Goal: Task Accomplishment & Management: Manage account settings

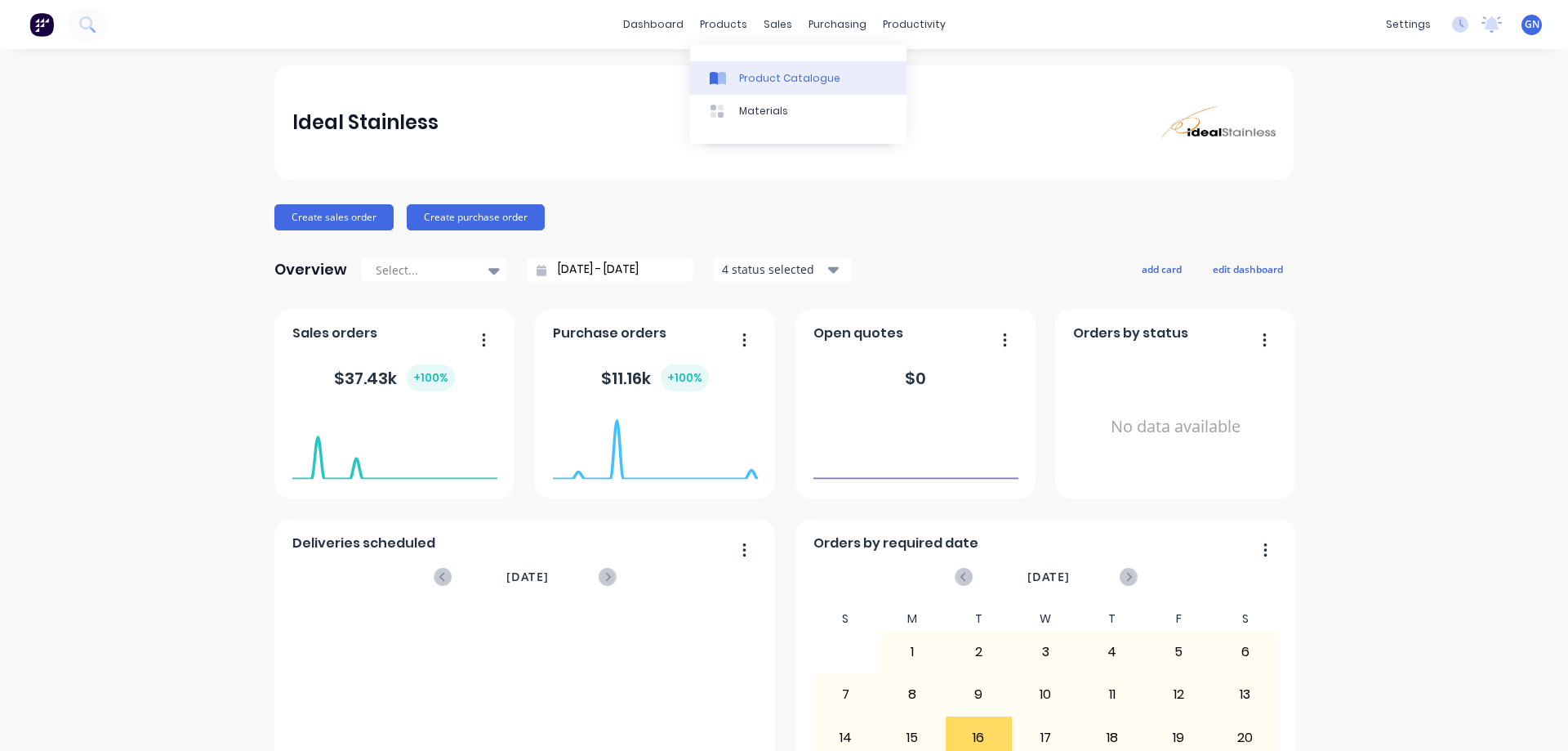
click at [761, 78] on div "Product Catalogue" at bounding box center [789, 78] width 101 height 15
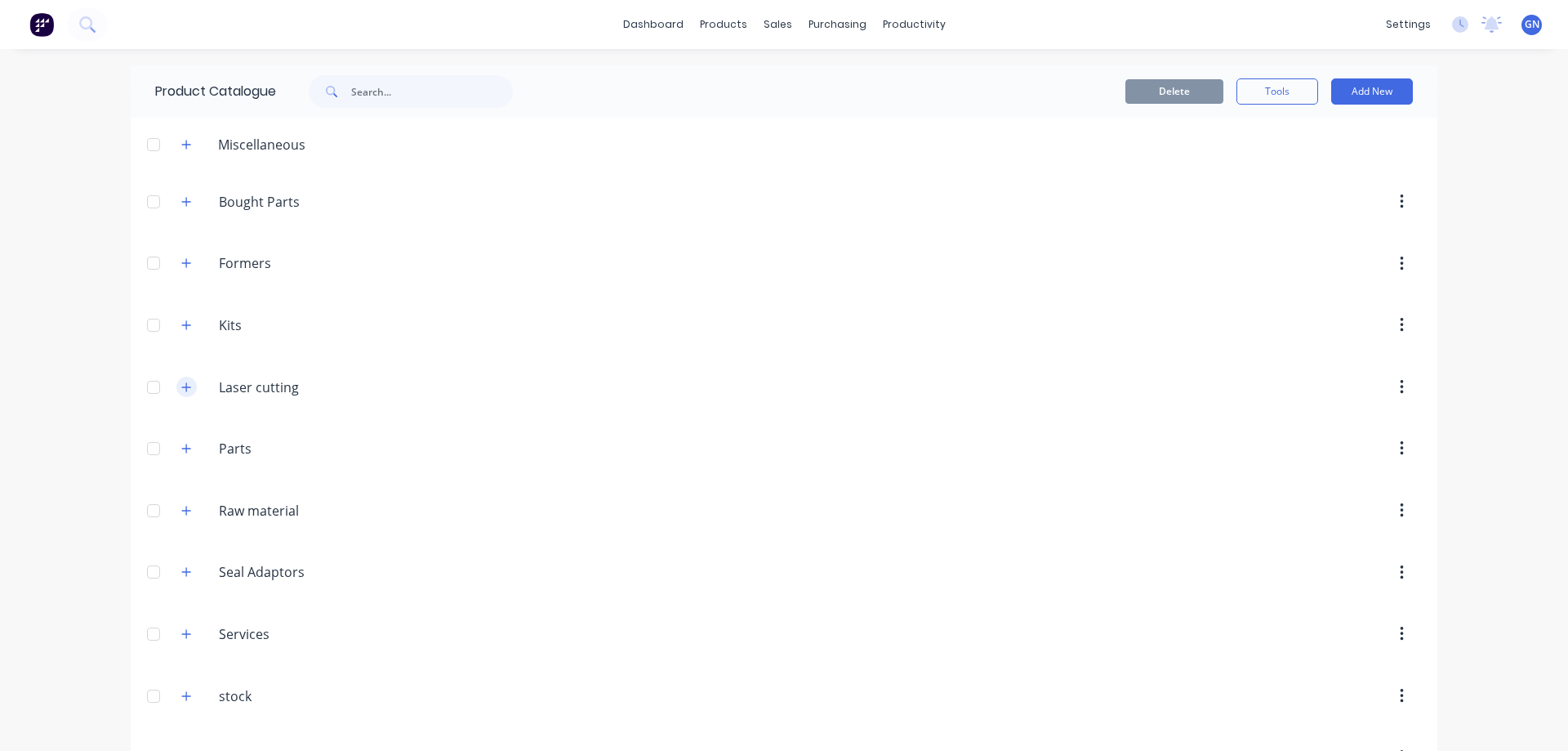
click at [181, 388] on icon "button" at bounding box center [186, 387] width 10 height 12
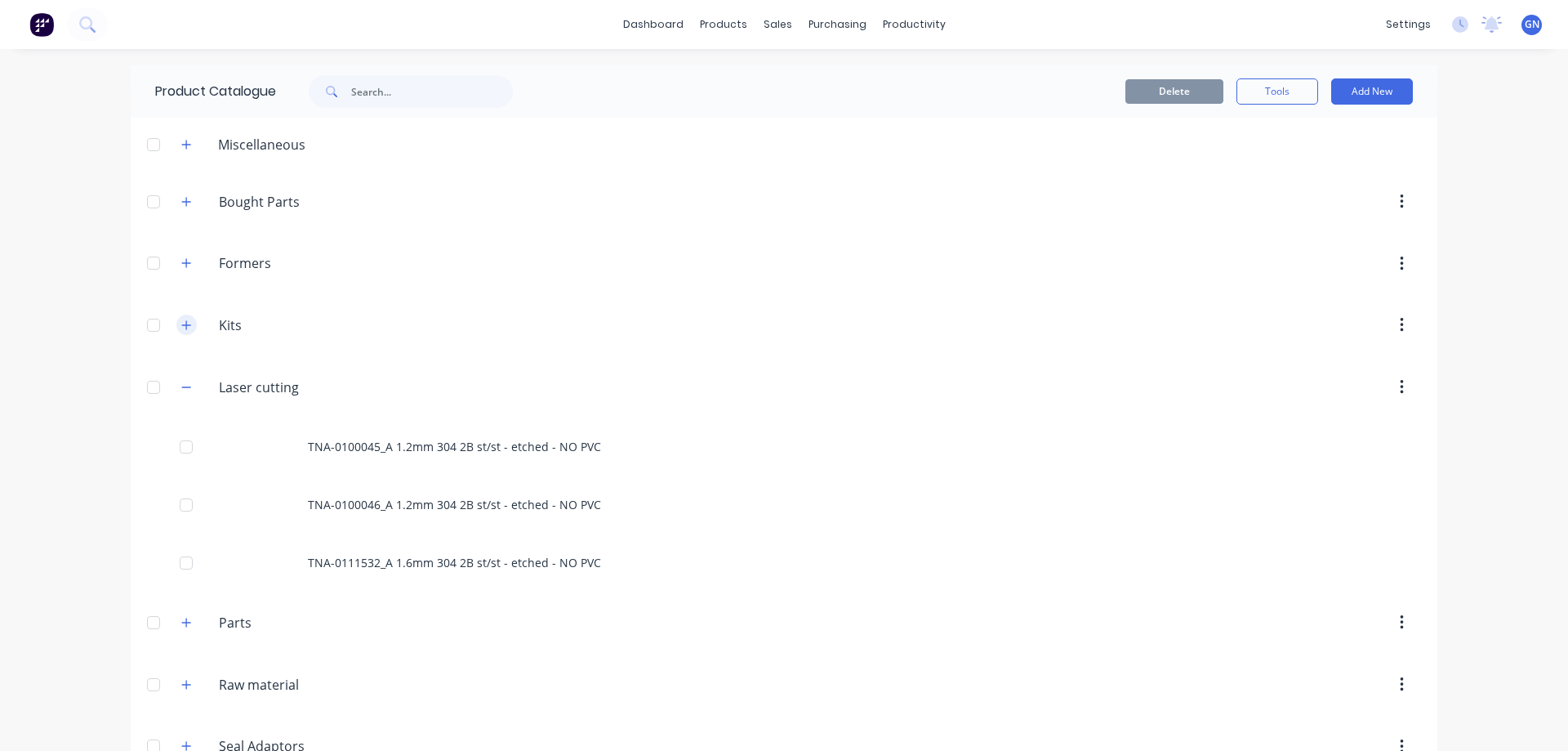
click at [182, 325] on icon "button" at bounding box center [186, 324] width 9 height 9
click at [182, 325] on icon "button" at bounding box center [186, 324] width 9 height 1
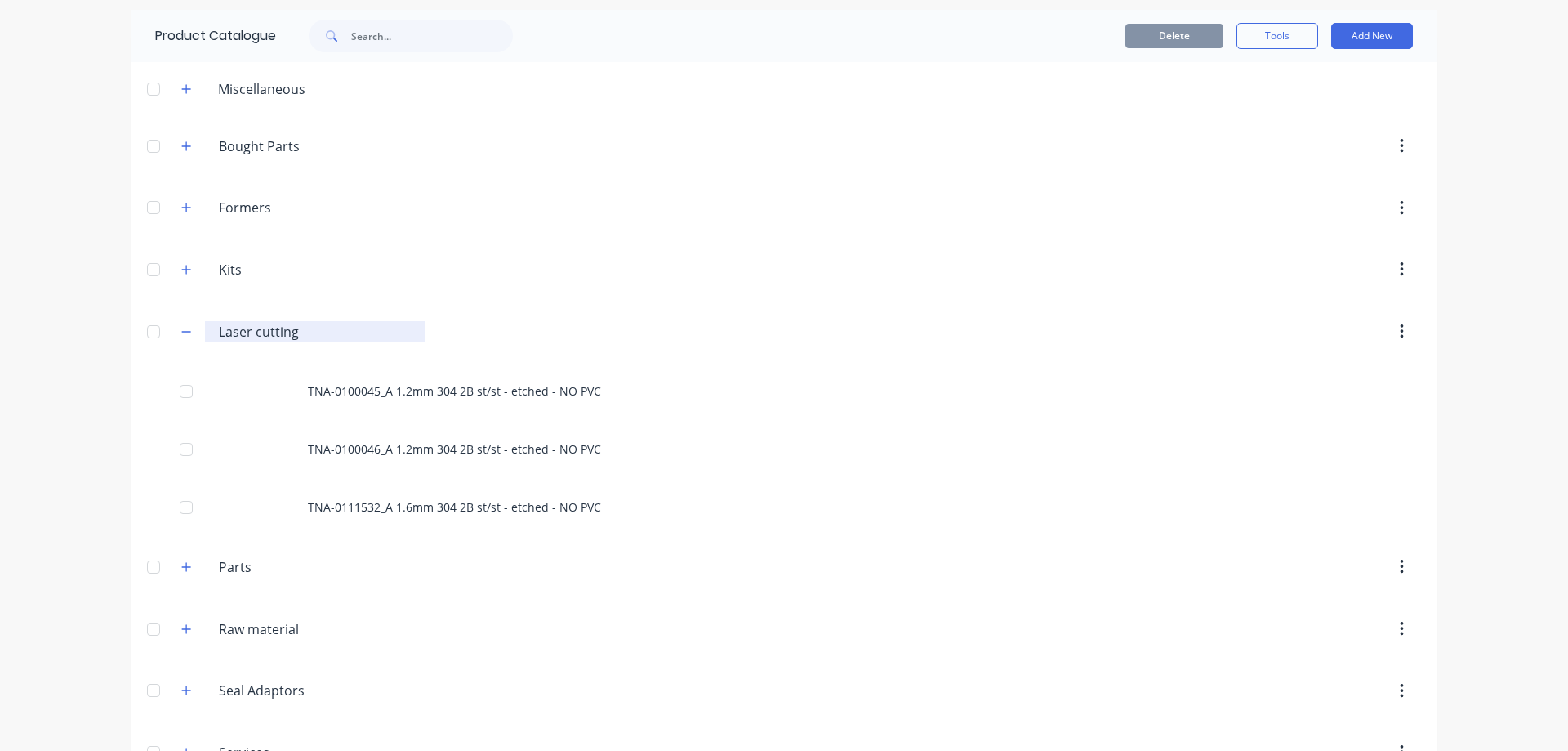
scroll to position [54, 0]
click at [181, 211] on icon "button" at bounding box center [186, 209] width 10 height 12
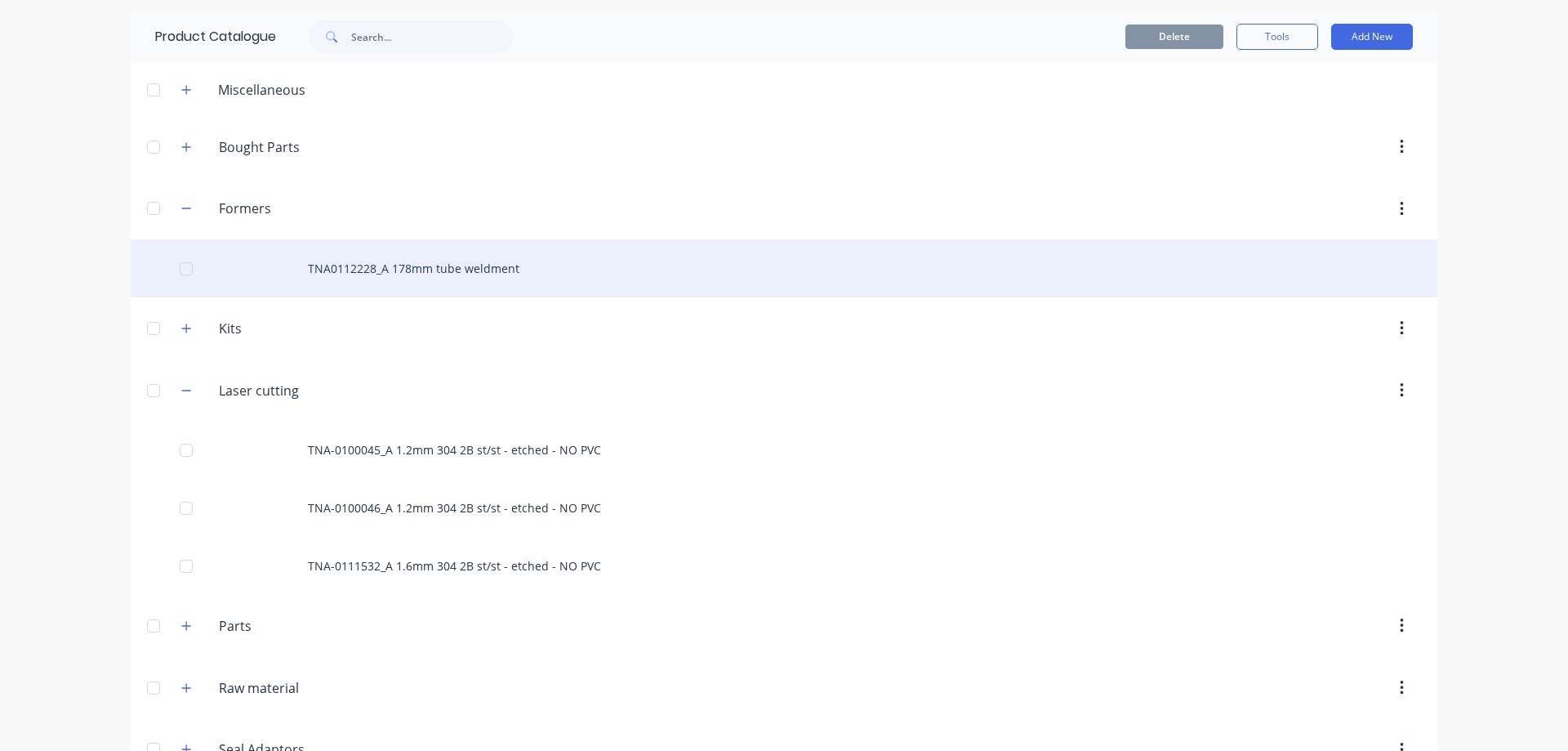
click at [393, 274] on div "TNA0112228_A 178mm tube weldment" at bounding box center [784, 268] width 1306 height 58
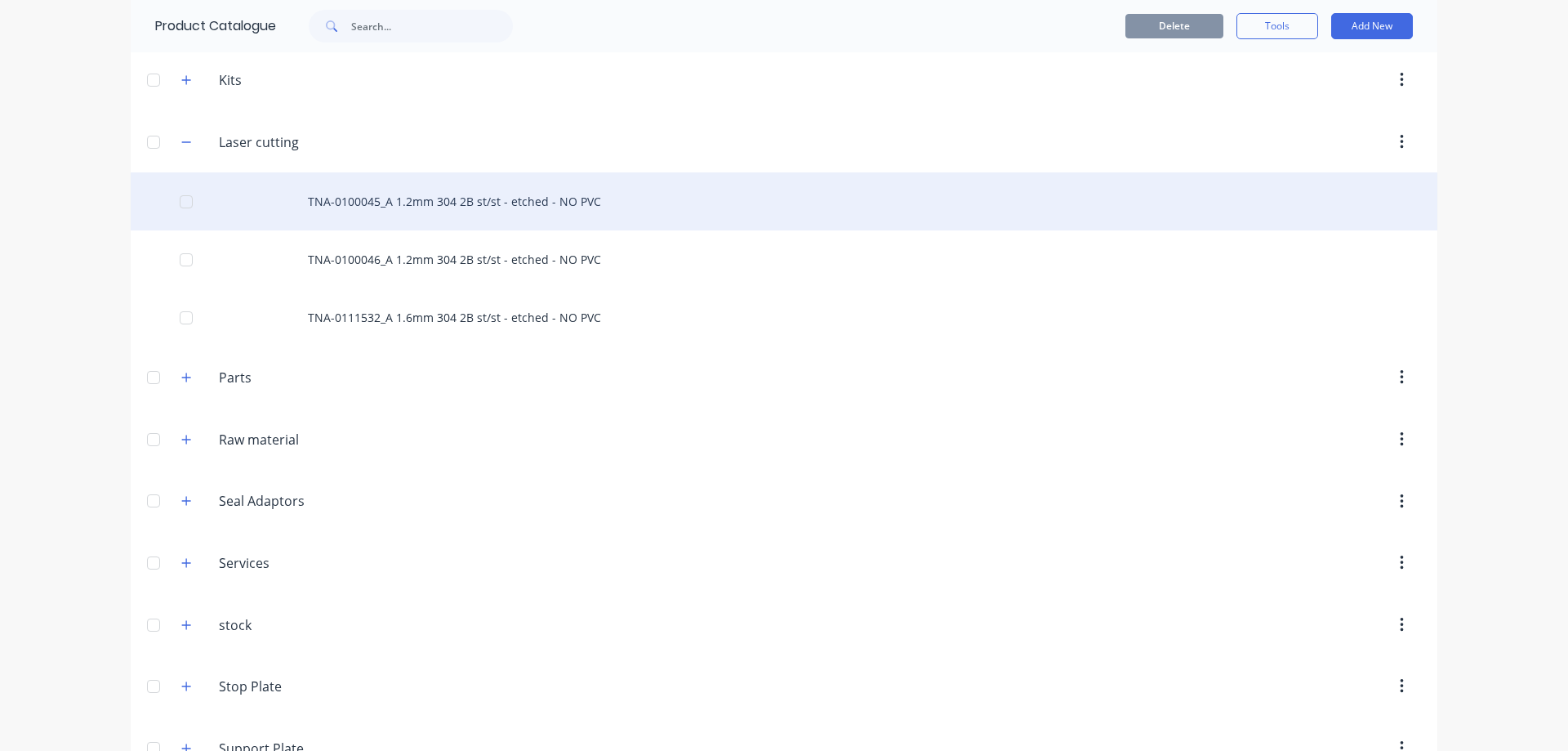
scroll to position [348, 0]
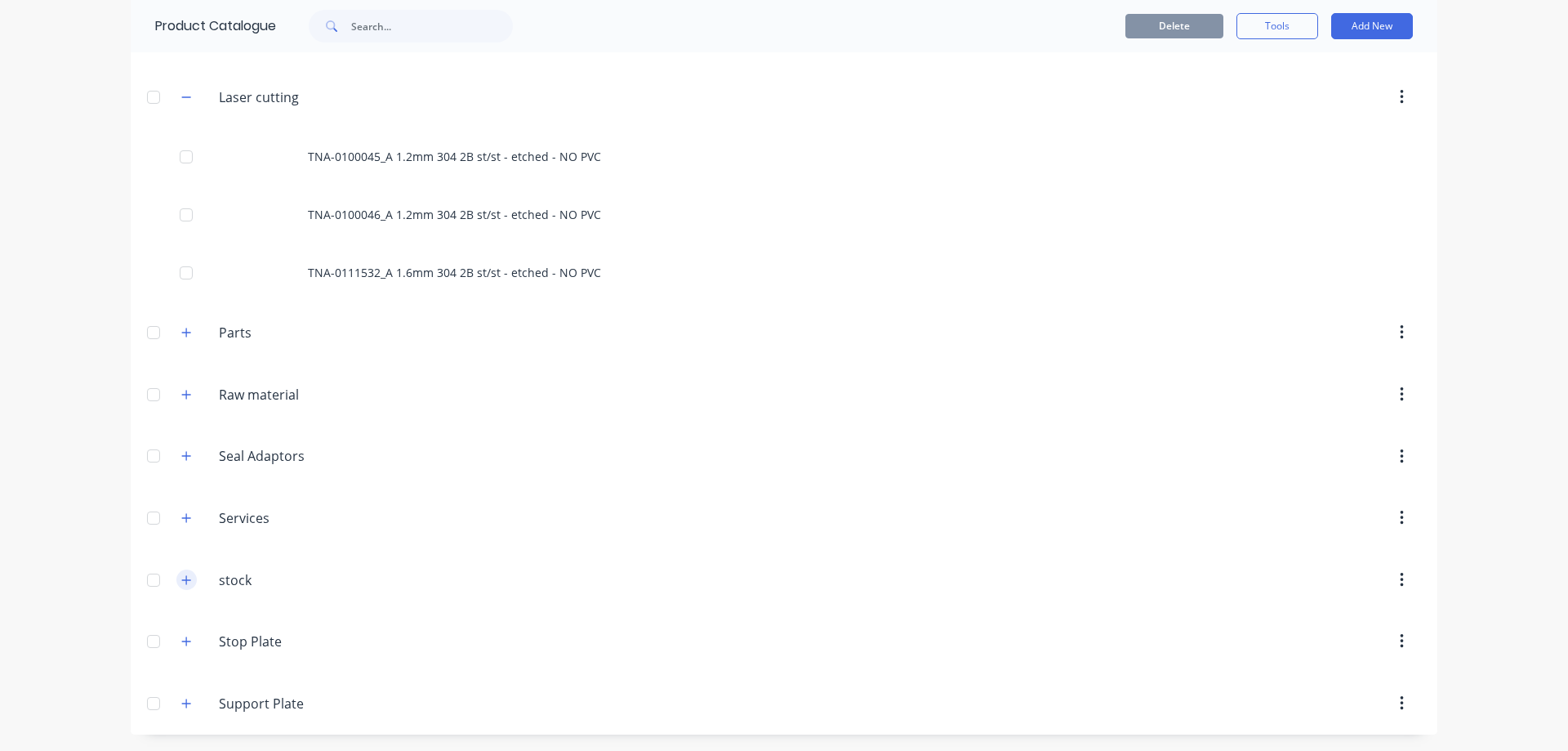
click at [181, 584] on icon "button" at bounding box center [186, 580] width 10 height 12
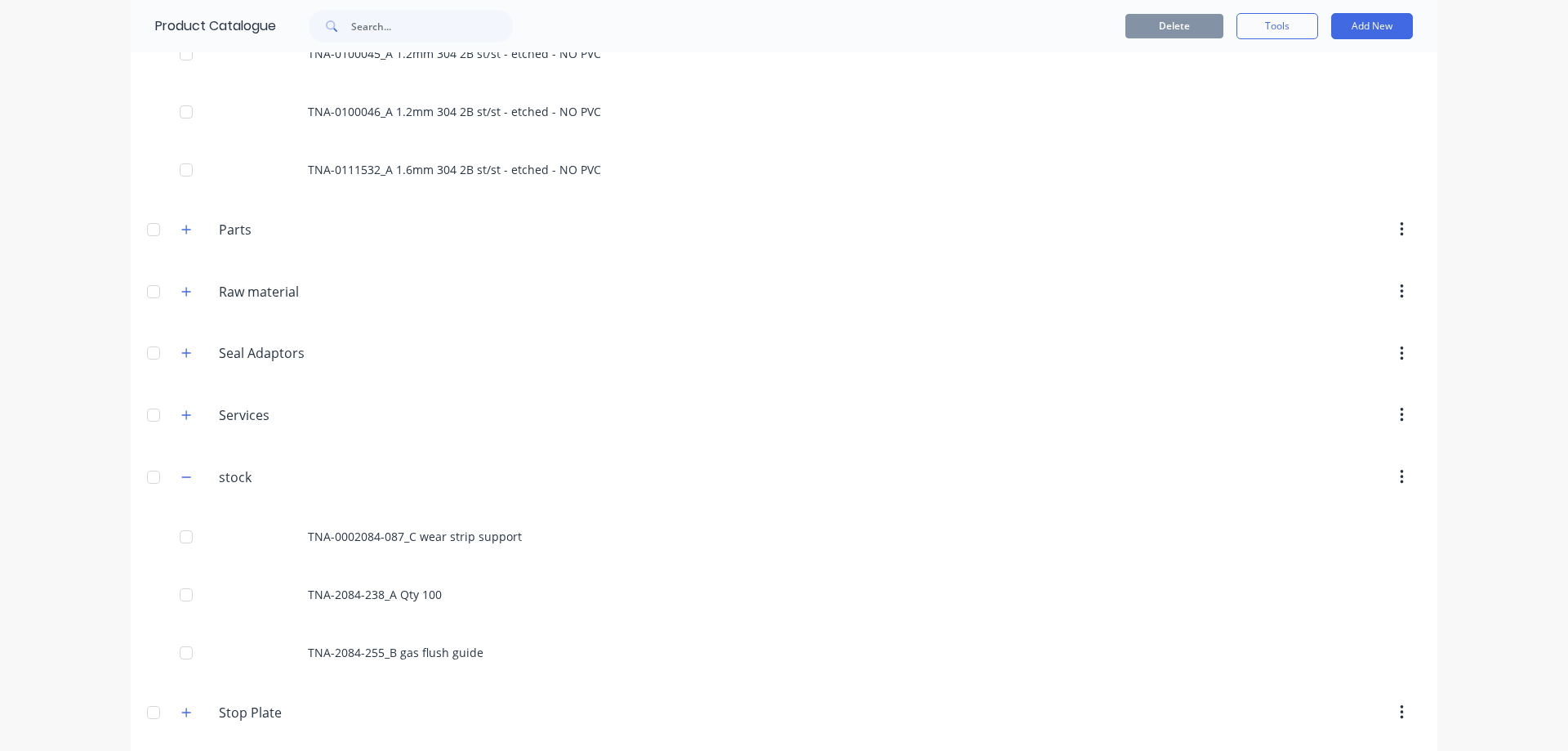
scroll to position [485, 0]
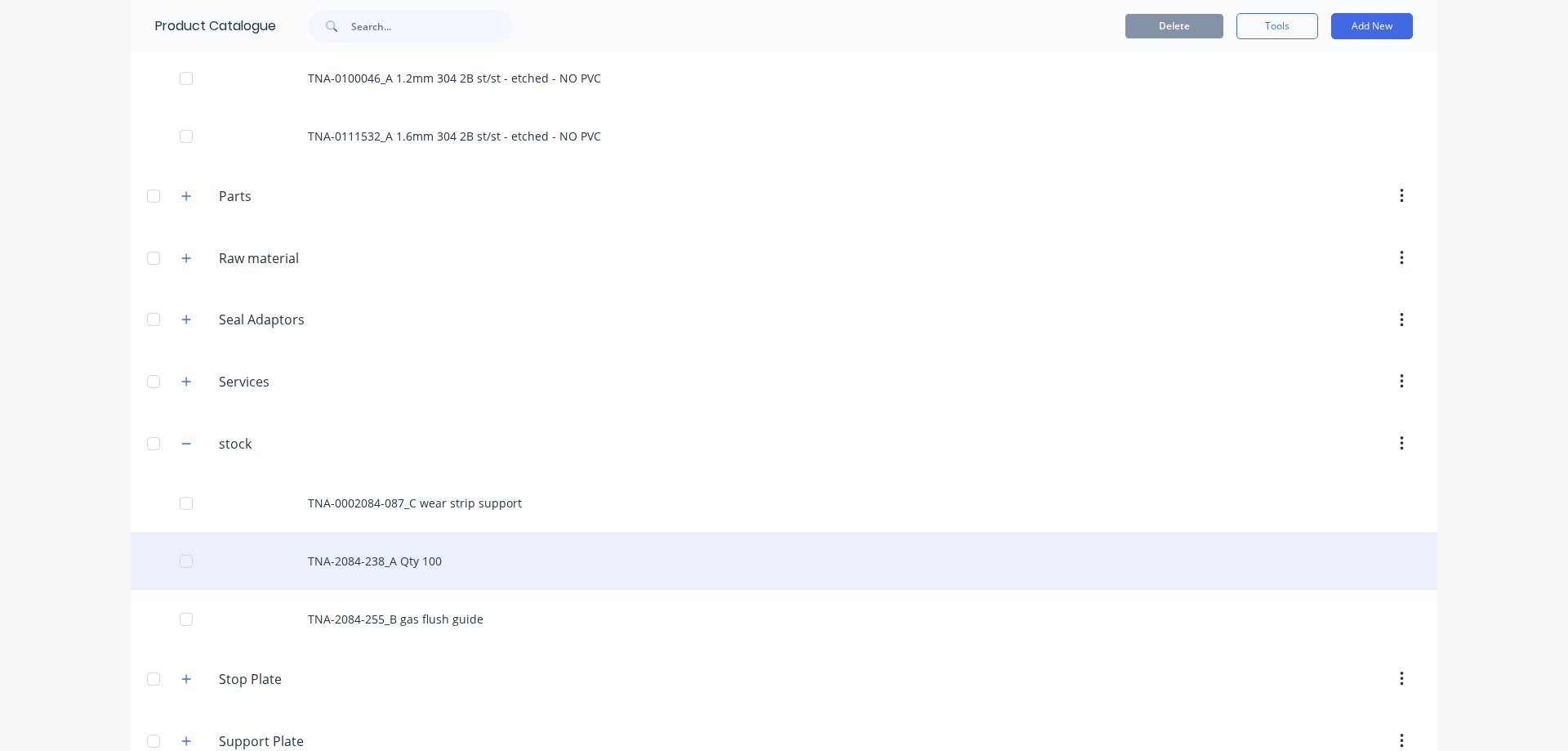
click at [400, 562] on div "TNA-2084-238_A Qty 100" at bounding box center [784, 561] width 1306 height 58
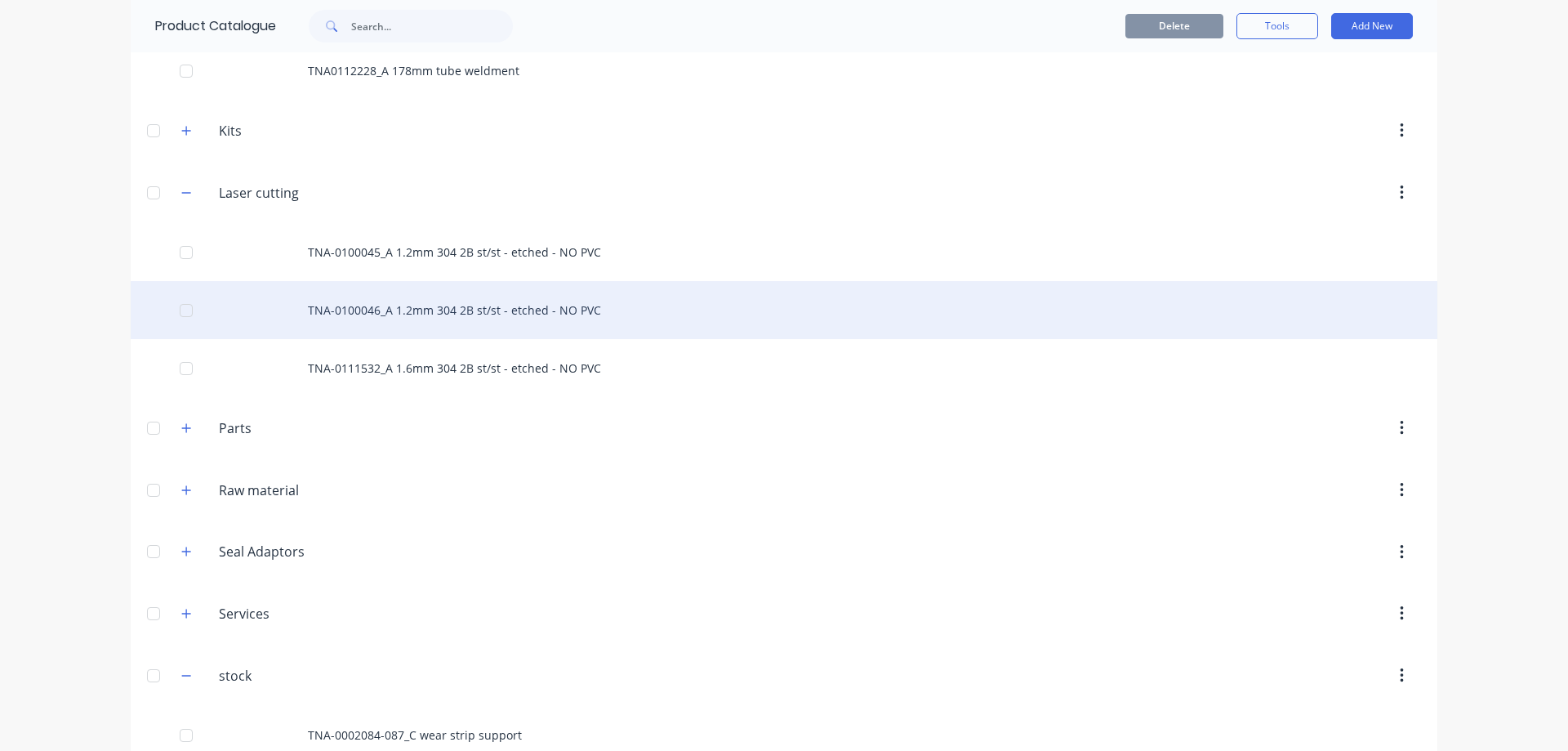
scroll to position [272, 0]
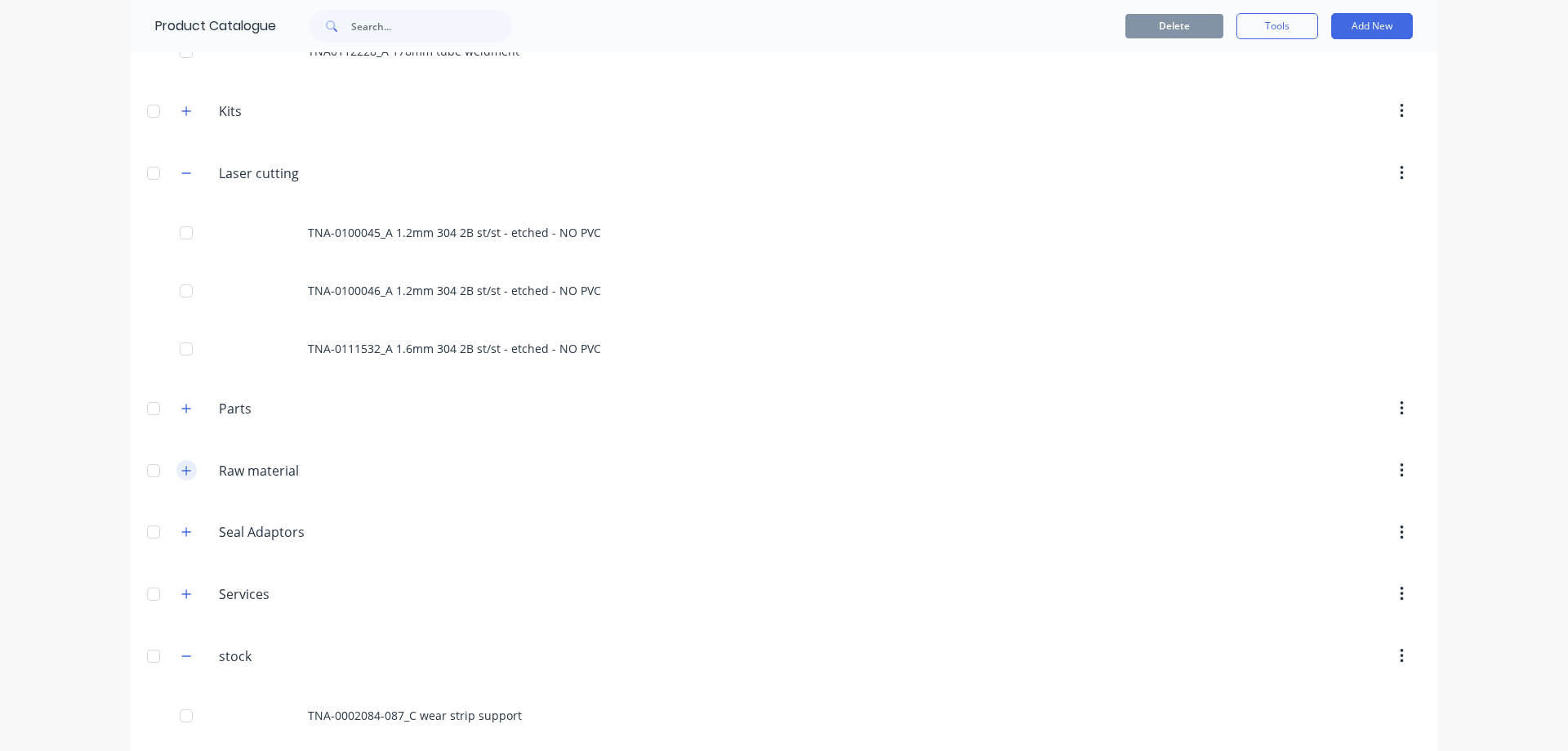
click at [181, 473] on icon "button" at bounding box center [186, 471] width 10 height 12
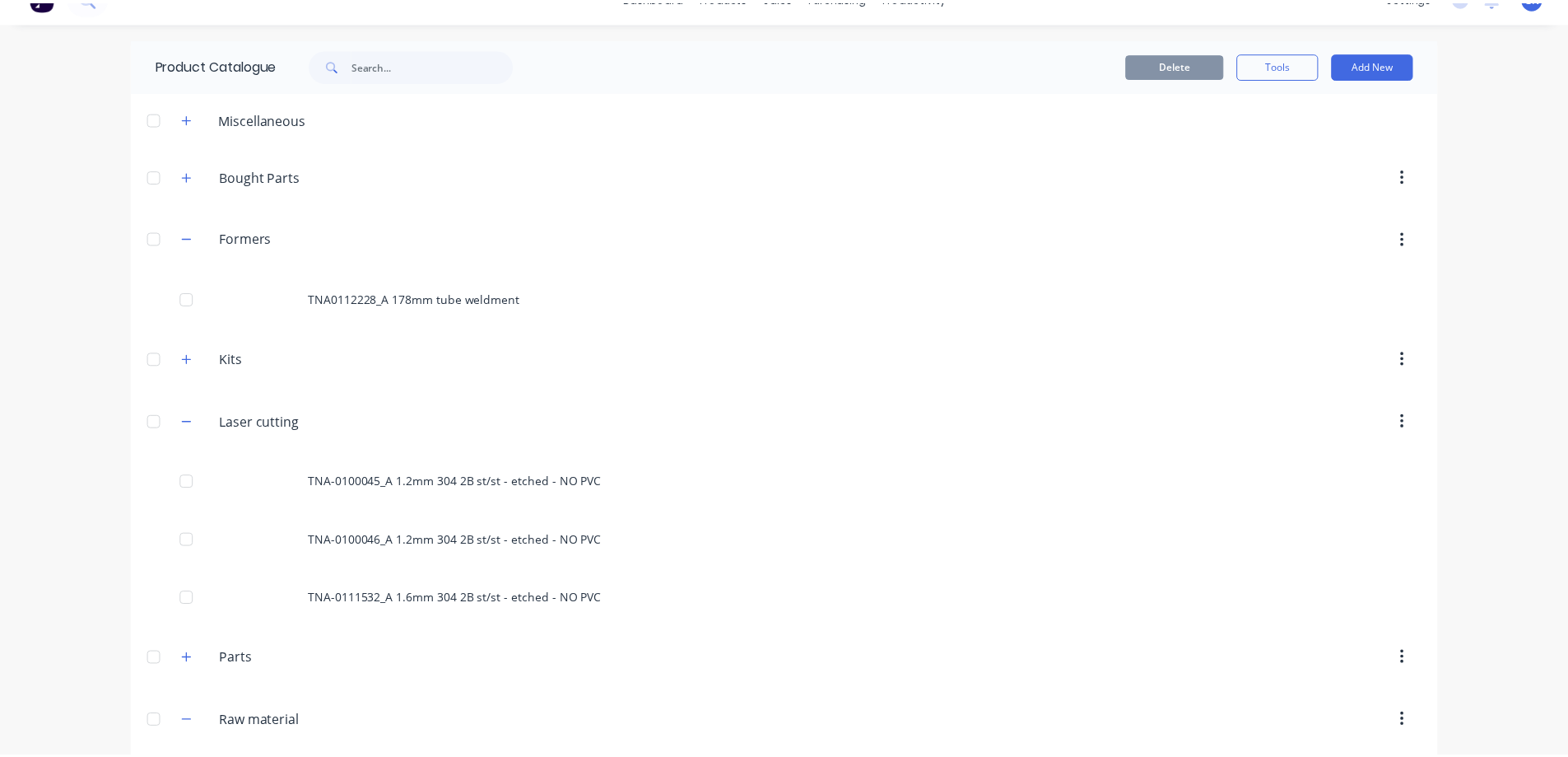
scroll to position [0, 0]
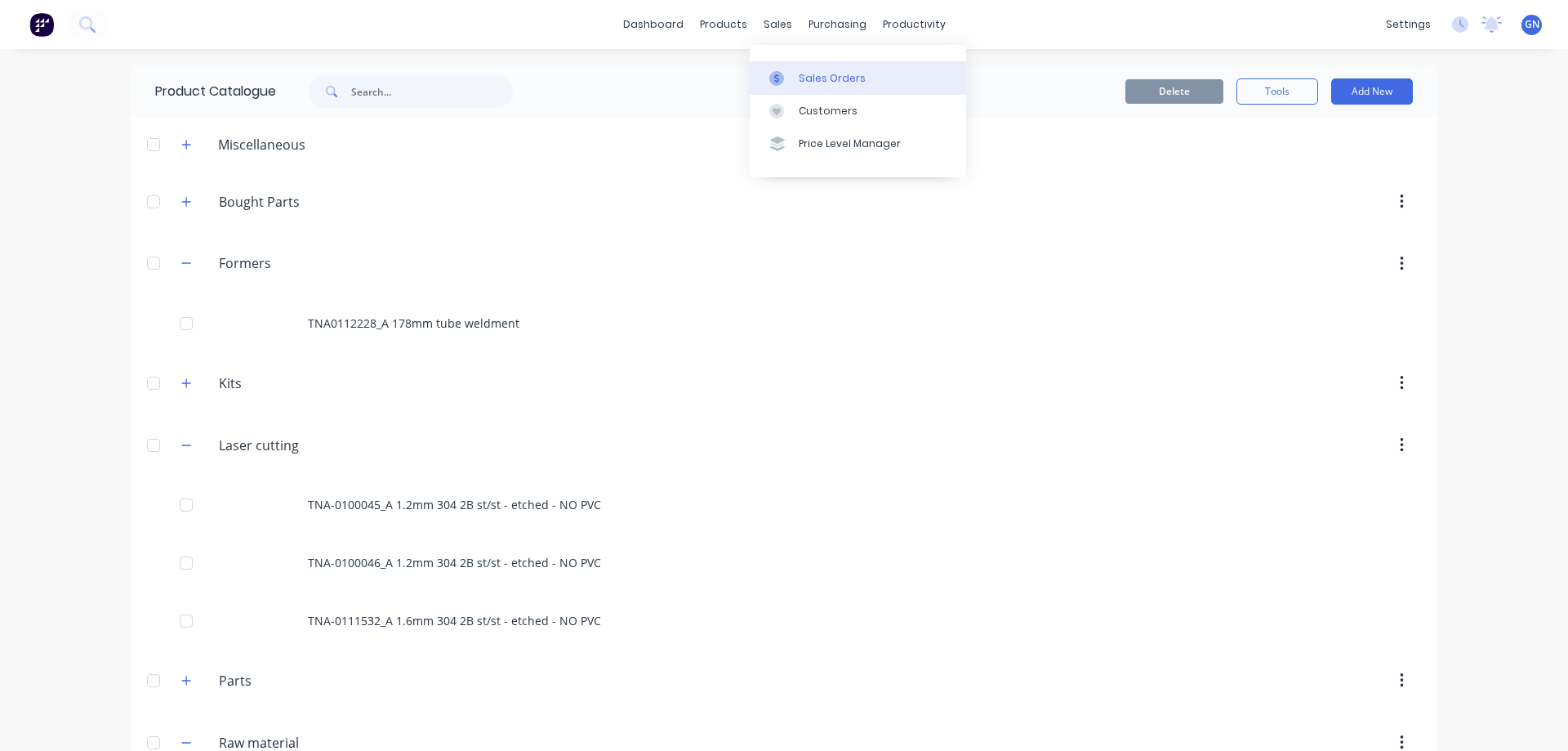
click at [820, 81] on div "Sales Orders" at bounding box center [831, 78] width 67 height 15
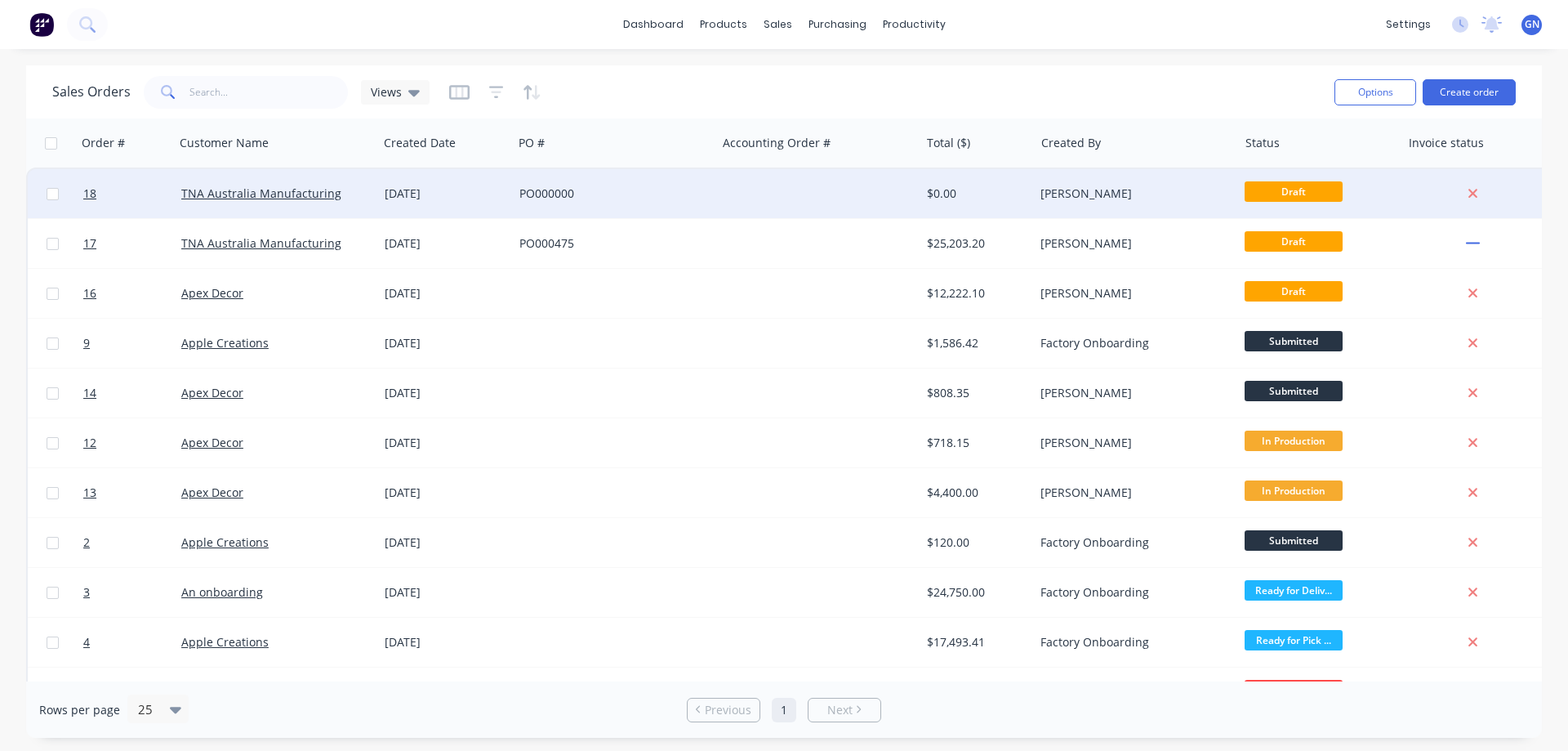
click at [1304, 195] on span "Draft" at bounding box center [1293, 191] width 98 height 21
click at [622, 190] on div "PO000000" at bounding box center [610, 194] width 181 height 16
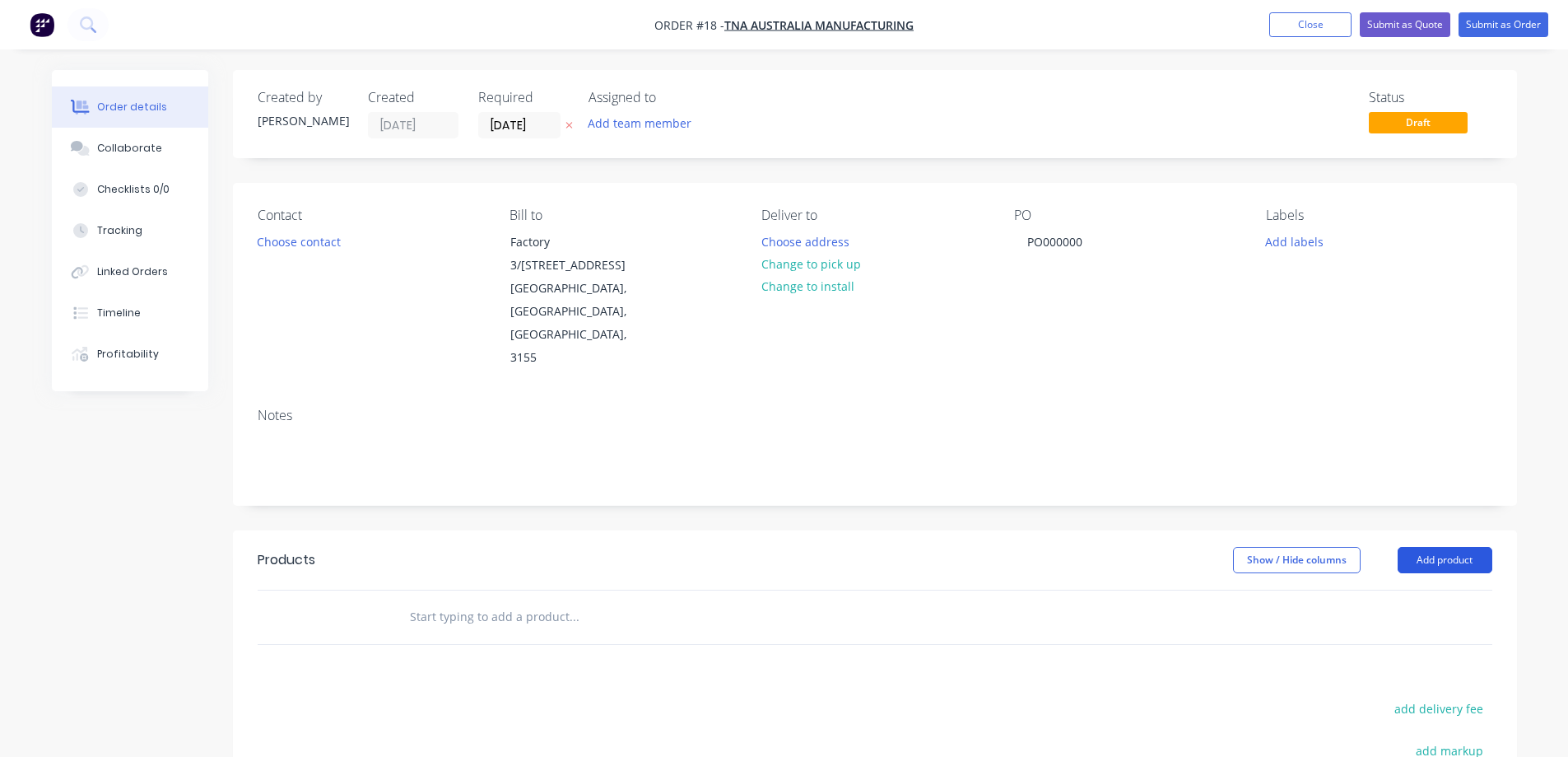
click at [1431, 547] on button "Add product" at bounding box center [1445, 560] width 95 height 27
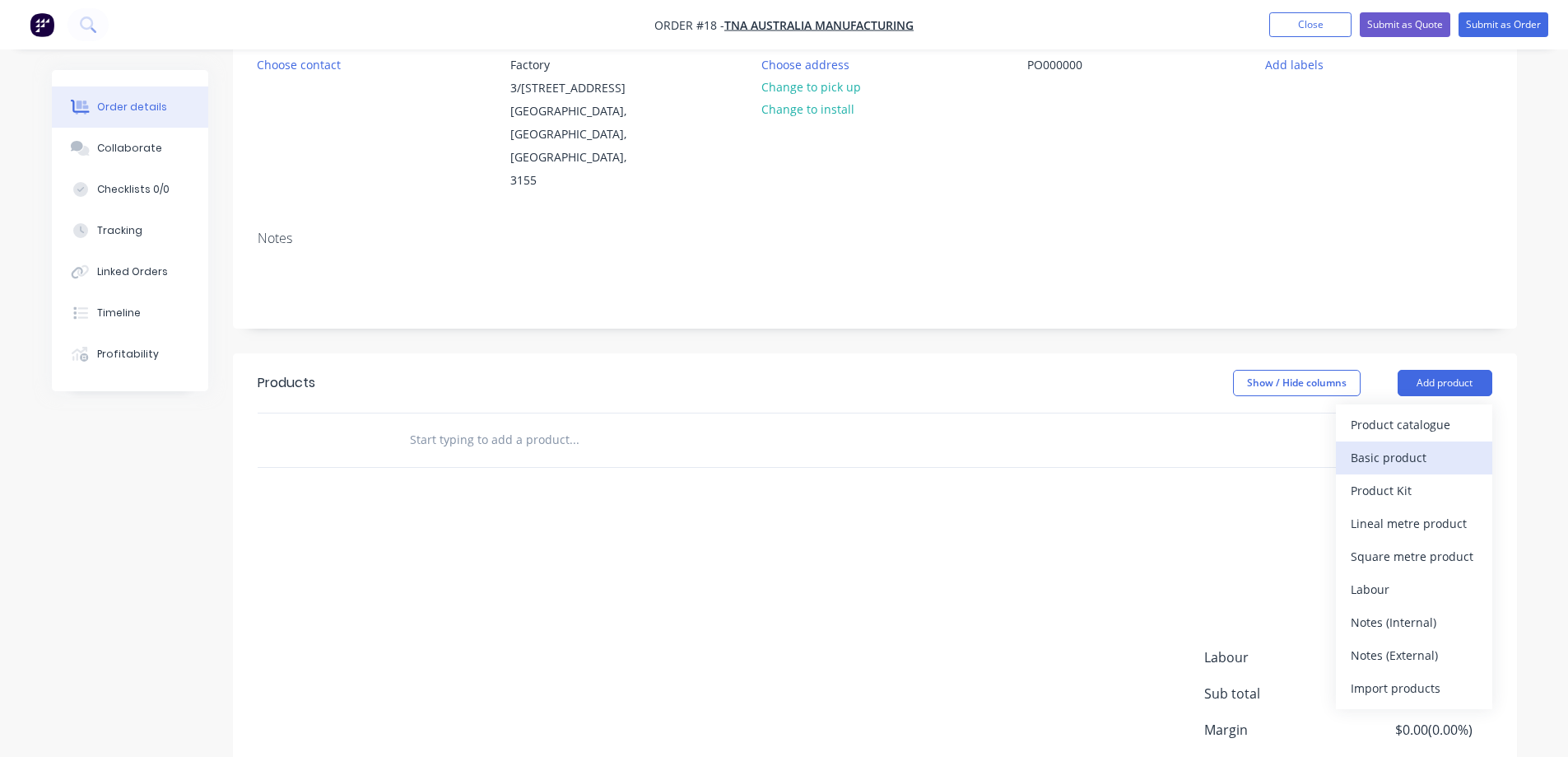
scroll to position [192, 0]
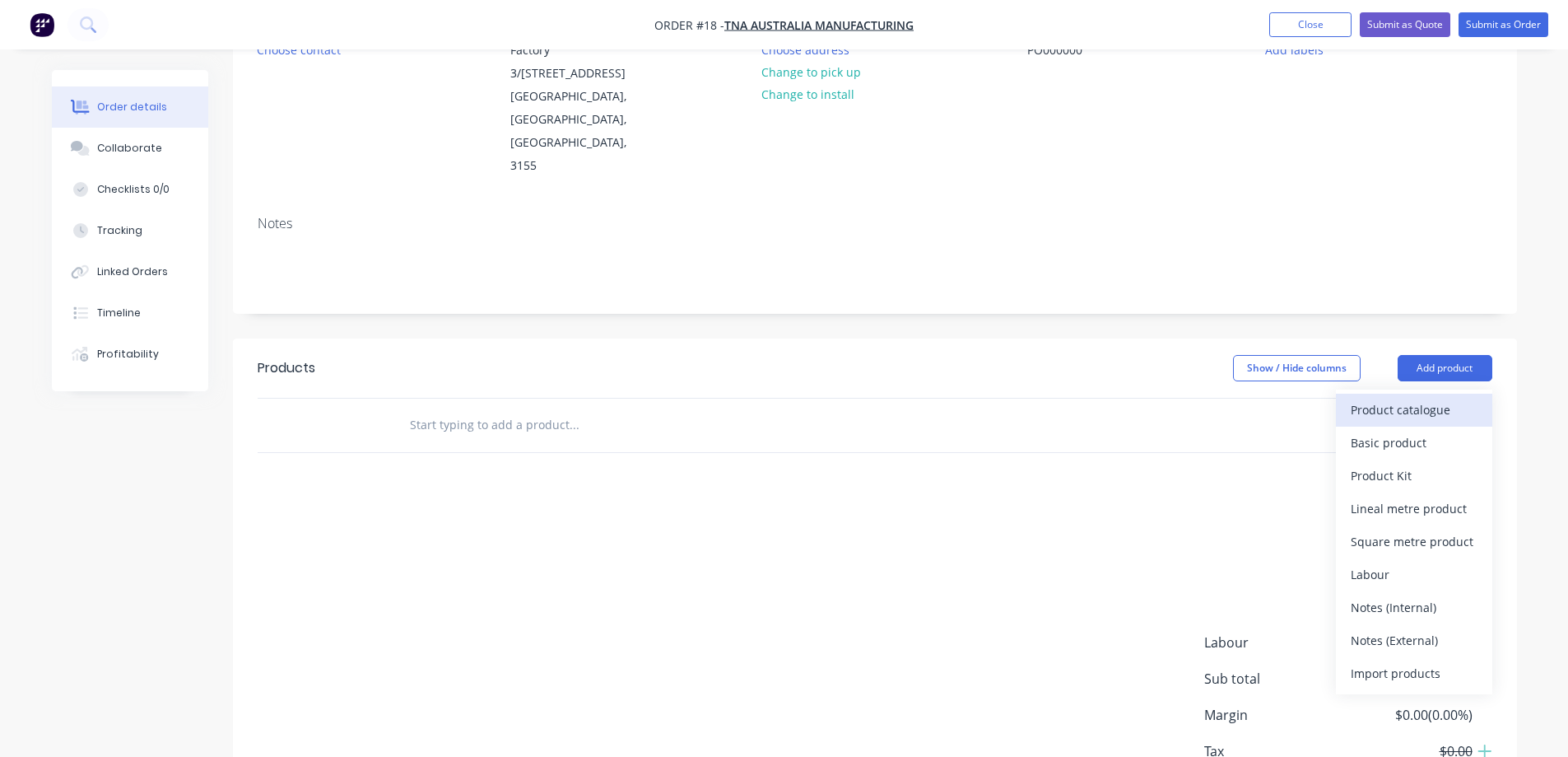
click at [1401, 398] on div "Product catalogue" at bounding box center [1414, 410] width 127 height 24
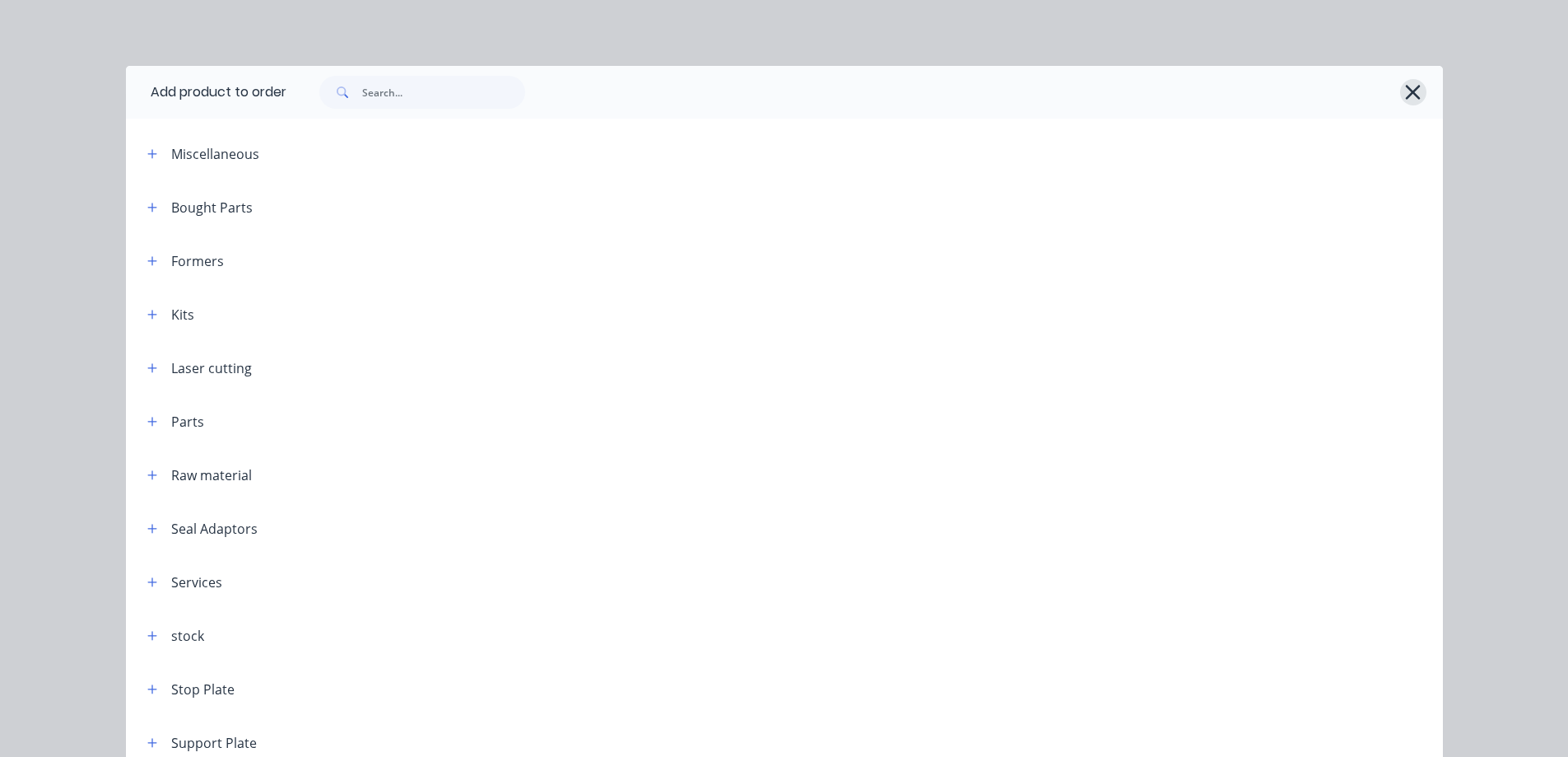
click at [1404, 94] on icon "button" at bounding box center [1413, 92] width 17 height 23
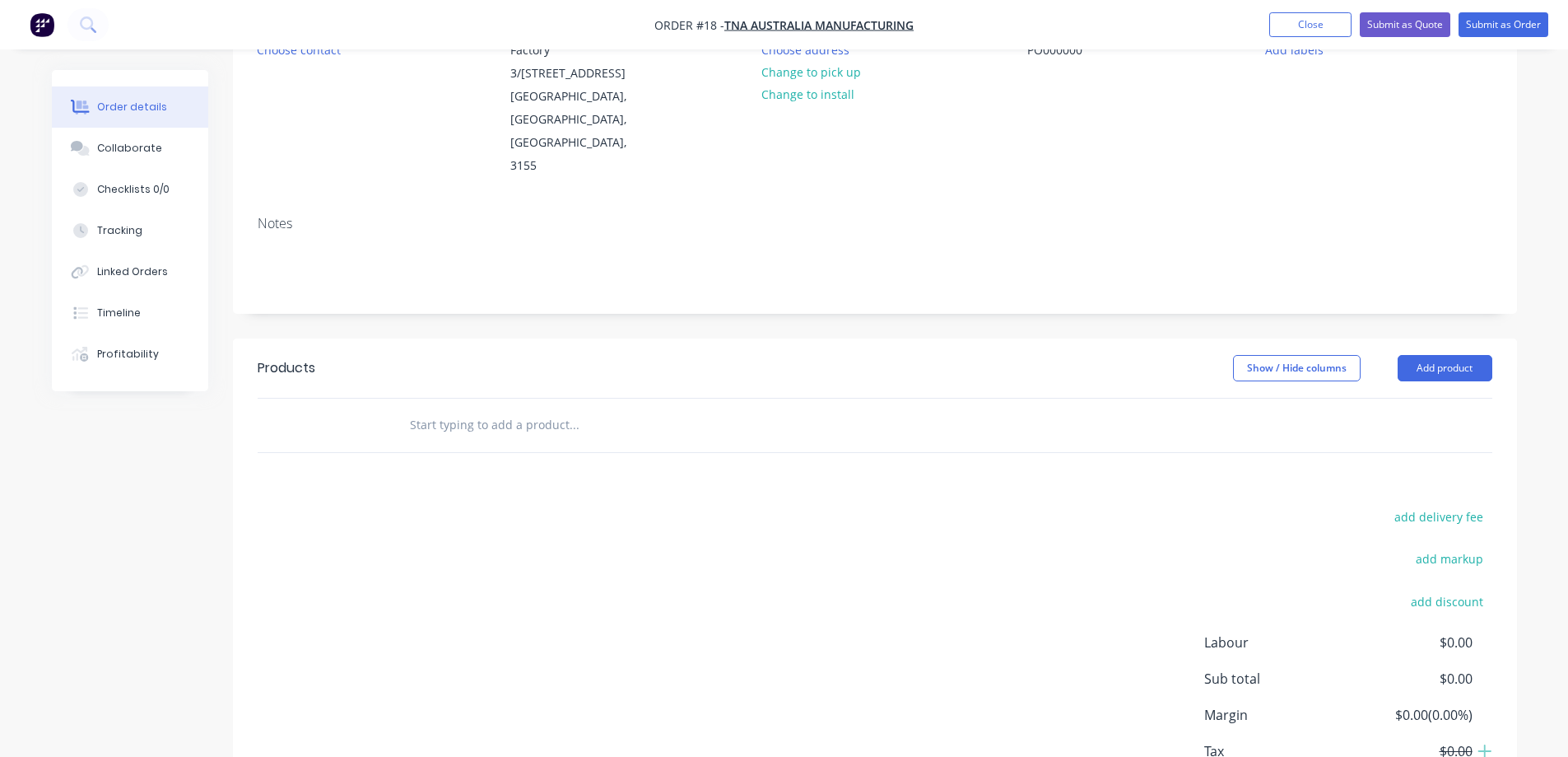
click at [390, 399] on div at bounding box center [685, 425] width 592 height 53
drag, startPoint x: 414, startPoint y: 377, endPoint x: 446, endPoint y: 377, distance: 32.0
click at [418, 408] on input "text" at bounding box center [573, 425] width 329 height 33
type input "11222"
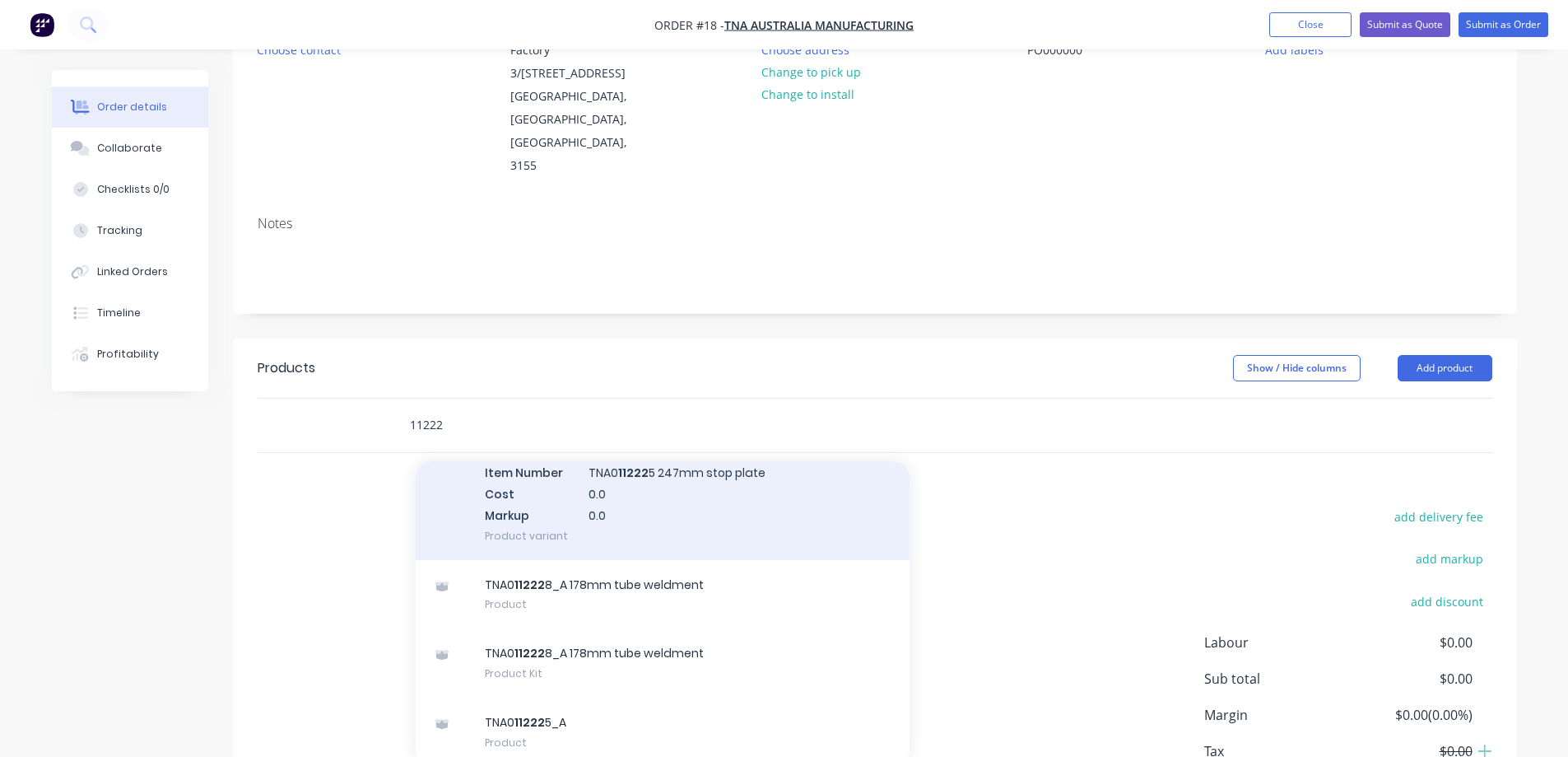
scroll to position [109, 0]
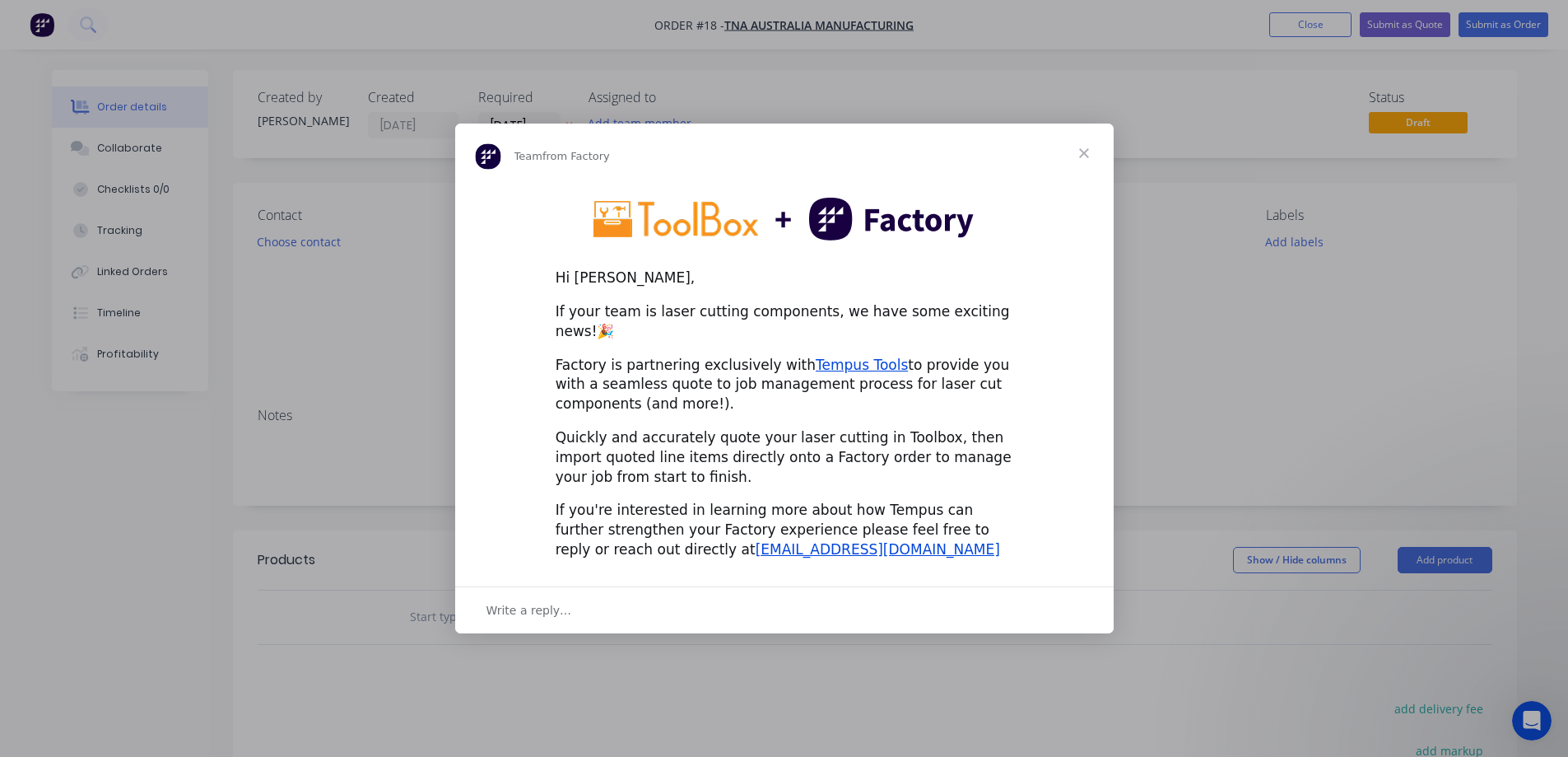
click at [1085, 163] on span "Close" at bounding box center [1083, 153] width 59 height 59
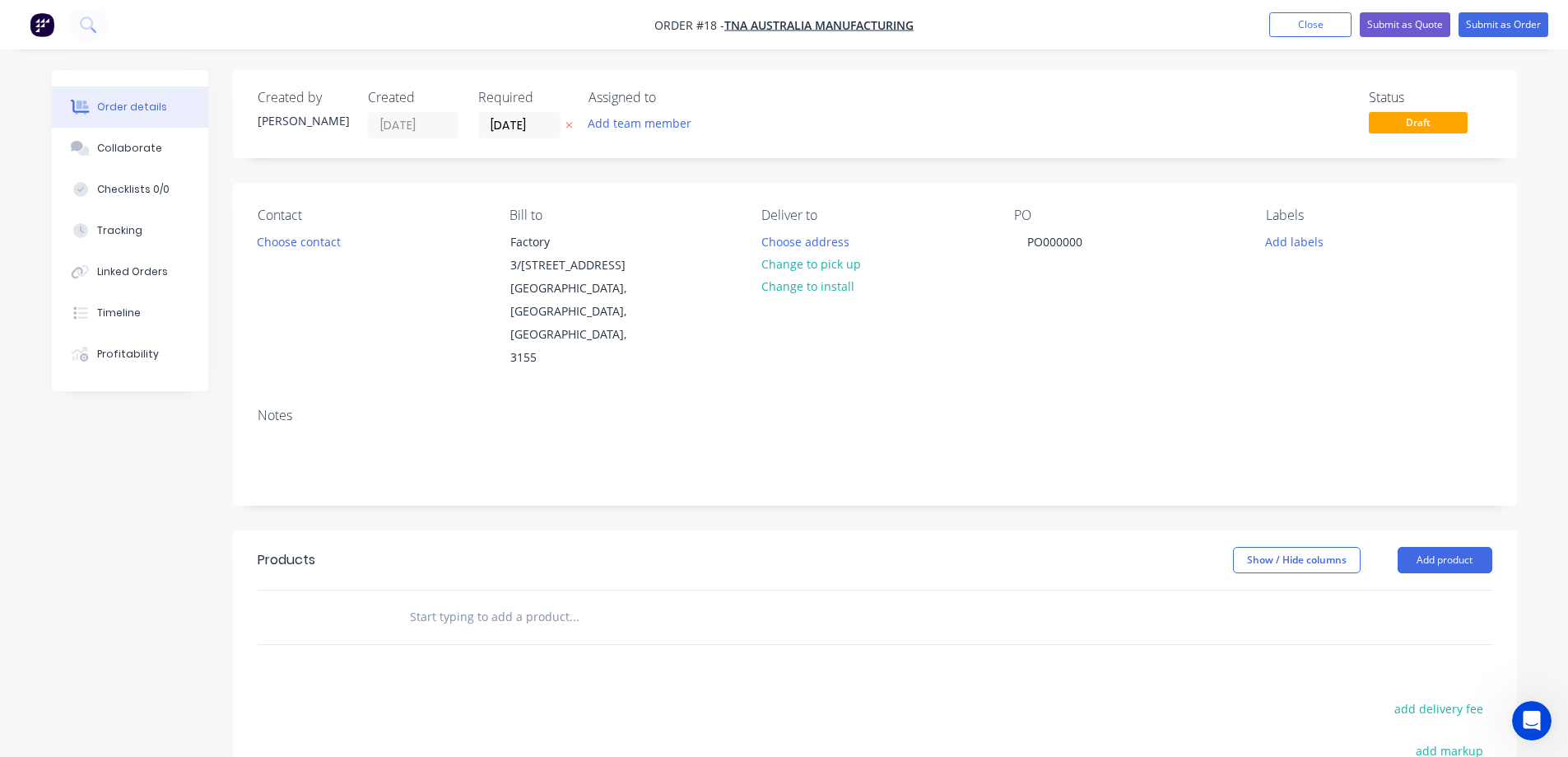
click at [495, 600] on input "text" at bounding box center [573, 617] width 329 height 33
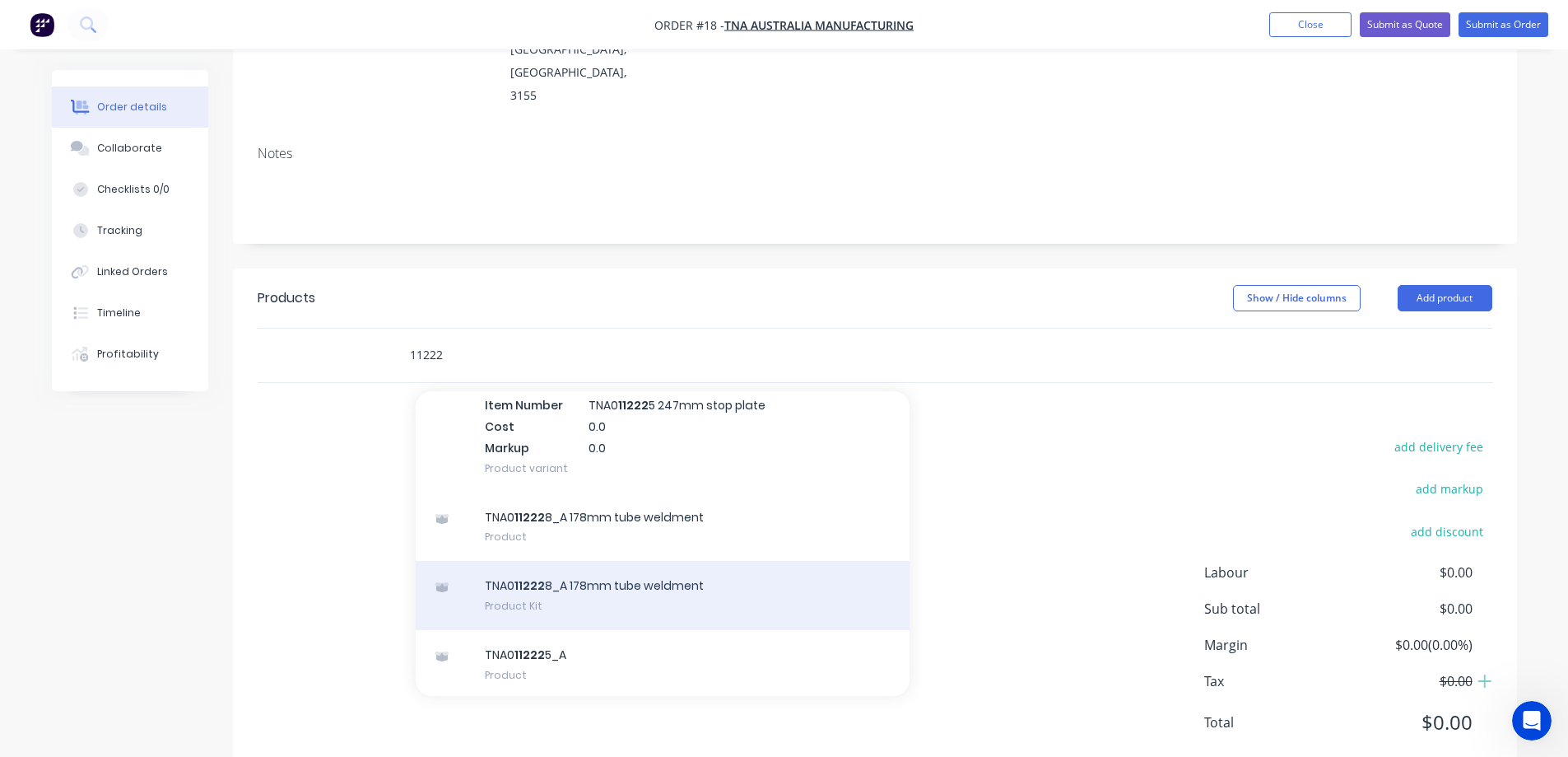
scroll to position [109, 0]
type input "11222"
click at [564, 558] on div "TNA0 11222 8_A 178mm tube weldment Product Kit" at bounding box center [662, 592] width 494 height 69
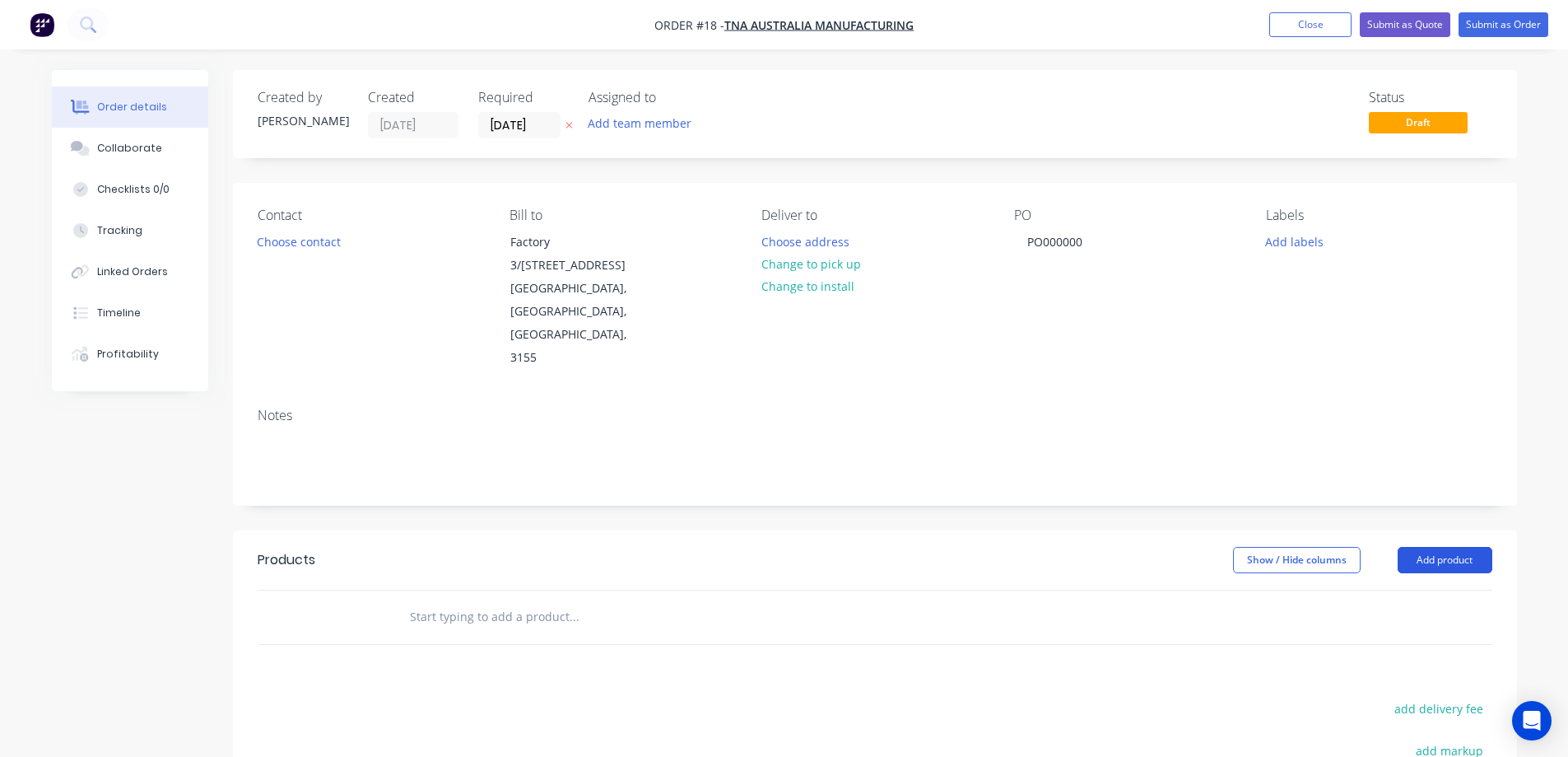
click at [1443, 547] on button "Add product" at bounding box center [1445, 560] width 95 height 27
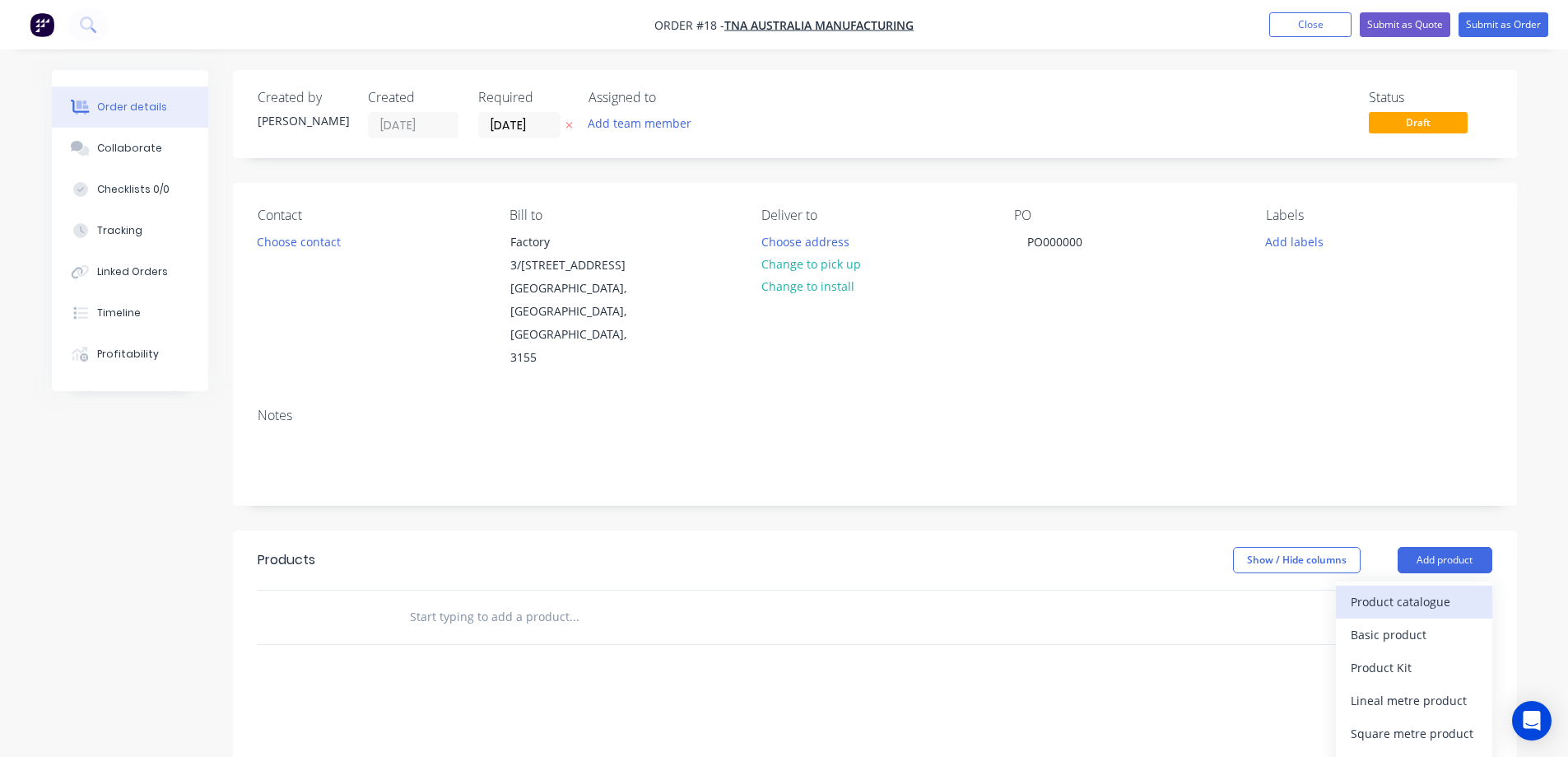
click at [1428, 590] on div "Product catalogue" at bounding box center [1414, 602] width 127 height 24
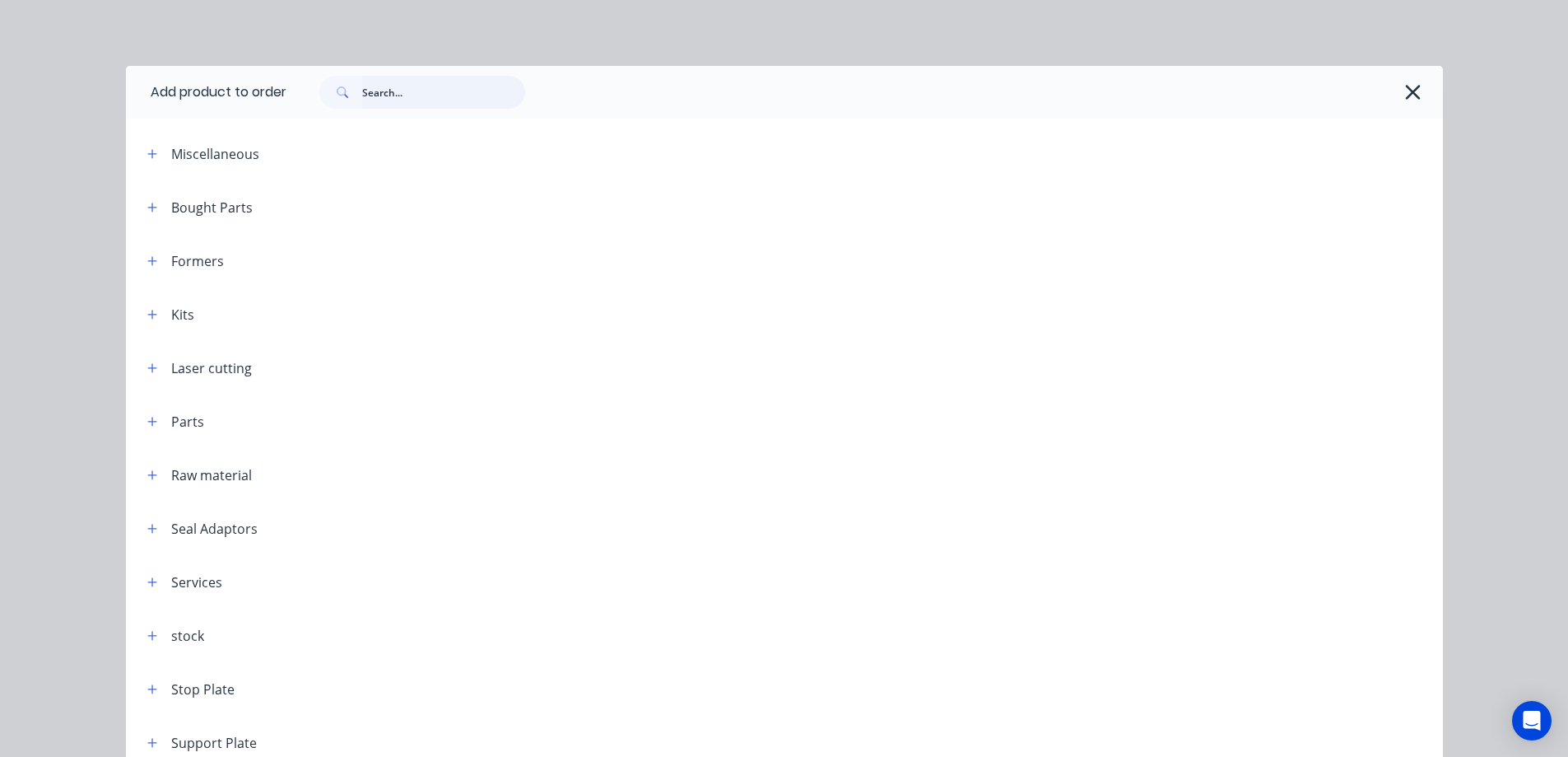
click at [420, 95] on input "text" at bounding box center [443, 92] width 163 height 33
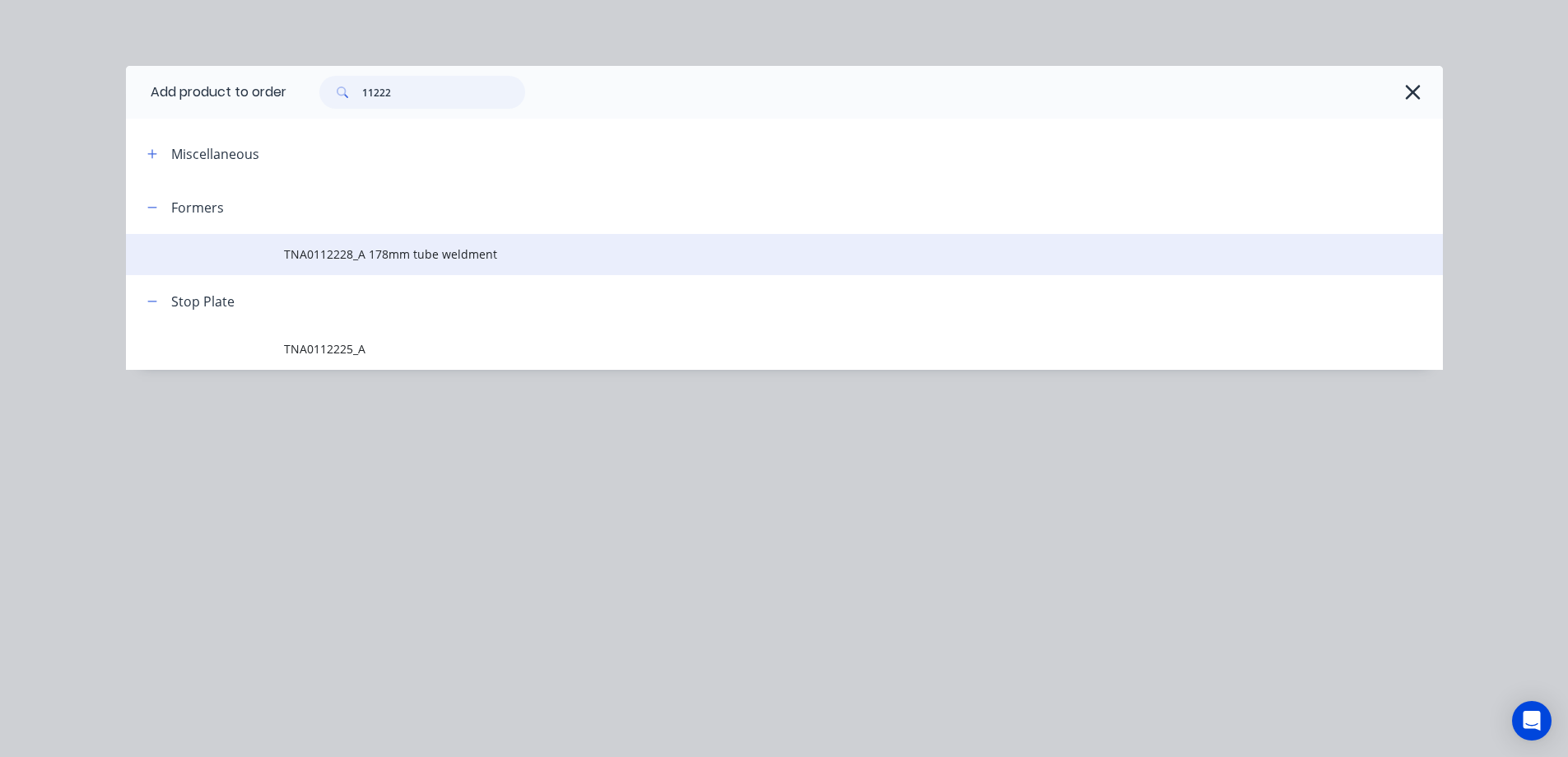
type input "11222"
click at [369, 257] on span "TNA0112228_A 178mm tube weldment" at bounding box center [747, 253] width 927 height 17
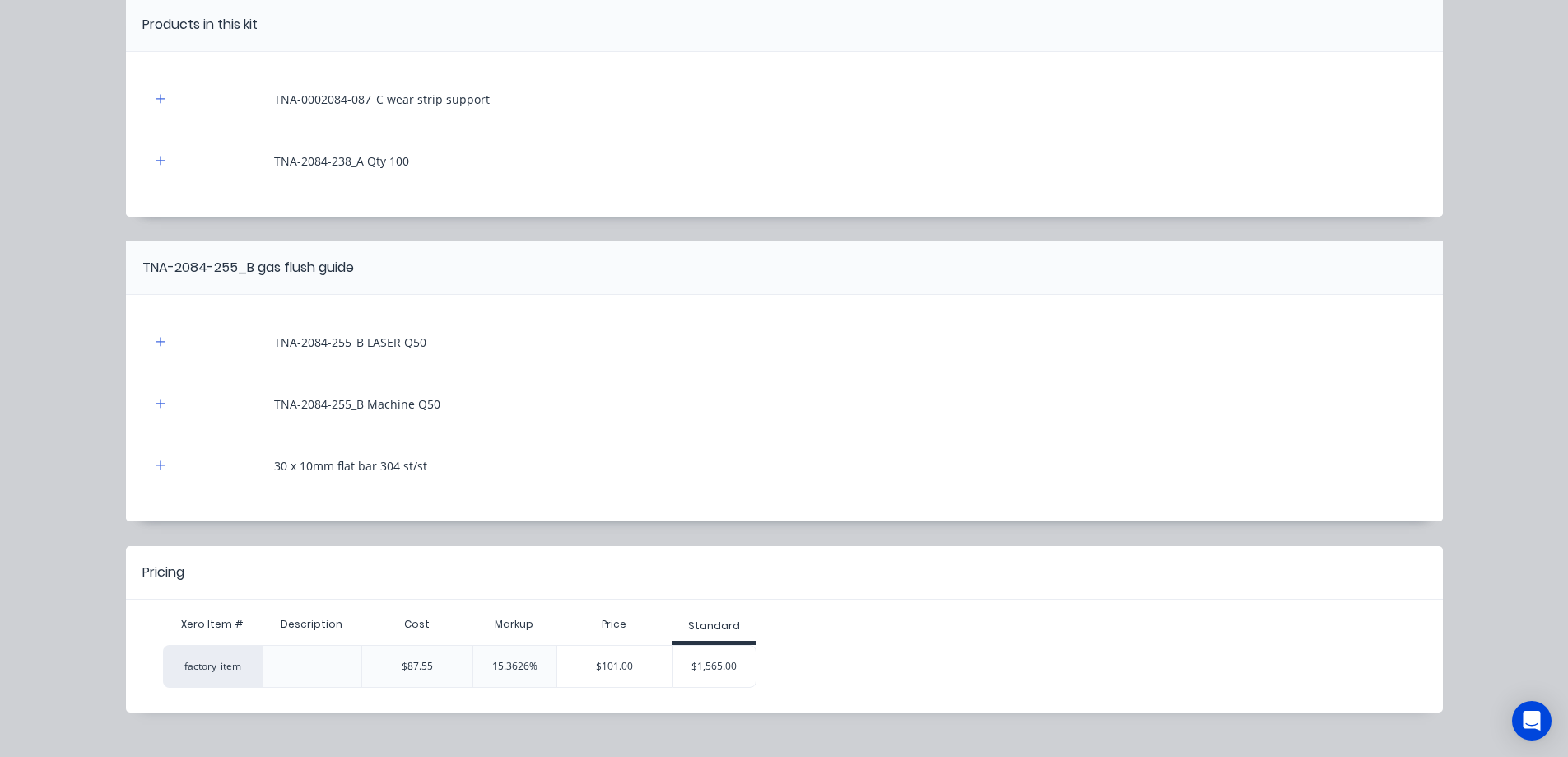
scroll to position [184, 0]
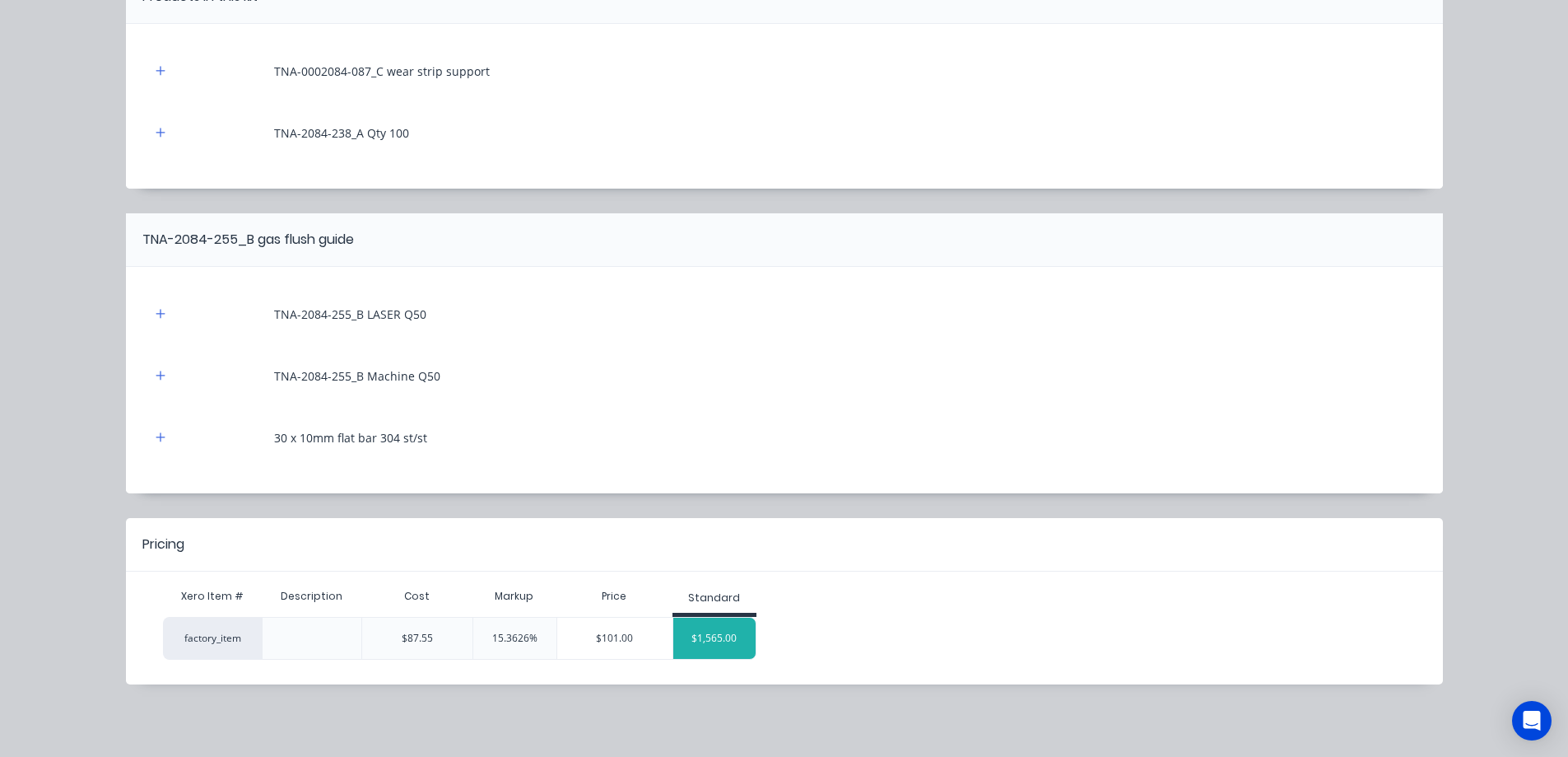
click at [704, 641] on div "$1,565.00" at bounding box center [714, 638] width 82 height 42
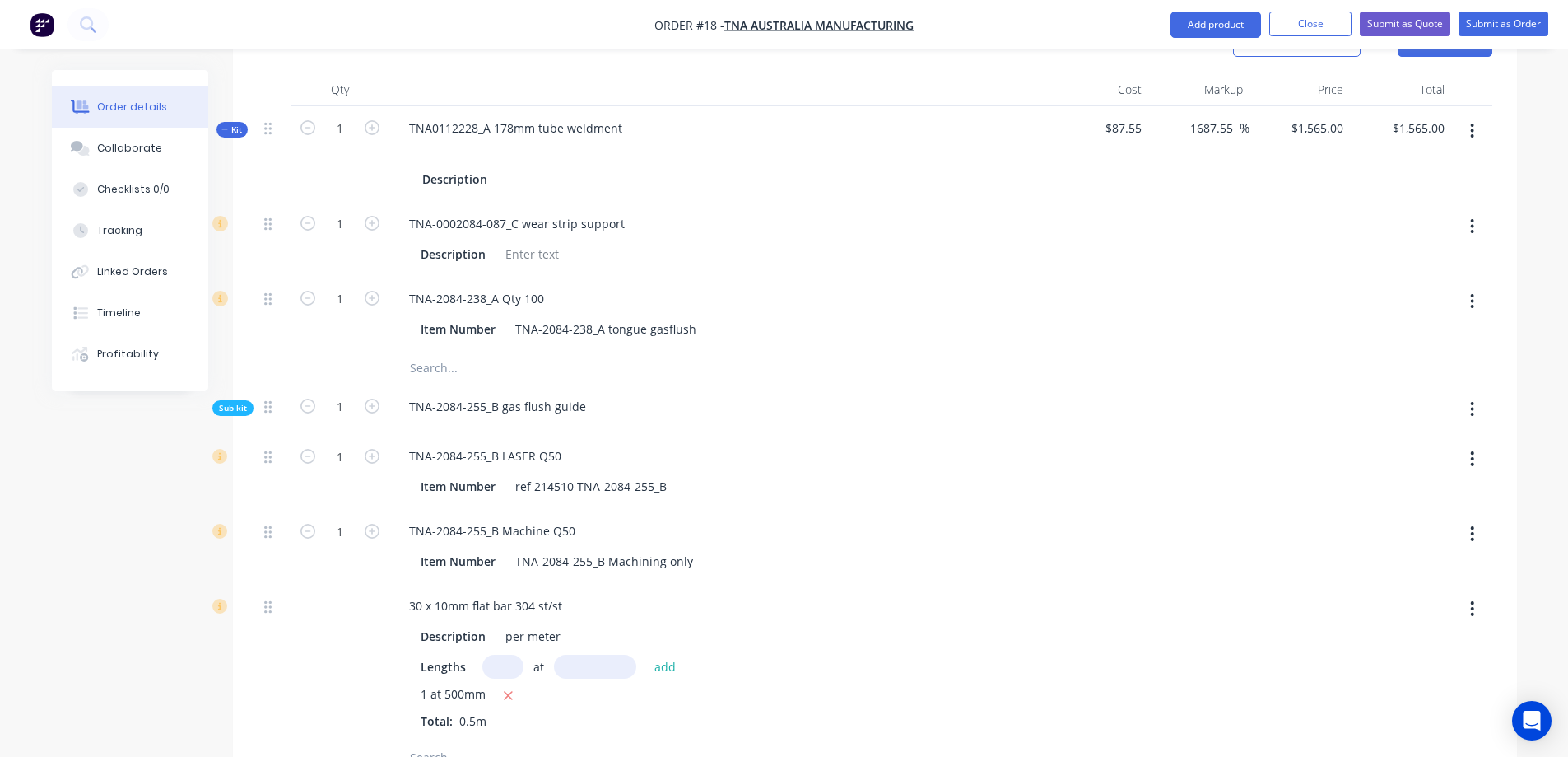
scroll to position [494, 0]
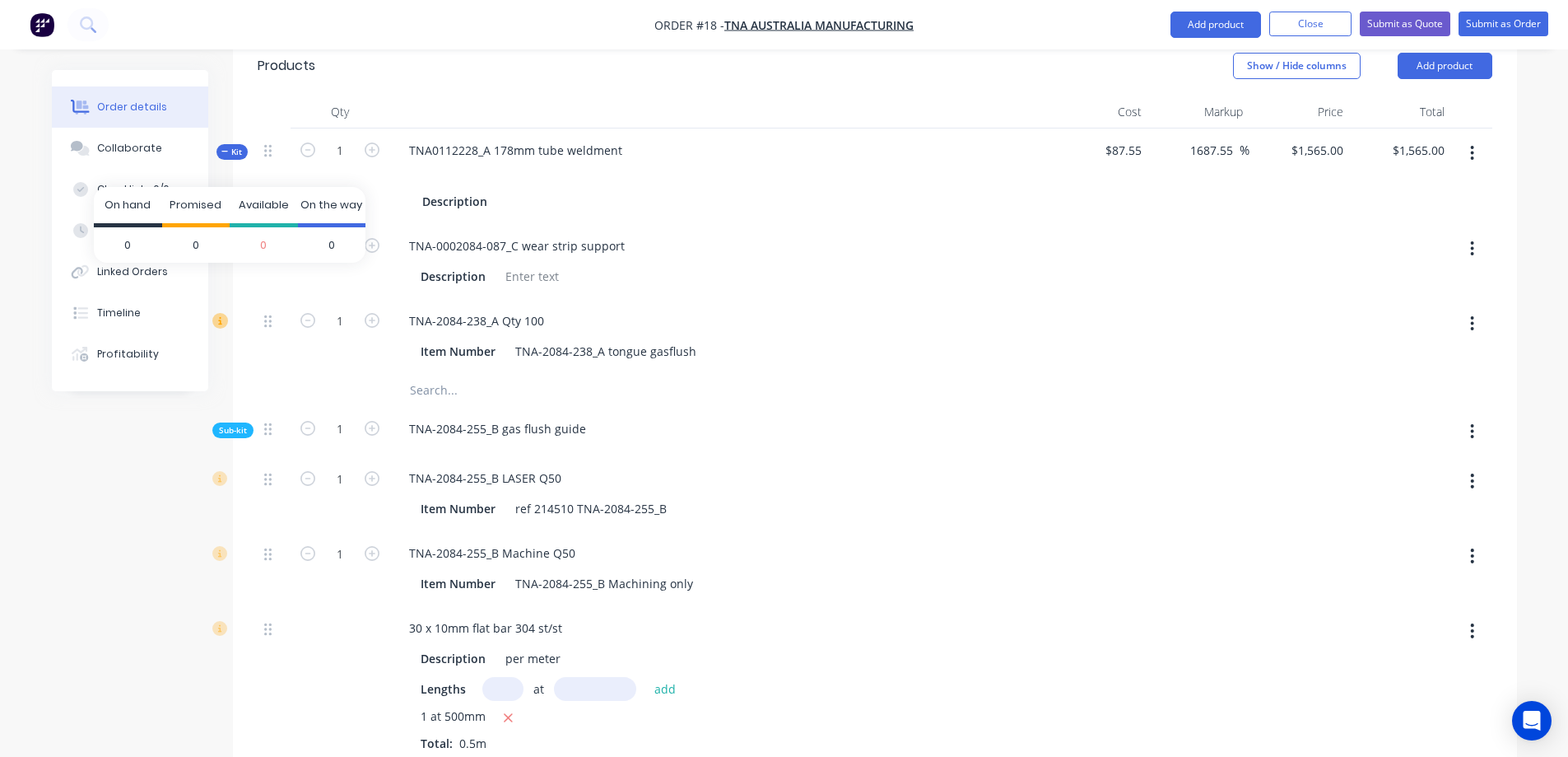
click at [221, 313] on icon at bounding box center [220, 321] width 15 height 15
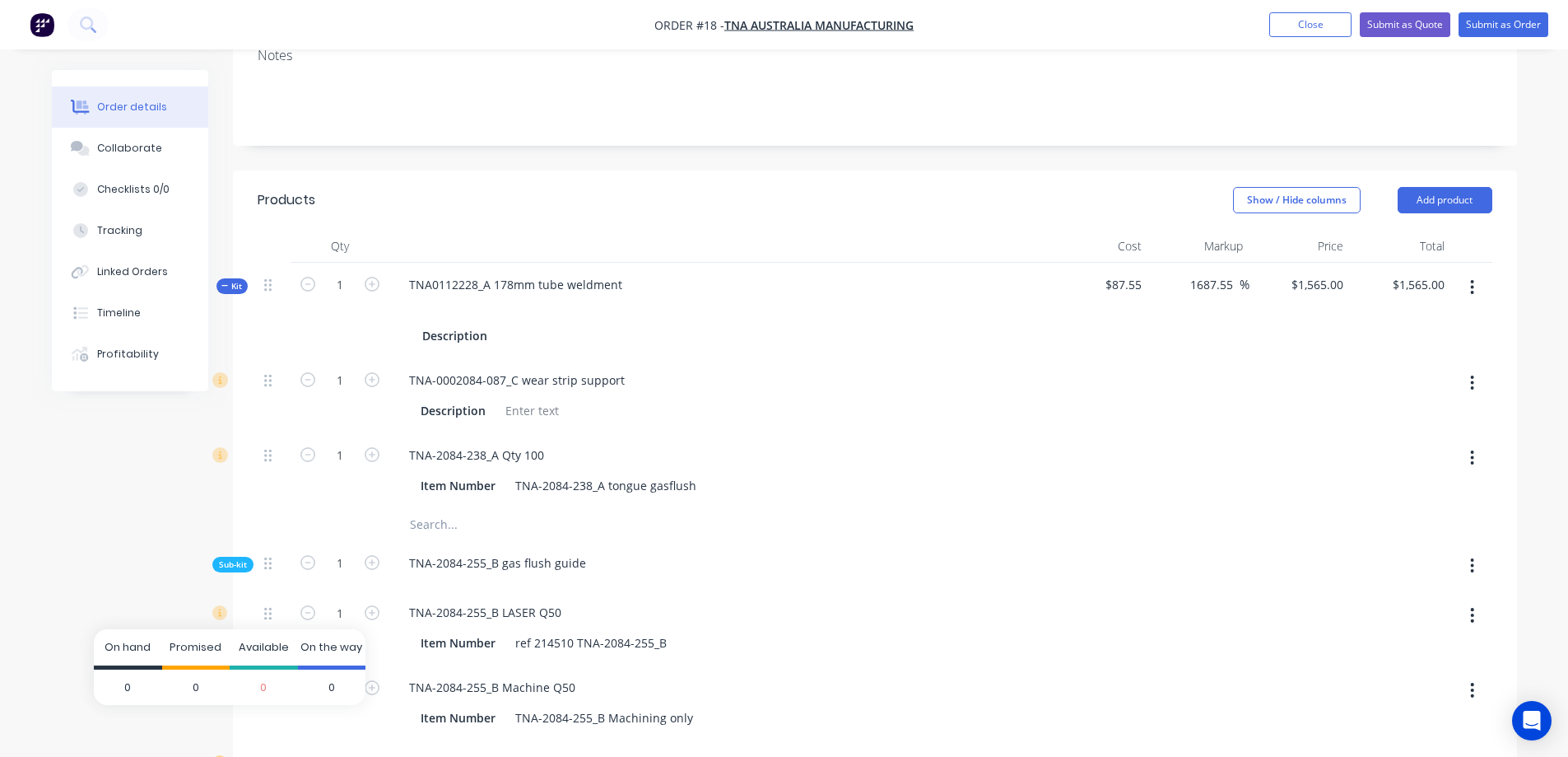
scroll to position [247, 0]
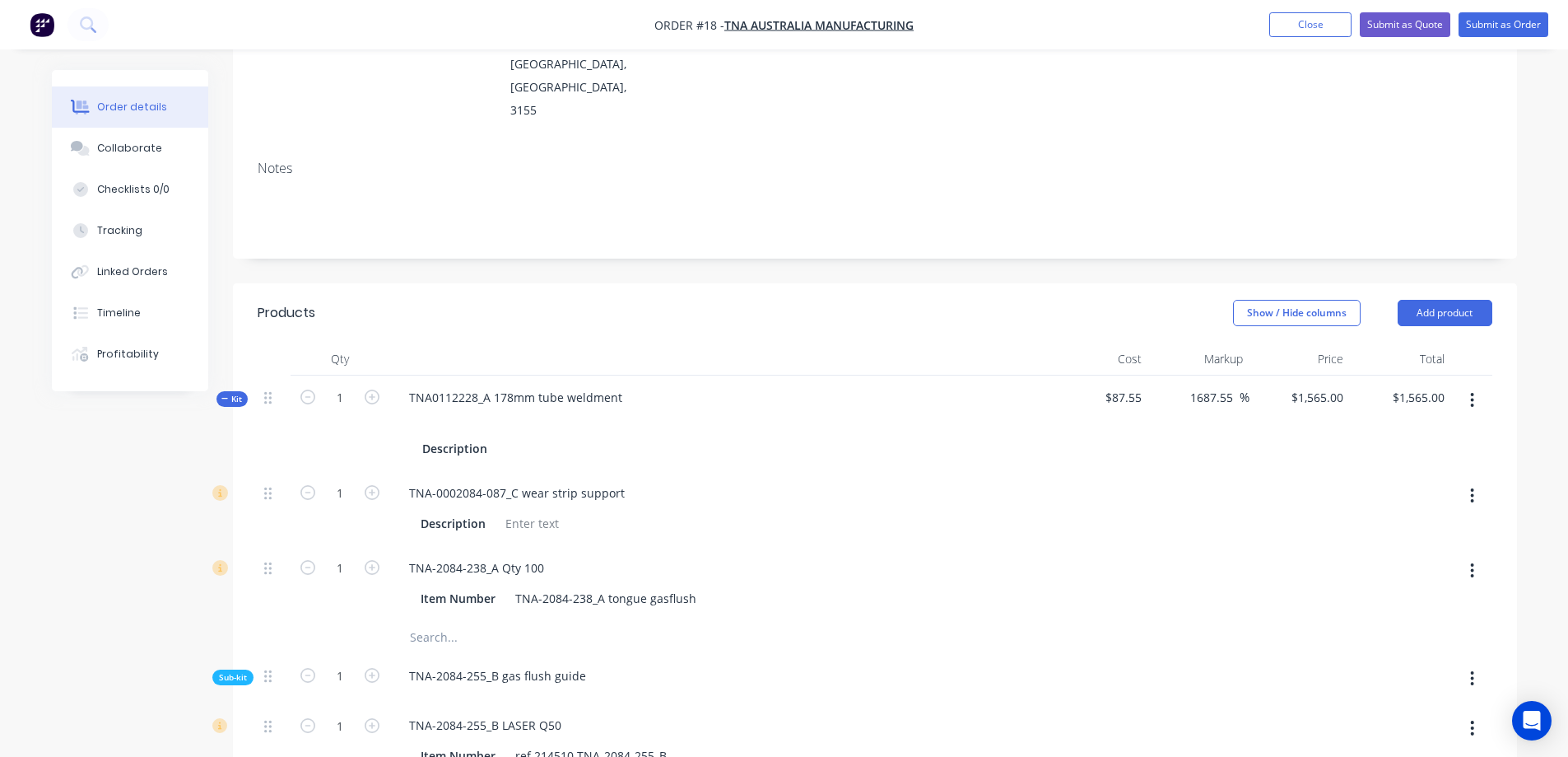
click at [227, 395] on icon at bounding box center [225, 399] width 7 height 8
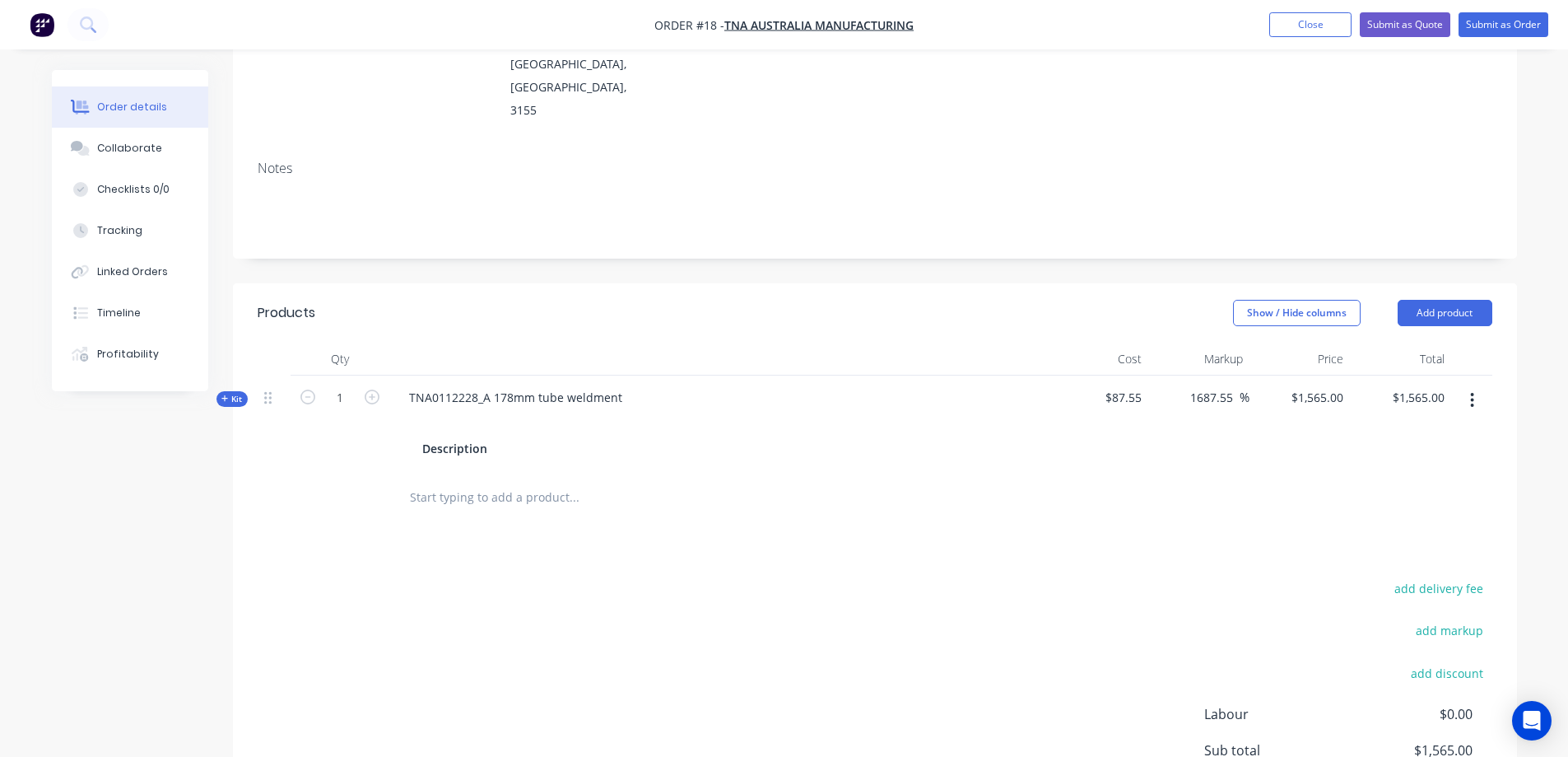
click at [1475, 386] on button "button" at bounding box center [1472, 401] width 39 height 30
click at [1375, 563] on div "Delete" at bounding box center [1414, 575] width 127 height 24
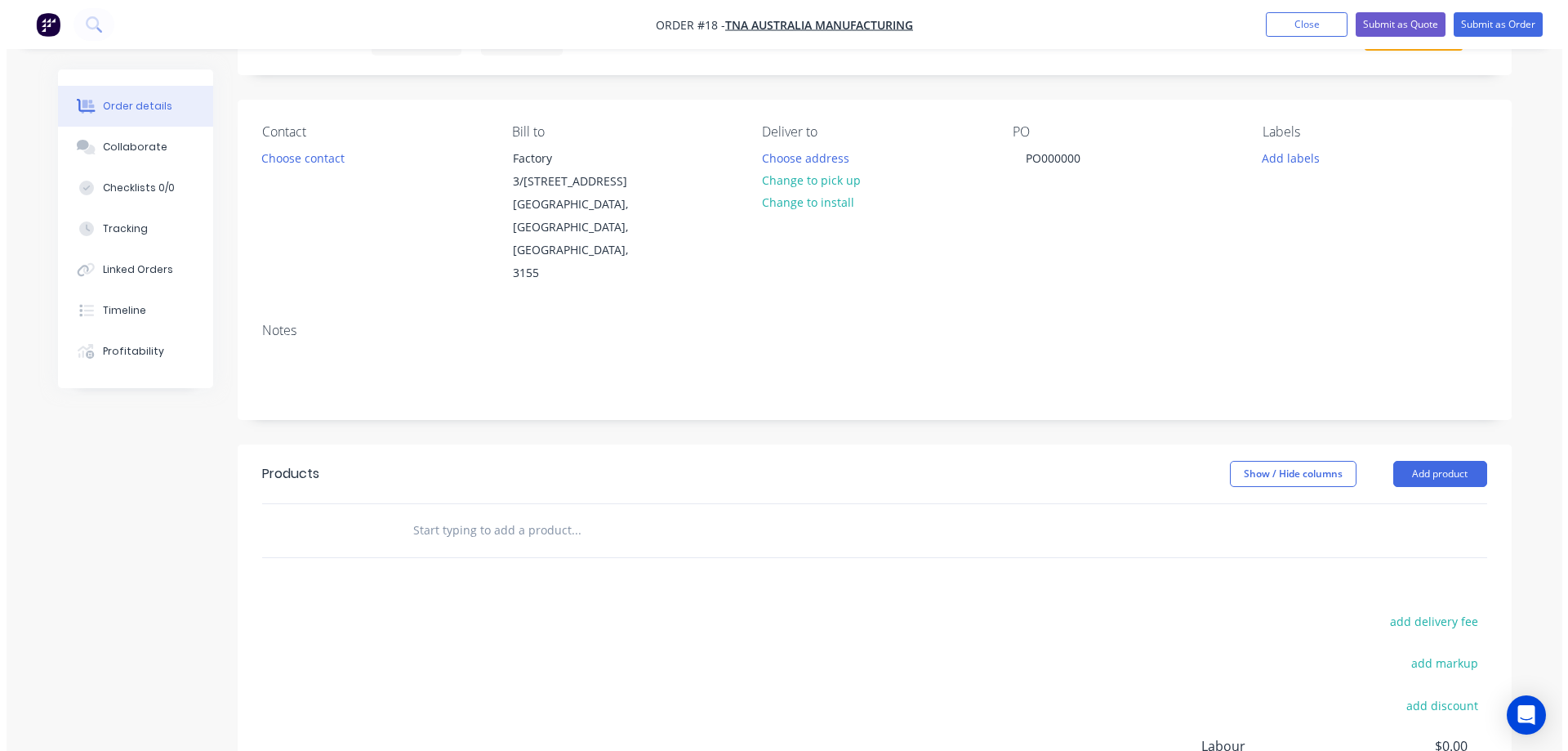
scroll to position [0, 0]
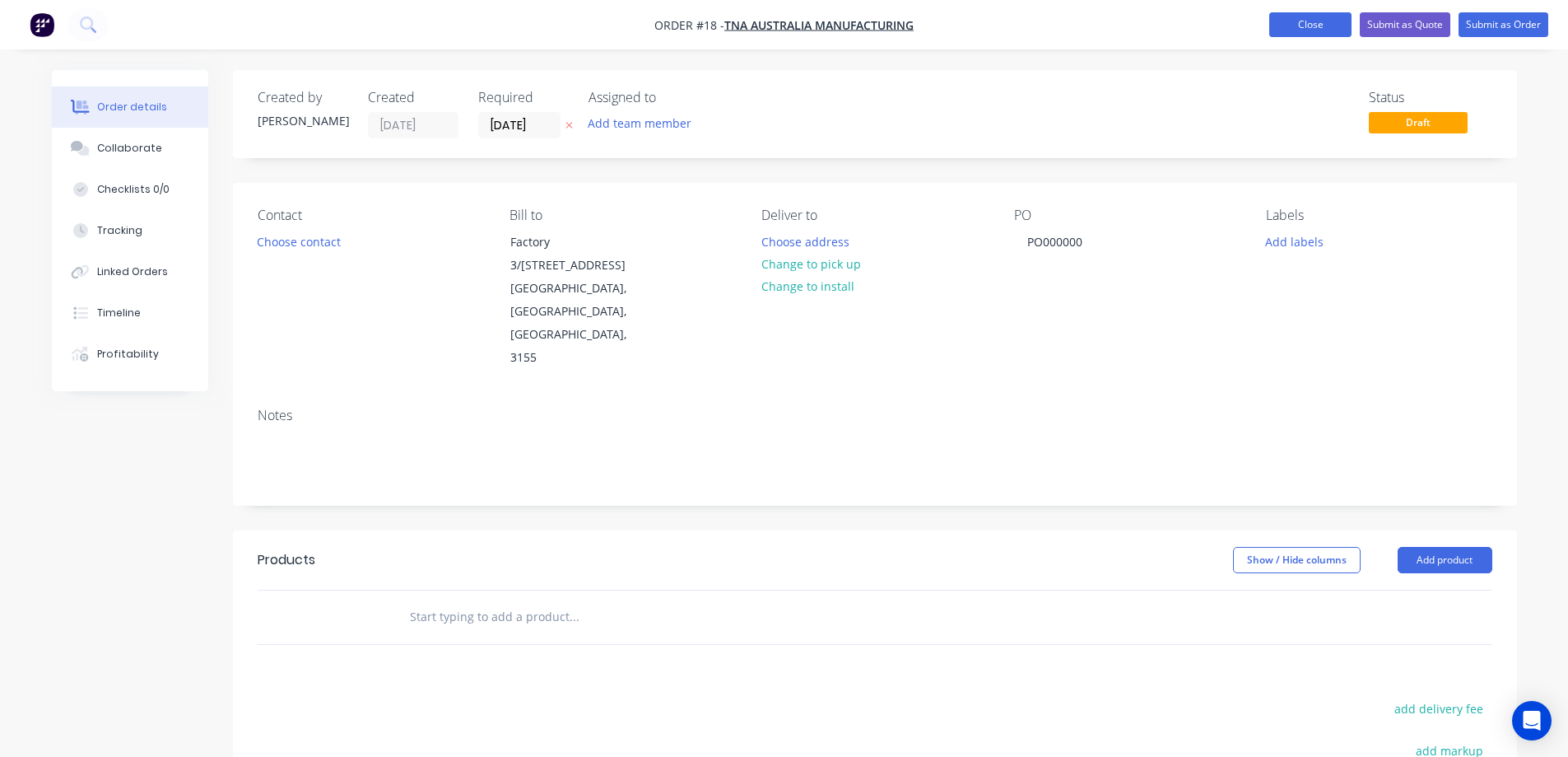
click at [1311, 26] on button "Close" at bounding box center [1310, 25] width 82 height 25
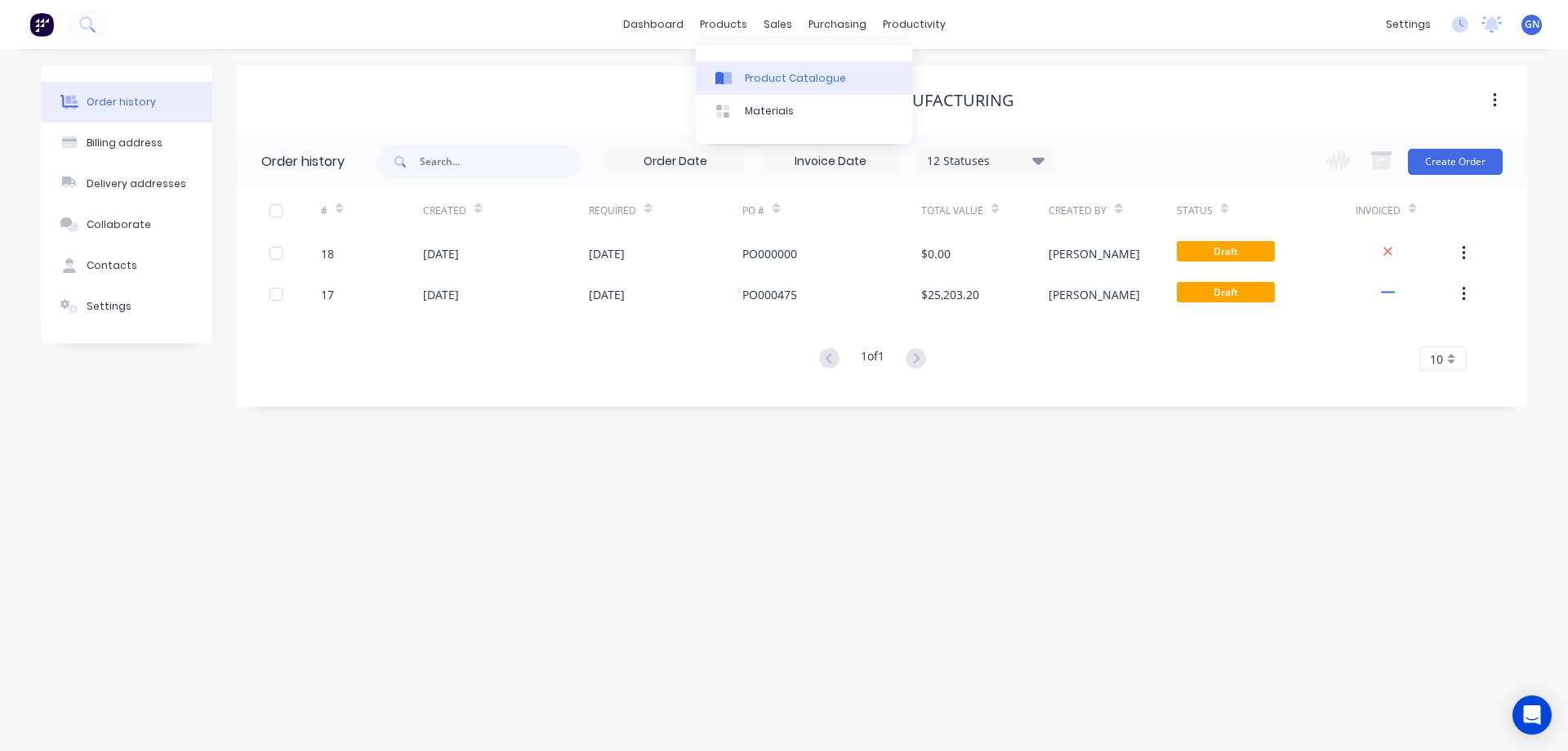
click at [770, 77] on div "Product Catalogue" at bounding box center [795, 78] width 101 height 15
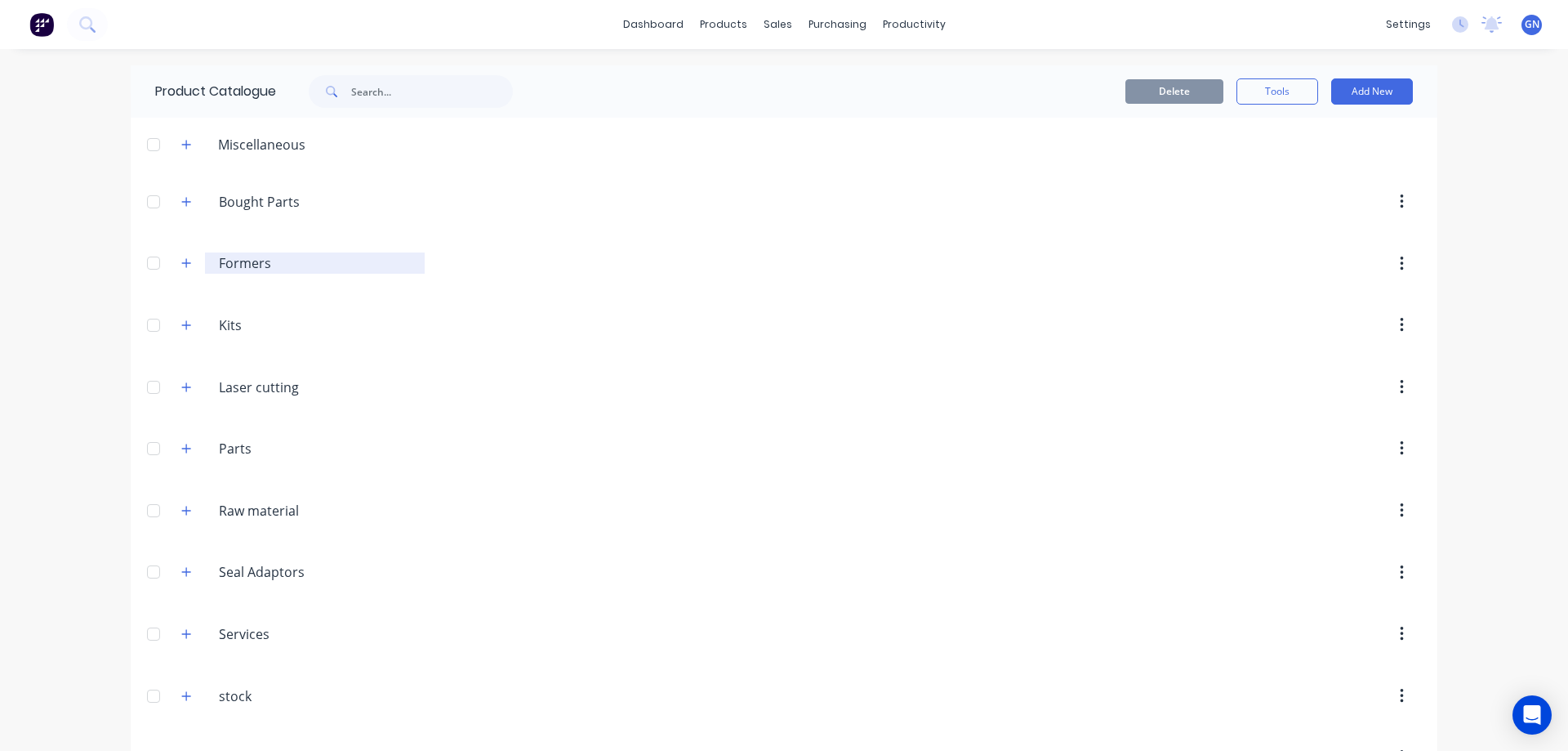
click at [247, 260] on input "Formers" at bounding box center [316, 263] width 194 height 20
click at [181, 261] on icon "button" at bounding box center [186, 263] width 10 height 12
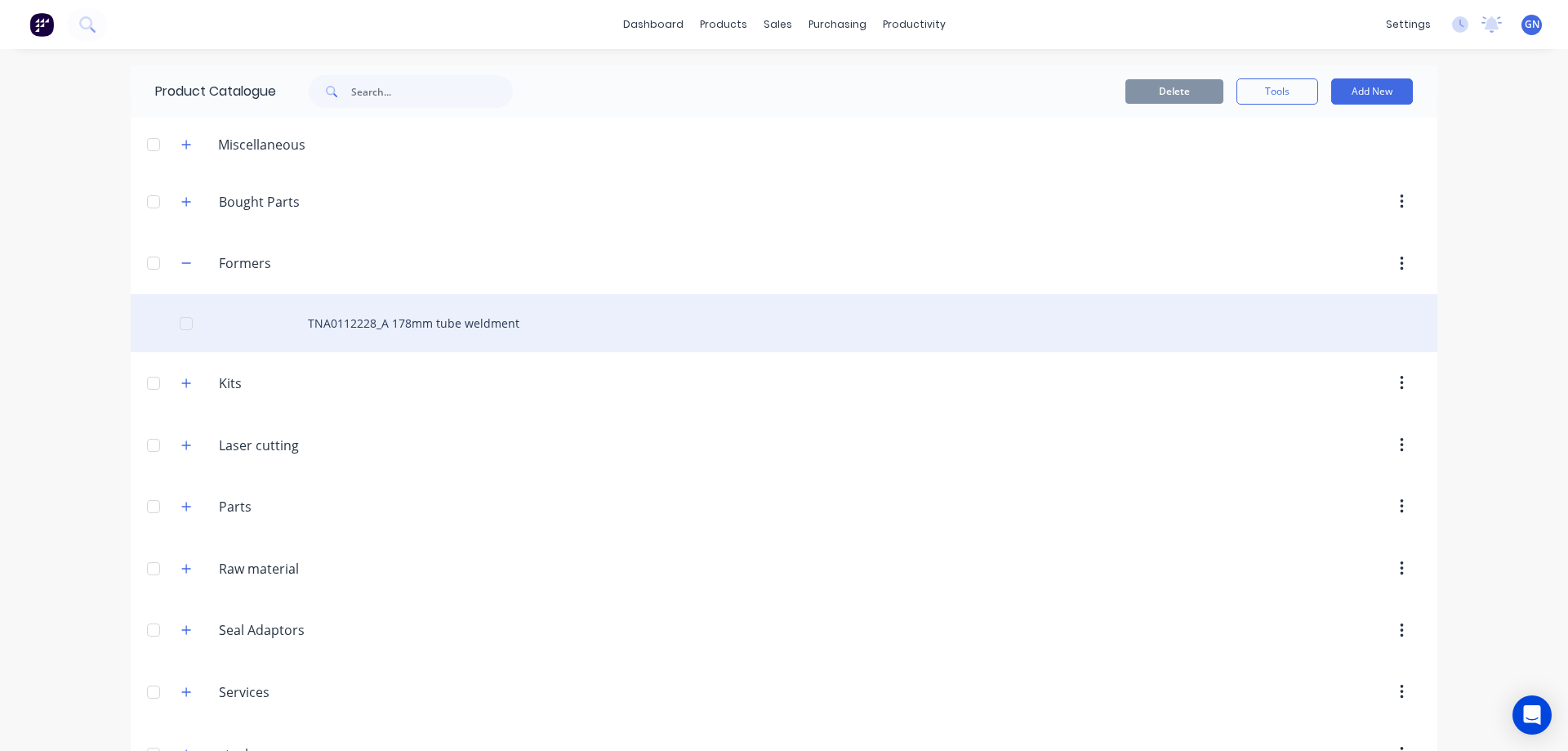
click at [357, 319] on div "TNA0112228_A 178mm tube weldment" at bounding box center [784, 323] width 1306 height 58
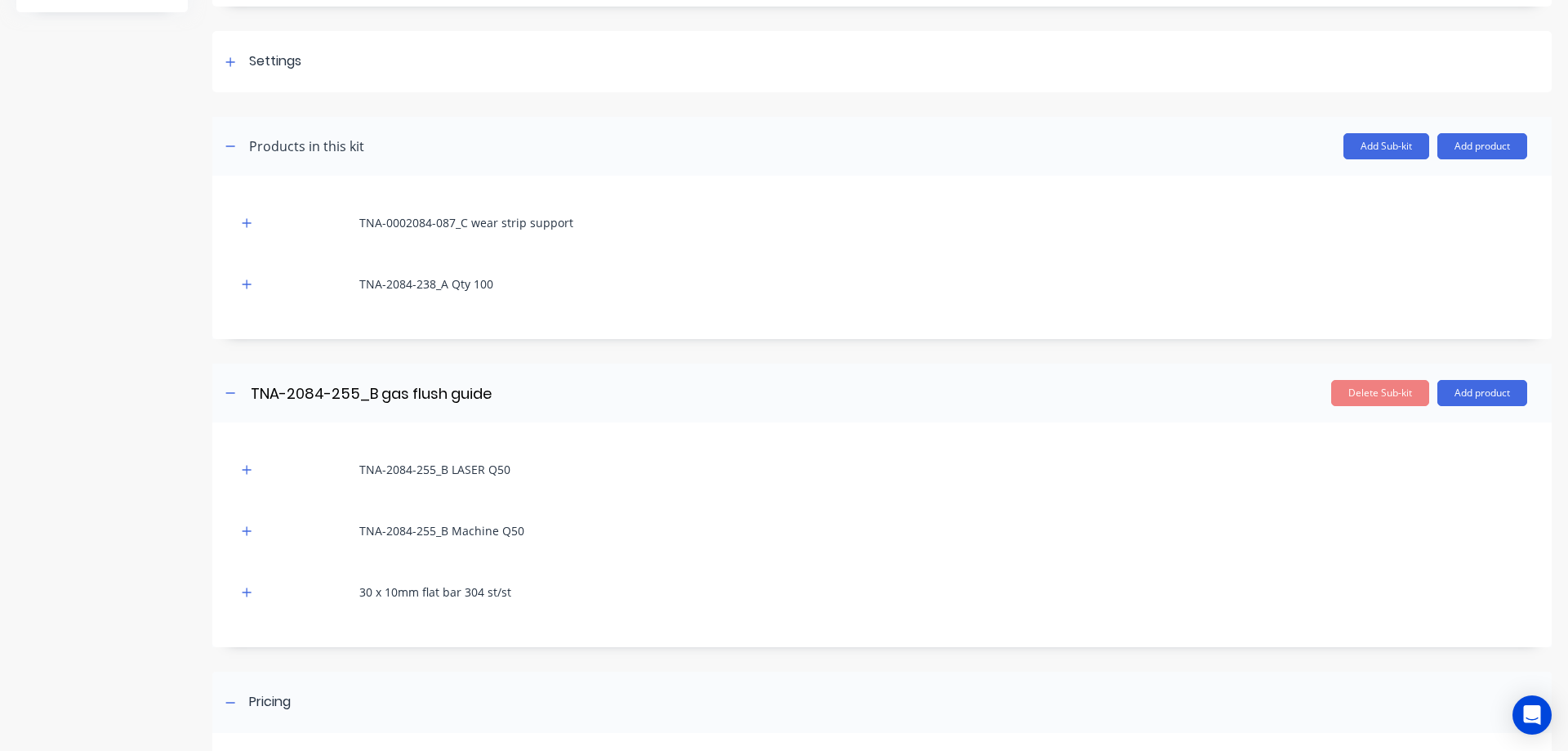
scroll to position [204, 0]
click at [248, 223] on icon "button" at bounding box center [246, 225] width 10 height 12
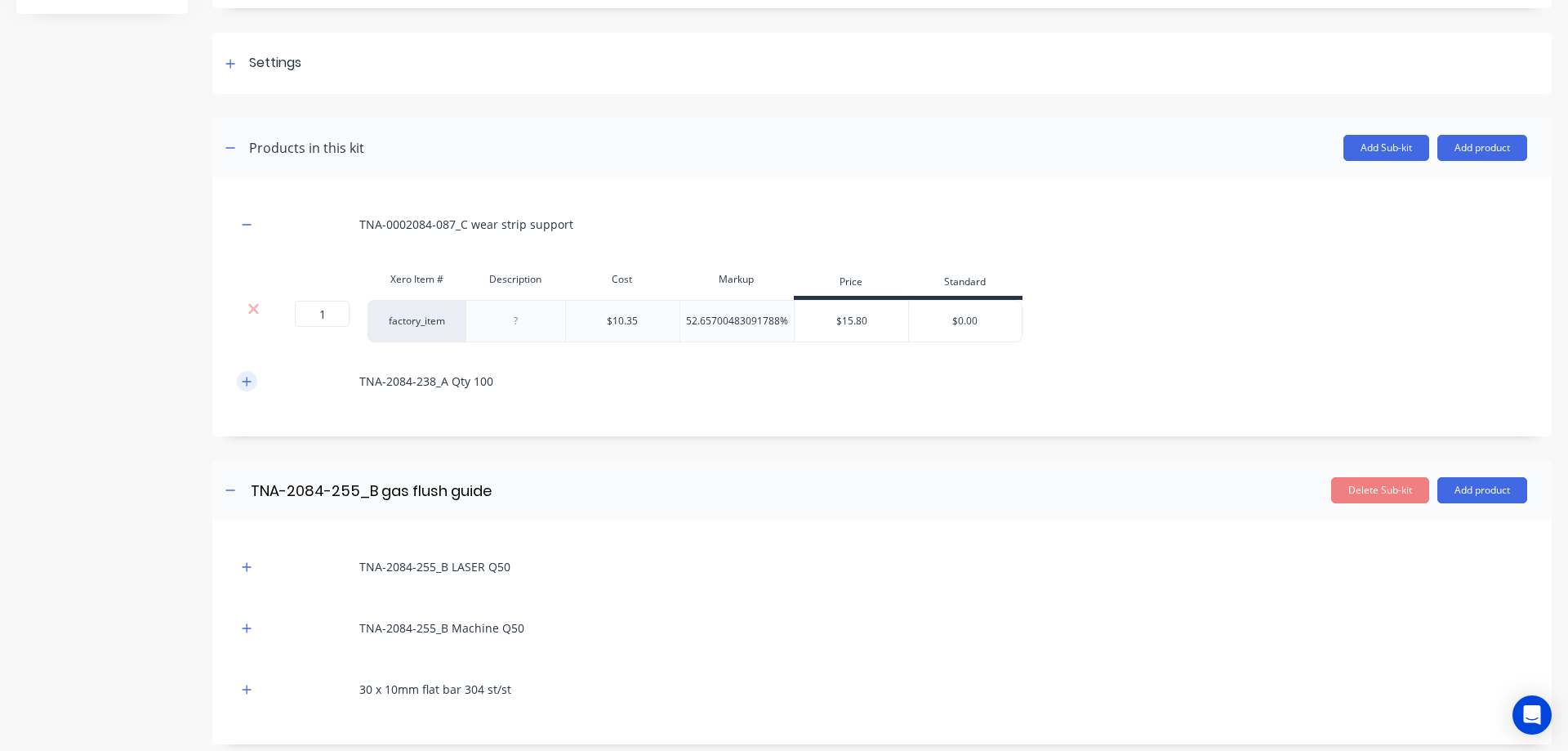
click at [246, 387] on icon "button" at bounding box center [246, 382] width 10 height 12
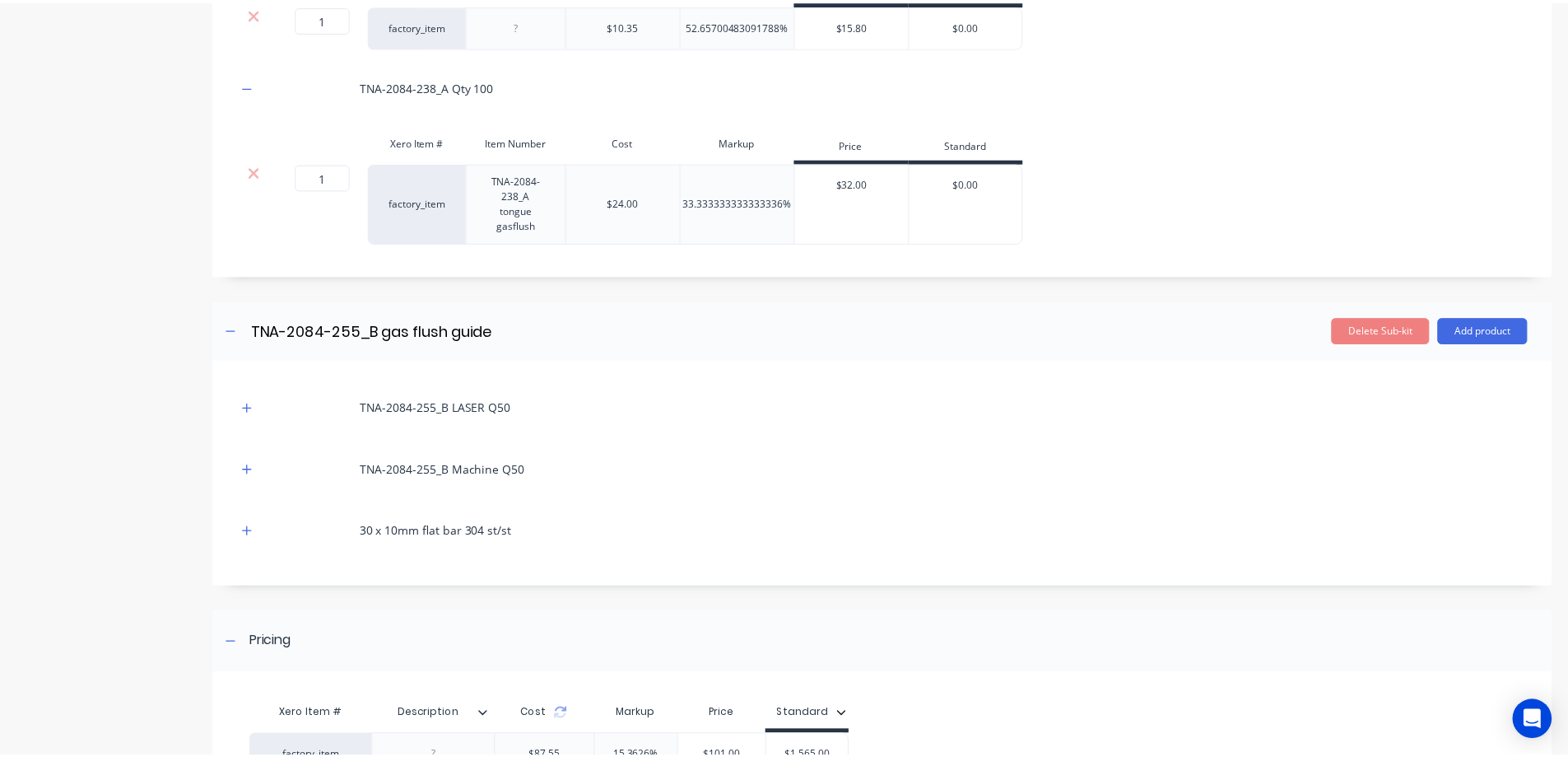
scroll to position [519, 0]
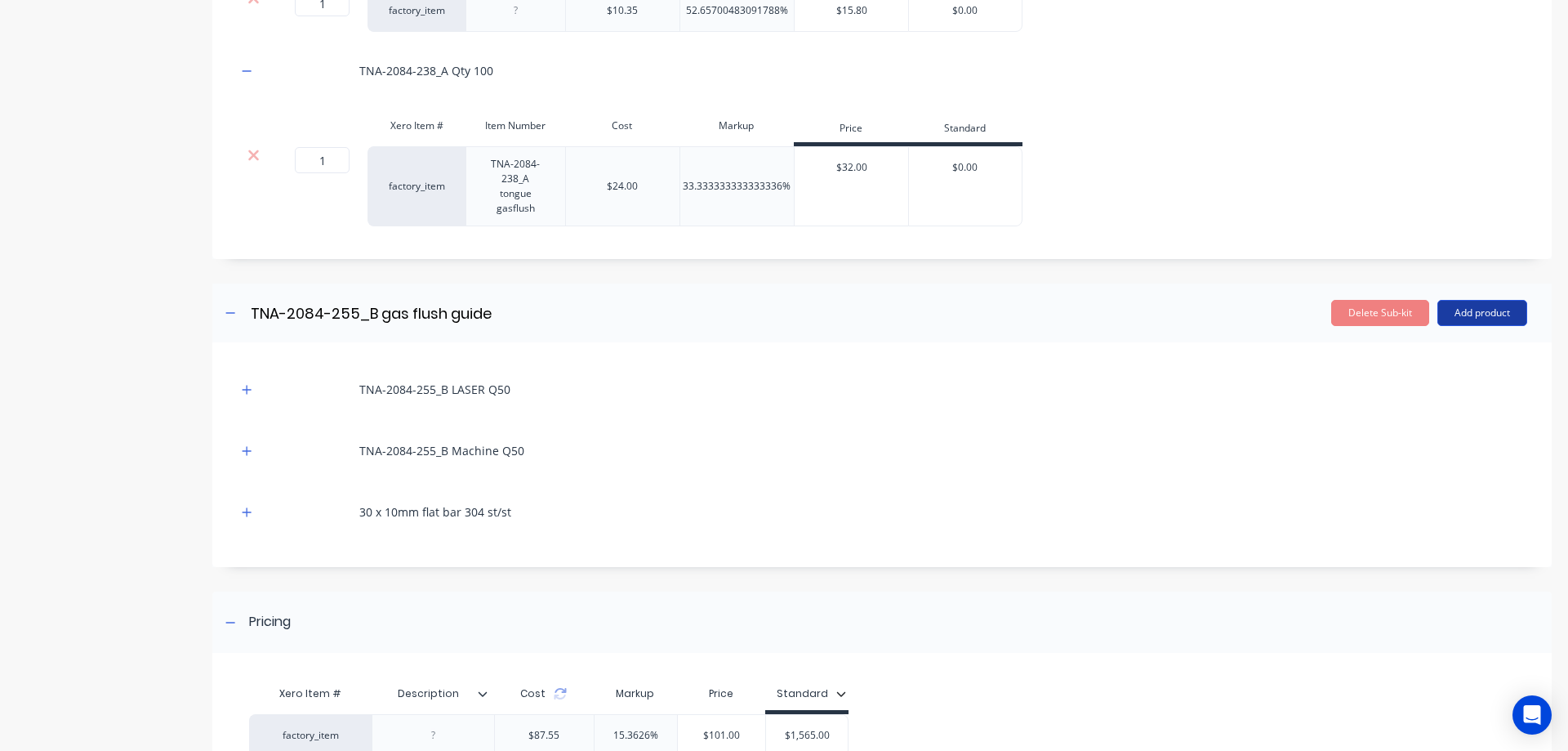
click at [1454, 311] on button "Add product" at bounding box center [1481, 313] width 90 height 26
click at [1411, 350] on div "Product catalogue" at bounding box center [1449, 354] width 126 height 24
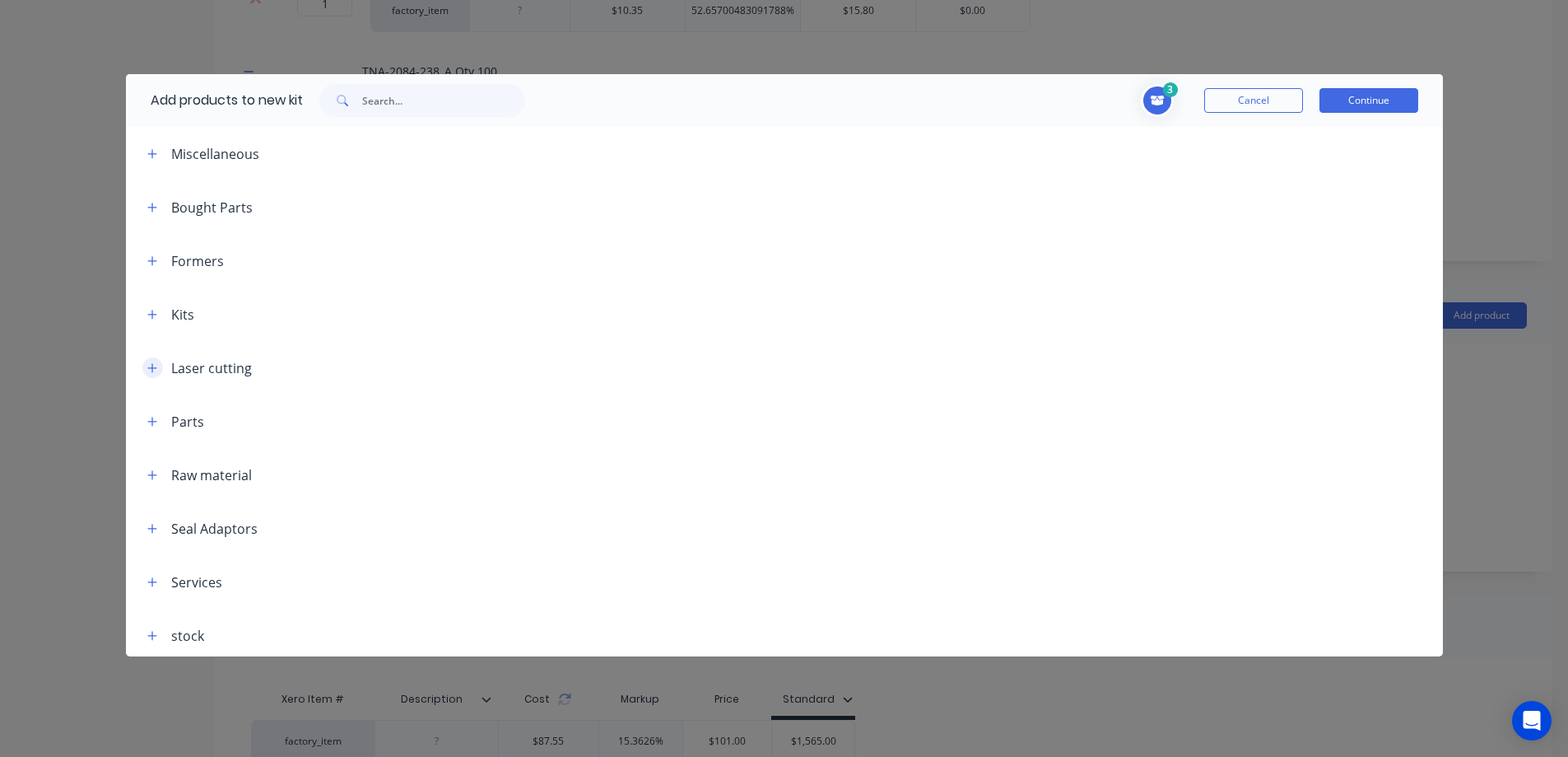
click at [154, 364] on icon "button" at bounding box center [152, 368] width 10 height 12
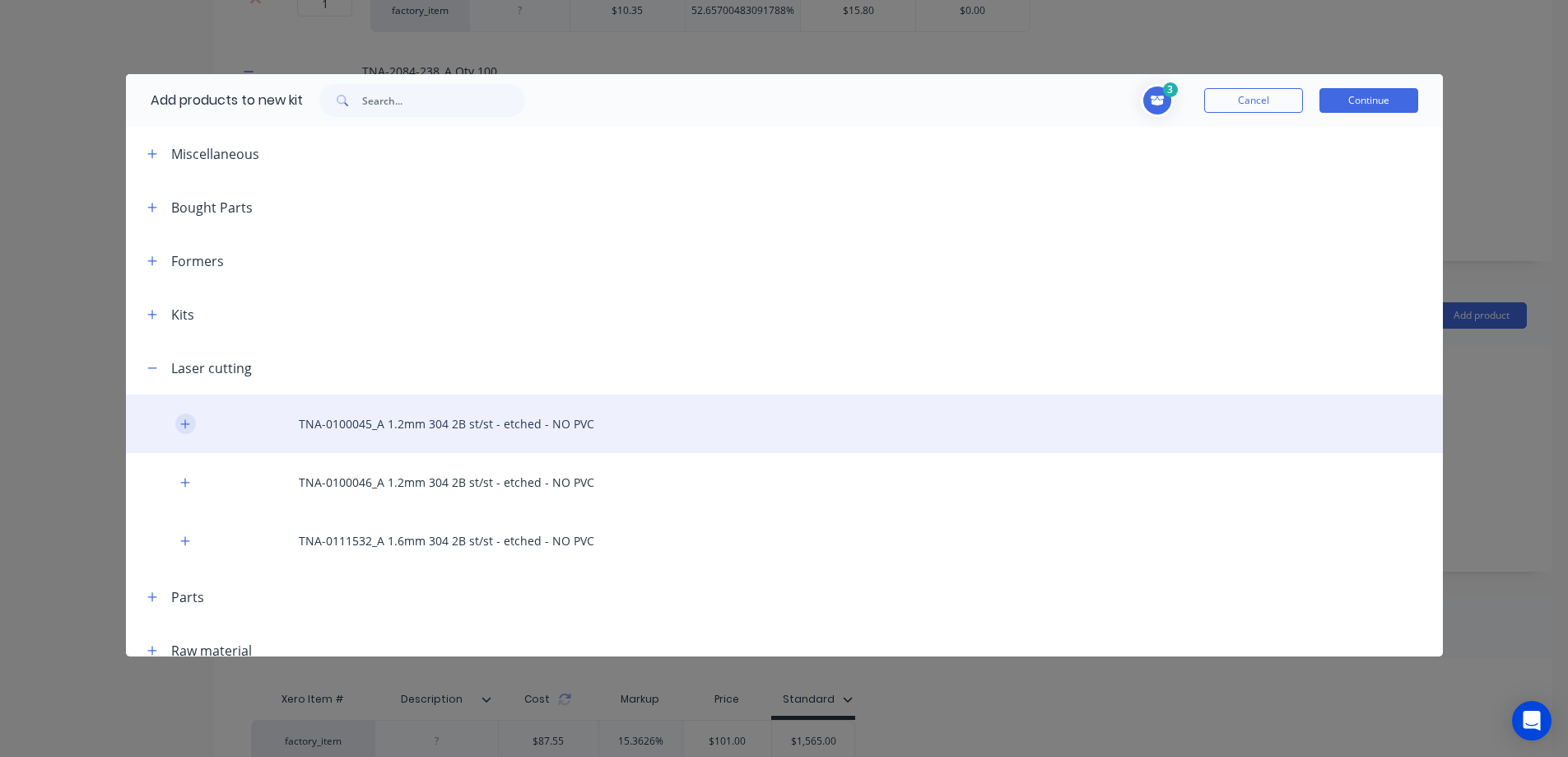
click at [183, 423] on icon "button" at bounding box center [184, 423] width 9 height 9
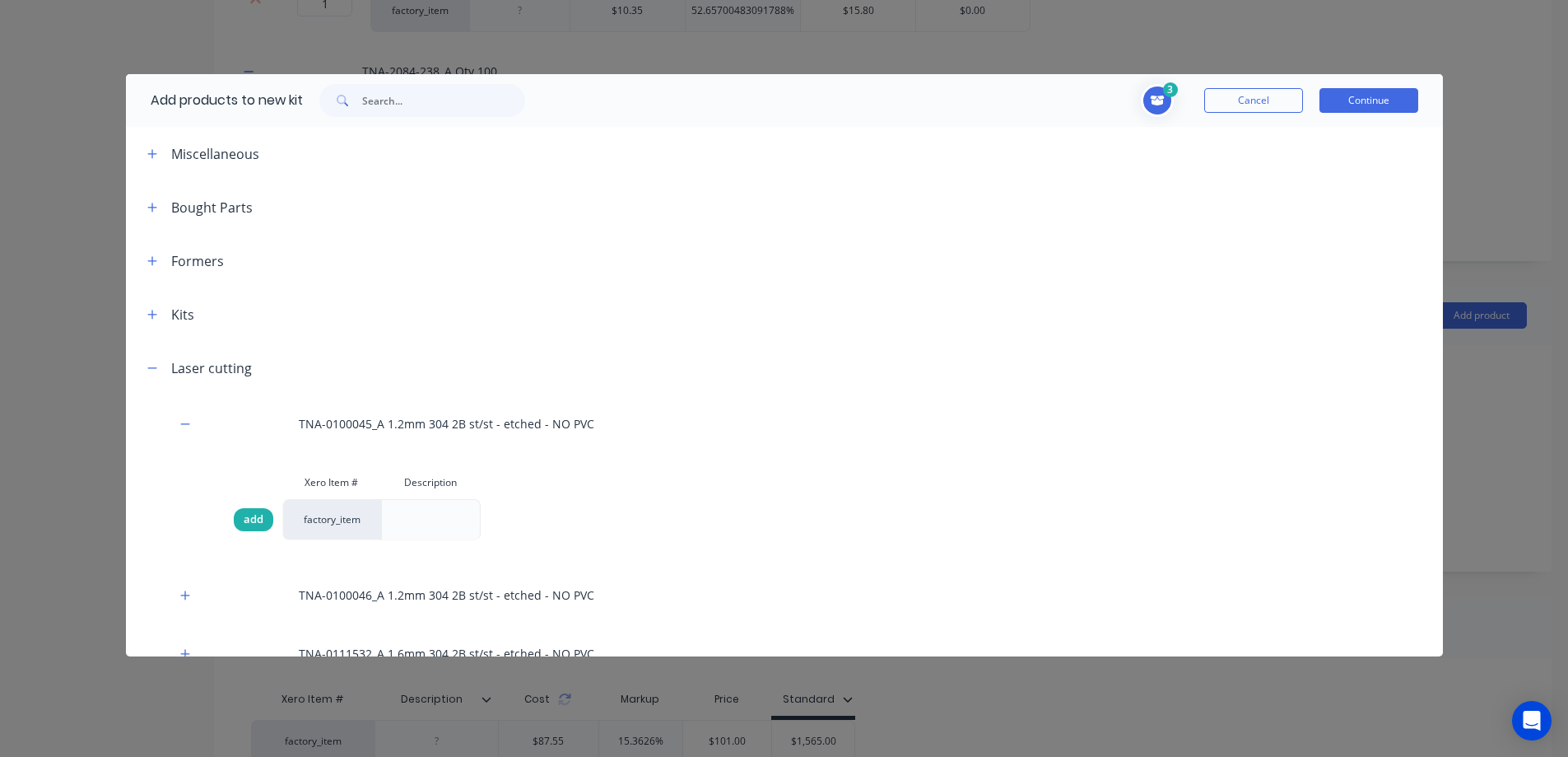
click at [257, 519] on span "add" at bounding box center [253, 519] width 20 height 17
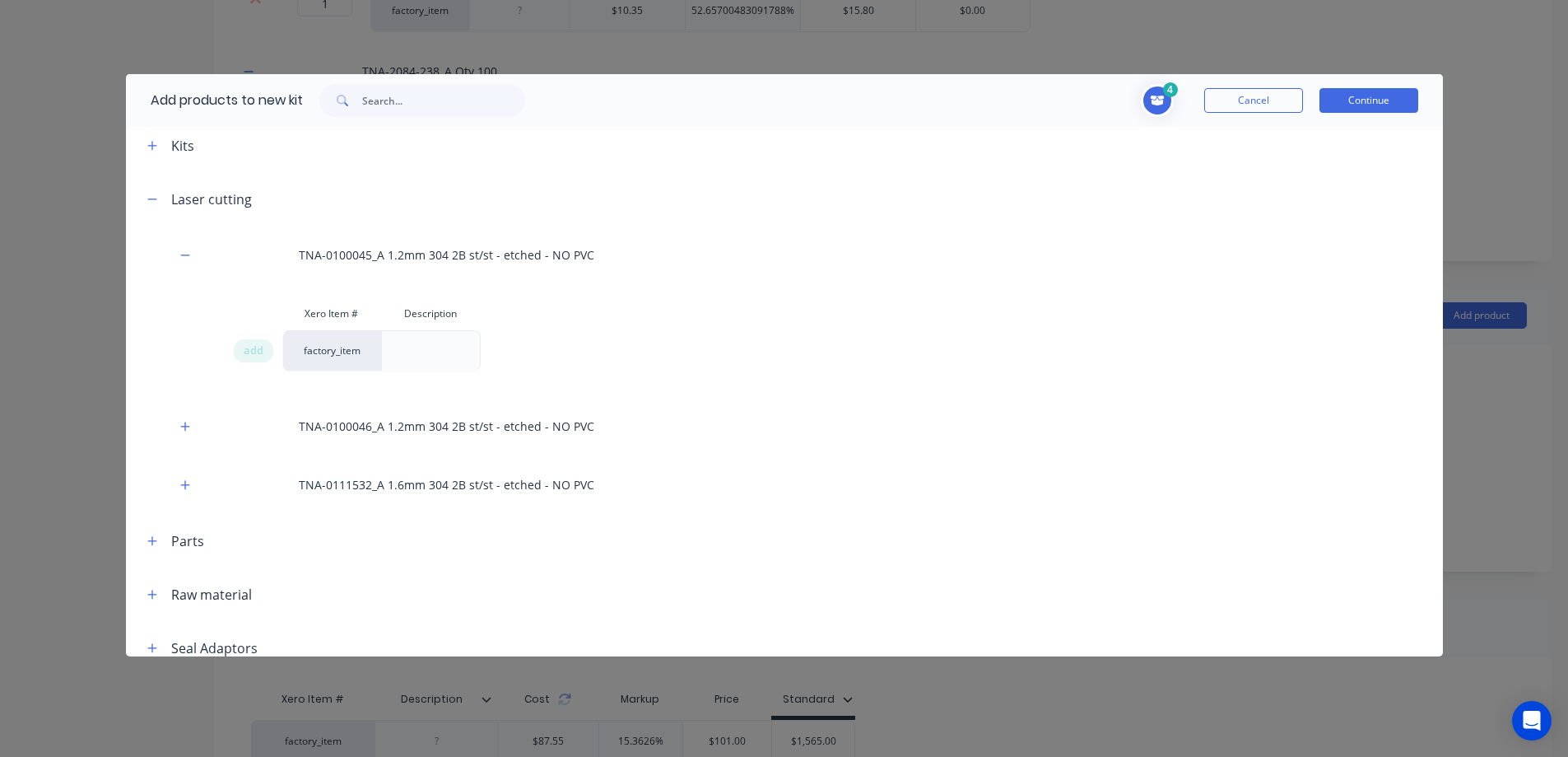
scroll to position [192, 0]
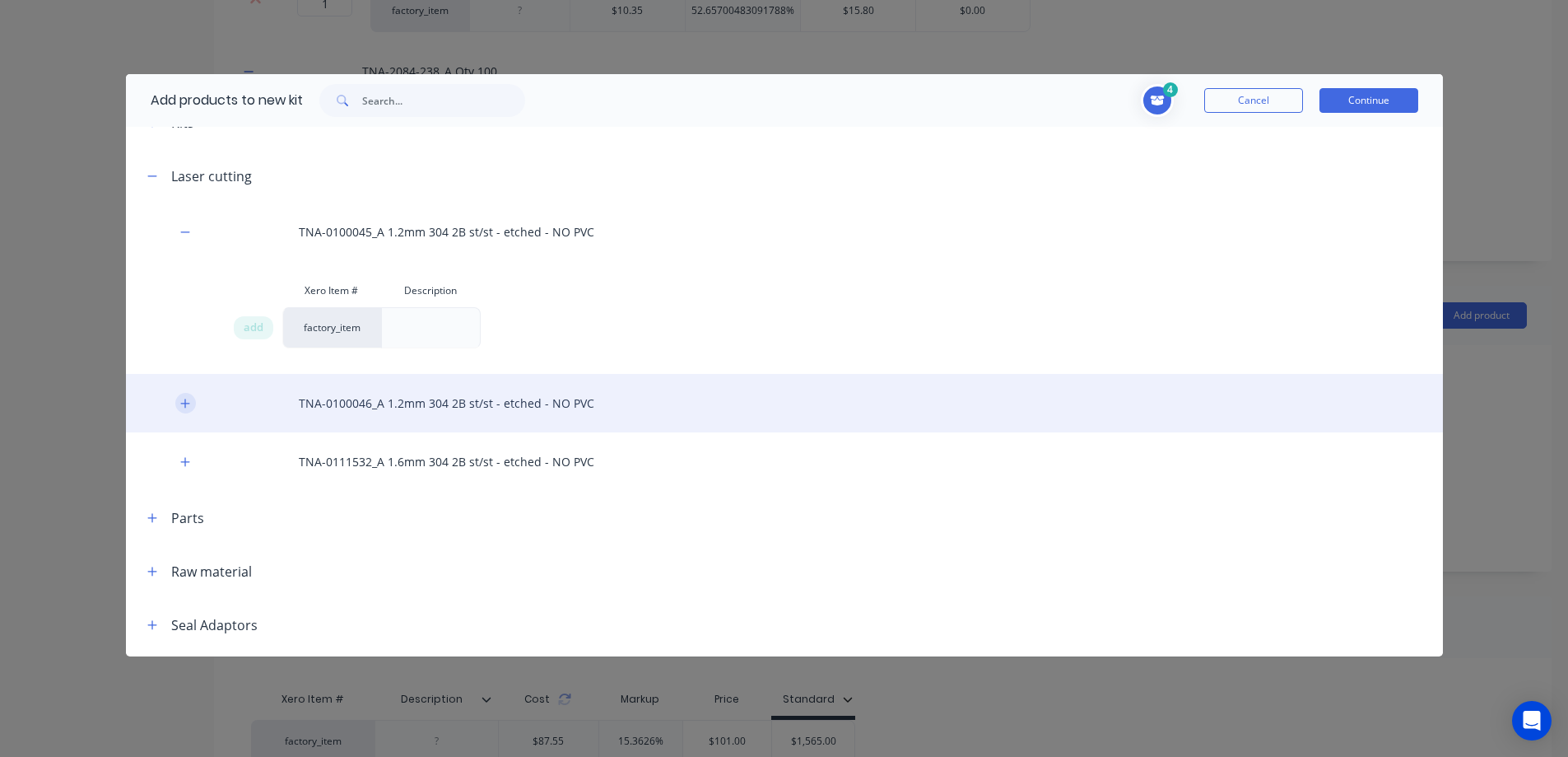
click at [176, 406] on button "button" at bounding box center [185, 403] width 21 height 21
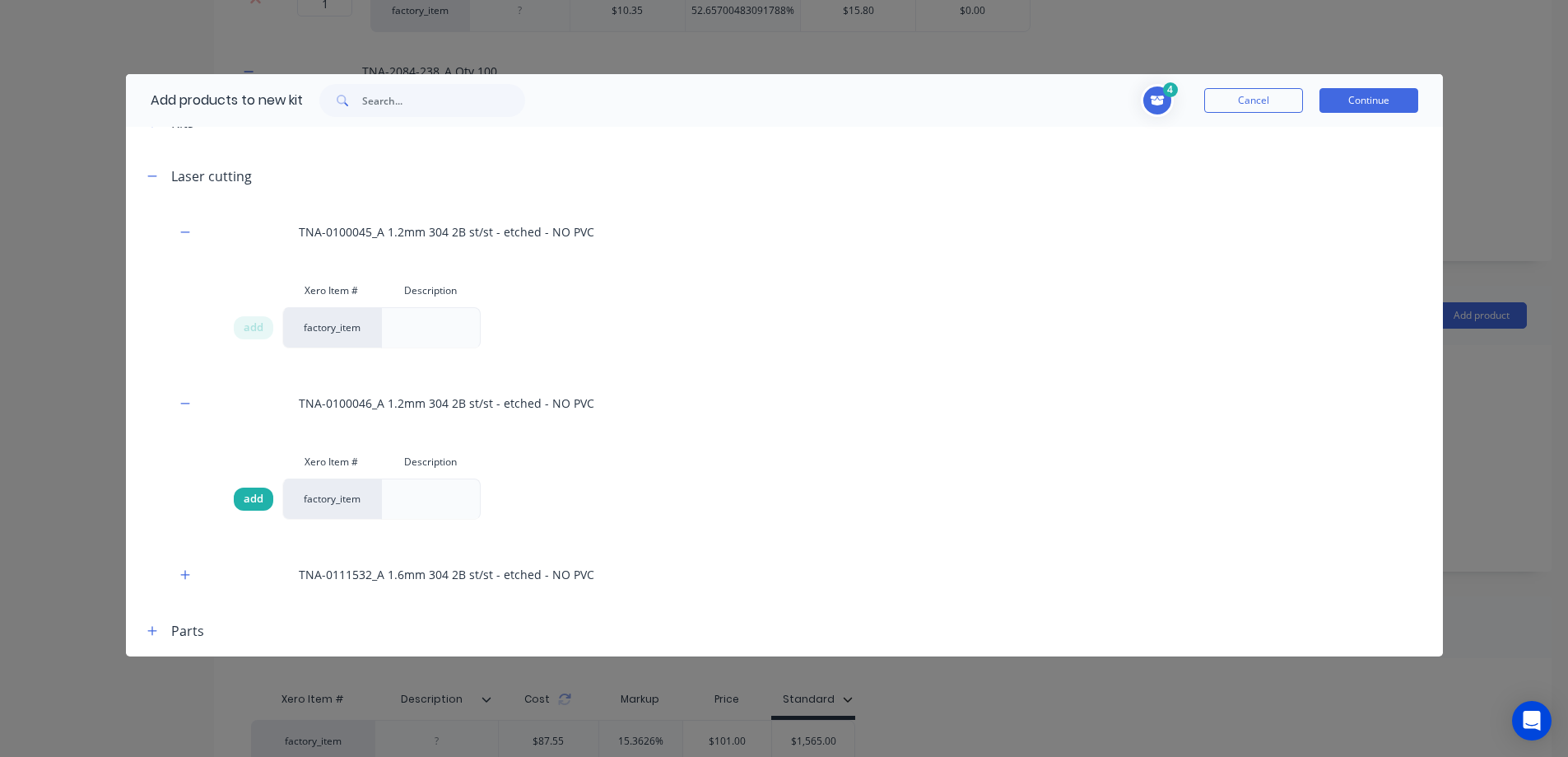
click at [256, 497] on span "add" at bounding box center [253, 499] width 20 height 17
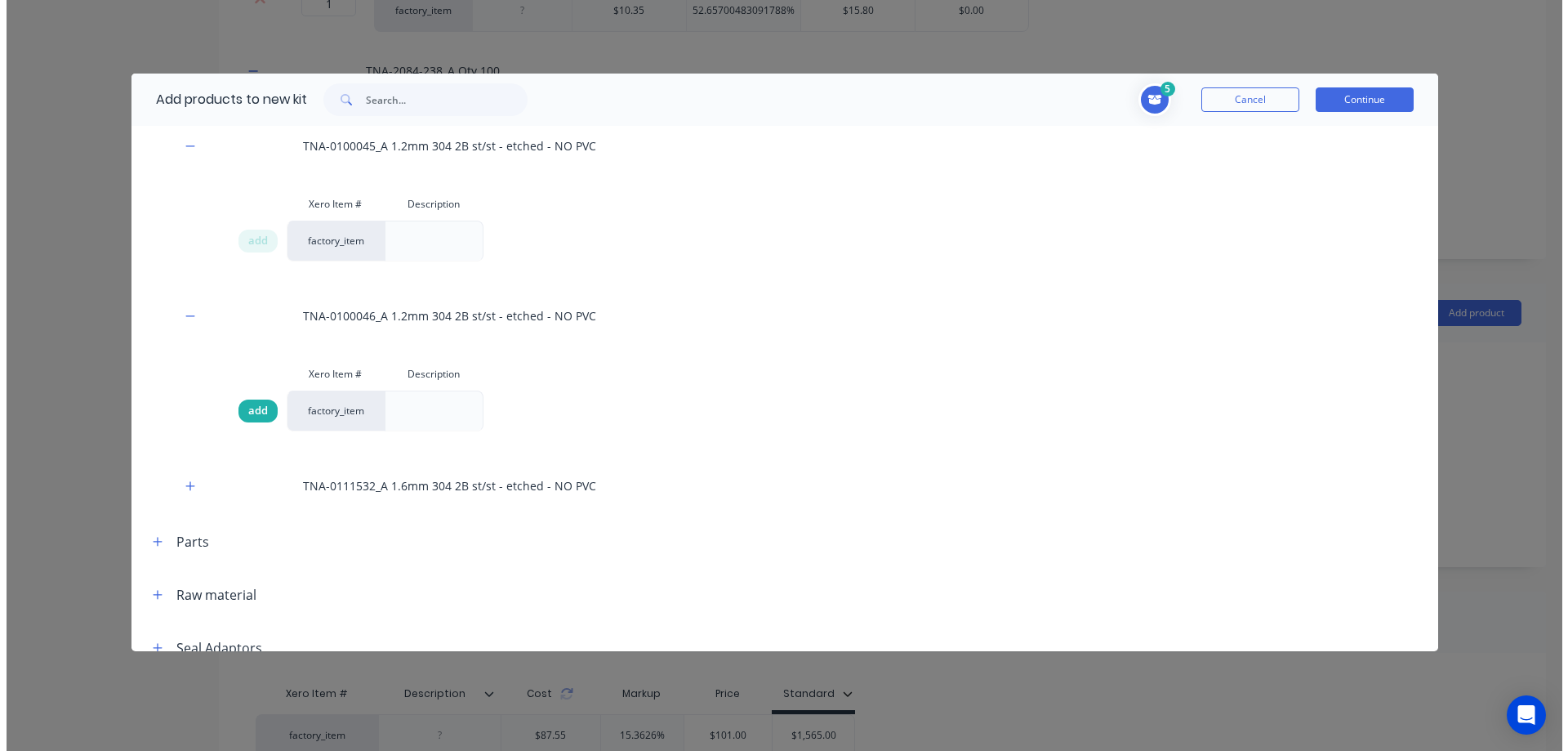
scroll to position [326, 0]
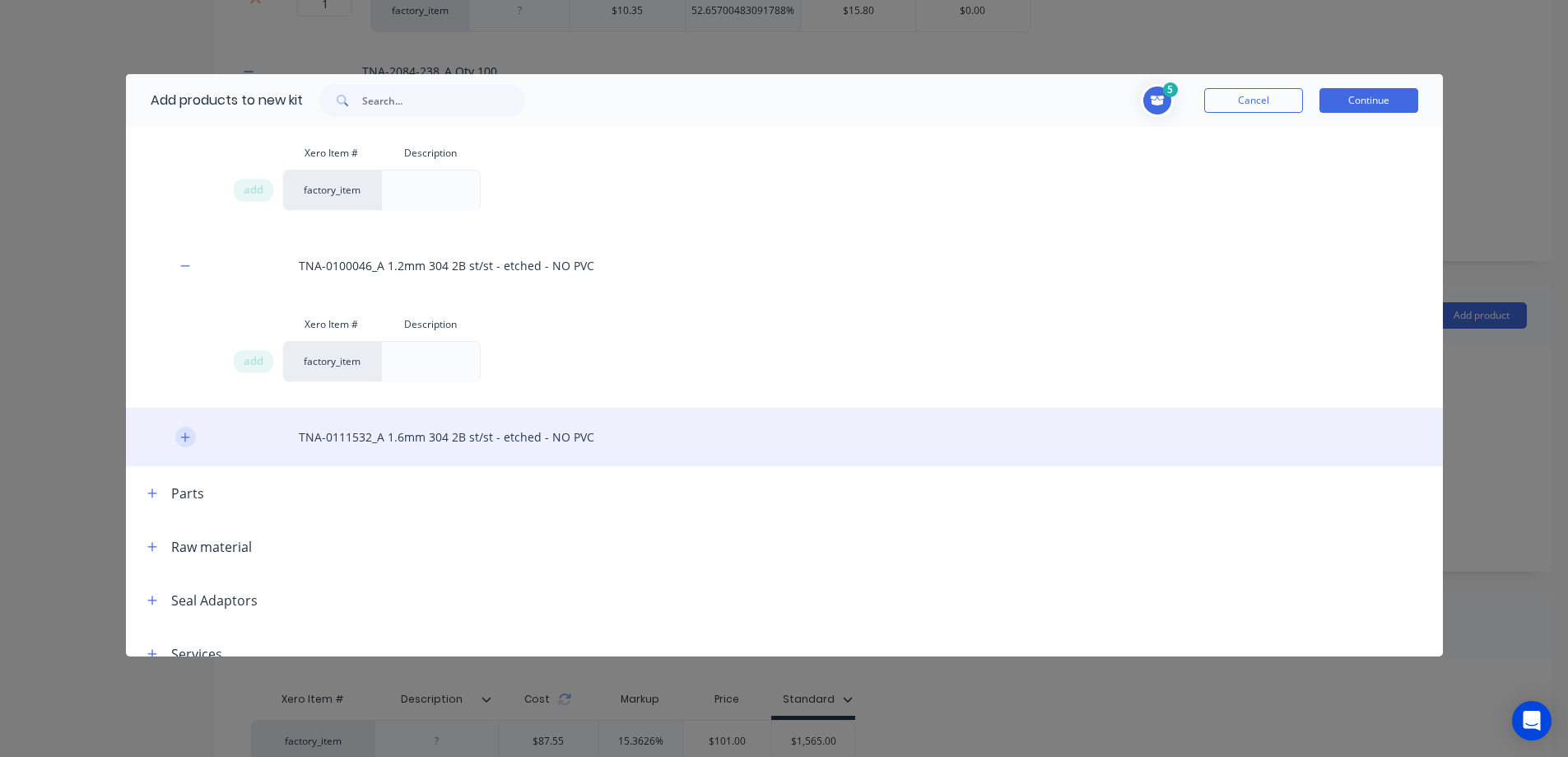
click at [180, 438] on icon "button" at bounding box center [185, 437] width 10 height 12
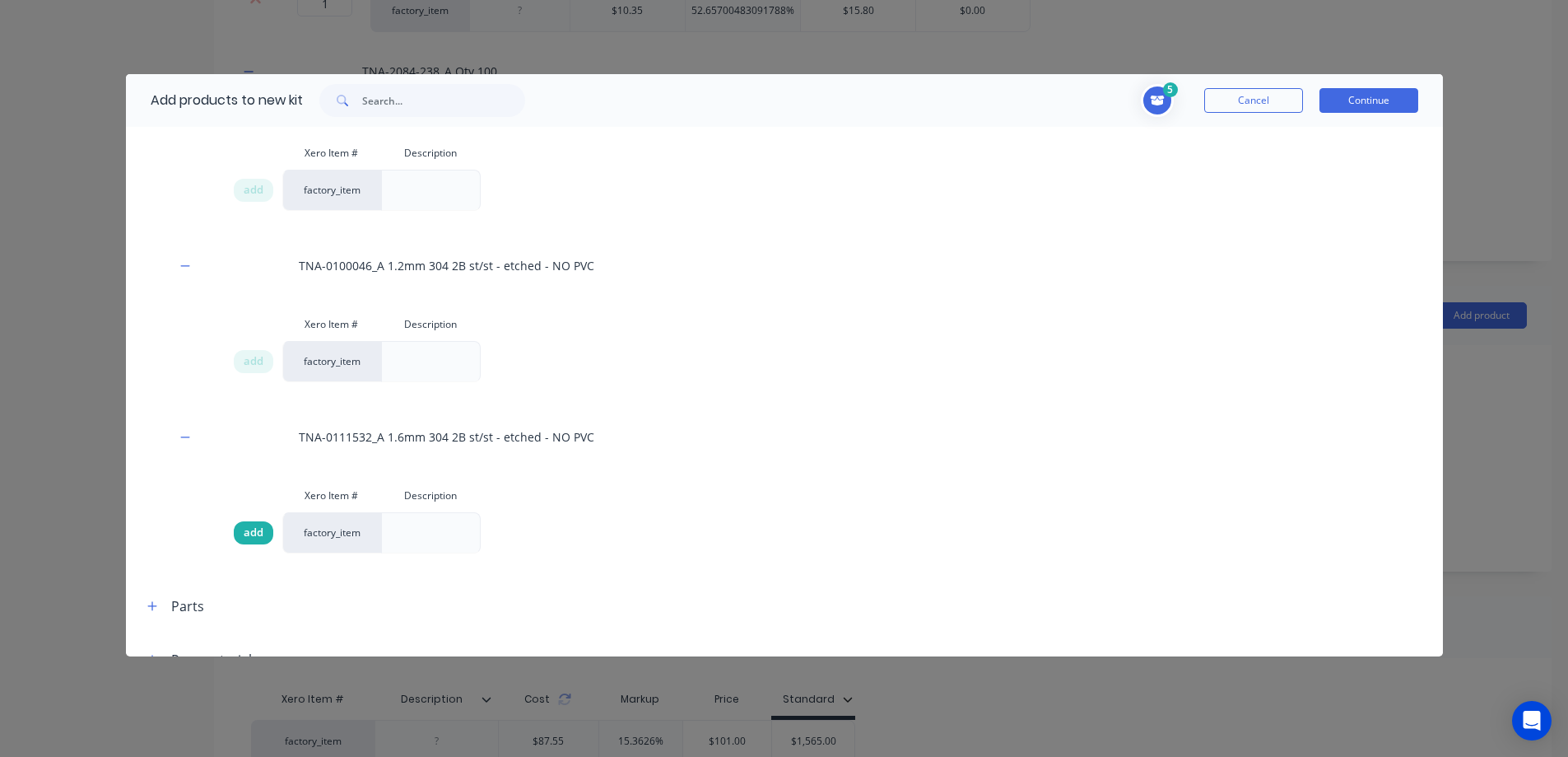
click at [248, 533] on span "add" at bounding box center [253, 533] width 20 height 17
click at [1355, 99] on button "Continue" at bounding box center [1368, 101] width 99 height 25
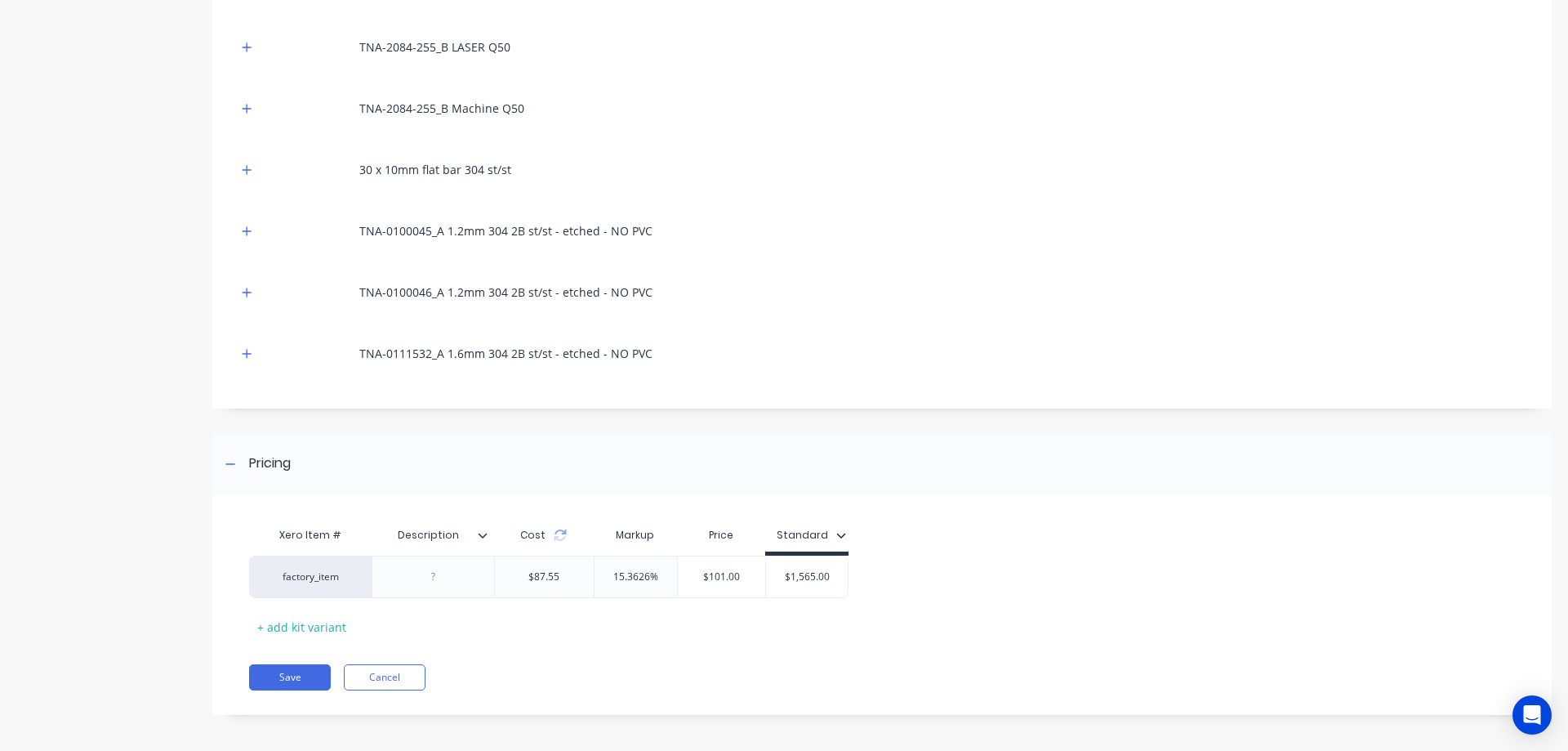
scroll to position [861, 0]
click at [242, 223] on icon "button" at bounding box center [246, 227] width 10 height 12
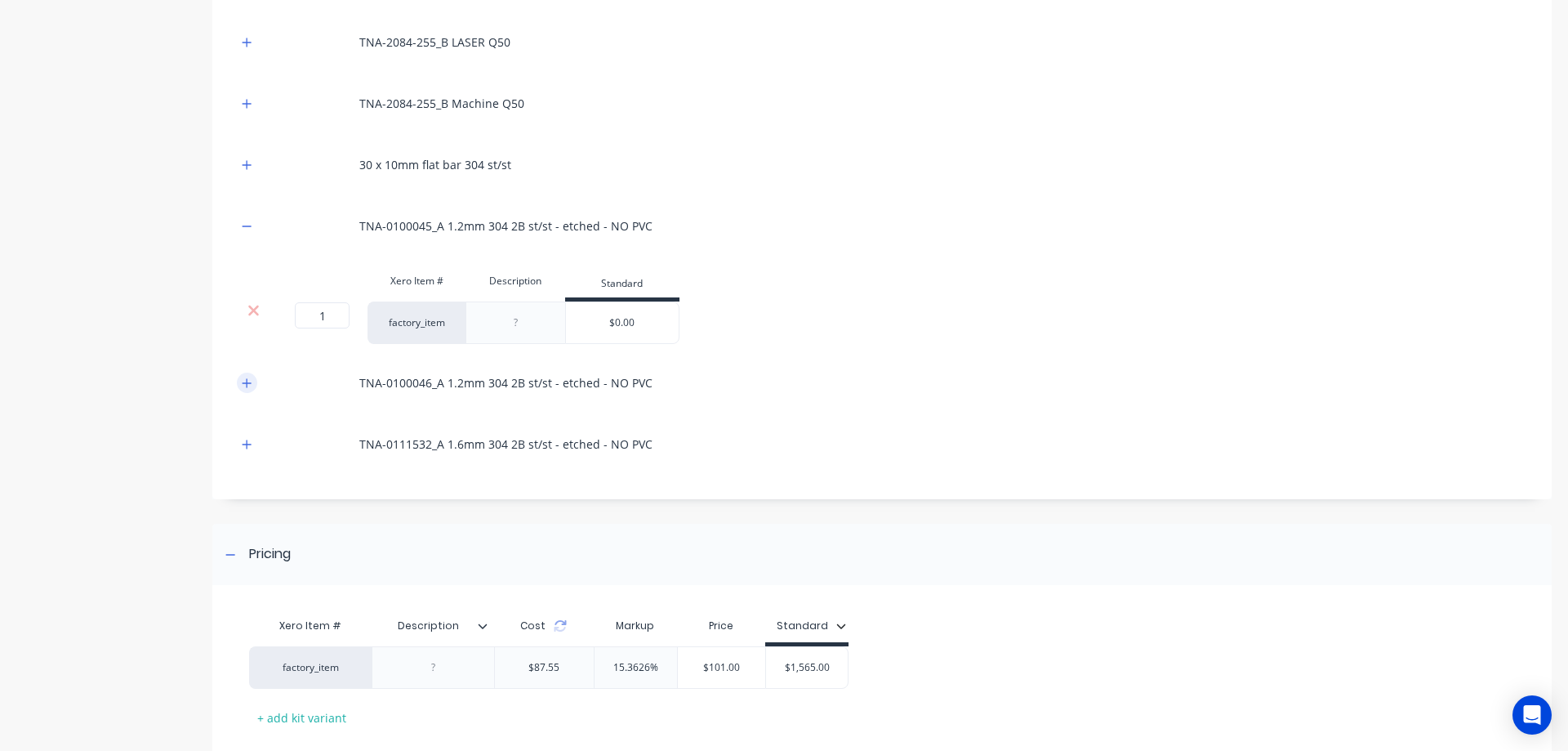
click at [242, 381] on icon "button" at bounding box center [246, 383] width 10 height 12
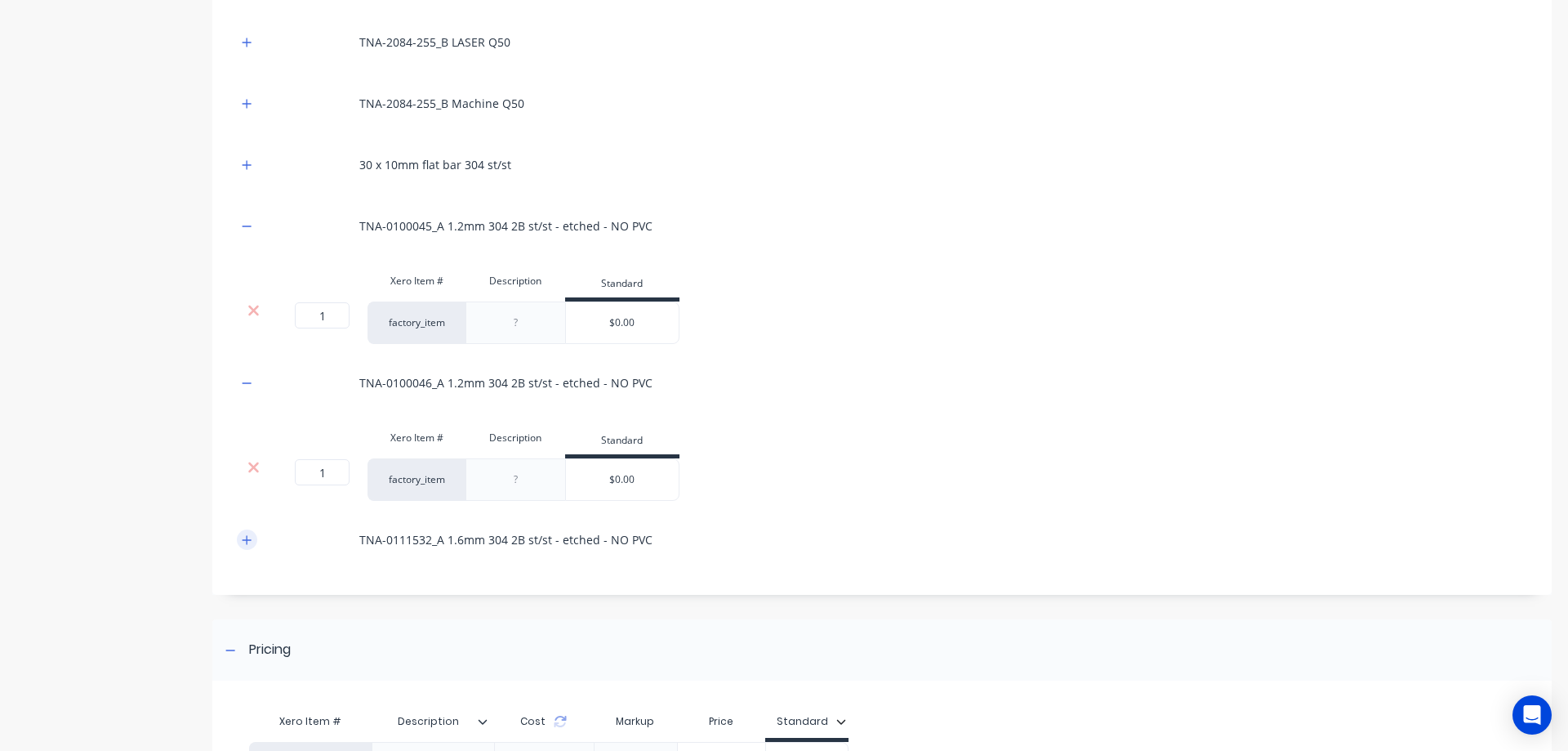
click at [245, 547] on button "button" at bounding box center [246, 539] width 21 height 21
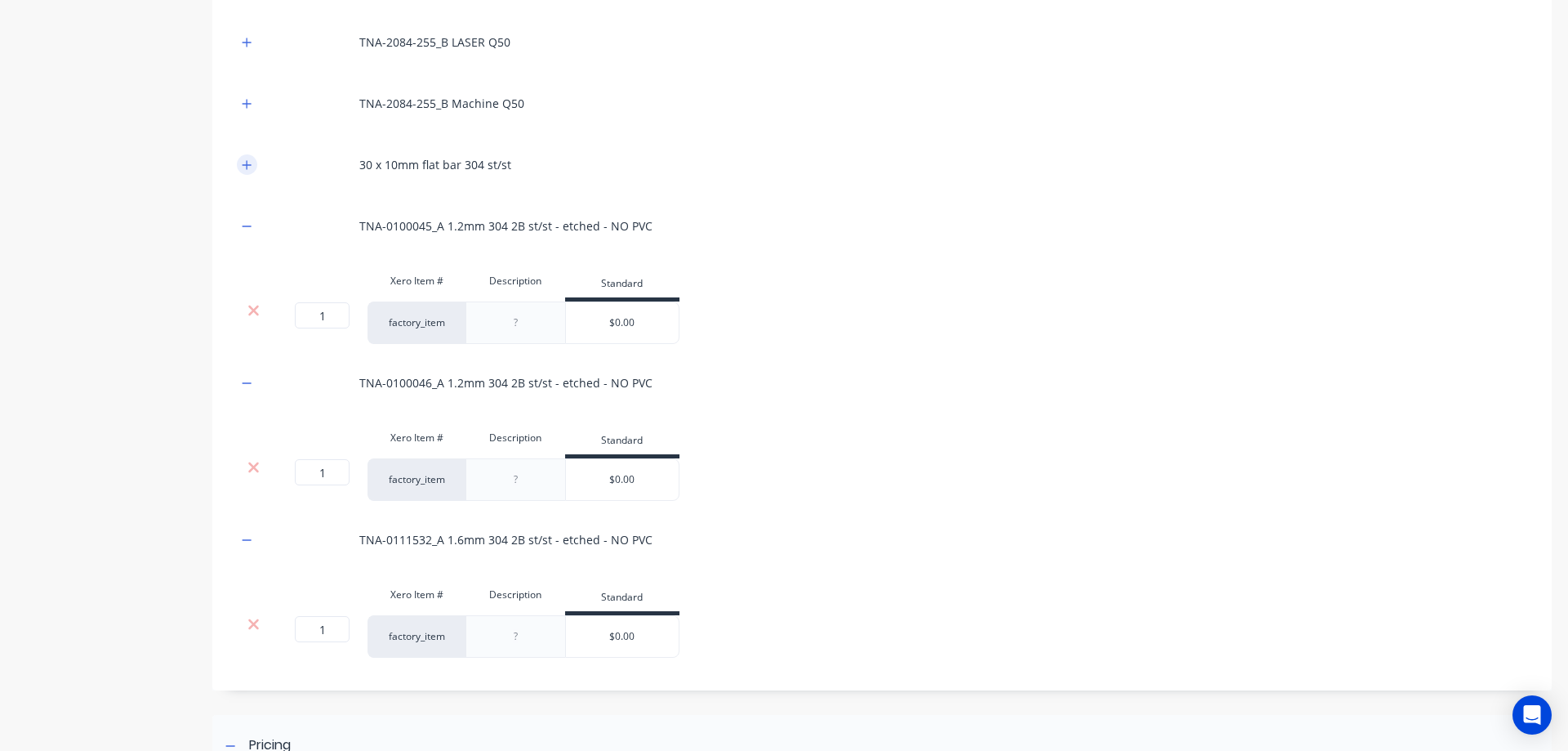
click at [245, 166] on icon "button" at bounding box center [246, 165] width 10 height 12
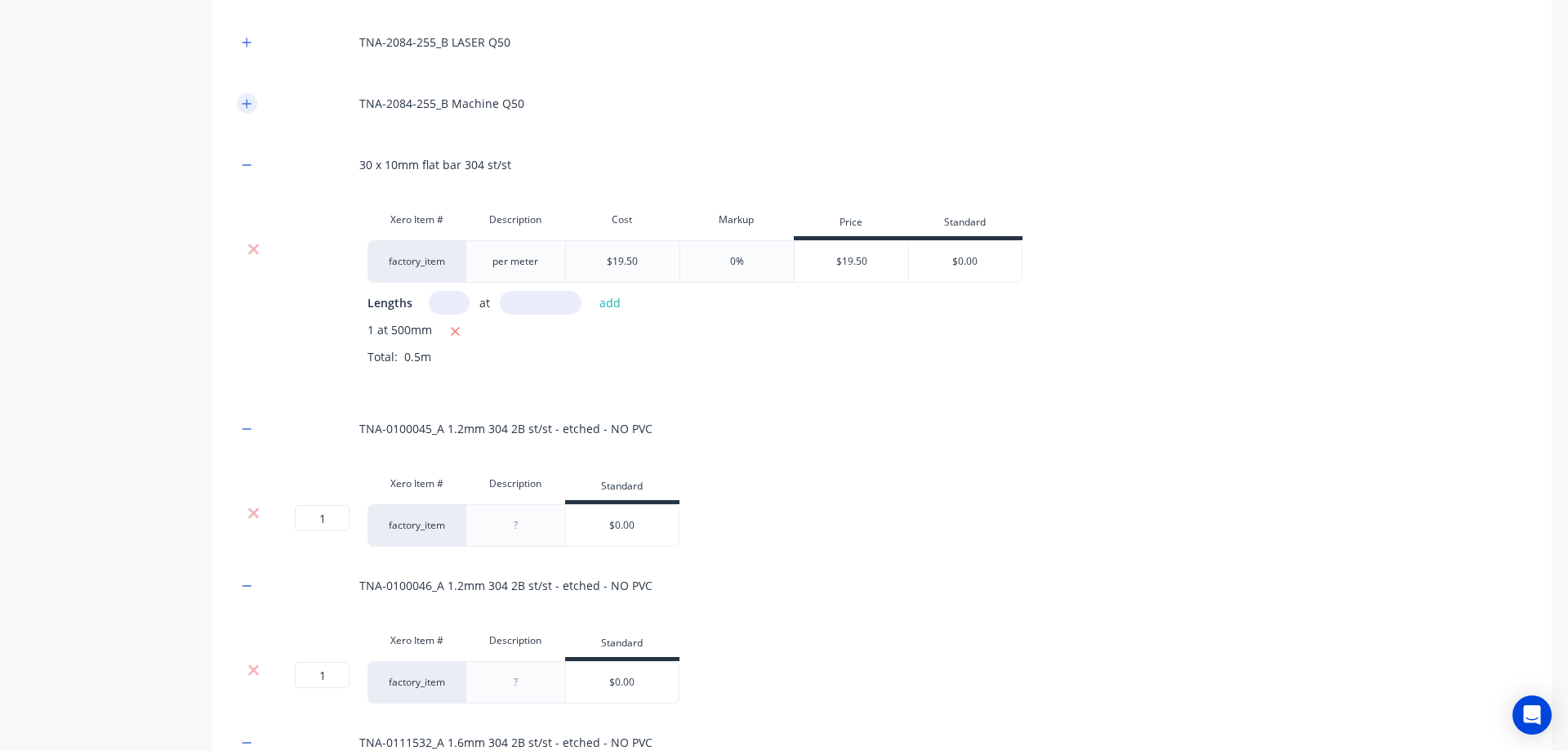
click at [245, 106] on icon "button" at bounding box center [246, 104] width 10 height 12
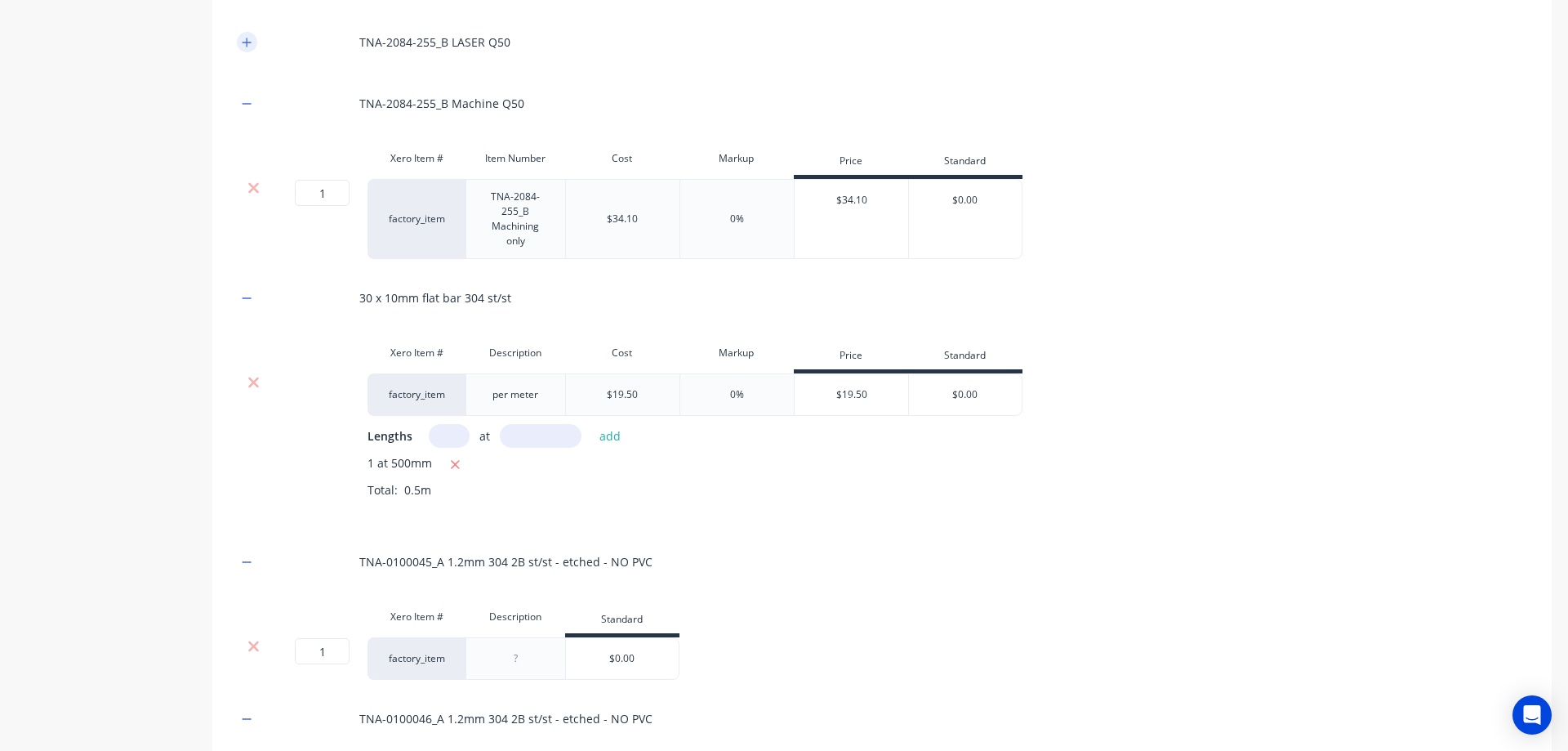
click at [246, 45] on icon "button" at bounding box center [246, 43] width 10 height 12
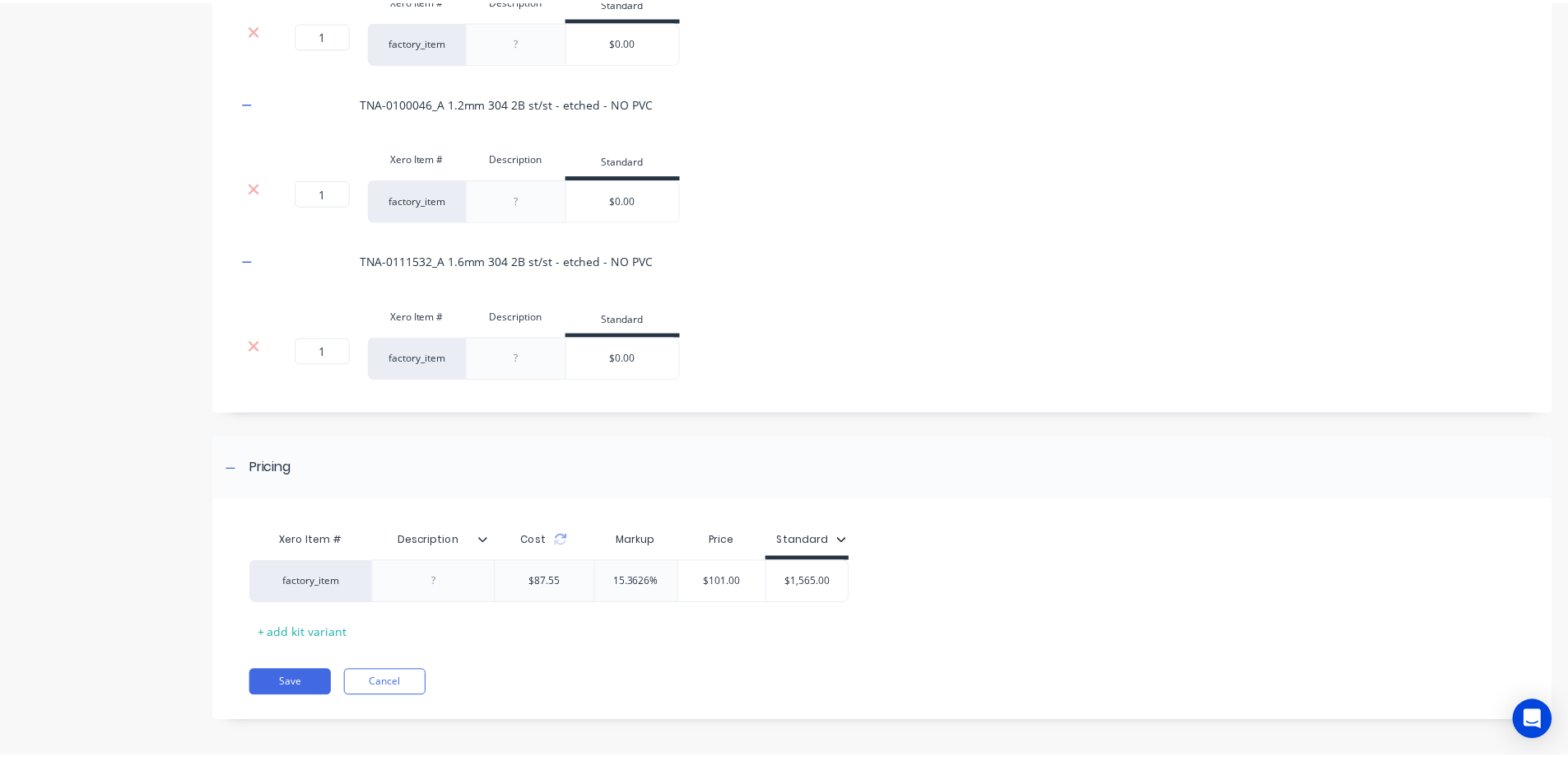
scroll to position [1615, 0]
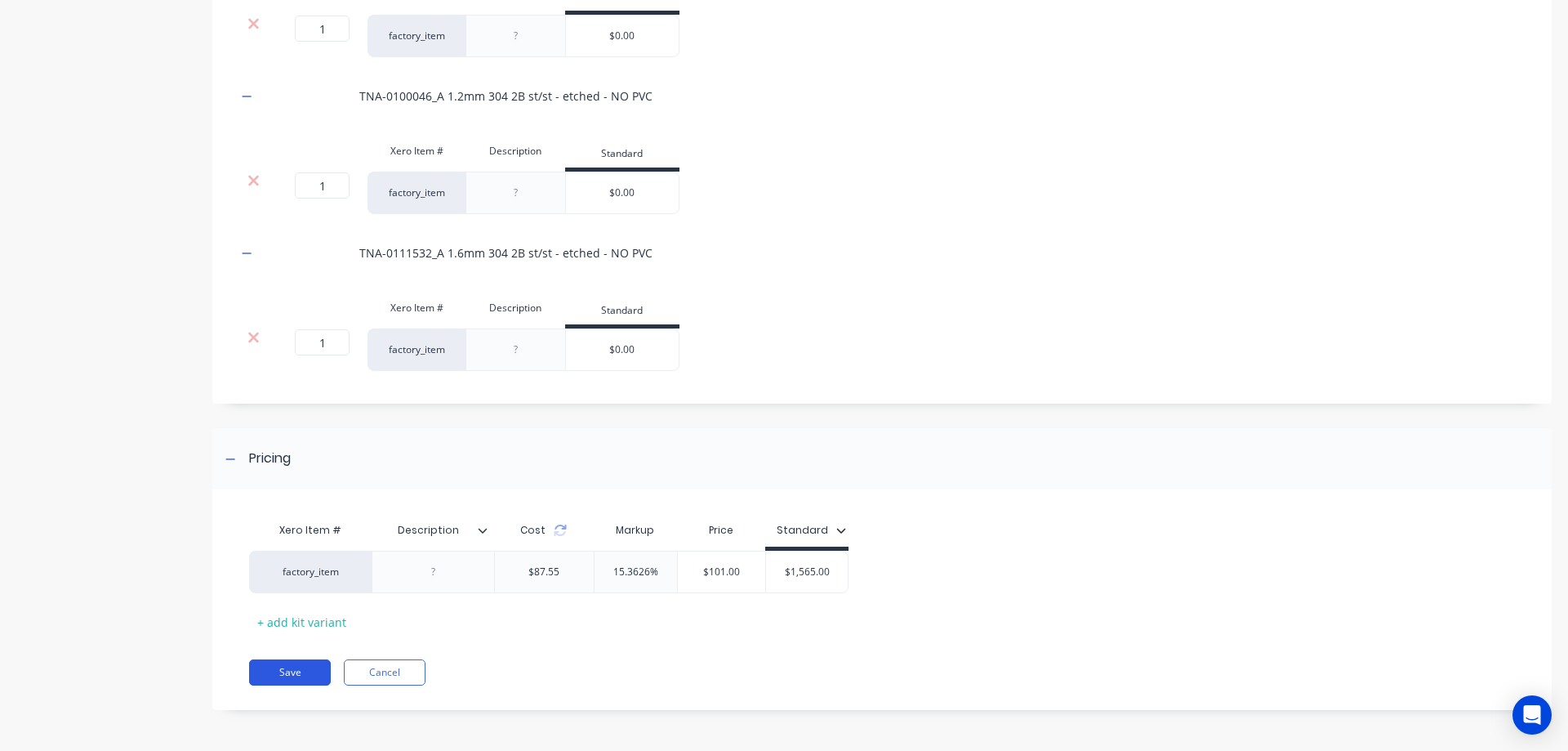
click at [293, 669] on button "Save" at bounding box center [289, 673] width 82 height 26
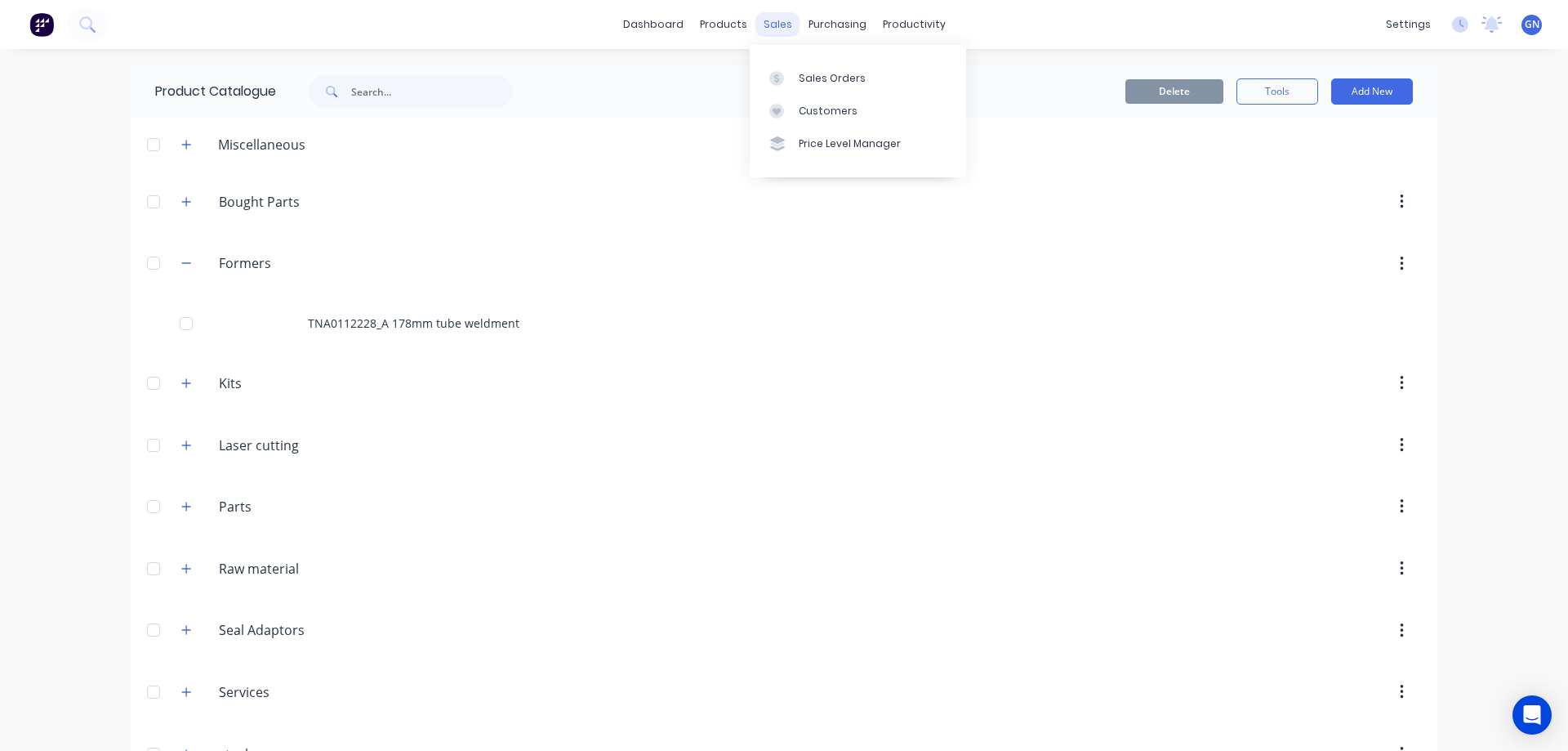
click at [768, 21] on div "sales" at bounding box center [778, 25] width 45 height 25
click at [833, 73] on div "Sales Orders" at bounding box center [831, 78] width 67 height 15
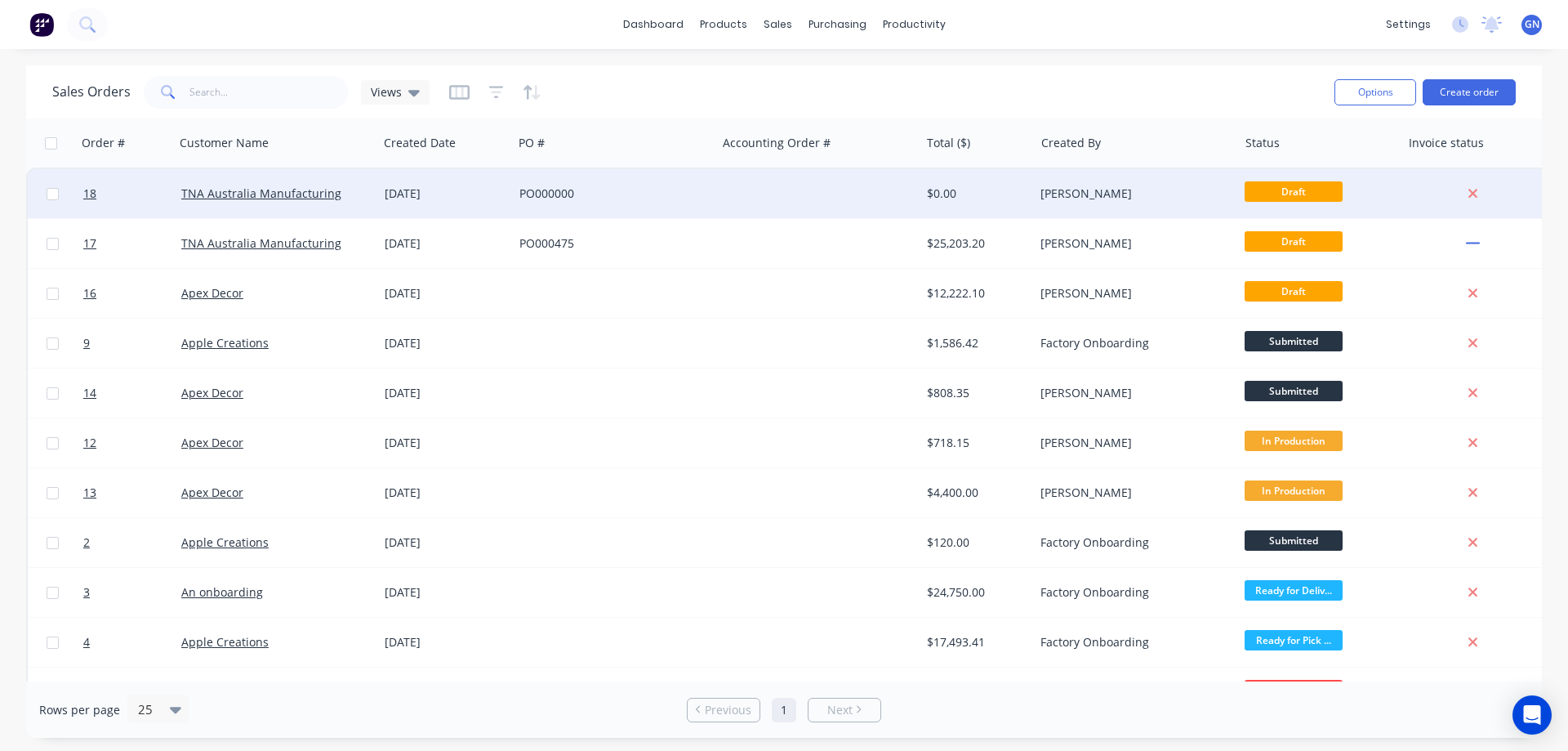
click at [637, 192] on div "PO000000" at bounding box center [610, 194] width 181 height 16
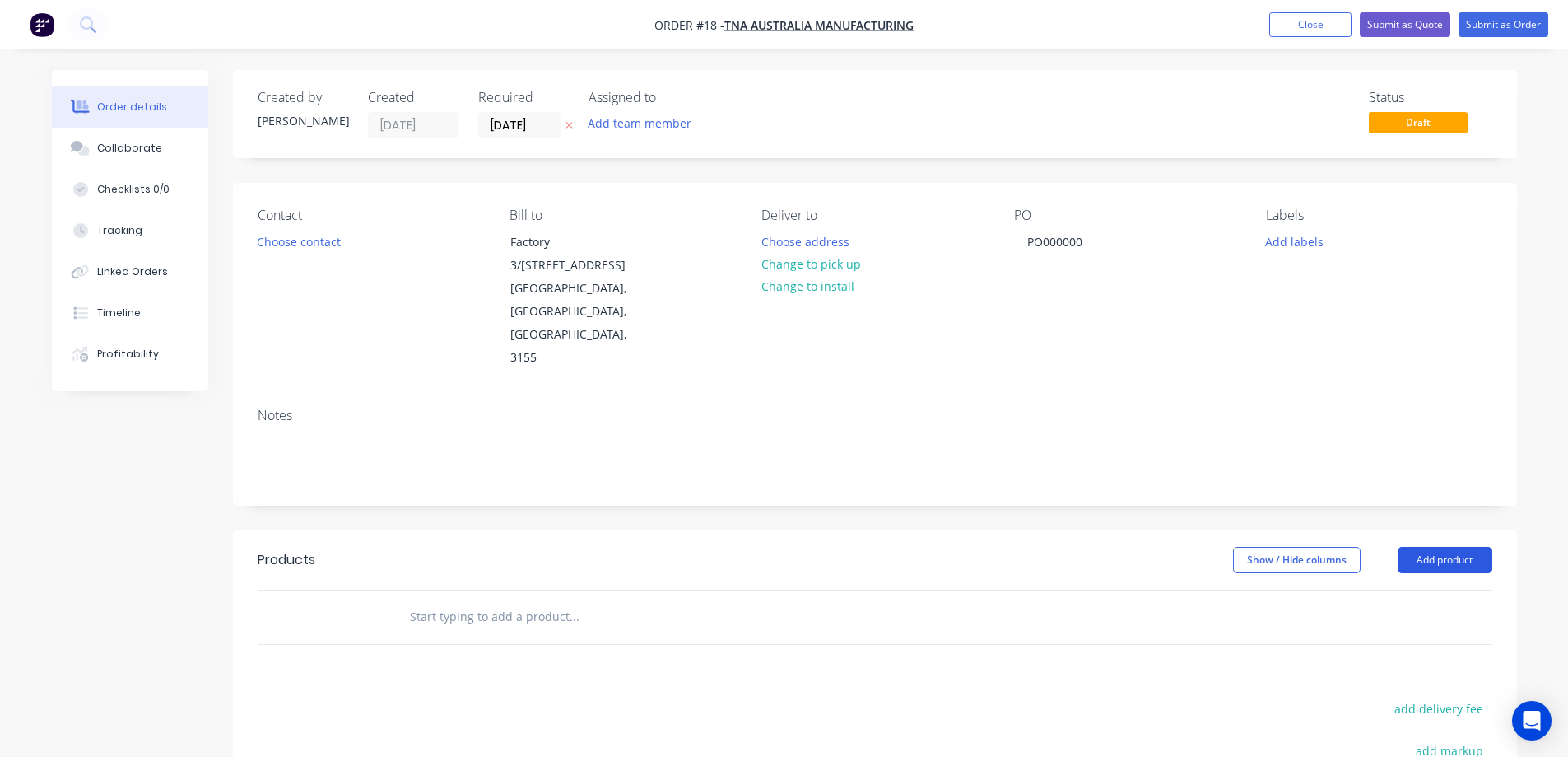
click at [1422, 547] on button "Add product" at bounding box center [1445, 560] width 95 height 27
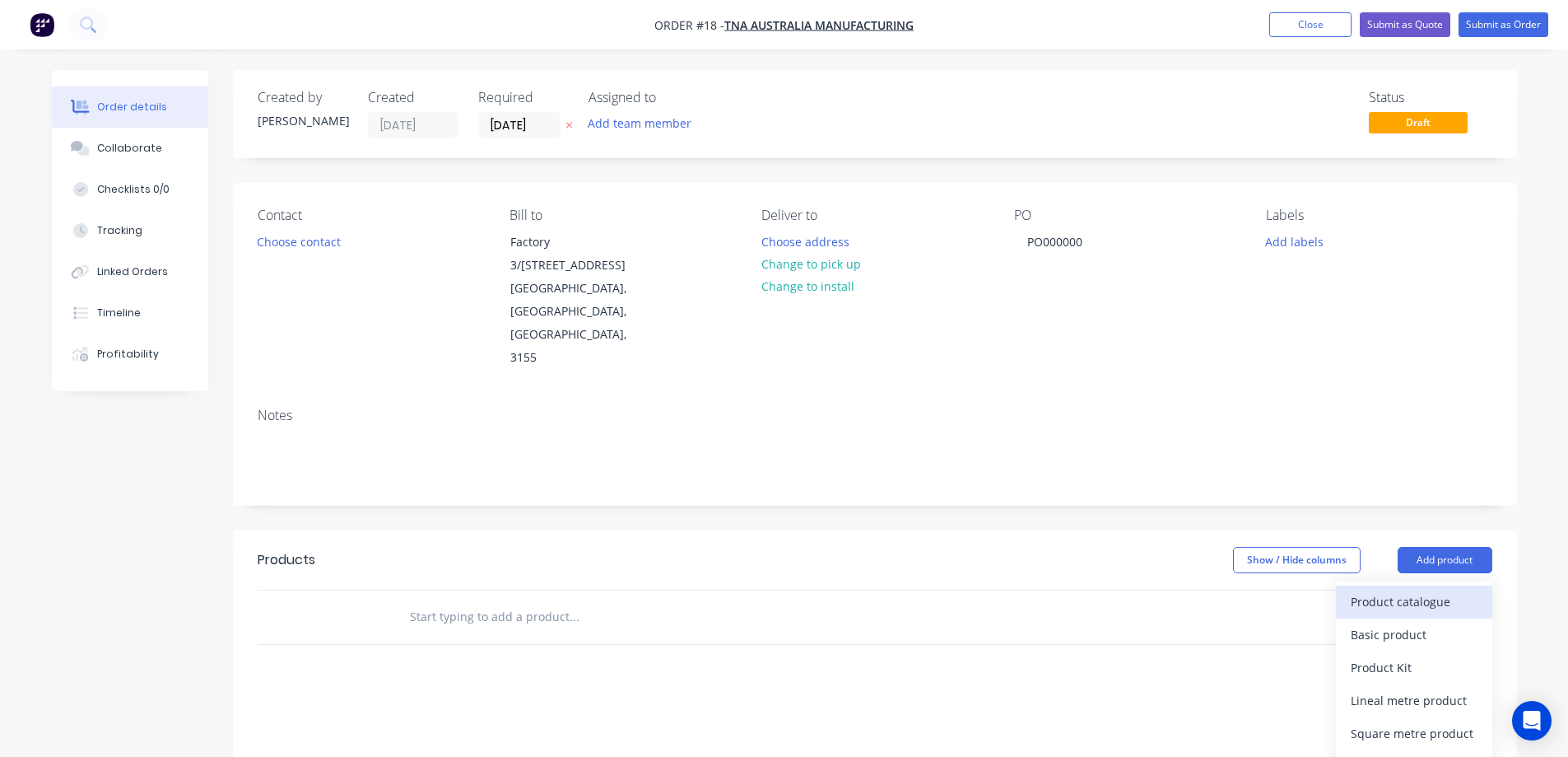
click at [1405, 590] on div "Product catalogue" at bounding box center [1414, 602] width 127 height 24
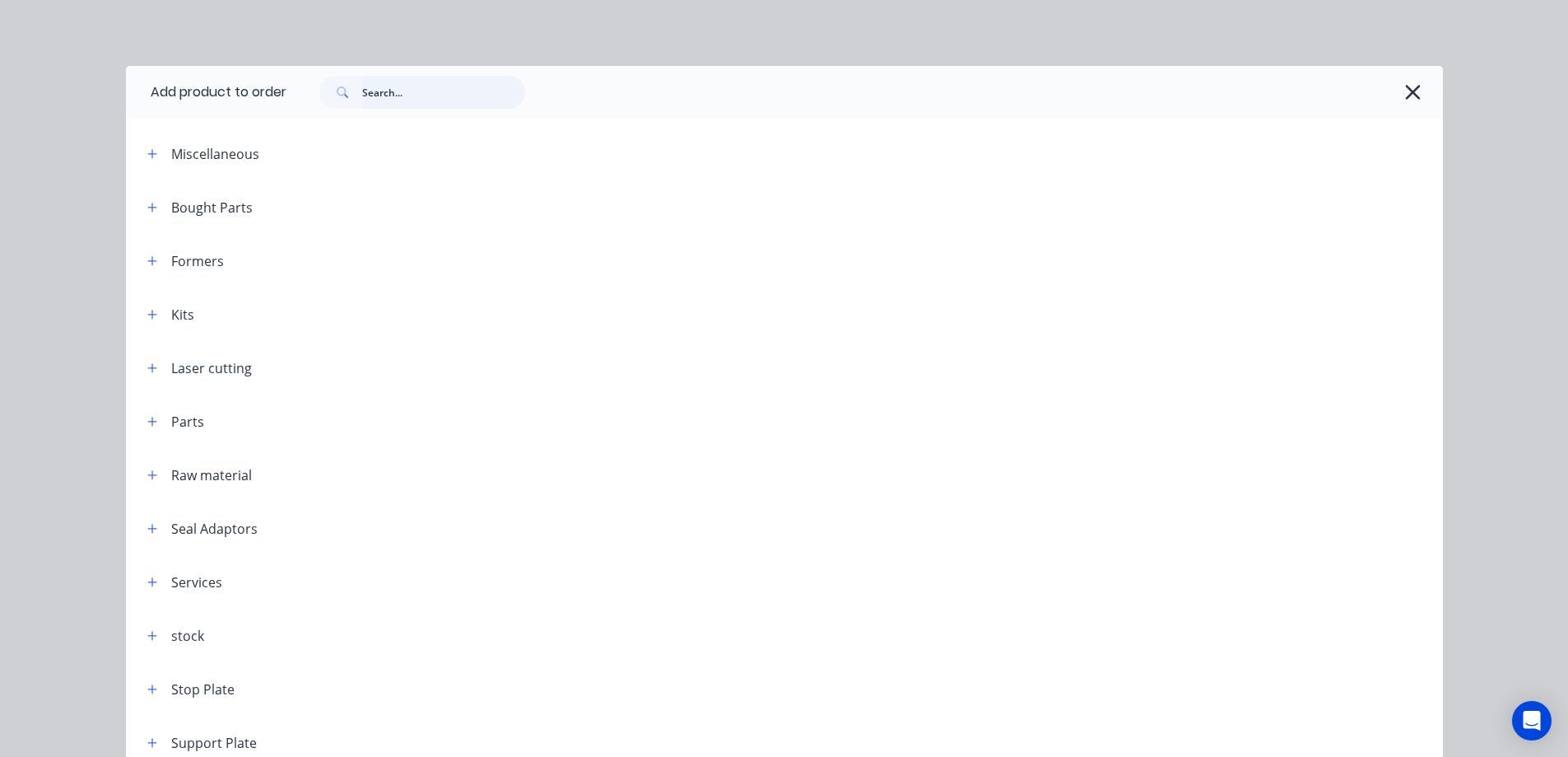
click at [394, 90] on input "text" at bounding box center [443, 92] width 163 height 33
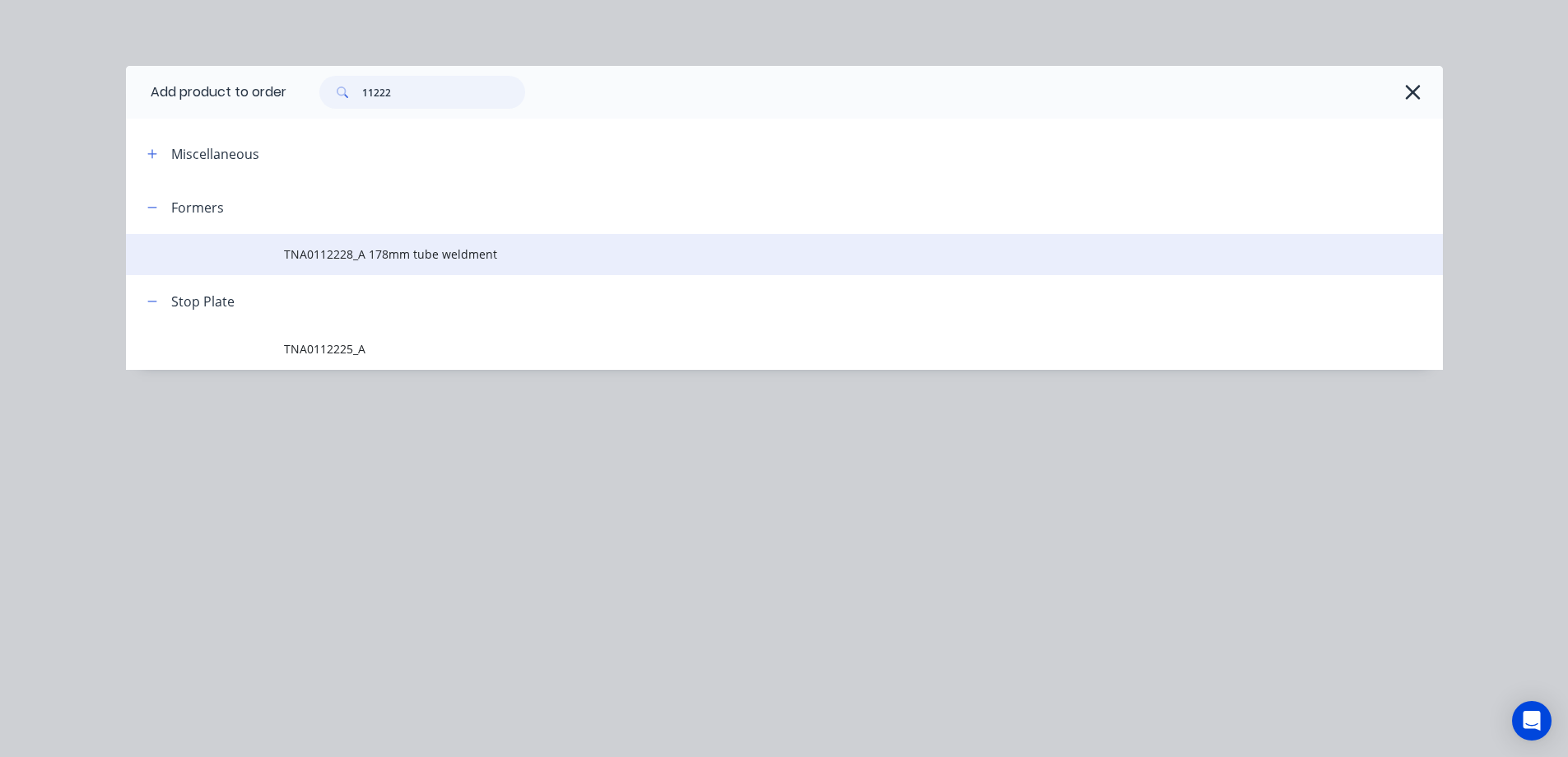
type input "11222"
click at [357, 255] on span "TNA0112228_A 178mm tube weldment" at bounding box center [747, 253] width 927 height 17
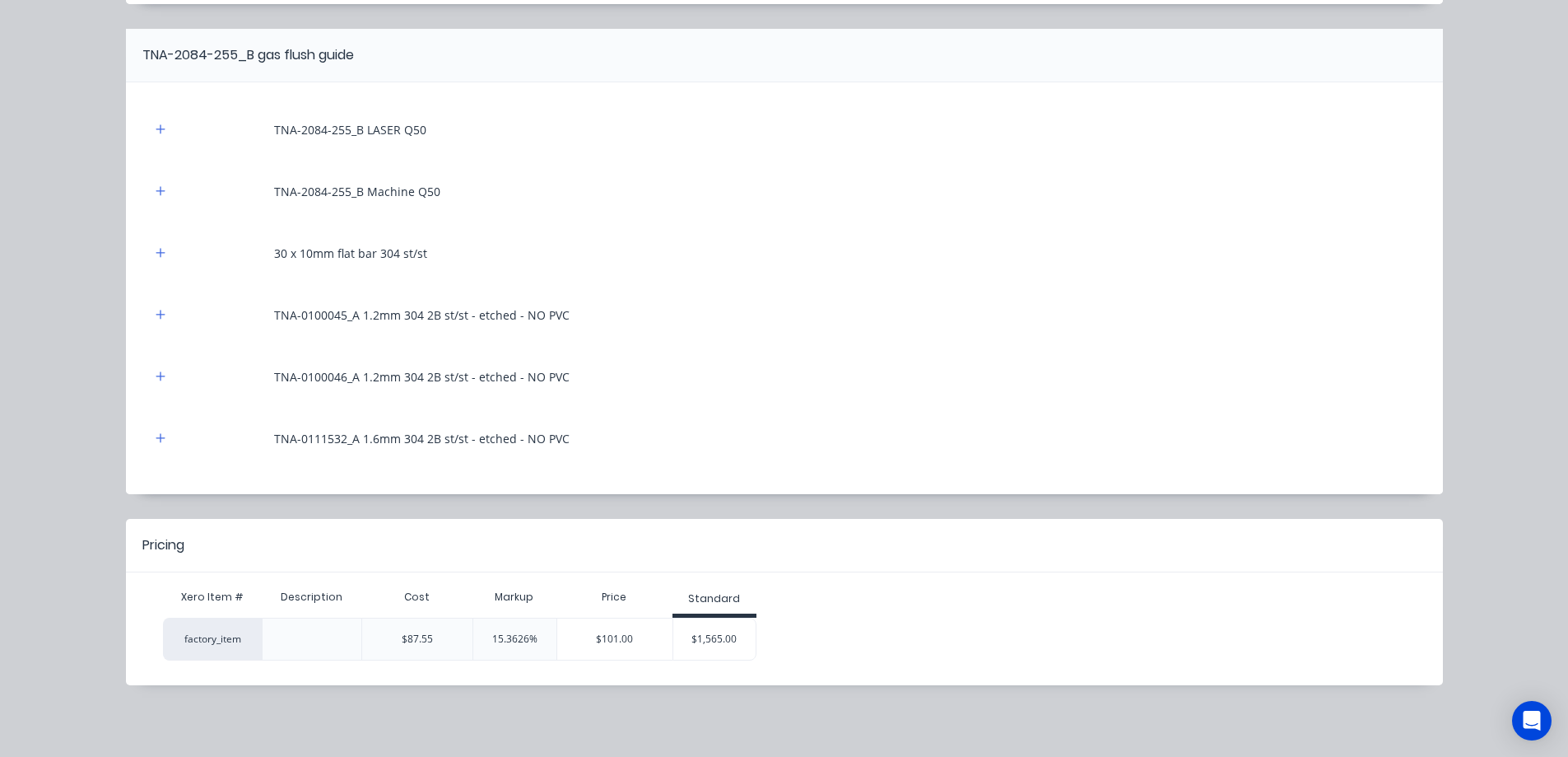
scroll to position [370, 0]
click at [708, 641] on div "$1,565.00" at bounding box center [714, 638] width 82 height 42
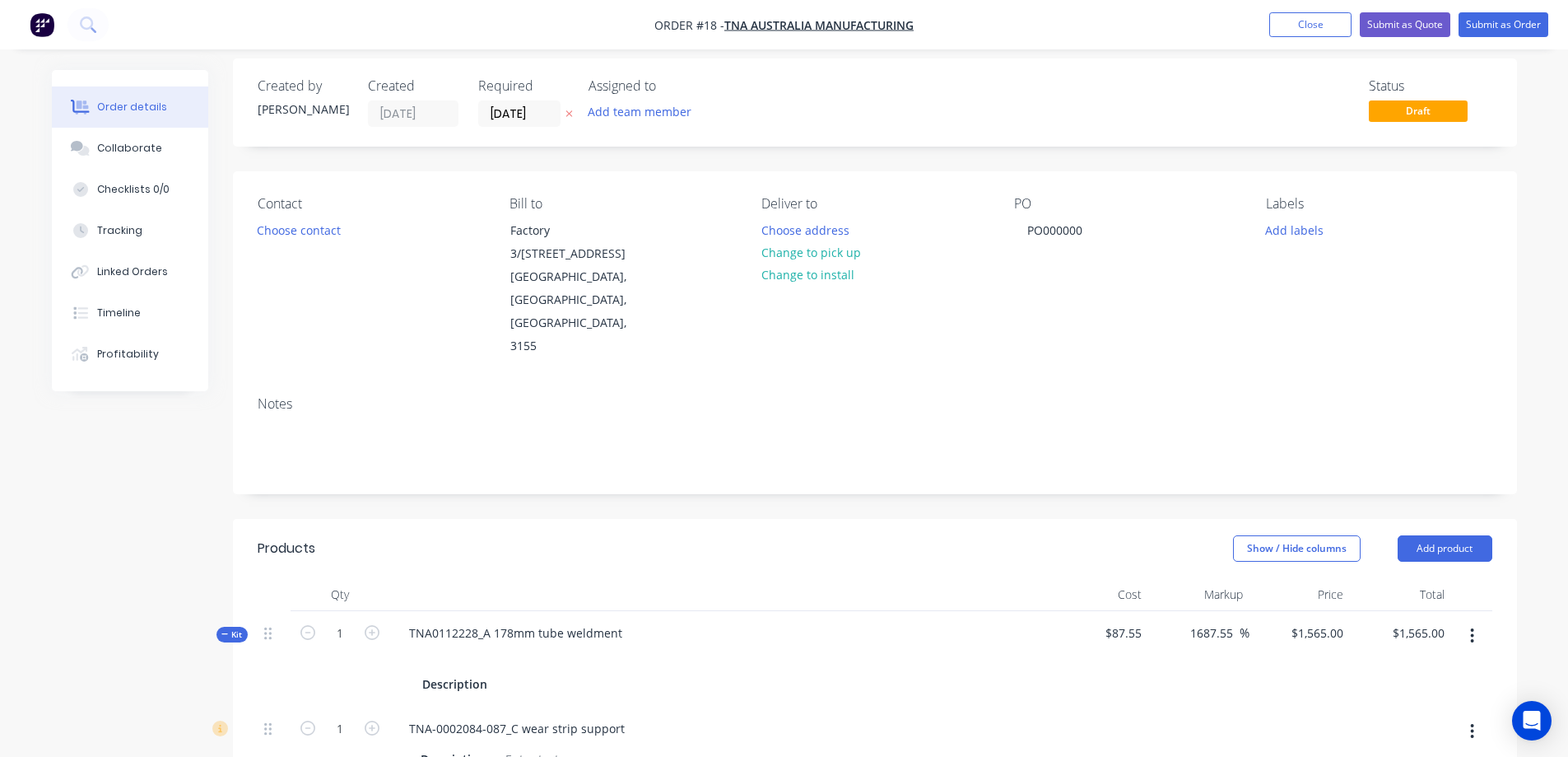
scroll to position [0, 0]
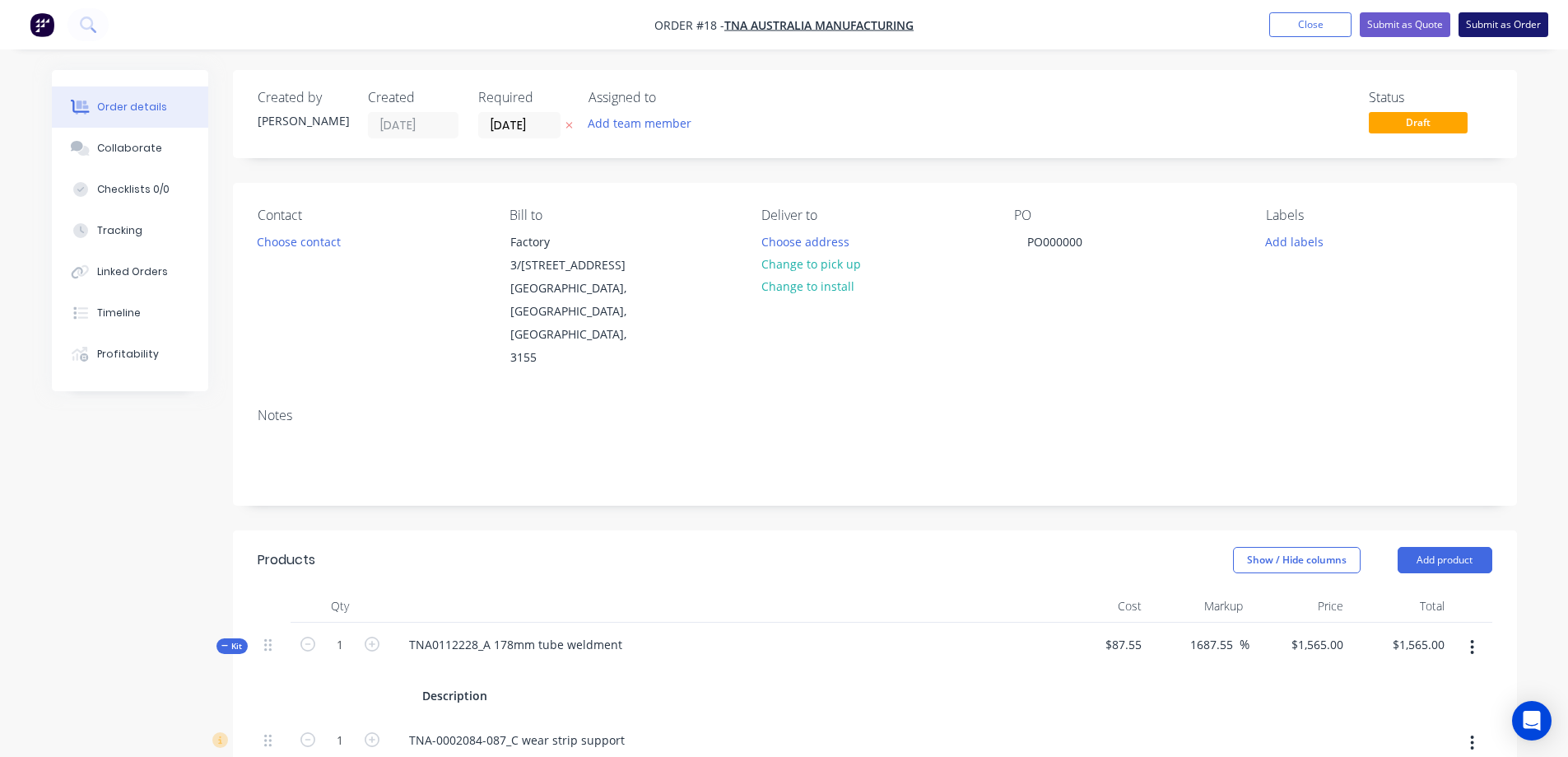
click at [1482, 27] on button "Submit as Order" at bounding box center [1503, 25] width 90 height 25
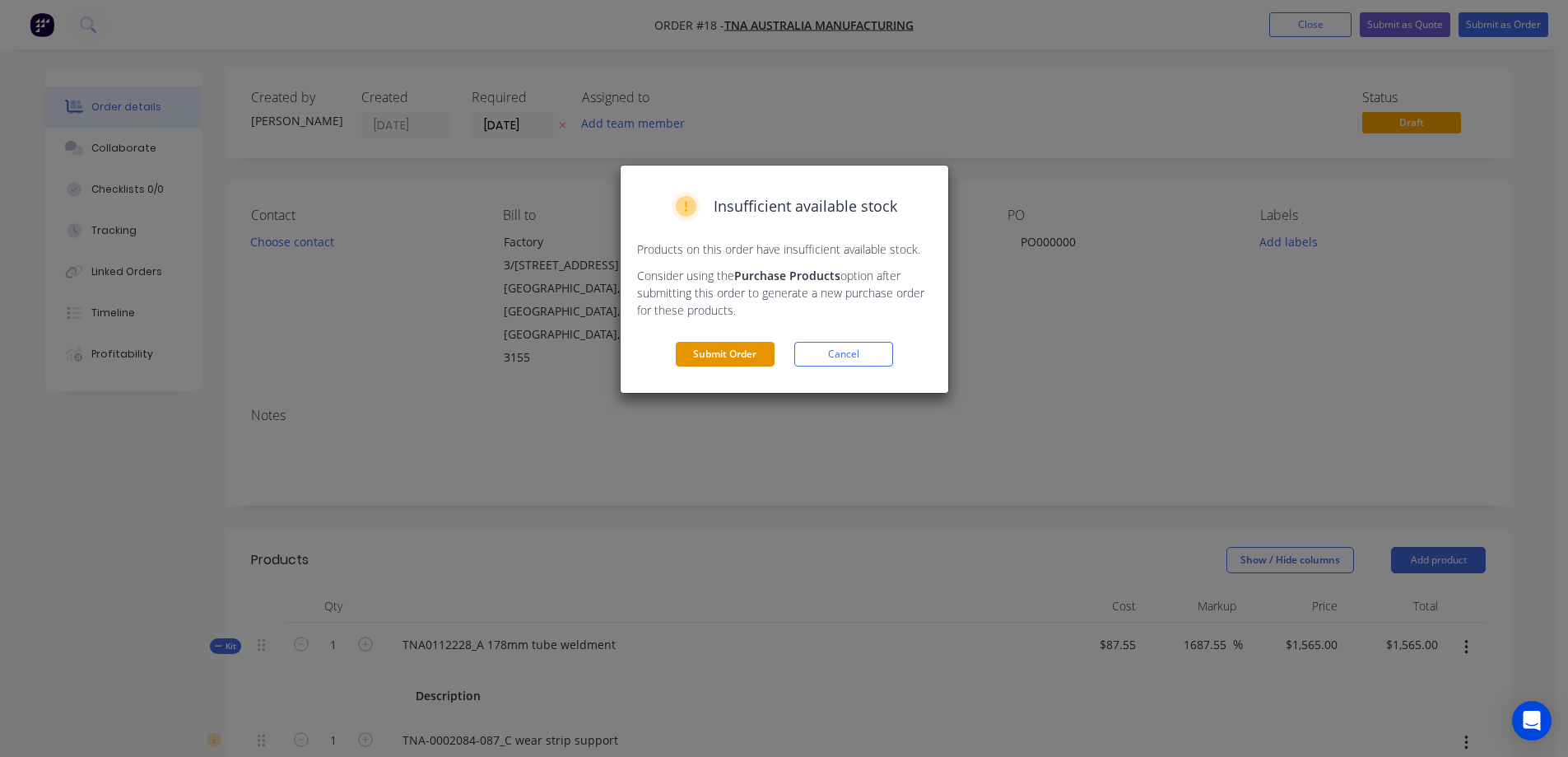
click at [706, 351] on button "Submit Order" at bounding box center [725, 354] width 99 height 25
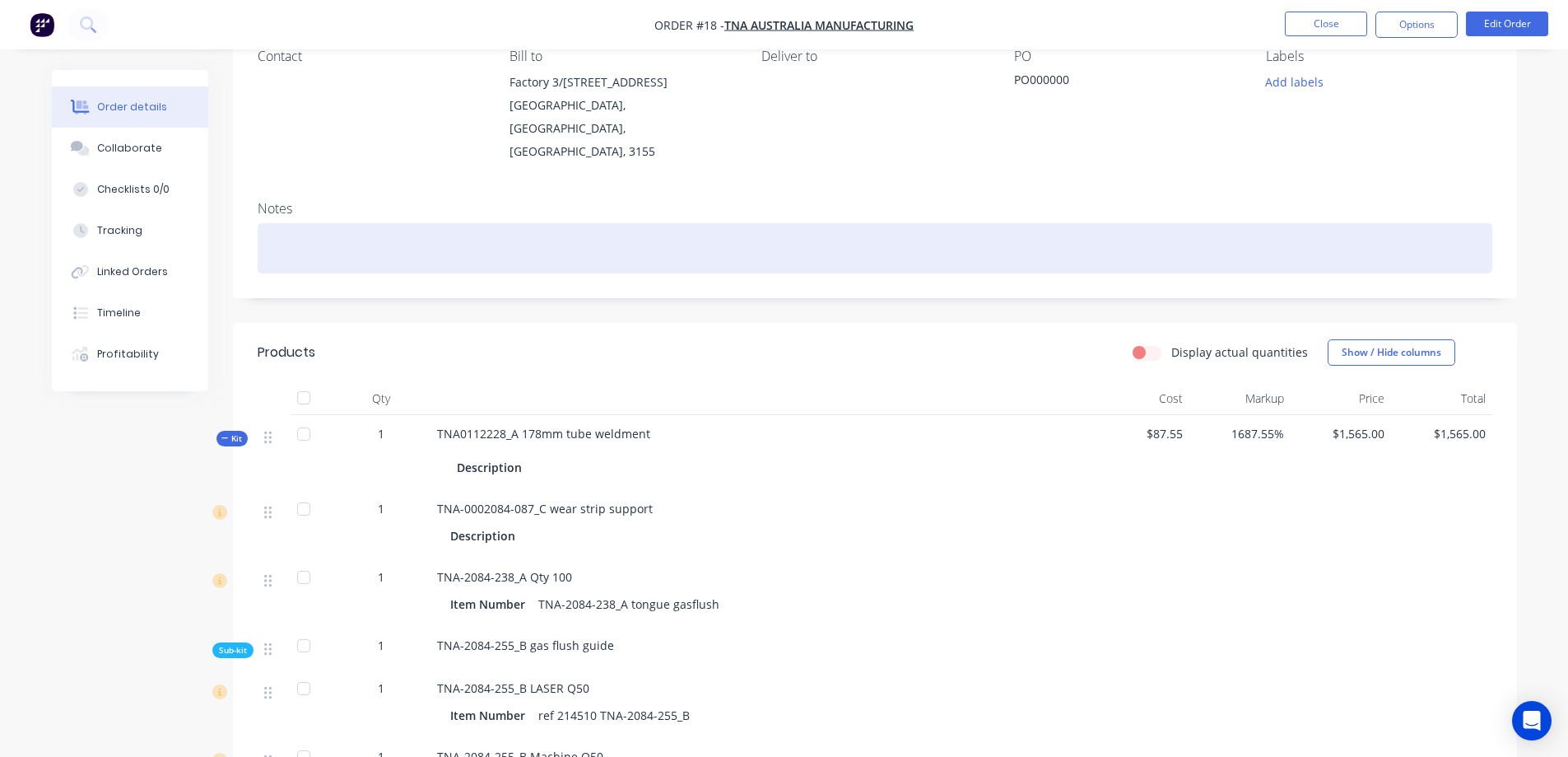
scroll to position [165, 0]
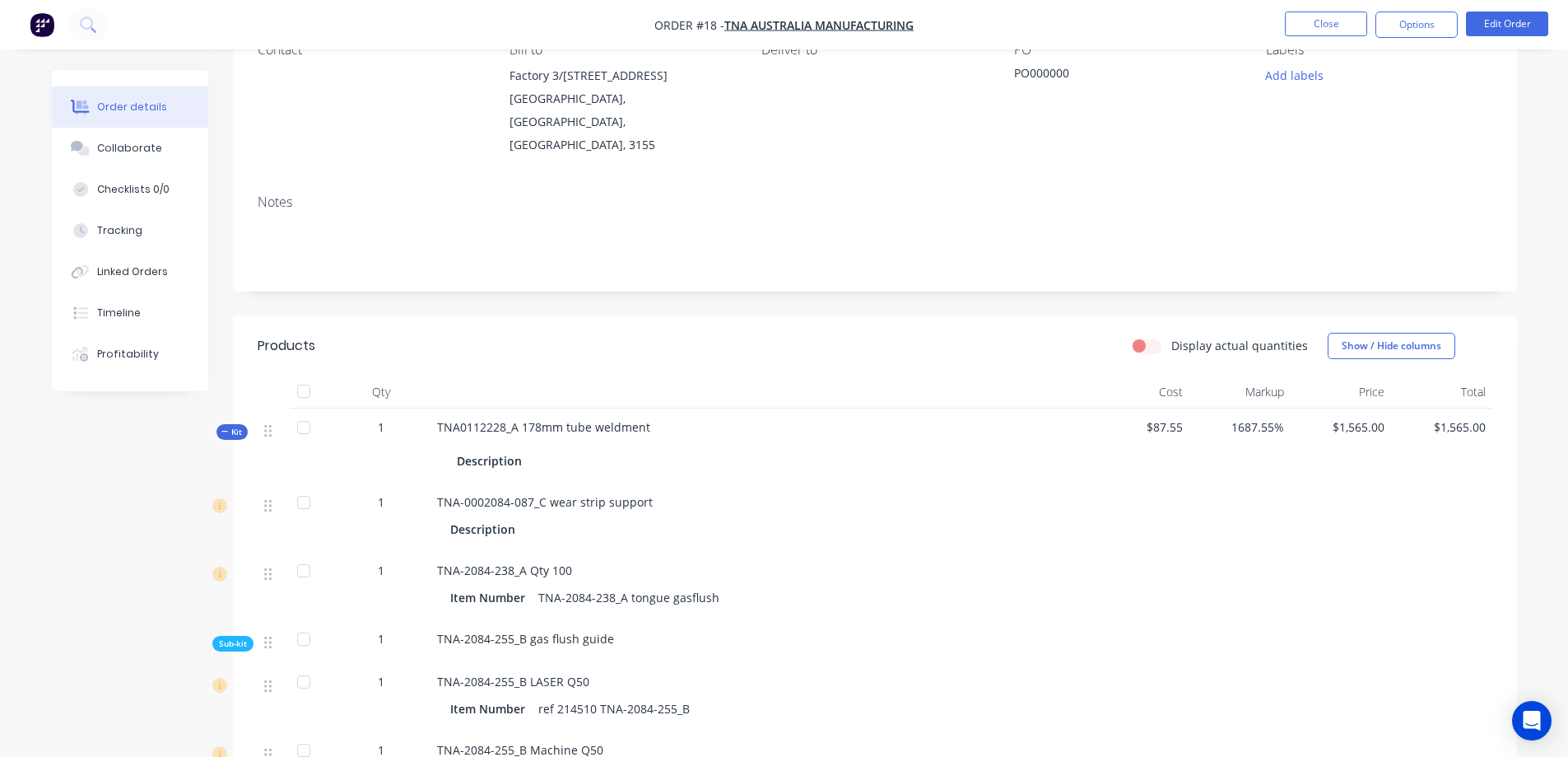
click at [1171, 337] on label "Display actual quantities" at bounding box center [1239, 345] width 136 height 17
click at [1145, 337] on input "Display actual quantities" at bounding box center [1139, 344] width 13 height 16
click at [1171, 337] on label "Display actual quantities" at bounding box center [1239, 345] width 136 height 17
click at [1145, 337] on input "Display actual quantities" at bounding box center [1139, 344] width 13 height 16
click at [1171, 337] on label "Display actual quantities" at bounding box center [1239, 345] width 136 height 17
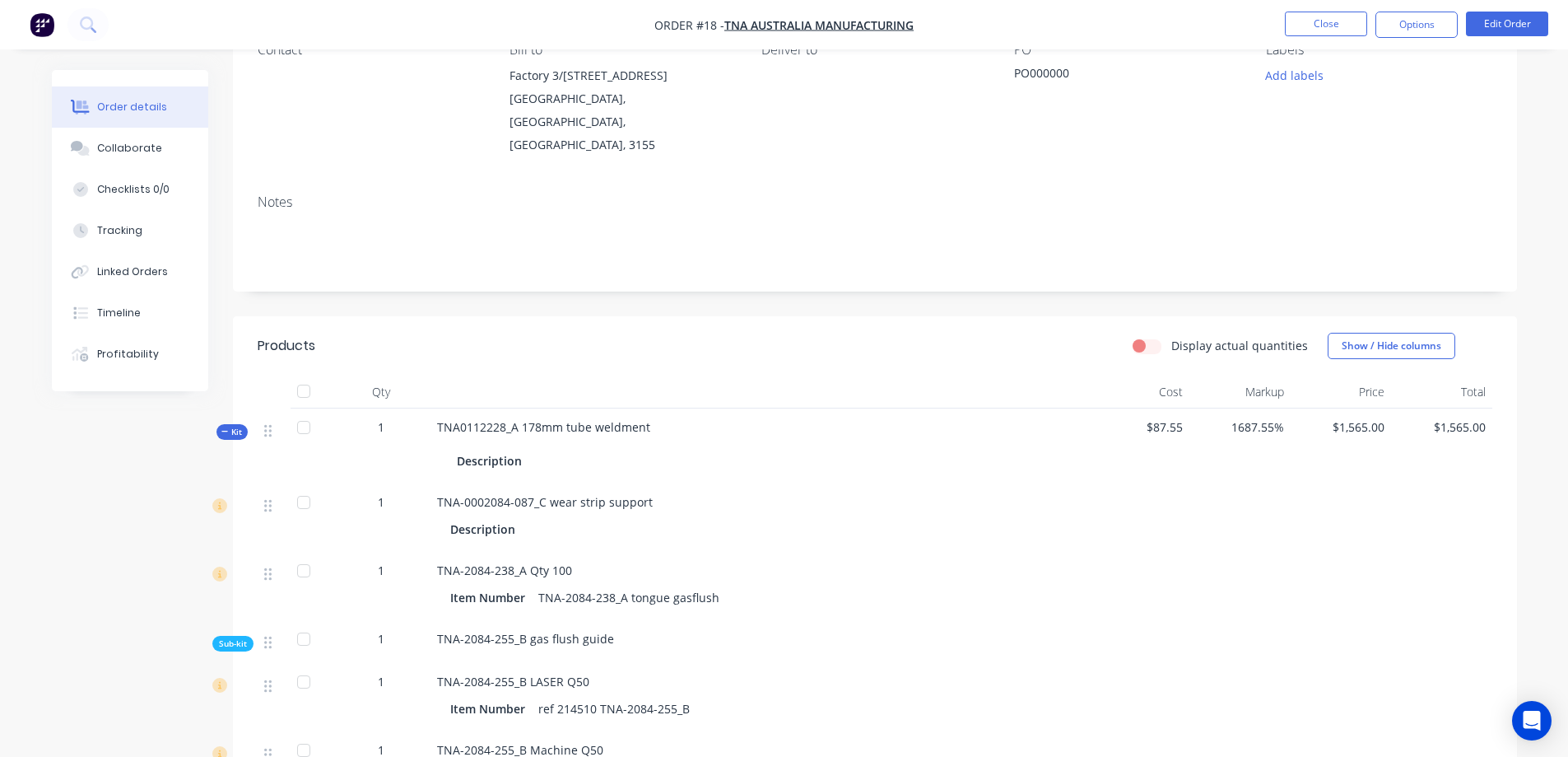
click at [1145, 337] on input "Display actual quantities" at bounding box center [1139, 344] width 13 height 16
click at [1171, 337] on label "Display actual quantities" at bounding box center [1239, 345] width 136 height 17
click at [1145, 337] on input "Display actual quantities" at bounding box center [1139, 344] width 13 height 16
checkbox input "false"
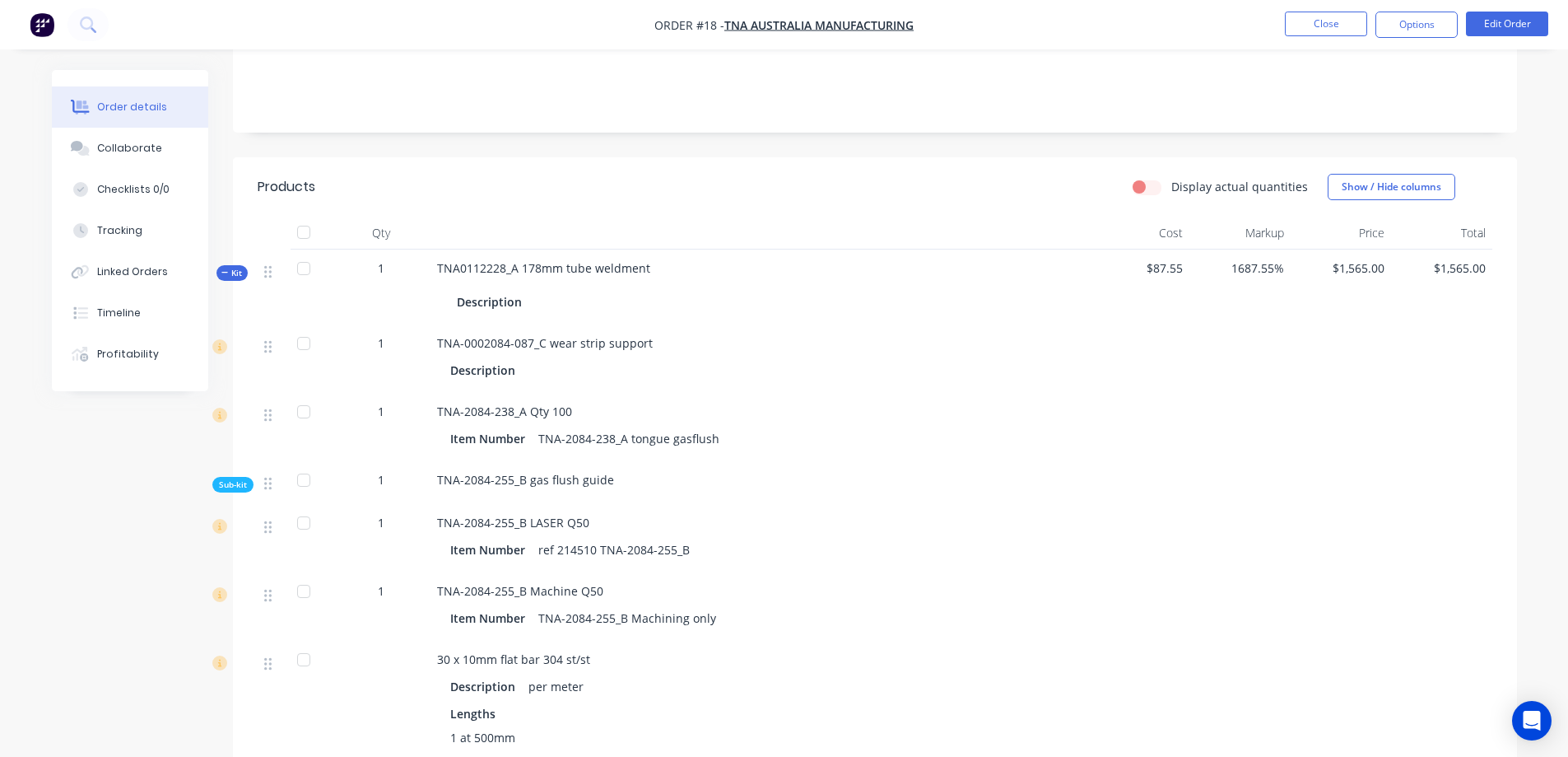
scroll to position [411, 0]
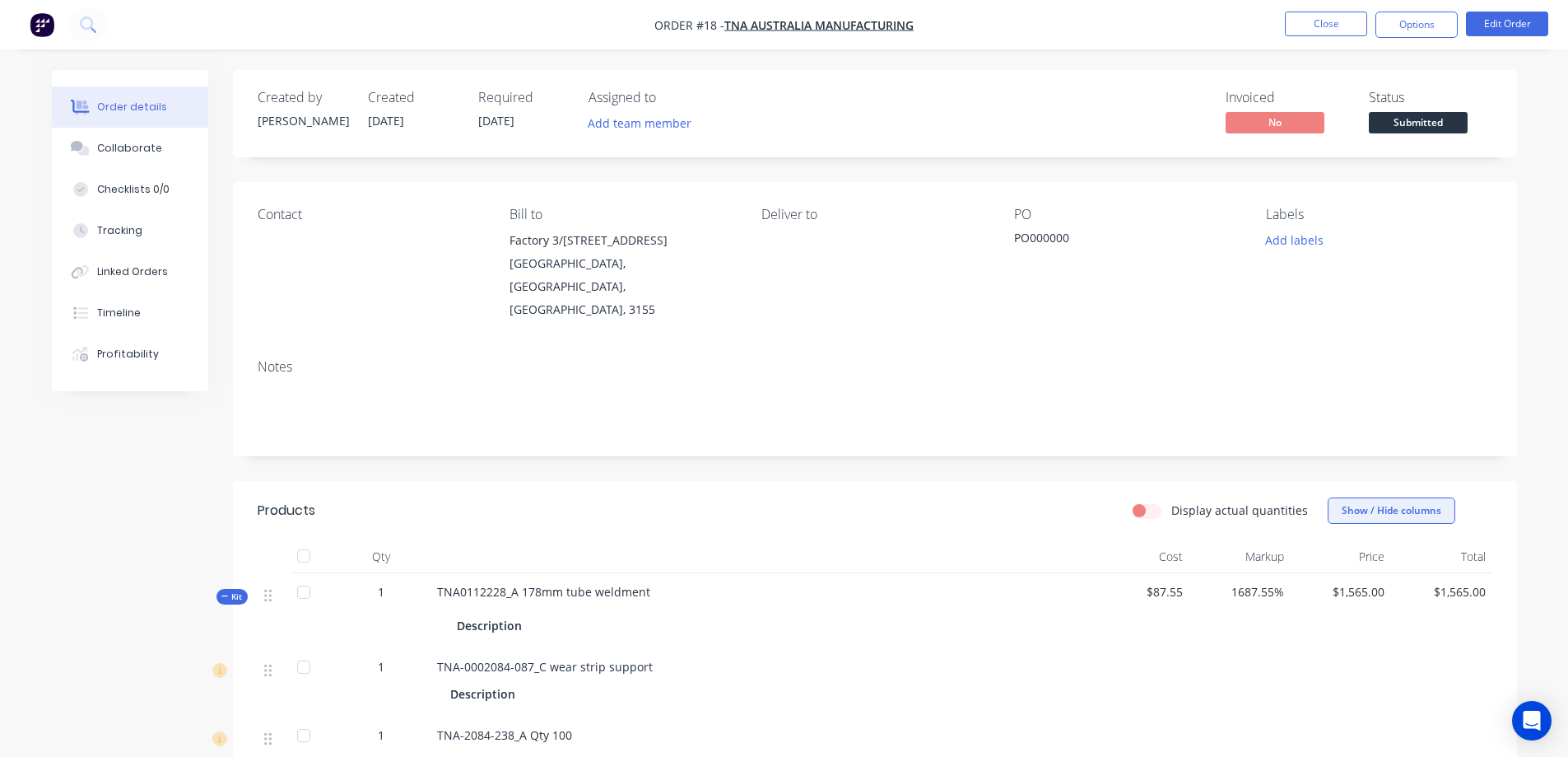
click at [1384, 498] on button "Show / Hide columns" at bounding box center [1391, 511] width 128 height 27
click at [1346, 569] on span at bounding box center [1340, 569] width 14 height 14
click at [1334, 563] on input "Discount" at bounding box center [1334, 563] width 0 height 0
click at [1353, 567] on span at bounding box center [1354, 569] width 14 height 14
click at [1334, 563] on input "Discount" at bounding box center [1334, 563] width 0 height 0
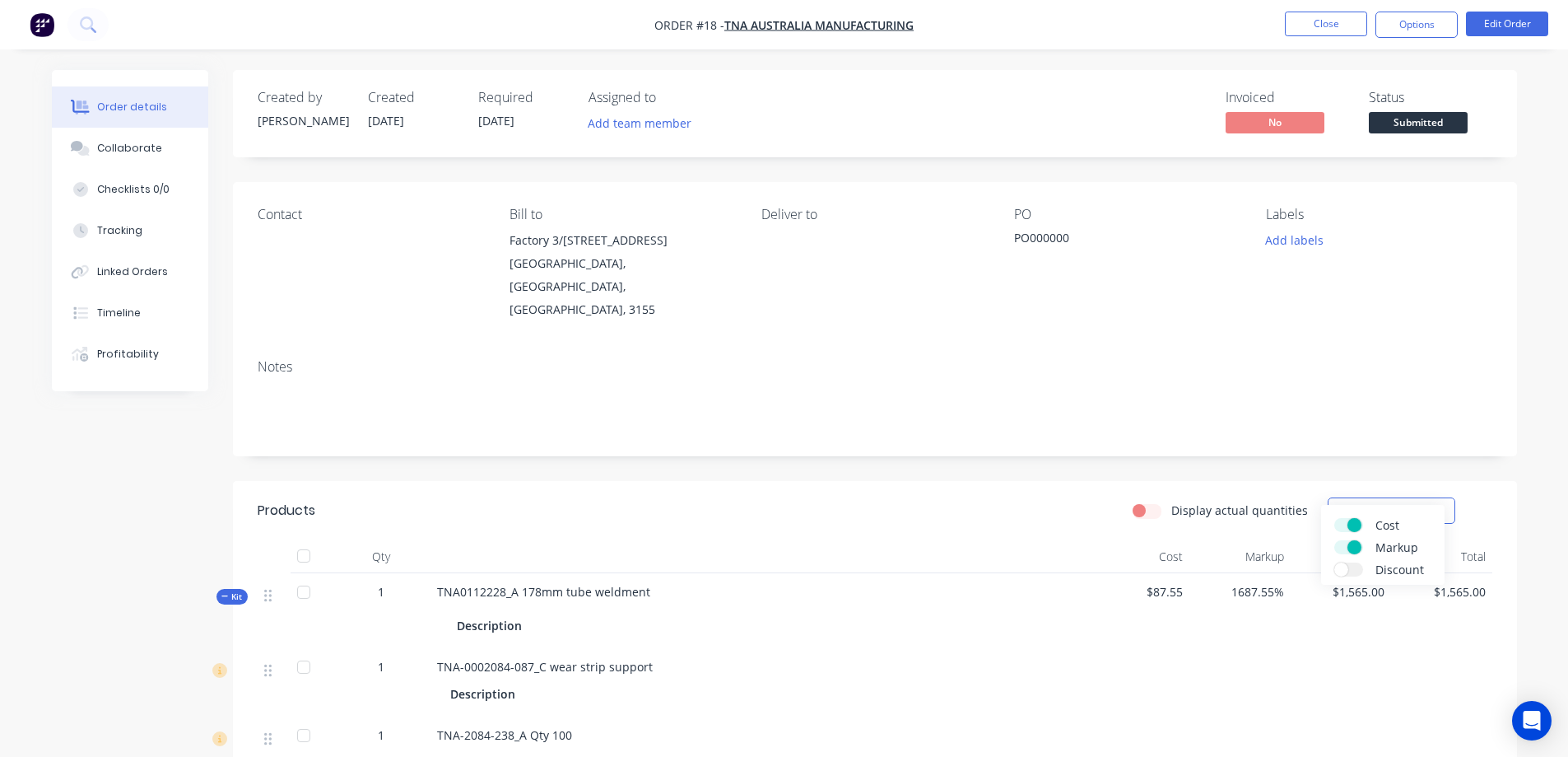
click at [1351, 544] on span at bounding box center [1354, 547] width 14 height 14
click at [1334, 540] on input "Markup" at bounding box center [1334, 540] width 0 height 0
click at [1062, 498] on div "Display actual quantities Show / Hide columns" at bounding box center [1005, 511] width 972 height 27
click at [1171, 501] on label "Display actual quantities" at bounding box center [1239, 509] width 136 height 17
click at [1145, 501] on input "Display actual quantities" at bounding box center [1139, 509] width 13 height 16
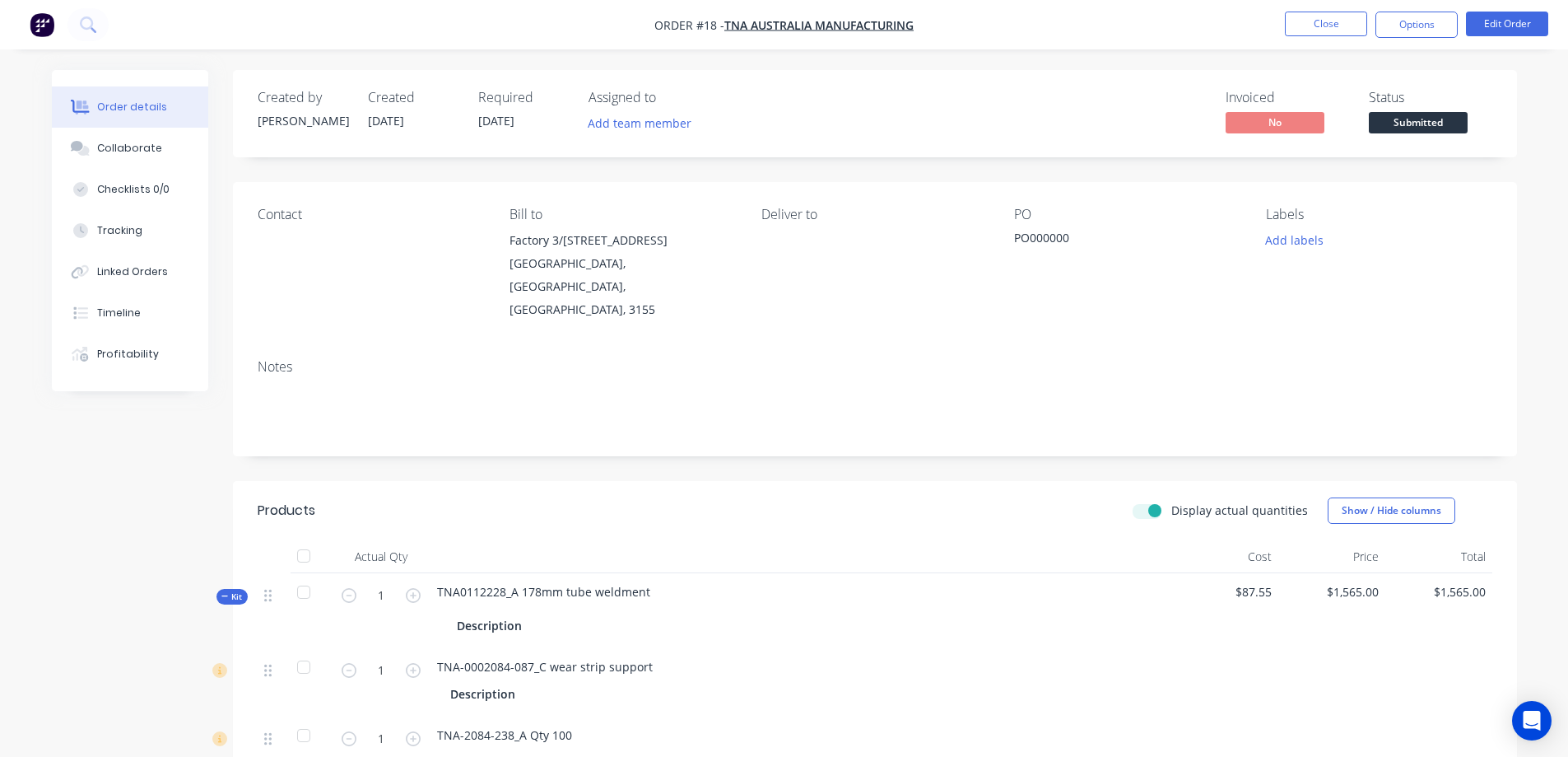
click at [1171, 501] on label "Display actual quantities" at bounding box center [1239, 509] width 136 height 17
click at [1145, 501] on input "Display actual quantities" at bounding box center [1139, 509] width 13 height 16
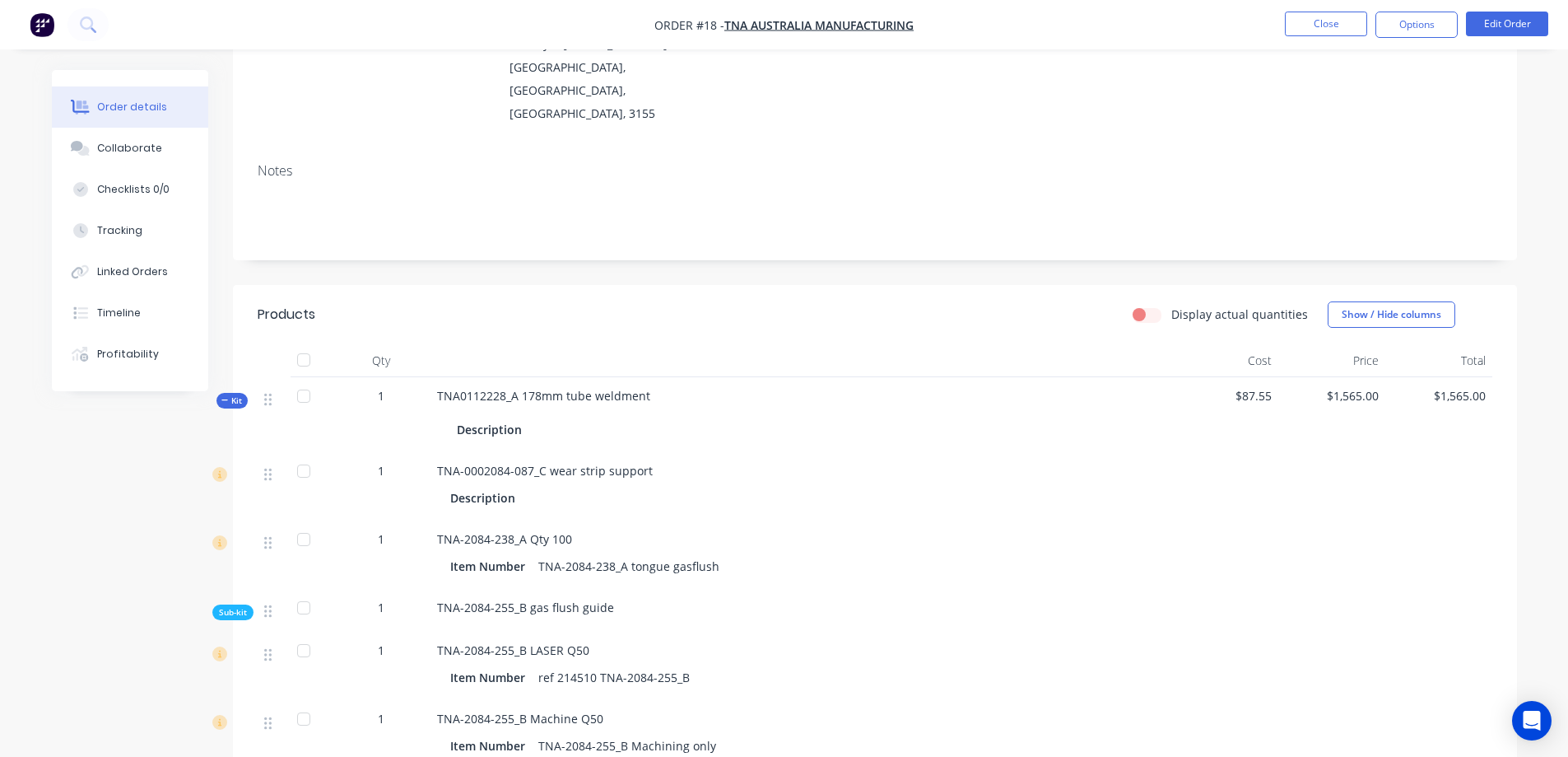
scroll to position [220, 0]
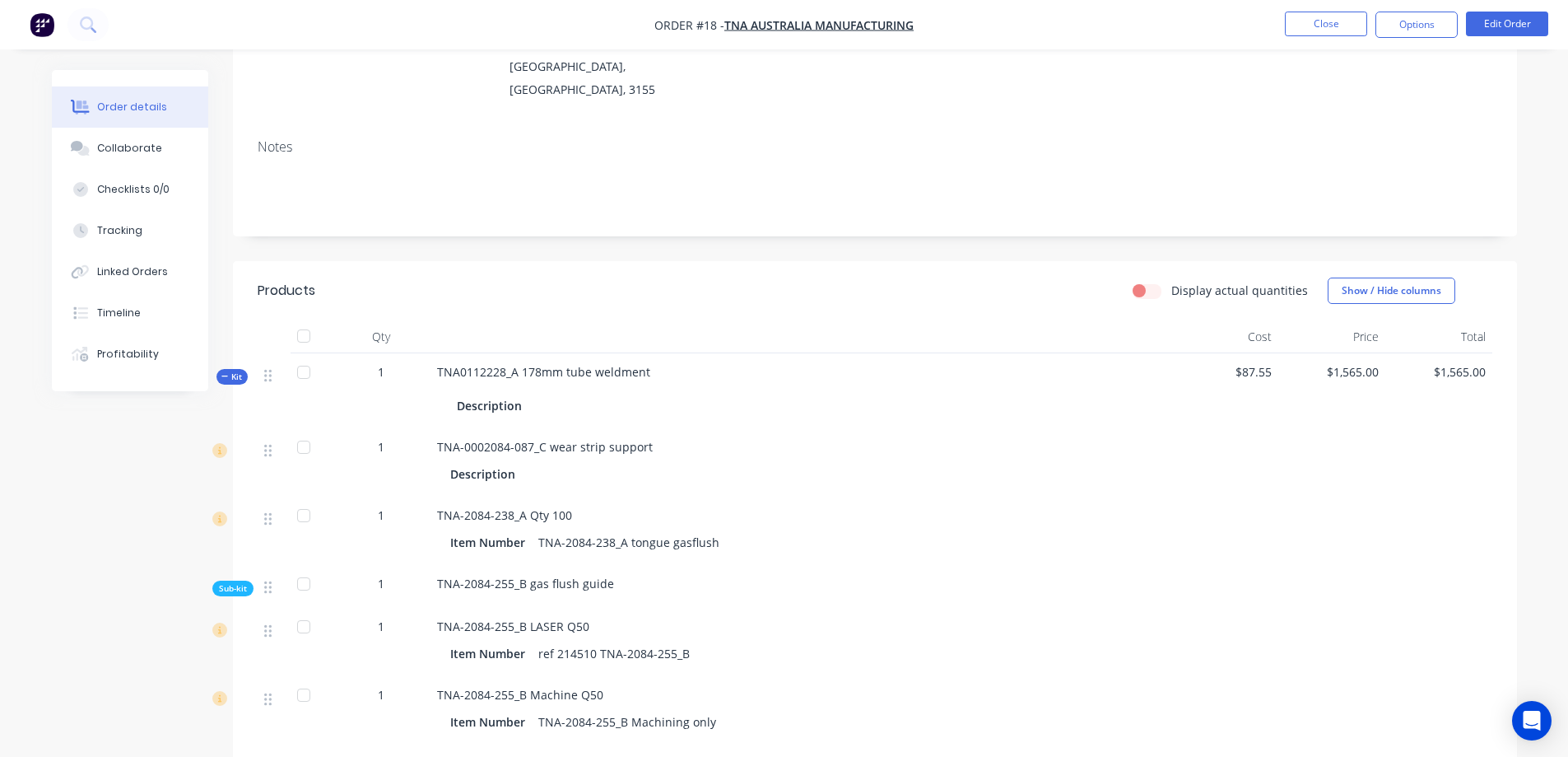
click at [1171, 282] on label "Display actual quantities" at bounding box center [1239, 290] width 136 height 17
click at [1145, 282] on input "Display actual quantities" at bounding box center [1139, 289] width 13 height 16
checkbox input "true"
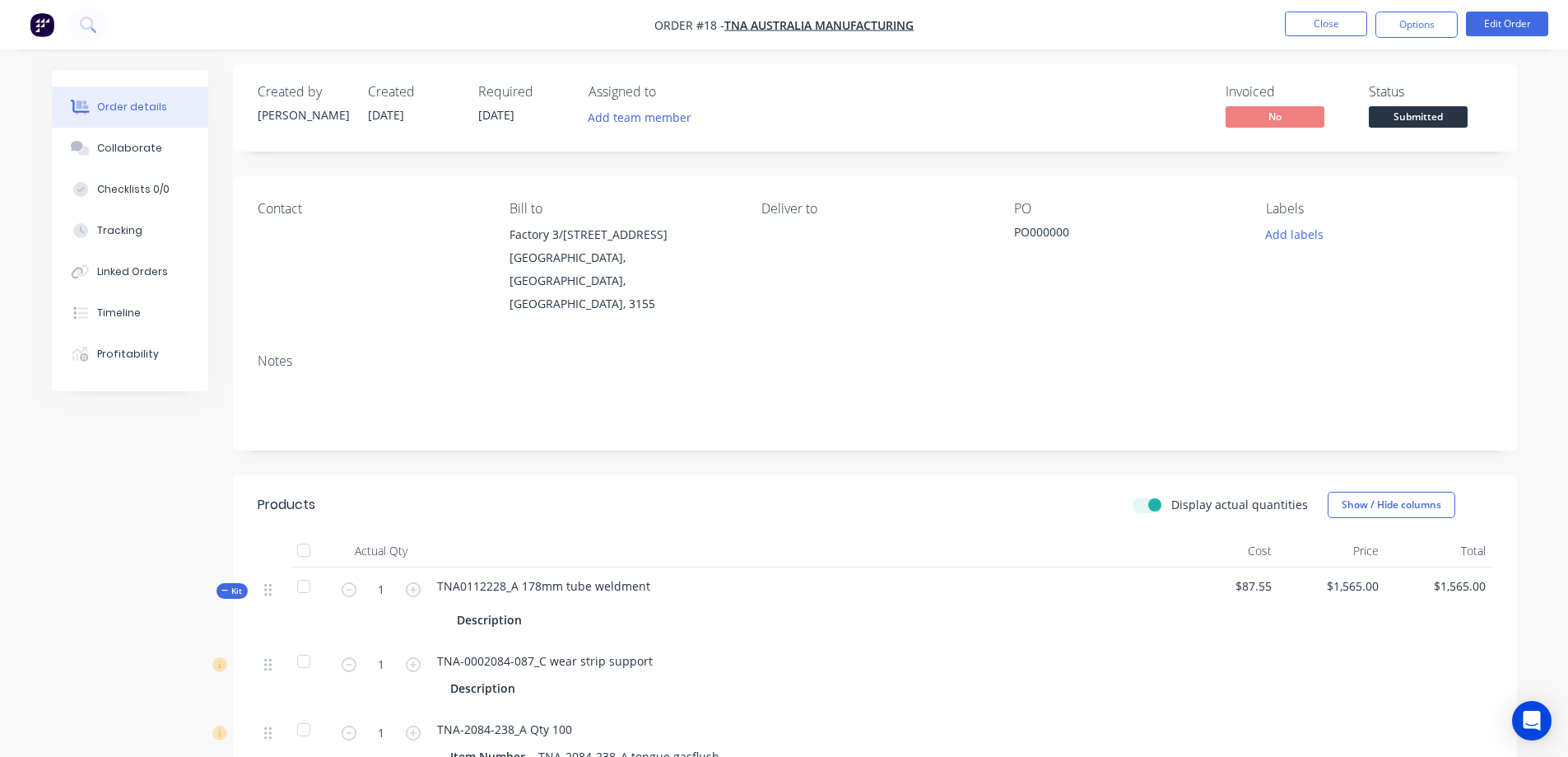
scroll to position [0, 0]
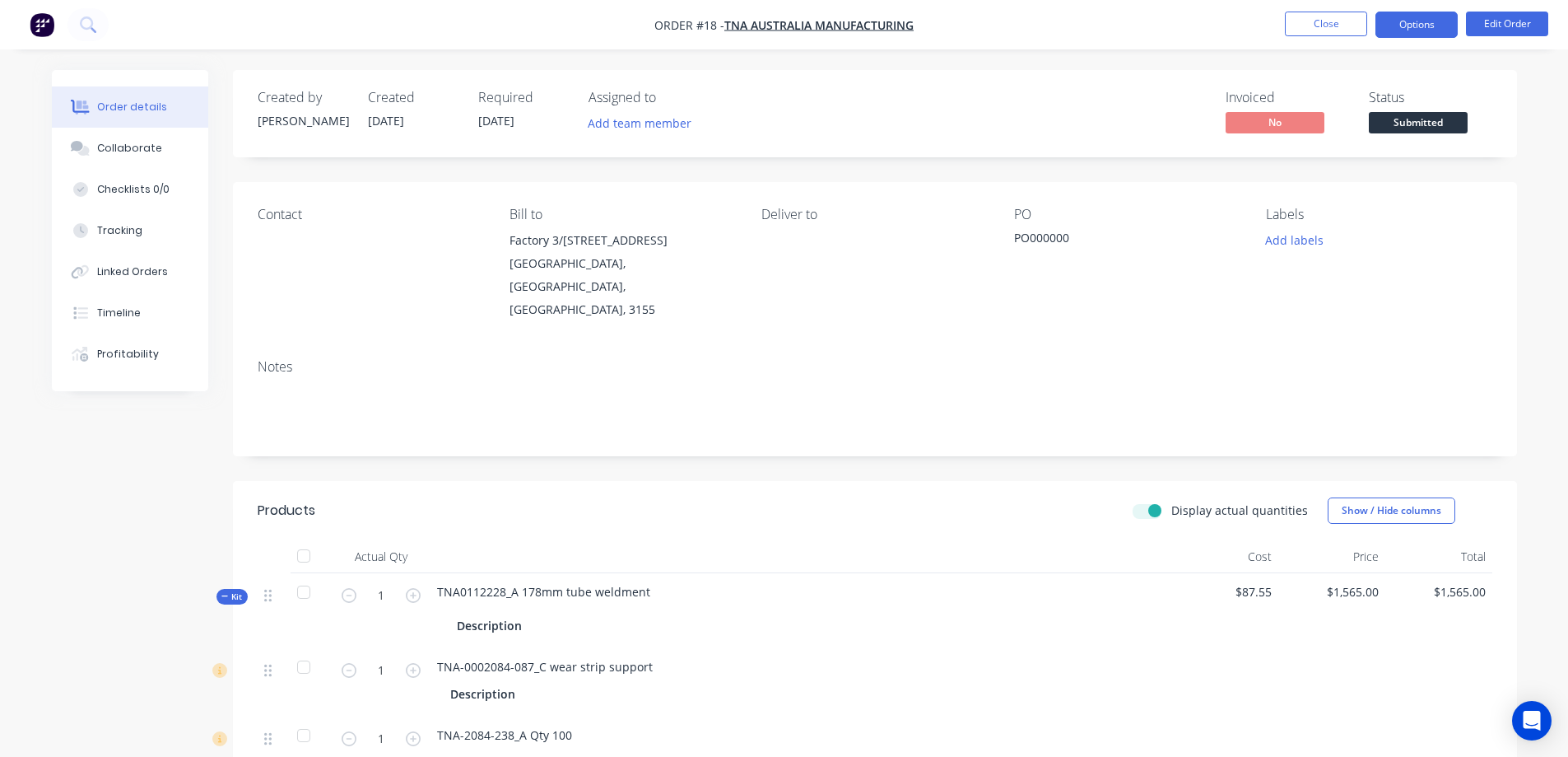
click at [1408, 22] on button "Options" at bounding box center [1416, 25] width 82 height 27
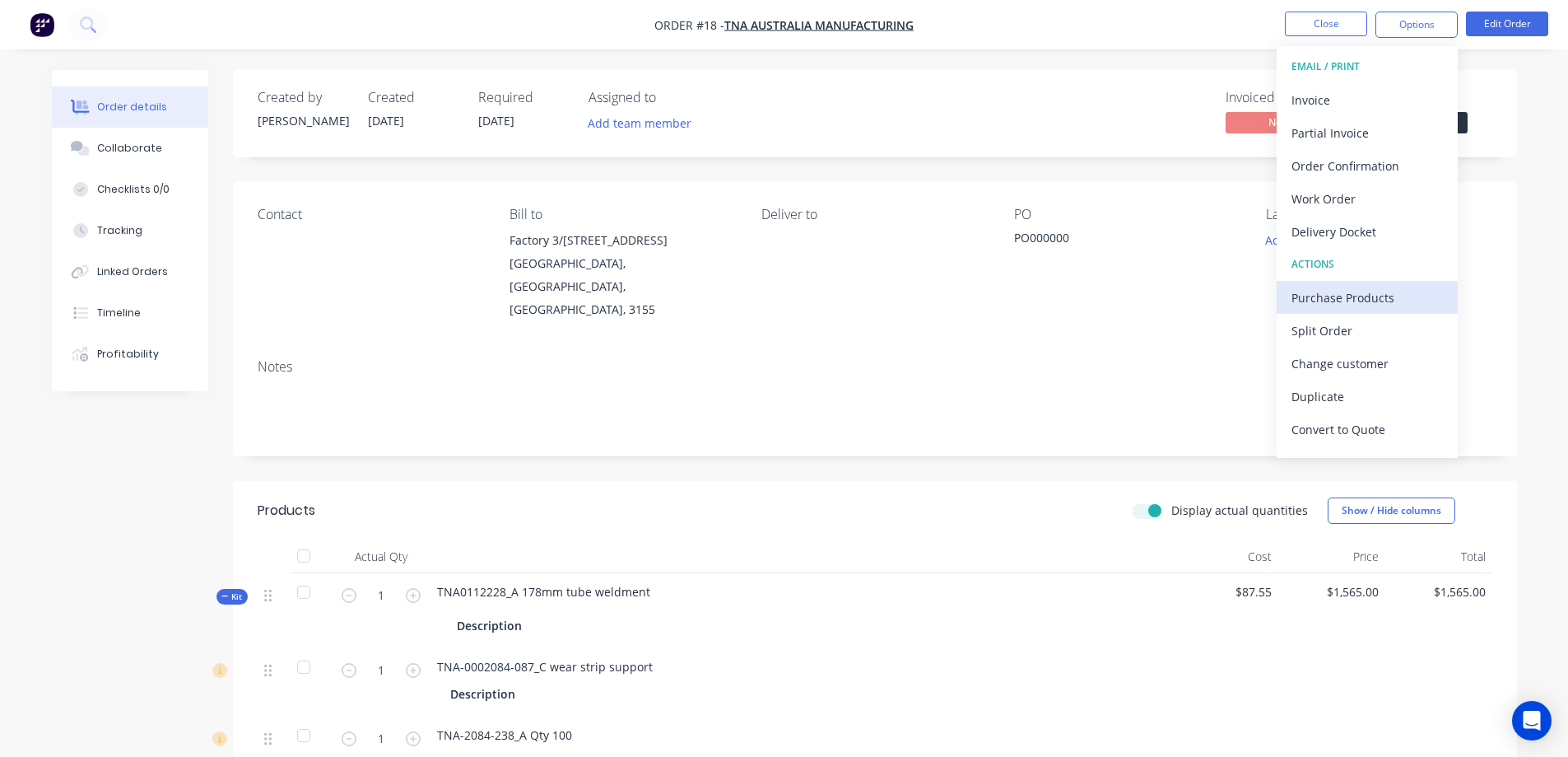
click at [1322, 297] on div "Purchase Products" at bounding box center [1367, 297] width 151 height 24
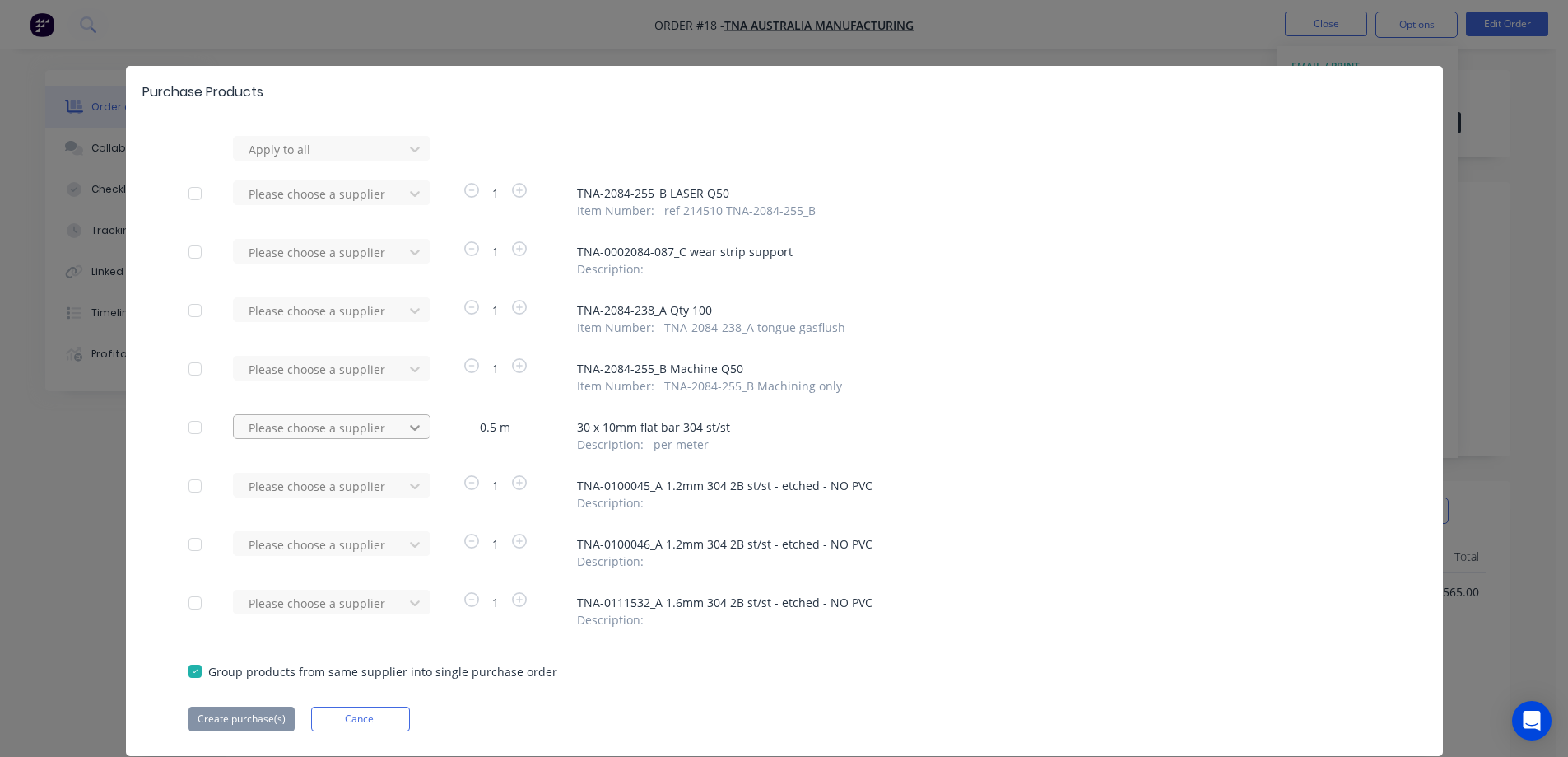
click at [408, 425] on icon at bounding box center [415, 427] width 17 height 17
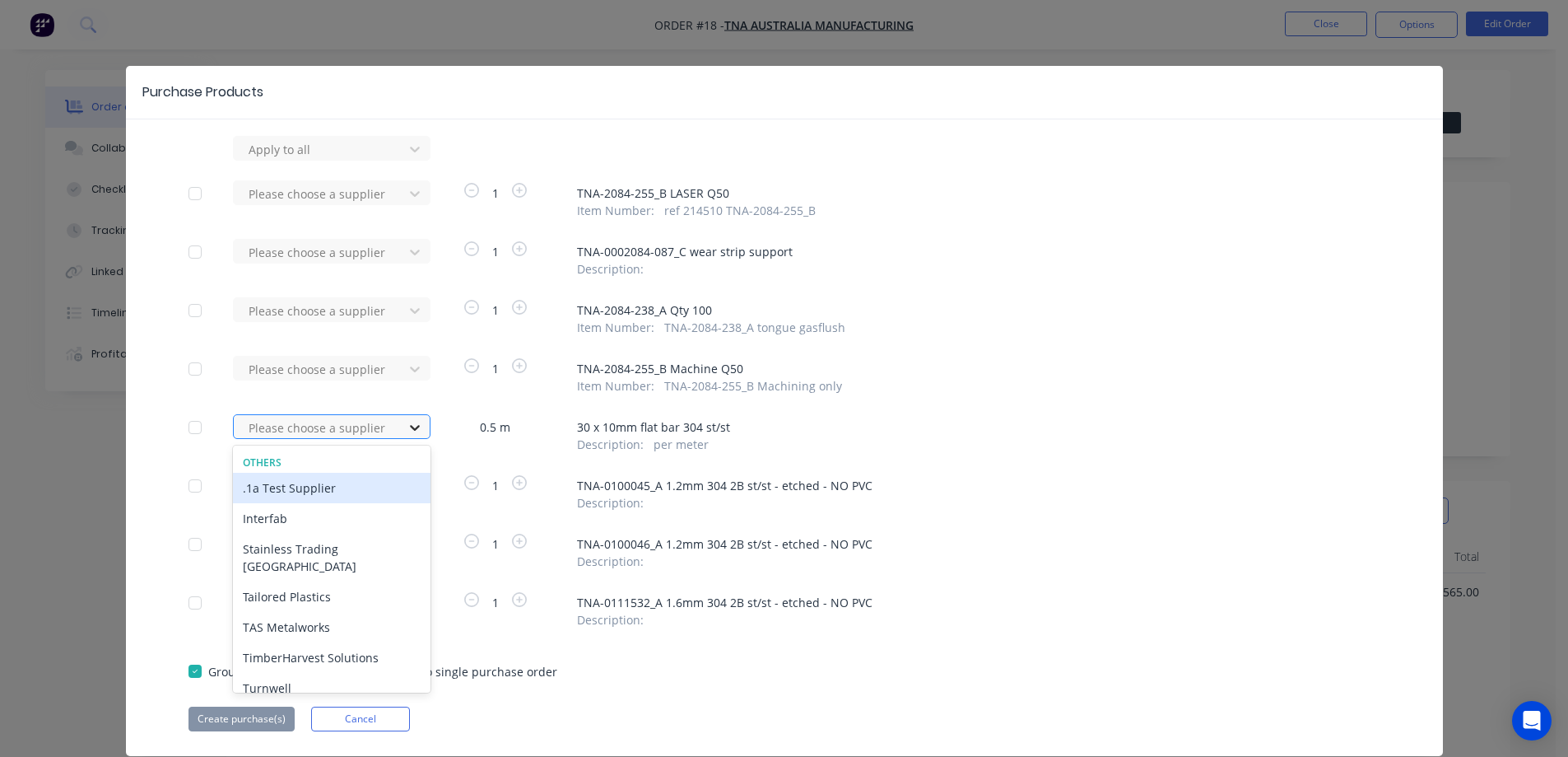
click at [408, 425] on icon at bounding box center [415, 427] width 17 height 17
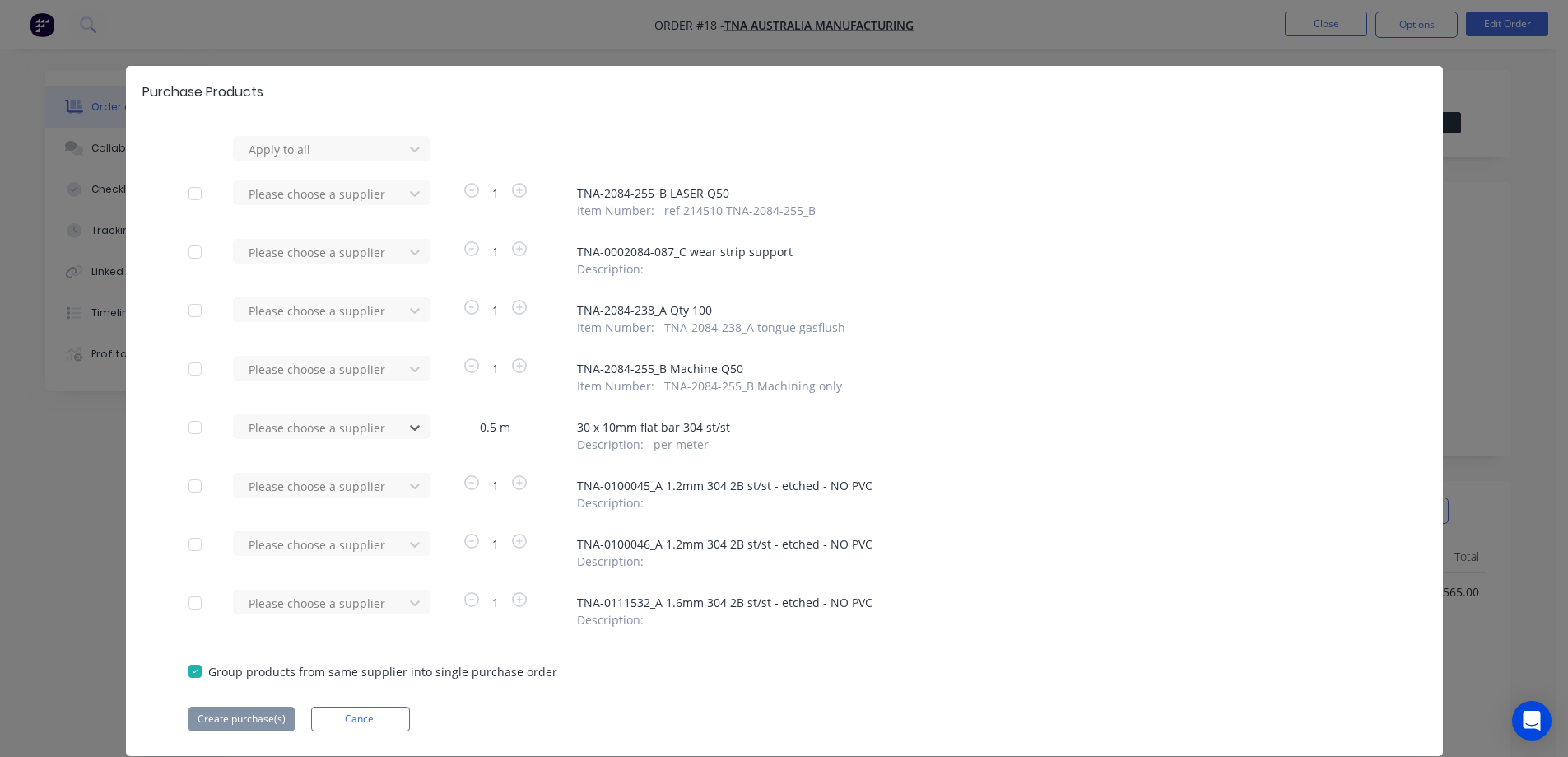
click at [186, 488] on div at bounding box center [195, 486] width 33 height 33
click at [187, 539] on div at bounding box center [195, 544] width 33 height 33
click at [187, 602] on div at bounding box center [195, 603] width 33 height 33
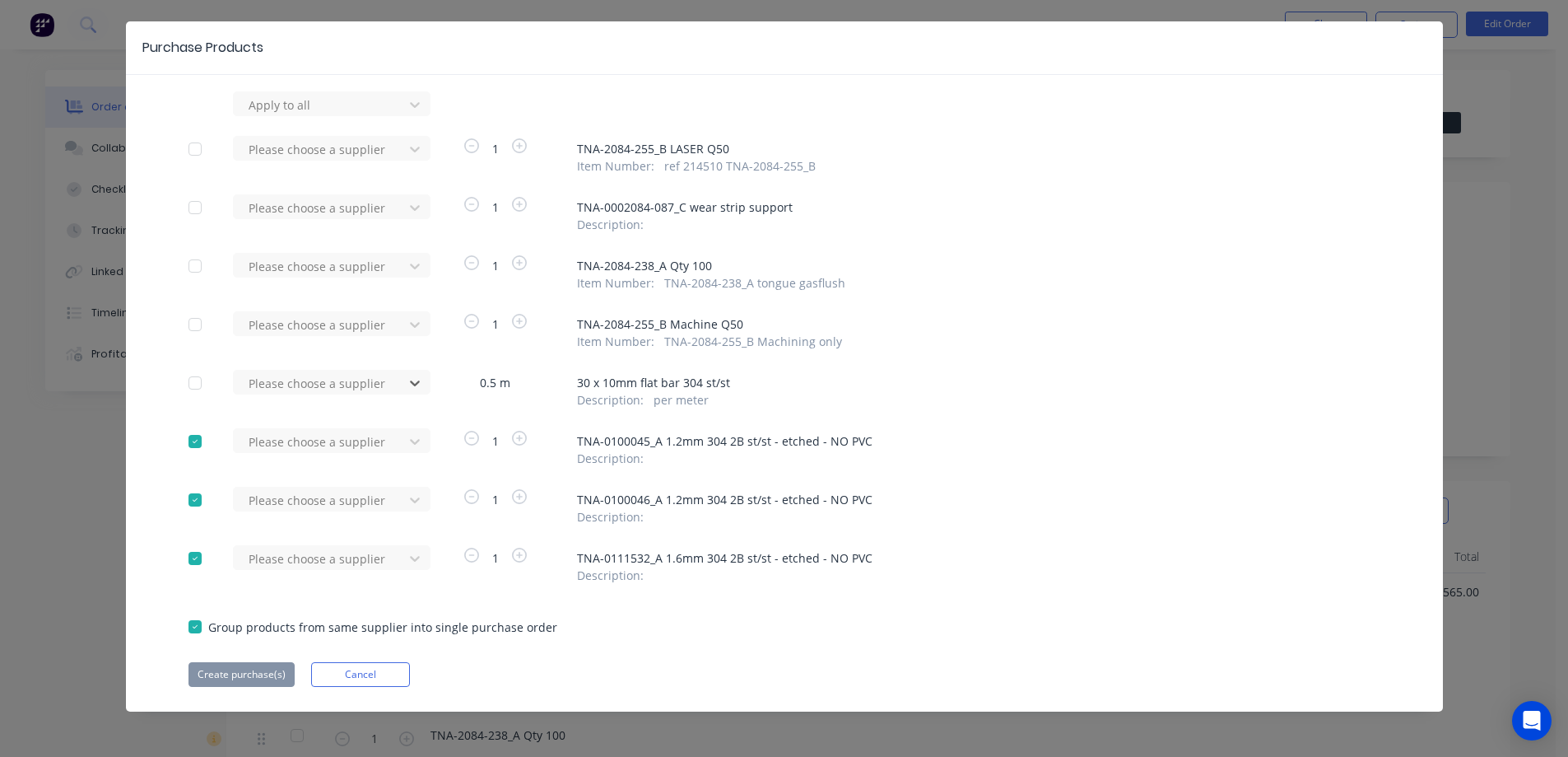
scroll to position [47, 0]
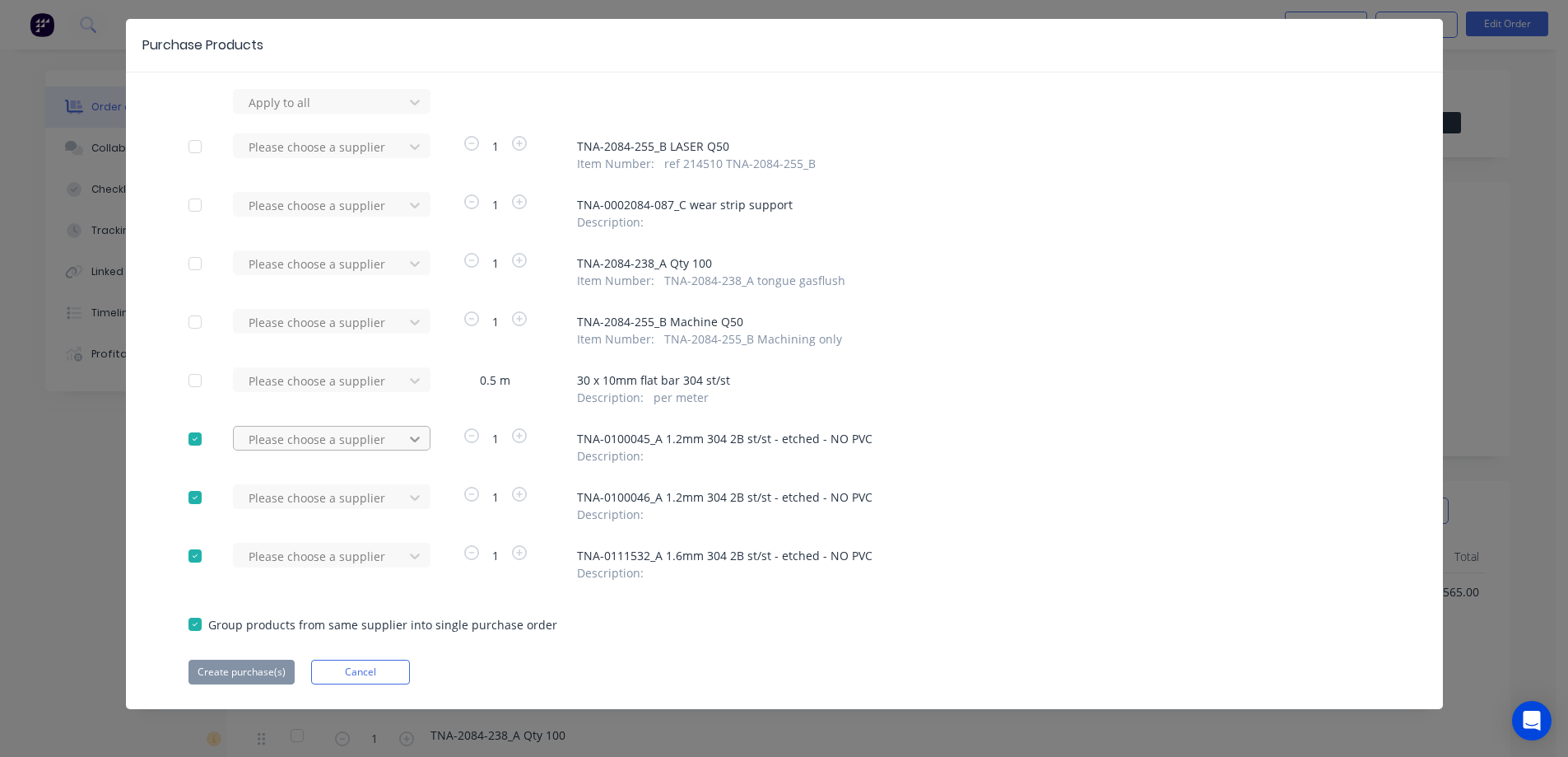
click at [407, 438] on icon at bounding box center [415, 439] width 17 height 17
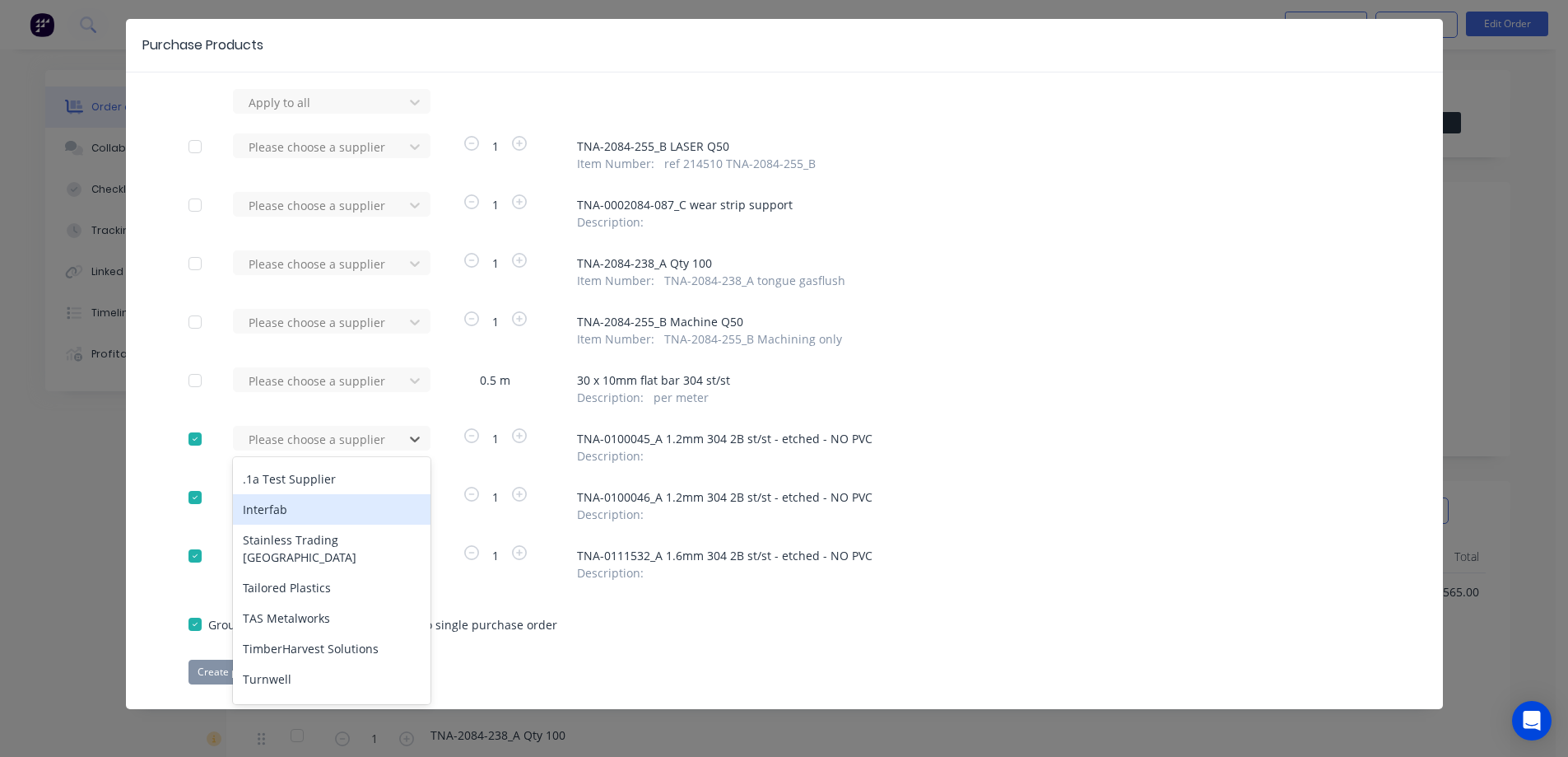
scroll to position [34, 0]
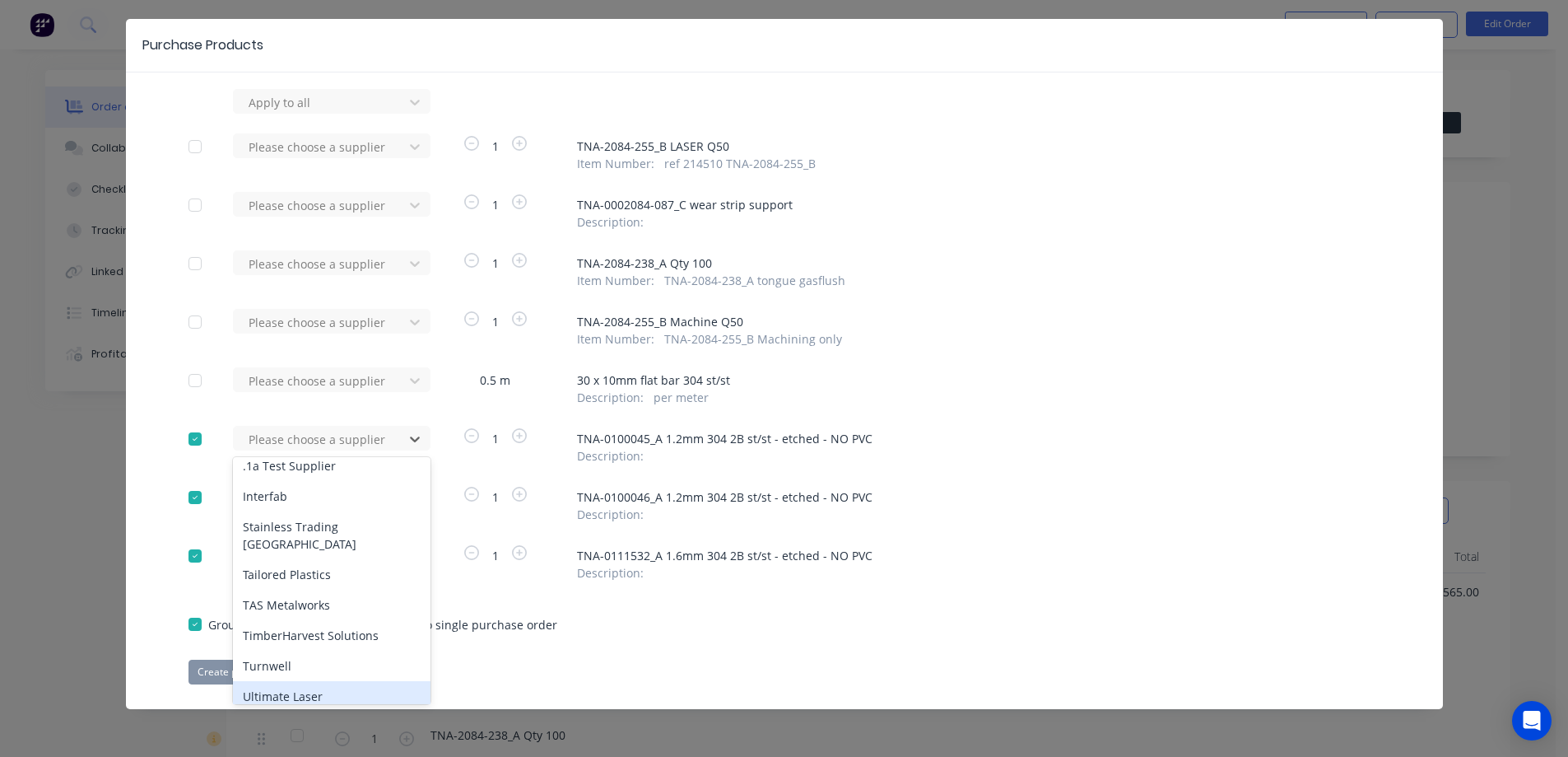
click at [286, 681] on div "Ultimate Laser" at bounding box center [331, 696] width 198 height 31
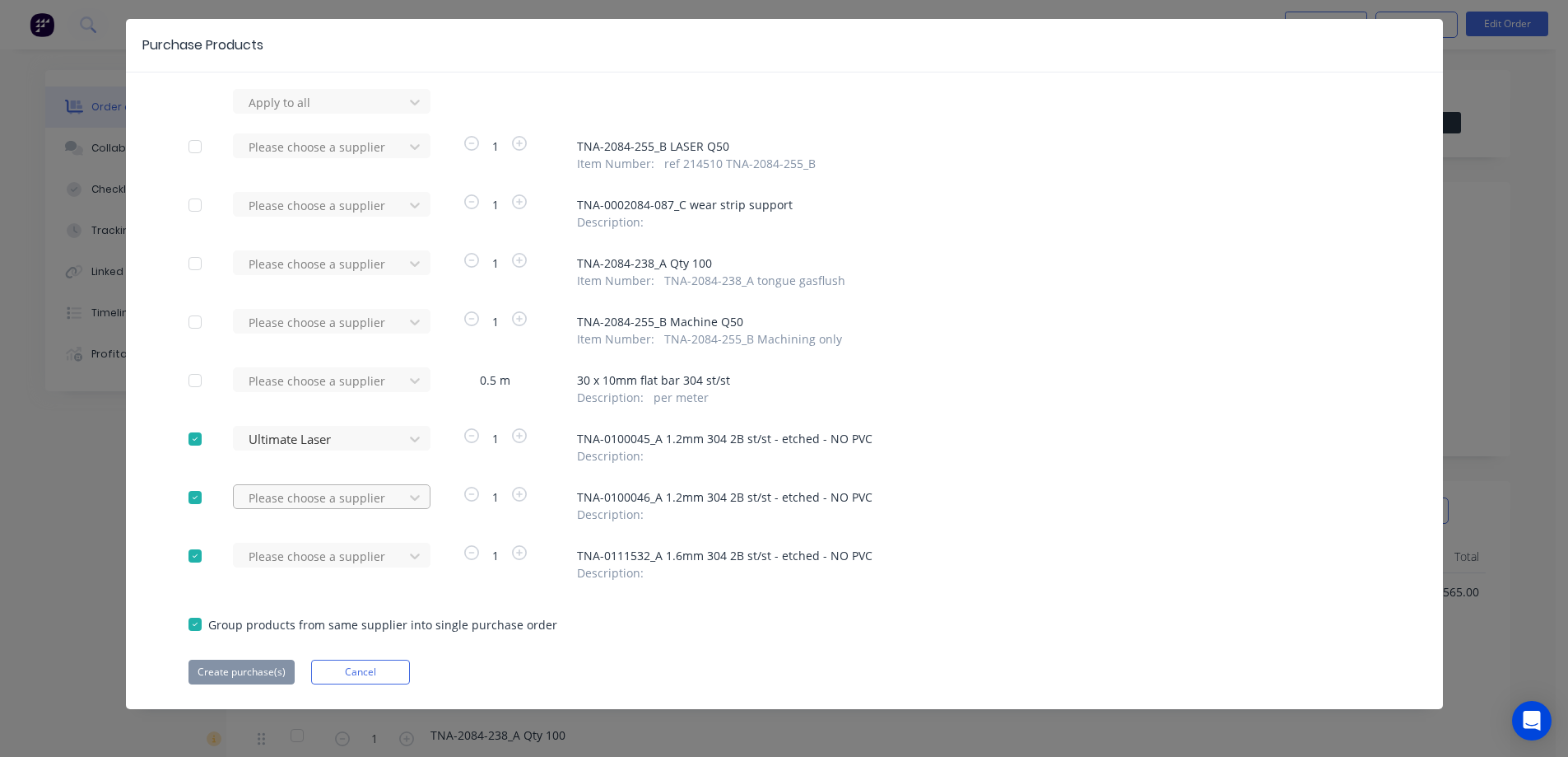
click at [380, 494] on div at bounding box center [321, 498] width 148 height 21
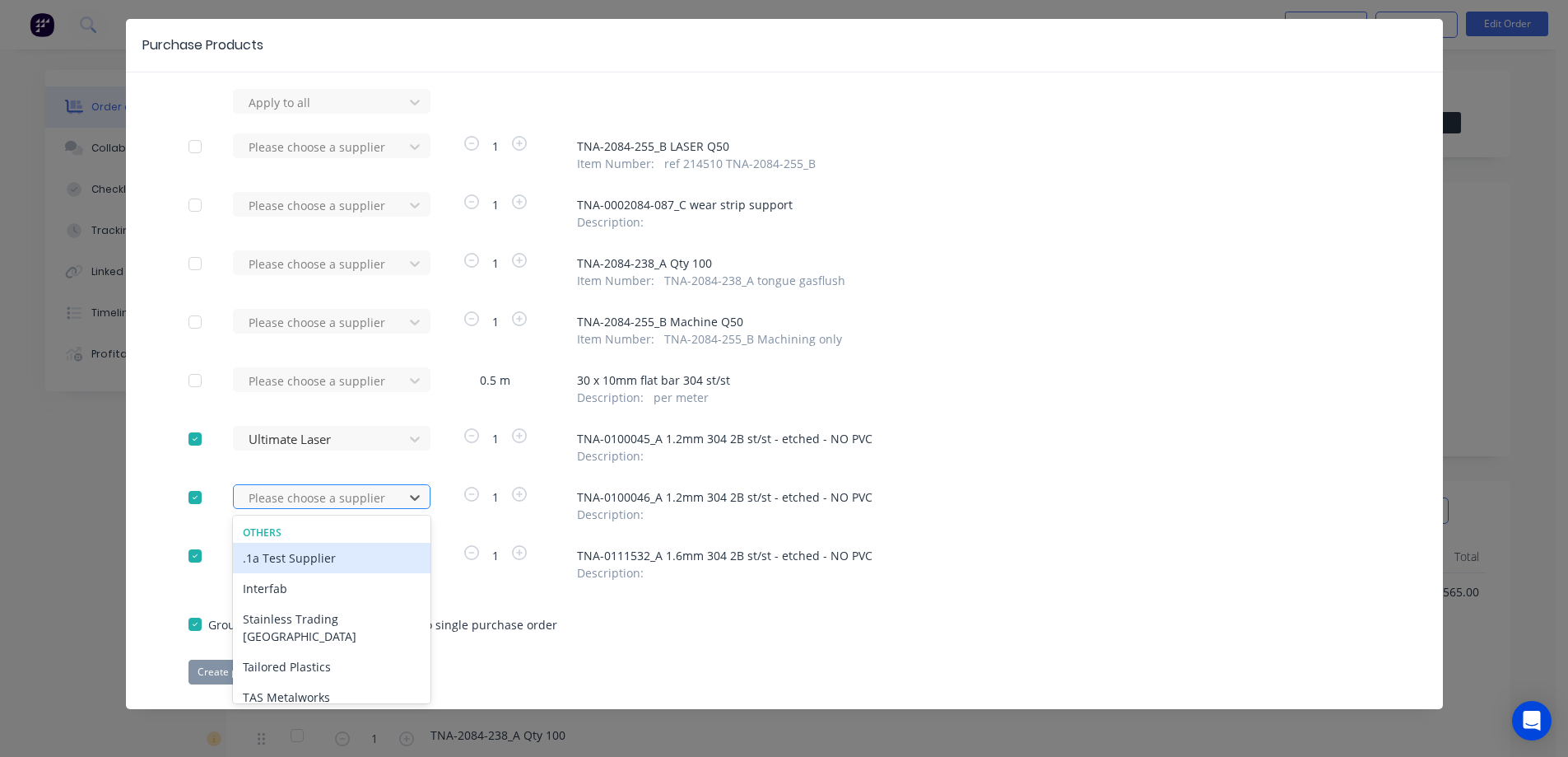
type input "u"
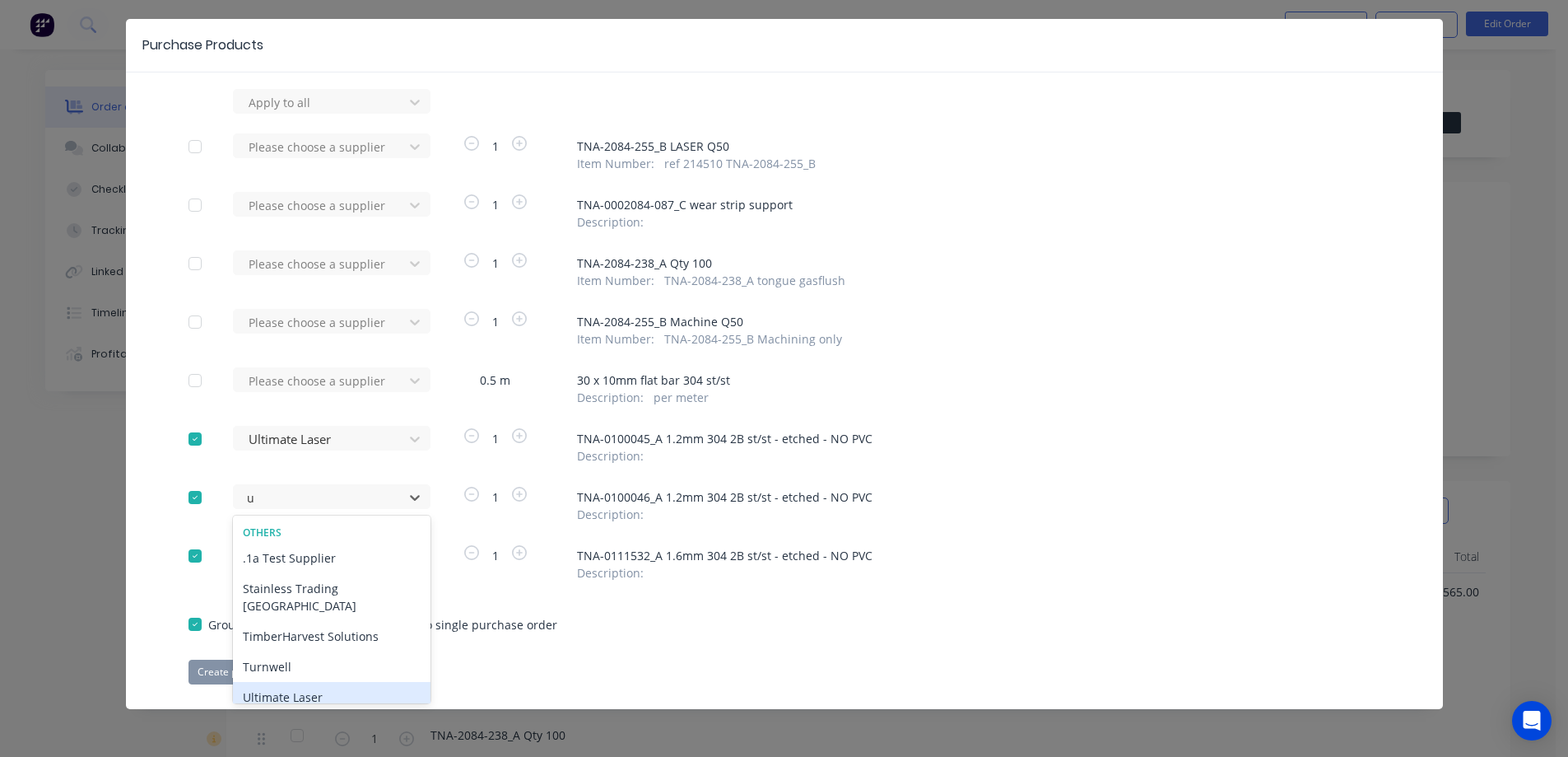
click at [296, 681] on div "Ultimate Laser" at bounding box center [331, 696] width 198 height 31
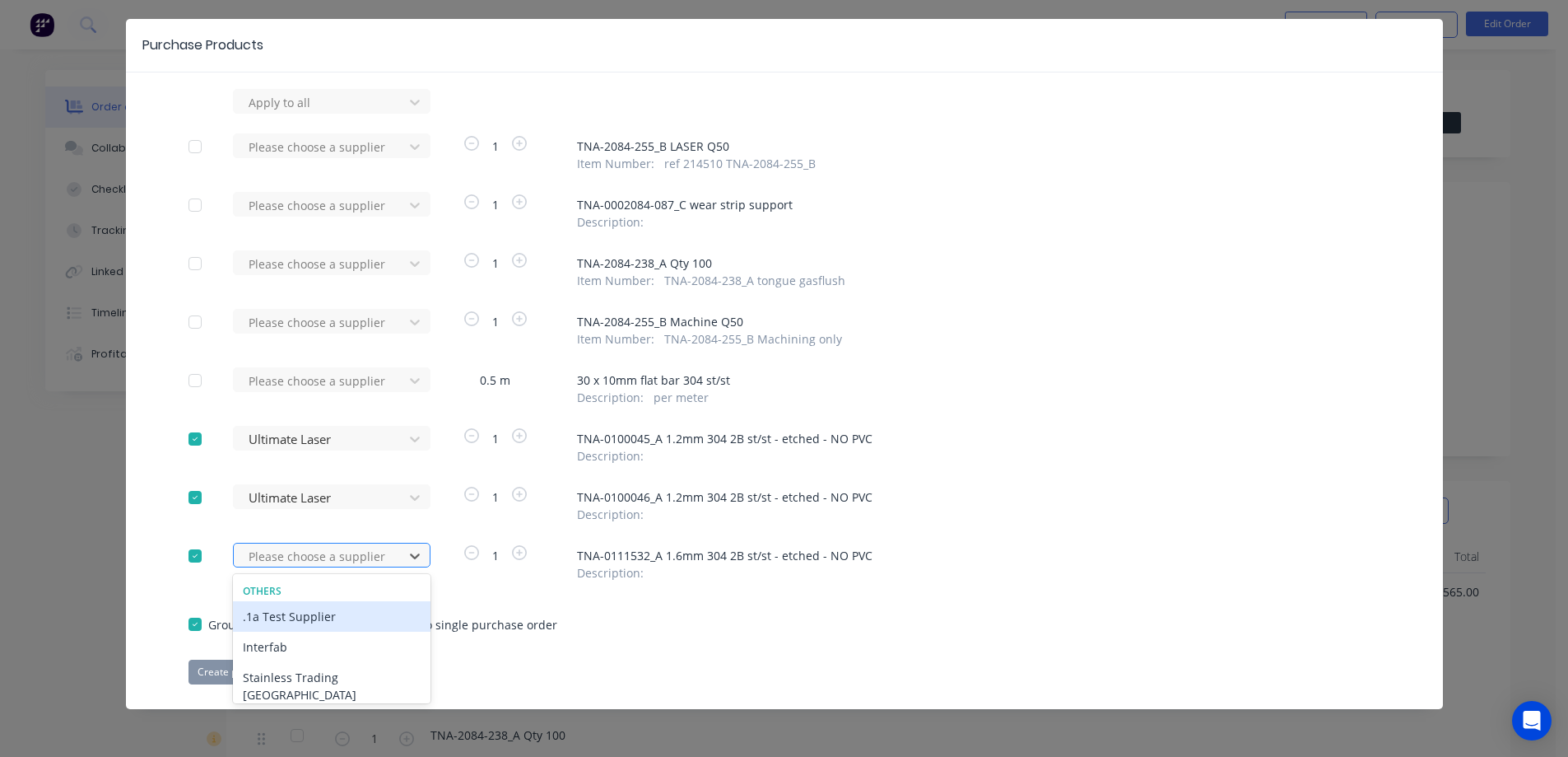
click at [313, 556] on div at bounding box center [321, 556] width 148 height 21
type input "ul"
click at [310, 616] on div "Ultimate Laser" at bounding box center [331, 616] width 198 height 31
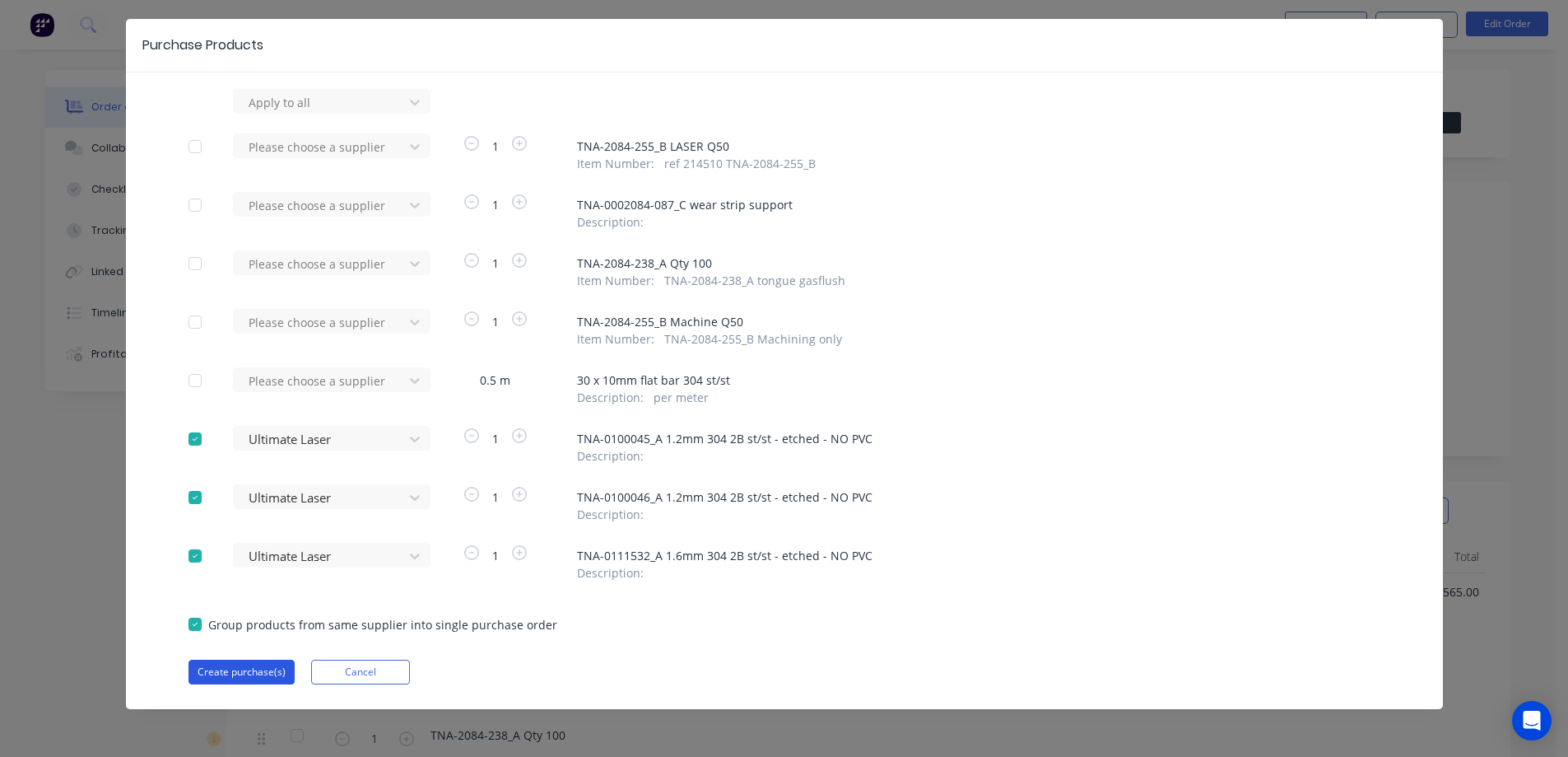
click at [233, 670] on button "Create purchase(s)" at bounding box center [242, 672] width 106 height 25
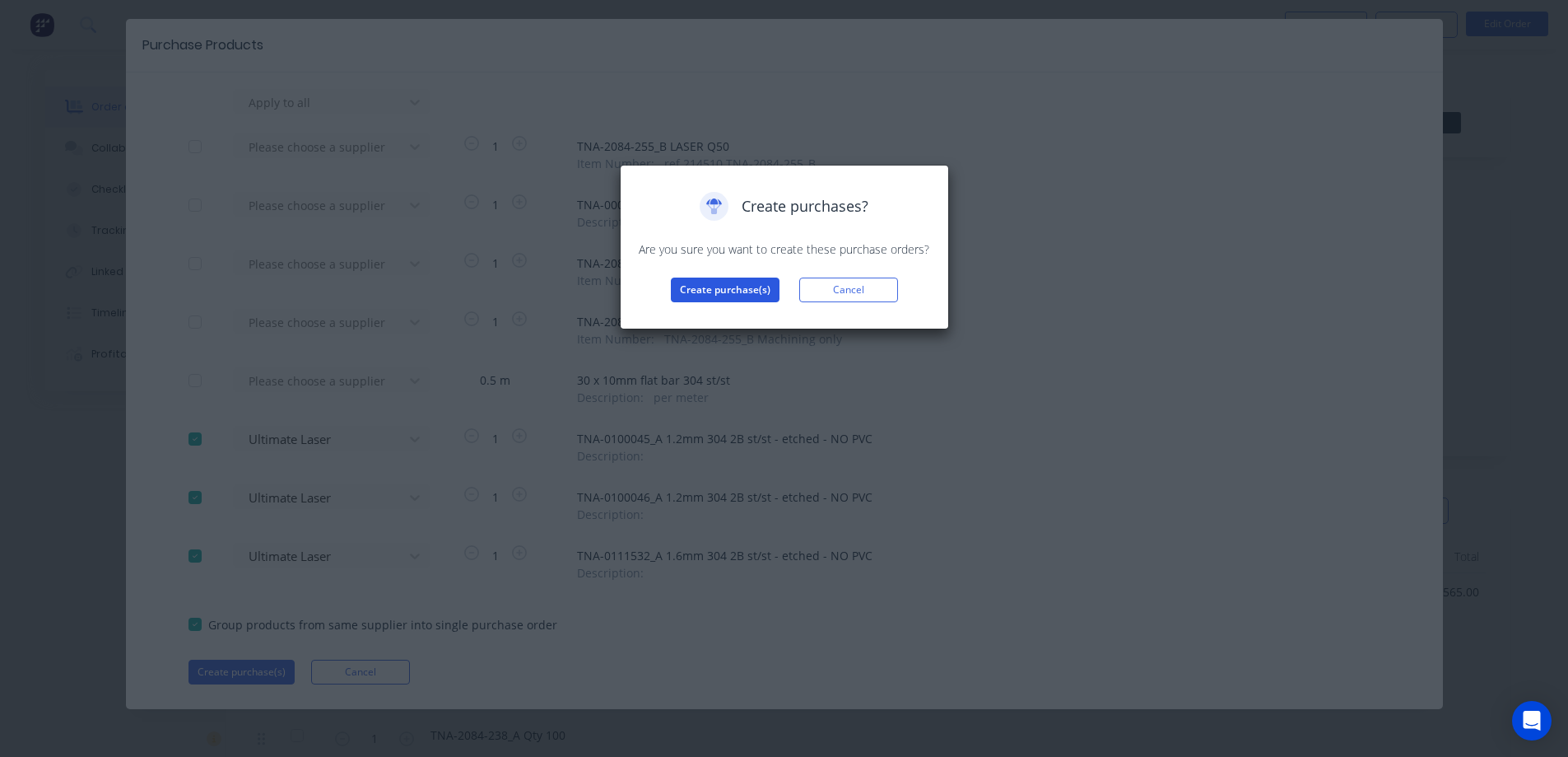
click at [724, 294] on button "Create purchase(s)" at bounding box center [725, 290] width 109 height 25
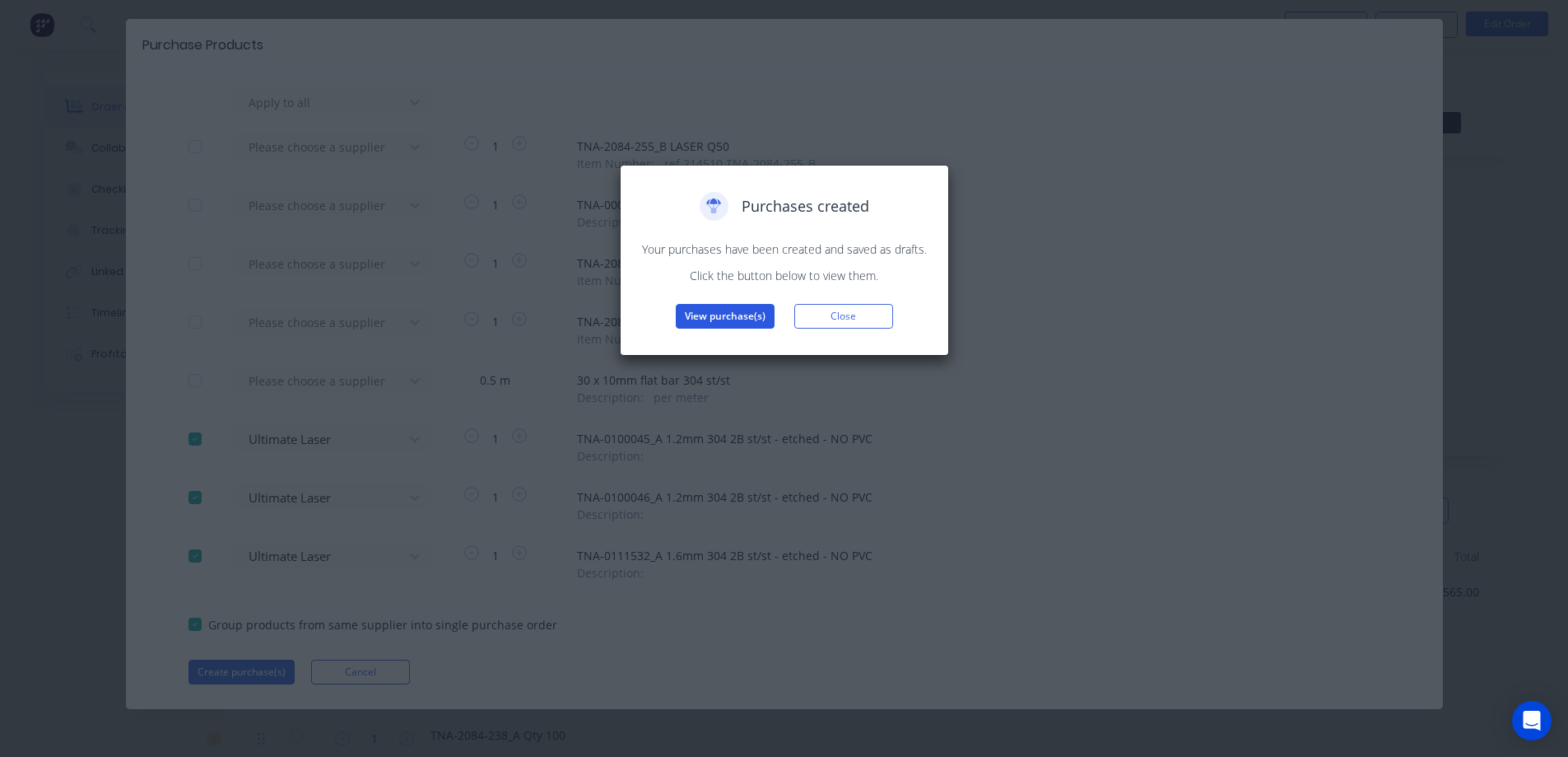
click at [725, 315] on button "View purchase(s)" at bounding box center [725, 317] width 99 height 25
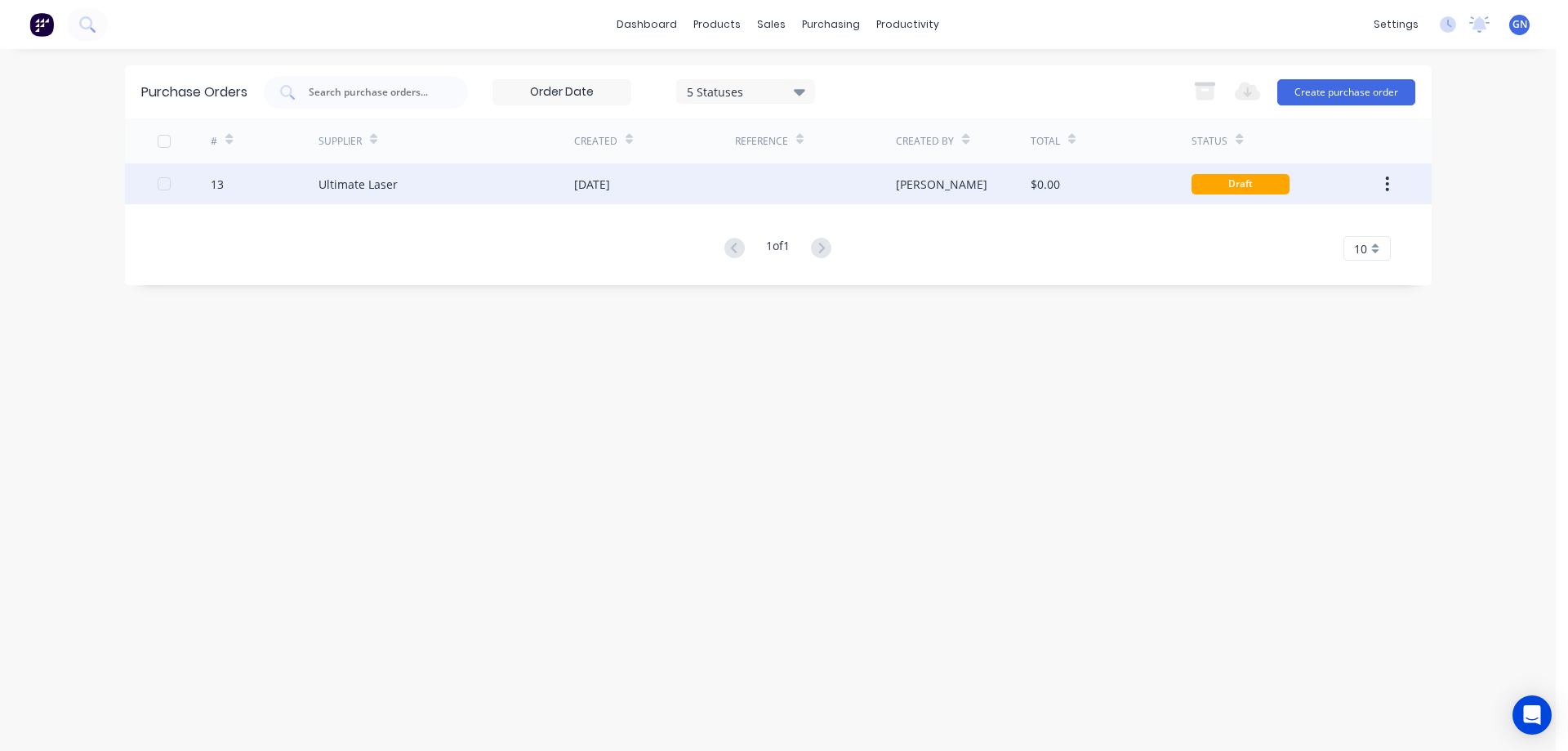
click at [712, 188] on div "[DATE]" at bounding box center [654, 184] width 161 height 41
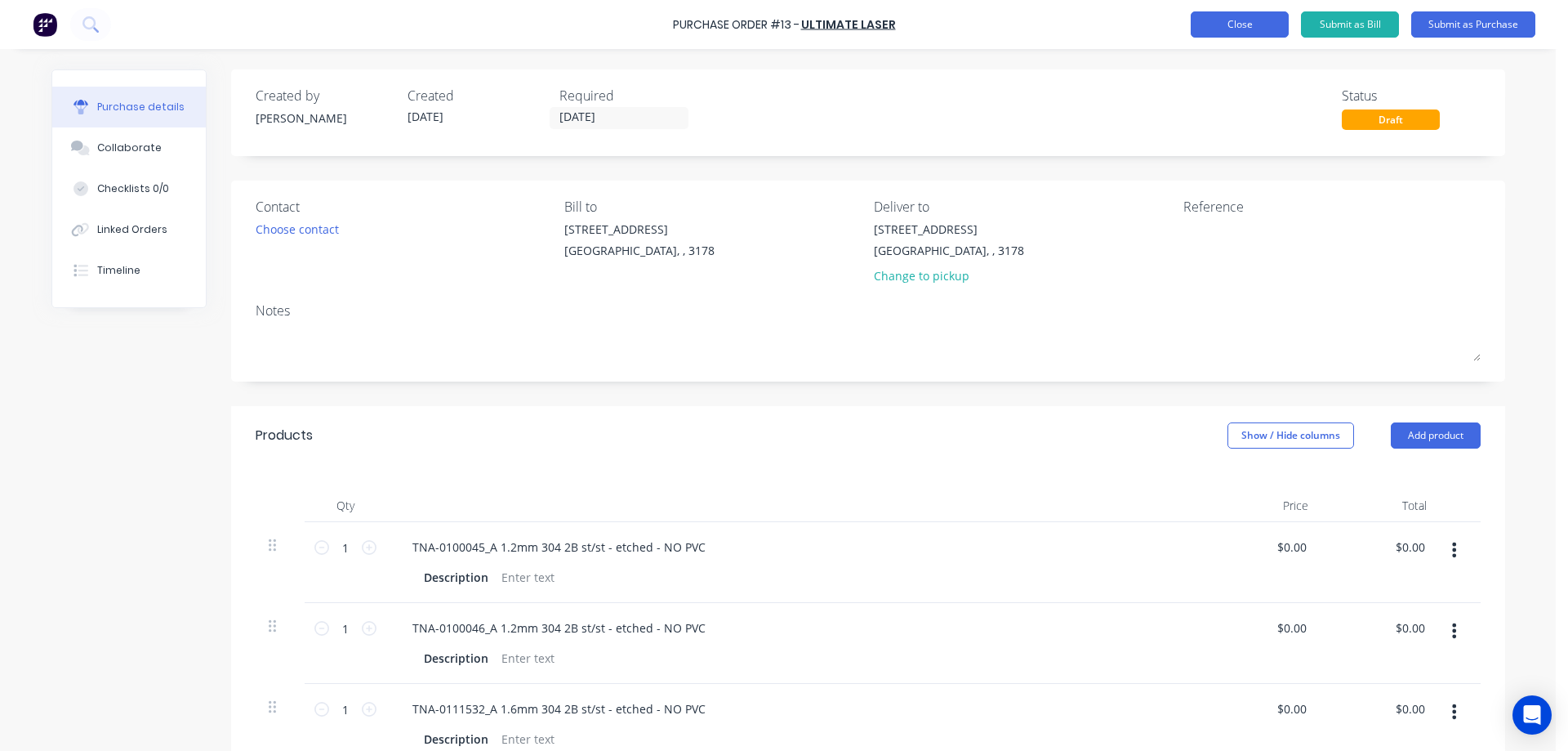
click at [1242, 27] on button "Close" at bounding box center [1239, 25] width 98 height 26
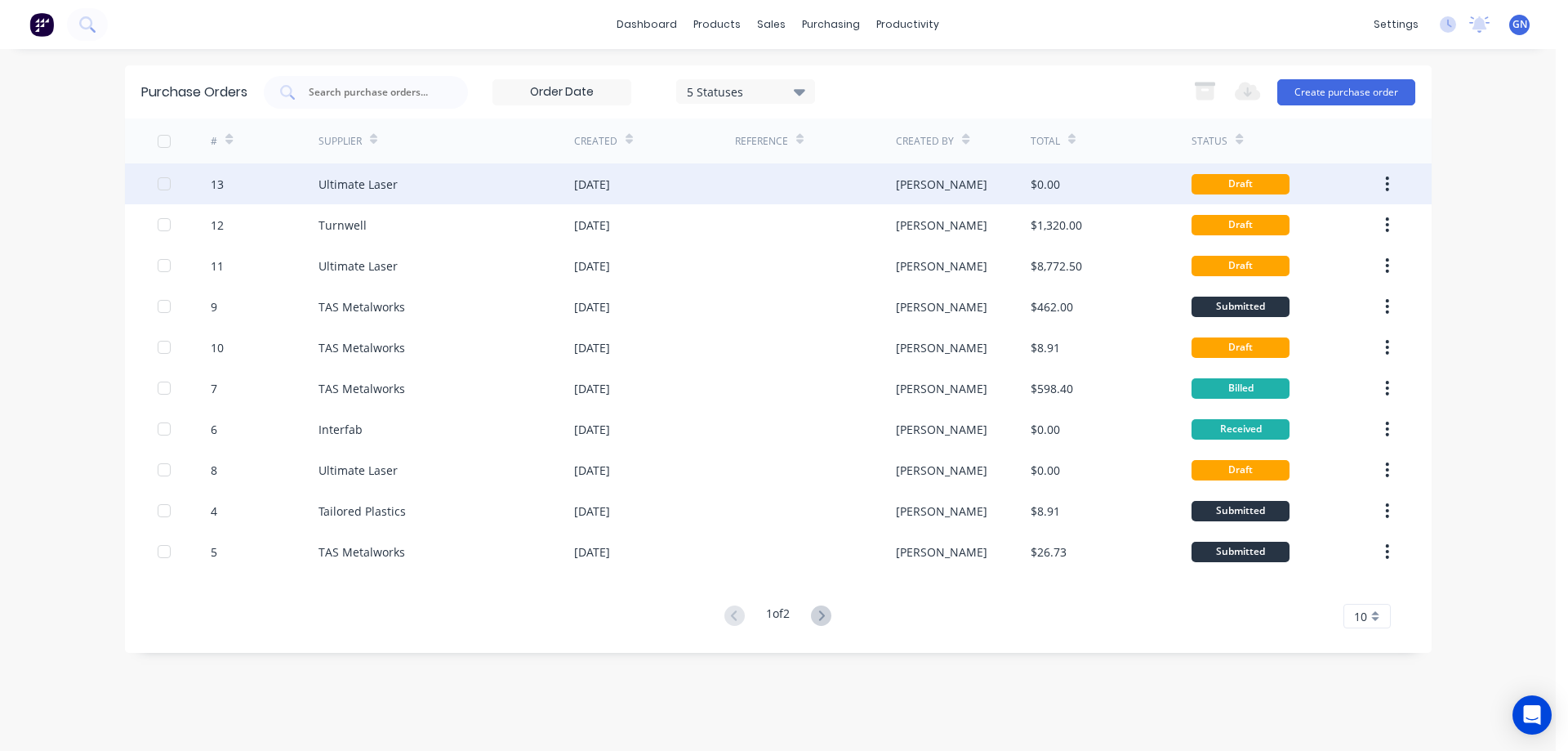
click at [1383, 178] on button "button" at bounding box center [1387, 184] width 39 height 30
click at [890, 178] on div at bounding box center [815, 184] width 161 height 41
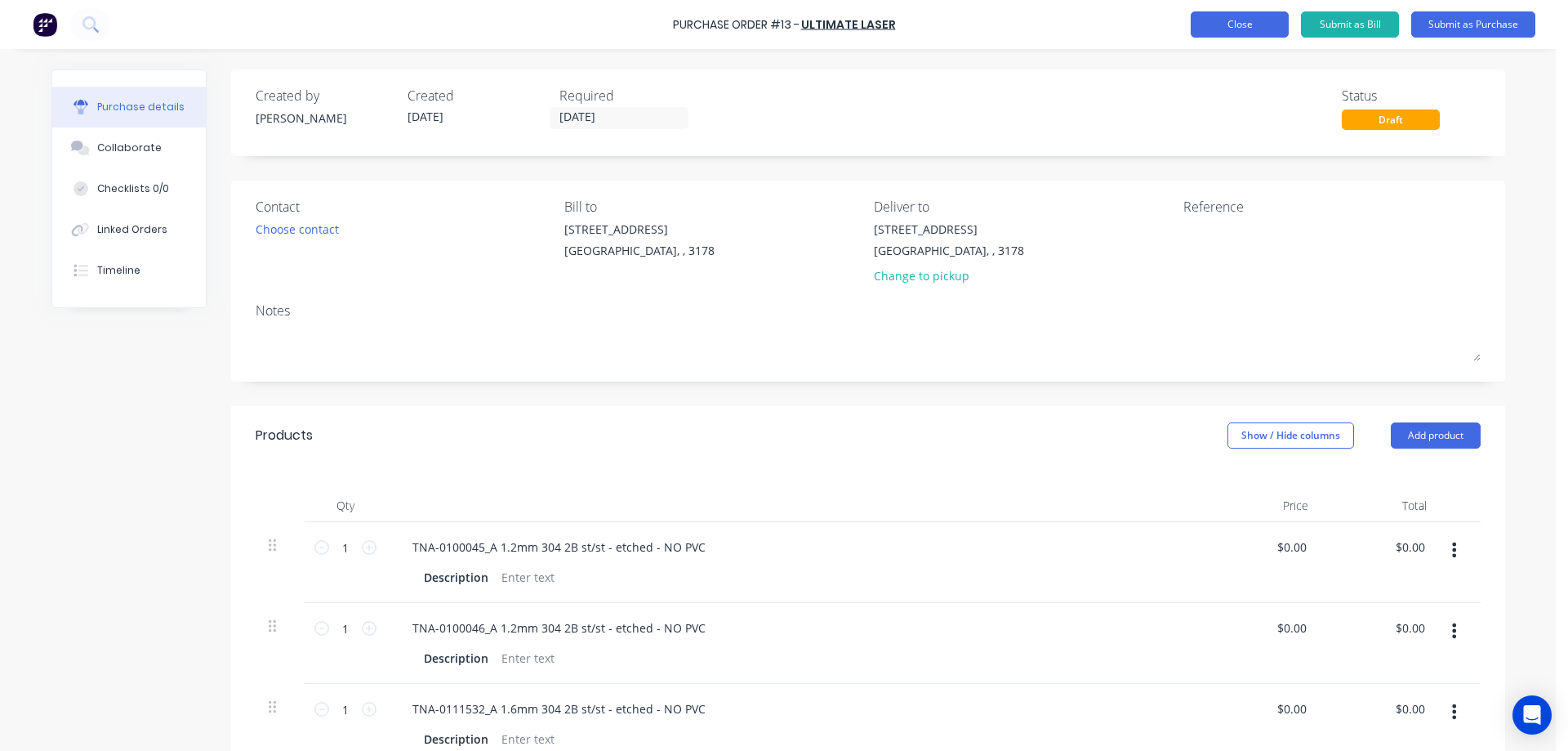
click at [1233, 20] on button "Close" at bounding box center [1239, 25] width 98 height 26
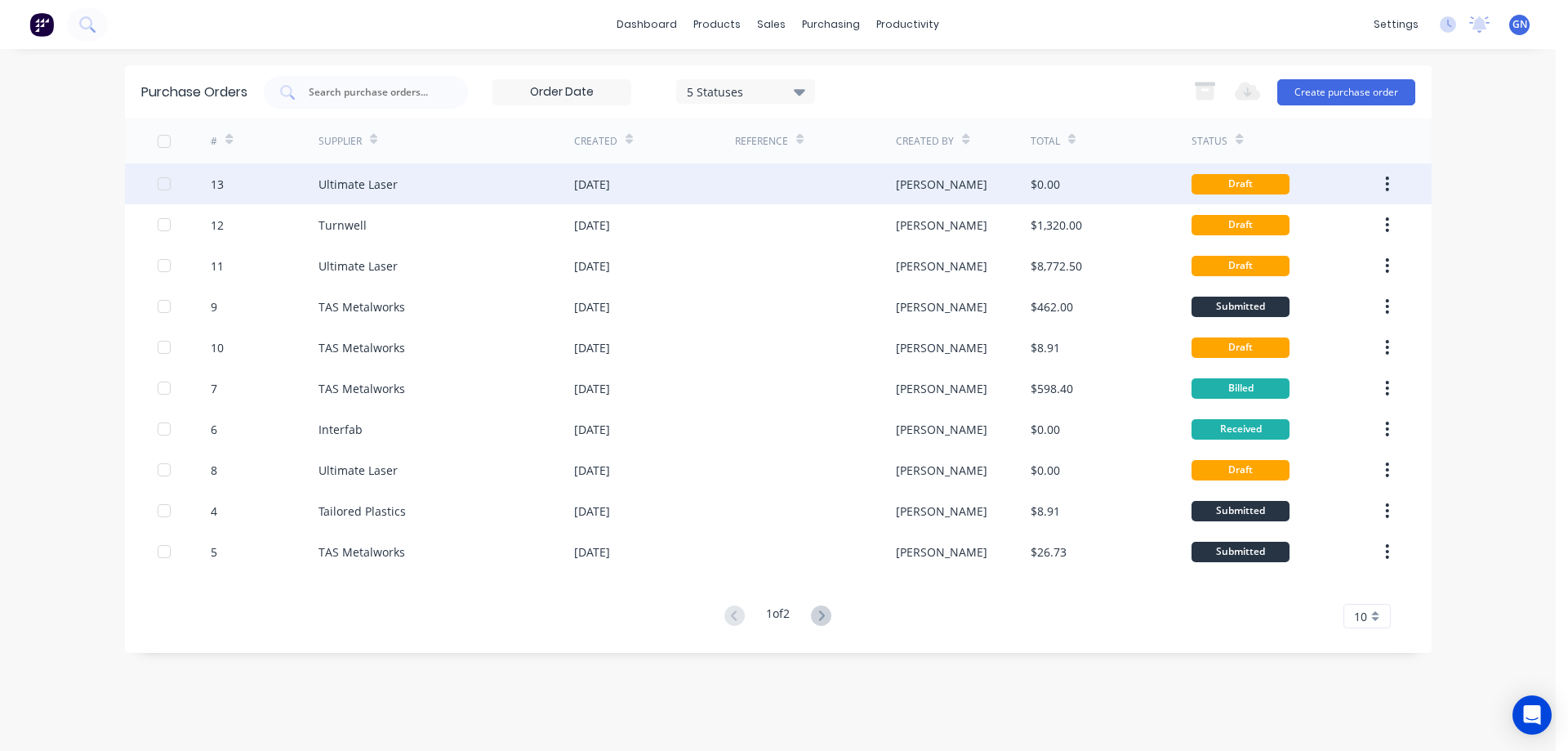
click at [714, 191] on div "[DATE]" at bounding box center [654, 184] width 161 height 41
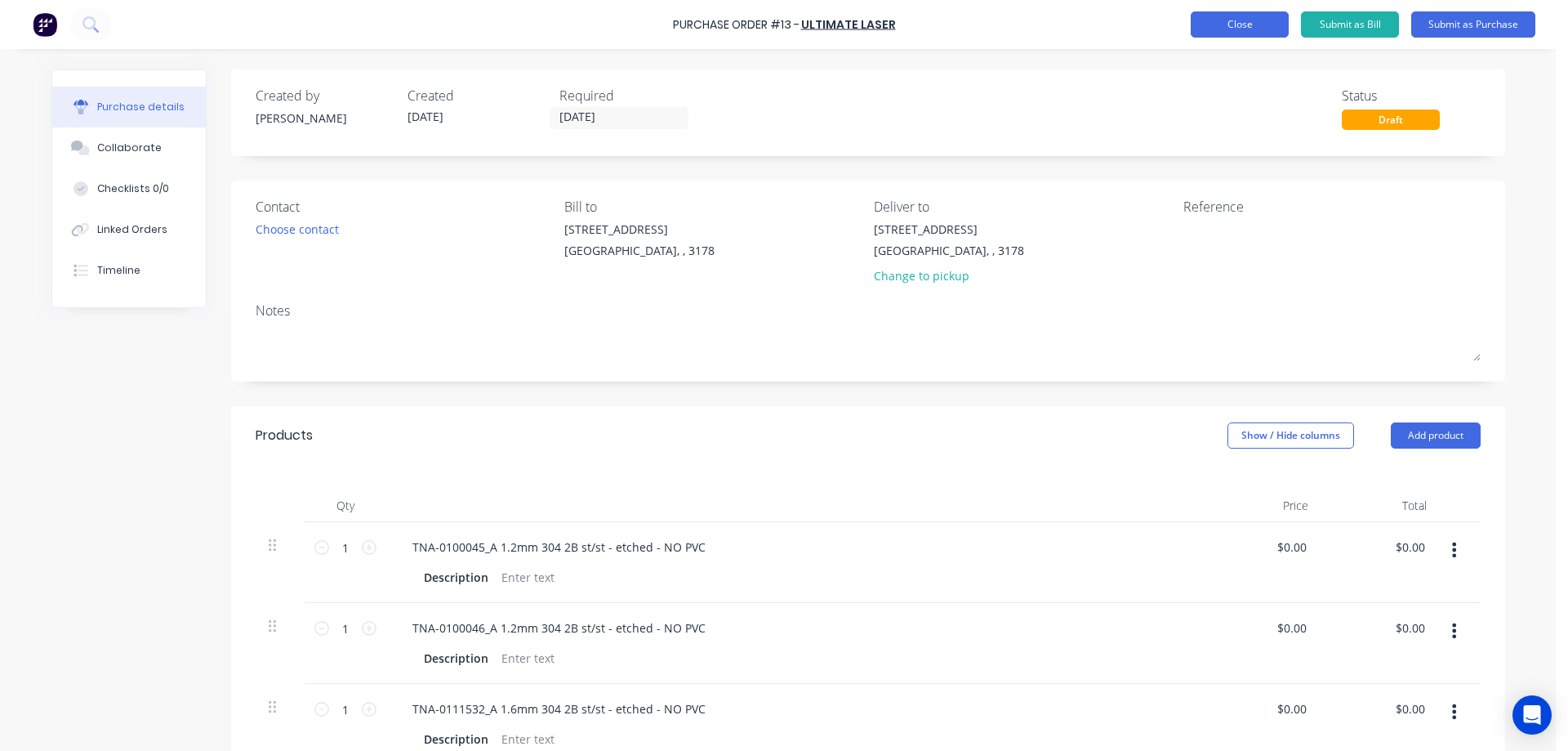
click at [1243, 25] on button "Close" at bounding box center [1239, 25] width 98 height 26
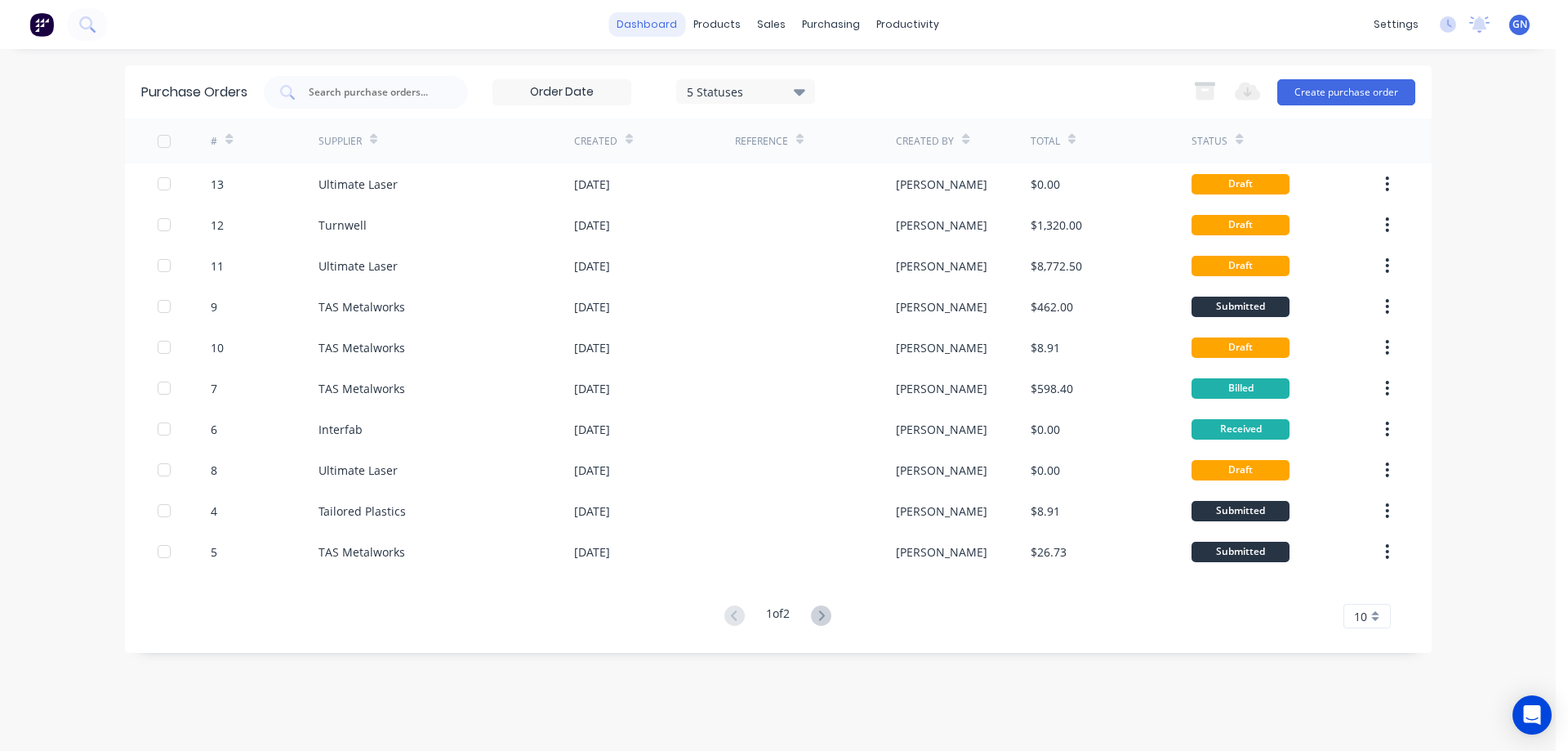
click at [661, 23] on link "dashboard" at bounding box center [646, 25] width 77 height 25
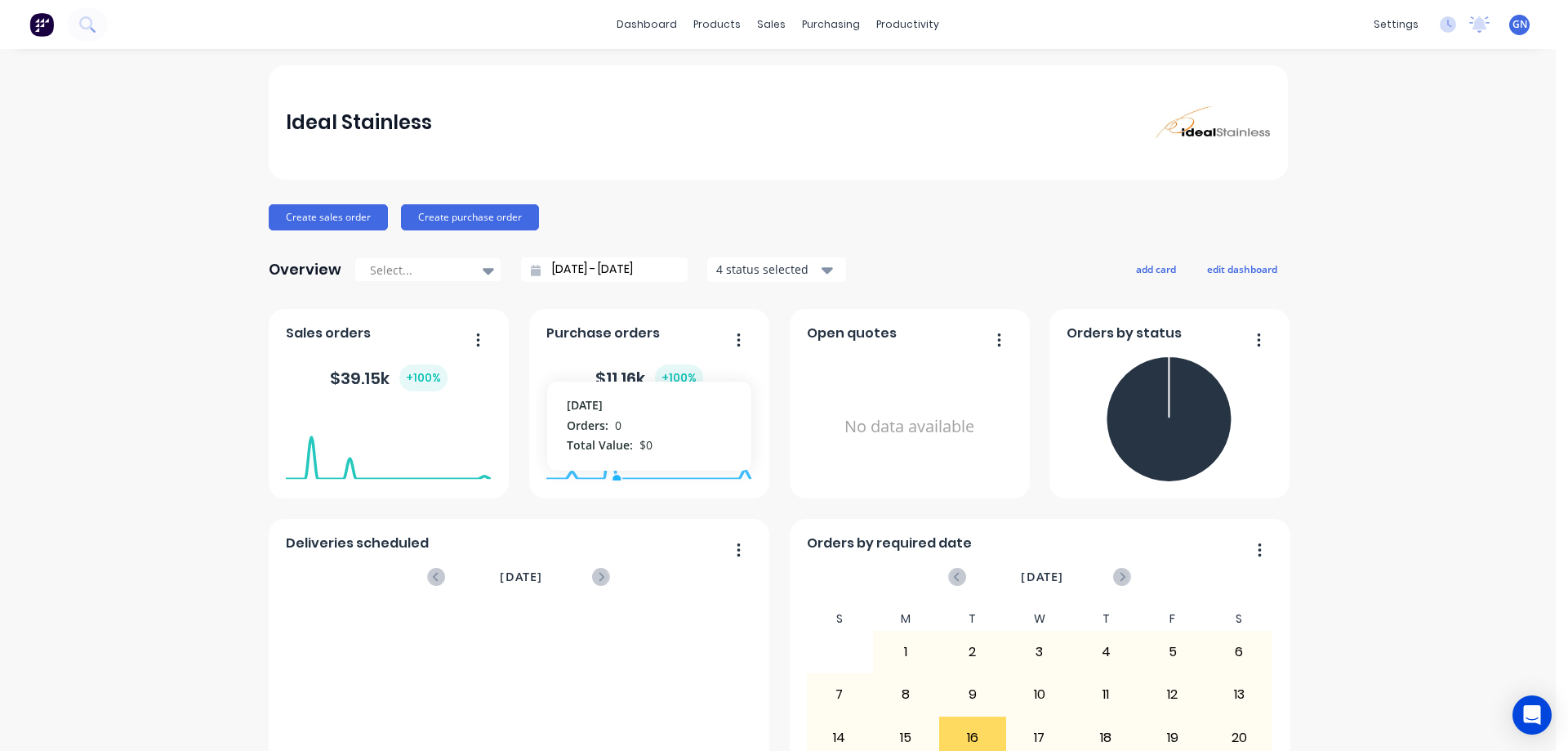
click at [612, 442] on foreignobject at bounding box center [648, 445] width 205 height 69
click at [599, 340] on span "Purchase orders" at bounding box center [603, 333] width 114 height 20
click at [331, 336] on span "Sales orders" at bounding box center [328, 333] width 85 height 20
click at [467, 338] on button "button" at bounding box center [472, 340] width 35 height 26
click at [433, 335] on div "Sales orders" at bounding box center [388, 337] width 205 height 24
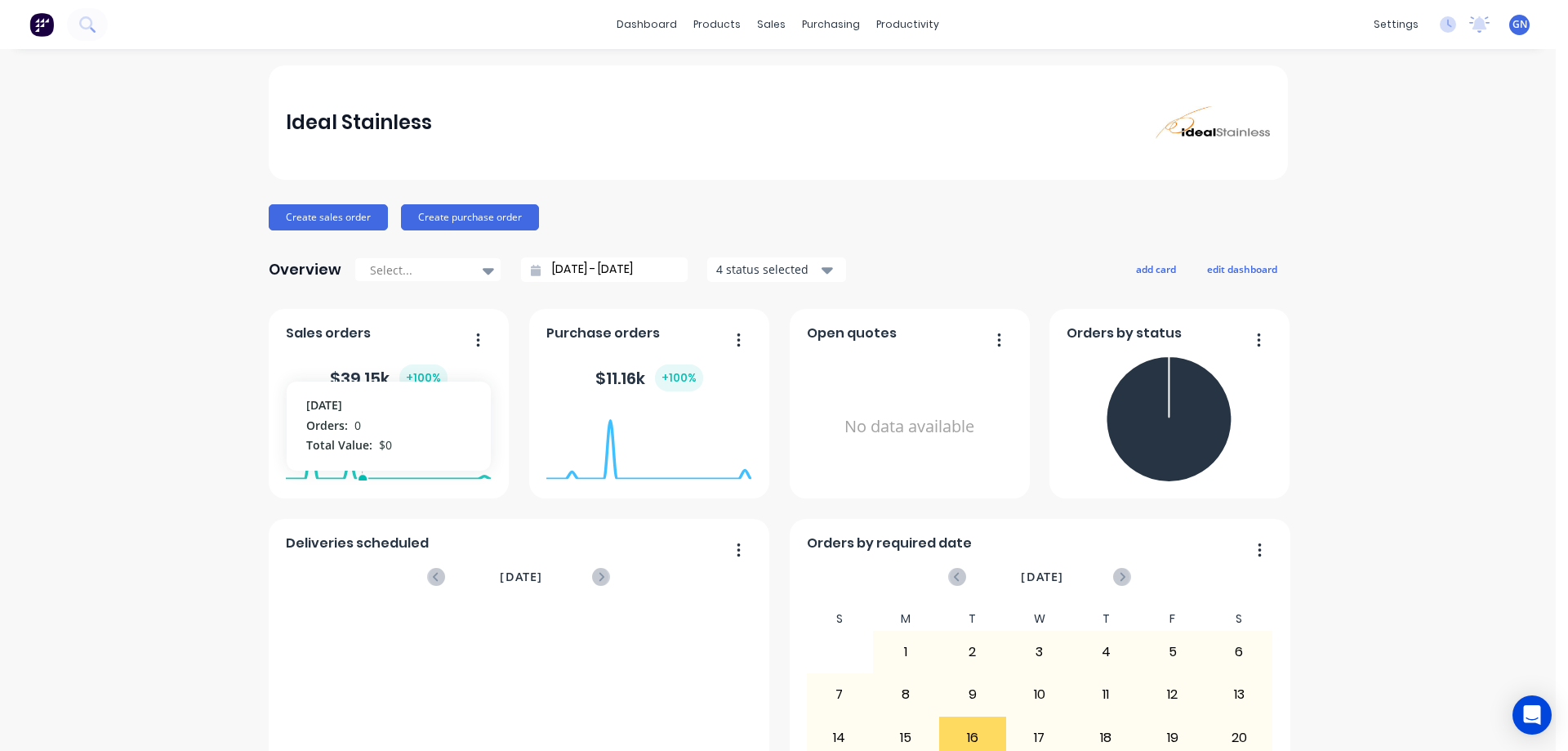
click at [354, 477] on foreignobject at bounding box center [388, 445] width 205 height 69
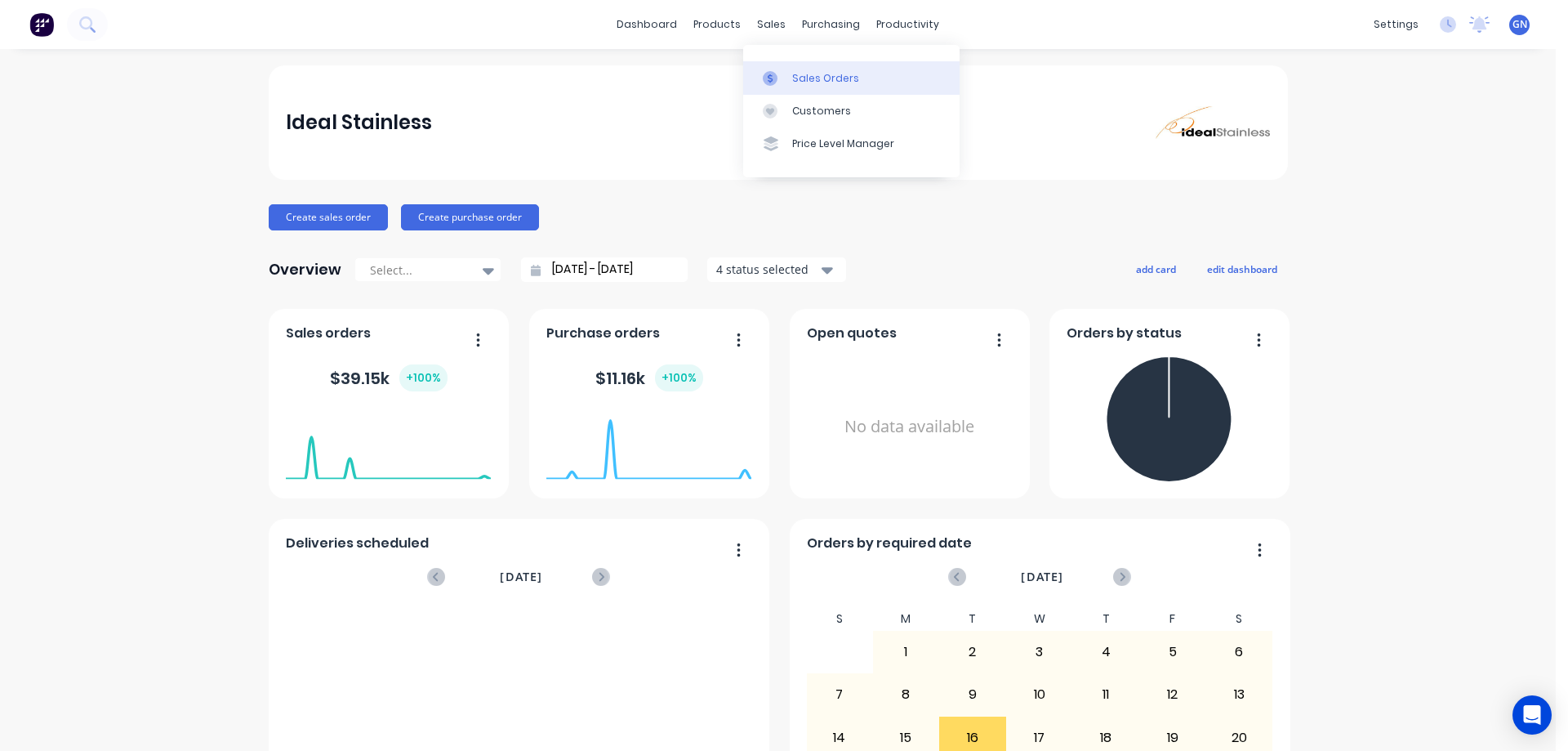
click at [817, 79] on div "Sales Orders" at bounding box center [825, 78] width 67 height 15
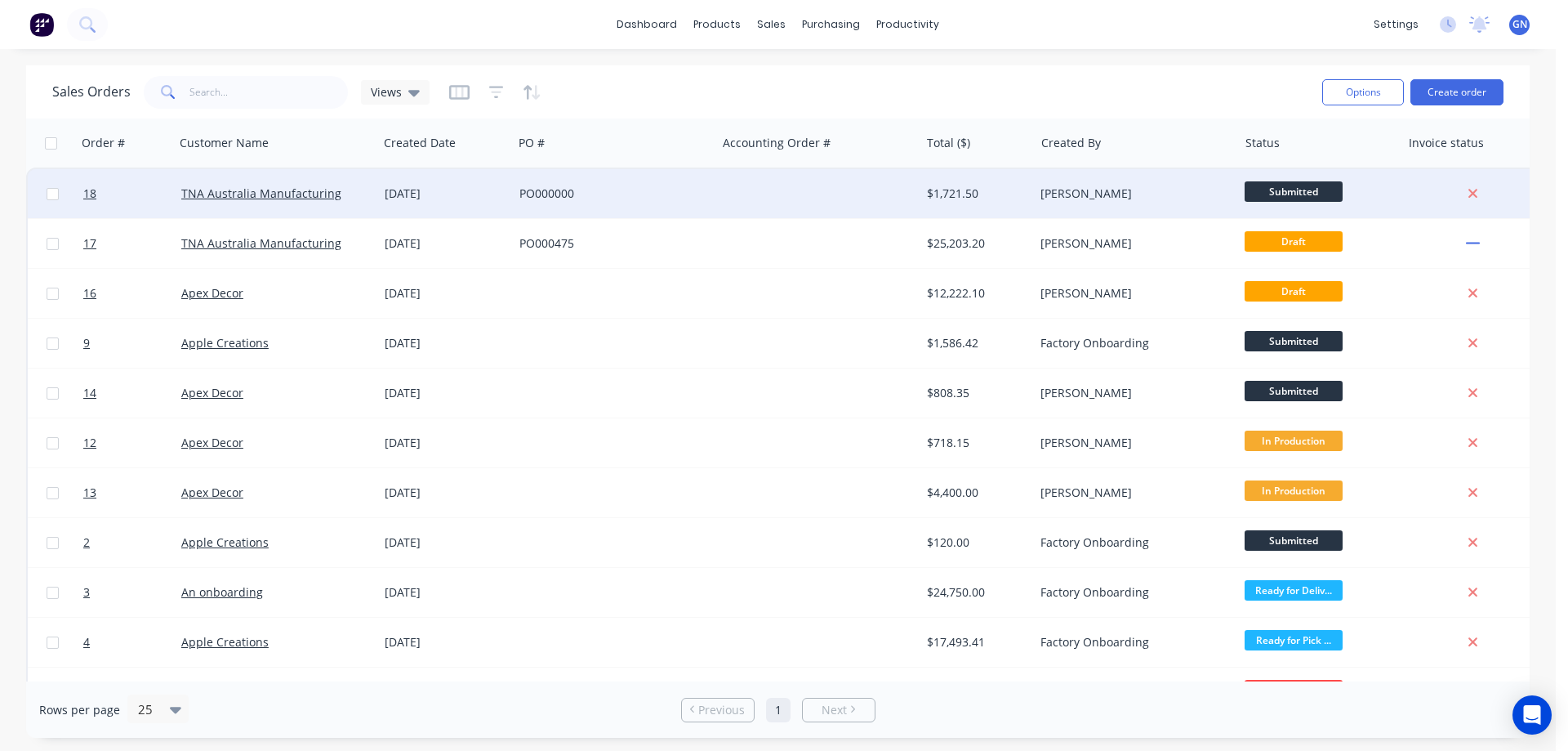
click at [589, 195] on div "PO000000" at bounding box center [610, 194] width 181 height 16
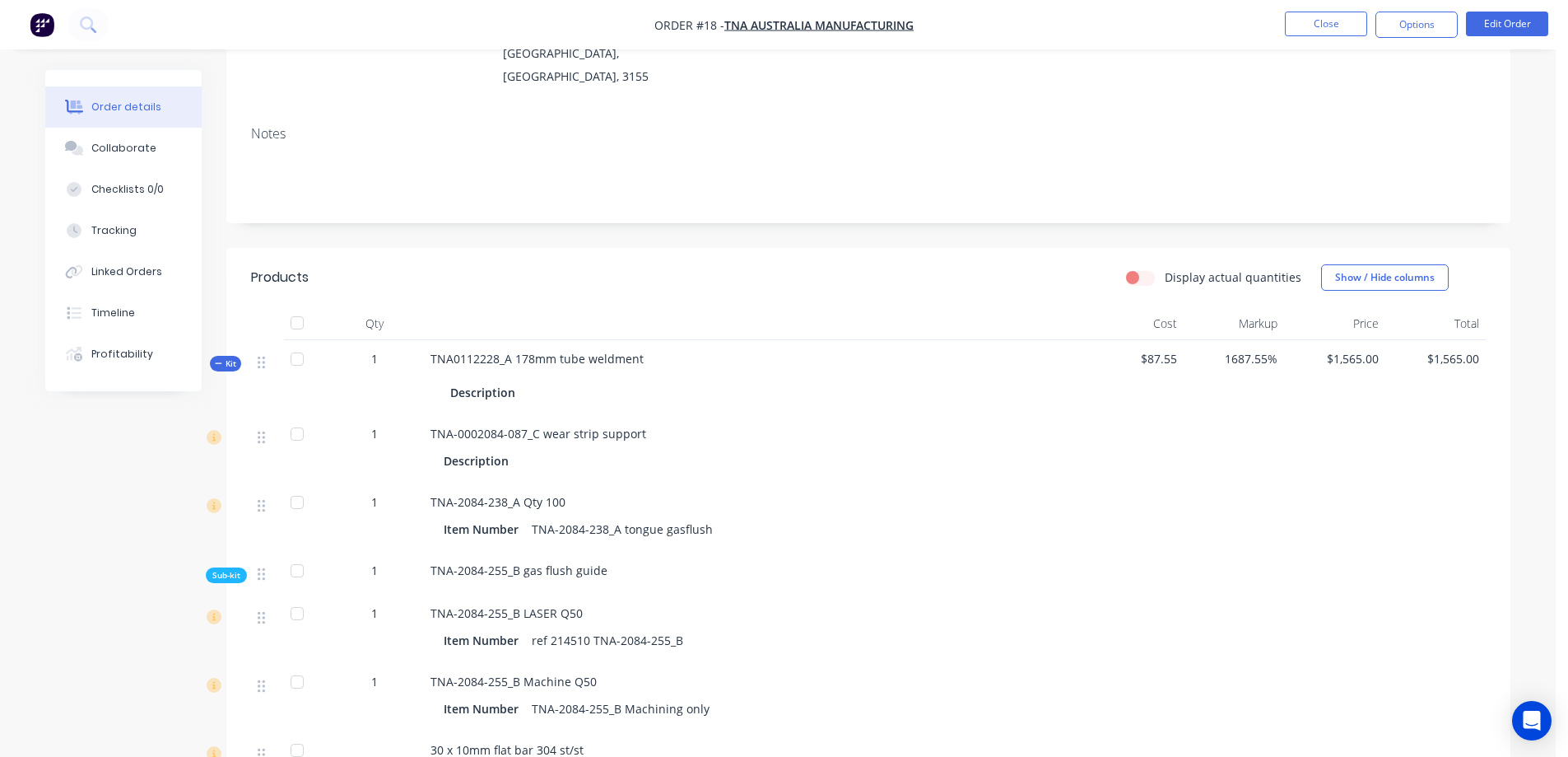
scroll to position [247, 0]
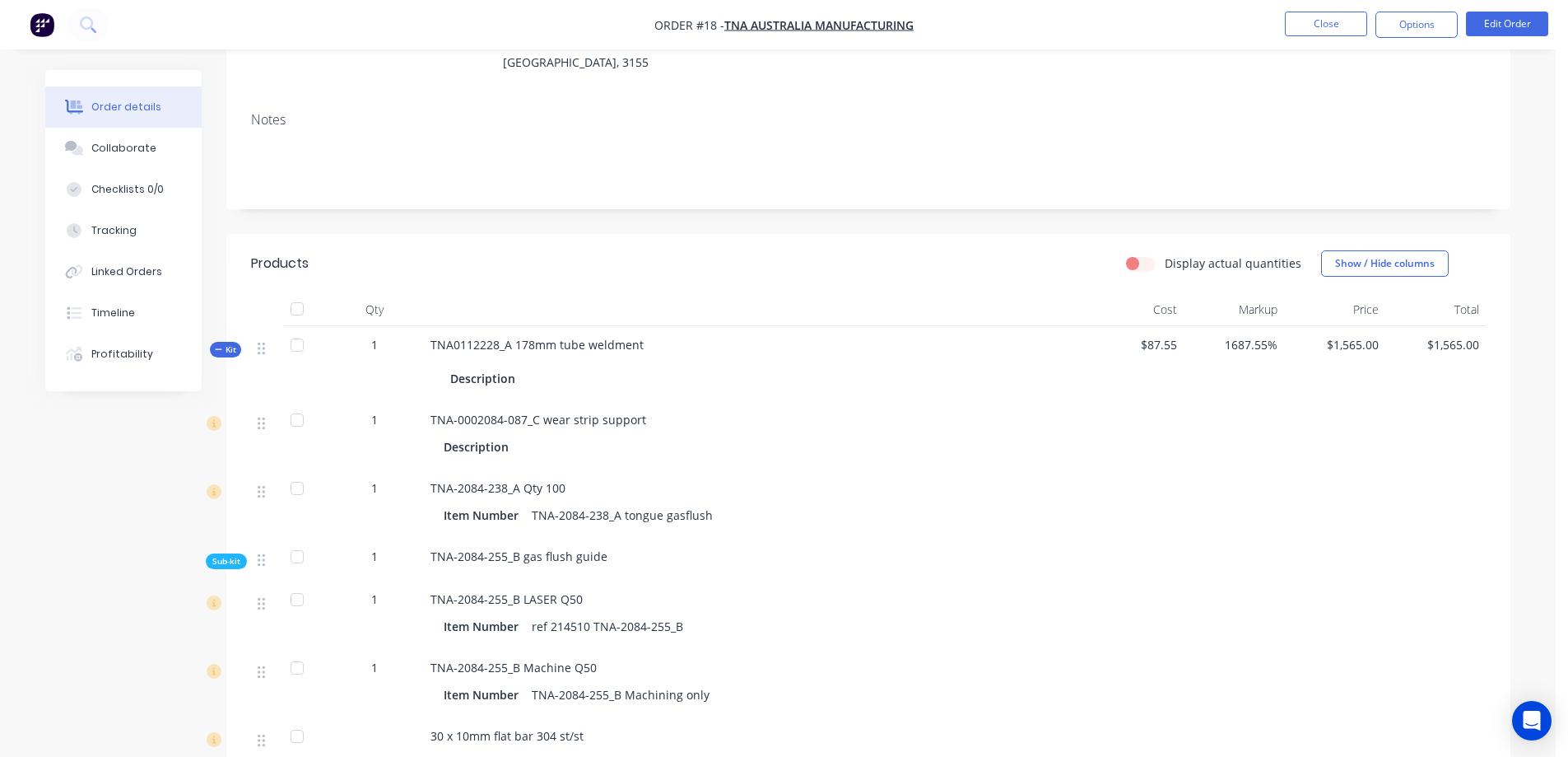
click at [221, 349] on icon at bounding box center [218, 349] width 7 height 1
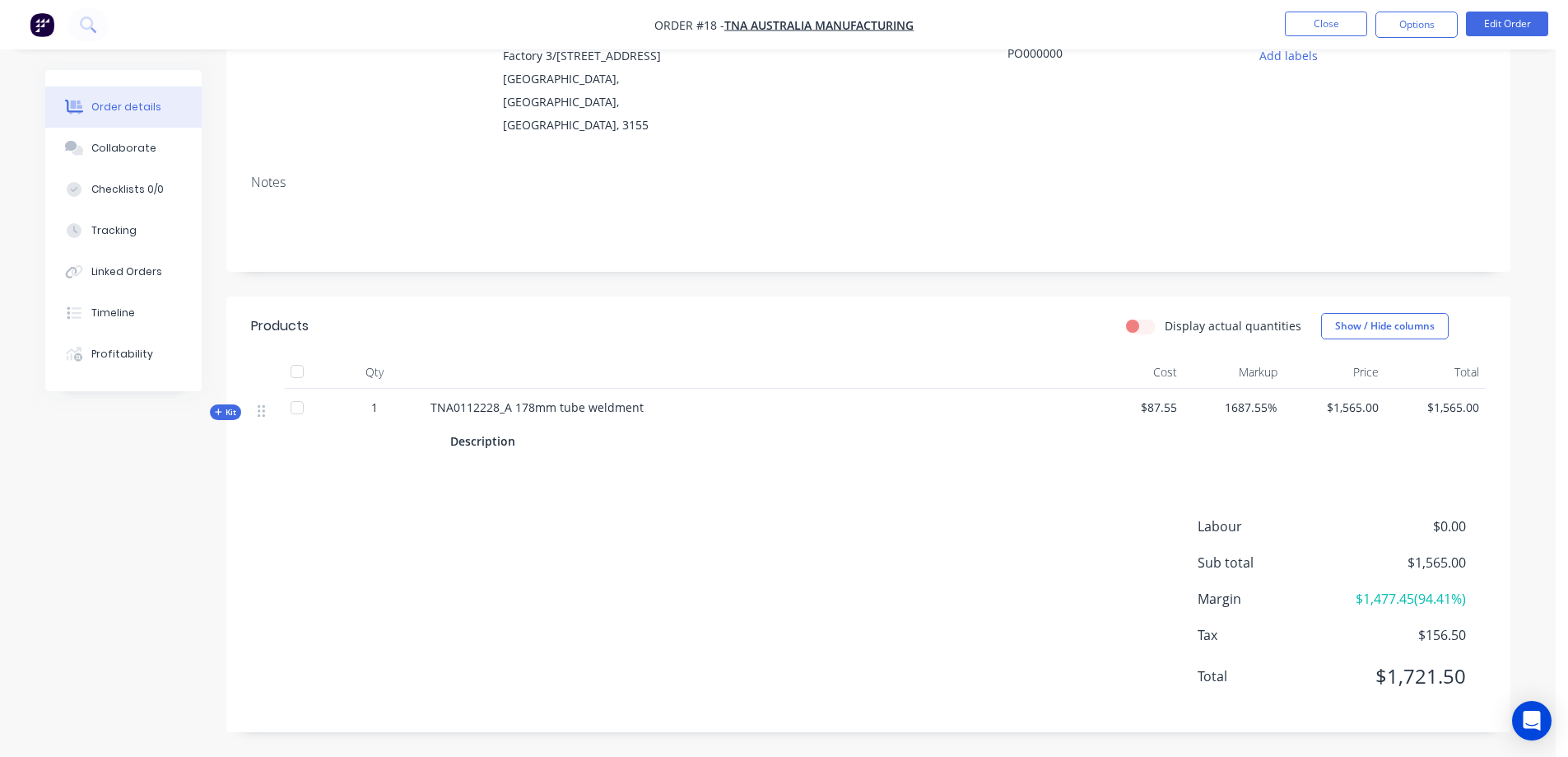
scroll to position [145, 0]
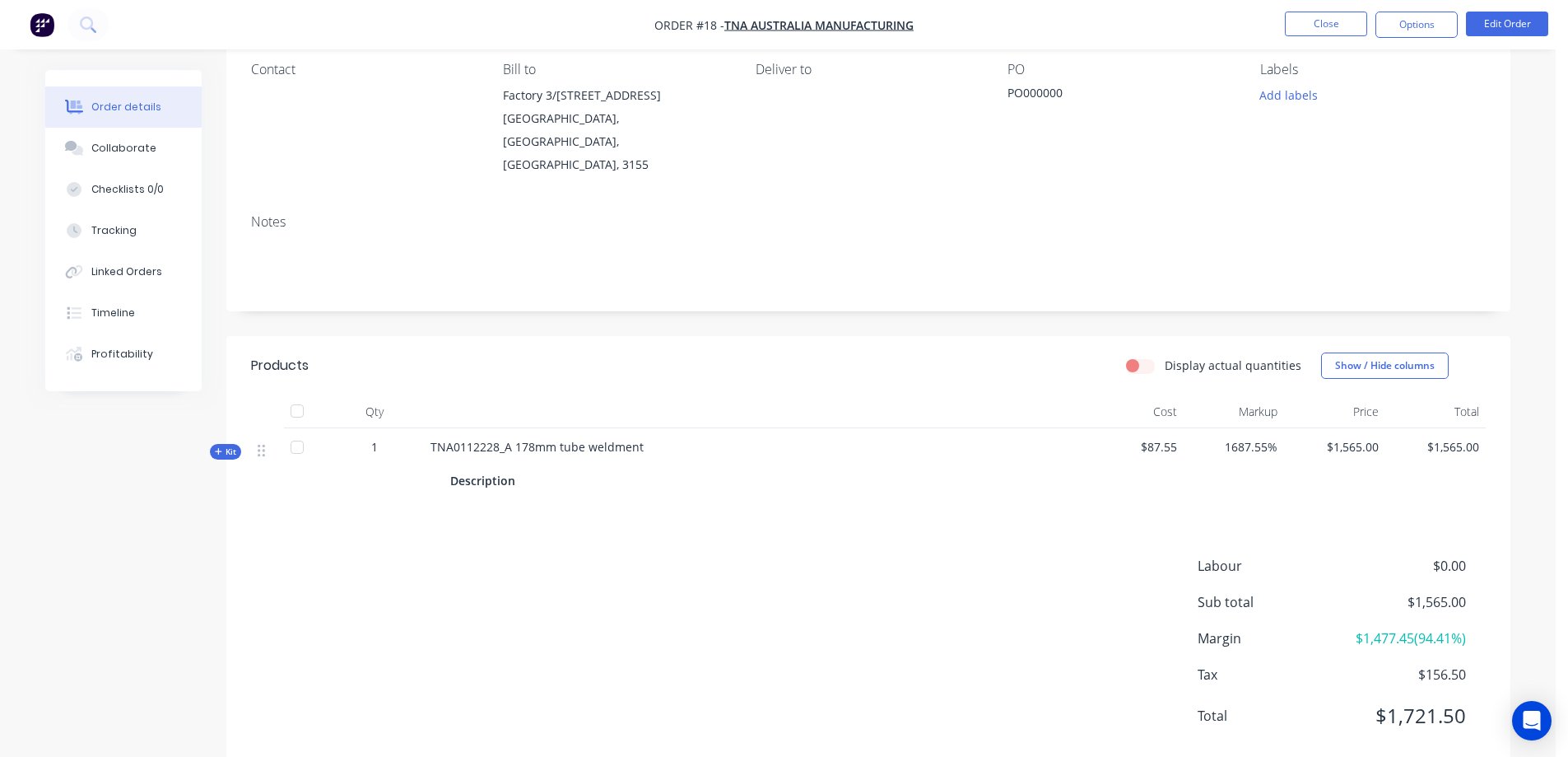
click at [224, 445] on span "Kit" at bounding box center [226, 451] width 22 height 12
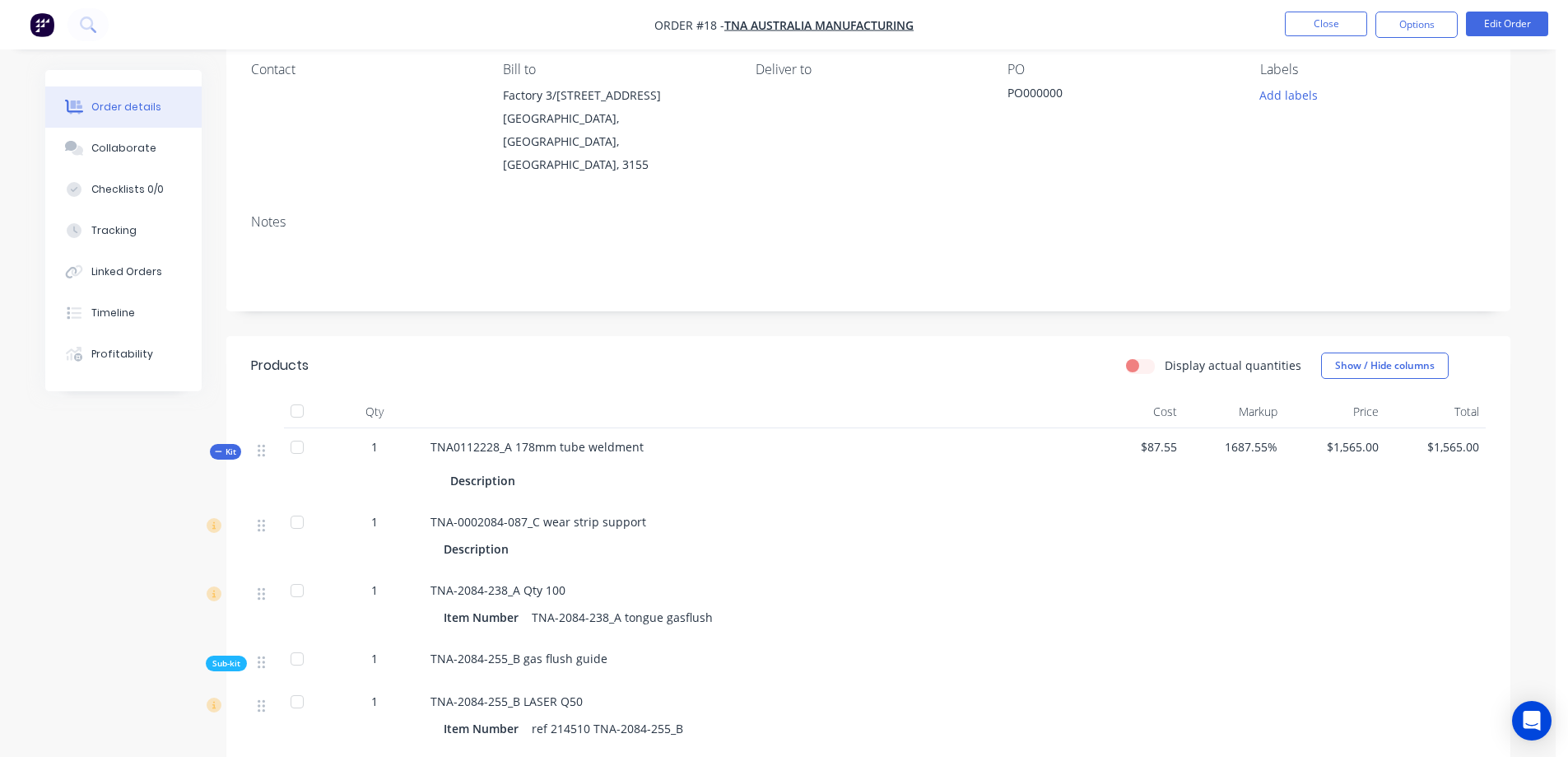
scroll to position [247, 0]
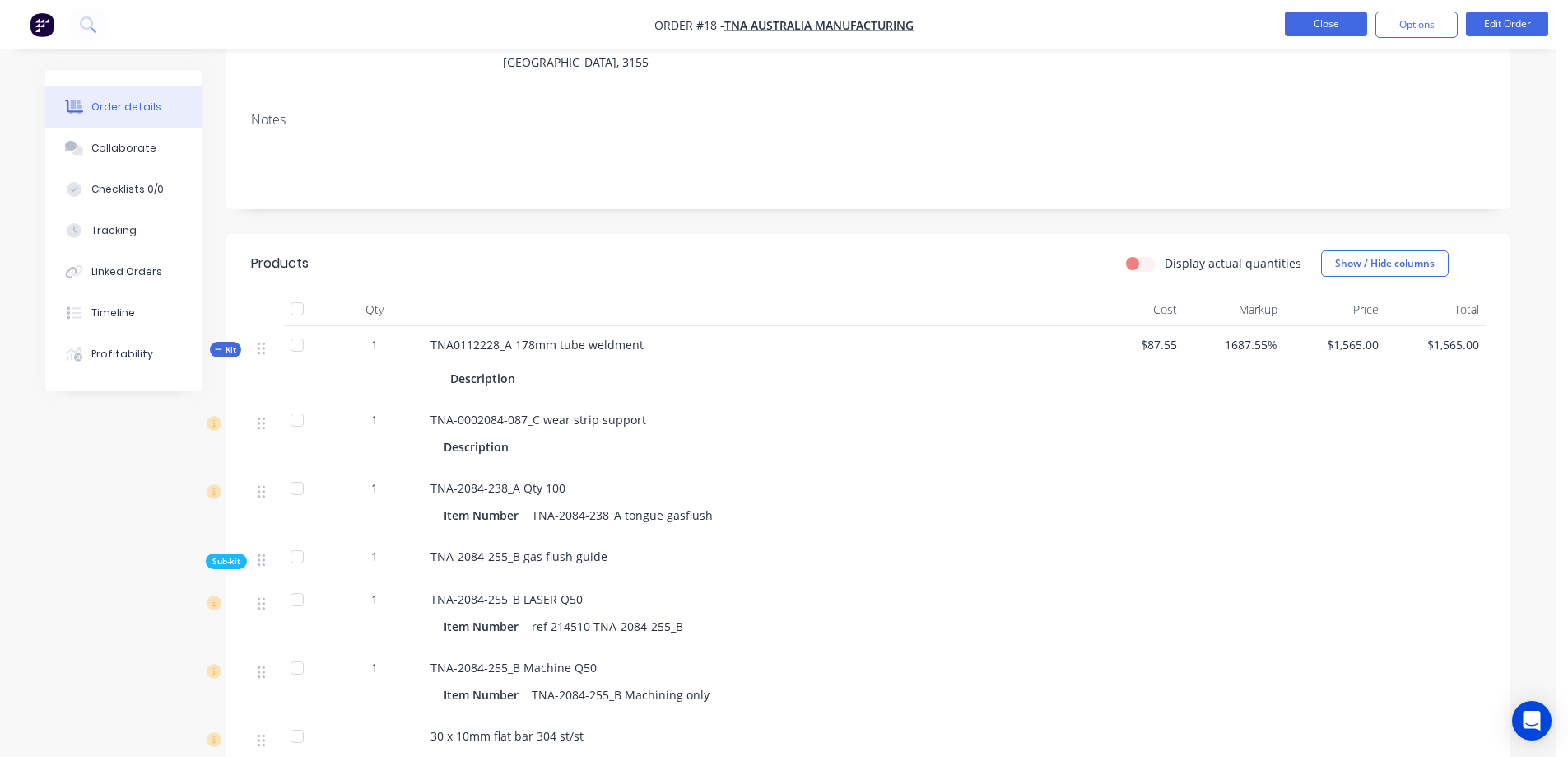
click at [1333, 22] on button "Close" at bounding box center [1325, 24] width 82 height 25
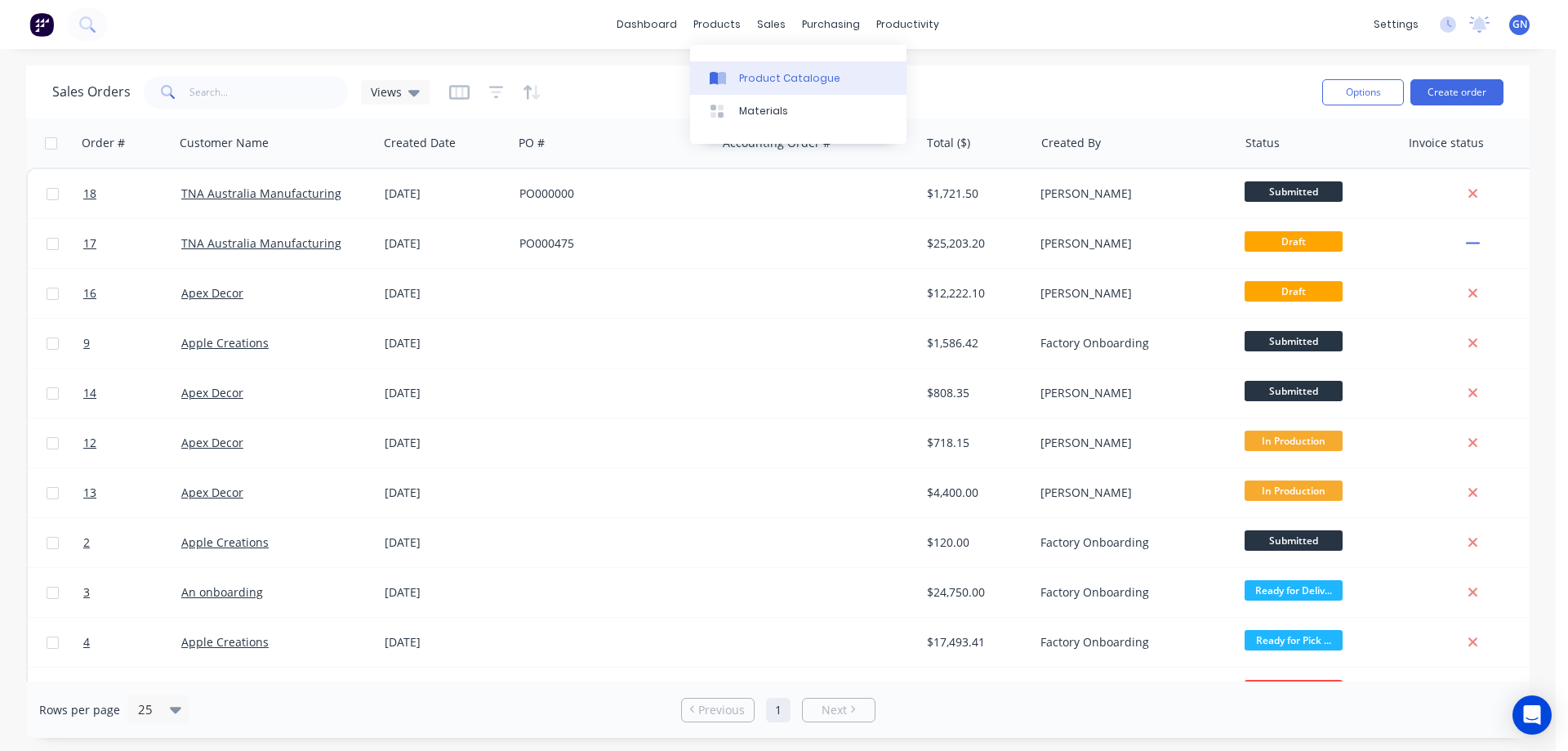
click at [753, 79] on div "Product Catalogue" at bounding box center [789, 78] width 101 height 15
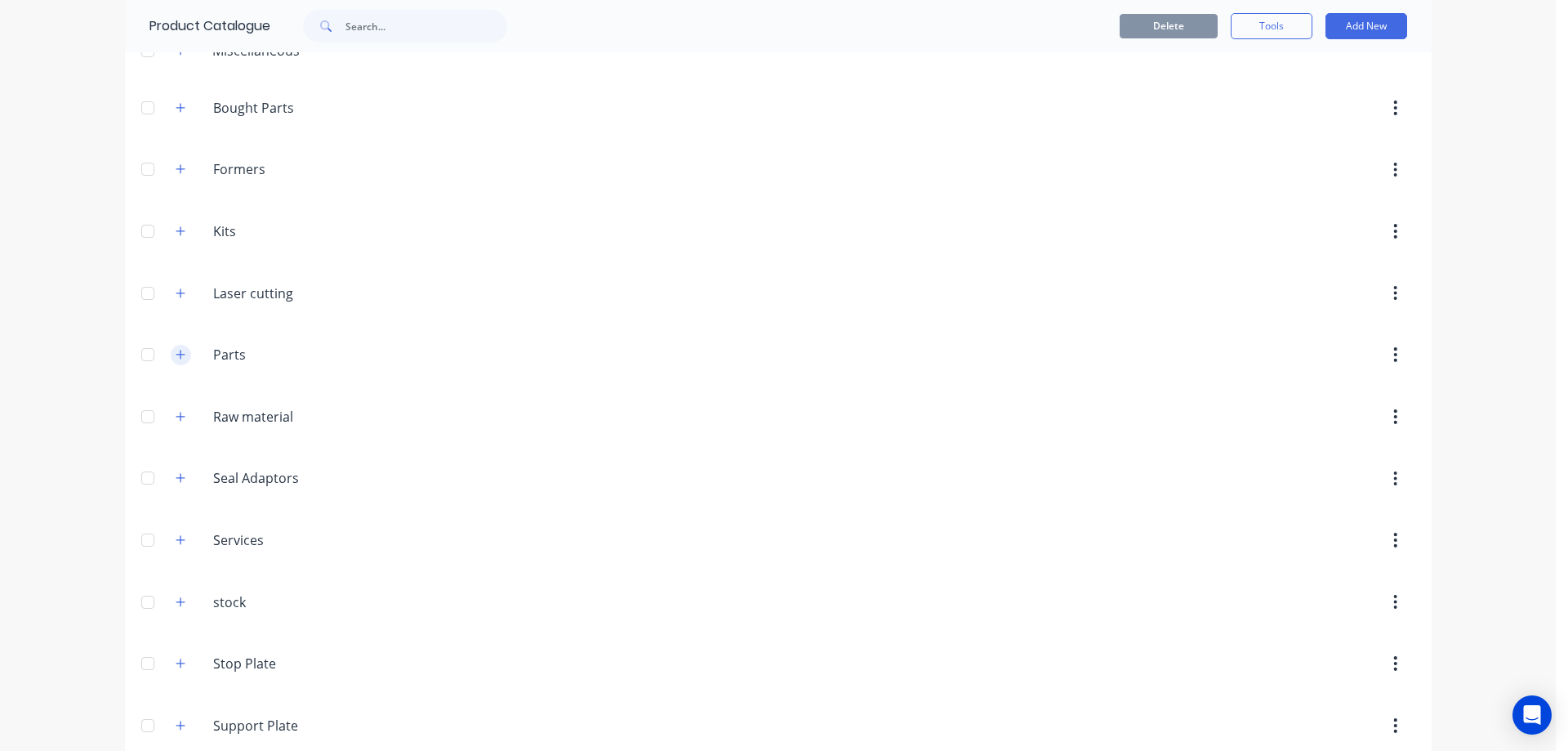
scroll to position [116, 0]
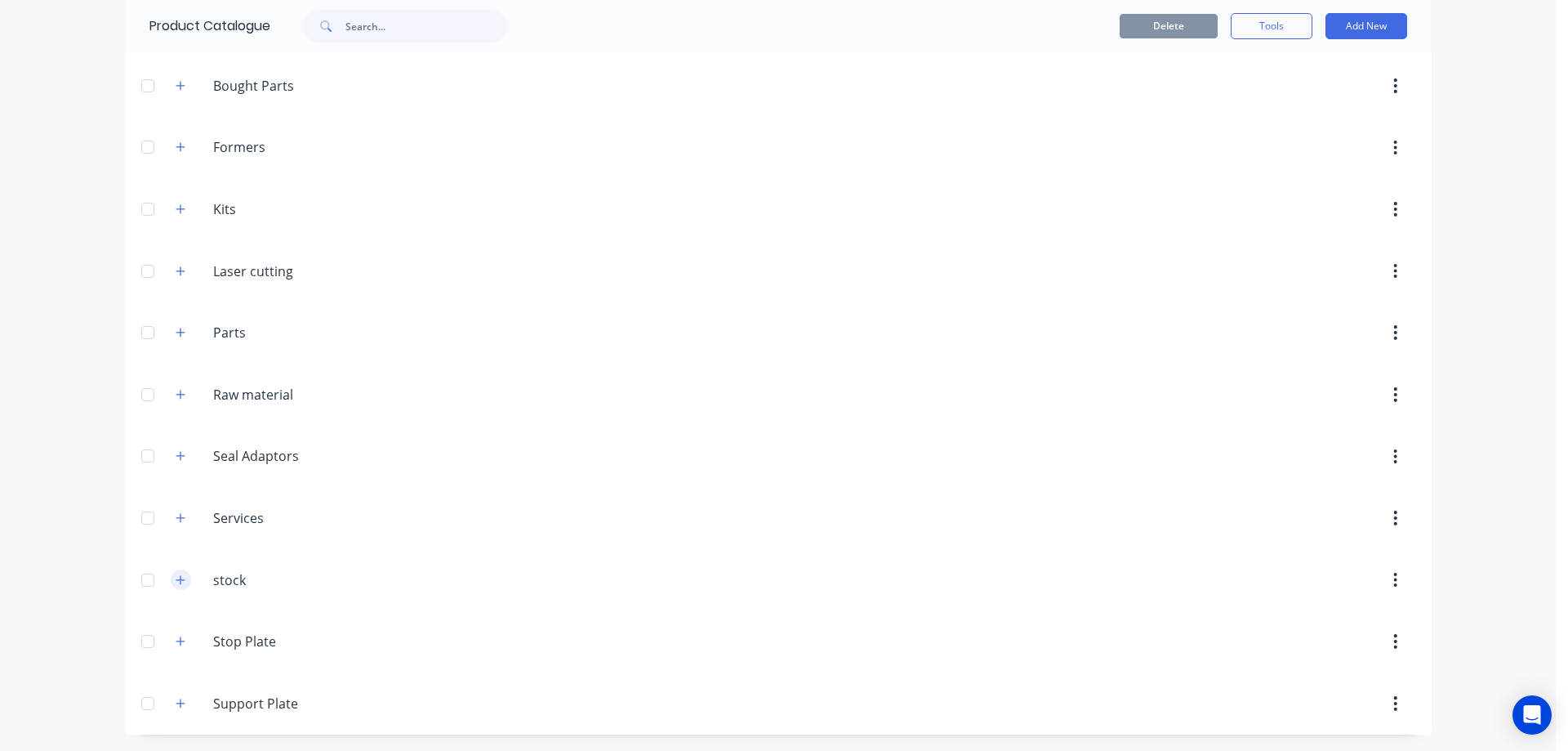
click at [177, 582] on icon "button" at bounding box center [180, 580] width 10 height 12
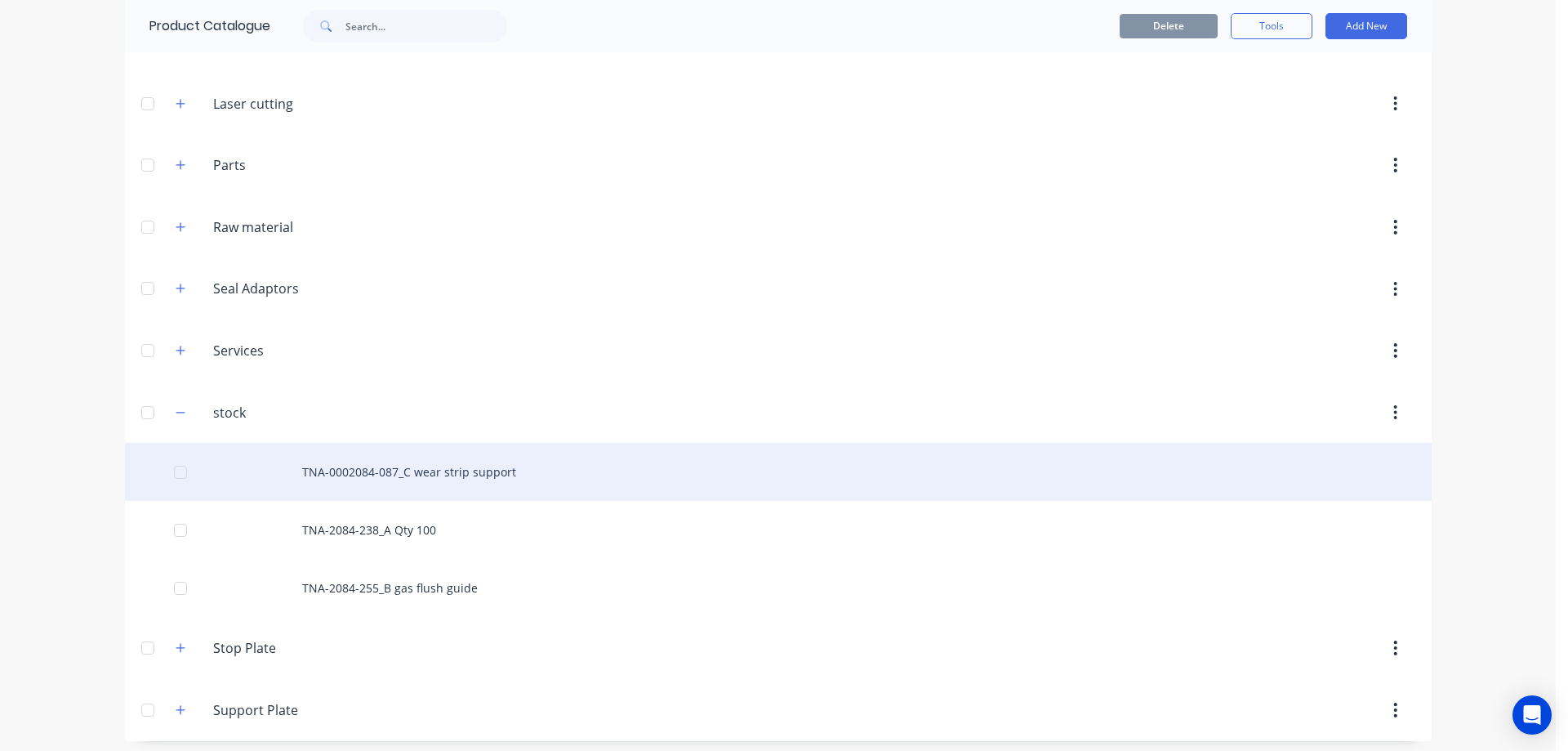
scroll to position [290, 0]
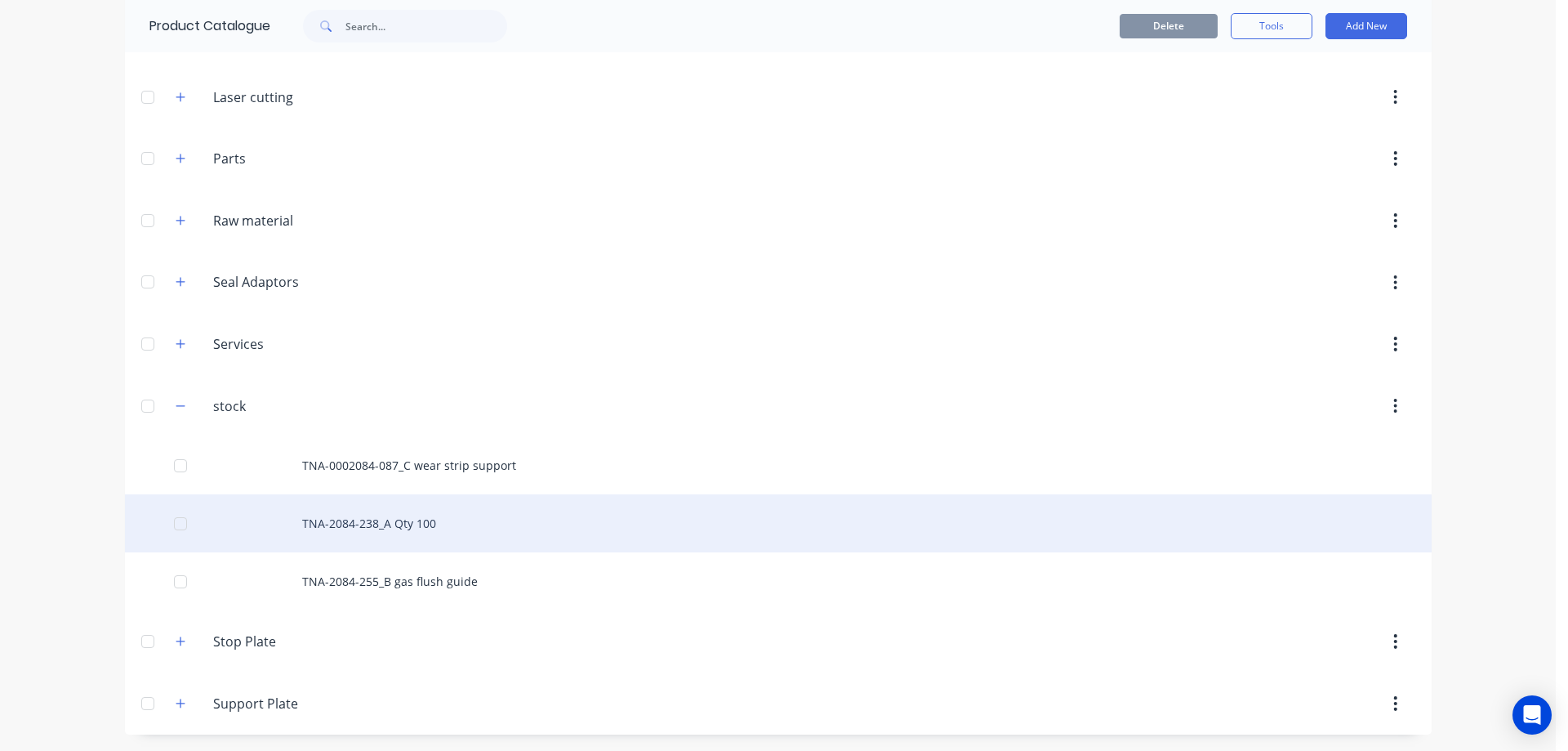
click at [344, 525] on div "TNA-2084-238_A Qty 100" at bounding box center [778, 523] width 1306 height 58
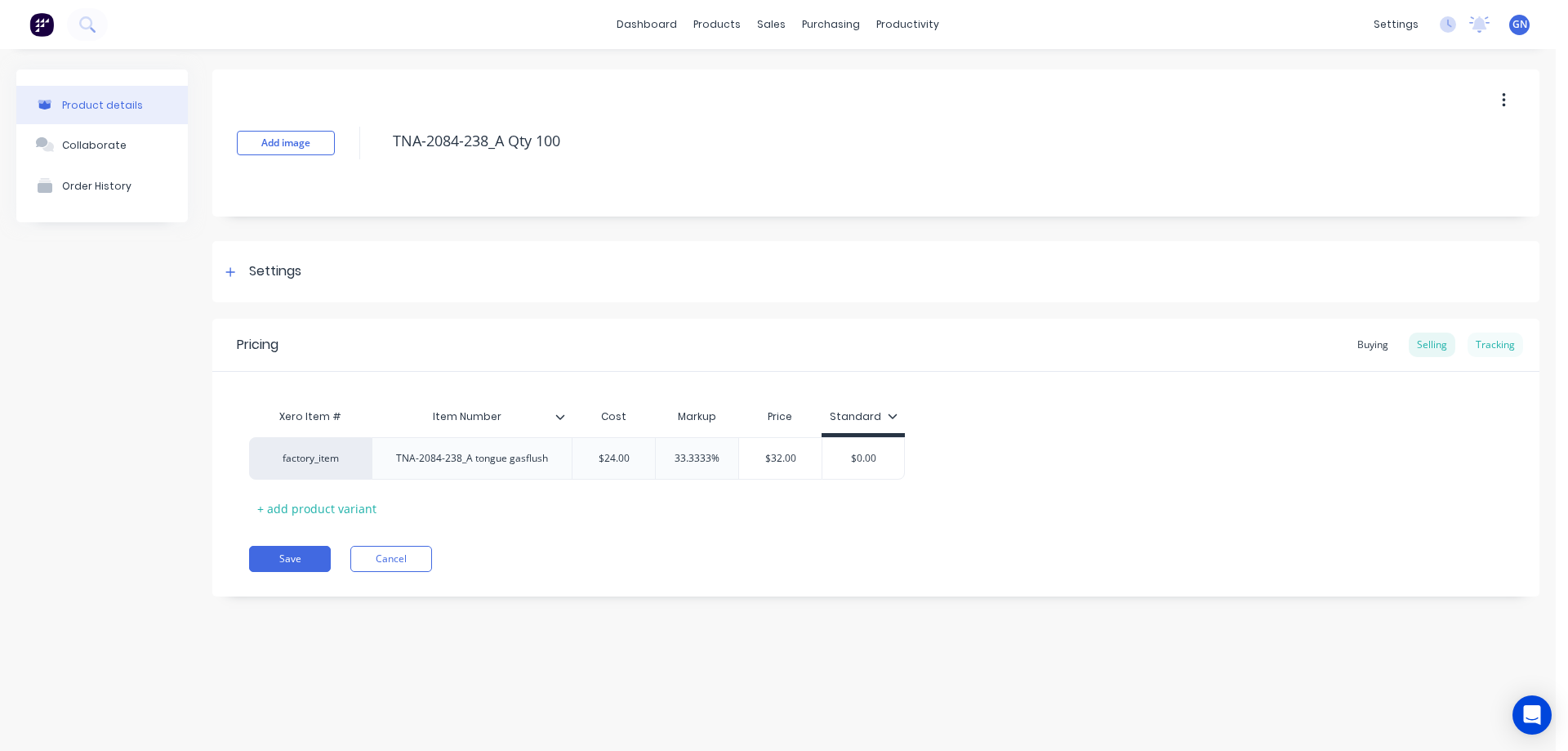
click at [1493, 344] on div "Tracking" at bounding box center [1495, 345] width 55 height 25
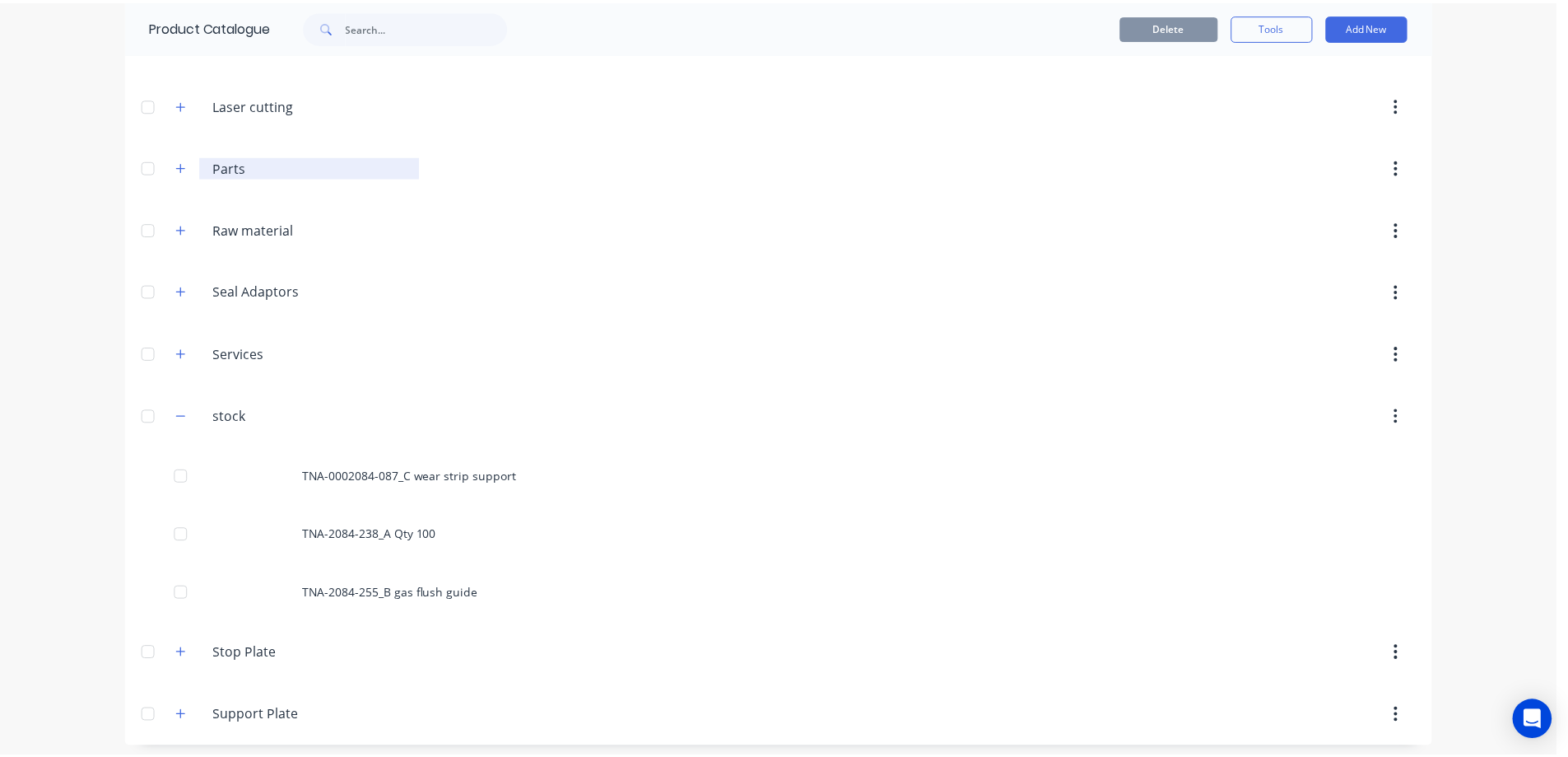
scroll to position [292, 0]
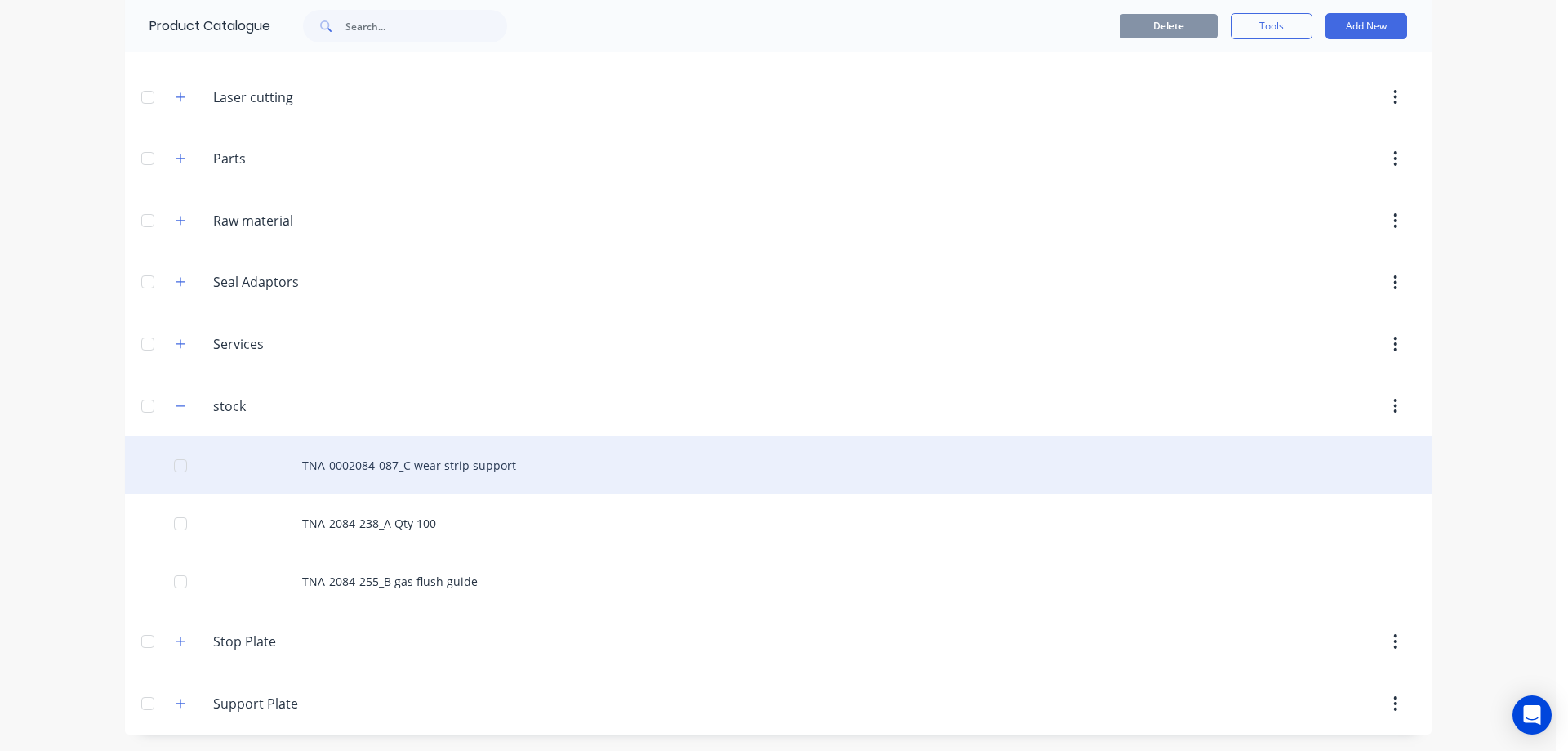
click at [367, 463] on div "TNA-0002084-087_C wear strip support" at bounding box center [778, 465] width 1306 height 58
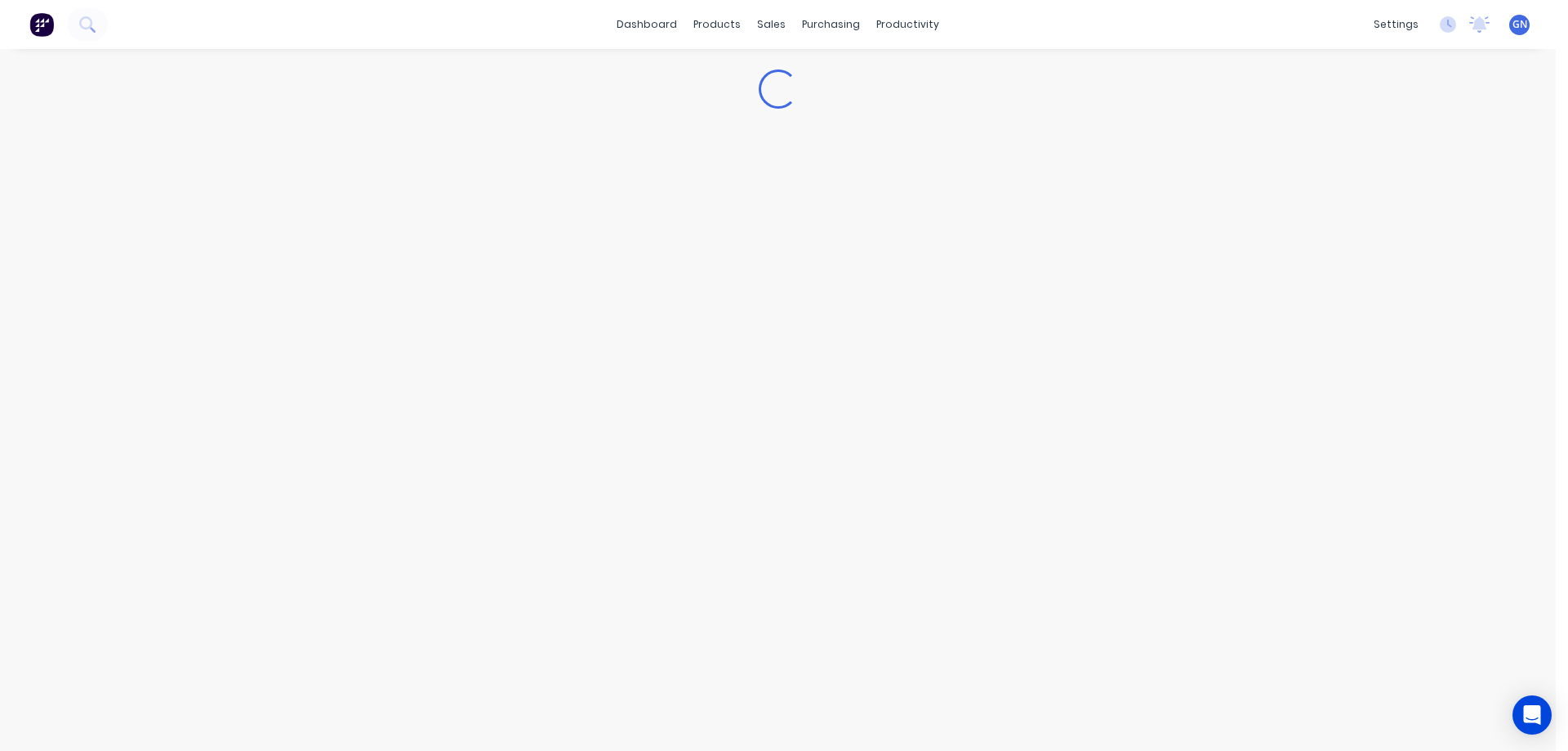
type textarea "x"
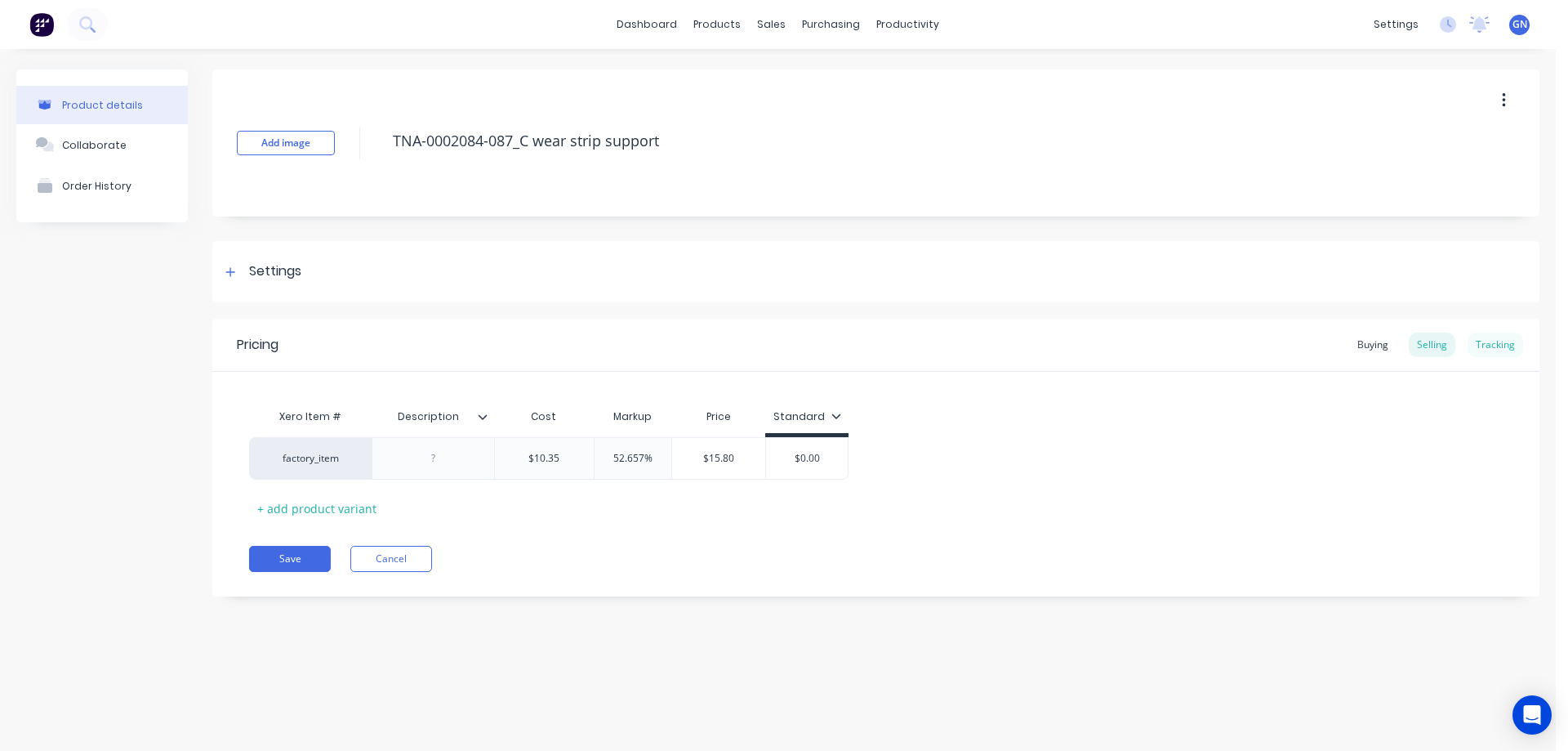
click at [1491, 347] on div "Tracking" at bounding box center [1495, 345] width 55 height 25
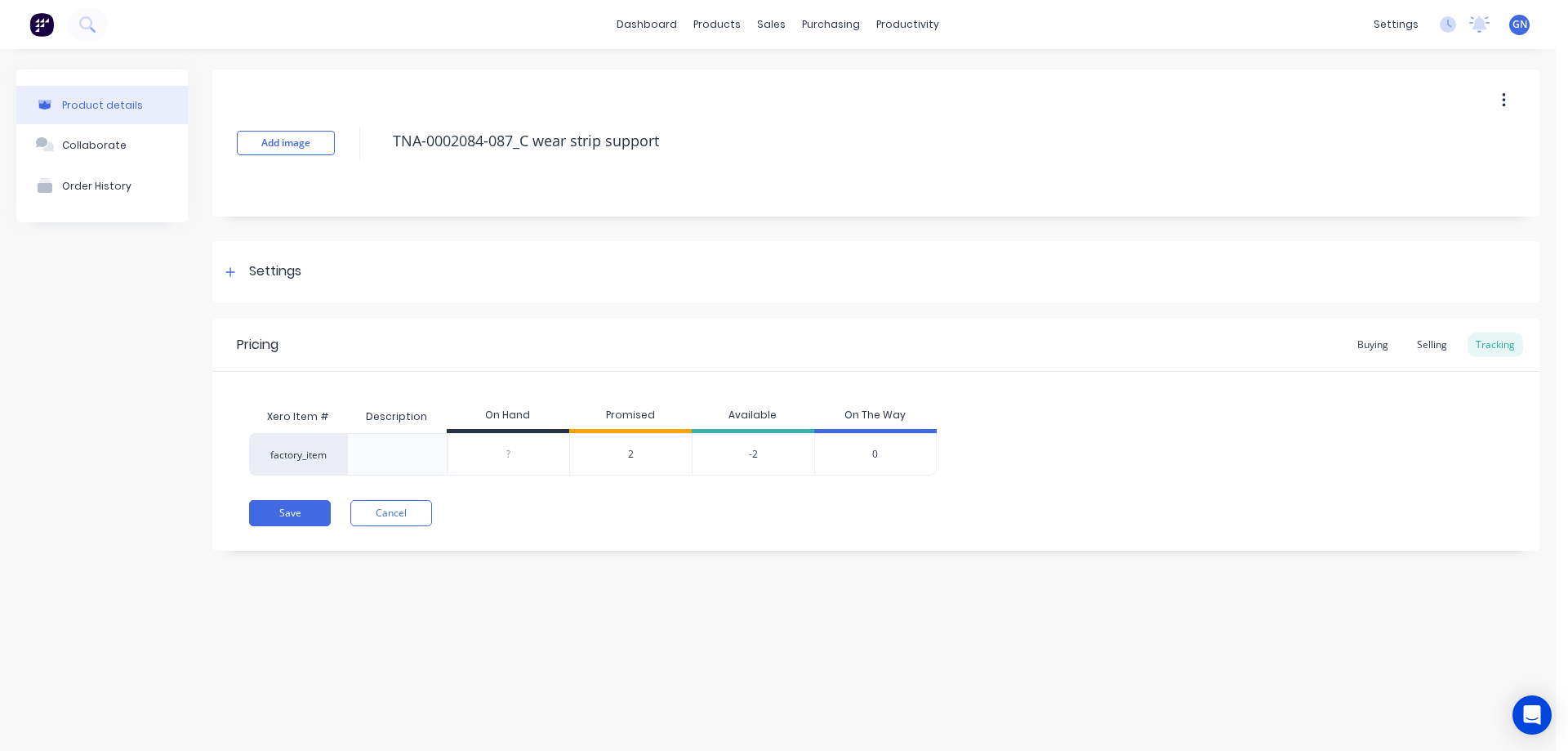
click at [631, 452] on span "2" at bounding box center [630, 454] width 6 height 15
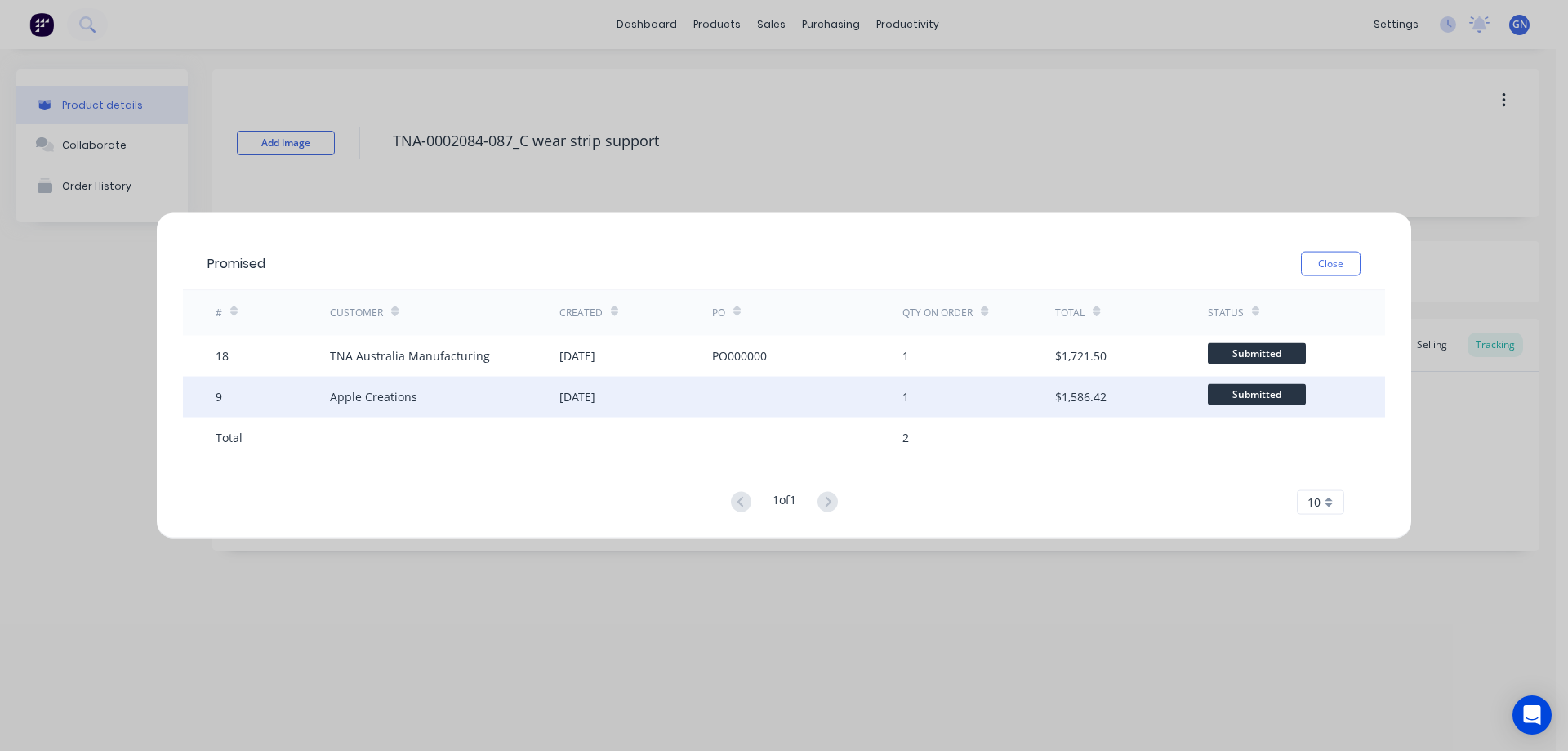
click at [396, 397] on div "Apple Creations" at bounding box center [373, 397] width 87 height 17
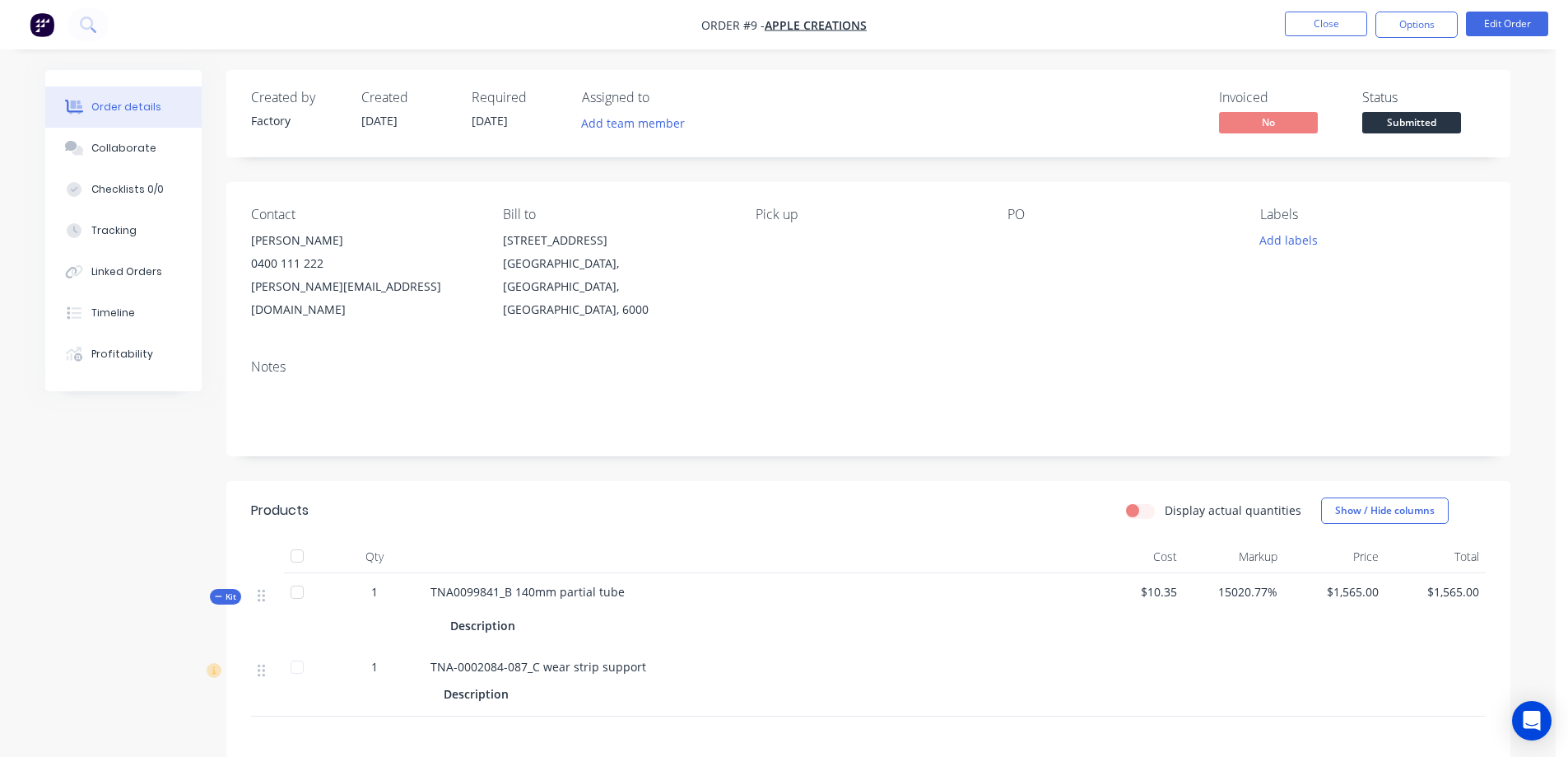
click at [296, 539] on div at bounding box center [297, 556] width 33 height 33
click at [300, 539] on div at bounding box center [297, 556] width 33 height 33
click at [299, 539] on div at bounding box center [297, 556] width 33 height 33
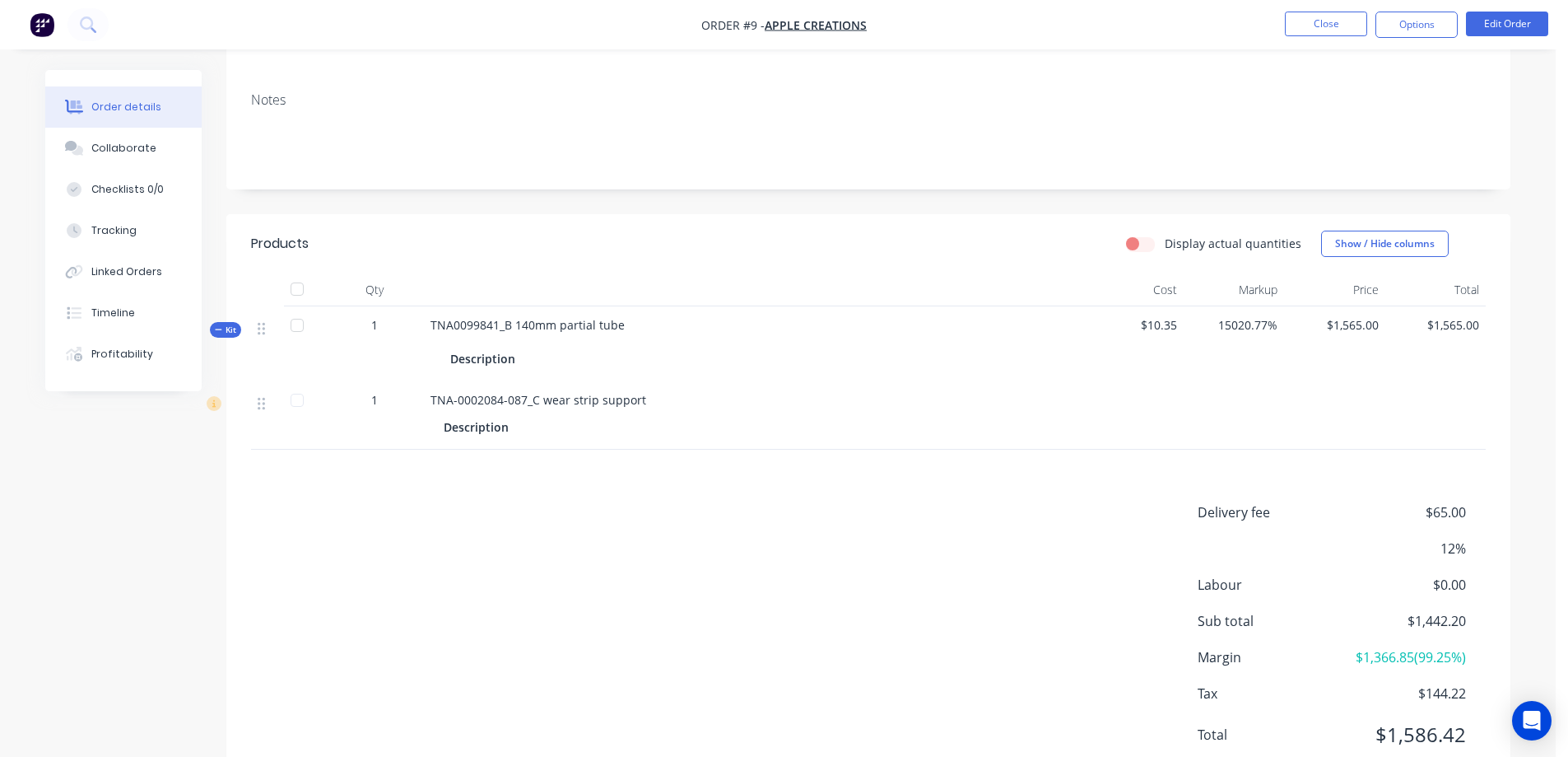
scroll to position [274, 0]
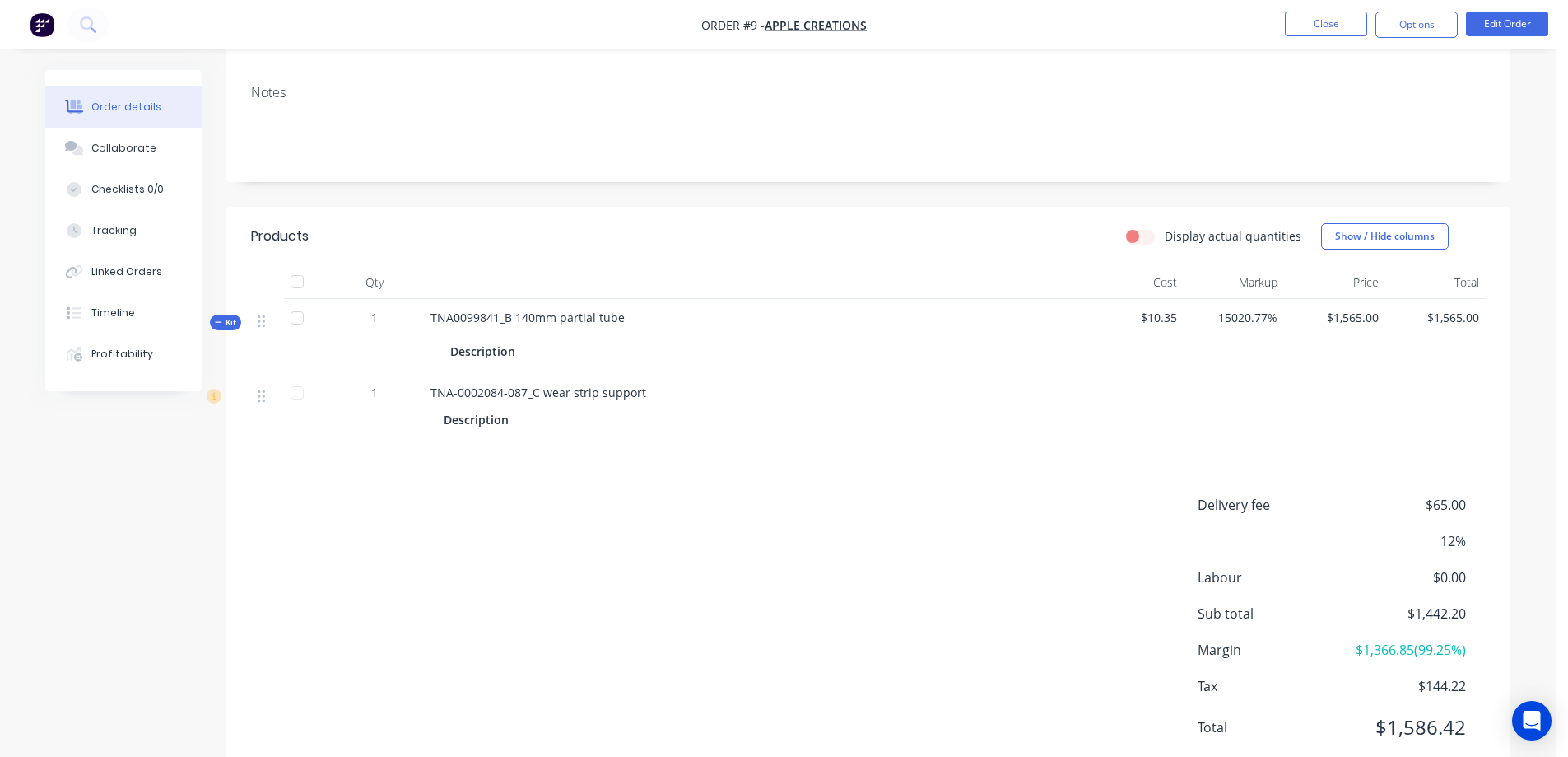
click at [299, 302] on div at bounding box center [297, 318] width 33 height 33
click at [301, 302] on div at bounding box center [297, 318] width 33 height 33
click at [1486, 26] on button "Edit Order" at bounding box center [1507, 24] width 82 height 25
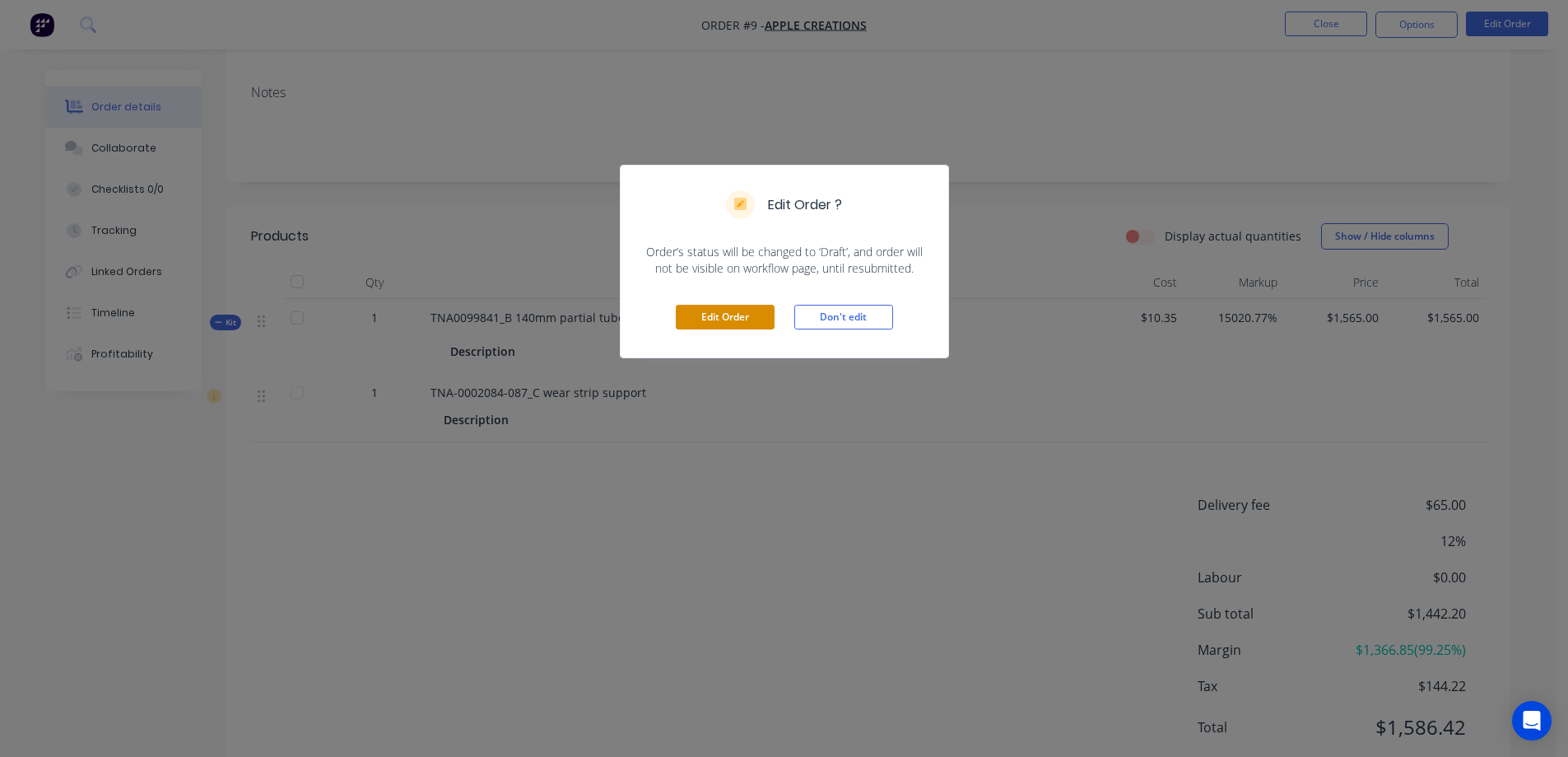
click at [733, 315] on button "Edit Order" at bounding box center [725, 317] width 99 height 25
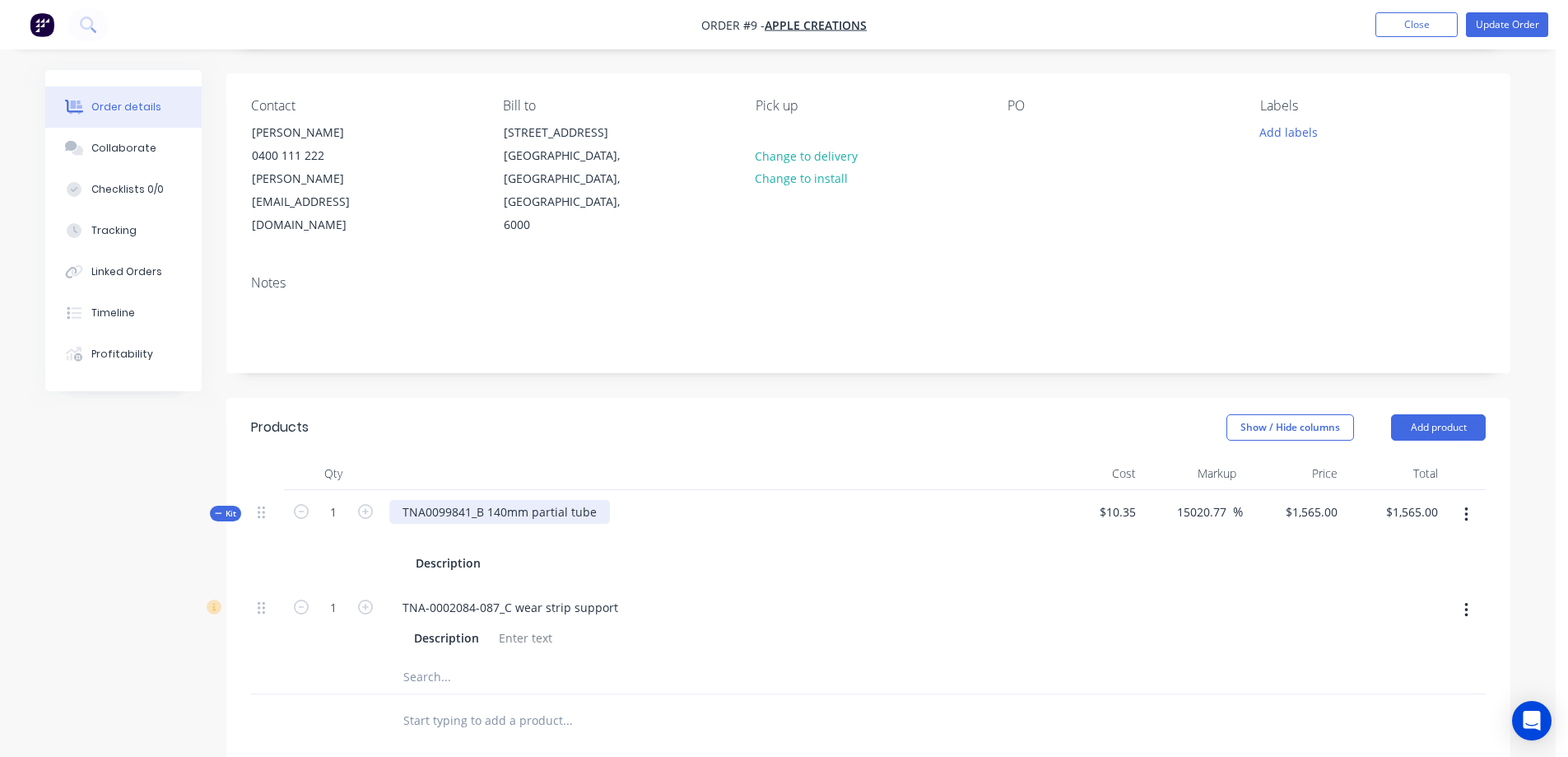
scroll to position [192, 0]
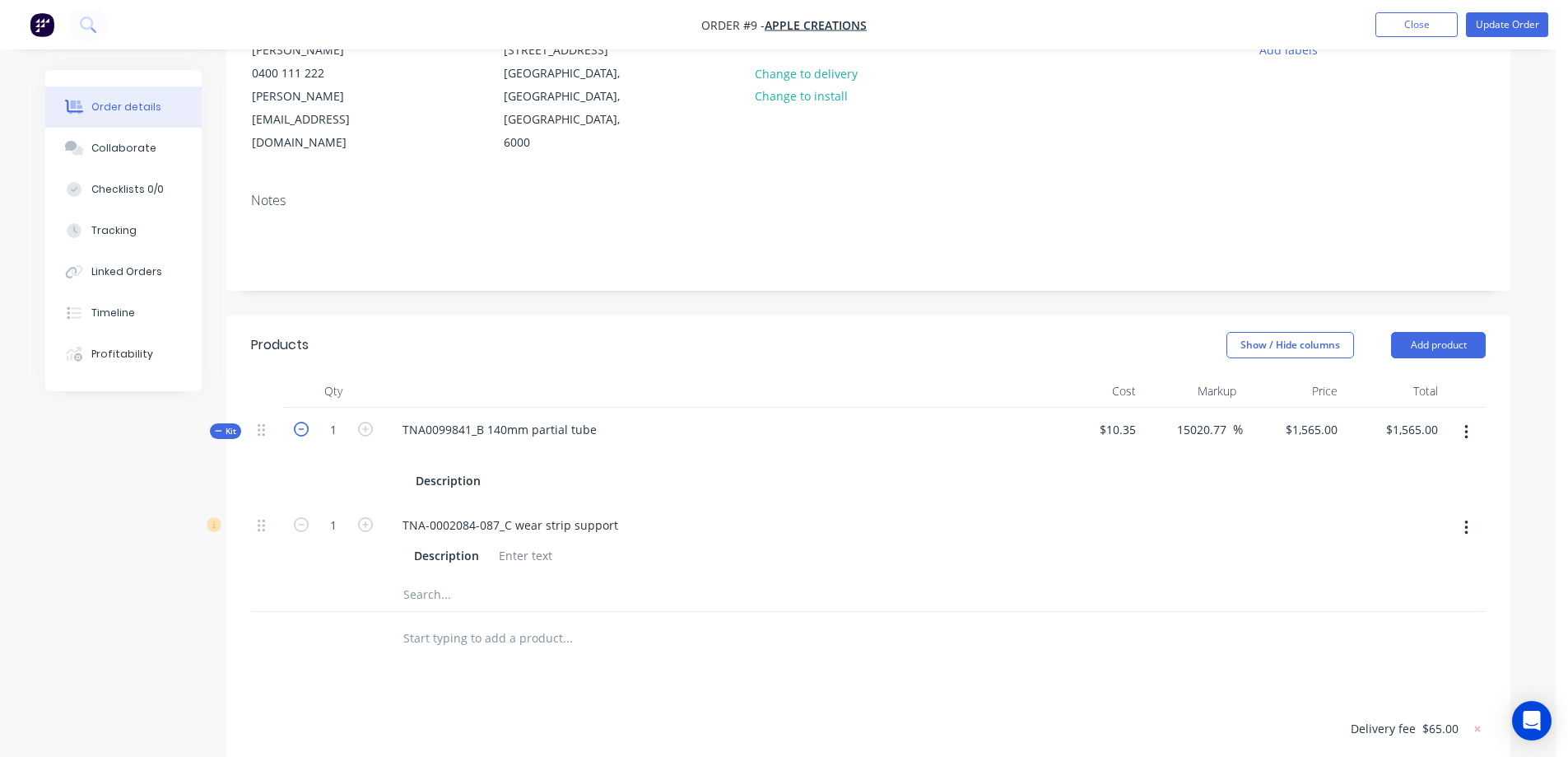
click at [300, 421] on icon "button" at bounding box center [301, 429] width 15 height 15
type input "0"
type input "$0.00"
type input "0"
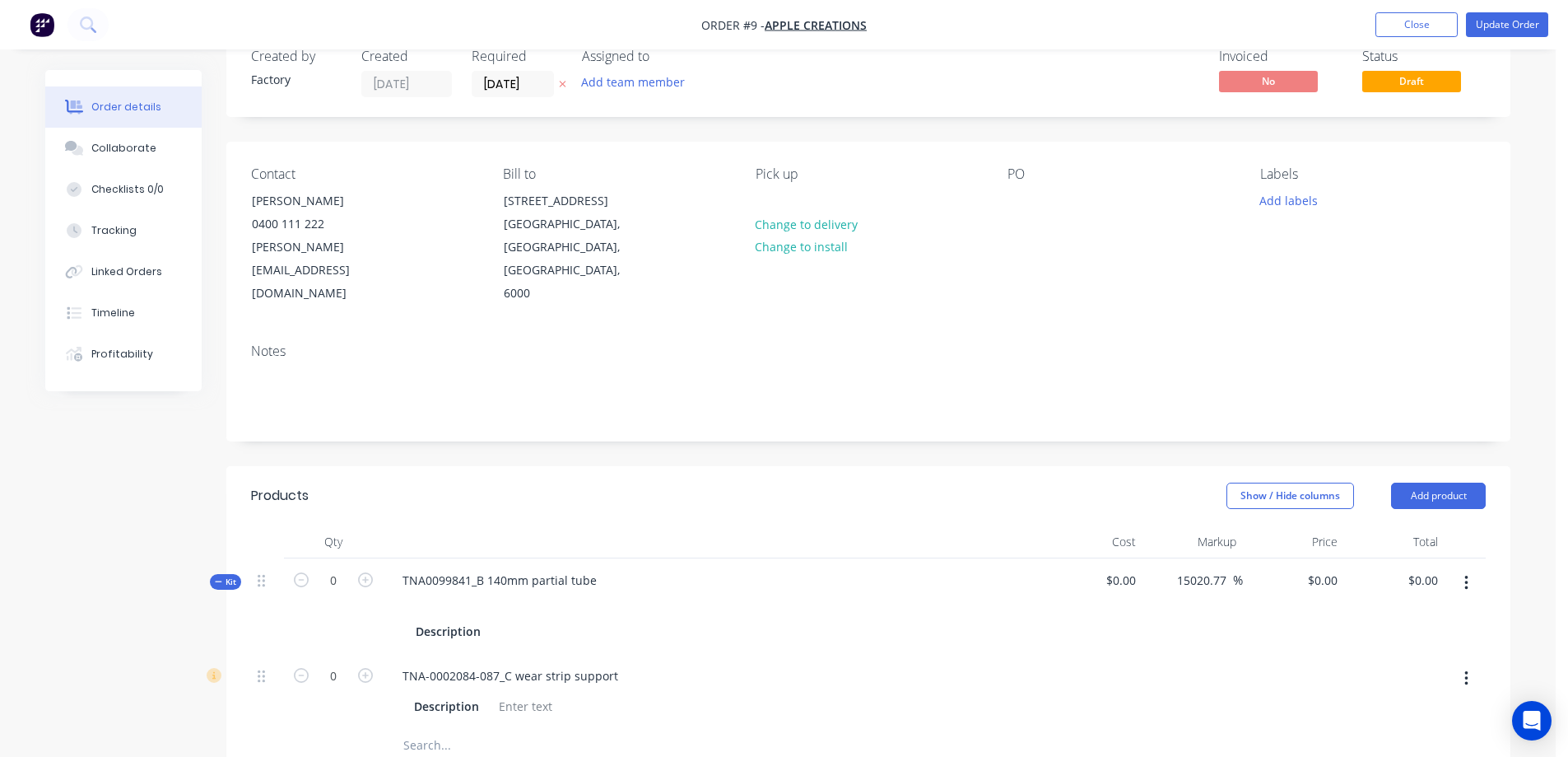
scroll to position [0, 0]
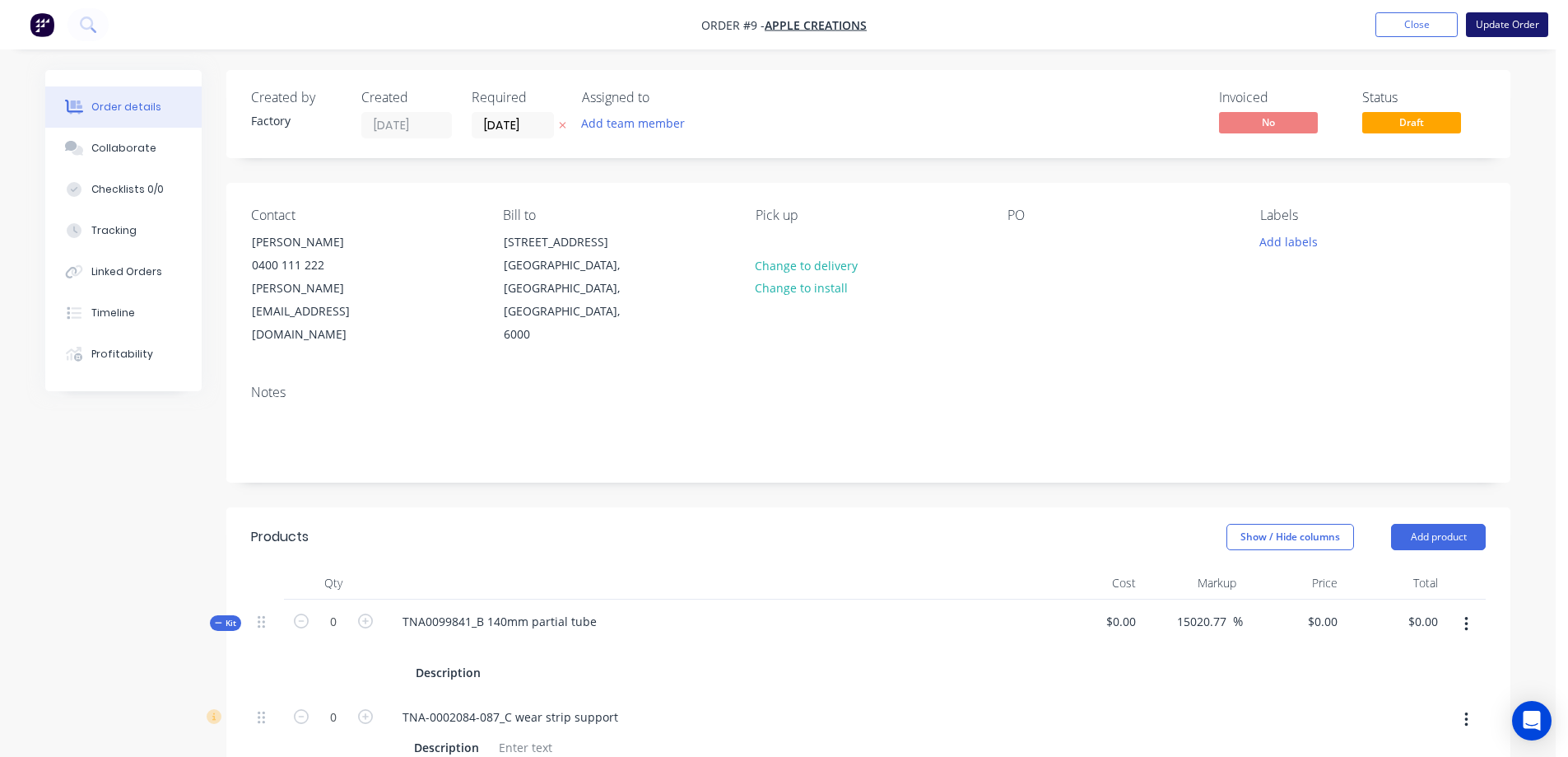
click at [1493, 26] on button "Update Order" at bounding box center [1507, 25] width 82 height 25
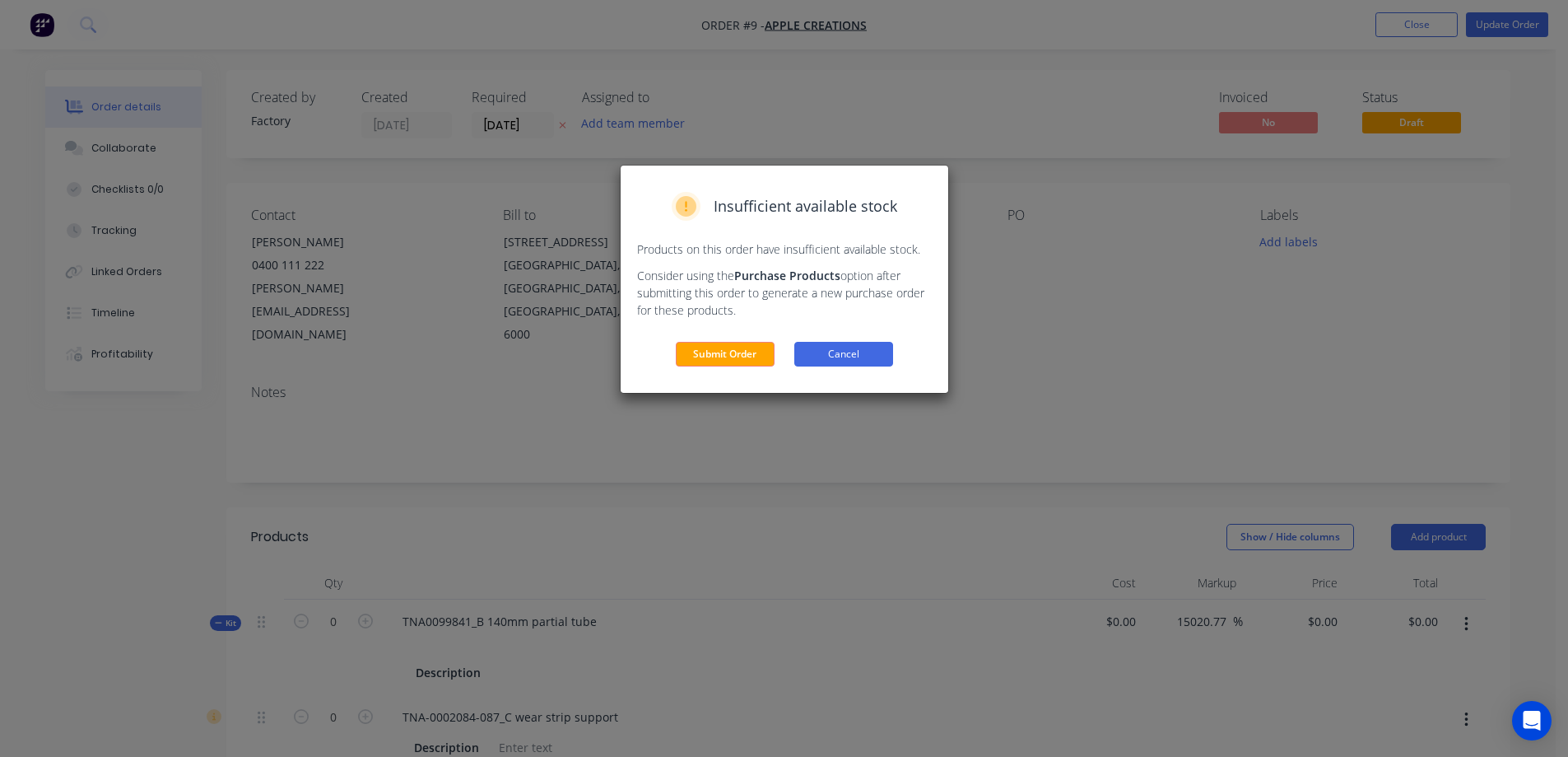
click at [842, 351] on button "Cancel" at bounding box center [843, 354] width 99 height 25
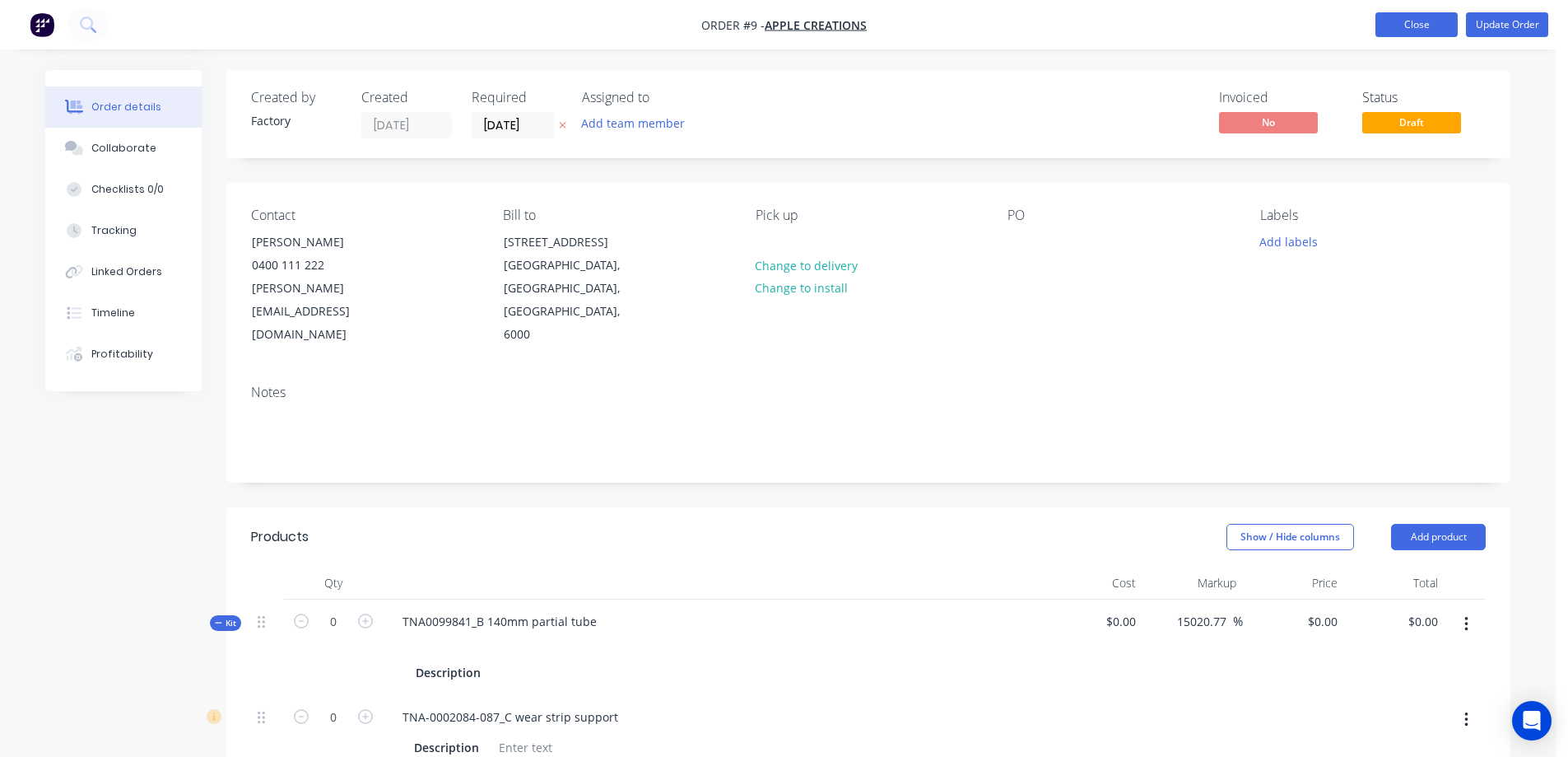
click at [1404, 23] on button "Close" at bounding box center [1416, 25] width 82 height 25
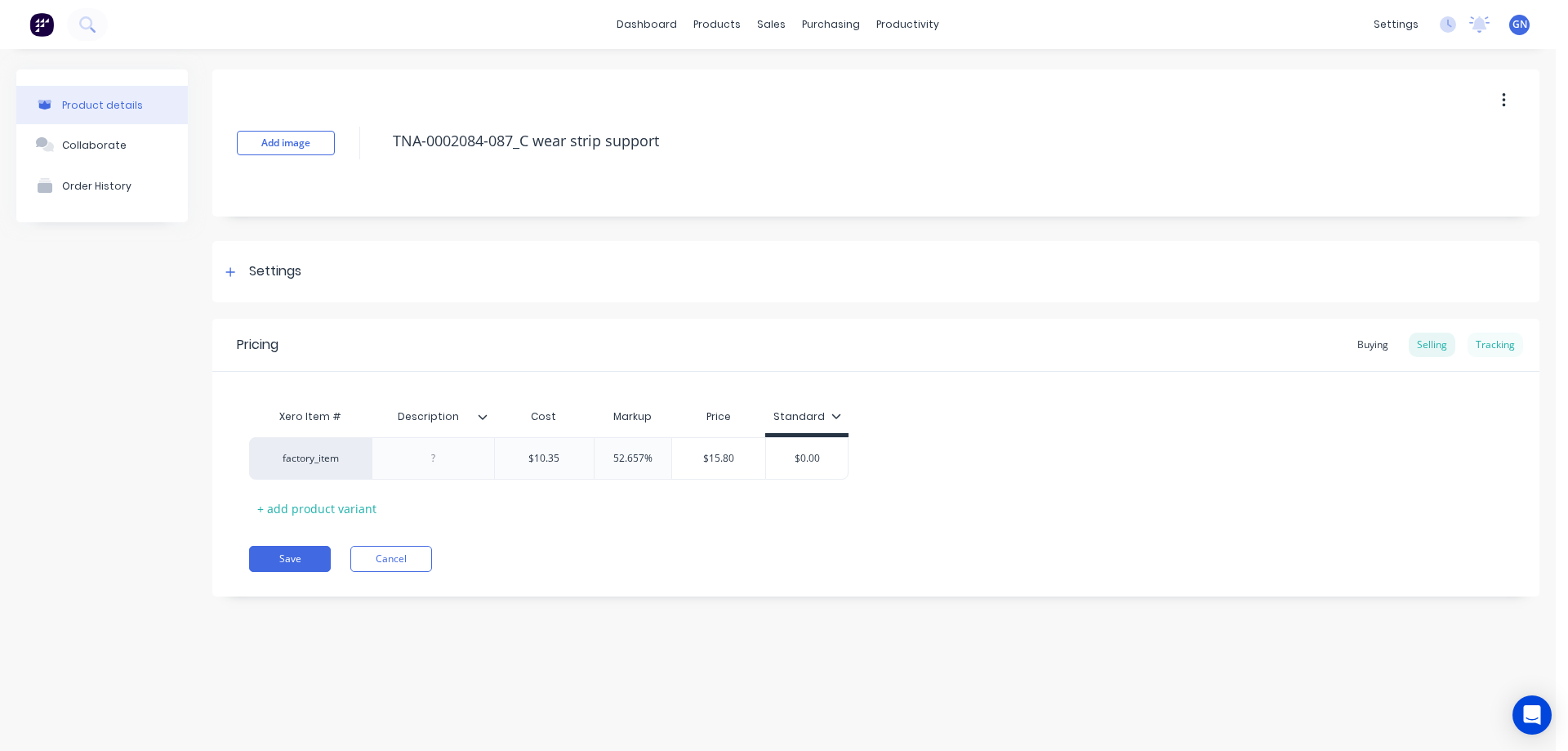
click at [1490, 340] on div "Tracking" at bounding box center [1495, 345] width 55 height 25
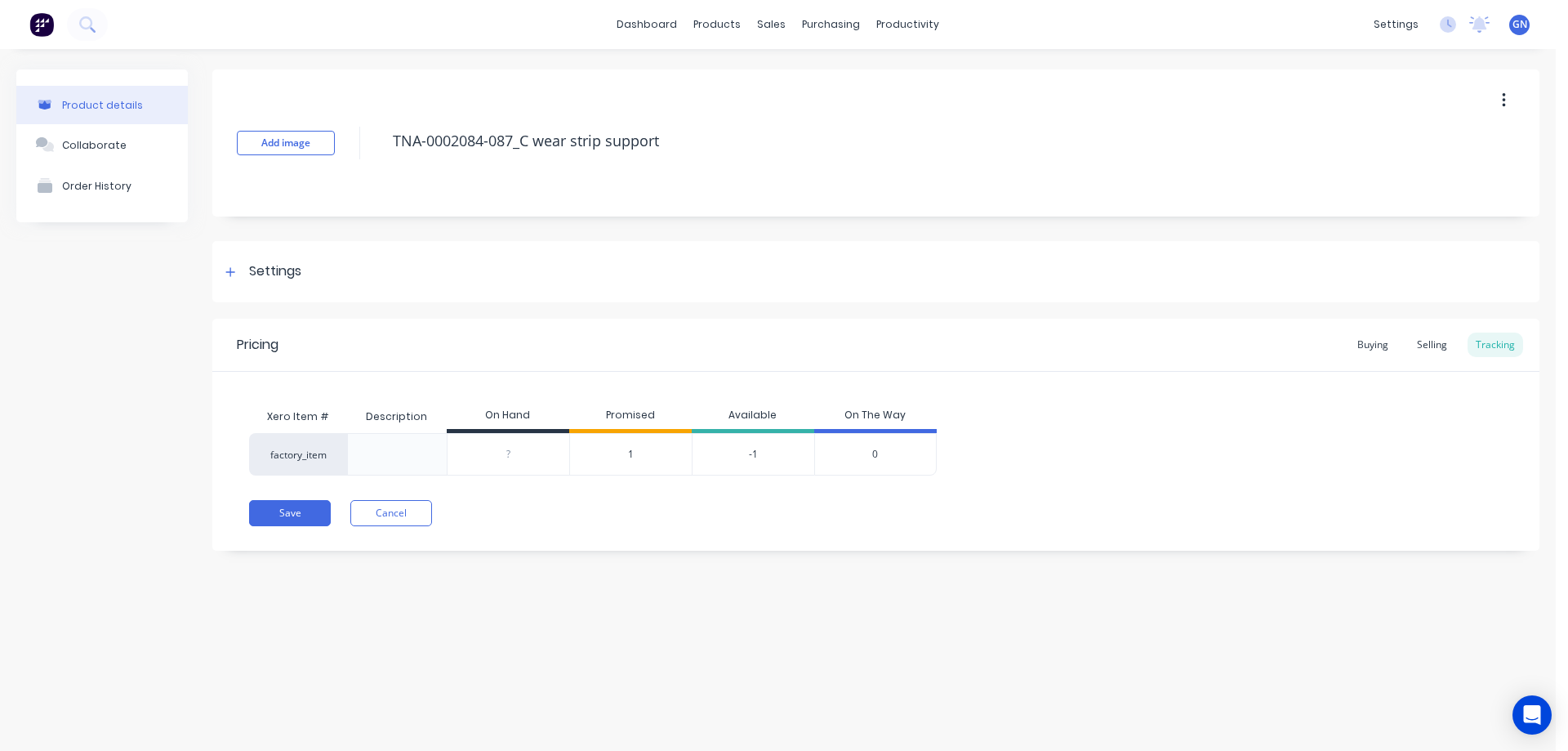
click at [628, 454] on span "1" at bounding box center [630, 454] width 6 height 15
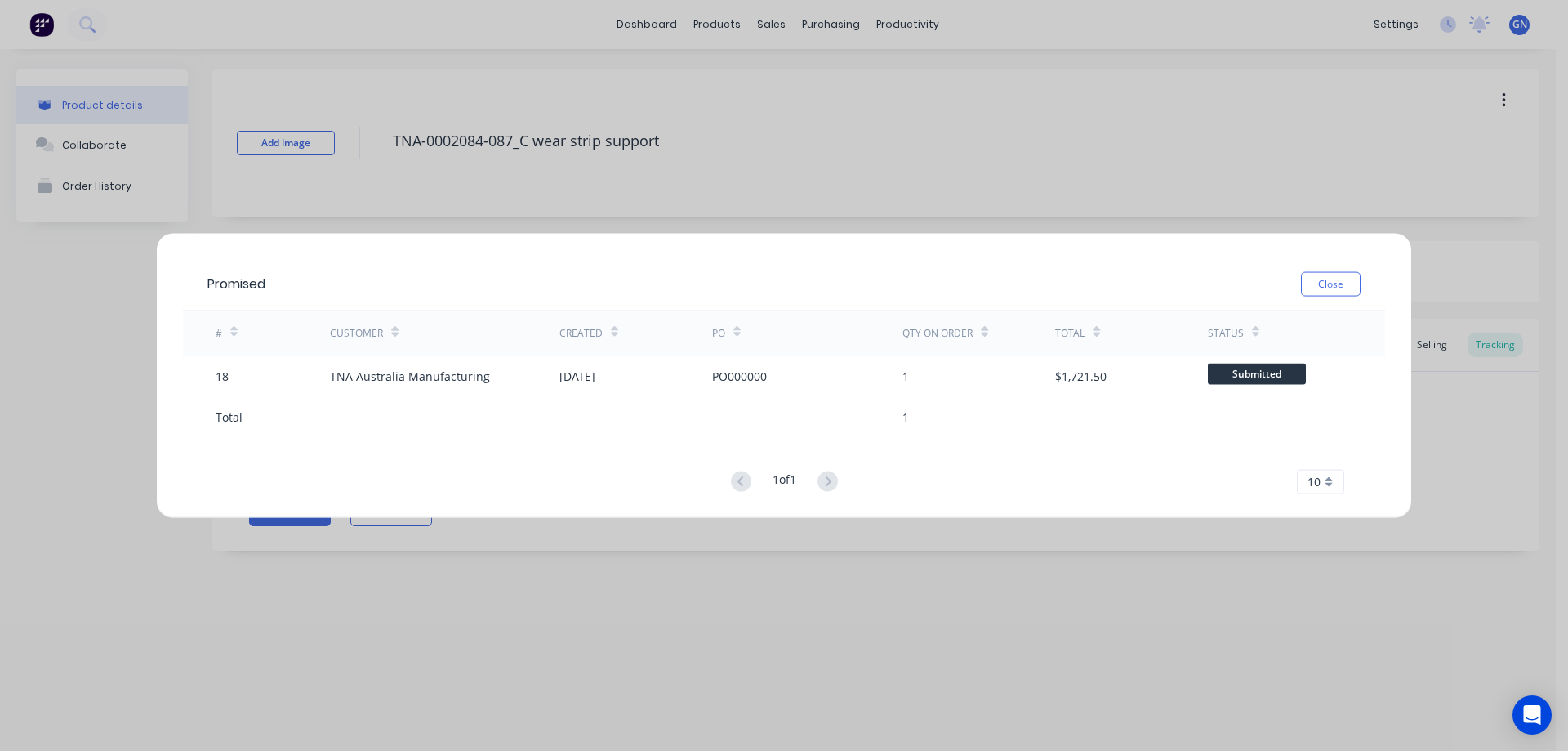
click at [1342, 281] on button "Close" at bounding box center [1331, 284] width 59 height 25
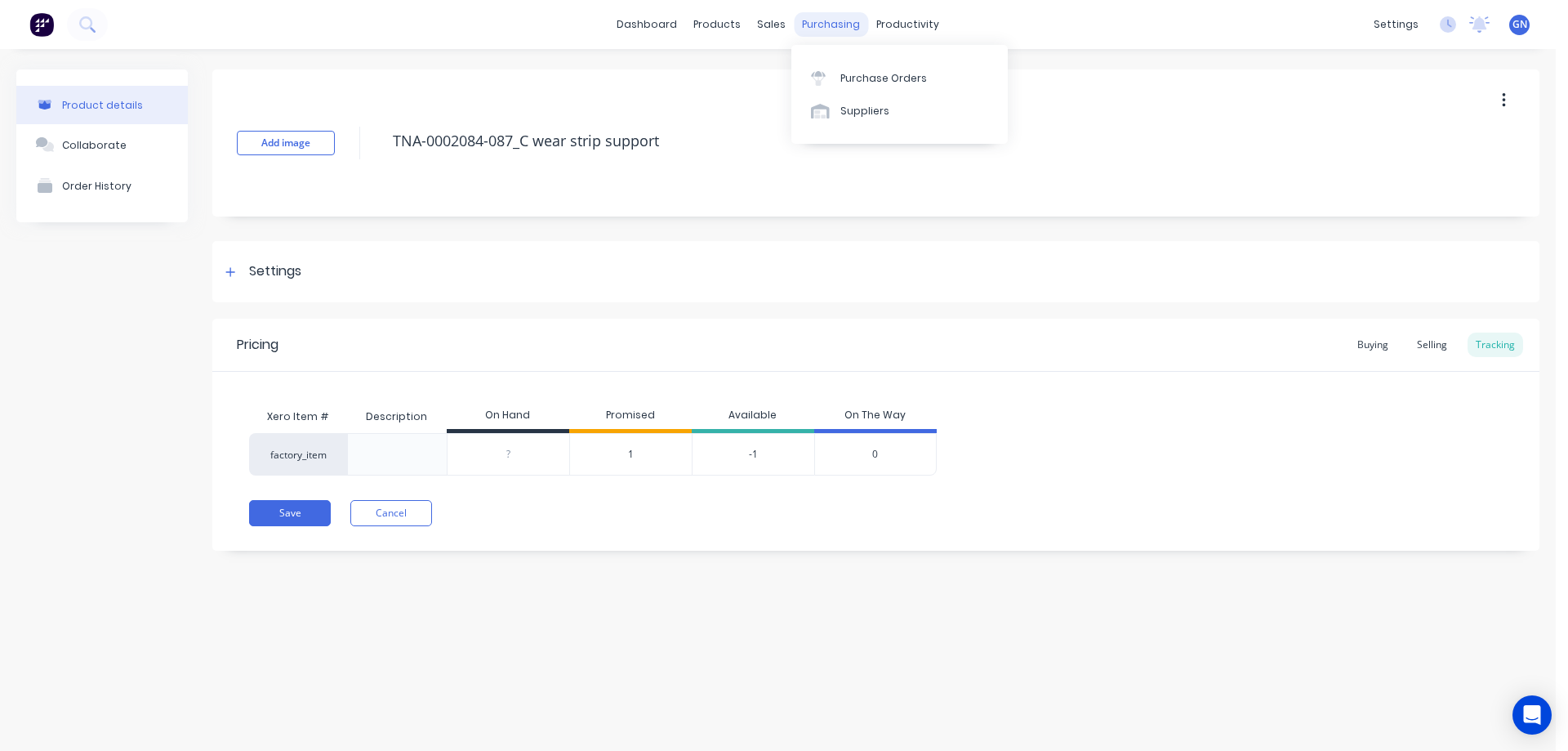
click at [828, 26] on div "purchasing" at bounding box center [831, 25] width 74 height 25
click at [812, 79] on div "Sales Orders" at bounding box center [831, 78] width 67 height 15
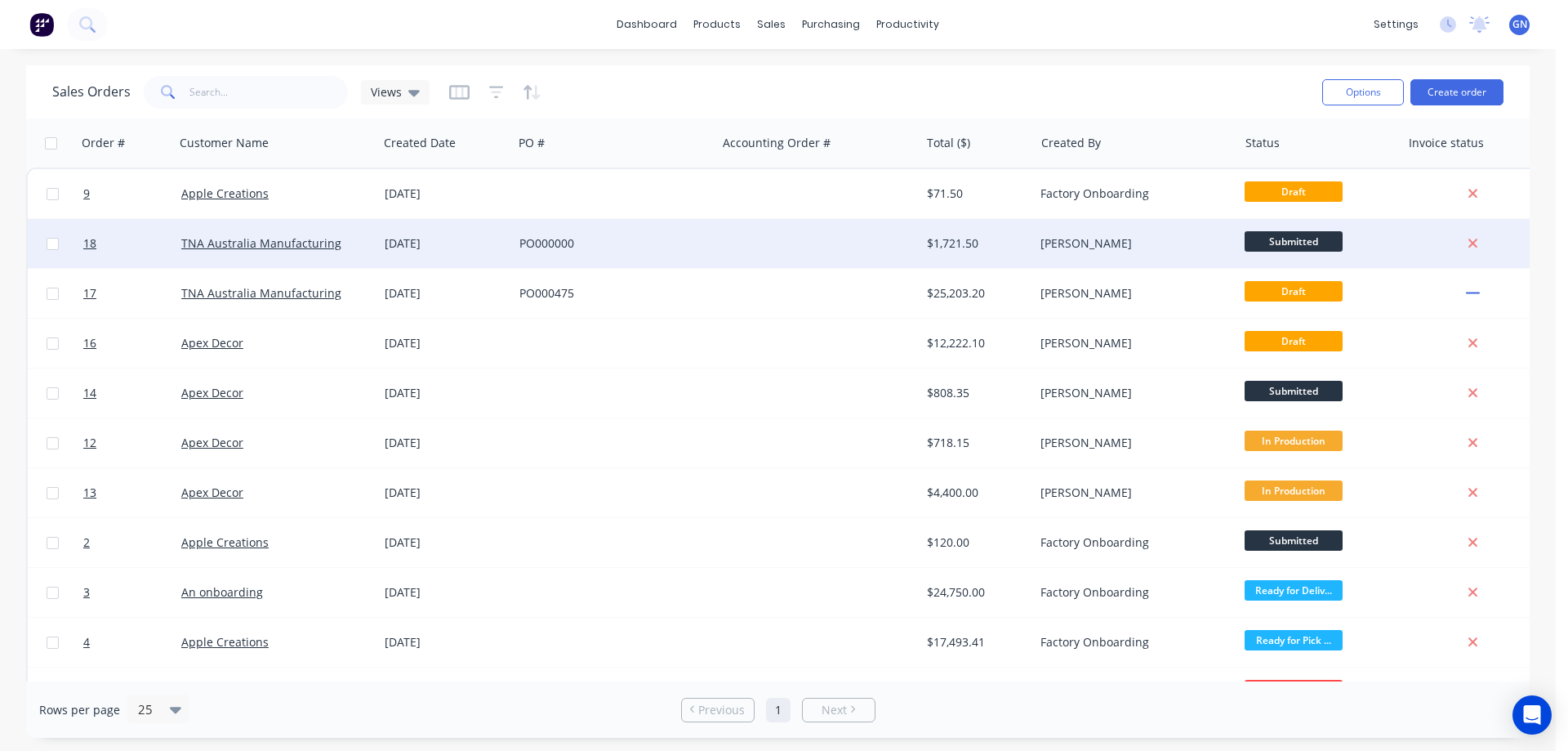
click at [674, 246] on div "PO000000" at bounding box center [610, 243] width 181 height 16
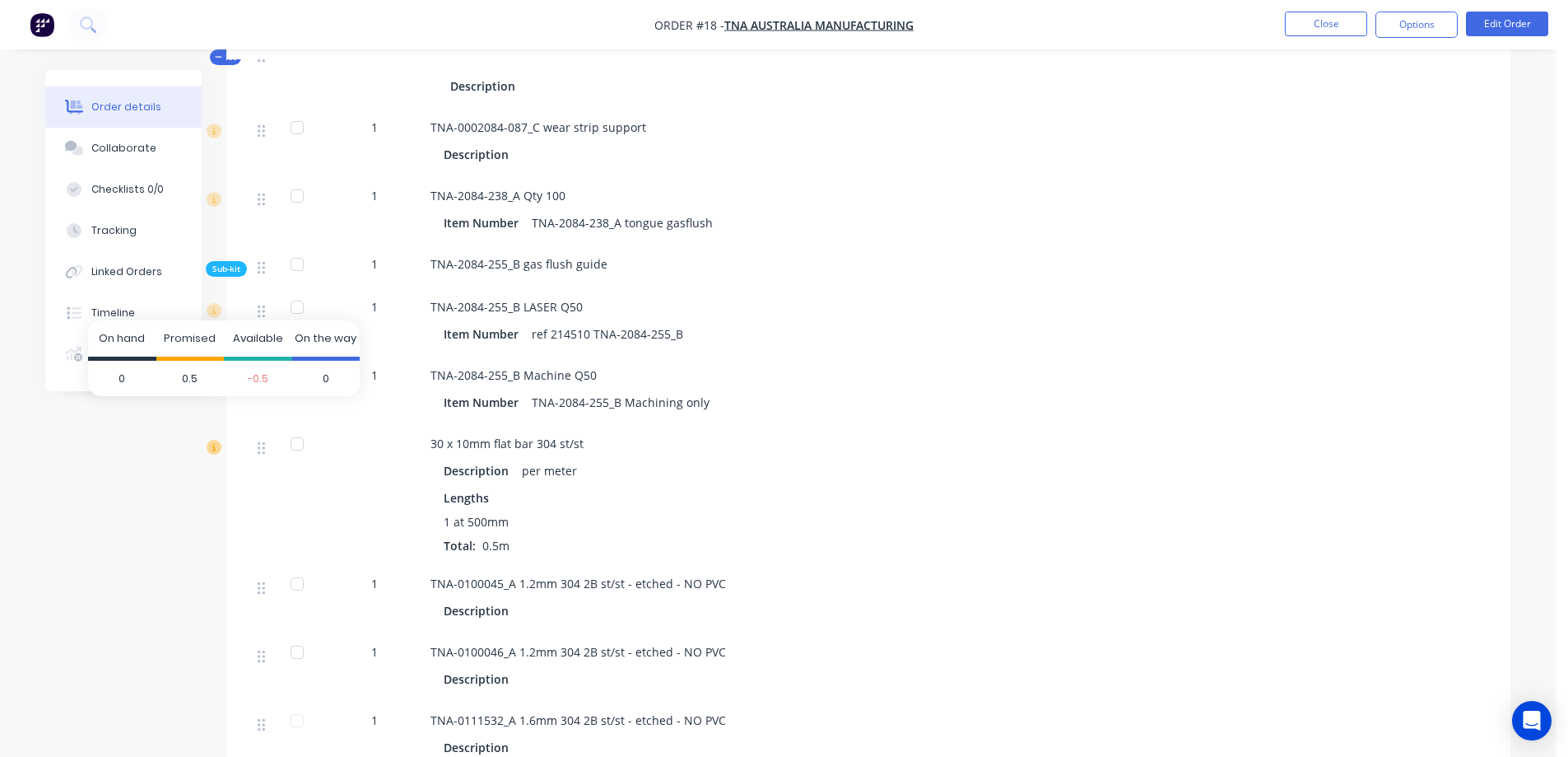
scroll to position [549, 0]
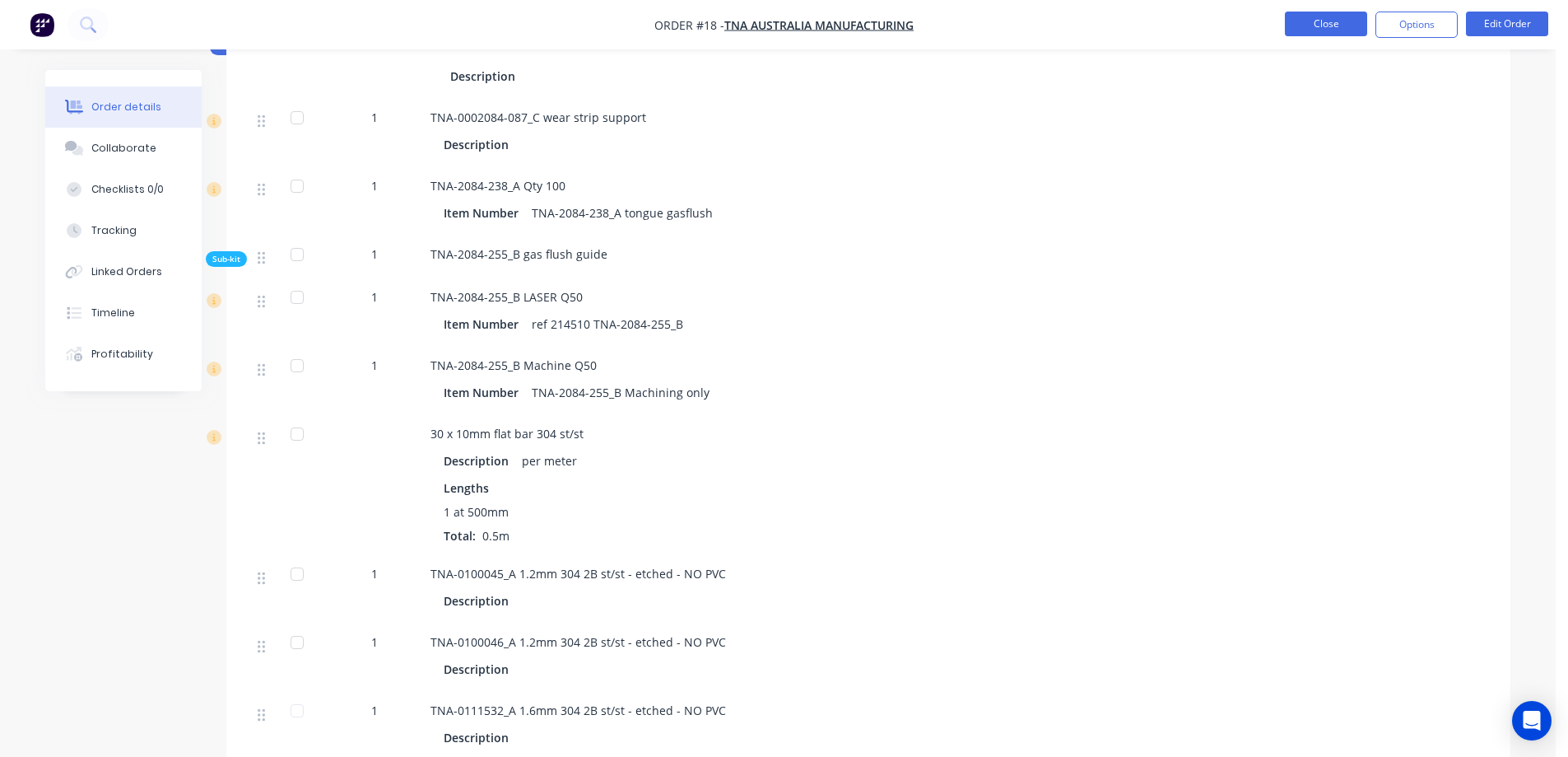
click at [1311, 24] on button "Close" at bounding box center [1325, 24] width 82 height 25
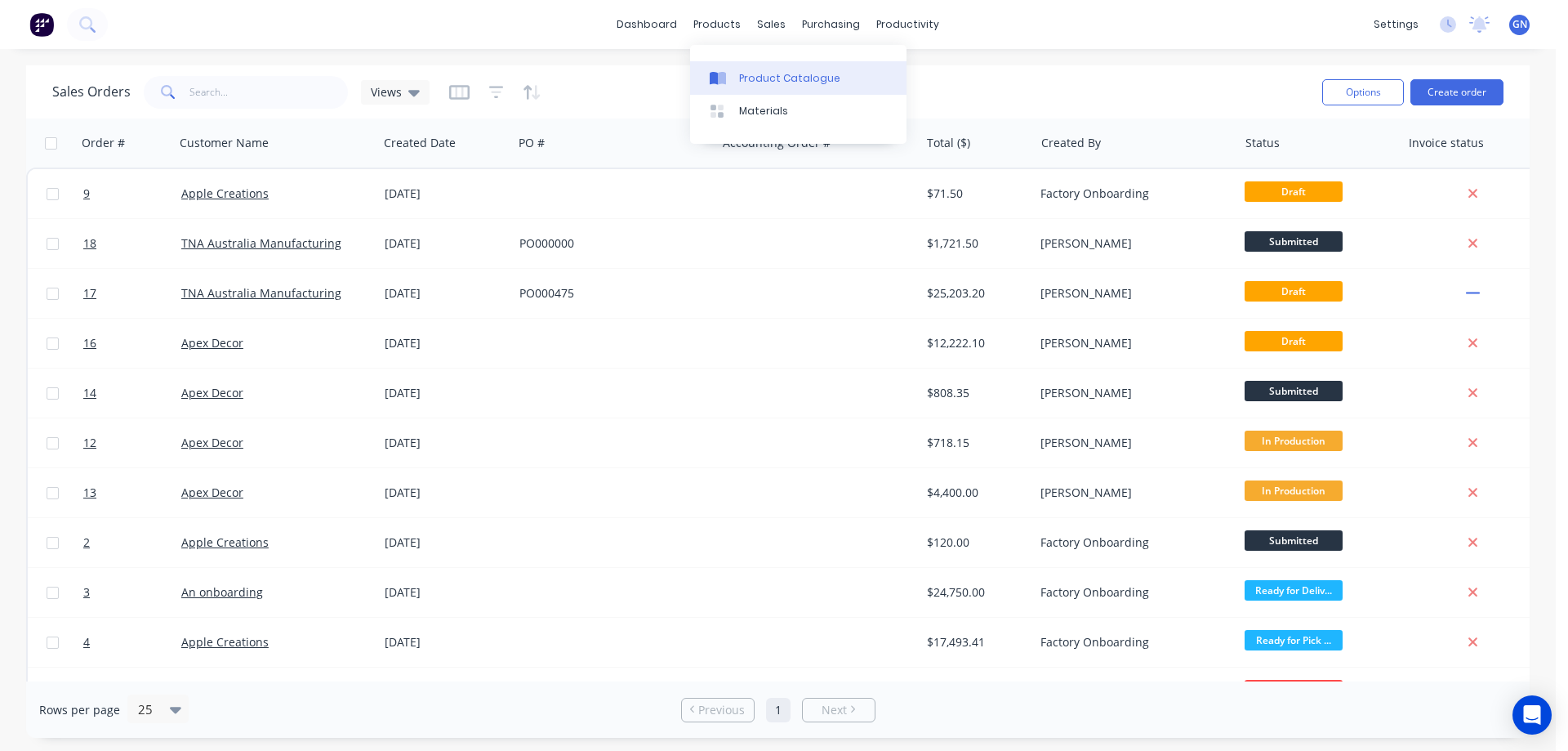
click at [764, 75] on div "Product Catalogue" at bounding box center [789, 78] width 101 height 15
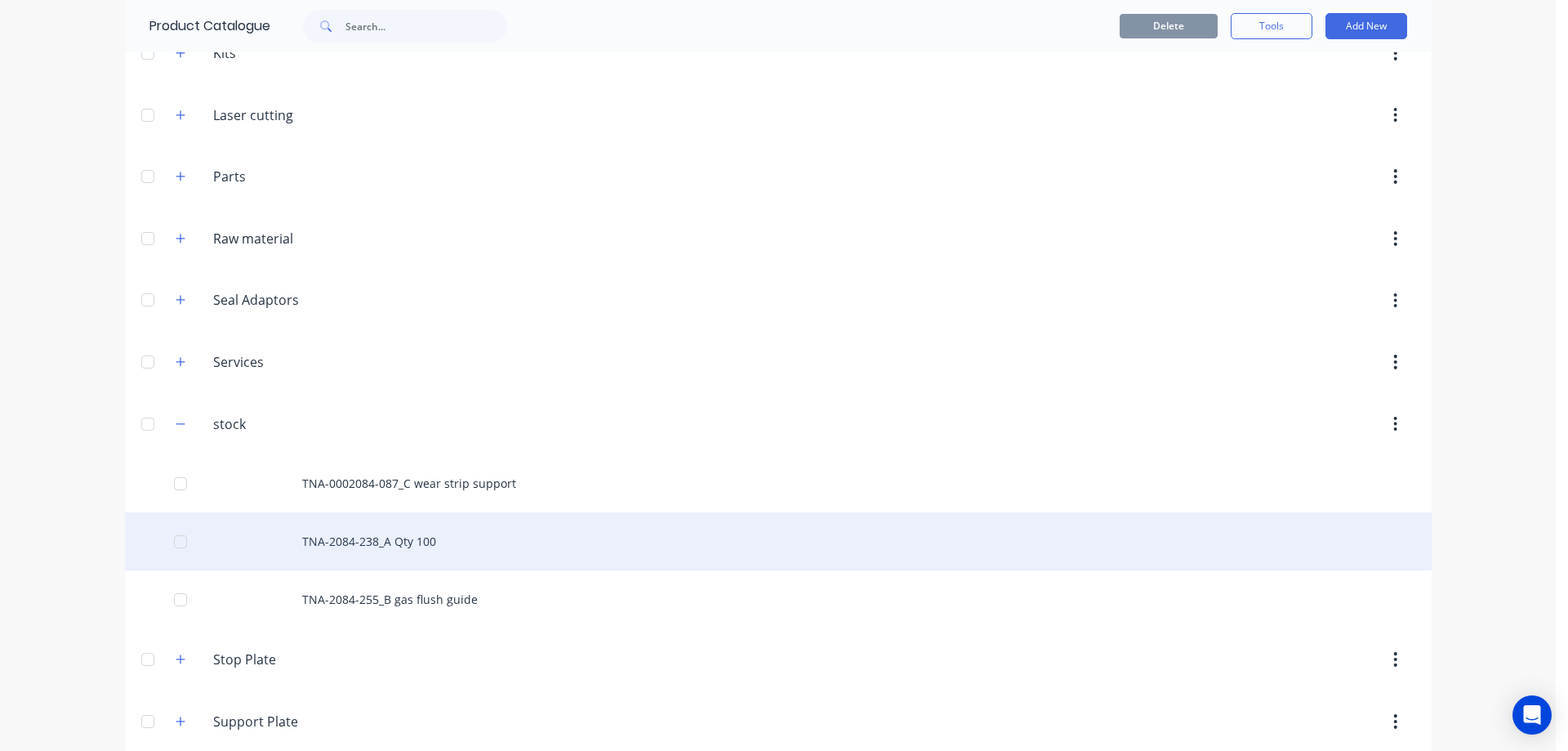
scroll to position [290, 0]
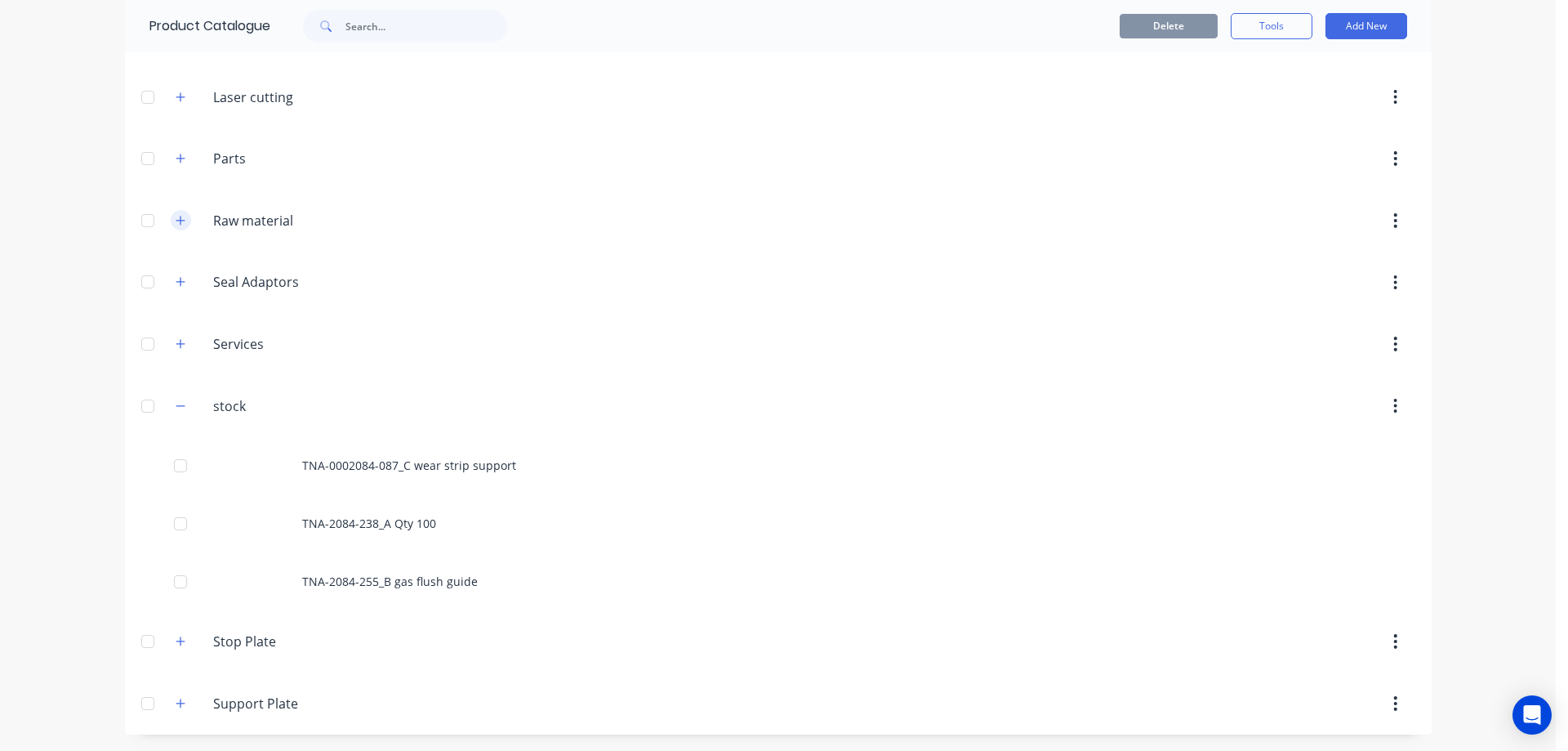
click at [176, 221] on icon "button" at bounding box center [180, 220] width 9 height 9
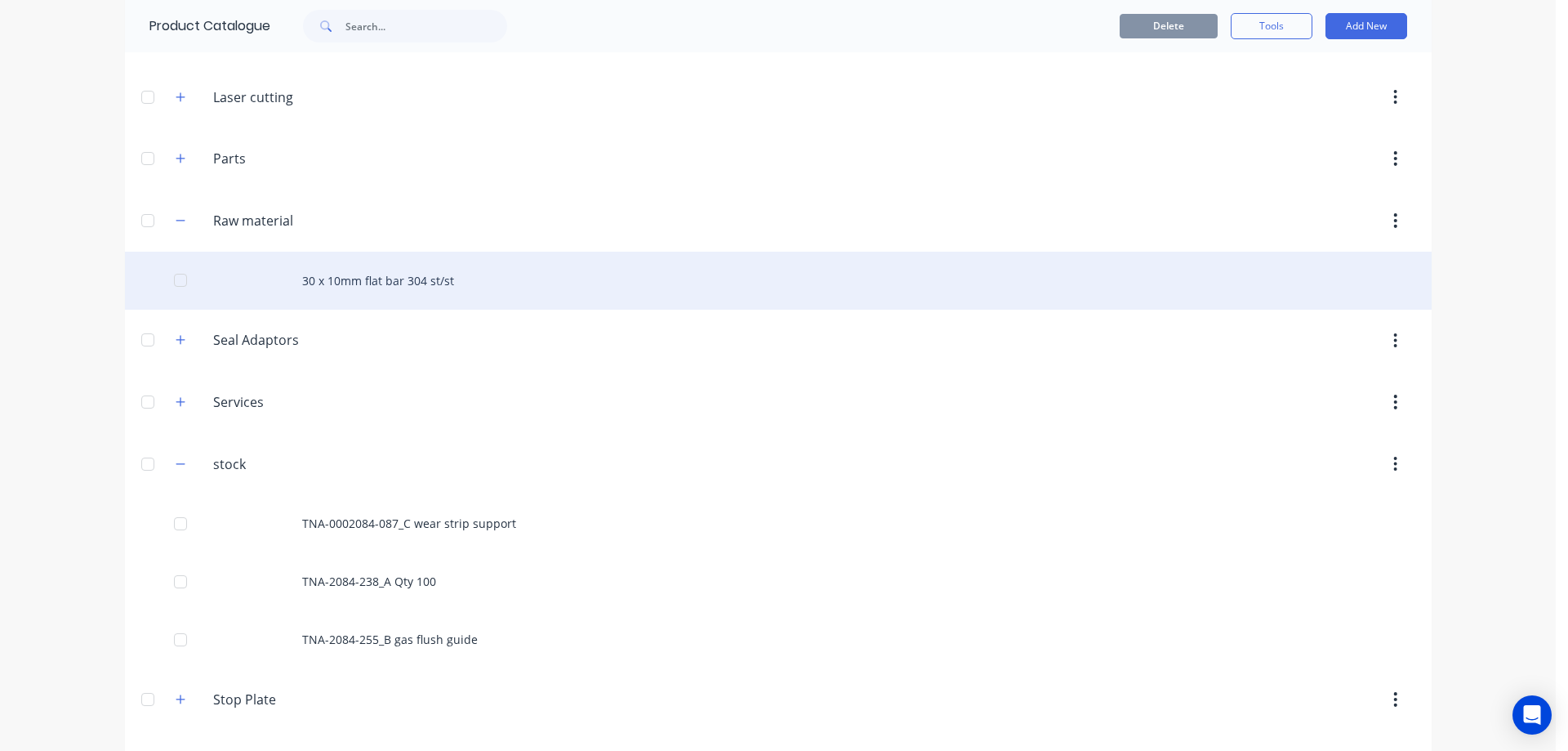
click at [405, 275] on div "30 x 10mm flat bar 304 st/st" at bounding box center [778, 280] width 1306 height 58
type textarea "x"
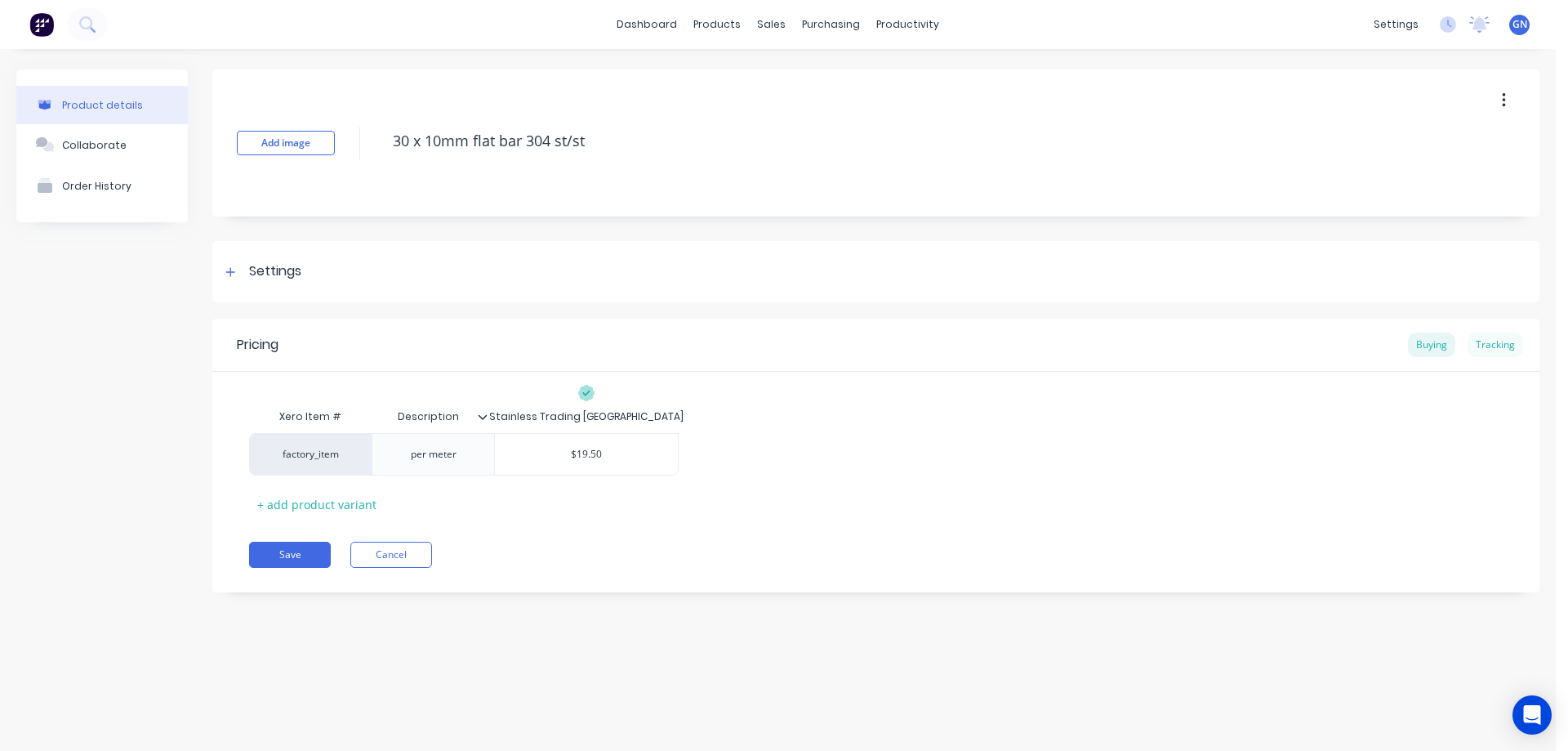
click at [1500, 343] on div "Tracking" at bounding box center [1495, 345] width 55 height 25
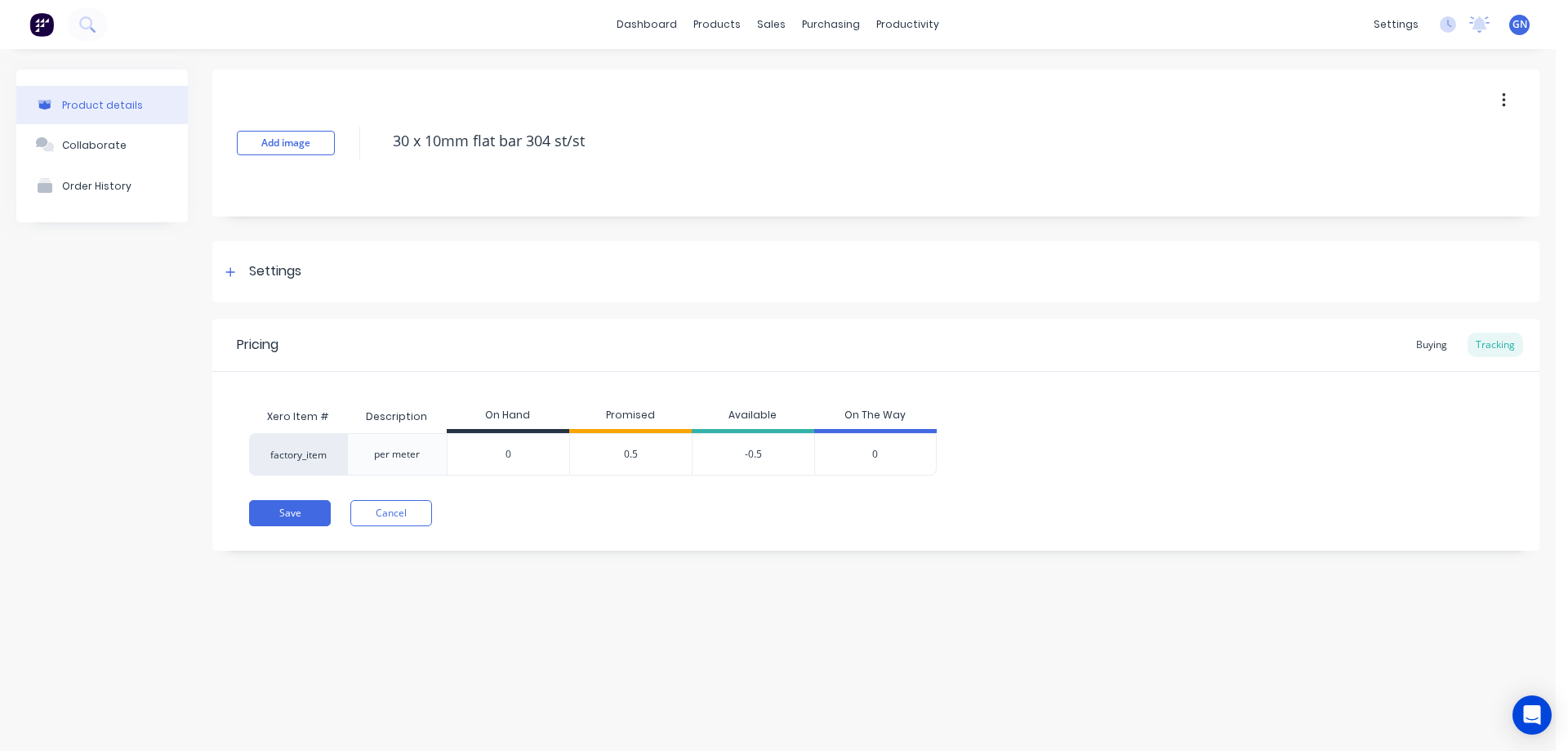
drag, startPoint x: 501, startPoint y: 453, endPoint x: 517, endPoint y: 453, distance: 16.0
click at [517, 453] on input "0" at bounding box center [508, 454] width 122 height 15
type input "4"
type textarea "x"
type input "4"
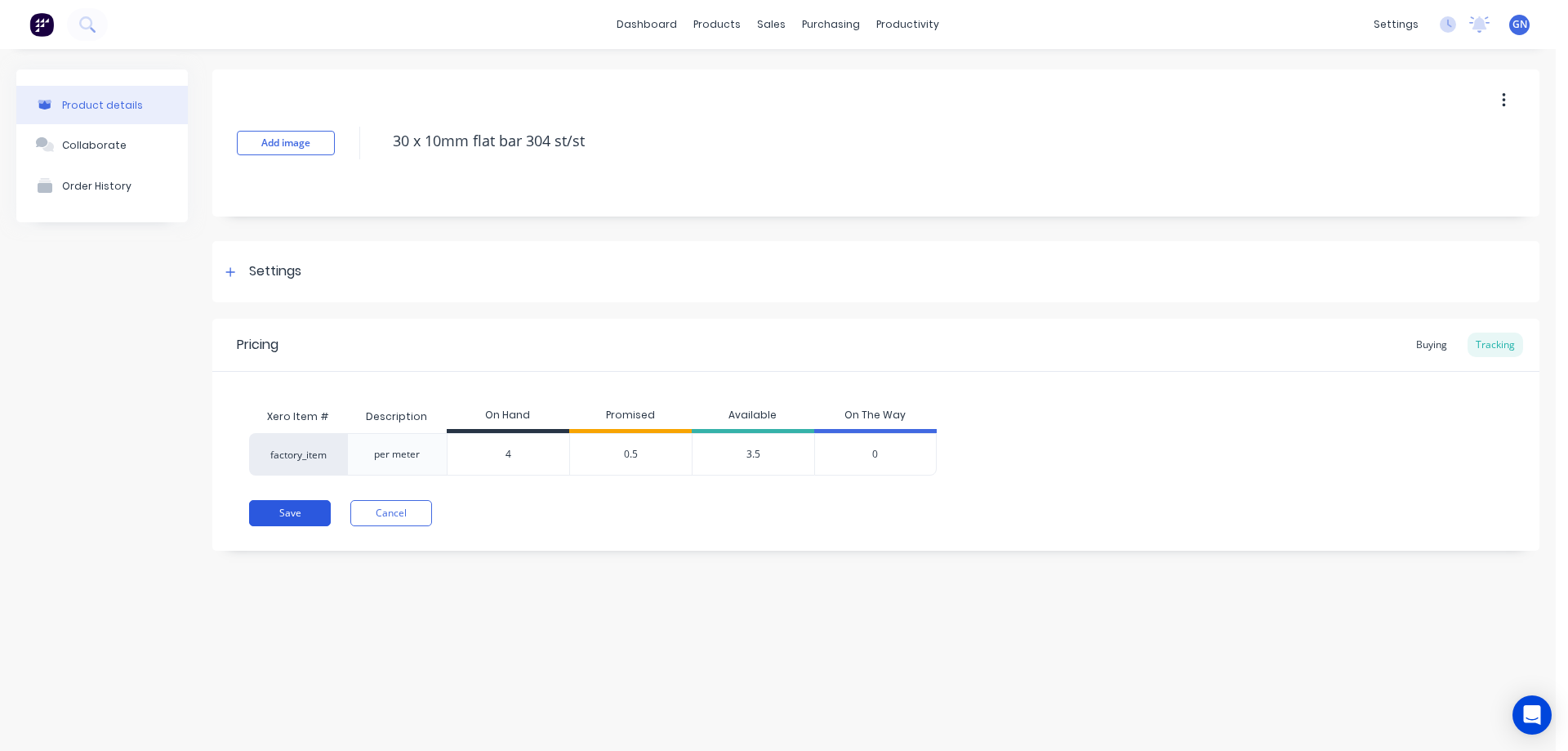
click at [292, 509] on button "Save" at bounding box center [289, 513] width 82 height 26
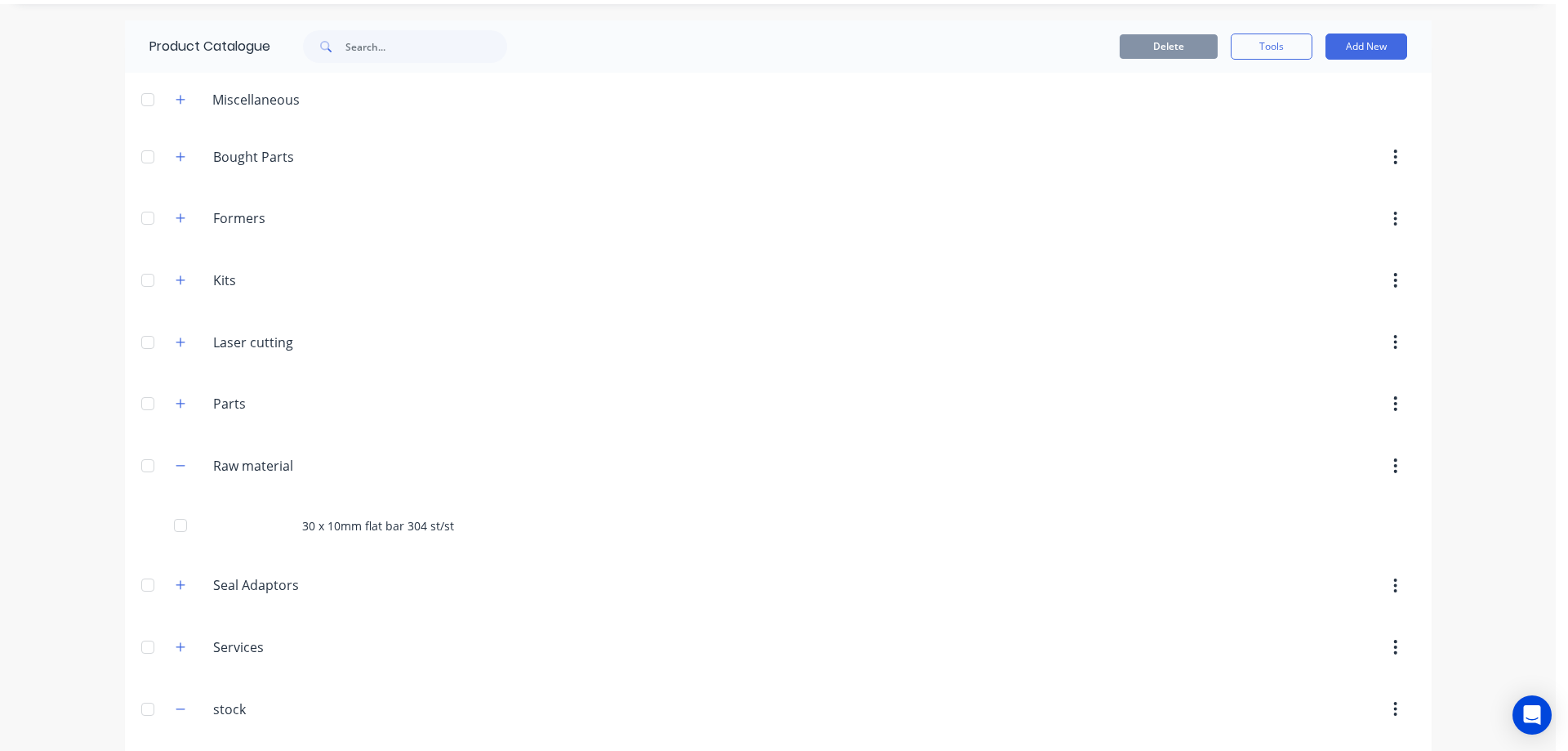
scroll to position [82, 0]
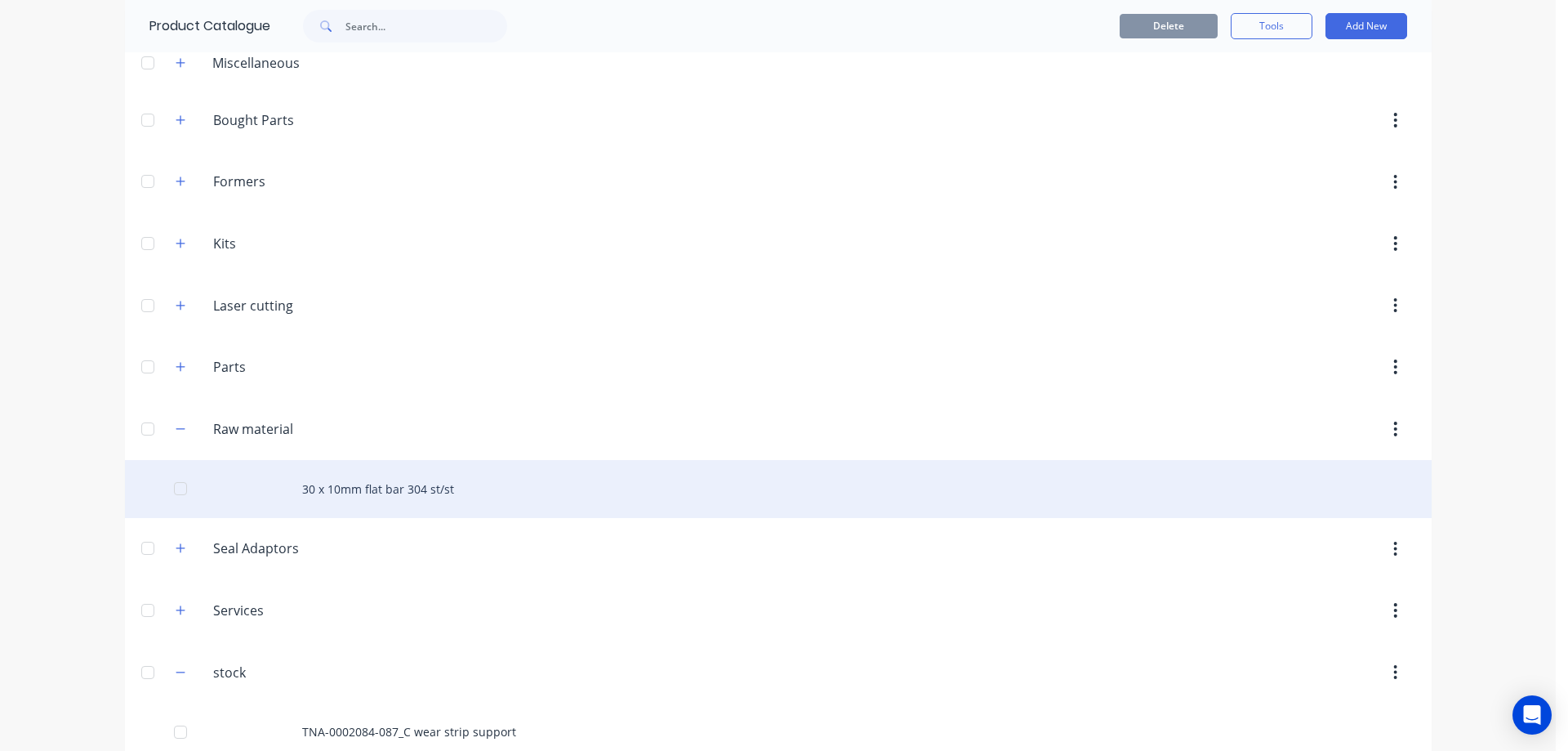
click at [448, 493] on div "30 x 10mm flat bar 304 st/st" at bounding box center [778, 489] width 1306 height 58
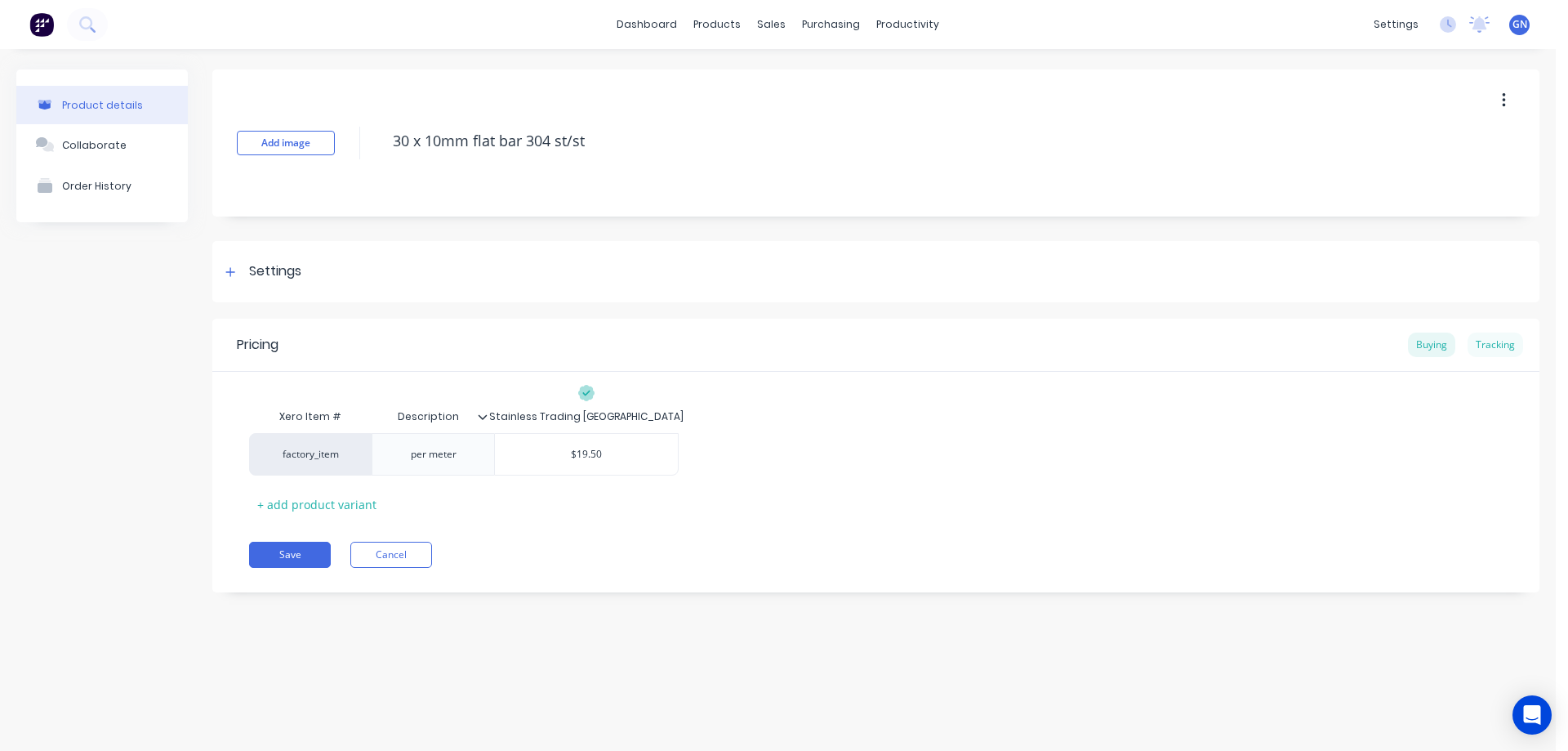
click at [1508, 341] on div "Tracking" at bounding box center [1495, 345] width 55 height 25
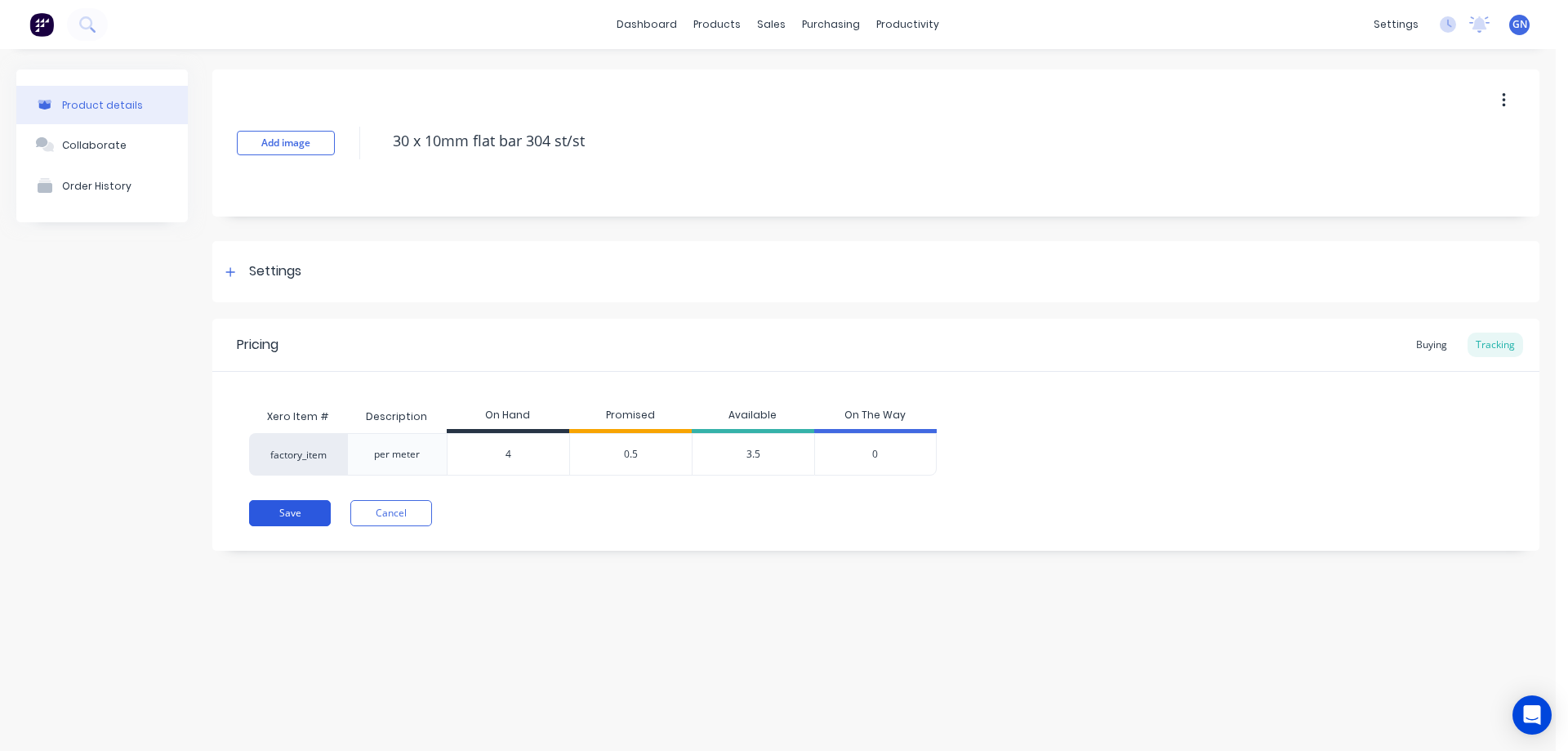
click at [289, 514] on button "Save" at bounding box center [289, 513] width 82 height 26
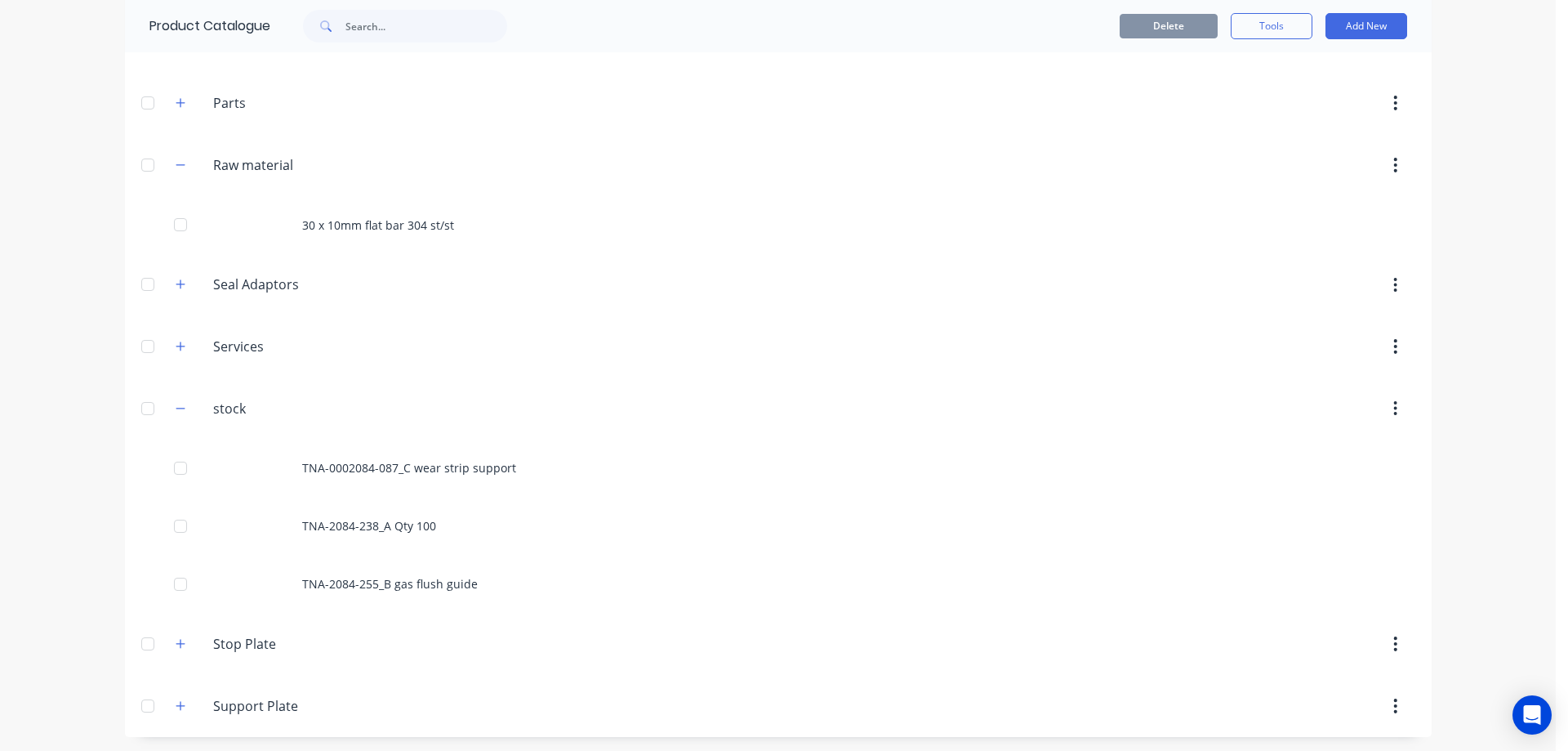
scroll to position [348, 0]
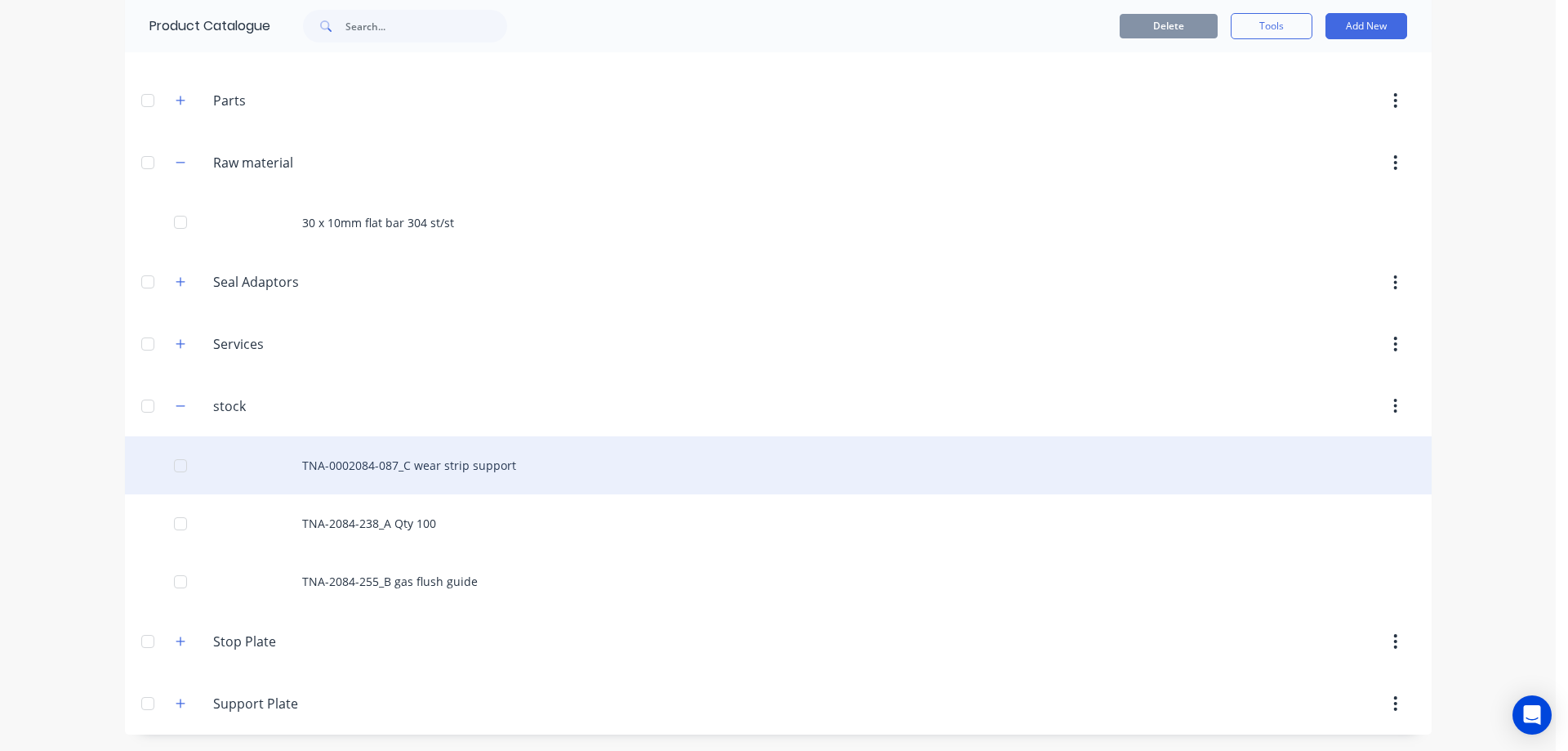
click at [329, 472] on div "TNA-0002084-087_C wear strip support" at bounding box center [778, 465] width 1306 height 58
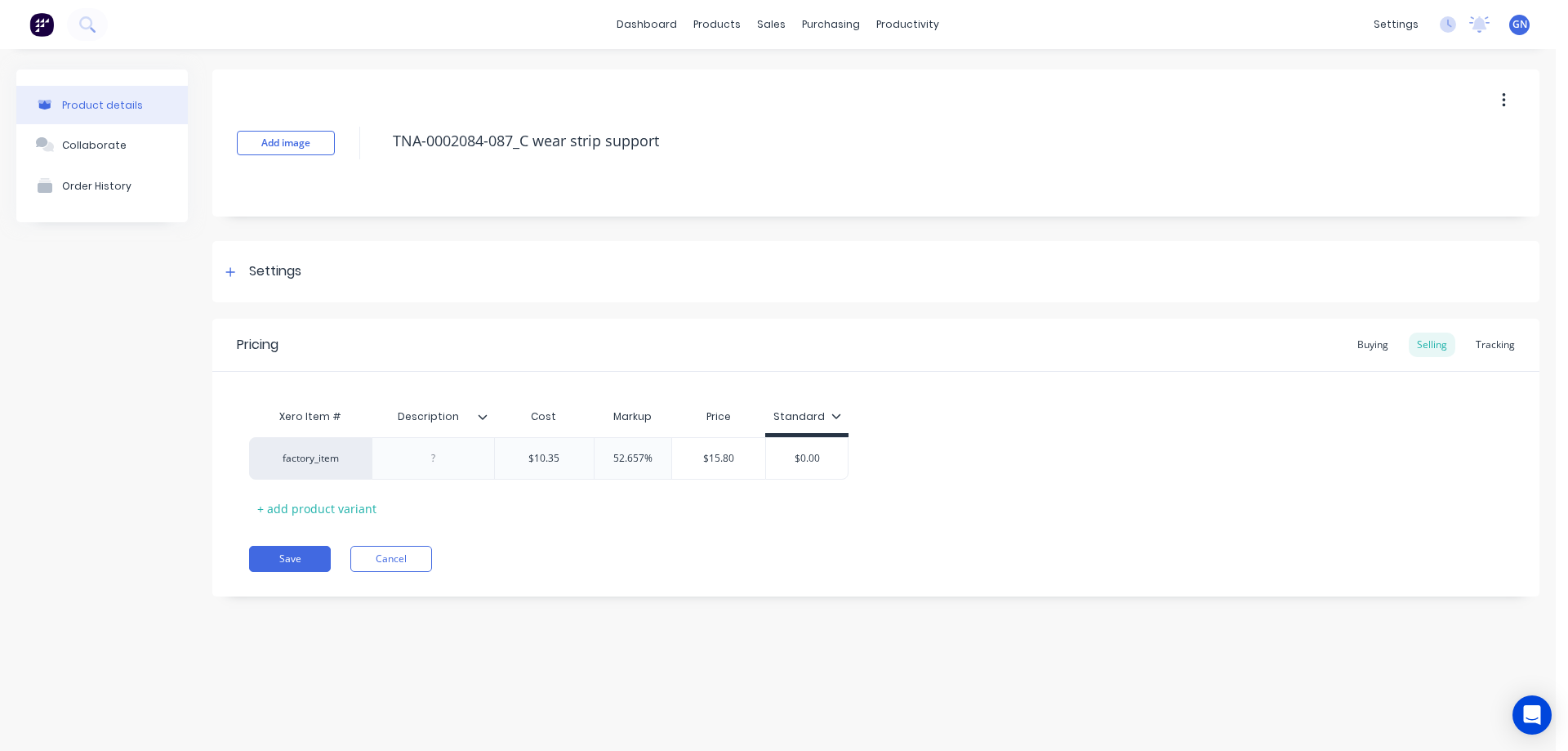
type textarea "x"
click at [1495, 343] on div "Tracking" at bounding box center [1495, 345] width 55 height 25
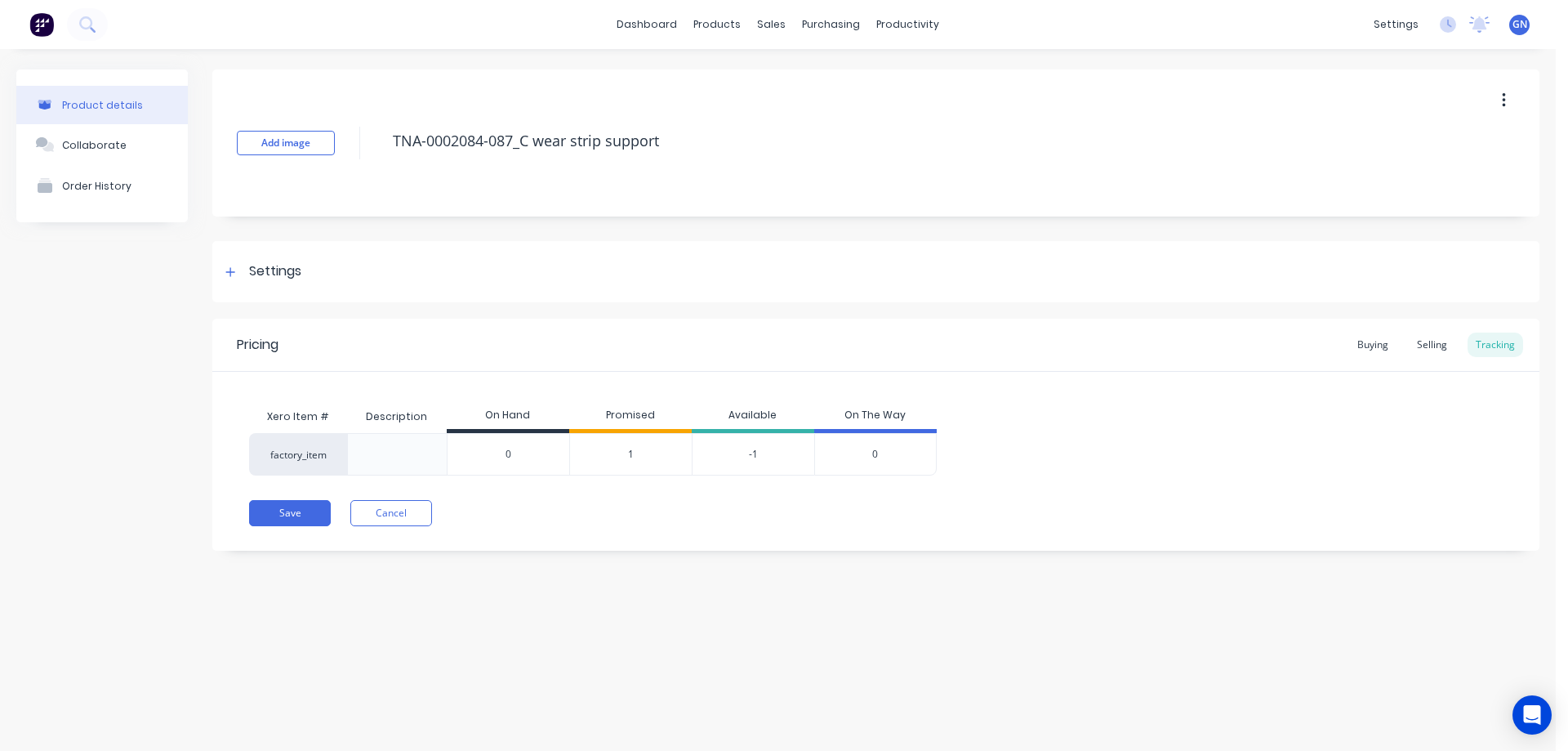
drag, startPoint x: 521, startPoint y: 454, endPoint x: 494, endPoint y: 454, distance: 27.0
click at [494, 454] on input "0" at bounding box center [508, 454] width 122 height 15
type input "1"
type textarea "x"
type input "10"
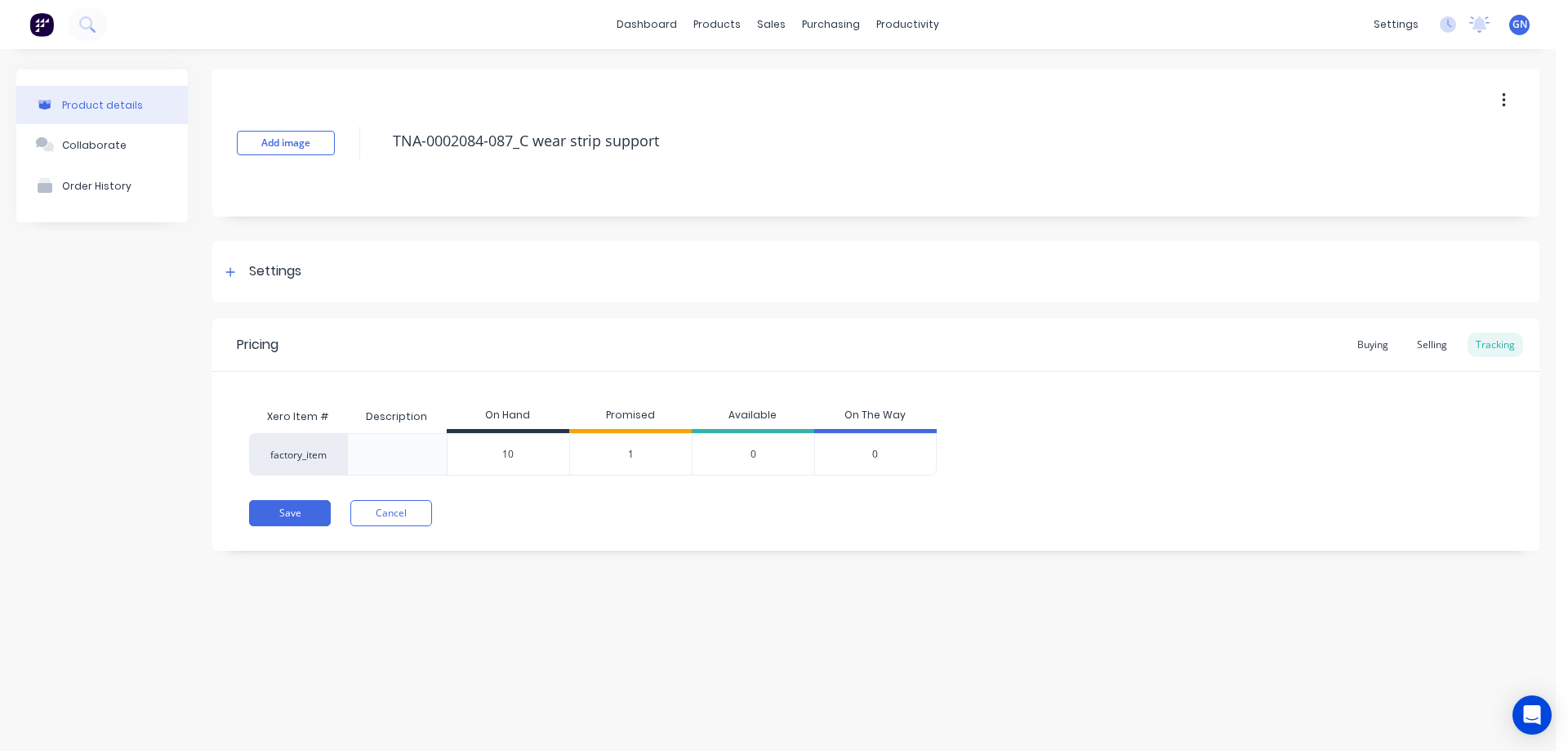
type textarea "x"
type input "10"
click at [295, 510] on button "Save" at bounding box center [289, 513] width 82 height 26
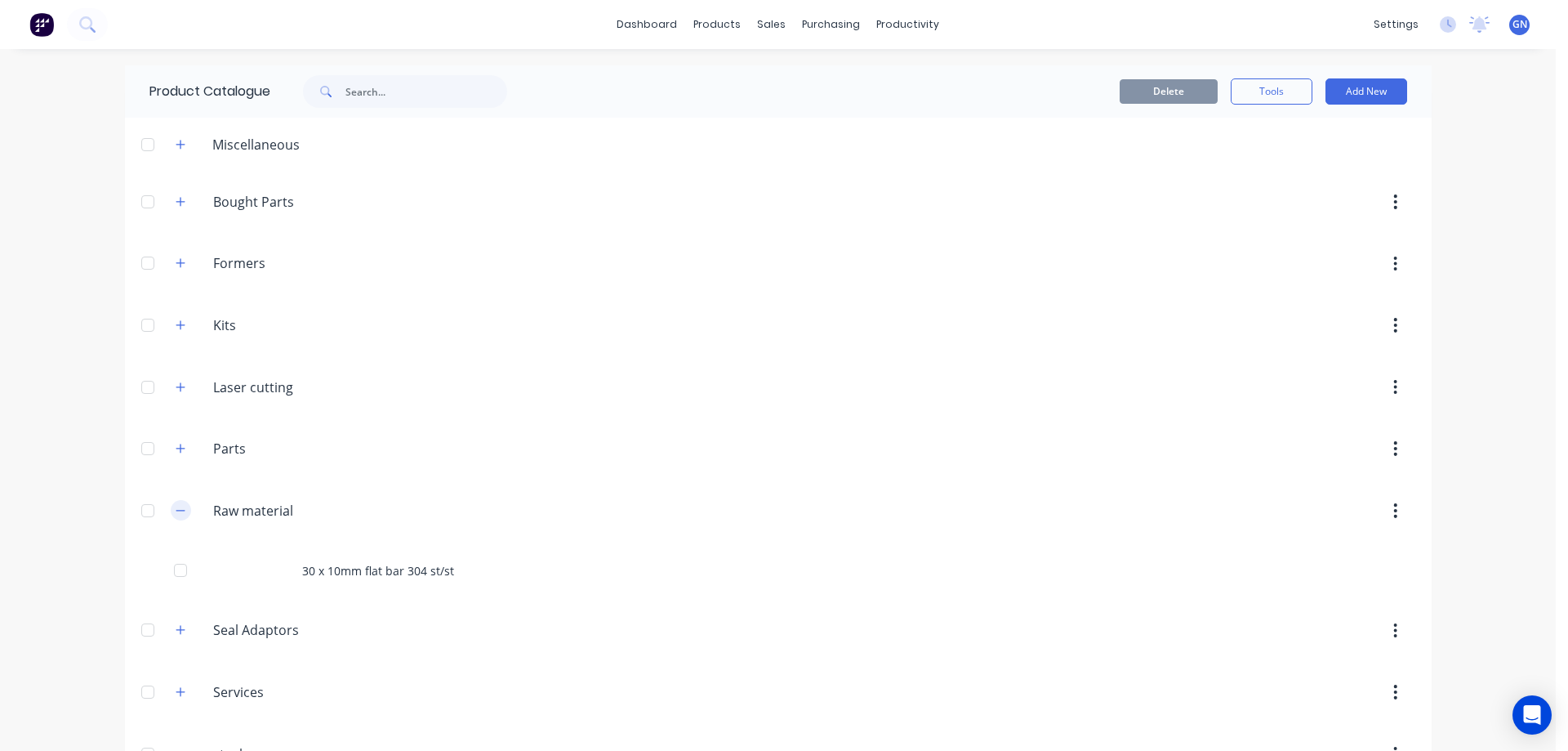
click at [176, 512] on icon "button" at bounding box center [180, 510] width 10 height 12
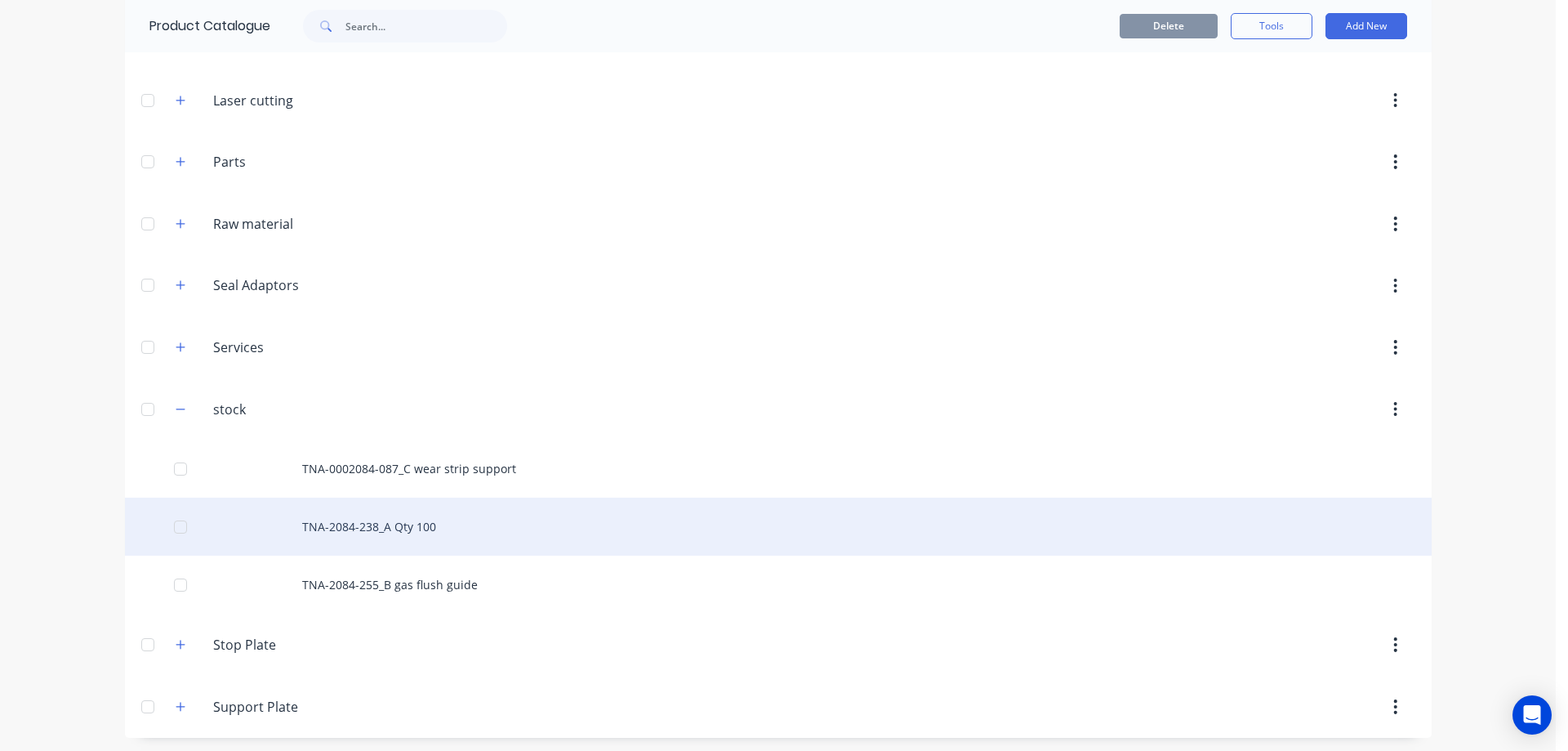
scroll to position [290, 0]
click at [350, 526] on div "TNA-2084-238_A Qty 100" at bounding box center [778, 523] width 1306 height 58
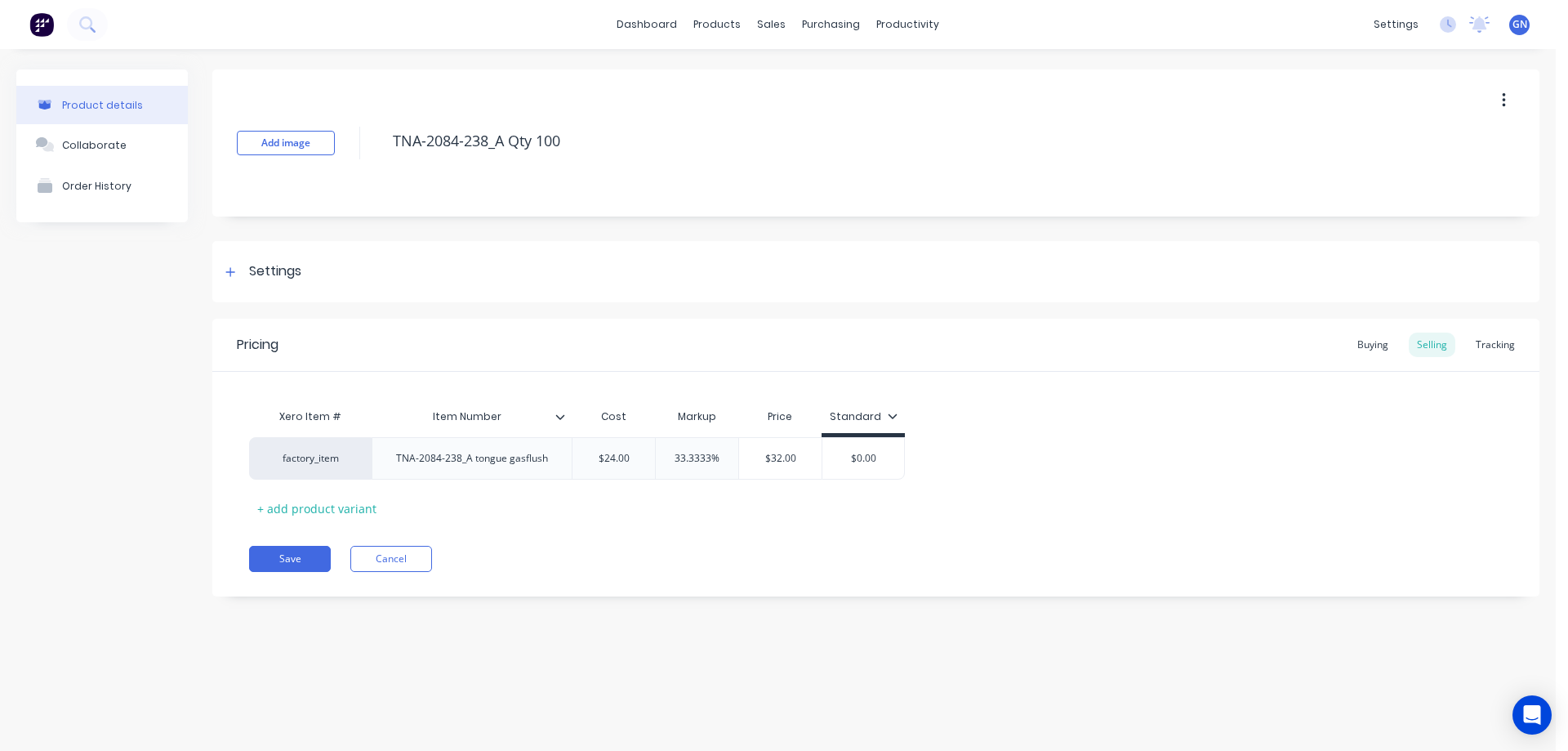
type textarea "x"
click at [1493, 345] on div "Tracking" at bounding box center [1495, 345] width 55 height 25
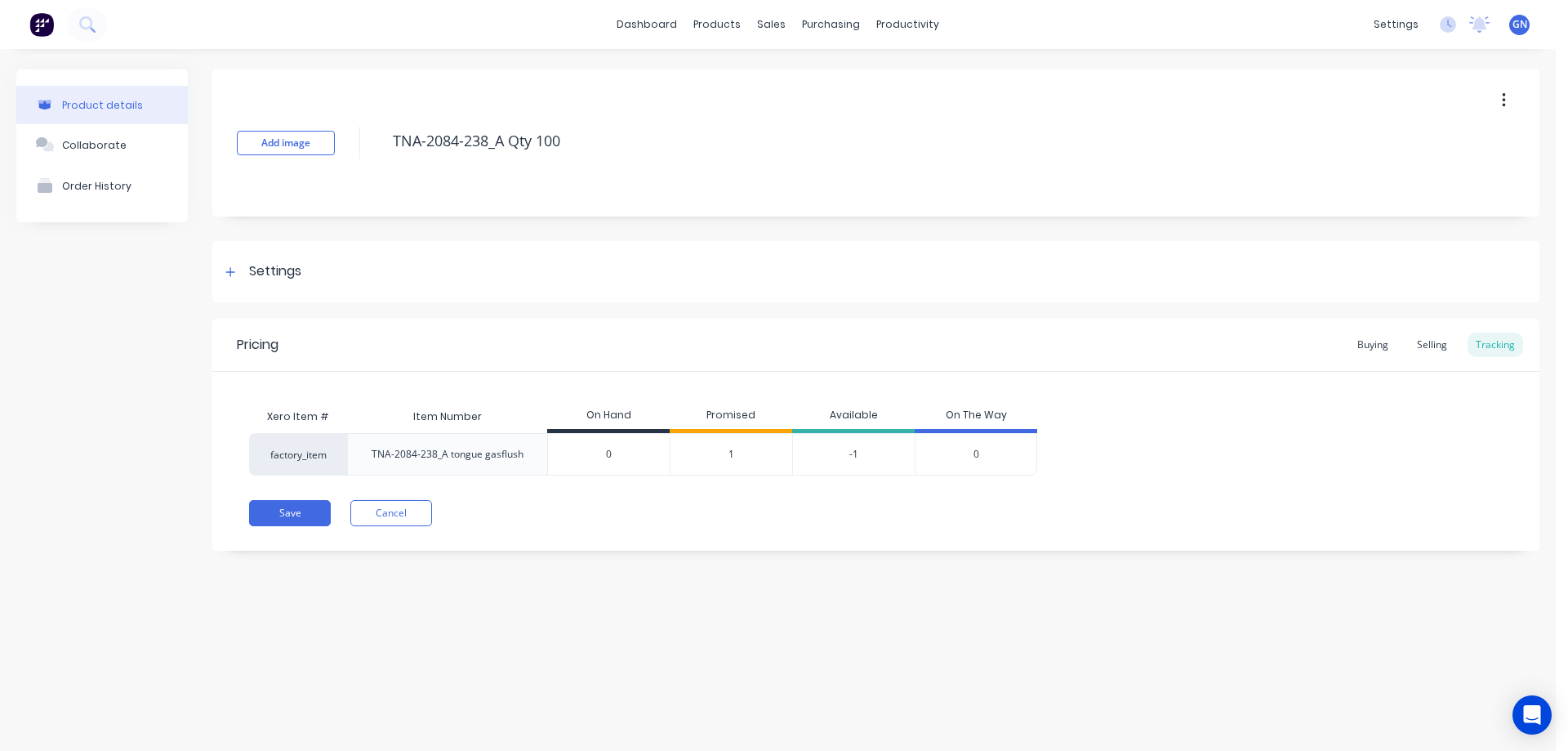
drag, startPoint x: 616, startPoint y: 456, endPoint x: 601, endPoint y: 455, distance: 15.0
click at [601, 455] on input "0" at bounding box center [609, 454] width 122 height 15
type input "1"
type textarea "x"
type input "10"
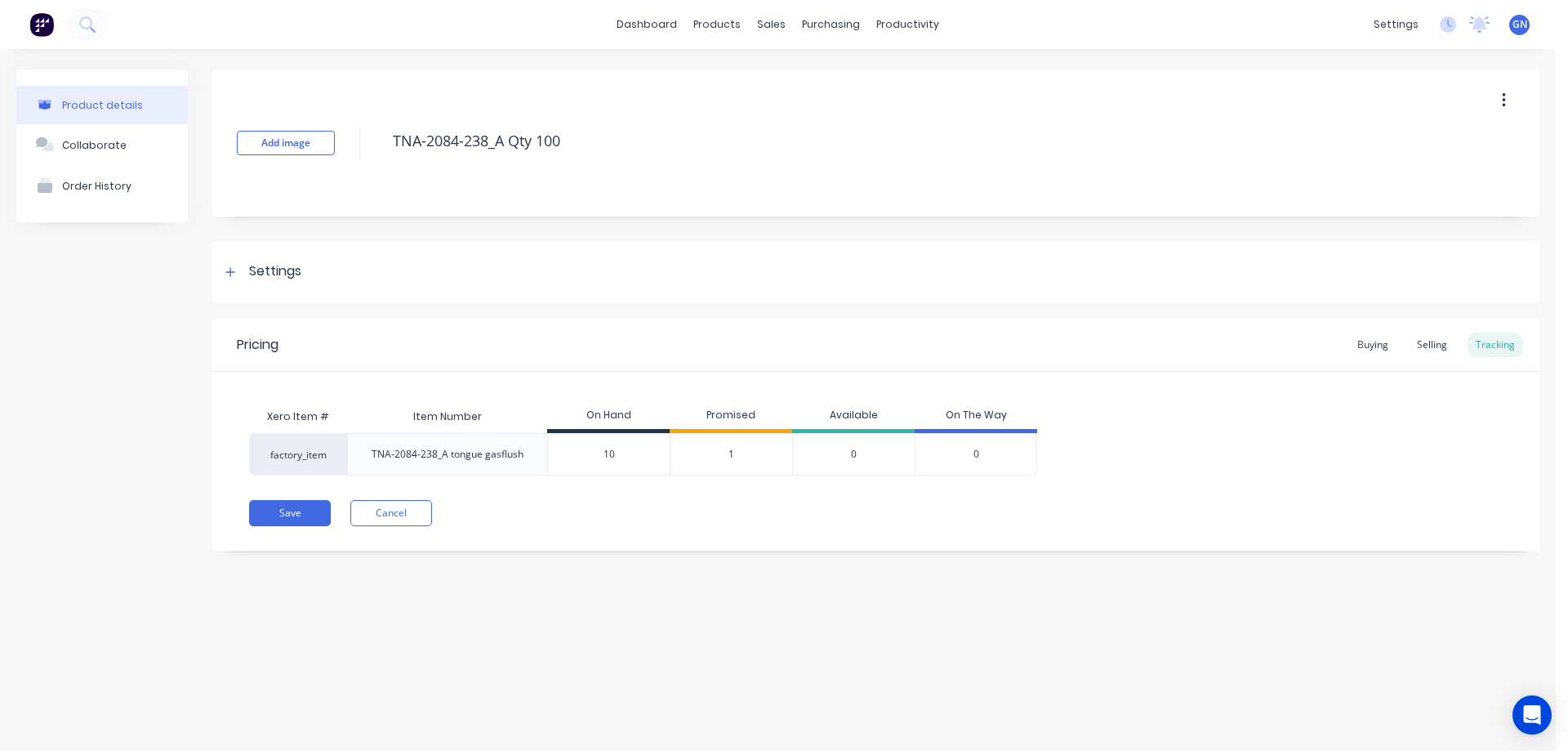
type textarea "x"
type input "10"
click at [303, 514] on button "Save" at bounding box center [289, 513] width 82 height 26
type textarea "x"
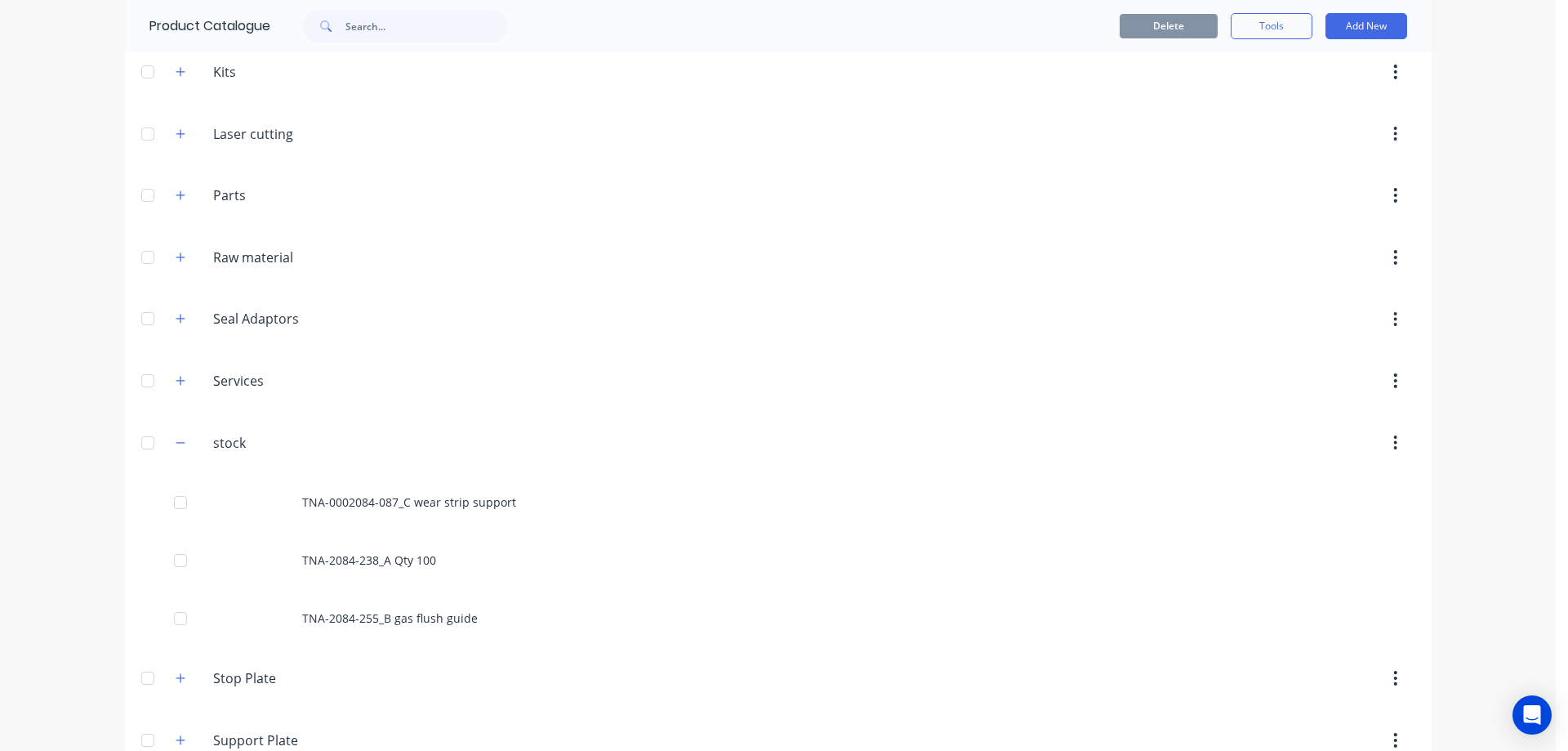
scroll to position [290, 0]
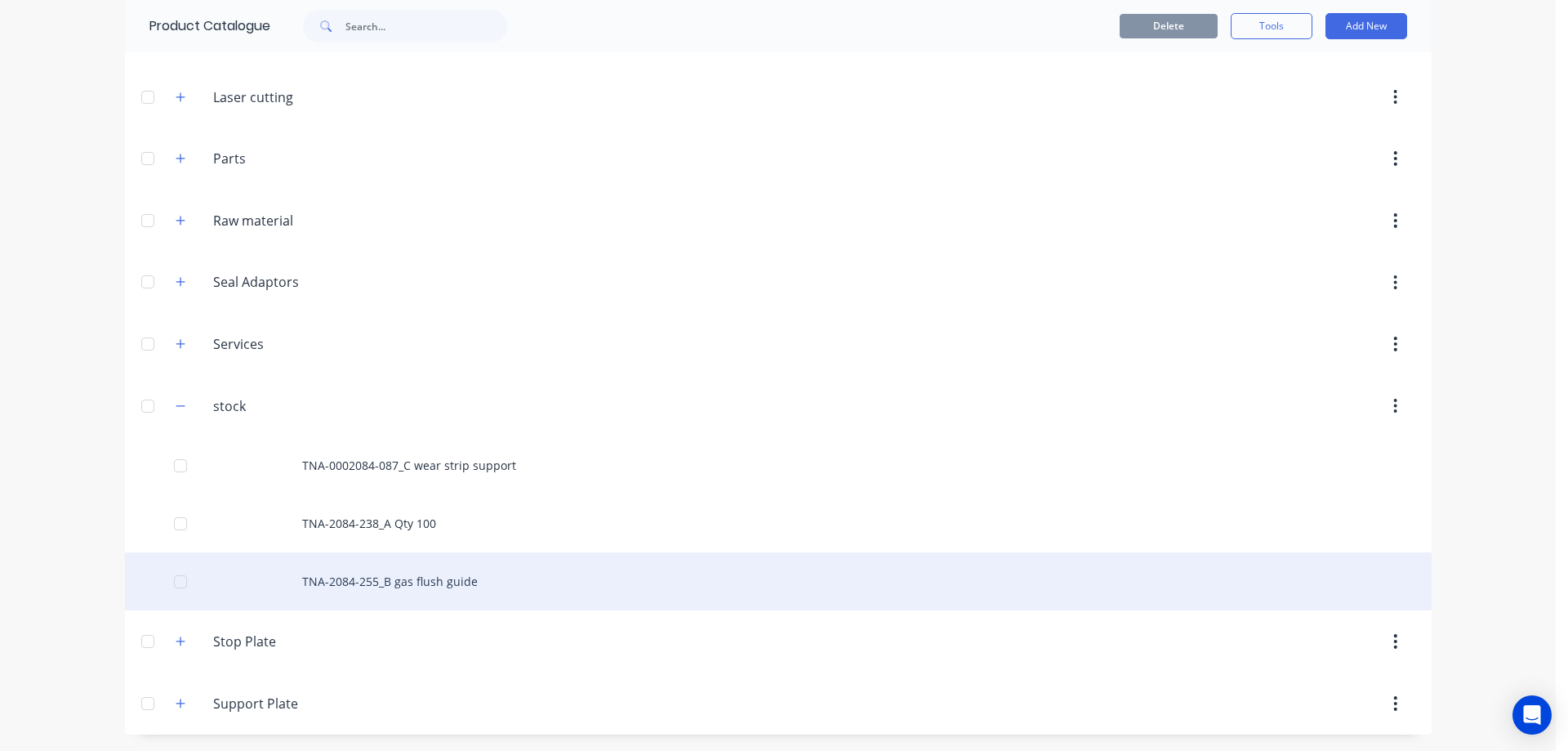
click at [357, 589] on div "TNA-2084-255_B gas flush guide" at bounding box center [778, 581] width 1306 height 58
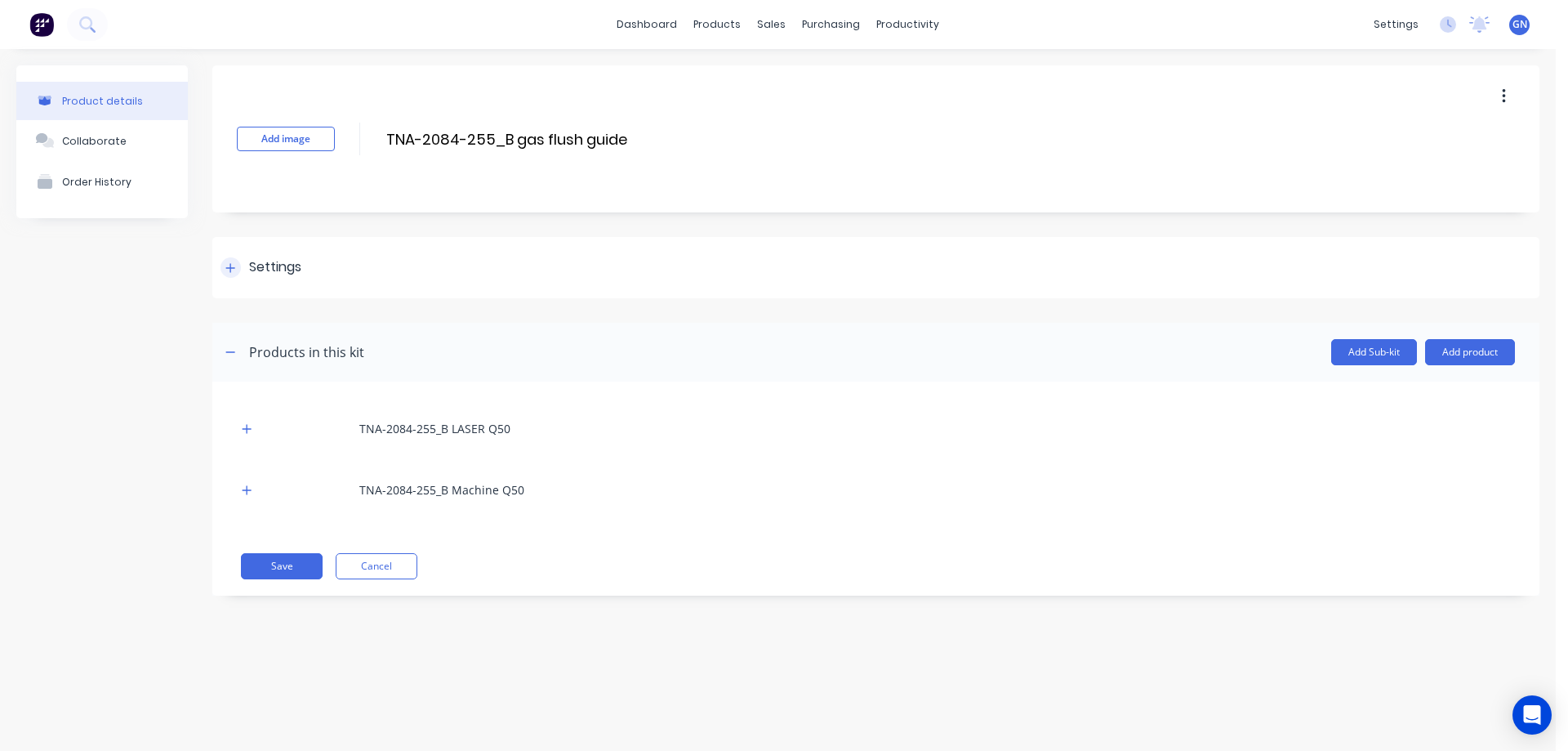
click at [232, 264] on icon at bounding box center [230, 268] width 10 height 12
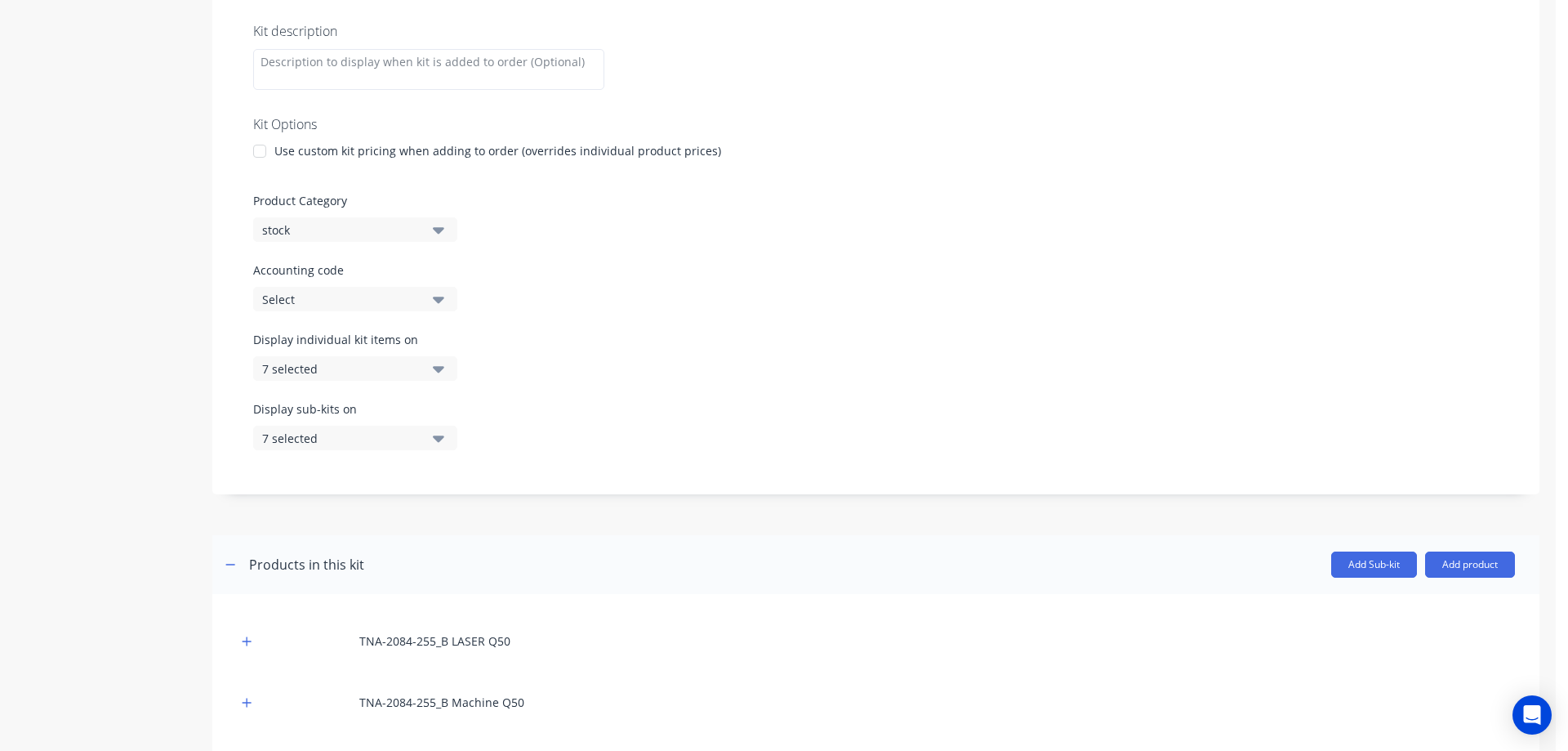
scroll to position [382, 0]
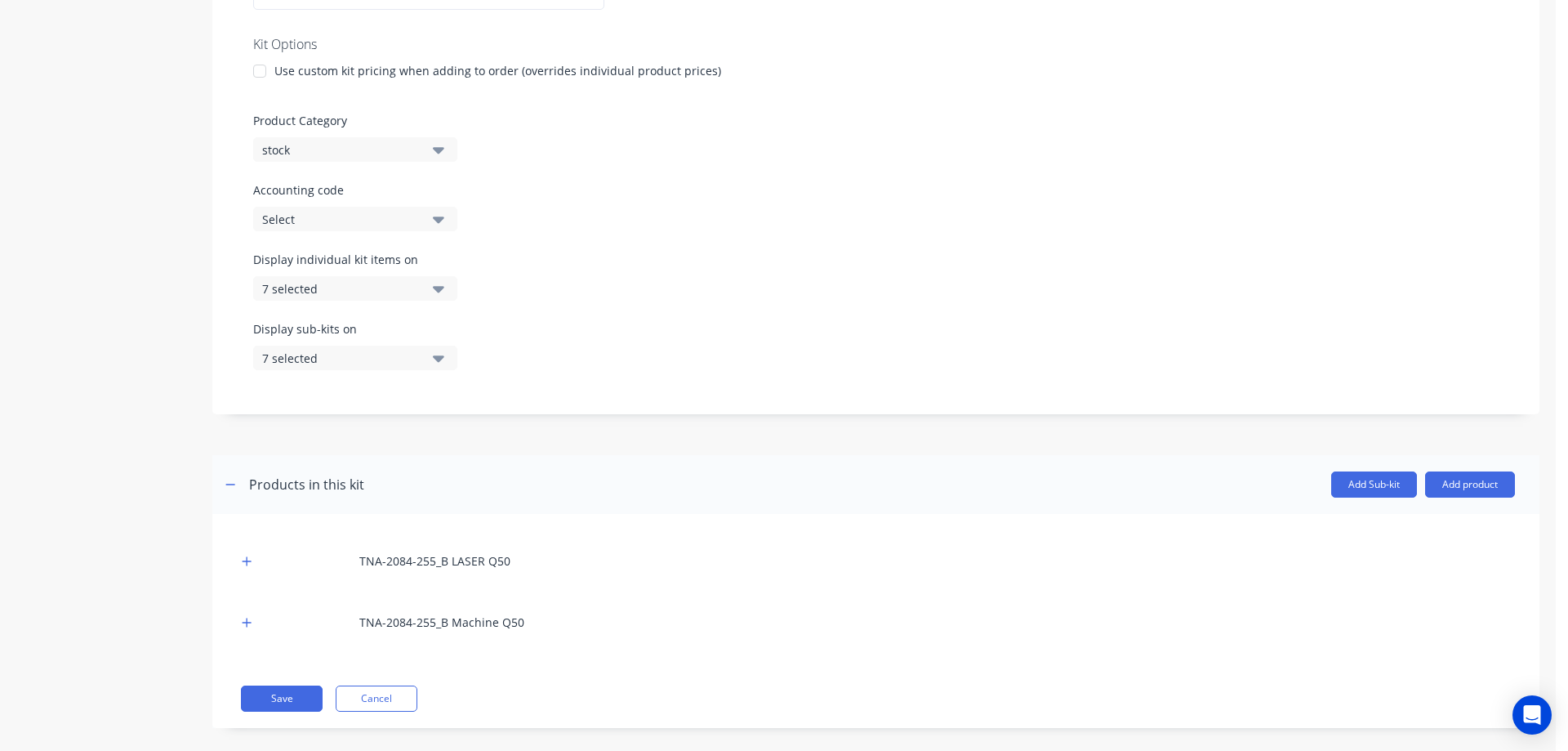
click at [362, 149] on div "stock" at bounding box center [341, 149] width 158 height 17
click at [648, 138] on div "Product Category stock" at bounding box center [875, 137] width 1245 height 49
click at [606, 134] on div "Product Category stock" at bounding box center [875, 137] width 1245 height 49
click at [405, 141] on div "stock" at bounding box center [341, 149] width 158 height 17
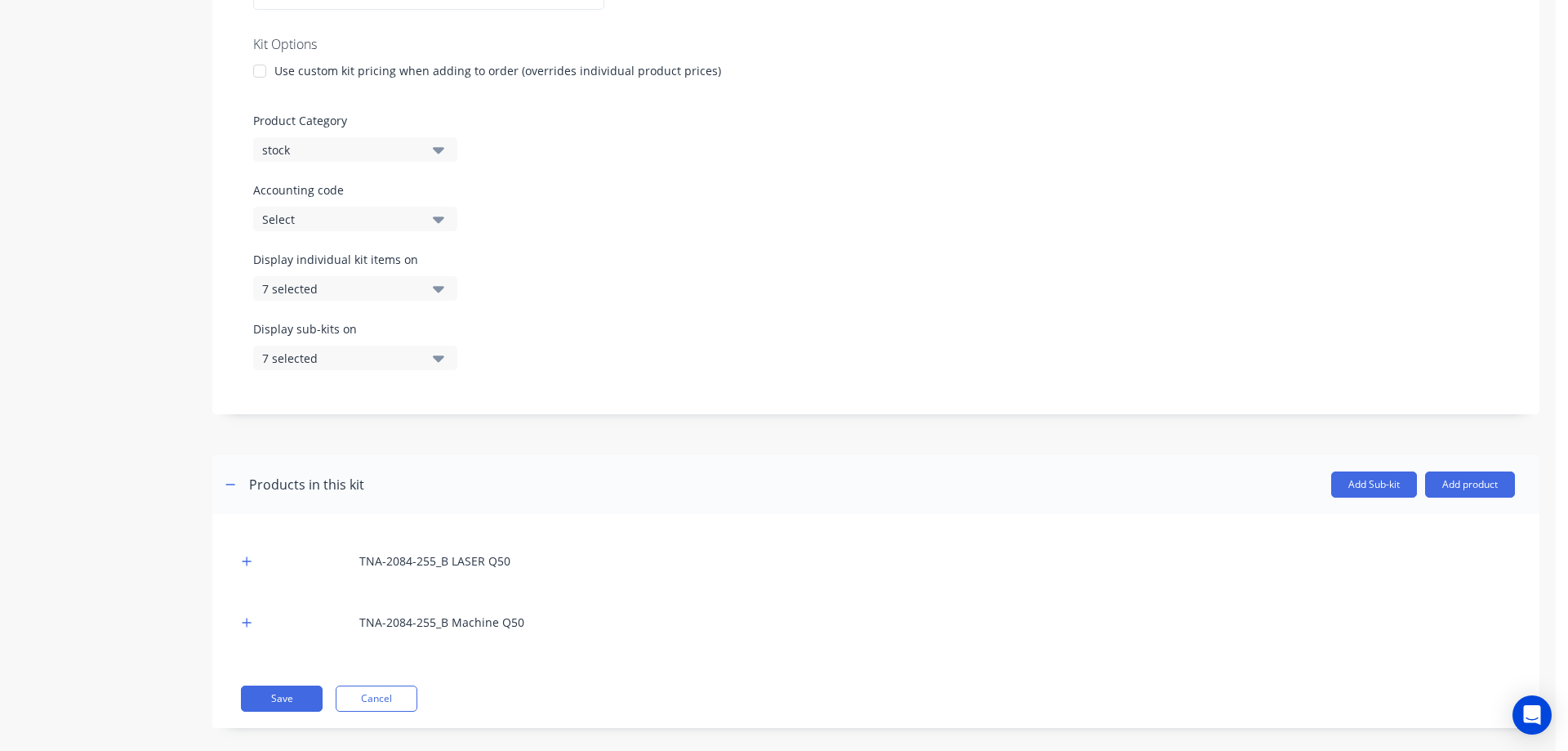
click at [351, 290] on div "7 selected" at bounding box center [341, 289] width 158 height 17
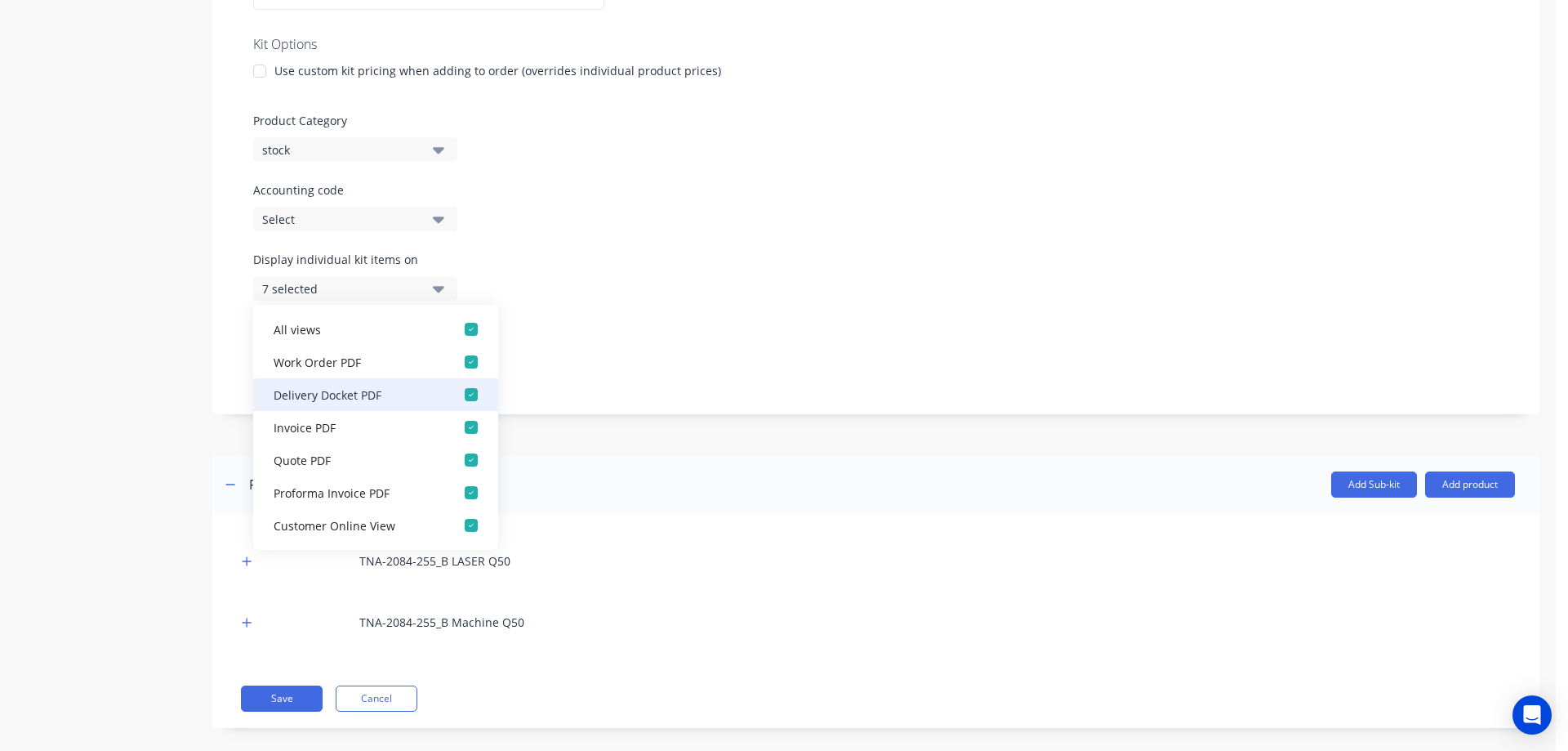
click at [461, 391] on div "button" at bounding box center [471, 395] width 33 height 33
click at [458, 428] on div "button" at bounding box center [471, 427] width 33 height 33
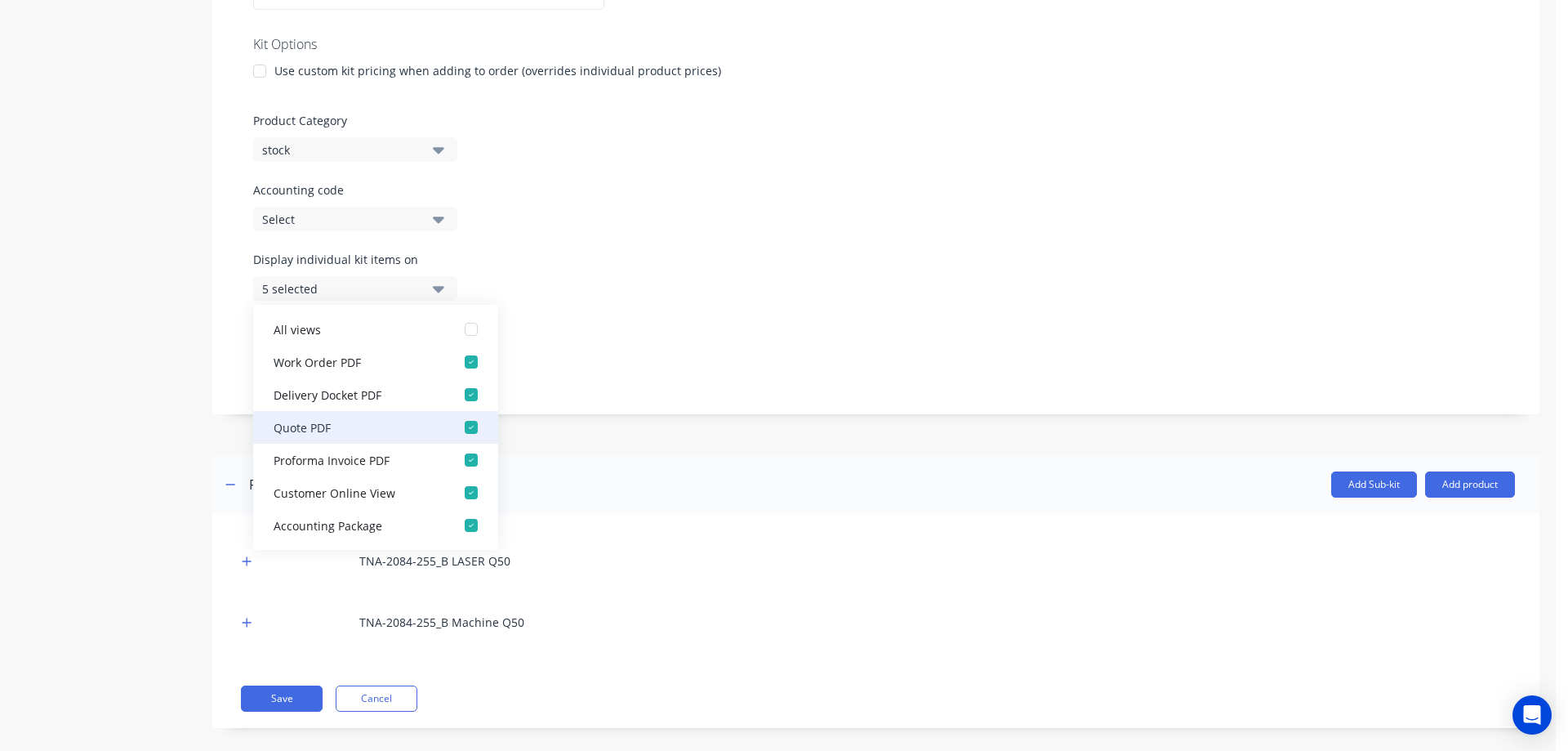
click at [459, 420] on div "button" at bounding box center [471, 427] width 33 height 33
click at [459, 393] on div "button" at bounding box center [471, 395] width 33 height 33
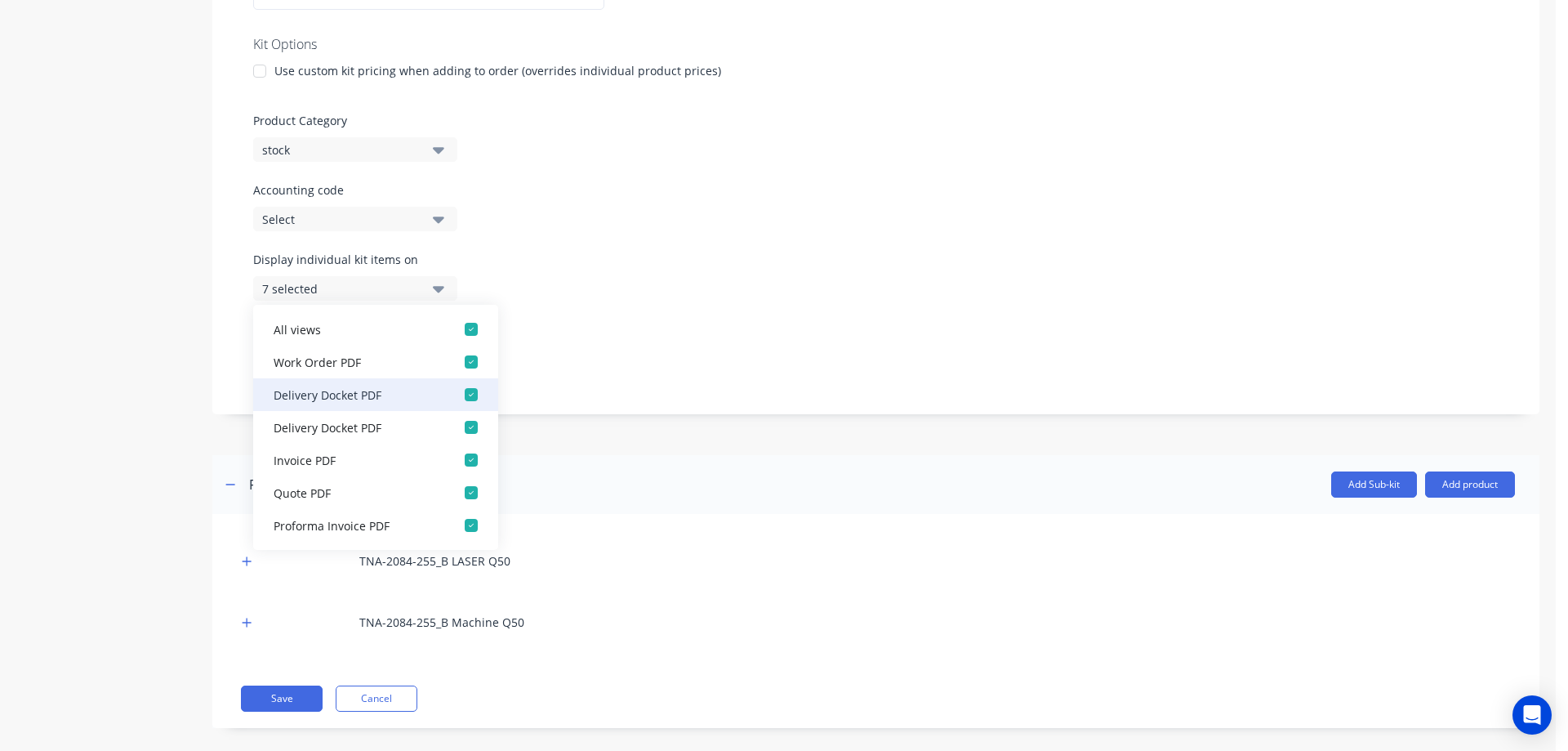
click at [457, 390] on div "button" at bounding box center [471, 395] width 33 height 33
click at [456, 328] on div "button" at bounding box center [471, 330] width 33 height 33
click at [462, 395] on div "button" at bounding box center [471, 395] width 33 height 33
click at [461, 325] on div "button" at bounding box center [471, 330] width 33 height 33
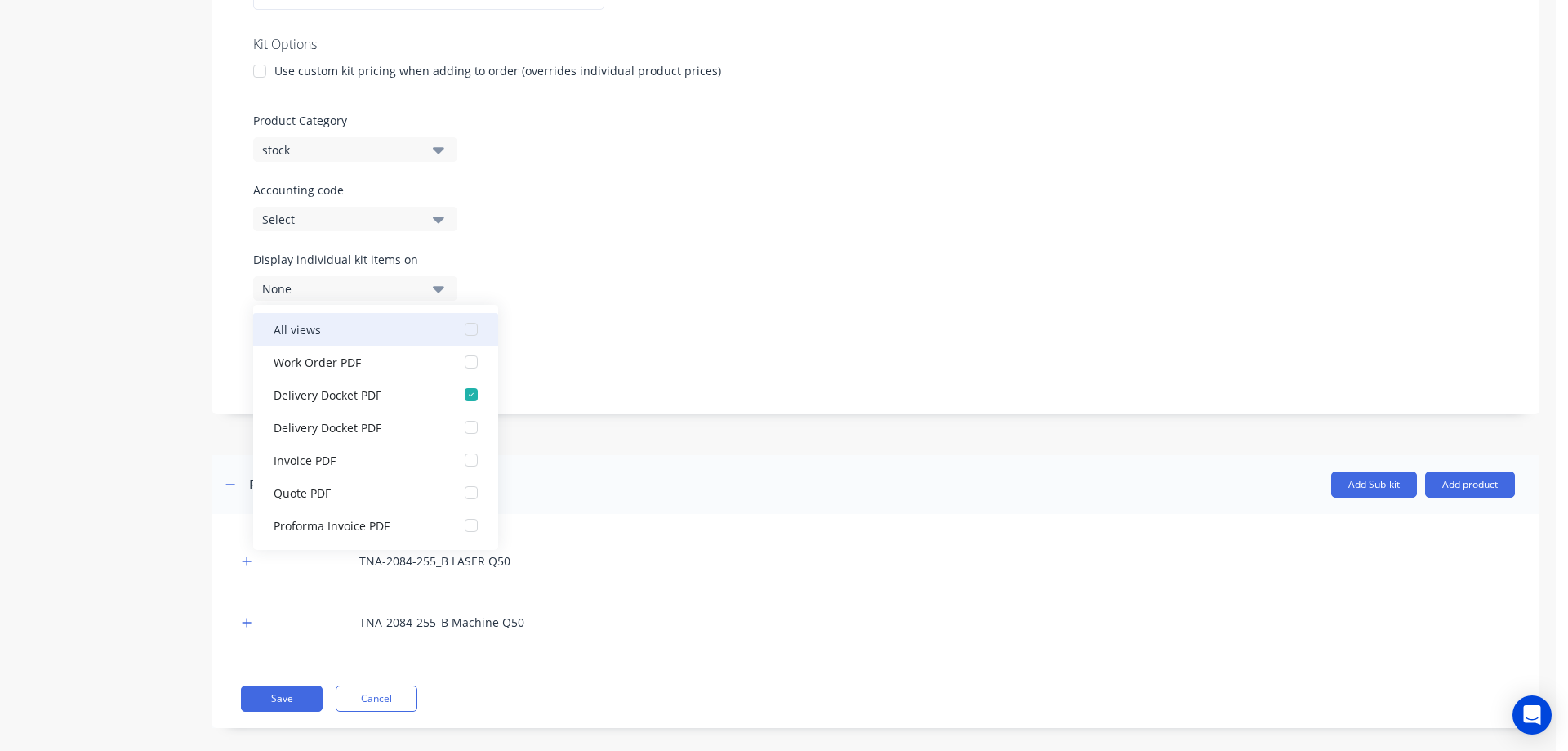
click at [461, 323] on div "button" at bounding box center [471, 330] width 33 height 33
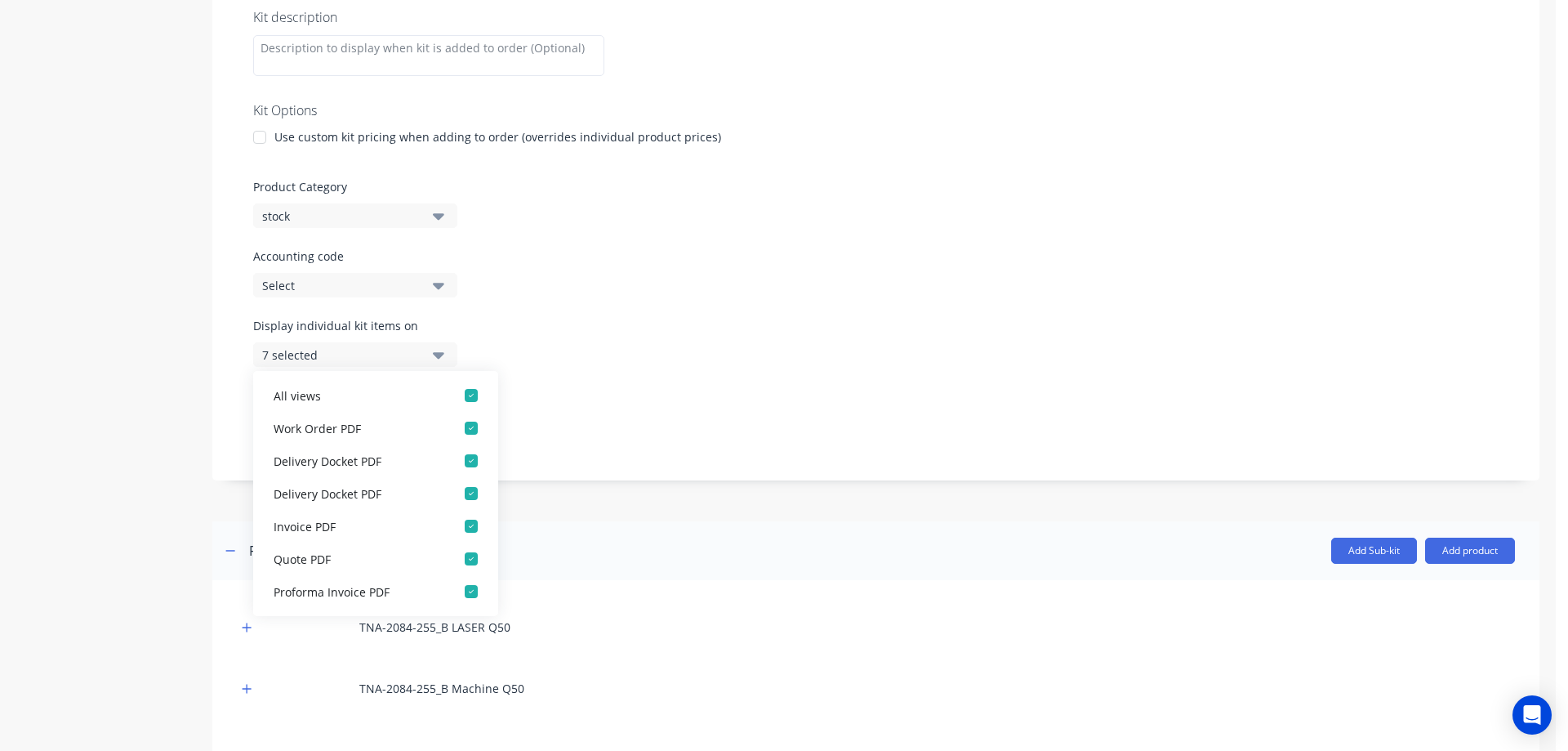
scroll to position [354, 0]
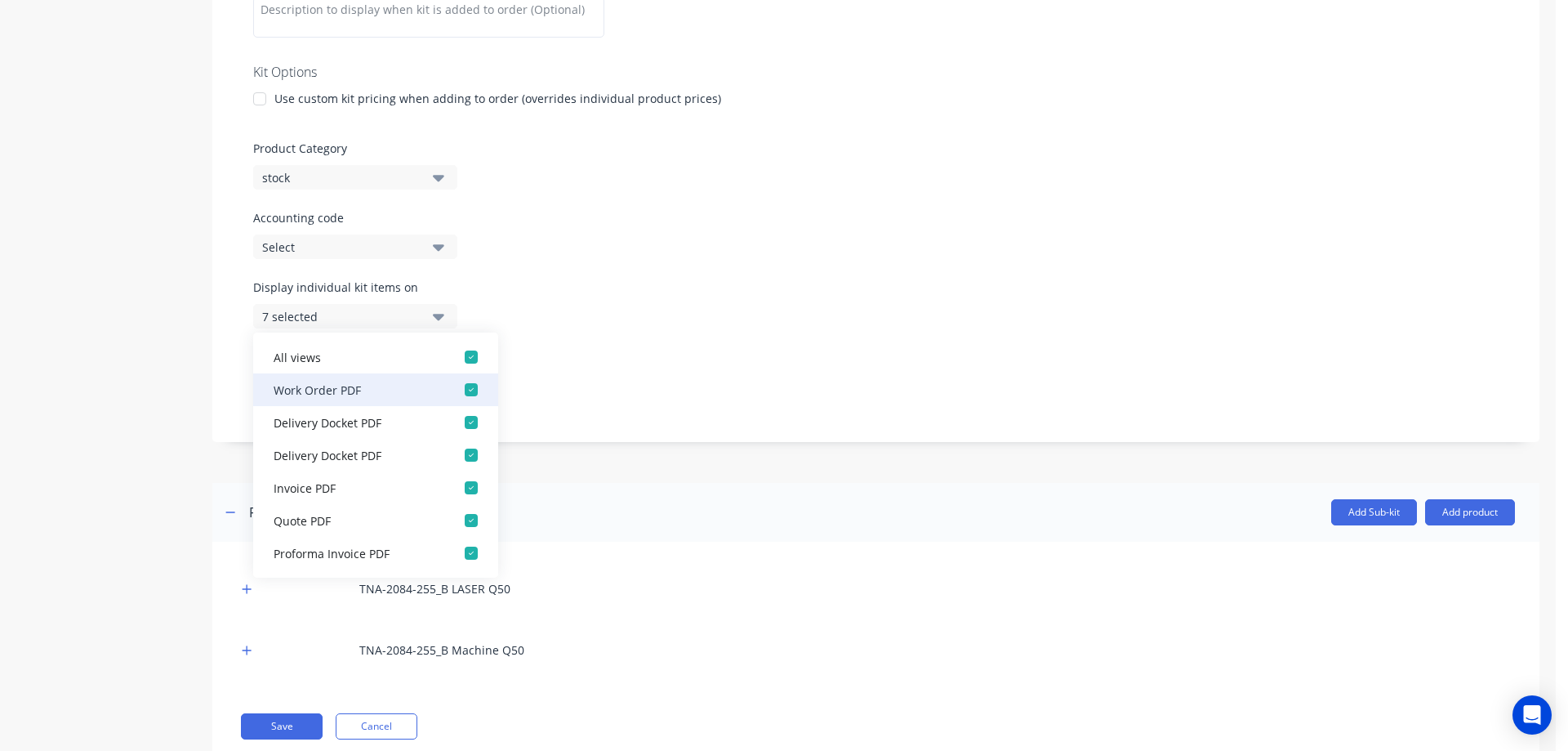
click at [459, 387] on div "button" at bounding box center [471, 390] width 33 height 33
click at [457, 424] on div "button" at bounding box center [471, 422] width 33 height 33
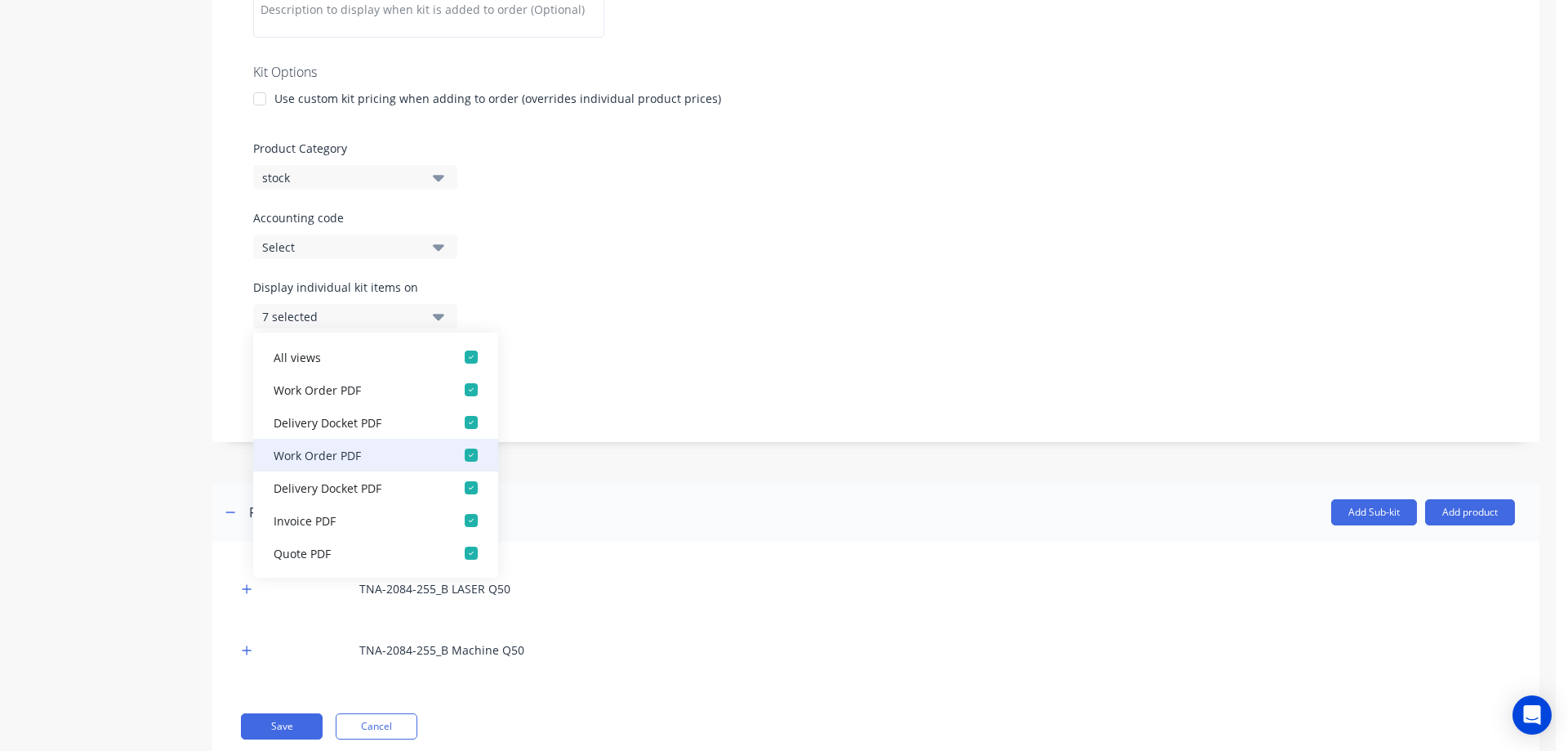
click at [461, 458] on div "button" at bounding box center [471, 455] width 33 height 33
click at [461, 488] on div "button" at bounding box center [471, 488] width 33 height 33
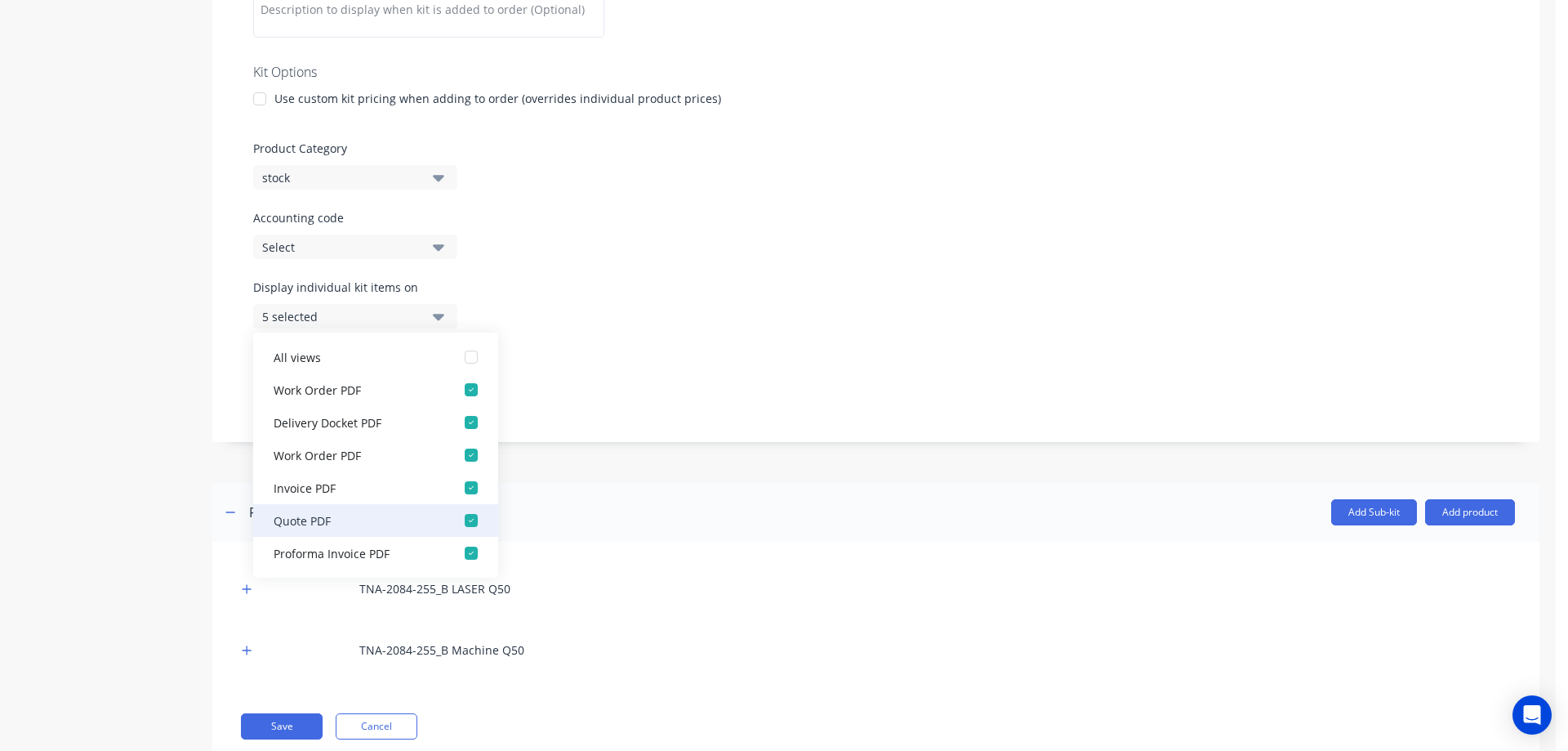
click at [459, 524] on div "button" at bounding box center [471, 520] width 33 height 33
click at [459, 552] on div "button" at bounding box center [471, 553] width 33 height 33
click at [463, 555] on div "button" at bounding box center [471, 553] width 33 height 33
click at [462, 519] on div "button" at bounding box center [471, 520] width 33 height 33
click at [458, 488] on div "button" at bounding box center [471, 488] width 33 height 33
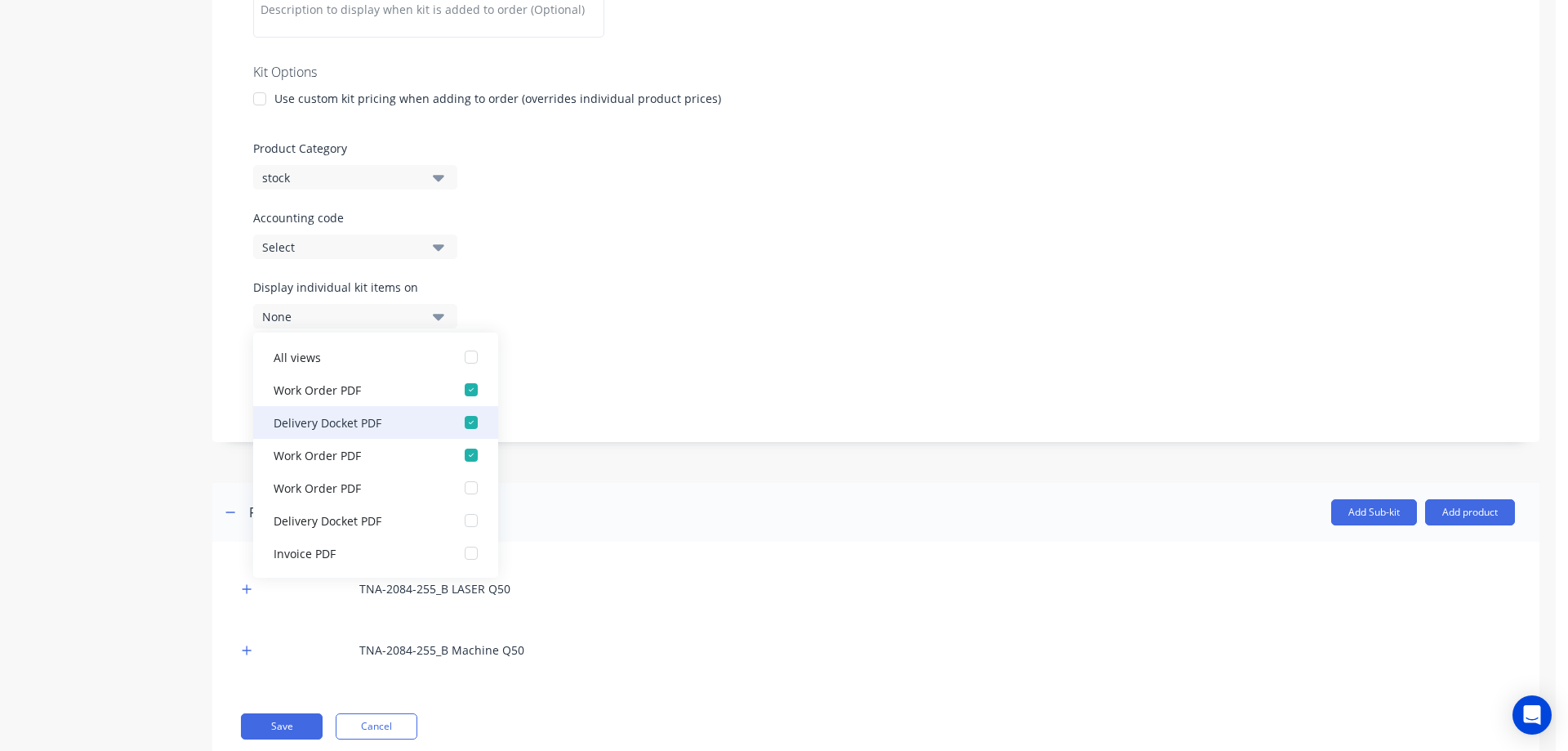
click at [461, 420] on div "button" at bounding box center [471, 422] width 33 height 33
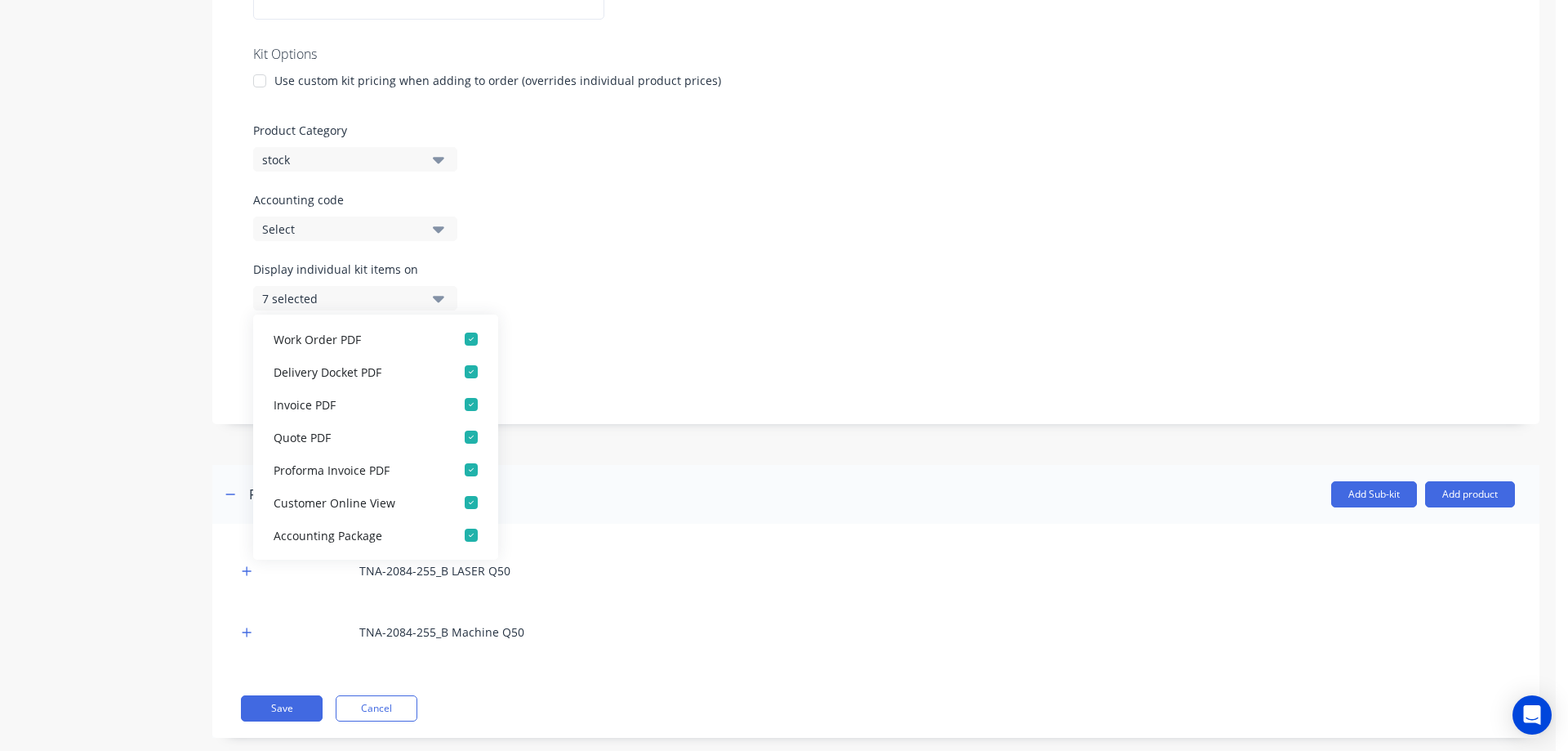
scroll to position [382, 0]
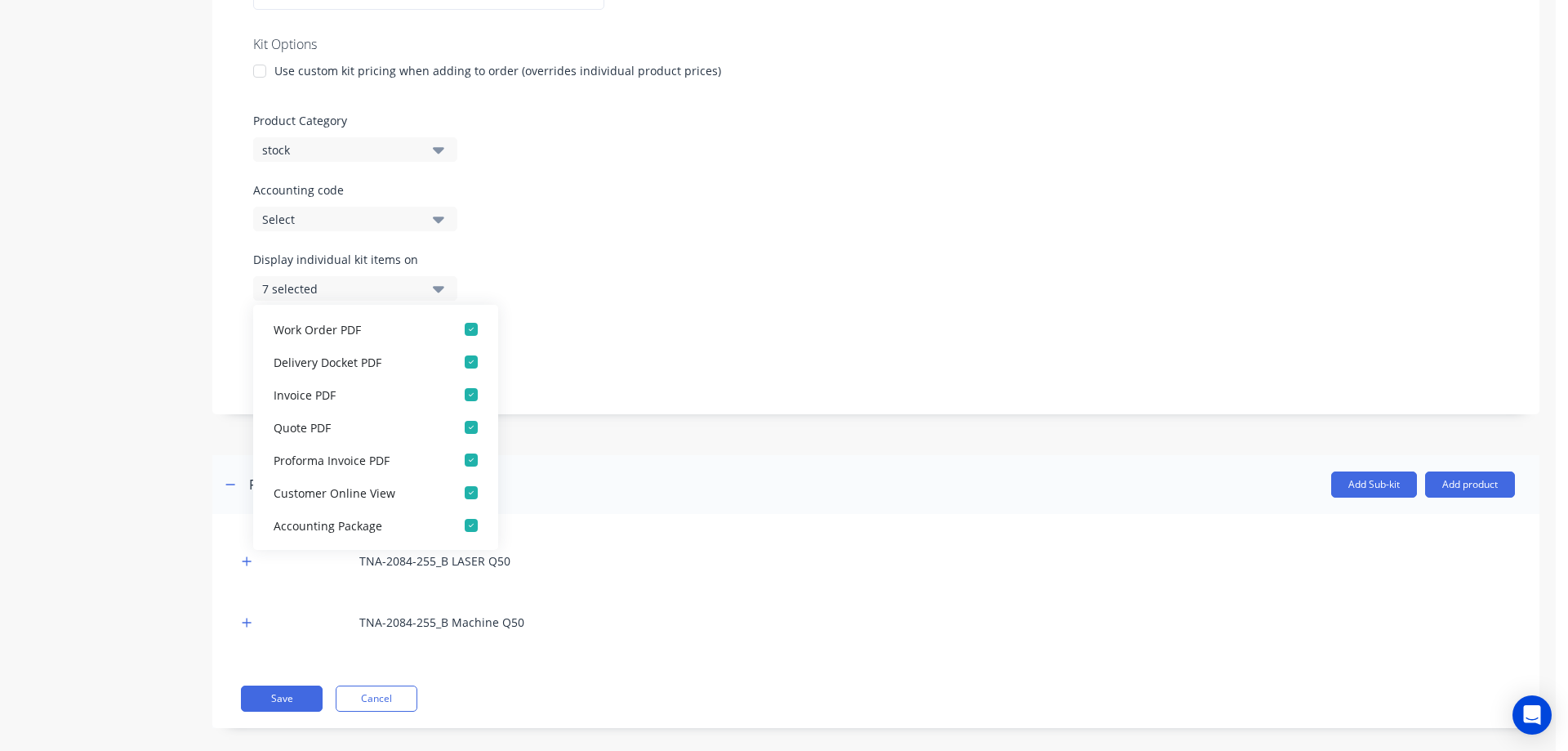
click at [621, 342] on div "Display sub-kits on 7 selected" at bounding box center [875, 354] width 1245 height 69
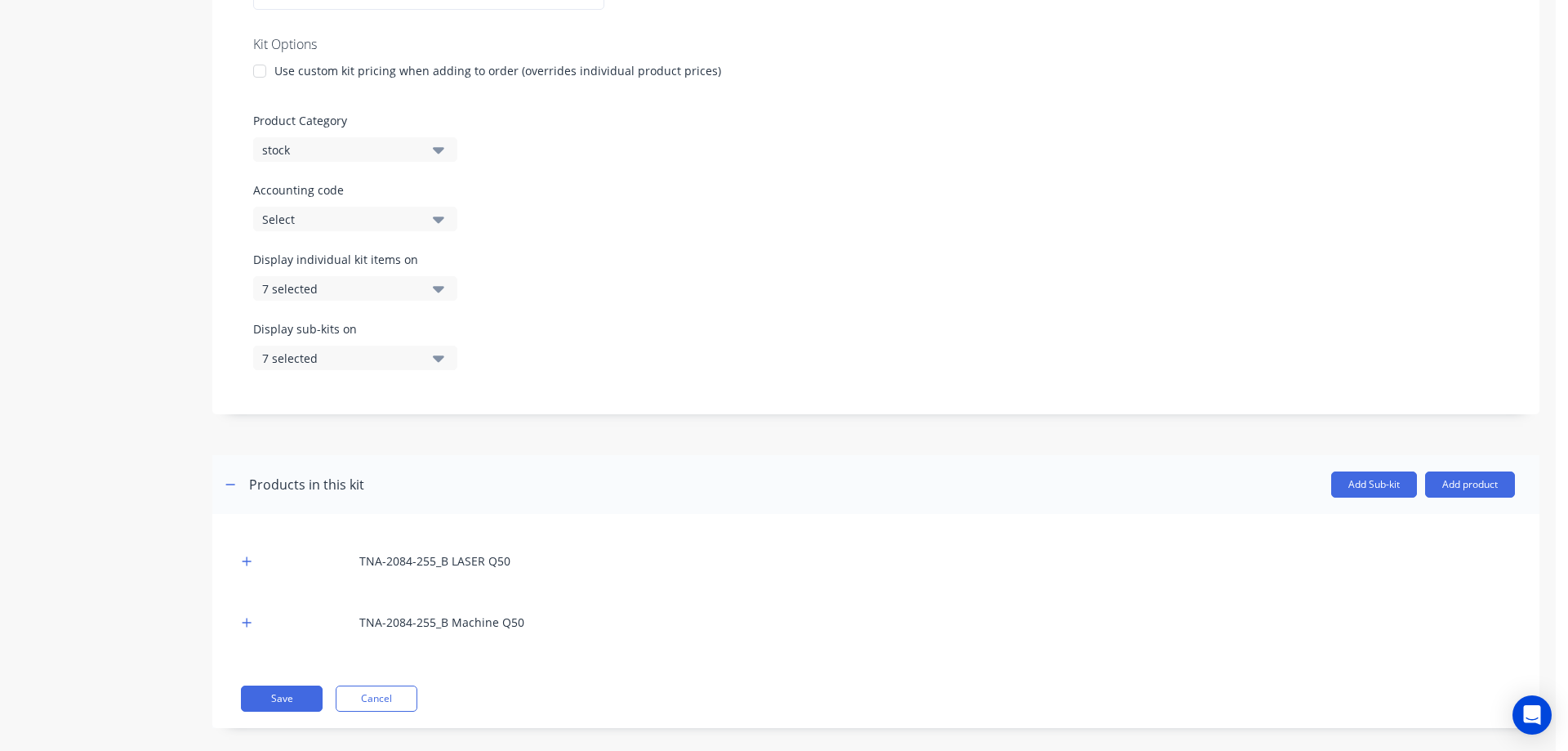
scroll to position [400, 0]
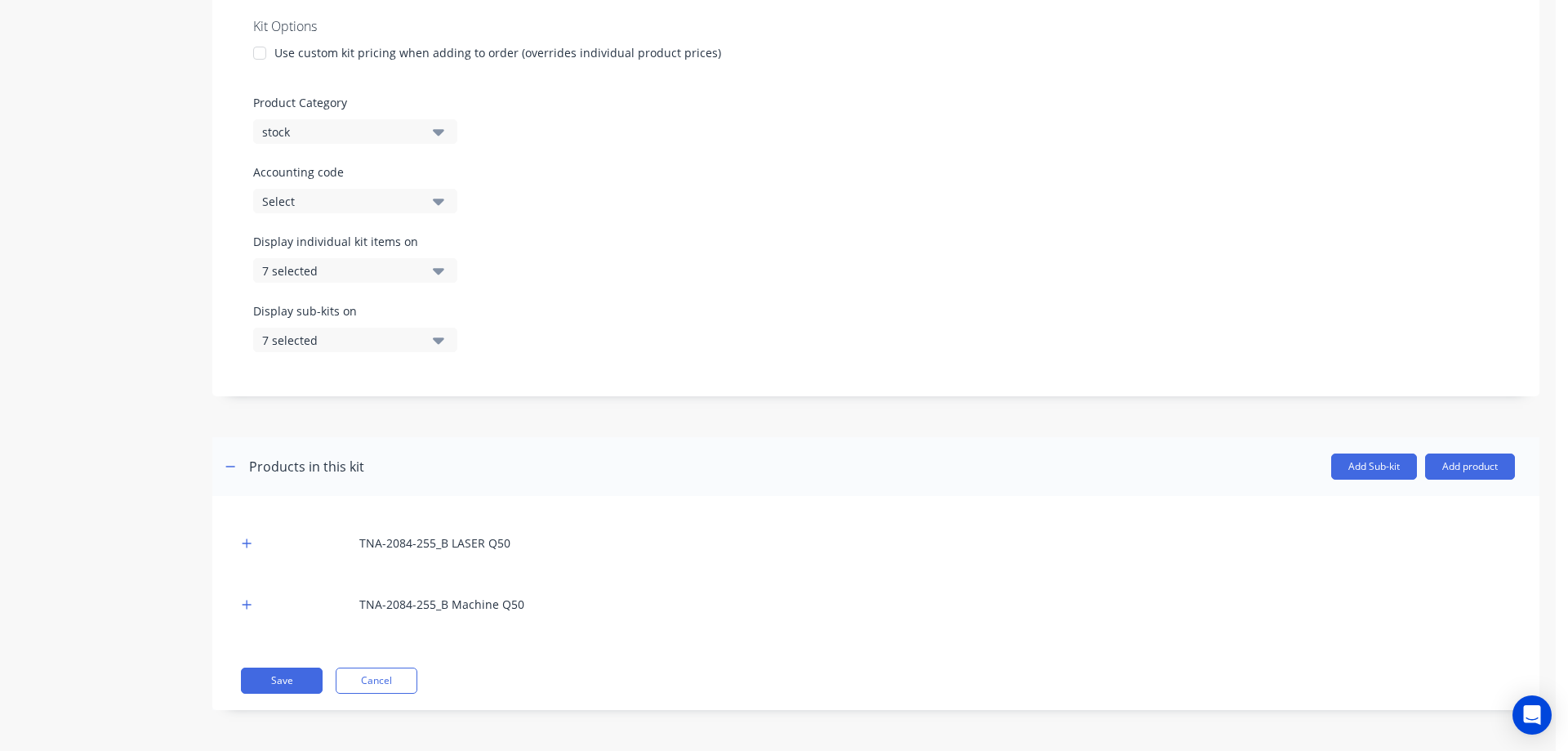
click at [615, 441] on header "Products in this kit Add Sub-kit Add product" at bounding box center [876, 466] width 1327 height 59
click at [245, 542] on icon "button" at bounding box center [246, 543] width 10 height 12
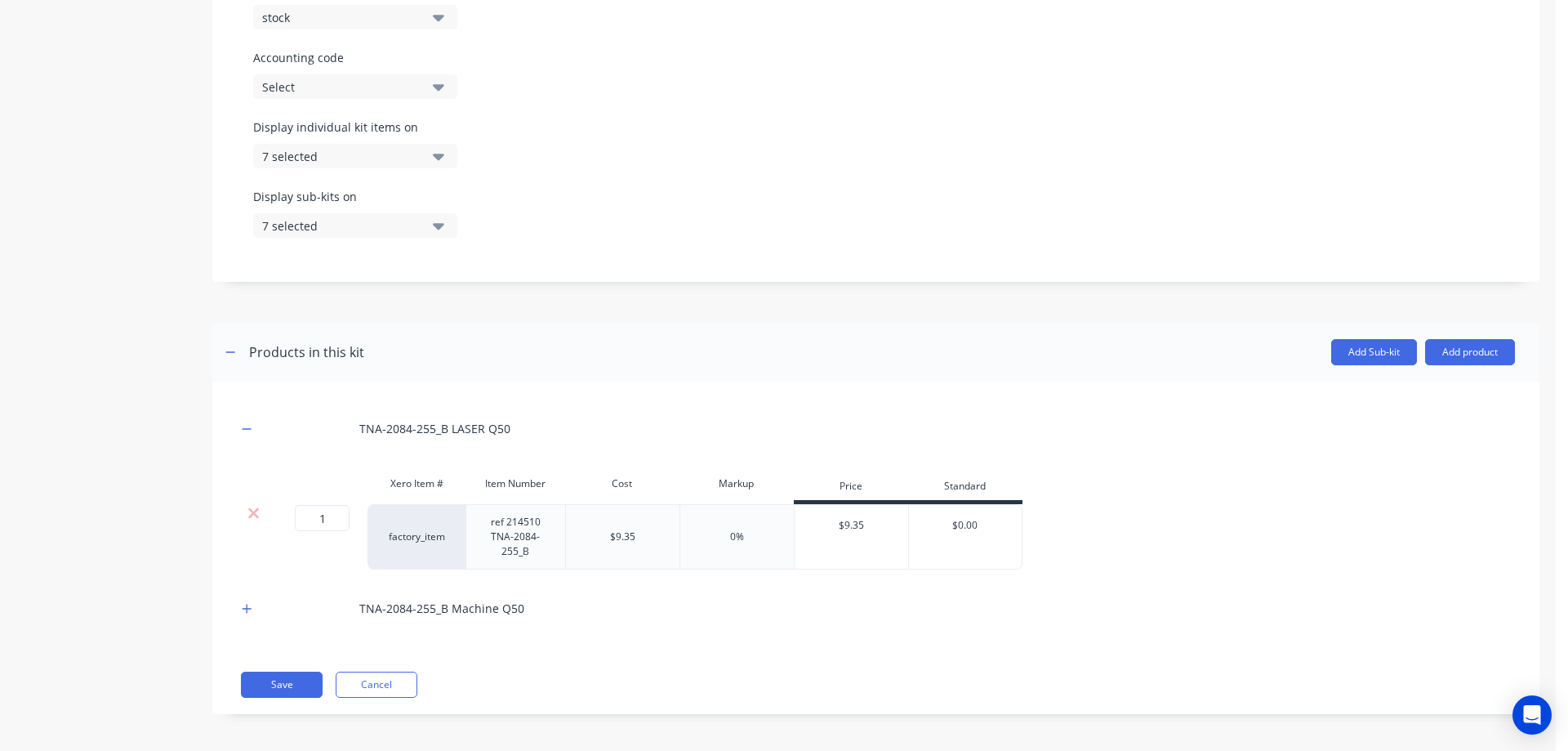
scroll to position [518, 0]
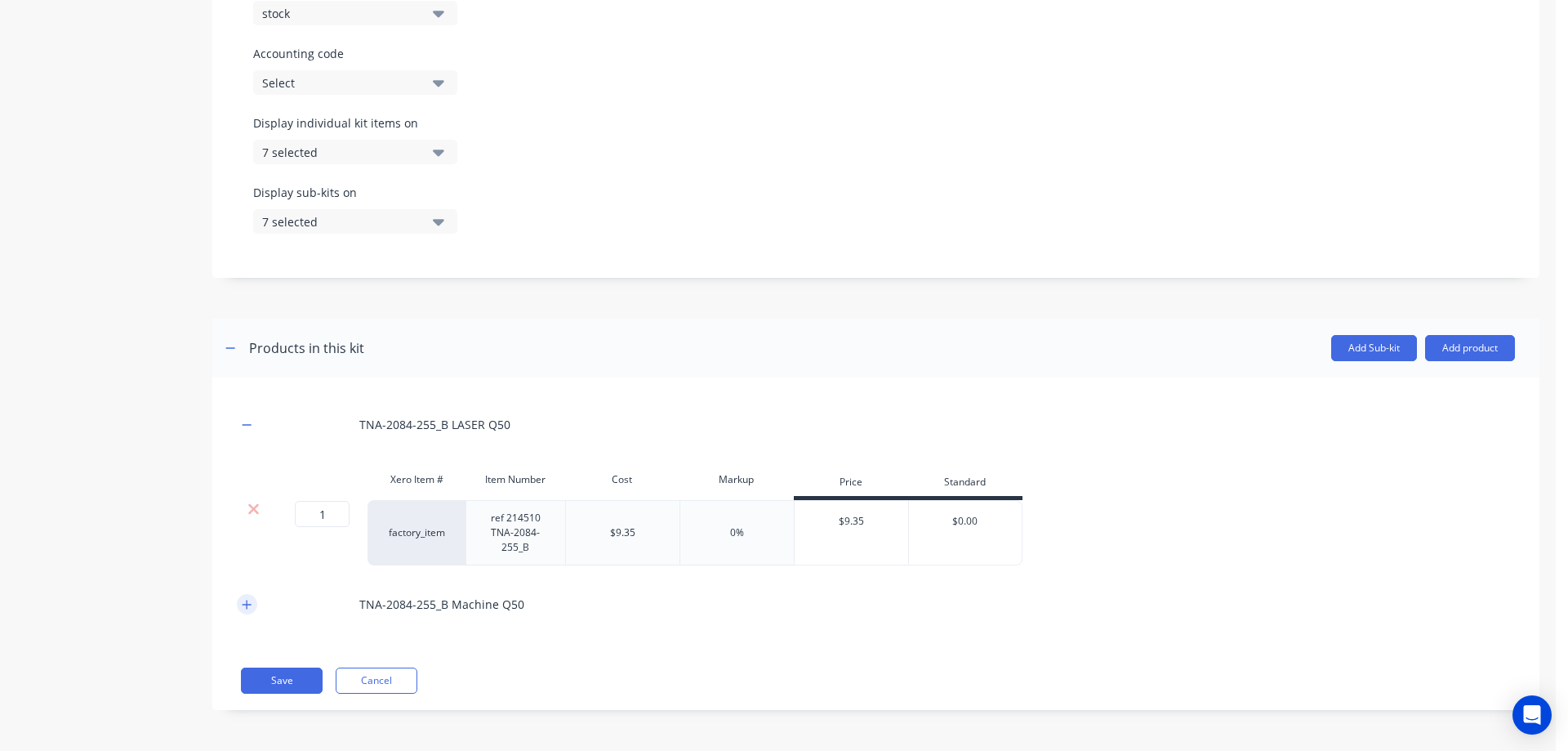
click at [240, 607] on button "button" at bounding box center [246, 603] width 21 height 21
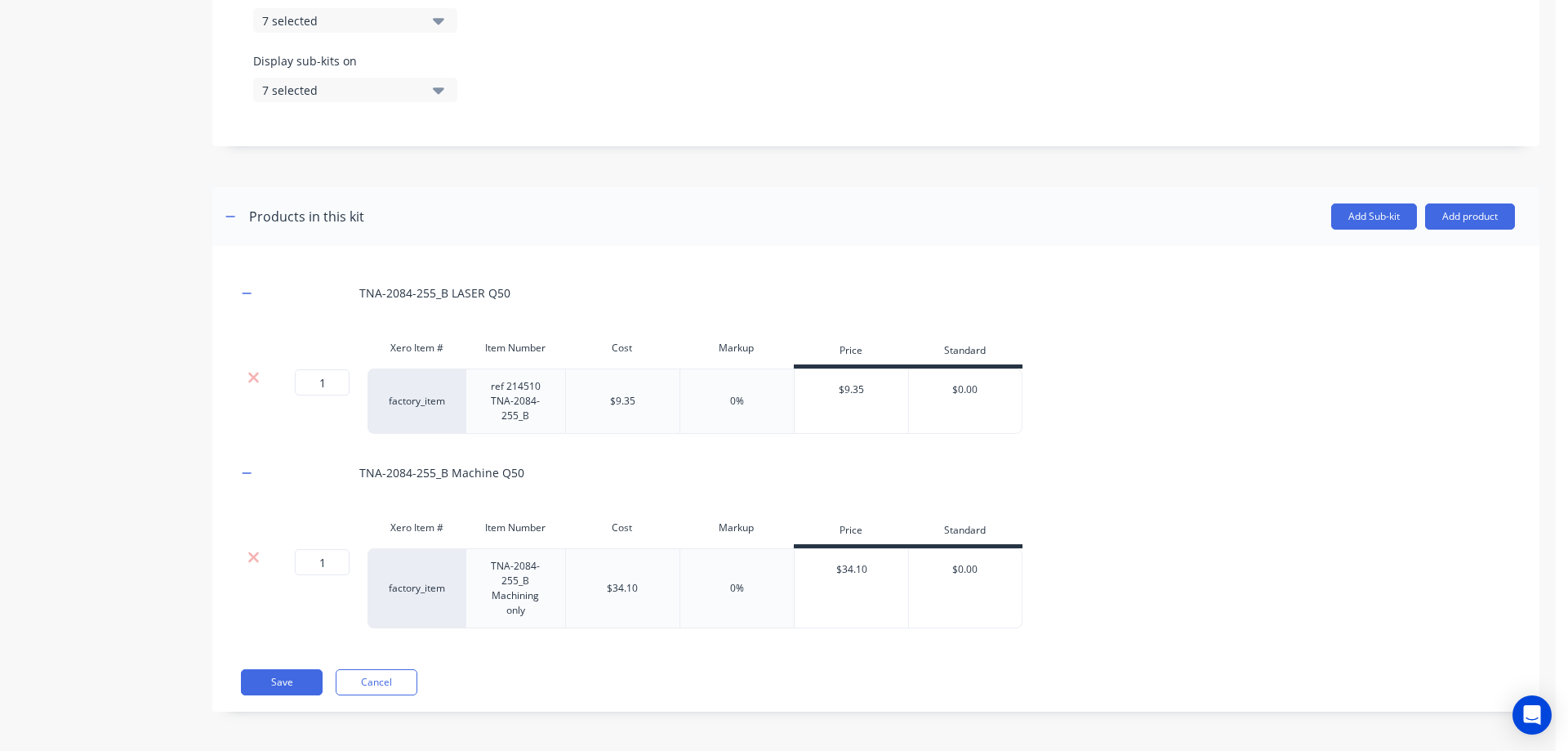
scroll to position [651, 0]
click at [1125, 418] on div "1 1 ? factory_item ref 214510 TNA-2084-255_B $9.35 0% $9.35 $0.00" at bounding box center [875, 399] width 1278 height 65
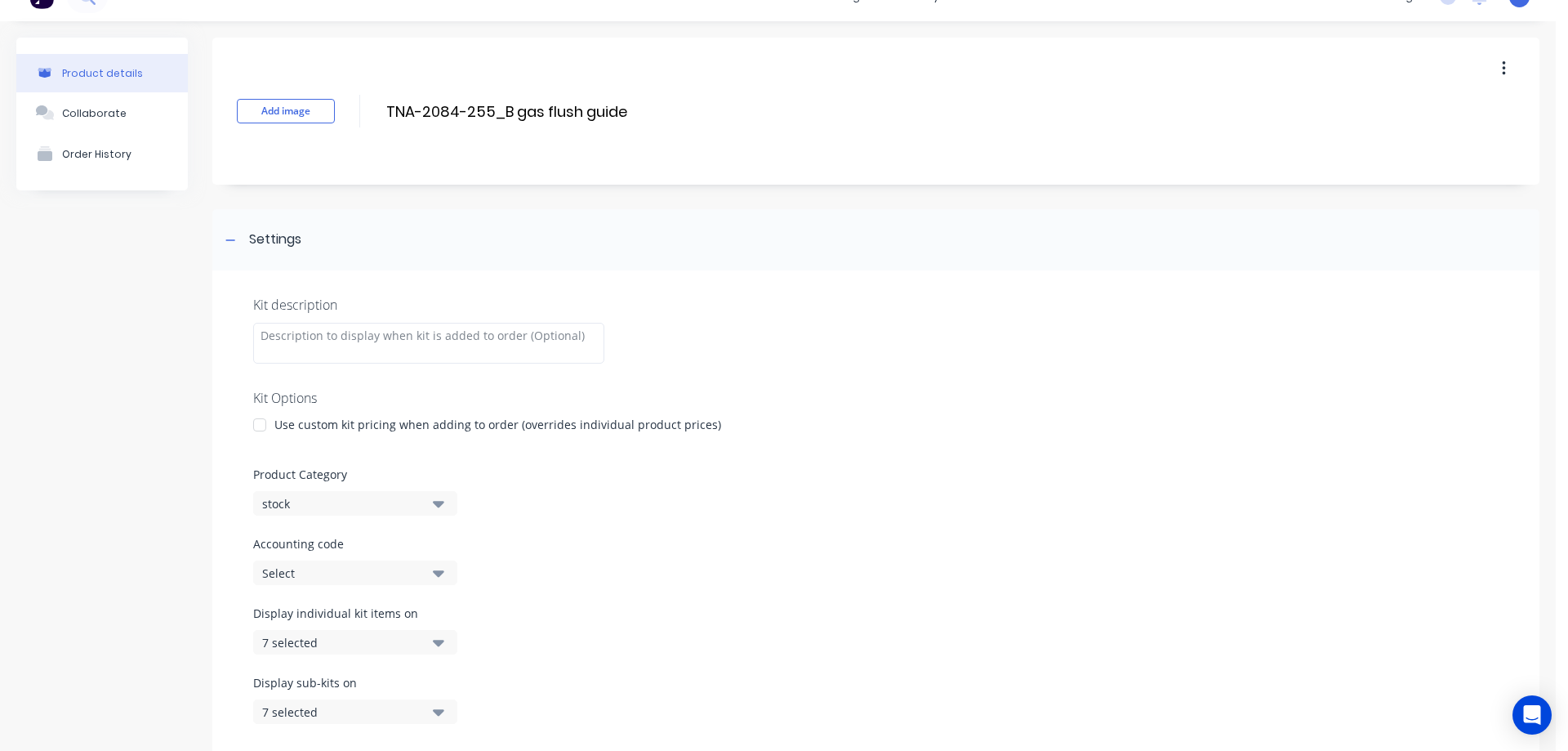
scroll to position [0, 0]
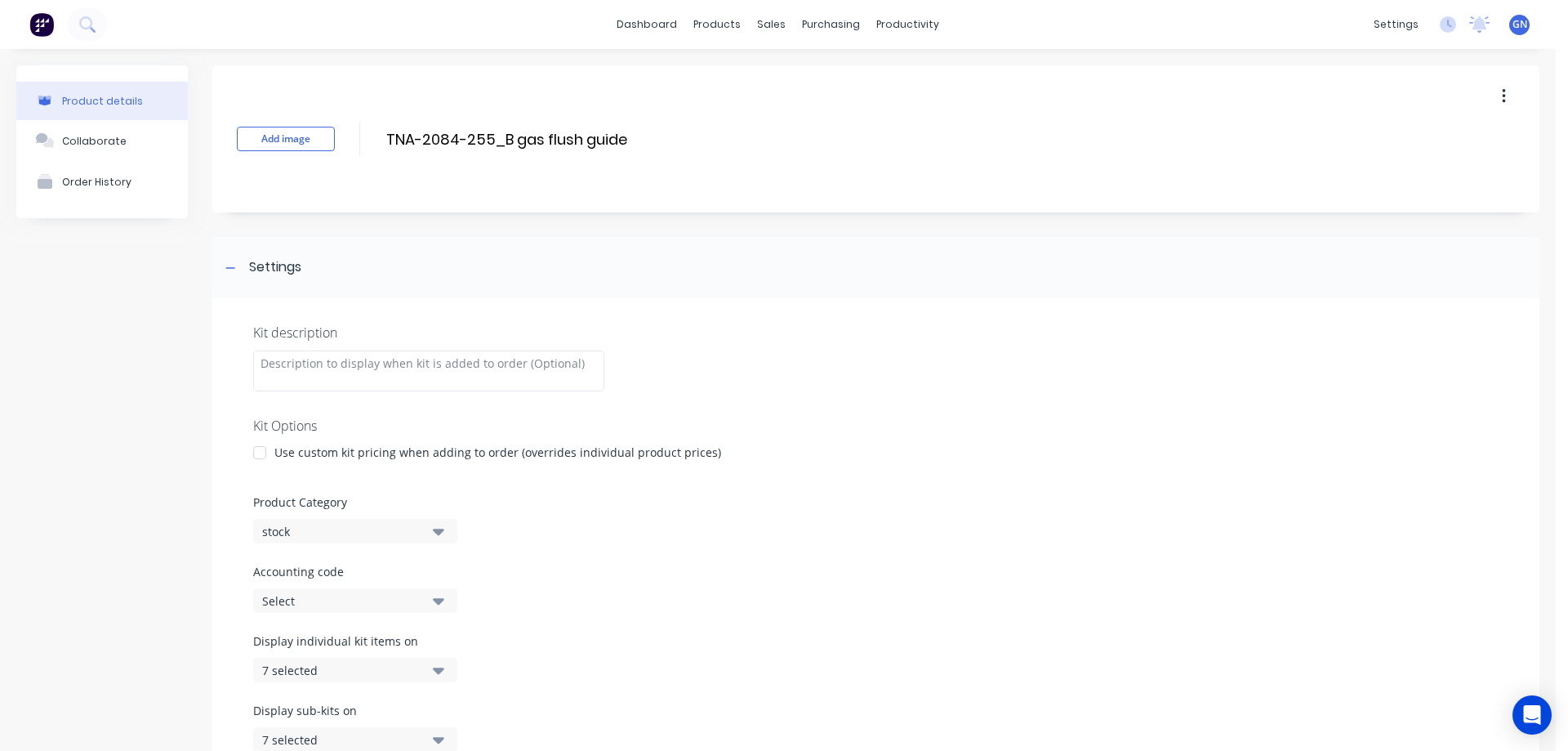
click at [1493, 95] on button "button" at bounding box center [1504, 96] width 39 height 30
click at [516, 153] on div "Add image TNA-2084-255_B gas flush guide TNA-2084-255_B gas flush guide Enter k…" at bounding box center [876, 138] width 1327 height 147
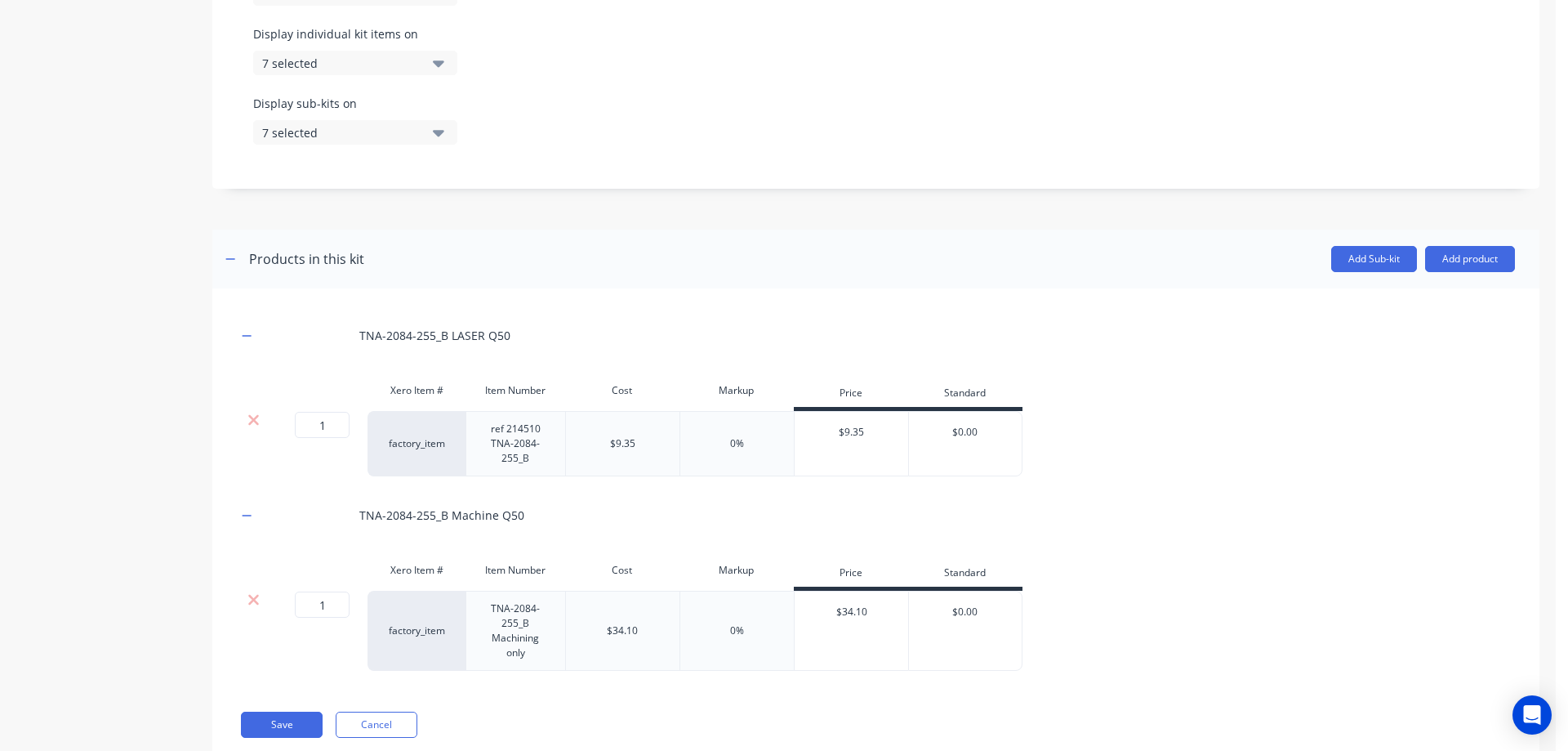
scroll to position [651, 0]
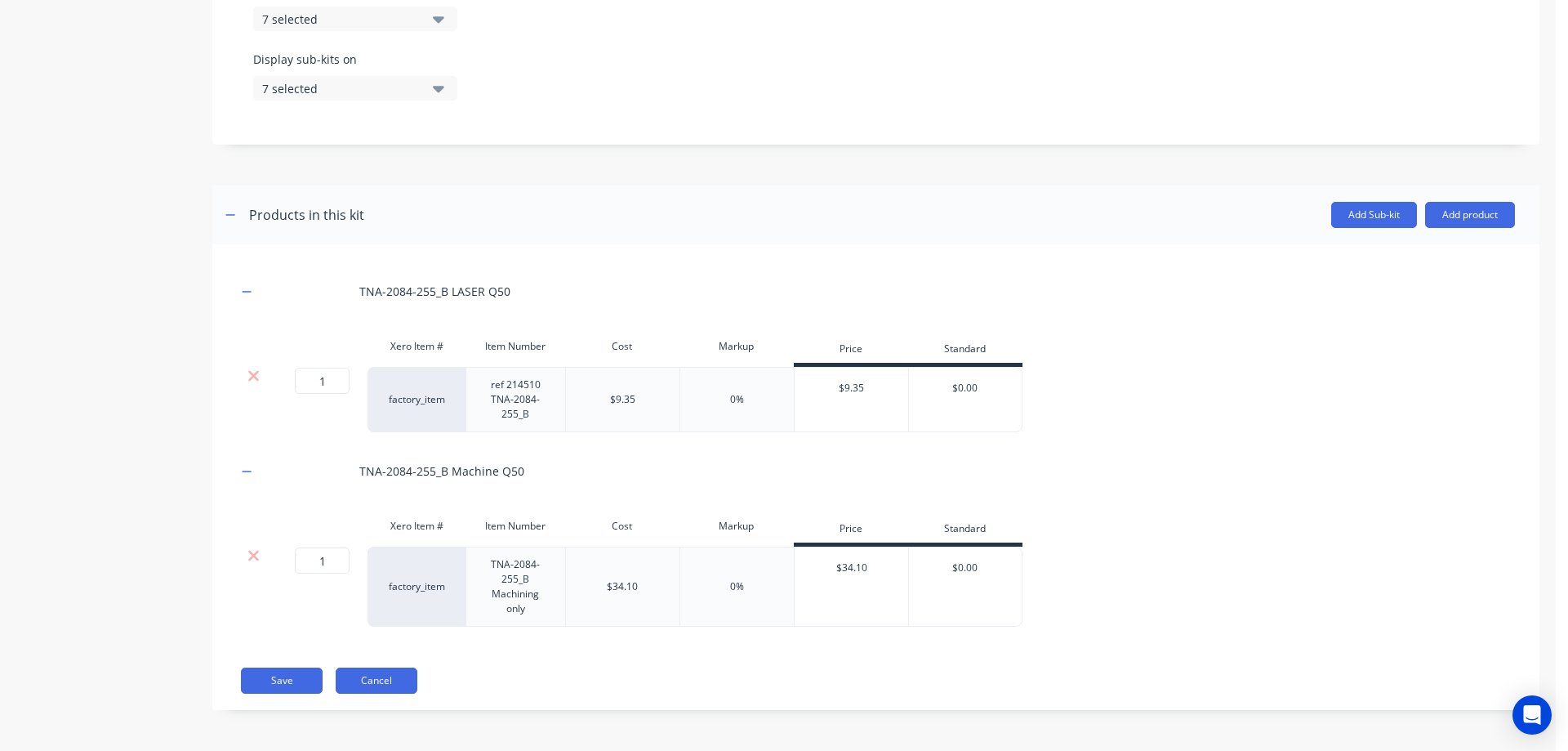
click at [378, 684] on button "Cancel" at bounding box center [376, 681] width 82 height 26
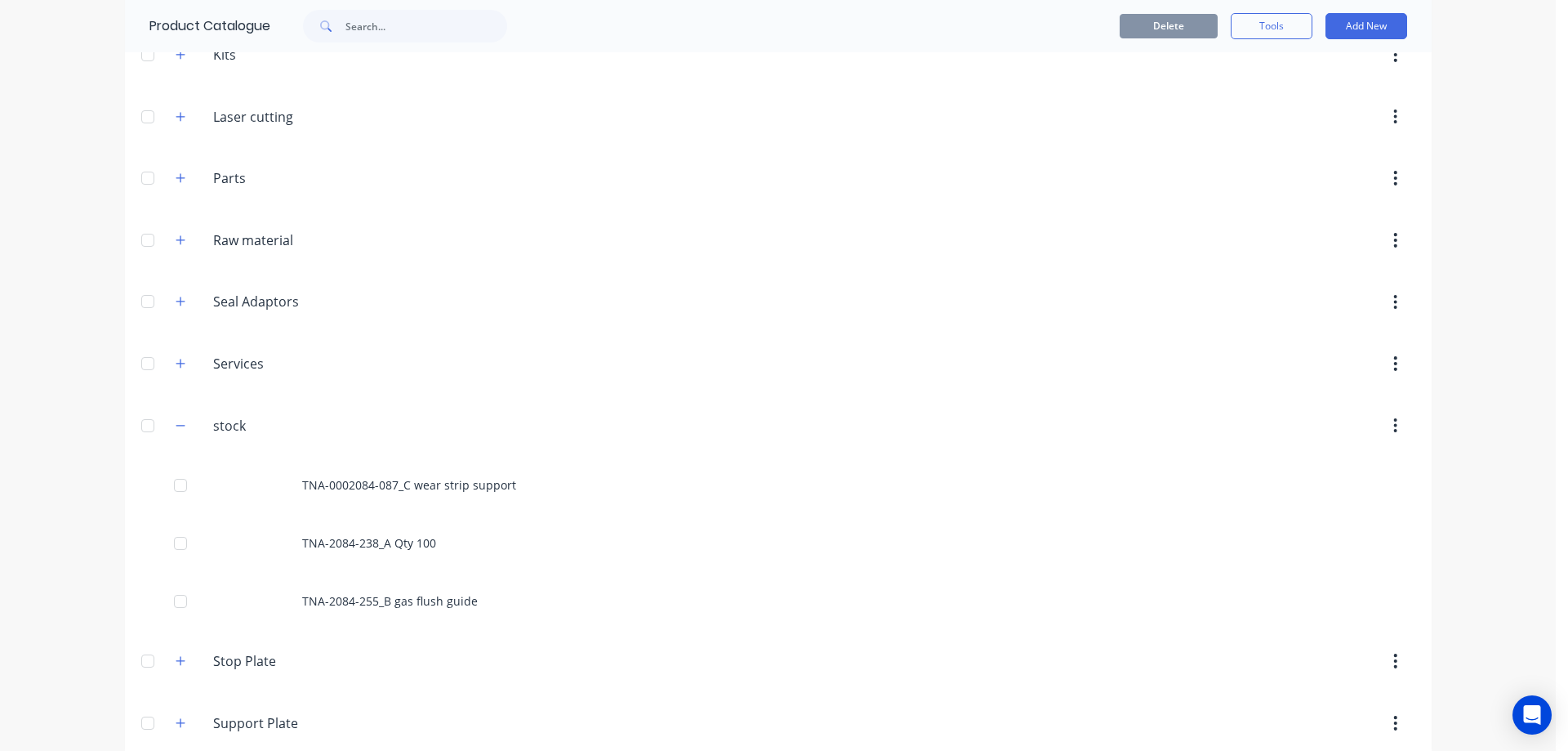
scroll to position [290, 0]
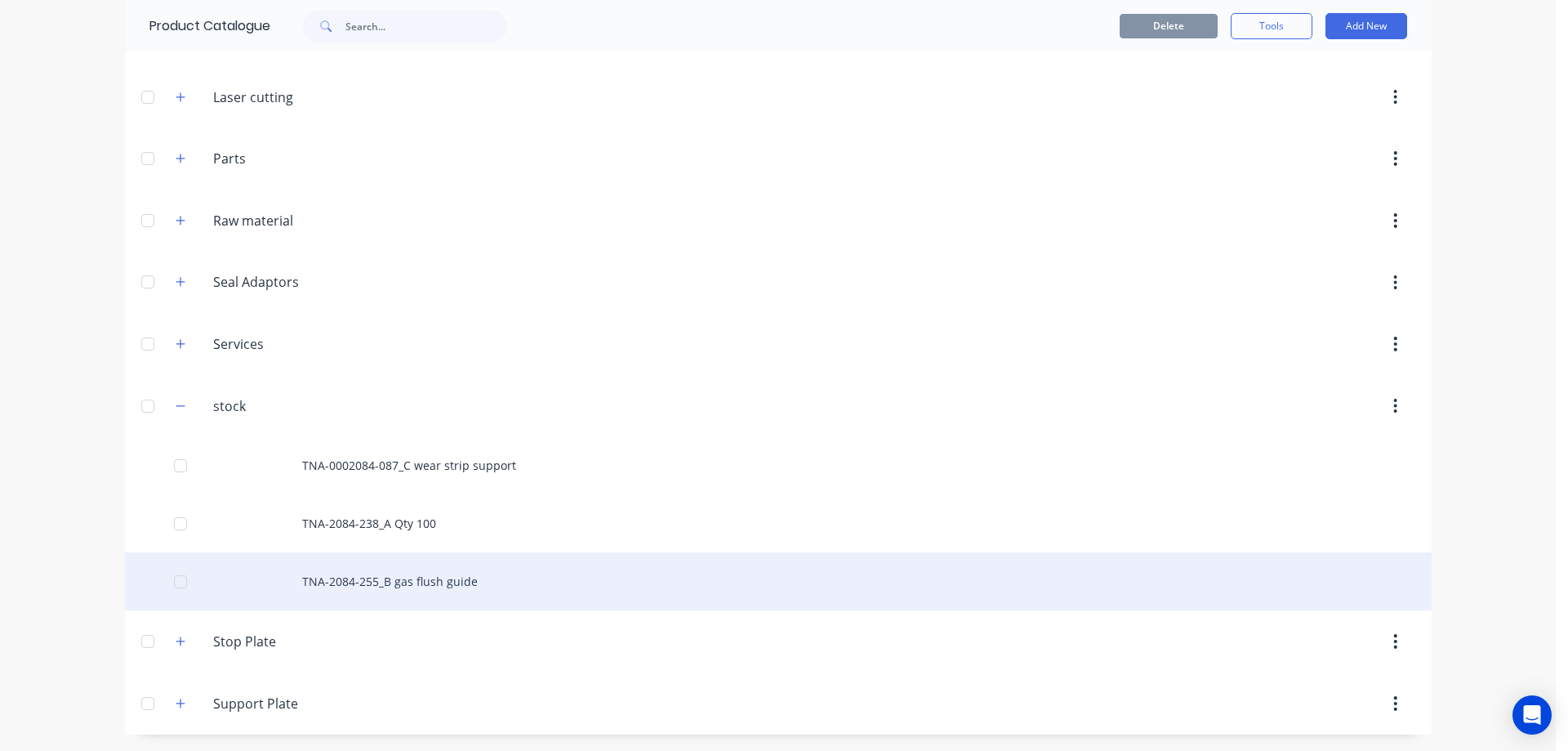
click at [354, 584] on div "TNA-2084-255_B gas flush guide" at bounding box center [778, 581] width 1306 height 58
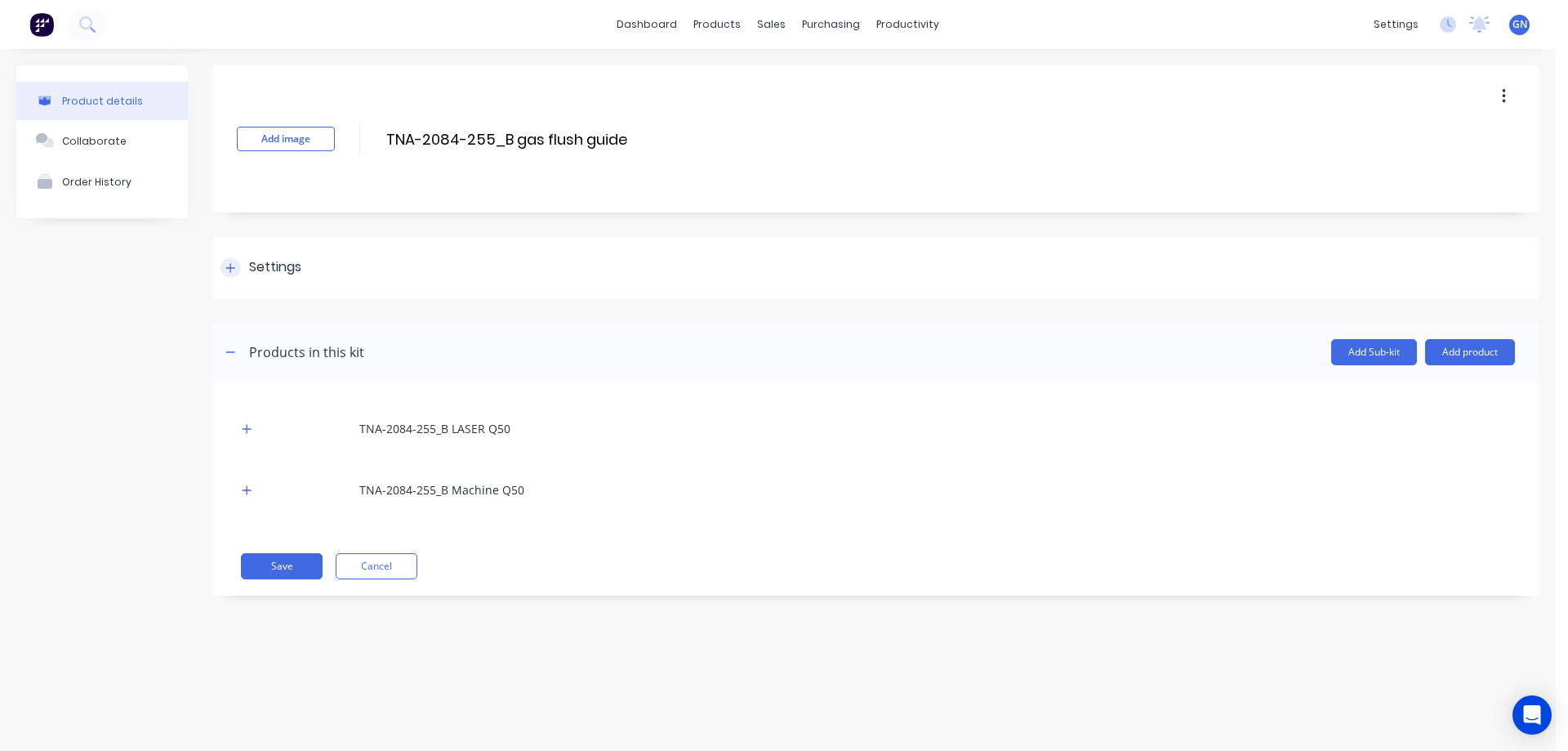
click at [229, 265] on icon at bounding box center [230, 268] width 10 height 12
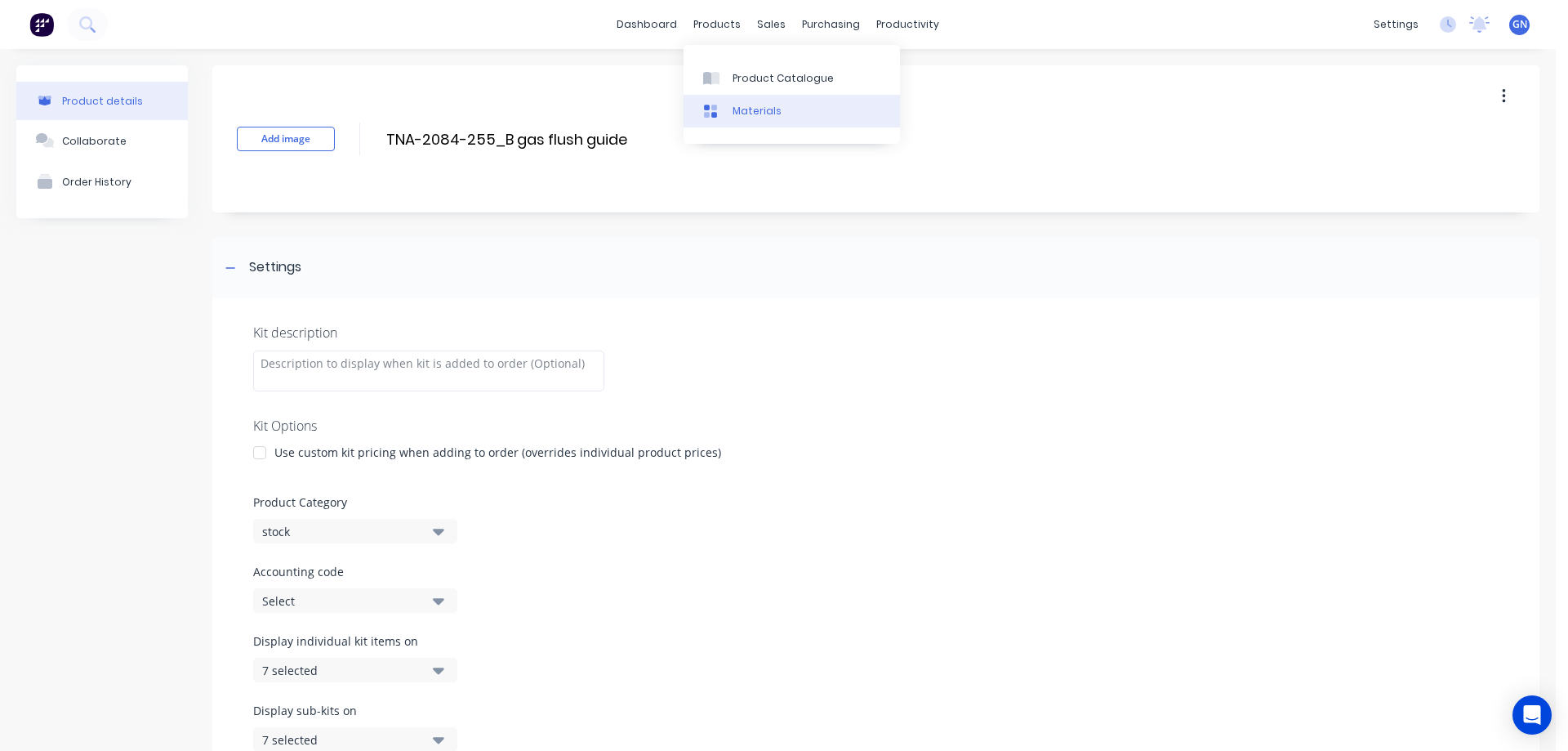
click at [754, 110] on div "Materials" at bounding box center [756, 111] width 49 height 15
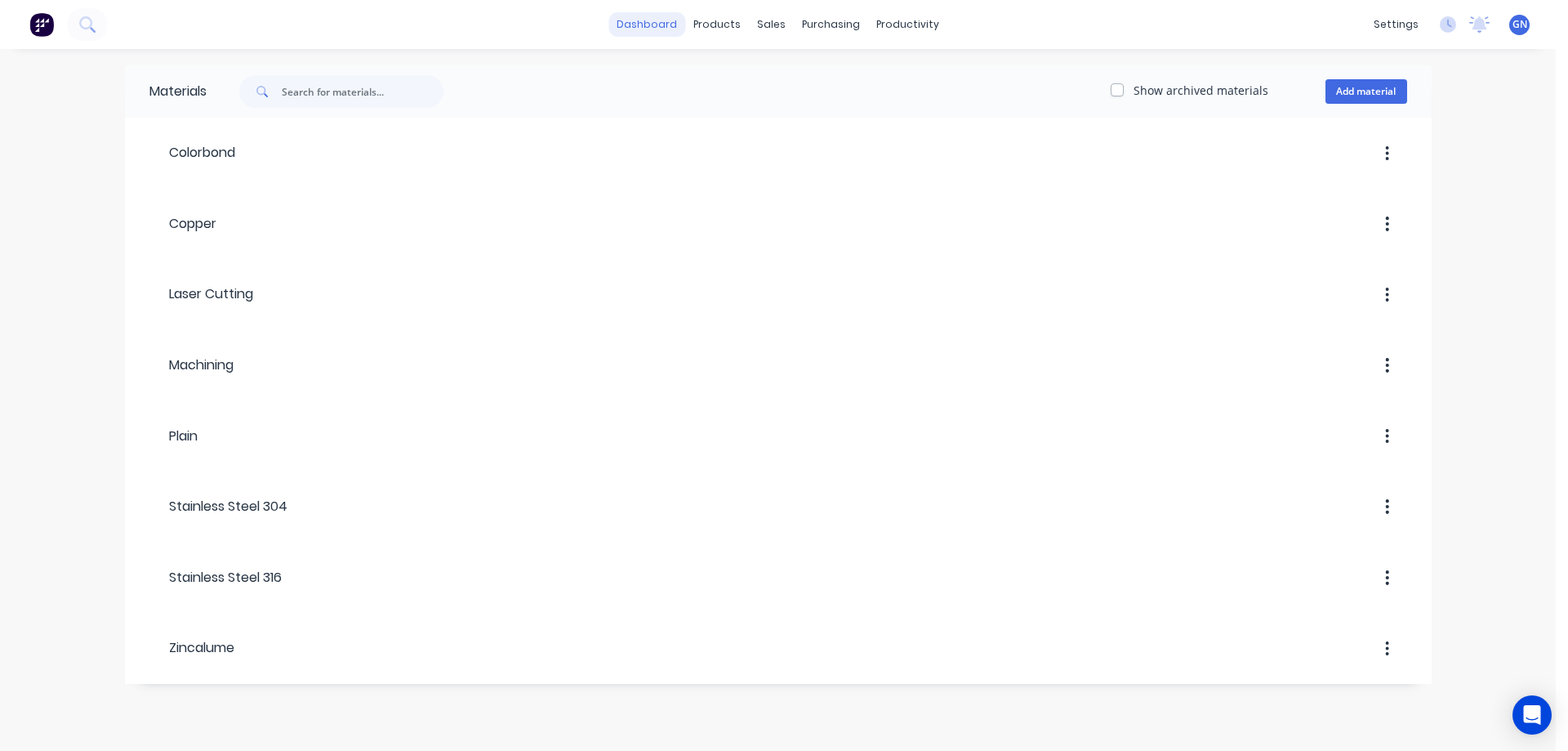
click at [668, 26] on link "dashboard" at bounding box center [646, 25] width 77 height 25
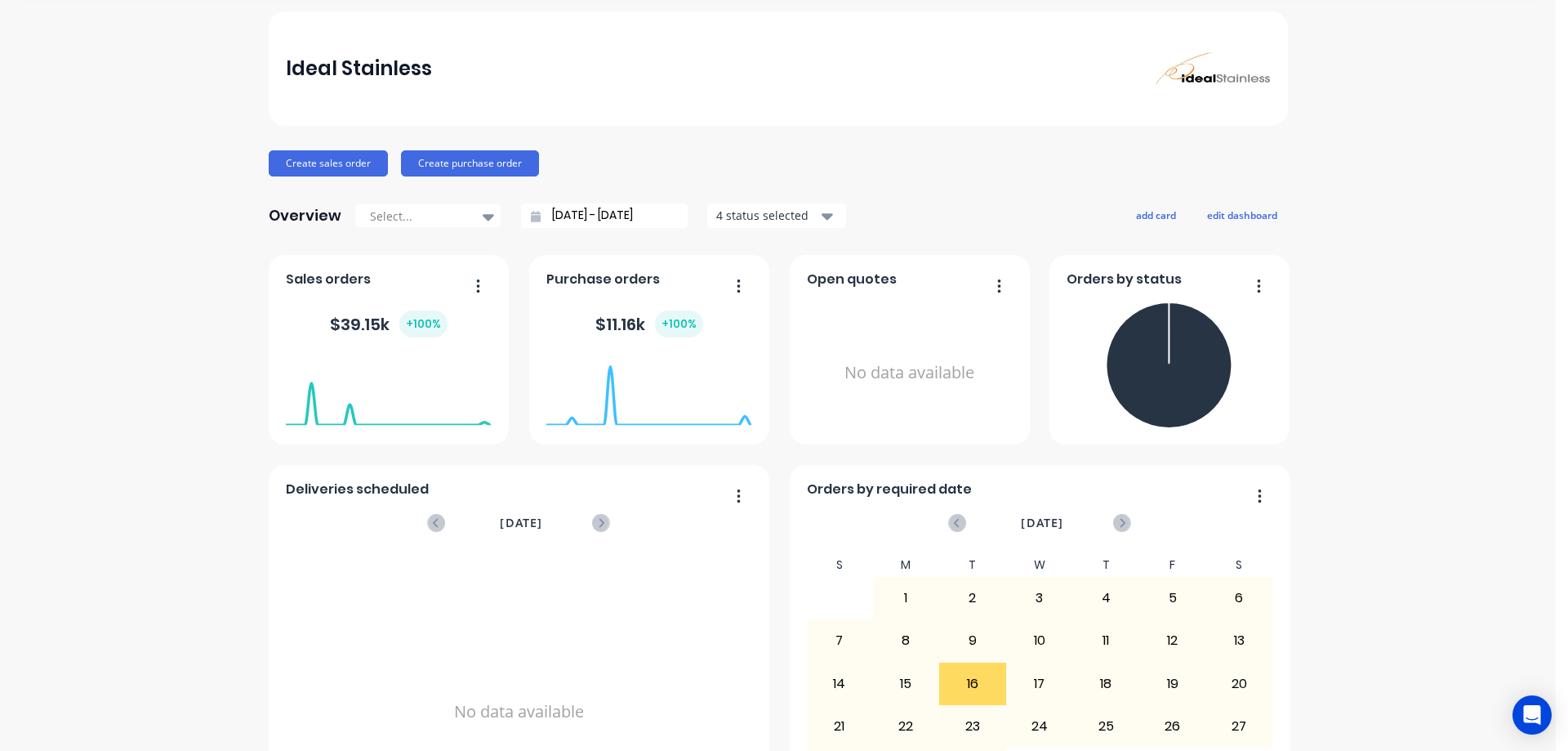
scroll to position [54, 0]
click at [1162, 214] on button "add card" at bounding box center [1155, 214] width 61 height 21
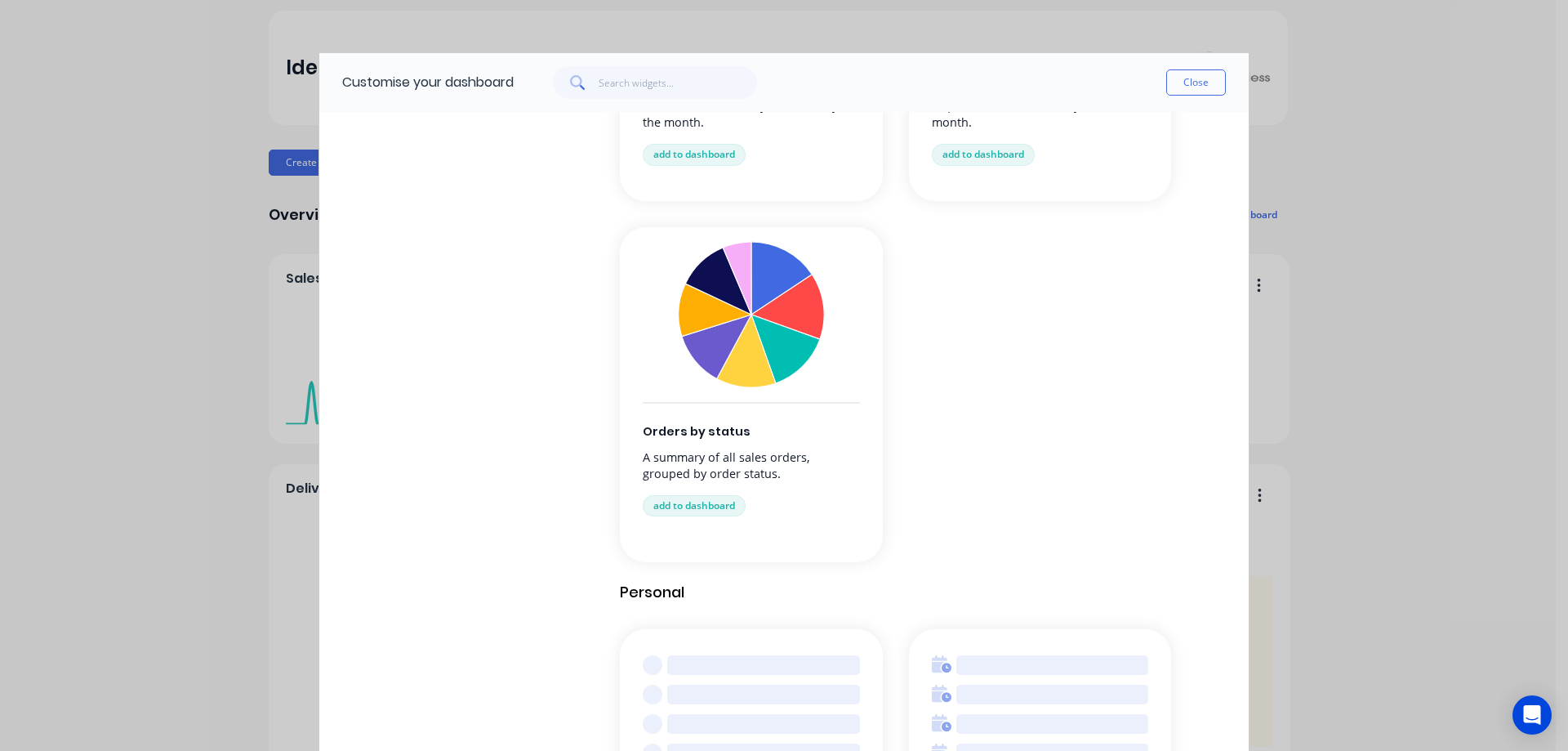
scroll to position [1416, 0]
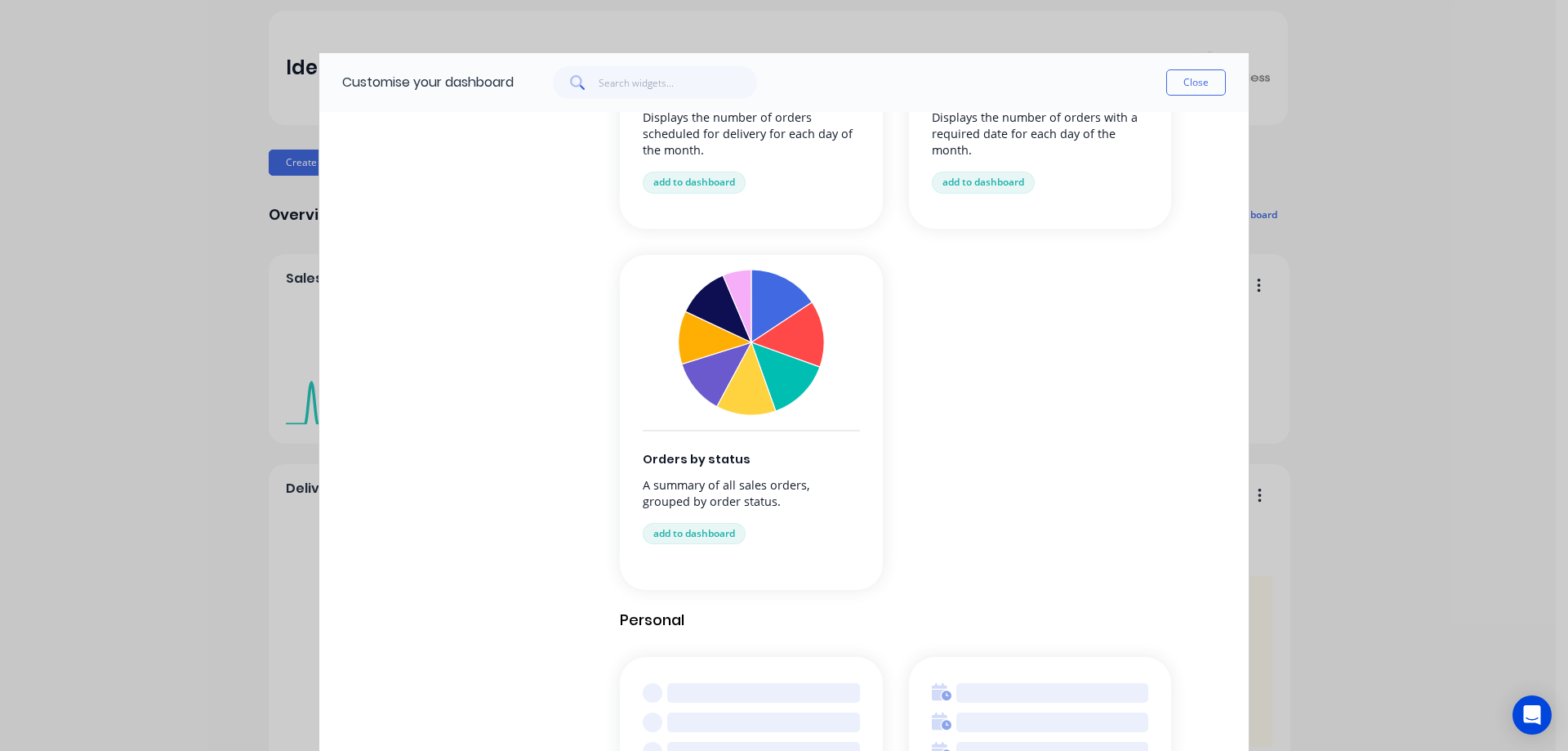
drag, startPoint x: 815, startPoint y: 71, endPoint x: 803, endPoint y: 40, distance: 33.2
click at [803, 40] on div "Customise your dashboard Close Browse by category All cards Business Management…" at bounding box center [784, 375] width 1568 height 751
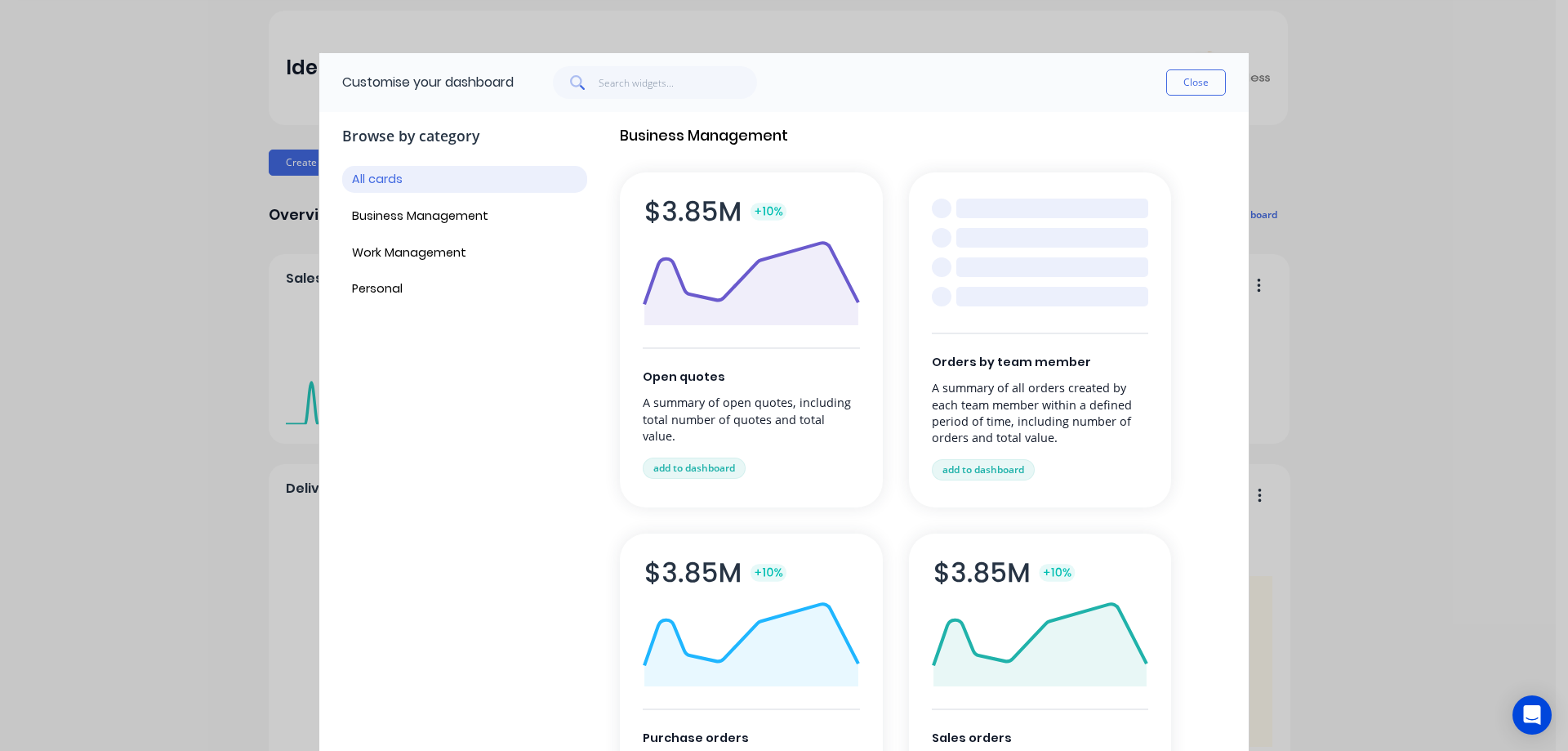
scroll to position [0, 0]
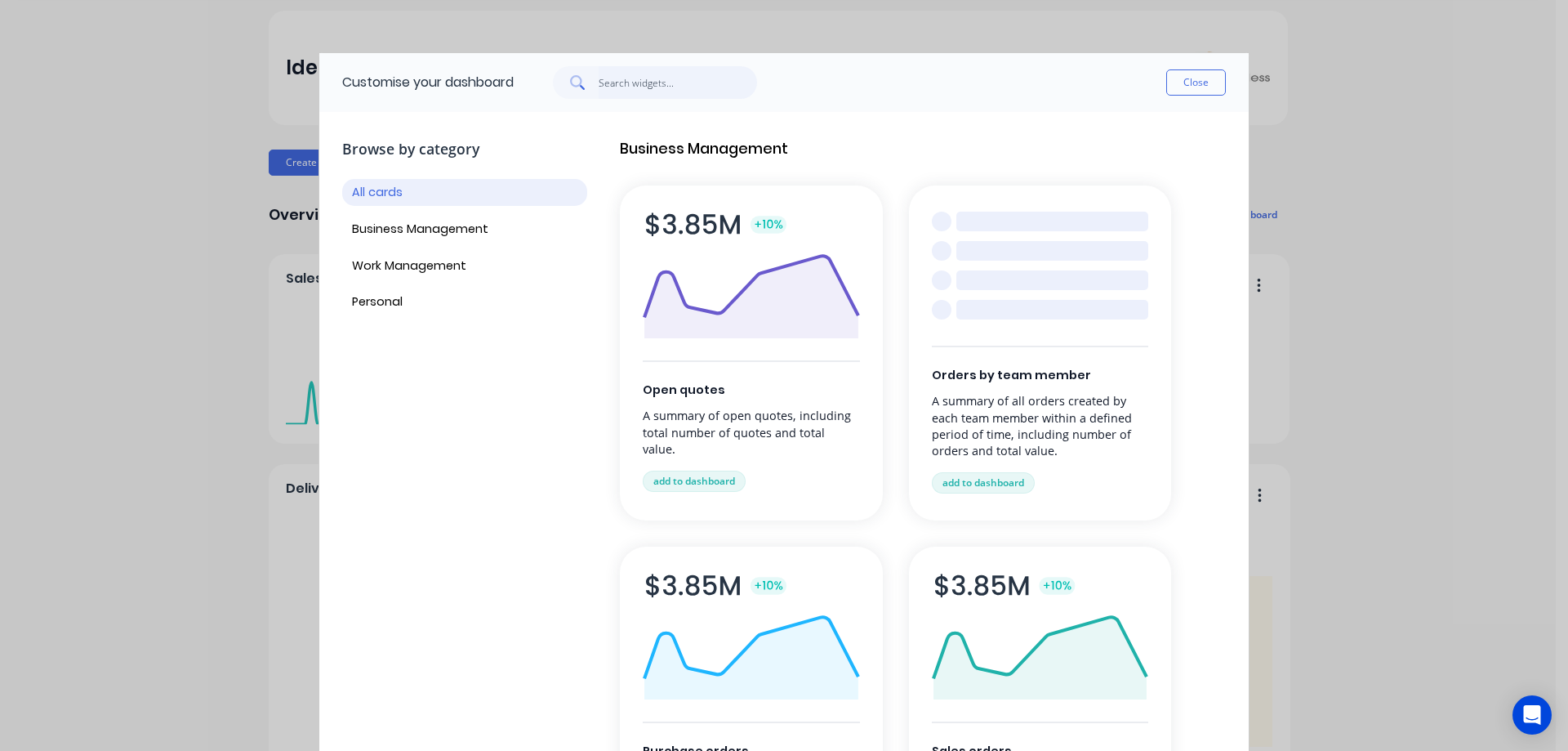
click at [695, 78] on input "text" at bounding box center [677, 82] width 159 height 33
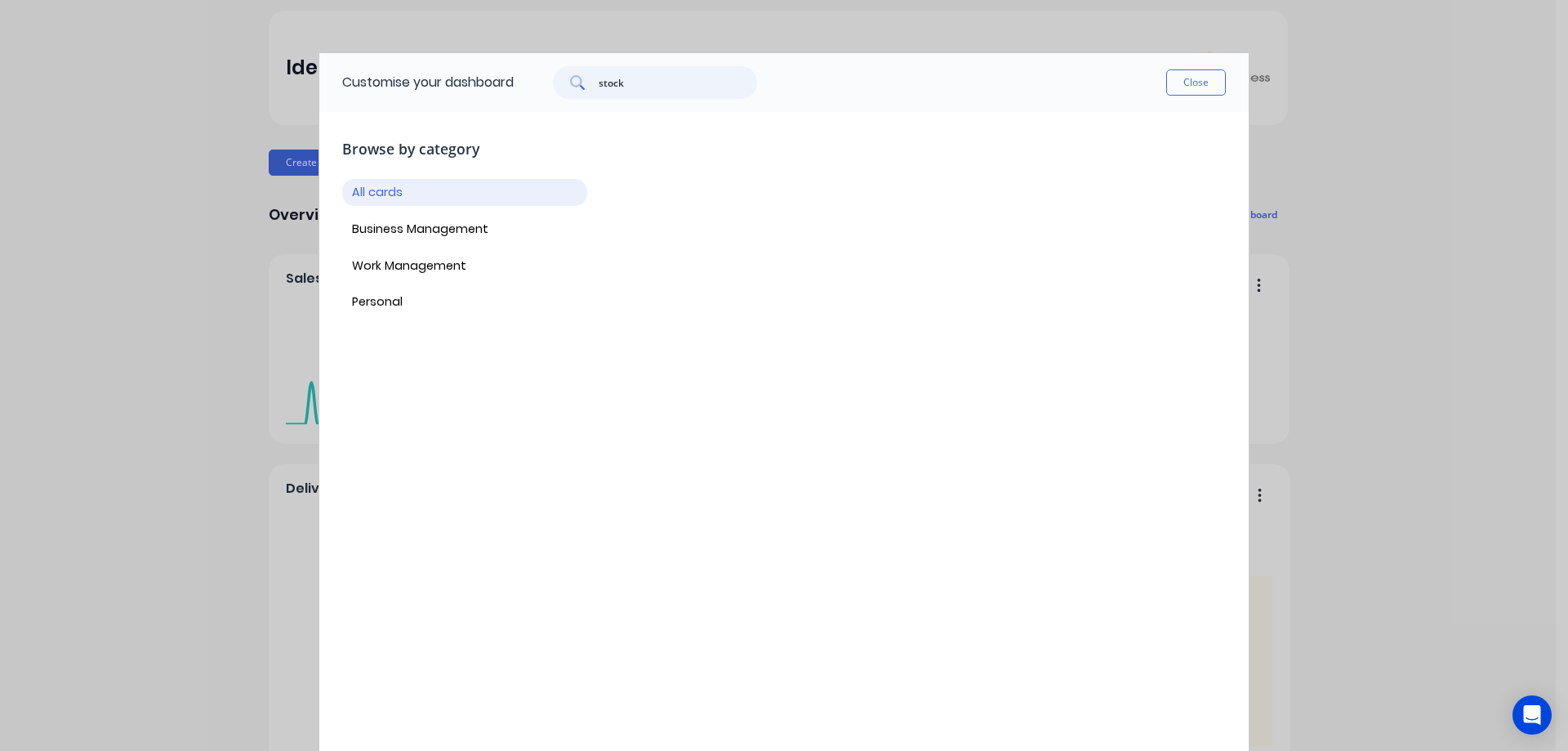
type input "stock"
click at [396, 304] on button "Personal" at bounding box center [464, 303] width 245 height 27
drag, startPoint x: 653, startPoint y: 82, endPoint x: 592, endPoint y: 82, distance: 61.0
click at [592, 82] on div "stock" at bounding box center [655, 82] width 204 height 33
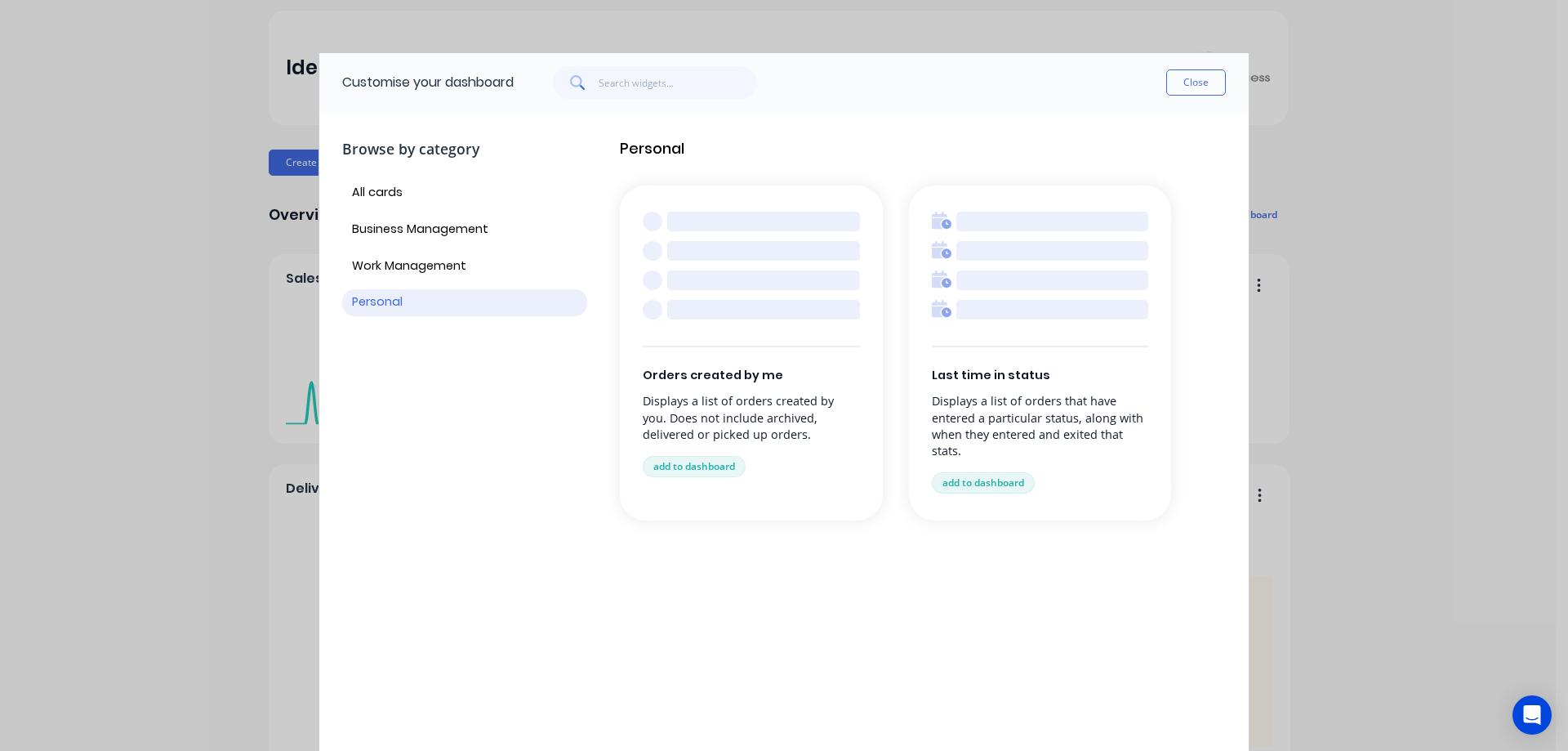
click at [400, 303] on button "Personal" at bounding box center [464, 303] width 245 height 27
click at [404, 264] on button "Work Management" at bounding box center [464, 265] width 245 height 27
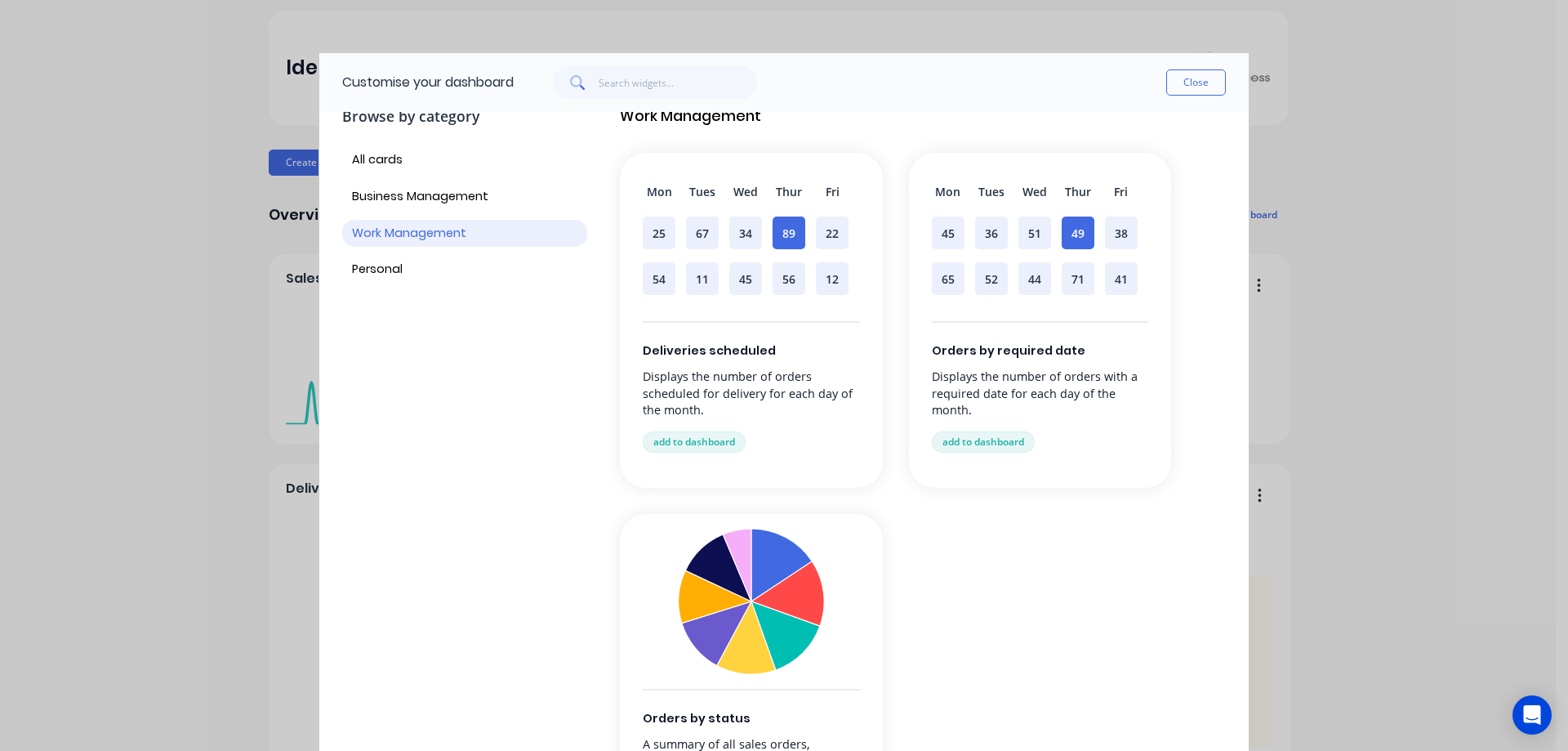
scroll to position [80, 0]
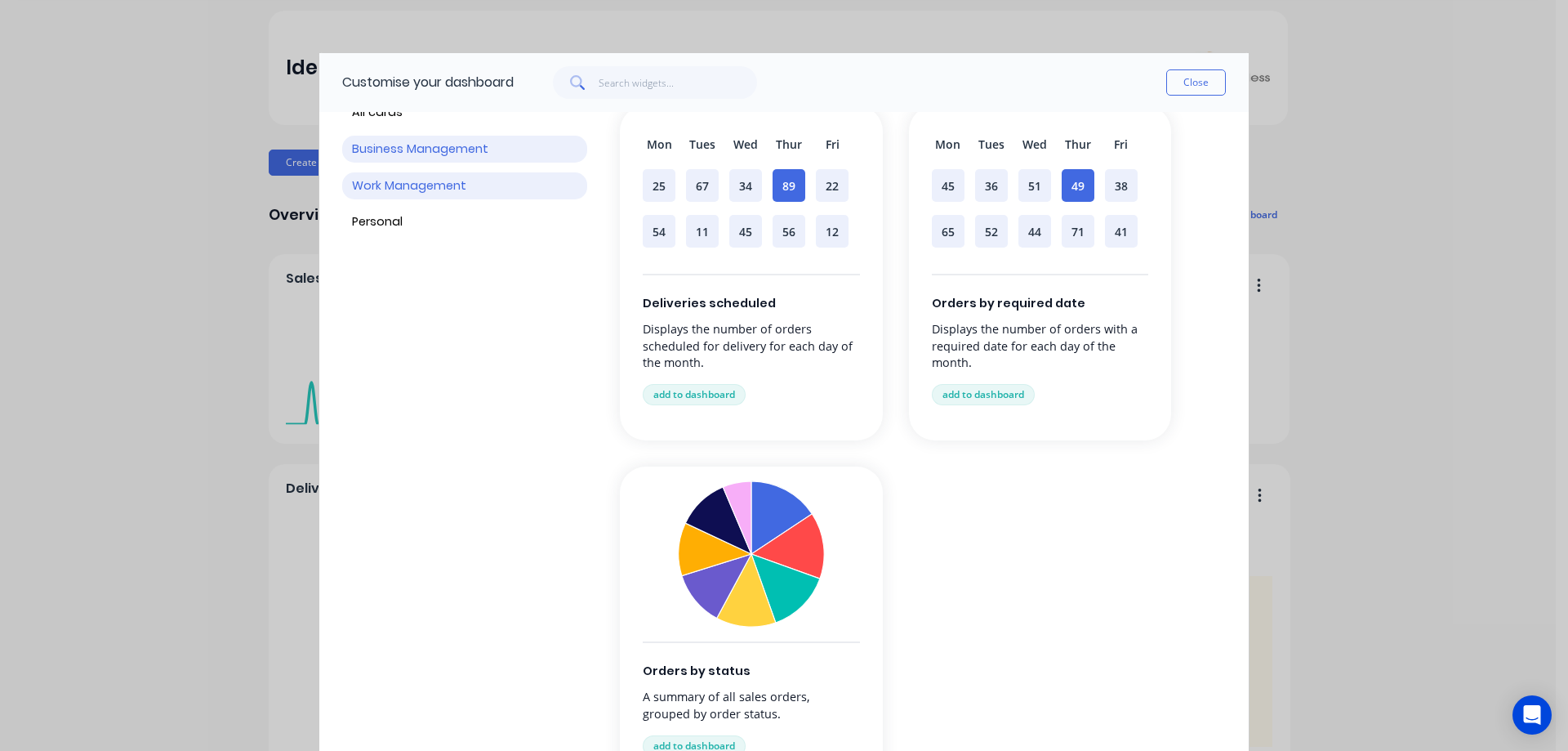
click at [441, 152] on button "Business Management" at bounding box center [464, 148] width 245 height 27
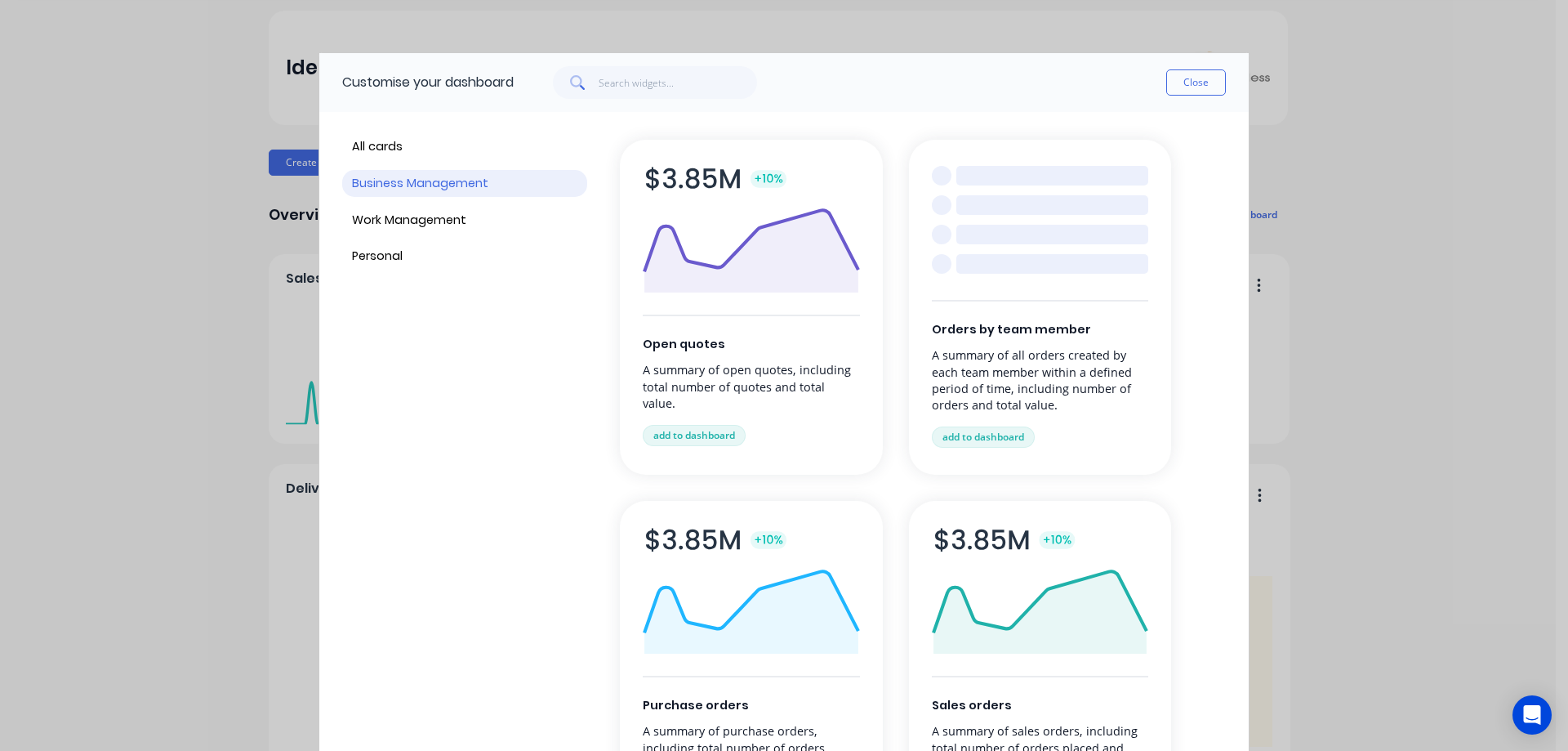
scroll to position [0, 0]
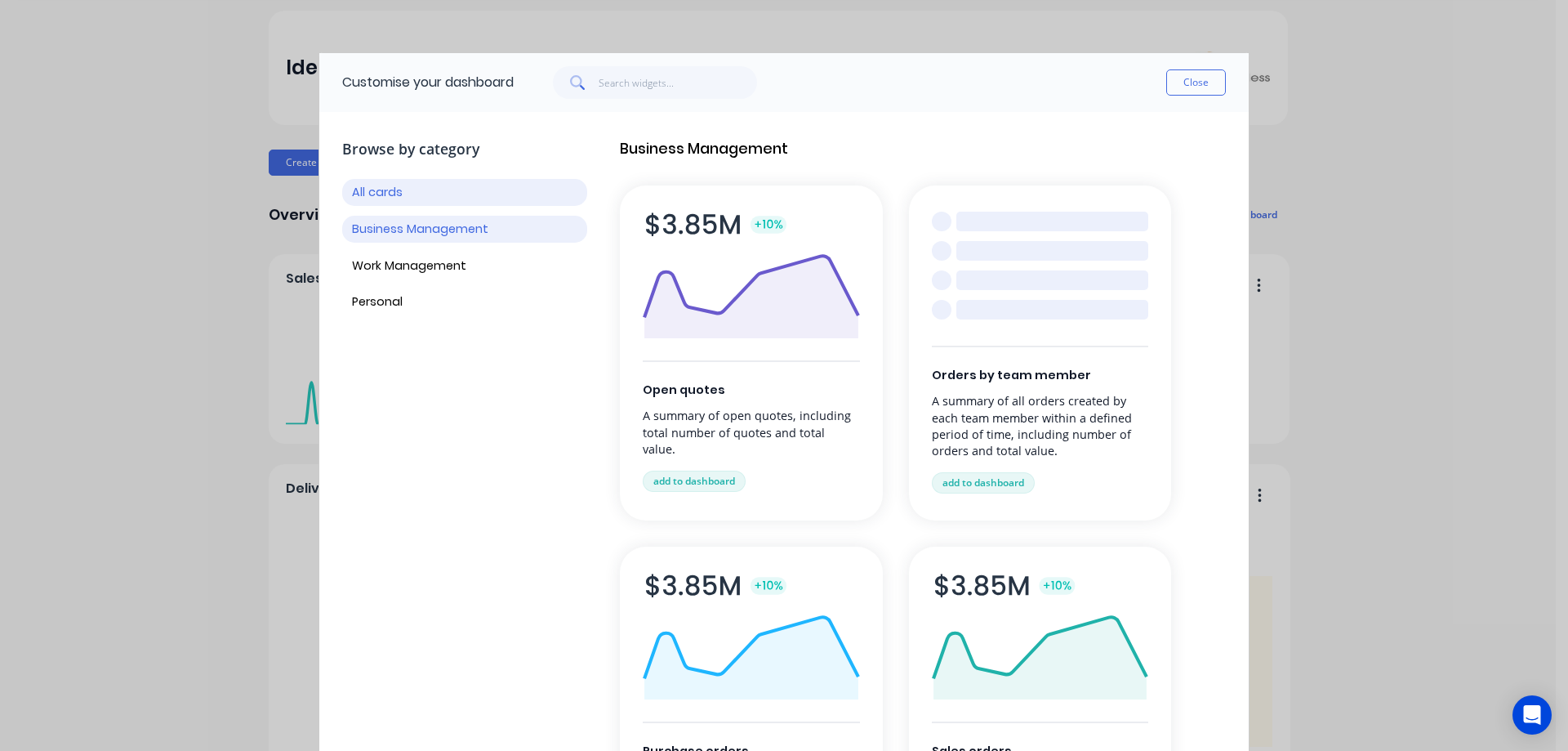
click at [390, 190] on button "All cards" at bounding box center [464, 192] width 245 height 27
click at [1201, 82] on button "Close" at bounding box center [1196, 82] width 59 height 26
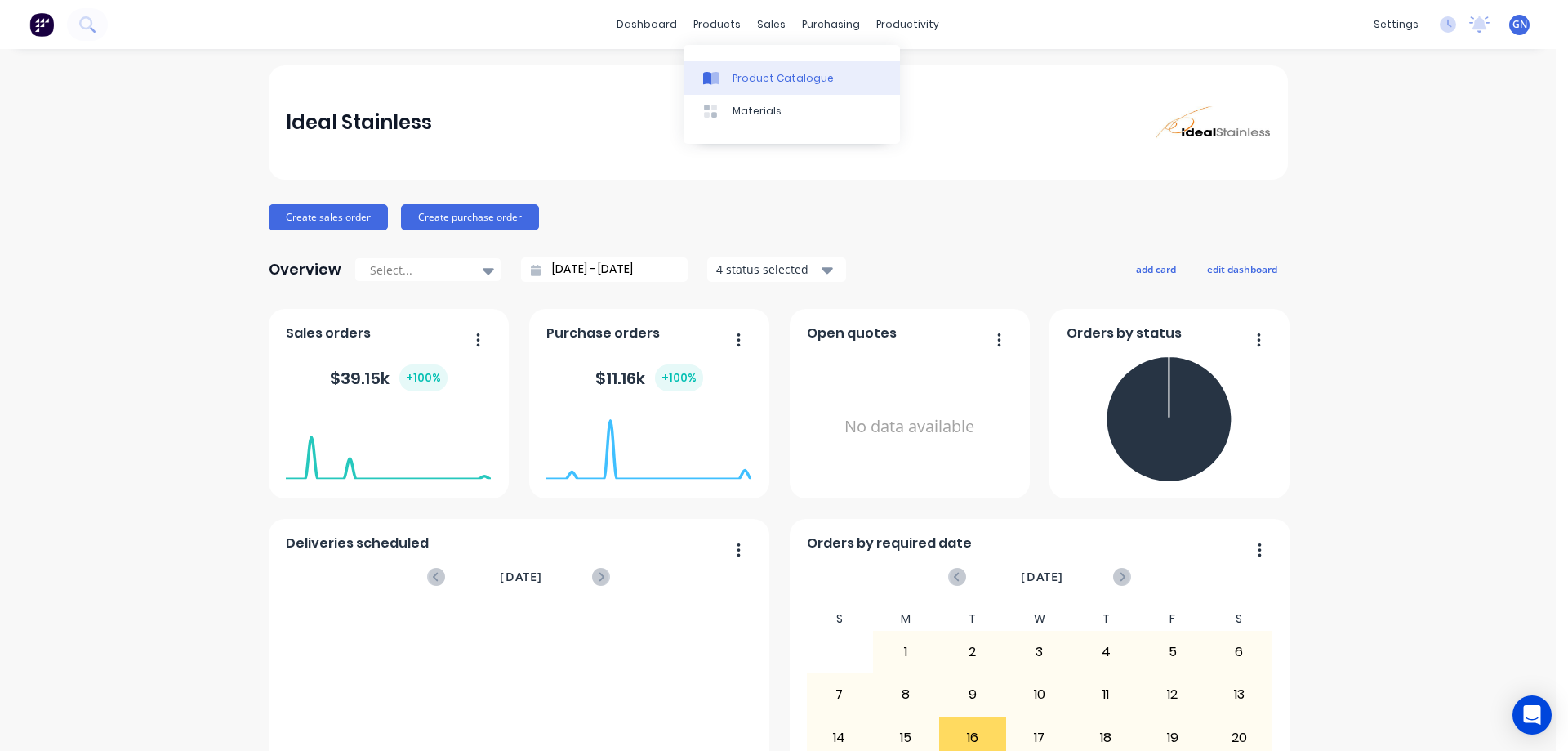
click at [760, 77] on div "Product Catalogue" at bounding box center [783, 78] width 101 height 15
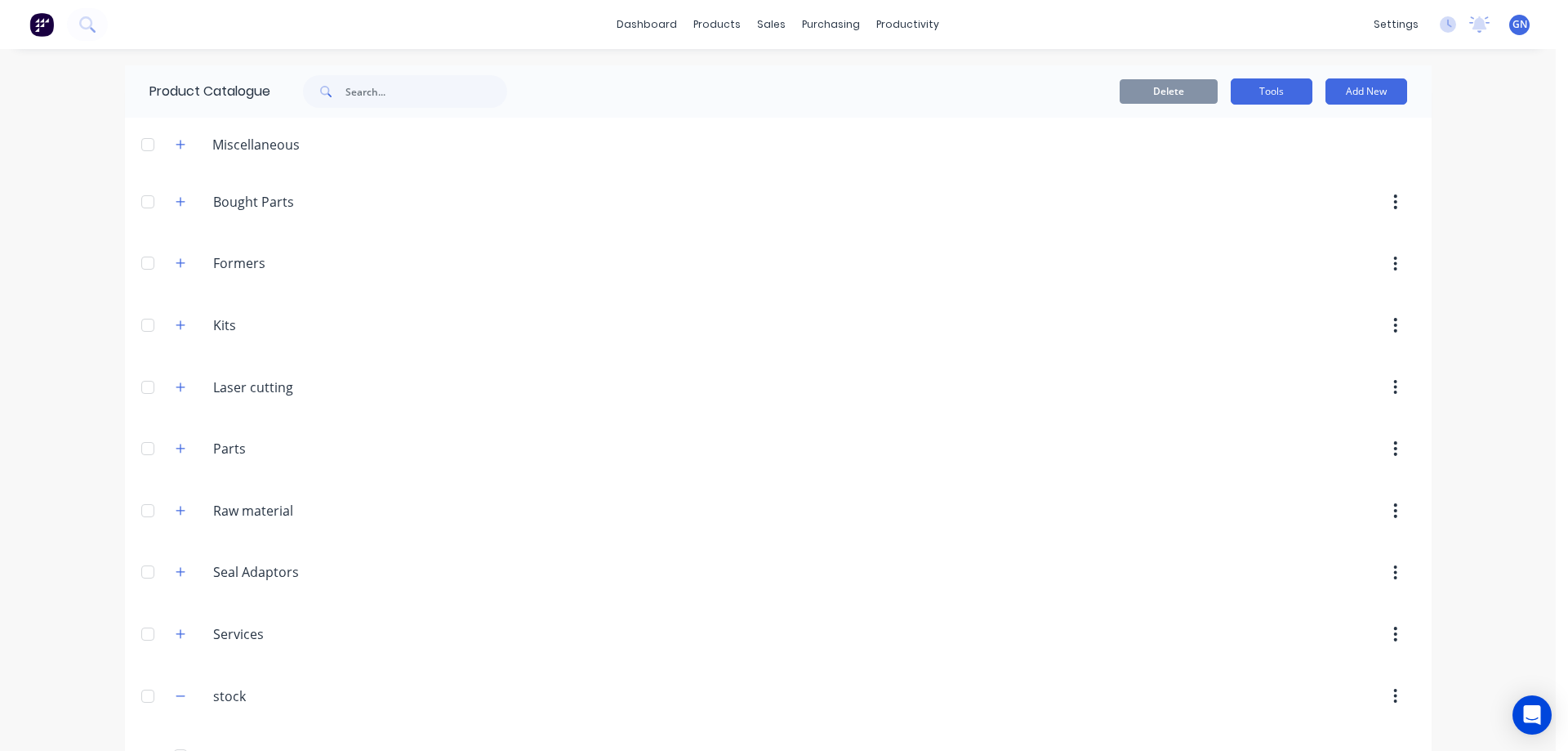
click at [1253, 91] on button "Tools" at bounding box center [1271, 92] width 82 height 26
click at [1198, 172] on div "Stocktake" at bounding box center [1234, 166] width 126 height 24
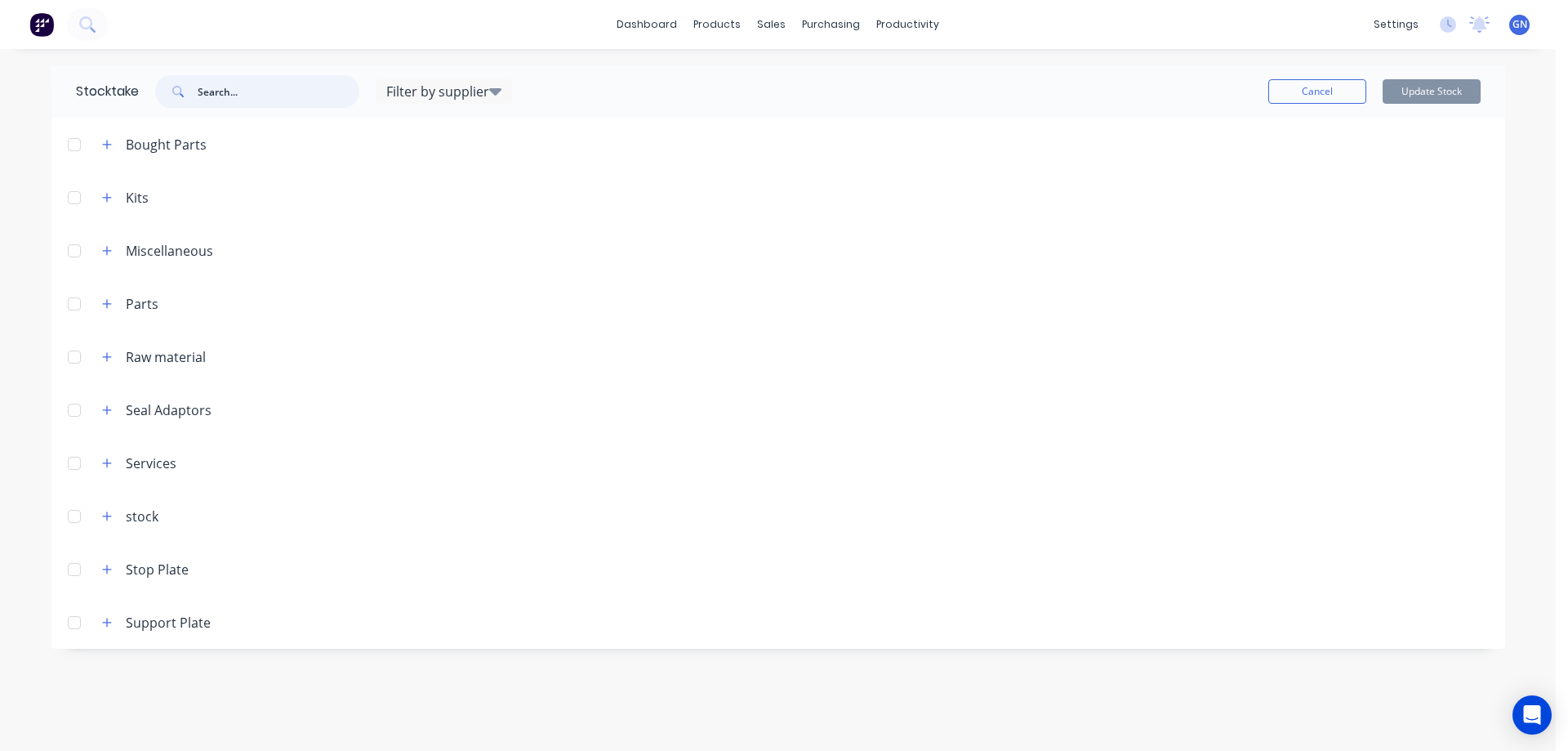
click at [244, 88] on input "text" at bounding box center [278, 92] width 161 height 33
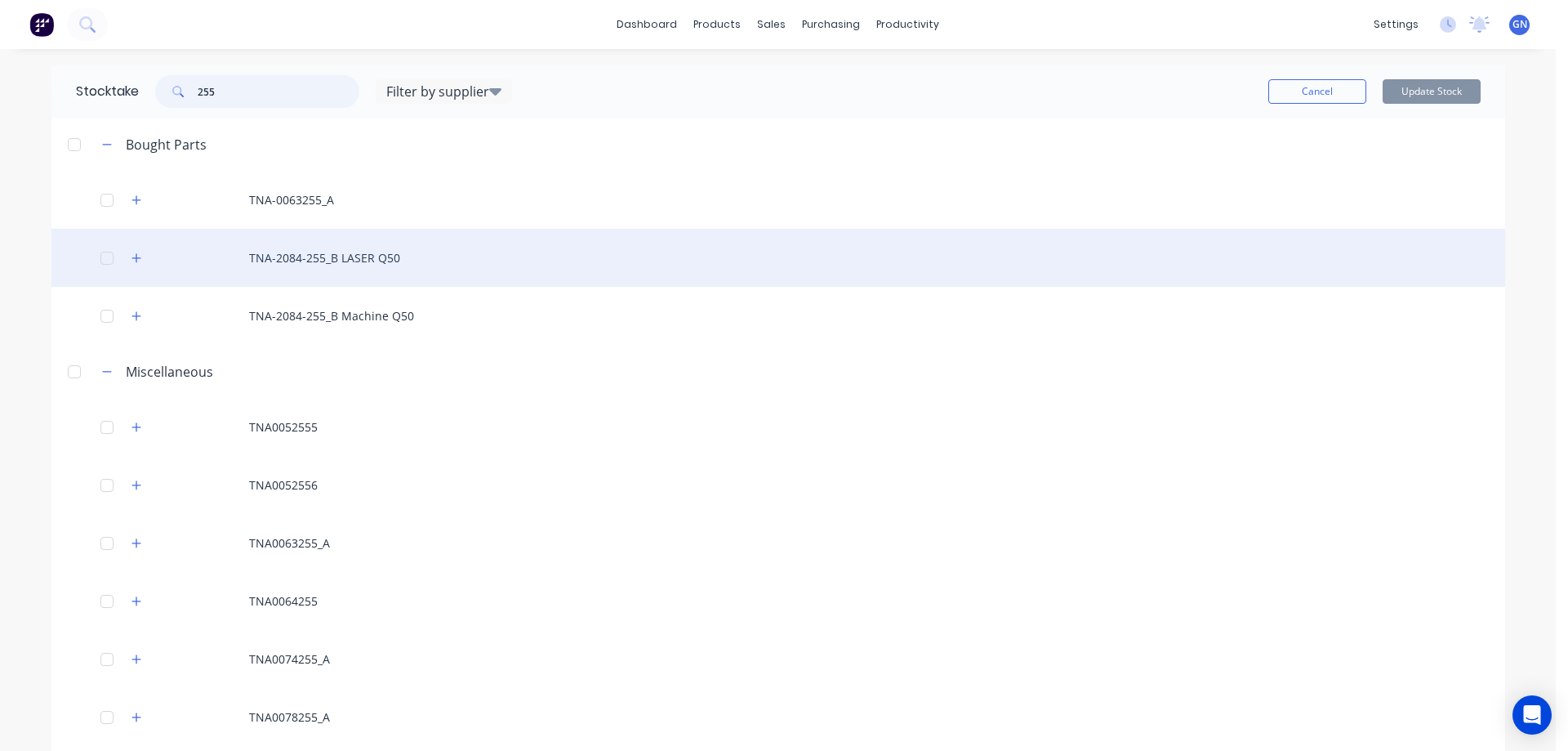
type input "255"
click at [315, 254] on div "TNA-2084-255_B LASER Q50" at bounding box center [778, 257] width 1453 height 58
click at [317, 255] on div "TNA-2084-255_B LASER Q50" at bounding box center [778, 257] width 1453 height 58
click at [132, 258] on icon "button" at bounding box center [136, 257] width 9 height 9
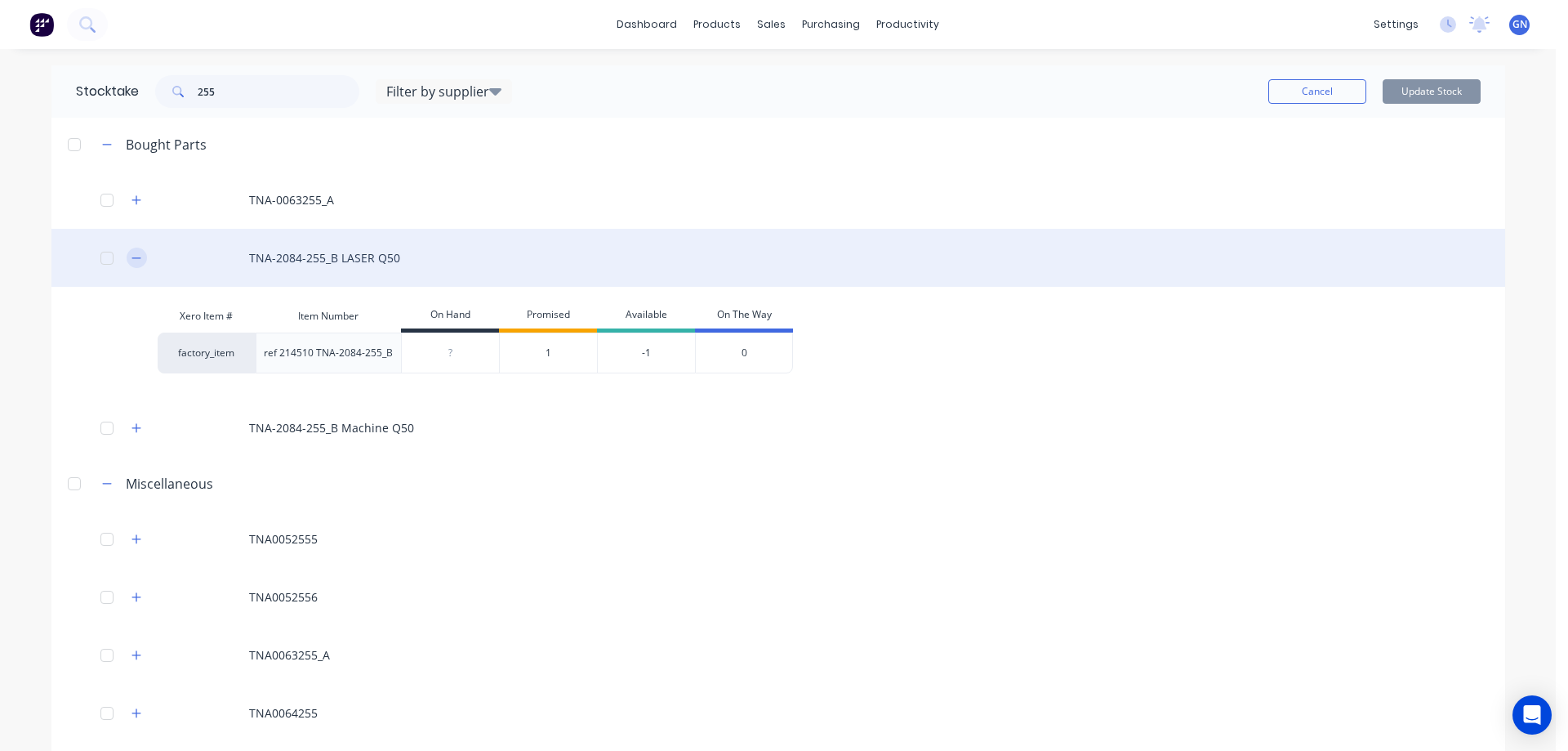
click at [132, 258] on icon "button" at bounding box center [136, 257] width 9 height 1
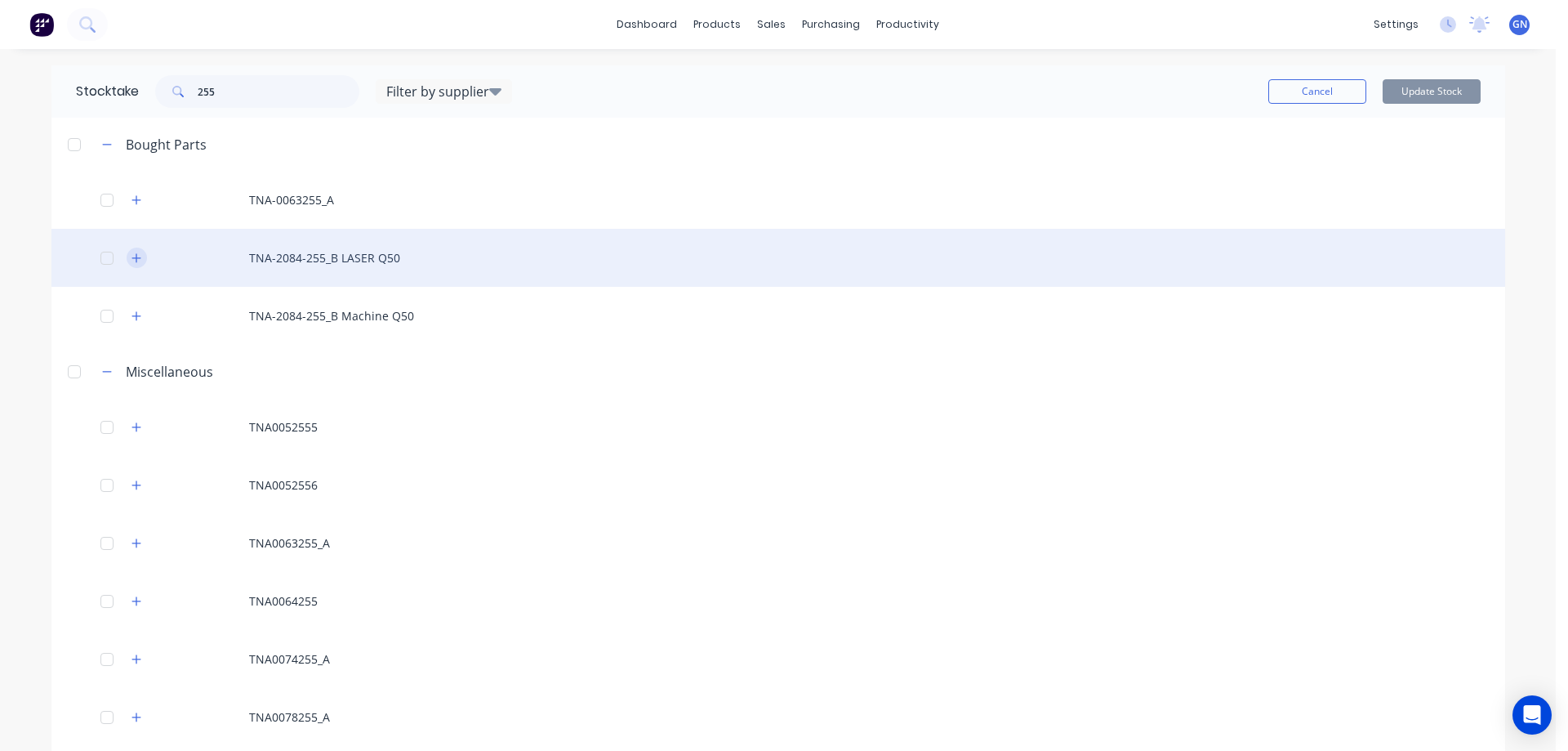
click at [132, 256] on icon "button" at bounding box center [136, 257] width 9 height 9
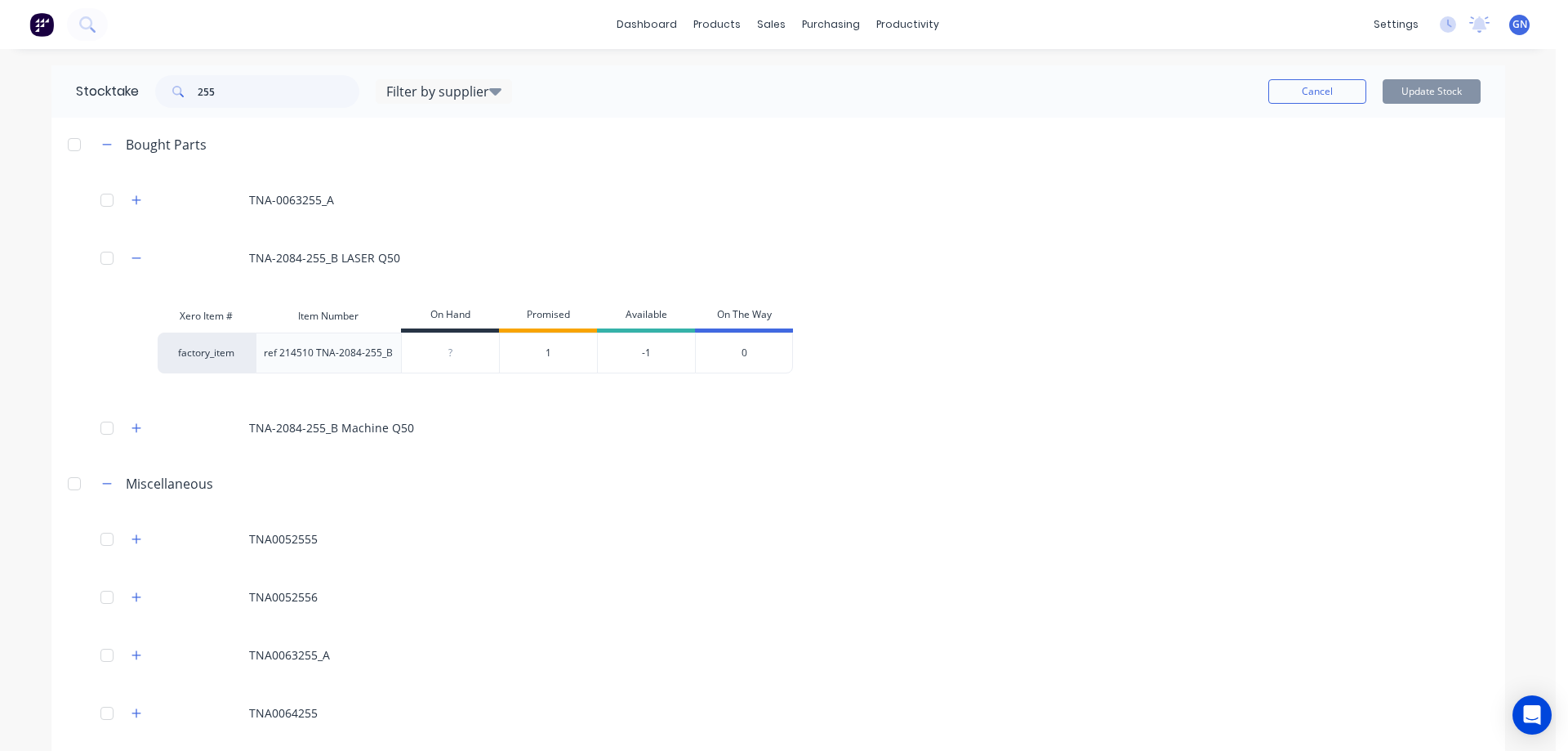
type input "0"
drag, startPoint x: 453, startPoint y: 352, endPoint x: 438, endPoint y: 352, distance: 15.0
click at [438, 352] on input "0" at bounding box center [451, 353] width 97 height 15
click at [1322, 88] on button "Cancel" at bounding box center [1317, 92] width 98 height 25
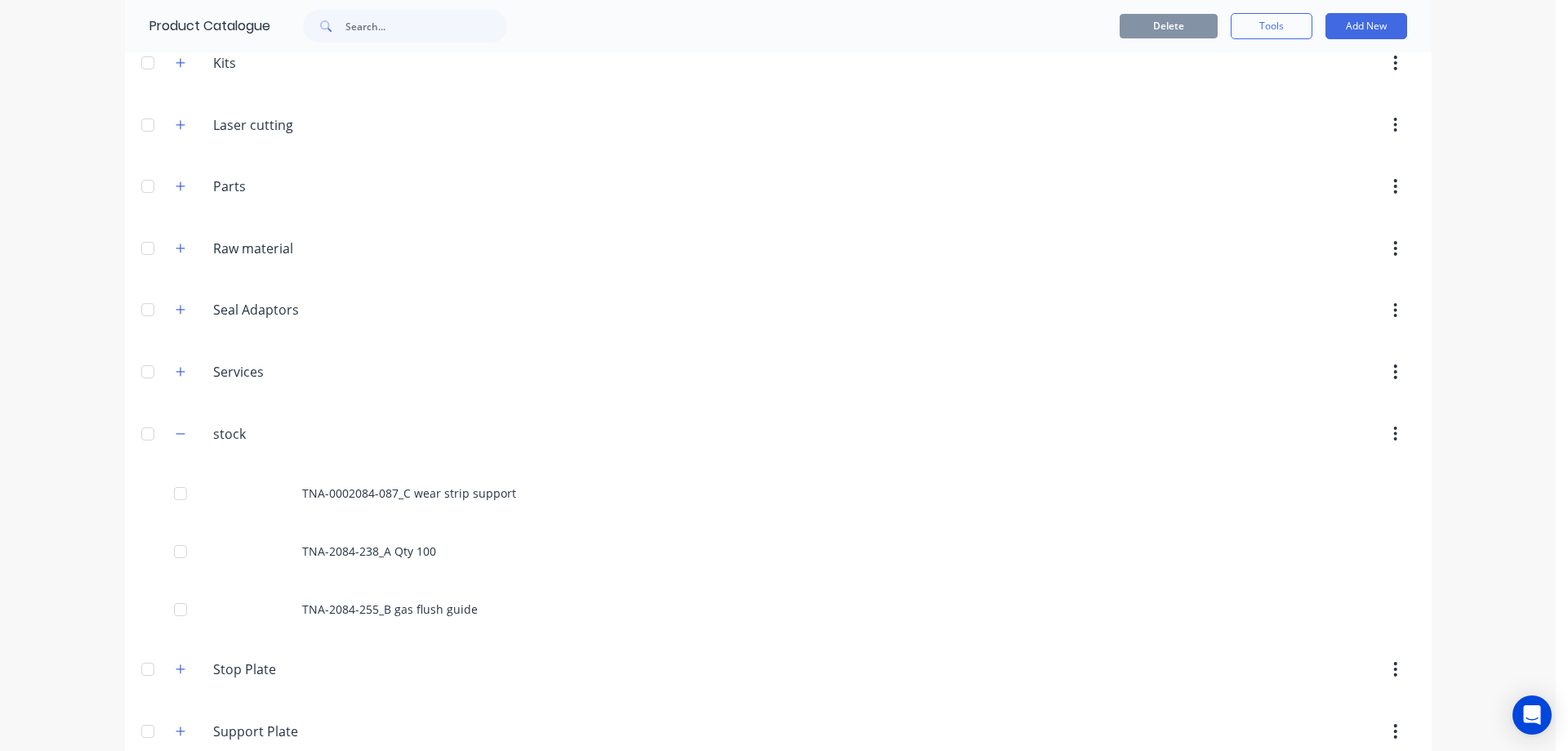
scroll to position [290, 0]
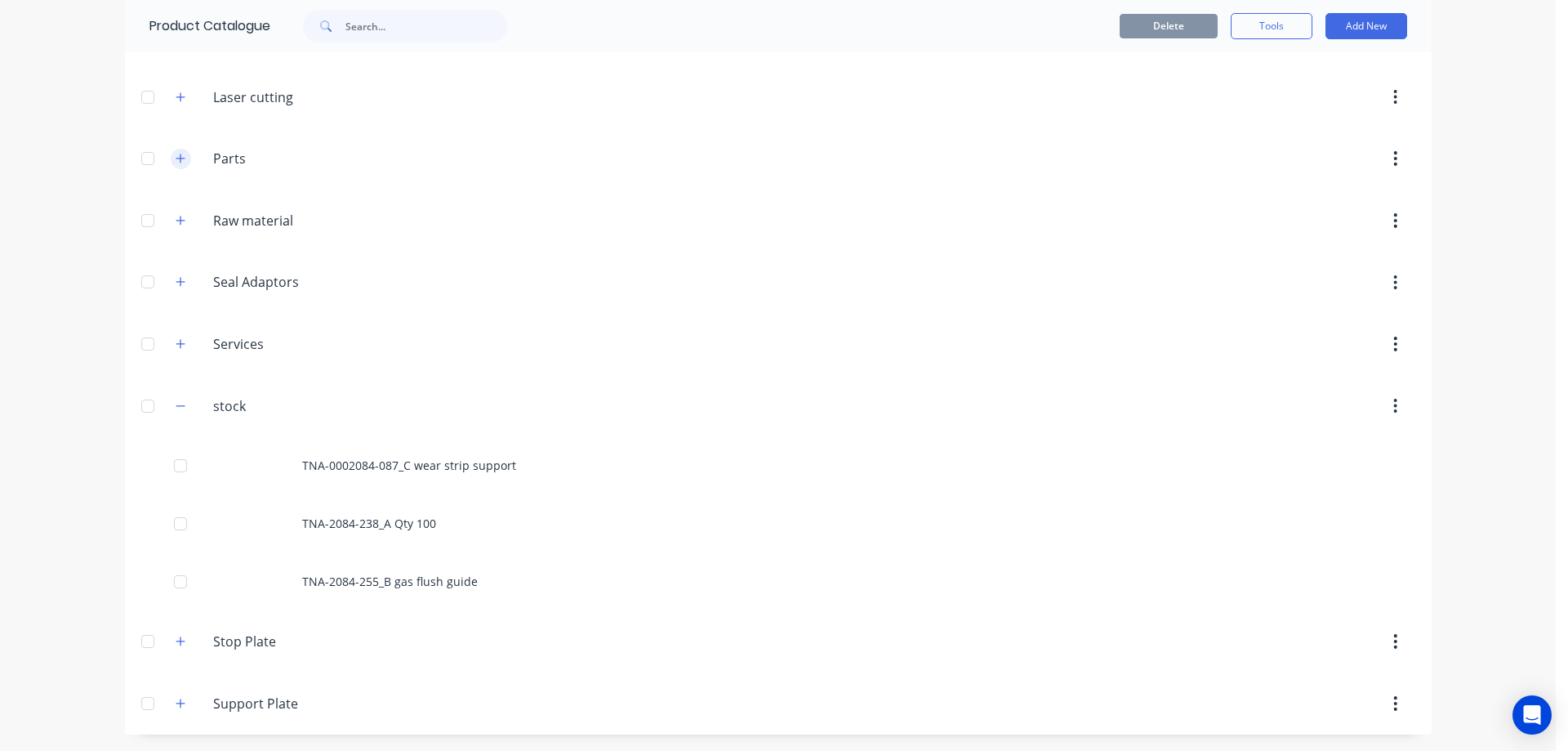
click at [176, 158] on icon "button" at bounding box center [180, 157] width 9 height 9
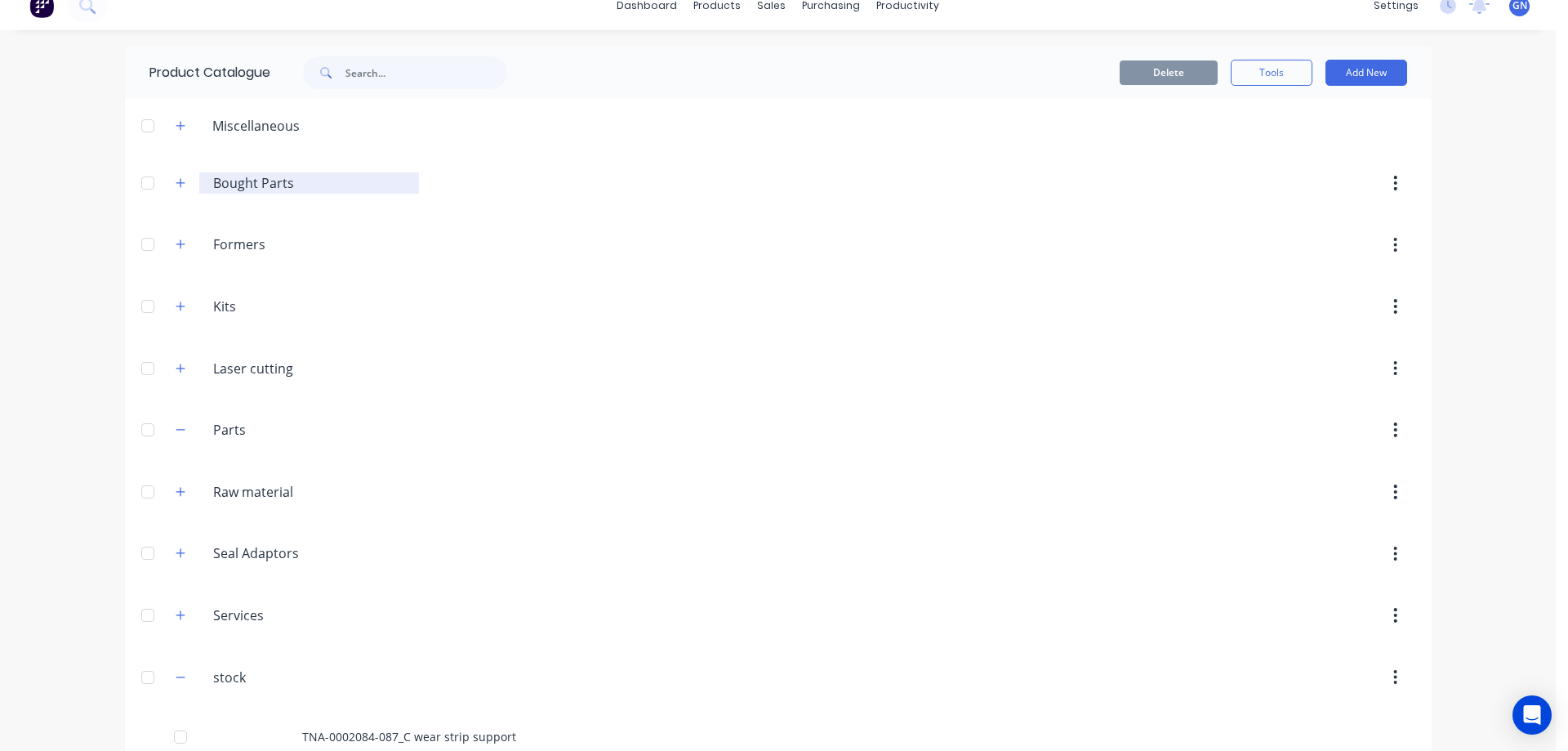
scroll to position [18, 0]
click at [176, 181] on icon "button" at bounding box center [180, 184] width 10 height 12
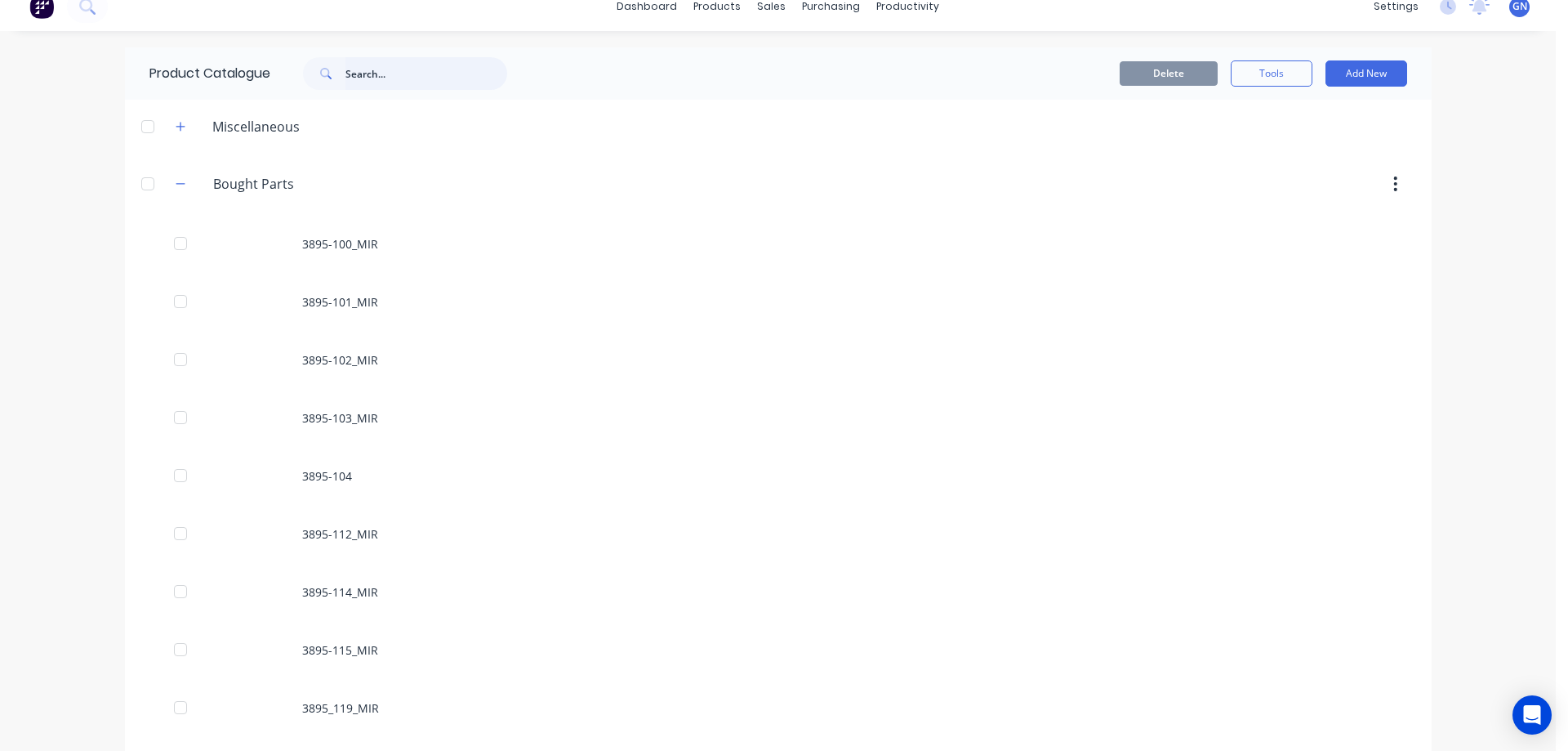
click at [372, 73] on input "text" at bounding box center [426, 73] width 161 height 33
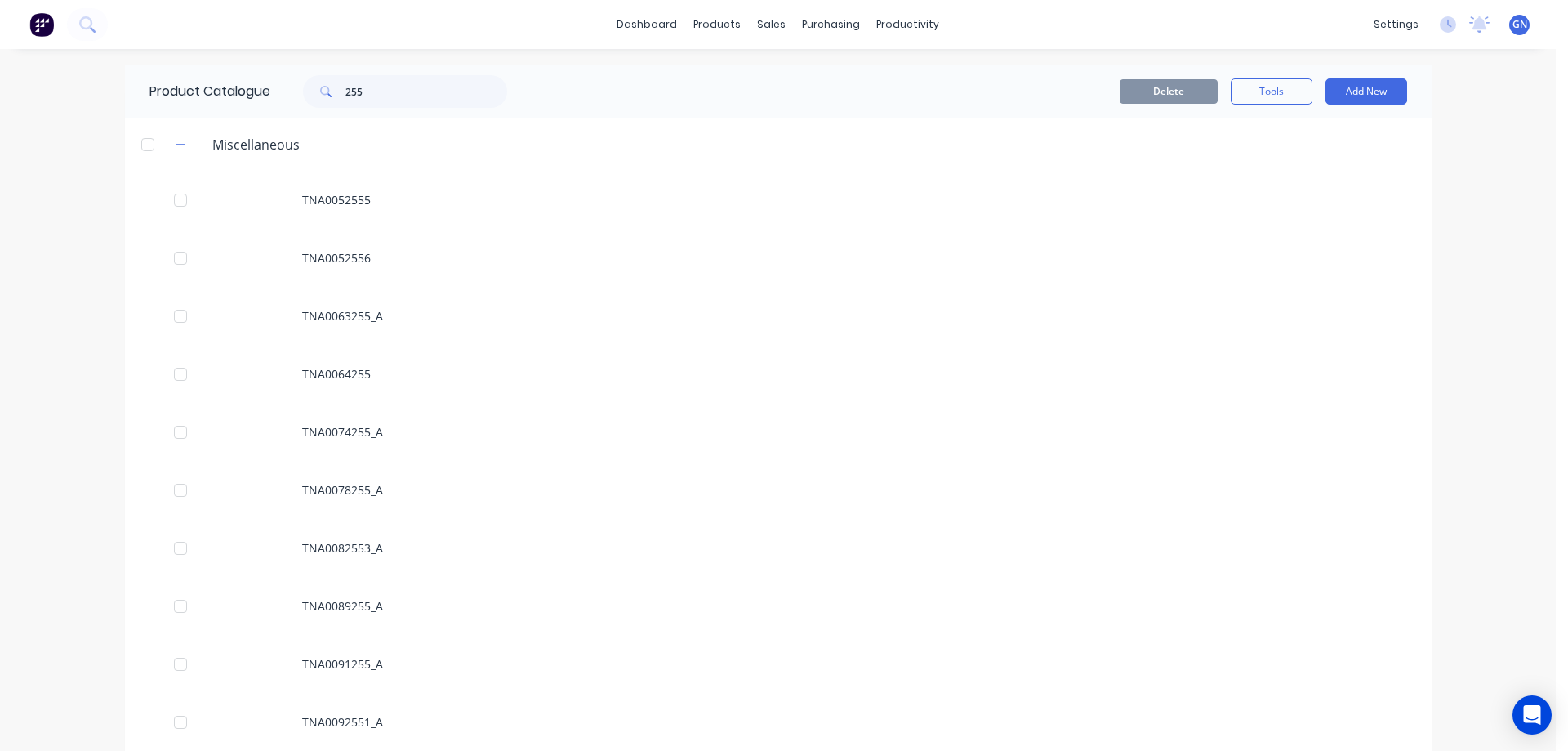
click at [339, 94] on span at bounding box center [325, 92] width 43 height 33
click at [345, 94] on input "255" at bounding box center [426, 92] width 161 height 33
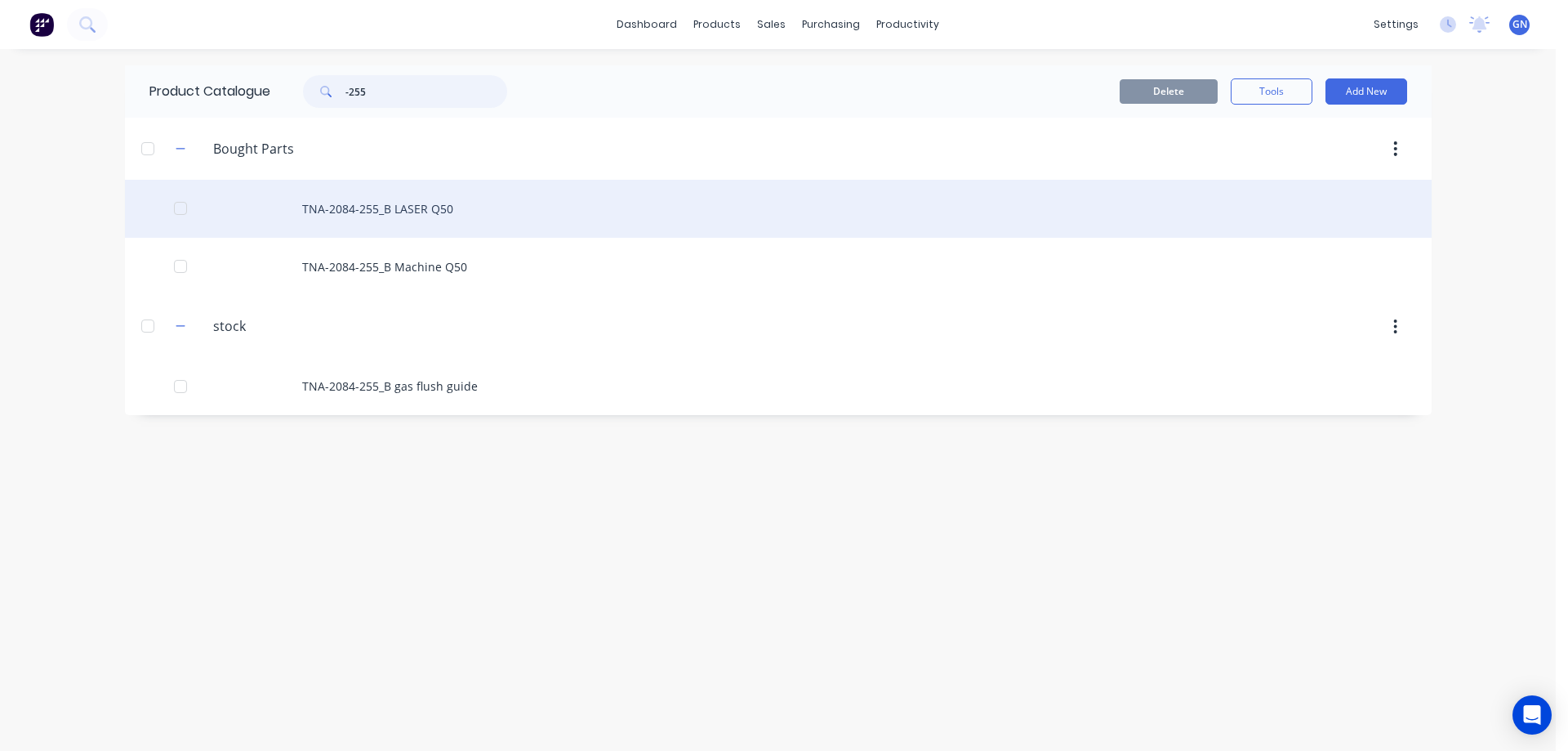
type input "-255"
click at [381, 210] on div "TNA-2084-255_B LASER Q50" at bounding box center [778, 209] width 1306 height 58
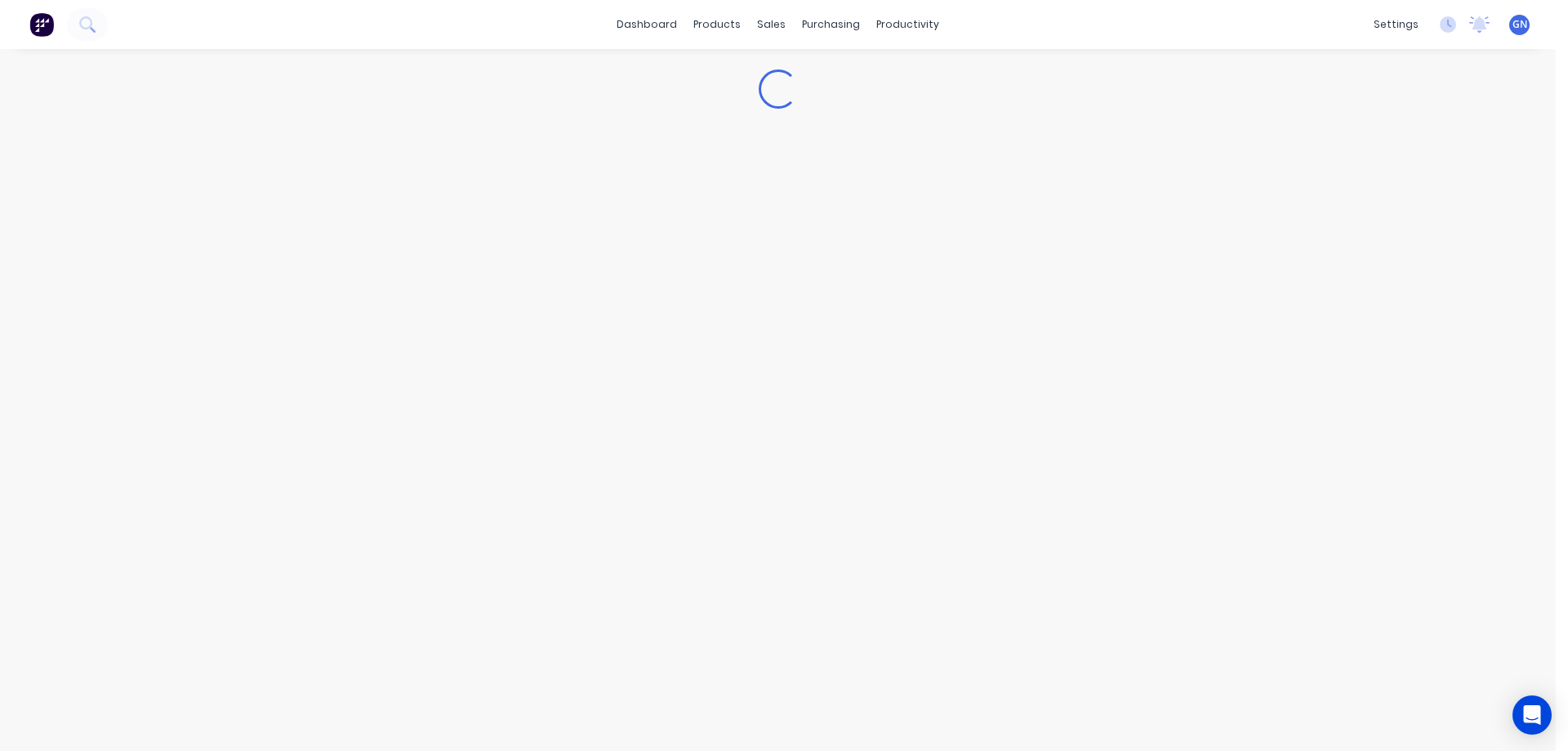
type textarea "x"
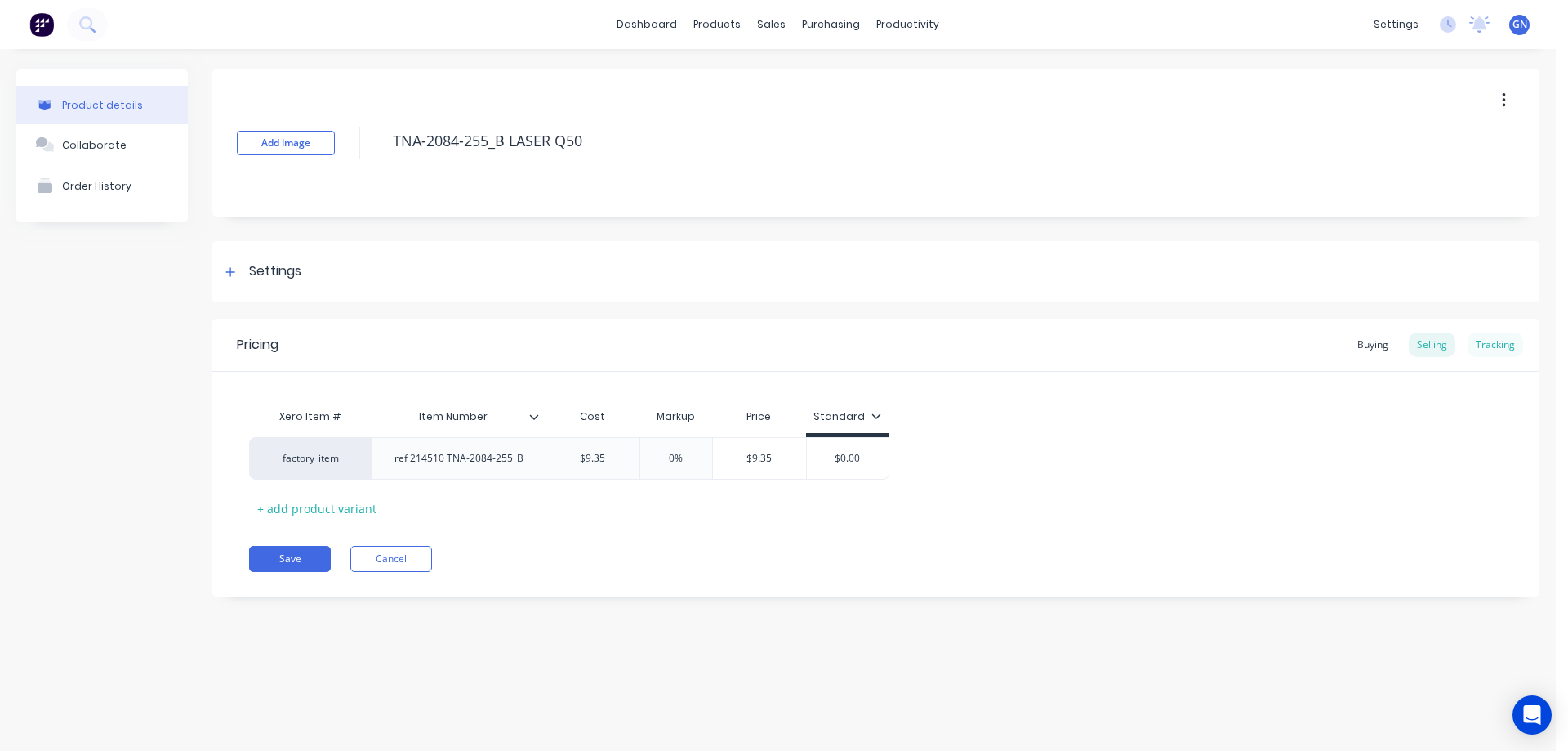
click at [1493, 346] on div "Tracking" at bounding box center [1495, 345] width 55 height 25
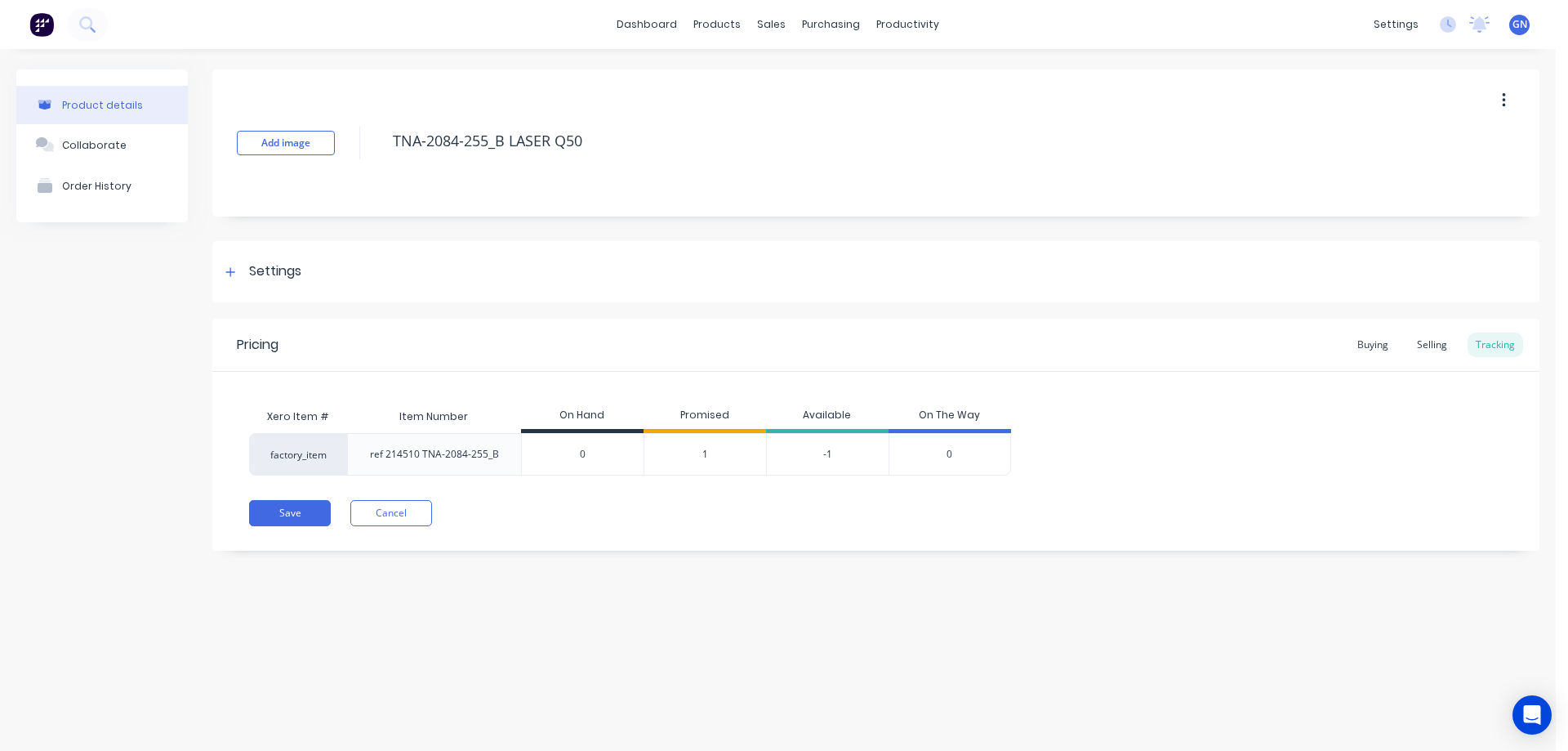
click at [579, 453] on input "0" at bounding box center [583, 454] width 122 height 15
type input "1"
type textarea "x"
type input "10"
type textarea "x"
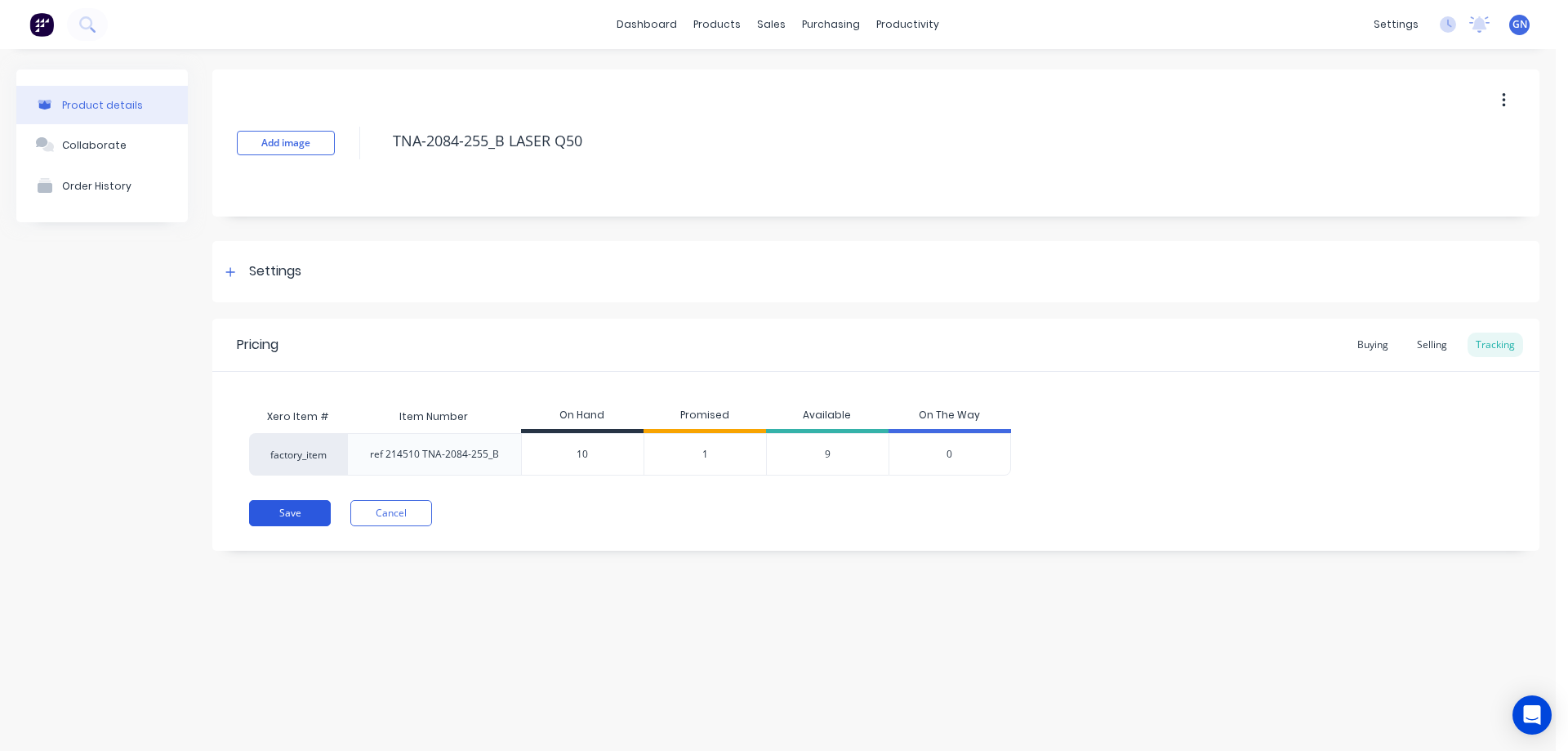
type input "10"
click at [300, 512] on button "Save" at bounding box center [289, 513] width 82 height 26
type textarea "x"
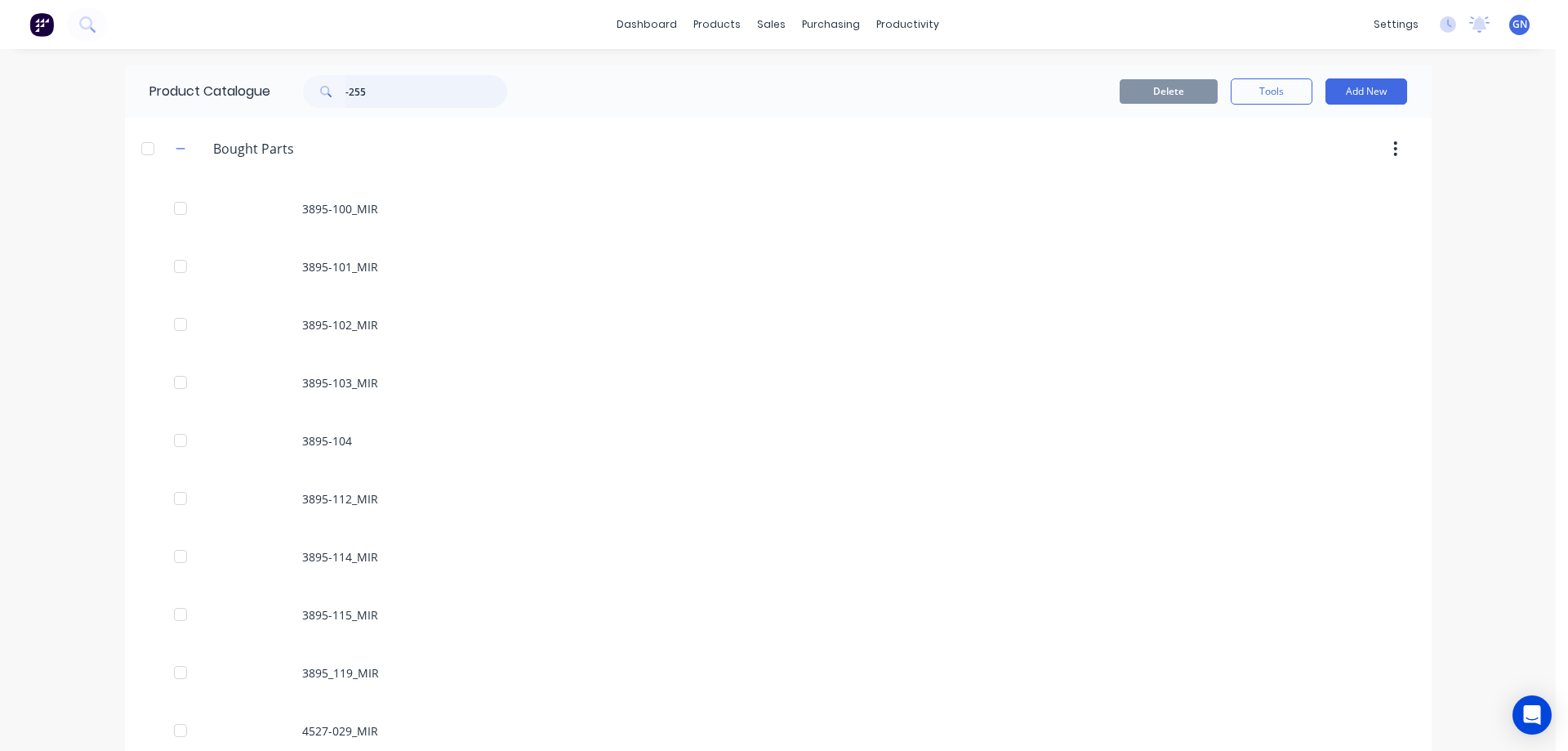
click at [395, 95] on input "-255" at bounding box center [426, 92] width 161 height 33
type input "-255"
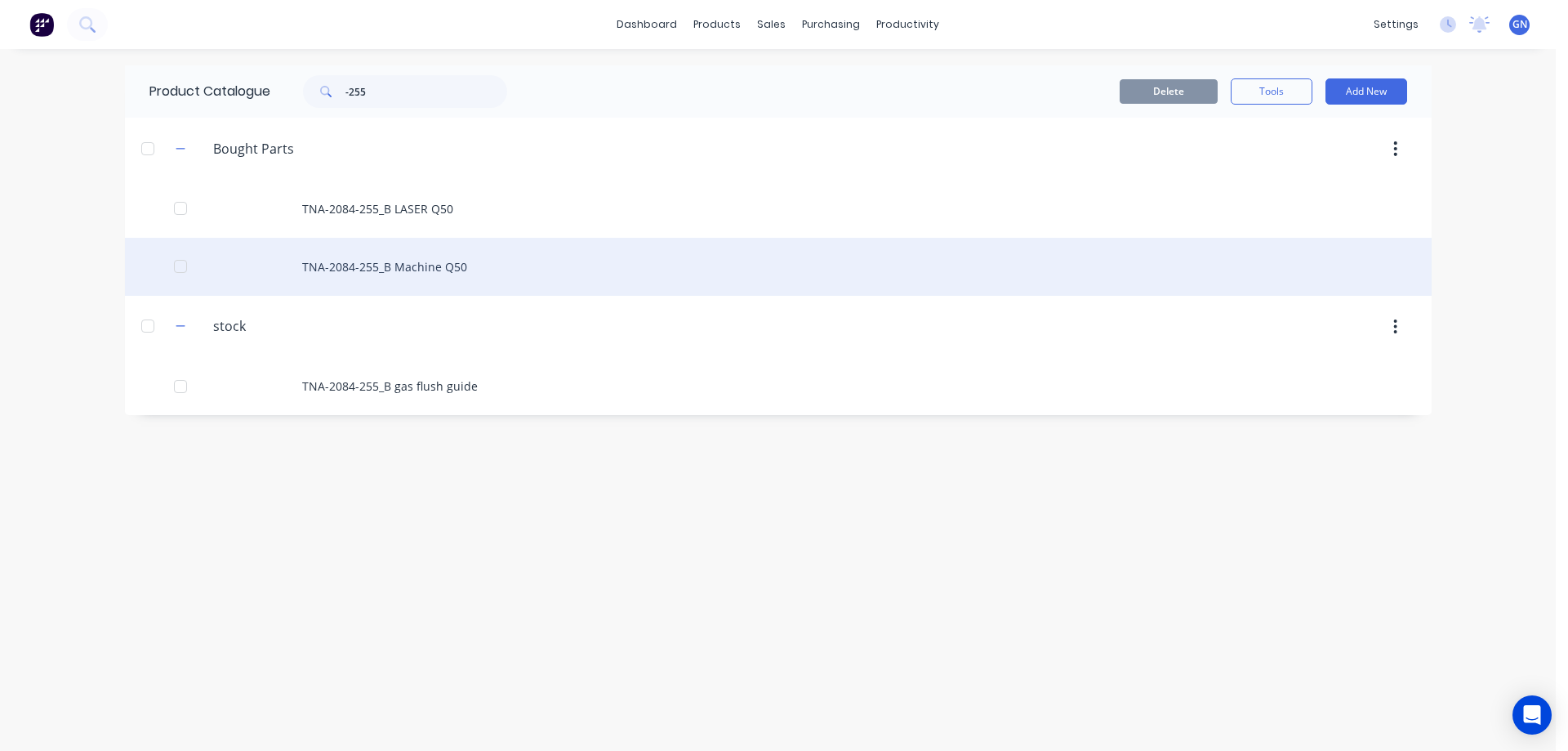
click at [389, 264] on div "TNA-2084-255_B Machine Q50" at bounding box center [778, 266] width 1306 height 58
type textarea "x"
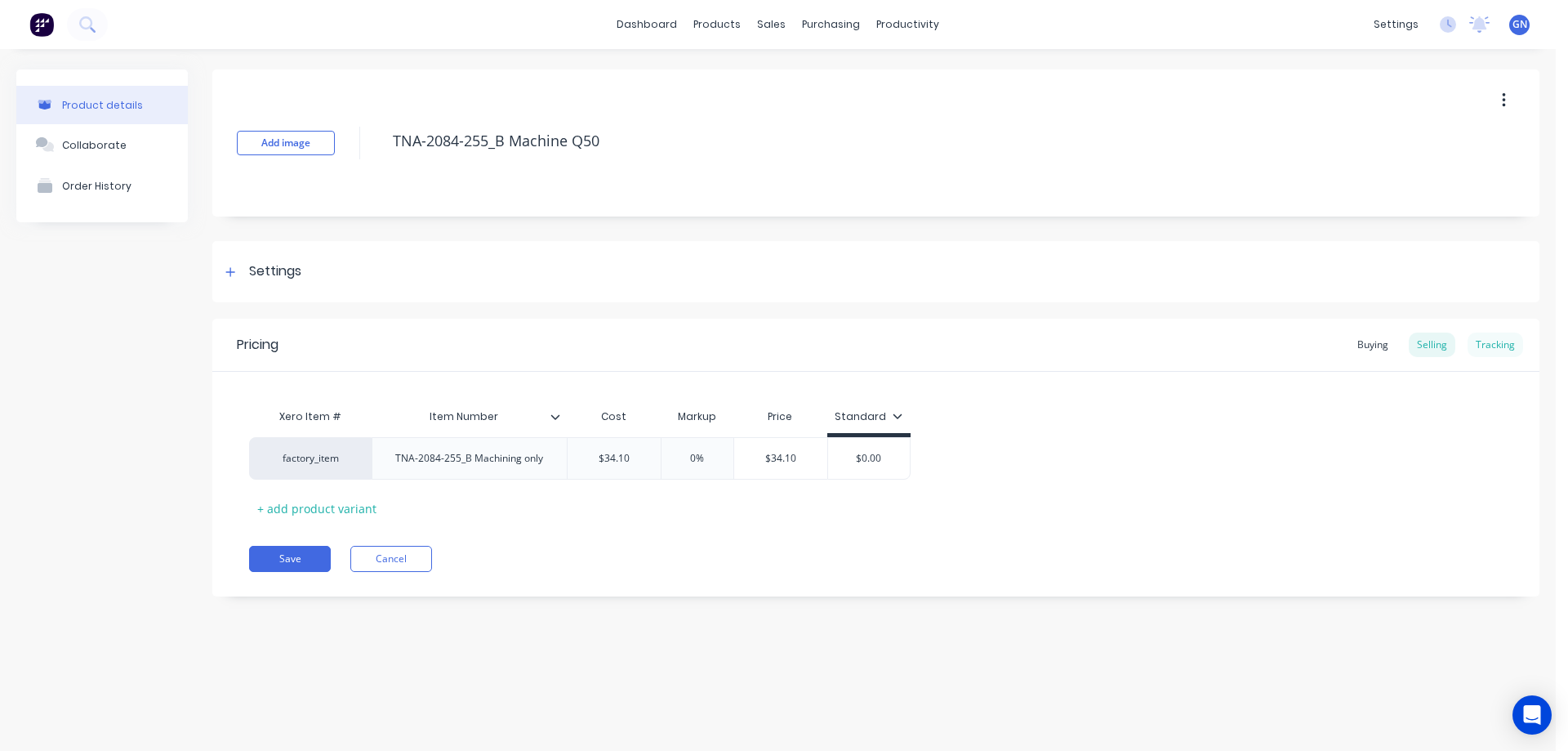
click at [1493, 343] on div "Tracking" at bounding box center [1495, 345] width 55 height 25
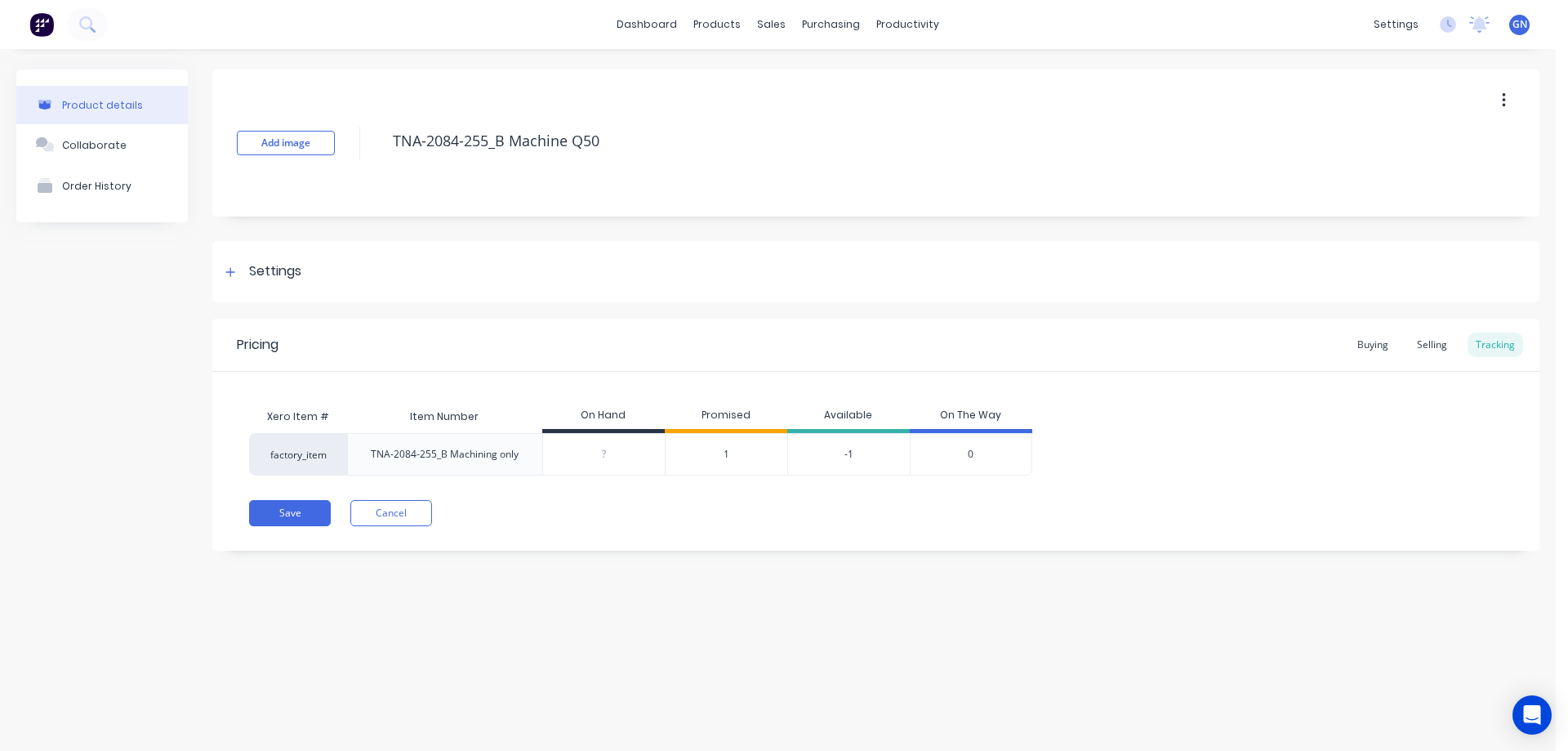
click at [601, 458] on input "0" at bounding box center [604, 454] width 122 height 15
type input "100"
type textarea "x"
type input "10"
type textarea "x"
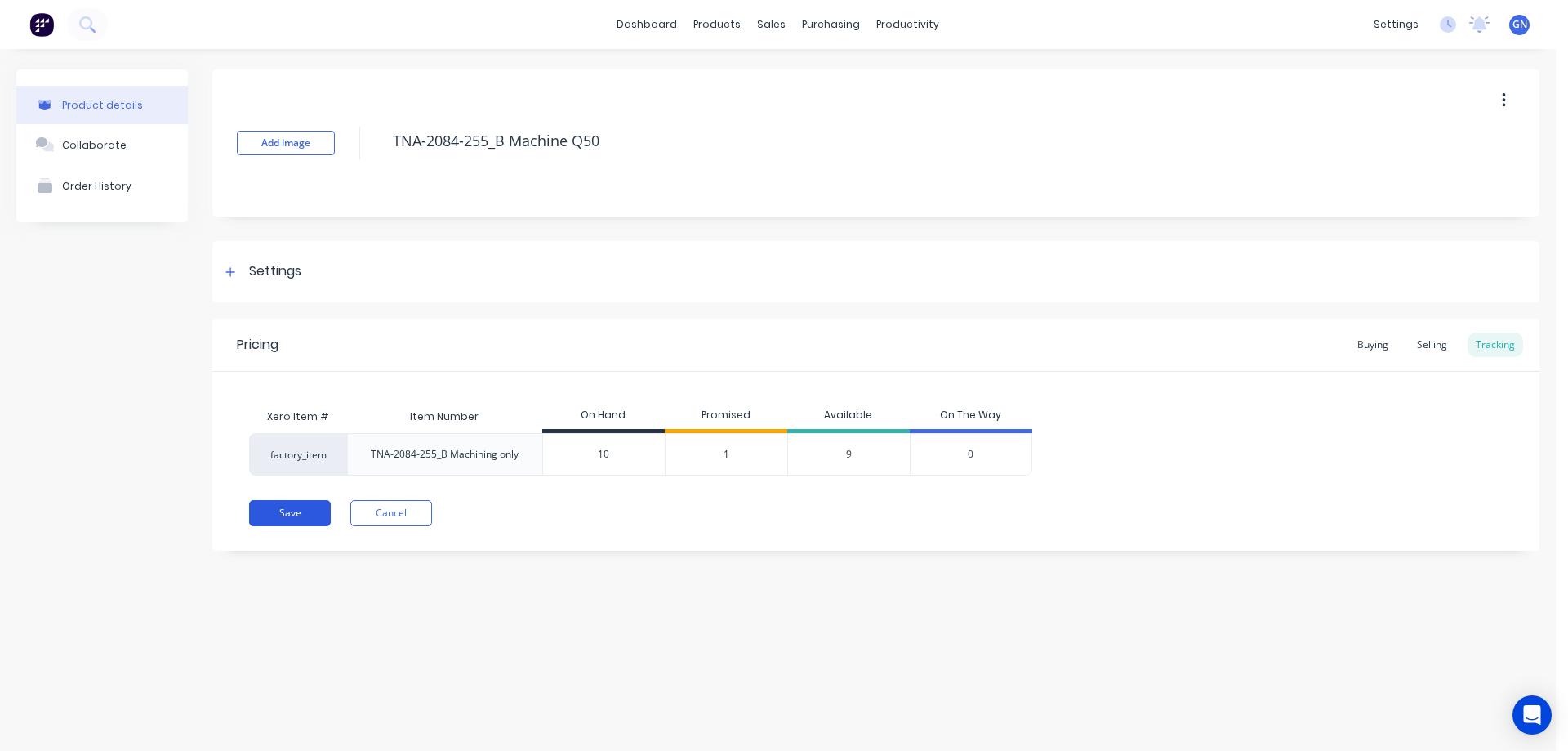
type input "10"
click at [306, 514] on button "Save" at bounding box center [289, 513] width 82 height 26
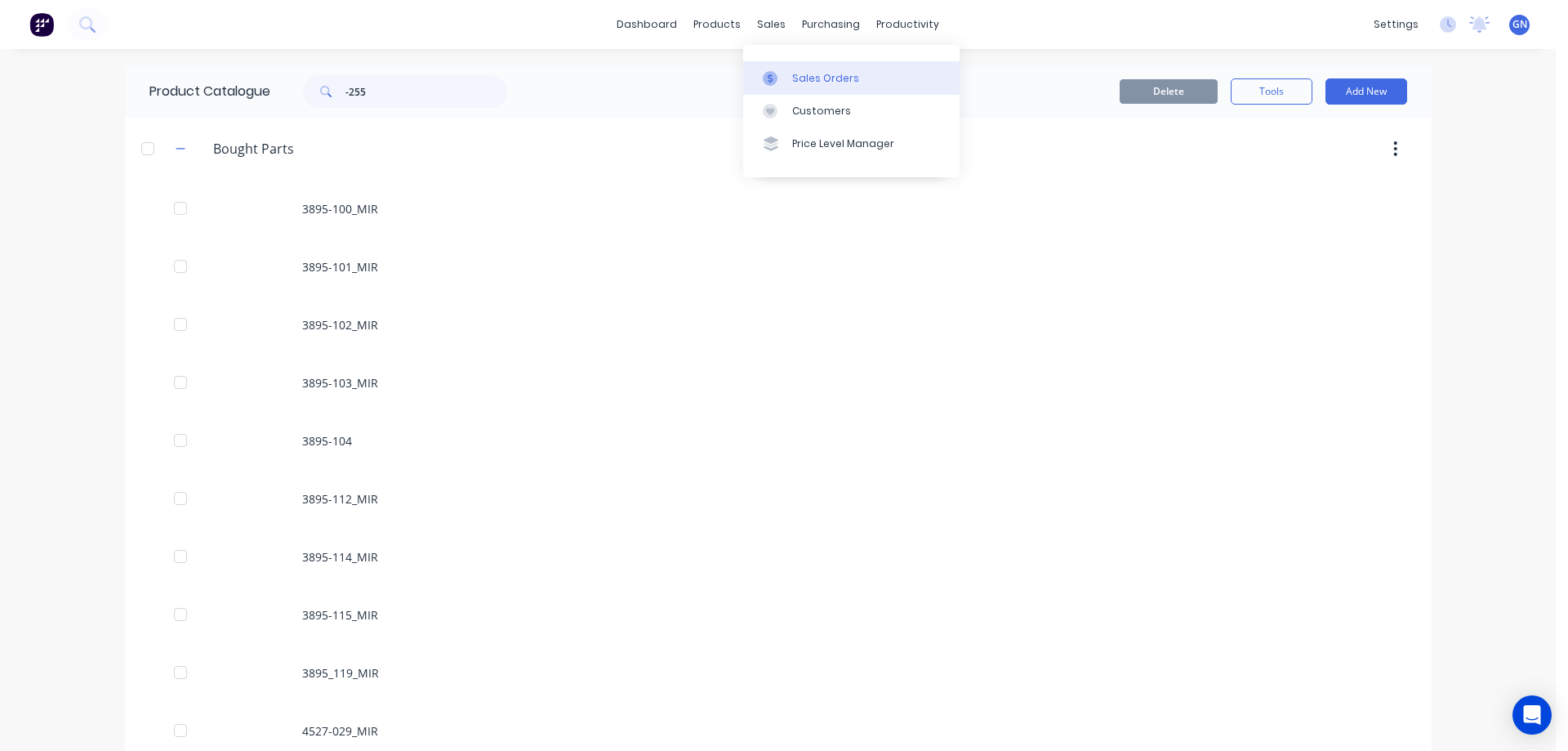
click at [810, 73] on div "Sales Orders" at bounding box center [825, 78] width 67 height 15
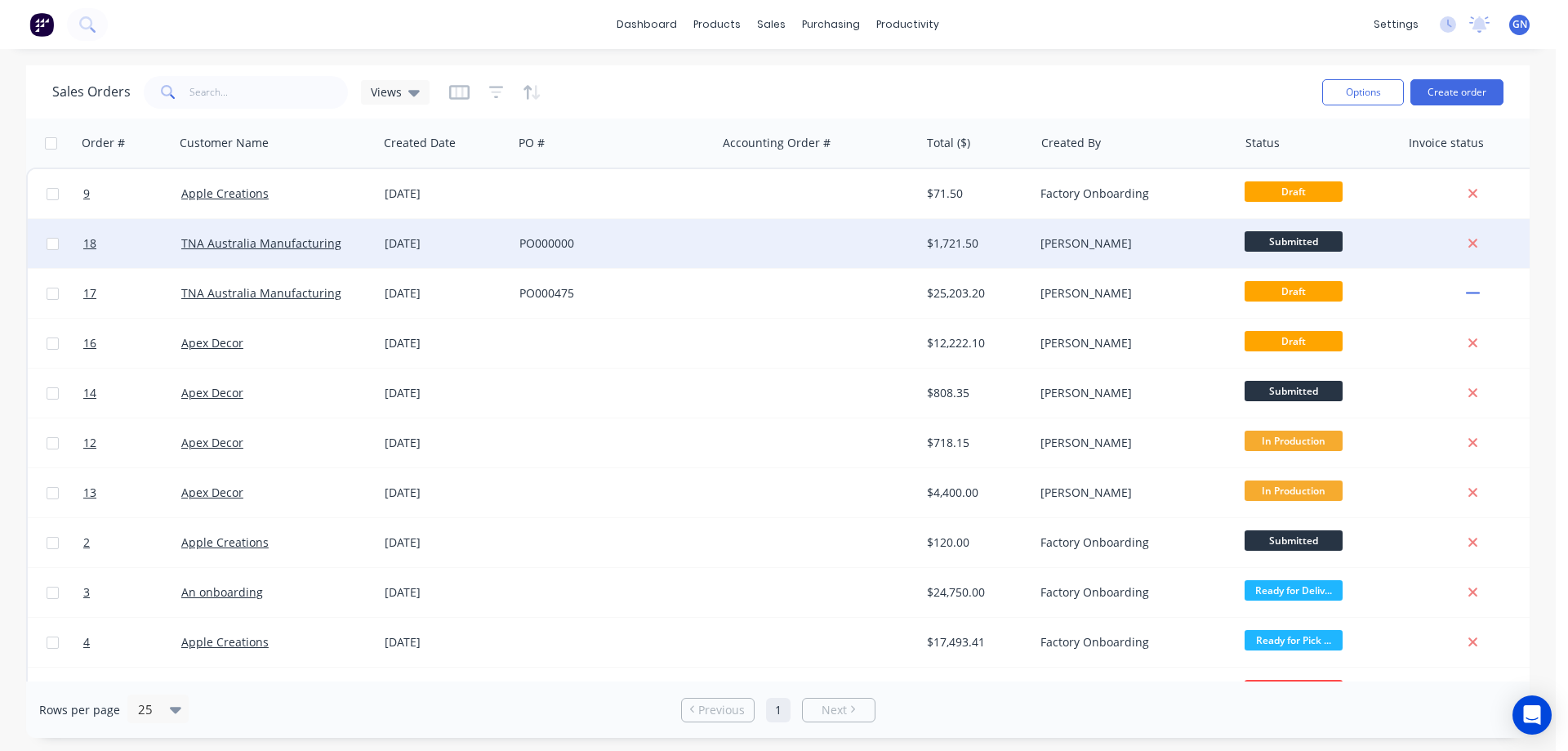
click at [626, 245] on div "PO000000" at bounding box center [610, 243] width 181 height 16
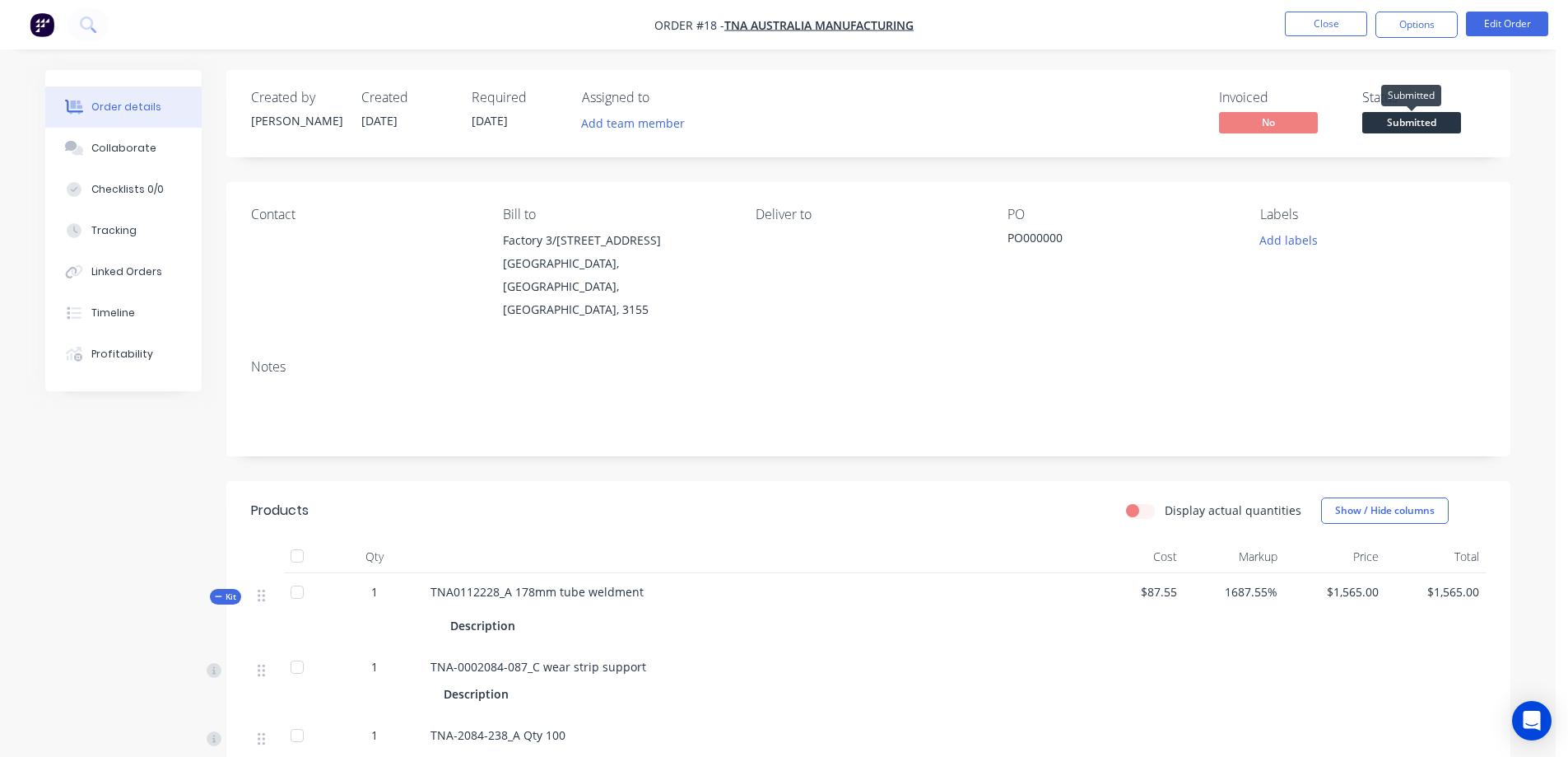
click at [1403, 121] on span "Submitted" at bounding box center [1411, 122] width 99 height 21
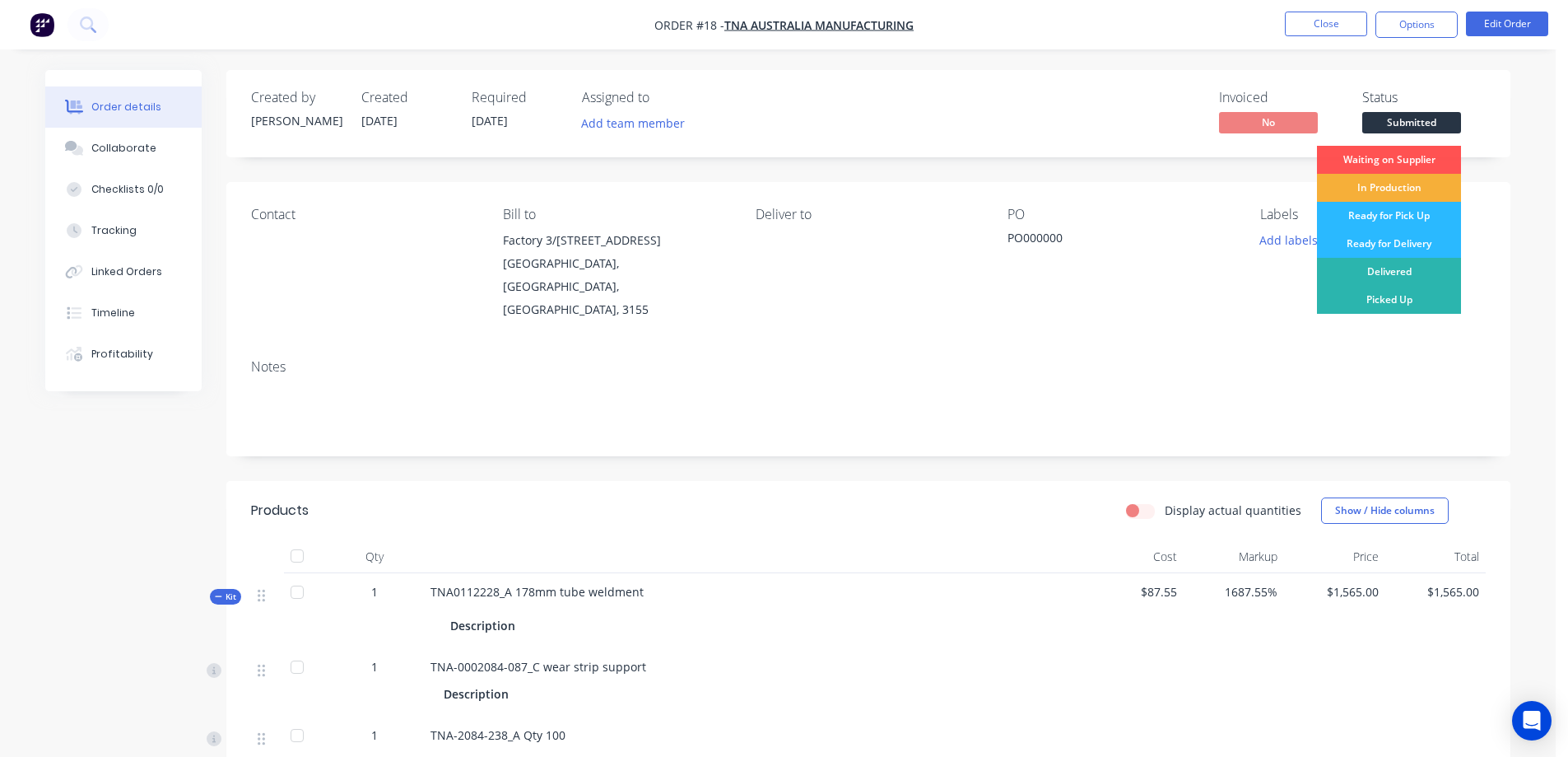
click at [294, 576] on div at bounding box center [297, 592] width 33 height 33
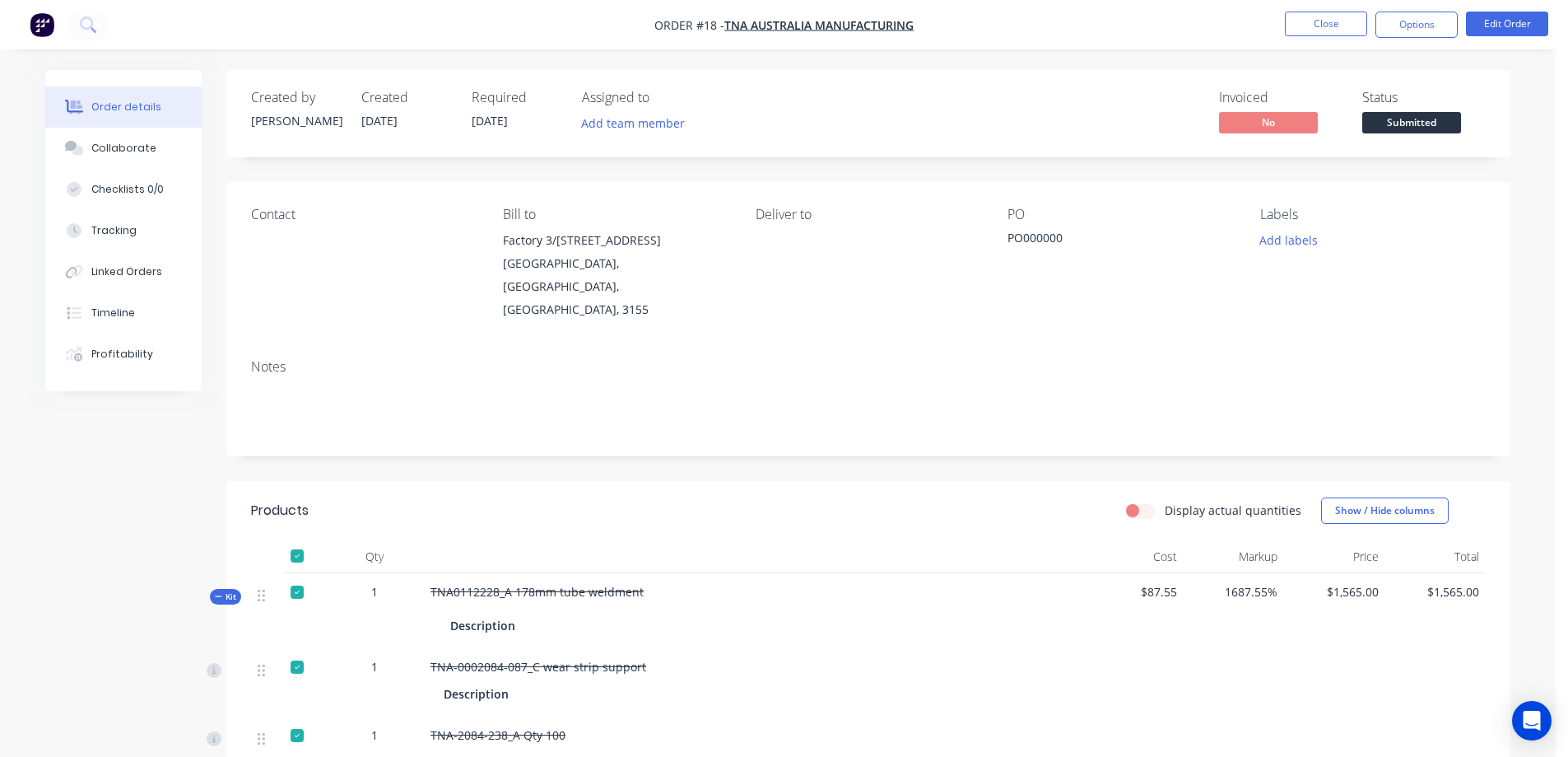
click at [294, 576] on div at bounding box center [297, 592] width 33 height 33
click at [227, 590] on span "Kit" at bounding box center [226, 596] width 22 height 12
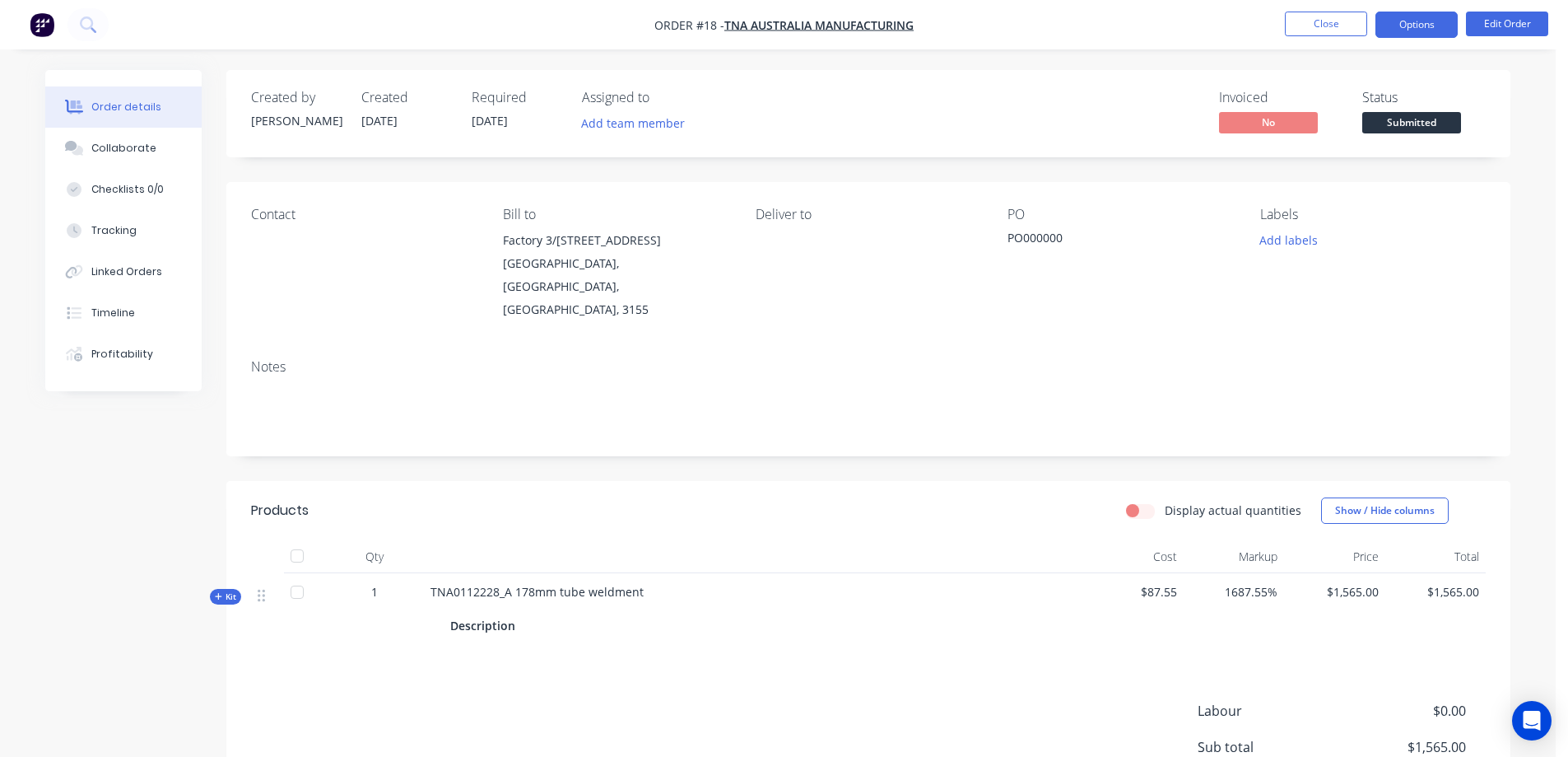
click at [1418, 27] on button "Options" at bounding box center [1416, 25] width 82 height 27
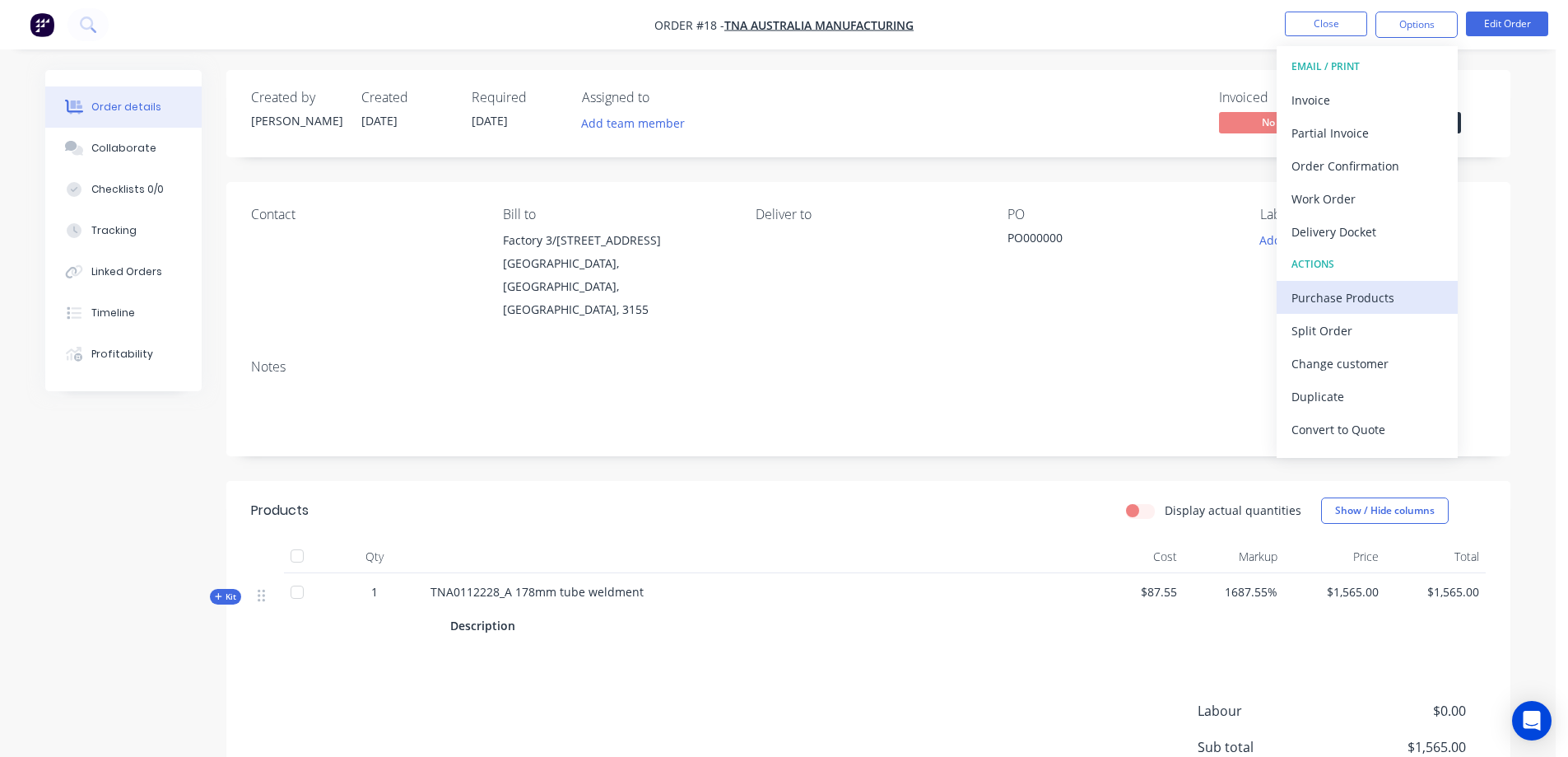
click at [1315, 298] on div "Purchase Products" at bounding box center [1367, 297] width 151 height 24
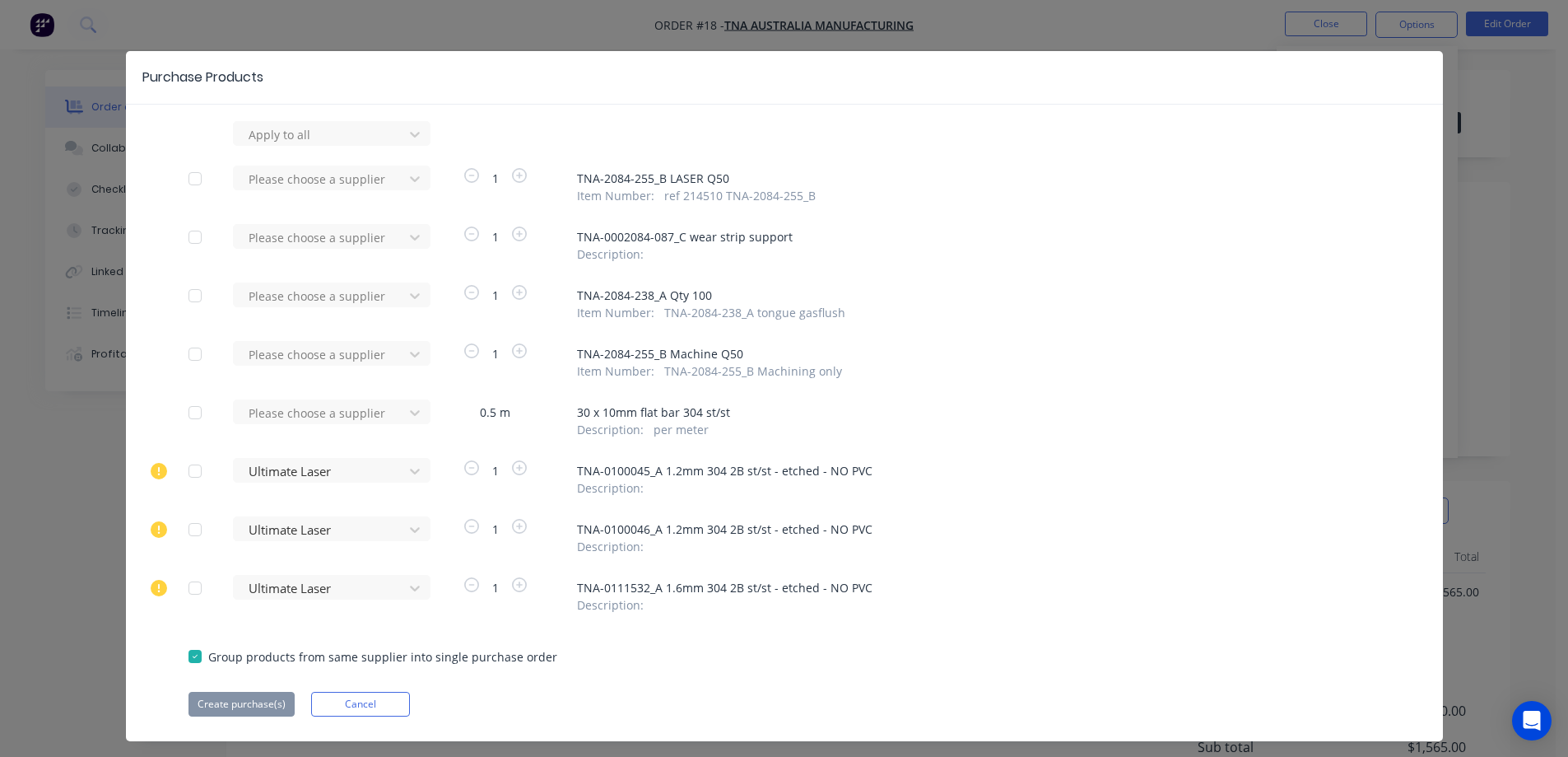
scroll to position [47, 0]
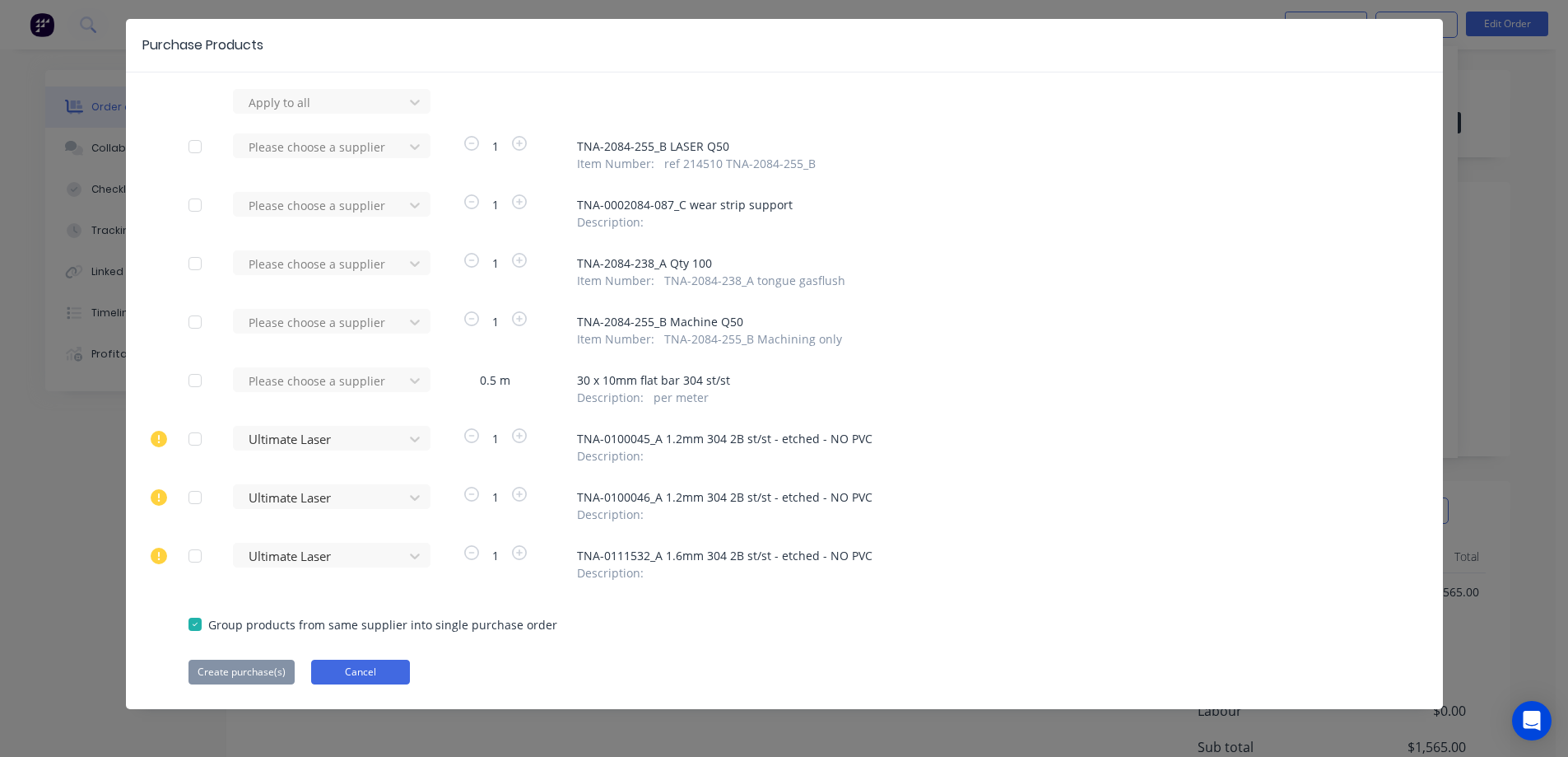
click at [351, 675] on button "Cancel" at bounding box center [360, 672] width 99 height 25
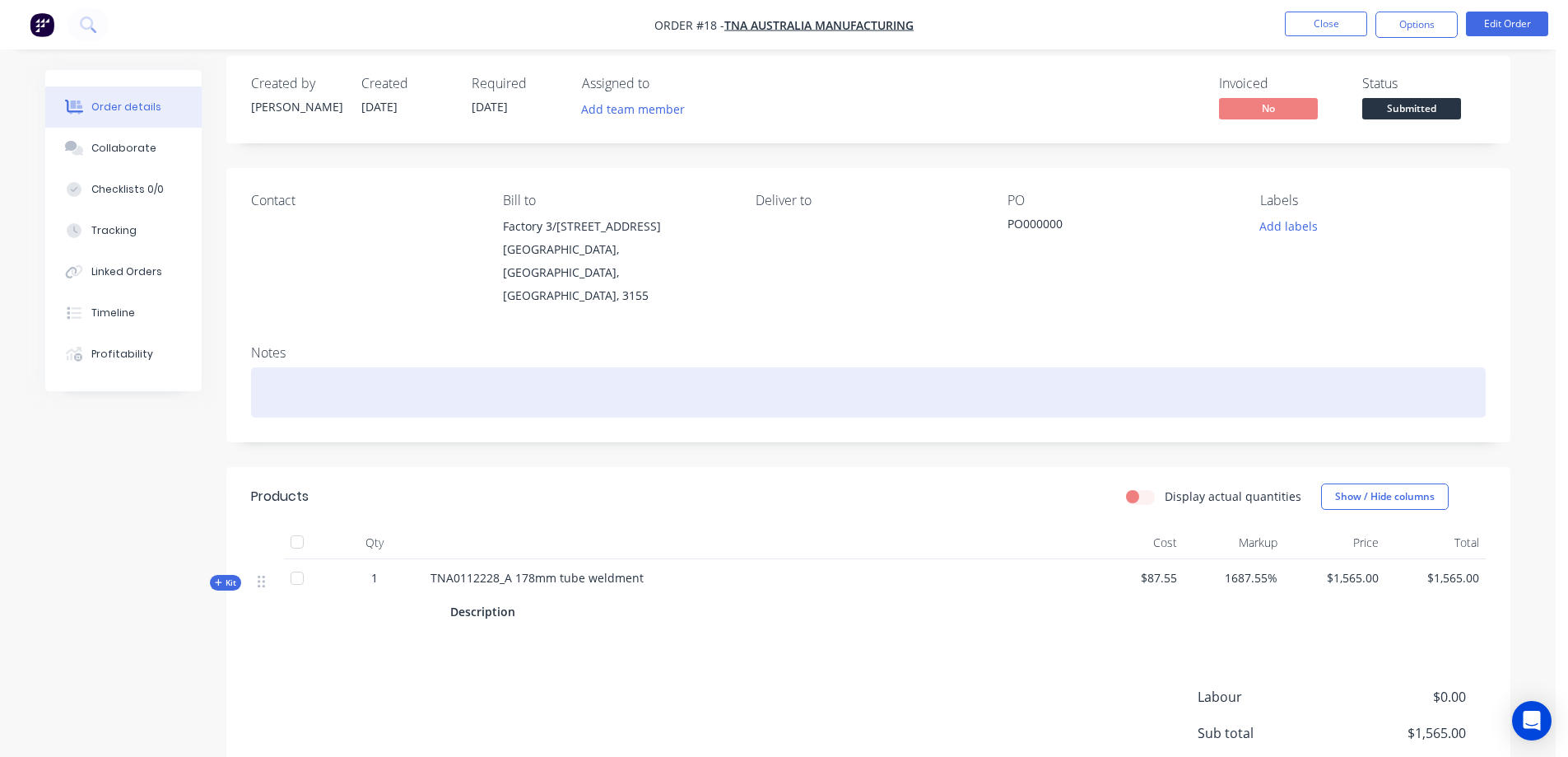
scroll to position [0, 0]
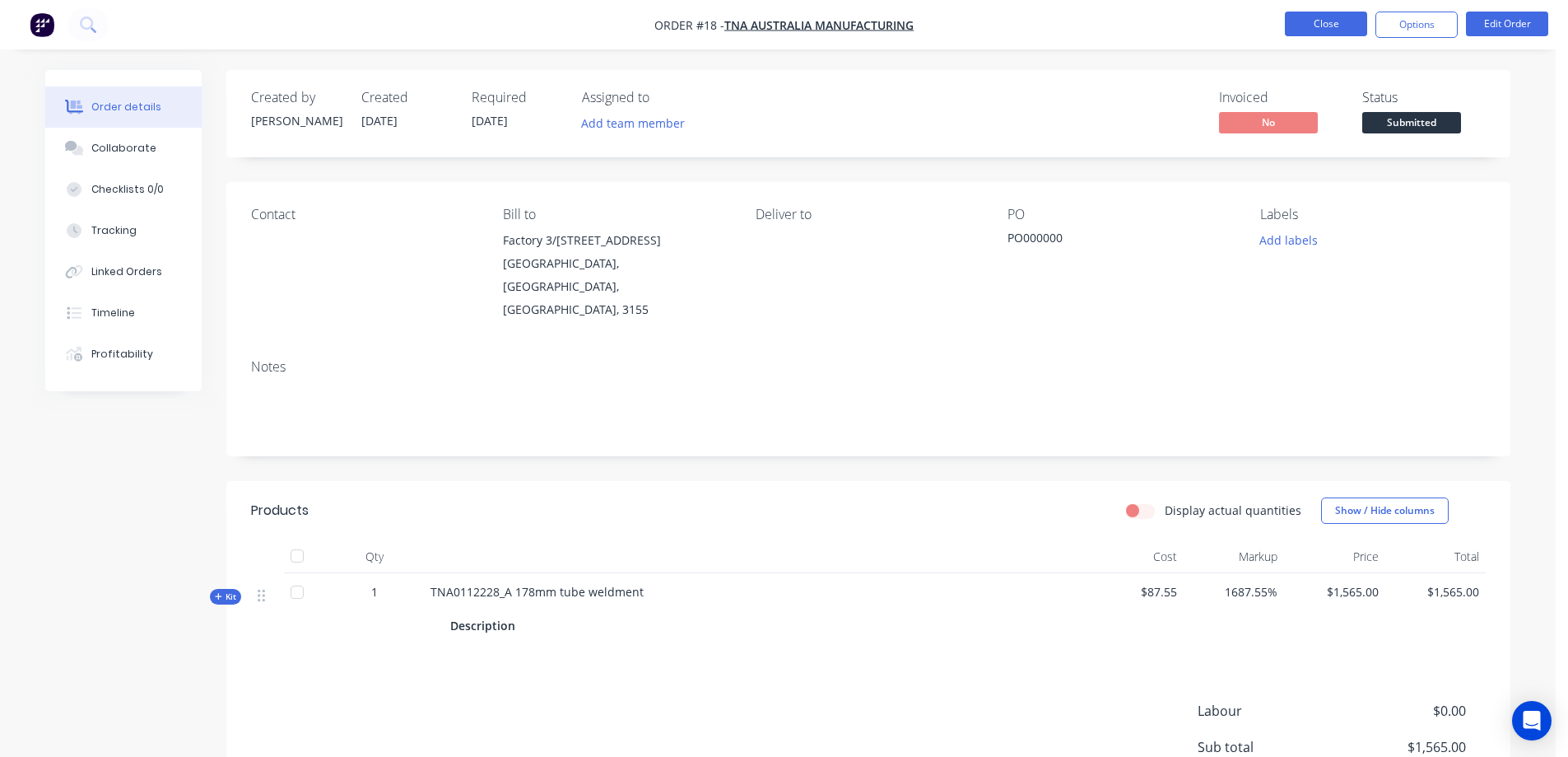
click at [1329, 27] on button "Close" at bounding box center [1325, 24] width 82 height 25
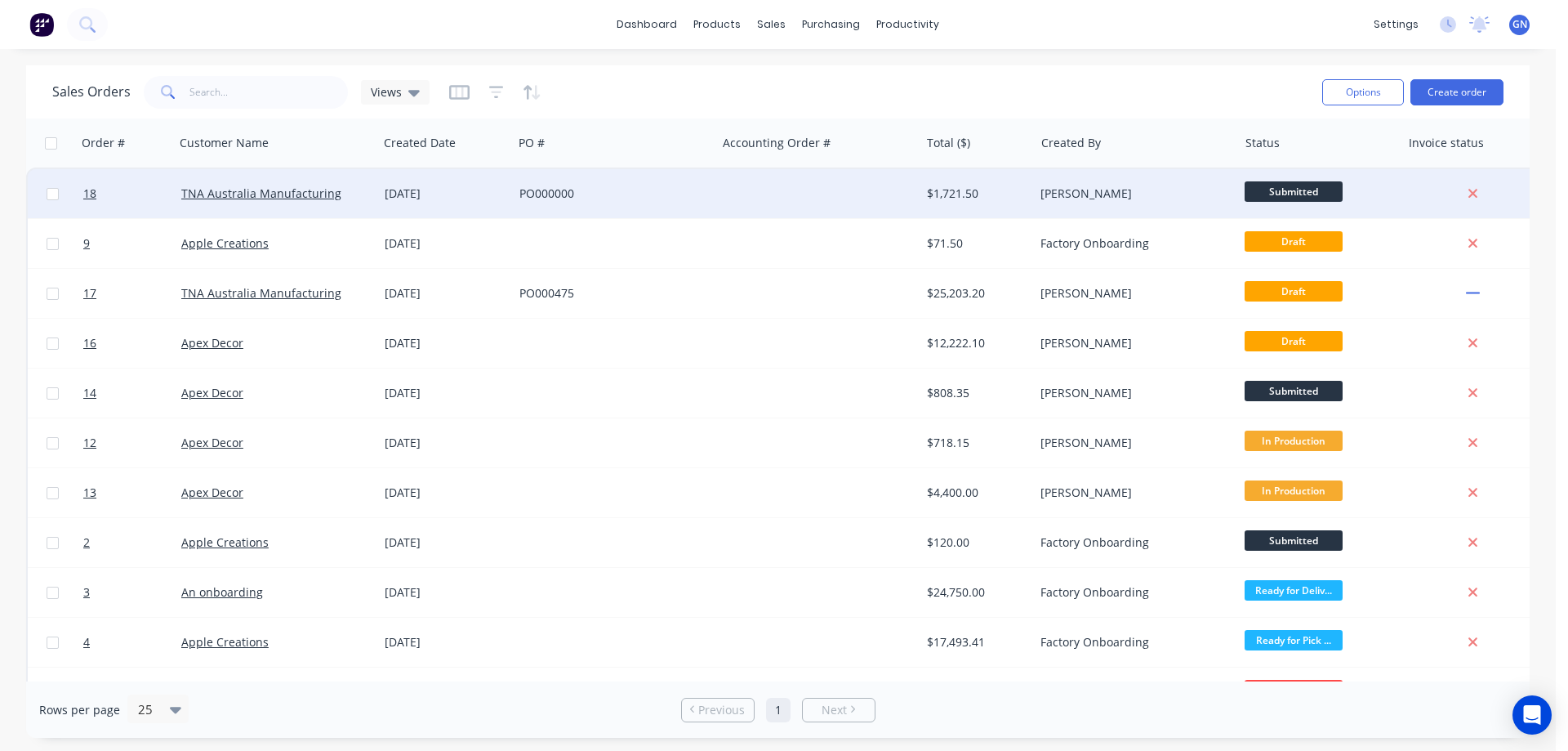
click at [675, 197] on div "PO000000" at bounding box center [610, 194] width 181 height 16
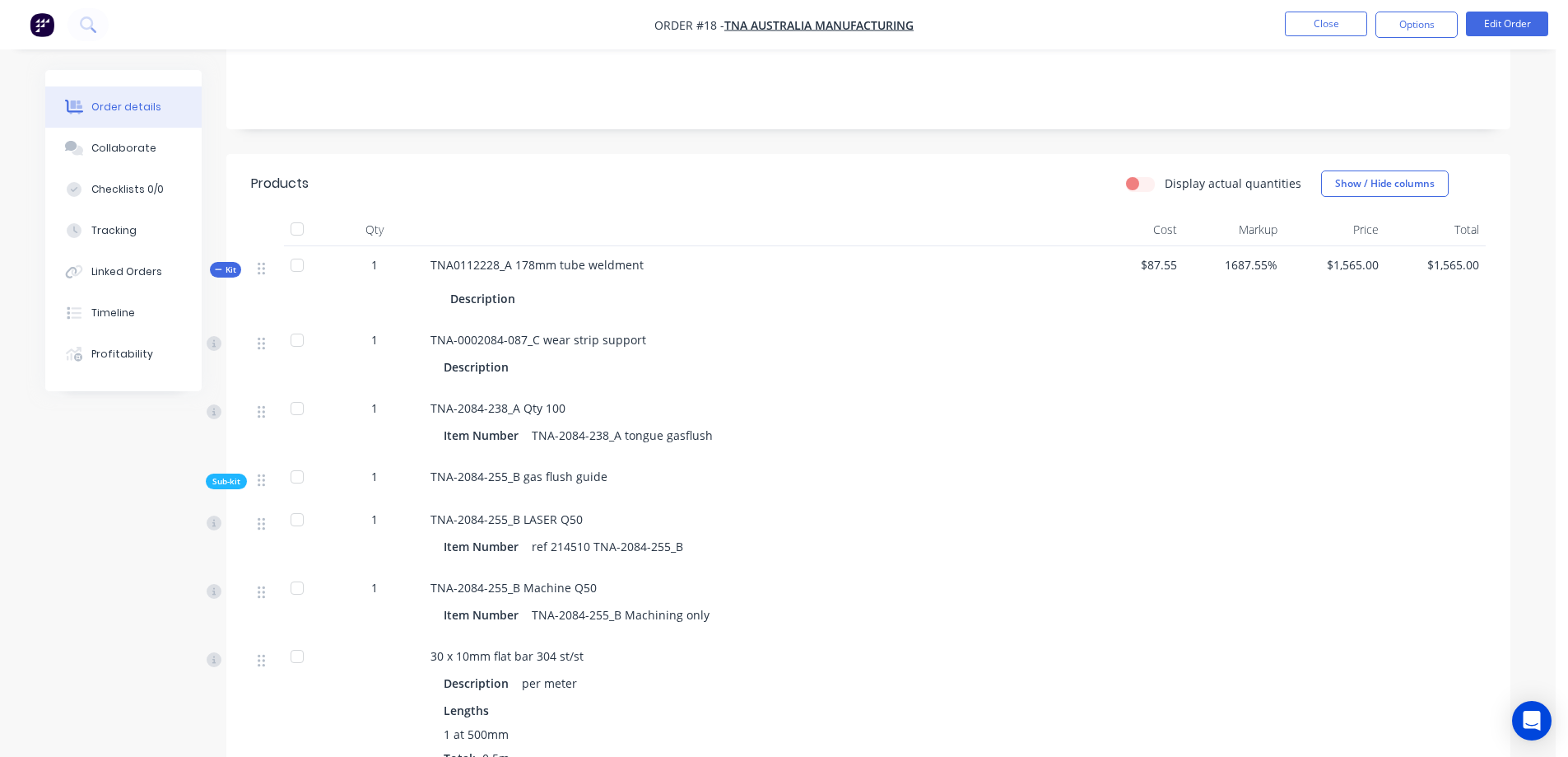
scroll to position [384, 0]
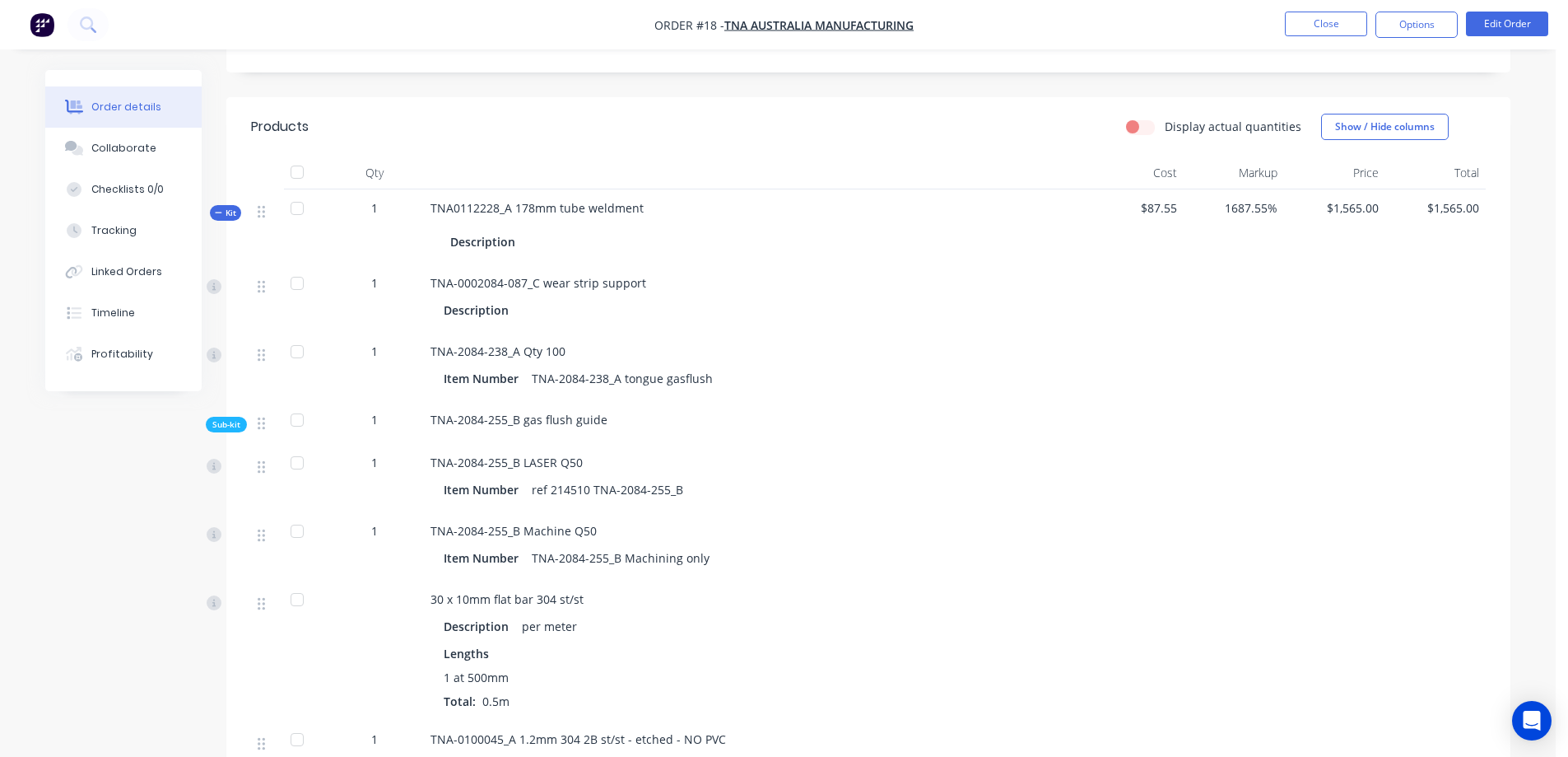
click at [226, 207] on span "Kit" at bounding box center [226, 213] width 22 height 12
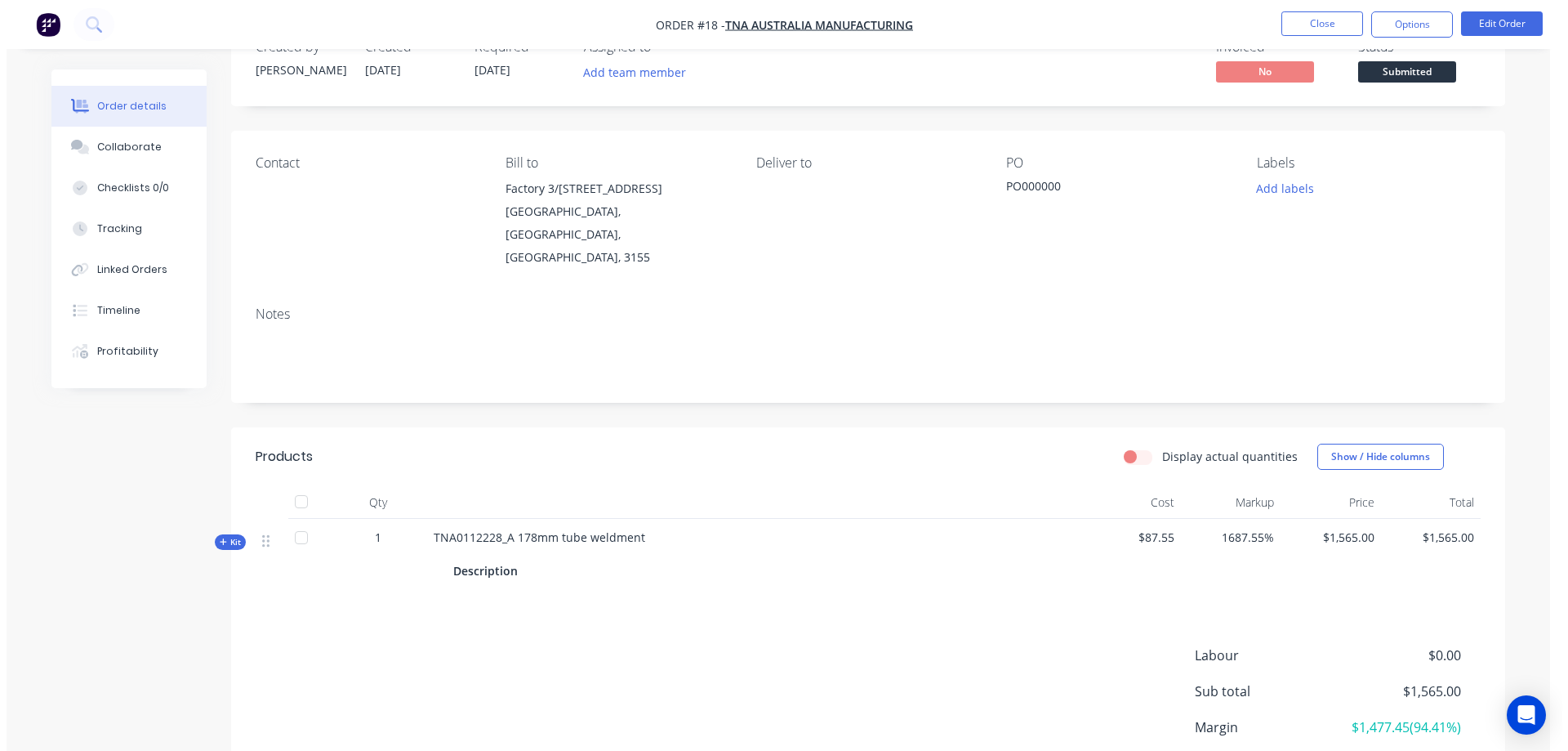
scroll to position [0, 0]
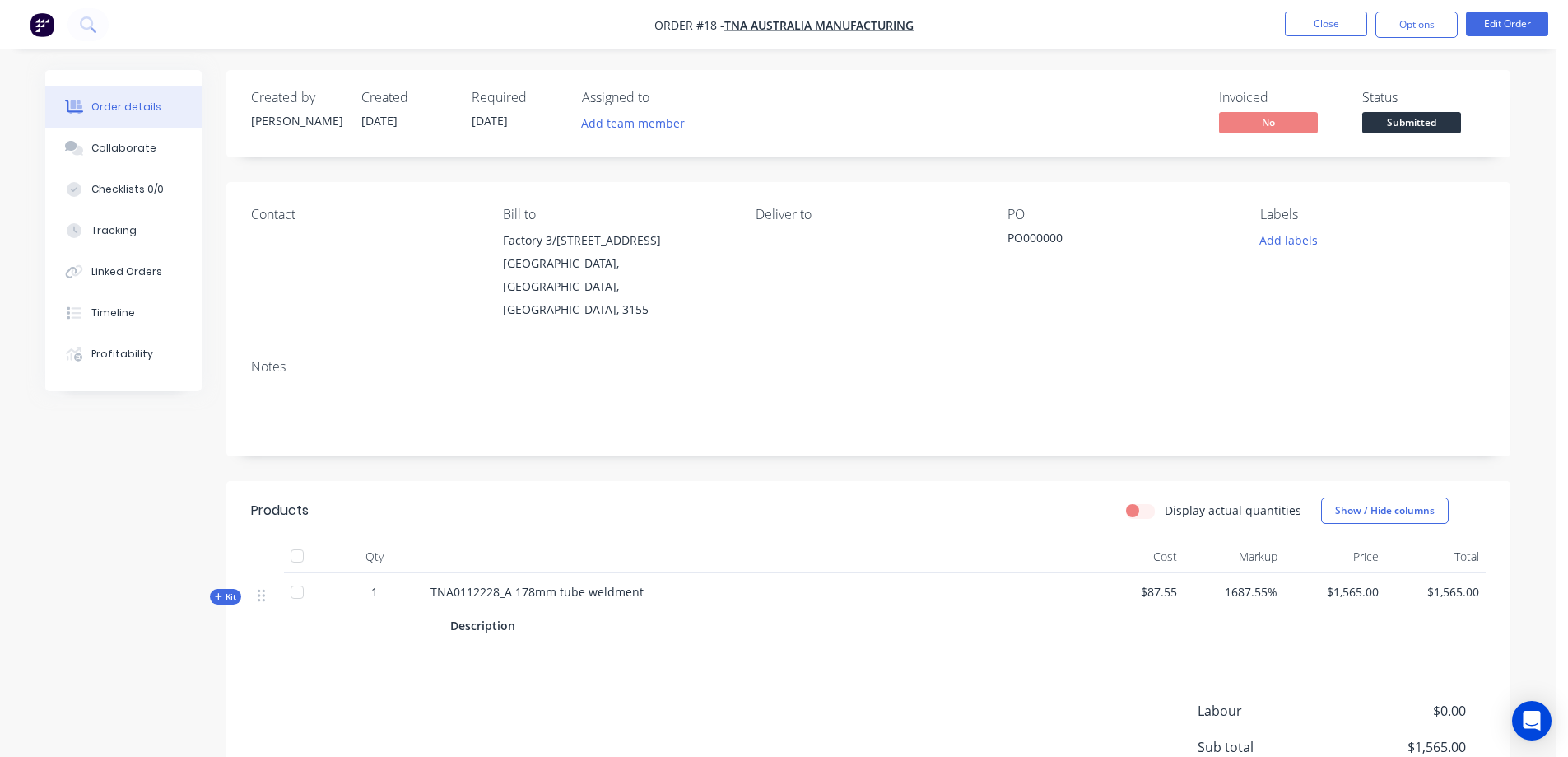
click at [119, 105] on div "Order details" at bounding box center [126, 107] width 70 height 15
click at [117, 194] on div "Checklists 0/0" at bounding box center [127, 189] width 72 height 15
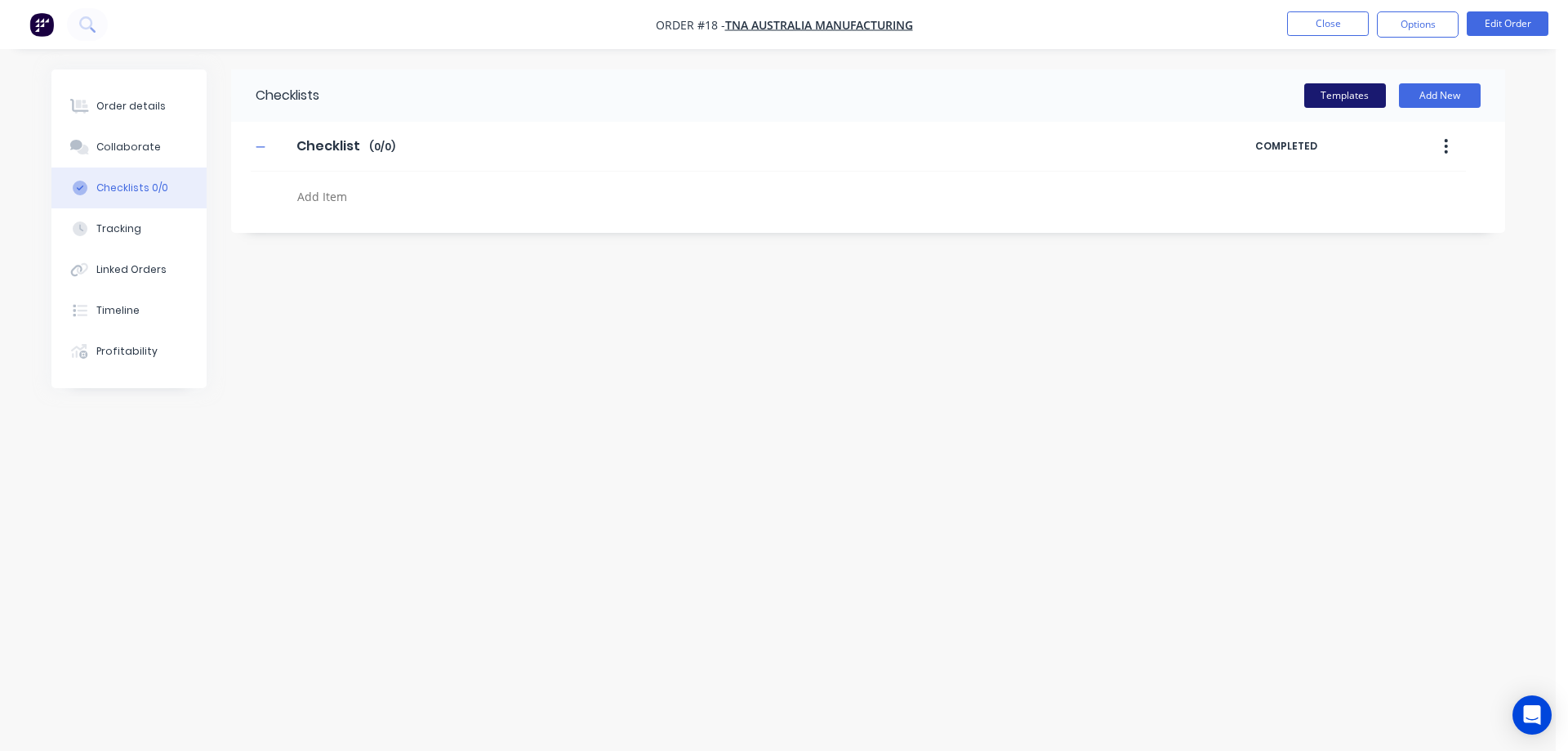
click at [1337, 96] on button "Templates" at bounding box center [1345, 96] width 82 height 25
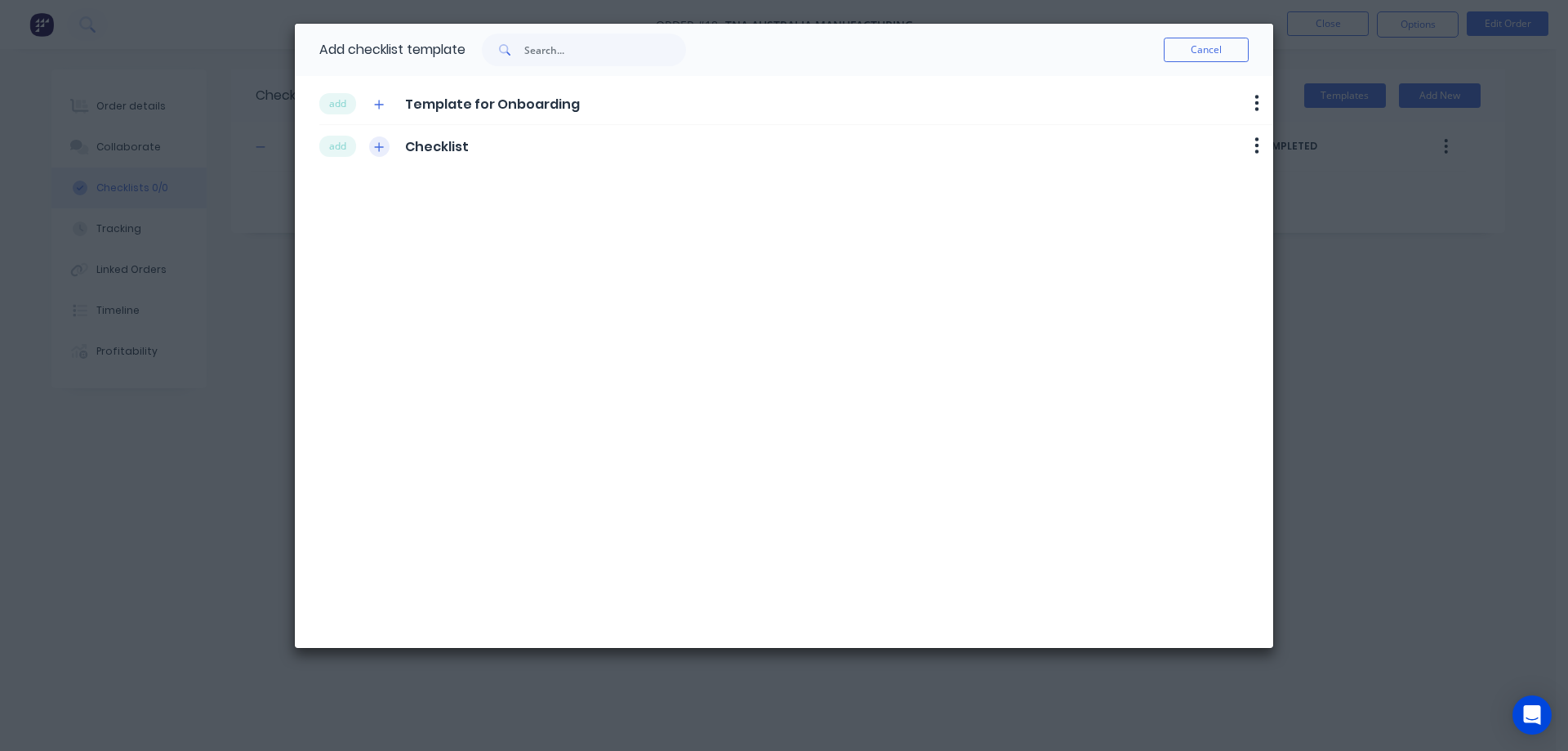
click at [378, 146] on icon "button" at bounding box center [379, 146] width 9 height 9
click at [381, 103] on icon "button" at bounding box center [379, 105] width 10 height 12
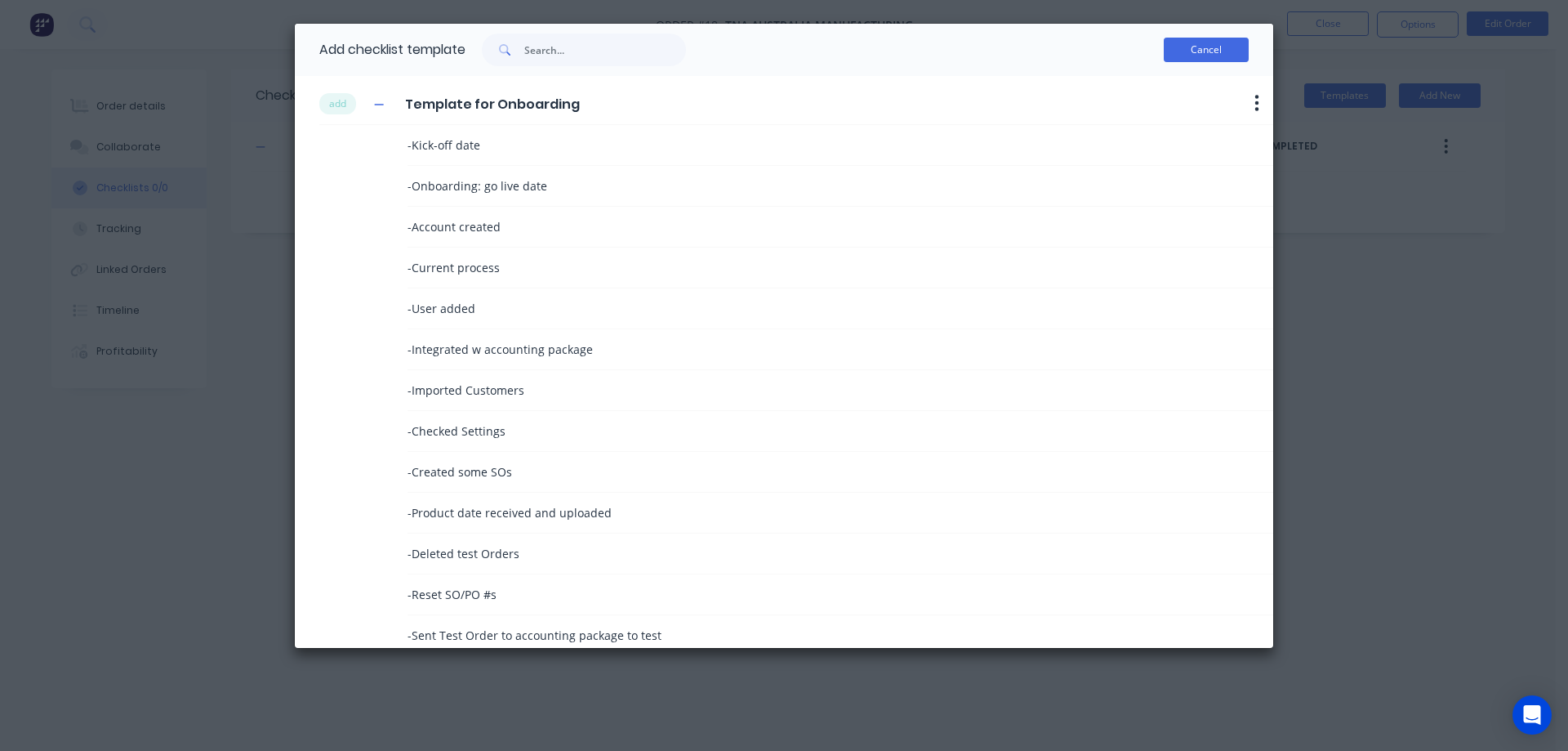
click at [1214, 51] on button "Cancel" at bounding box center [1205, 50] width 85 height 25
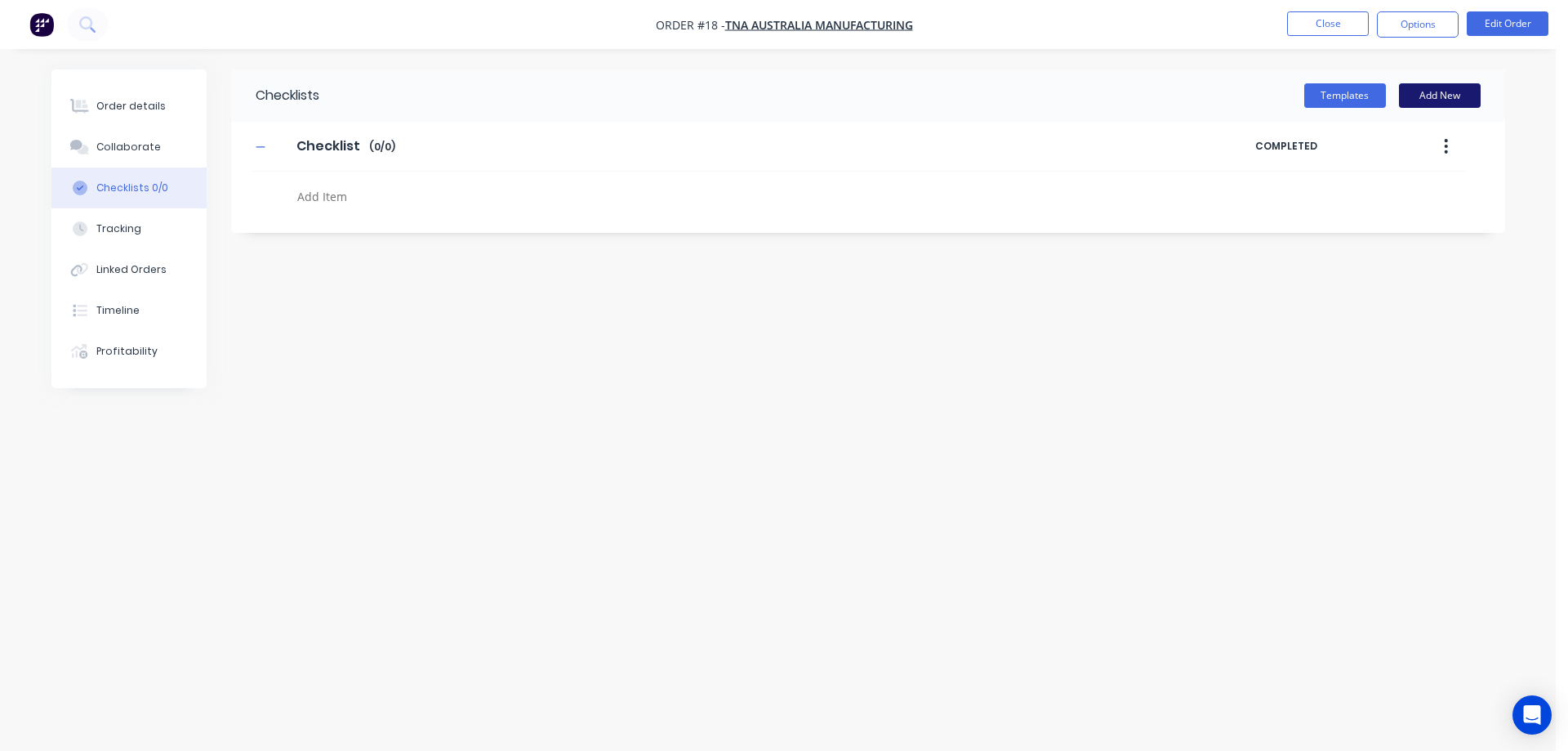
click at [1422, 93] on button "Add New" at bounding box center [1439, 96] width 82 height 25
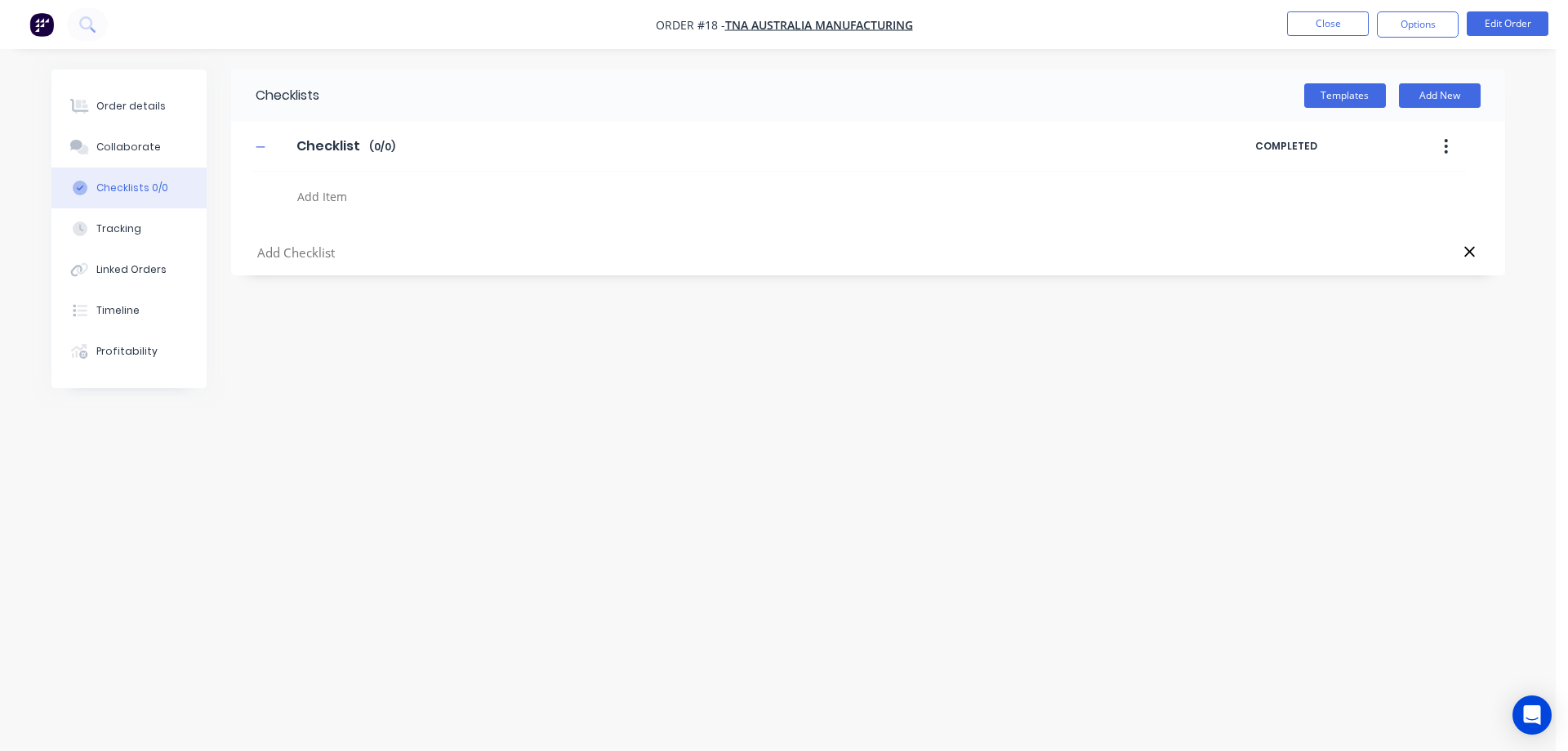
click at [1474, 248] on icon at bounding box center [1469, 251] width 12 height 16
type textarea "x"
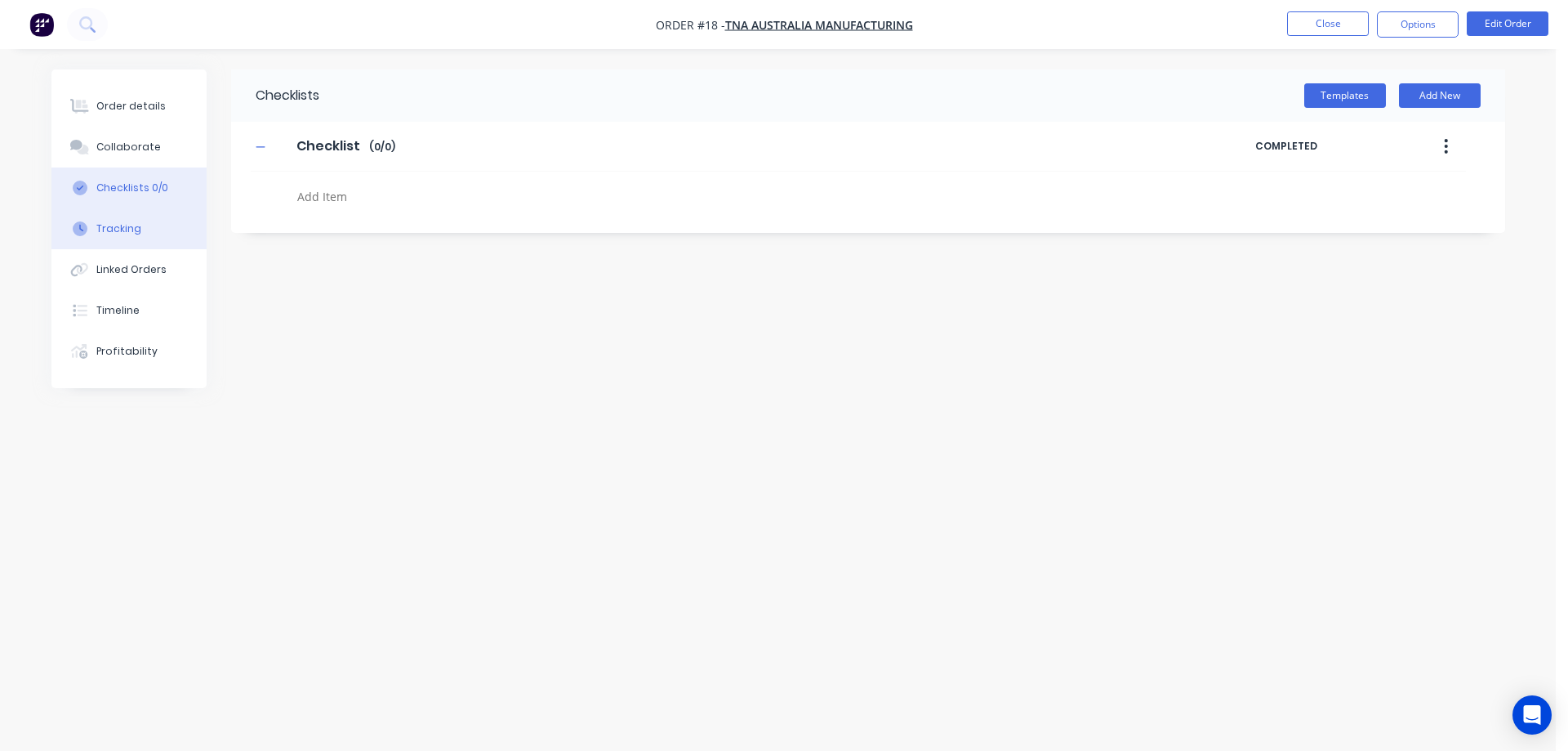
click at [119, 227] on div "Tracking" at bounding box center [119, 229] width 45 height 15
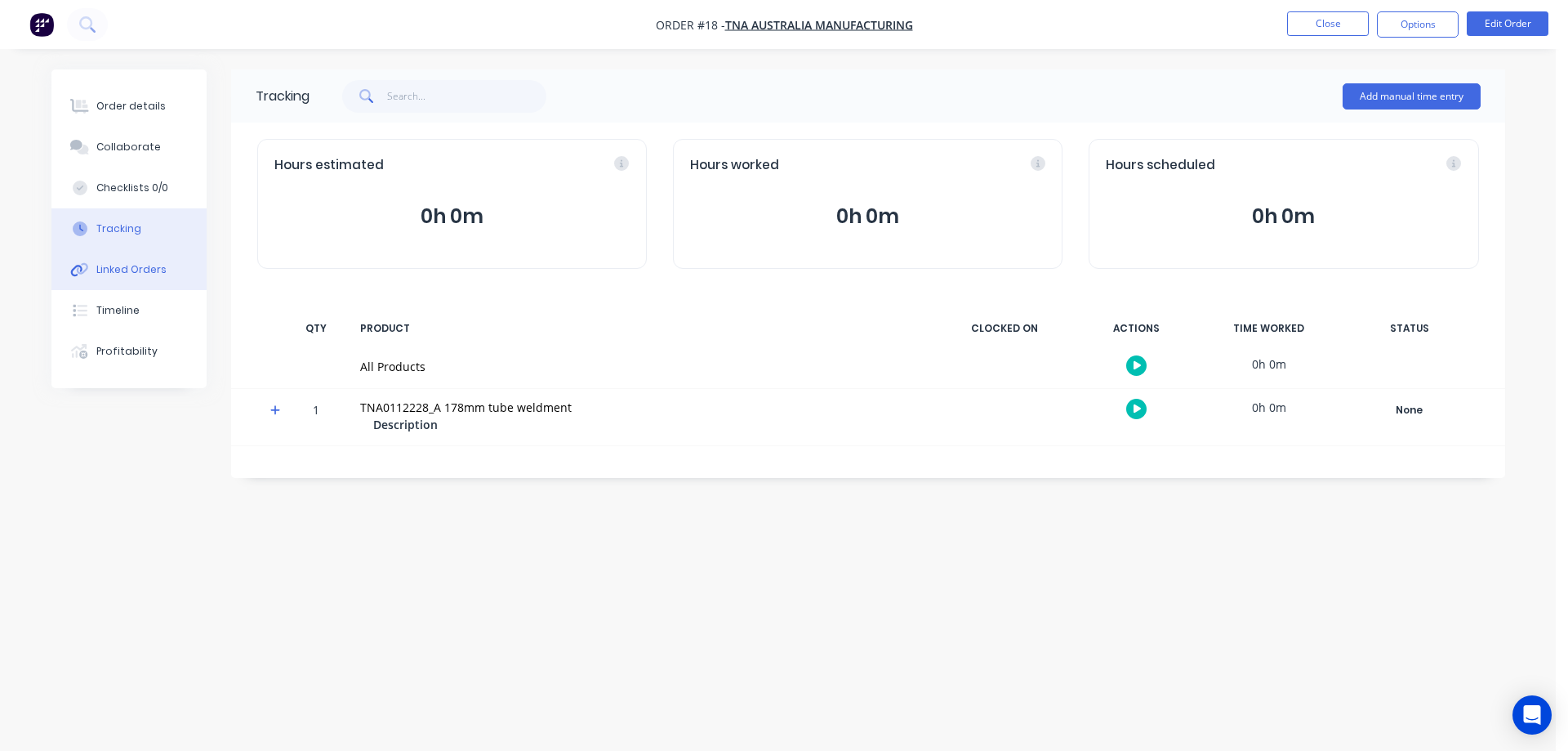
click at [119, 268] on div "Linked Orders" at bounding box center [131, 270] width 70 height 15
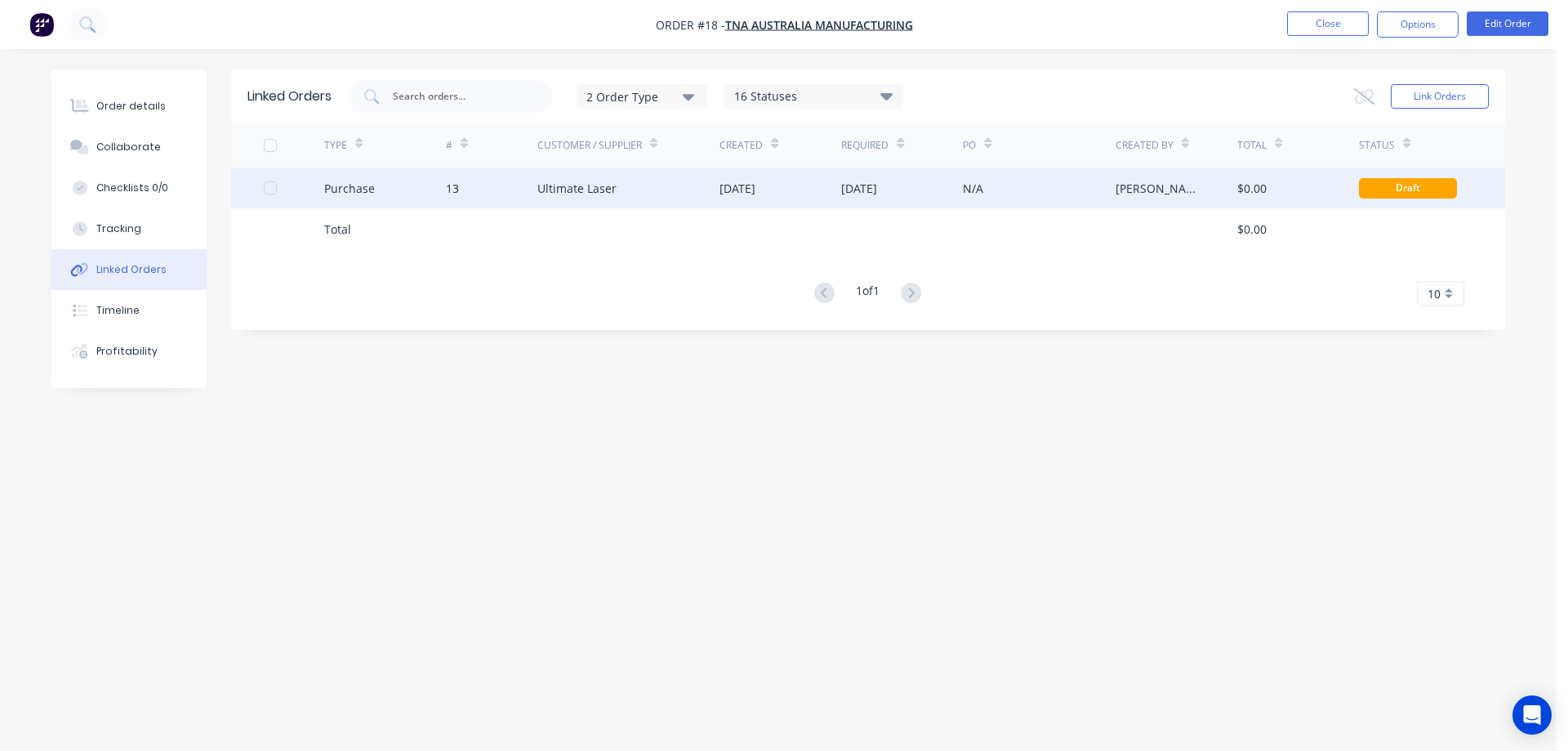
click at [809, 195] on div "[DATE]" at bounding box center [780, 188] width 122 height 41
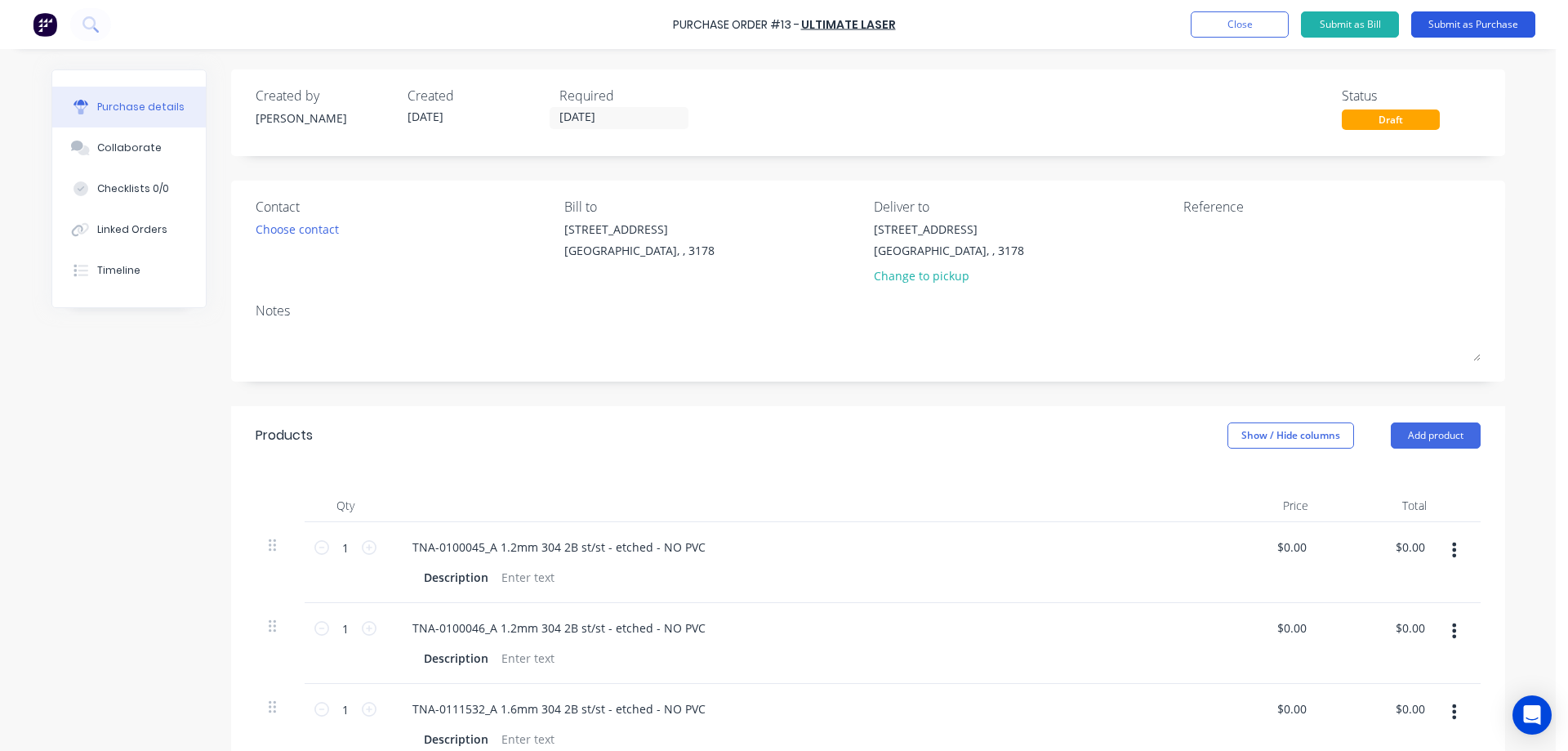
click at [1445, 26] on button "Submit as Purchase" at bounding box center [1472, 25] width 124 height 26
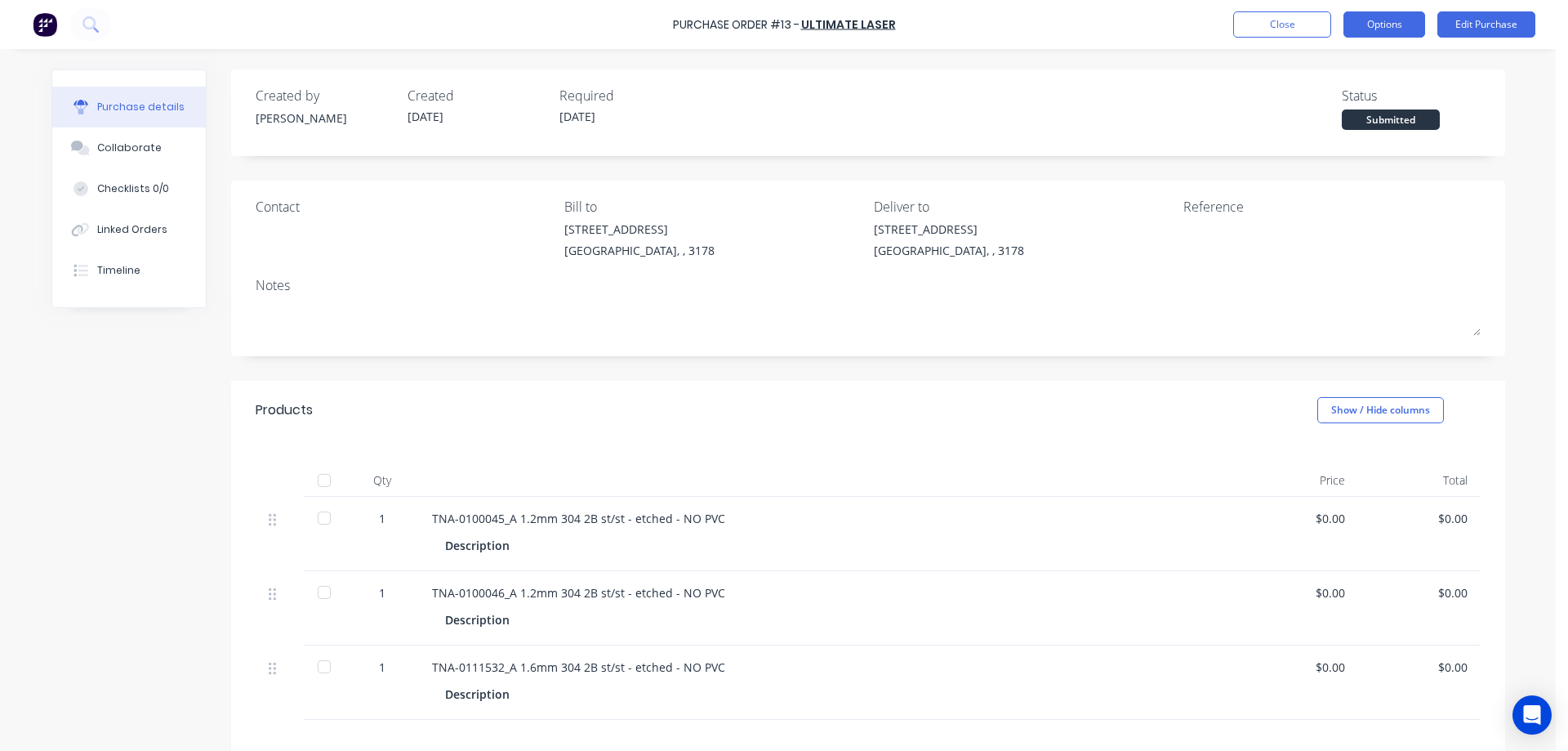
click at [1380, 27] on button "Options" at bounding box center [1383, 25] width 82 height 26
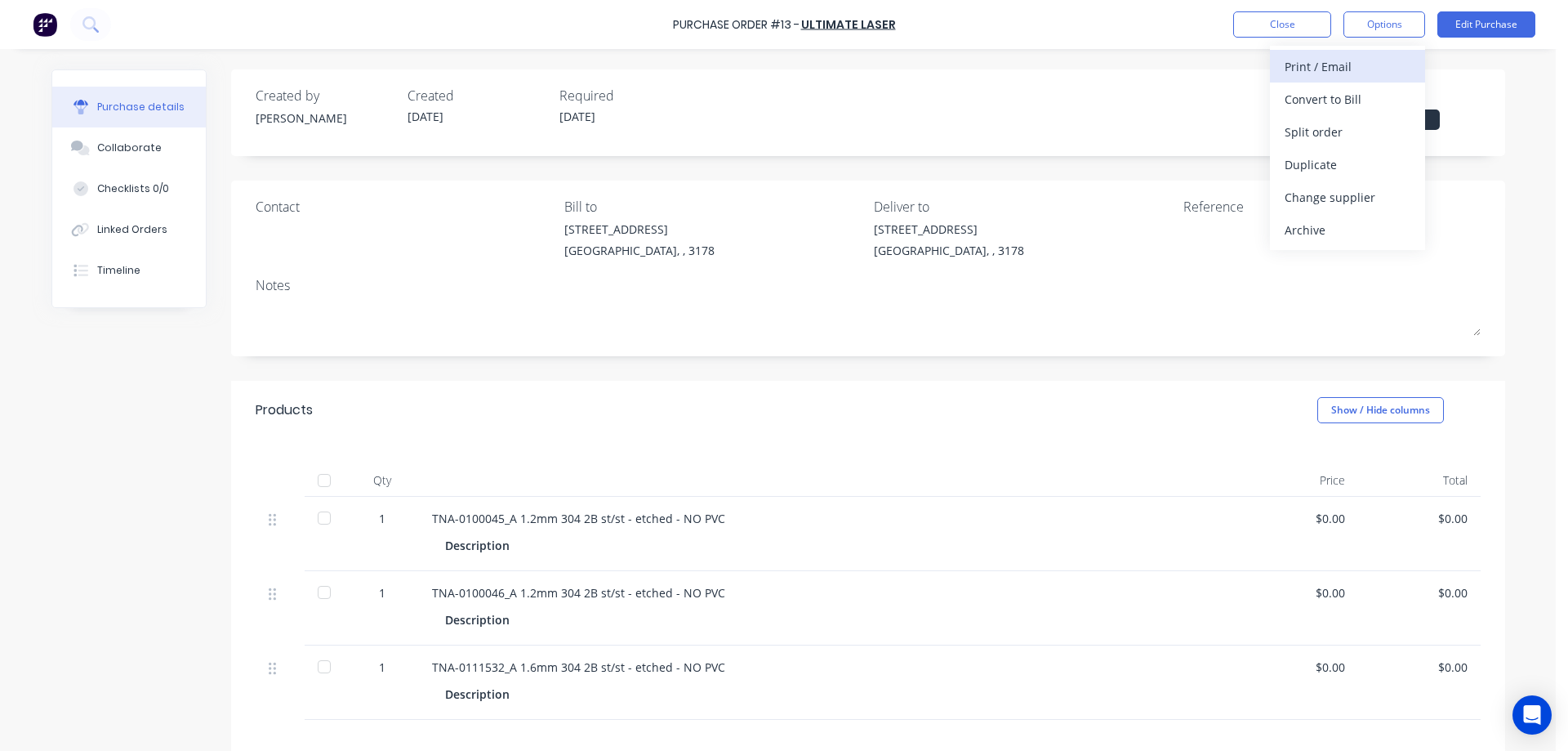
click at [1342, 67] on div "Print / Email" at bounding box center [1347, 66] width 126 height 24
click at [1332, 102] on div "With pricing" at bounding box center [1347, 99] width 126 height 24
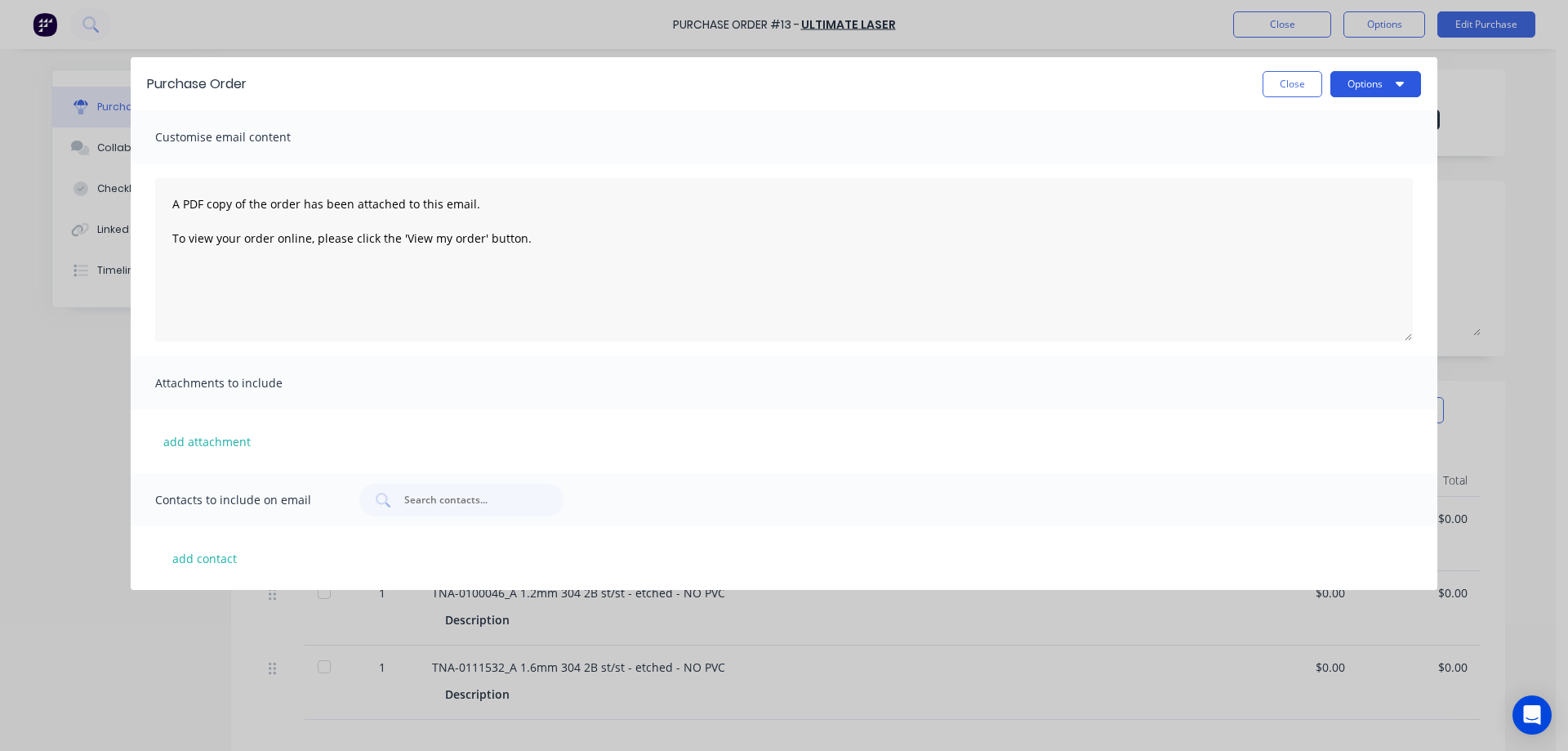
click at [1353, 83] on button "Options" at bounding box center [1375, 84] width 91 height 26
click at [1298, 159] on div "Email" at bounding box center [1343, 157] width 126 height 24
click at [433, 497] on input "text" at bounding box center [470, 500] width 135 height 16
click at [424, 500] on input "g" at bounding box center [470, 500] width 135 height 16
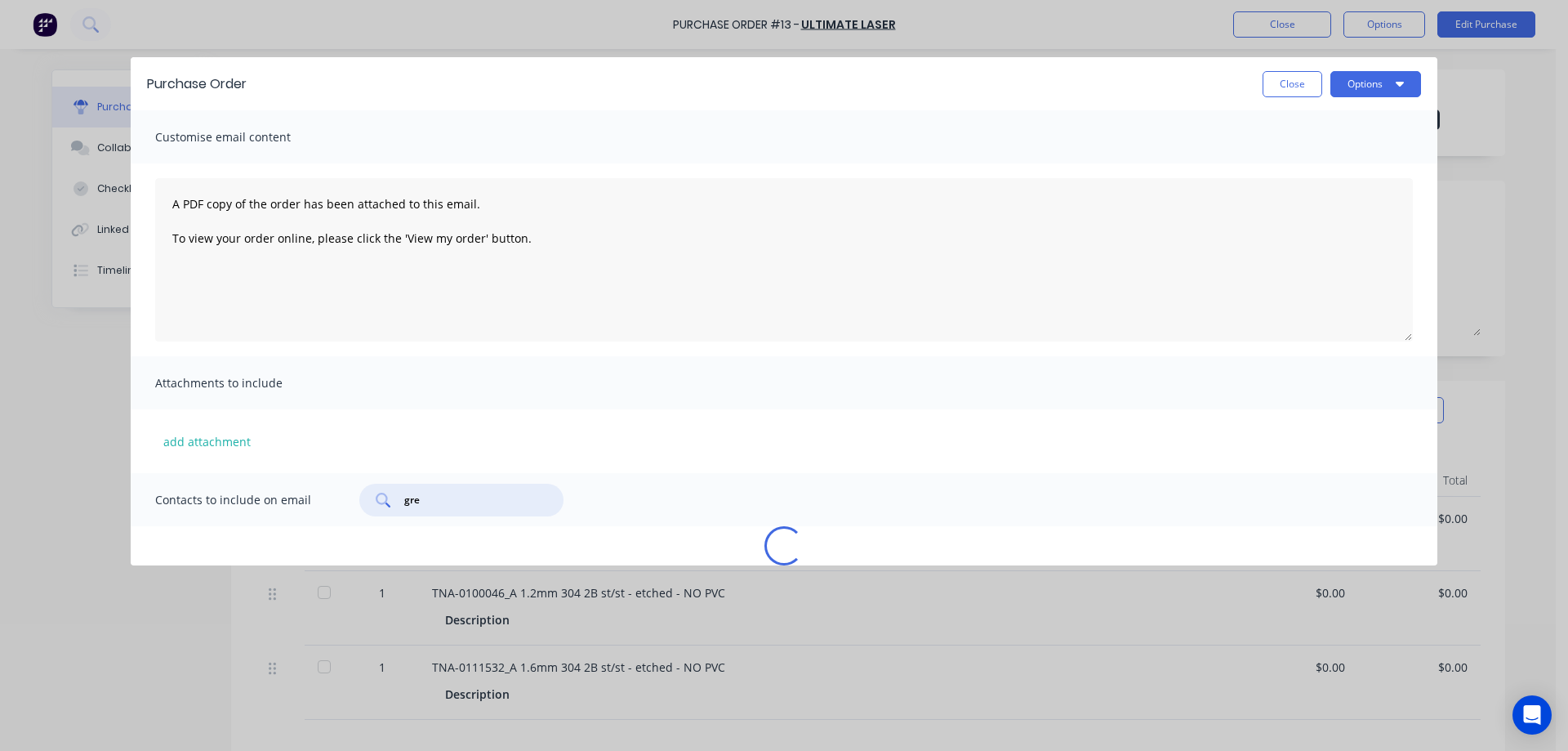
type input "greg"
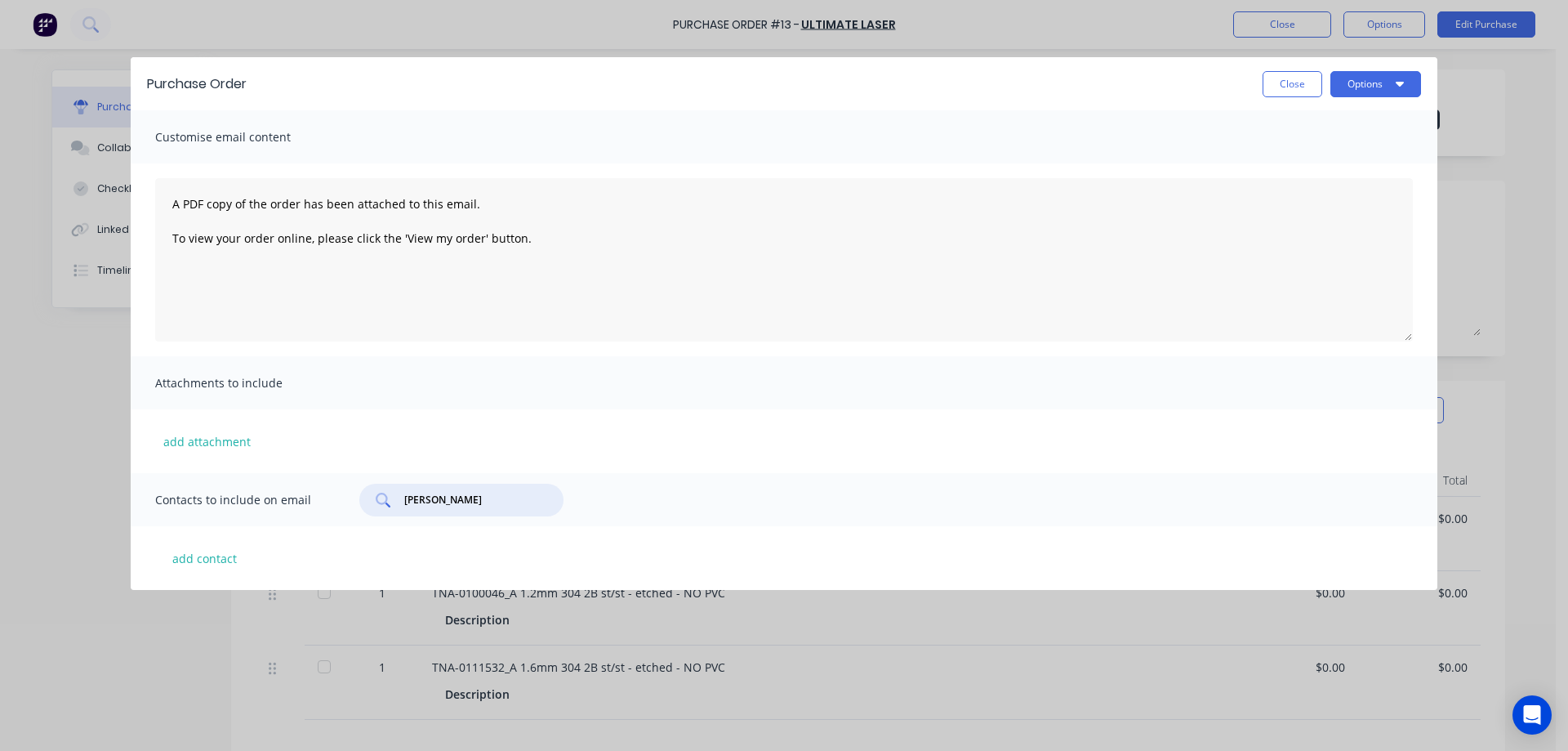
drag, startPoint x: 442, startPoint y: 495, endPoint x: 374, endPoint y: 488, distance: 68.4
click at [374, 488] on div "greg" at bounding box center [461, 500] width 204 height 33
click at [225, 562] on button "add contact" at bounding box center [204, 558] width 98 height 25
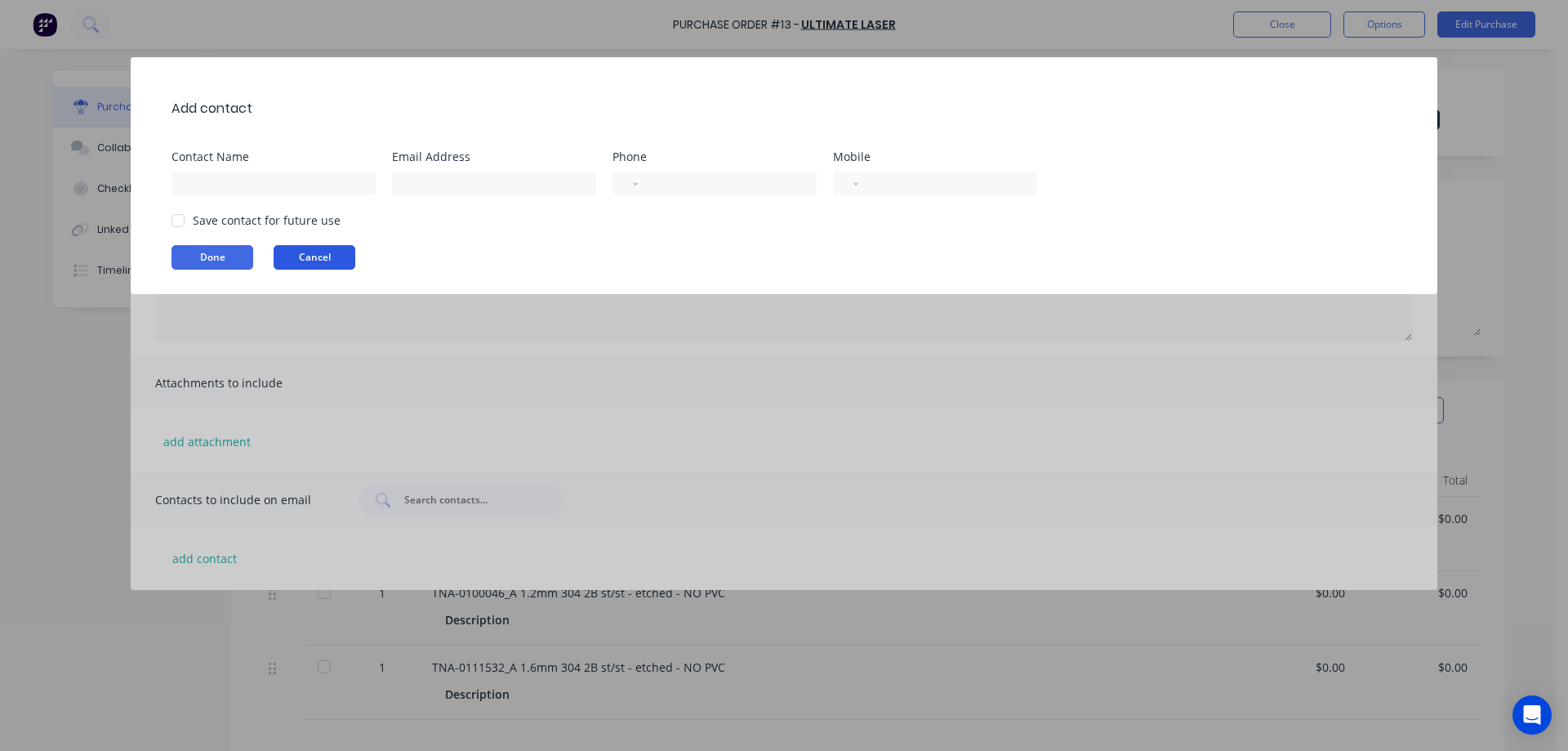
click at [303, 251] on button "Cancel" at bounding box center [314, 257] width 82 height 25
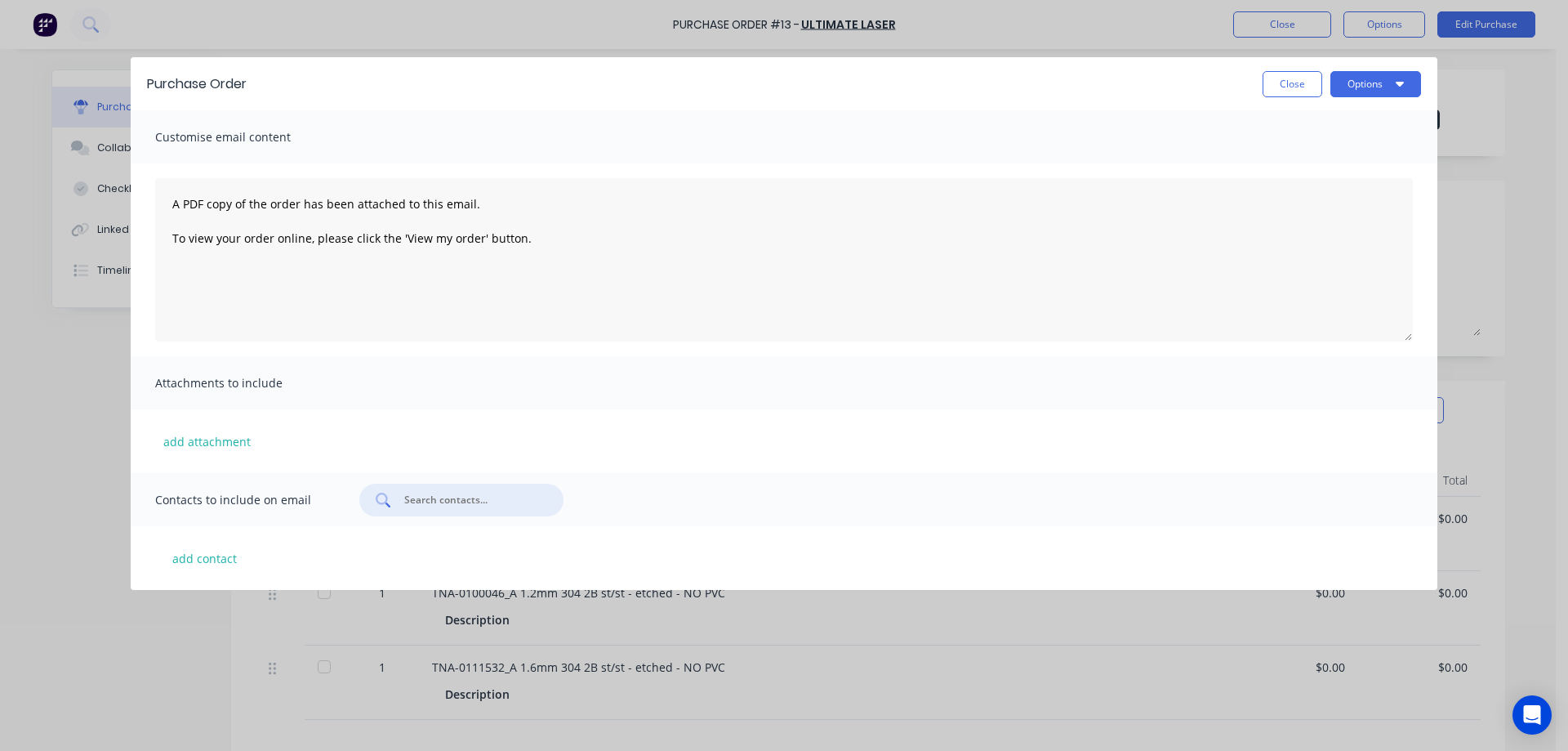
click at [416, 500] on input "text" at bounding box center [470, 500] width 135 height 16
type input "greg"
click at [220, 561] on button "add contact" at bounding box center [204, 558] width 98 height 25
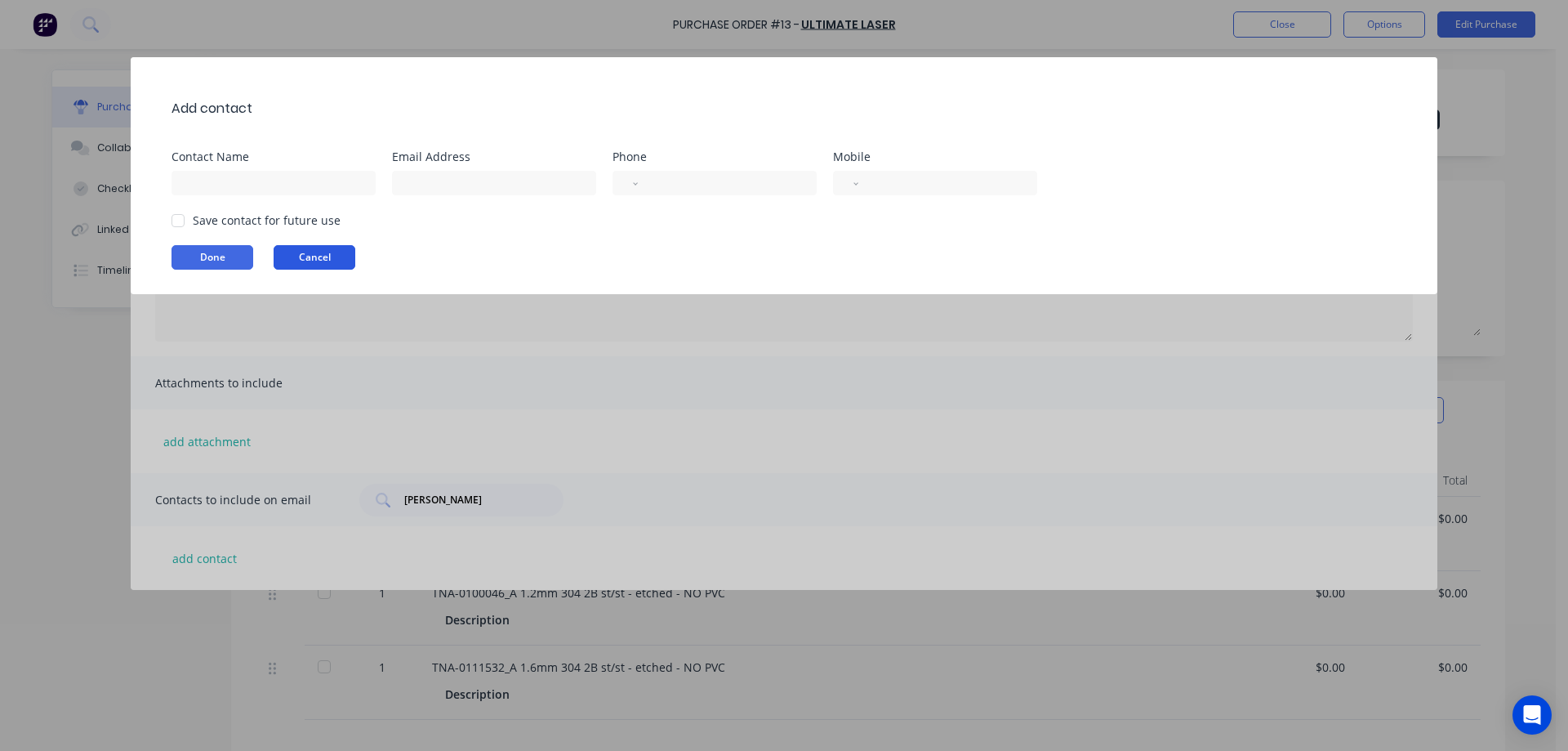
click at [319, 258] on button "Cancel" at bounding box center [314, 257] width 82 height 25
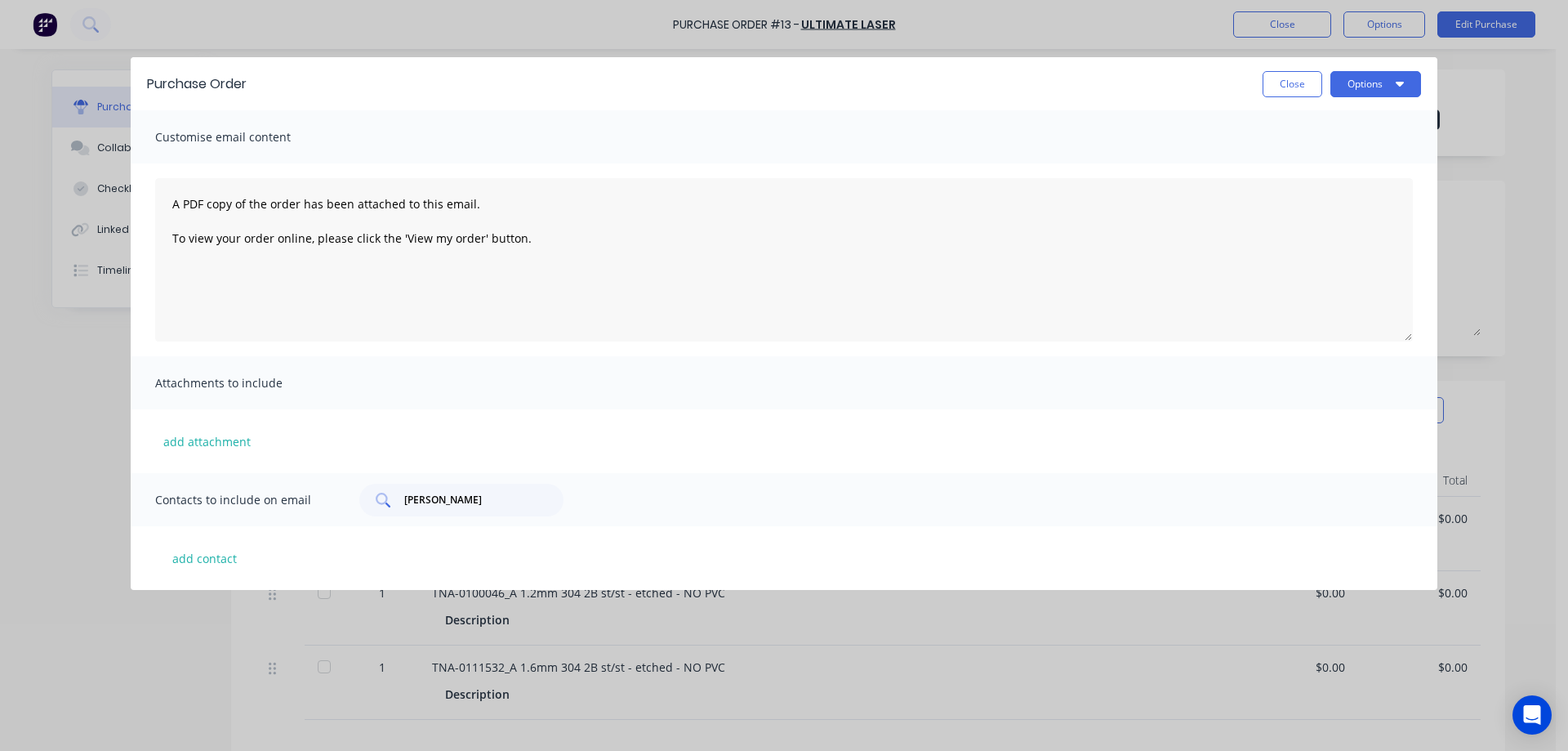
drag, startPoint x: 455, startPoint y: 490, endPoint x: 381, endPoint y: 495, distance: 74.2
click at [381, 495] on div "greg" at bounding box center [461, 500] width 204 height 33
drag, startPoint x: 467, startPoint y: 503, endPoint x: 358, endPoint y: 495, distance: 109.3
click at [358, 495] on div "Contacts to include on email greg" at bounding box center [784, 500] width 1306 height 53
click at [1376, 85] on button "Options" at bounding box center [1375, 84] width 91 height 26
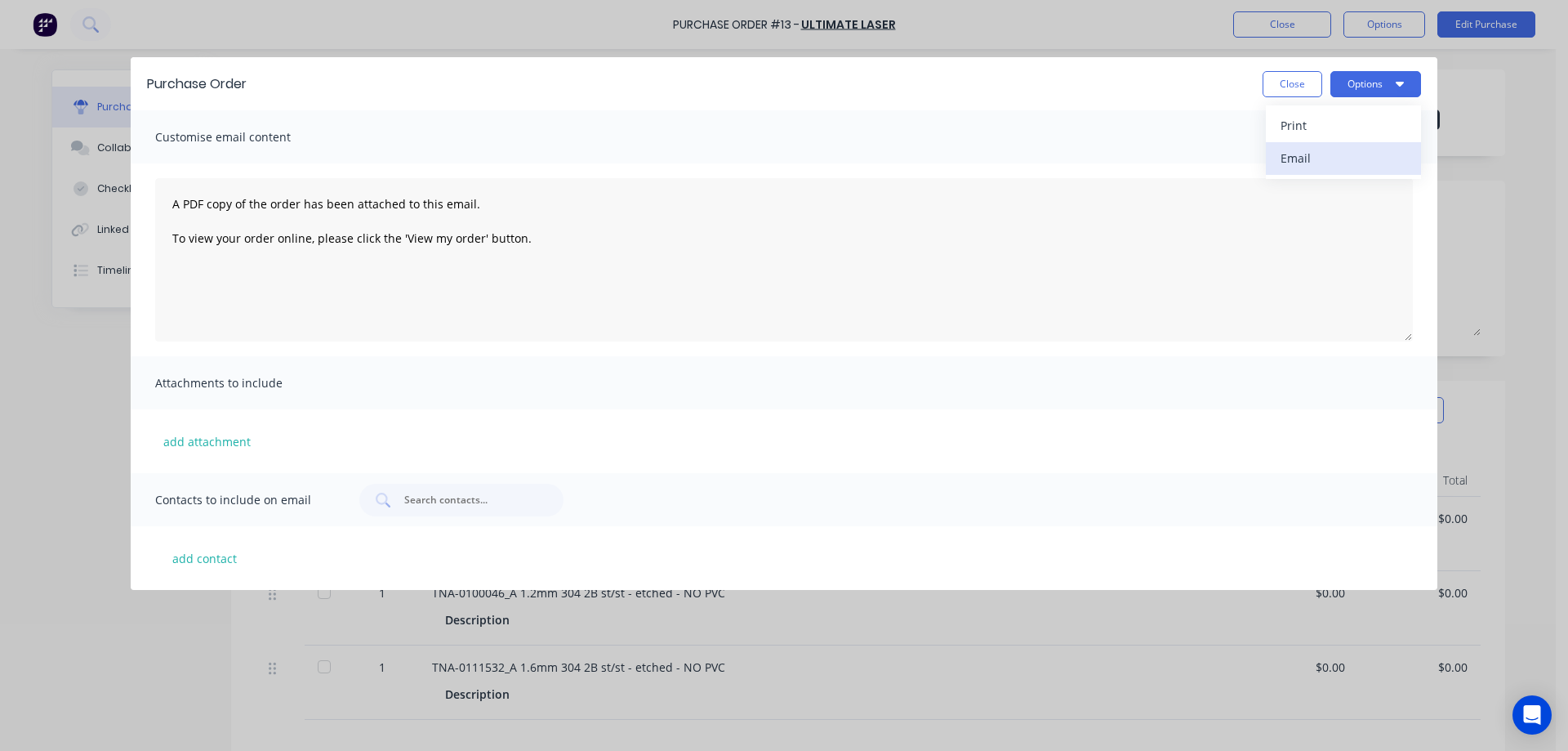
click at [1298, 162] on div "Email" at bounding box center [1343, 157] width 126 height 24
click at [1301, 129] on div "Print" at bounding box center [1343, 125] width 126 height 24
click at [1280, 82] on button "Close" at bounding box center [1292, 84] width 59 height 26
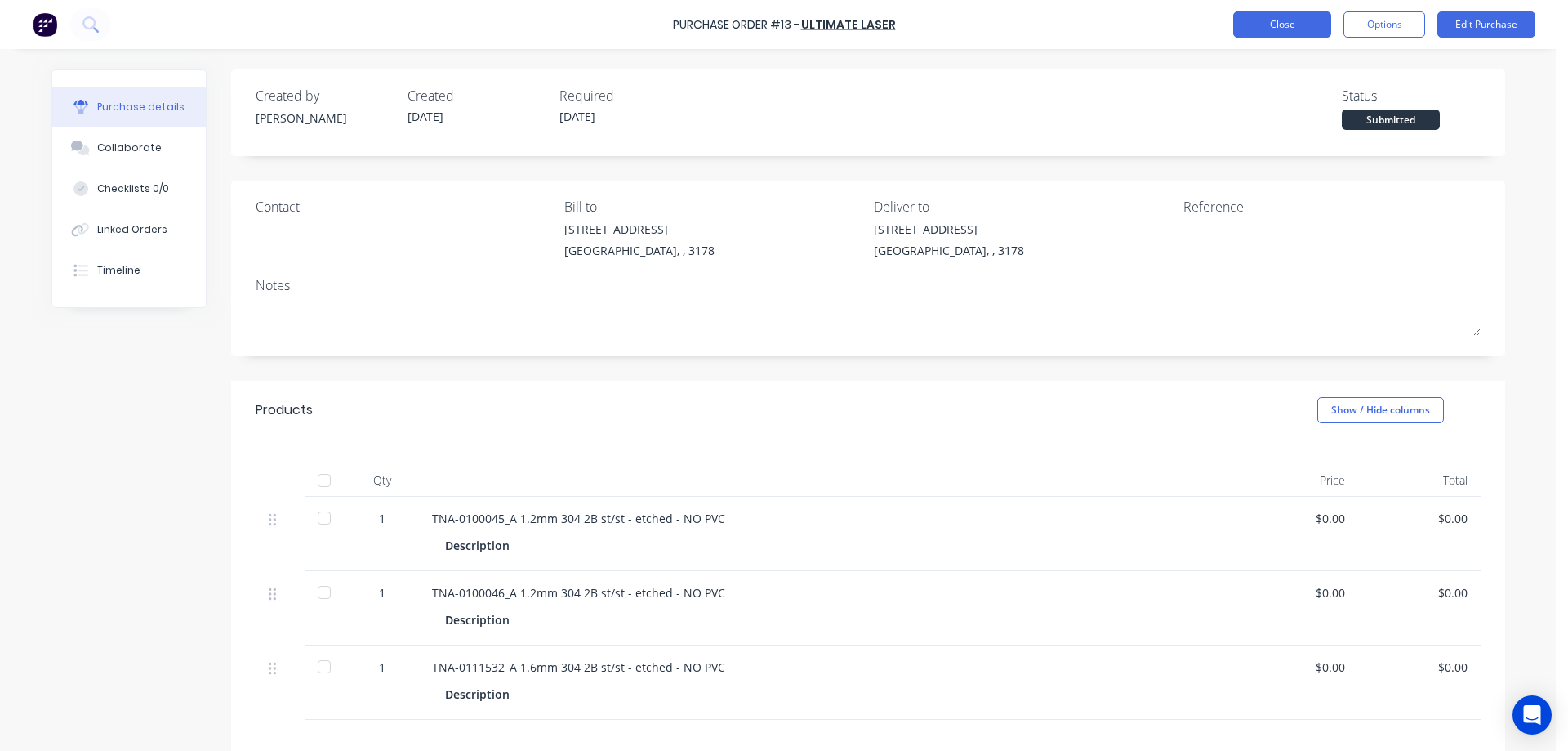
click at [1293, 22] on button "Close" at bounding box center [1281, 25] width 98 height 26
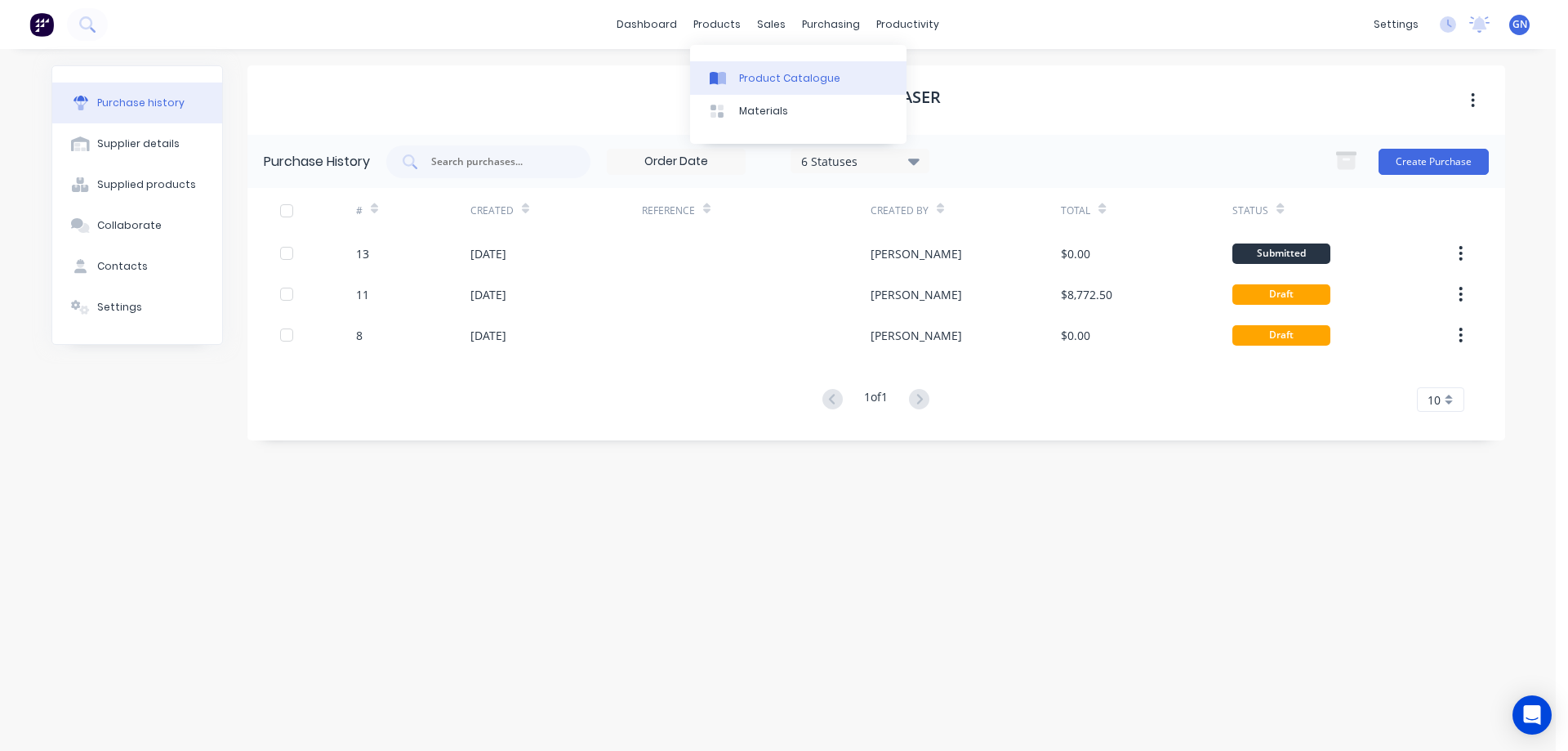
click at [765, 73] on div "Product Catalogue" at bounding box center [789, 78] width 101 height 15
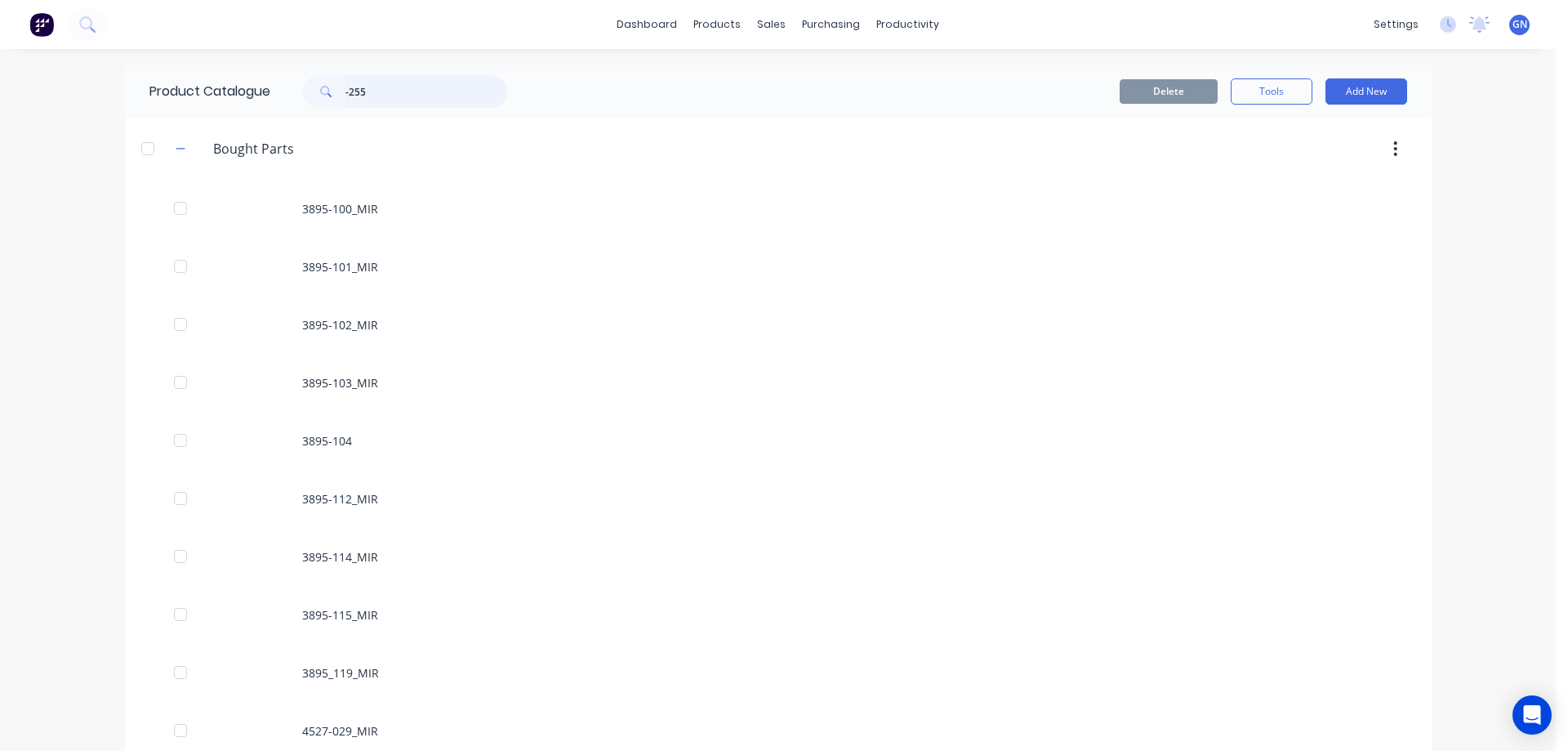
click at [384, 95] on input "-255" at bounding box center [426, 92] width 161 height 33
type input "-"
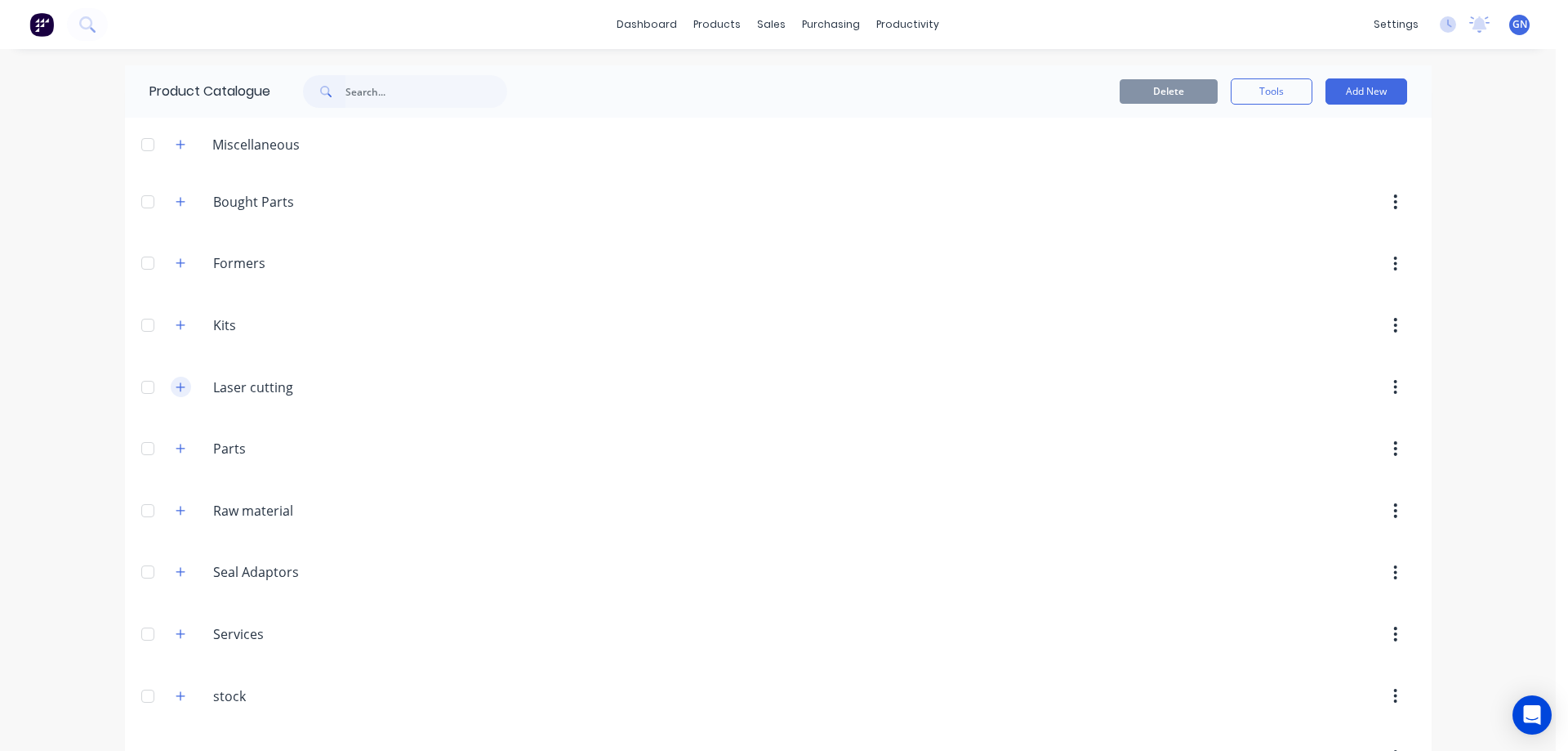
click at [176, 389] on icon "button" at bounding box center [180, 387] width 10 height 12
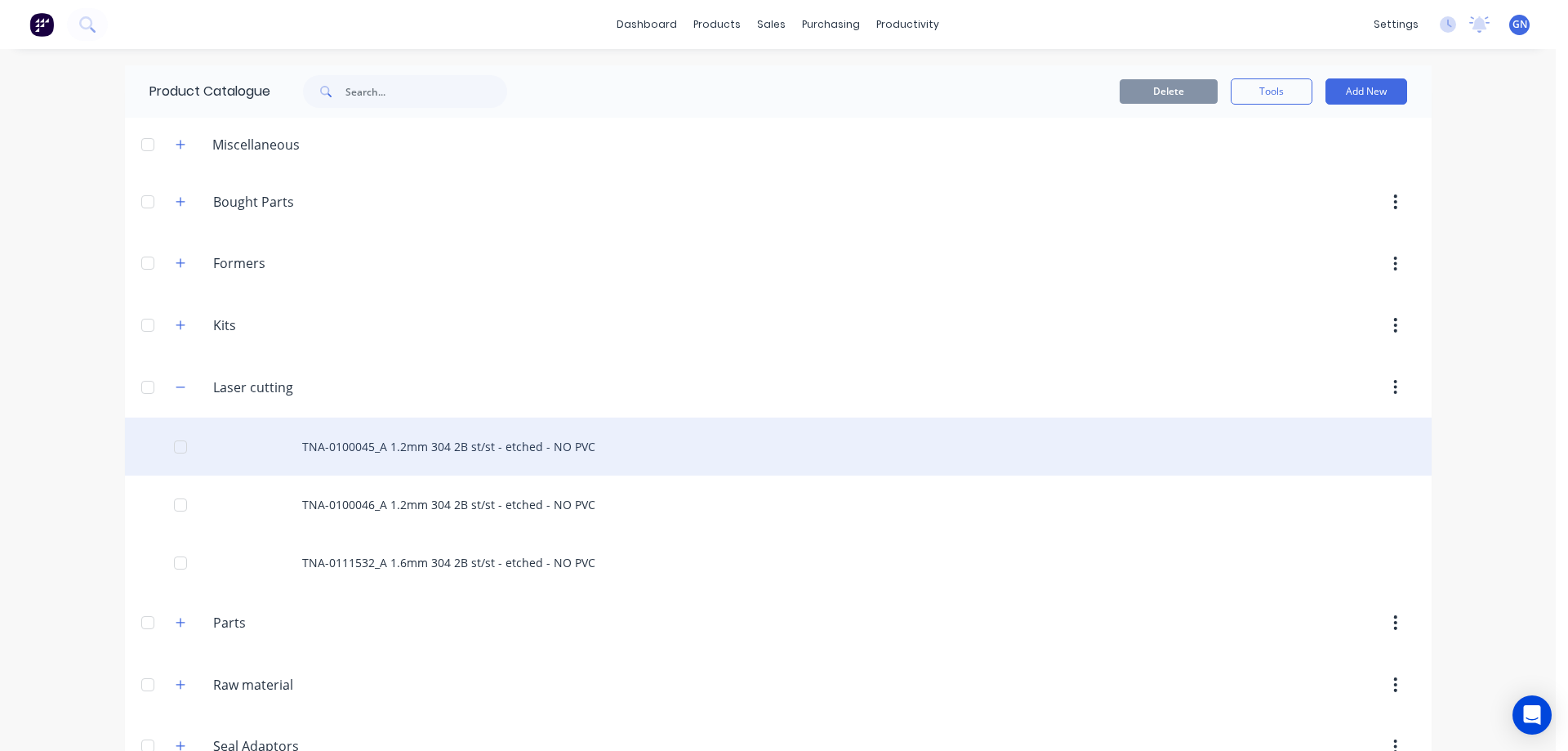
click at [461, 452] on div "TNA-0100045_A 1.2mm 304 2B st/st - etched - NO PVC" at bounding box center [778, 446] width 1306 height 58
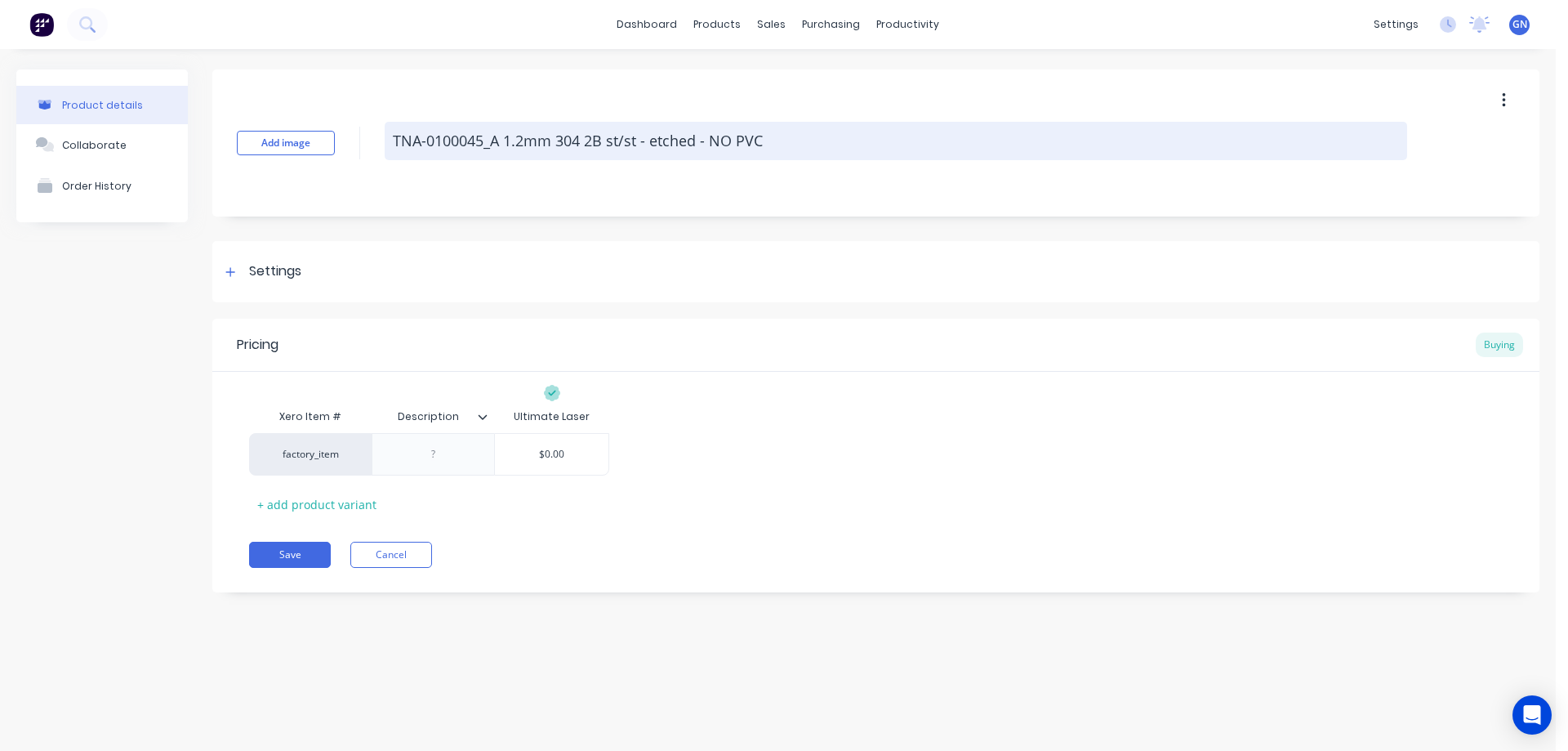
click at [785, 143] on textarea "TNA-0100045_A 1.2mm 304 2B st/st - etched - NO PVC" at bounding box center [896, 141] width 1023 height 39
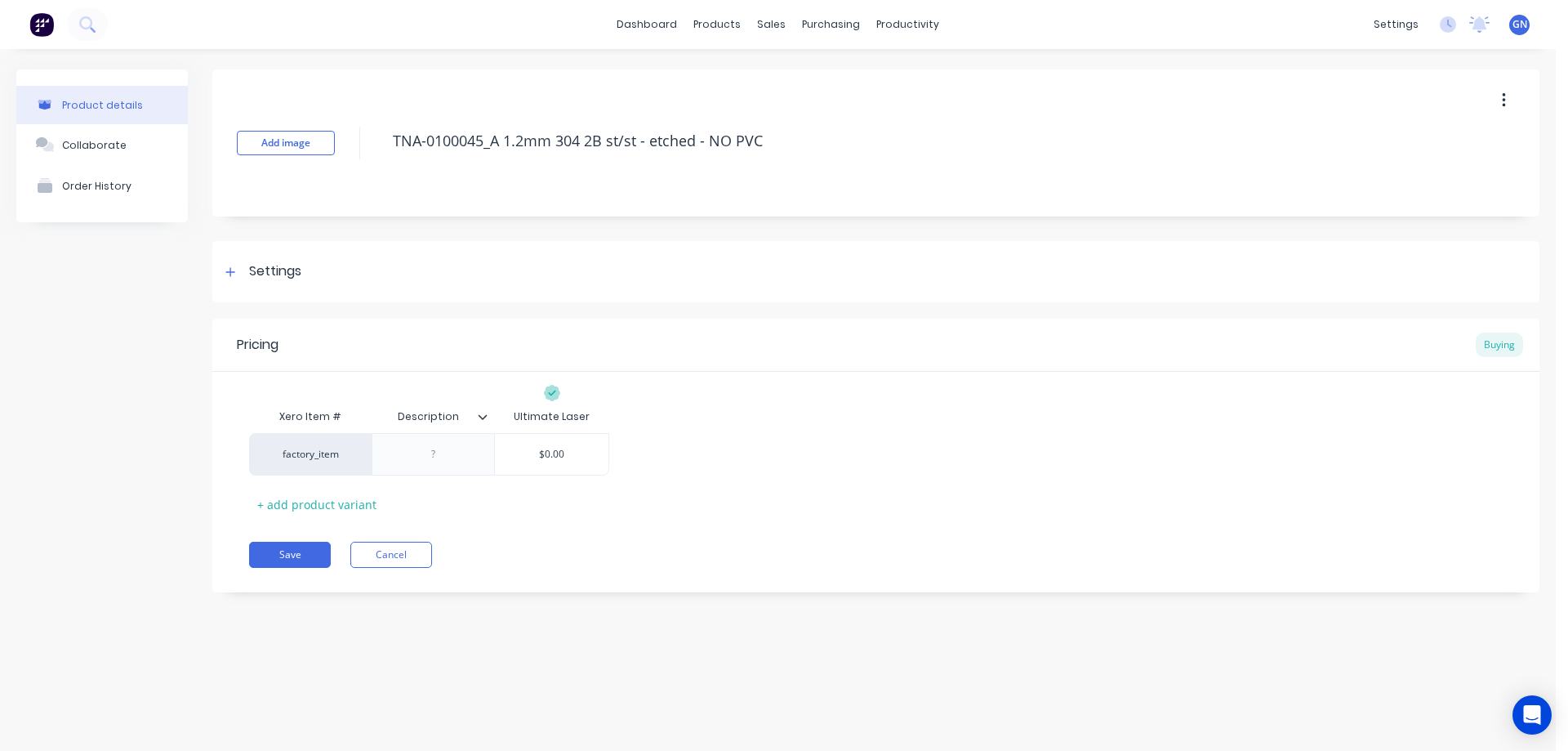
drag, startPoint x: 835, startPoint y: 135, endPoint x: 352, endPoint y: 143, distance: 483.1
click at [352, 143] on div "Add image TNA-0100045_A 1.2mm 304 2B st/st - etched - NO PVC" at bounding box center [876, 143] width 1327 height 147
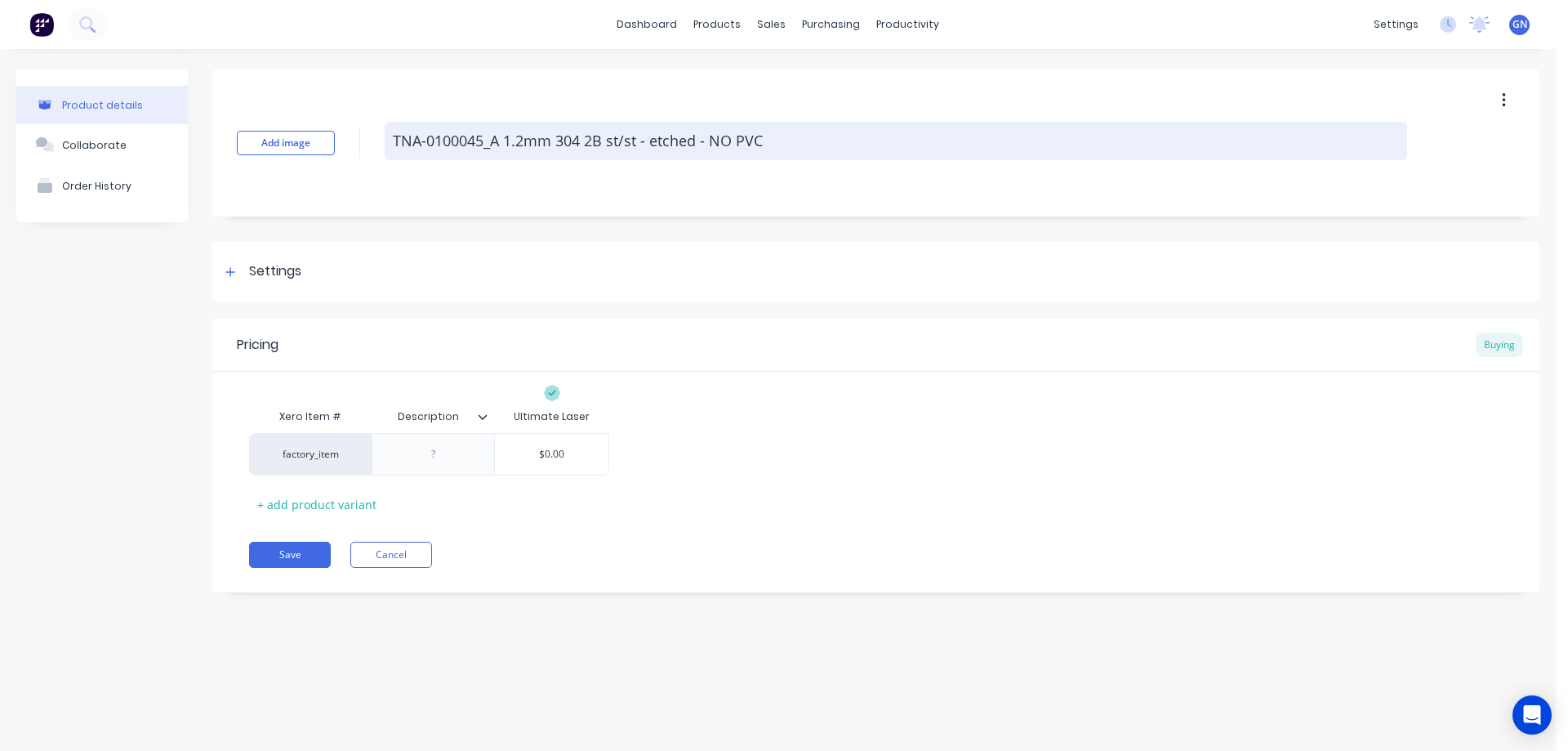
click at [500, 140] on textarea "TNA-0100045_A 1.2mm 304 2B st/st - etched - NO PVC" at bounding box center [896, 141] width 1023 height 39
click at [499, 139] on textarea "TNA-0100045_A 1.2mm 304 2B st/st - etched - NO PVC" at bounding box center [896, 141] width 1023 height 39
drag, startPoint x: 501, startPoint y: 137, endPoint x: 801, endPoint y: 138, distance: 300.0
click at [801, 138] on textarea "TNA-0100045_A 1.2mm 304 2B st/st - etched - NO PVC" at bounding box center [896, 141] width 1023 height 39
type textarea "x"
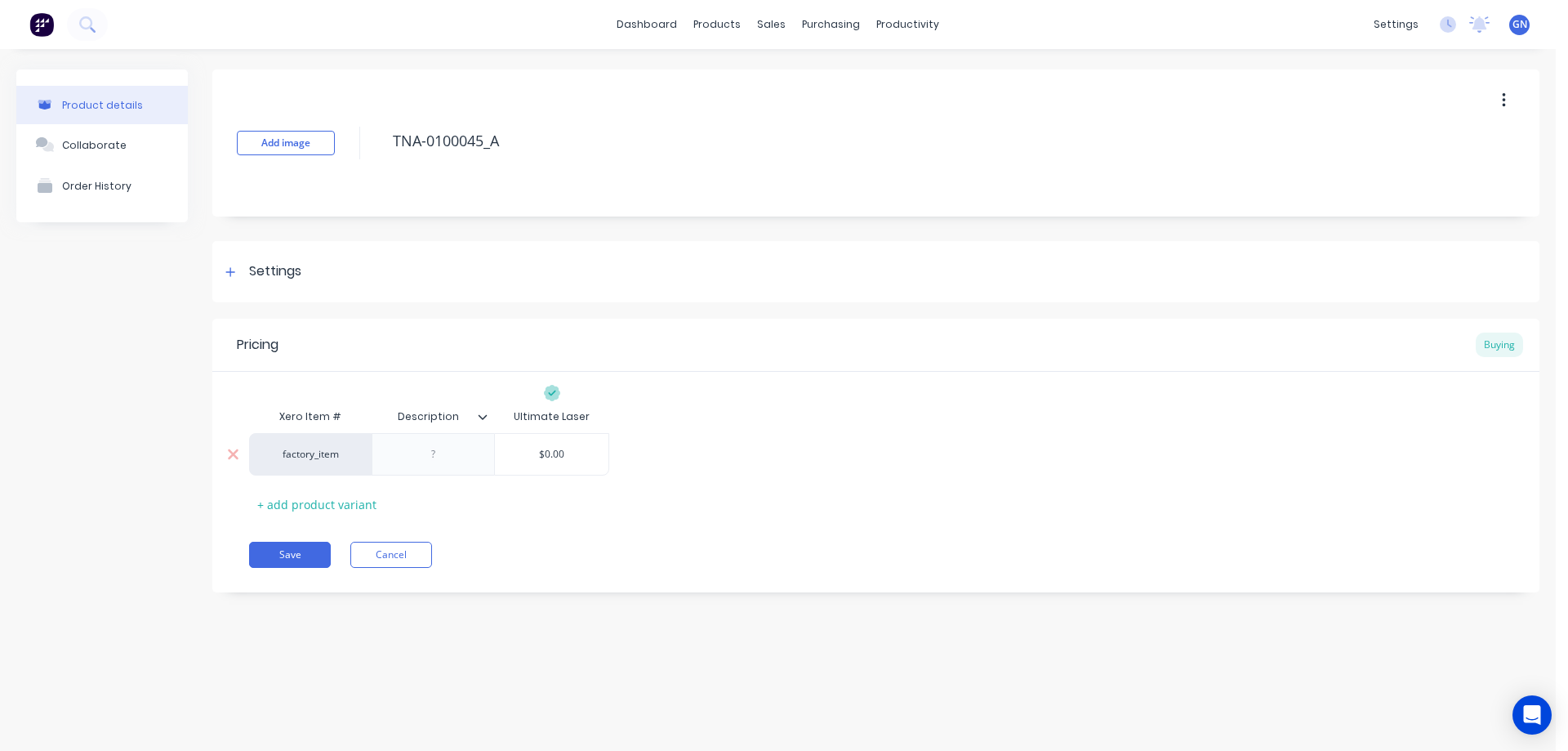
type textarea "TNA-0100045_A"
type textarea "x"
type textarea "TNA-0100045_A"
click at [438, 455] on div at bounding box center [433, 454] width 82 height 21
paste div
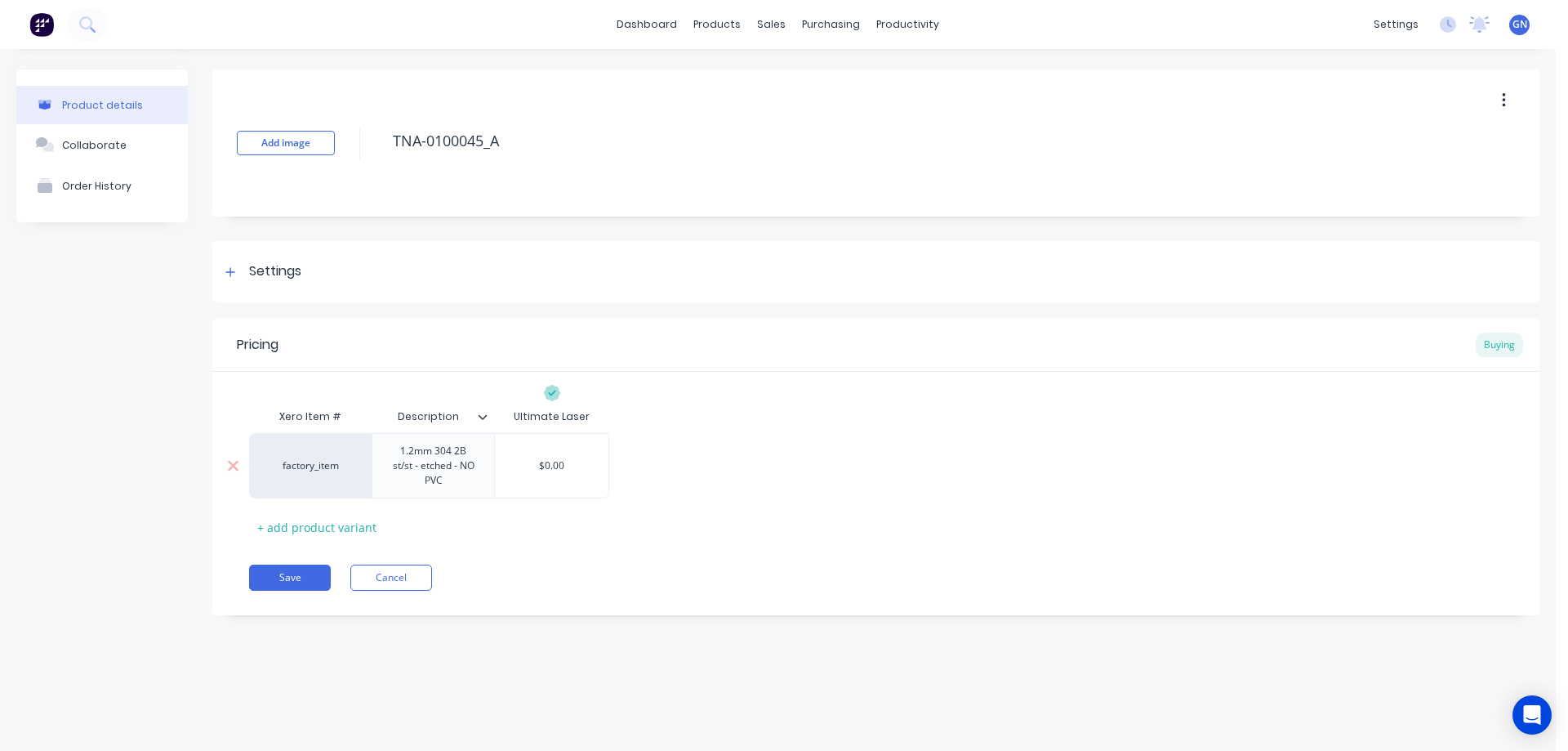
click at [400, 452] on div "1.2mm 304 2B st/st - etched - NO PVC" at bounding box center [433, 465] width 109 height 50
click at [299, 578] on div "Pricing Buying Xero Item # Description Ultimate Laser factory_item 1.2mm 304 2B…" at bounding box center [876, 467] width 1327 height 297
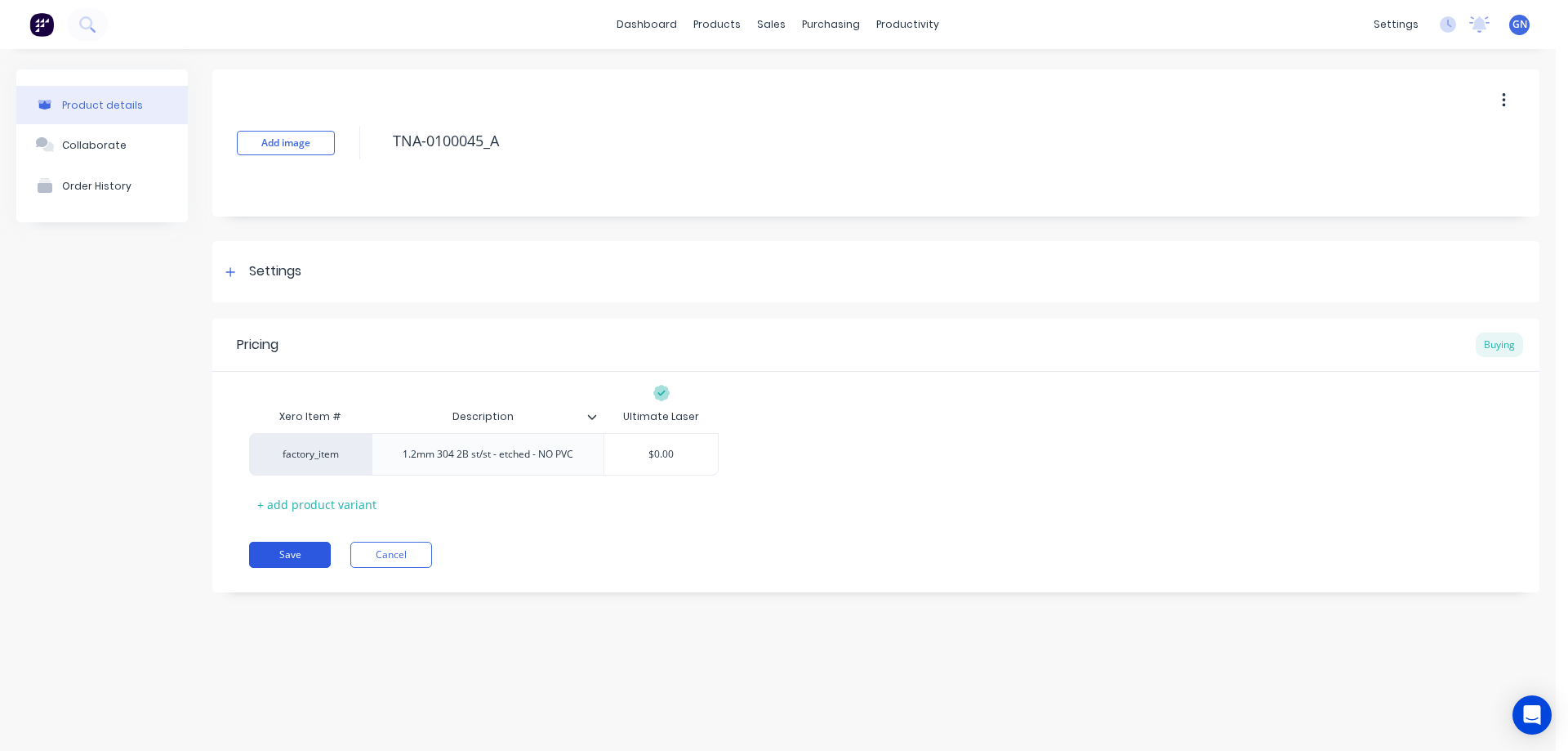
click at [289, 554] on button "Save" at bounding box center [289, 555] width 82 height 26
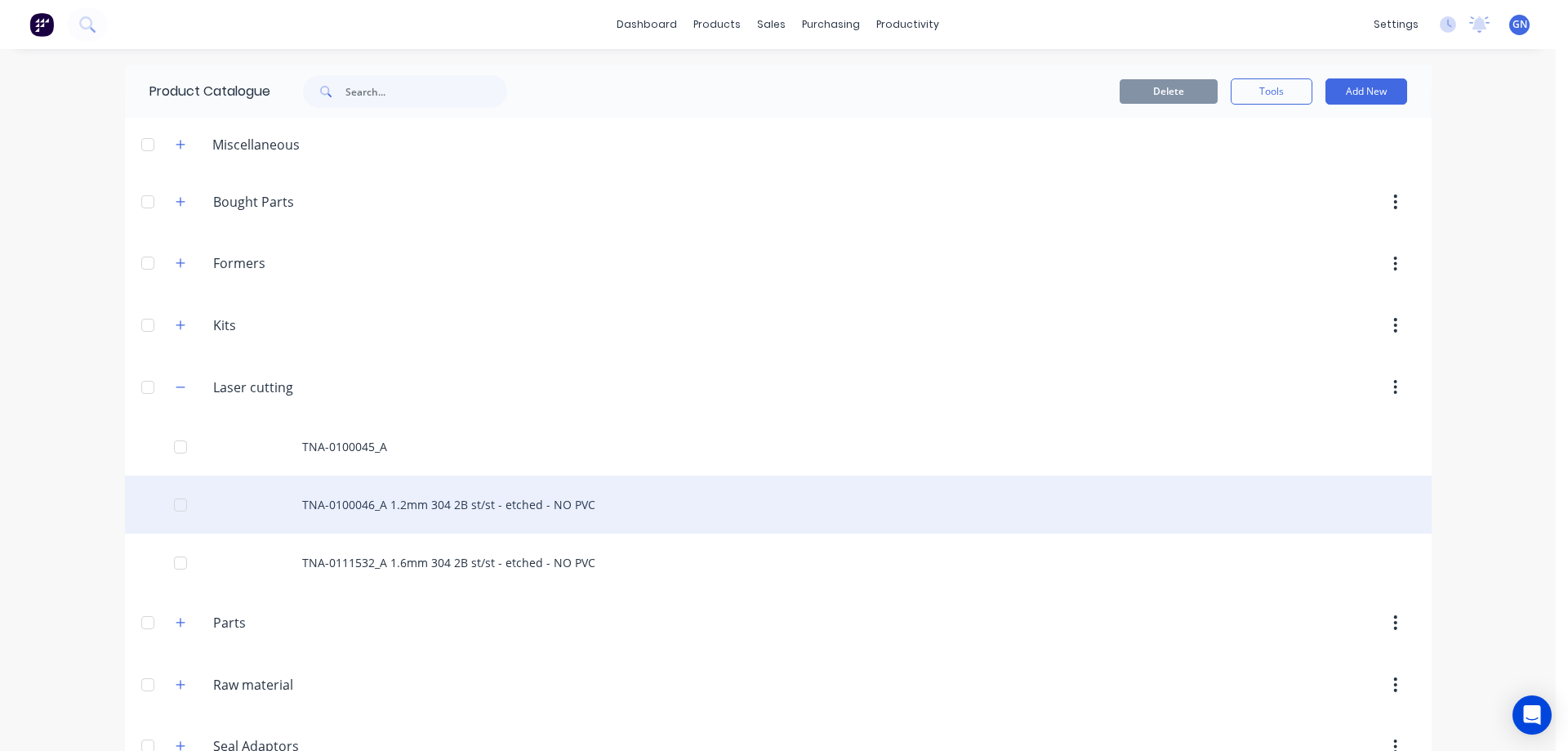
click at [347, 502] on div "TNA-0100046_A 1.2mm 304 2B st/st - etched - NO PVC" at bounding box center [778, 505] width 1306 height 58
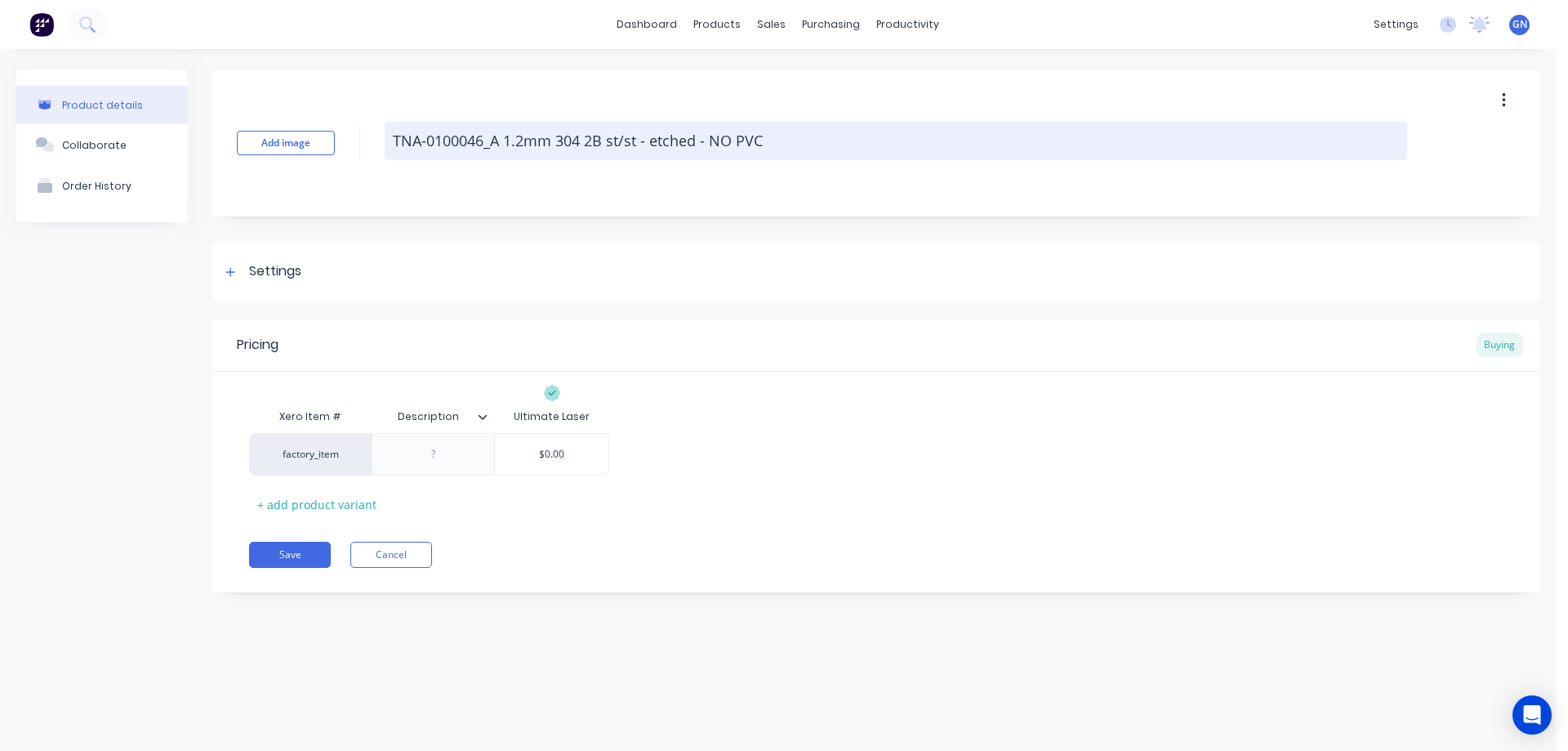
click at [505, 140] on textarea "TNA-0100046_A 1.2mm 304 2B st/st - etched - NO PVC" at bounding box center [896, 141] width 1023 height 39
type textarea "x"
type textarea "TNA-0100046_A1.2mm 304 2B st/st - etched - NO PVC"
drag, startPoint x: 501, startPoint y: 140, endPoint x: 775, endPoint y: 145, distance: 274.0
click at [775, 145] on textarea "TNA-0100046_A1.2mm 304 2B st/st - etched - NO PVC" at bounding box center [896, 141] width 1023 height 39
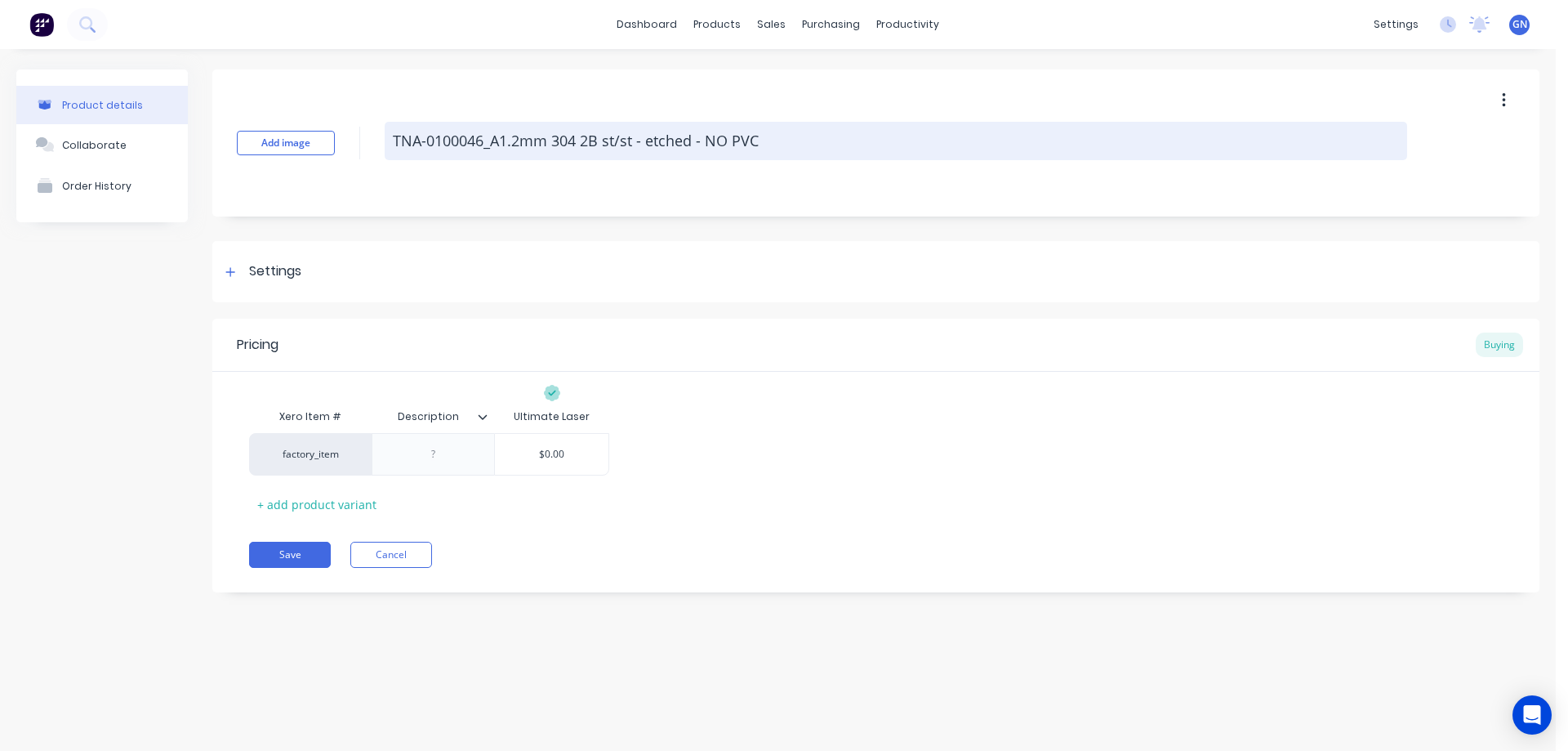
type textarea "x"
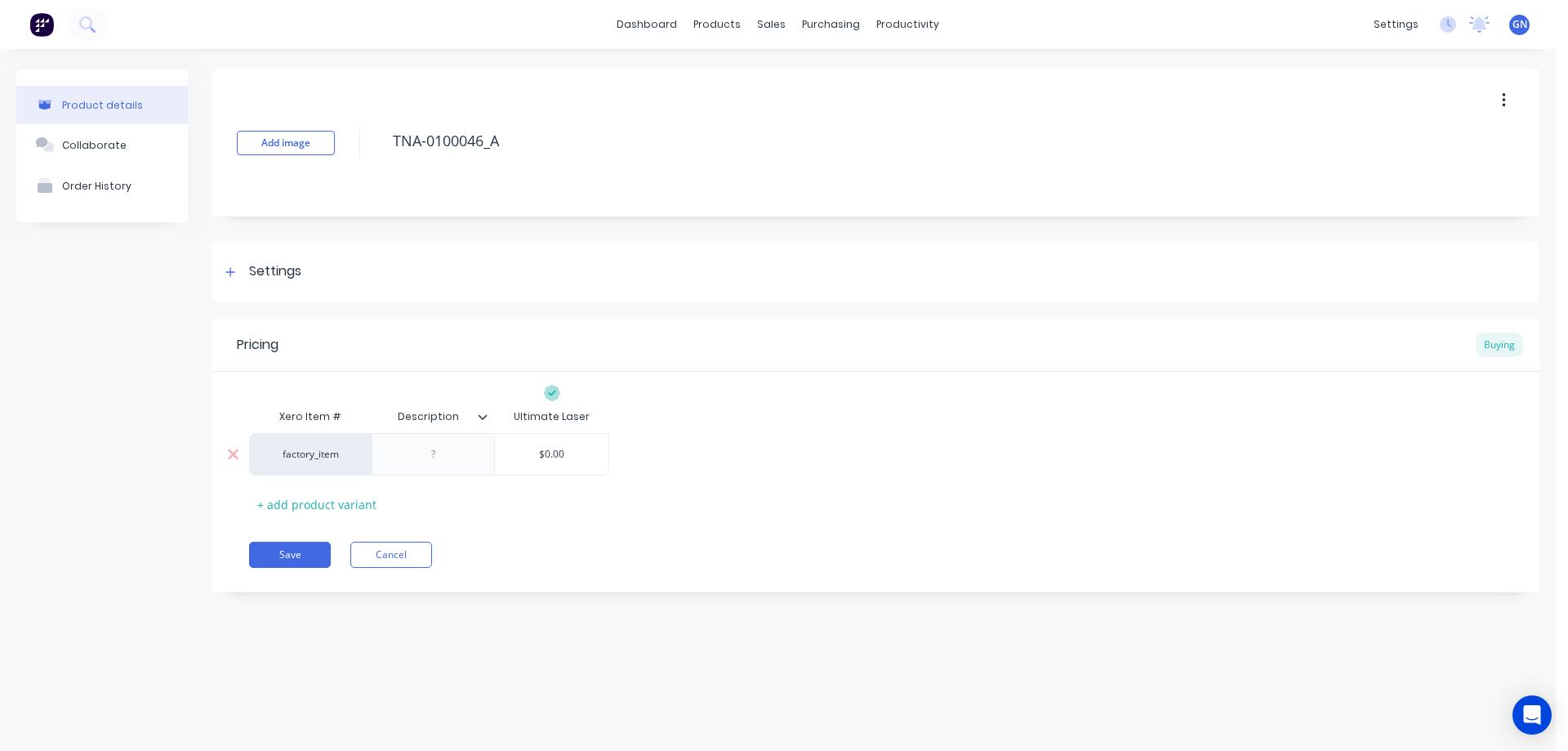
type textarea "TNA-0100046_A"
type textarea "x"
type textarea "TNA-0100046_A"
click at [440, 454] on div at bounding box center [433, 454] width 82 height 21
paste div
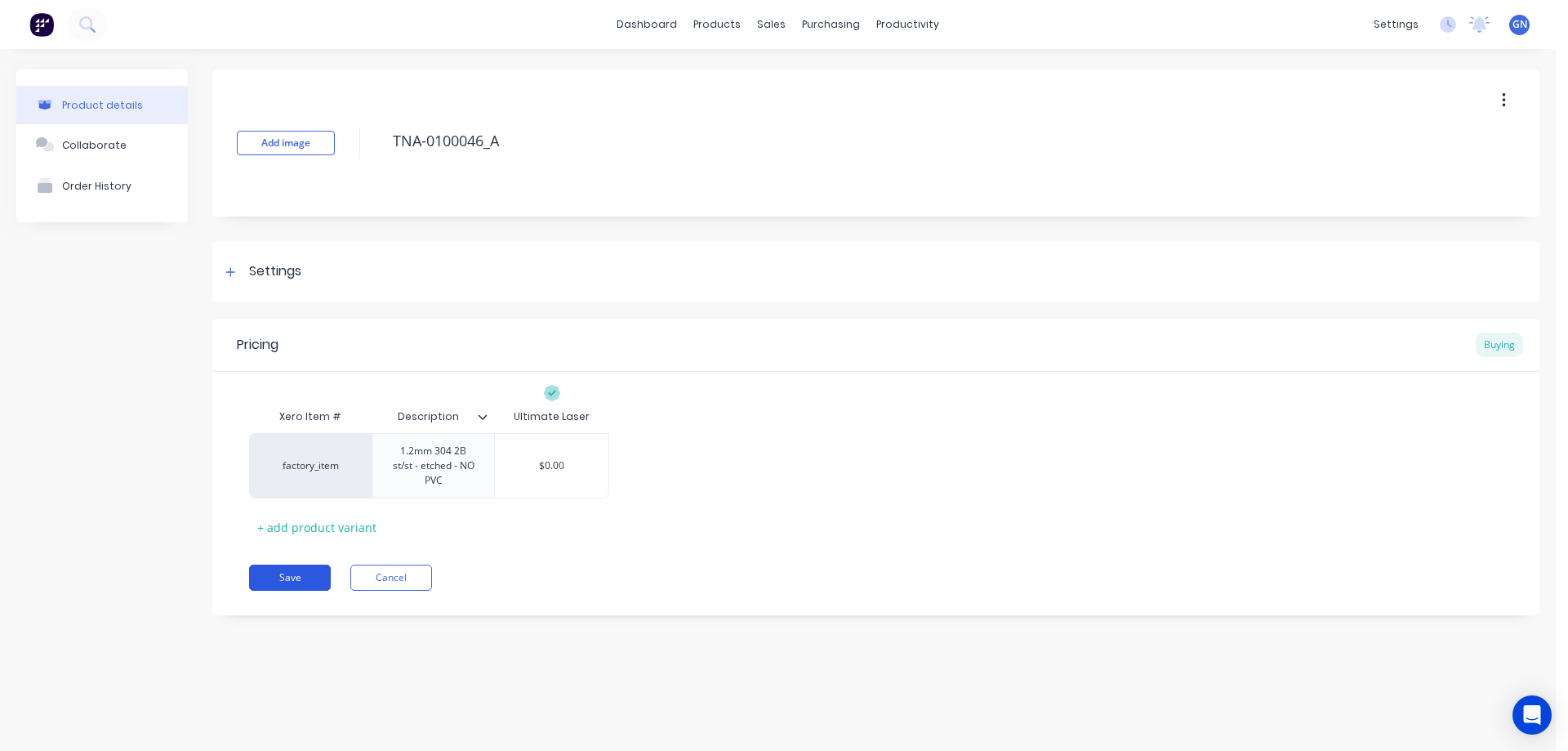
click at [293, 578] on div "Pricing Buying Xero Item # Description Ultimate Laser factory_item 1.2mm 304 2B…" at bounding box center [876, 467] width 1327 height 297
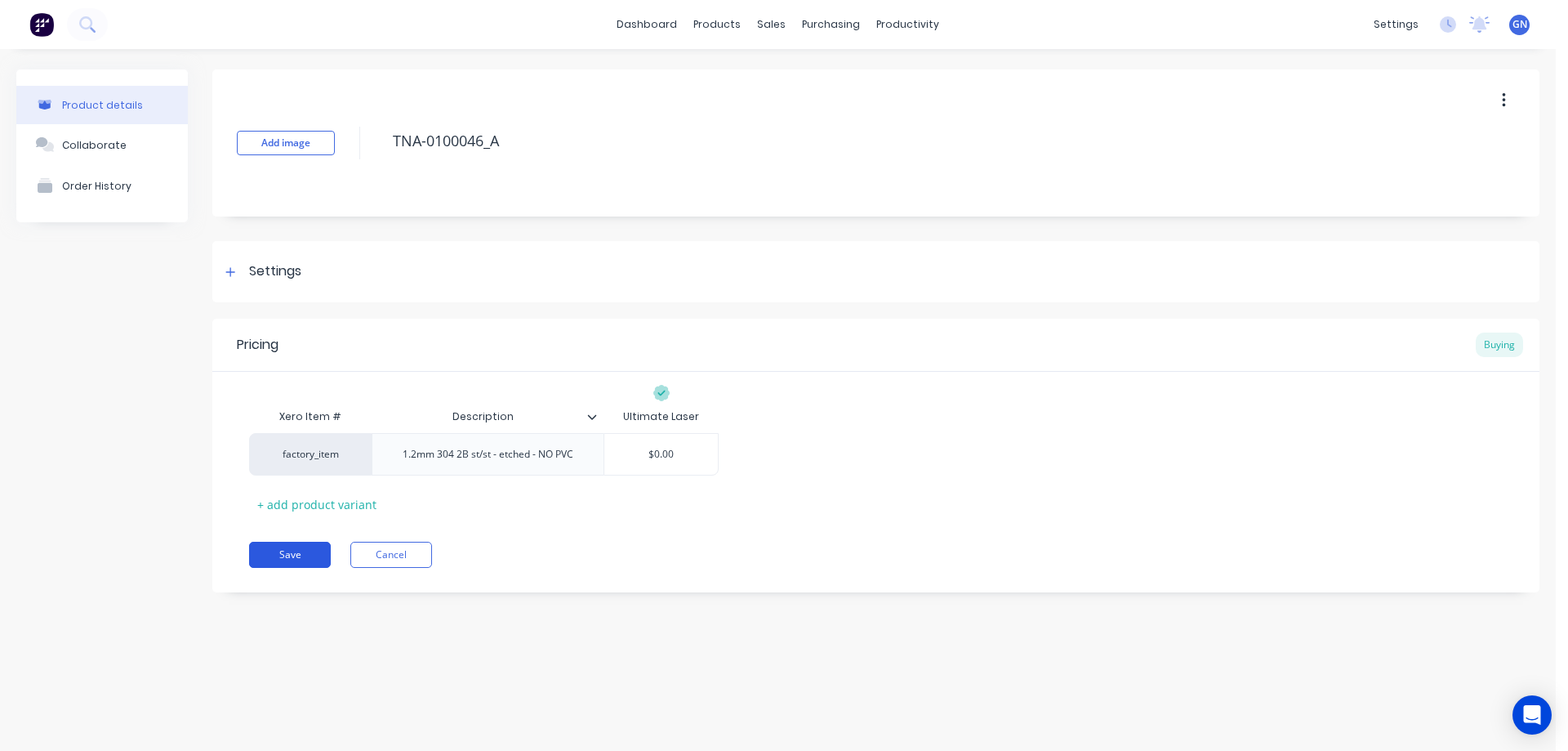
click at [298, 555] on button "Save" at bounding box center [289, 555] width 82 height 26
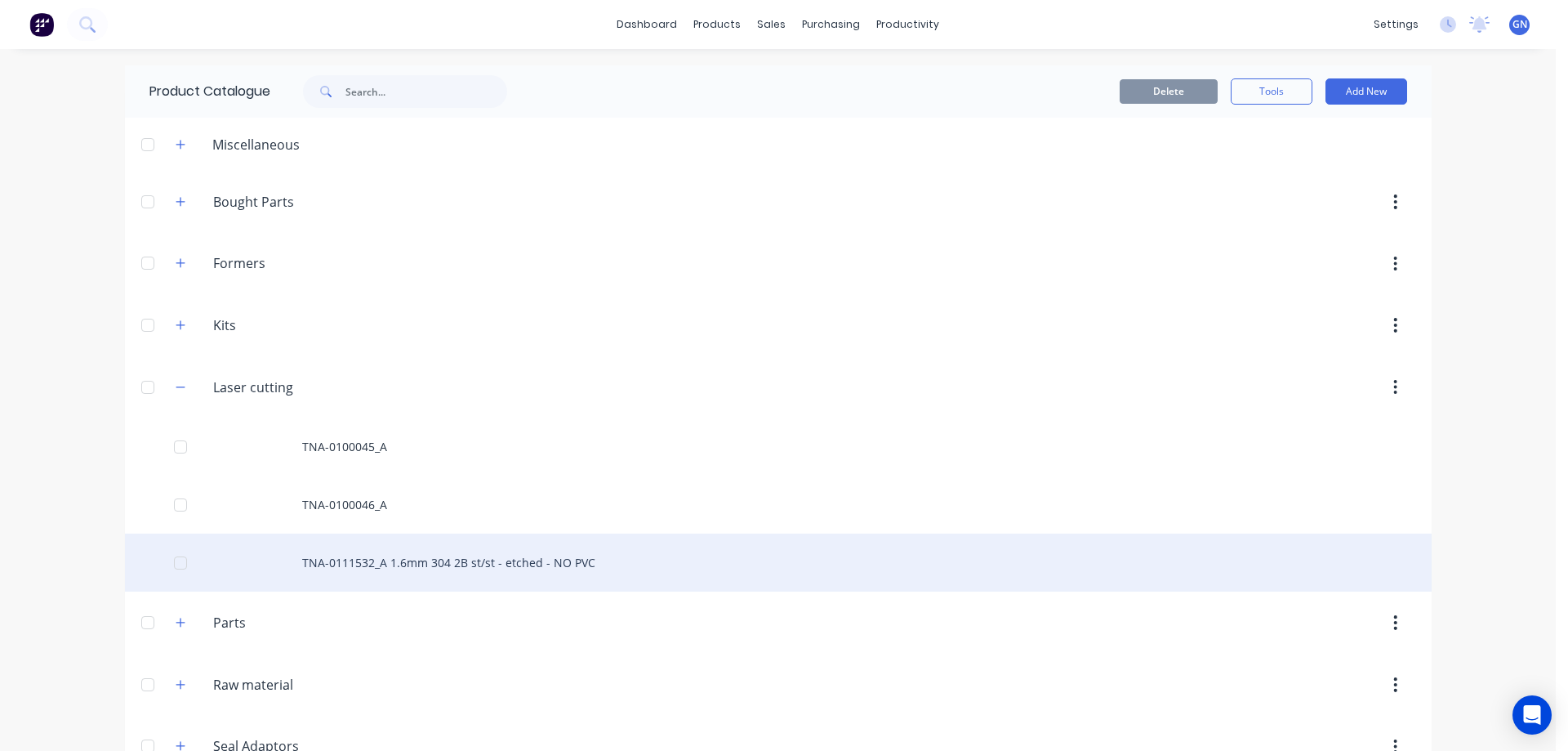
click at [361, 563] on div "TNA-0111532_A 1.6mm 304 2B st/st - etched - NO PVC" at bounding box center [778, 562] width 1306 height 58
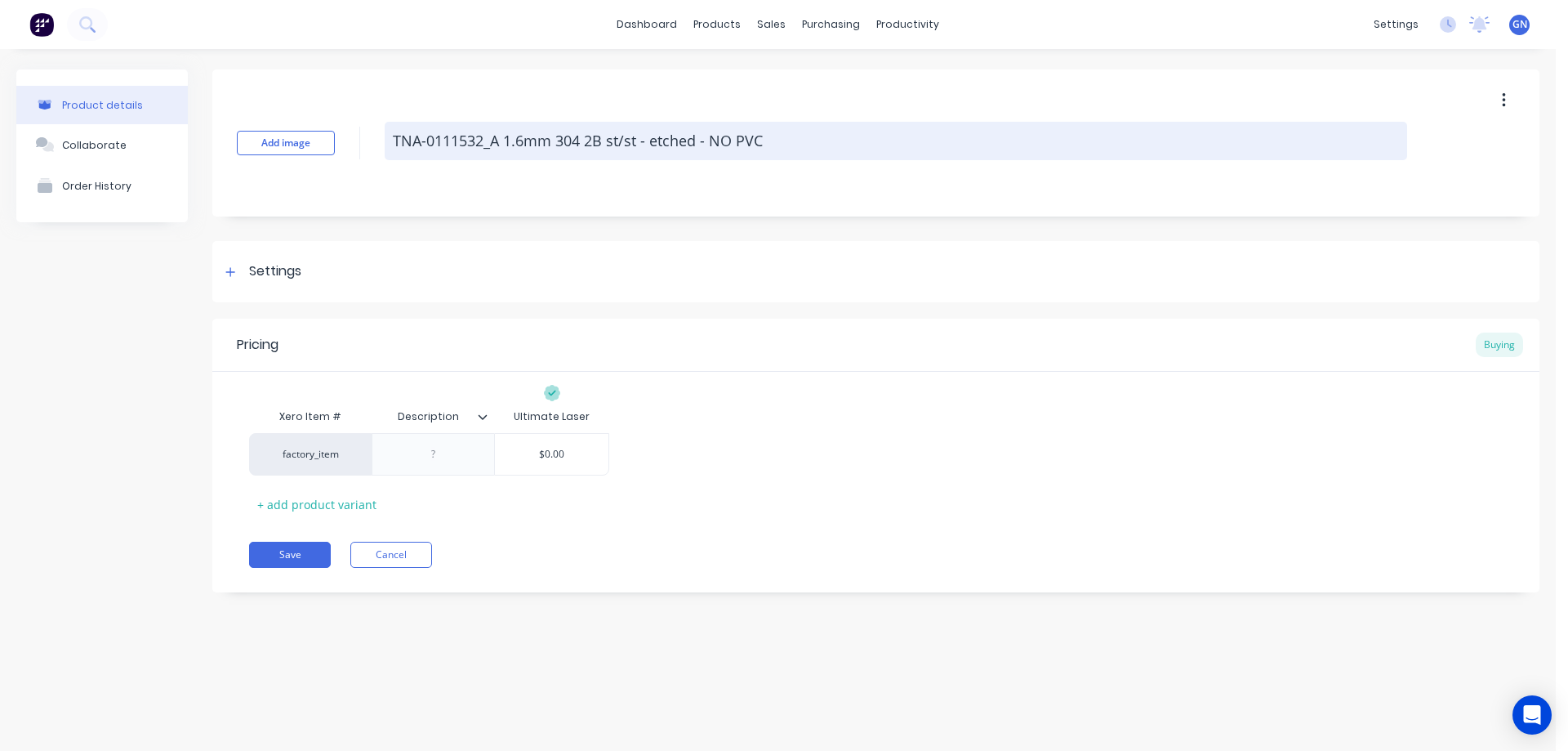
click at [506, 143] on textarea "TNA-0111532_A 1.6mm 304 2B st/st - etched - NO PVC" at bounding box center [896, 141] width 1023 height 39
type textarea "x"
type textarea "TNA-0111532_A1.6mm 304 2B st/st - etched - NO PVC"
drag, startPoint x: 501, startPoint y: 143, endPoint x: 827, endPoint y: 143, distance: 326.0
click at [827, 143] on textarea "TNA-0111532_A1.6mm 304 2B st/st - etched - NO PVC" at bounding box center [896, 141] width 1023 height 39
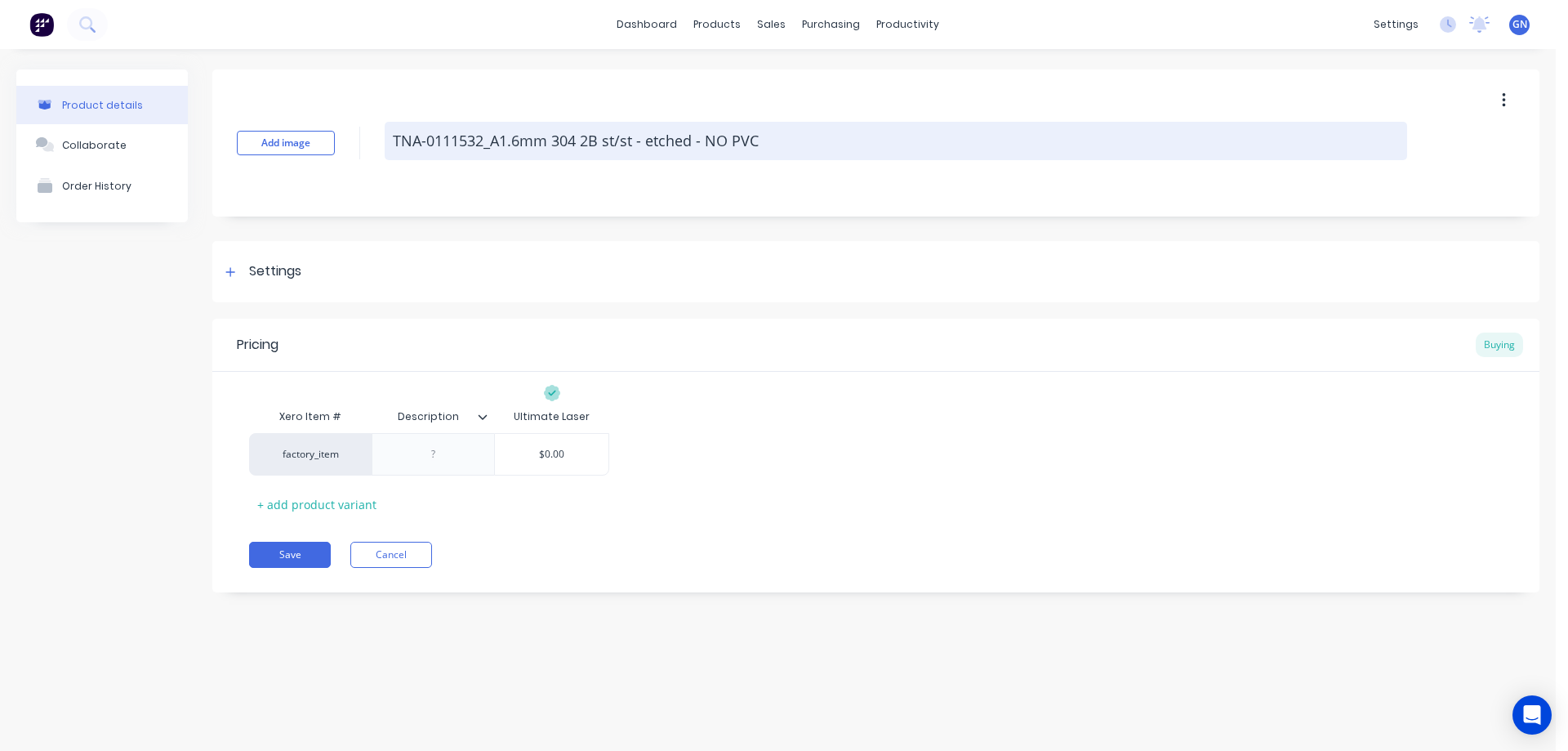
type textarea "x"
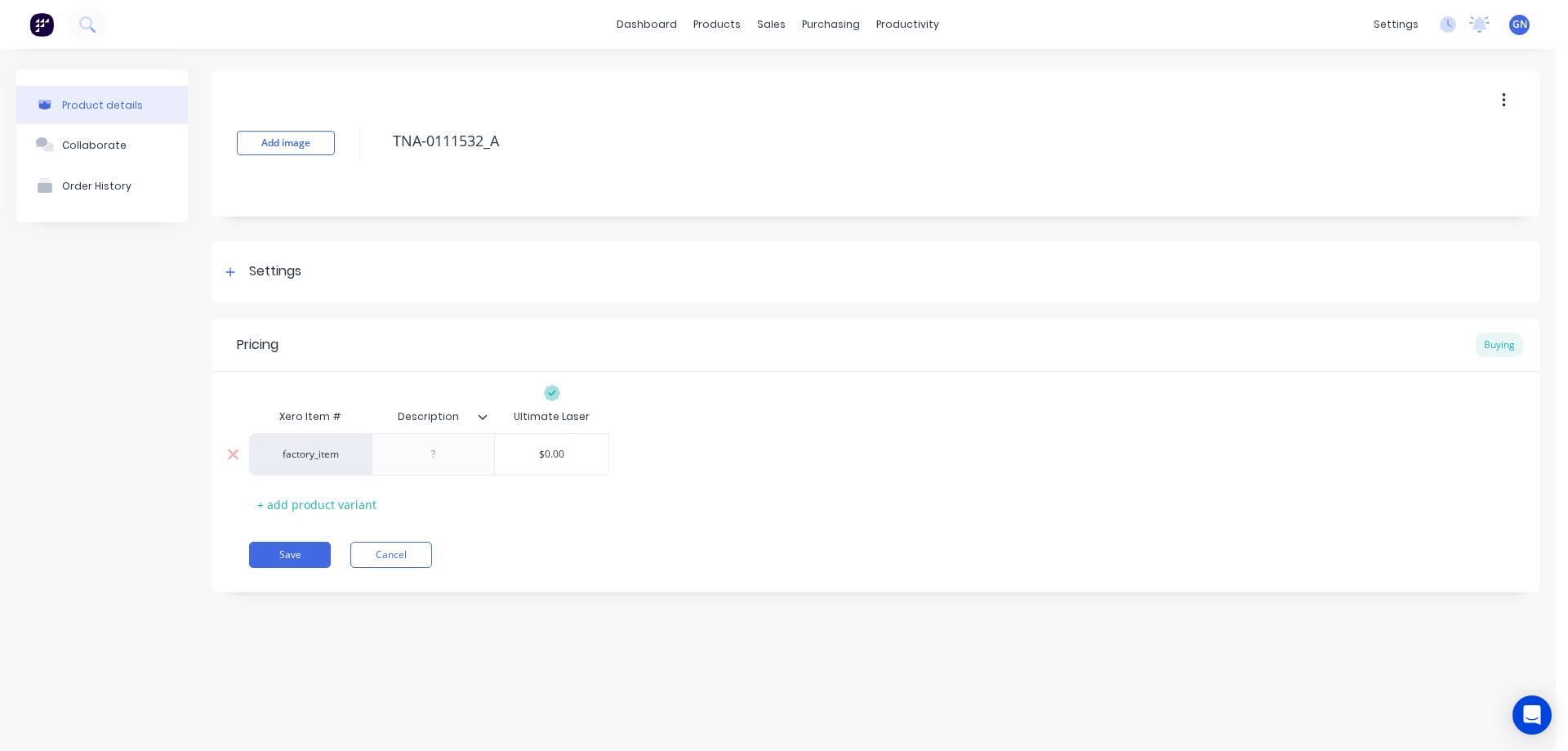
type textarea "TNA-0111532_A"
type textarea "x"
type textarea "TNA-0111532_A"
click at [433, 458] on div at bounding box center [433, 454] width 82 height 21
paste div
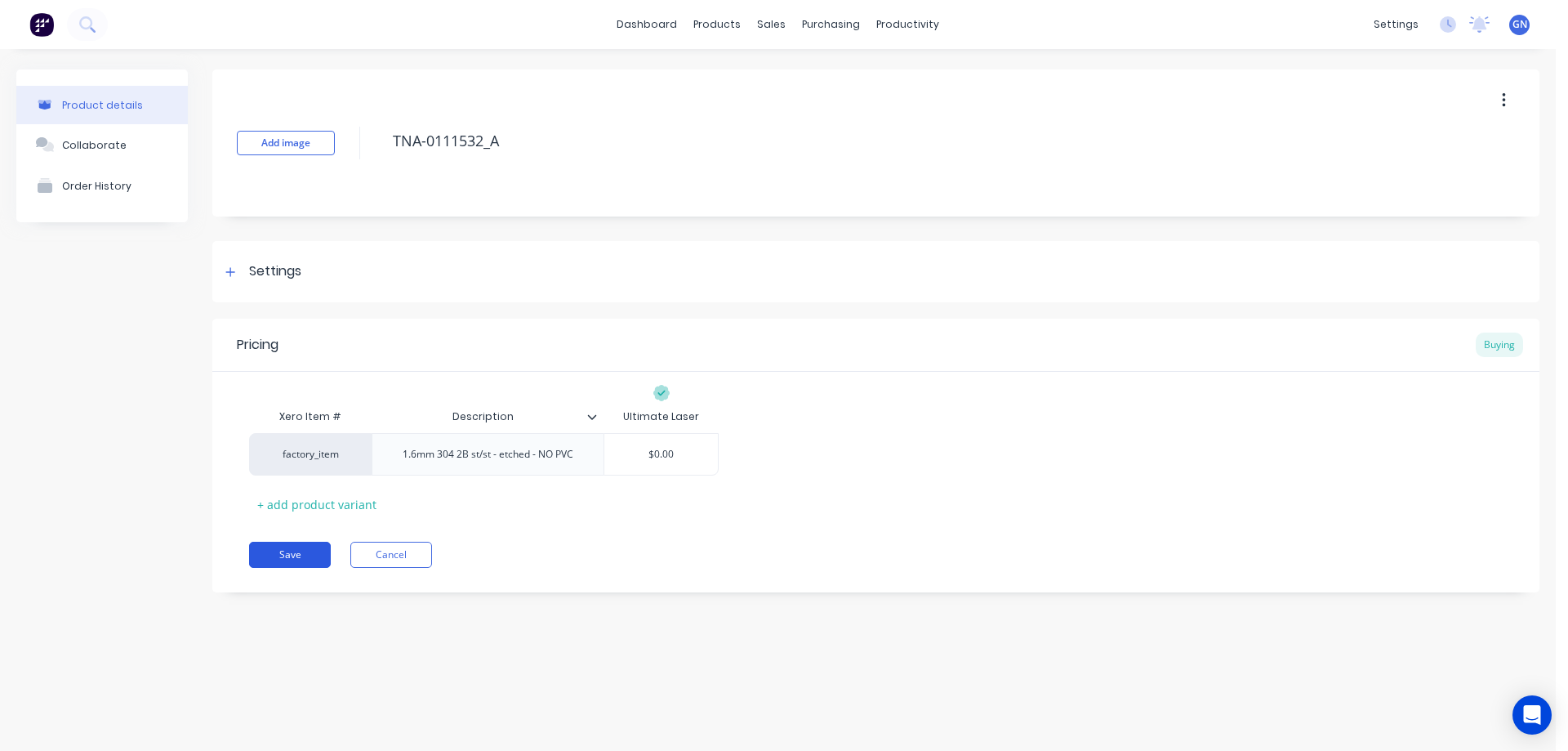
click at [297, 575] on div "Pricing Buying Xero Item # Description Ultimate Laser factory_item 1.6mm 304 2B…" at bounding box center [876, 455] width 1327 height 274
click at [291, 552] on button "Save" at bounding box center [289, 555] width 82 height 26
type textarea "x"
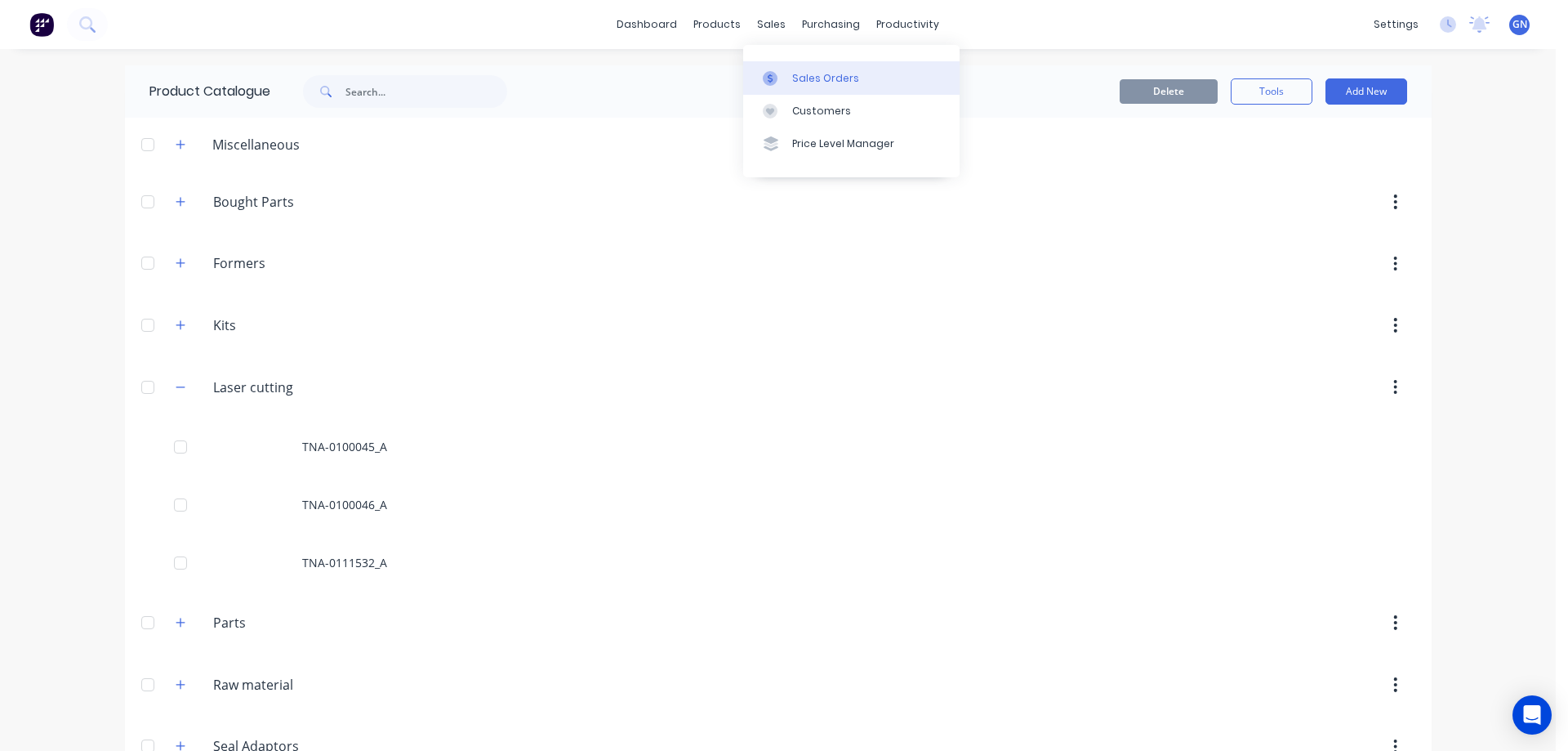
click at [818, 76] on div "Sales Orders" at bounding box center [825, 78] width 67 height 15
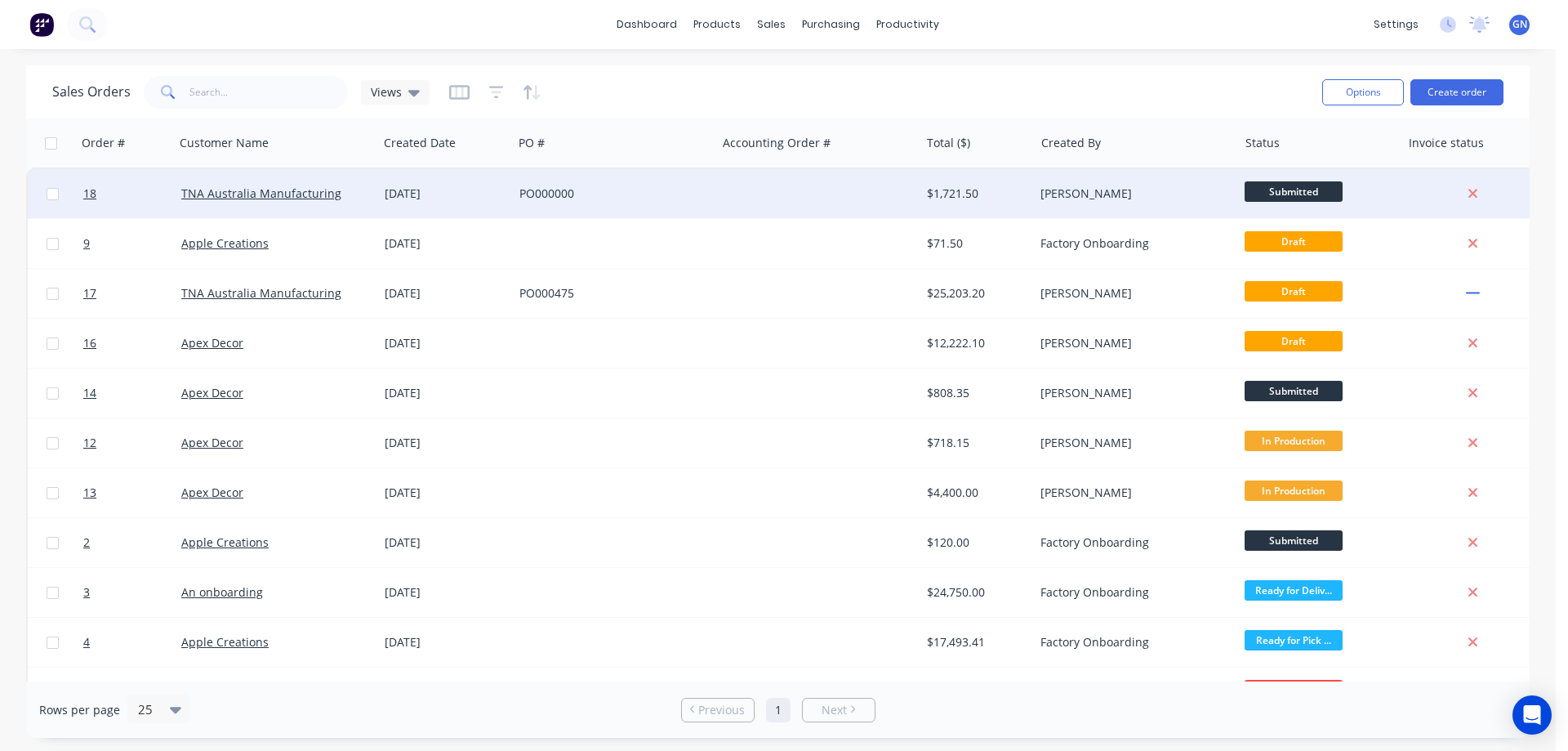
click at [590, 194] on div "PO000000" at bounding box center [610, 194] width 181 height 16
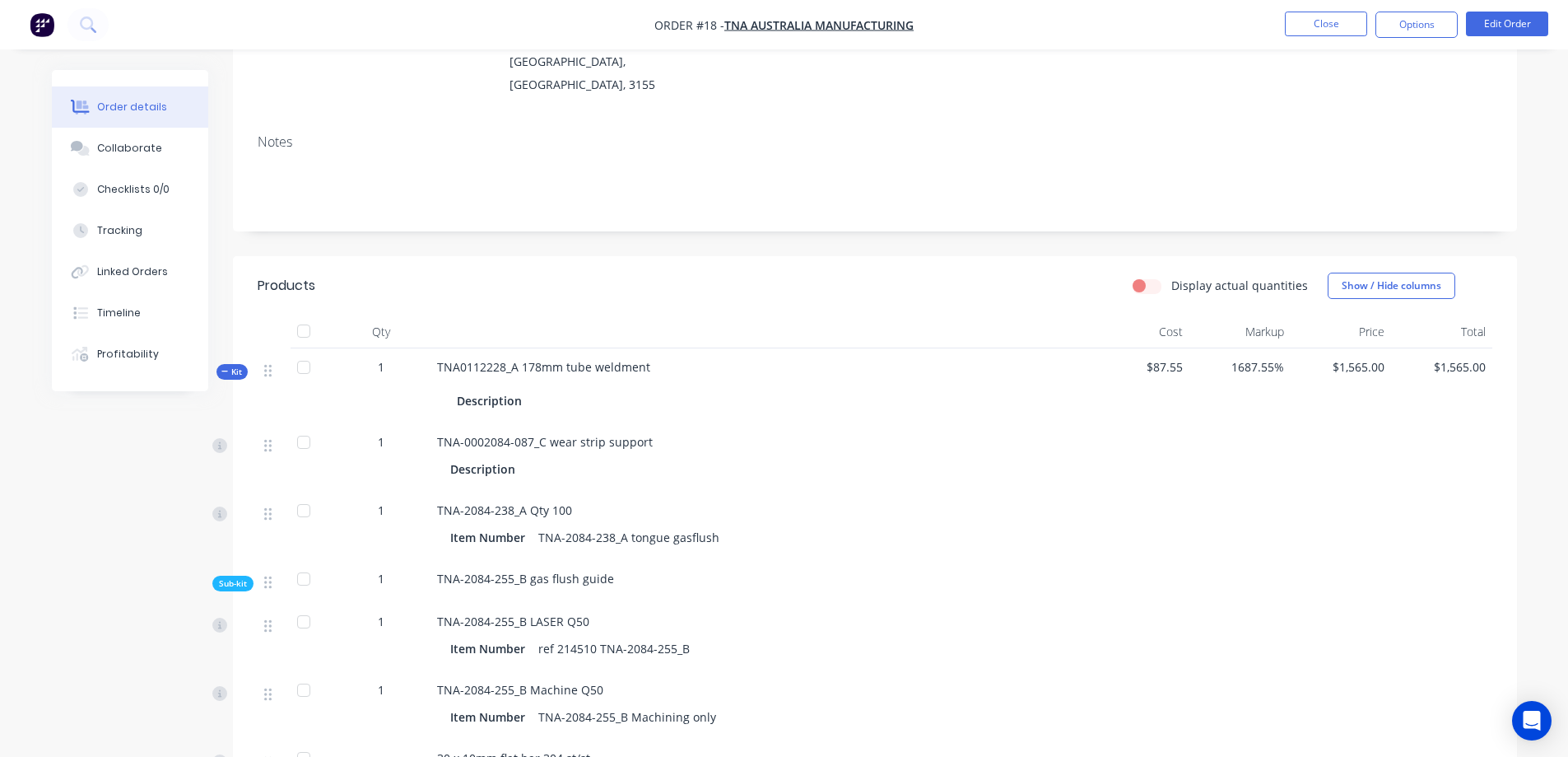
scroll to position [192, 0]
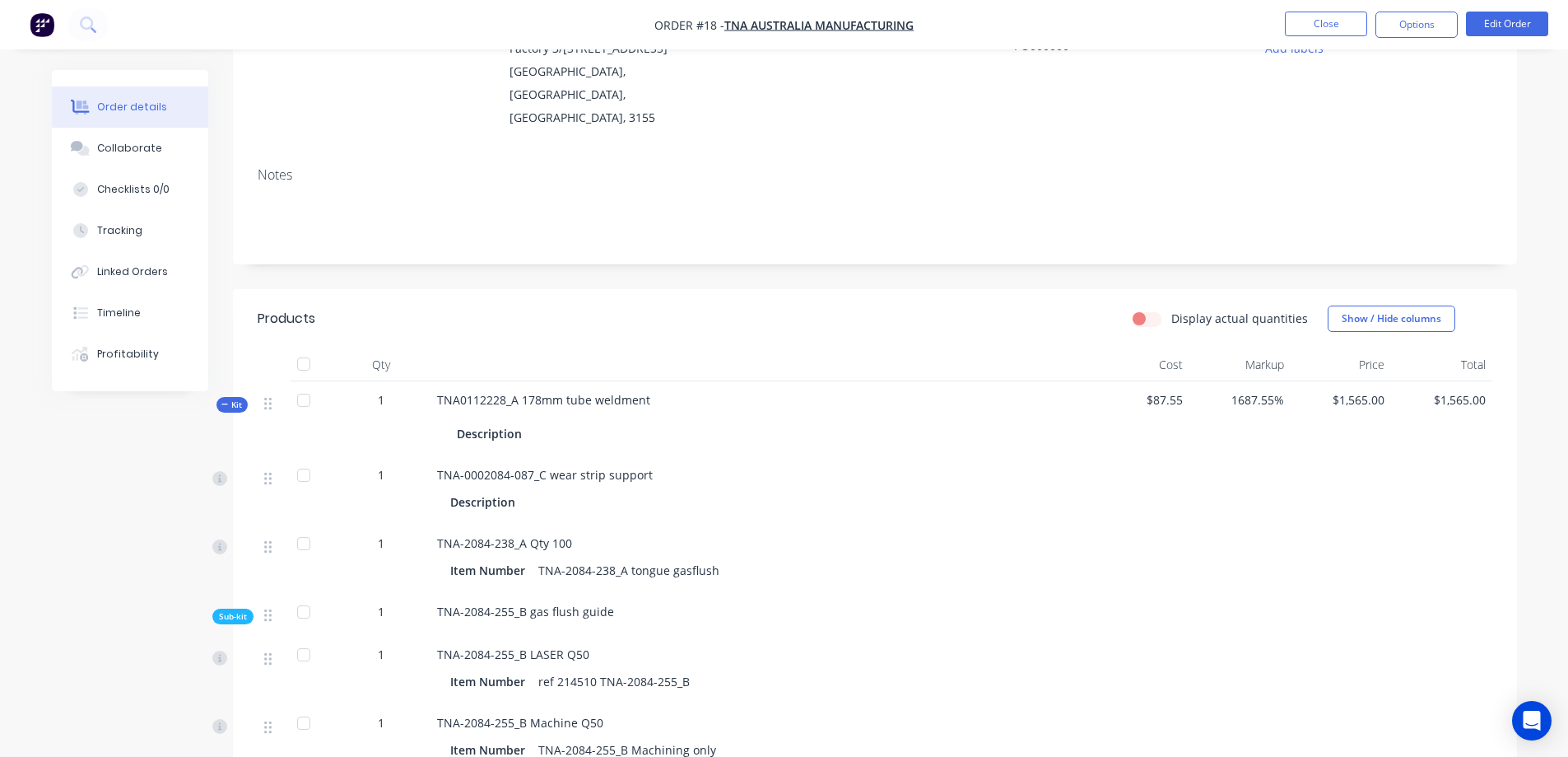
click at [304, 384] on div at bounding box center [304, 401] width 33 height 33
click at [1497, 24] on button "Edit Order" at bounding box center [1507, 24] width 82 height 25
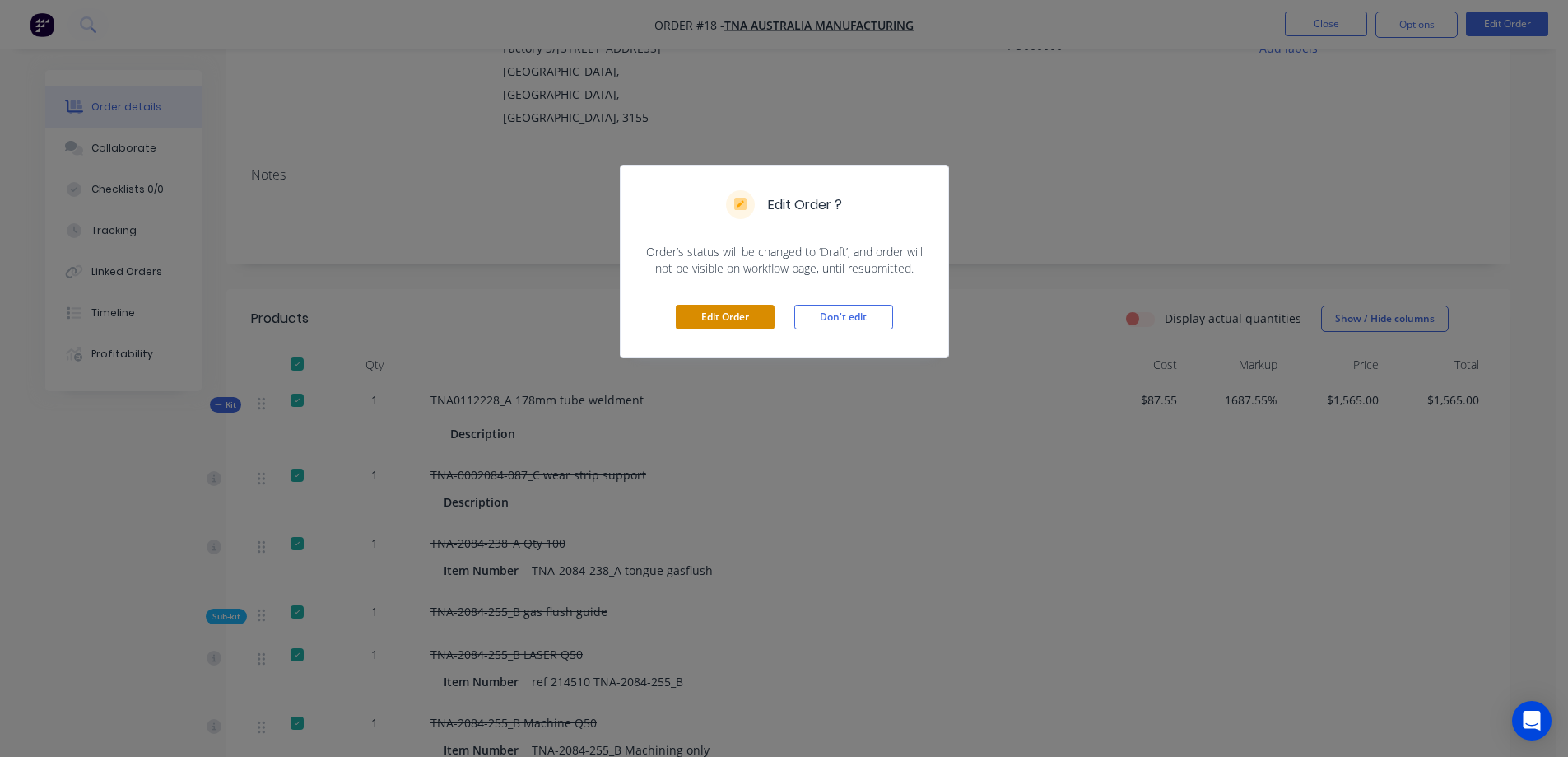
click at [717, 319] on button "Edit Order" at bounding box center [725, 317] width 99 height 25
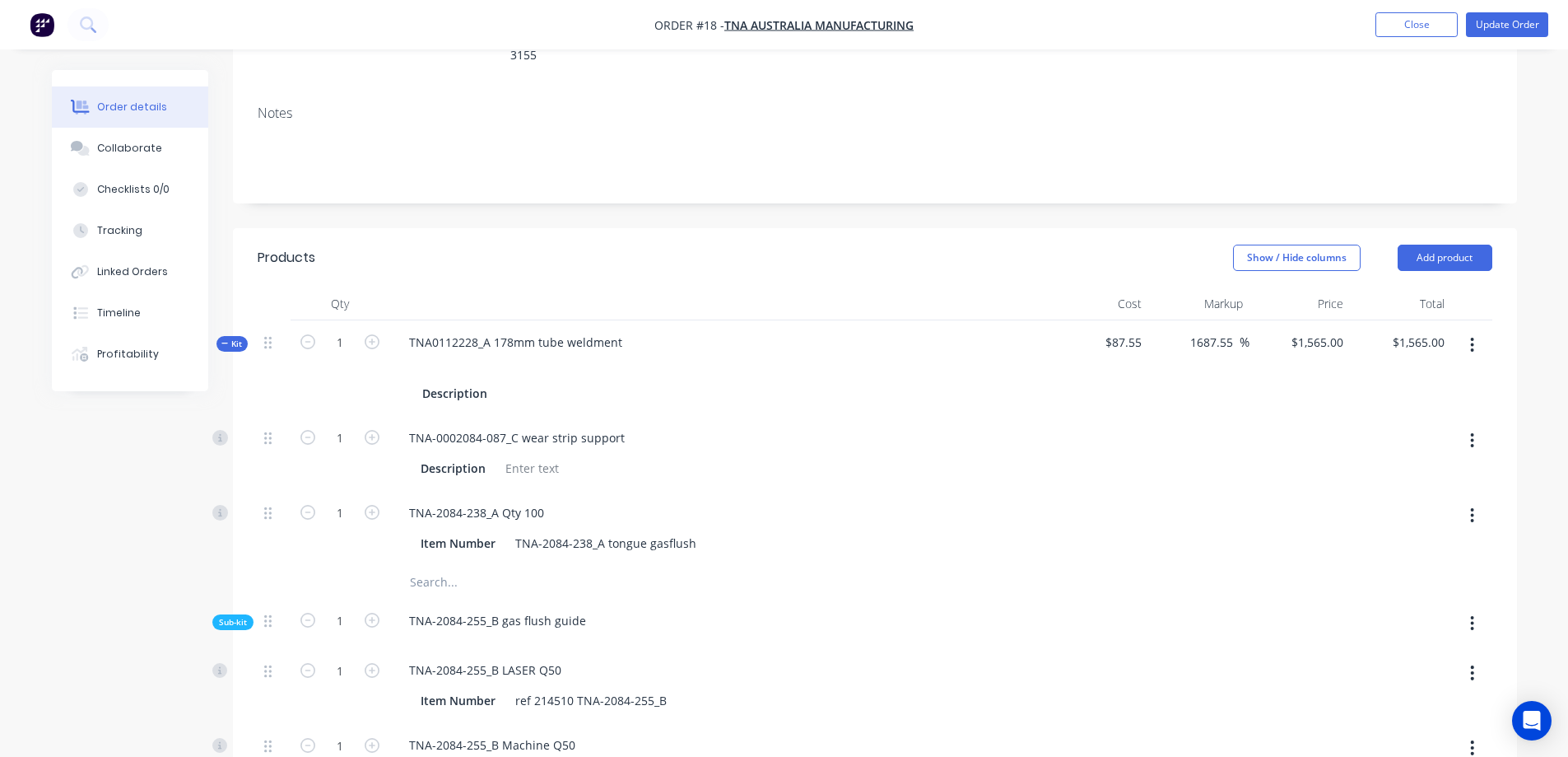
scroll to position [274, 0]
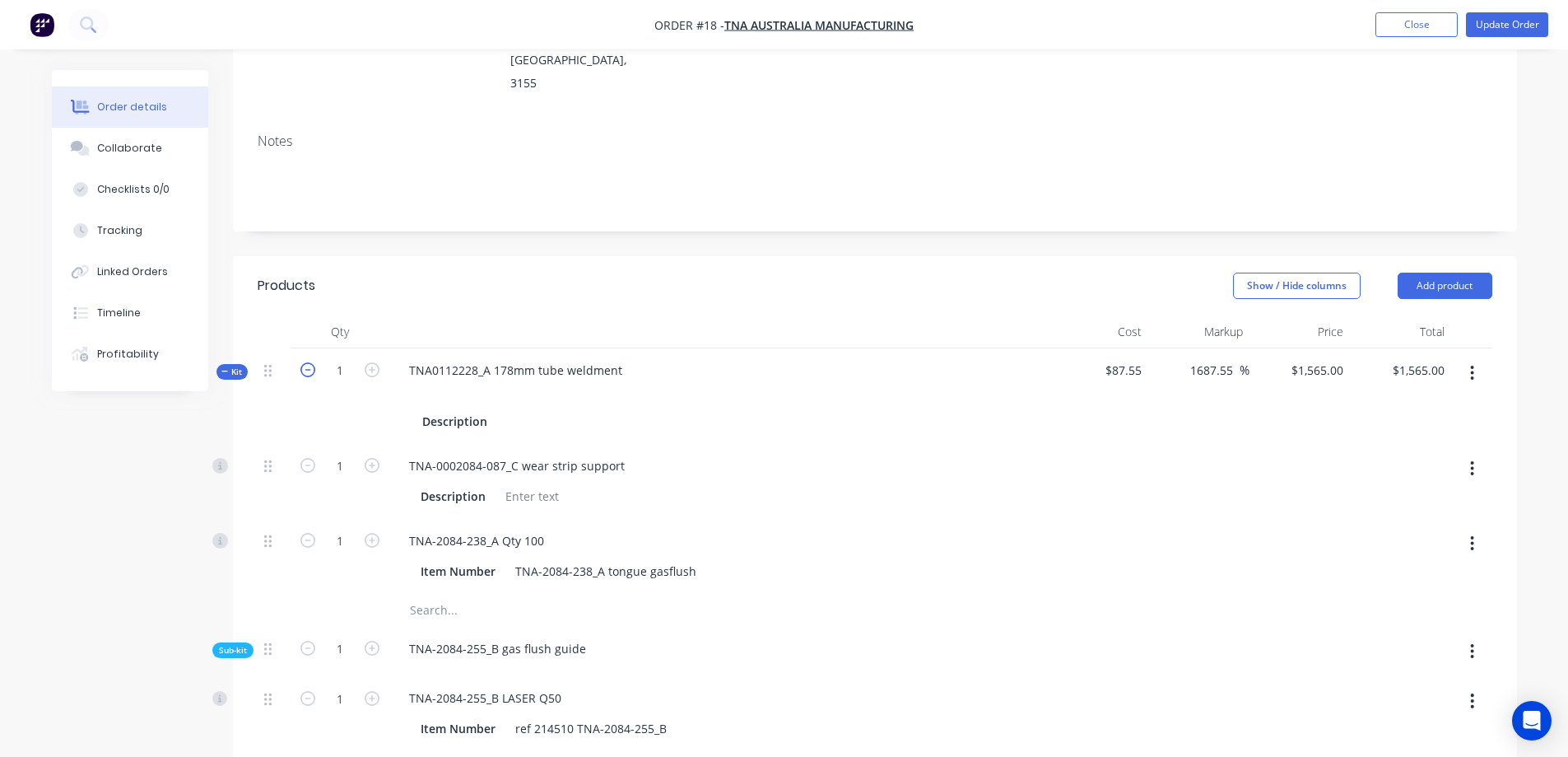
click at [305, 362] on icon "button" at bounding box center [308, 370] width 15 height 15
type input "0"
type input "$0.00"
type input "0"
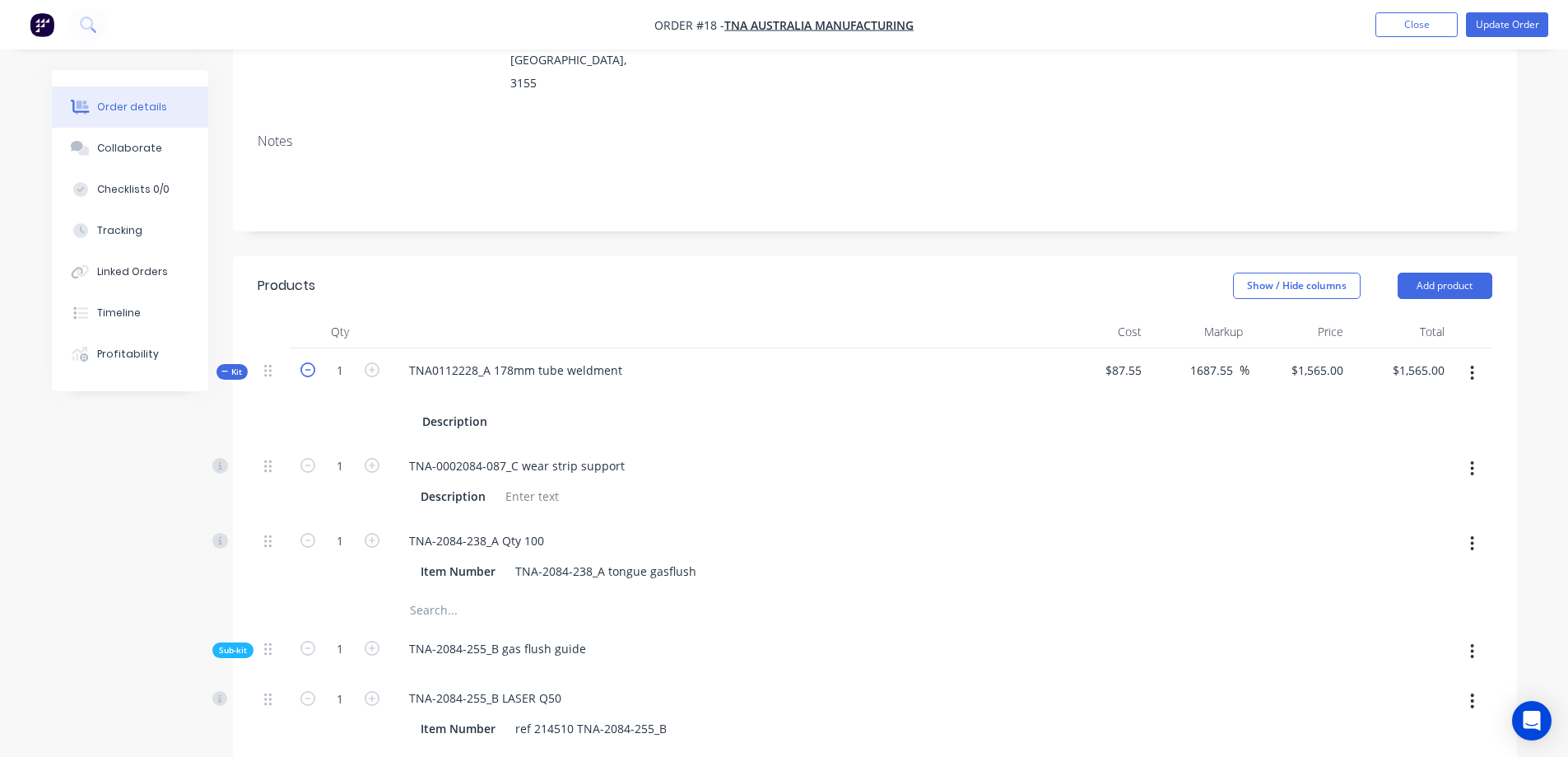
type input "0"
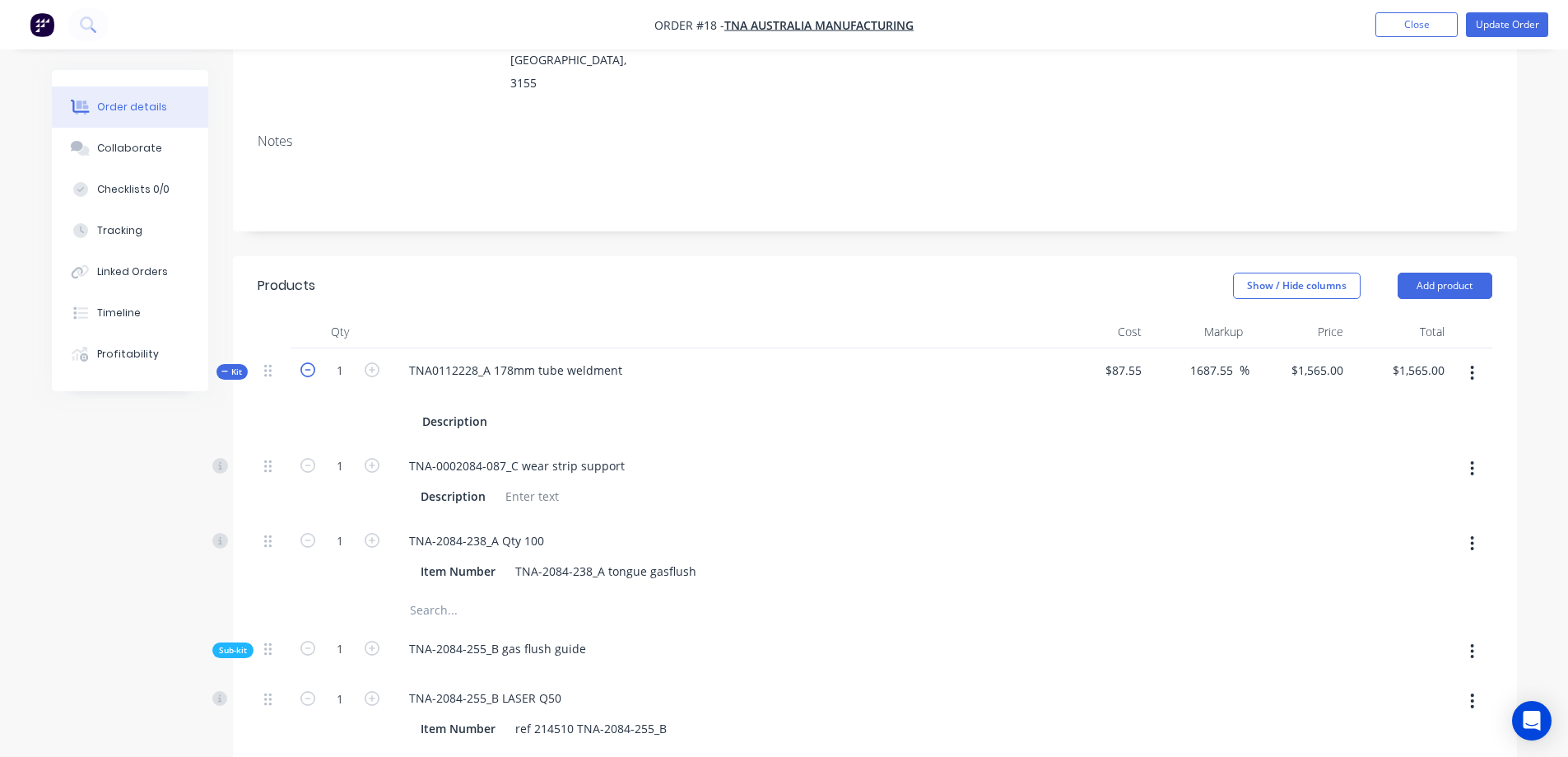
type input "0"
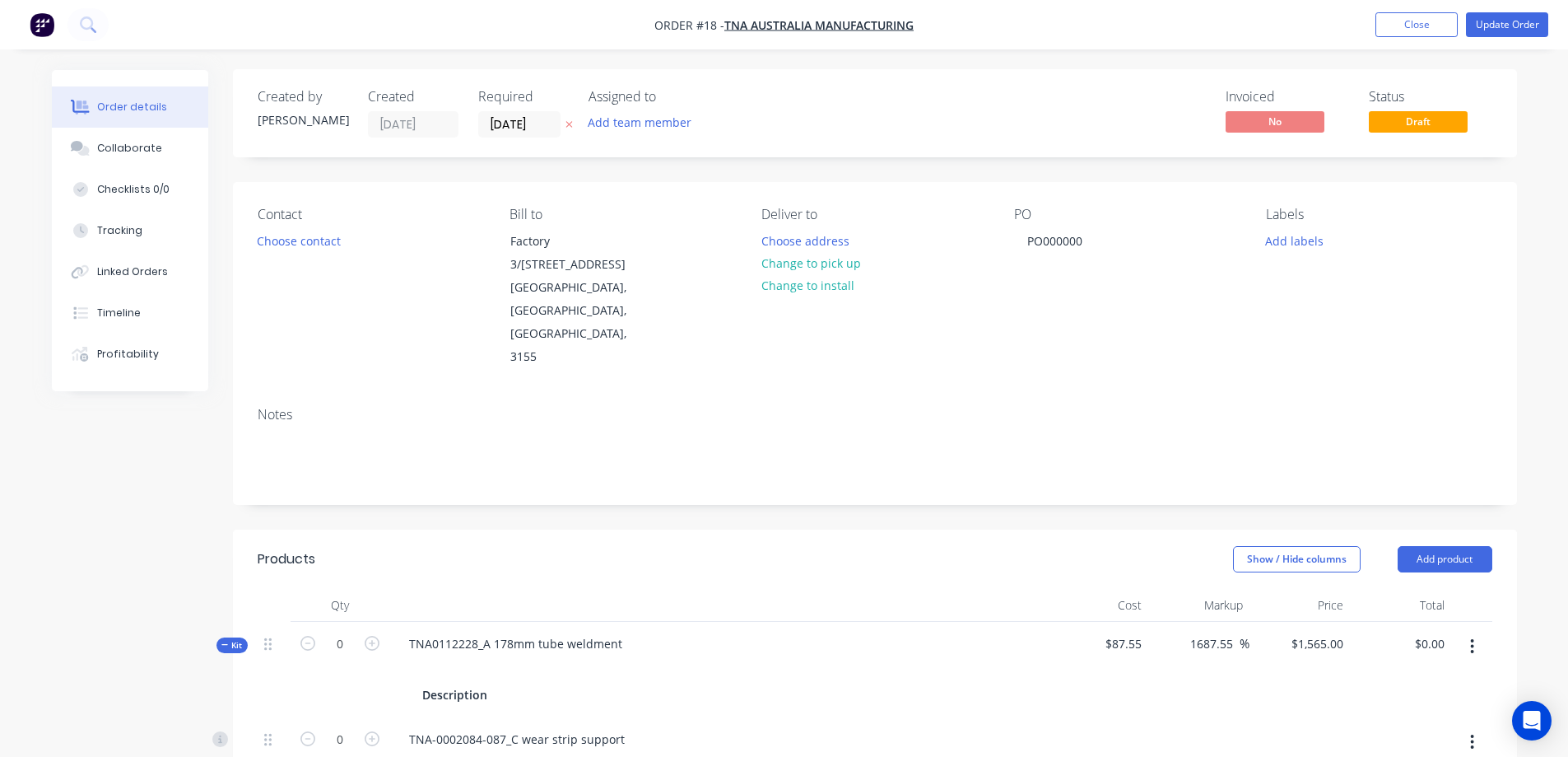
scroll to position [0, 0]
click at [1429, 22] on button "Close" at bounding box center [1416, 25] width 82 height 25
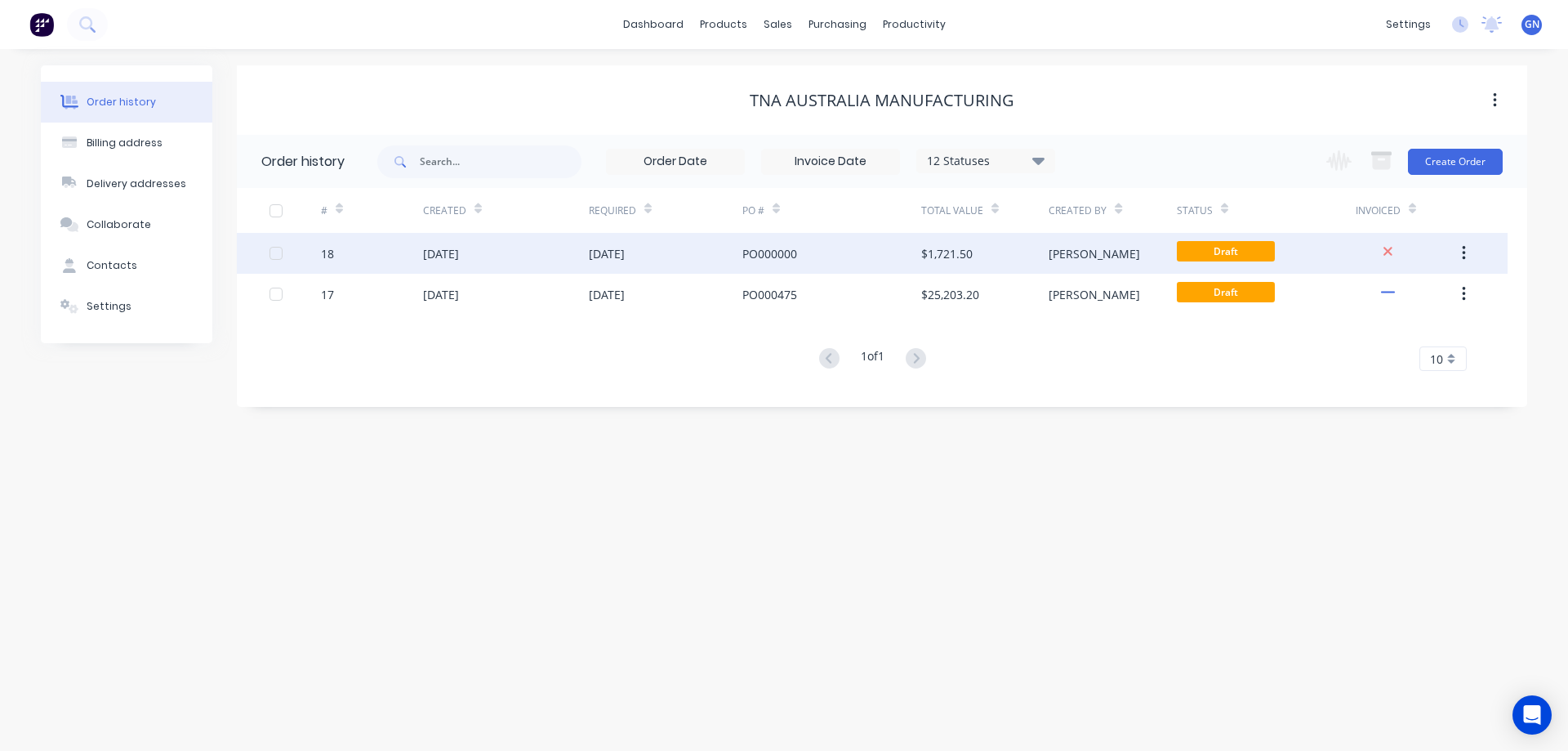
click at [709, 253] on div "[DATE]" at bounding box center [665, 253] width 153 height 41
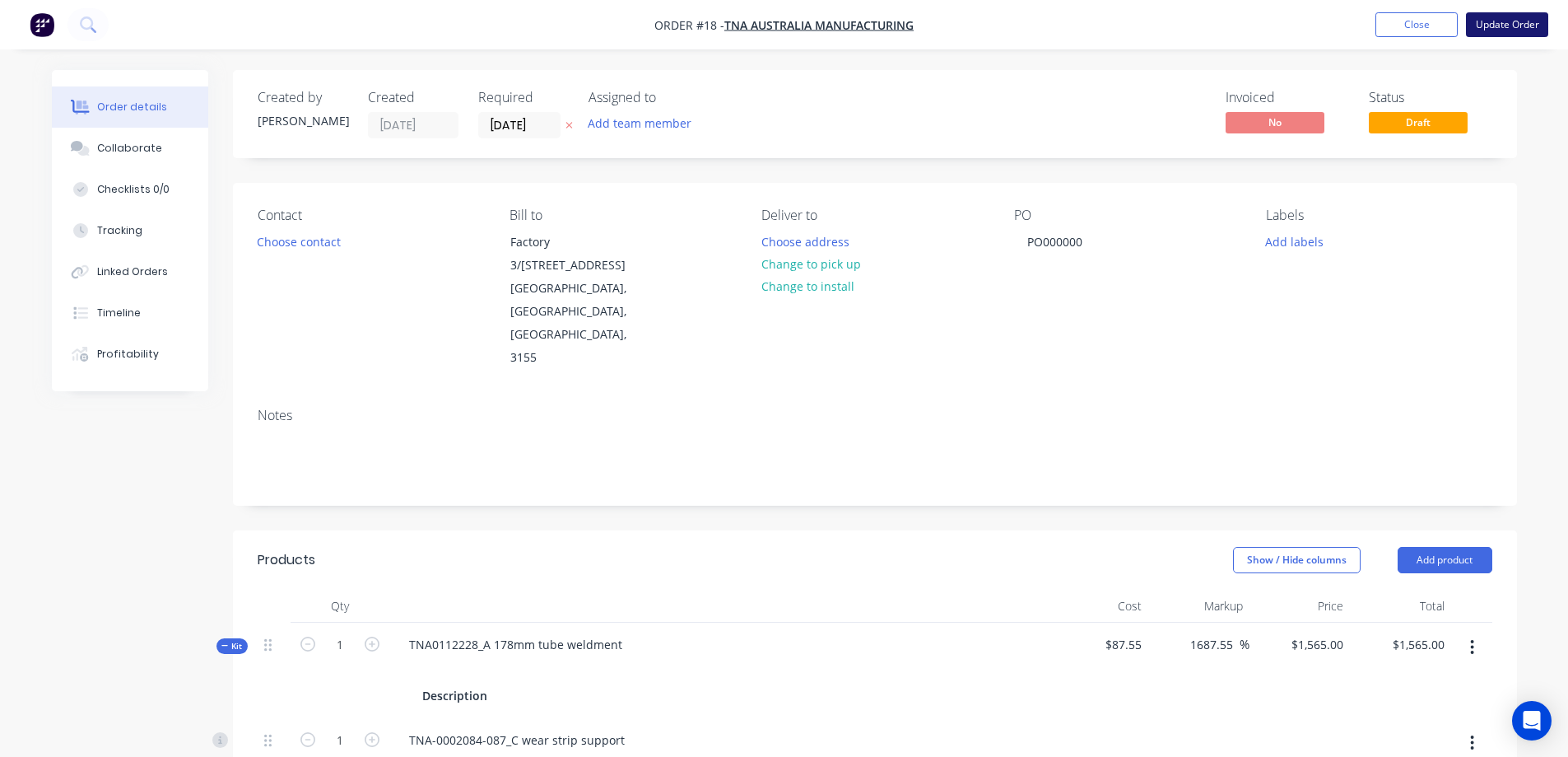
click at [1481, 22] on button "Update Order" at bounding box center [1507, 25] width 82 height 25
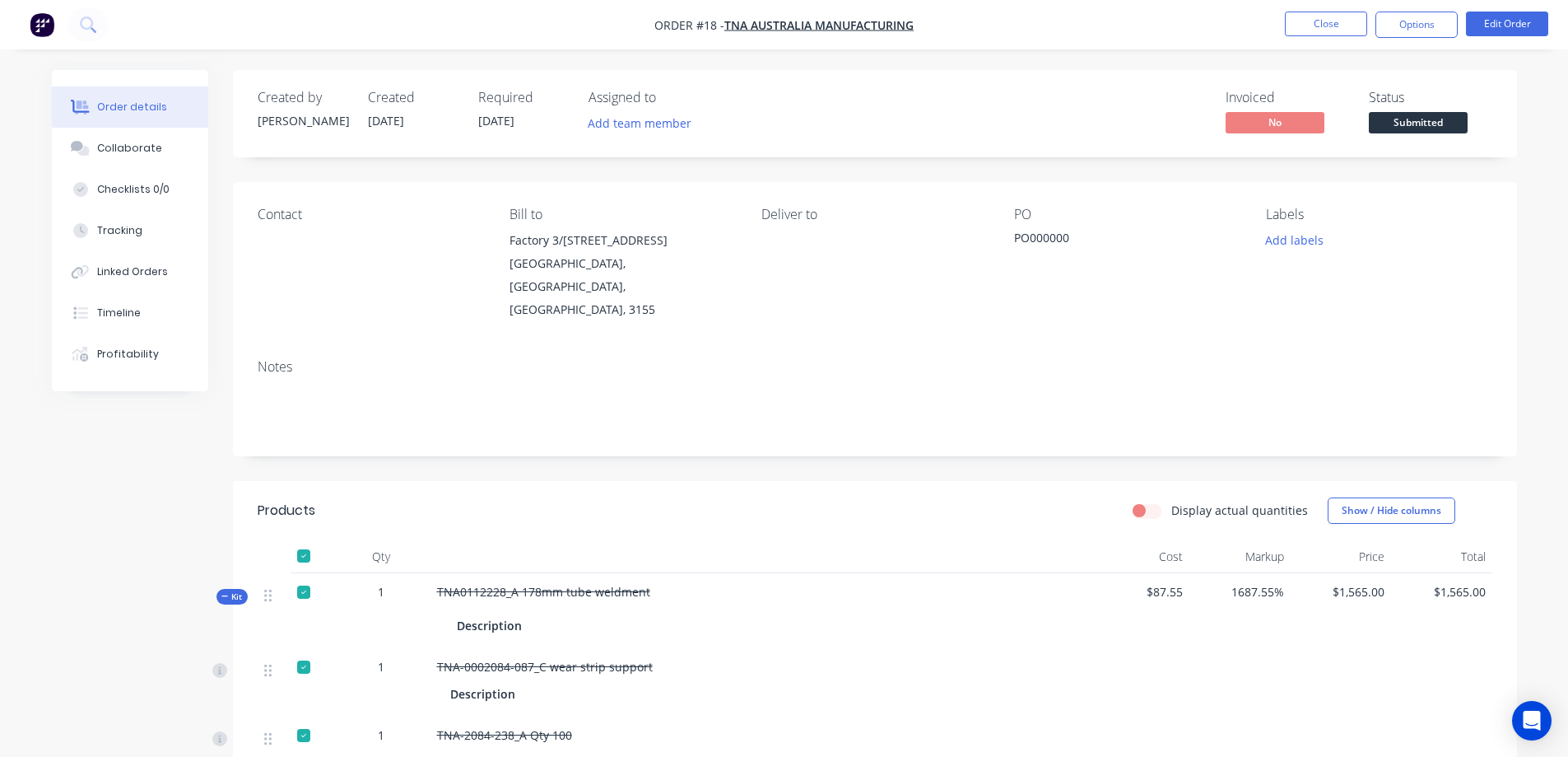
drag, startPoint x: 303, startPoint y: 516, endPoint x: 359, endPoint y: 545, distance: 63.1
click at [307, 539] on div at bounding box center [304, 556] width 33 height 33
click at [1484, 27] on button "Edit Order" at bounding box center [1507, 24] width 82 height 25
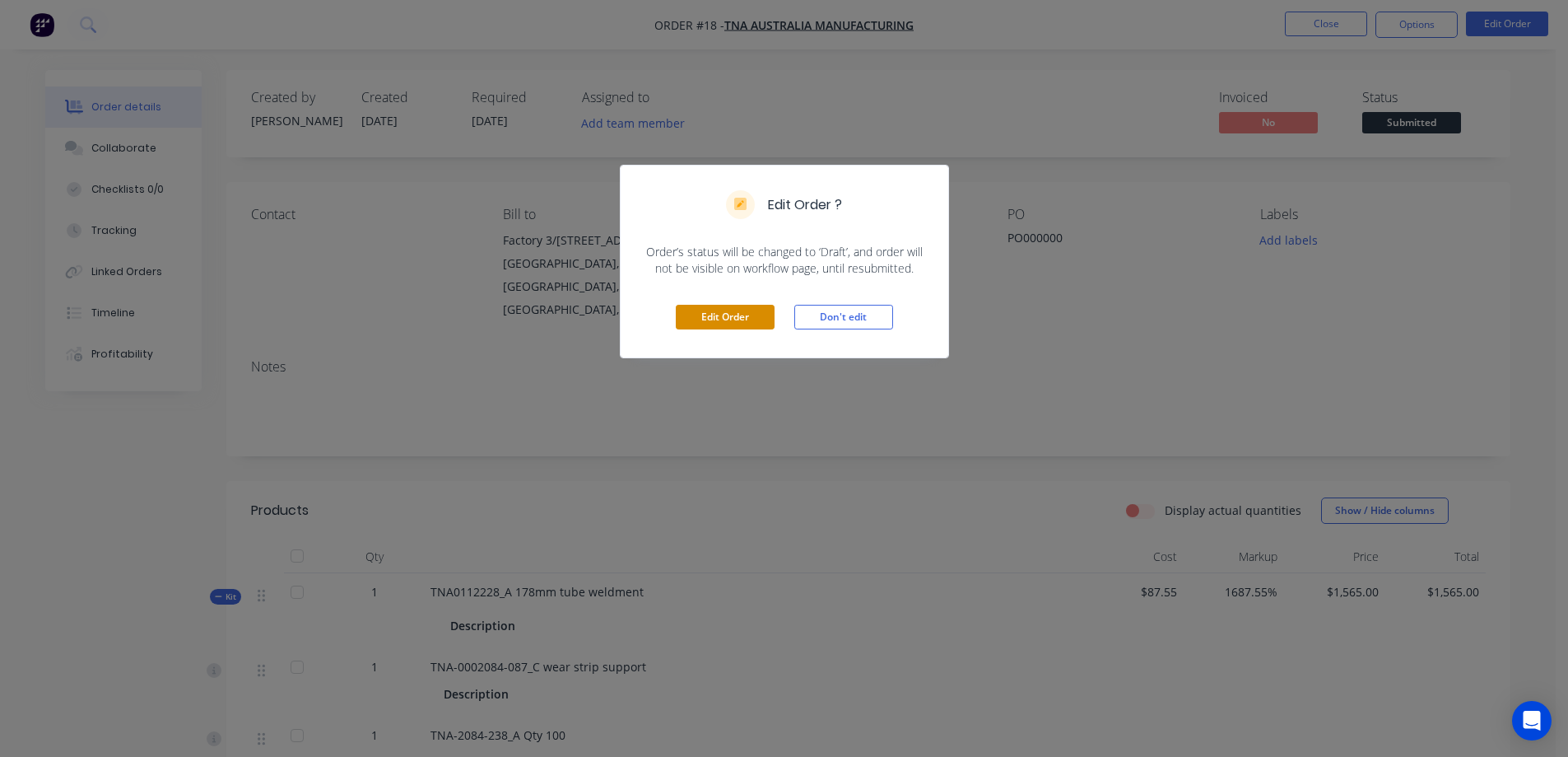
click at [729, 317] on button "Edit Order" at bounding box center [725, 317] width 99 height 25
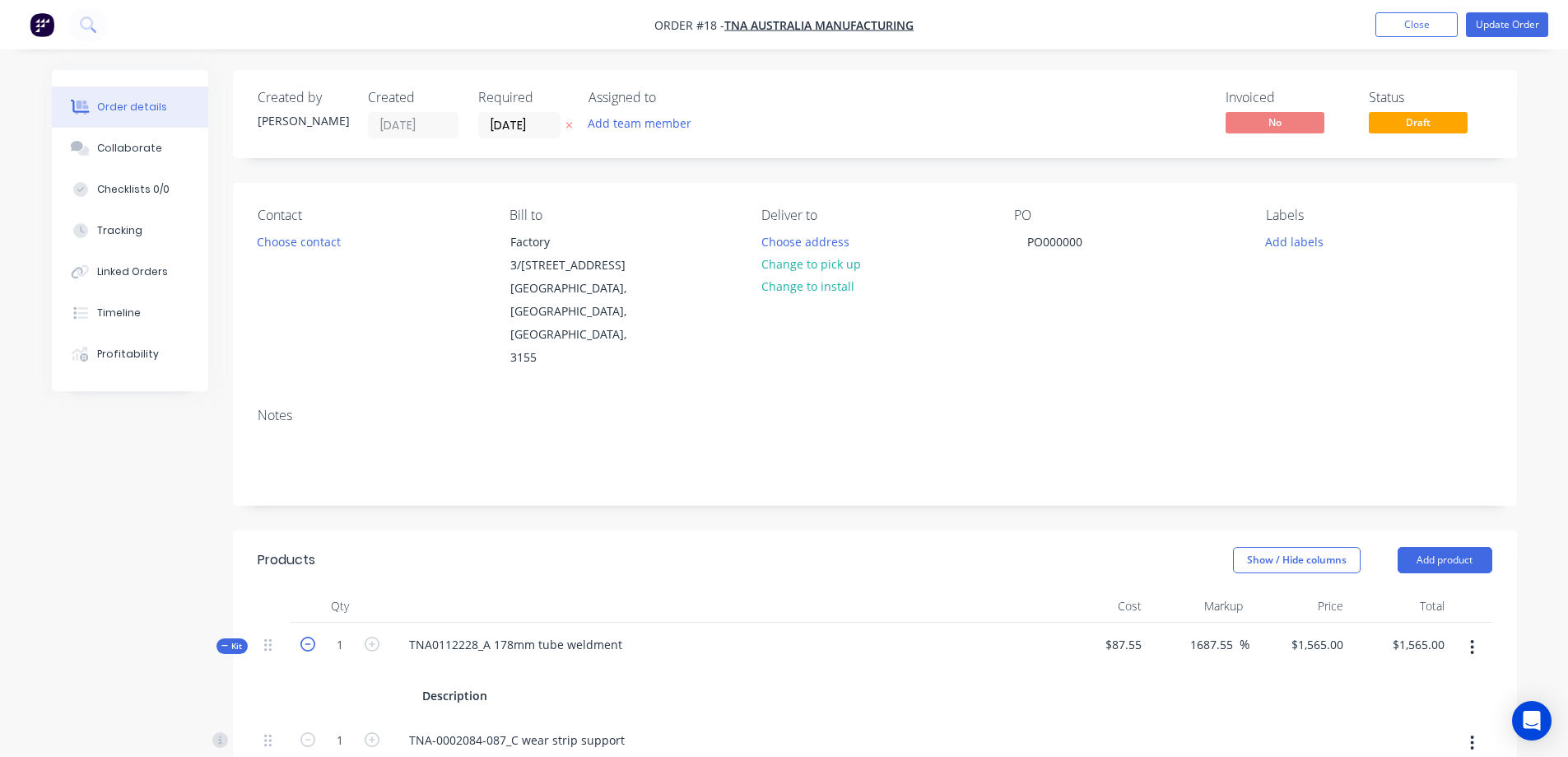
click at [308, 637] on icon "button" at bounding box center [308, 644] width 15 height 15
type input "0"
type input "$0.00"
type input "0"
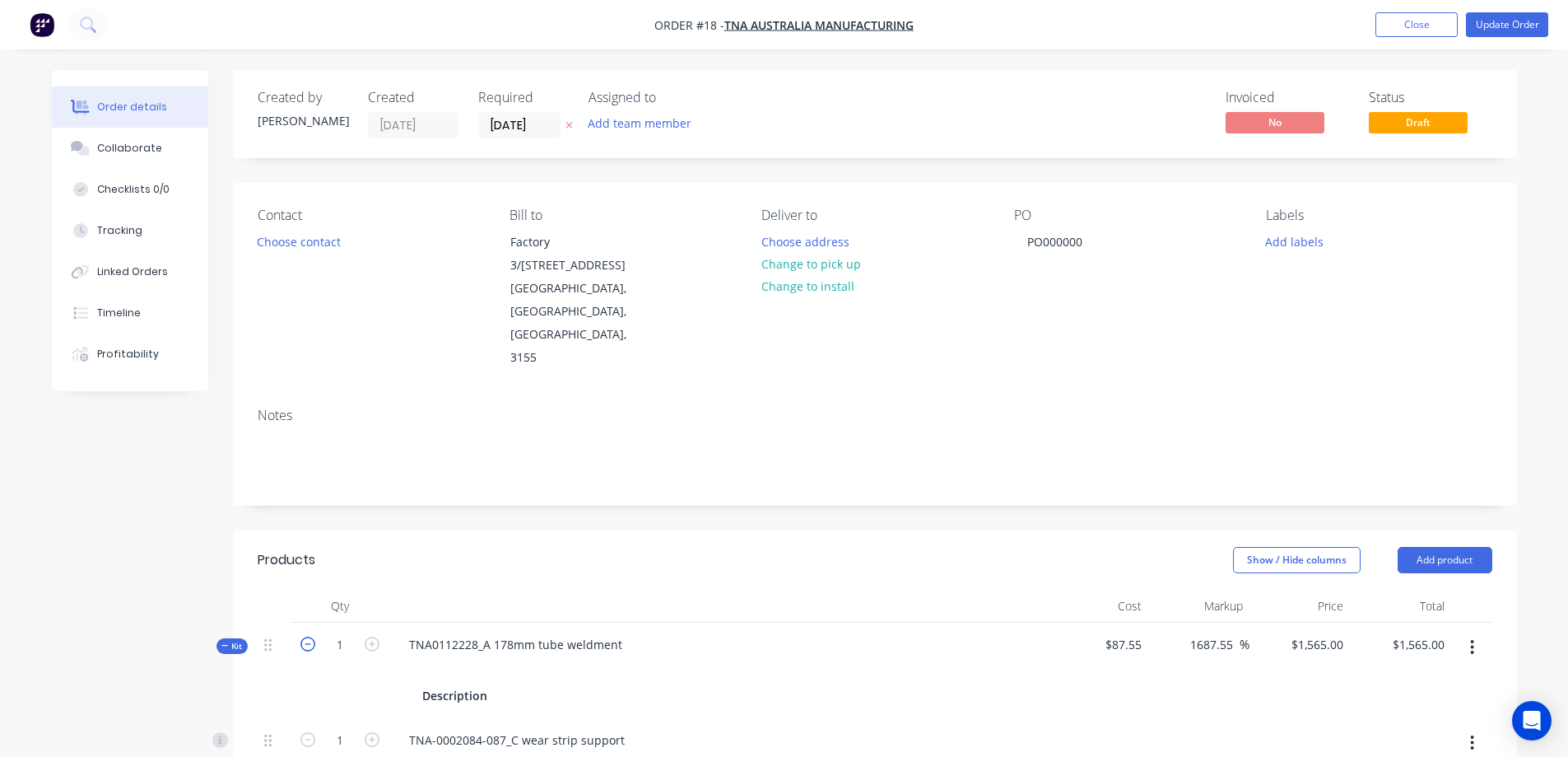
type input "0"
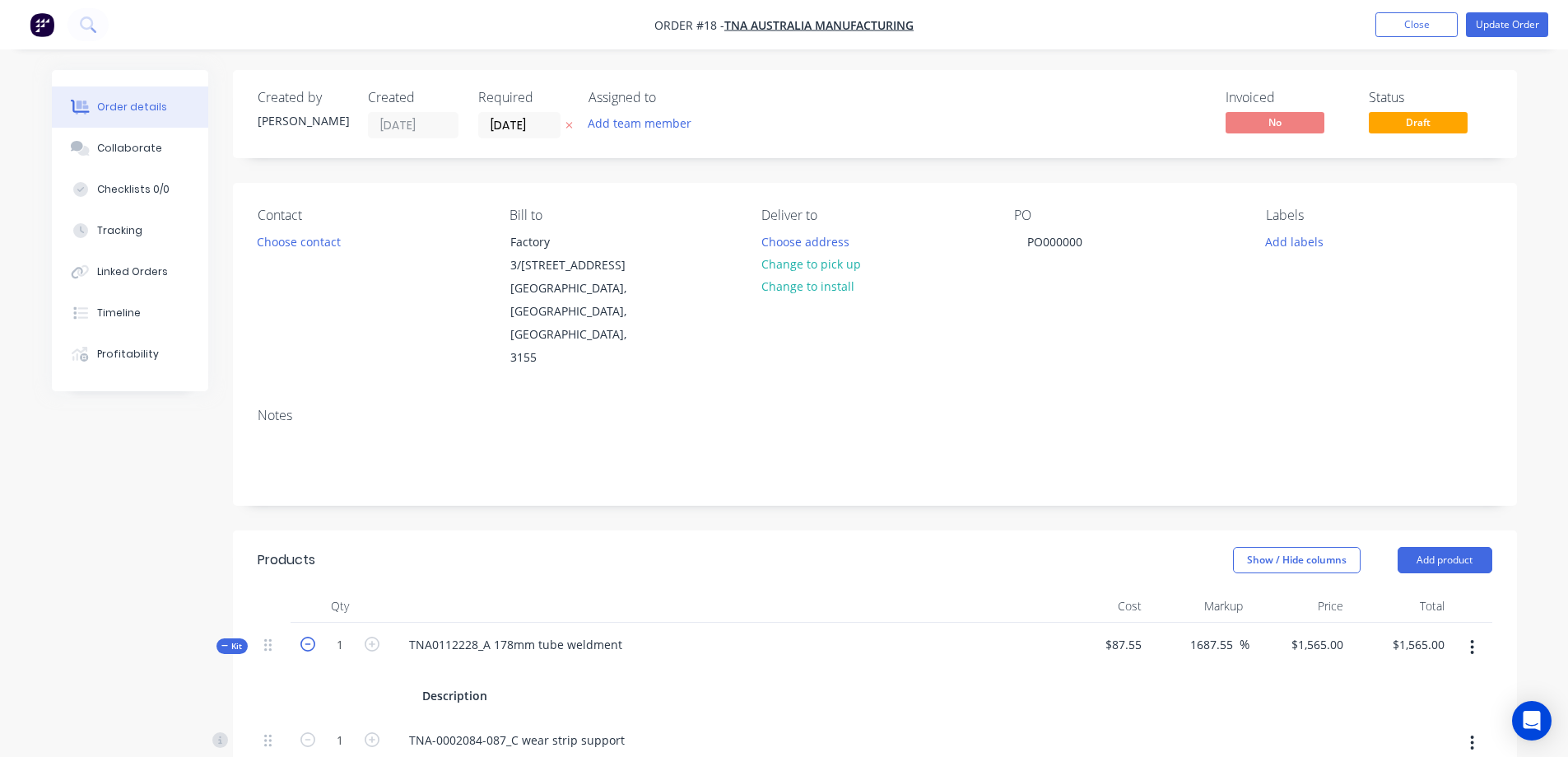
type input "0"
click at [370, 637] on icon "button" at bounding box center [372, 644] width 15 height 15
type input "1"
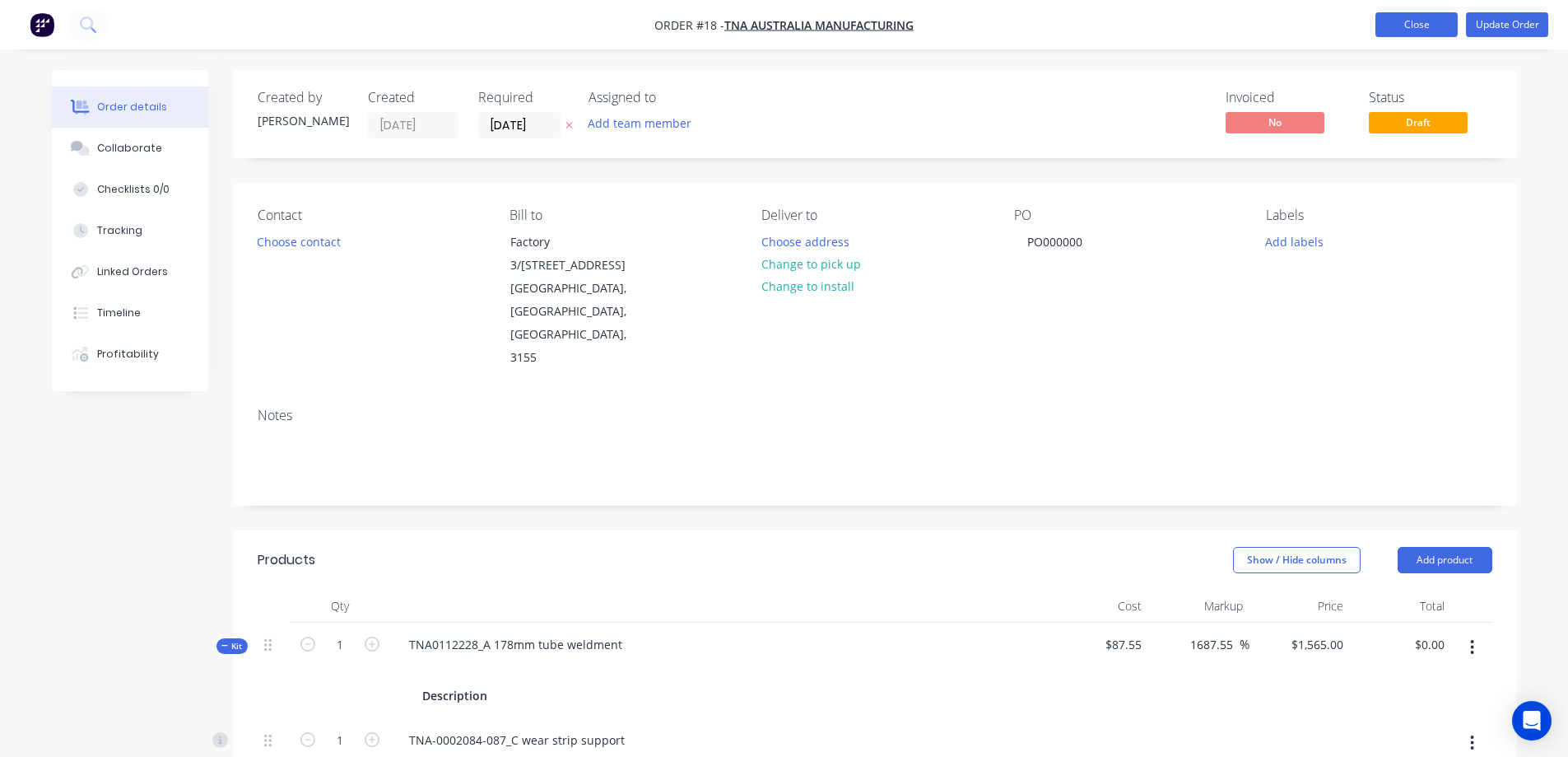
click at [1415, 22] on button "Close" at bounding box center [1416, 25] width 82 height 25
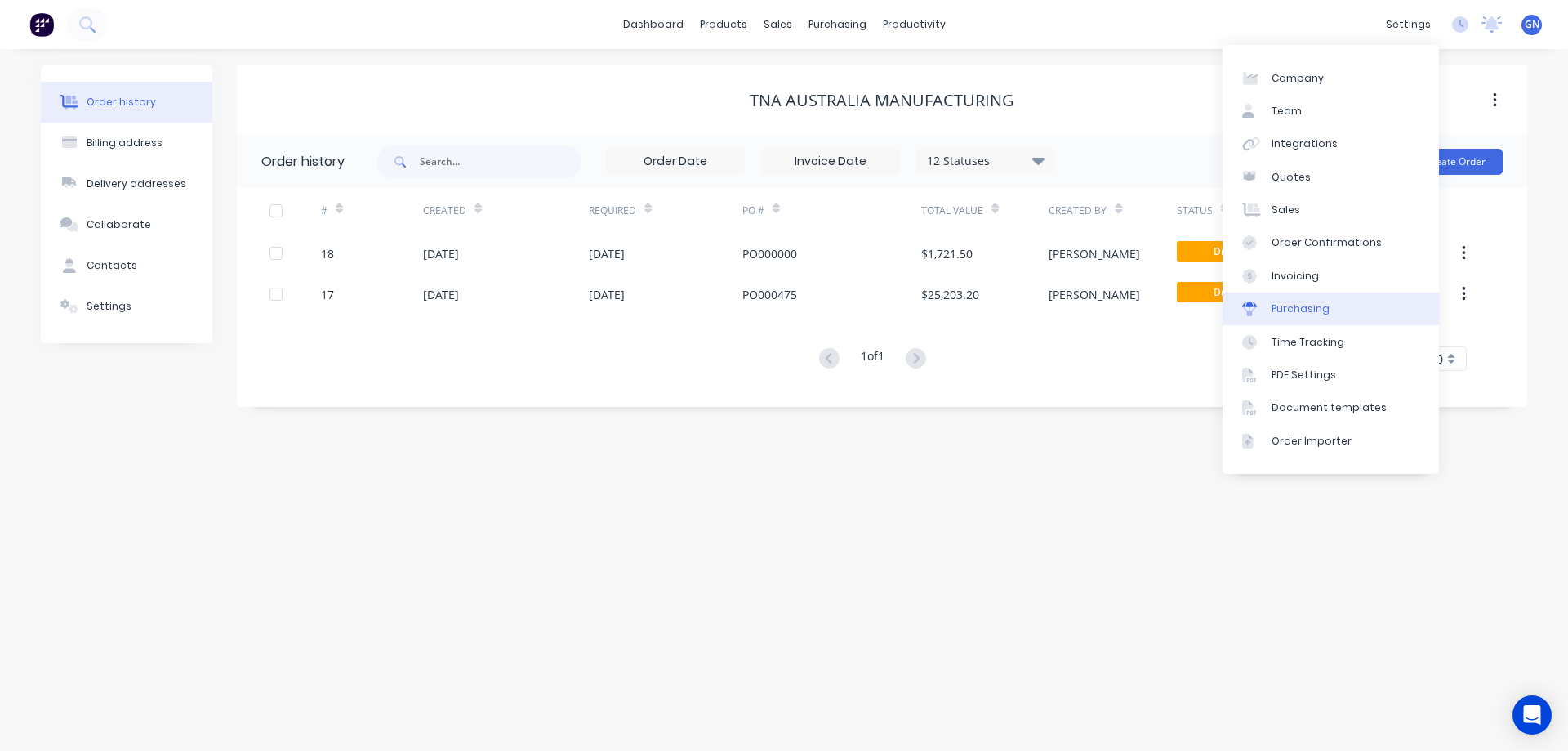
click at [1298, 312] on div "Purchasing" at bounding box center [1300, 309] width 58 height 15
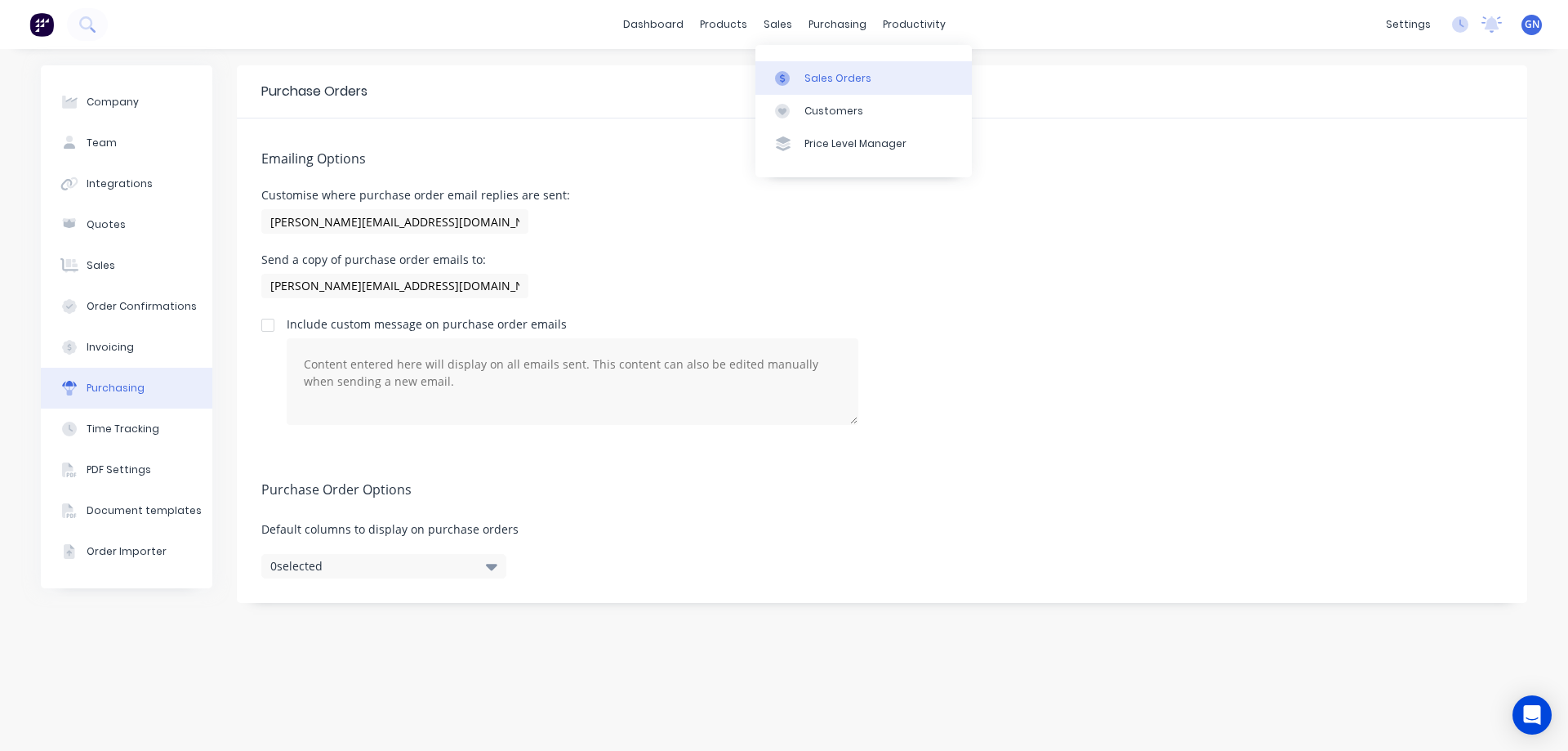
click at [832, 76] on div "Sales Orders" at bounding box center [837, 78] width 67 height 15
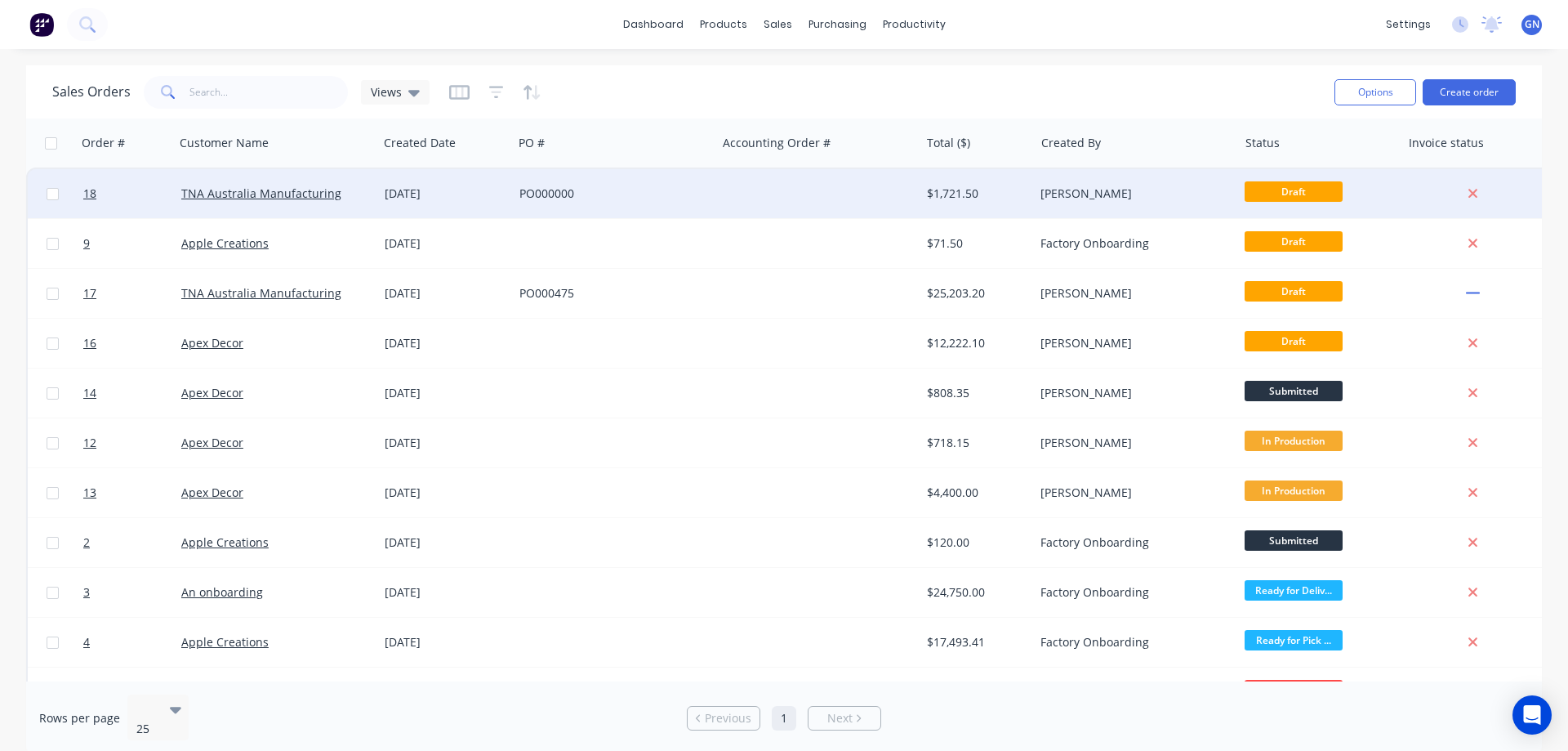
click at [619, 198] on div "PO000000" at bounding box center [610, 194] width 181 height 16
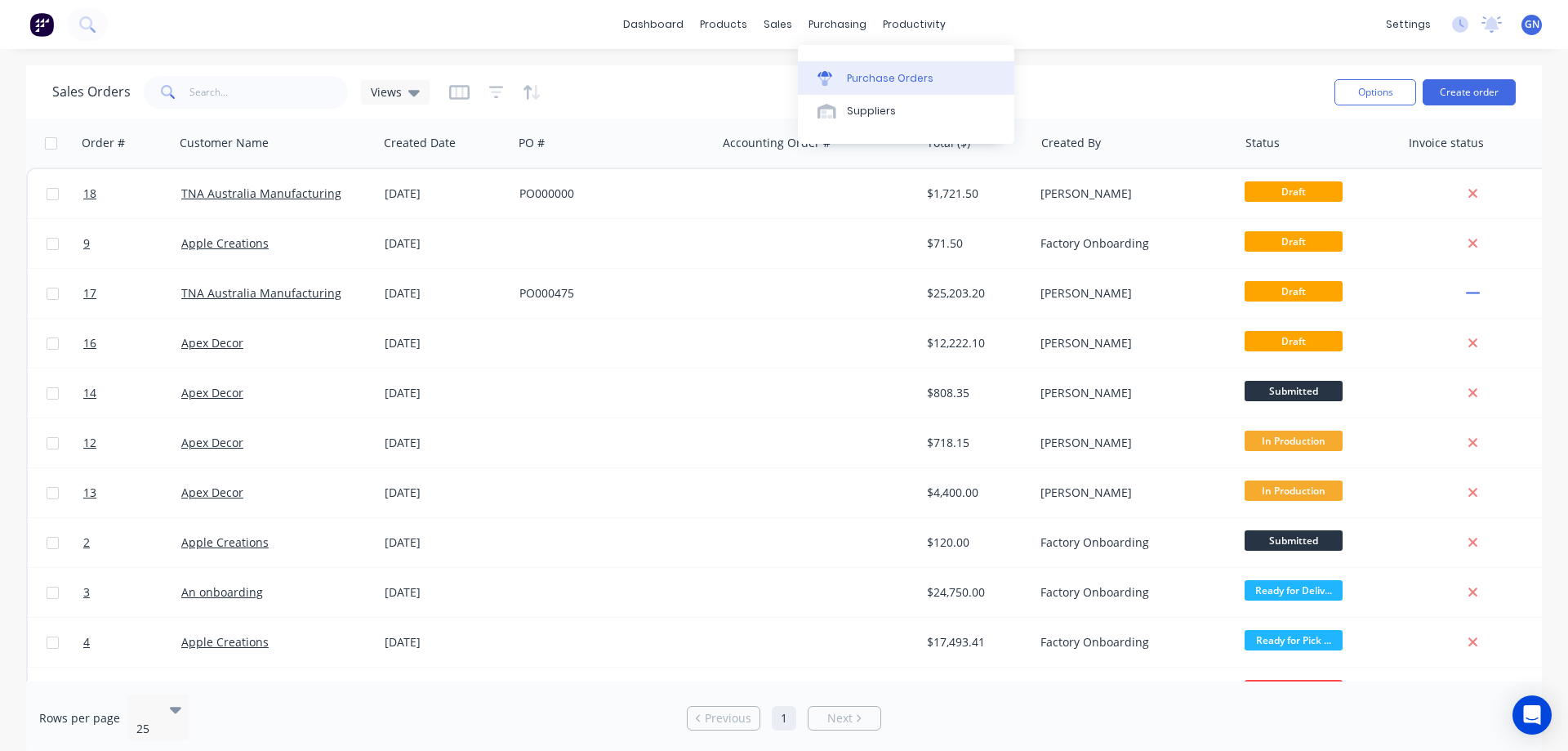
click at [861, 78] on div "Purchase Orders" at bounding box center [890, 78] width 87 height 15
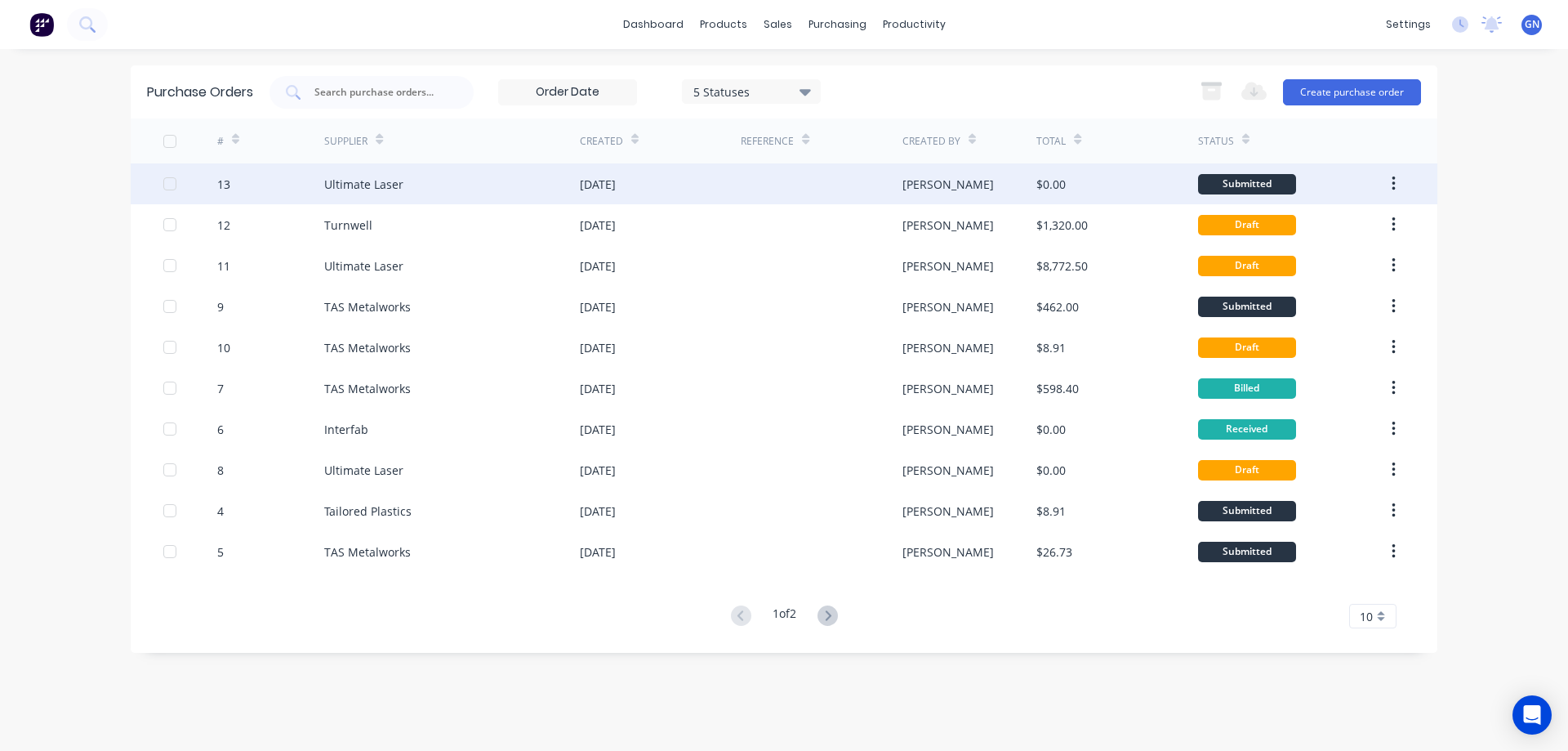
click at [760, 187] on div at bounding box center [821, 184] width 161 height 41
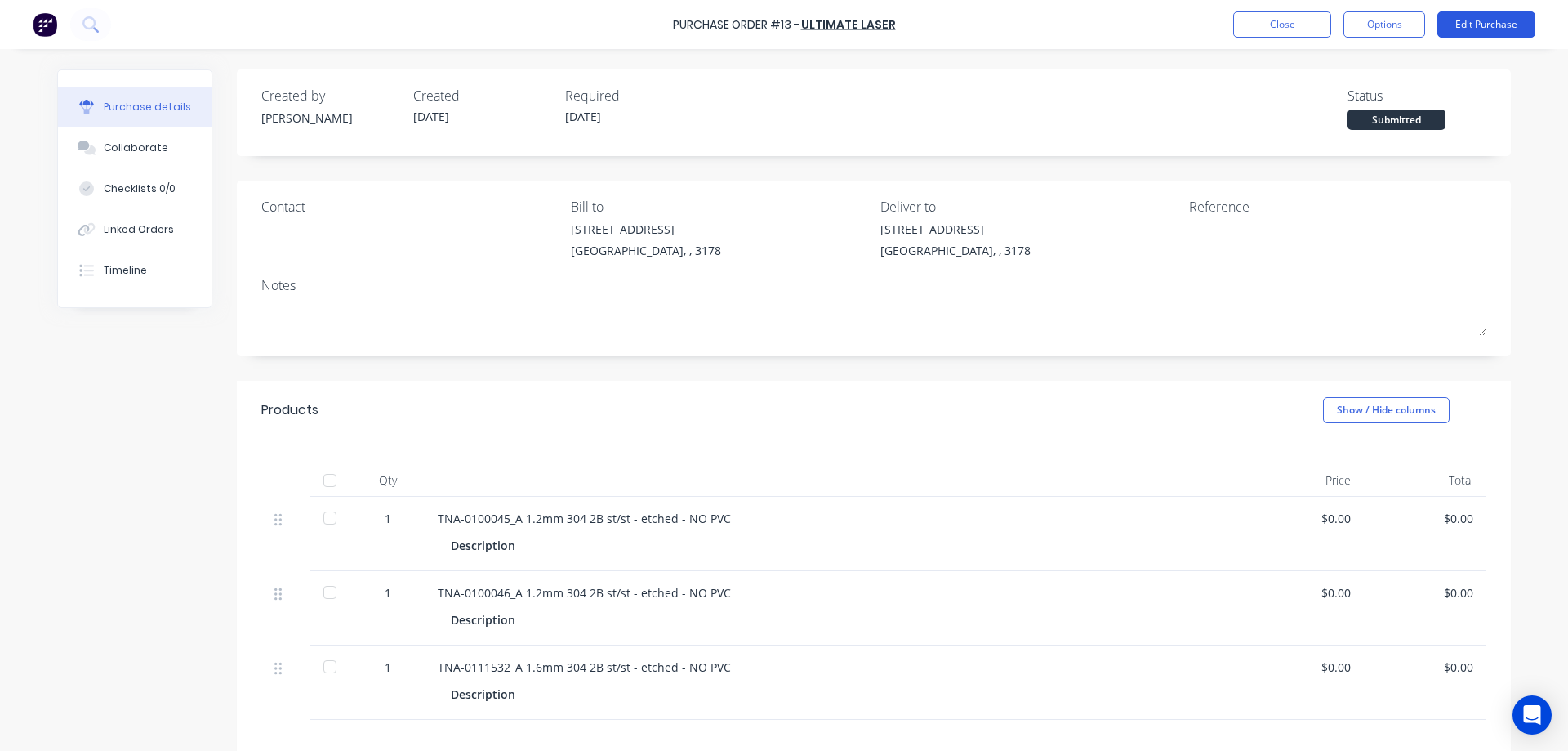
click at [1467, 23] on button "Edit Purchase" at bounding box center [1486, 25] width 98 height 26
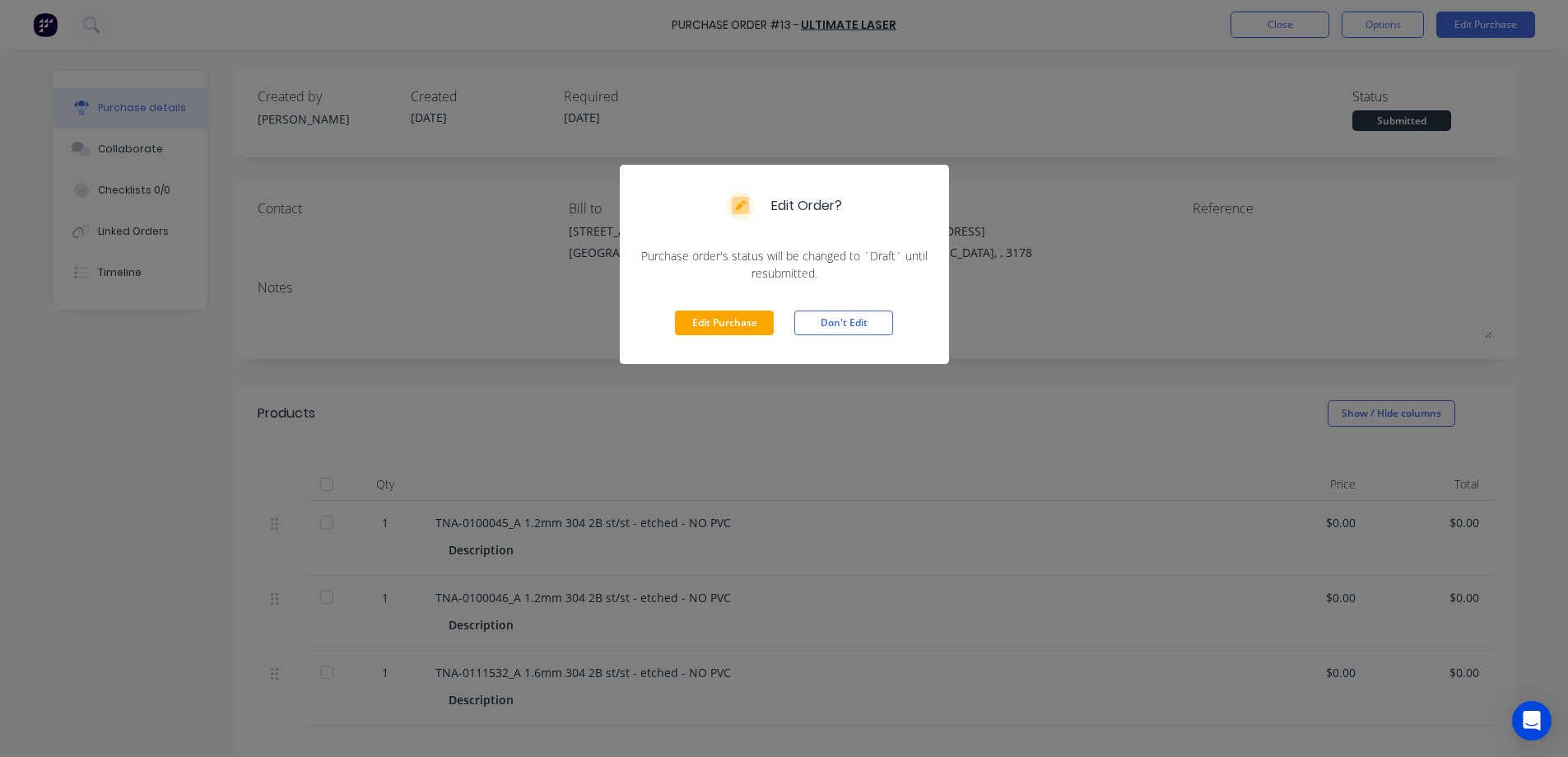
drag, startPoint x: 1384, startPoint y: 25, endPoint x: 1394, endPoint y: 34, distance: 13.5
click at [1386, 27] on div "Edit Order? Purchase order's status will be changed to `Draft` until resubmitte…" at bounding box center [784, 378] width 1568 height 757
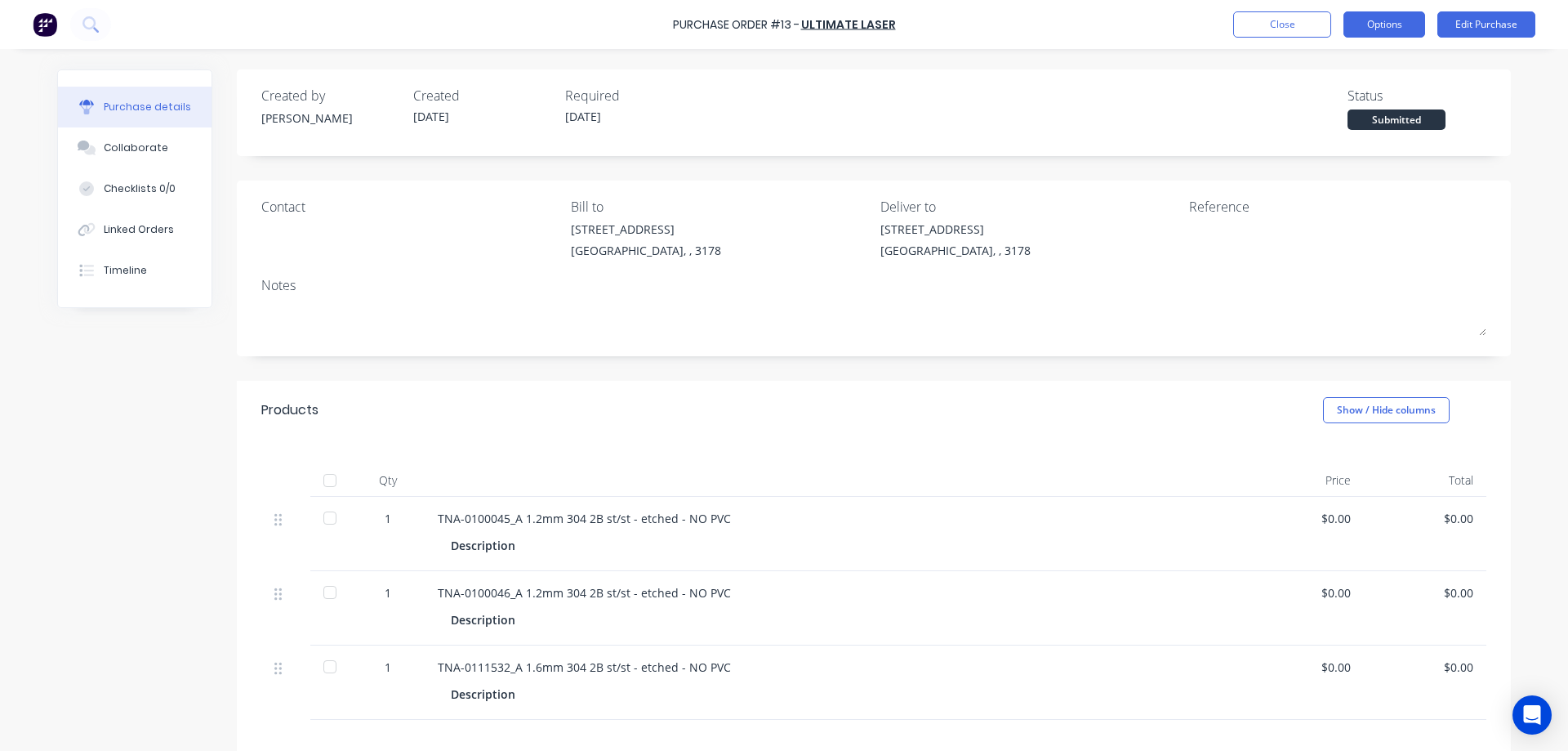
click at [1379, 24] on button "Options" at bounding box center [1383, 25] width 82 height 26
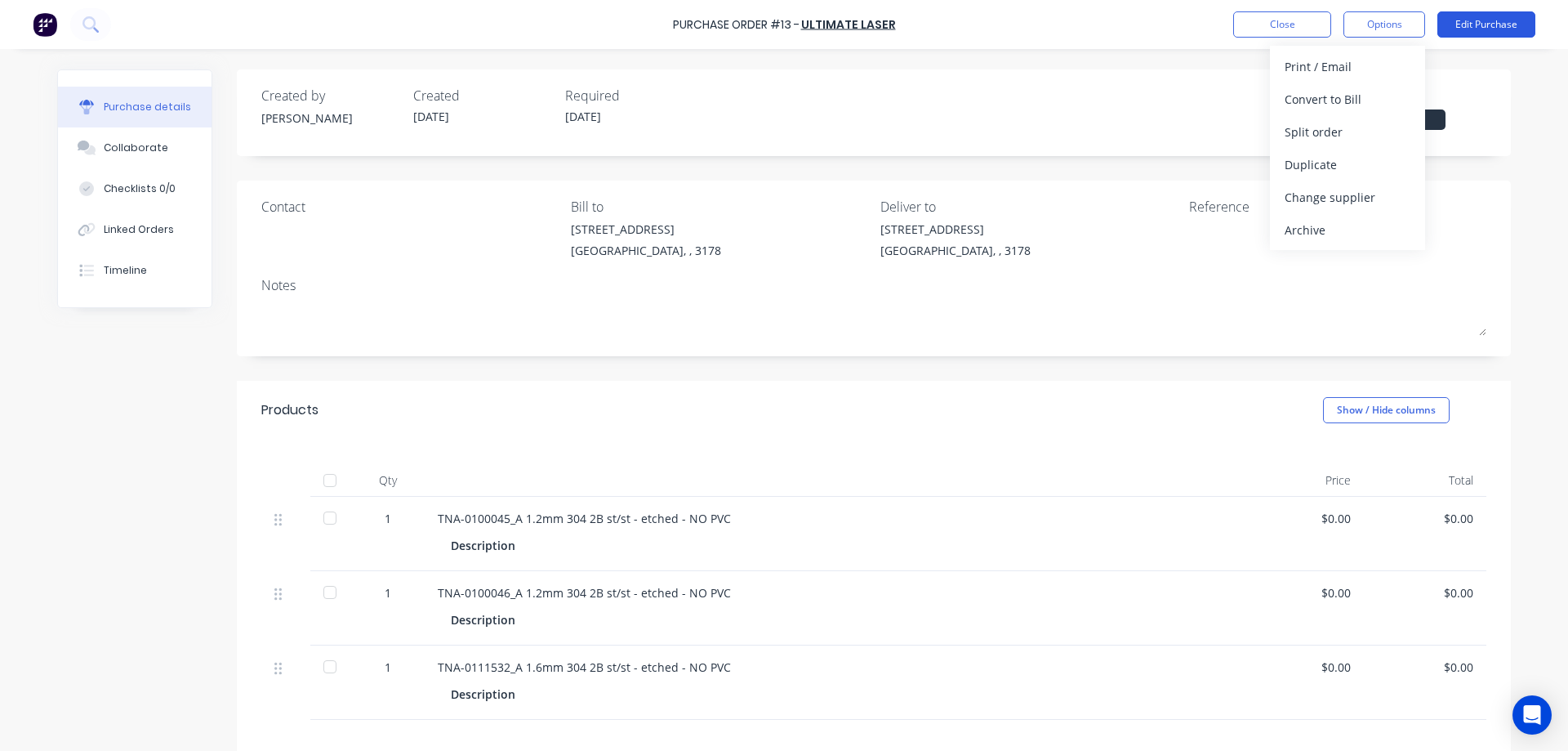
click at [1463, 21] on button "Edit Purchase" at bounding box center [1486, 25] width 98 height 26
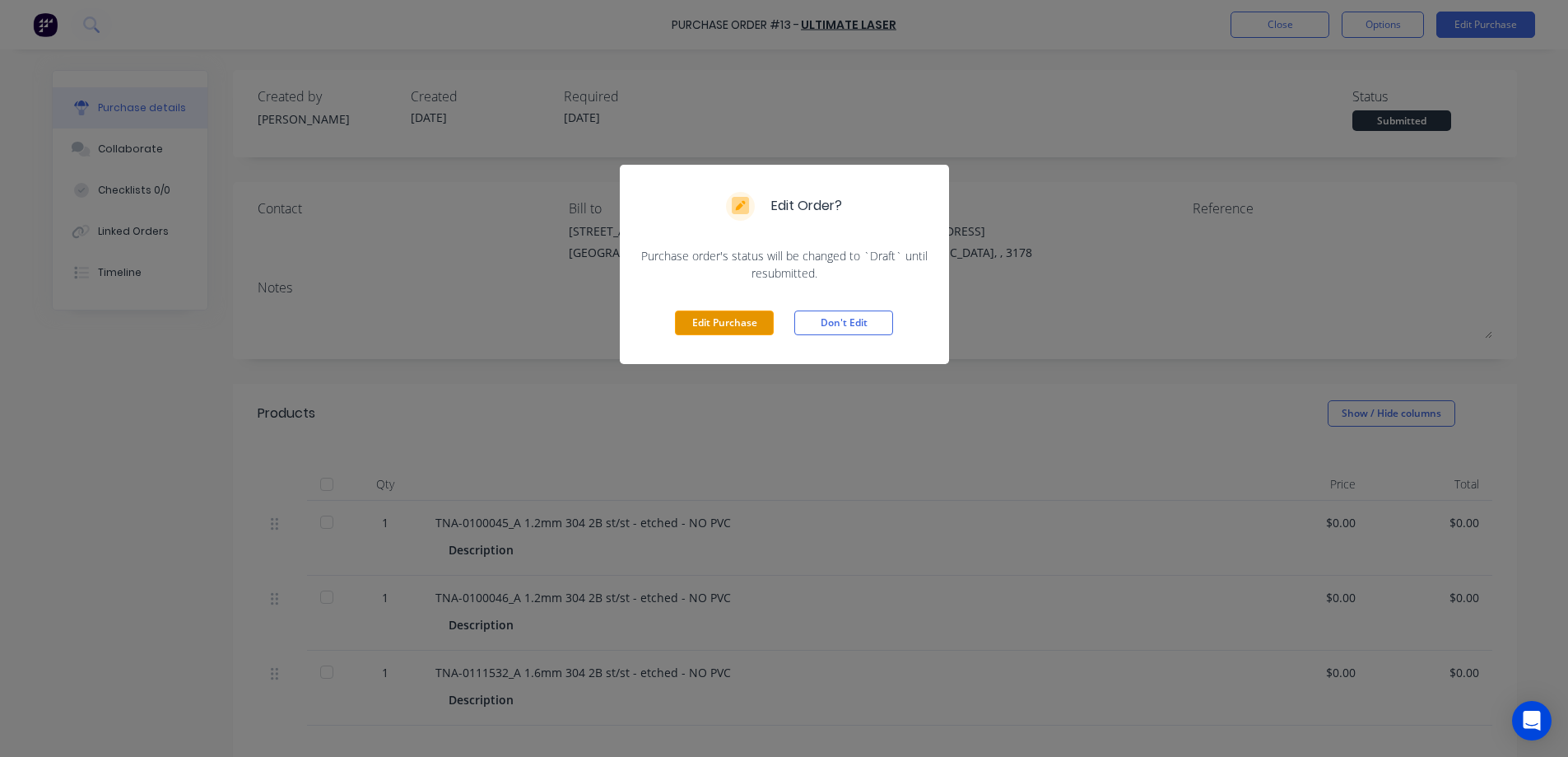
click at [749, 318] on button "Edit Purchase" at bounding box center [724, 323] width 99 height 25
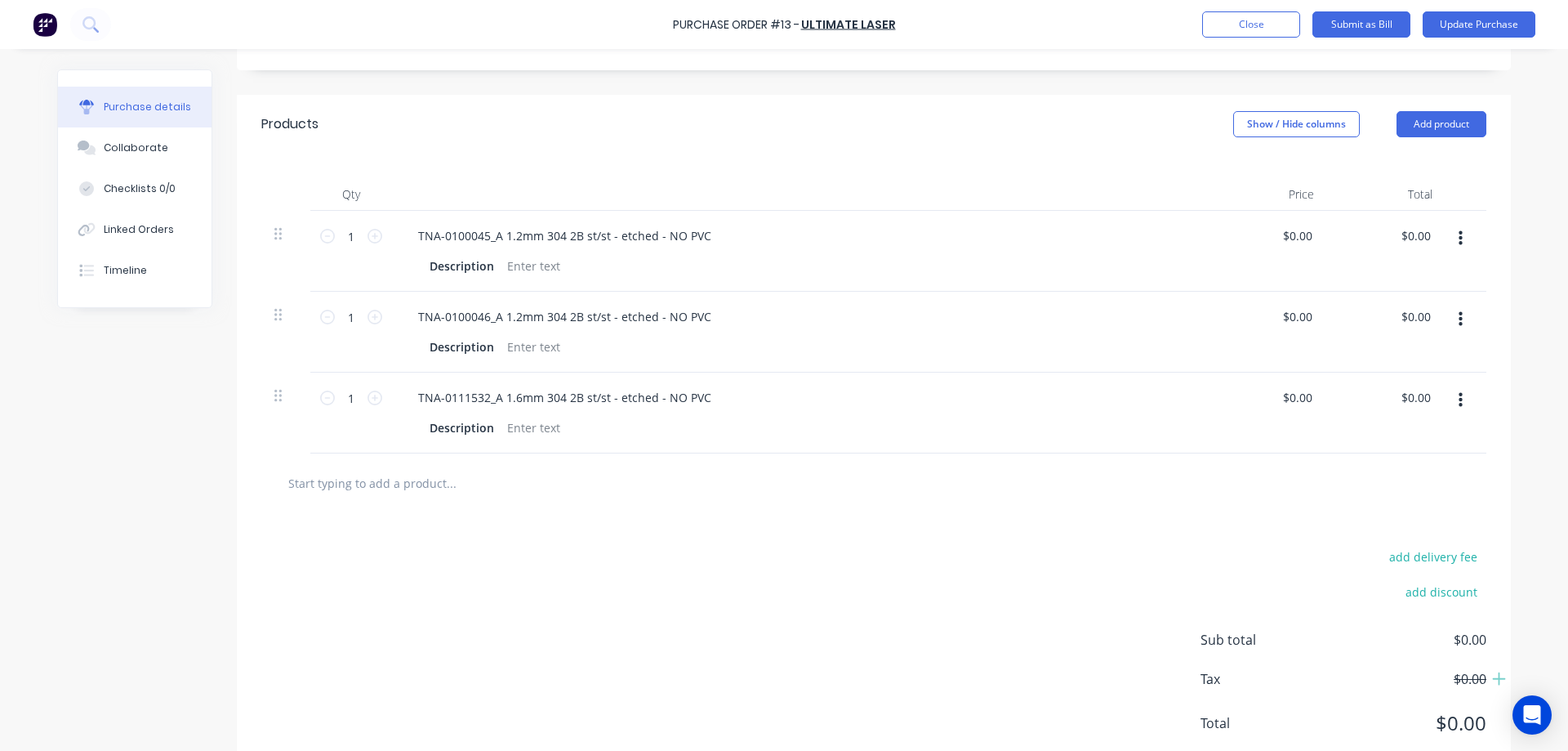
scroll to position [326, 0]
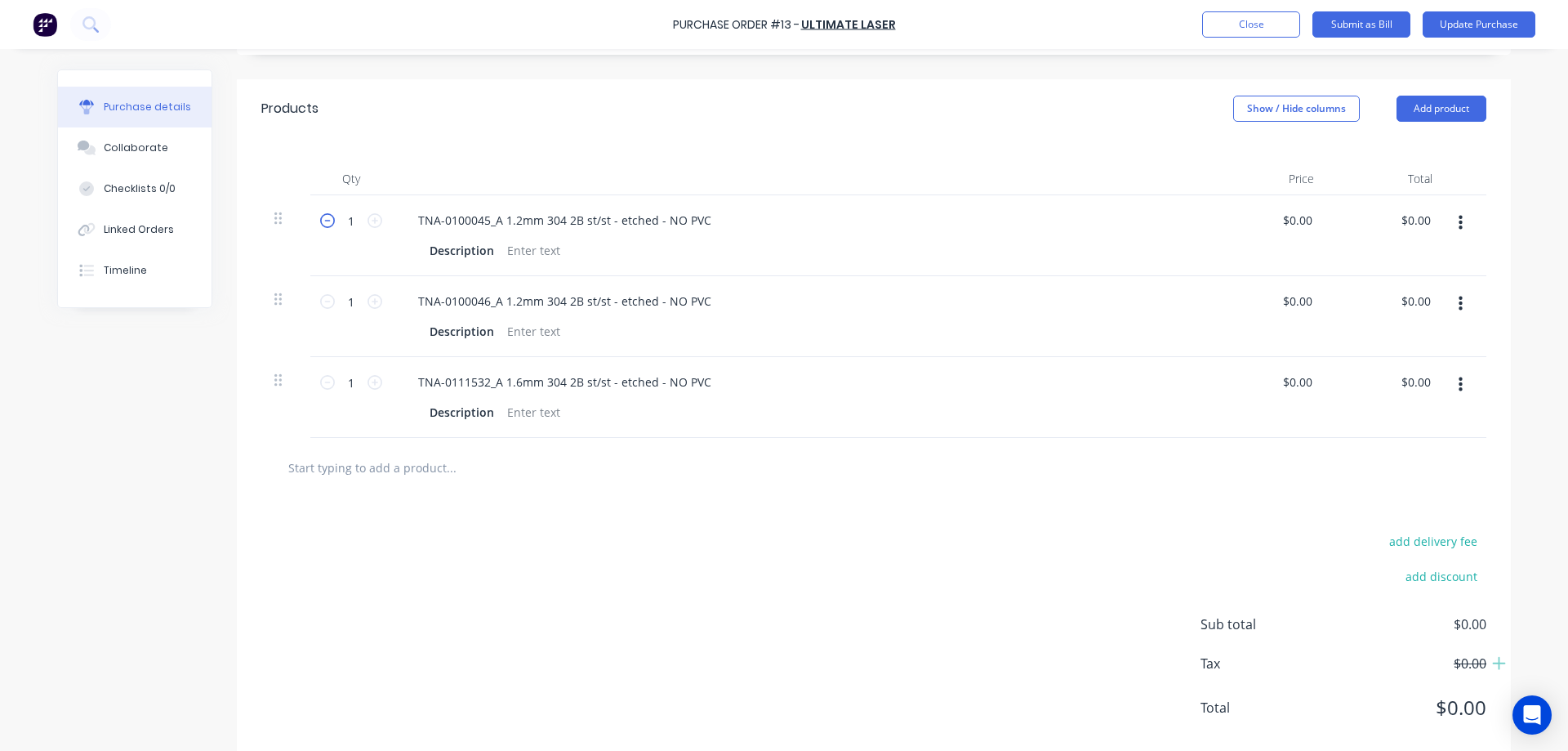
click at [320, 222] on icon at bounding box center [327, 221] width 15 height 15
type input "0"
click at [323, 300] on icon at bounding box center [327, 302] width 15 height 15
type input "0"
click at [322, 381] on icon at bounding box center [327, 383] width 15 height 15
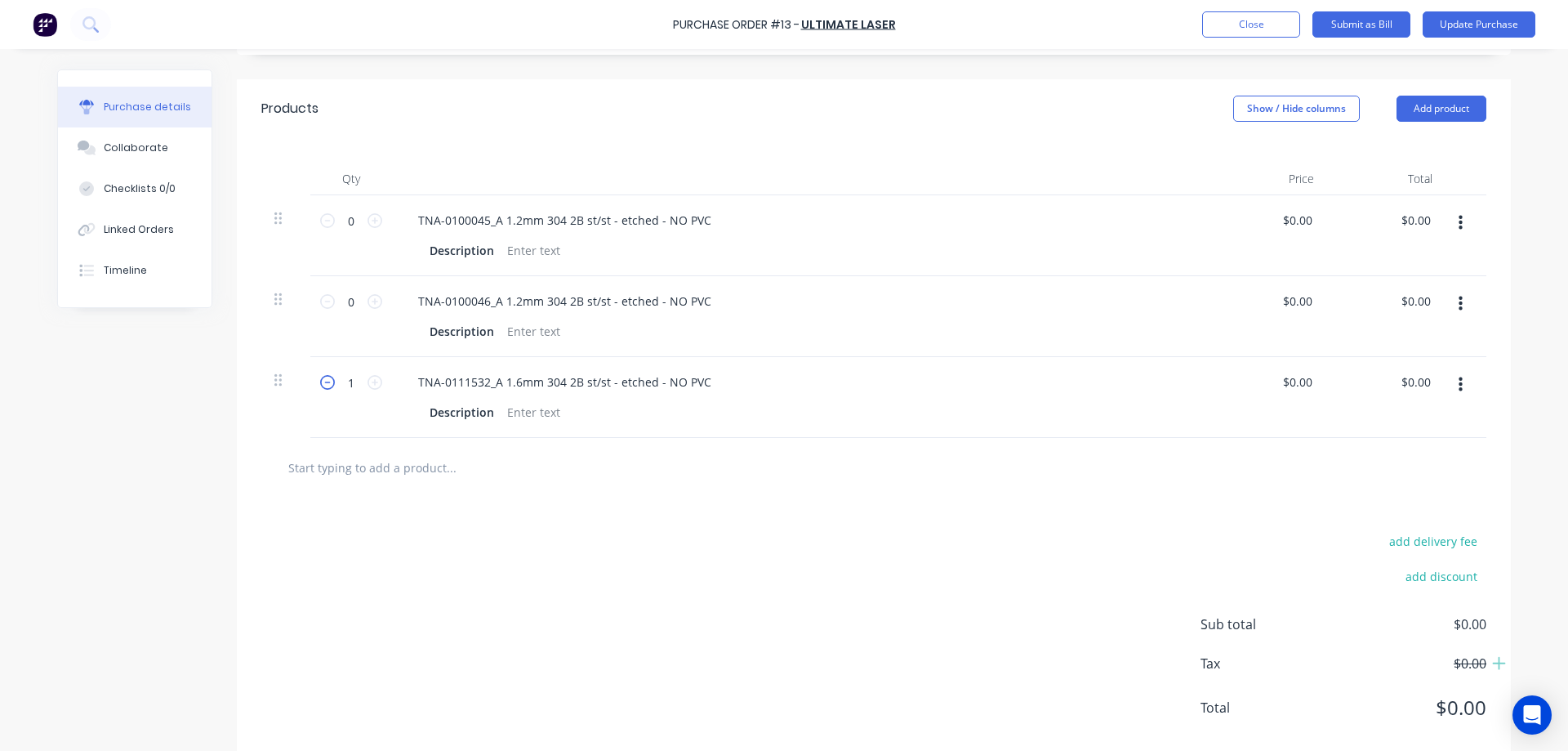
type input "0"
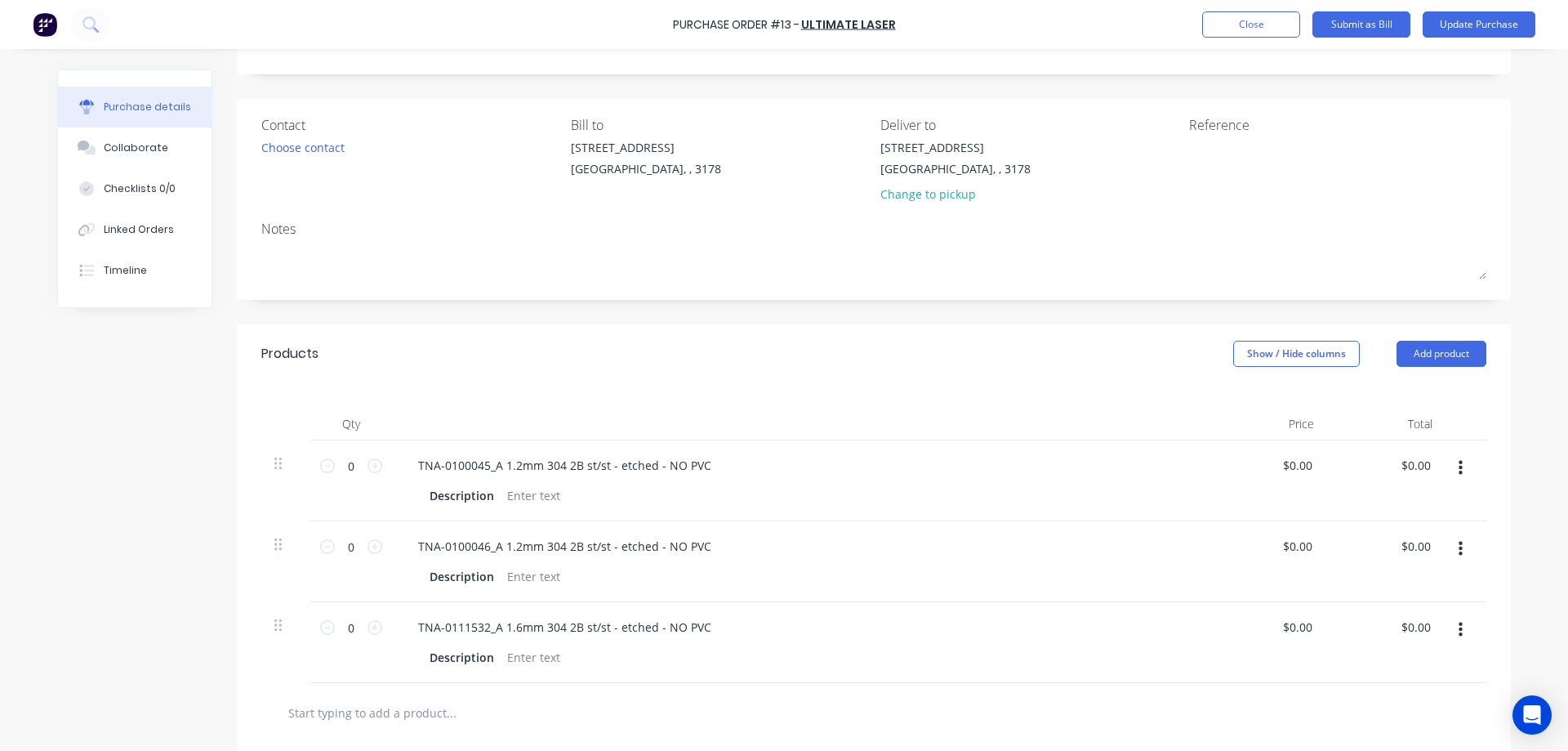
scroll to position [0, 0]
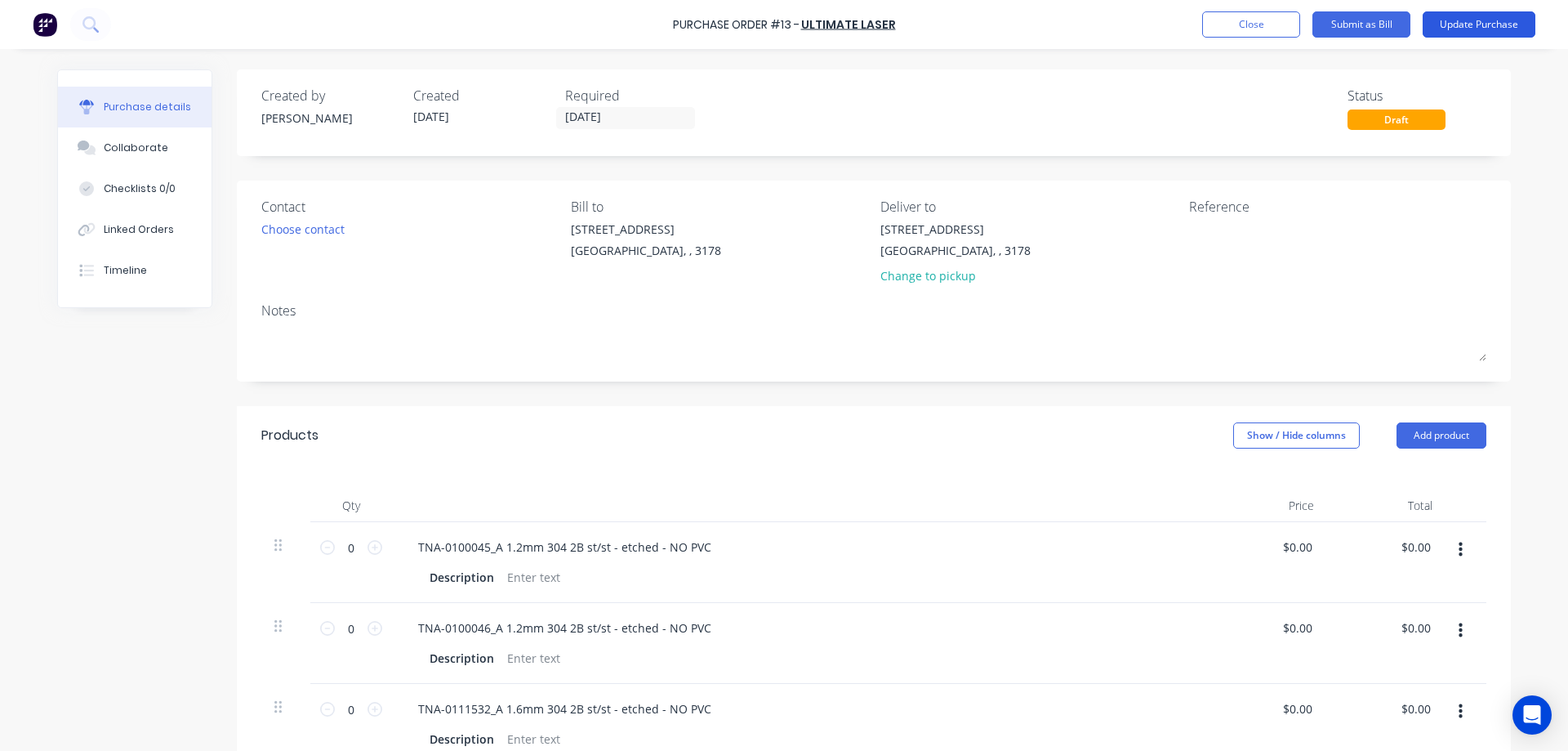
click at [1447, 27] on button "Update Purchase" at bounding box center [1478, 25] width 113 height 26
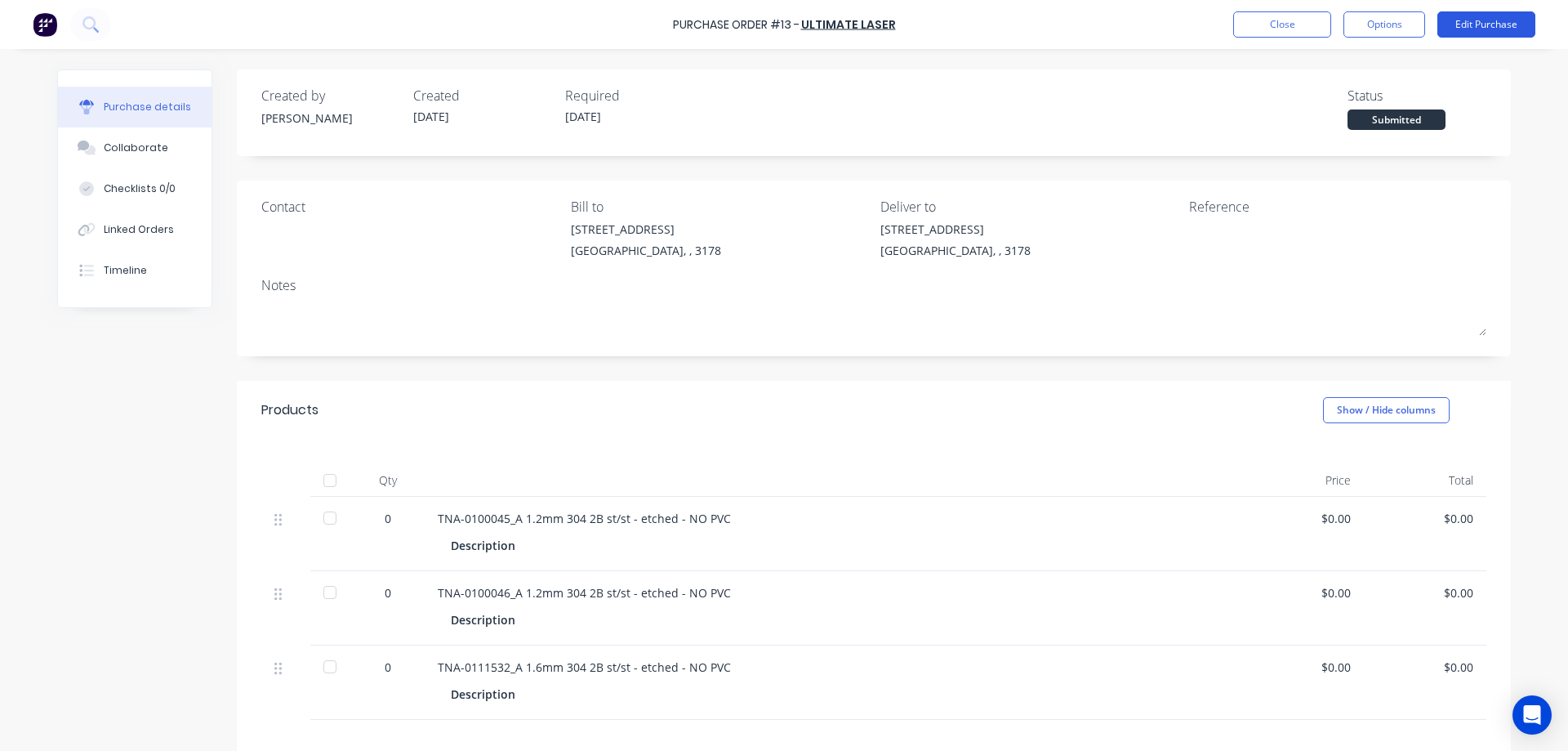
click at [1456, 21] on button "Edit Purchase" at bounding box center [1486, 25] width 98 height 26
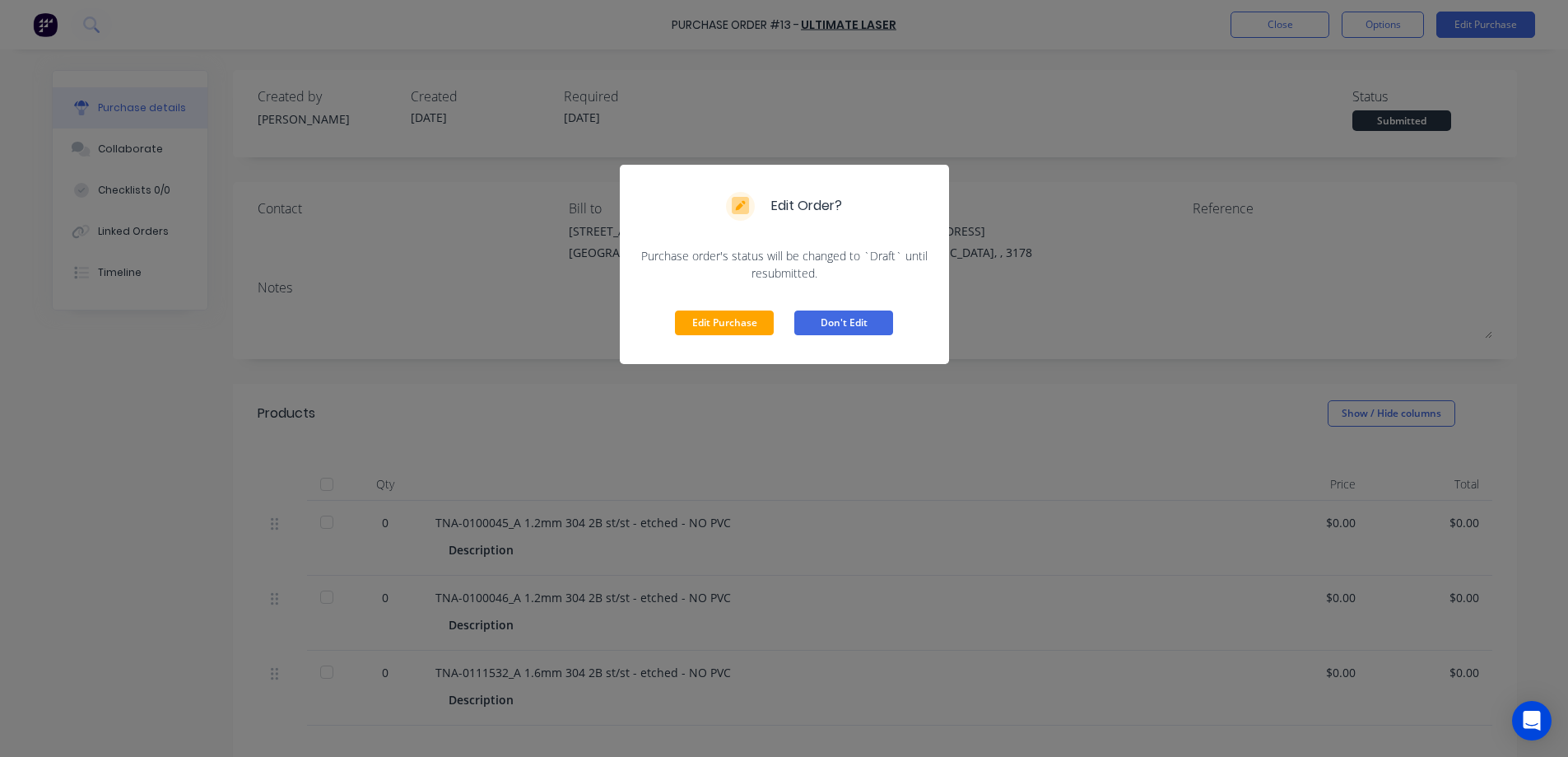
click at [847, 321] on button "Don't Edit" at bounding box center [843, 323] width 99 height 25
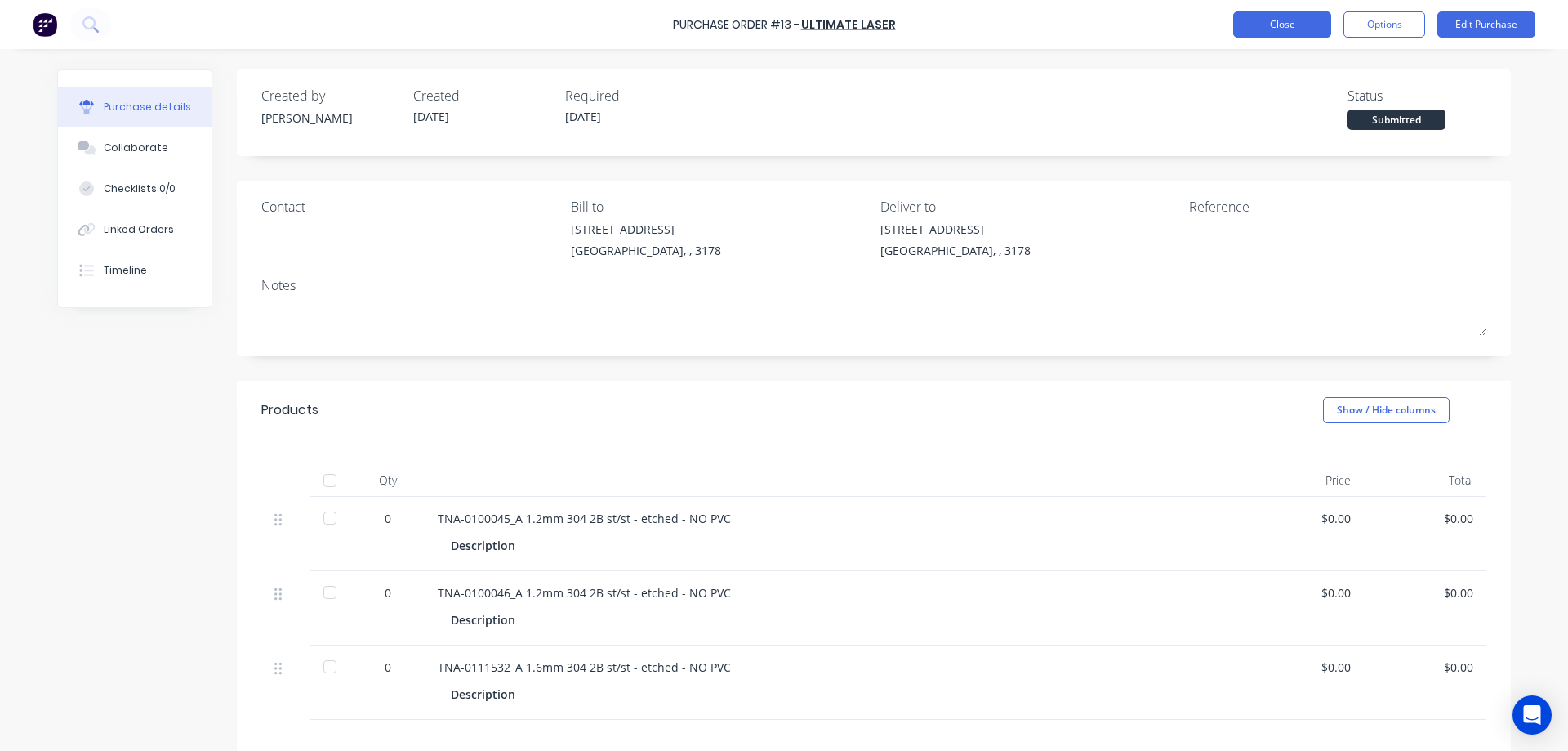
click at [1266, 20] on button "Close" at bounding box center [1281, 25] width 98 height 26
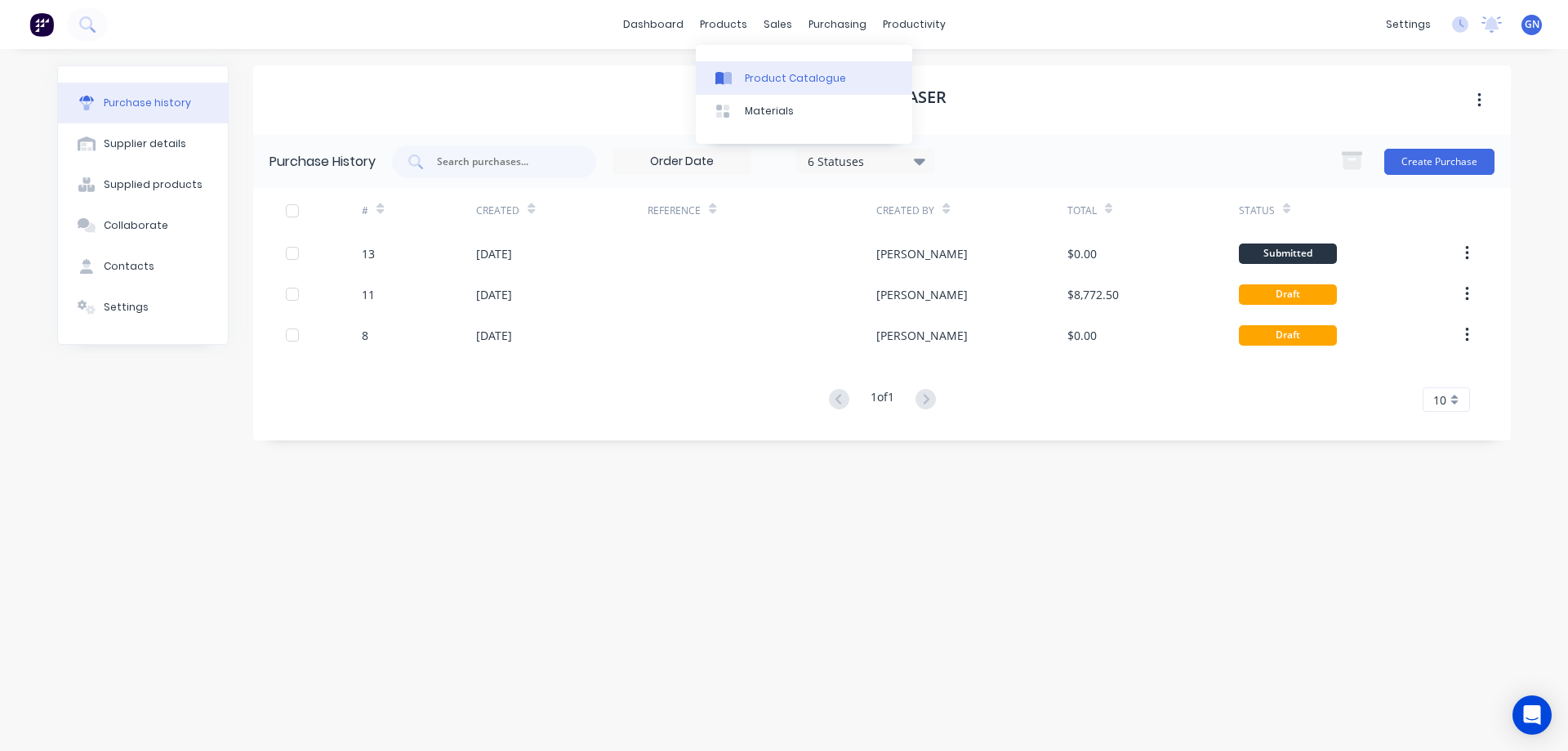
click at [760, 77] on div "Product Catalogue" at bounding box center [795, 78] width 101 height 15
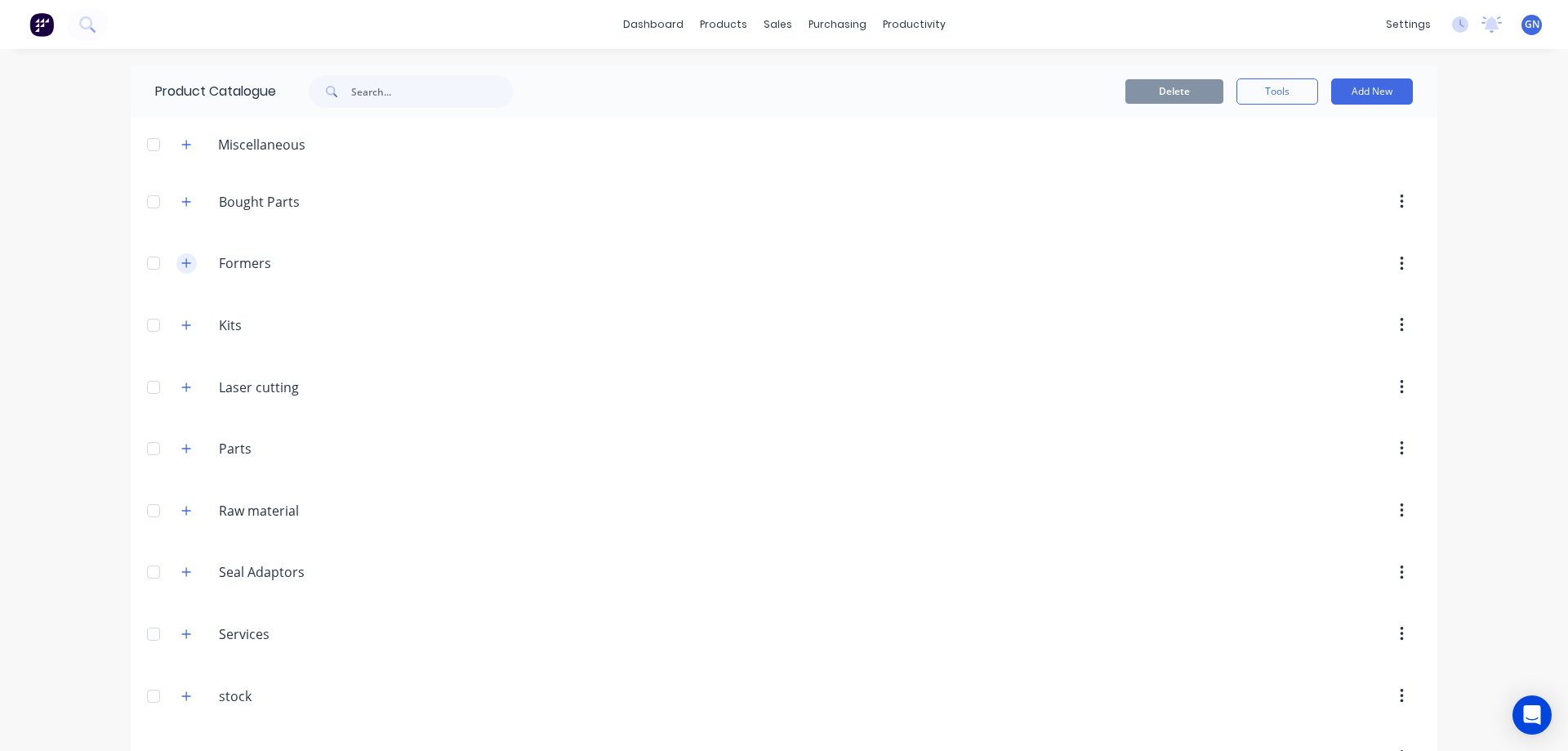
click at [181, 262] on icon "button" at bounding box center [186, 263] width 10 height 12
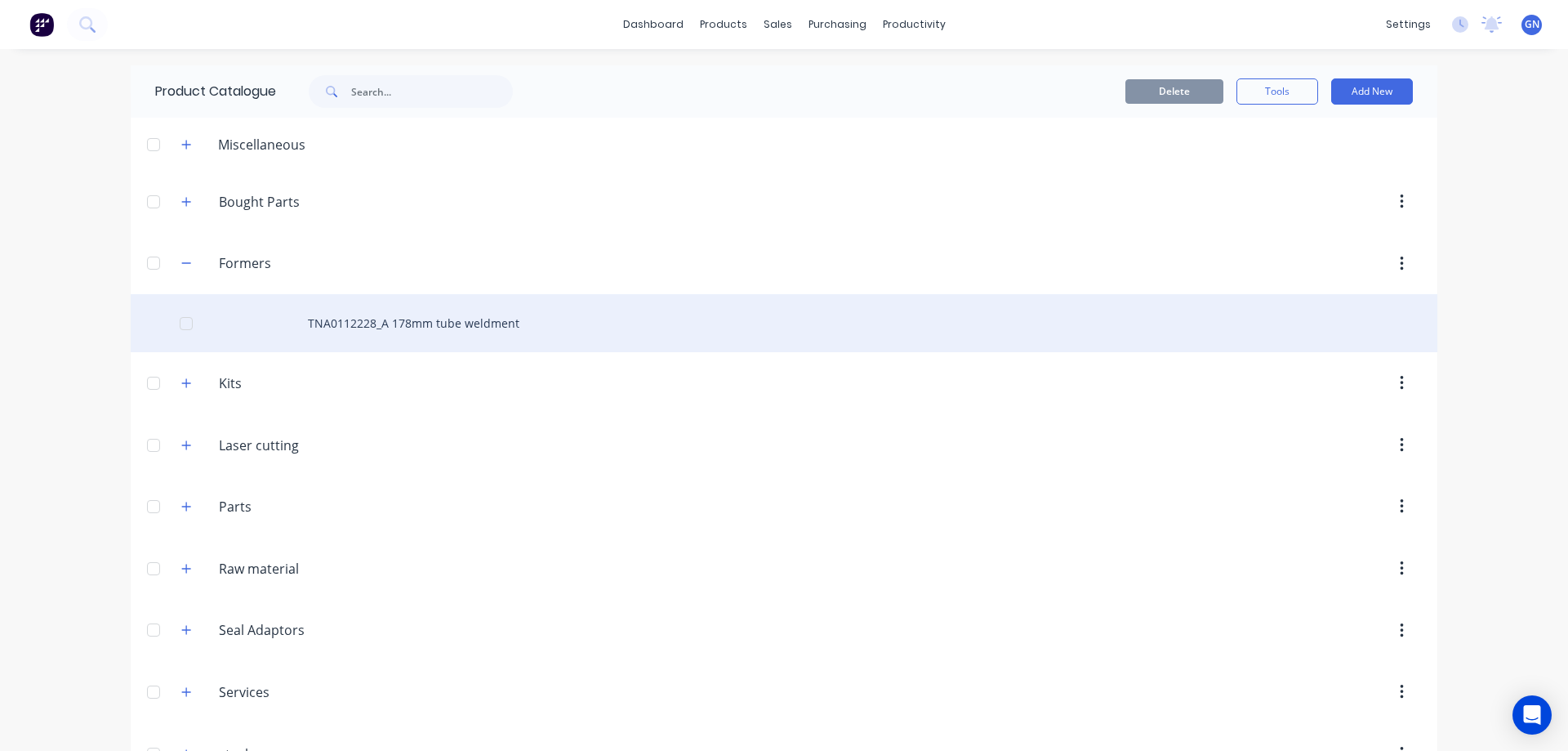
click at [323, 317] on div "TNA0112228_A 178mm tube weldment" at bounding box center [784, 323] width 1306 height 58
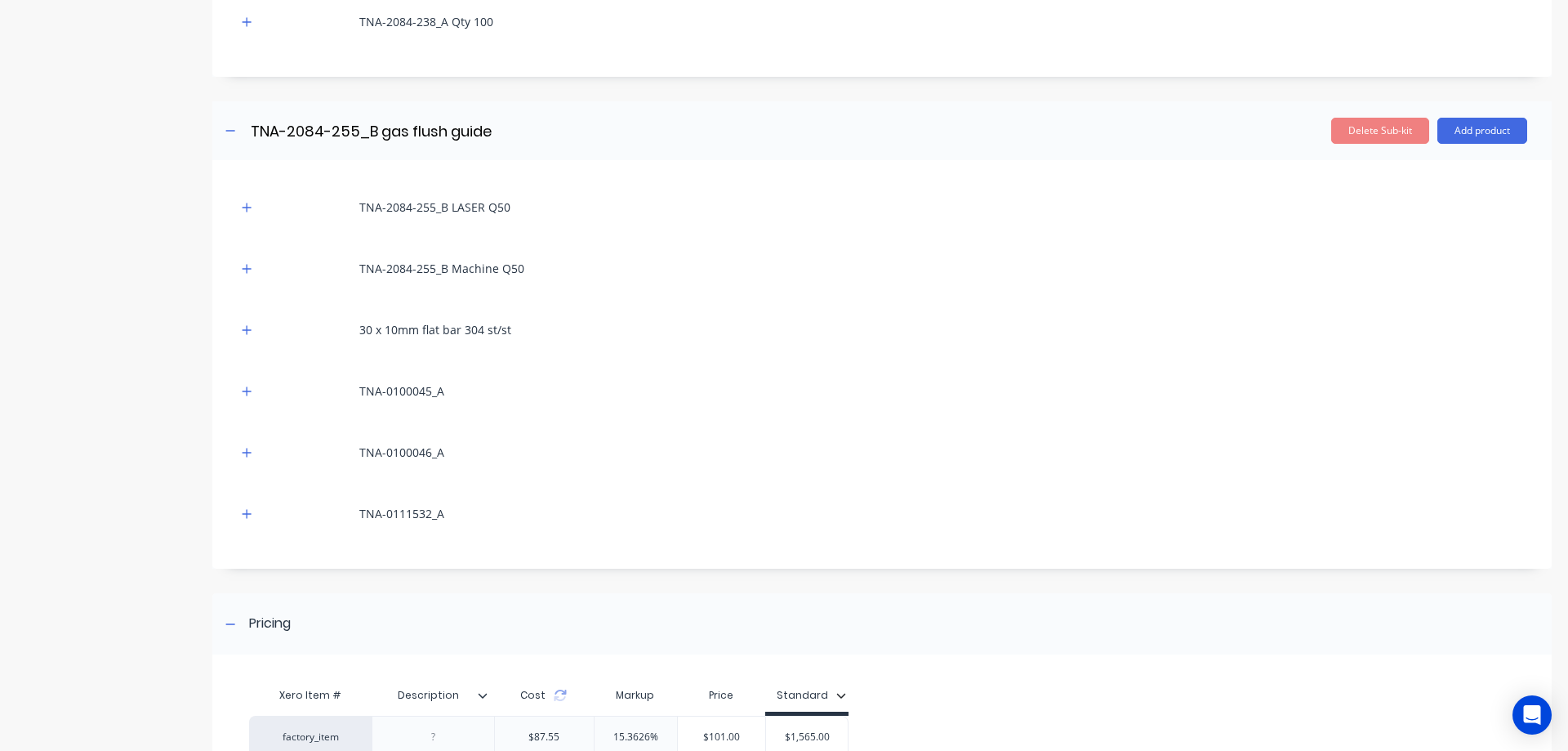
scroll to position [545, 0]
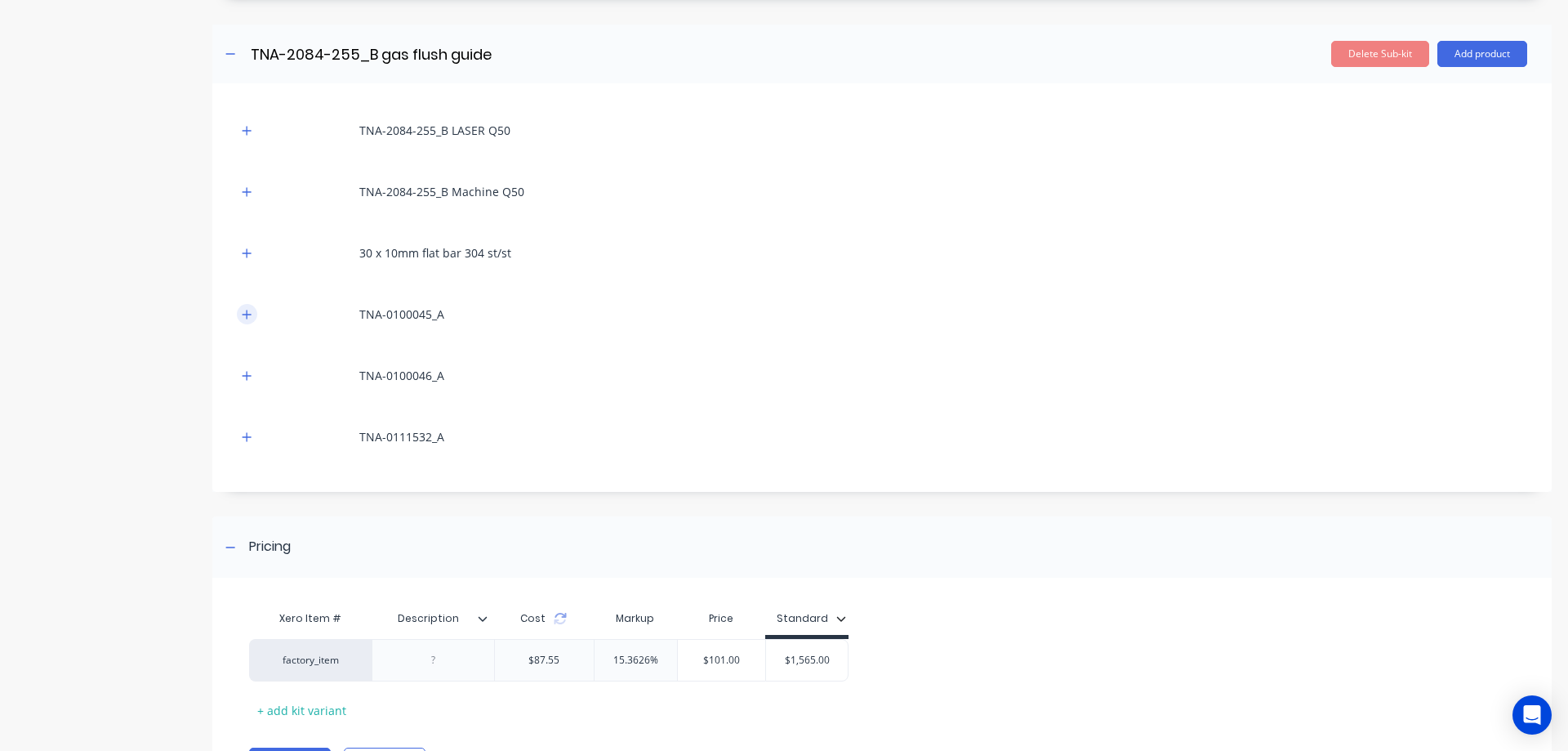
click at [247, 315] on icon "button" at bounding box center [246, 314] width 9 height 9
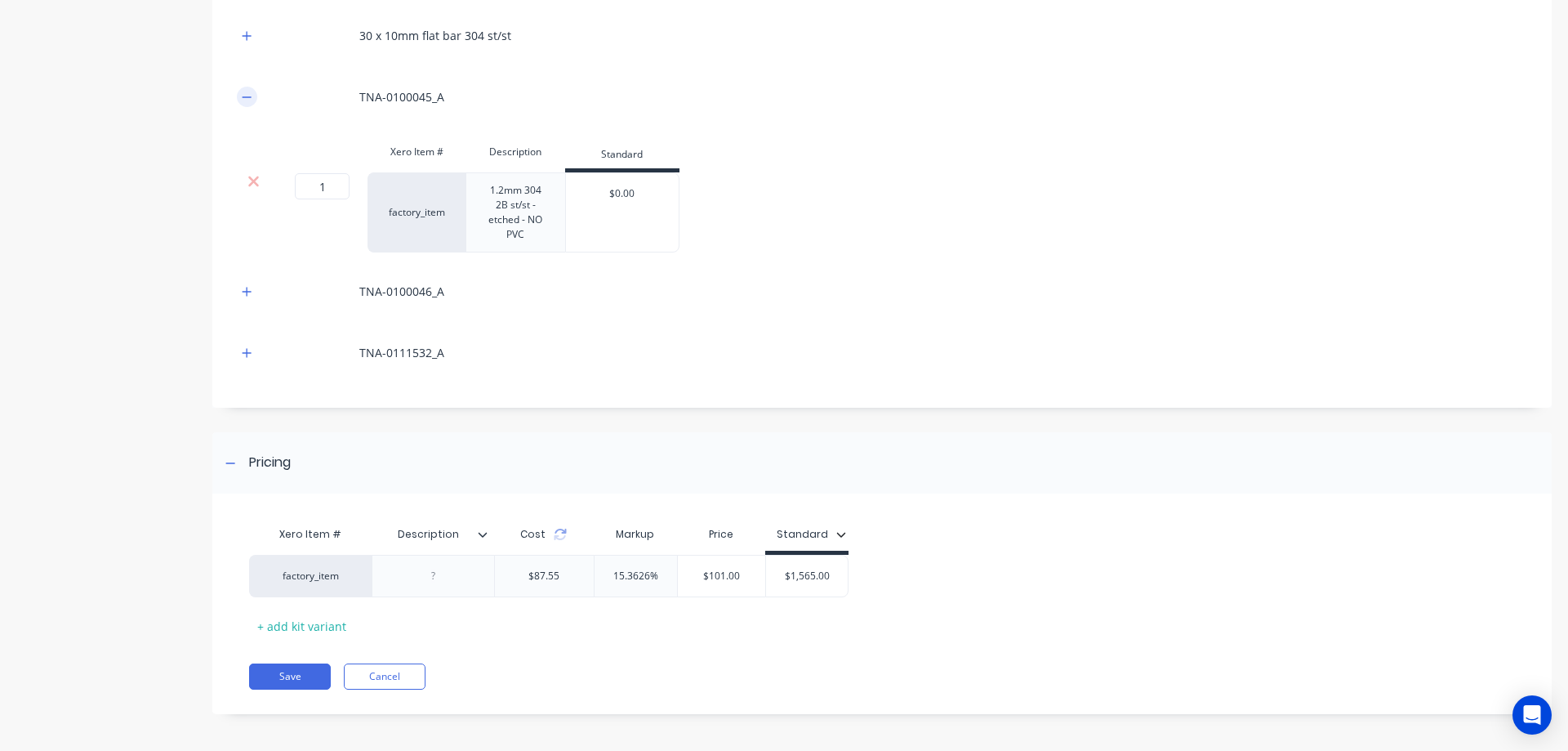
scroll to position [766, 0]
click at [249, 288] on icon "button" at bounding box center [246, 287] width 9 height 9
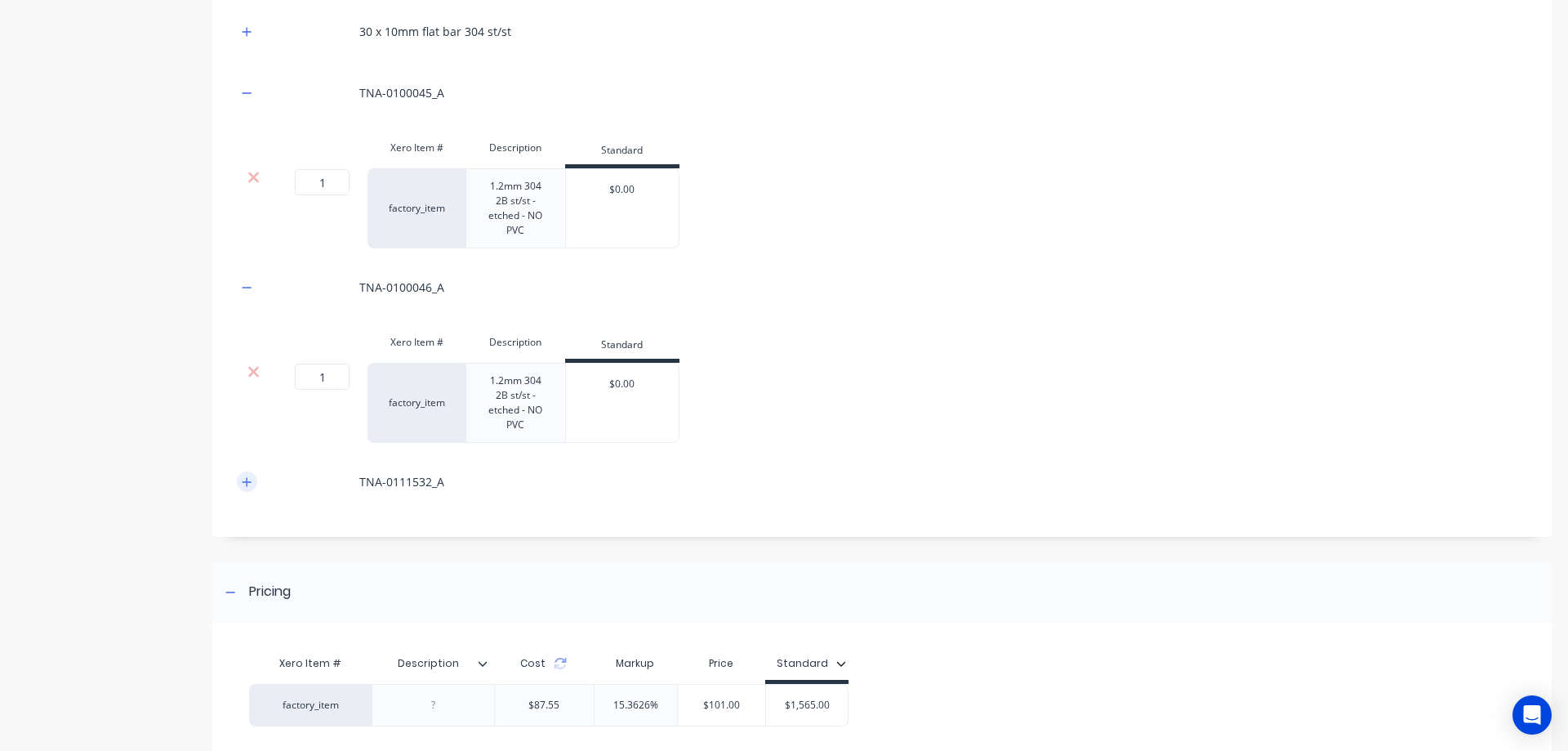
click at [251, 481] on icon "button" at bounding box center [246, 482] width 10 height 12
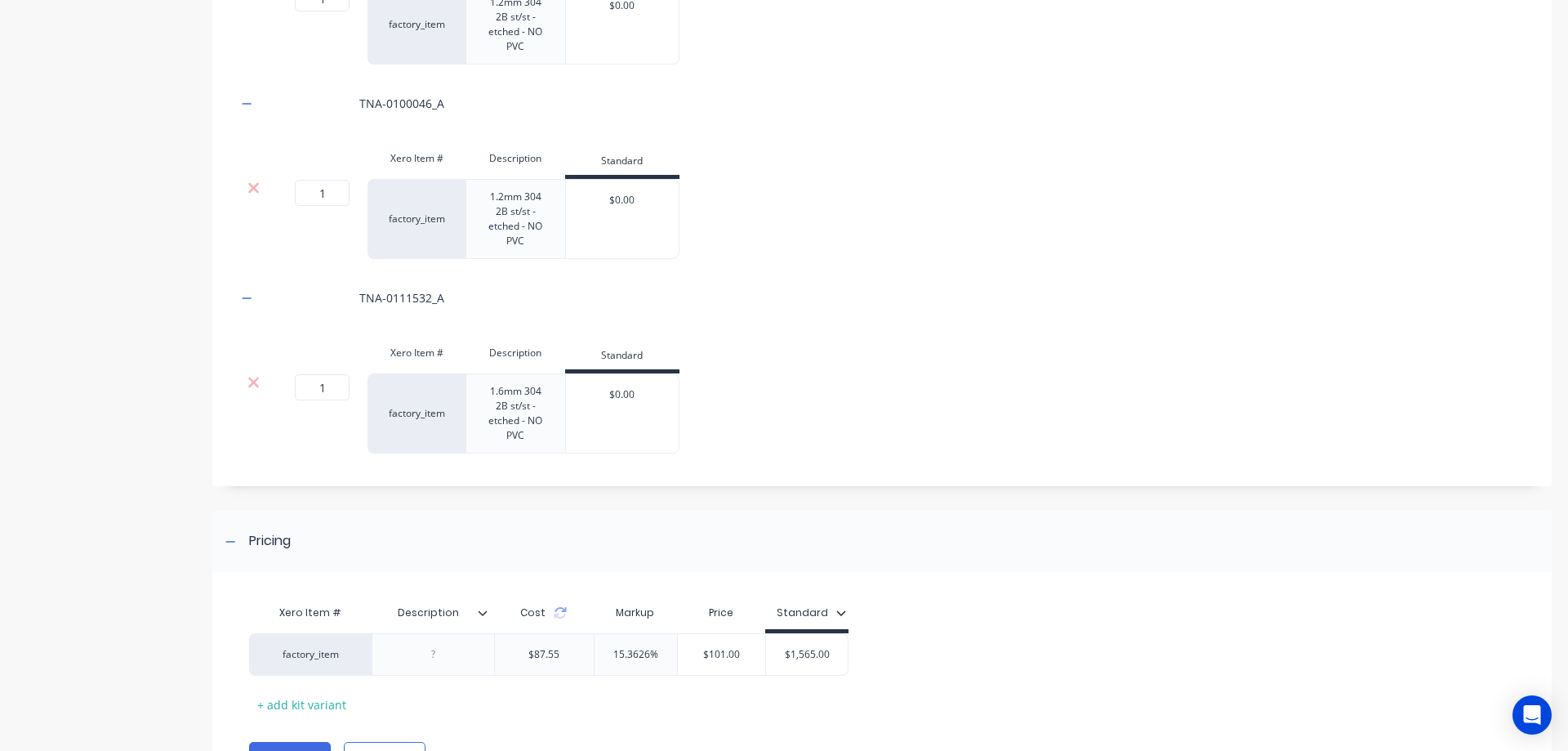
scroll to position [984, 0]
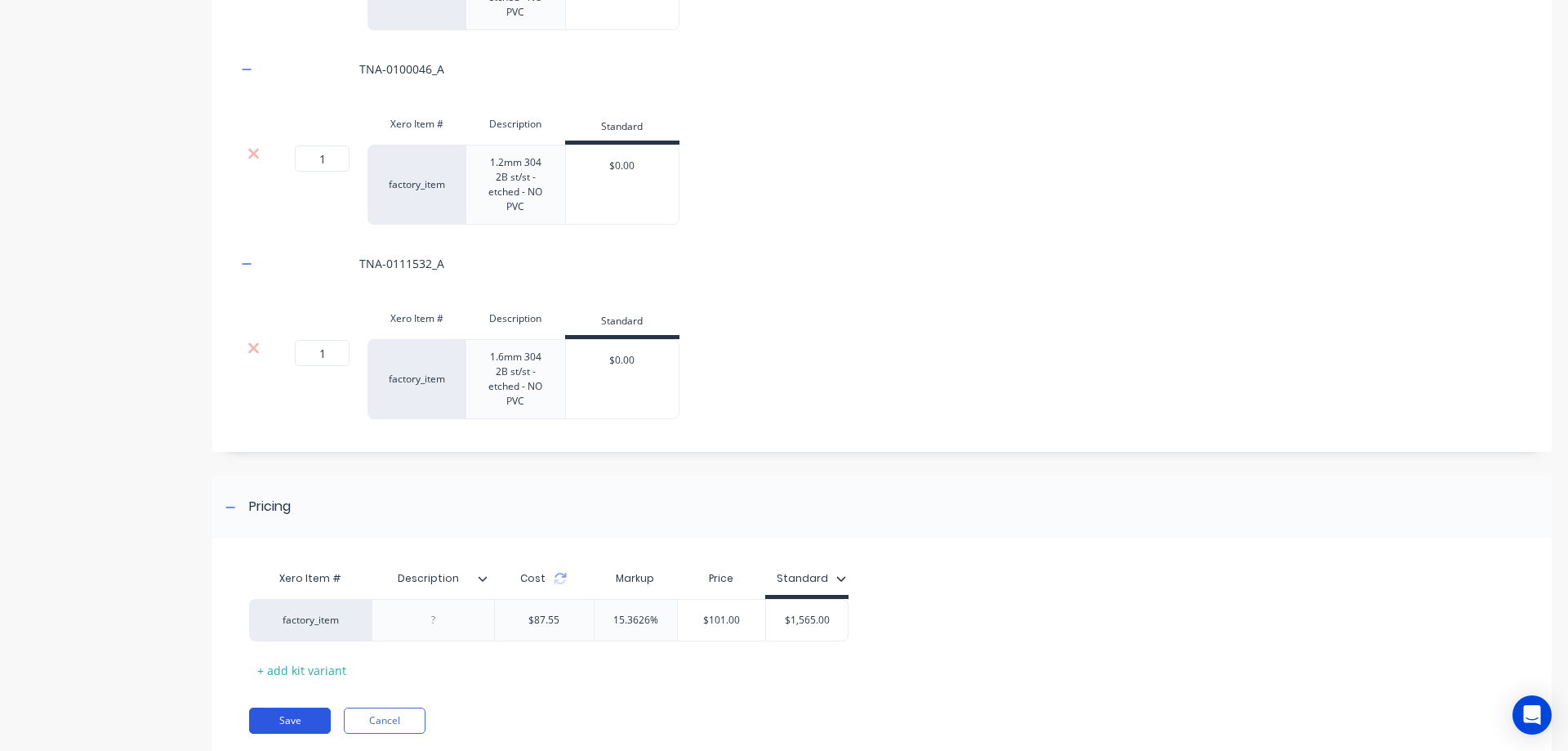
click at [287, 717] on button "Save" at bounding box center [289, 720] width 82 height 26
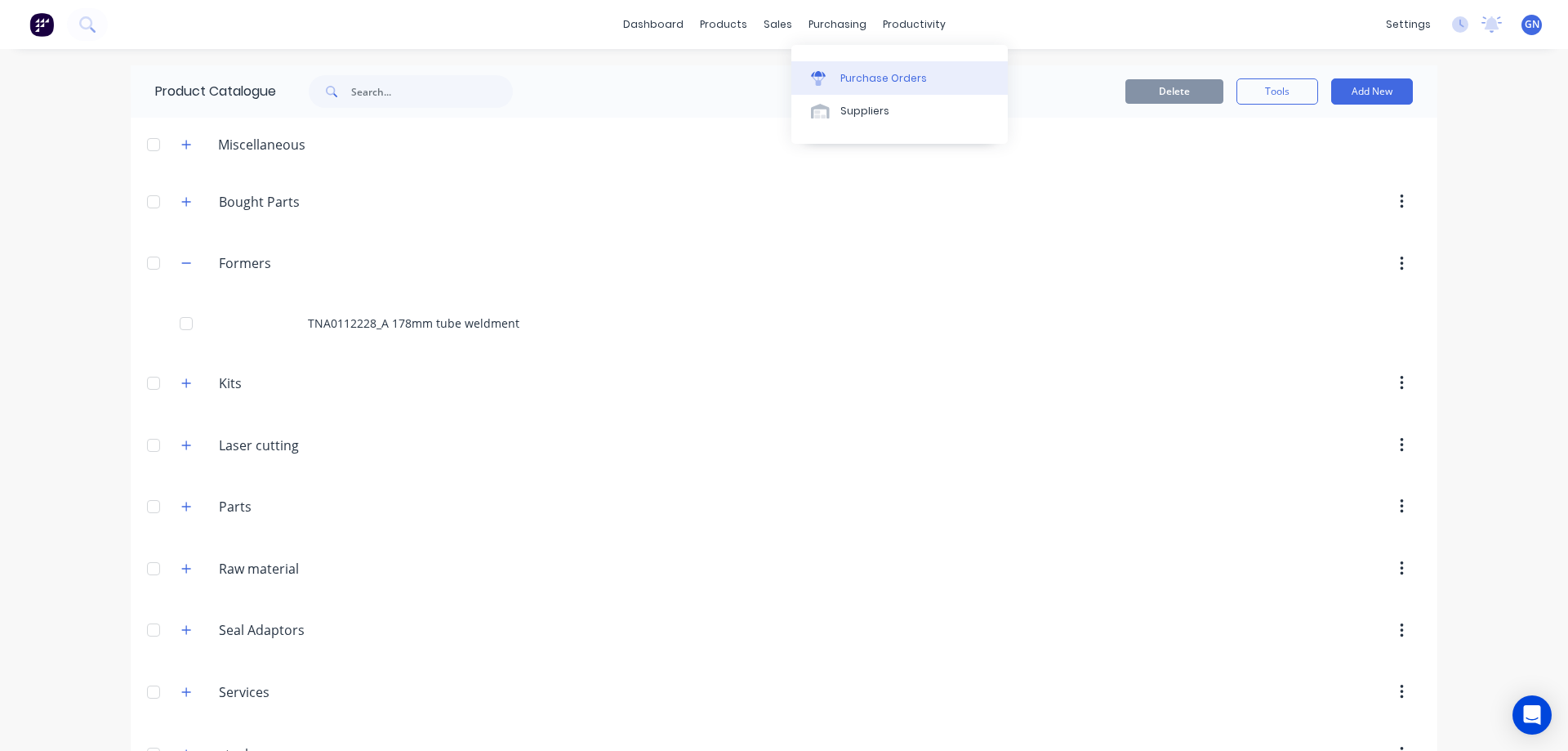
click at [868, 76] on div "Purchase Orders" at bounding box center [883, 78] width 87 height 15
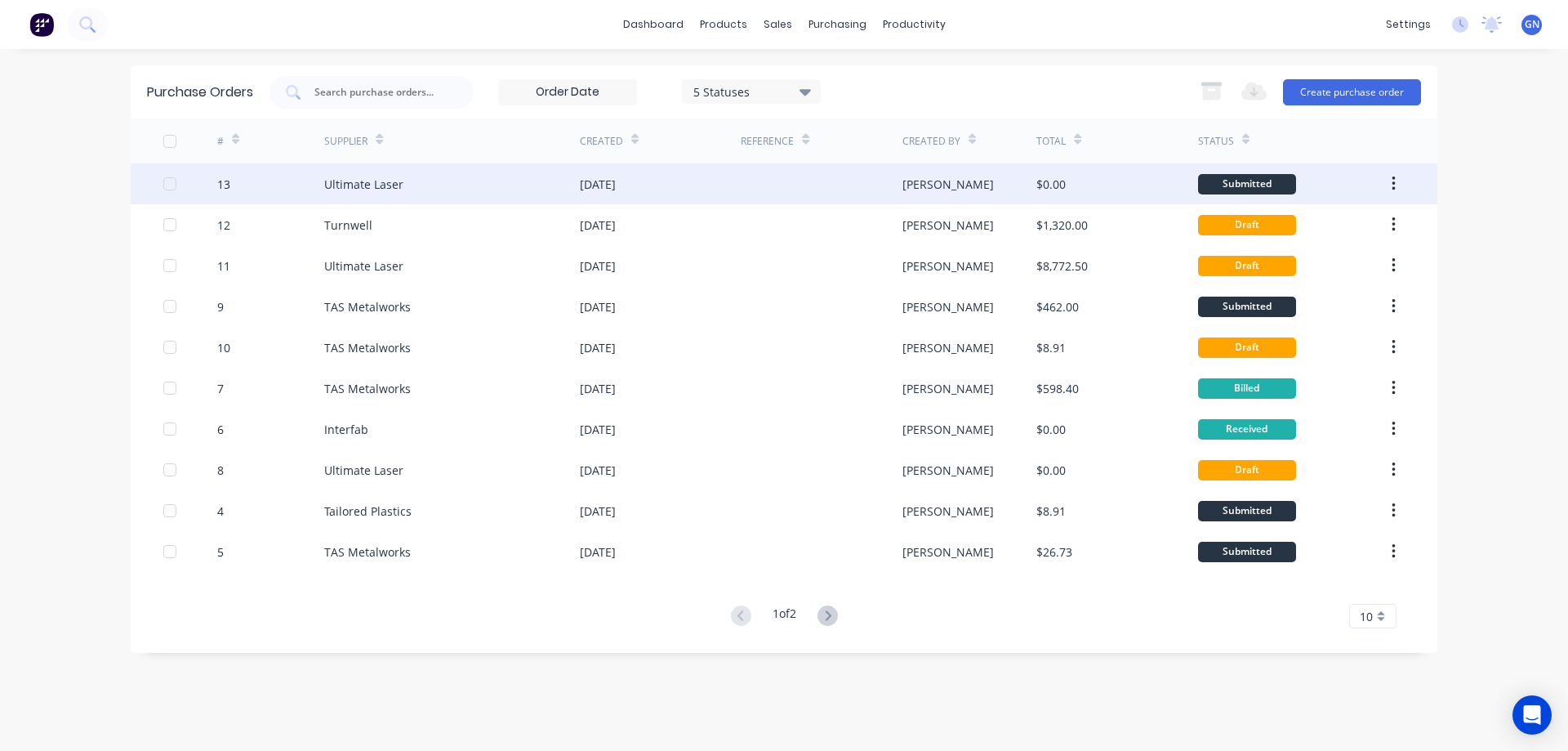
click at [685, 178] on div "[DATE]" at bounding box center [660, 184] width 161 height 41
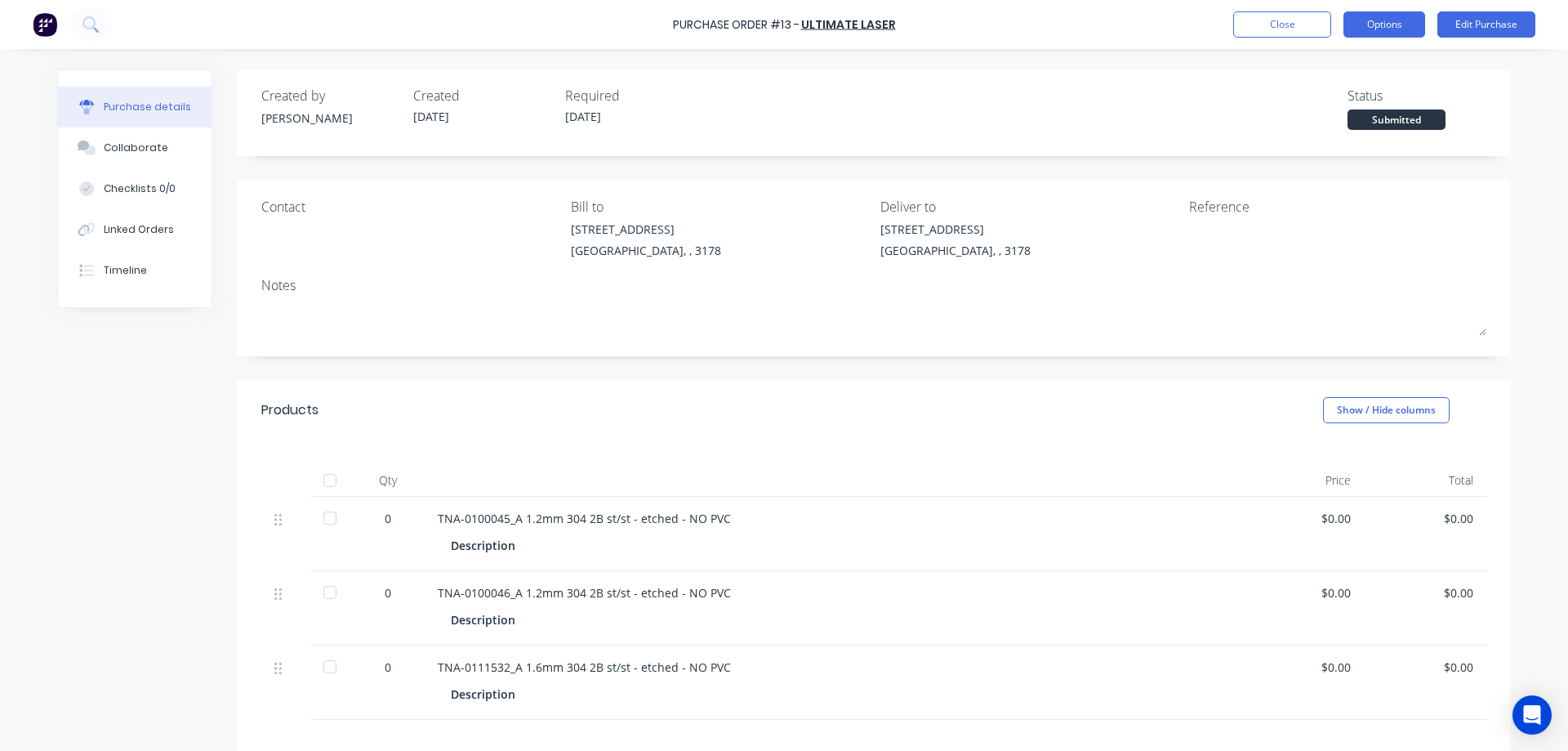
click at [1393, 19] on button "Options" at bounding box center [1383, 25] width 82 height 26
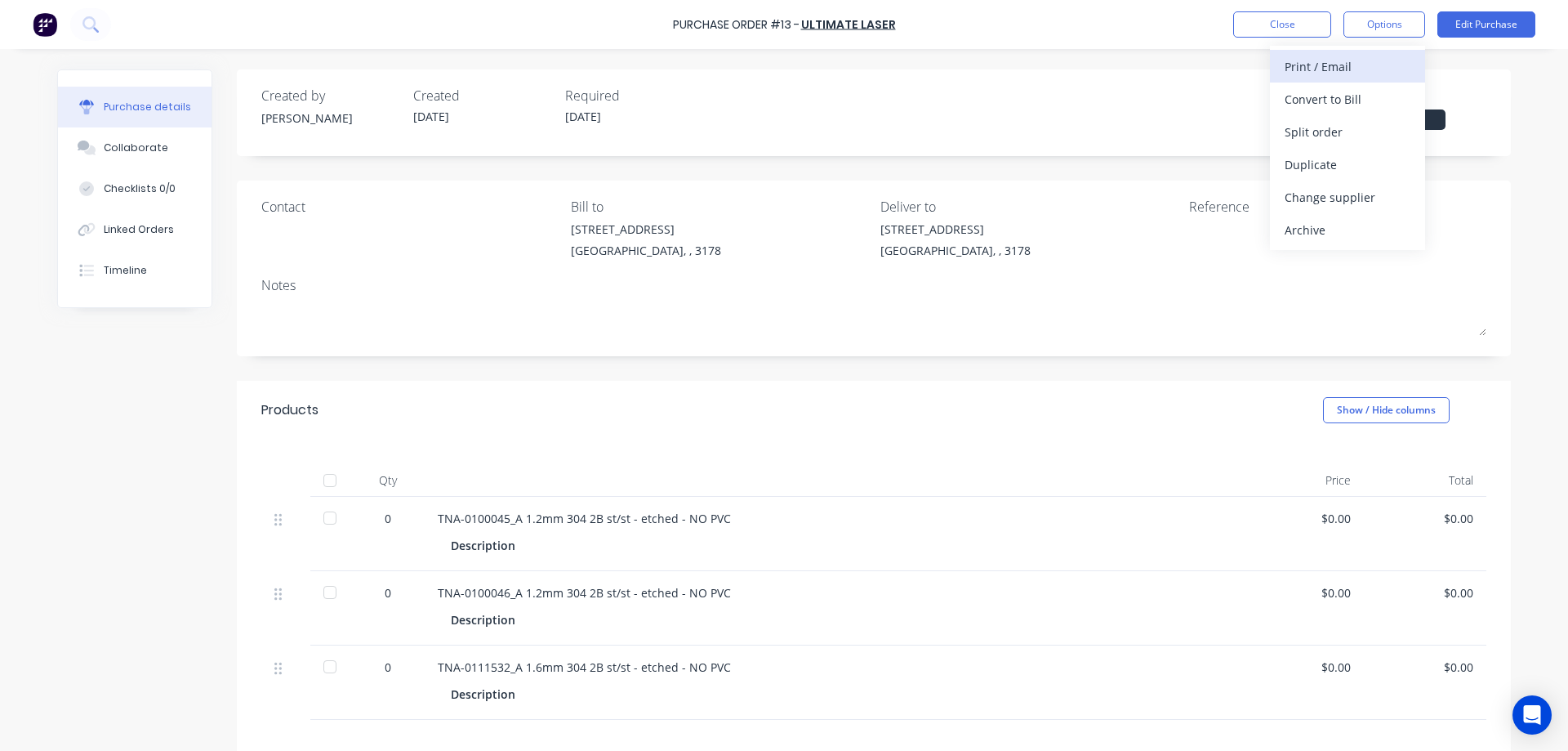
click at [1319, 67] on div "Print / Email" at bounding box center [1347, 66] width 126 height 24
click at [1321, 131] on div "Without pricing" at bounding box center [1347, 132] width 126 height 24
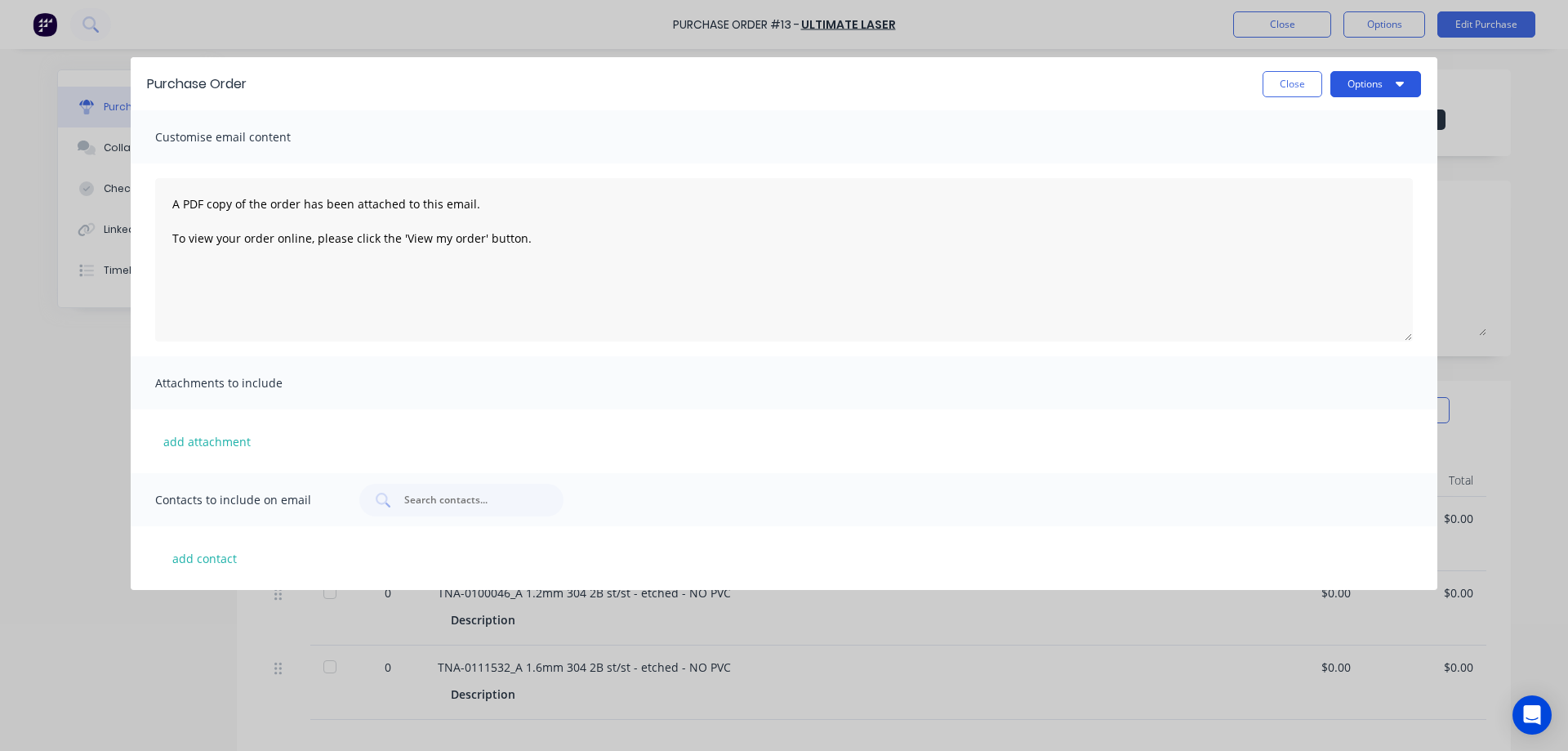
click at [1354, 84] on button "Options" at bounding box center [1375, 84] width 91 height 26
click at [1301, 125] on div "Print" at bounding box center [1343, 125] width 126 height 24
click at [1294, 80] on button "Close" at bounding box center [1292, 84] width 59 height 26
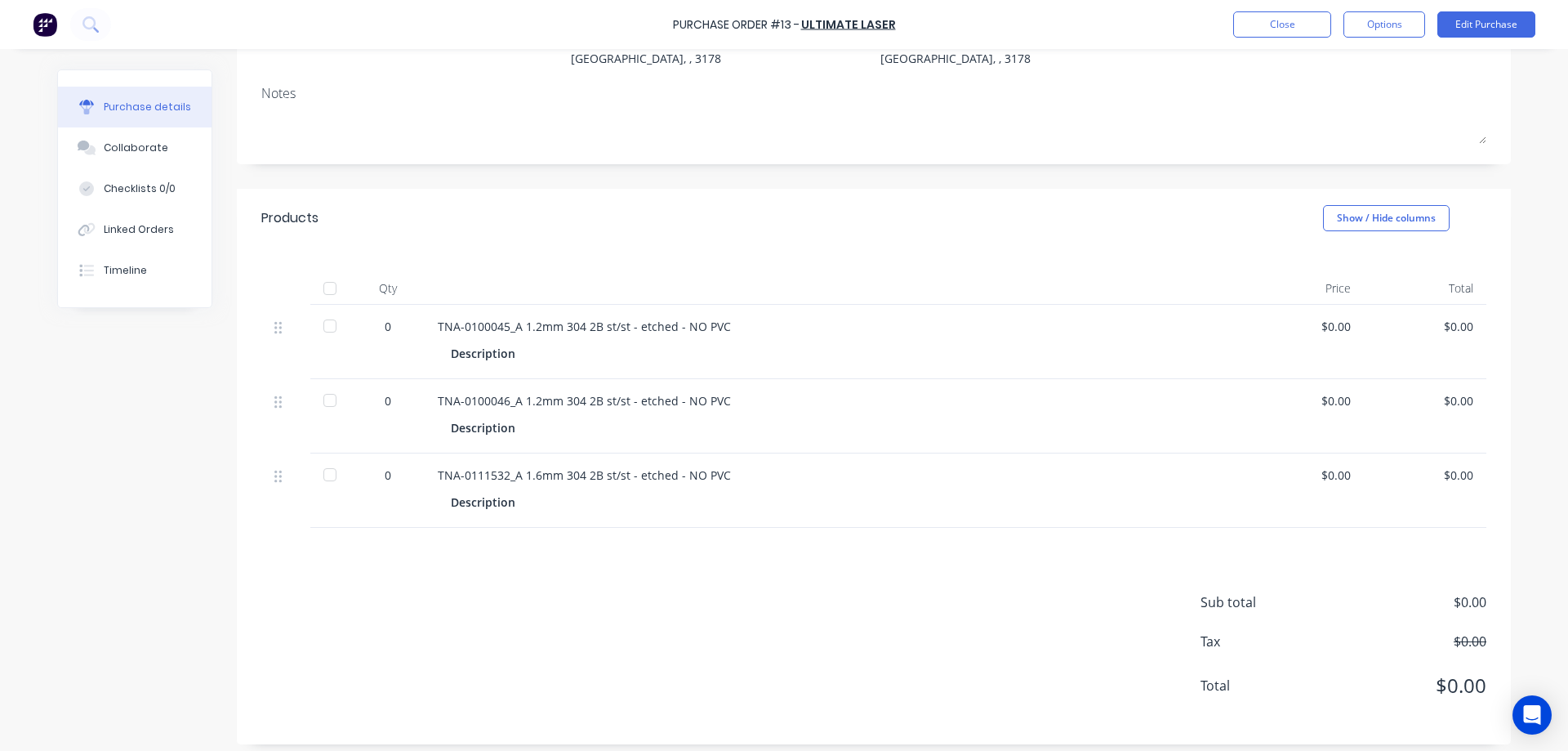
scroll to position [202, 0]
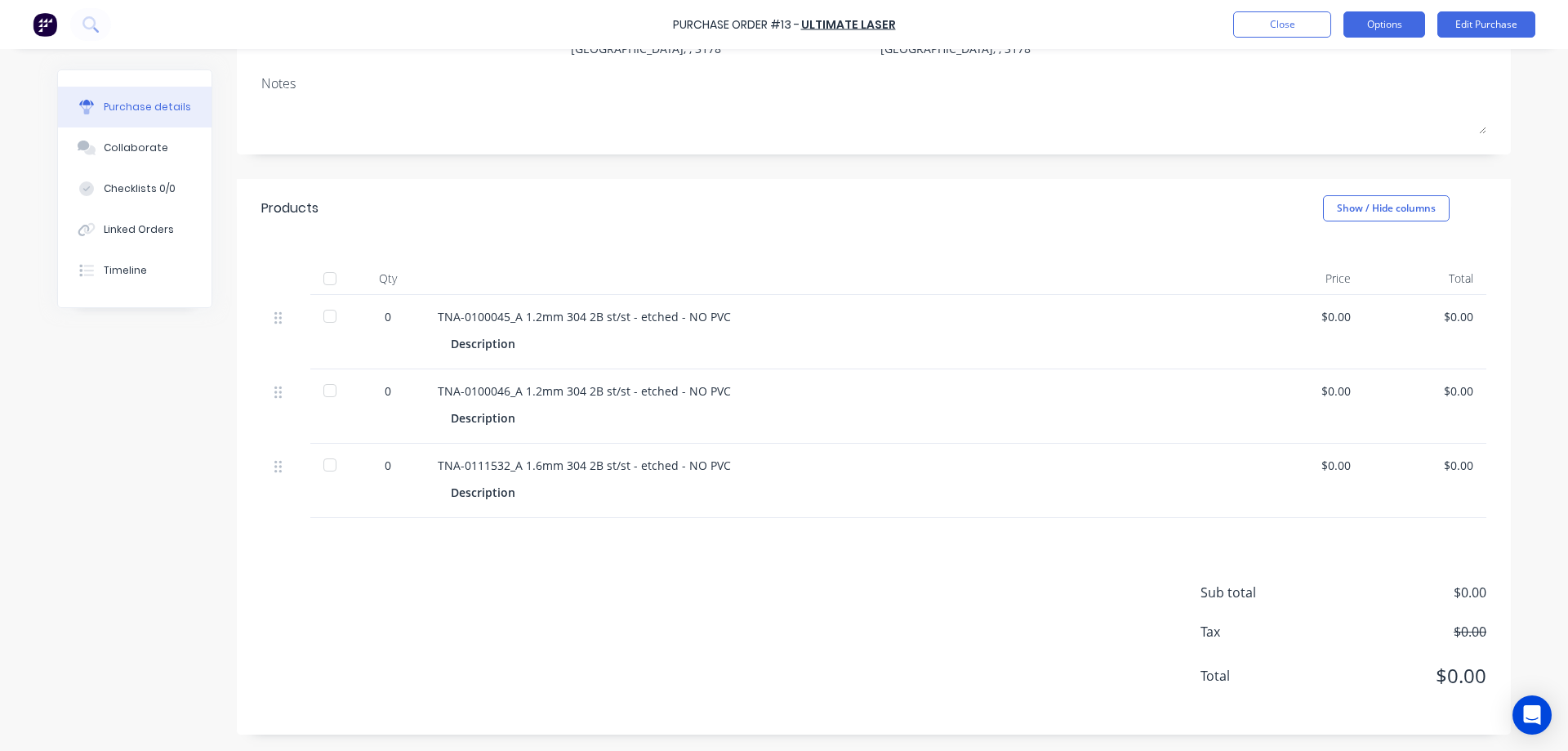
click at [1373, 28] on button "Options" at bounding box center [1383, 25] width 82 height 26
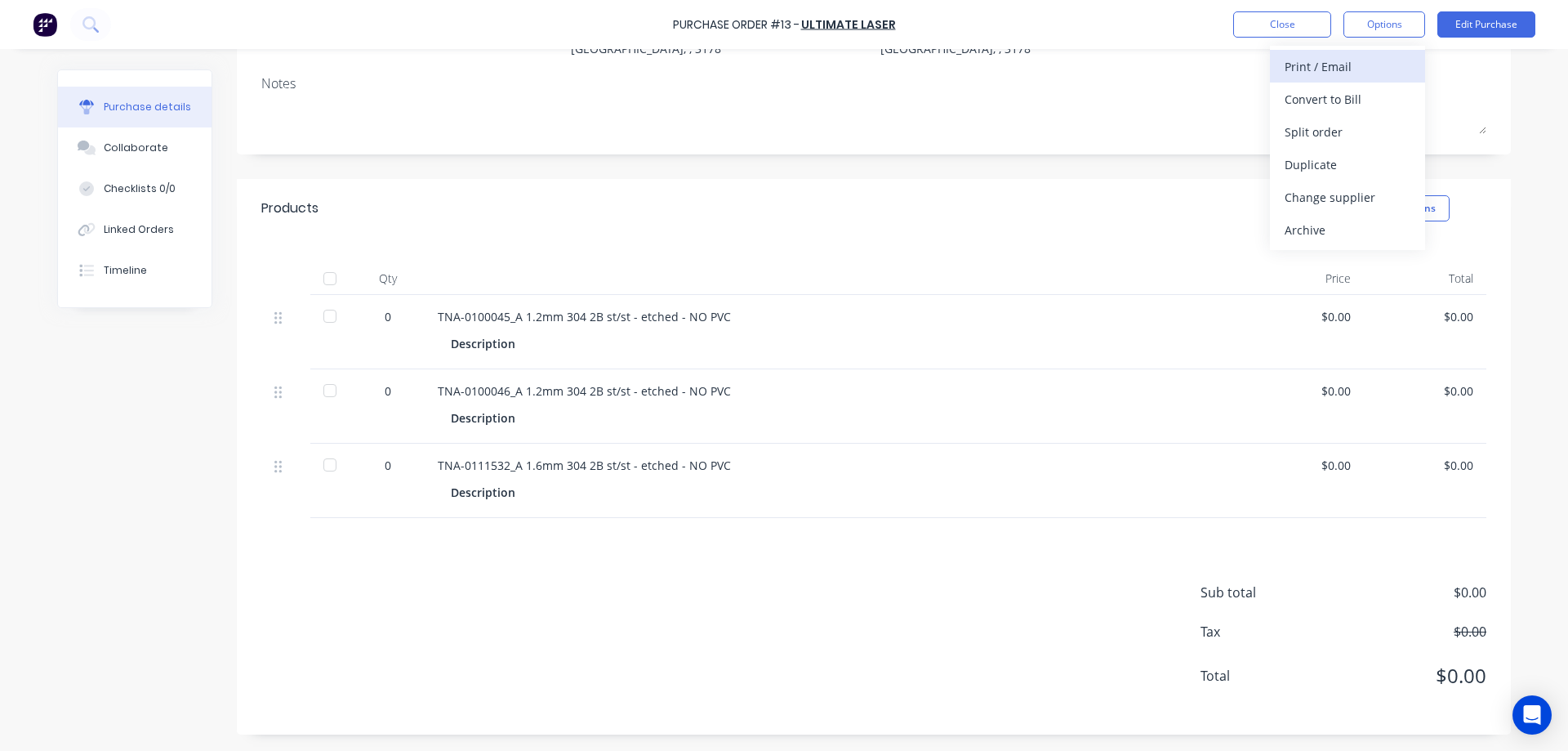
click at [1314, 68] on div "Print / Email" at bounding box center [1347, 66] width 126 height 24
click at [1316, 132] on div "Without pricing" at bounding box center [1347, 132] width 126 height 24
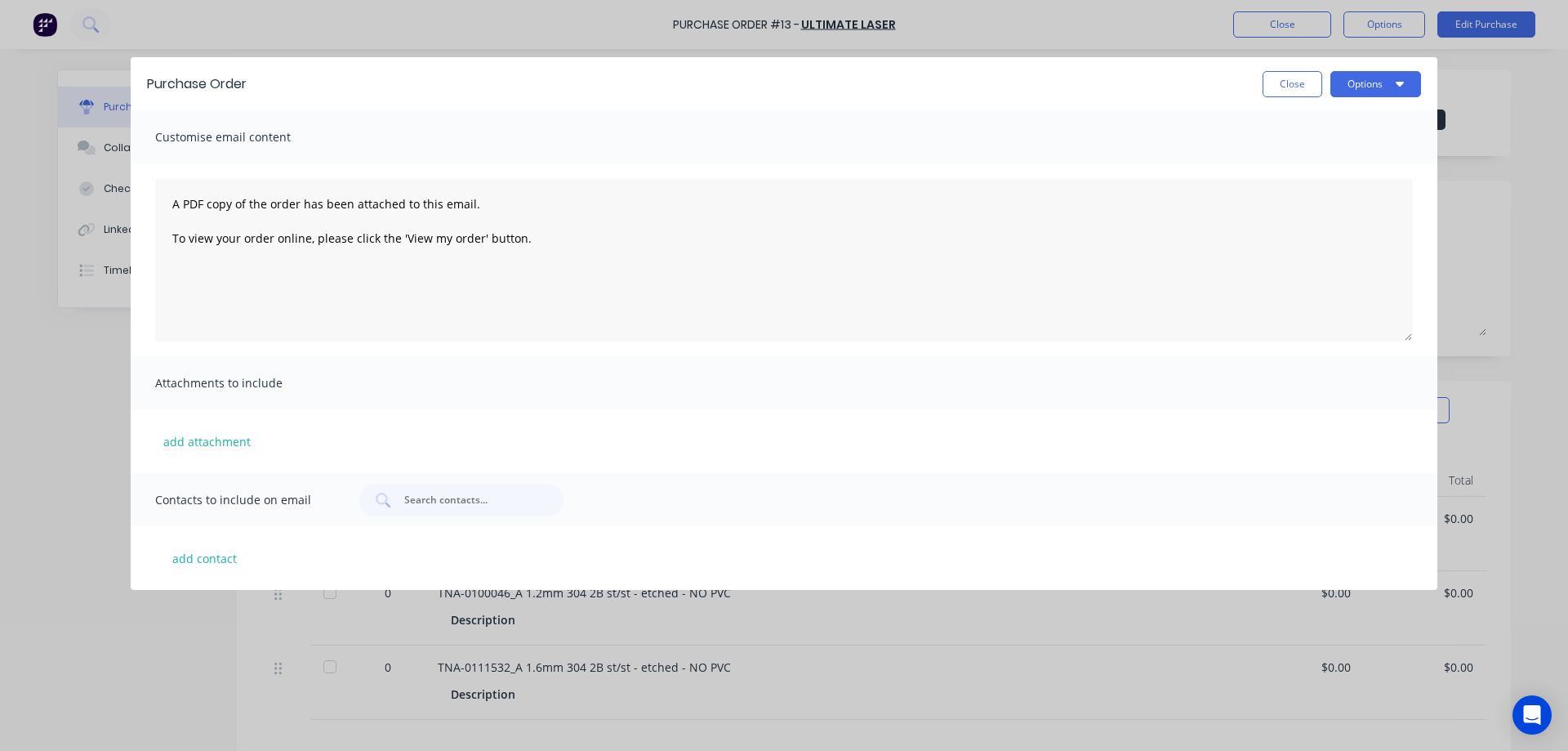
click at [1295, 80] on button "Close" at bounding box center [1292, 84] width 59 height 26
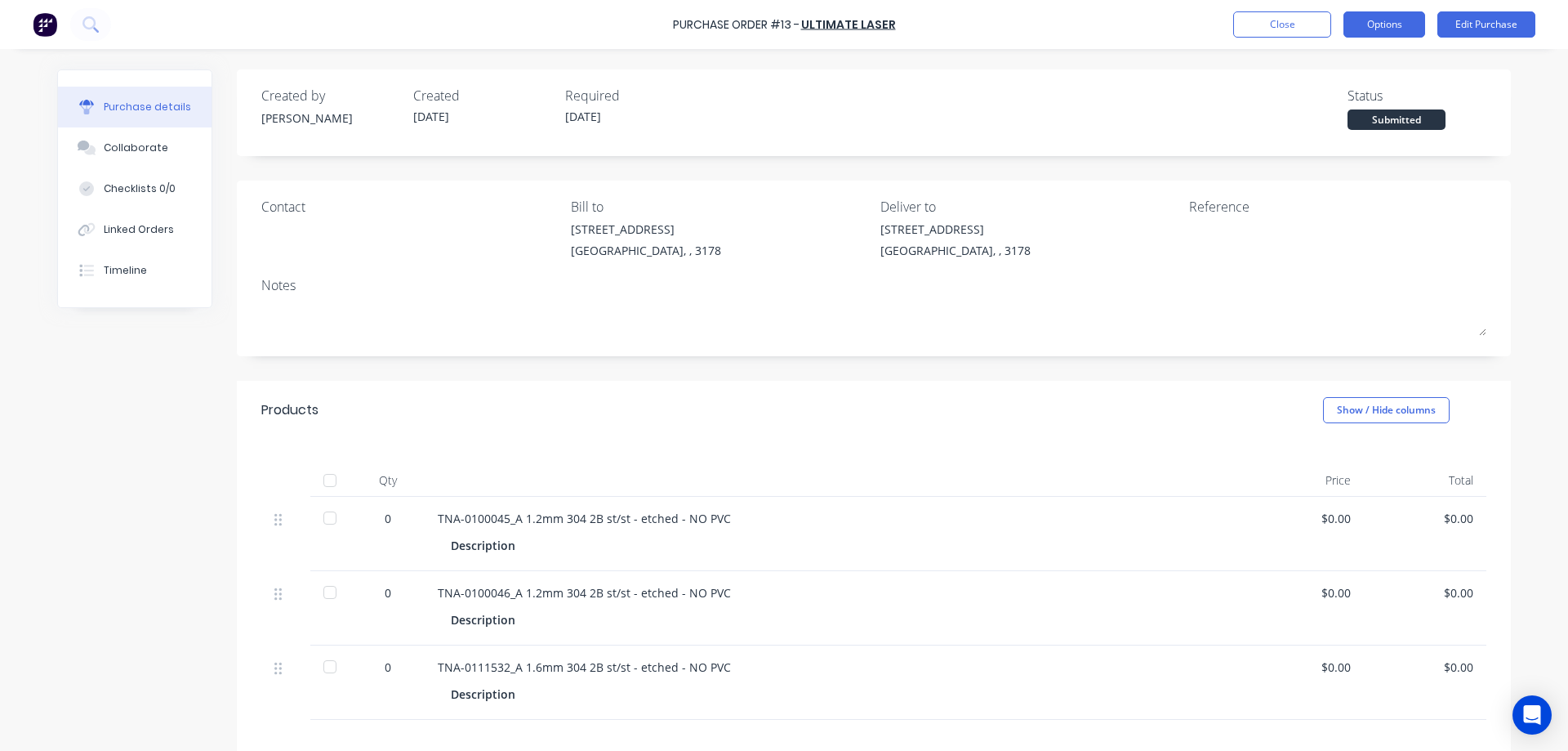
click at [1374, 26] on button "Options" at bounding box center [1383, 25] width 82 height 26
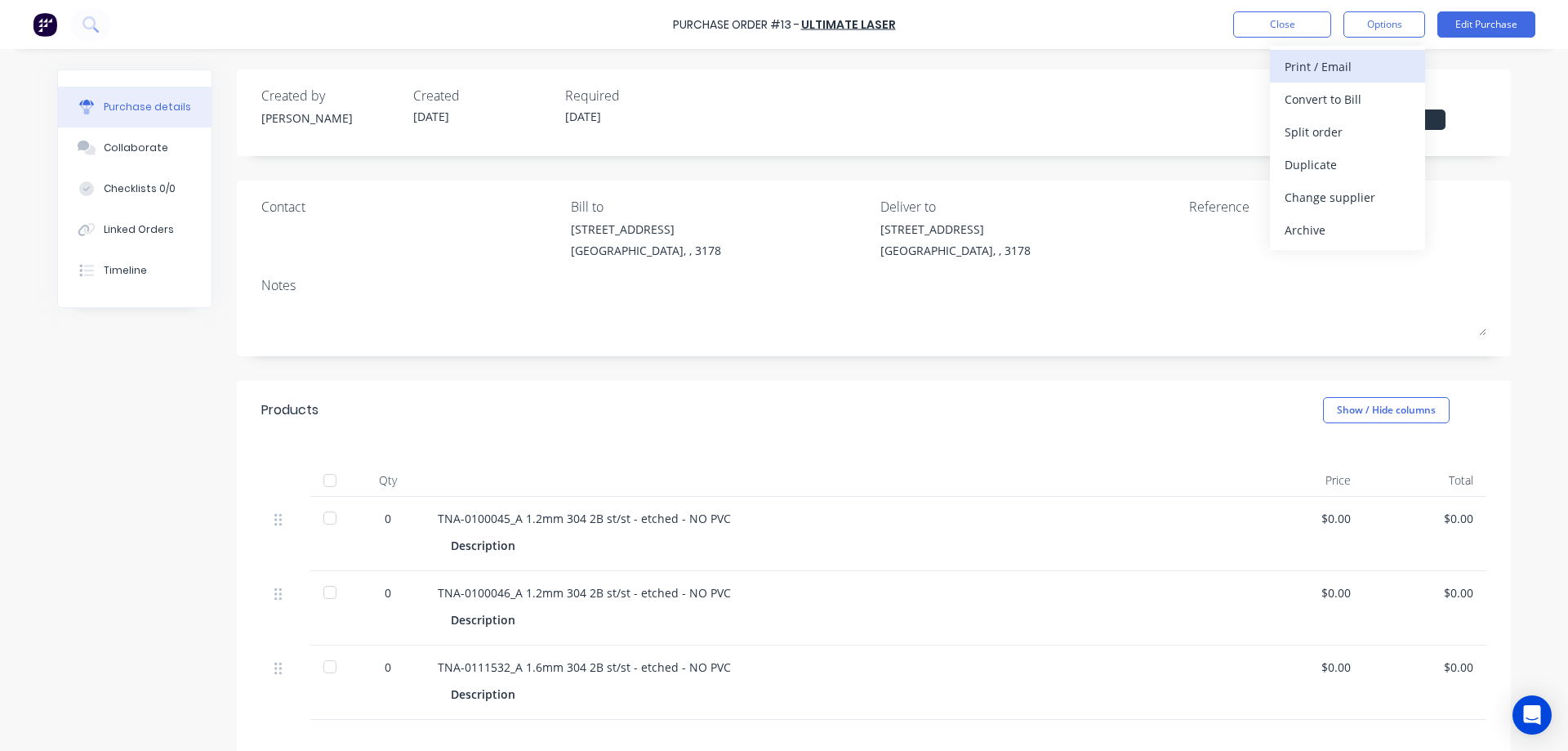
click at [1313, 59] on div "Print / Email" at bounding box center [1347, 66] width 126 height 24
click at [1315, 103] on div "With pricing" at bounding box center [1347, 99] width 126 height 24
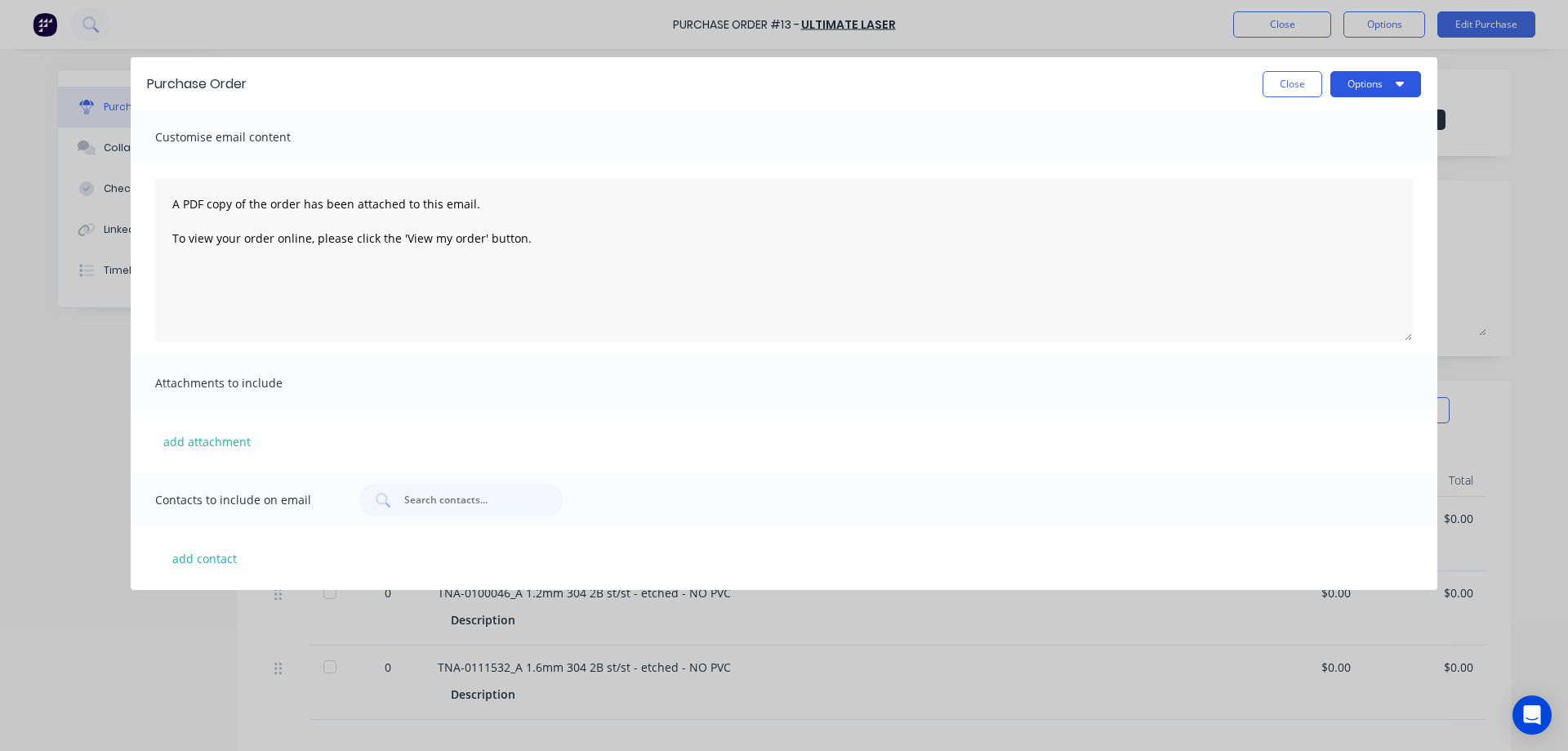
click at [1350, 82] on button "Options" at bounding box center [1375, 84] width 91 height 26
click at [1291, 130] on div "Print" at bounding box center [1343, 125] width 126 height 24
click at [1287, 87] on button "Close" at bounding box center [1292, 84] width 59 height 26
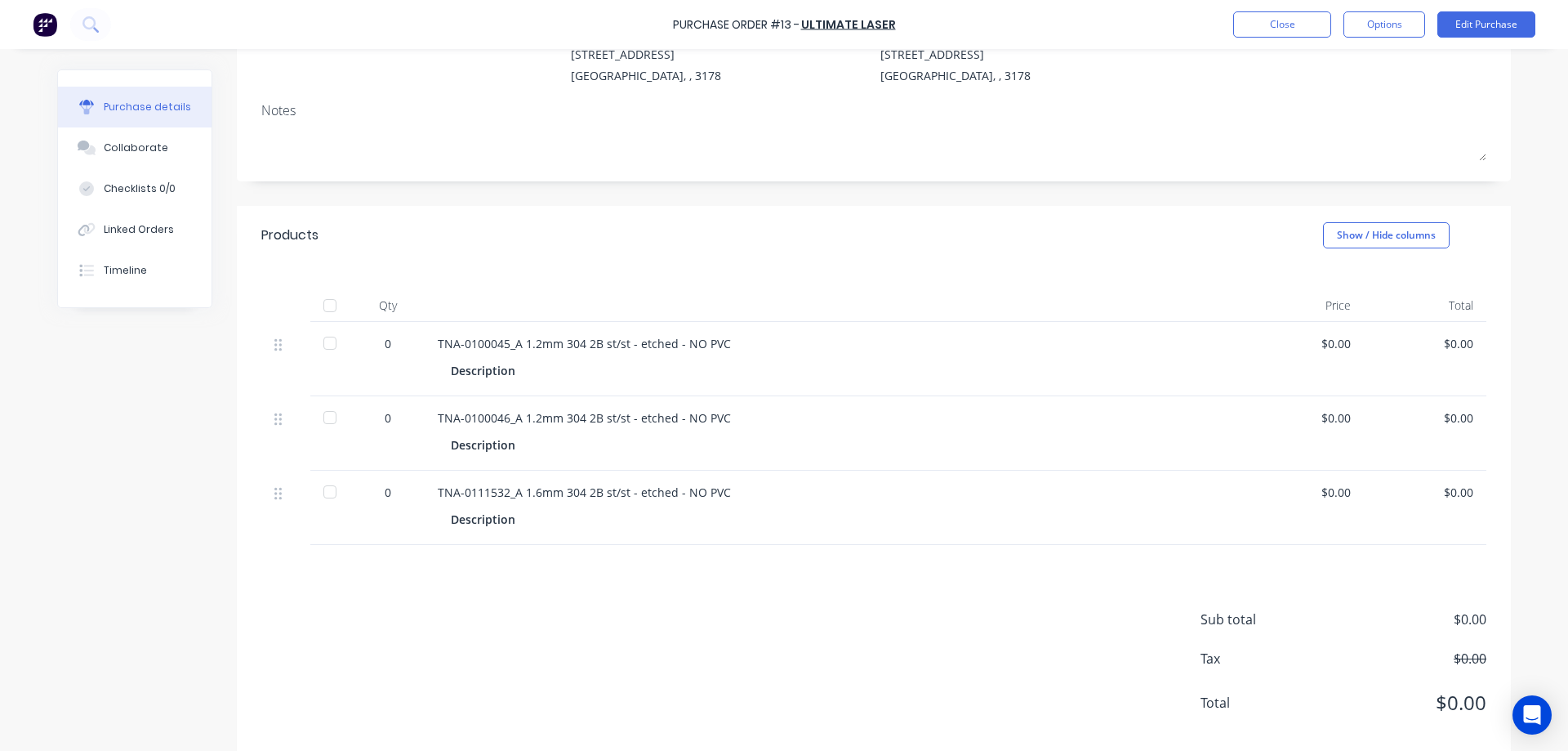
scroll to position [202, 0]
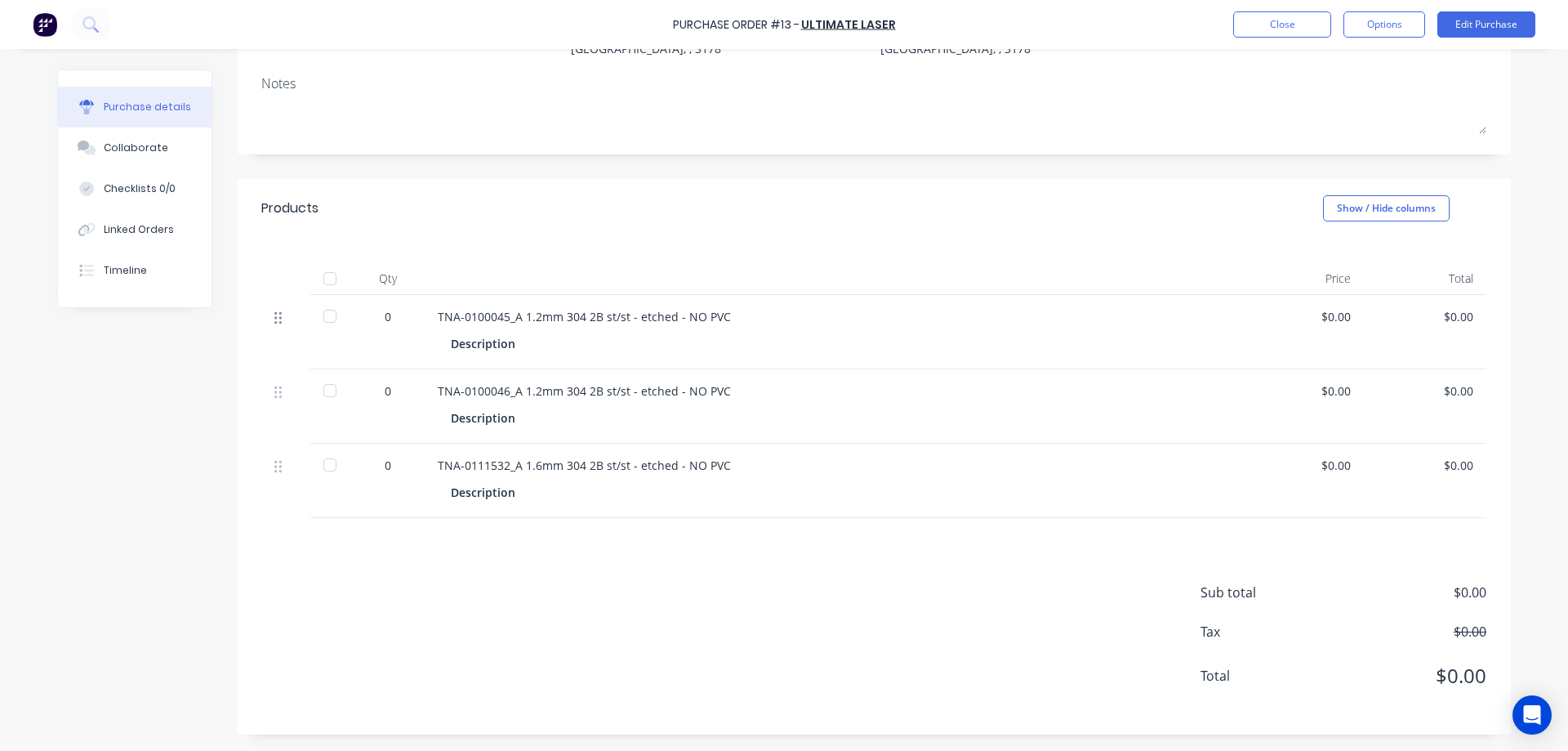
click at [274, 321] on icon at bounding box center [278, 318] width 7 height 12
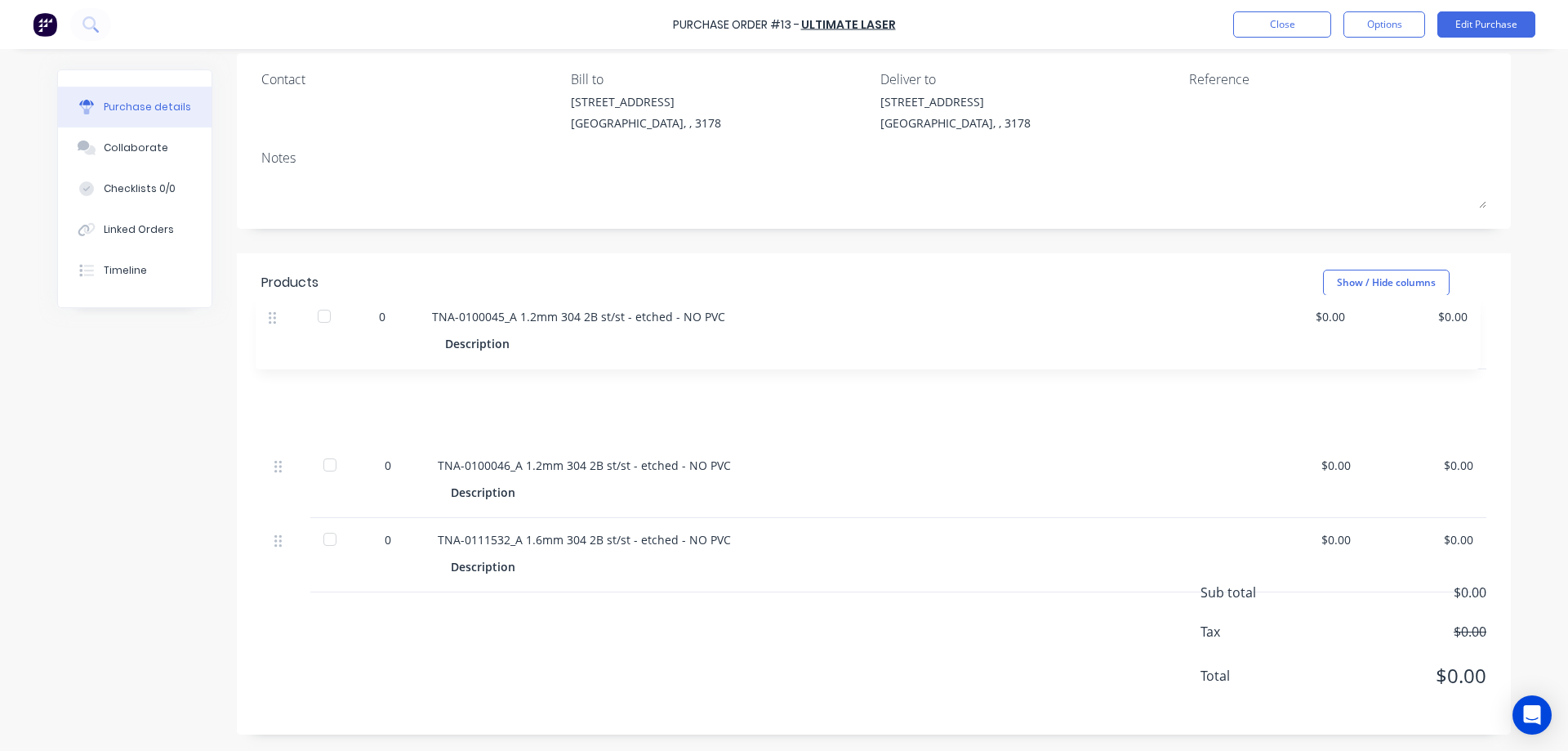
scroll to position [128, 0]
drag, startPoint x: 273, startPoint y: 321, endPoint x: 280, endPoint y: 356, distance: 35.7
click at [280, 356] on div "Qty Price Total 0 TNA-0100045_A 1.2mm 304 2B st/st - etched - NO PVC Descriptio…" at bounding box center [873, 415] width 1274 height 206
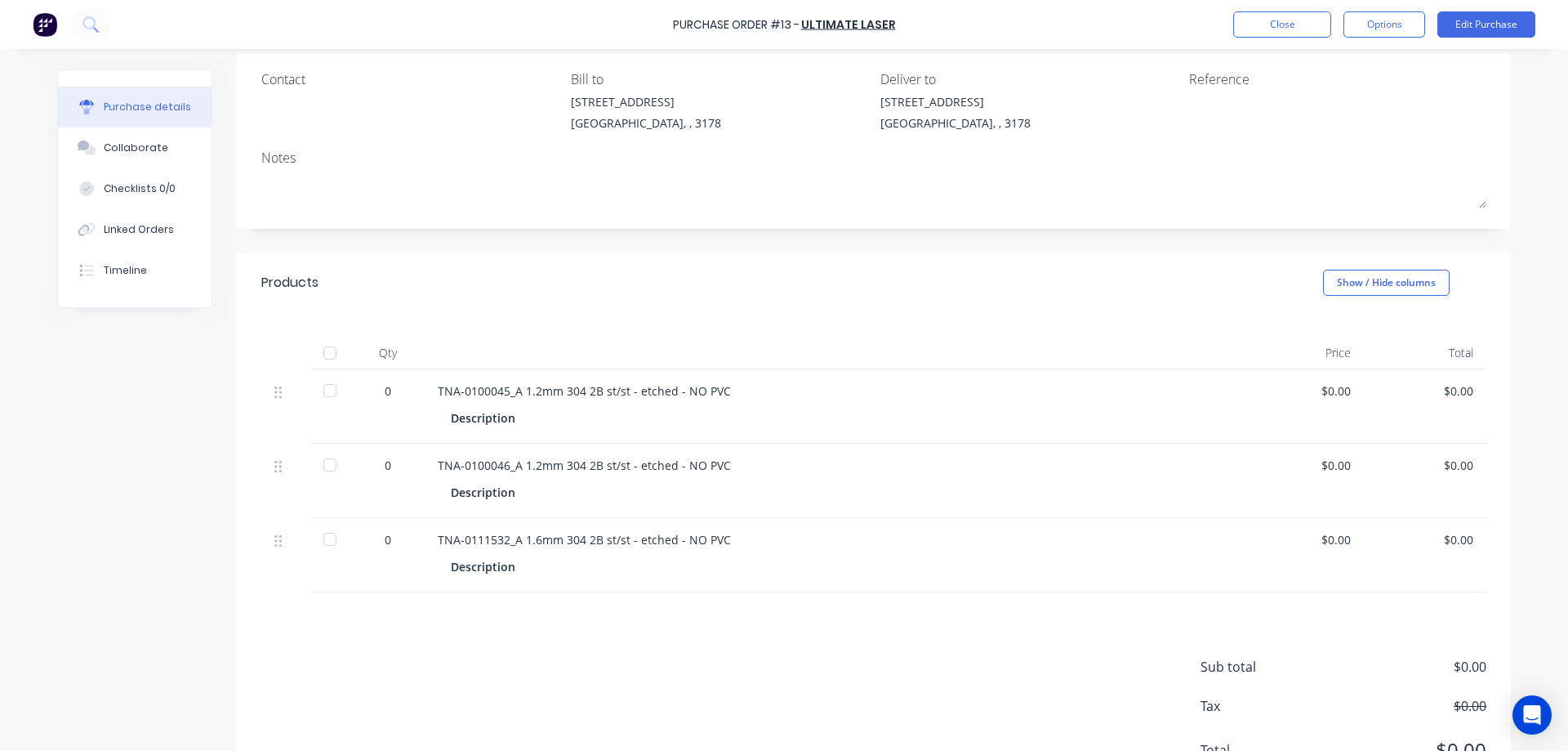
click at [321, 352] on div at bounding box center [330, 353] width 33 height 33
click at [327, 347] on div at bounding box center [330, 353] width 33 height 33
click at [1464, 21] on button "Edit Purchase" at bounding box center [1486, 25] width 98 height 26
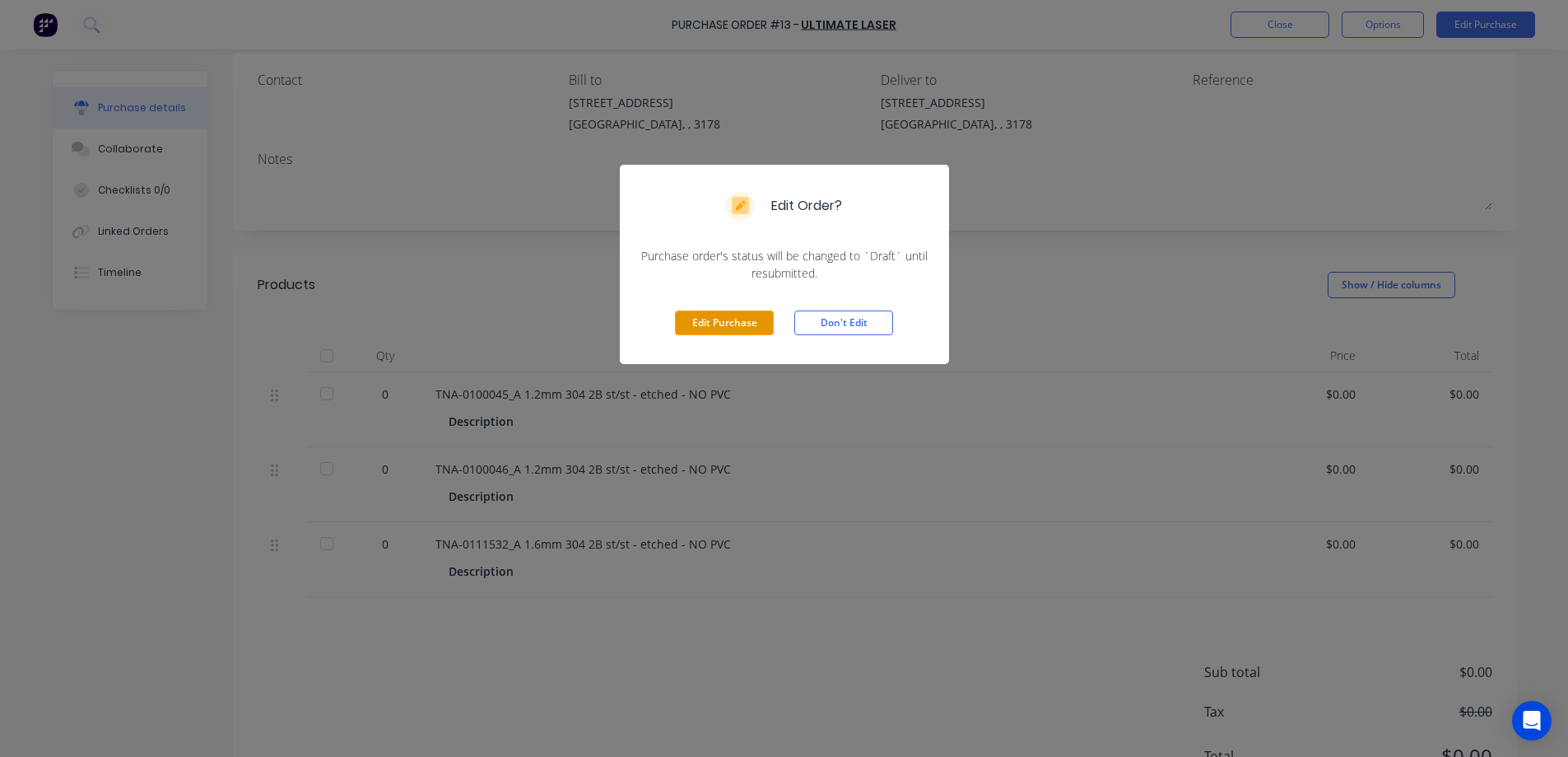
click at [709, 315] on button "Edit Purchase" at bounding box center [724, 323] width 99 height 25
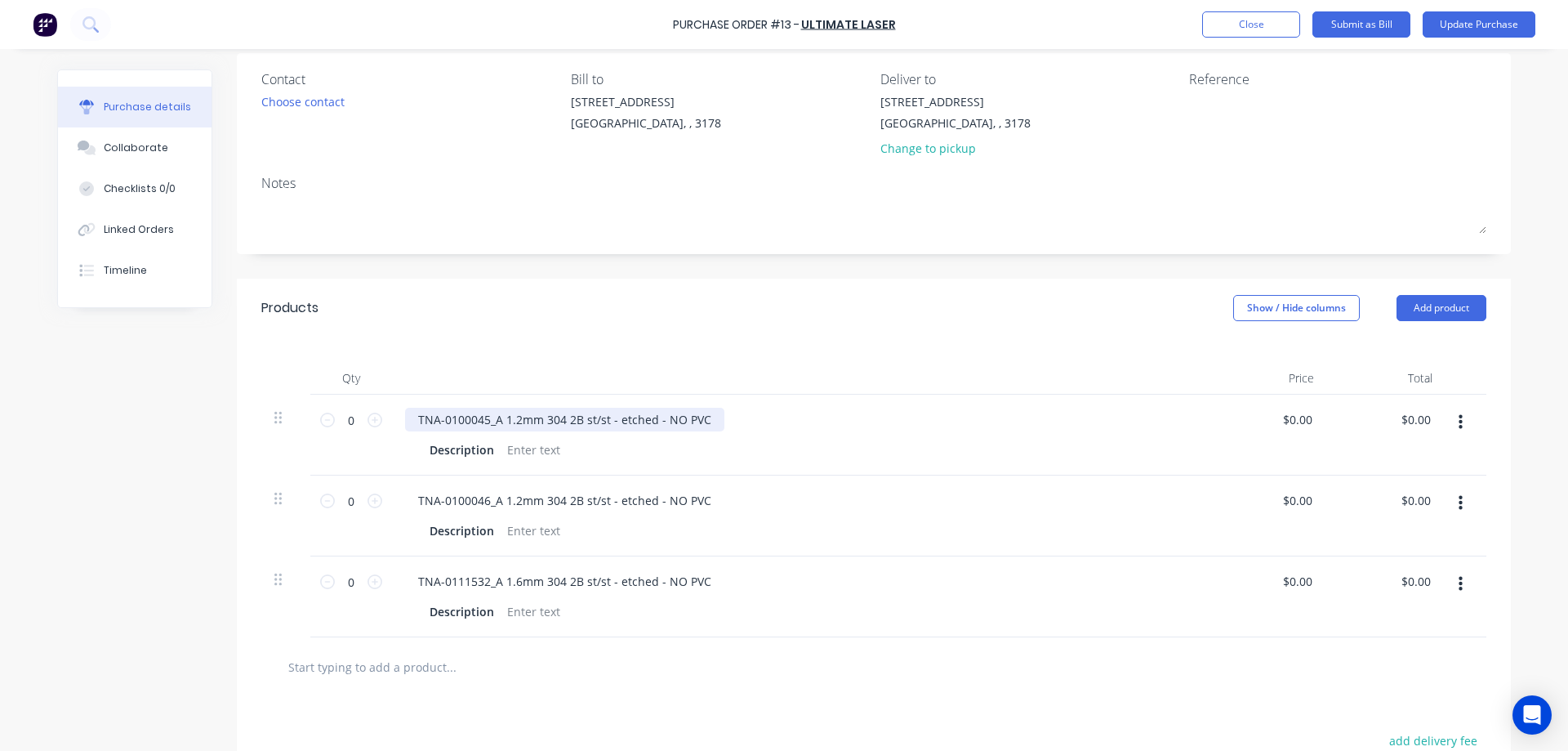
click at [494, 417] on div "TNA-0100045_A 1.2mm 304 2B st/st - etched - NO PVC" at bounding box center [564, 419] width 319 height 24
drag, startPoint x: 494, startPoint y: 418, endPoint x: 736, endPoint y: 421, distance: 242.0
click at [736, 421] on div "TNA-0100045_A 1.2mm 304 2B st/st - etched - NO PVC" at bounding box center [799, 419] width 790 height 24
click at [519, 449] on div at bounding box center [533, 449] width 66 height 24
paste div
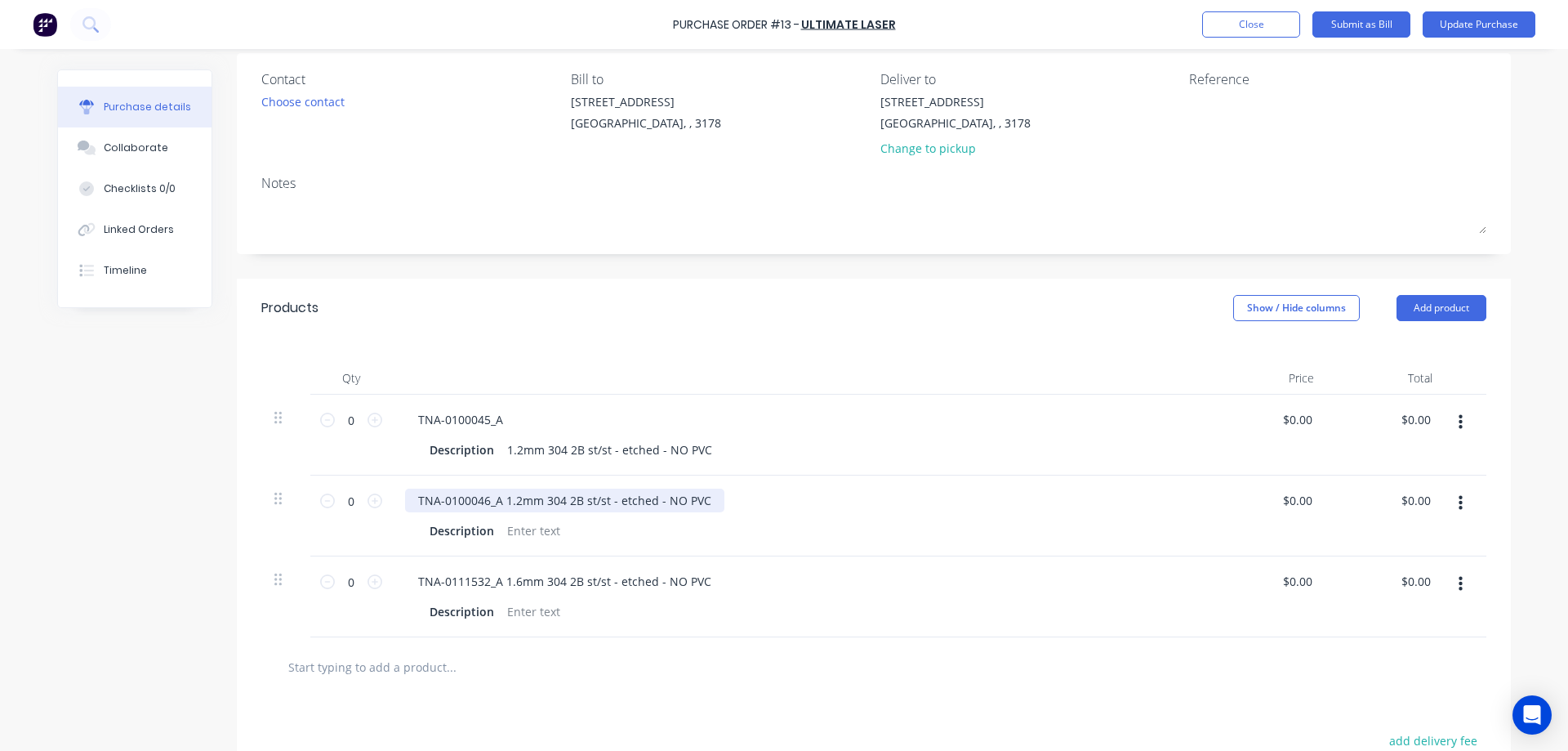
click at [494, 502] on div "TNA-0100046_A 1.2mm 304 2B st/st - etched - NO PVC" at bounding box center [564, 500] width 319 height 24
drag, startPoint x: 506, startPoint y: 502, endPoint x: 732, endPoint y: 514, distance: 226.3
click at [732, 514] on div "TNA-0100046_A1.2mm 304 2B st/st - etched - NO PVC Description" at bounding box center [800, 516] width 817 height 81
click at [534, 525] on div at bounding box center [533, 530] width 66 height 24
paste div
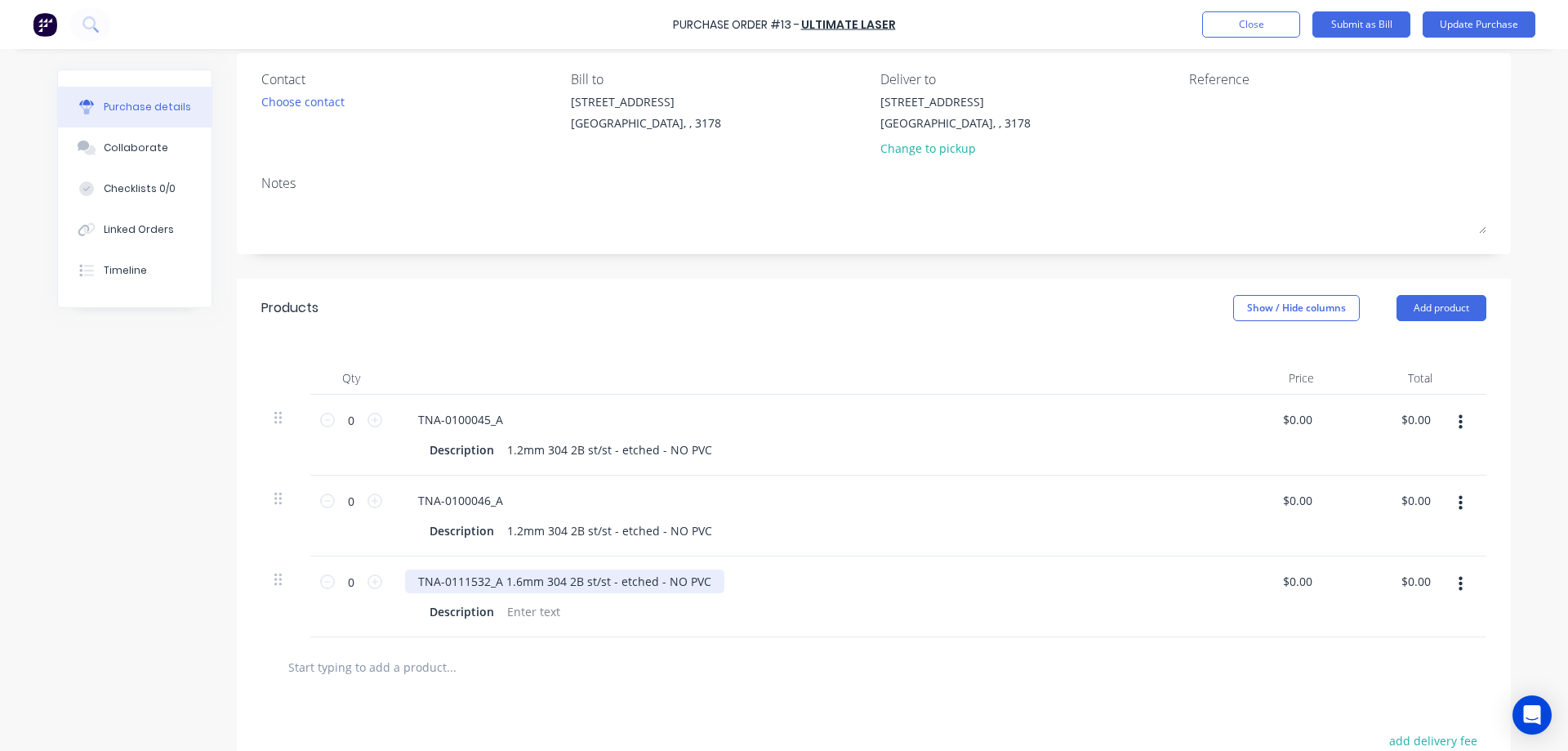
click at [500, 580] on div "TNA-0111532_A 1.6mm 304 2B st/st - etched - NO PVC" at bounding box center [564, 581] width 319 height 24
drag, startPoint x: 497, startPoint y: 580, endPoint x: 717, endPoint y: 579, distance: 220.0
click at [717, 579] on div "TNA-0111532_A1.6mm 304 2B st/st - etched - NO PVC" at bounding box center [799, 581] width 790 height 24
click at [530, 610] on div at bounding box center [533, 611] width 66 height 24
paste div
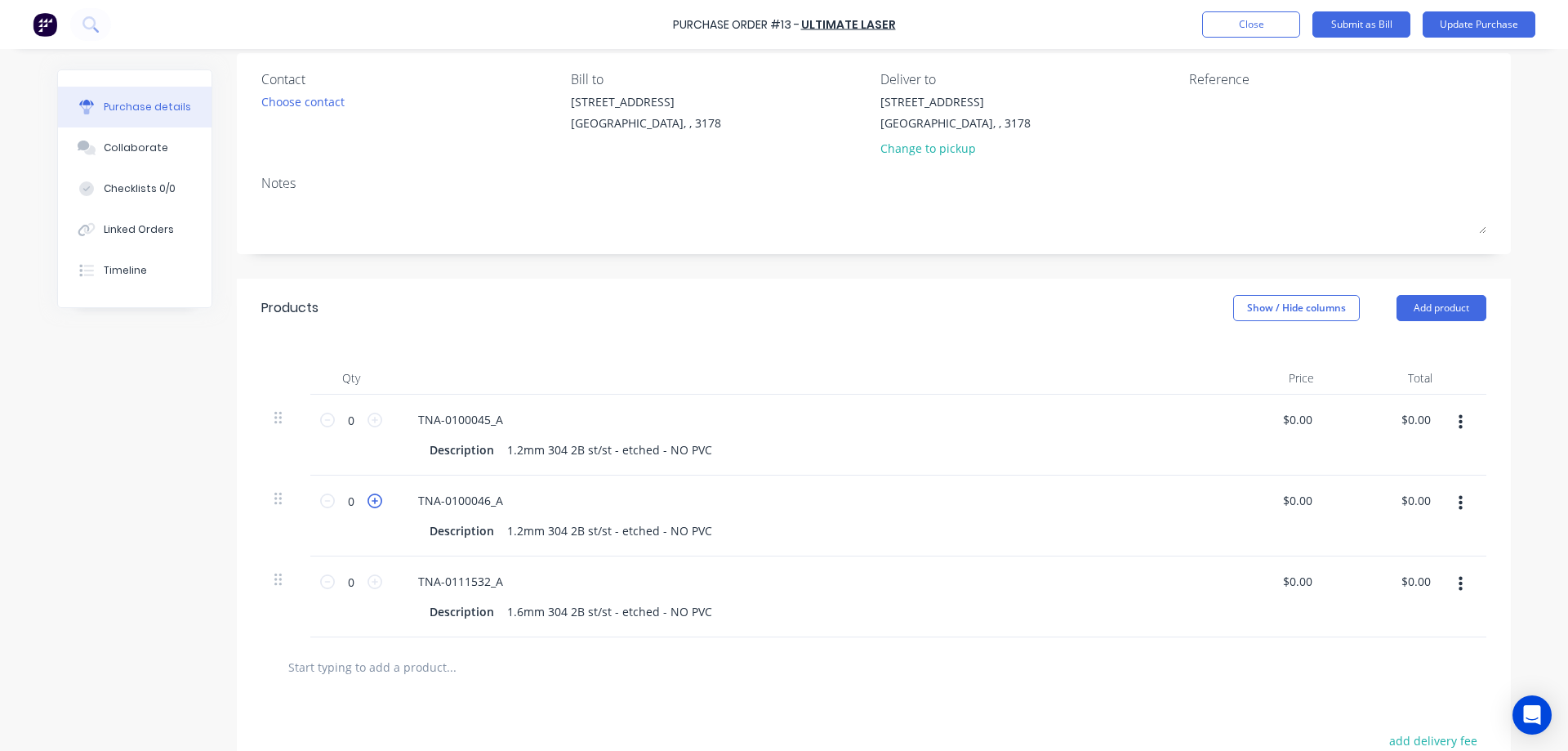
drag, startPoint x: 370, startPoint y: 418, endPoint x: 373, endPoint y: 500, distance: 82.1
click at [372, 424] on icon at bounding box center [375, 420] width 15 height 15
type input "1"
click at [372, 502] on icon at bounding box center [375, 501] width 15 height 15
type input "1"
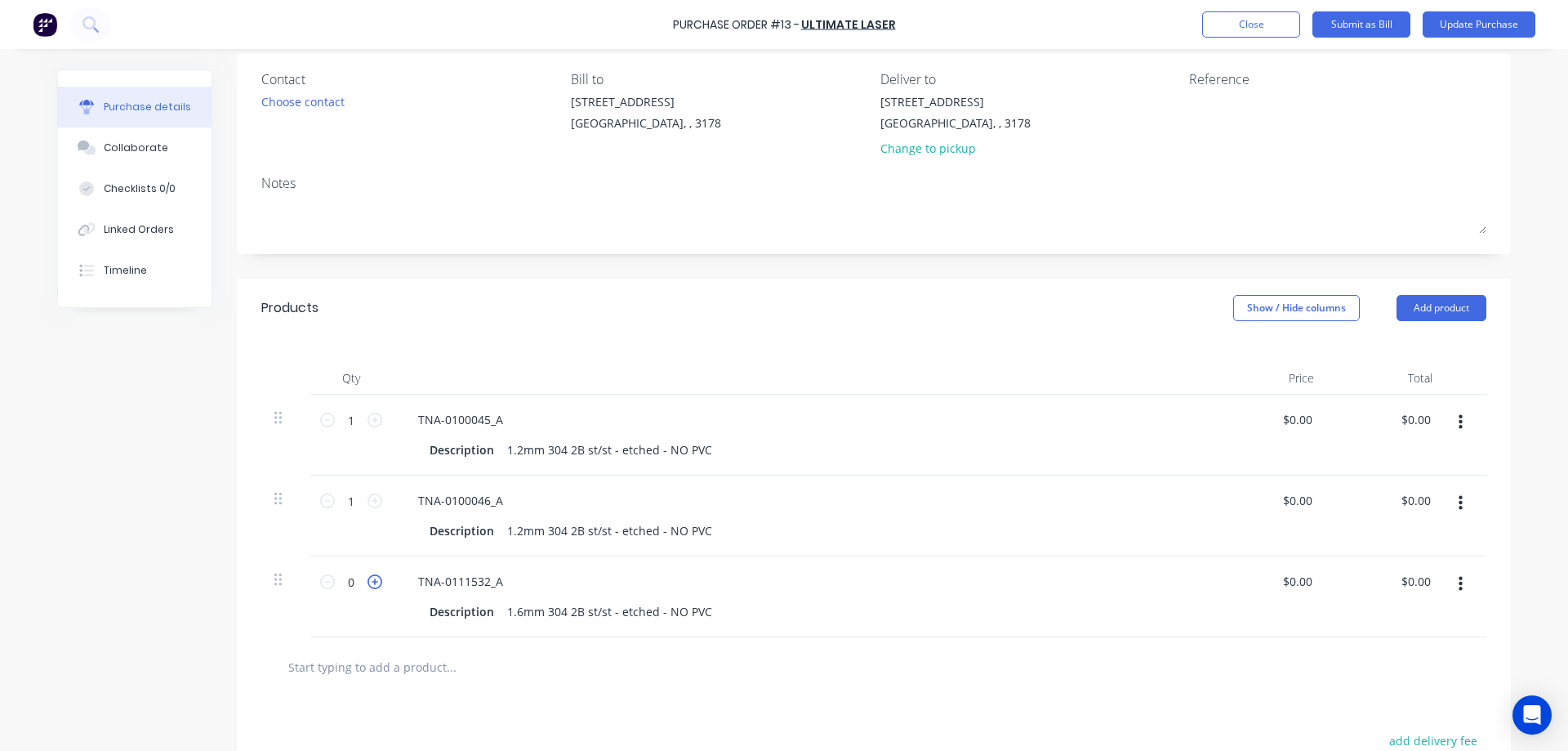
click at [370, 584] on icon at bounding box center [375, 582] width 15 height 15
type input "1"
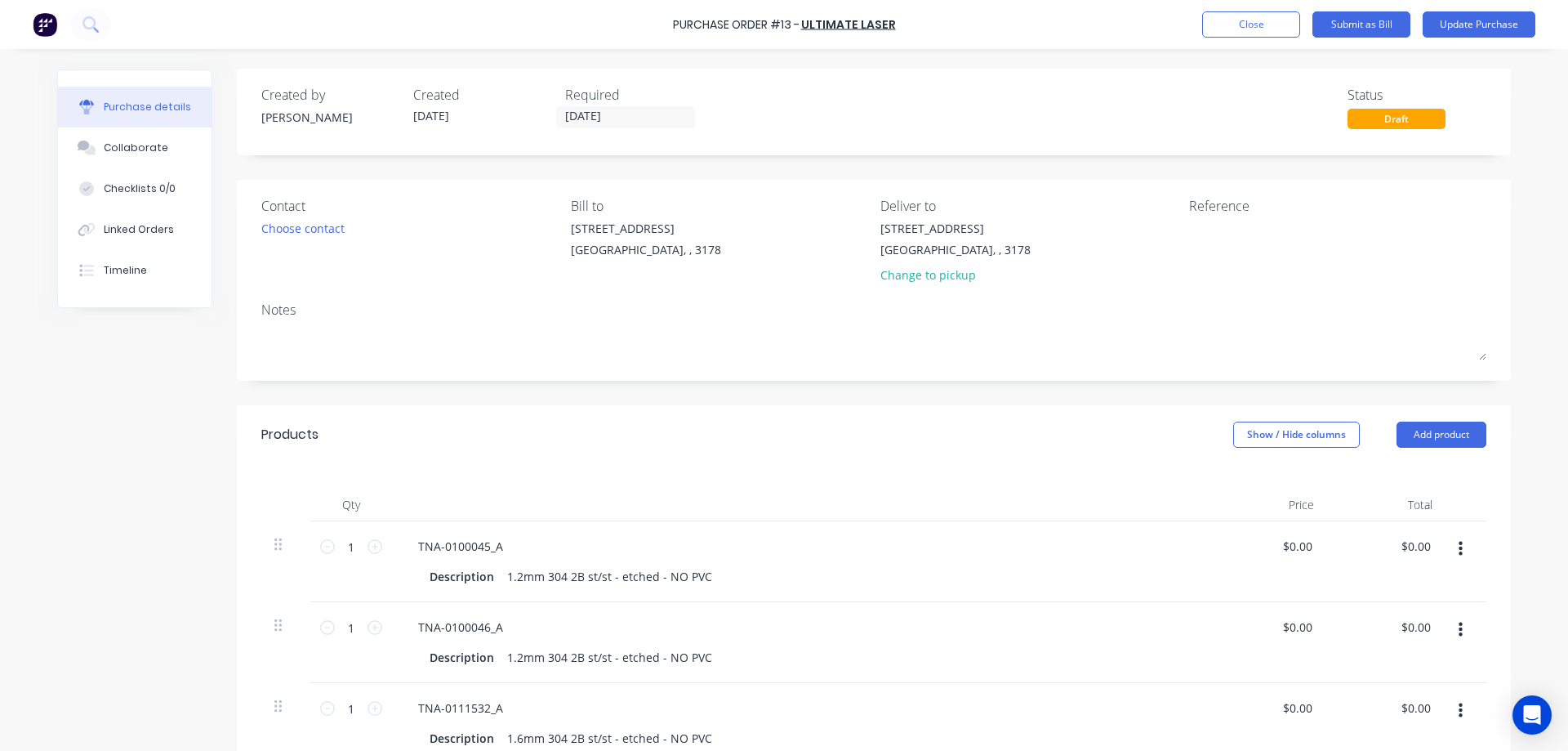
scroll to position [0, 0]
click at [1463, 24] on button "Update Purchase" at bounding box center [1478, 25] width 113 height 26
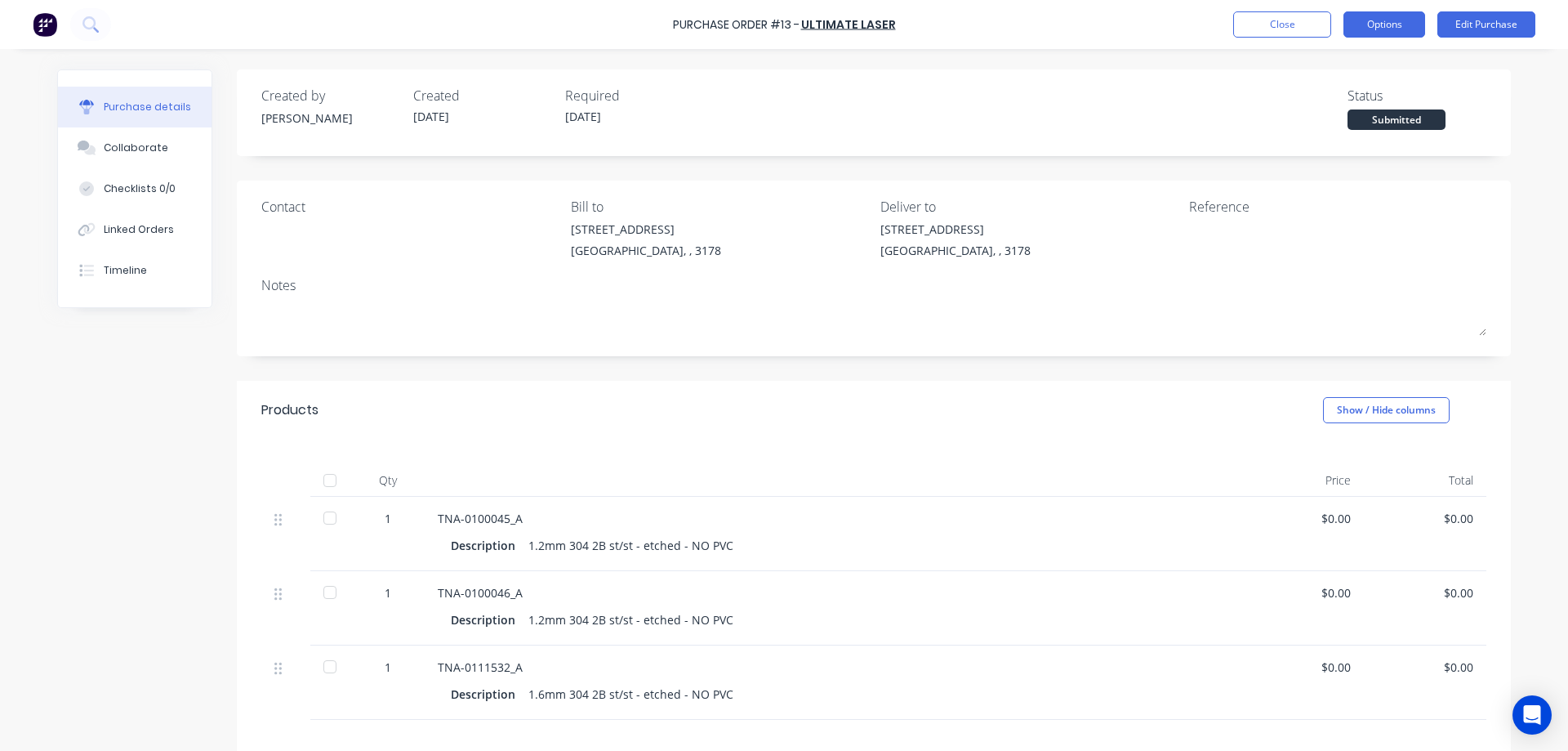
click at [1388, 23] on button "Options" at bounding box center [1383, 25] width 82 height 26
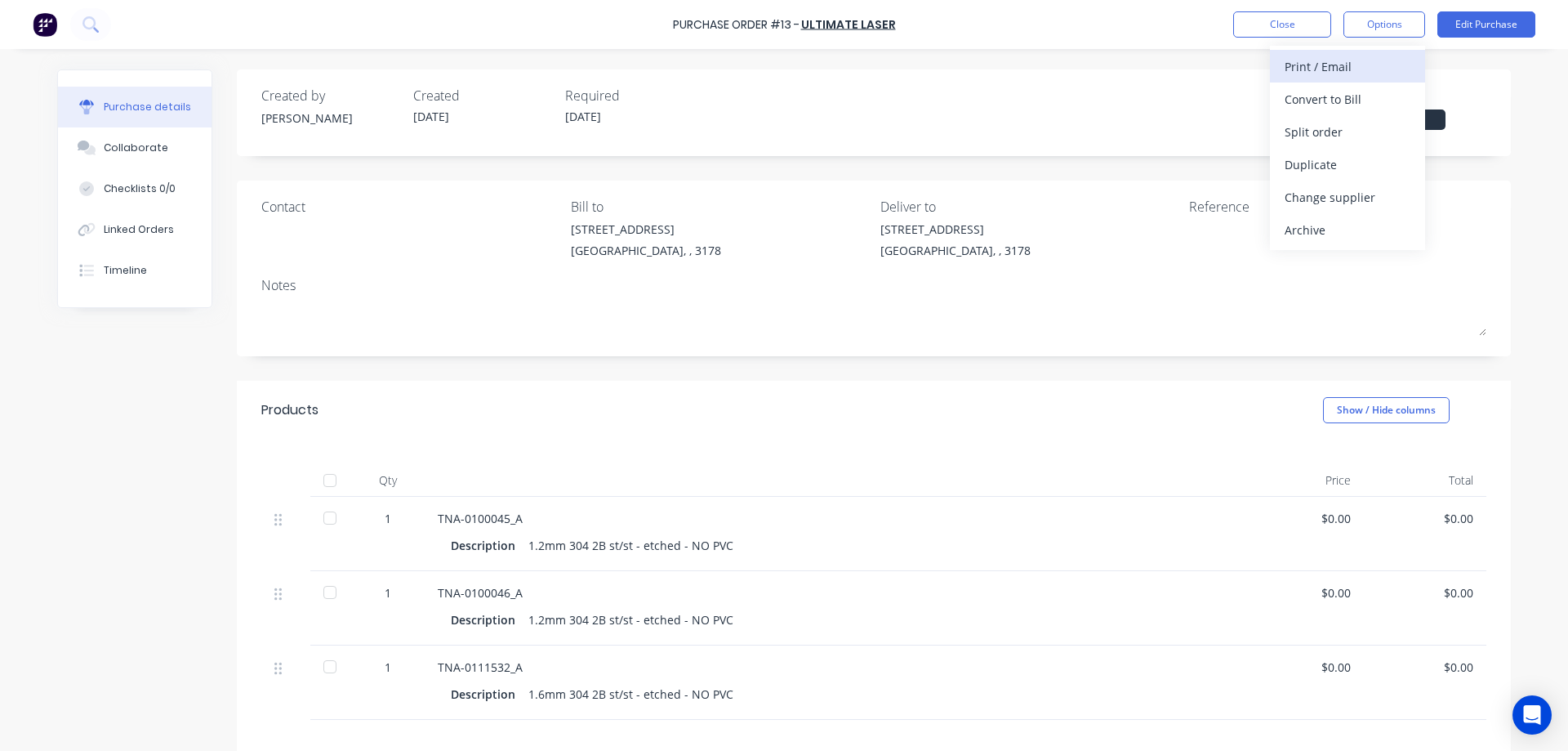
click at [1346, 69] on div "Print / Email" at bounding box center [1347, 66] width 126 height 24
click at [1331, 97] on div "With pricing" at bounding box center [1347, 99] width 126 height 24
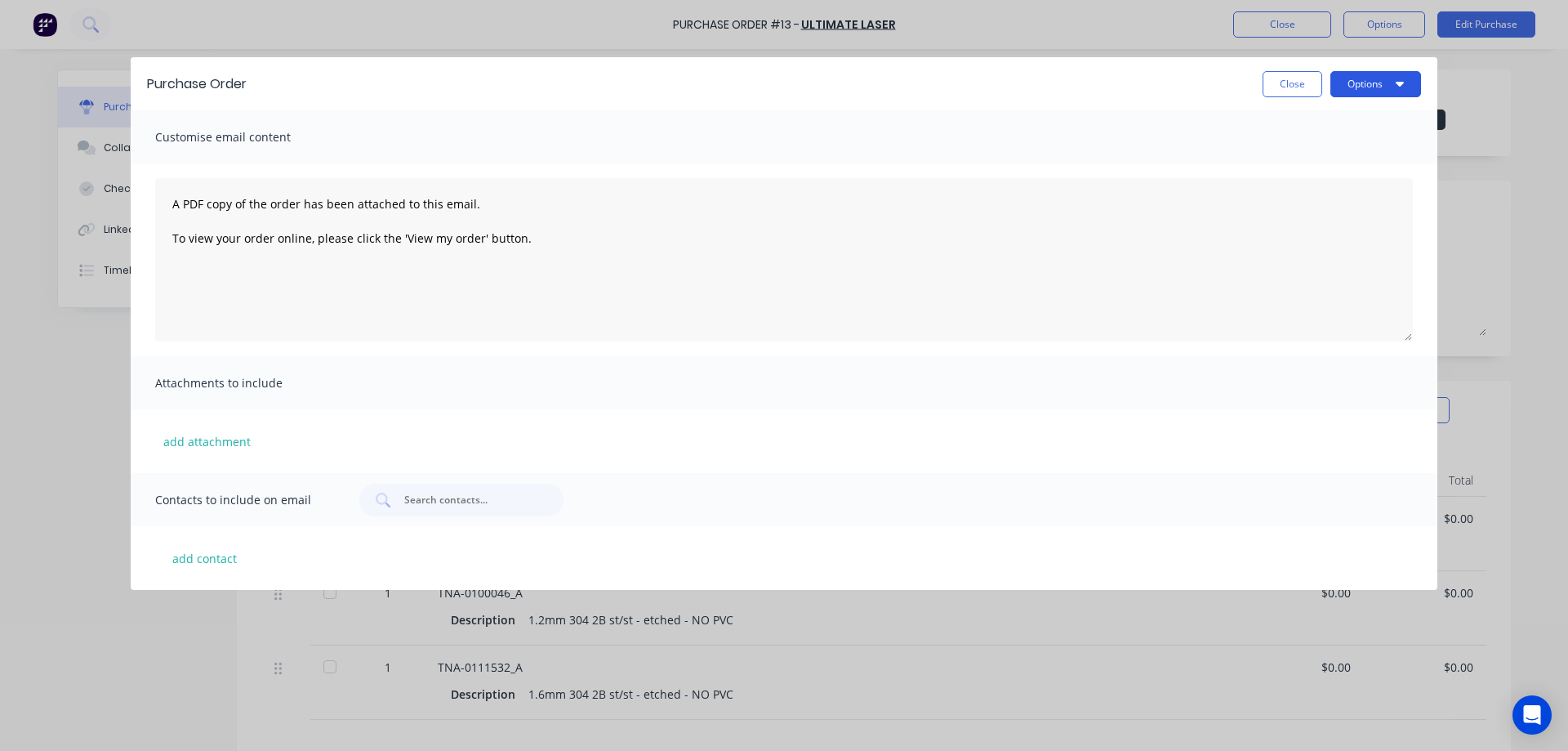
click at [1358, 78] on button "Options" at bounding box center [1375, 84] width 91 height 26
click at [1305, 125] on div "Print" at bounding box center [1343, 125] width 126 height 24
click at [1297, 88] on button "Close" at bounding box center [1292, 84] width 59 height 26
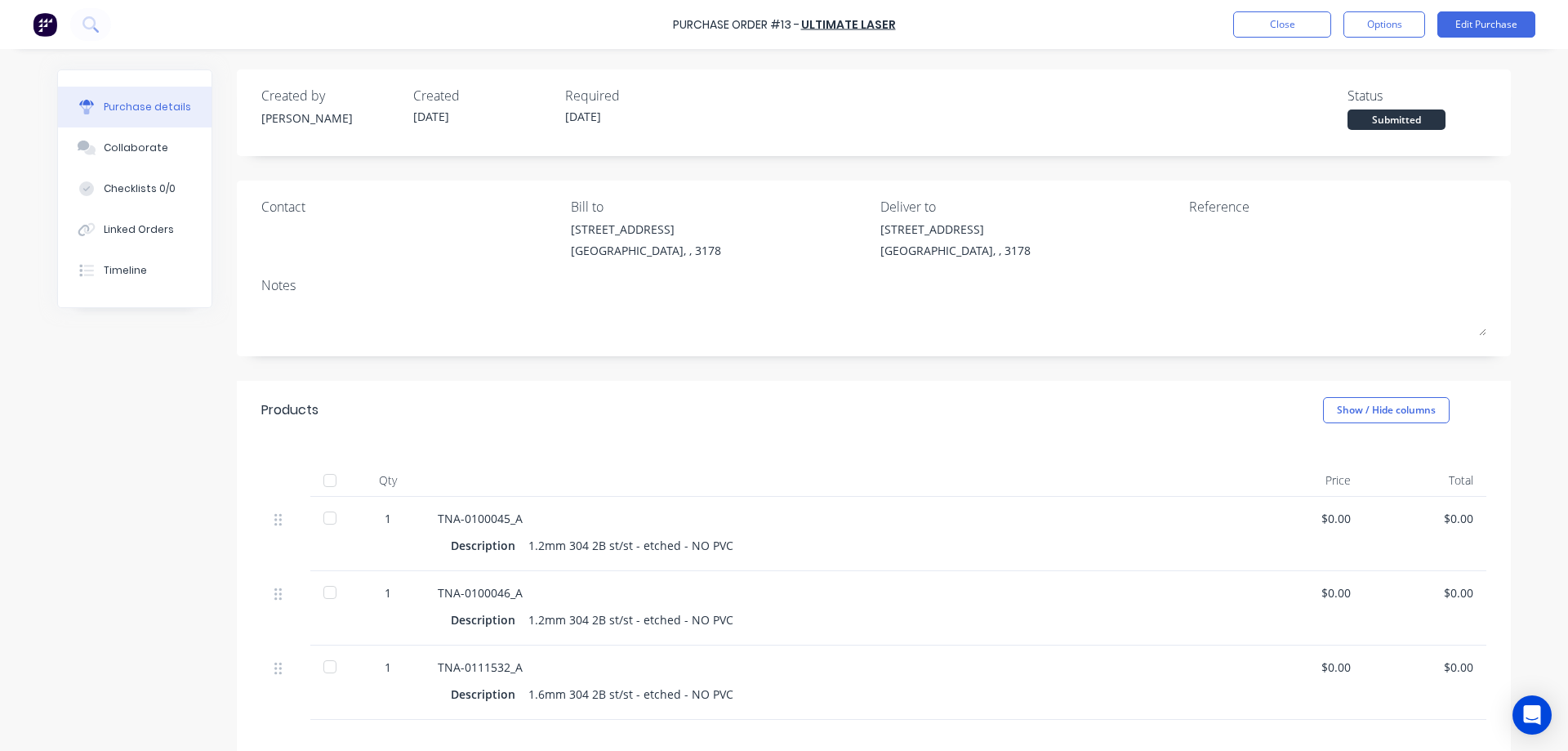
click at [528, 546] on div "1.2mm 304 2B st/st - etched - NO PVC" at bounding box center [630, 545] width 205 height 24
click at [520, 546] on div "Description" at bounding box center [489, 545] width 77 height 24
click at [528, 549] on div "1.2mm 304 2B st/st - etched - NO PVC" at bounding box center [630, 545] width 205 height 24
click at [1455, 20] on button "Edit Purchase" at bounding box center [1486, 25] width 98 height 26
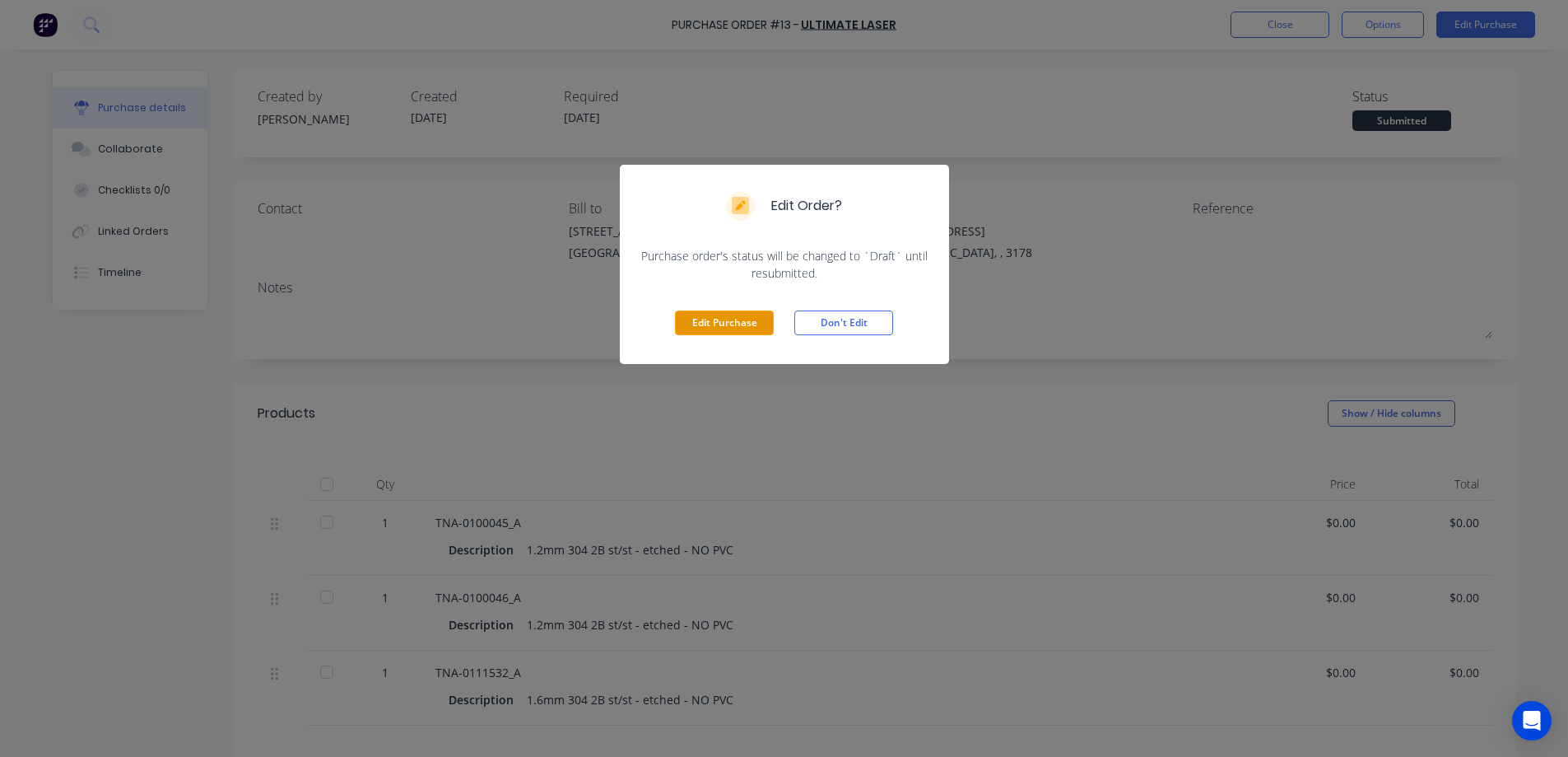
click at [721, 327] on button "Edit Purchase" at bounding box center [724, 323] width 99 height 25
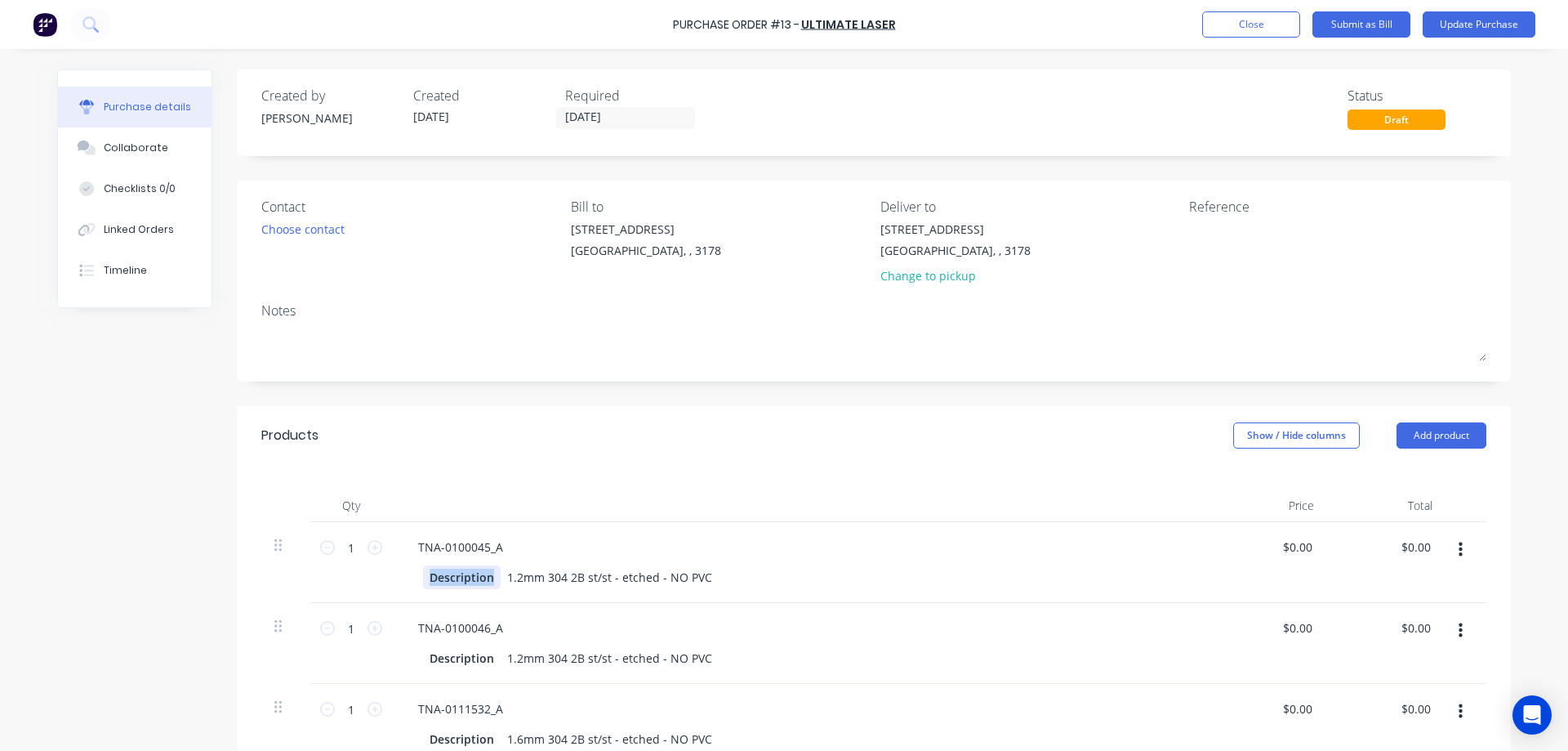
drag, startPoint x: 490, startPoint y: 577, endPoint x: 401, endPoint y: 575, distance: 89.0
click at [405, 575] on div "Description 1.2mm 304 2B st/st - etched - NO PVC" at bounding box center [799, 577] width 790 height 24
drag, startPoint x: 500, startPoint y: 579, endPoint x: 724, endPoint y: 571, distance: 224.1
click at [724, 571] on div "Description 1.2mm 304 2B st/st - etched - NO PVC" at bounding box center [797, 577] width 748 height 24
drag, startPoint x: 486, startPoint y: 579, endPoint x: 401, endPoint y: 579, distance: 85.0
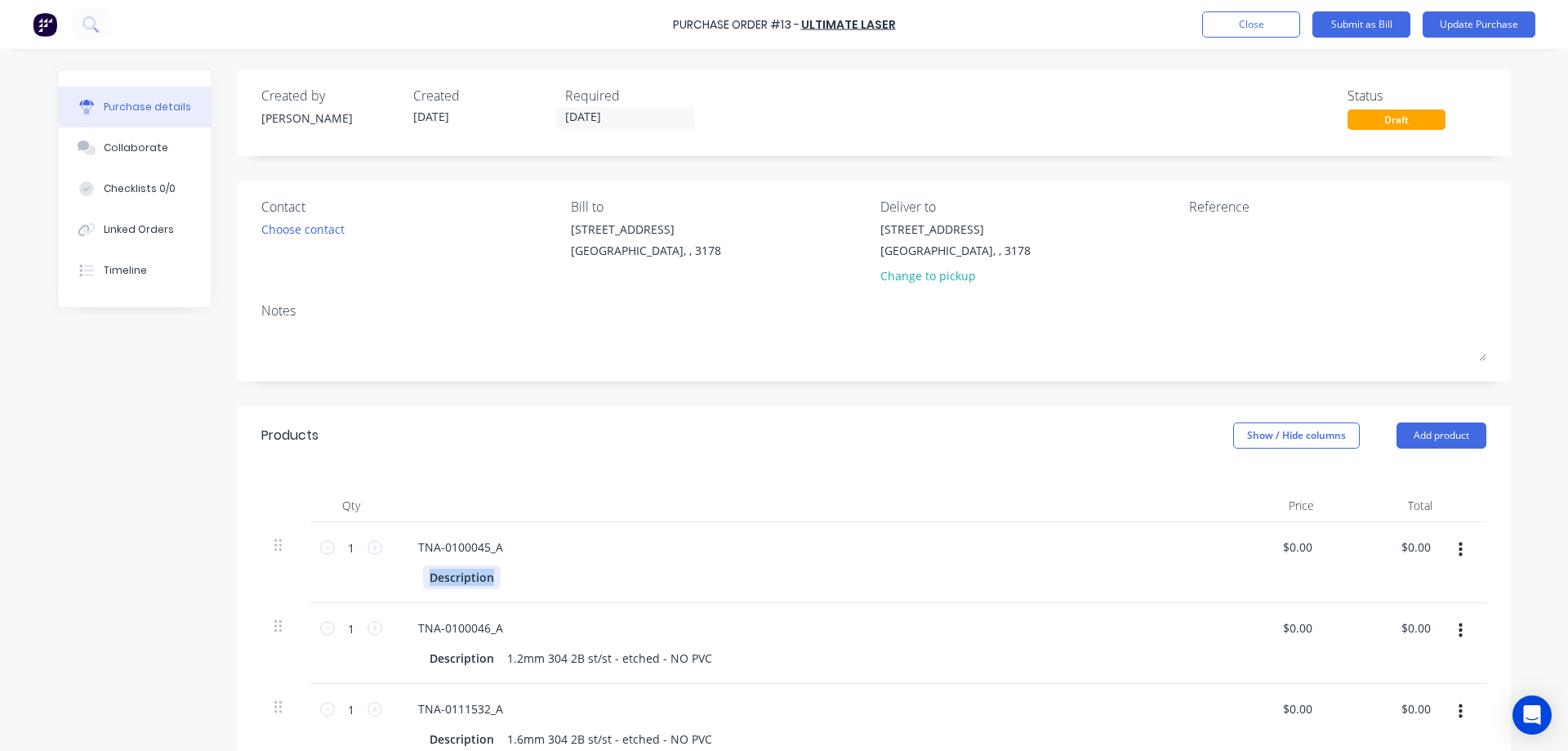
click at [405, 579] on div "Description" at bounding box center [799, 577] width 790 height 24
paste div
drag, startPoint x: 499, startPoint y: 659, endPoint x: 736, endPoint y: 655, distance: 237.0
click at [736, 655] on div "Description 1.2mm 304 2B st/st - etched - NO PVC" at bounding box center [797, 658] width 748 height 24
drag, startPoint x: 487, startPoint y: 658, endPoint x: 365, endPoint y: 652, distance: 122.1
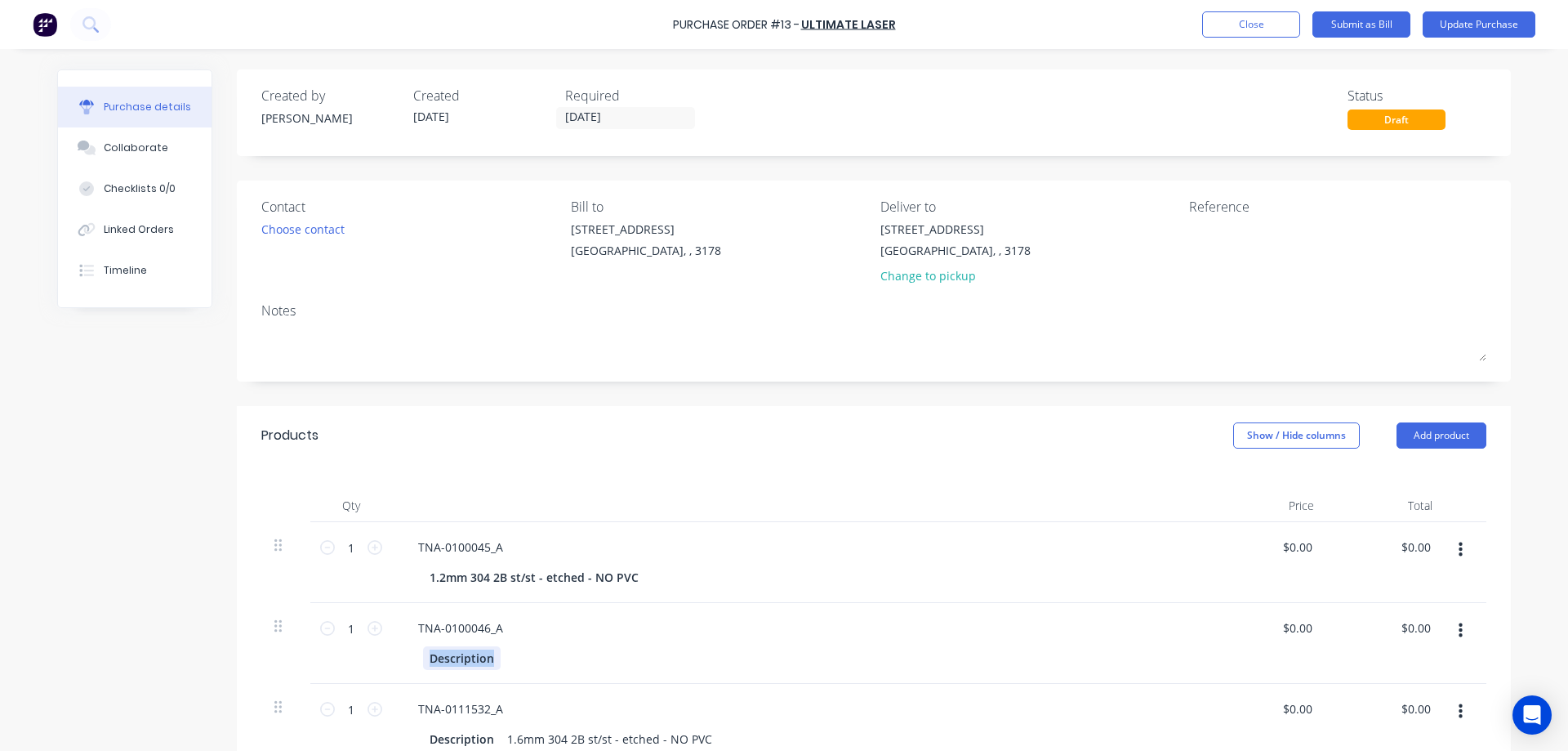
click at [365, 652] on div "1 1 TNA-0100046_A Description $0.00 $0.00 $0.00 $0.00" at bounding box center [873, 643] width 1224 height 81
paste div
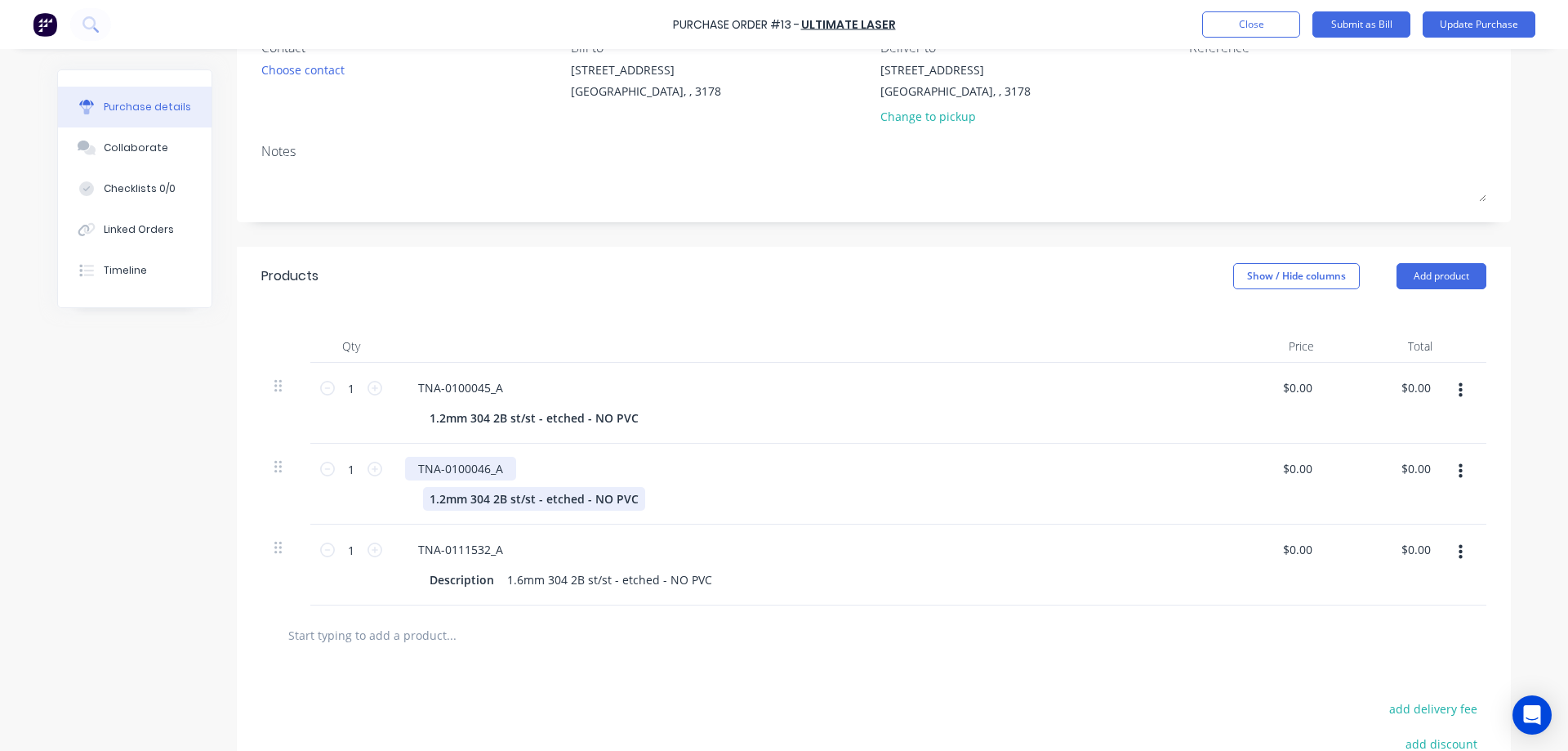
scroll to position [245, 0]
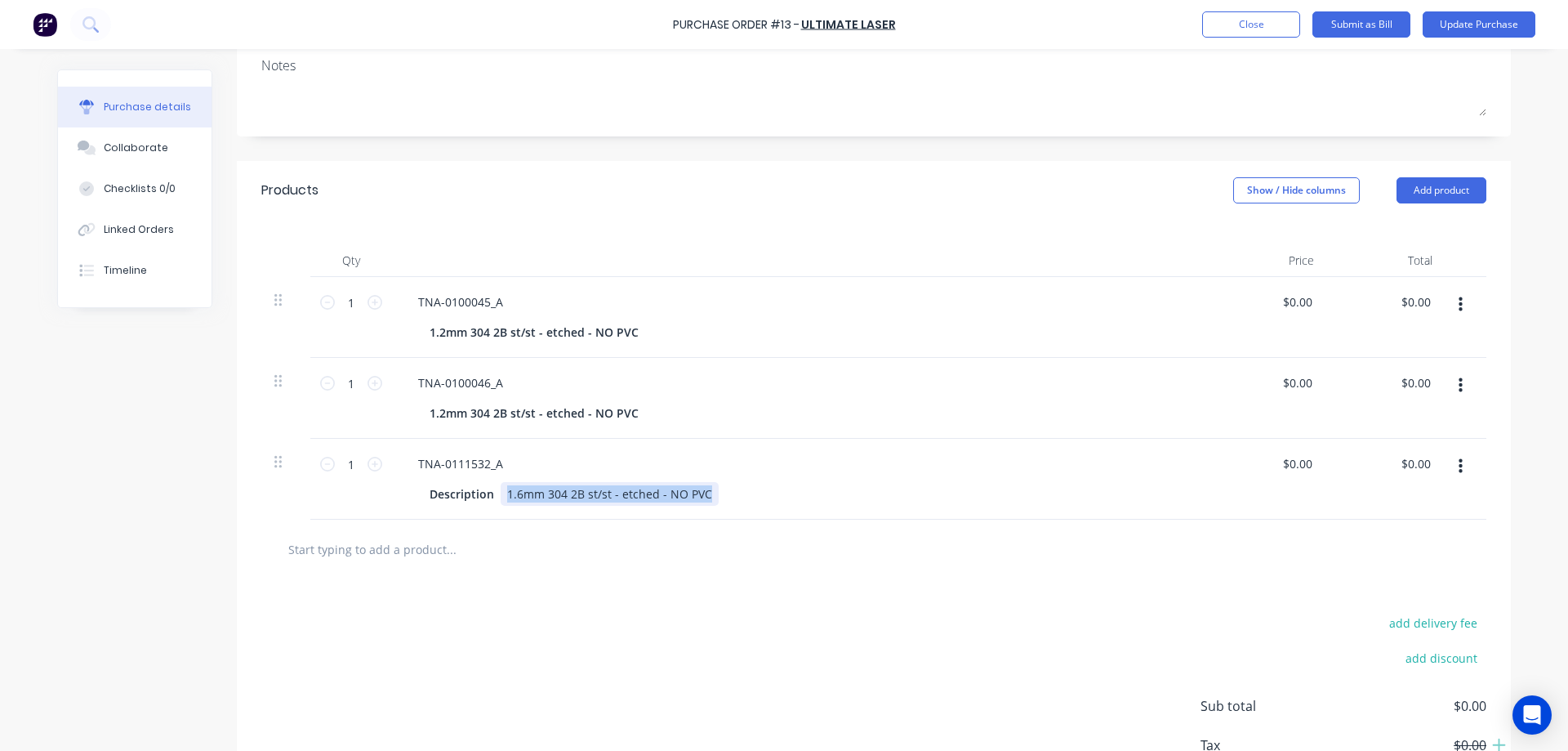
drag, startPoint x: 500, startPoint y: 495, endPoint x: 737, endPoint y: 486, distance: 237.2
click at [737, 486] on div "Description 1.6mm 304 2B st/st - etched - NO PVC" at bounding box center [797, 494] width 748 height 24
drag, startPoint x: 422, startPoint y: 495, endPoint x: 545, endPoint y: 491, distance: 123.1
click at [545, 491] on div "Description" at bounding box center [797, 494] width 748 height 24
paste div
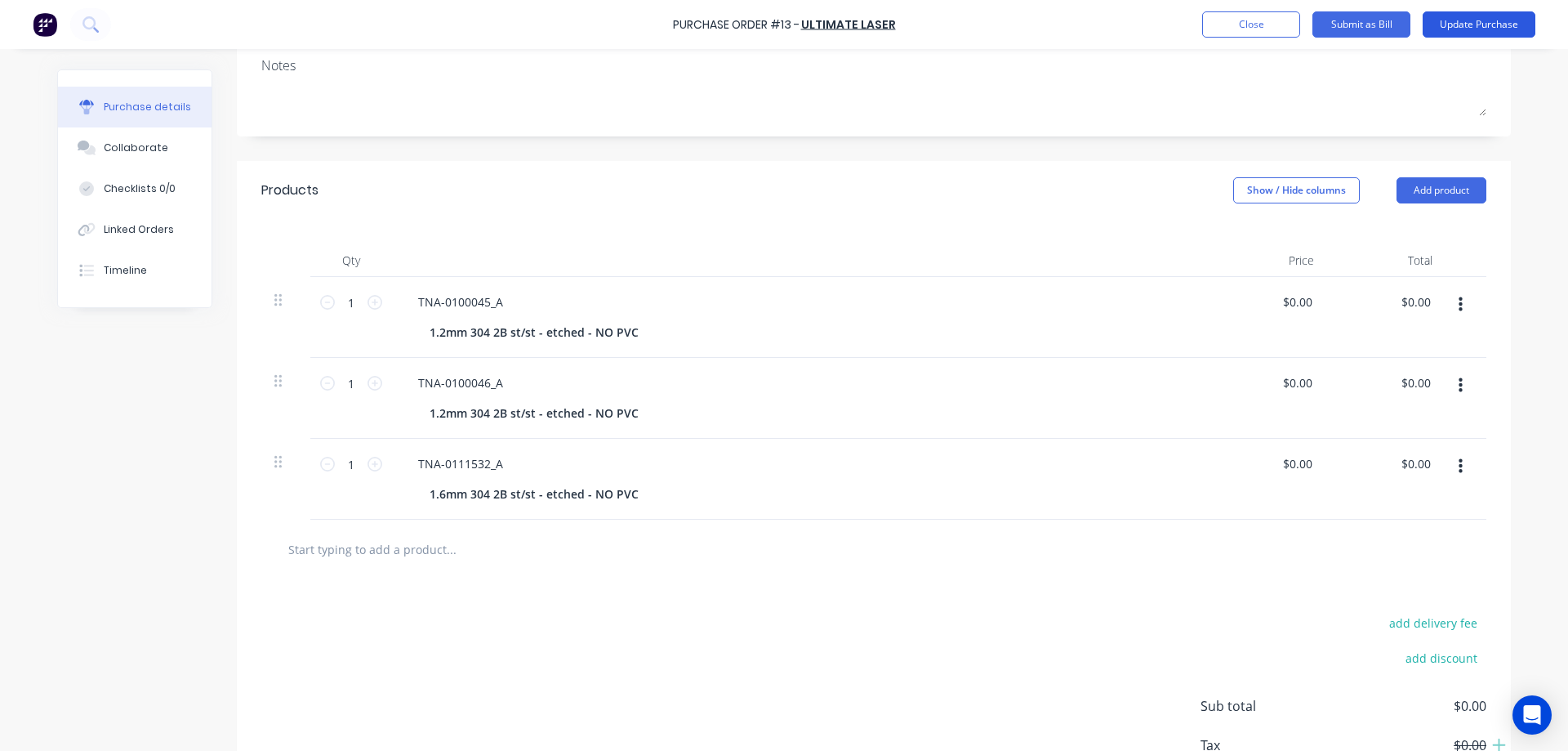
click at [1442, 23] on button "Update Purchase" at bounding box center [1478, 25] width 113 height 26
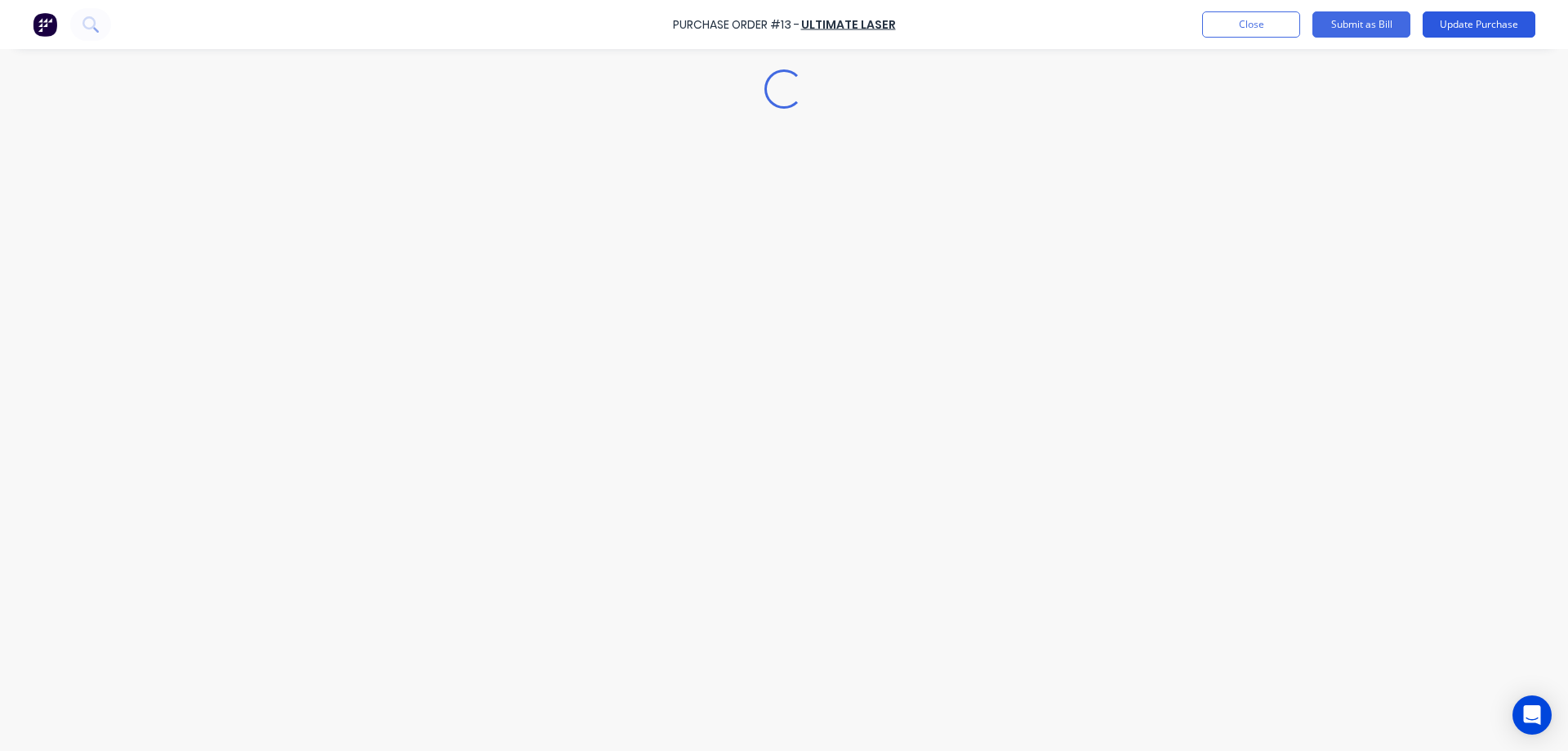
scroll to position [0, 0]
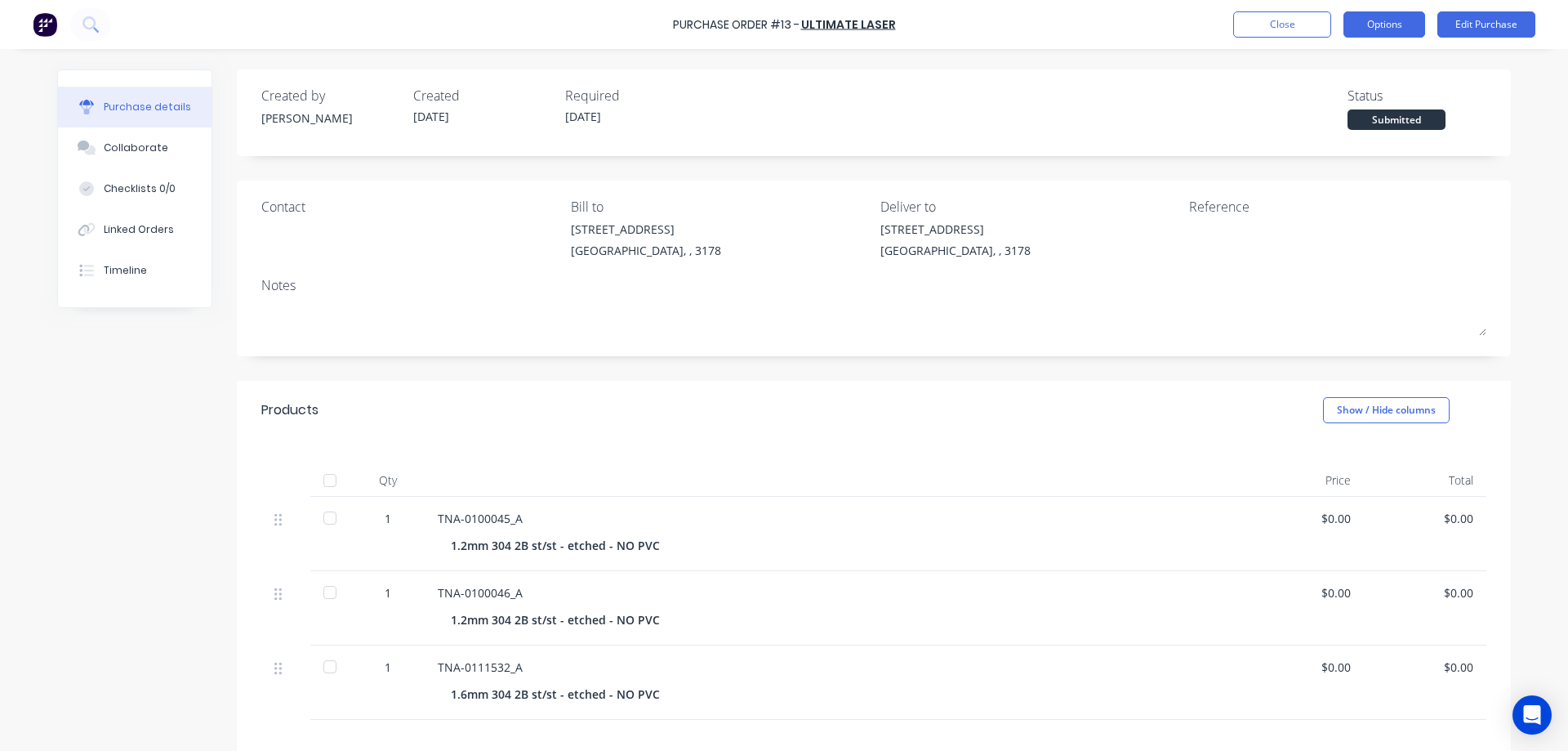
click at [1370, 27] on button "Options" at bounding box center [1383, 25] width 82 height 26
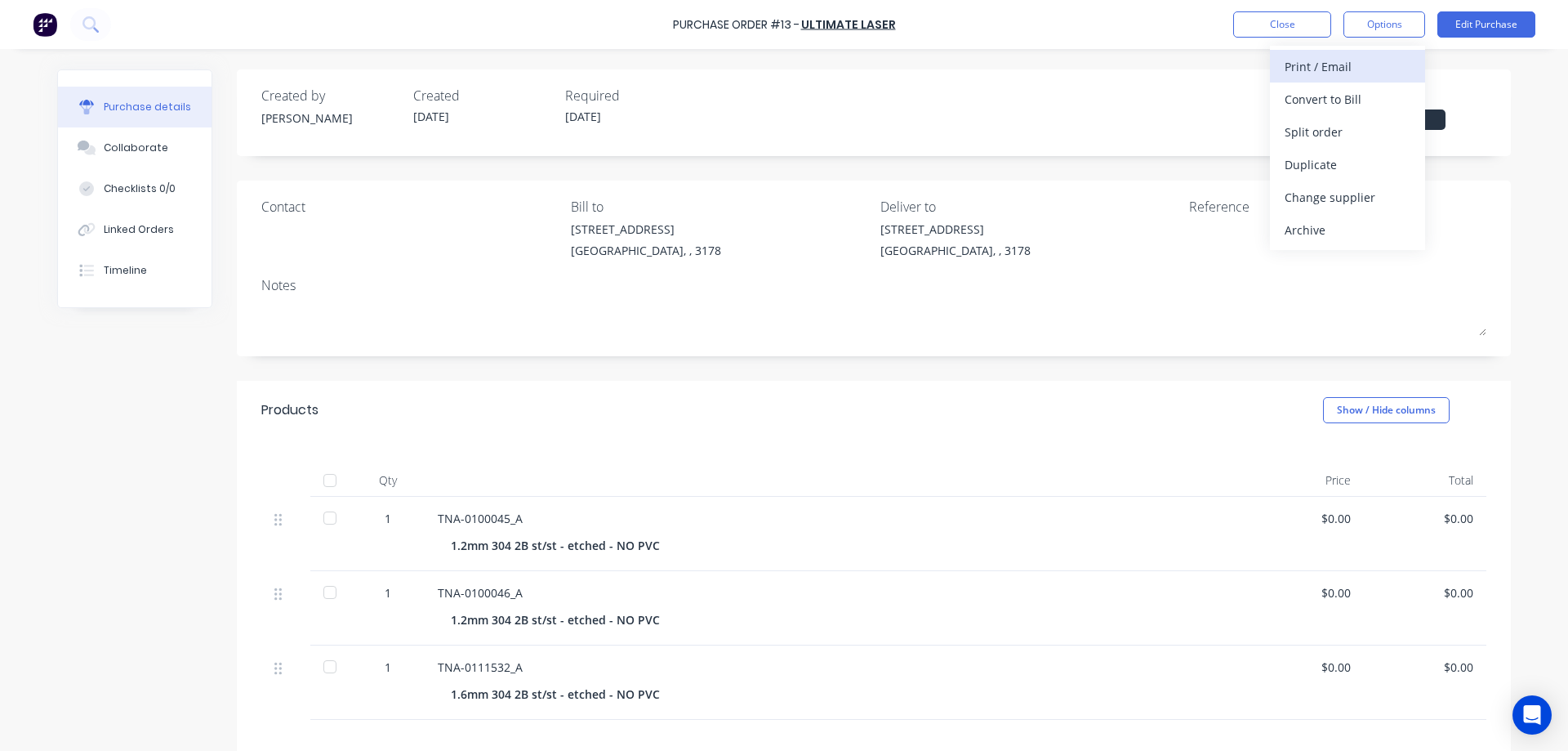
click at [1332, 68] on div "Print / Email" at bounding box center [1347, 66] width 126 height 24
click at [1318, 129] on div "Without pricing" at bounding box center [1347, 132] width 126 height 24
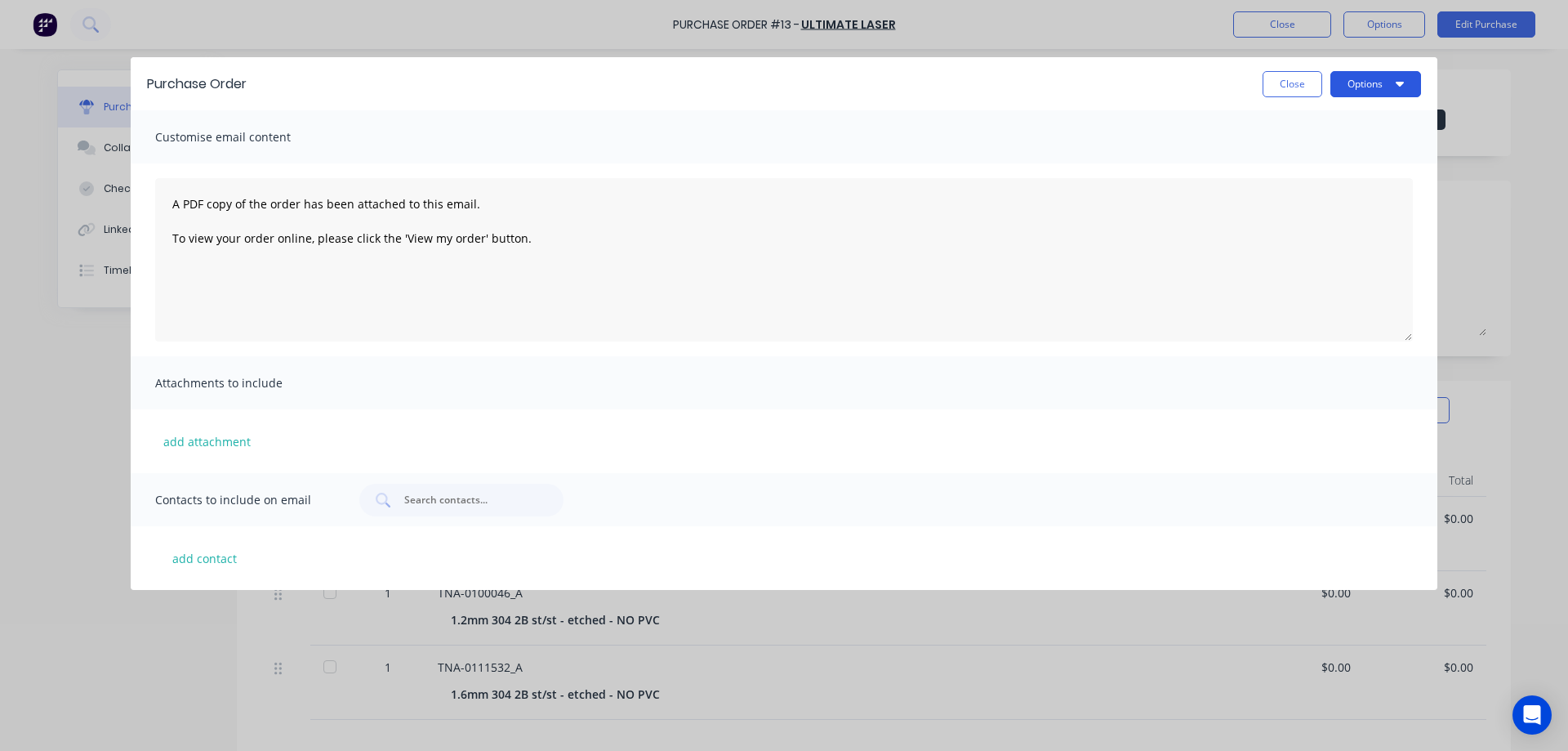
click at [1363, 73] on button "Options" at bounding box center [1375, 84] width 91 height 26
click at [1304, 123] on div "Print" at bounding box center [1343, 125] width 126 height 24
click at [1379, 21] on div "Purchase Order Close Options Print Email Customise email content A PDF copy of …" at bounding box center [784, 375] width 1568 height 751
drag, startPoint x: 1271, startPoint y: 79, endPoint x: 1390, endPoint y: 55, distance: 121.4
click at [1277, 79] on button "Close" at bounding box center [1292, 84] width 59 height 26
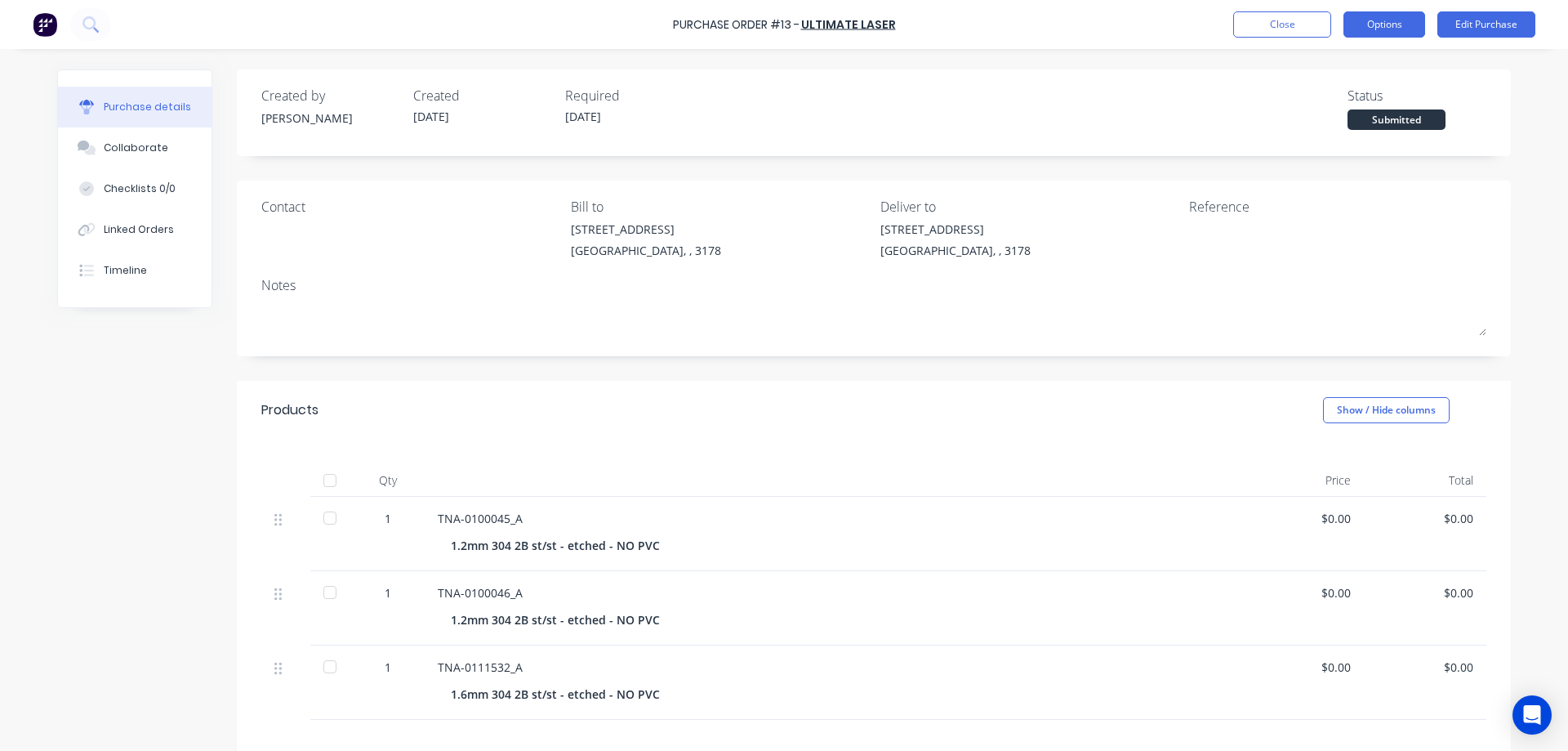
click at [1376, 23] on button "Options" at bounding box center [1383, 25] width 82 height 26
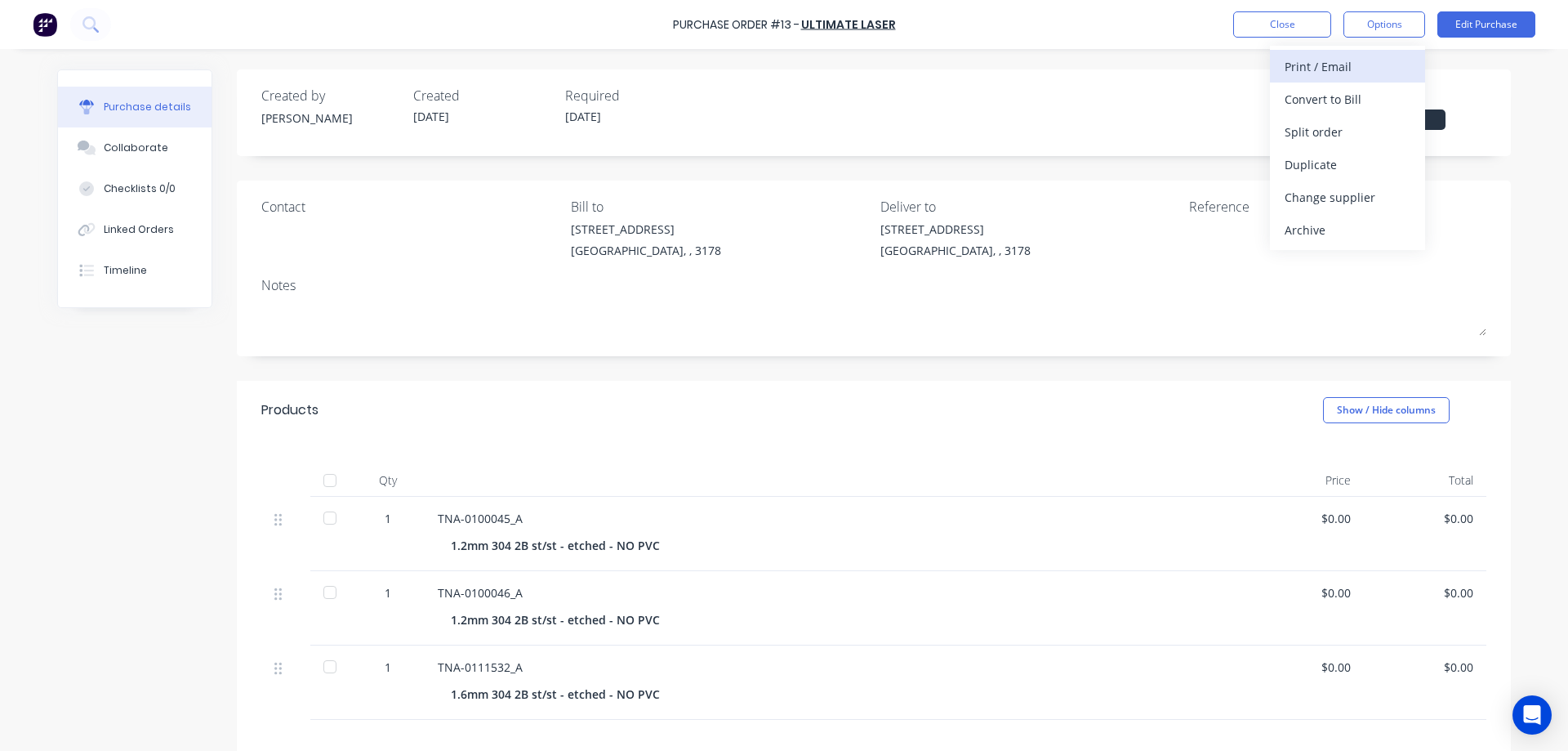
click at [1348, 65] on div "Print / Email" at bounding box center [1347, 66] width 126 height 24
click at [1325, 96] on div "With pricing" at bounding box center [1347, 99] width 126 height 24
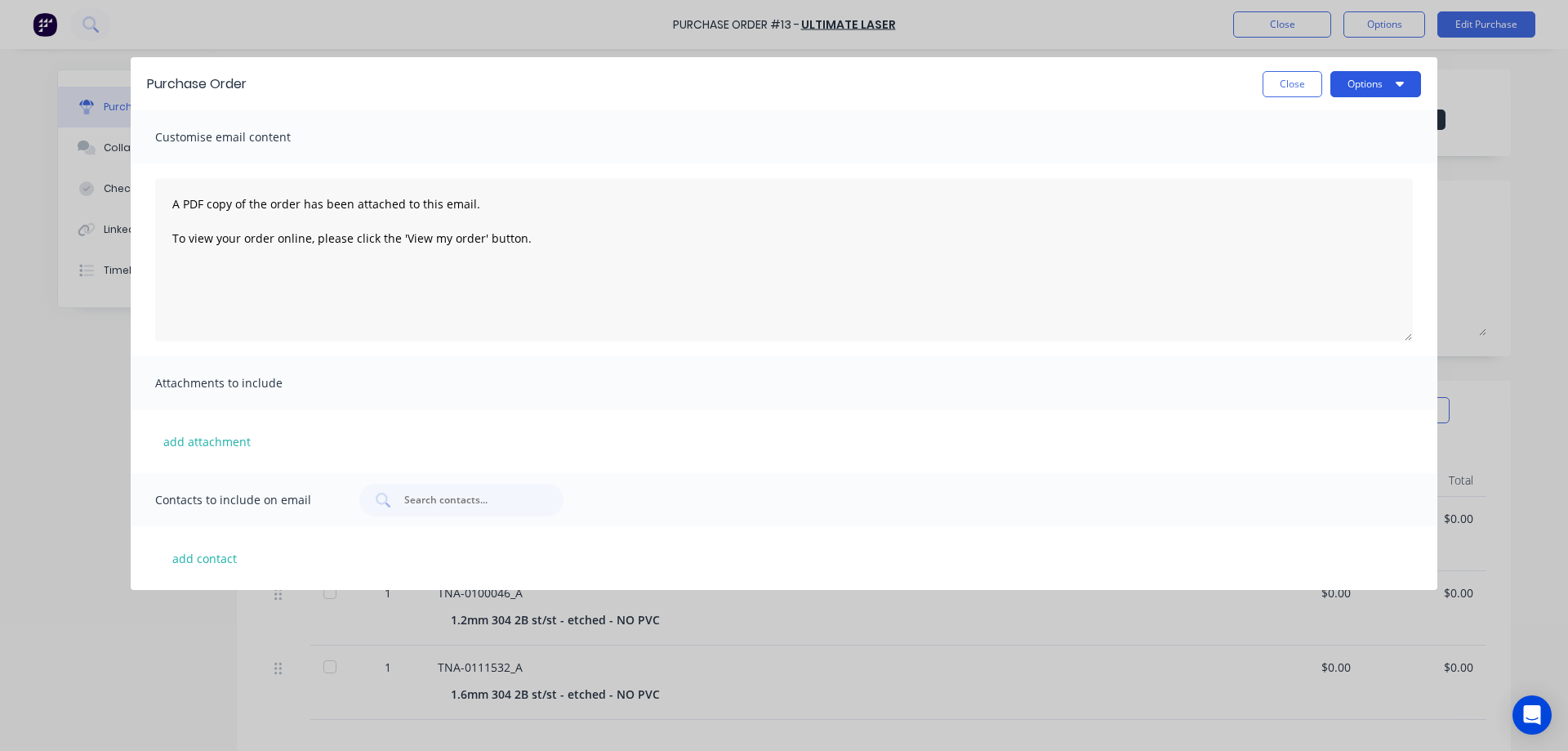
click at [1346, 82] on button "Options" at bounding box center [1375, 84] width 91 height 26
click at [1304, 126] on div "Print" at bounding box center [1343, 125] width 126 height 24
click at [1280, 85] on button "Close" at bounding box center [1292, 84] width 59 height 26
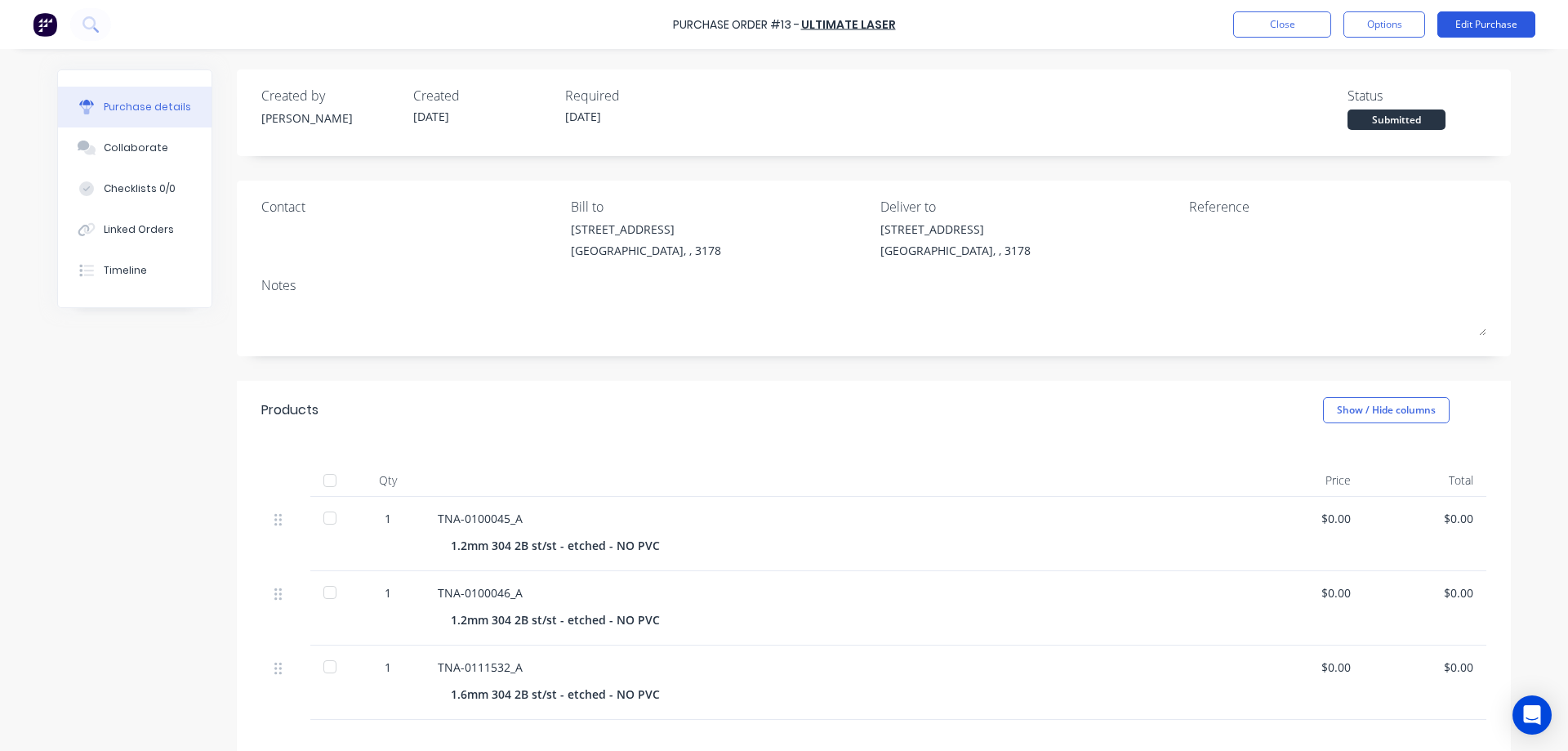
click at [1451, 30] on button "Edit Purchase" at bounding box center [1486, 25] width 98 height 26
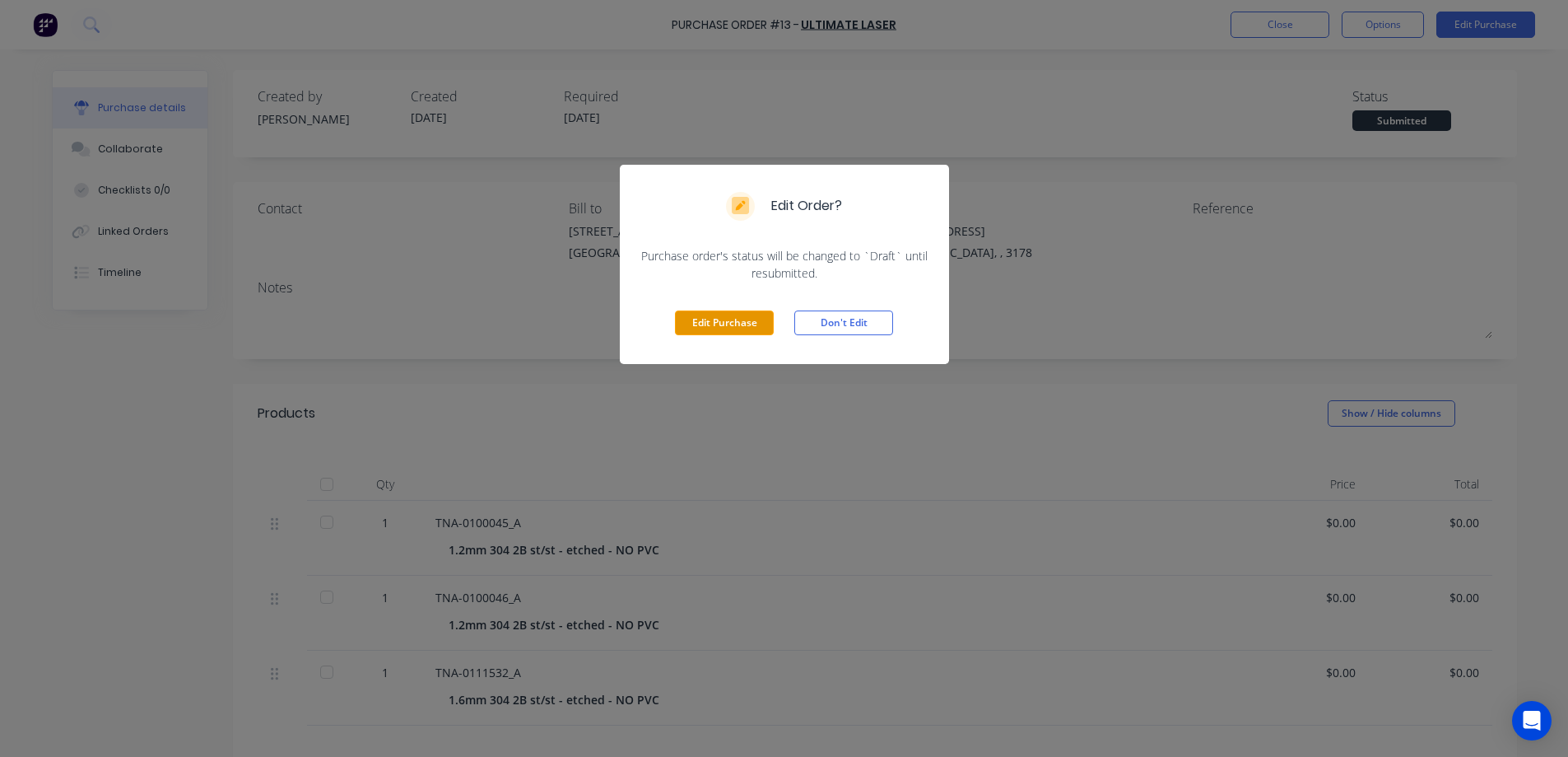
click at [725, 323] on button "Edit Purchase" at bounding box center [724, 323] width 99 height 25
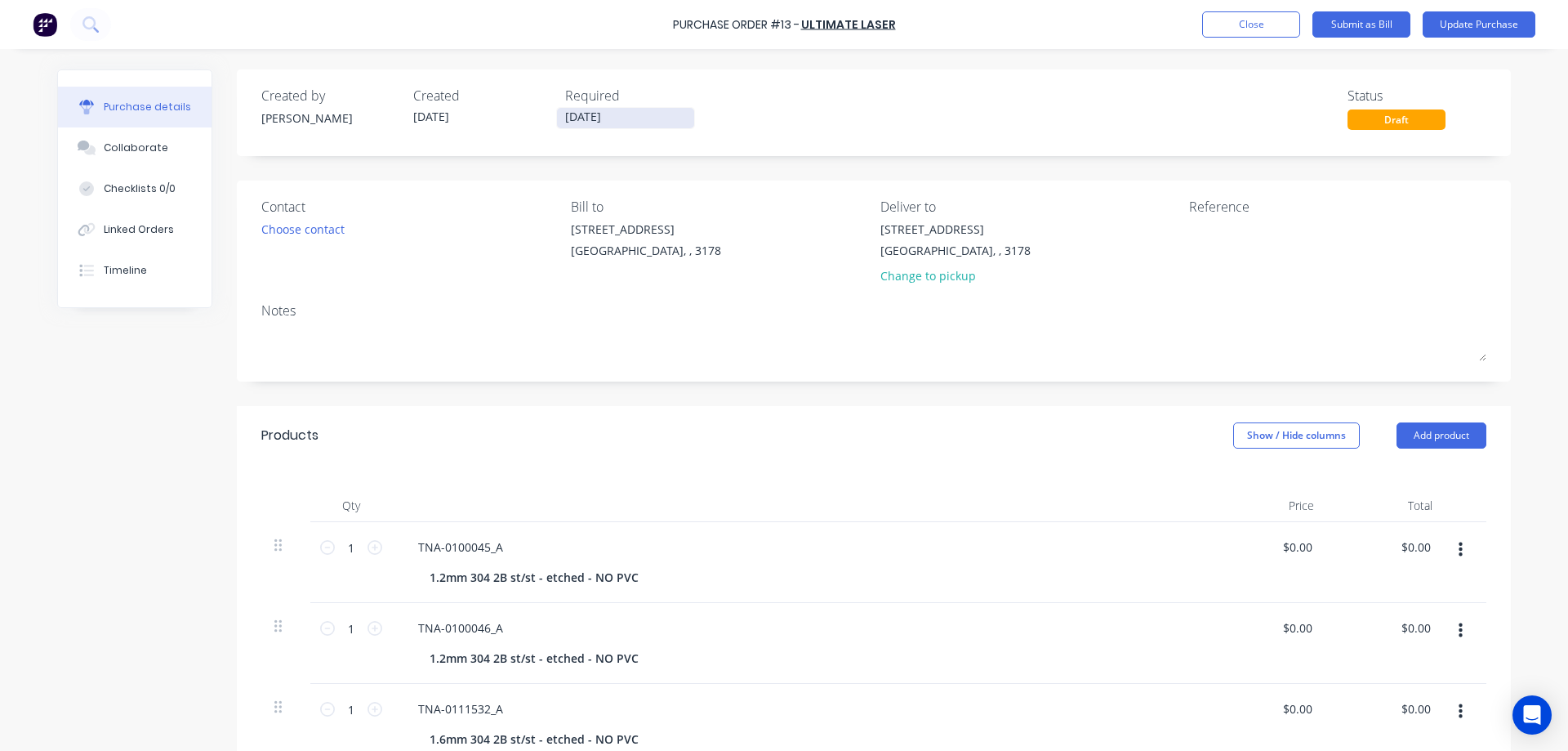
drag, startPoint x: 572, startPoint y: 121, endPoint x: 550, endPoint y: 115, distance: 22.8
click at [556, 115] on label "[DATE]" at bounding box center [625, 118] width 138 height 22
click at [557, 115] on input "[DATE]" at bounding box center [625, 118] width 137 height 21
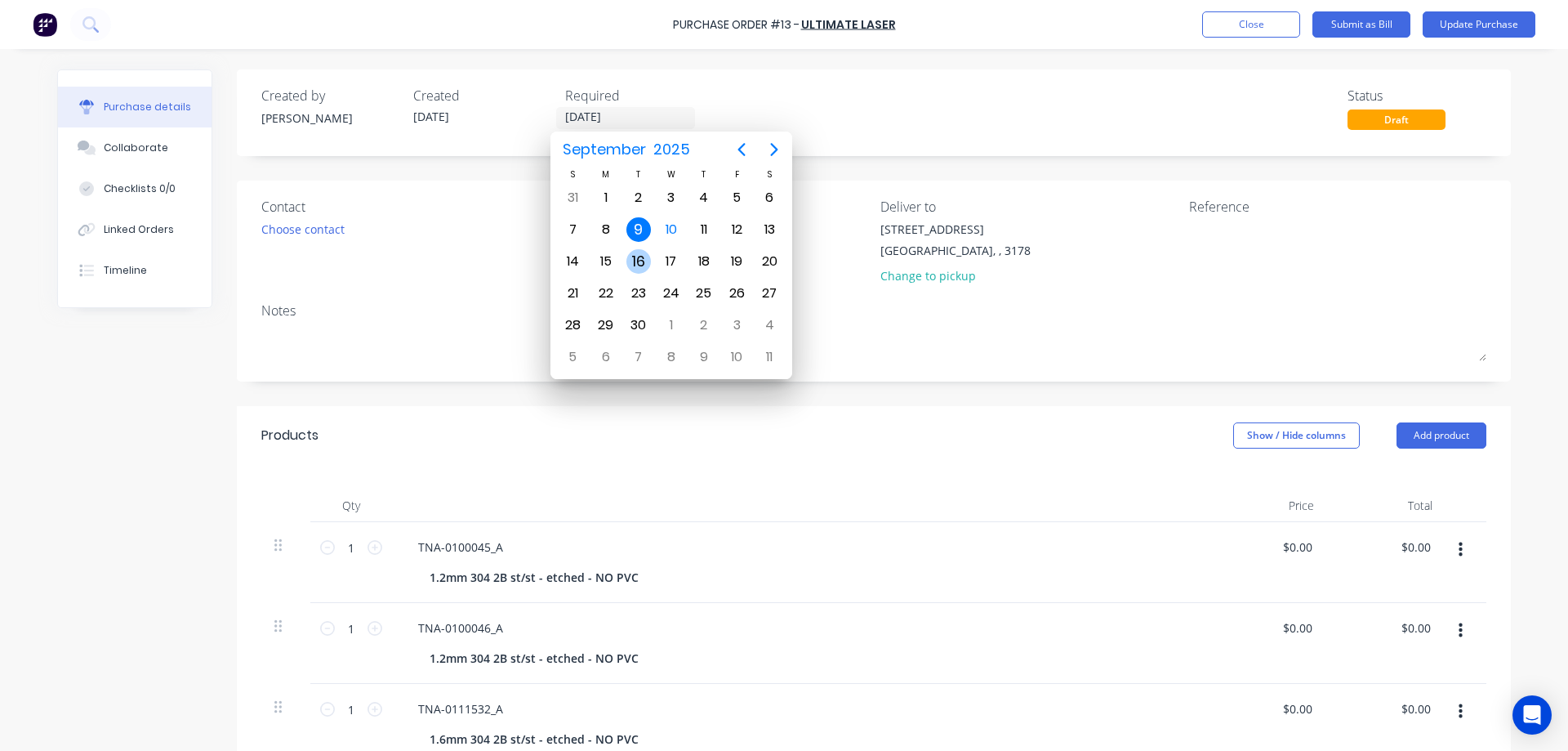
type input "[DATE]"
click at [638, 260] on div "16" at bounding box center [639, 261] width 25 height 25
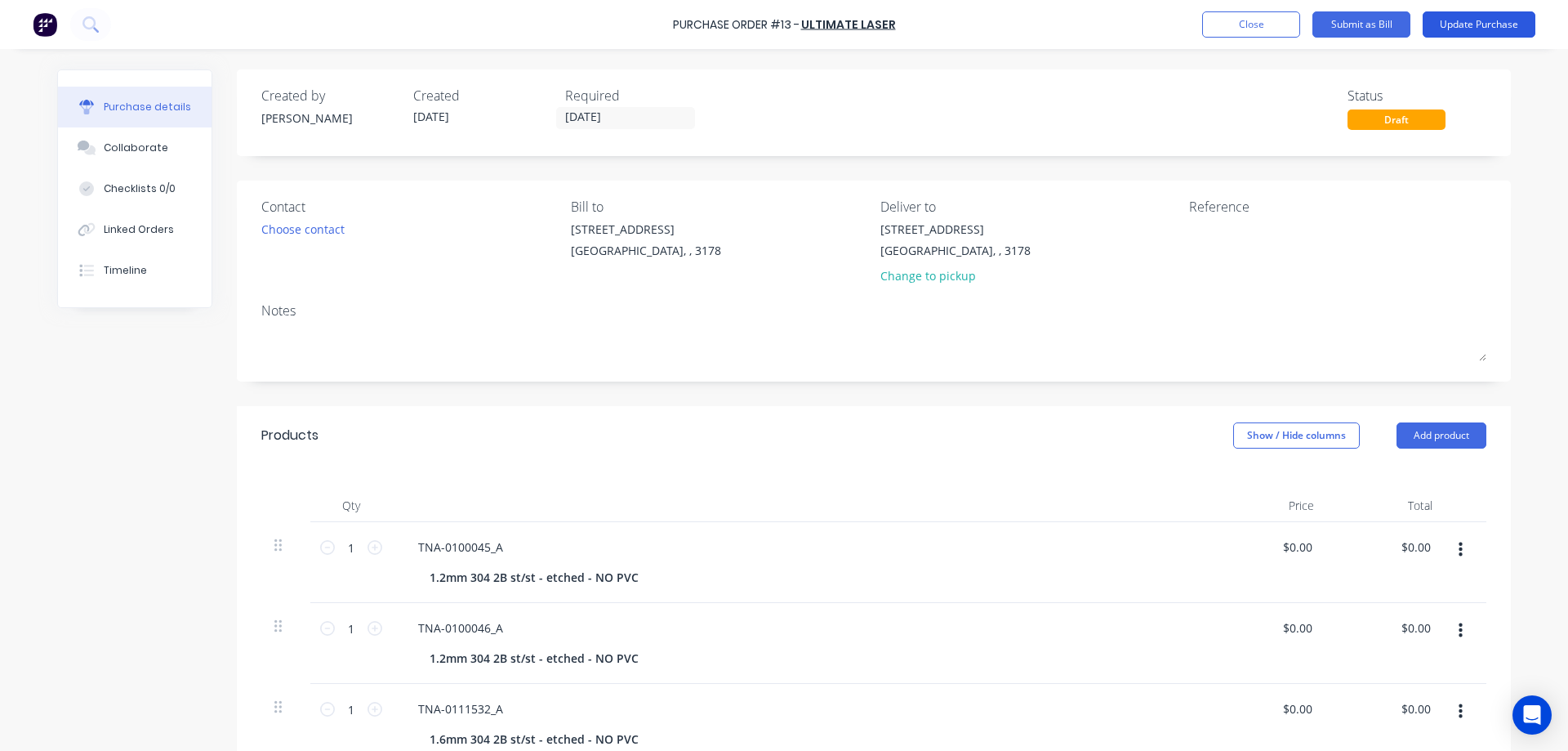
click at [1449, 24] on button "Update Purchase" at bounding box center [1478, 25] width 113 height 26
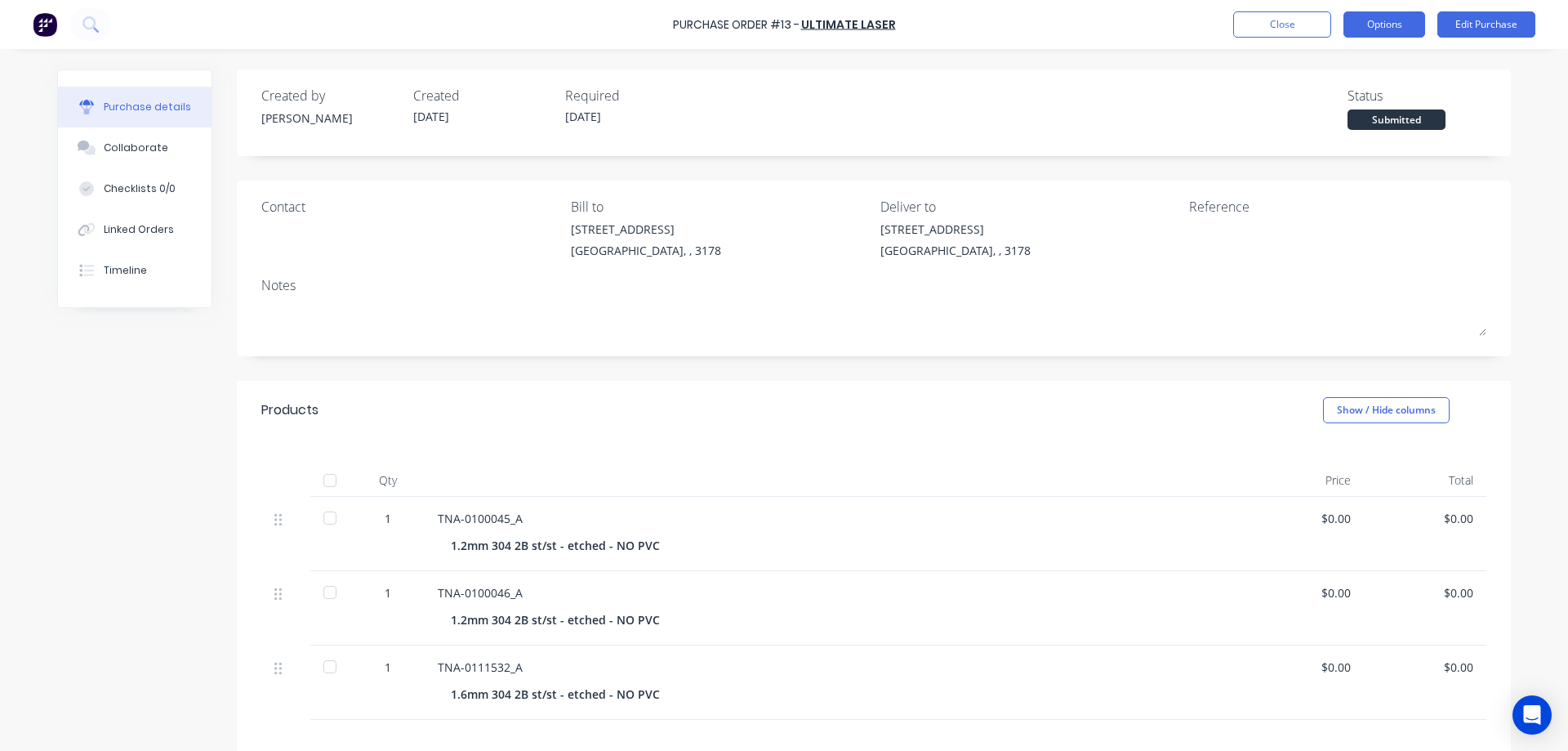
click at [1379, 20] on button "Options" at bounding box center [1383, 25] width 82 height 26
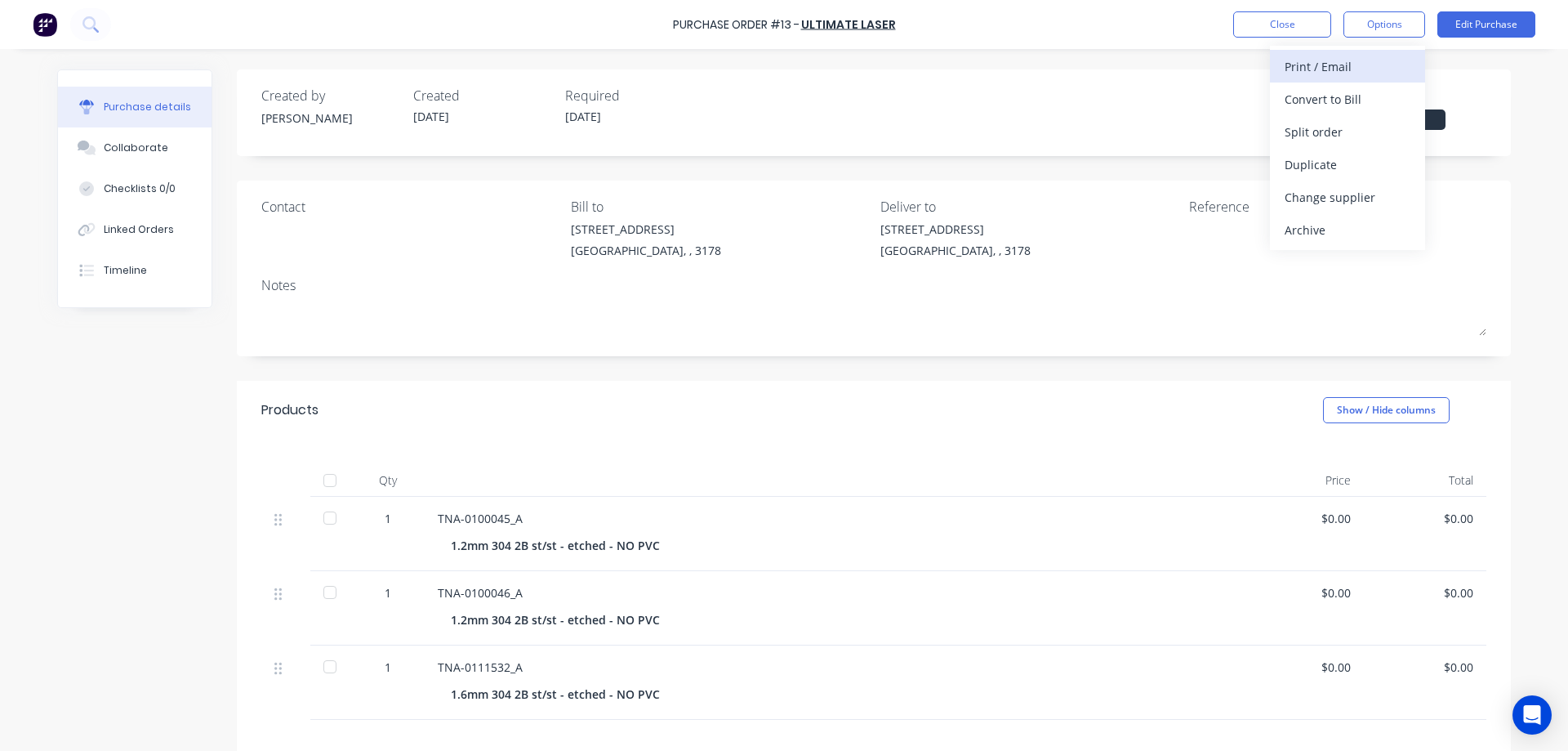
click at [1337, 61] on div "Print / Email" at bounding box center [1347, 66] width 126 height 24
click at [1355, 101] on div "With pricing" at bounding box center [1347, 99] width 126 height 24
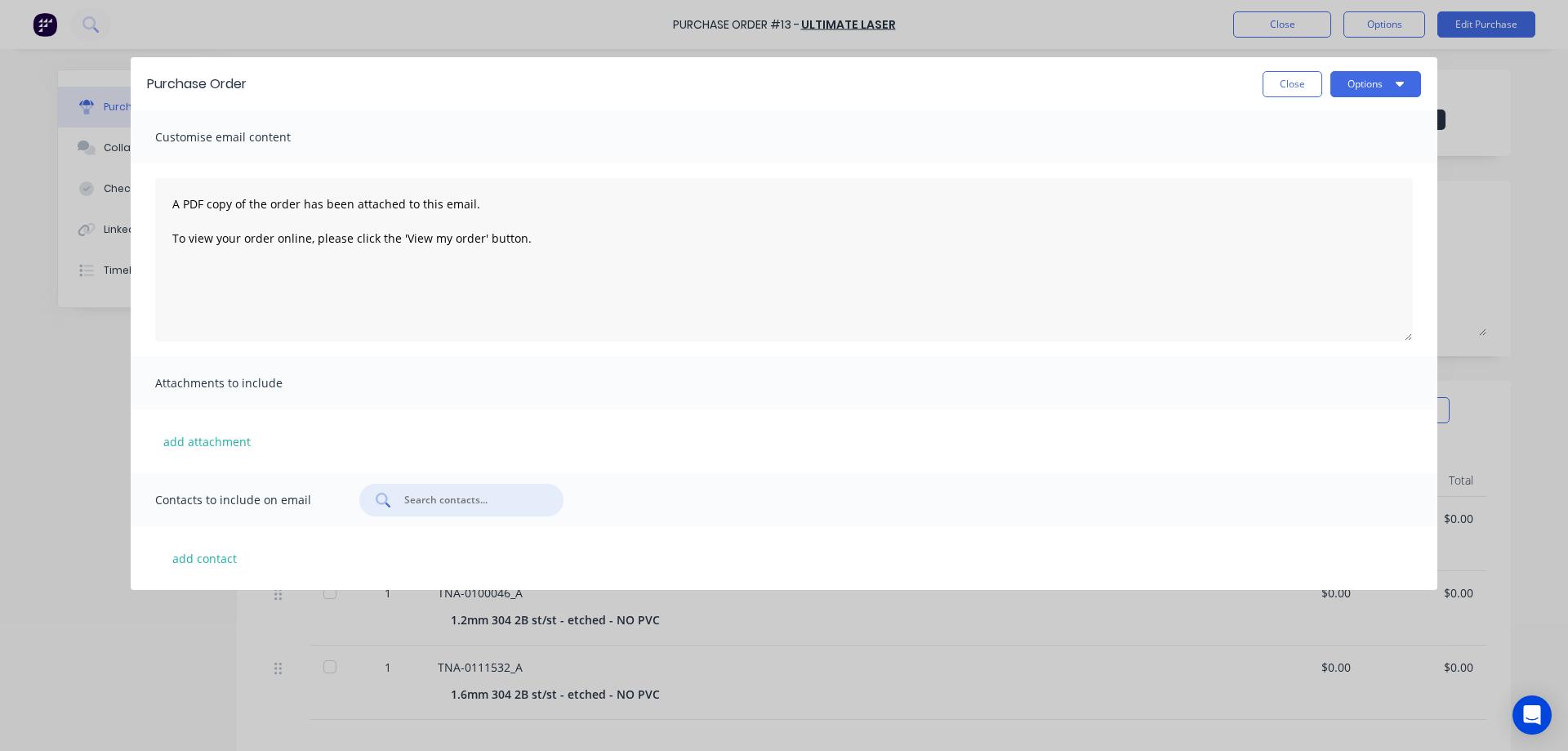
click at [430, 504] on input "text" at bounding box center [470, 500] width 135 height 16
type input "g"
click at [213, 561] on button "add contact" at bounding box center [204, 558] width 98 height 25
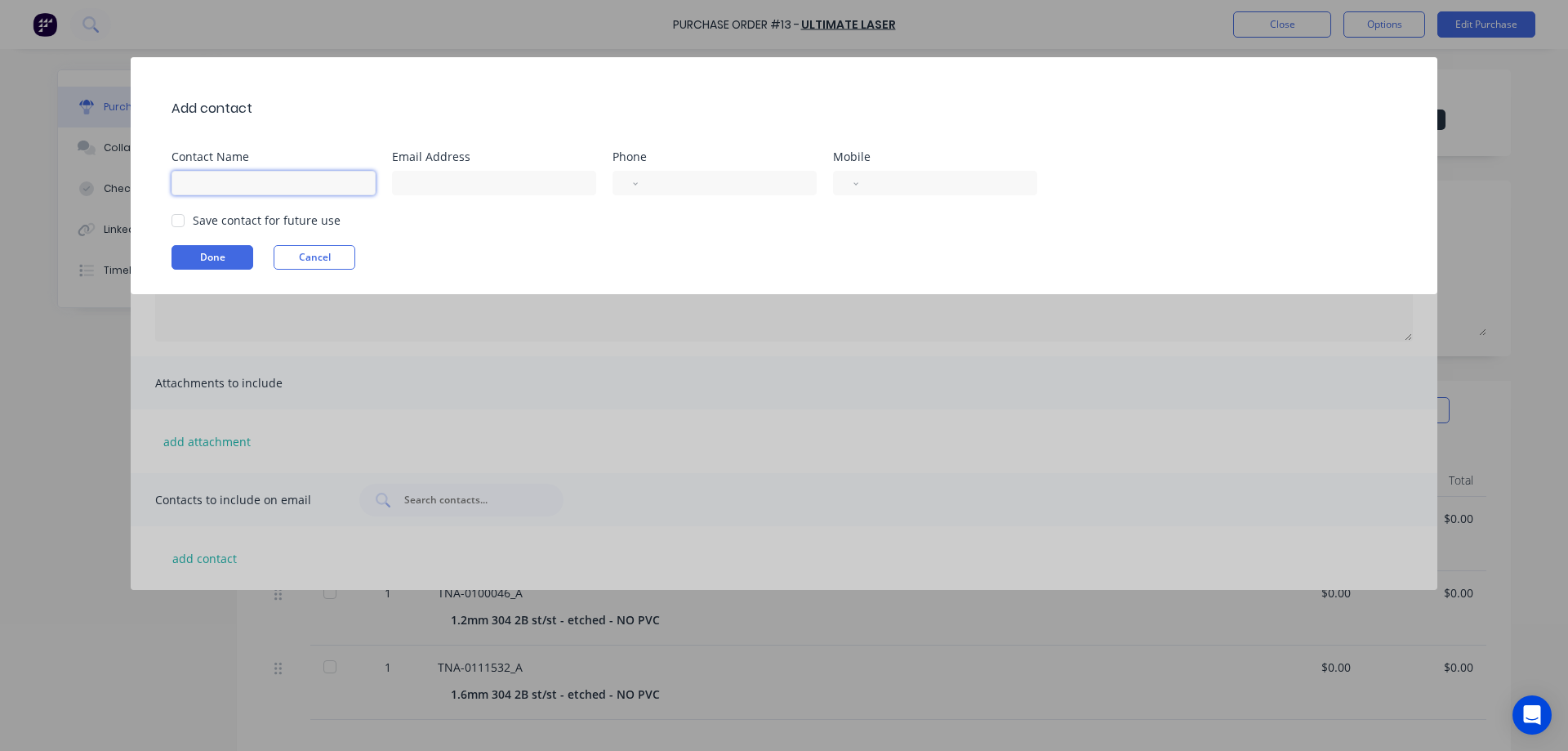
click at [249, 181] on input at bounding box center [274, 183] width 204 height 25
type input "[PERSON_NAME]"
type input "greg@idealstainless.com.au"
select select "AU"
type input "0412 355 694"
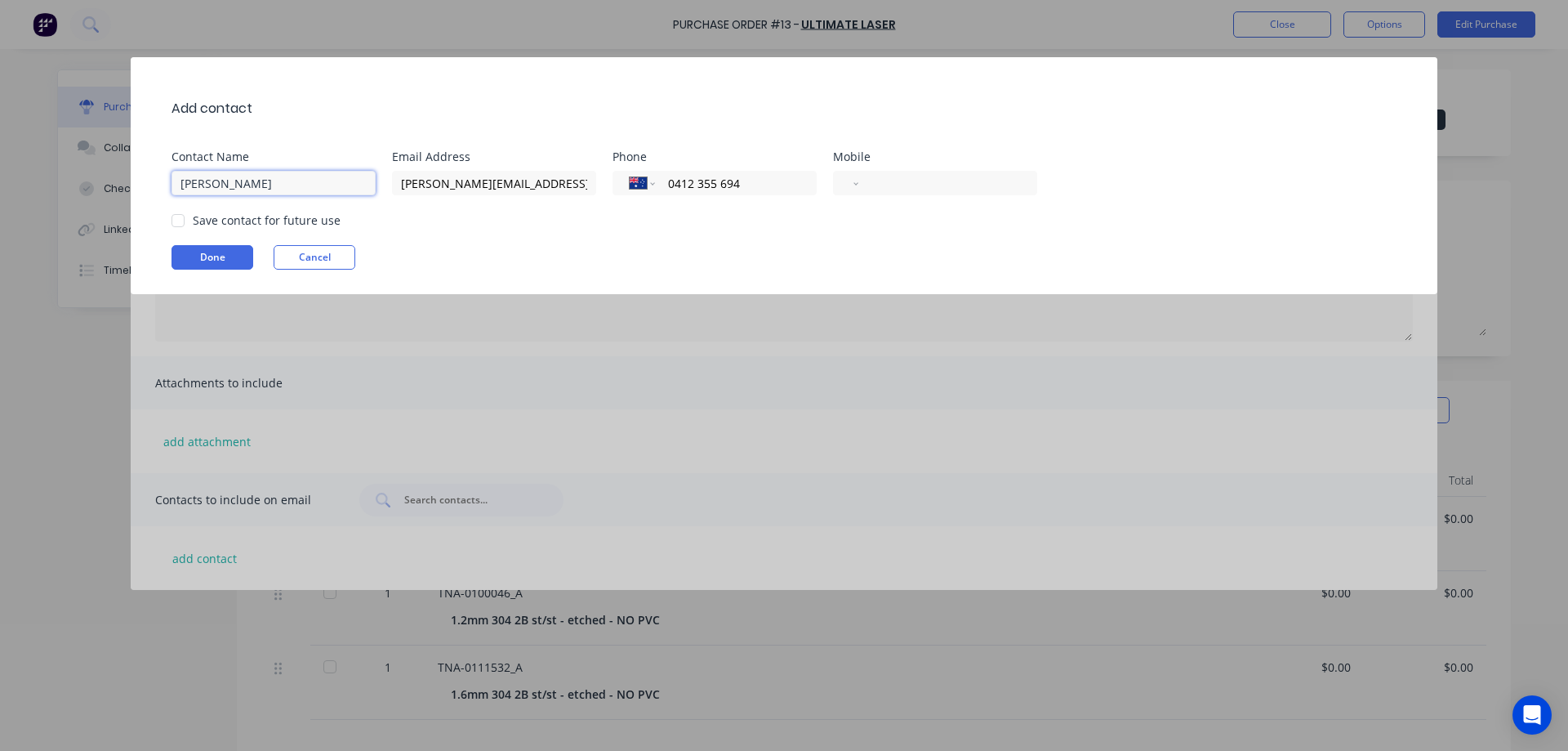
click at [180, 223] on div at bounding box center [178, 221] width 33 height 33
drag, startPoint x: 759, startPoint y: 185, endPoint x: 652, endPoint y: 186, distance: 107.0
click at [652, 186] on div "International Afghanistan Åland Islands Albania Algeria American Samoa Andorra …" at bounding box center [714, 183] width 204 height 25
click at [909, 181] on input "tel" at bounding box center [944, 183] width 150 height 19
paste input "+0412355694"
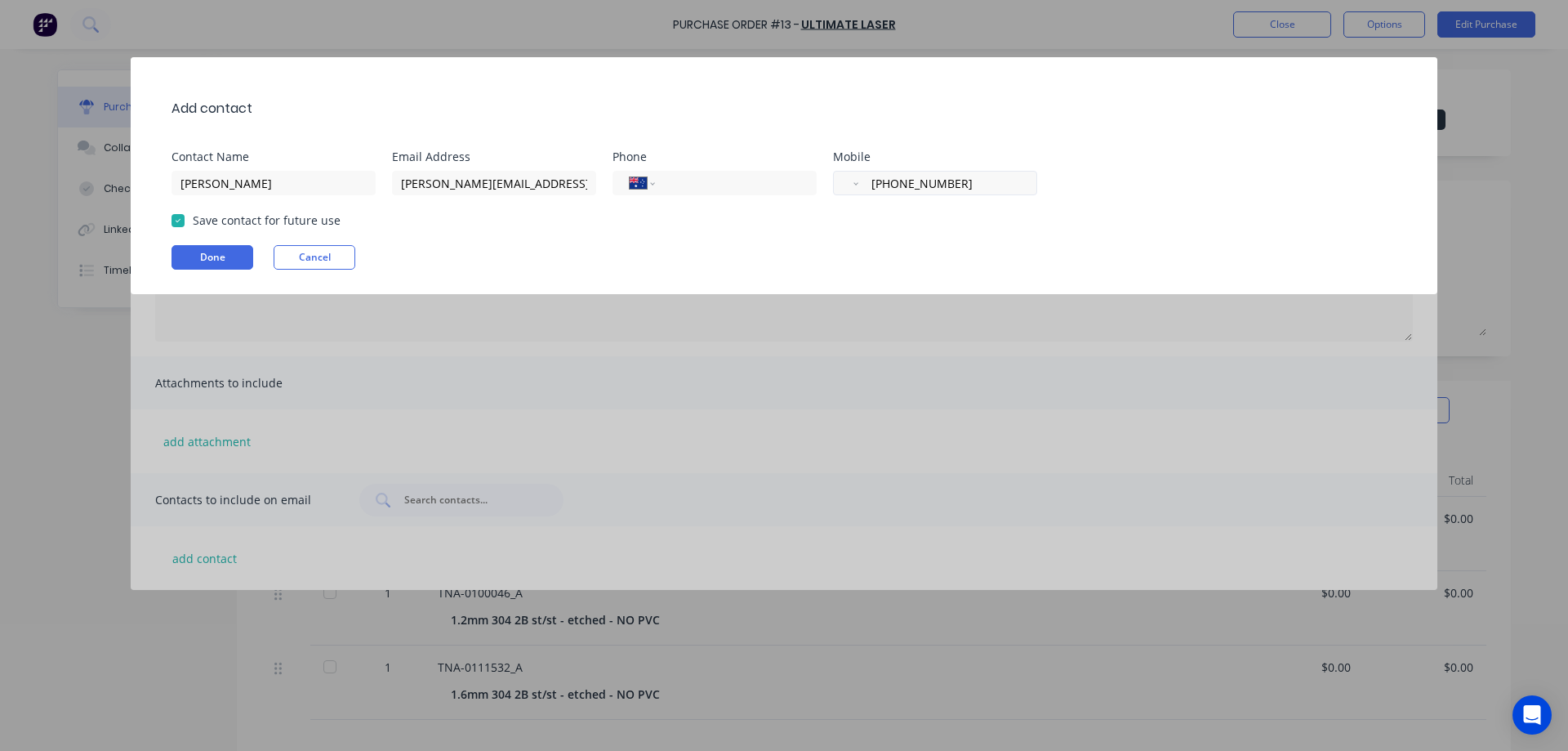
click at [878, 183] on input "+0412355694" at bounding box center [944, 183] width 150 height 19
click at [878, 185] on input "+041235569" at bounding box center [944, 183] width 150 height 19
drag, startPoint x: 956, startPoint y: 178, endPoint x: 831, endPoint y: 176, distance: 125.0
click at [831, 176] on div "Contact Name Greg Newport Email Address greg@idealstainless.com.au Phone Intern…" at bounding box center [792, 173] width 1241 height 45
paste input "4"
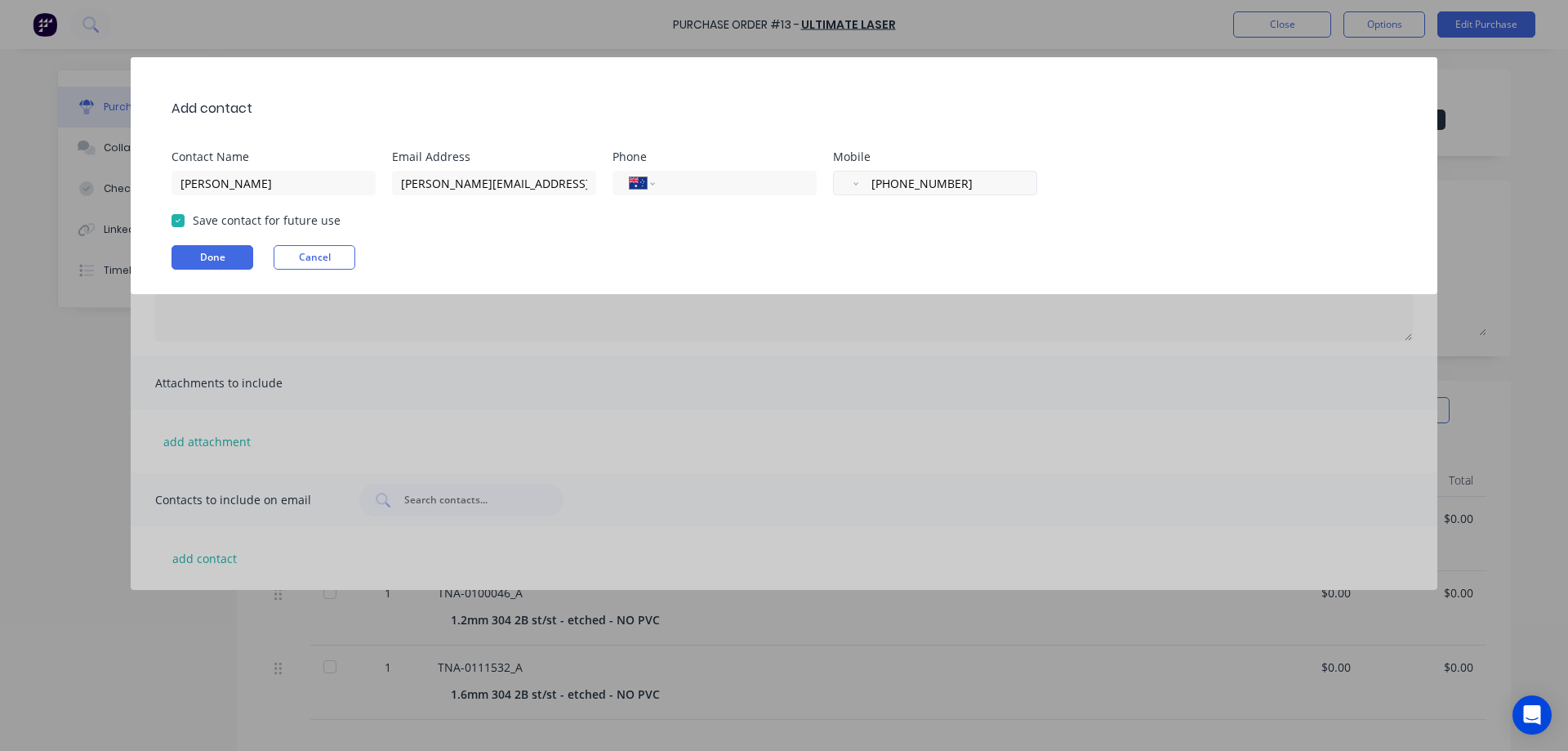
click at [878, 186] on input "+0412355694" at bounding box center [944, 183] width 150 height 19
click at [876, 185] on input "+0412355694" at bounding box center [944, 183] width 150 height 19
type input "+0412355694"
click at [852, 184] on select "International Afghanistan Åland Islands Albania Algeria American Samoa Andorra …" at bounding box center [854, 183] width 7 height 23
select select "AU"
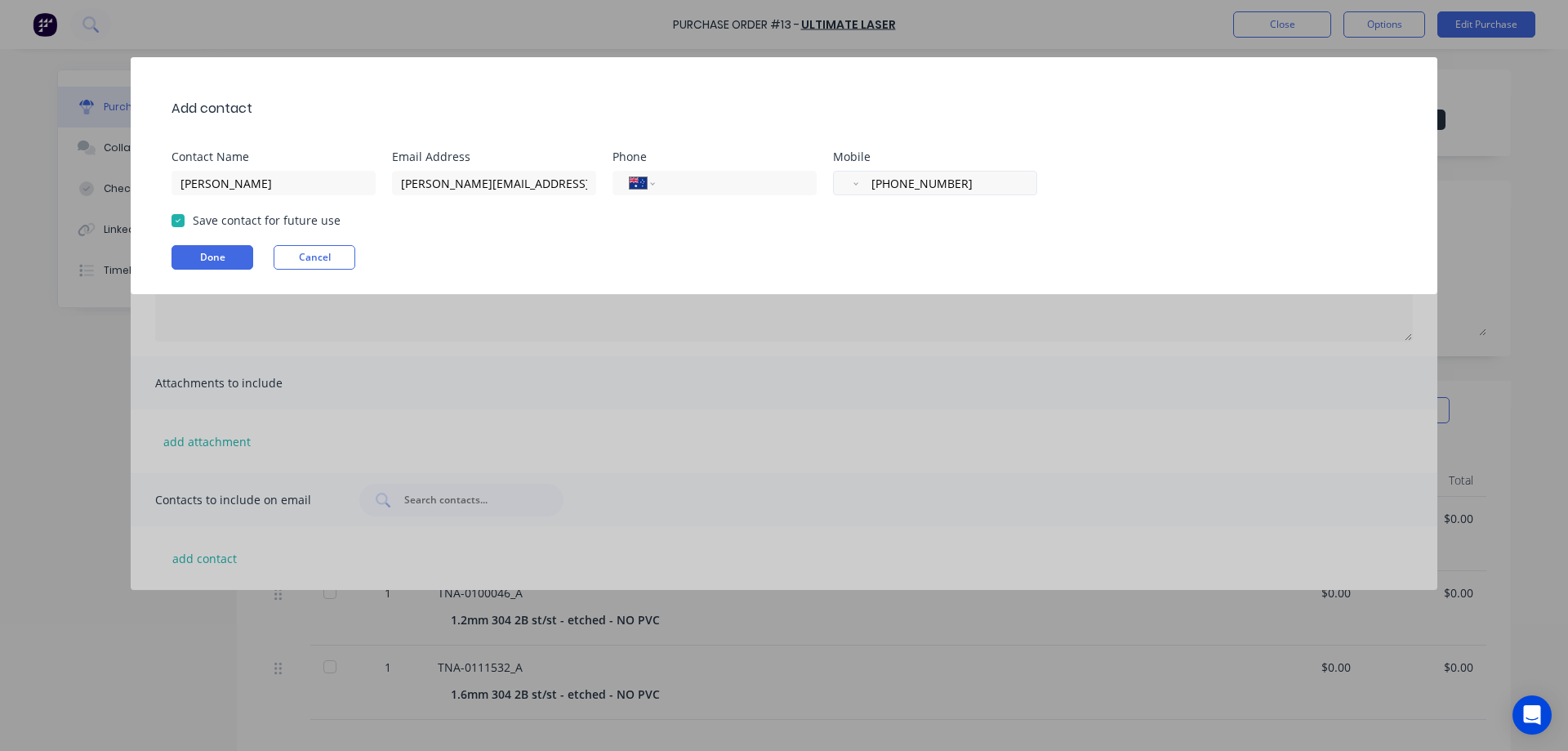
click at [850, 171] on select "International Afghanistan Åland Islands Albania Algeria American Samoa Andorra …" at bounding box center [854, 183] width 7 height 23
click at [917, 184] on input "tel" at bounding box center [953, 183] width 133 height 19
type input "0412 355 694"
click at [217, 257] on button "Done" at bounding box center [212, 257] width 82 height 25
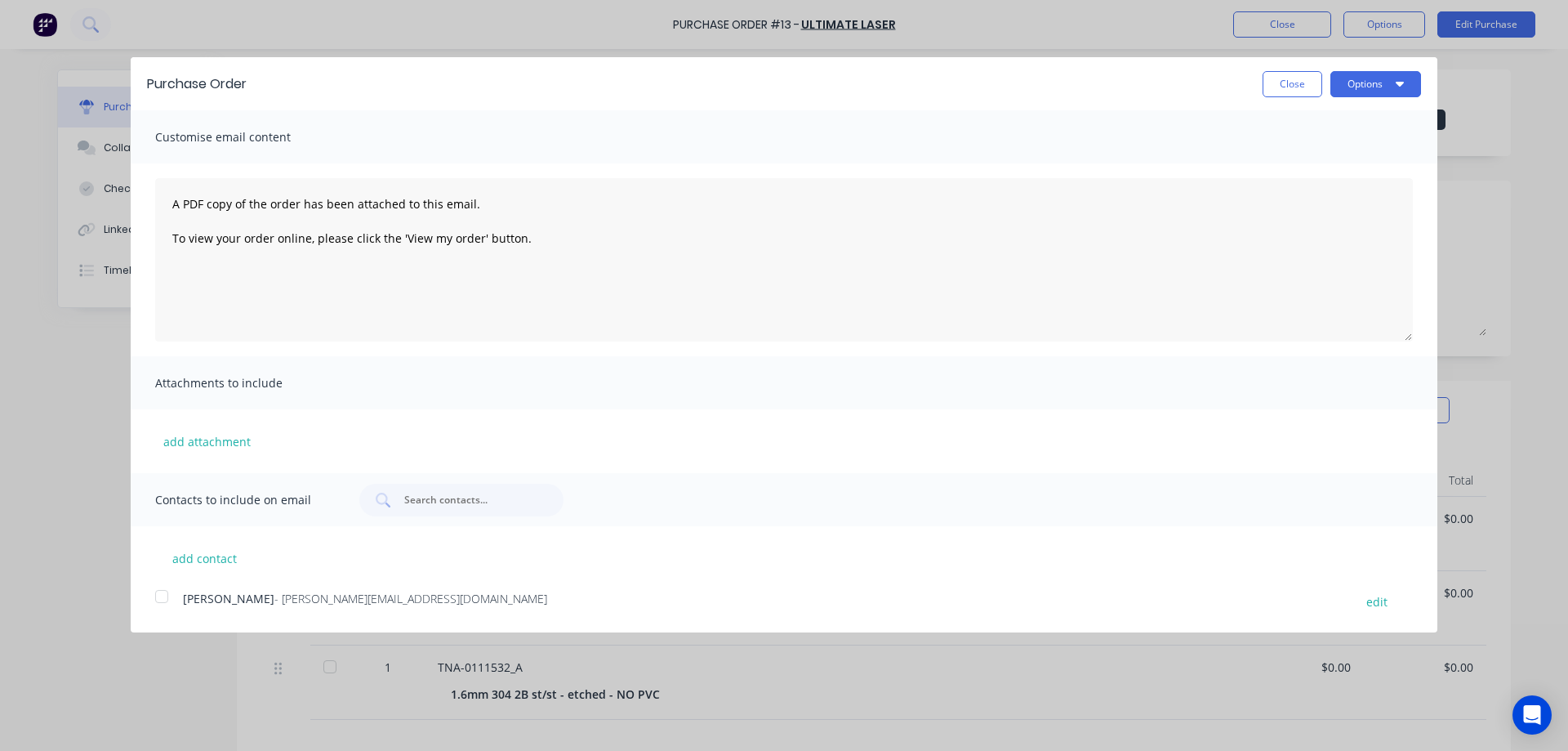
click at [160, 597] on div at bounding box center [161, 597] width 33 height 33
click at [1370, 86] on button "Options" at bounding box center [1375, 84] width 91 height 26
click at [1297, 161] on div "Email" at bounding box center [1343, 157] width 126 height 24
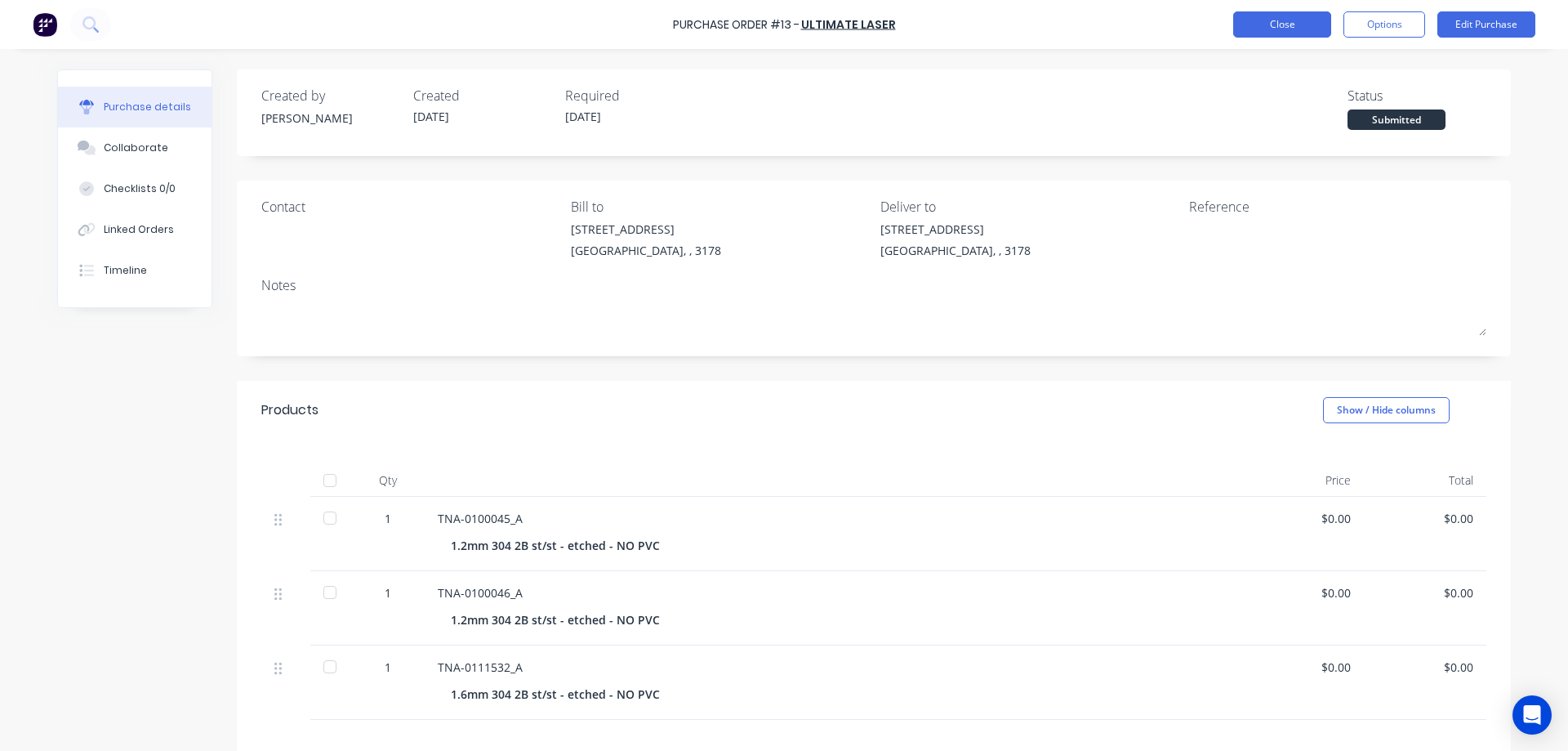
click at [1294, 22] on button "Close" at bounding box center [1281, 25] width 98 height 26
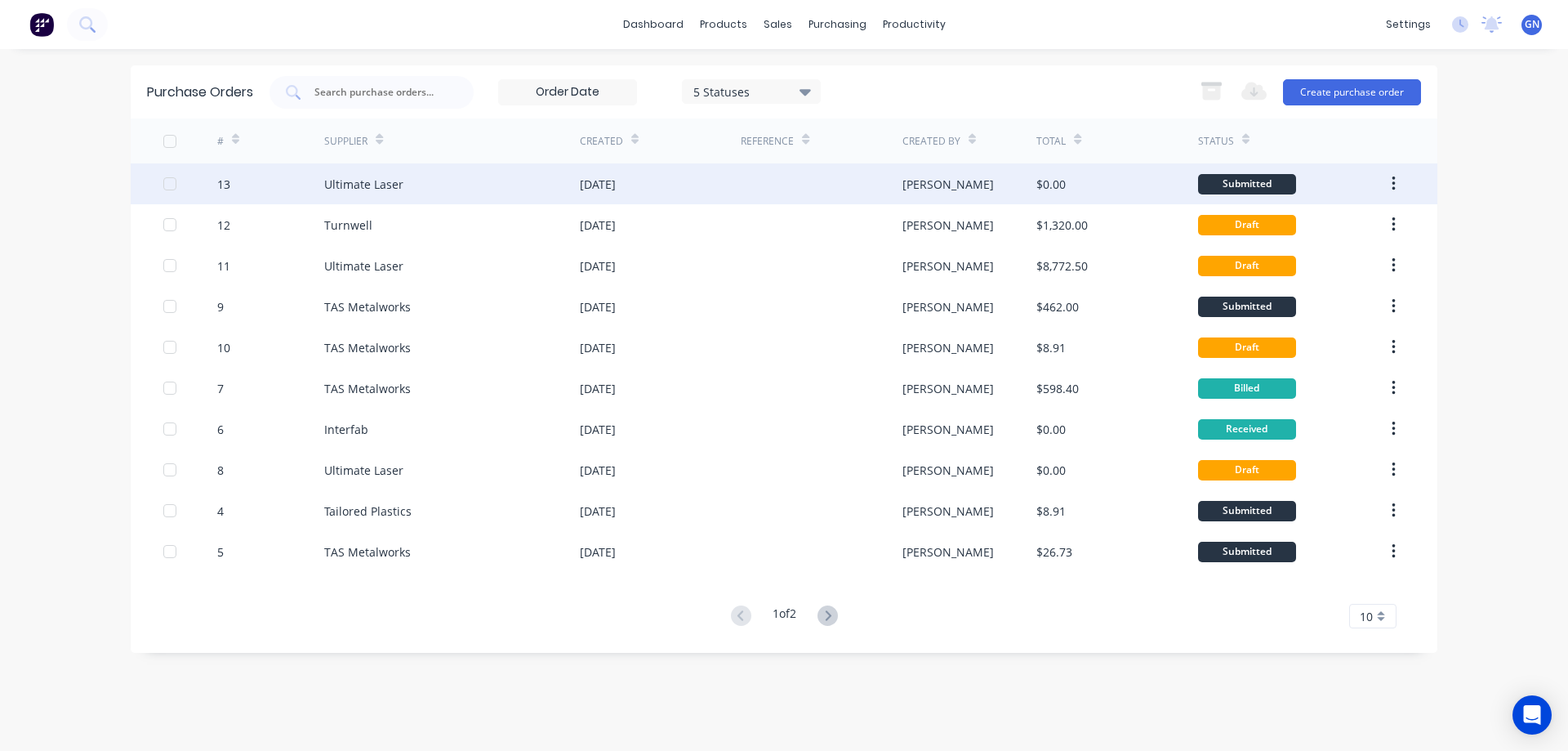
click at [688, 183] on div "[DATE]" at bounding box center [660, 184] width 161 height 41
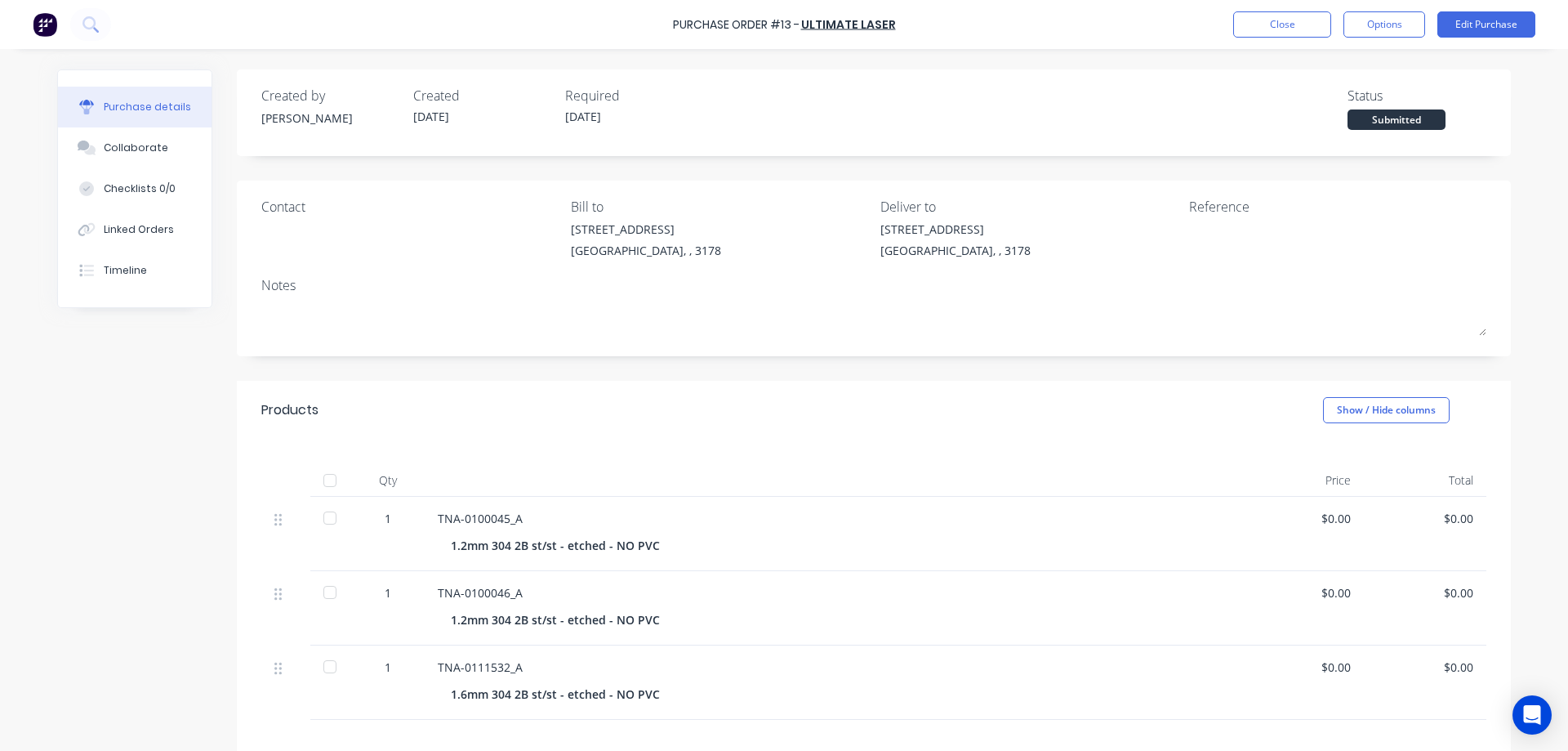
click at [1385, 120] on div "Submitted" at bounding box center [1396, 120] width 98 height 21
click at [1376, 25] on button "Options" at bounding box center [1383, 25] width 82 height 26
click at [1464, 31] on button "Edit Purchase" at bounding box center [1486, 25] width 98 height 26
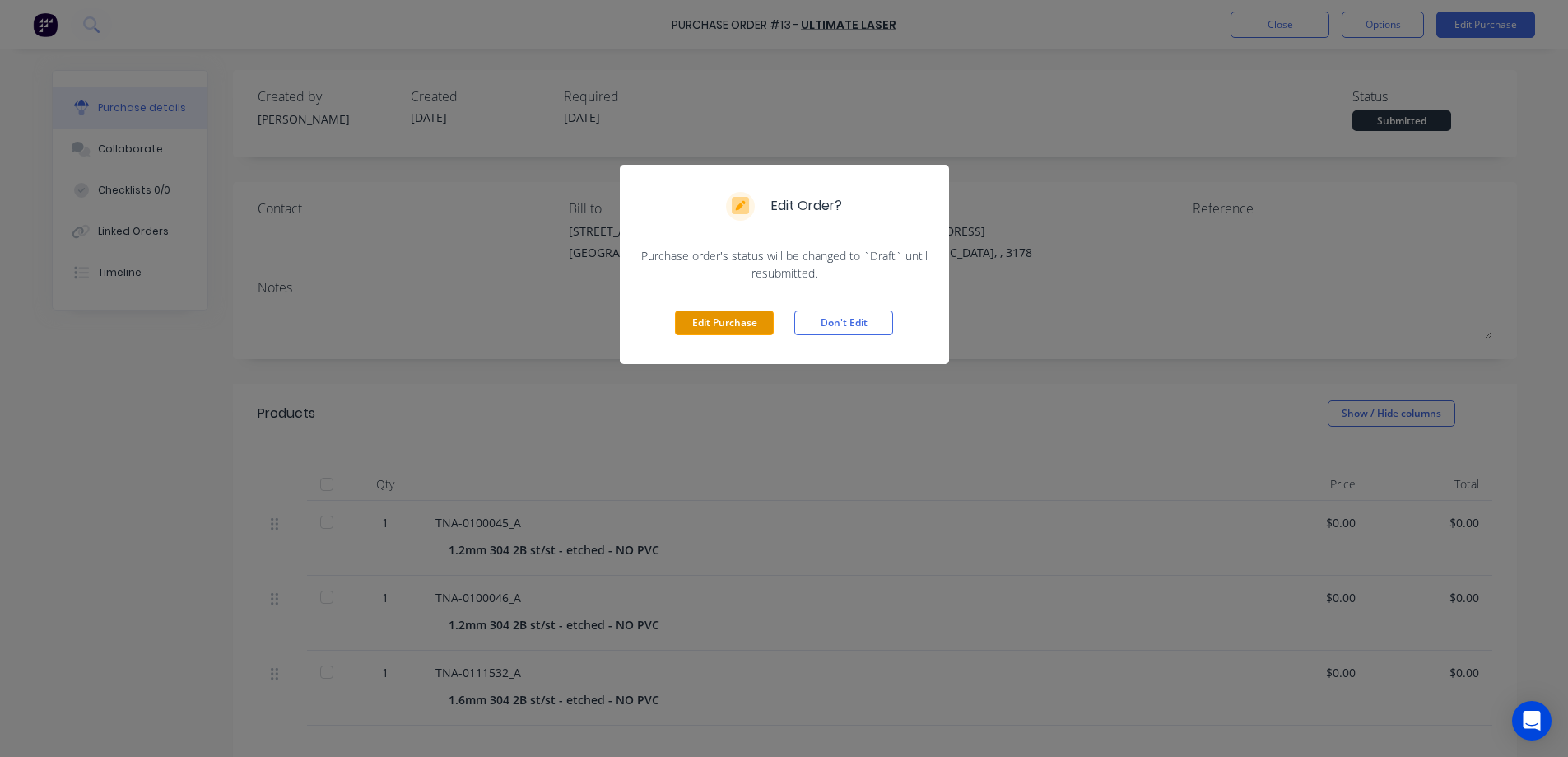
click at [740, 327] on button "Edit Purchase" at bounding box center [724, 323] width 99 height 25
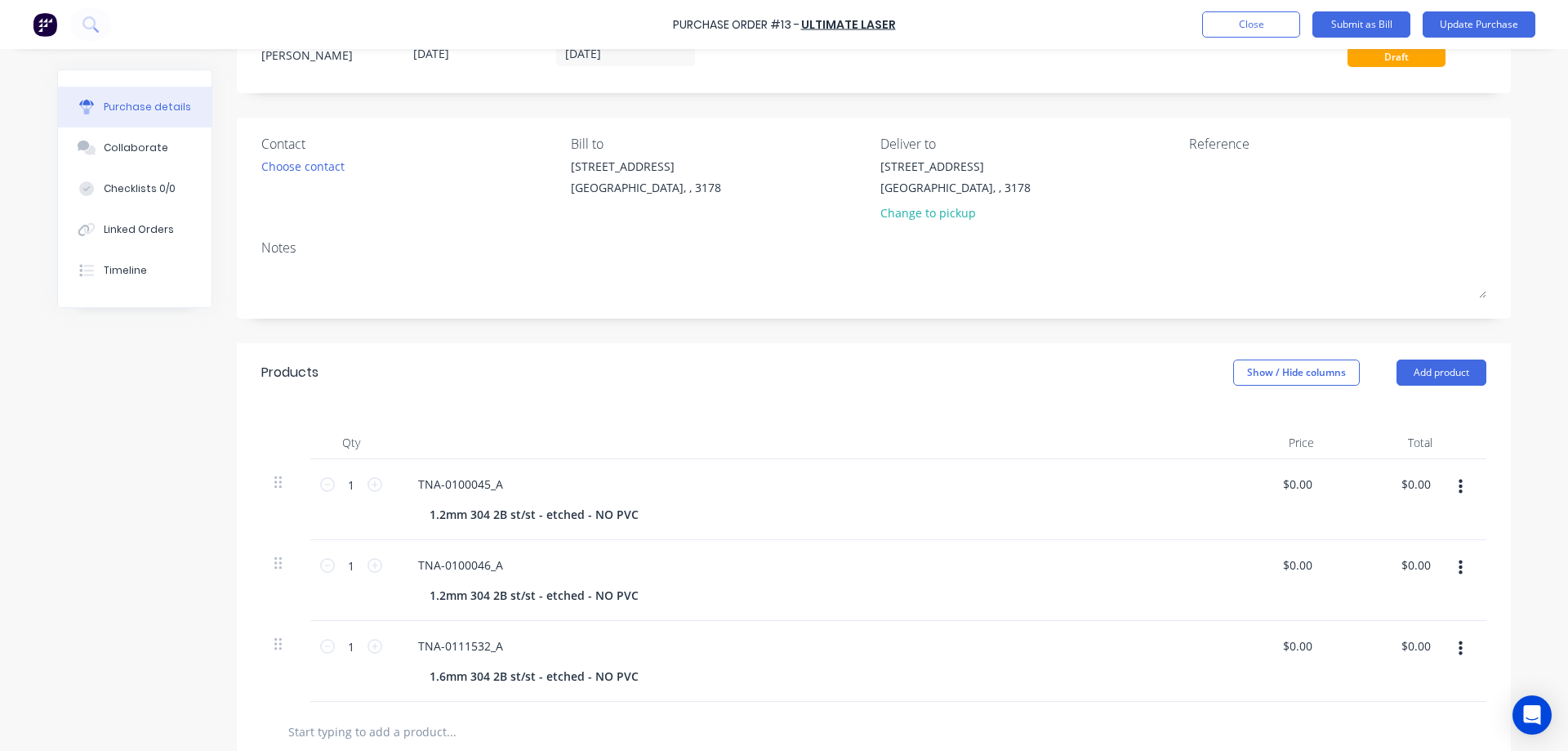
scroll to position [109, 0]
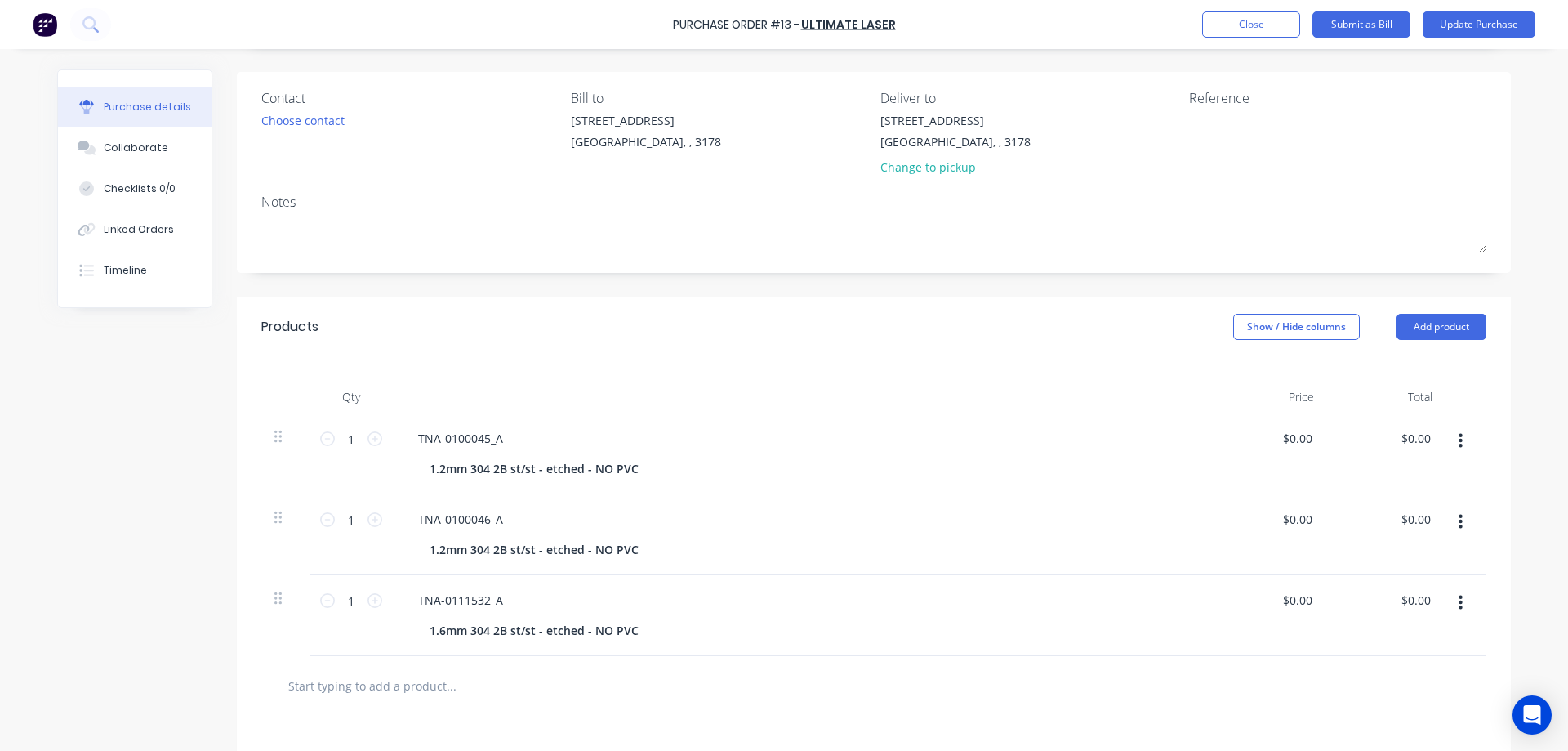
click at [350, 684] on input "text" at bounding box center [451, 686] width 326 height 33
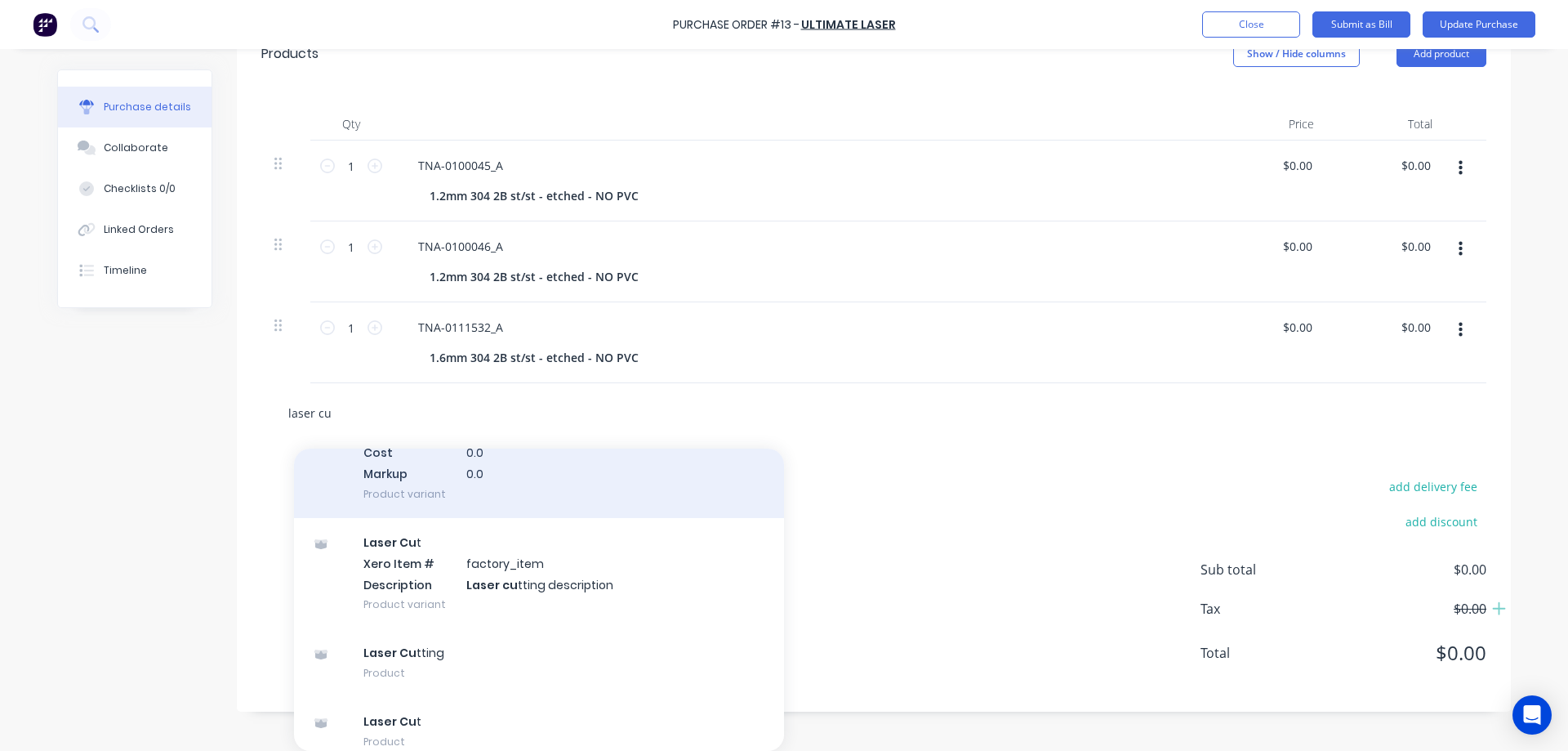
scroll to position [150, 0]
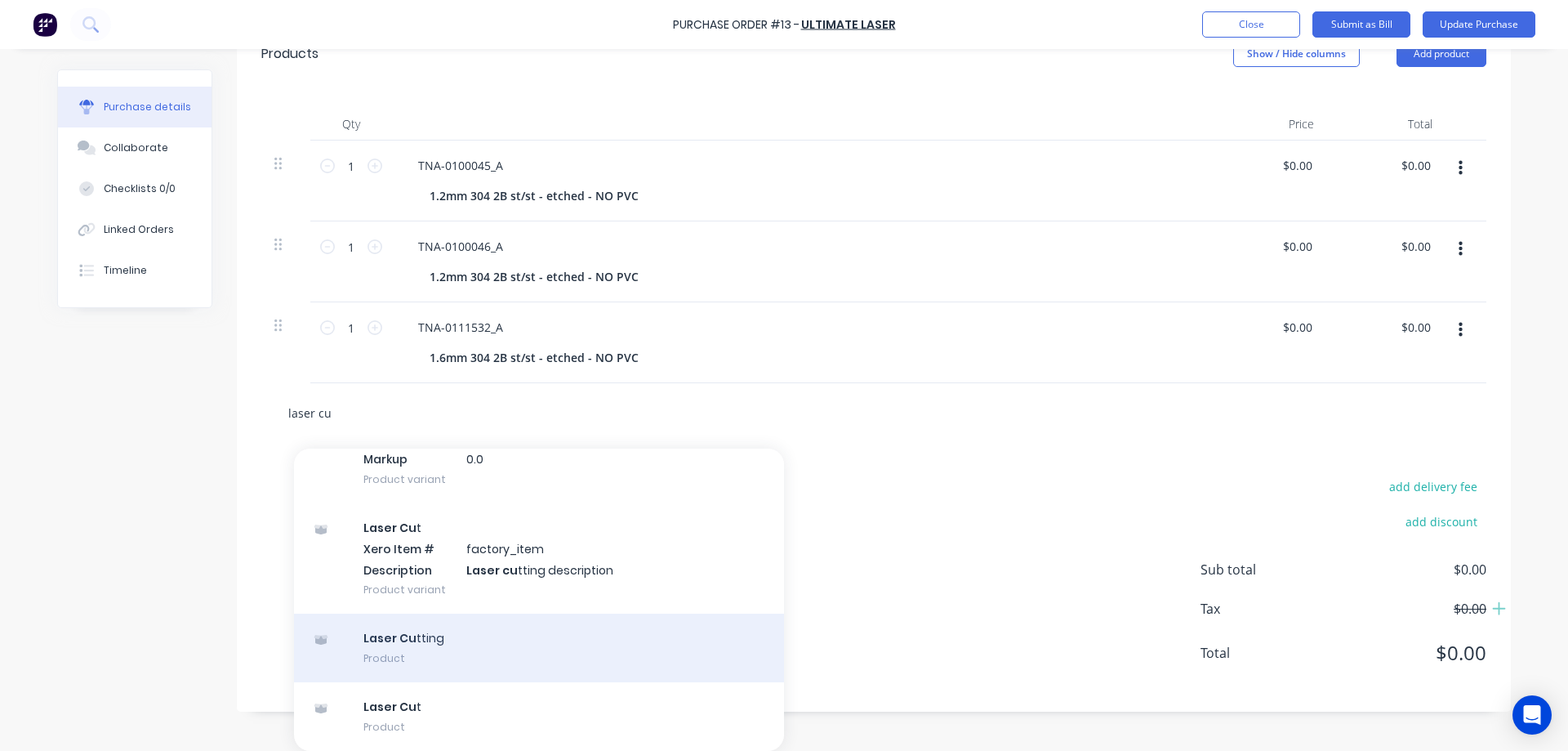
type input "laser cu"
click at [398, 637] on div "Laser Cu tting Product" at bounding box center [539, 647] width 490 height 68
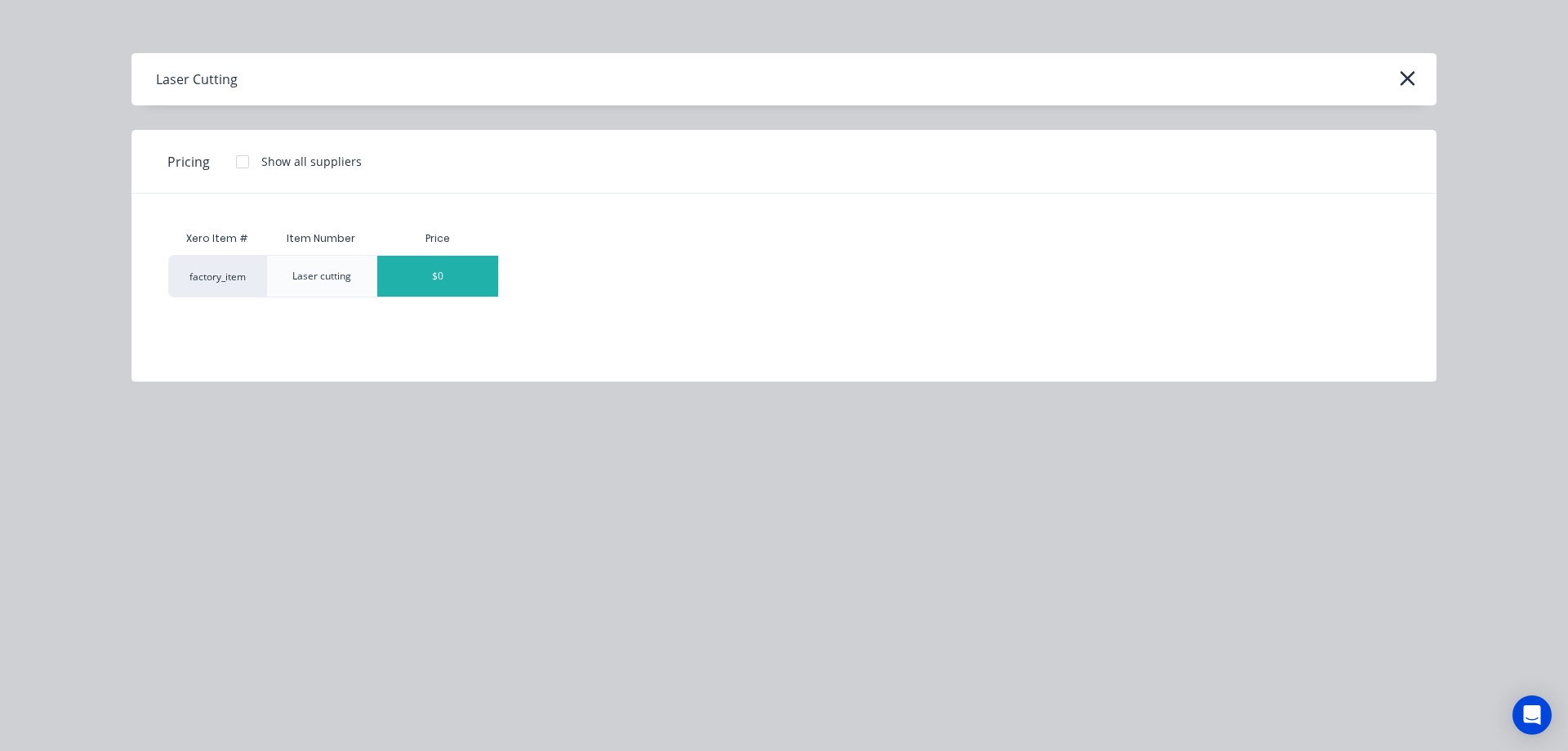
click at [445, 276] on div "$0" at bounding box center [438, 276] width 121 height 41
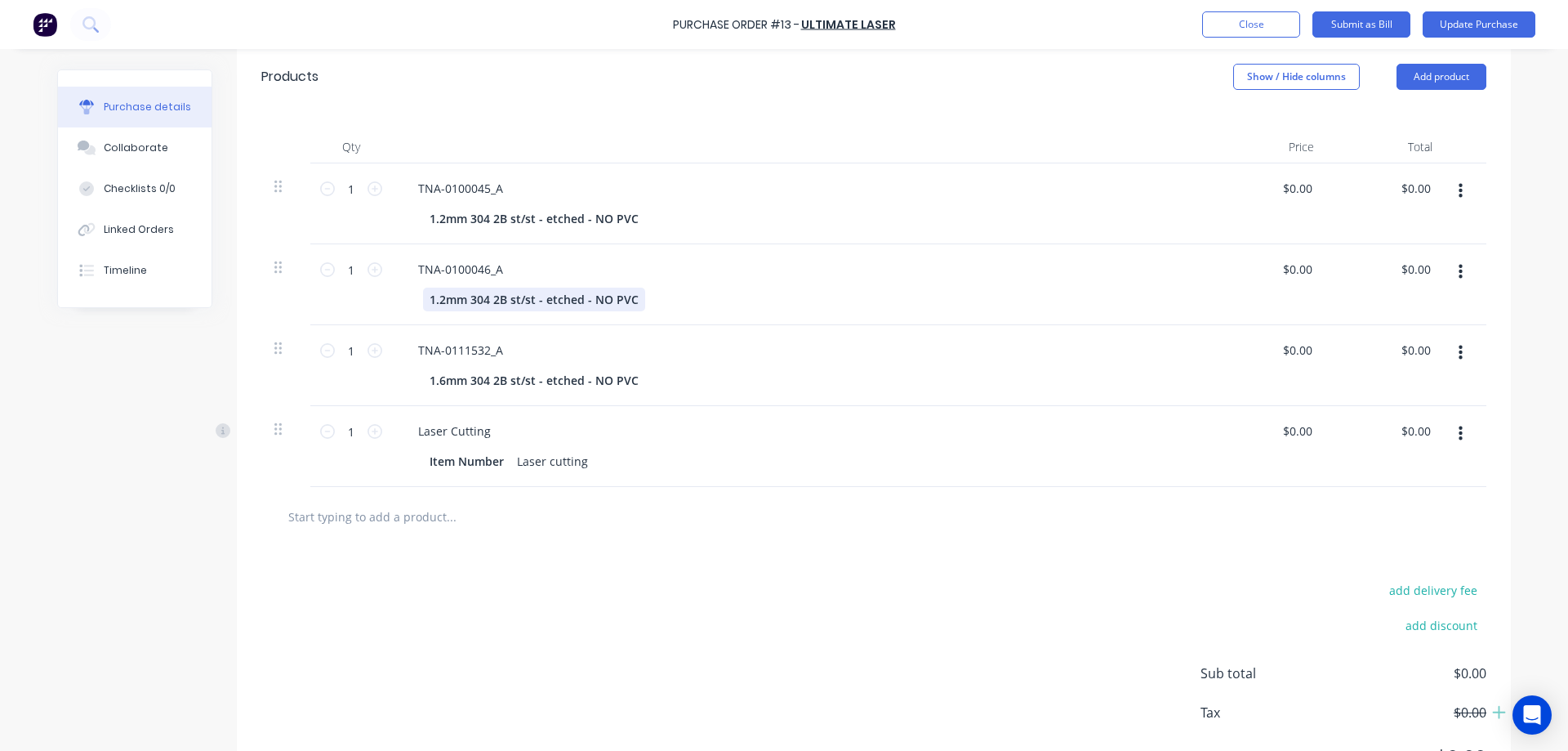
scroll to position [382, 0]
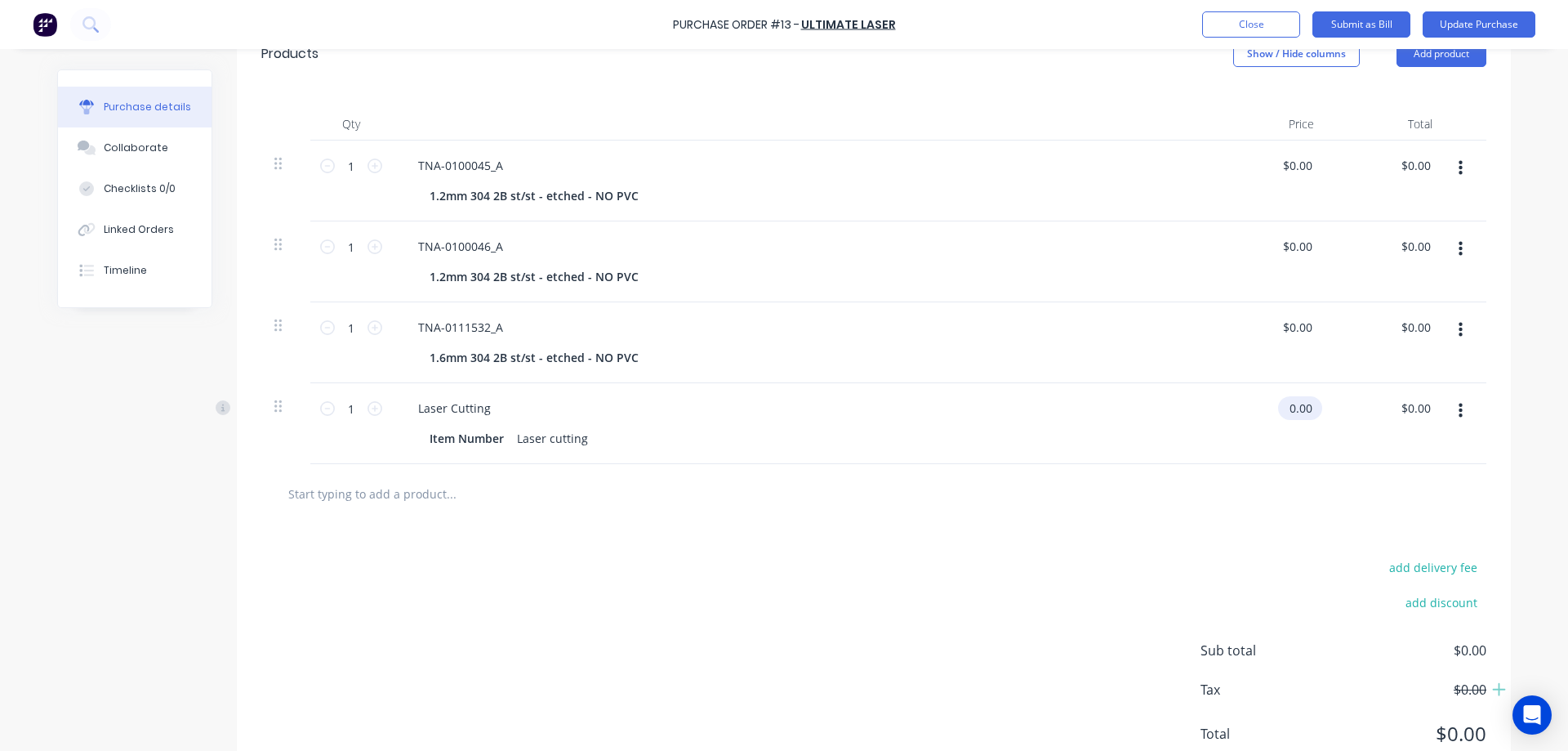
click at [1307, 409] on input "0.00" at bounding box center [1297, 408] width 38 height 24
drag, startPoint x: 1308, startPoint y: 407, endPoint x: 1239, endPoint y: 407, distance: 69.0
click at [1239, 407] on div "0.00 0.00" at bounding box center [1268, 424] width 119 height 81
type input "$60.00"
type input "60.00"
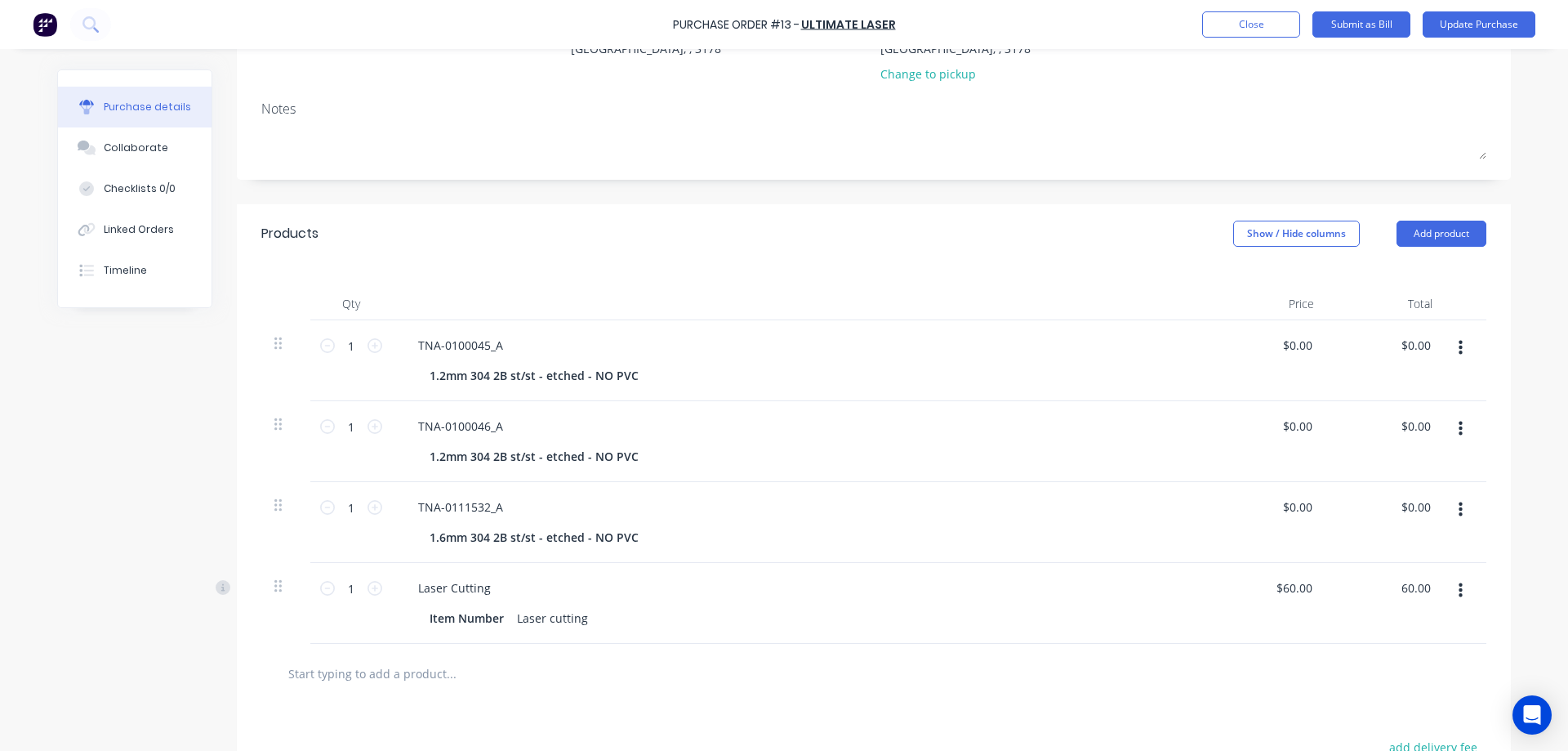
scroll to position [195, 0]
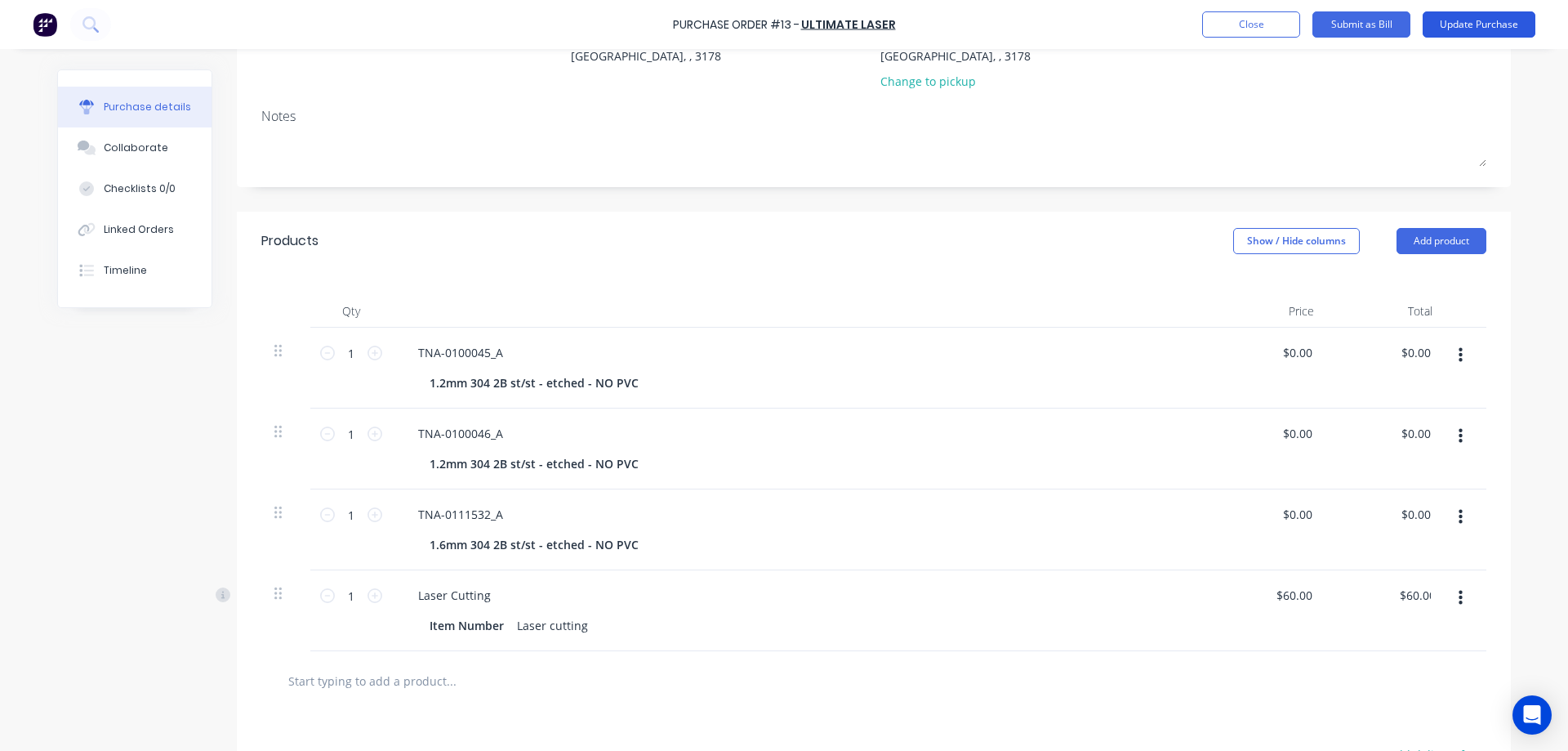
click at [1444, 26] on button "Update Purchase" at bounding box center [1478, 25] width 113 height 26
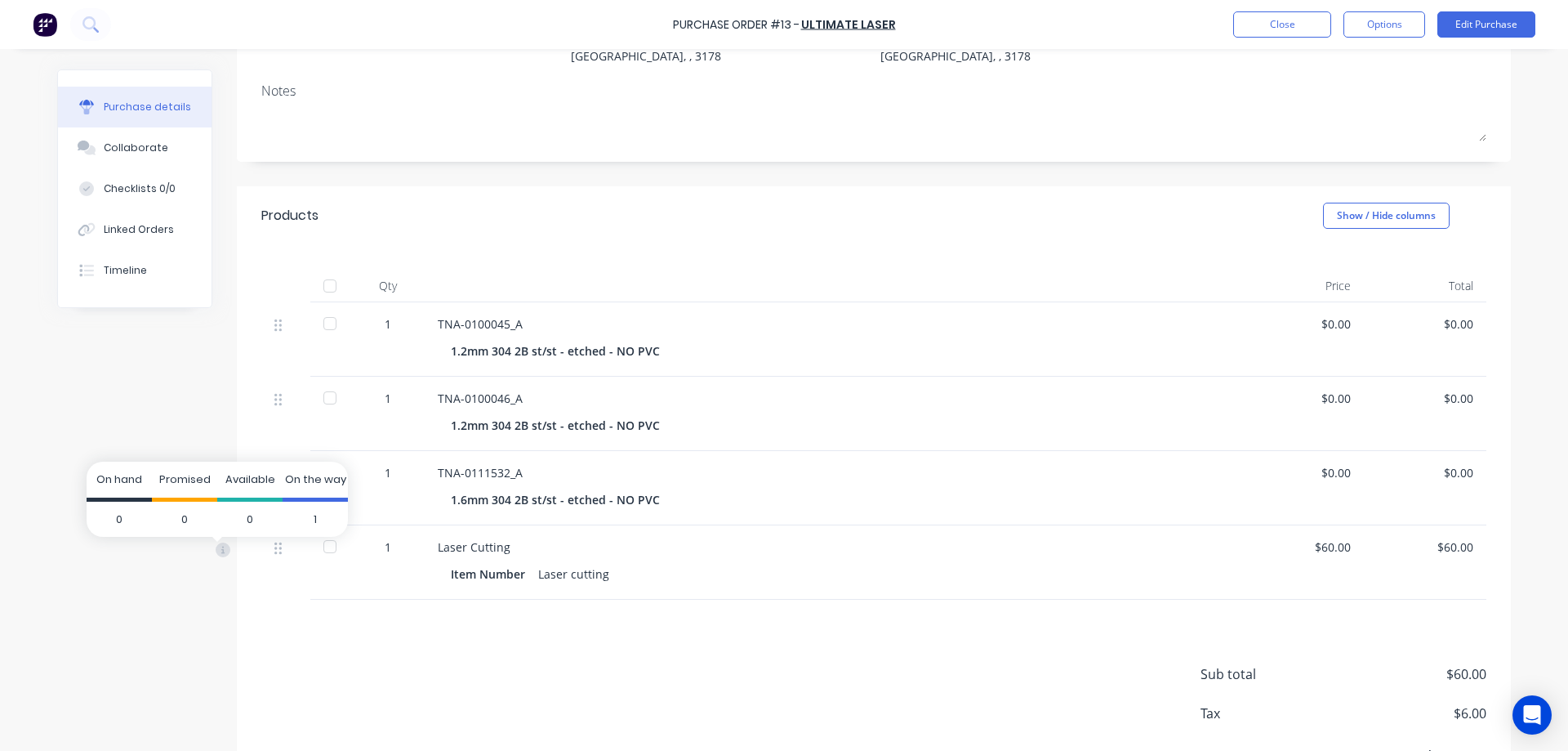
drag, startPoint x: 218, startPoint y: 553, endPoint x: 223, endPoint y: 561, distance: 9.4
click at [222, 553] on icon at bounding box center [223, 549] width 4 height 7
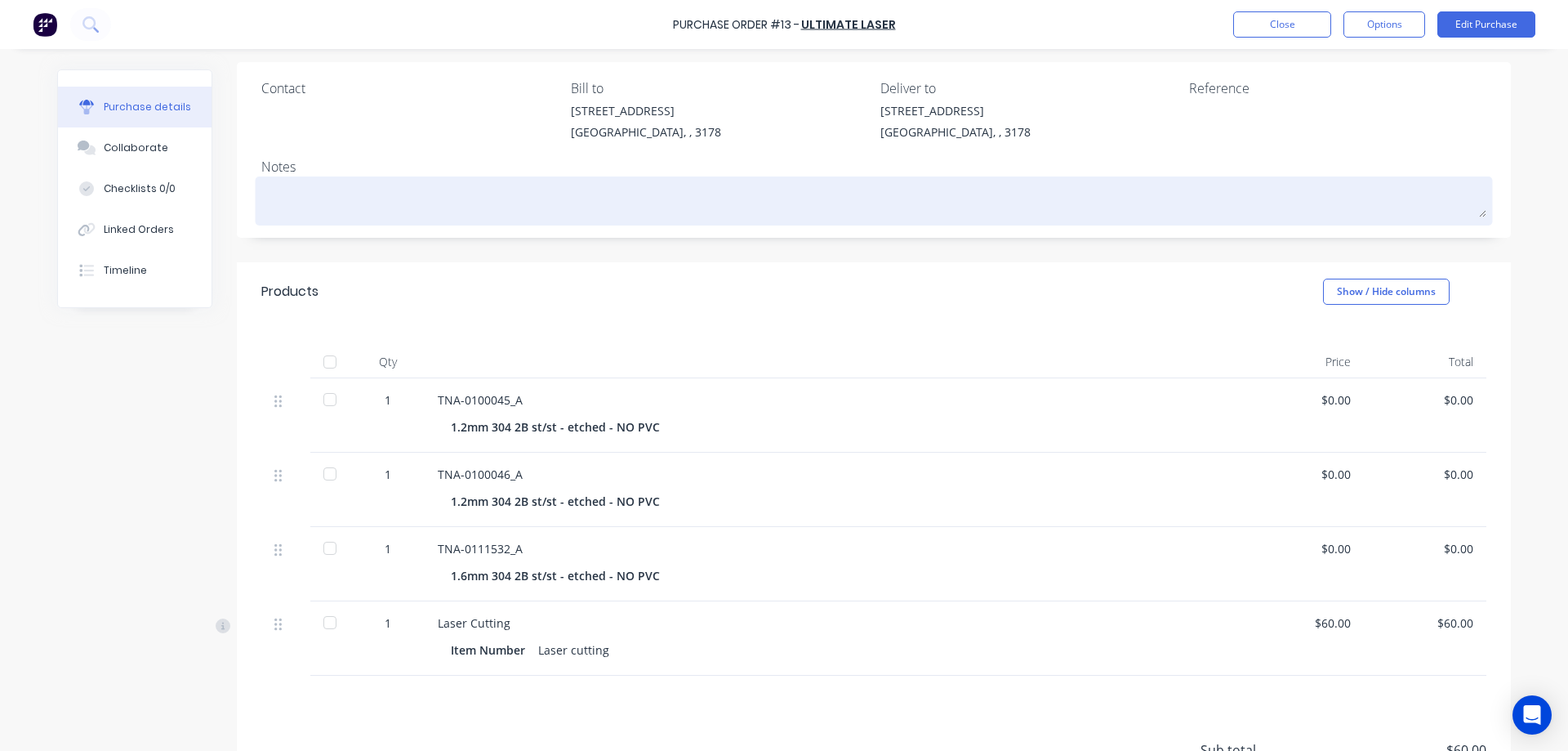
scroll to position [218, 0]
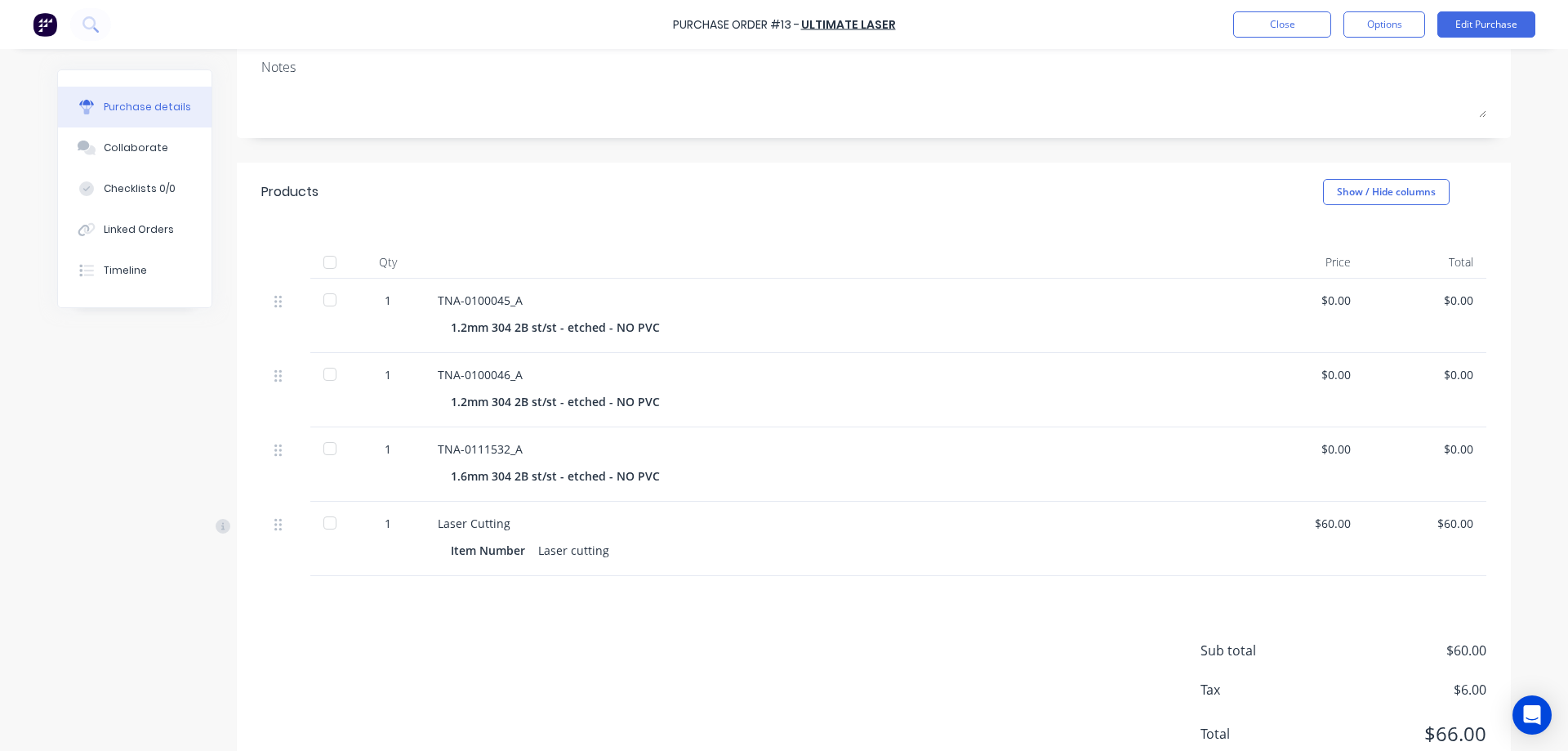
click at [328, 523] on div at bounding box center [330, 523] width 33 height 33
click at [321, 522] on div at bounding box center [330, 523] width 33 height 33
click at [1471, 16] on button "Edit Purchase" at bounding box center [1486, 25] width 98 height 26
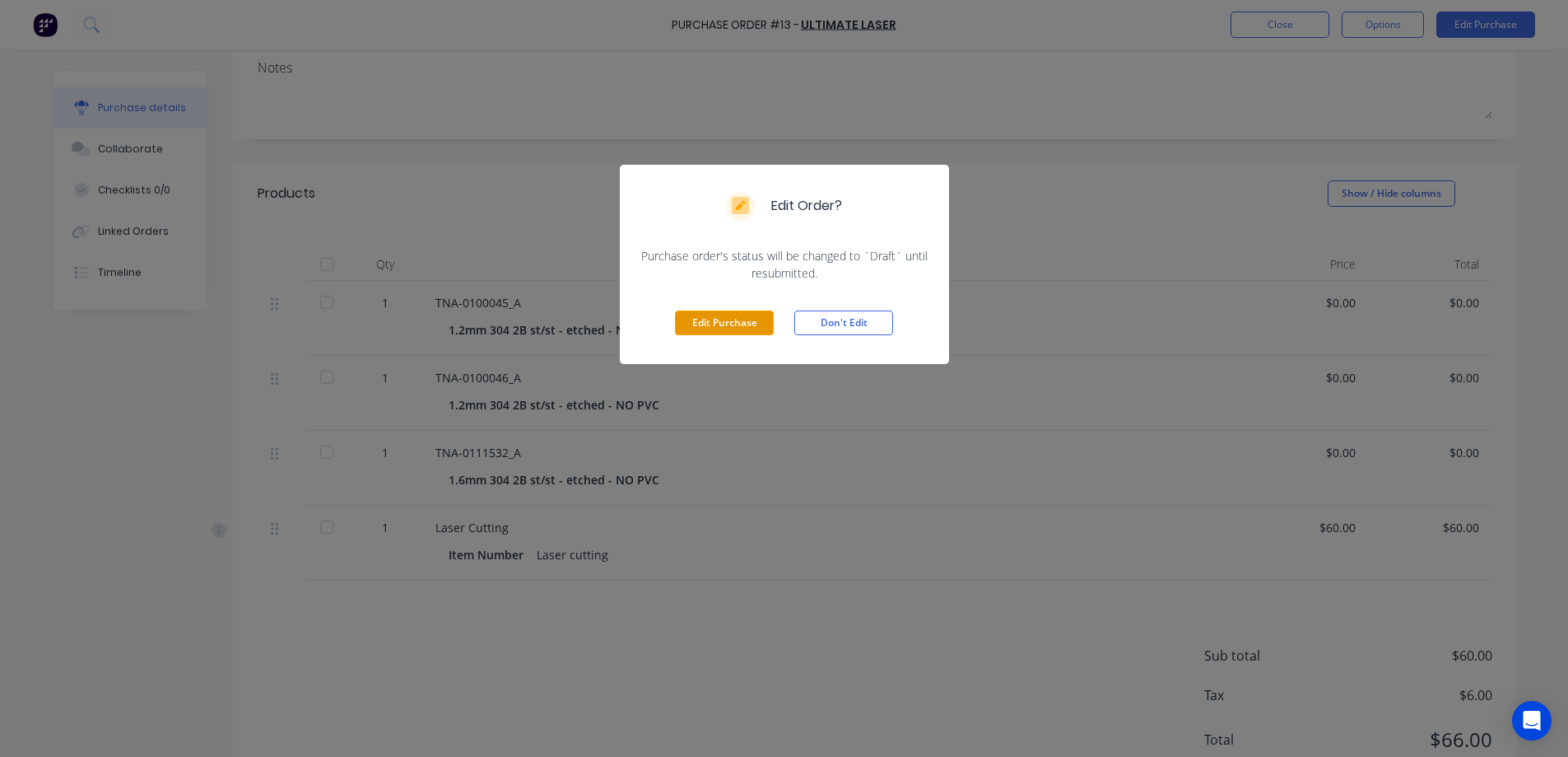
click at [724, 325] on button "Edit Purchase" at bounding box center [724, 323] width 99 height 25
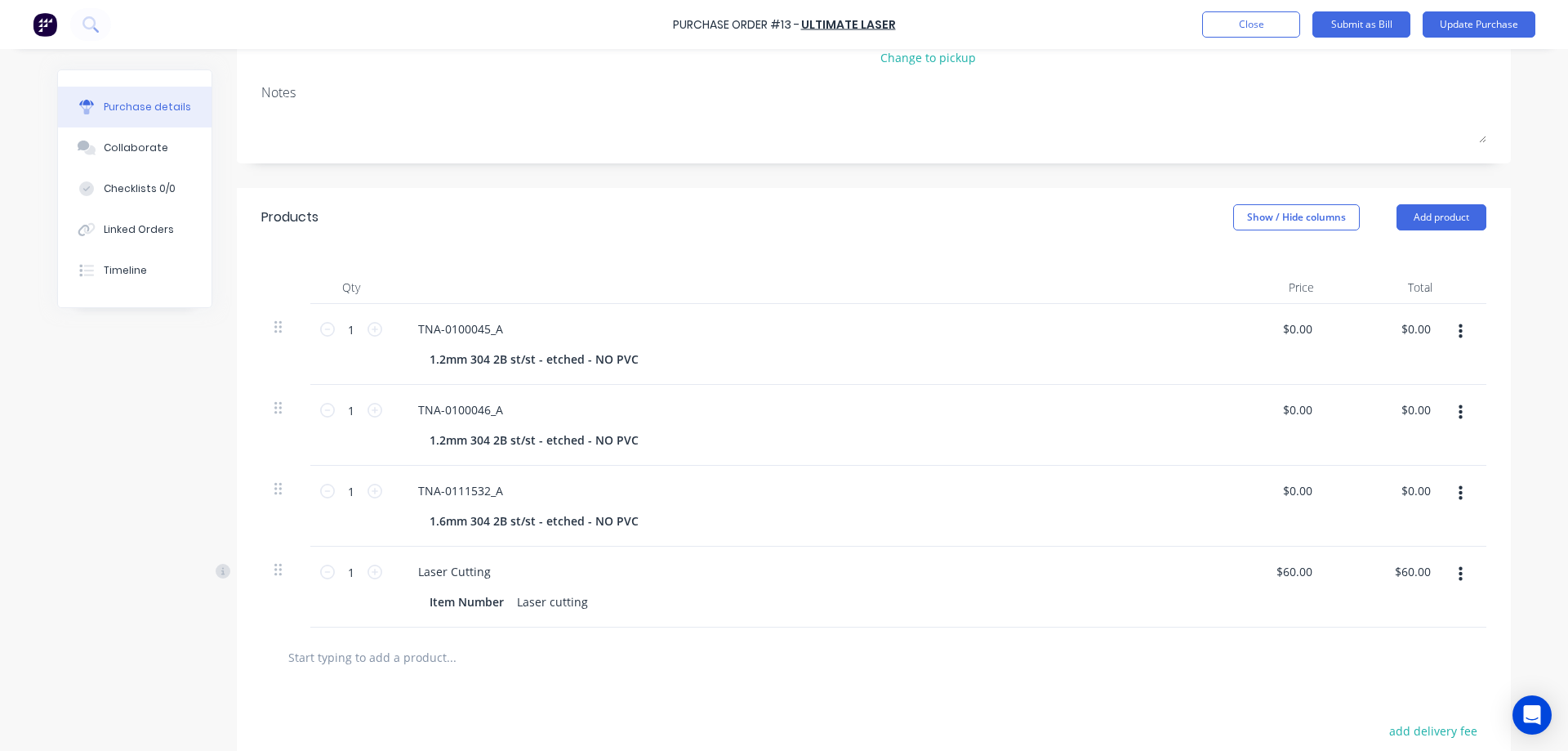
click at [1451, 576] on button "button" at bounding box center [1460, 575] width 39 height 30
click at [1368, 717] on button "Delete" at bounding box center [1410, 716] width 138 height 33
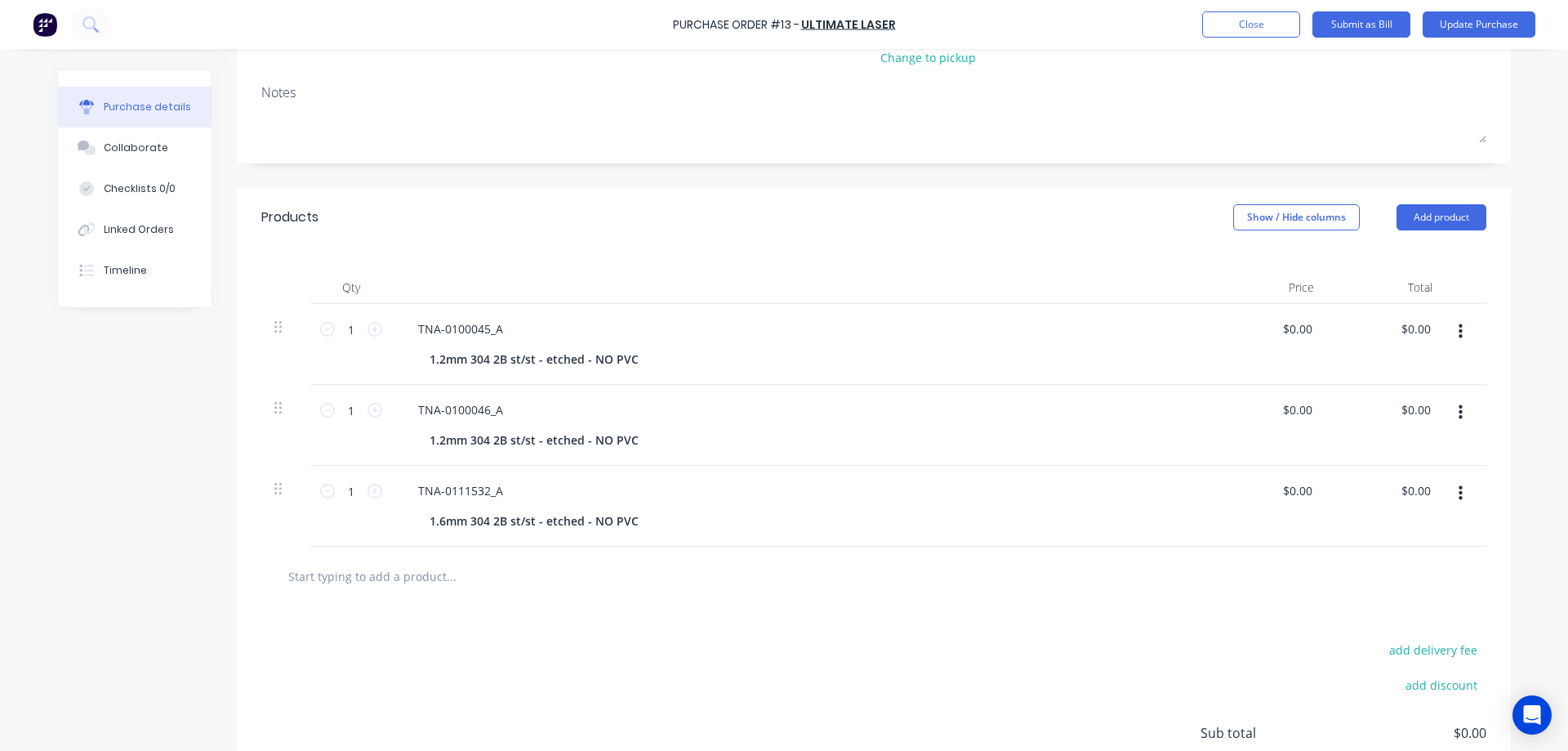
click at [1458, 491] on icon "button" at bounding box center [1460, 494] width 4 height 18
click at [1373, 640] on button "Delete" at bounding box center [1410, 635] width 138 height 33
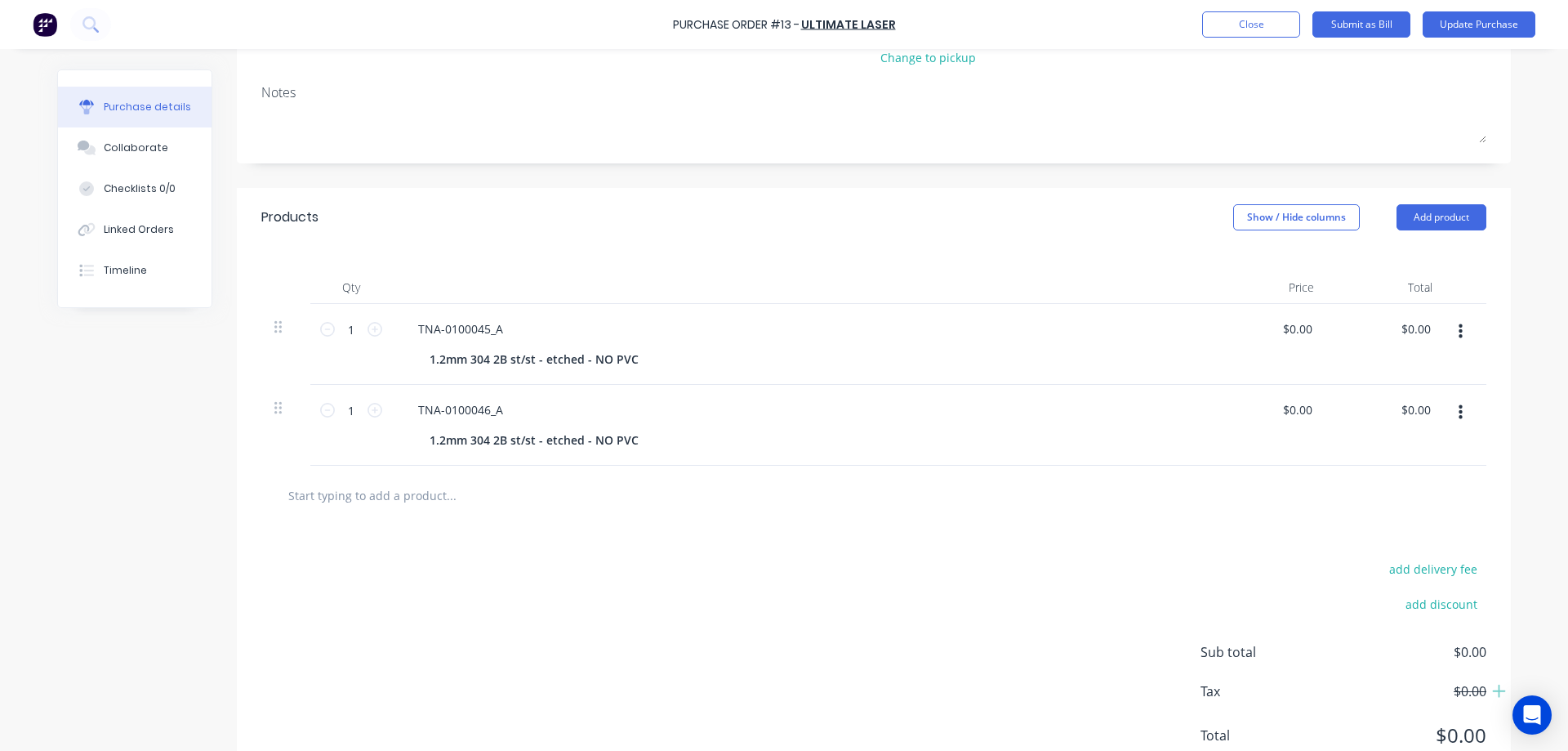
click at [1458, 418] on icon "button" at bounding box center [1460, 413] width 4 height 18
click at [1374, 550] on button "Delete" at bounding box center [1410, 554] width 138 height 33
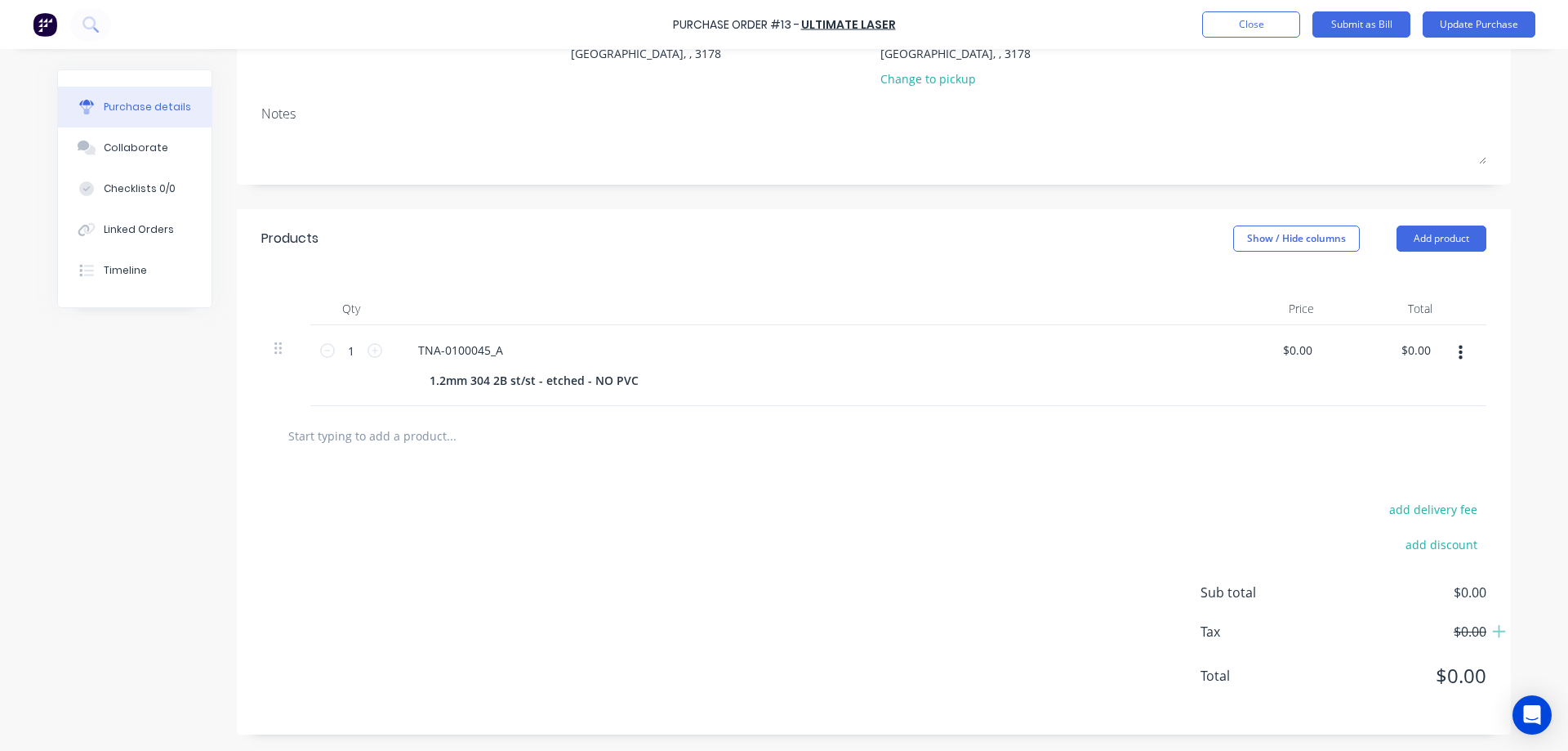
click at [1458, 354] on icon "button" at bounding box center [1460, 353] width 4 height 15
click at [1380, 491] on button "Delete" at bounding box center [1410, 495] width 138 height 33
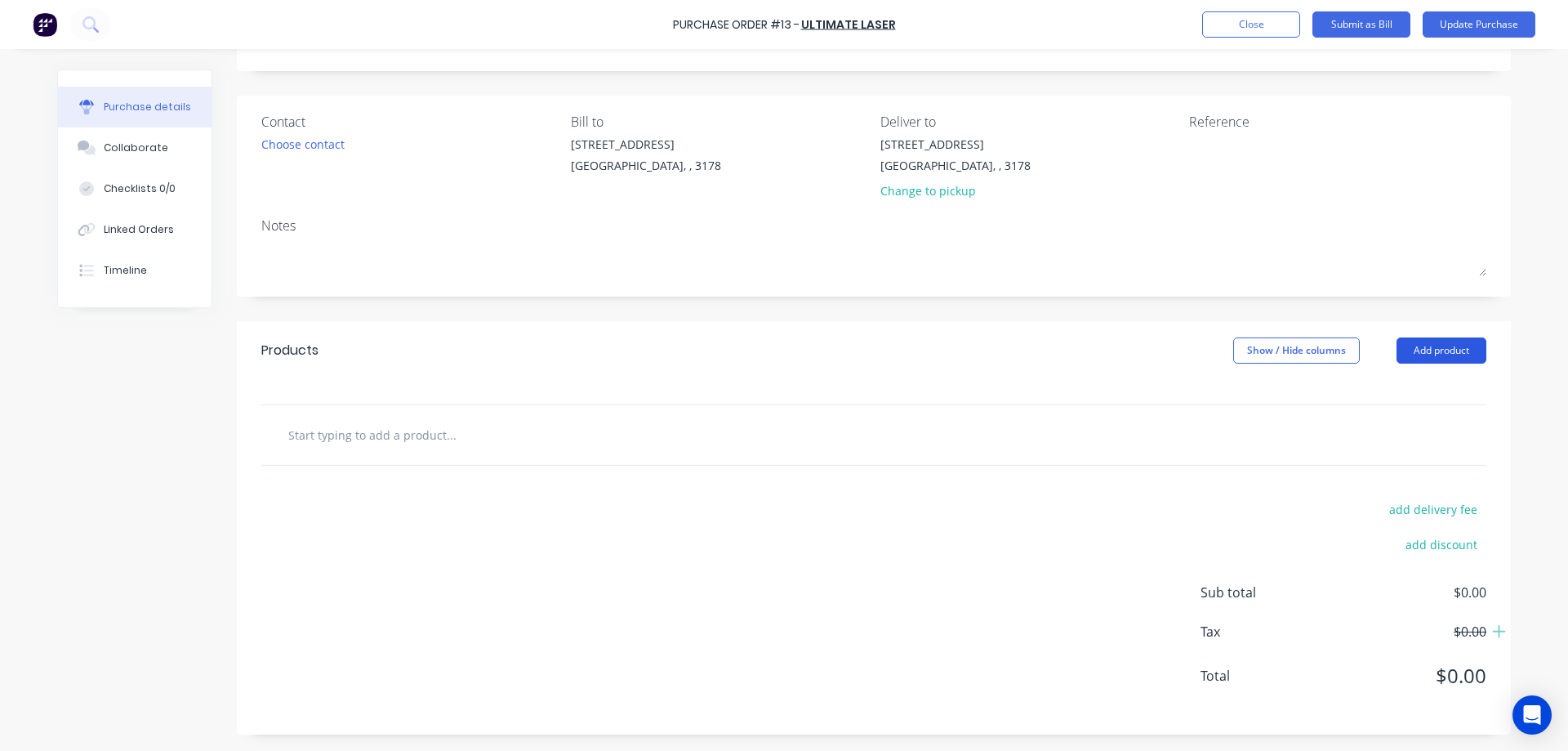
click at [1422, 350] on button "Add product" at bounding box center [1440, 350] width 90 height 26
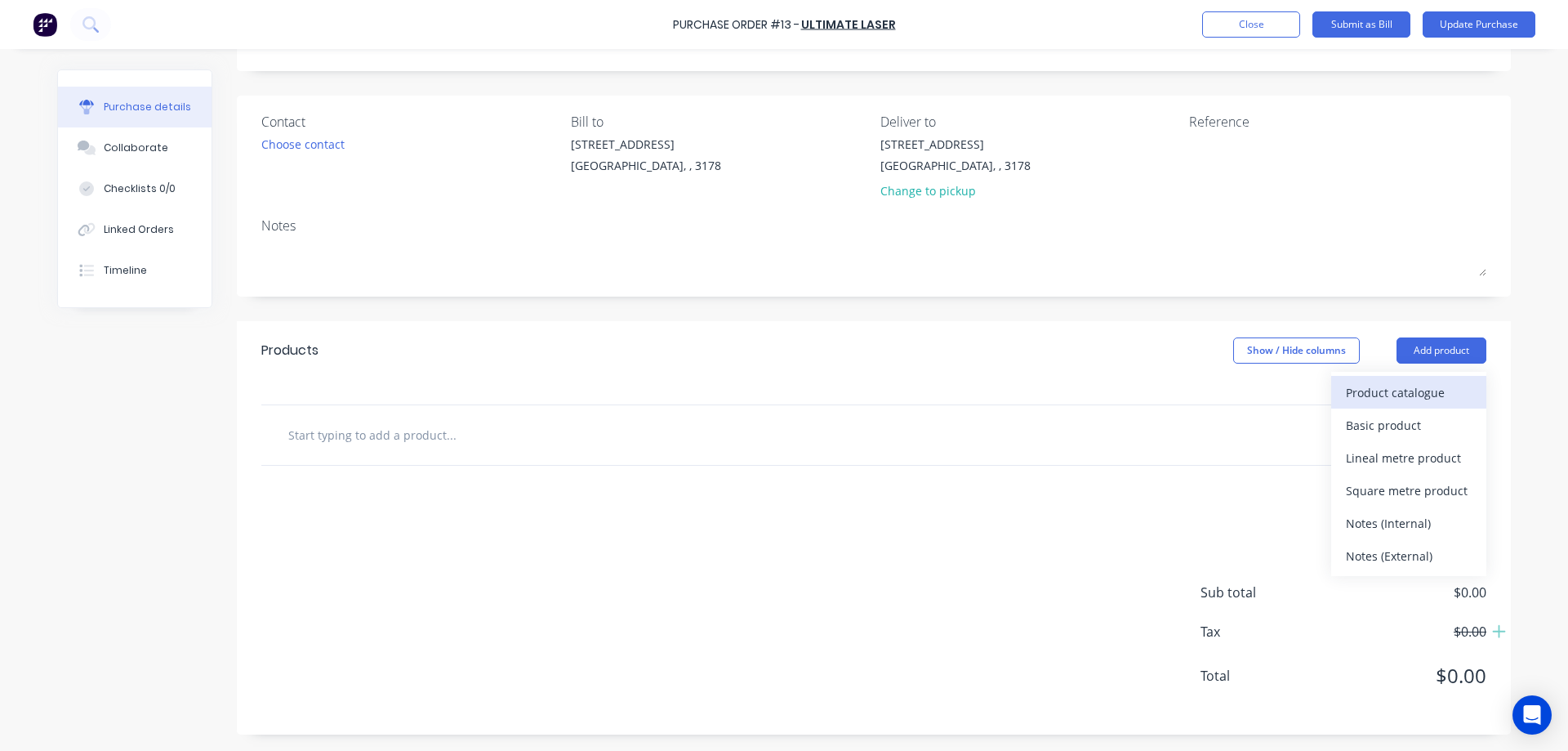
click at [1383, 388] on div "Product catalogue" at bounding box center [1408, 392] width 126 height 24
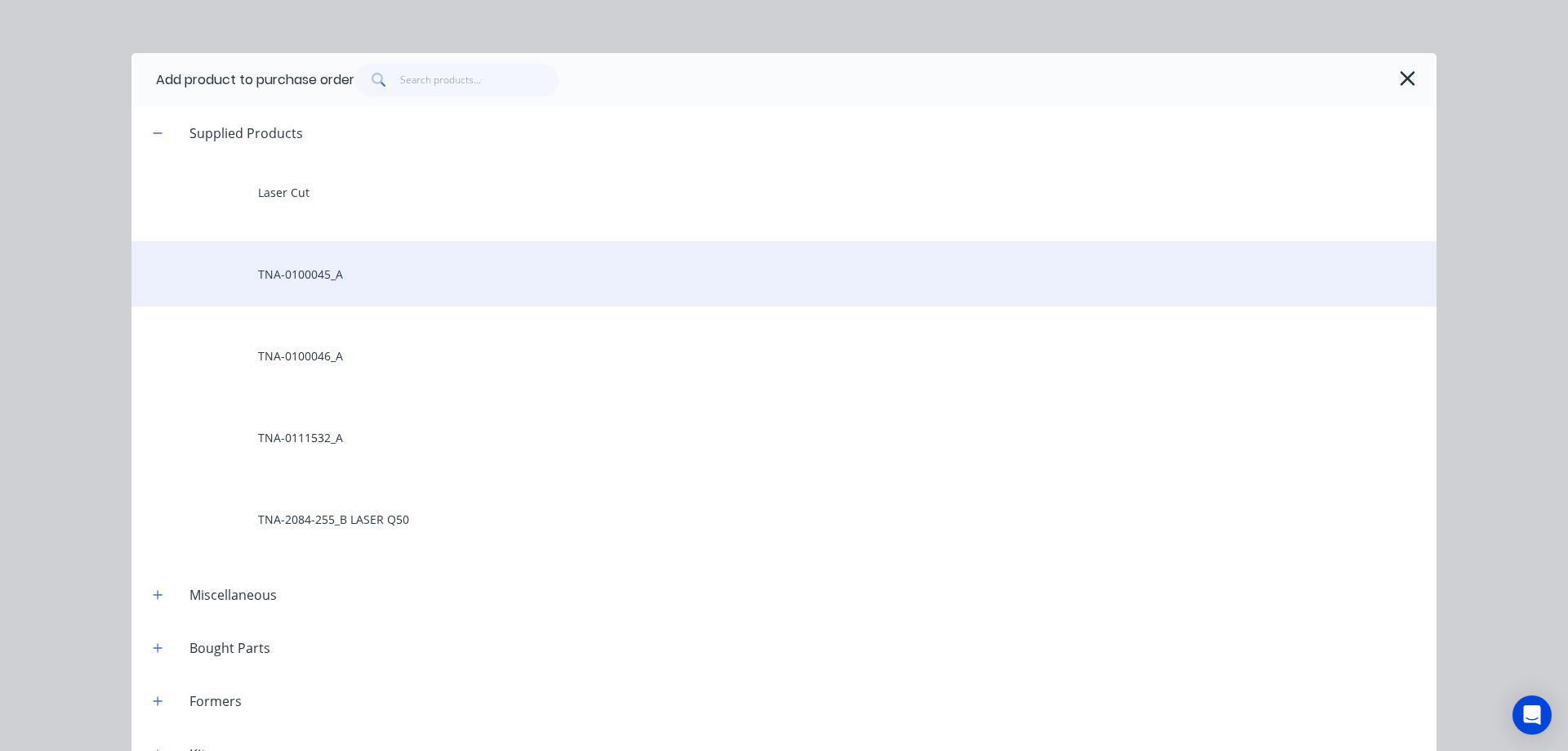
click at [316, 272] on div "TNA-0100045_A" at bounding box center [784, 273] width 1304 height 65
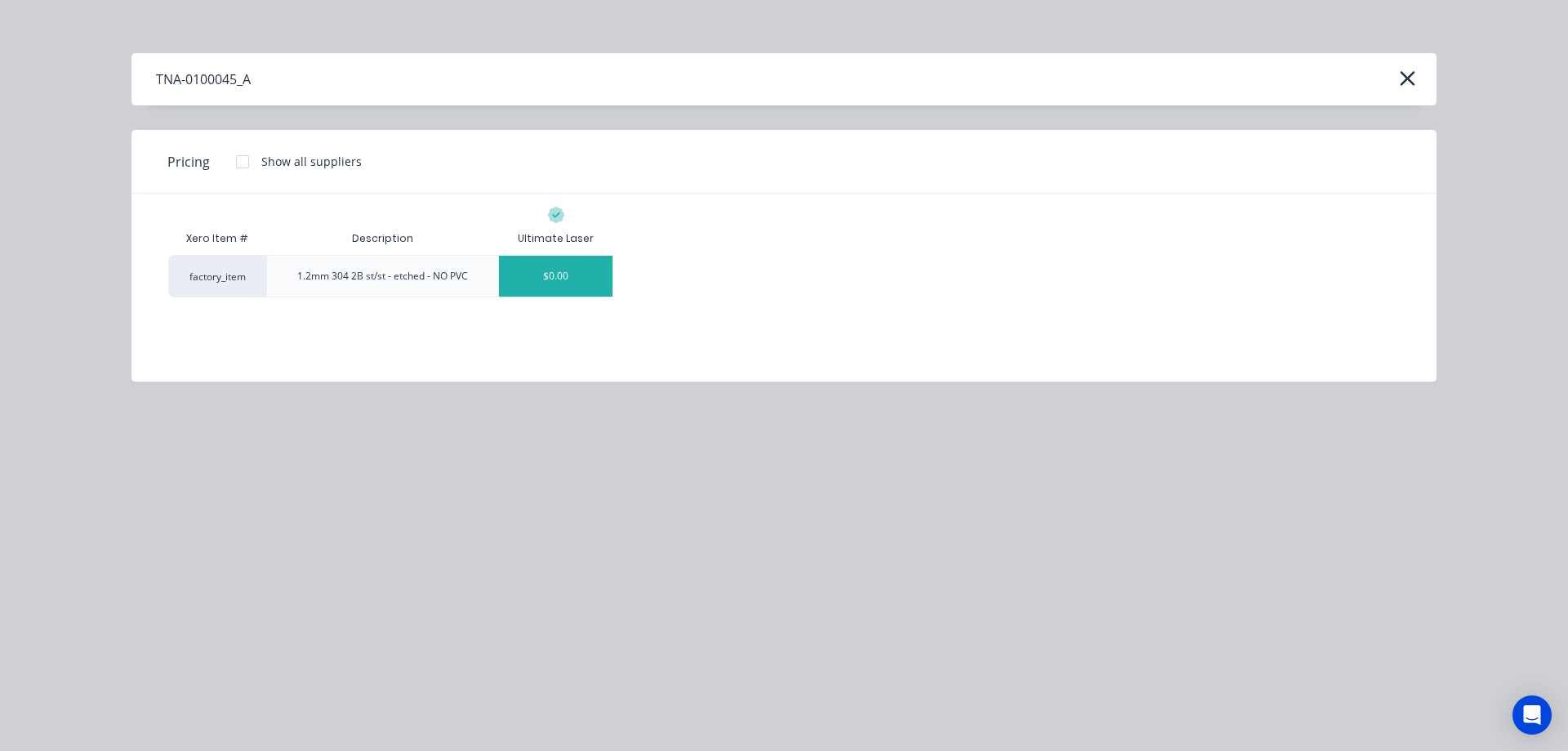
click at [554, 276] on div "$0.00" at bounding box center [555, 276] width 114 height 41
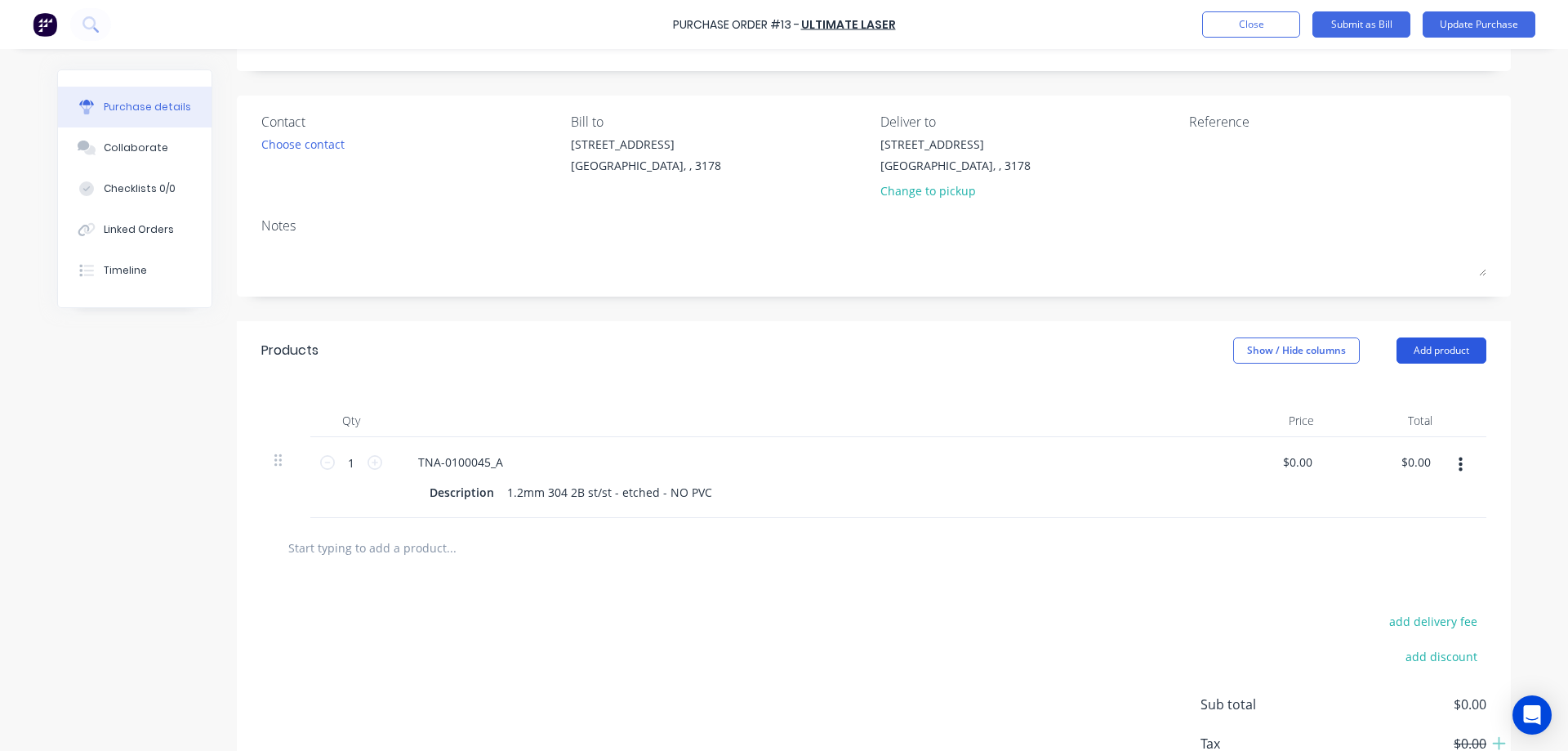
click at [1420, 349] on button "Add product" at bounding box center [1440, 350] width 90 height 26
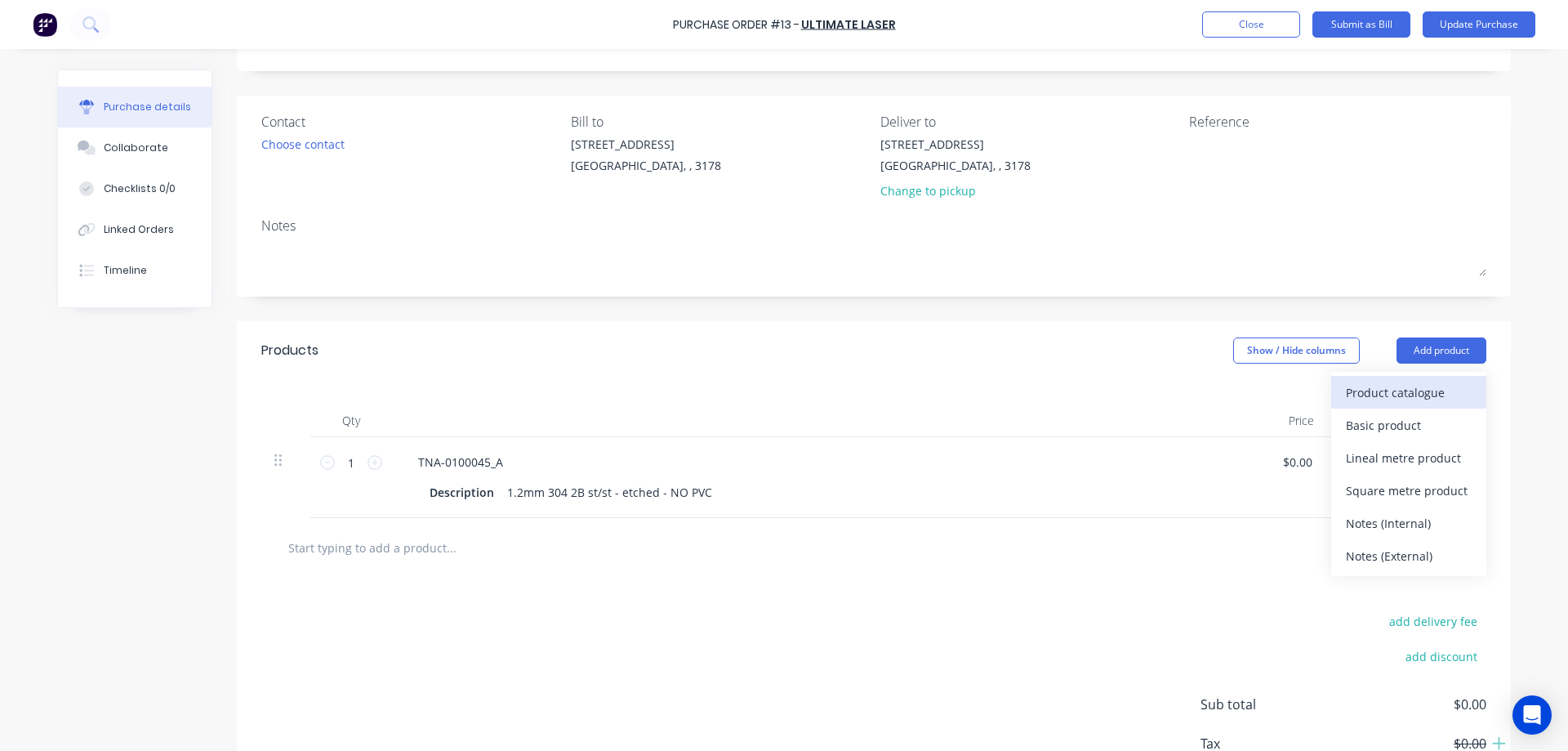
click at [1409, 398] on div "Product catalogue" at bounding box center [1408, 392] width 126 height 24
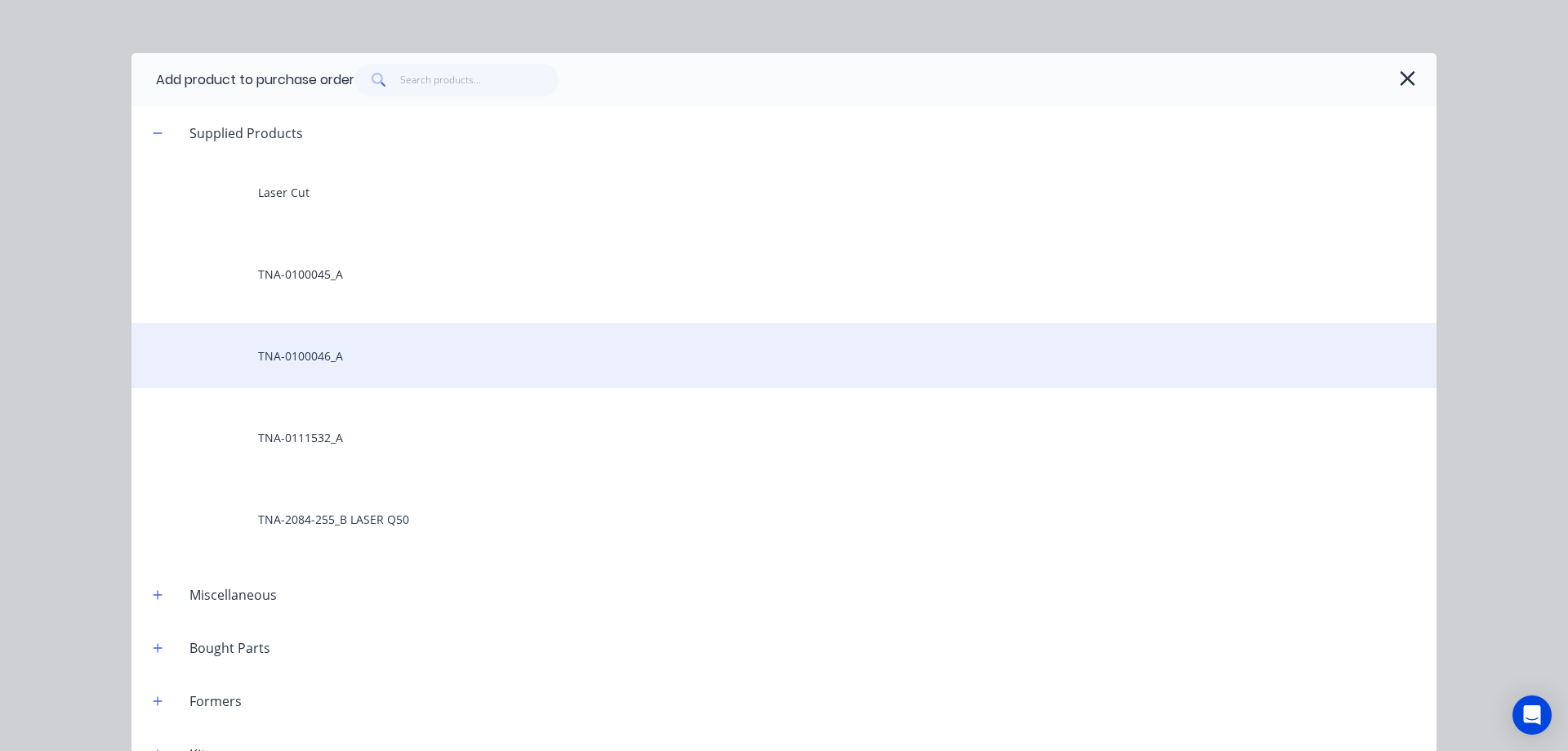
click at [330, 357] on div "TNA-0100046_A" at bounding box center [784, 354] width 1304 height 65
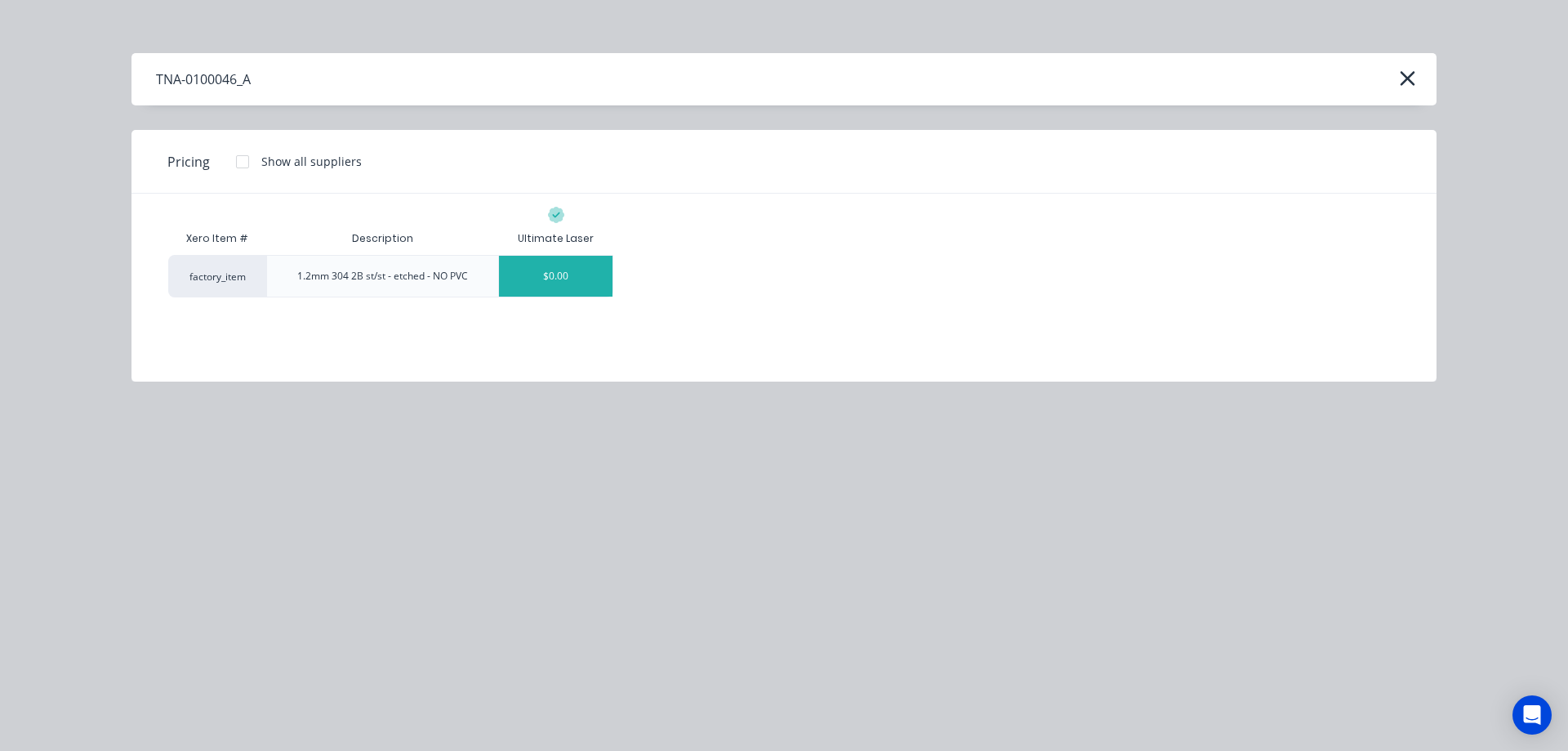
click at [567, 279] on div "$0.00" at bounding box center [555, 276] width 114 height 41
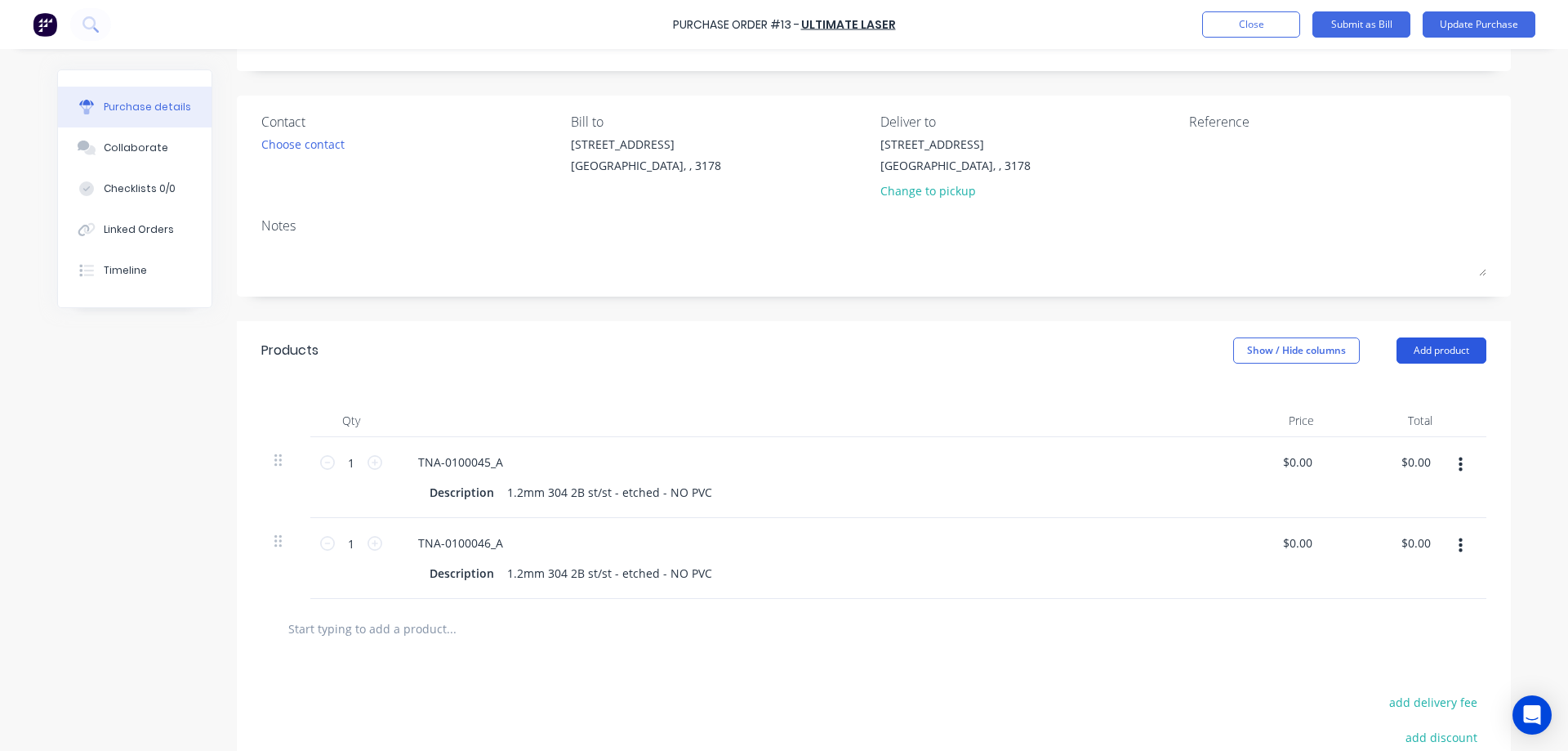
click at [1430, 346] on button "Add product" at bounding box center [1440, 350] width 90 height 26
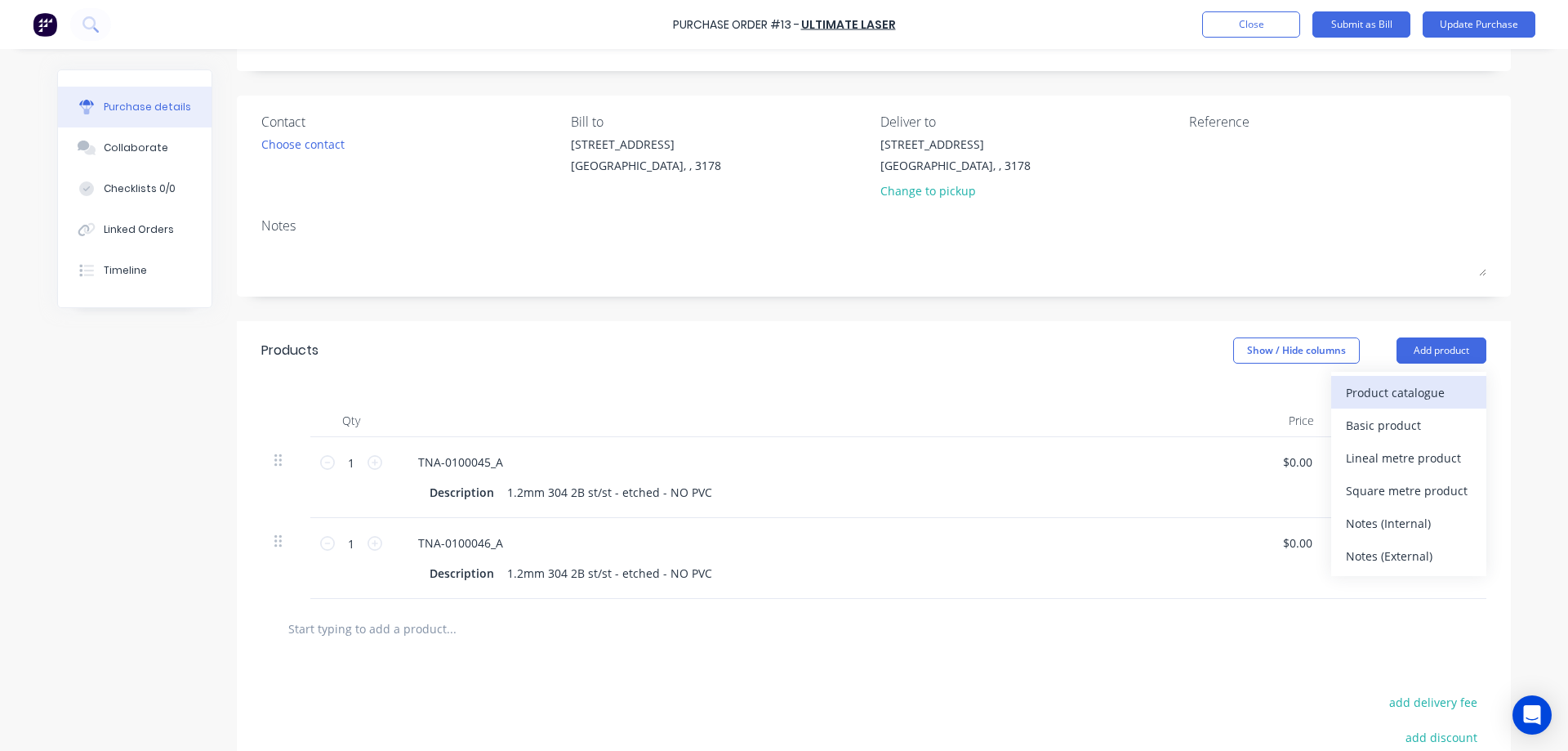
click at [1367, 394] on div "Product catalogue" at bounding box center [1408, 392] width 126 height 24
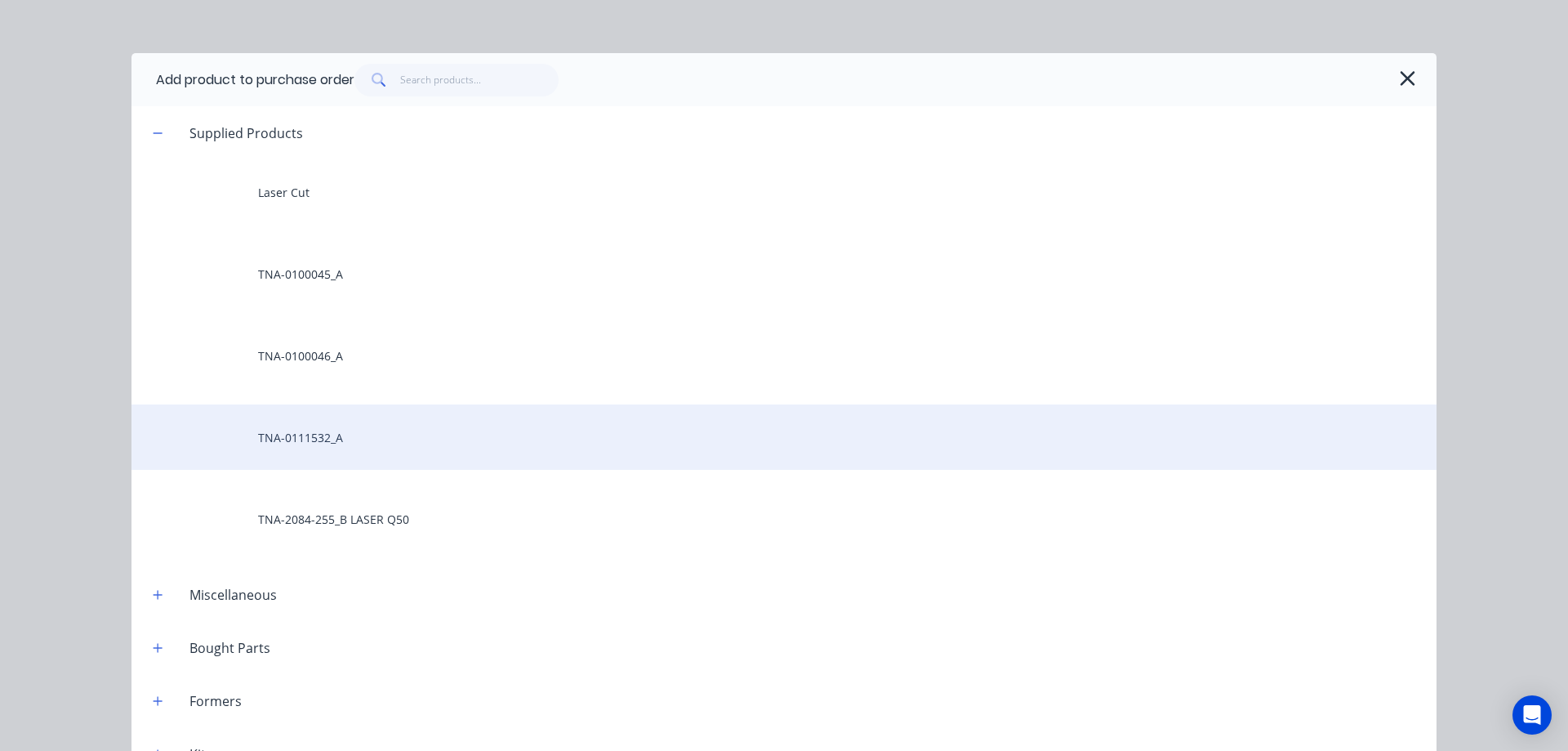
click at [324, 438] on div "TNA-0111532_A" at bounding box center [784, 437] width 1304 height 65
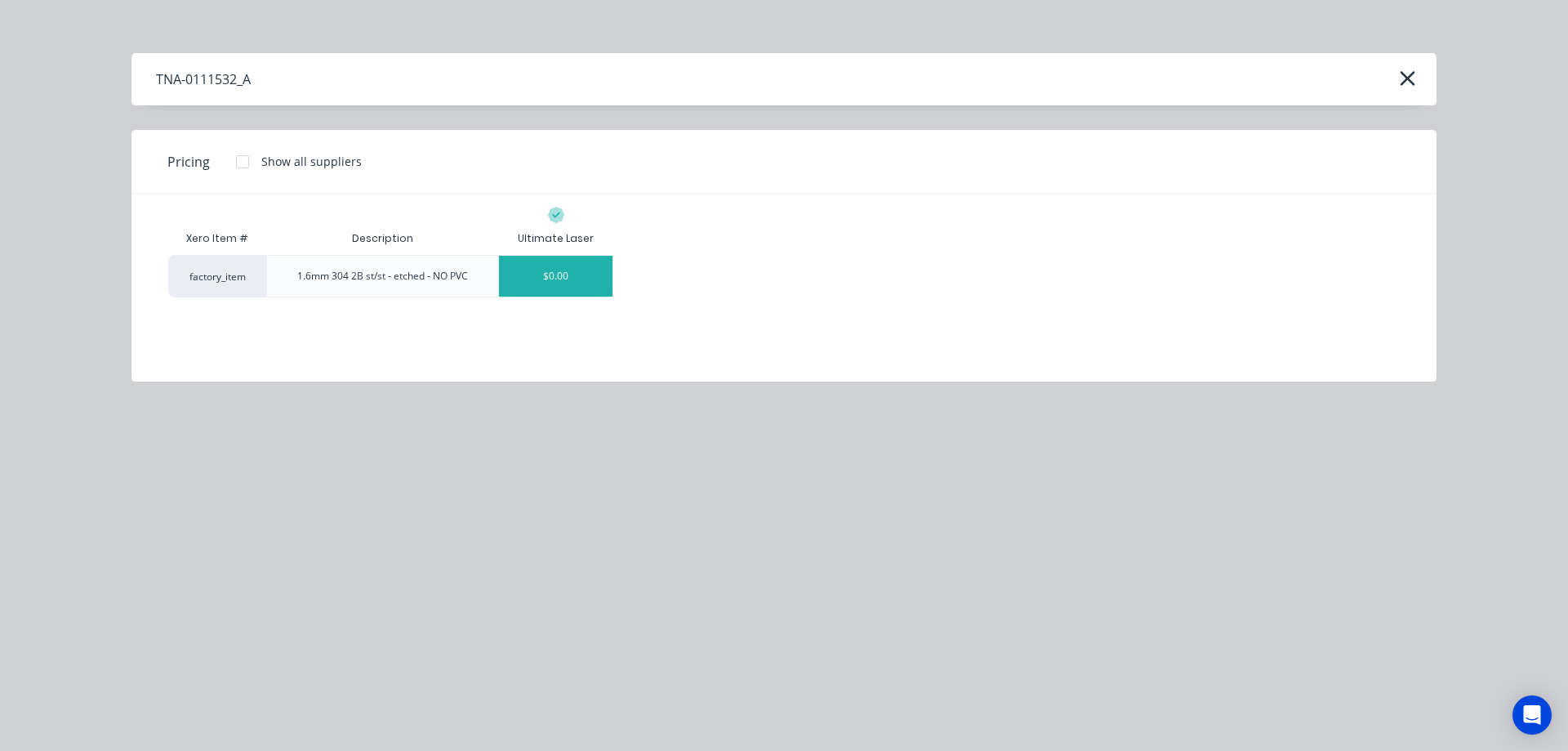
click at [560, 274] on div "$0.00" at bounding box center [555, 276] width 114 height 41
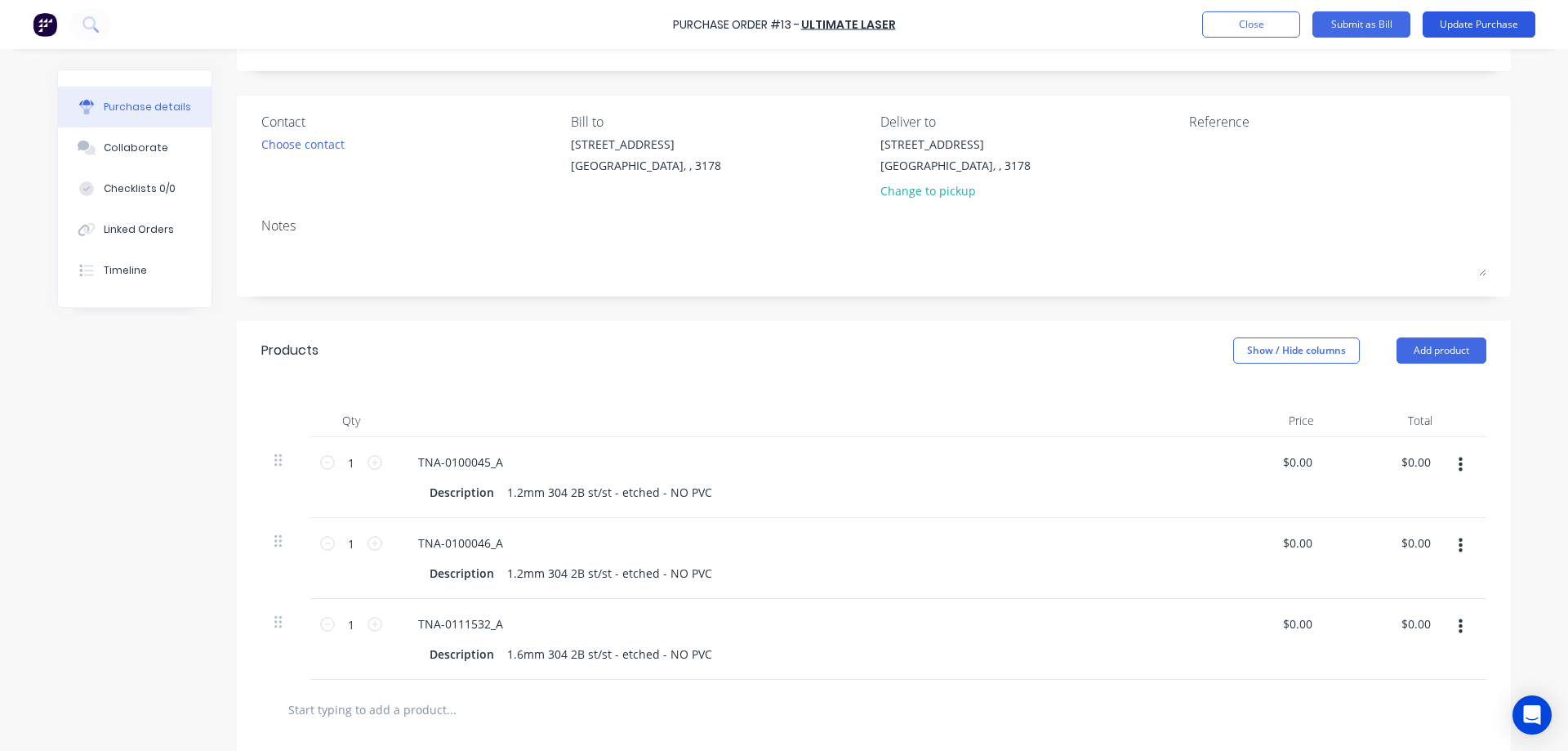
click at [1457, 23] on button "Update Purchase" at bounding box center [1478, 25] width 113 height 26
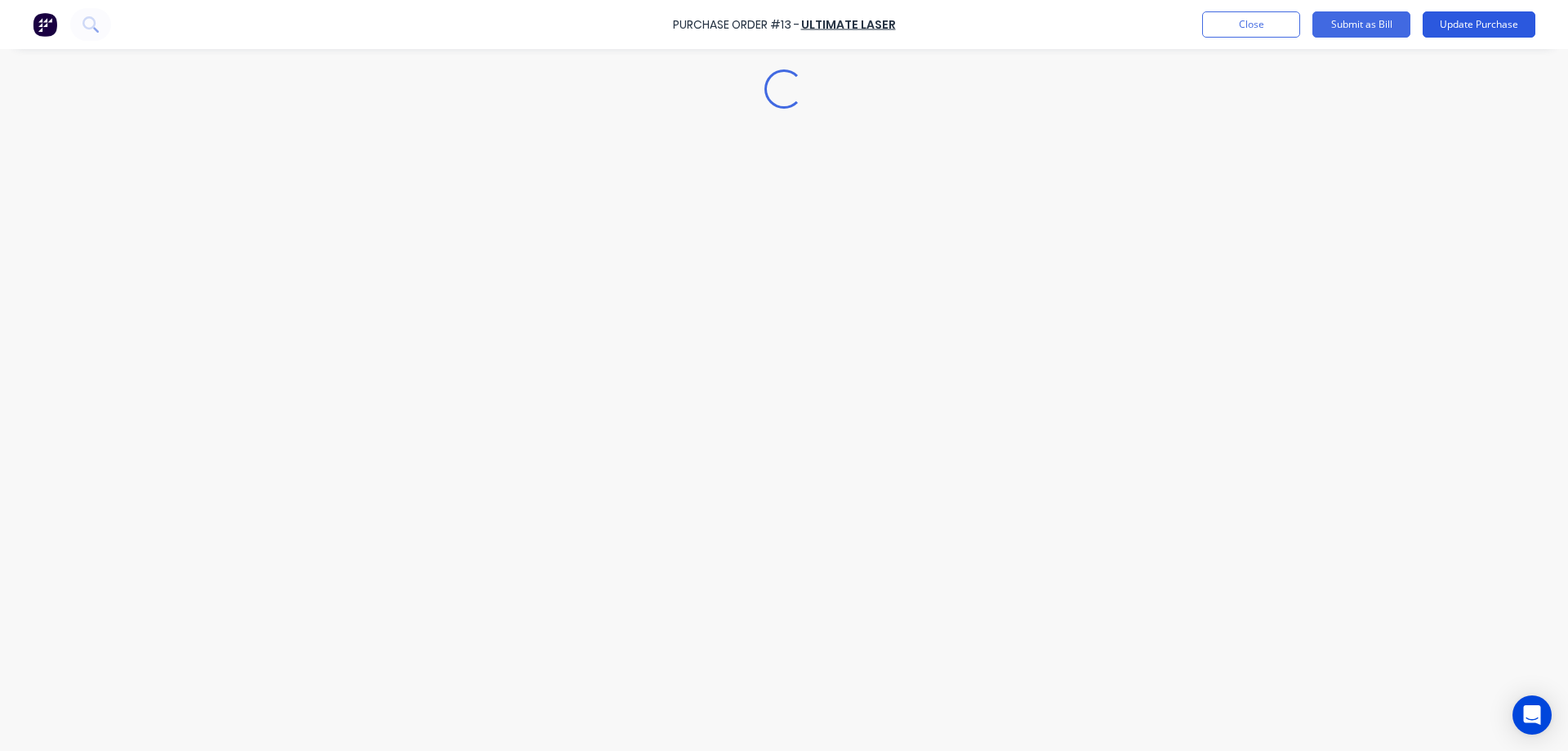
scroll to position [0, 0]
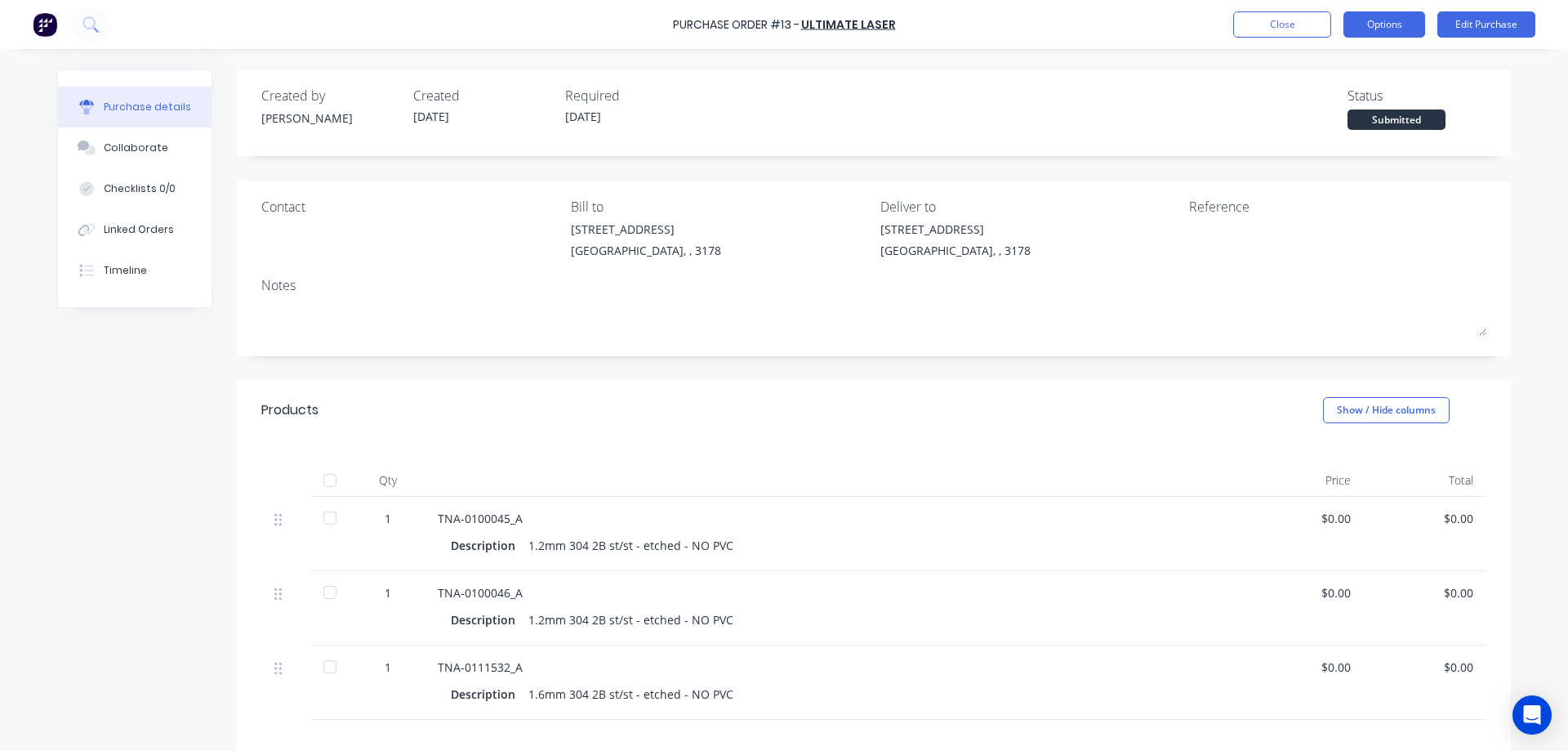
click at [1388, 29] on button "Options" at bounding box center [1383, 25] width 82 height 26
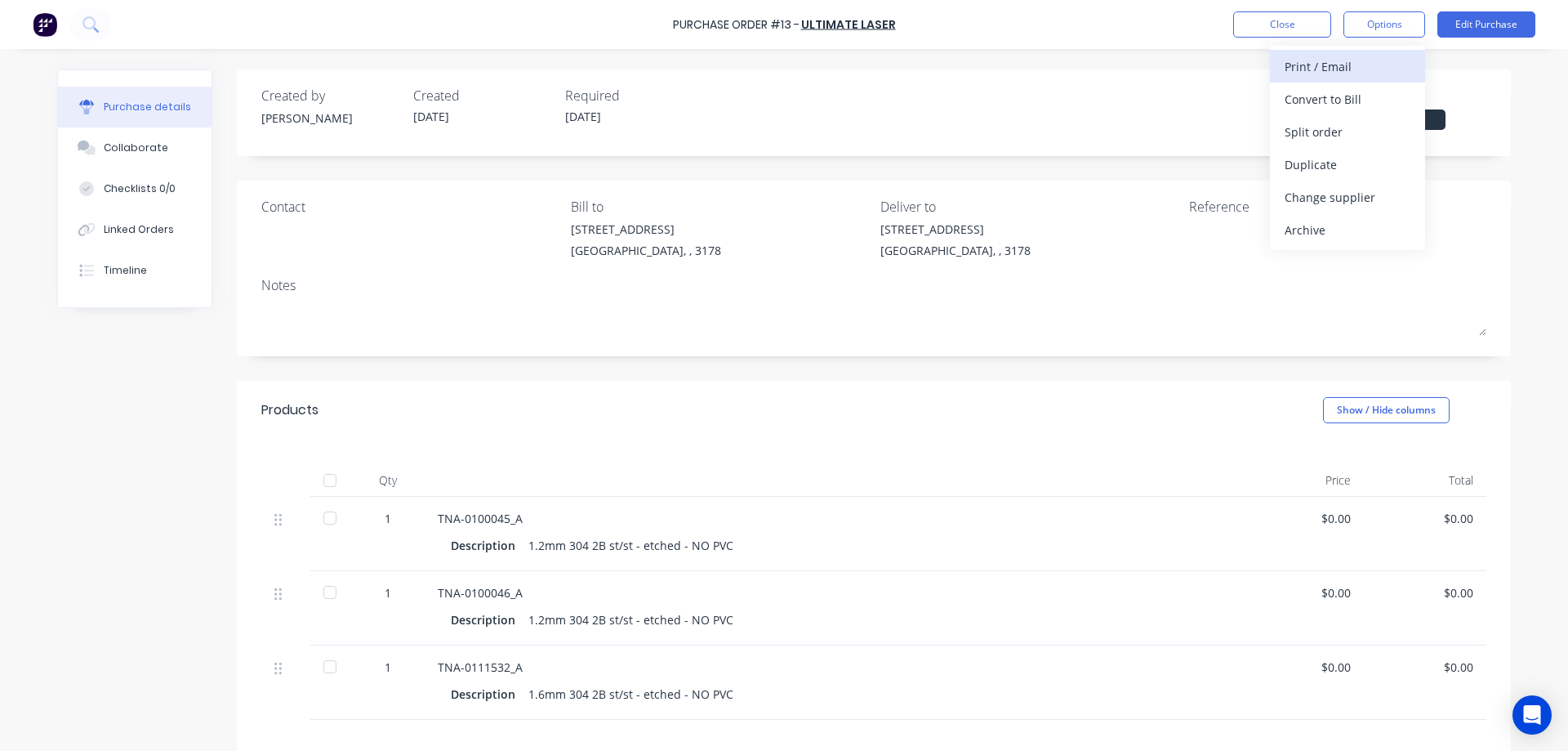
click at [1346, 67] on div "Print / Email" at bounding box center [1347, 66] width 126 height 24
click at [1327, 99] on div "With pricing" at bounding box center [1347, 99] width 126 height 24
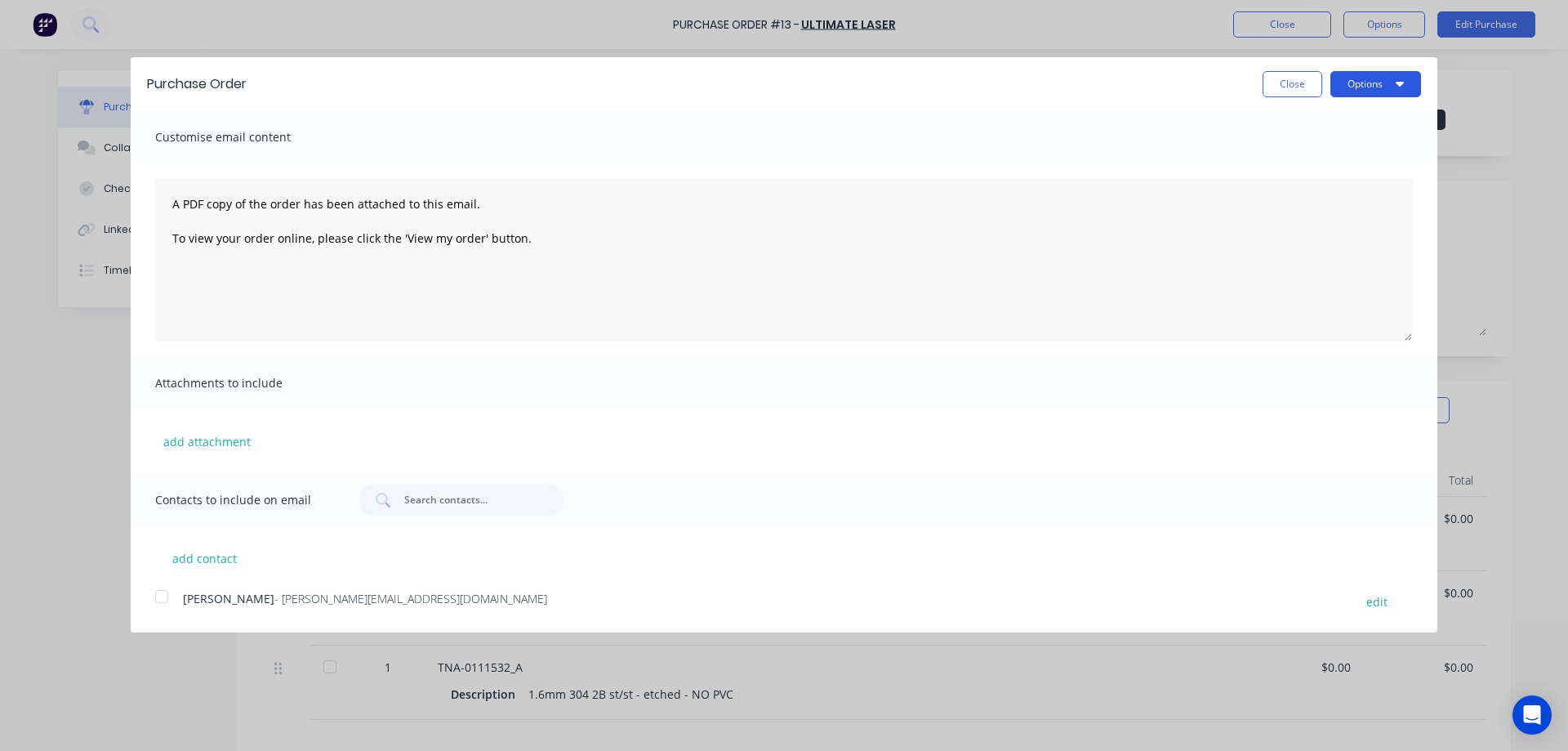
click at [1360, 79] on button "Options" at bounding box center [1375, 84] width 91 height 26
click at [1299, 125] on div "Print" at bounding box center [1343, 125] width 126 height 24
click at [1297, 82] on button "Close" at bounding box center [1292, 84] width 59 height 26
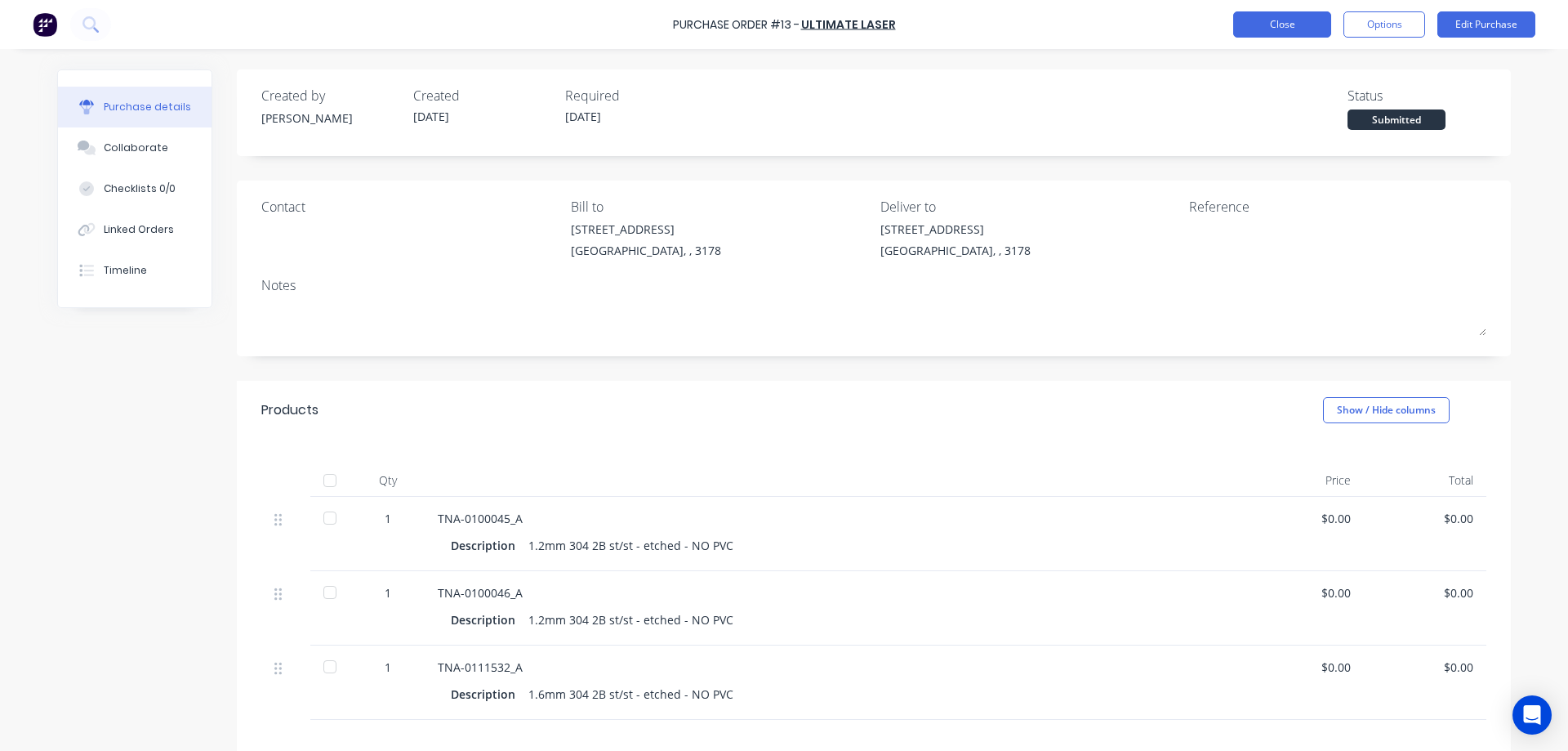
click at [1280, 16] on button "Close" at bounding box center [1281, 25] width 98 height 26
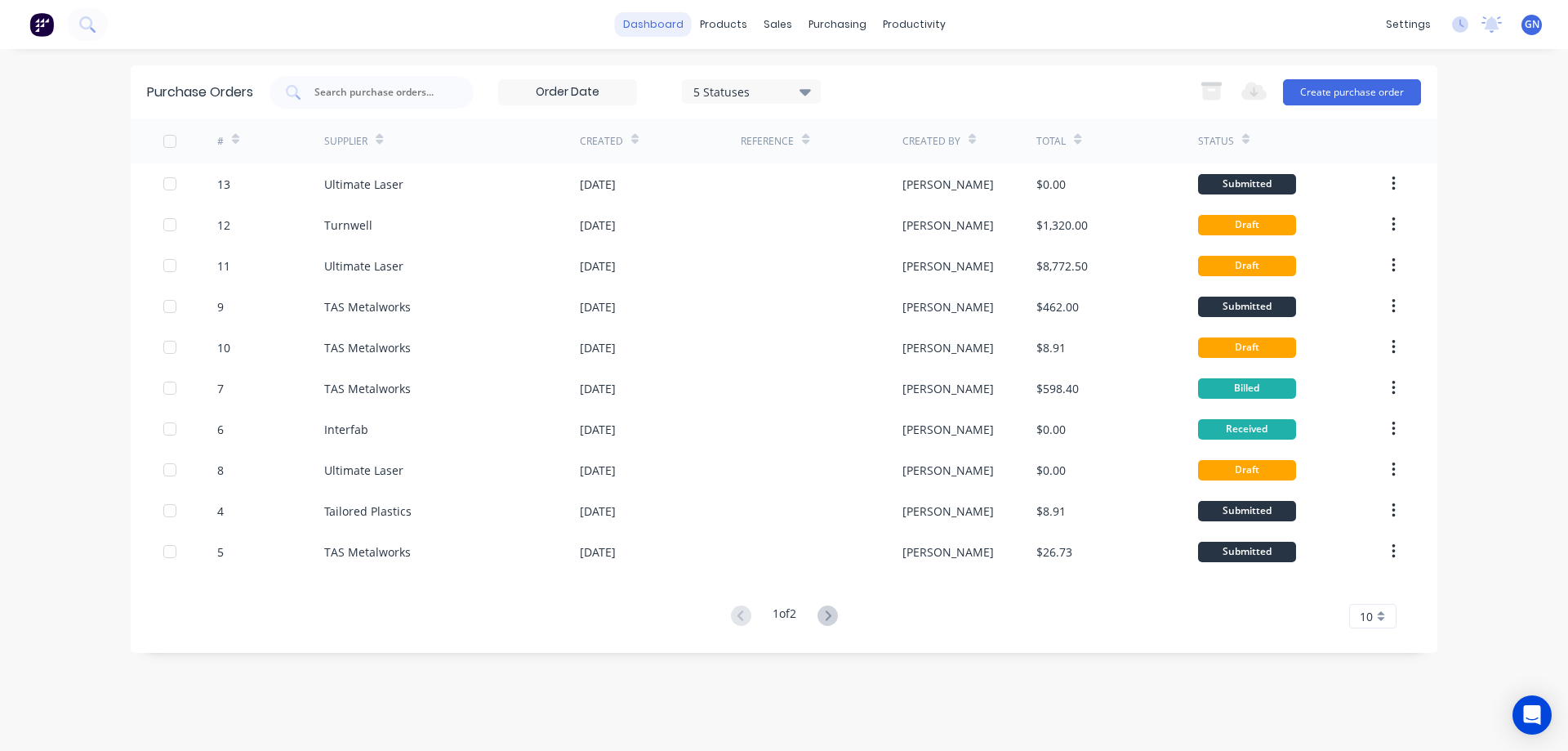
click at [660, 26] on link "dashboard" at bounding box center [653, 25] width 77 height 25
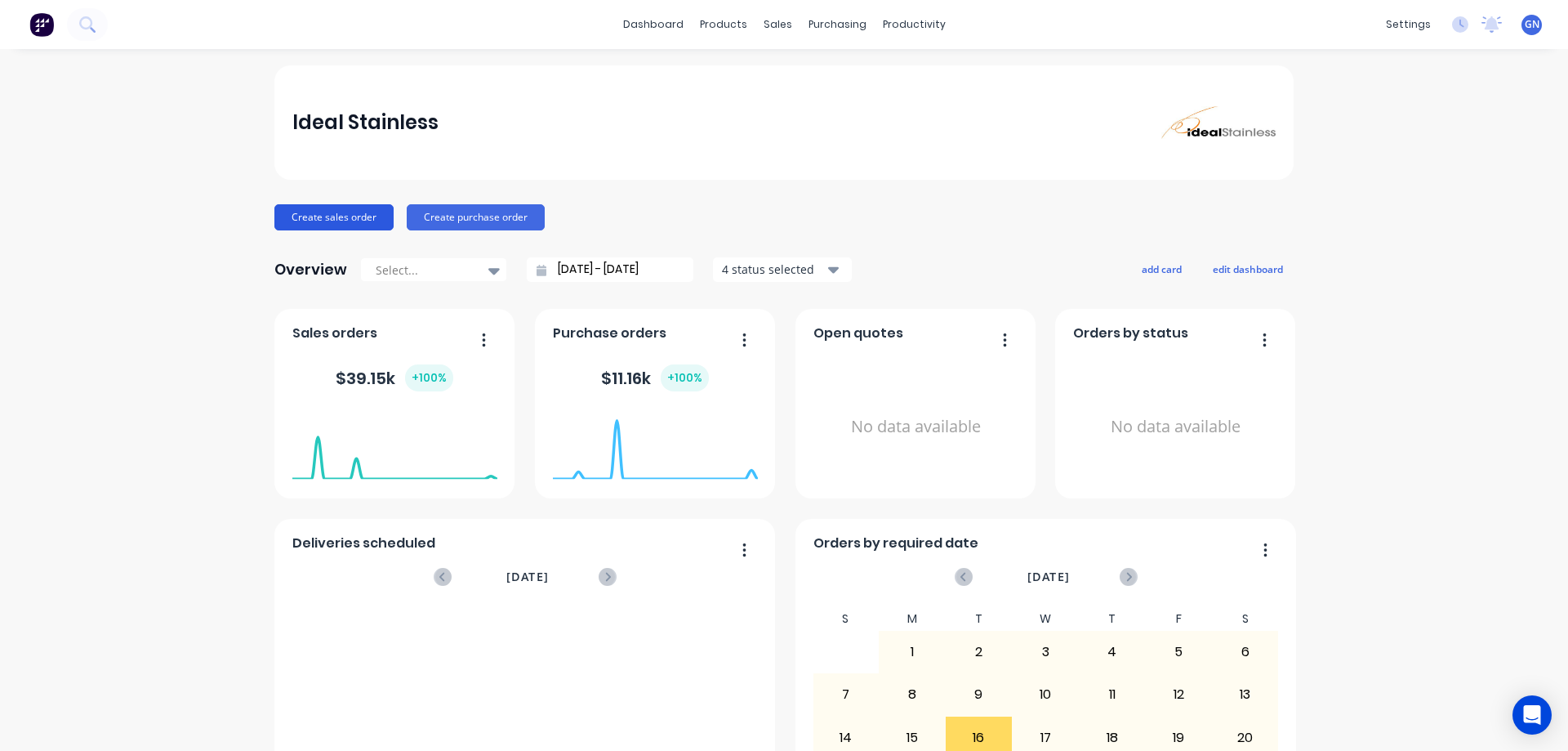
click at [347, 218] on button "Create sales order" at bounding box center [334, 218] width 119 height 26
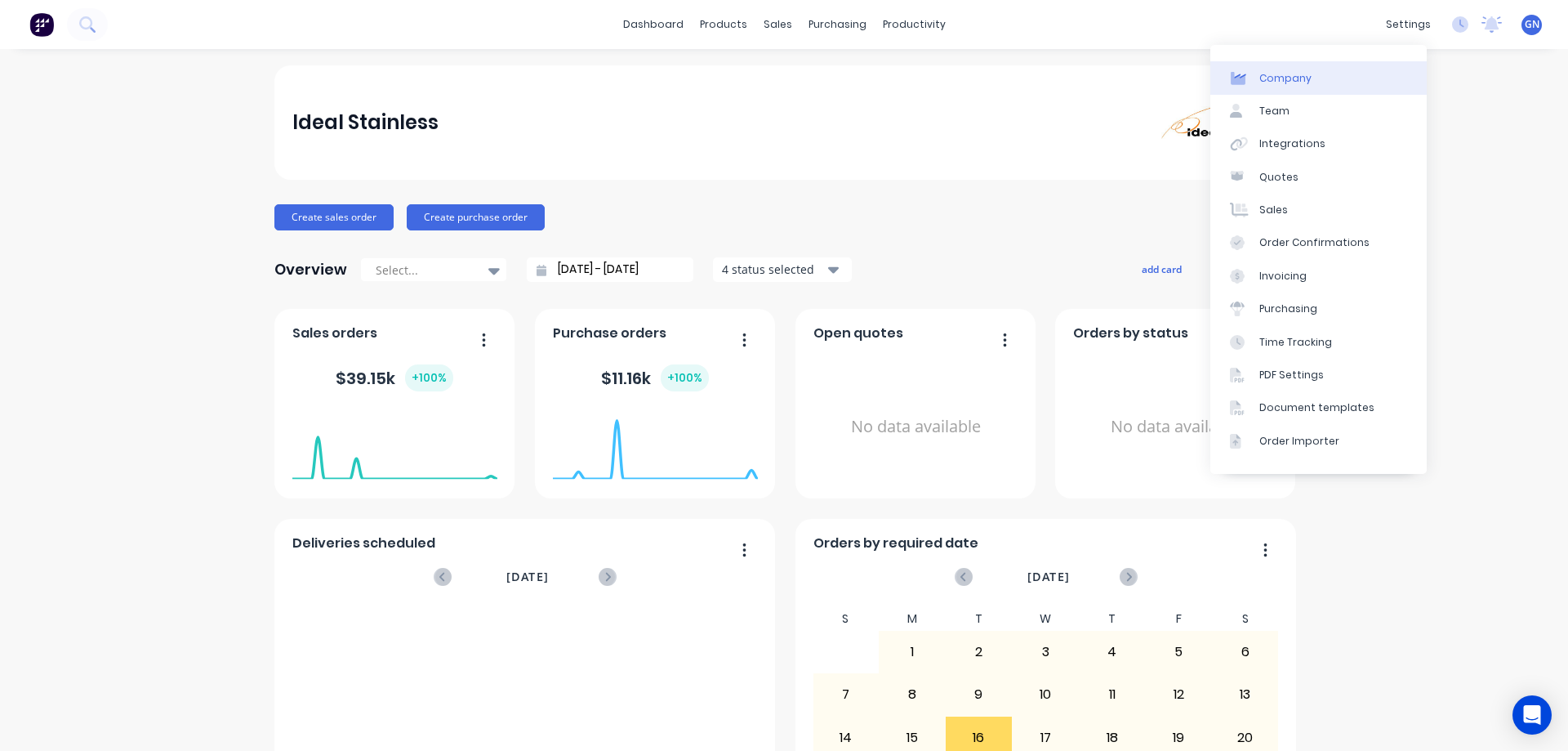
click at [1280, 74] on div "Company" at bounding box center [1285, 78] width 52 height 15
select select "AU"
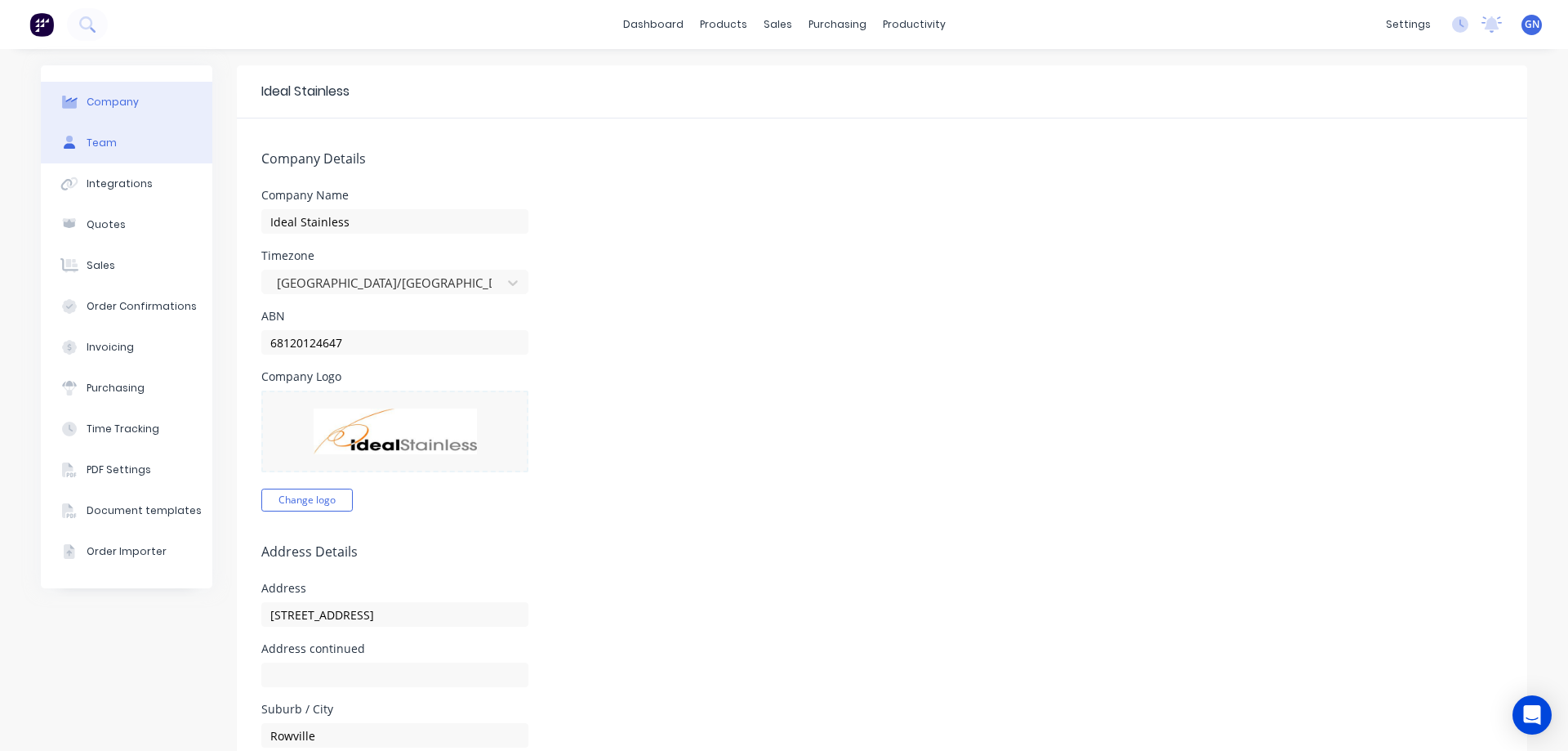
click at [101, 143] on div "Team" at bounding box center [101, 143] width 30 height 15
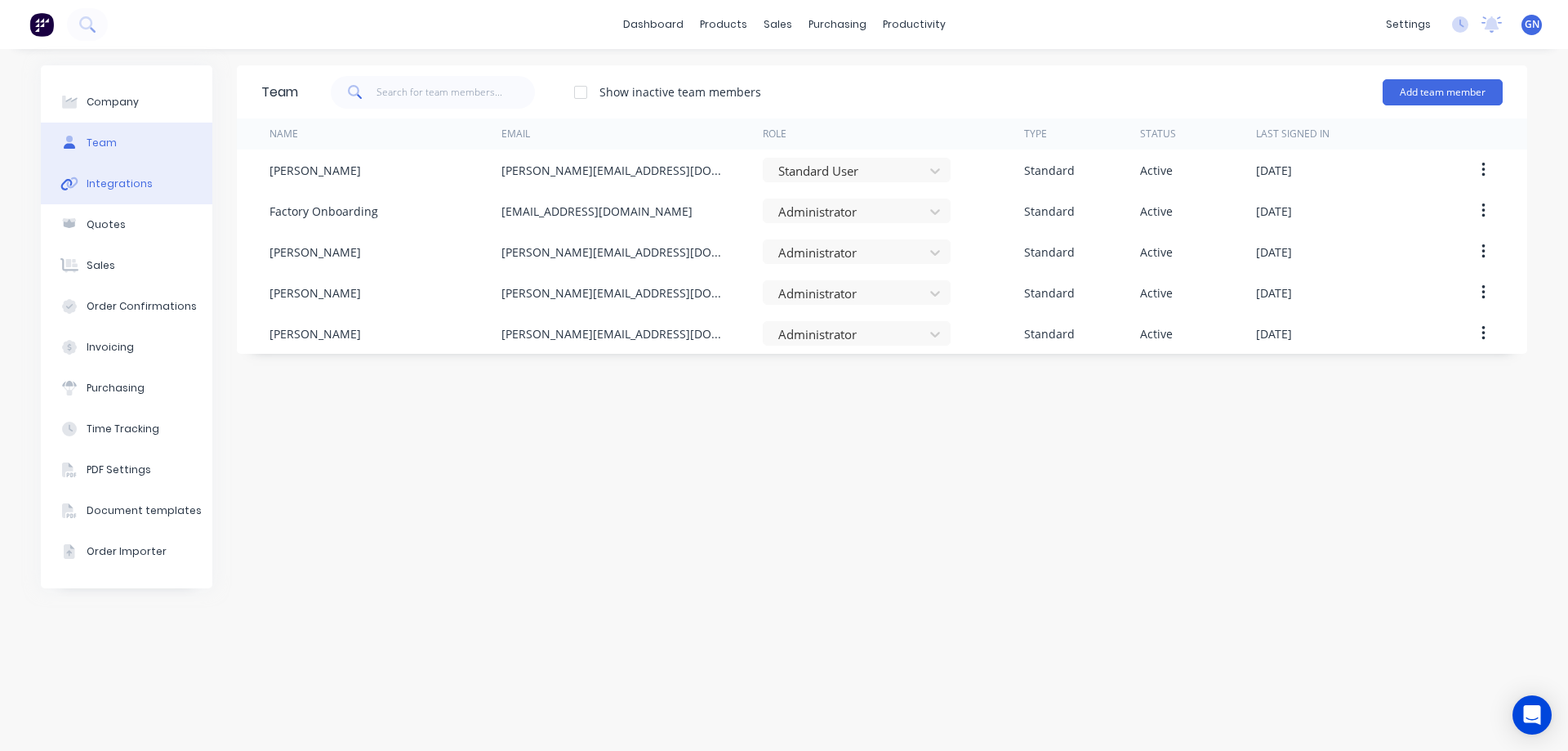
click at [110, 184] on div "Integrations" at bounding box center [119, 184] width 66 height 15
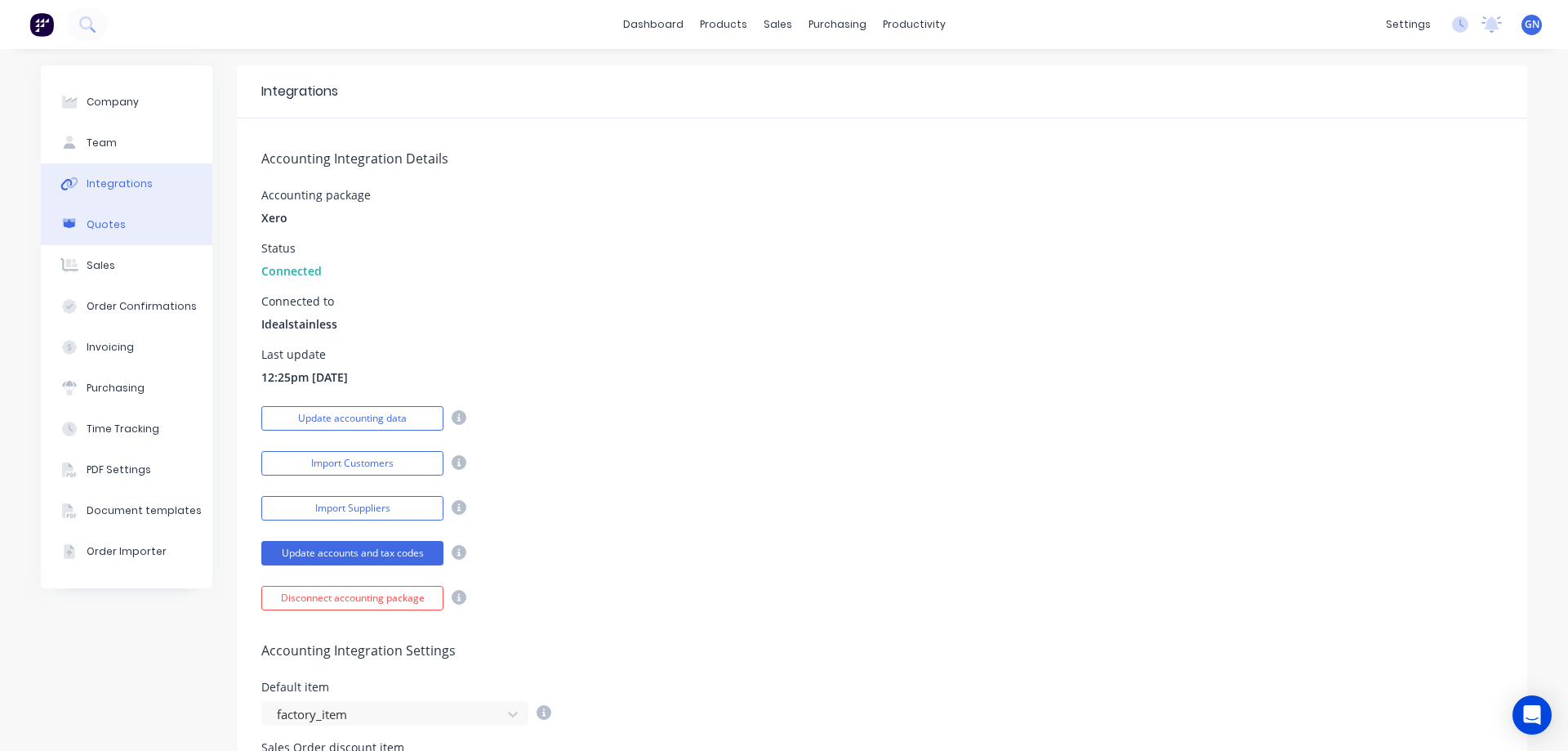
click at [109, 227] on div "Quotes" at bounding box center [106, 225] width 40 height 15
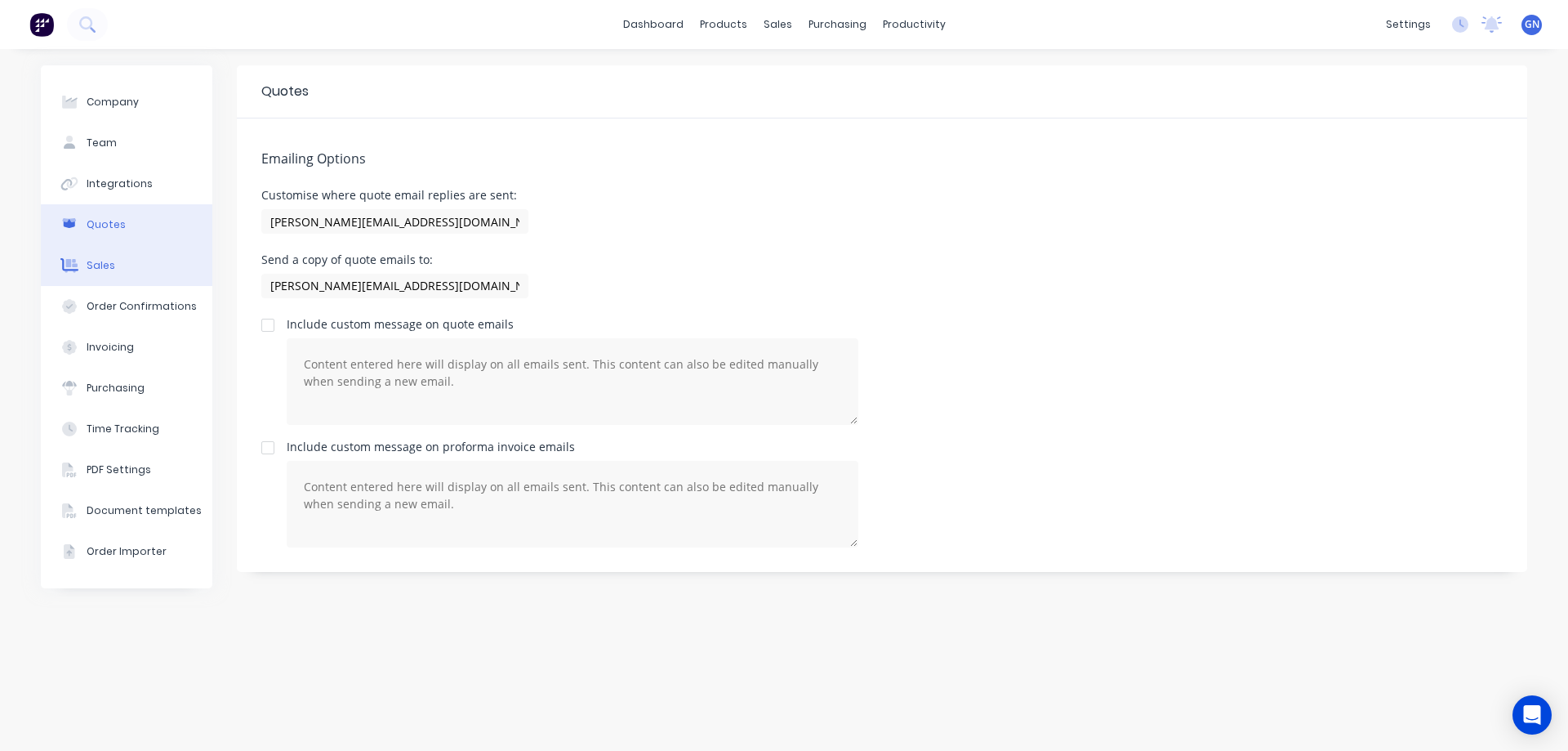
click at [109, 268] on div "Sales" at bounding box center [101, 265] width 29 height 15
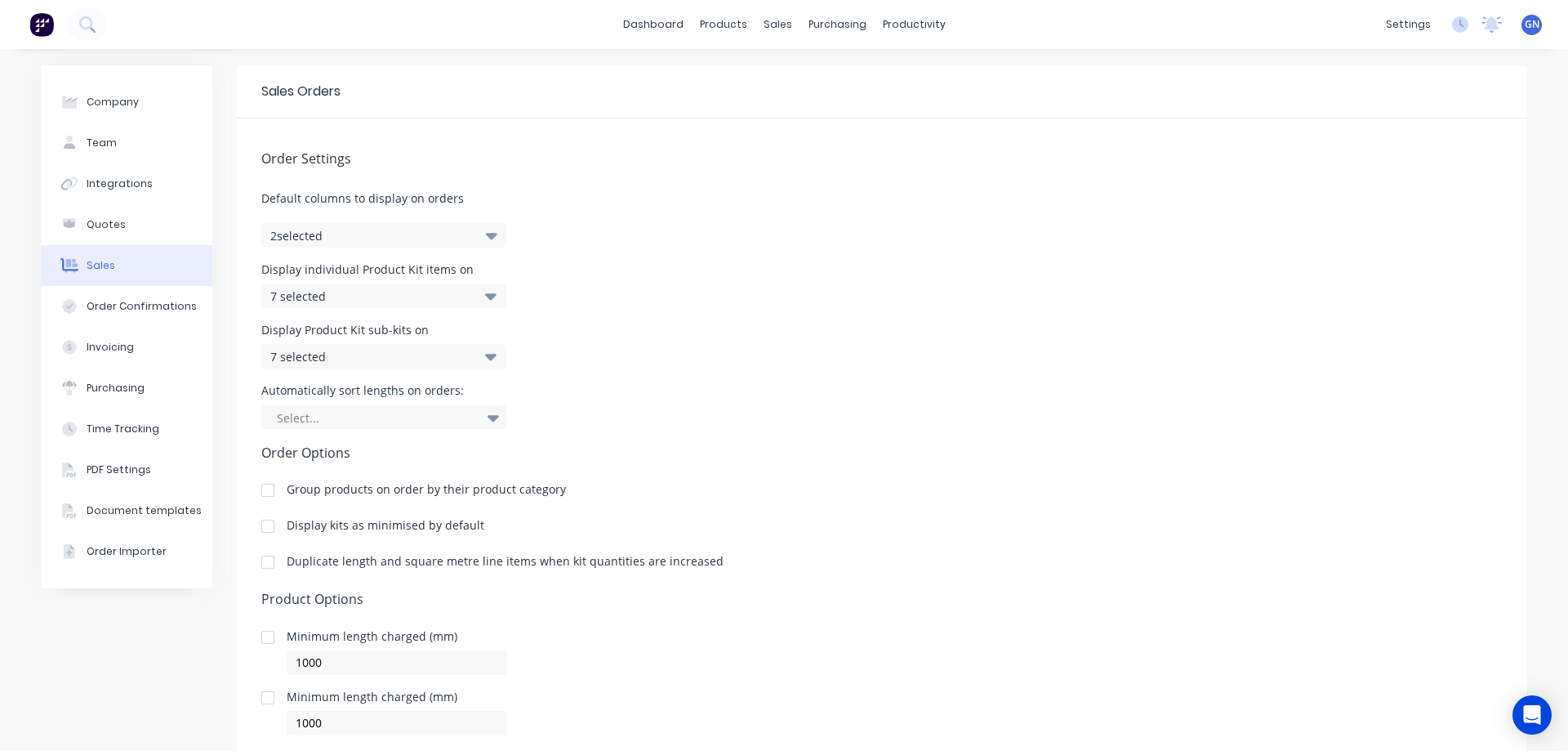
click at [486, 234] on icon "button" at bounding box center [492, 236] width 12 height 7
click at [488, 416] on icon at bounding box center [494, 418] width 12 height 7
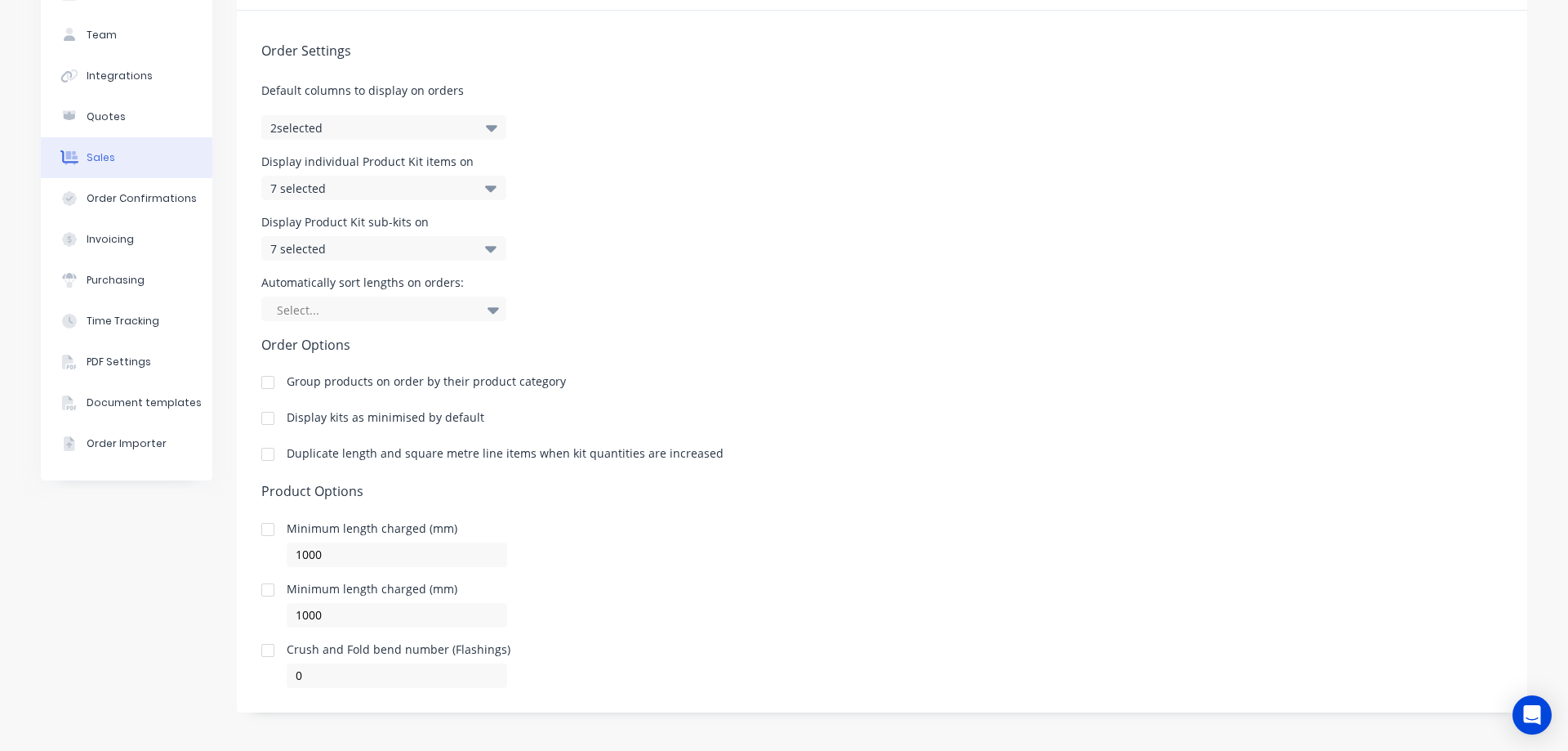
scroll to position [110, 0]
click at [129, 275] on div "Purchasing" at bounding box center [115, 278] width 58 height 15
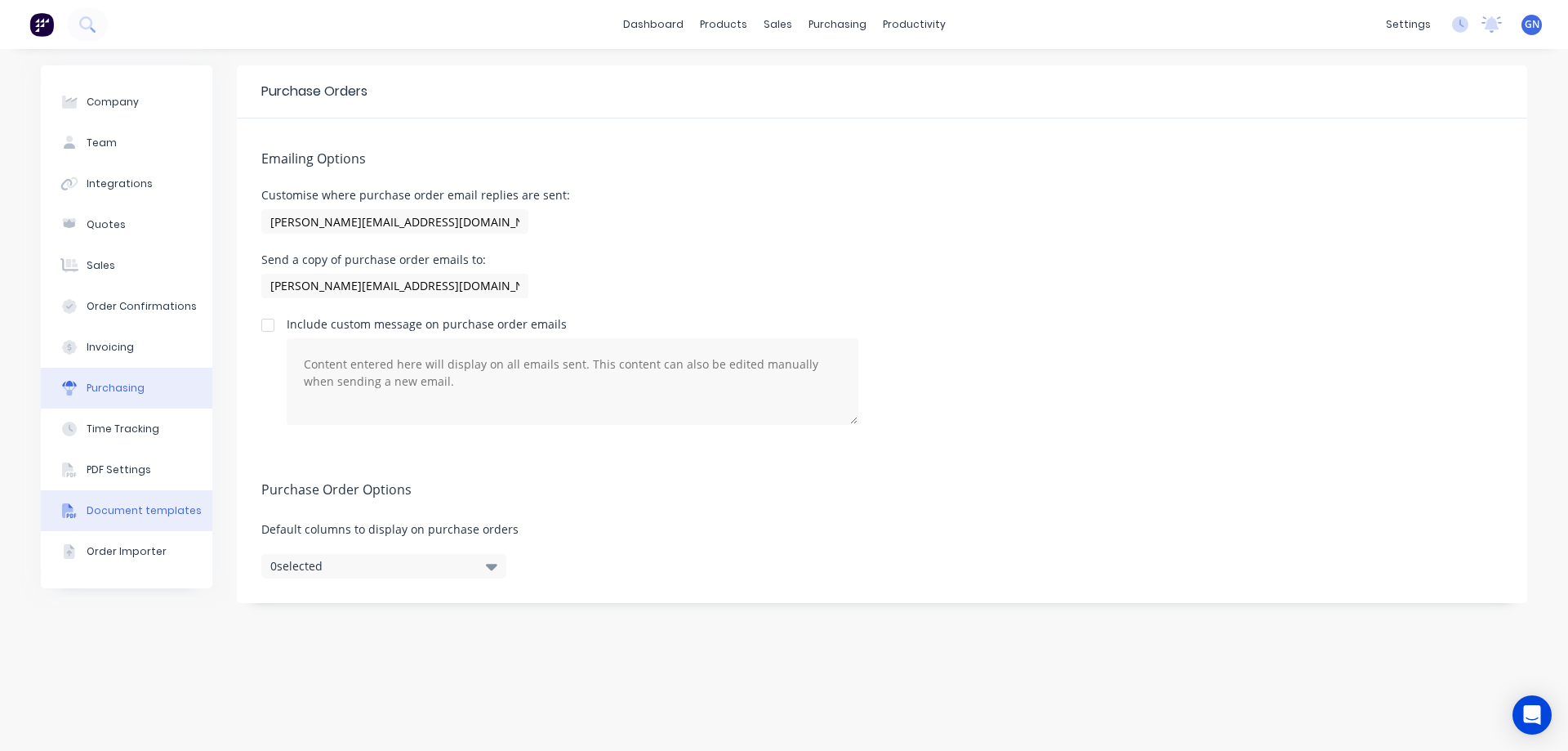
click at [126, 511] on div "Document templates" at bounding box center [144, 510] width 115 height 15
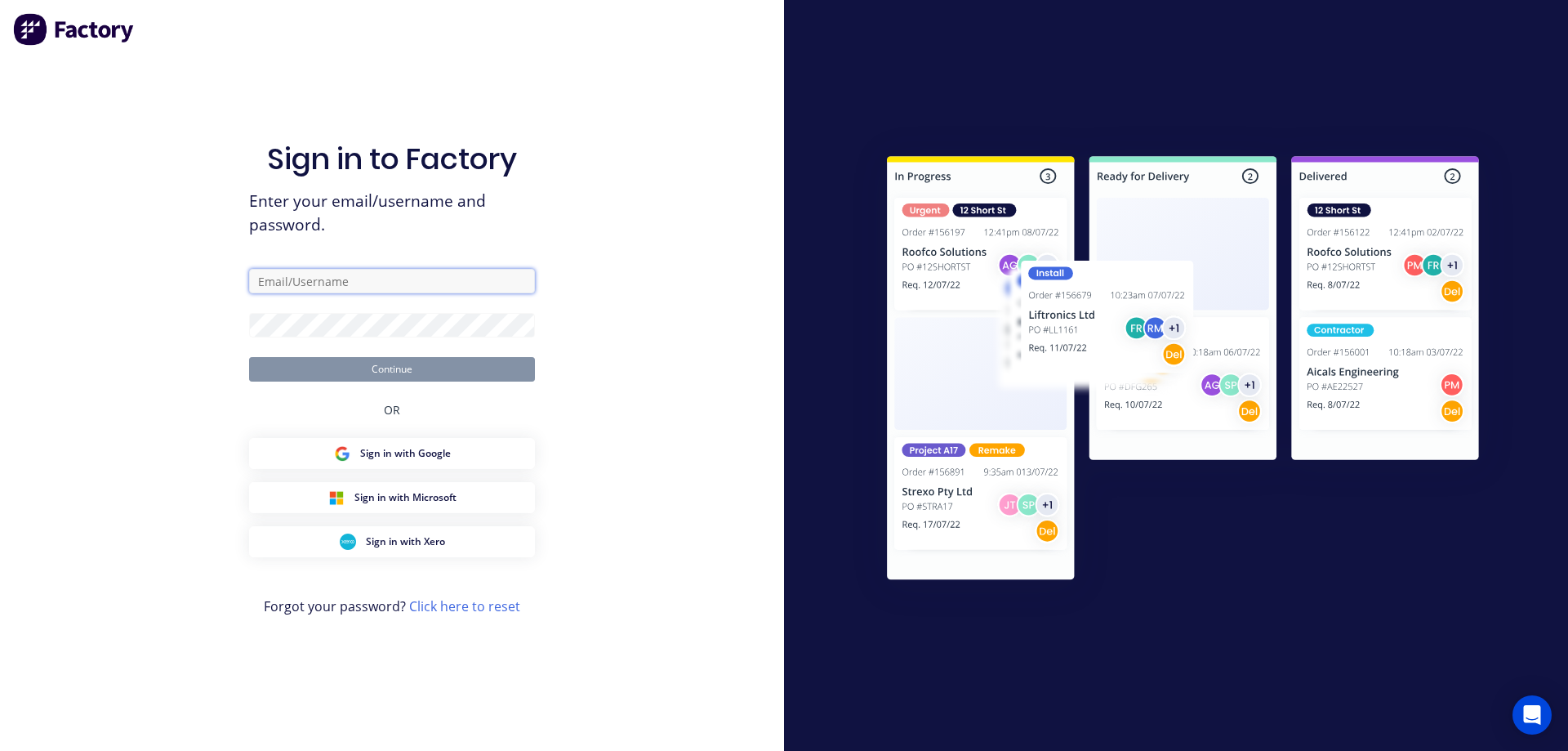
type input "greg@idealstainless.com.au"
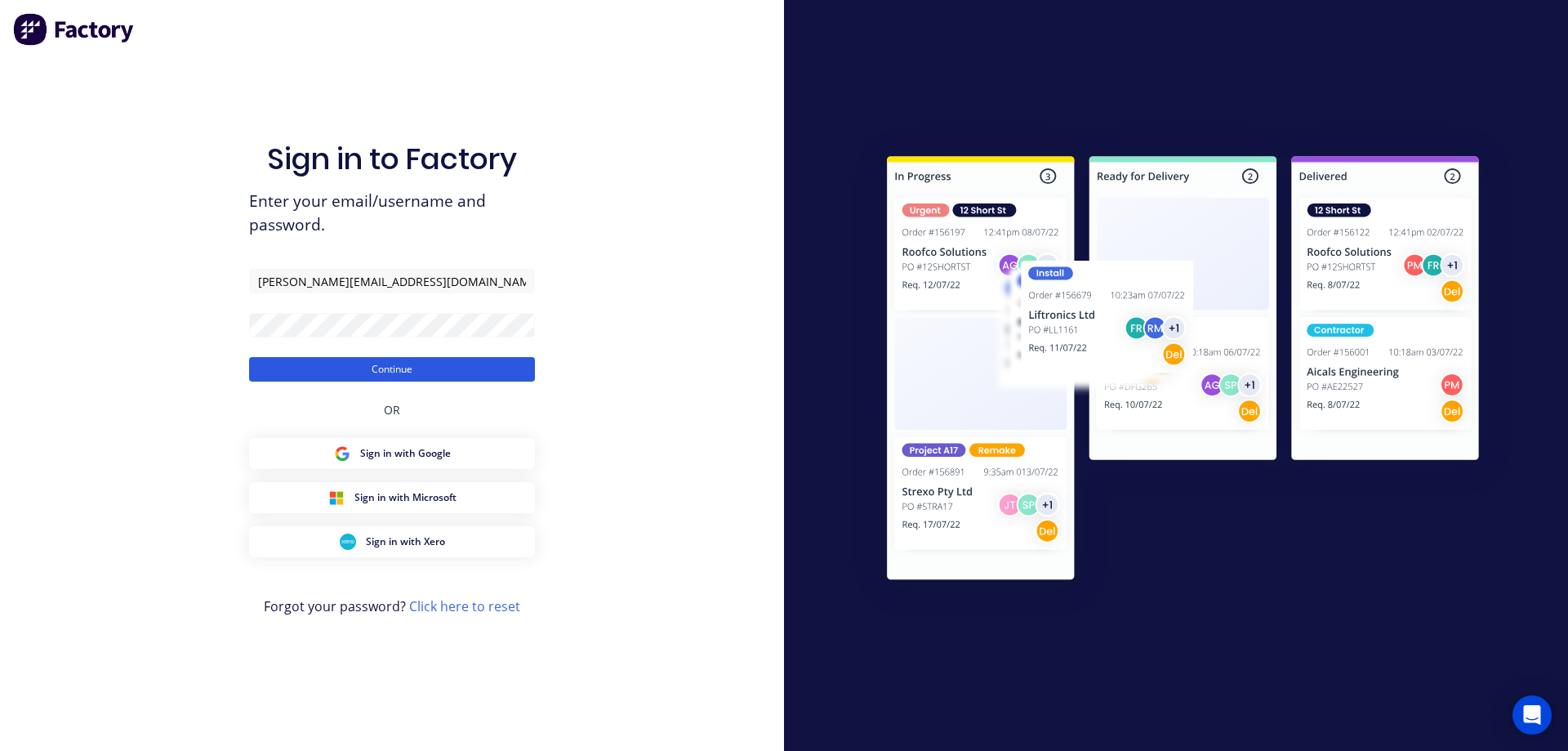
click at [394, 368] on button "Continue" at bounding box center [391, 369] width 286 height 25
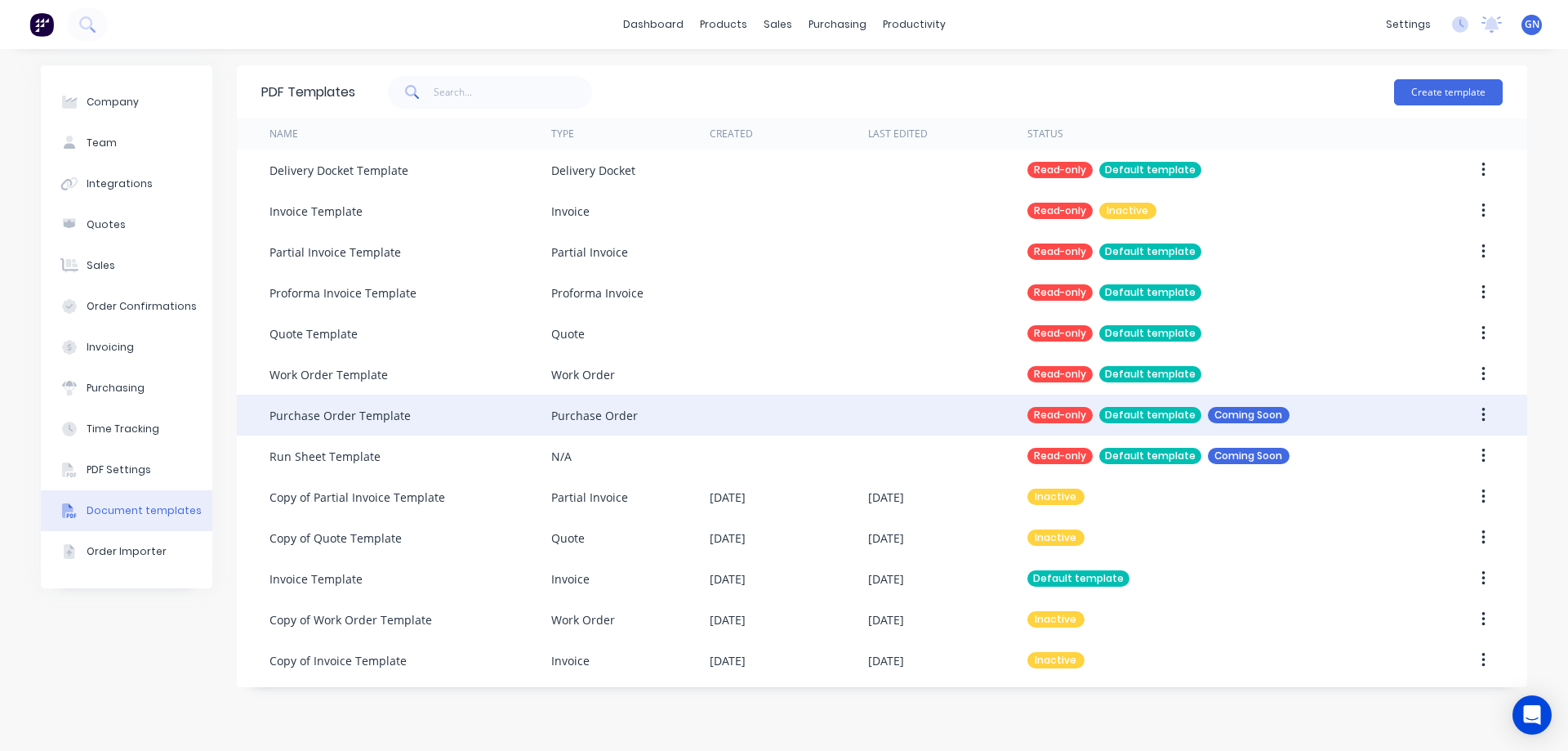
click at [1484, 407] on icon "button" at bounding box center [1483, 415] width 4 height 18
click at [1049, 412] on div "Read-only" at bounding box center [1060, 415] width 65 height 16
click at [1125, 411] on div "Default template" at bounding box center [1150, 415] width 102 height 16
click at [1223, 411] on div "Coming Soon" at bounding box center [1248, 415] width 82 height 16
click at [591, 416] on div "Purchase Order" at bounding box center [594, 415] width 87 height 17
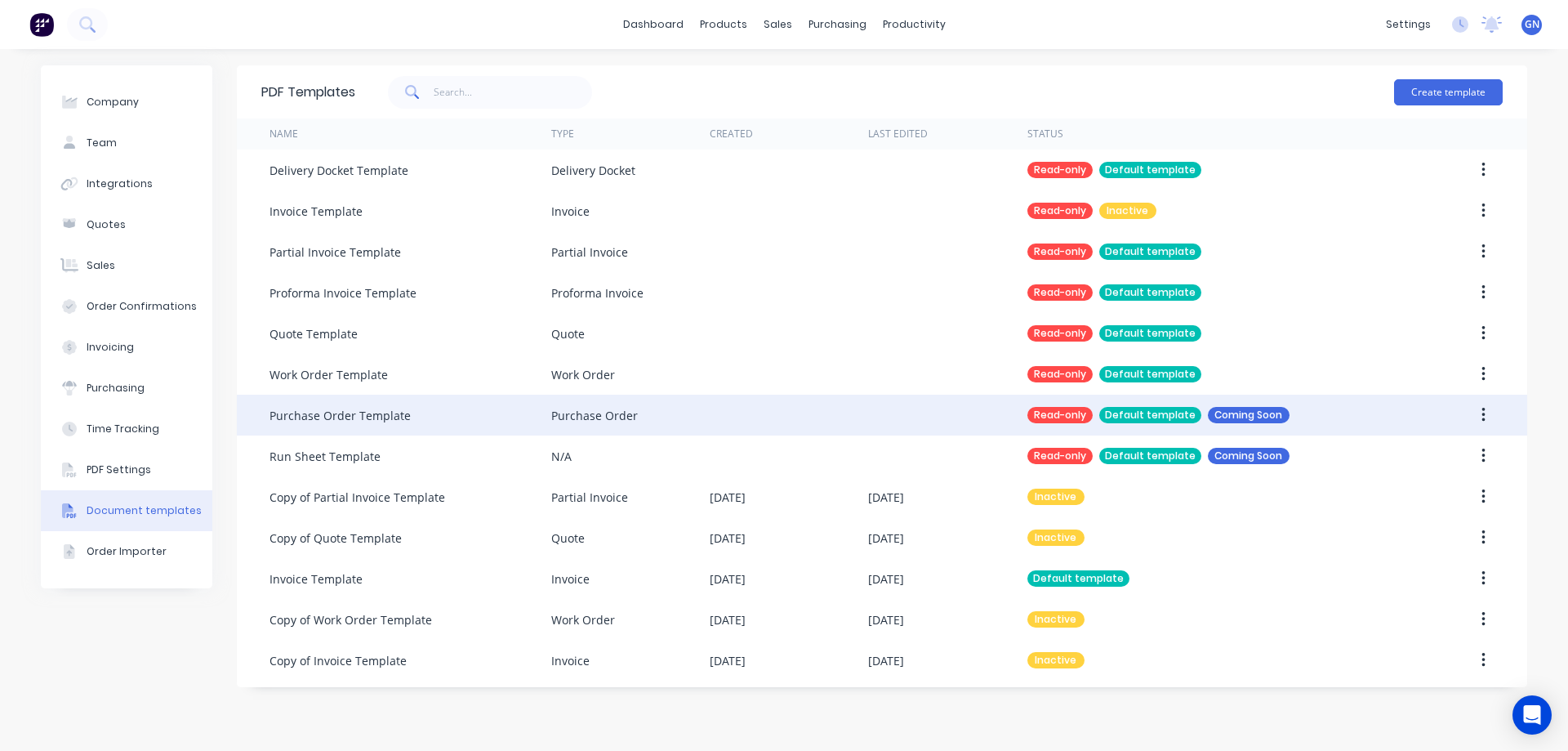
click at [372, 417] on div "Purchase Order Template" at bounding box center [339, 415] width 141 height 17
click at [388, 415] on div "Purchase Order Template" at bounding box center [339, 415] width 141 height 17
click at [451, 412] on div "Purchase Order Template" at bounding box center [410, 415] width 282 height 41
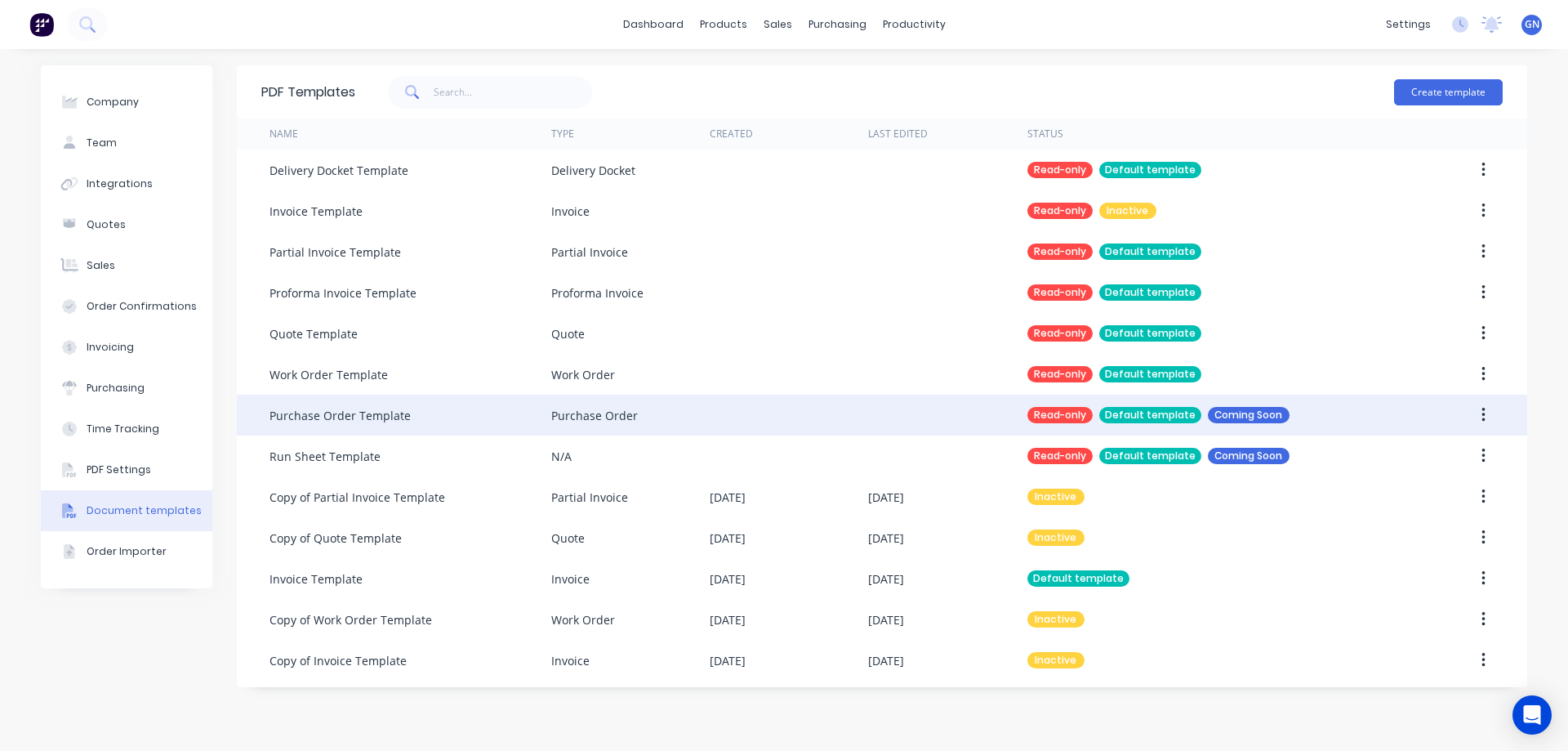
click at [1244, 412] on div "Coming Soon" at bounding box center [1248, 415] width 82 height 16
click at [1485, 418] on button "button" at bounding box center [1483, 415] width 39 height 30
drag, startPoint x: 1485, startPoint y: 413, endPoint x: 1500, endPoint y: 420, distance: 16.6
click at [1491, 425] on button "button" at bounding box center [1483, 415] width 39 height 30
drag, startPoint x: 1485, startPoint y: 415, endPoint x: 1470, endPoint y: 414, distance: 15.0
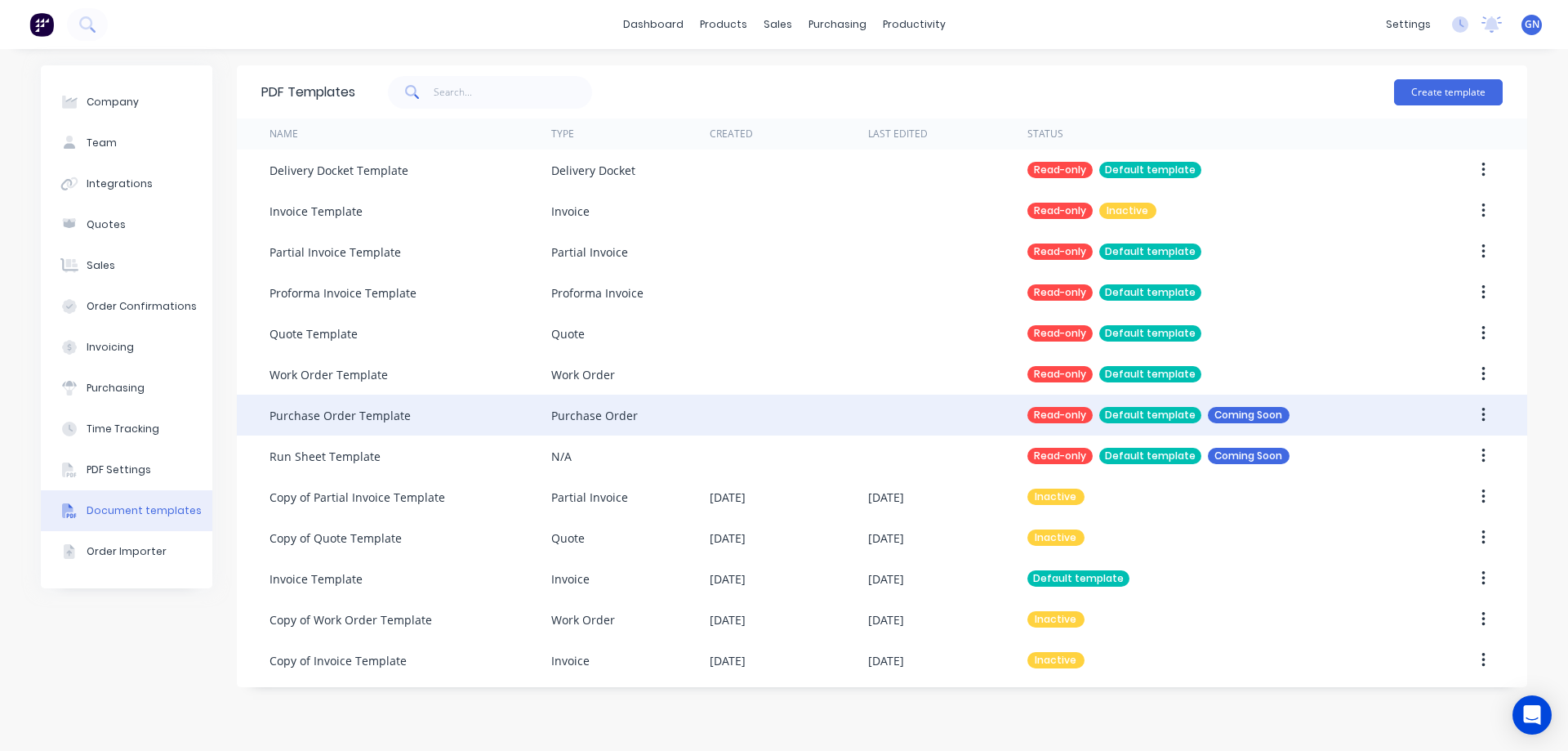
click at [1470, 414] on button "button" at bounding box center [1483, 415] width 39 height 30
click at [1486, 414] on button "button" at bounding box center [1483, 415] width 39 height 30
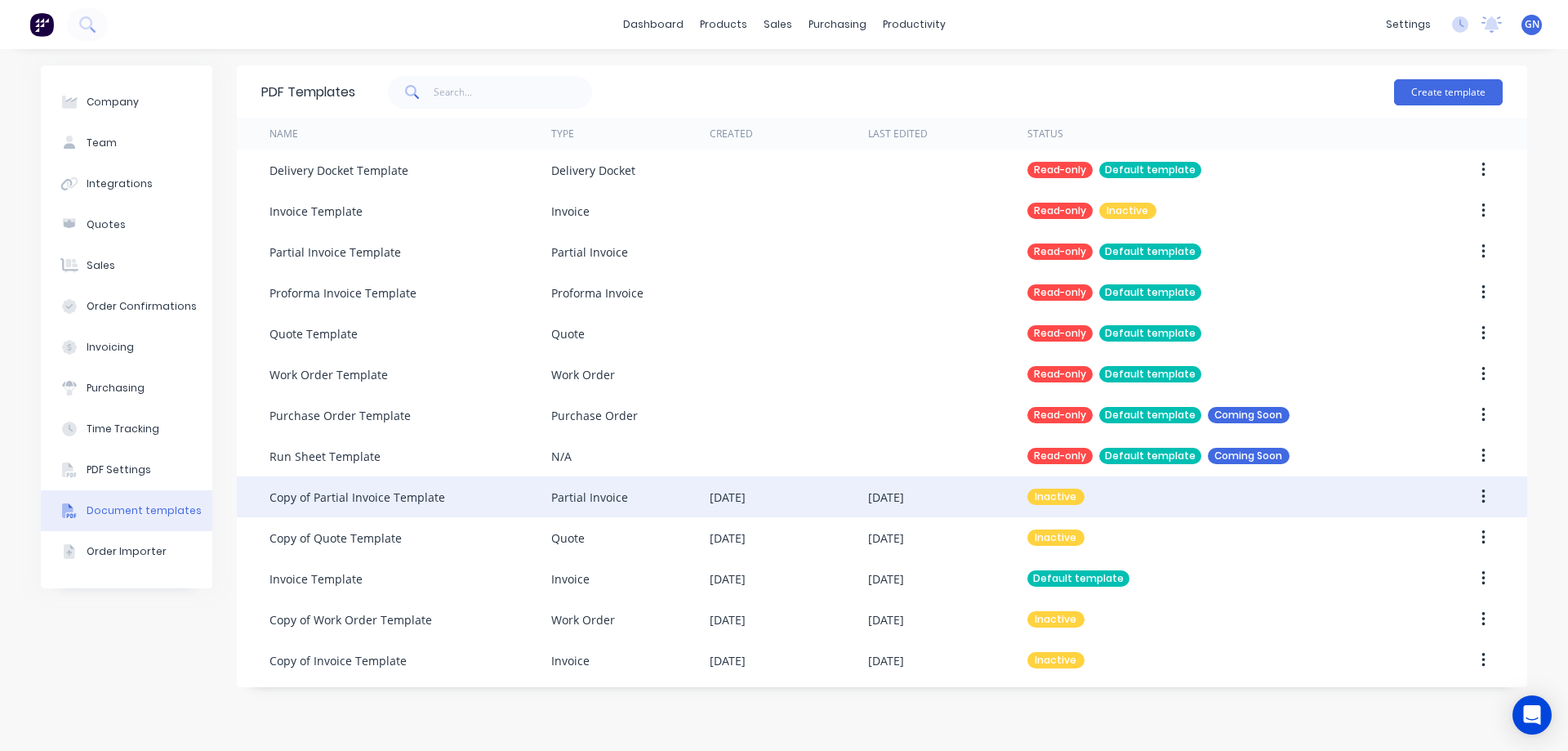
click at [1485, 495] on button "button" at bounding box center [1483, 497] width 39 height 30
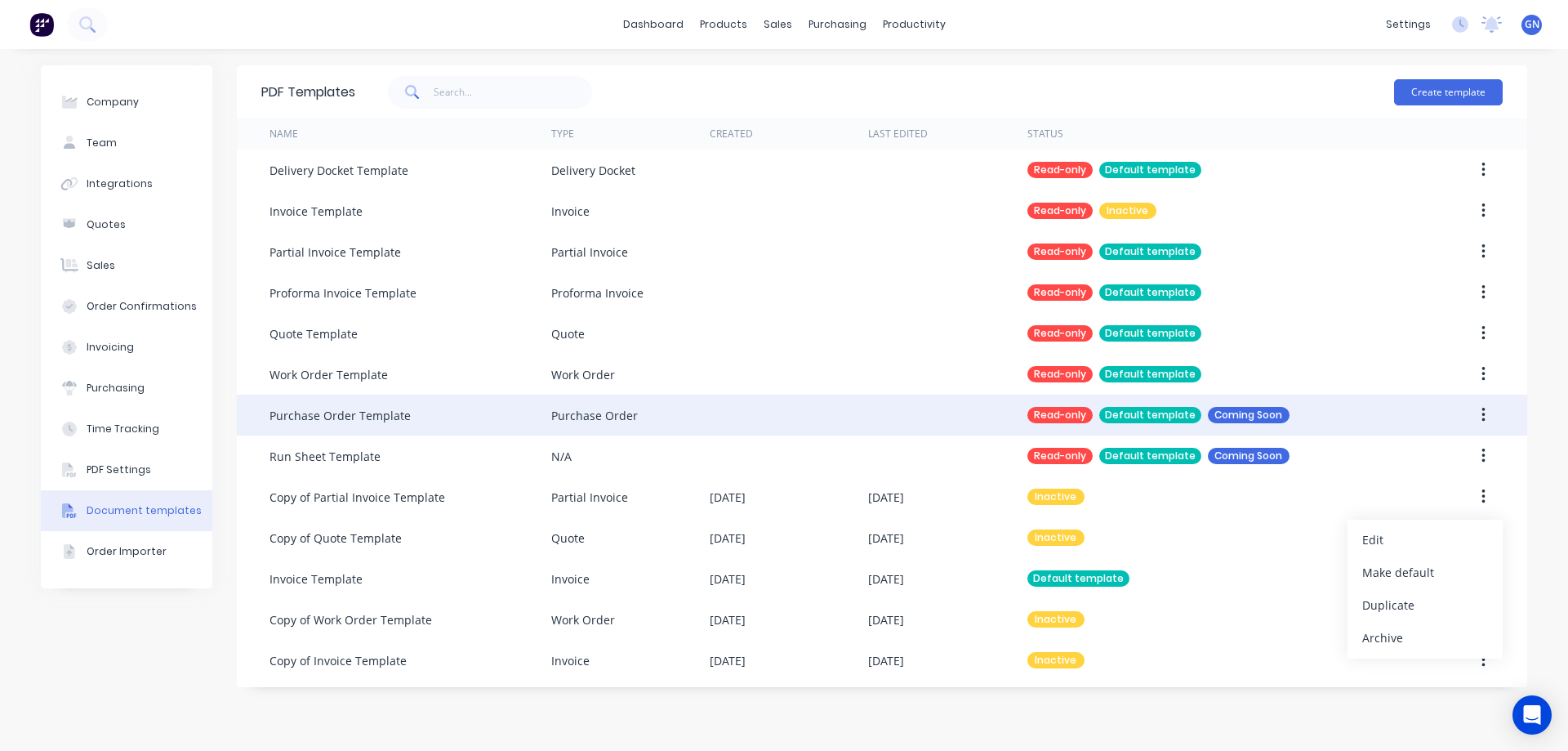
click at [363, 406] on div "Purchase Order Template" at bounding box center [339, 415] width 141 height 17
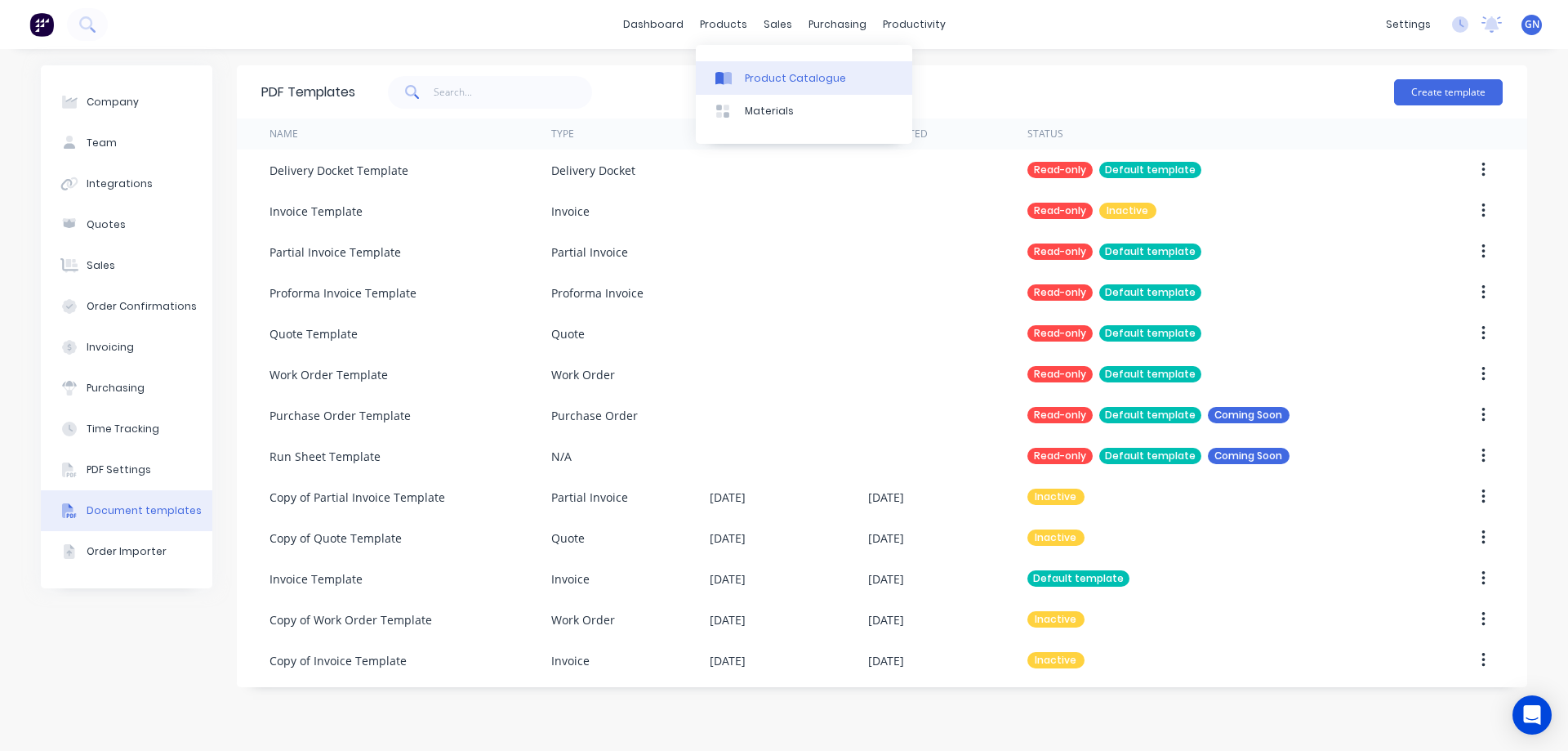
click at [765, 75] on div "Product Catalogue" at bounding box center [795, 78] width 101 height 15
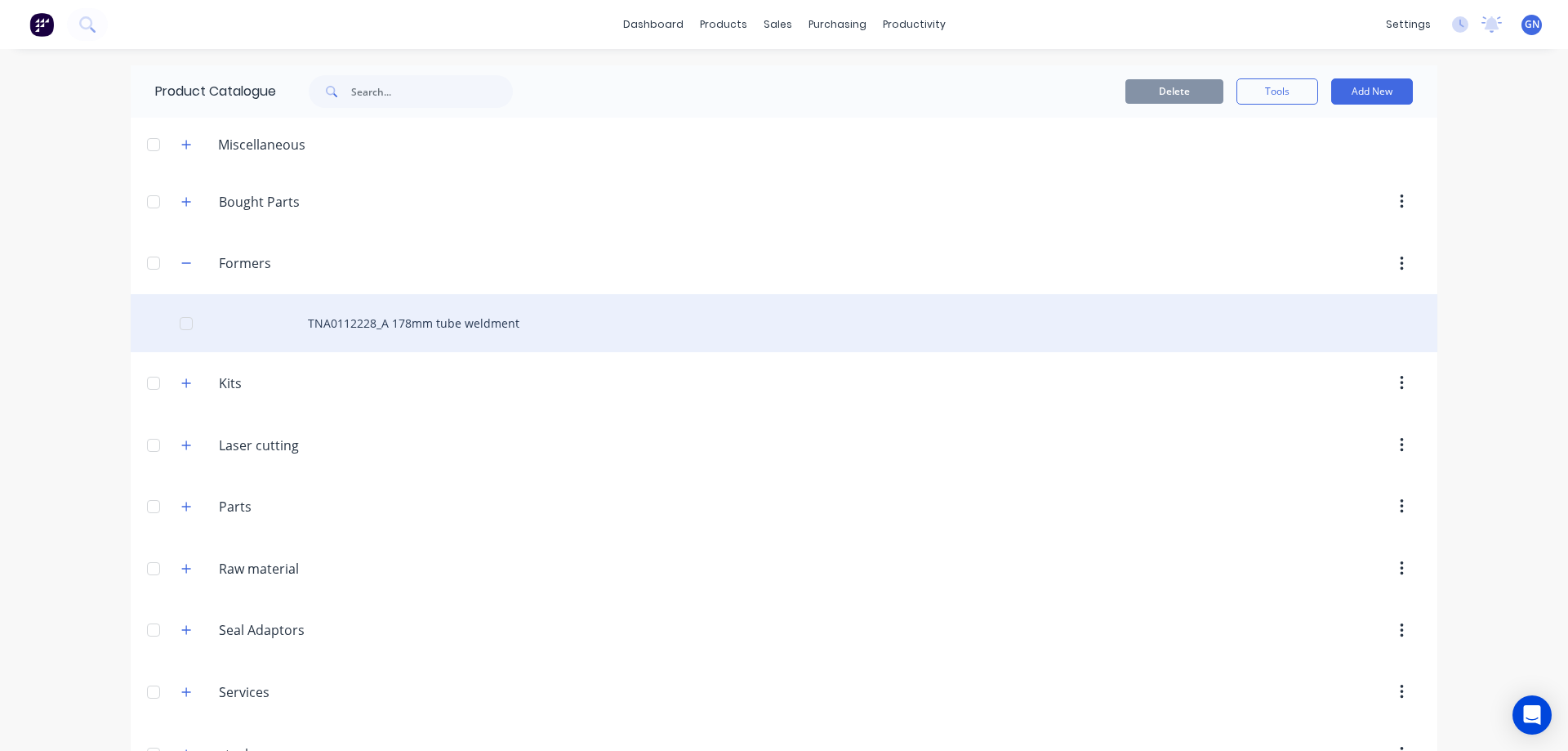
click at [430, 329] on div "TNA0112228_A 178mm tube weldment" at bounding box center [784, 323] width 1306 height 58
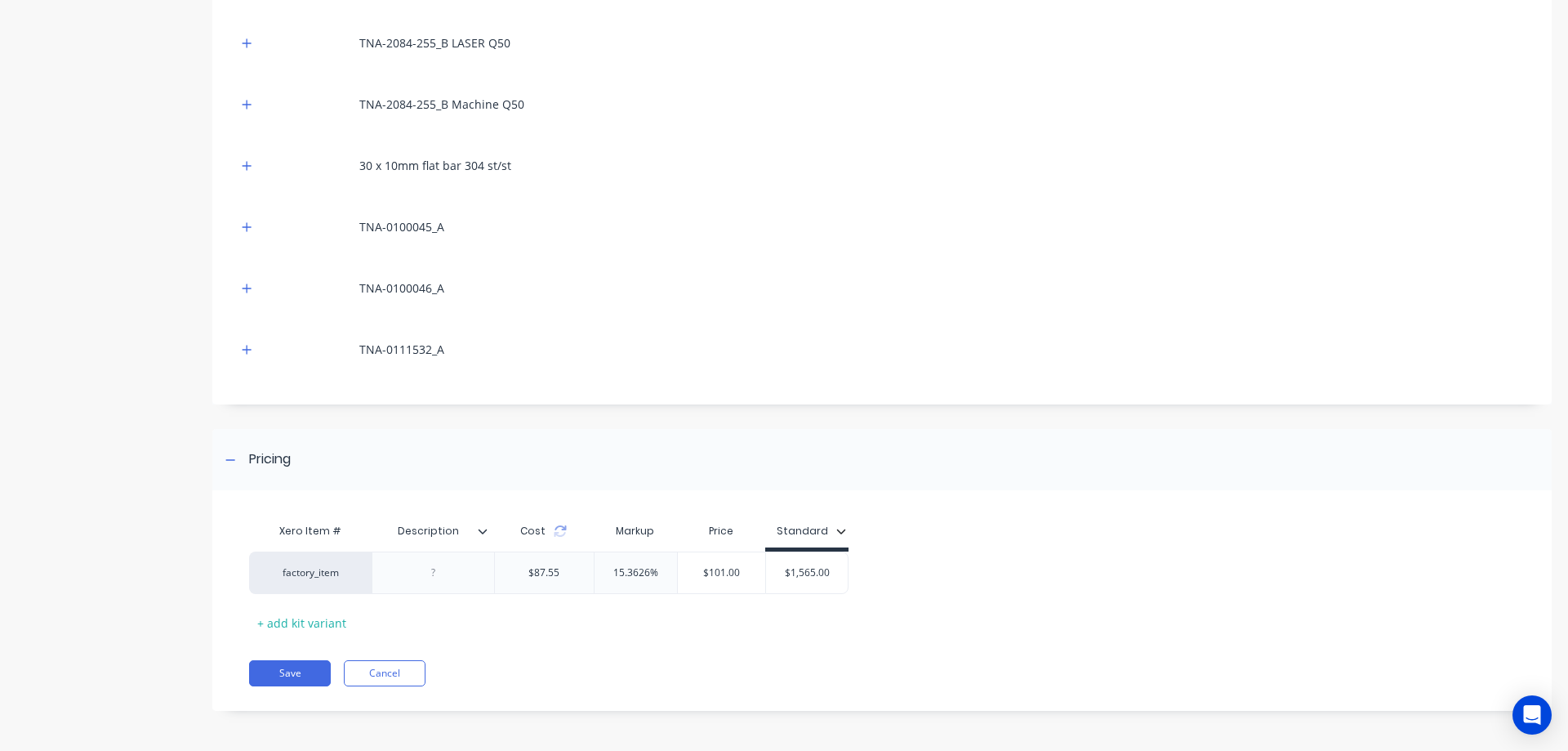
scroll to position [633, 0]
click at [246, 226] on icon "button" at bounding box center [246, 226] width 9 height 9
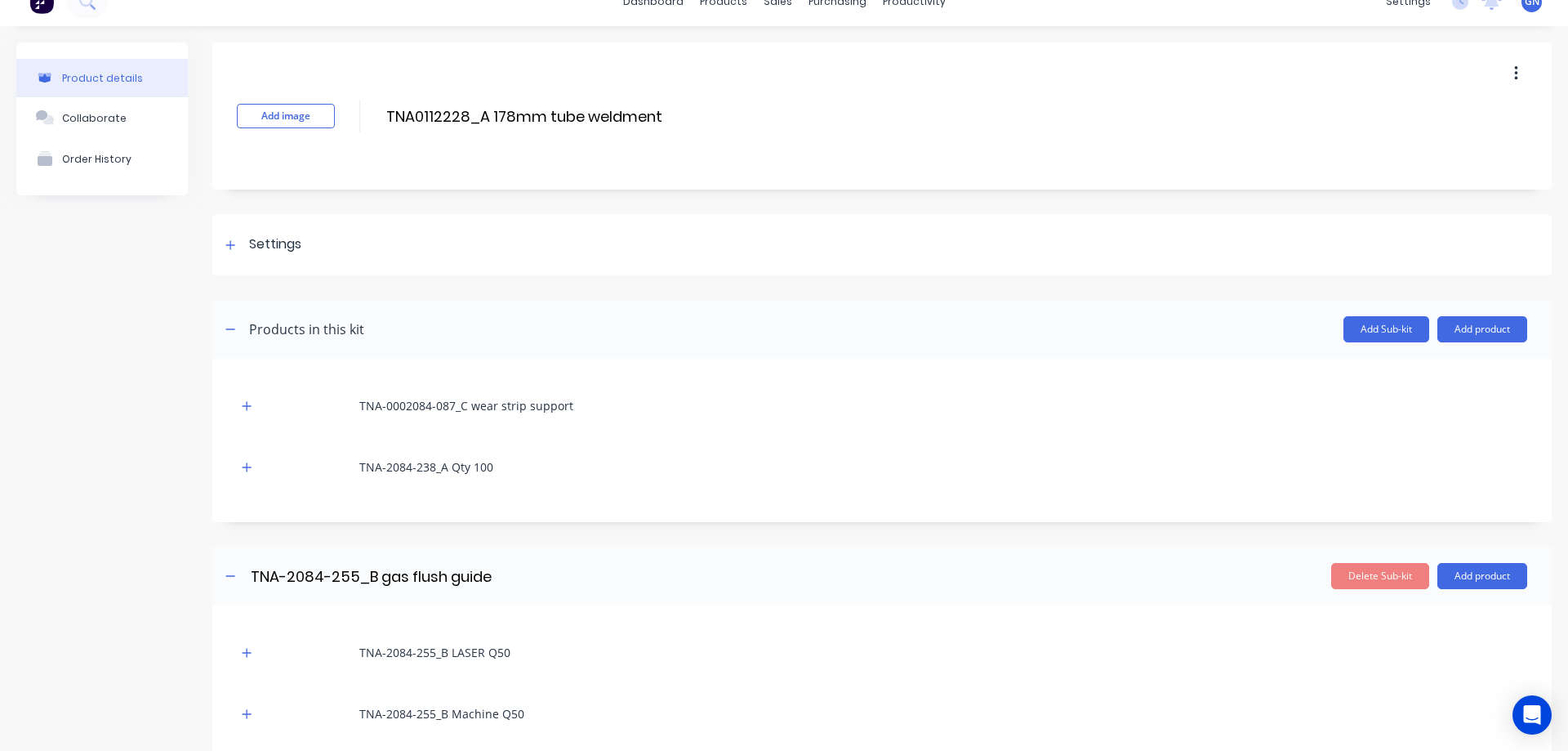
scroll to position [0, 0]
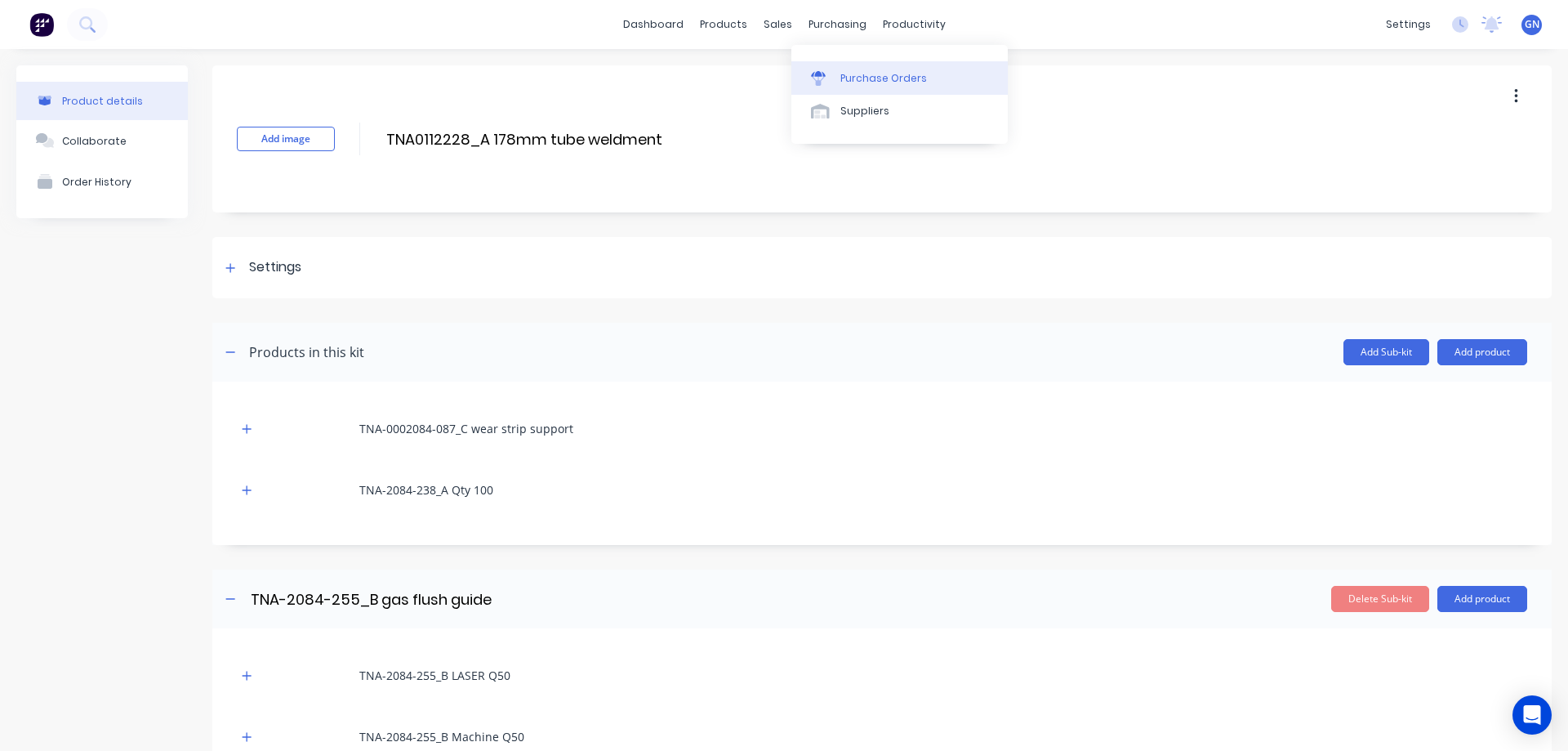
click at [855, 77] on div "Purchase Orders" at bounding box center [883, 78] width 87 height 15
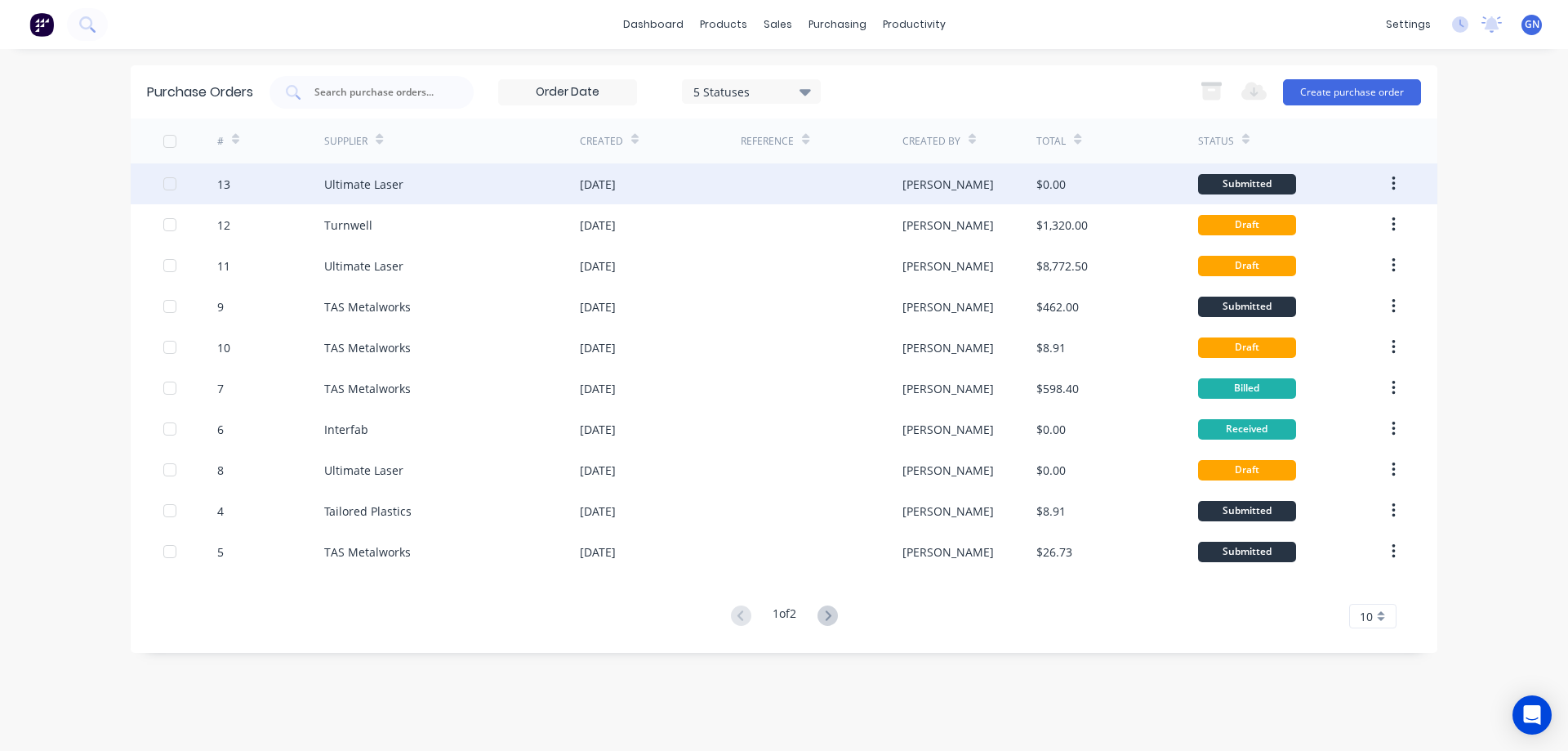
click at [751, 182] on div at bounding box center [821, 184] width 161 height 41
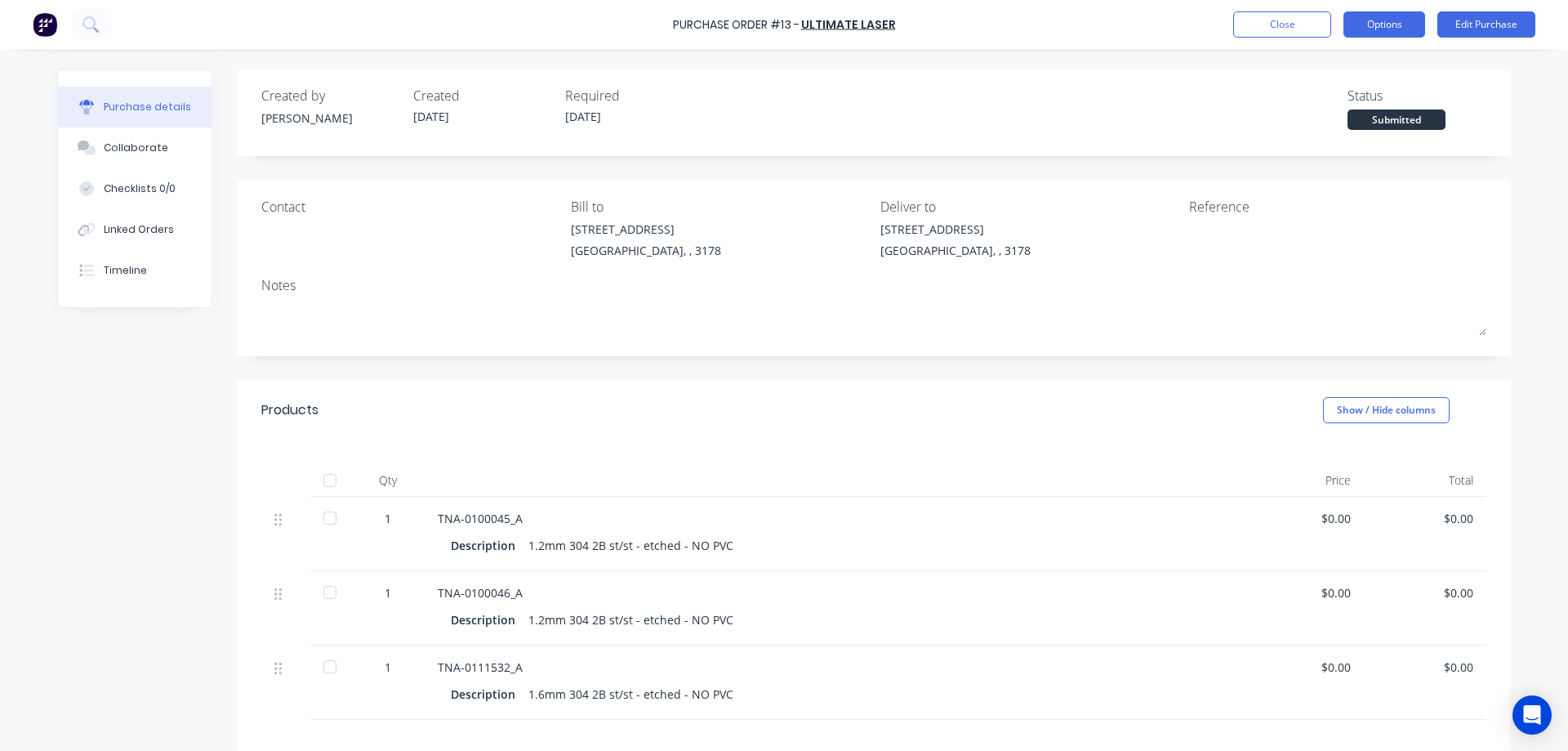
click at [1395, 27] on button "Options" at bounding box center [1383, 25] width 82 height 26
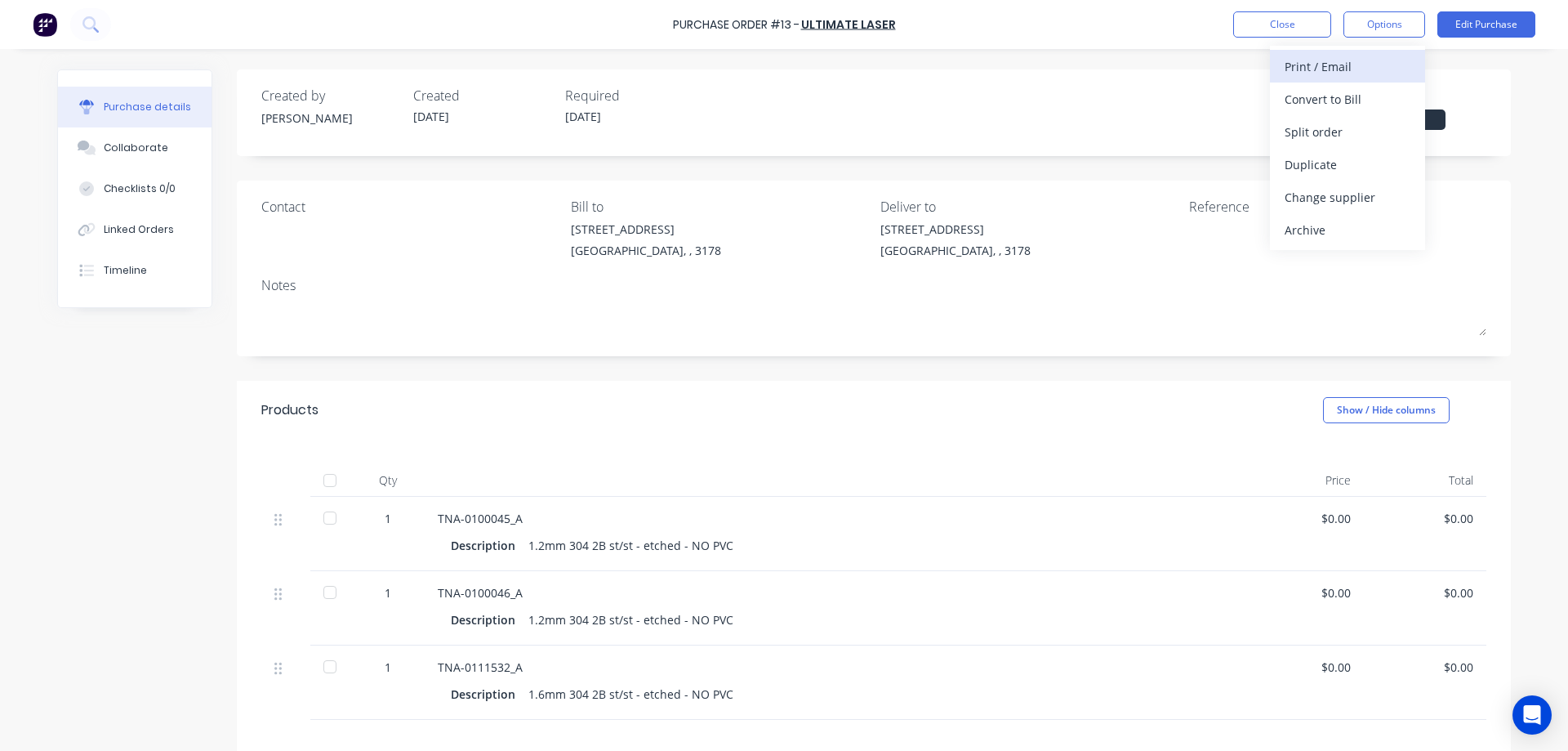
click at [1327, 59] on div "Print / Email" at bounding box center [1347, 66] width 126 height 24
click at [1322, 102] on div "With pricing" at bounding box center [1347, 99] width 126 height 24
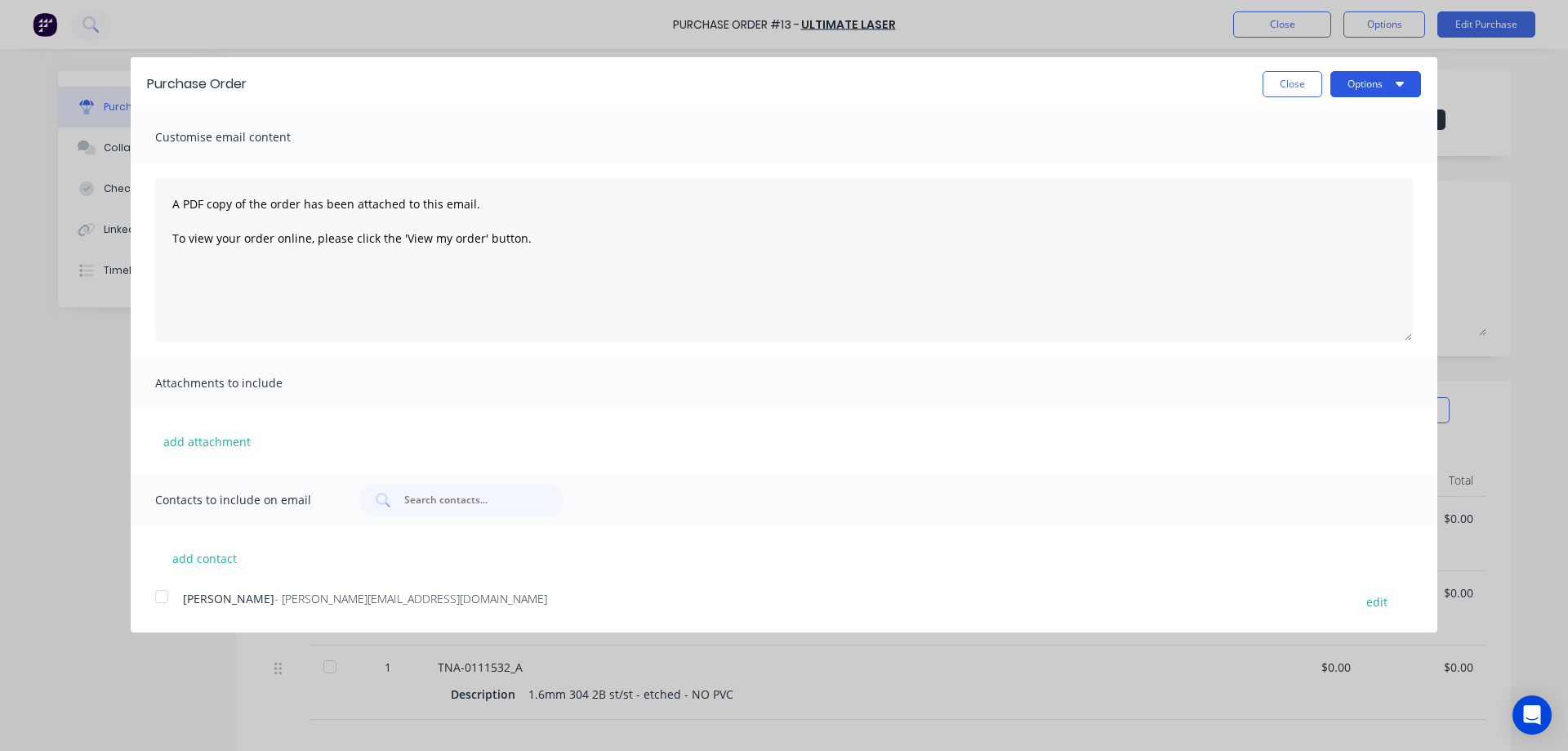
click at [1350, 84] on button "Options" at bounding box center [1375, 84] width 91 height 26
click at [1303, 128] on div "Print" at bounding box center [1343, 125] width 126 height 24
click at [1302, 160] on div "Email" at bounding box center [1343, 157] width 126 height 24
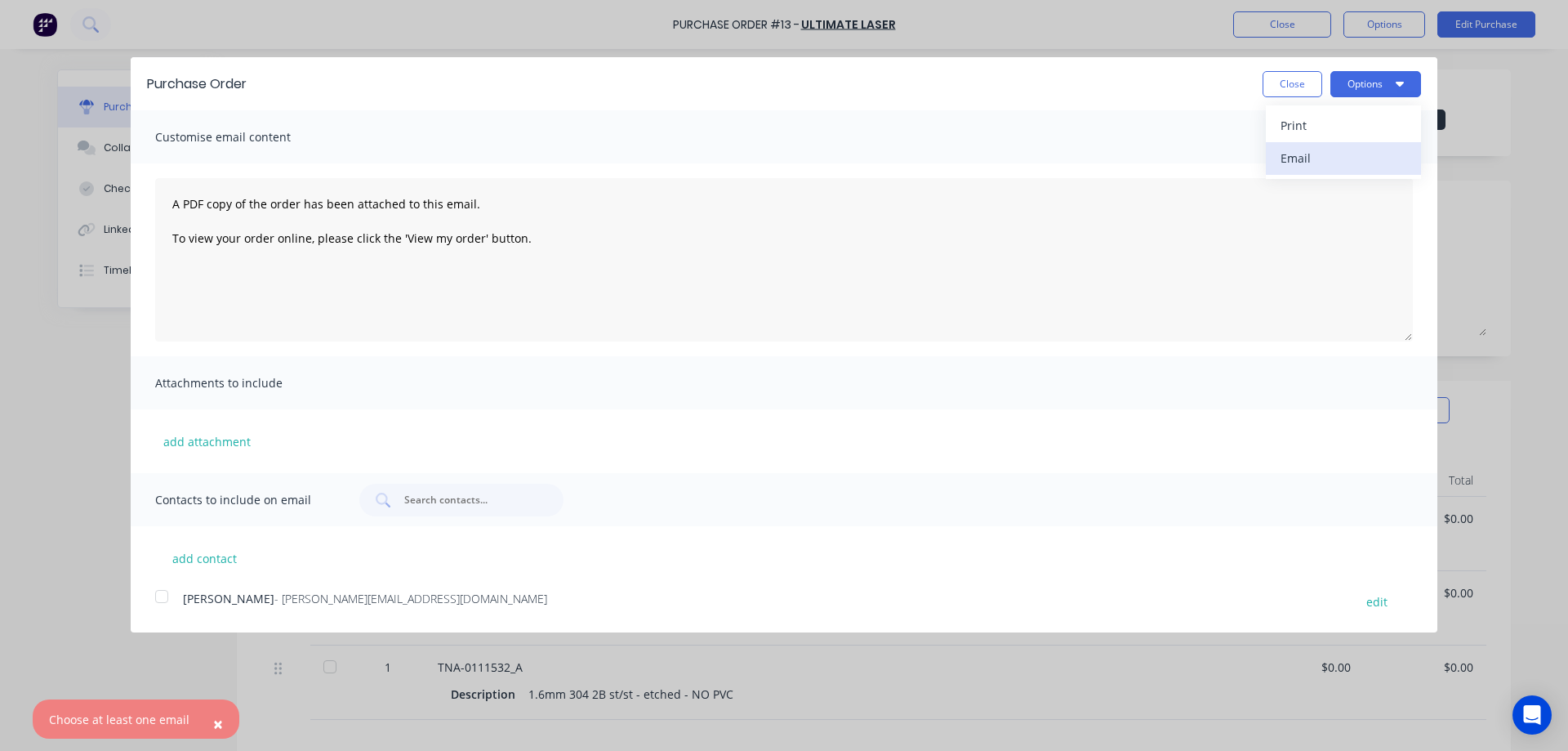
click at [1289, 157] on div "Email" at bounding box center [1343, 157] width 126 height 24
click at [162, 594] on div at bounding box center [161, 597] width 33 height 33
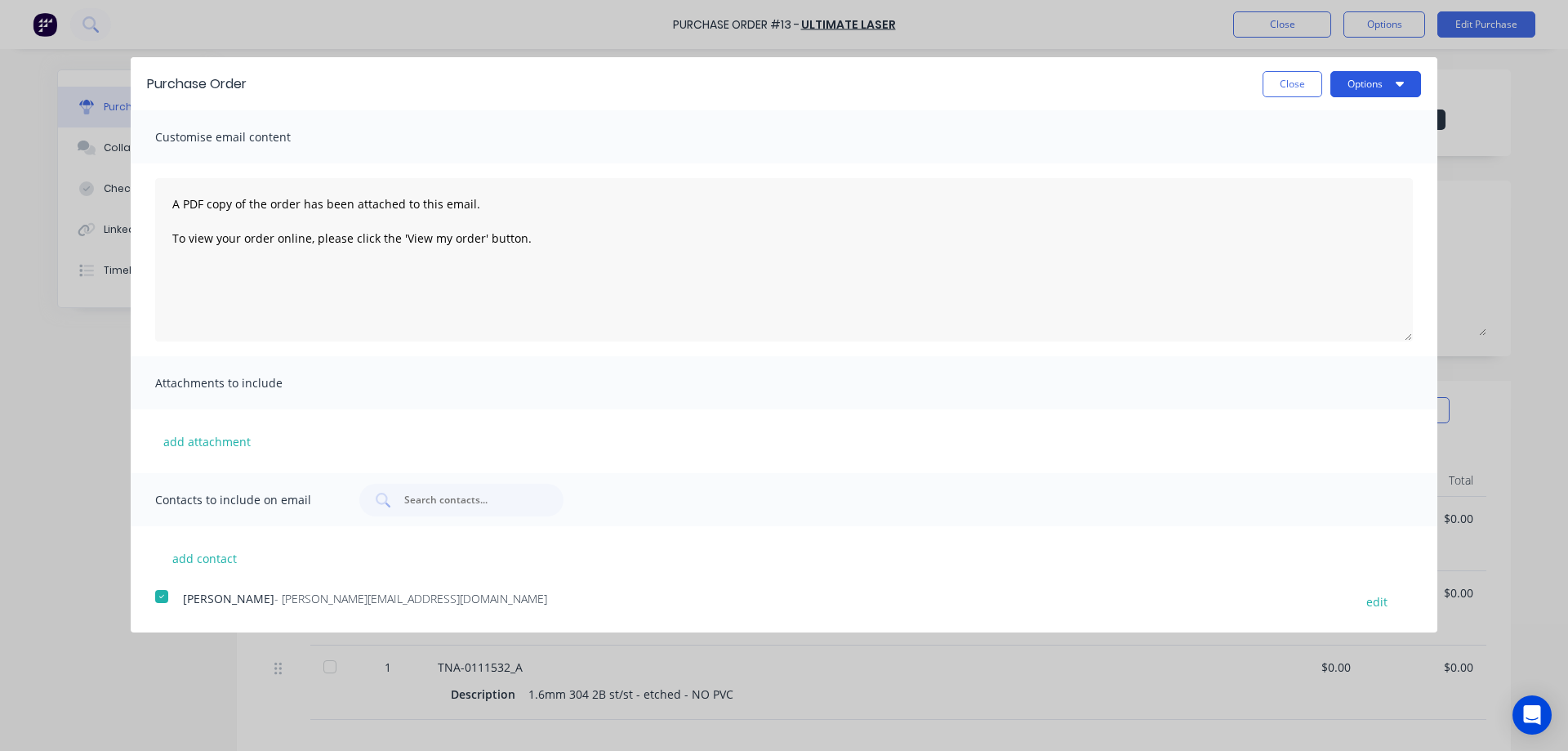
click at [1364, 82] on button "Options" at bounding box center [1375, 84] width 91 height 26
click at [1296, 162] on div "Email" at bounding box center [1343, 157] width 126 height 24
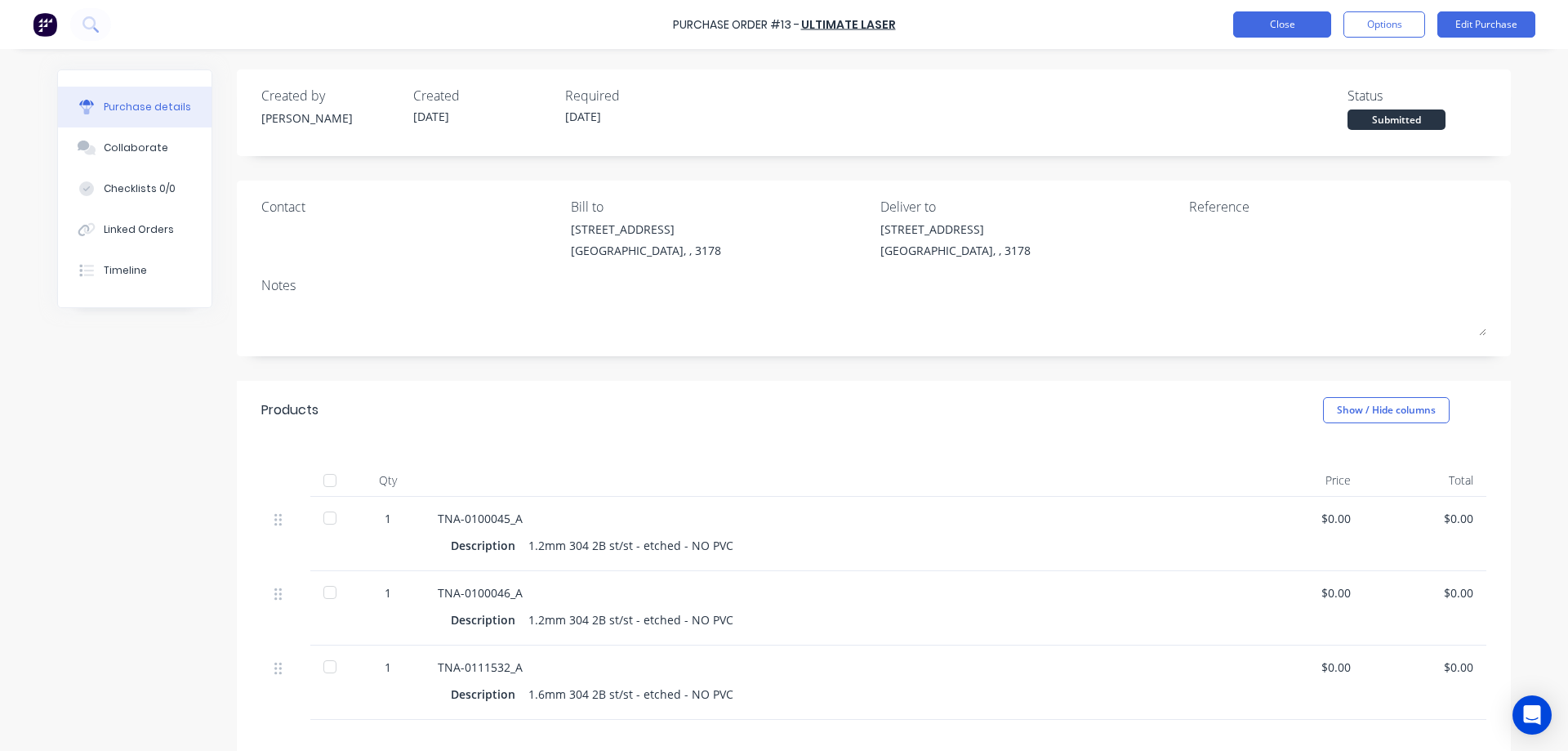
click at [1287, 23] on button "Close" at bounding box center [1281, 25] width 98 height 26
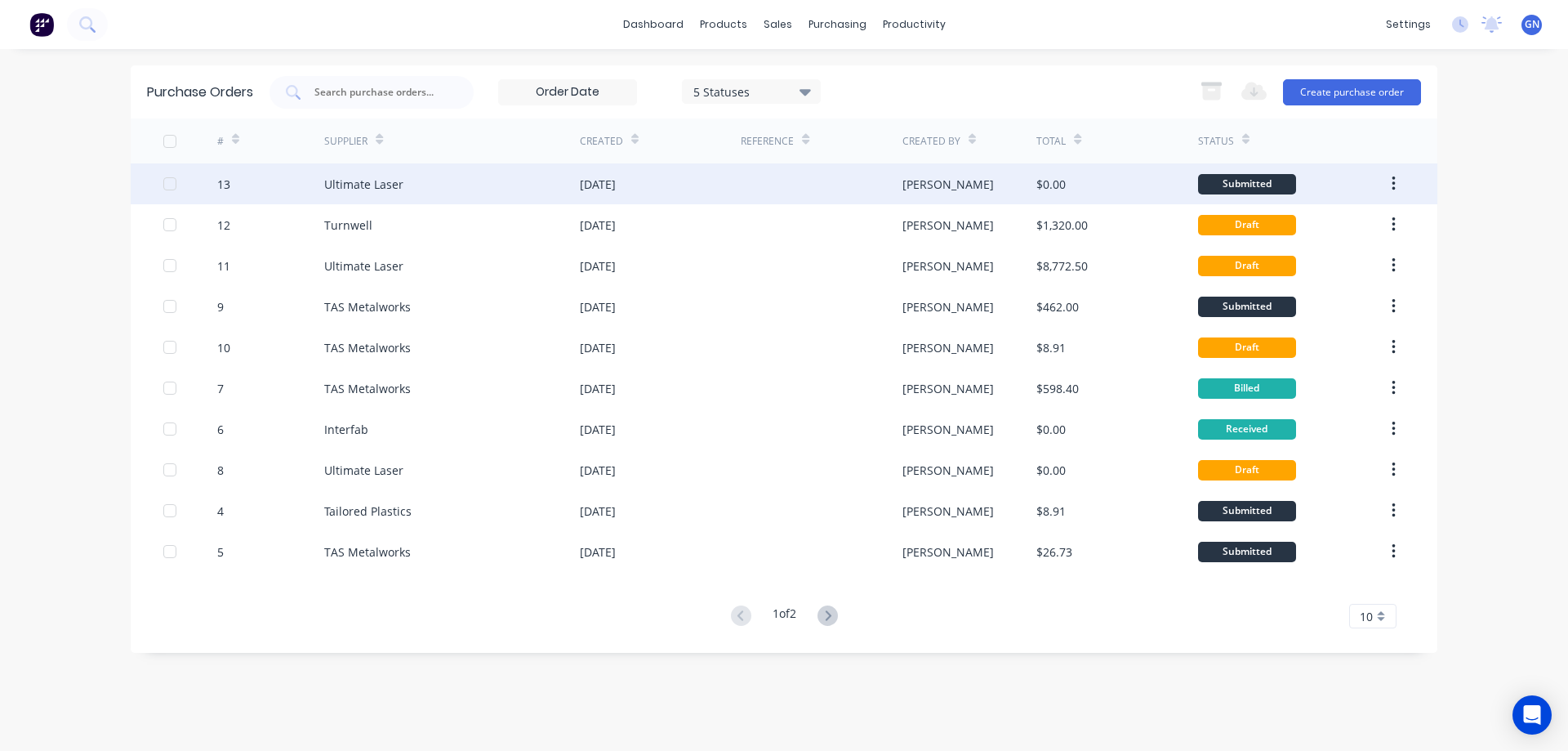
click at [844, 185] on div at bounding box center [821, 184] width 161 height 41
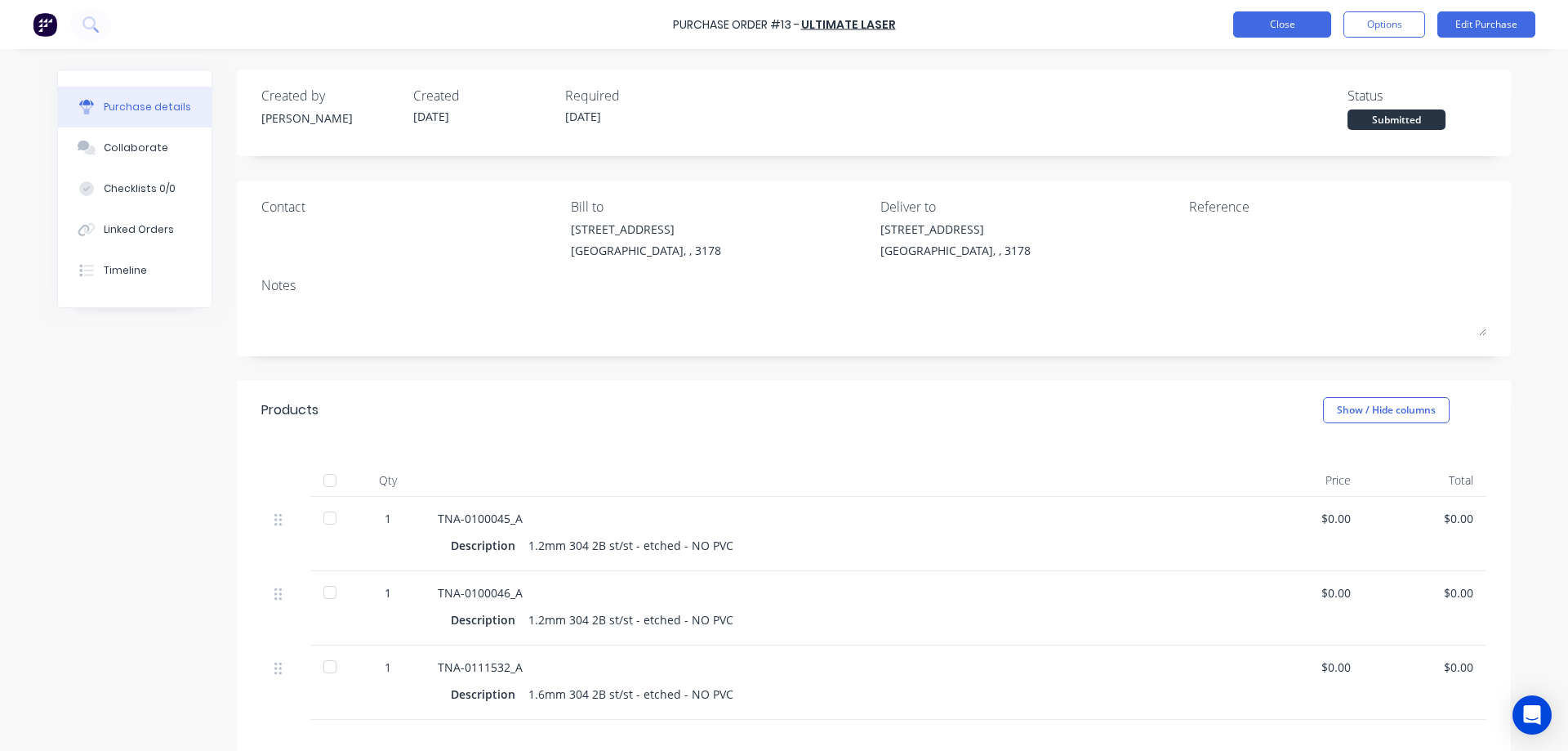
click at [1286, 25] on button "Close" at bounding box center [1281, 25] width 98 height 26
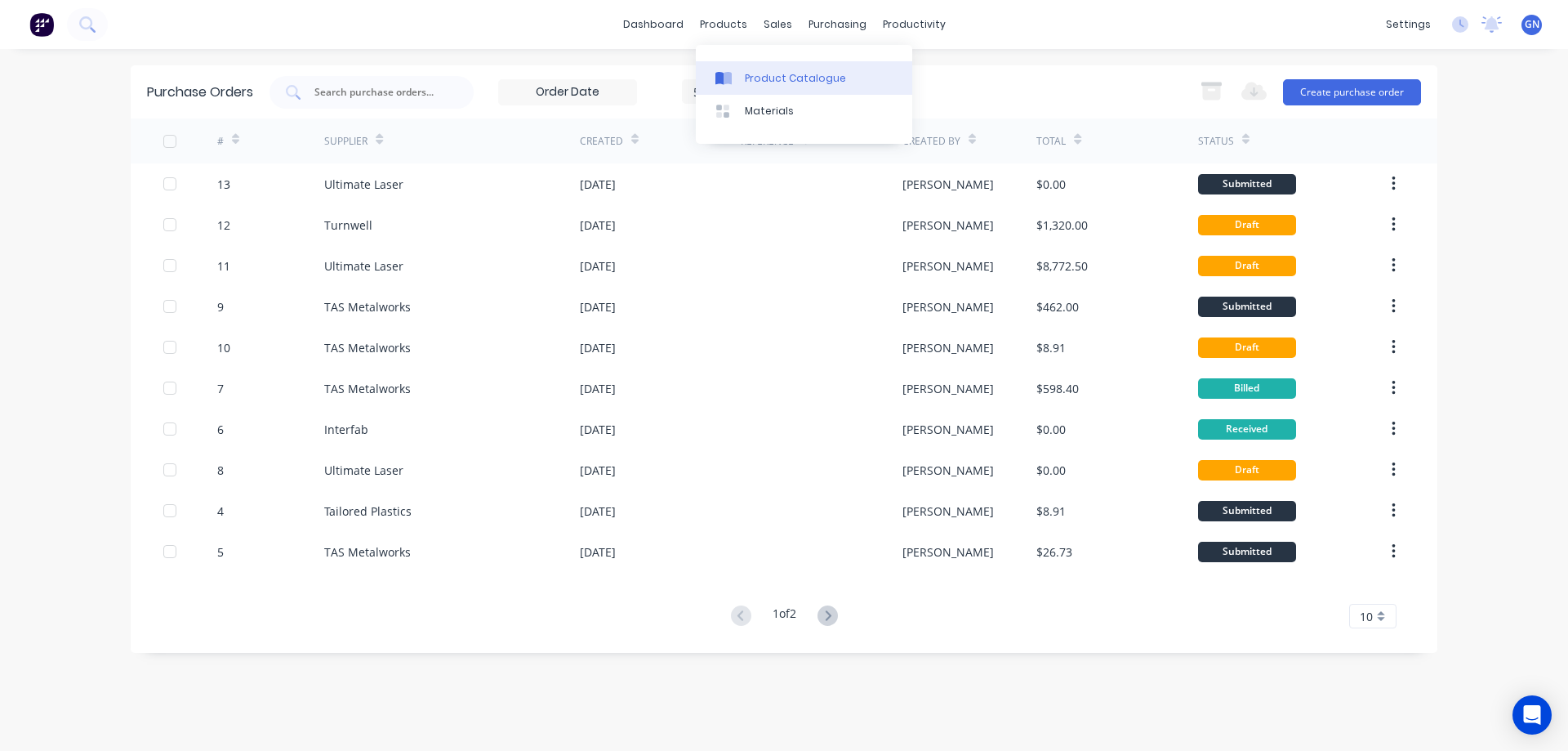
click at [765, 73] on div "Product Catalogue" at bounding box center [795, 78] width 101 height 15
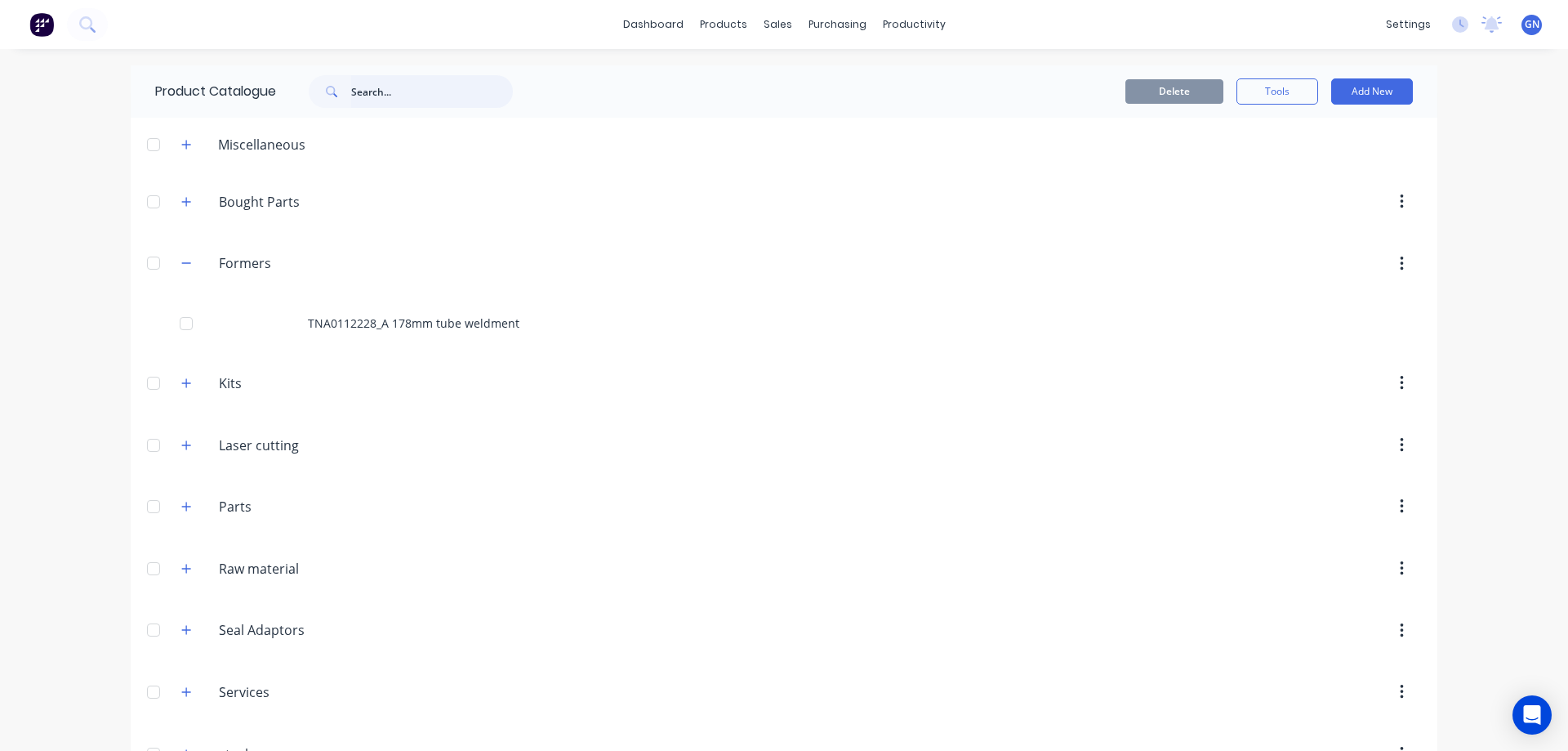
click at [377, 95] on input "text" at bounding box center [432, 92] width 161 height 33
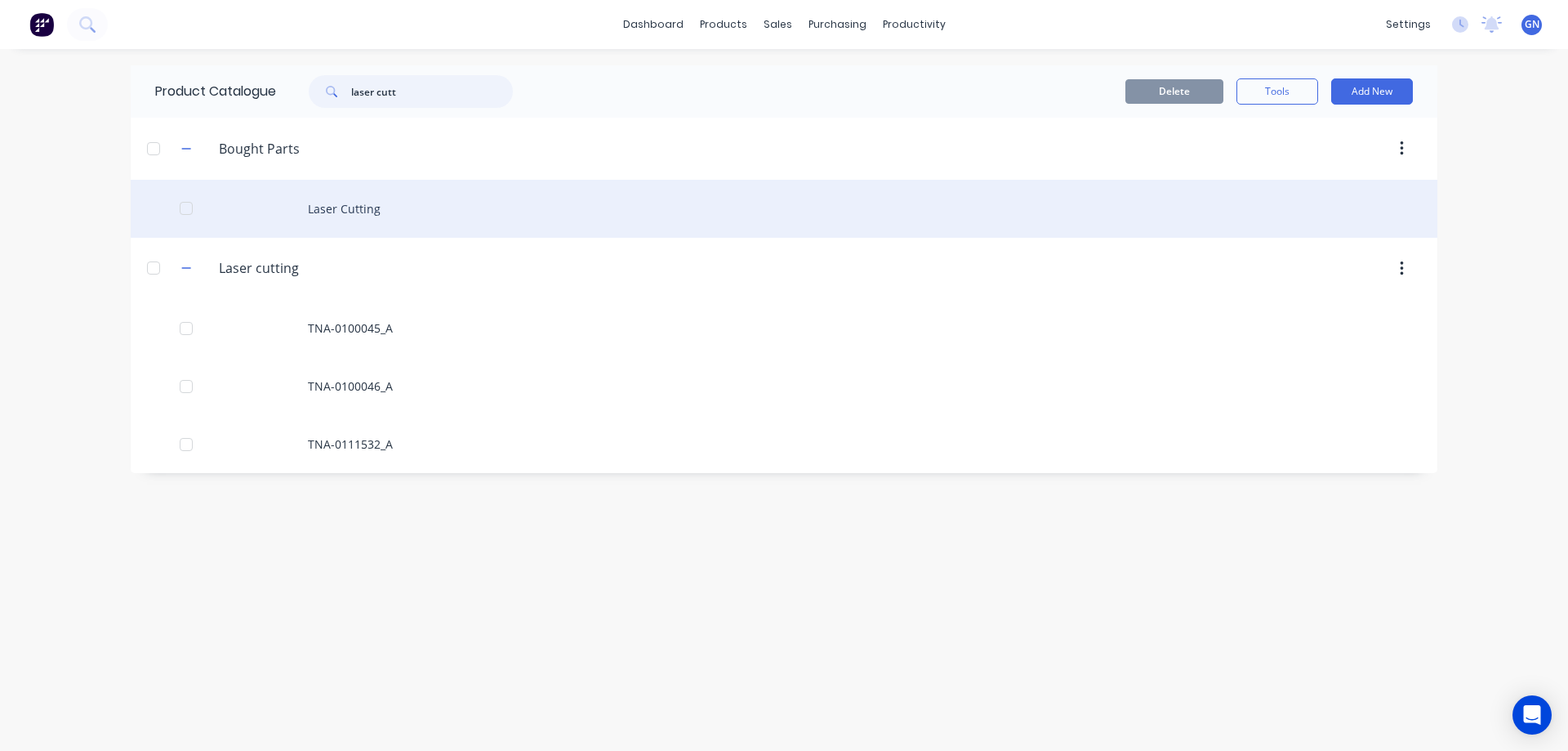
type input "laser cutt"
click at [330, 213] on div "Laser Cutting" at bounding box center [784, 209] width 1306 height 58
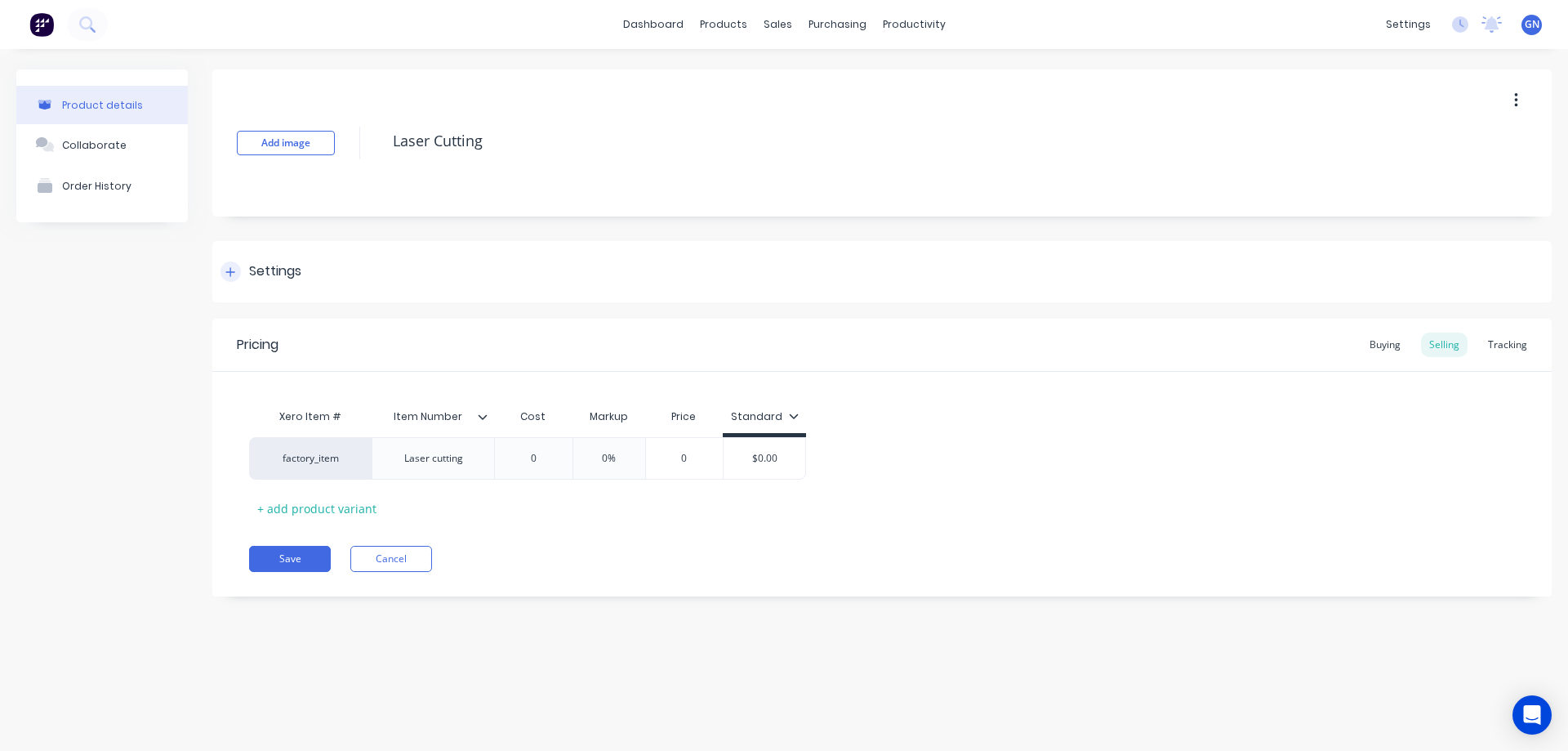
click at [233, 274] on icon at bounding box center [230, 272] width 10 height 12
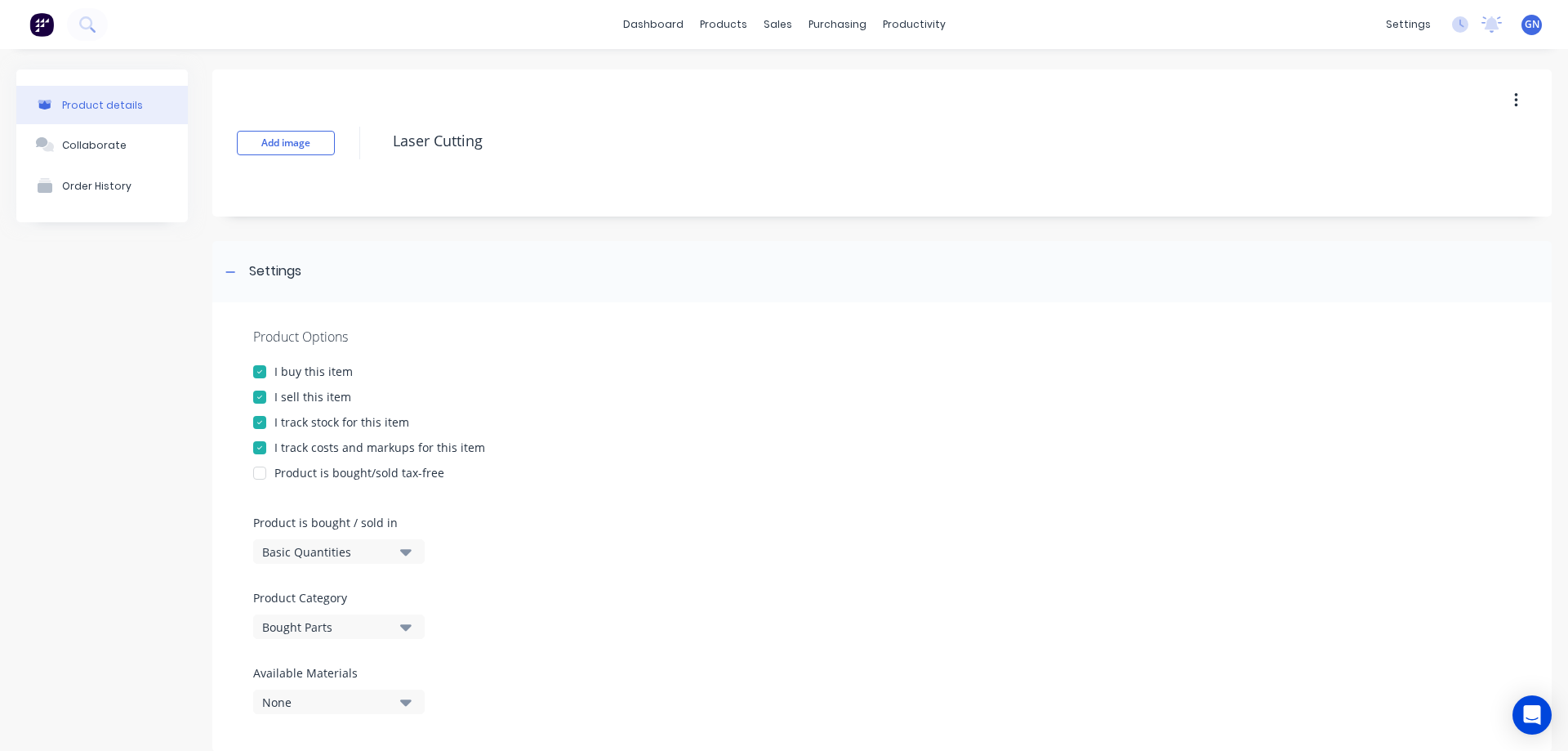
click at [261, 398] on div at bounding box center [260, 397] width 33 height 33
click at [260, 421] on div at bounding box center [260, 422] width 33 height 33
click at [260, 447] on div at bounding box center [260, 448] width 33 height 33
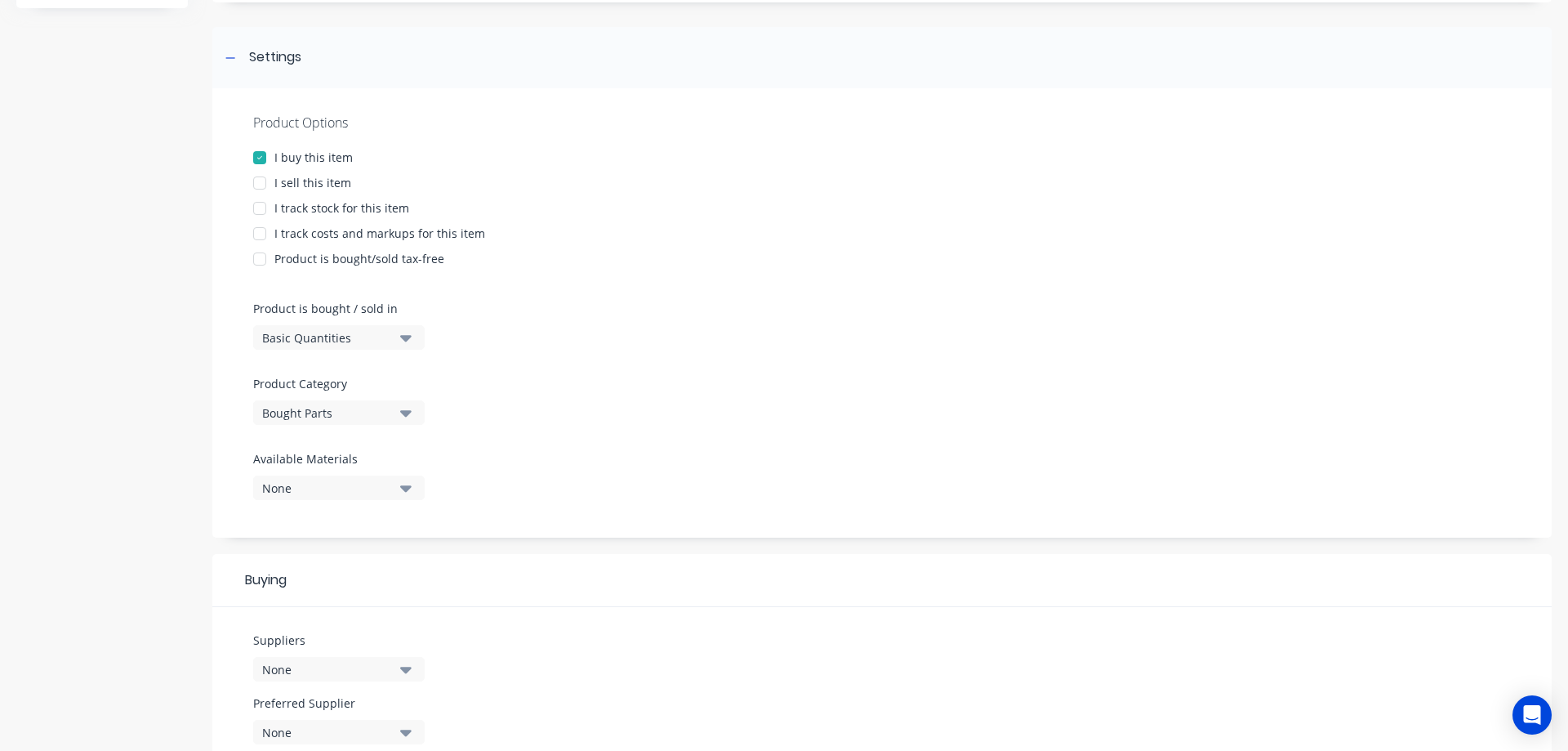
scroll to position [245, 0]
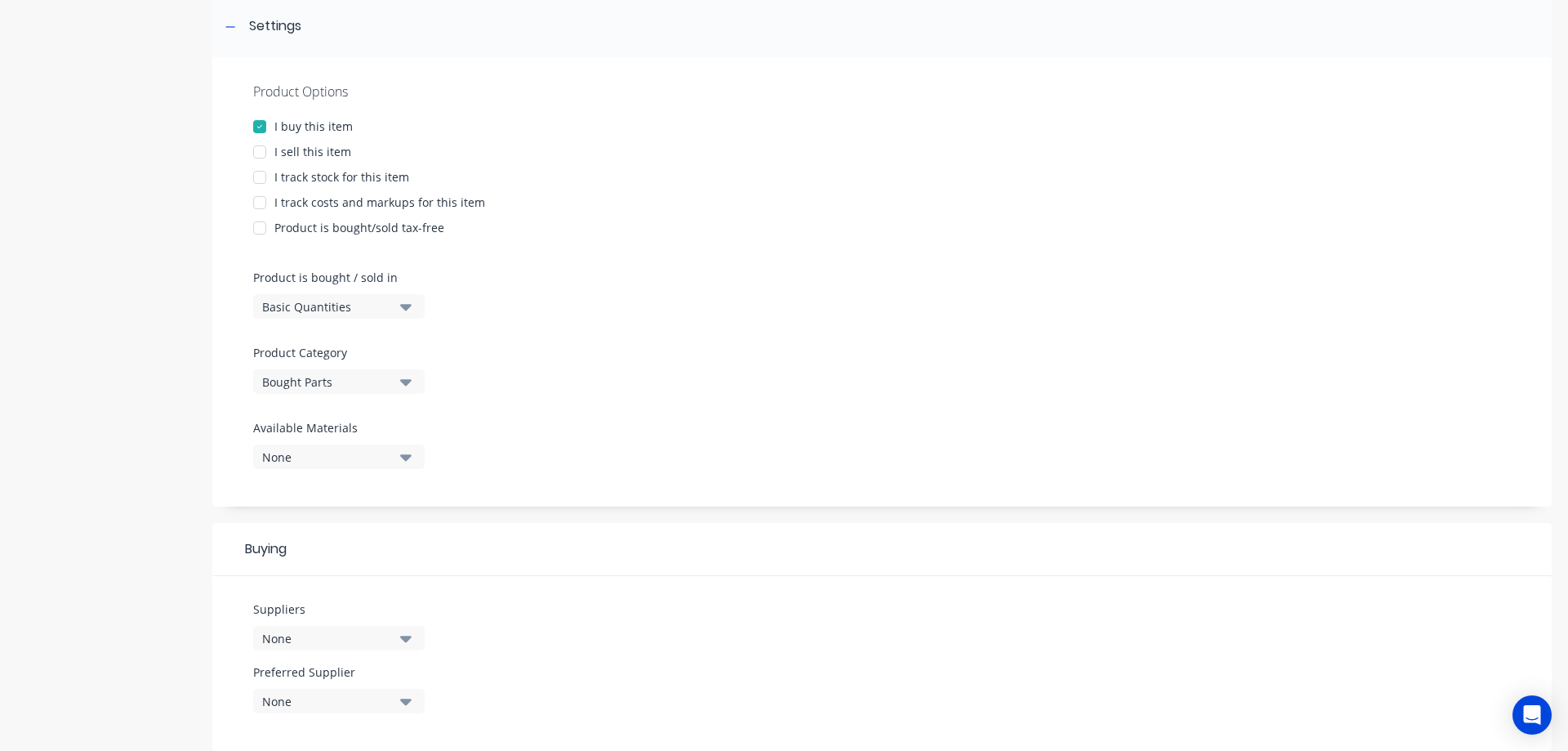
click at [385, 387] on div "Bought Parts" at bounding box center [327, 382] width 131 height 17
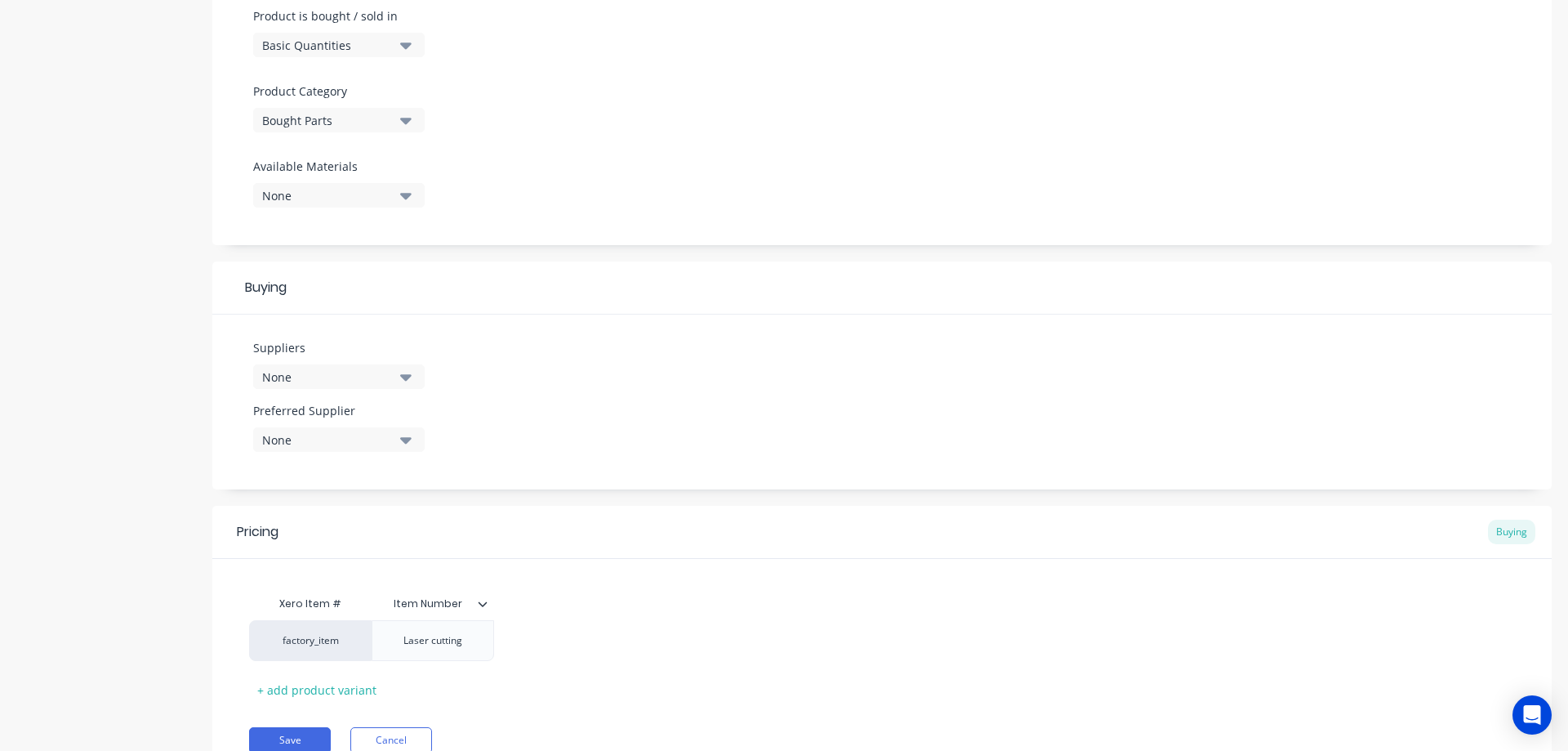
scroll to position [517, 0]
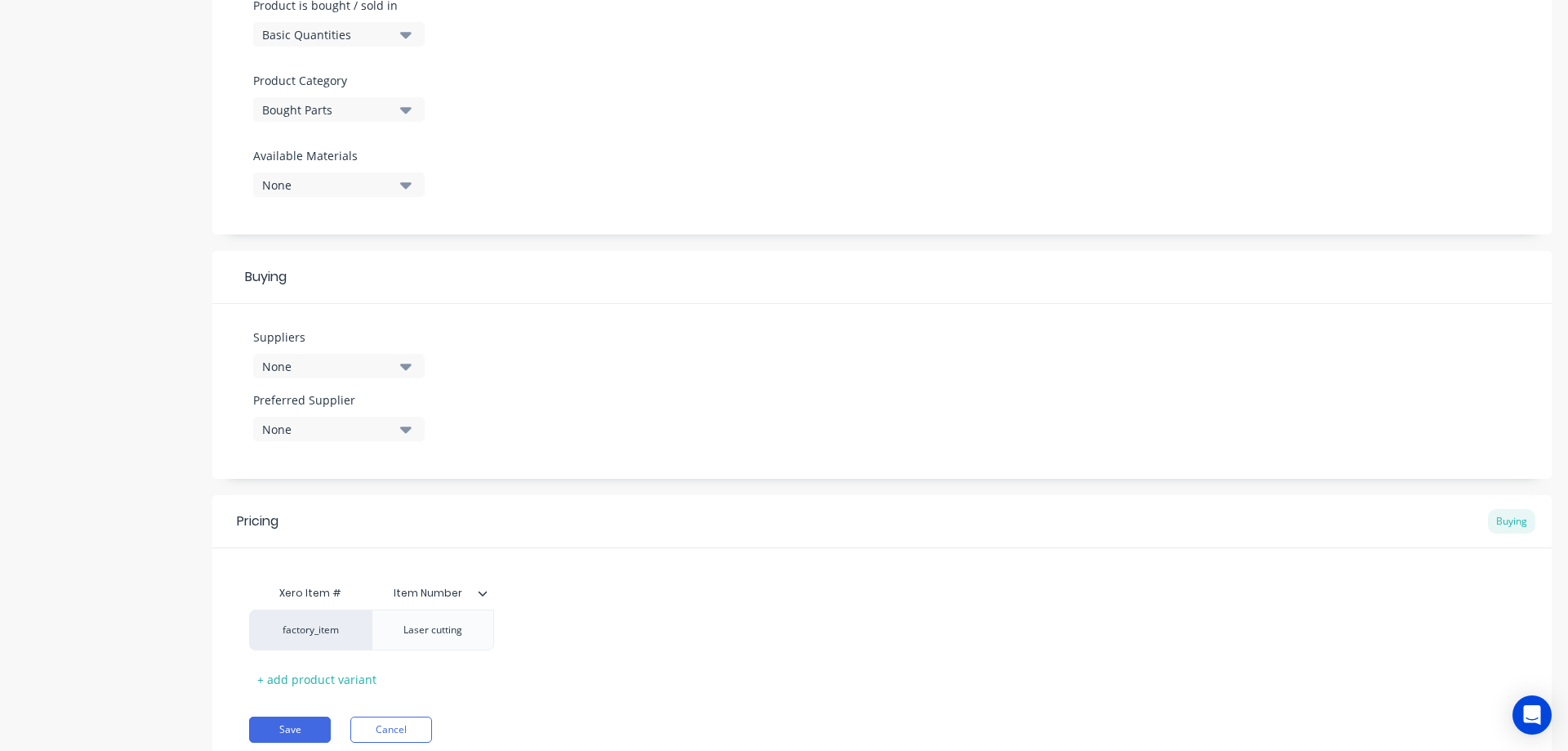
click at [361, 367] on div "None" at bounding box center [327, 366] width 131 height 17
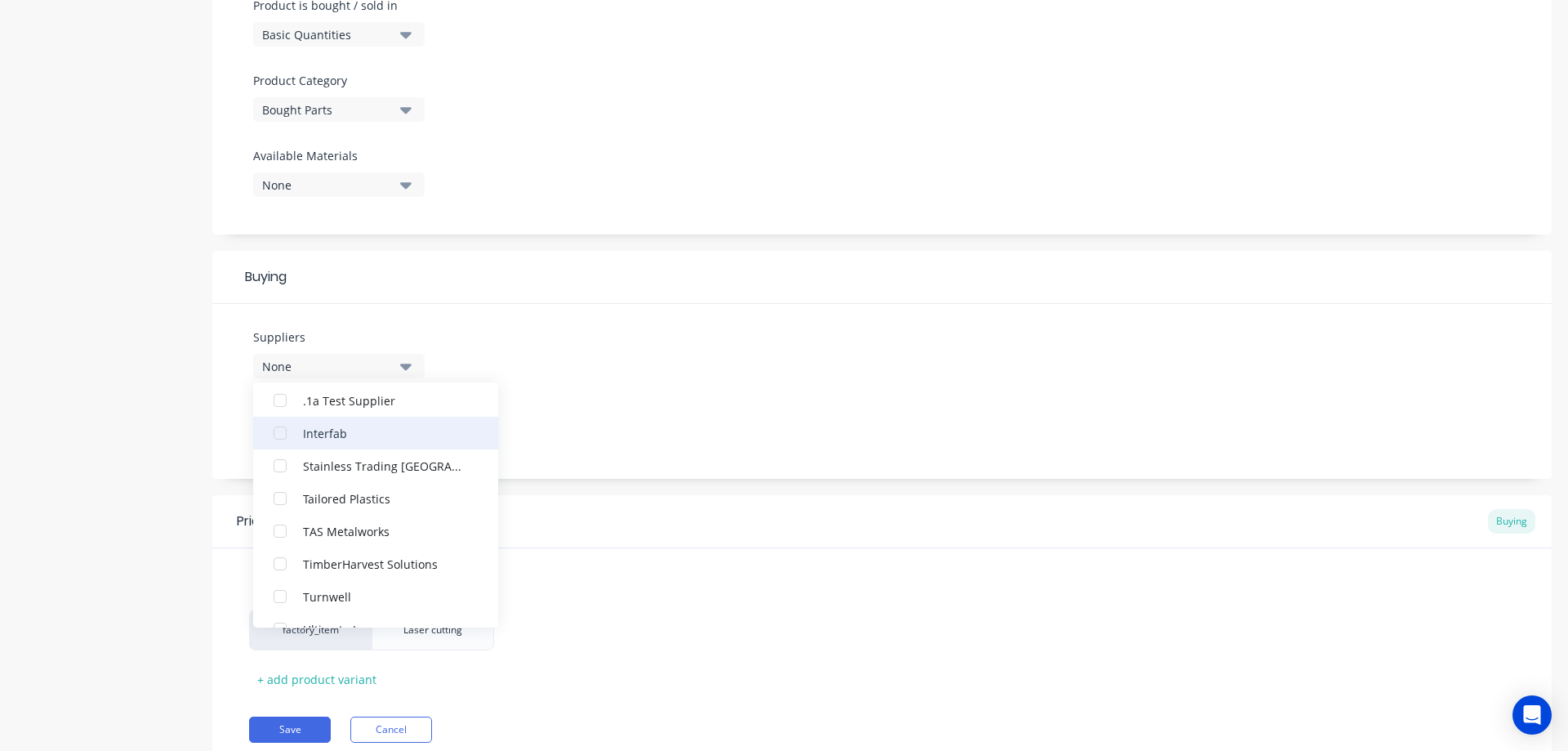
scroll to position [82, 0]
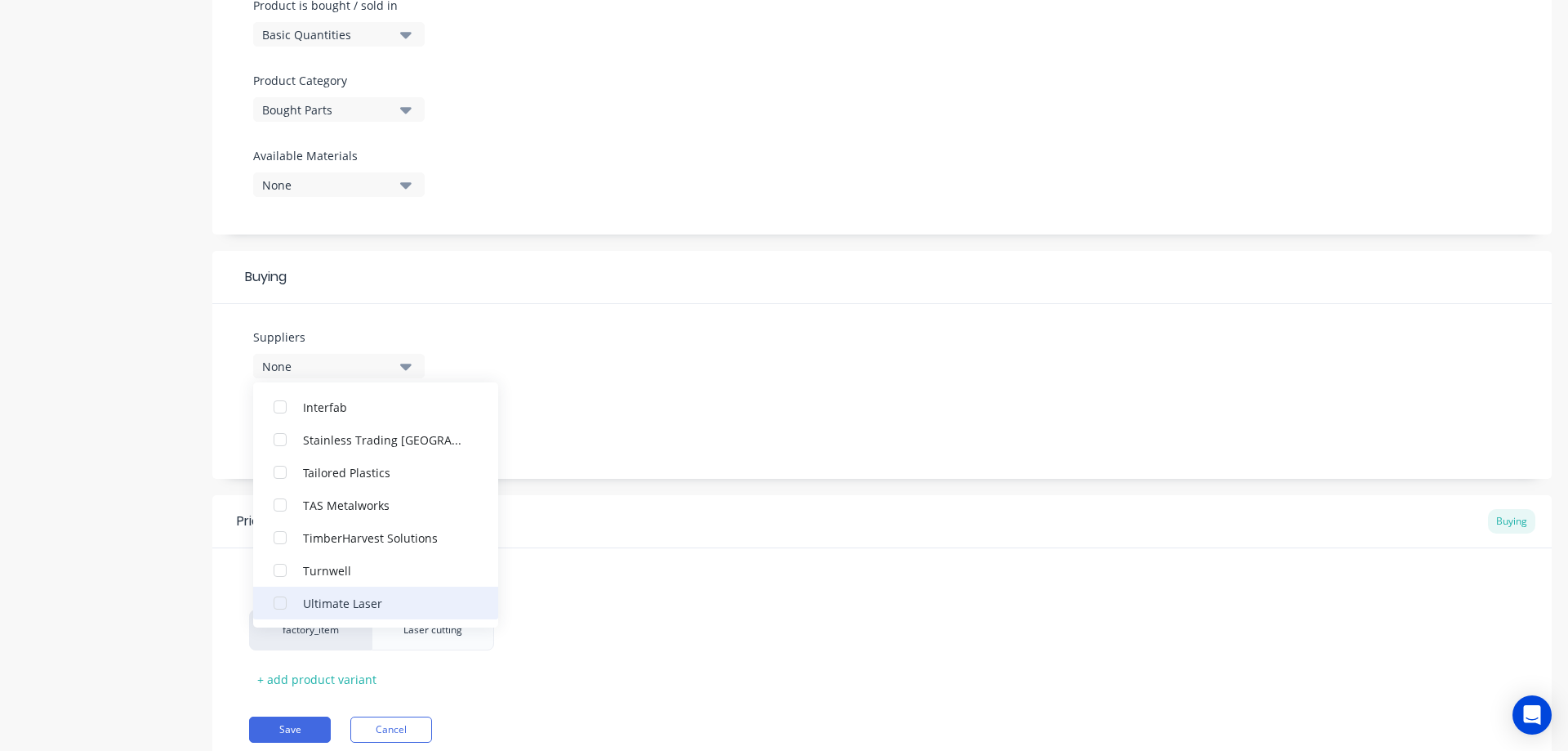
click at [335, 603] on div "Ultimate Laser" at bounding box center [385, 602] width 163 height 17
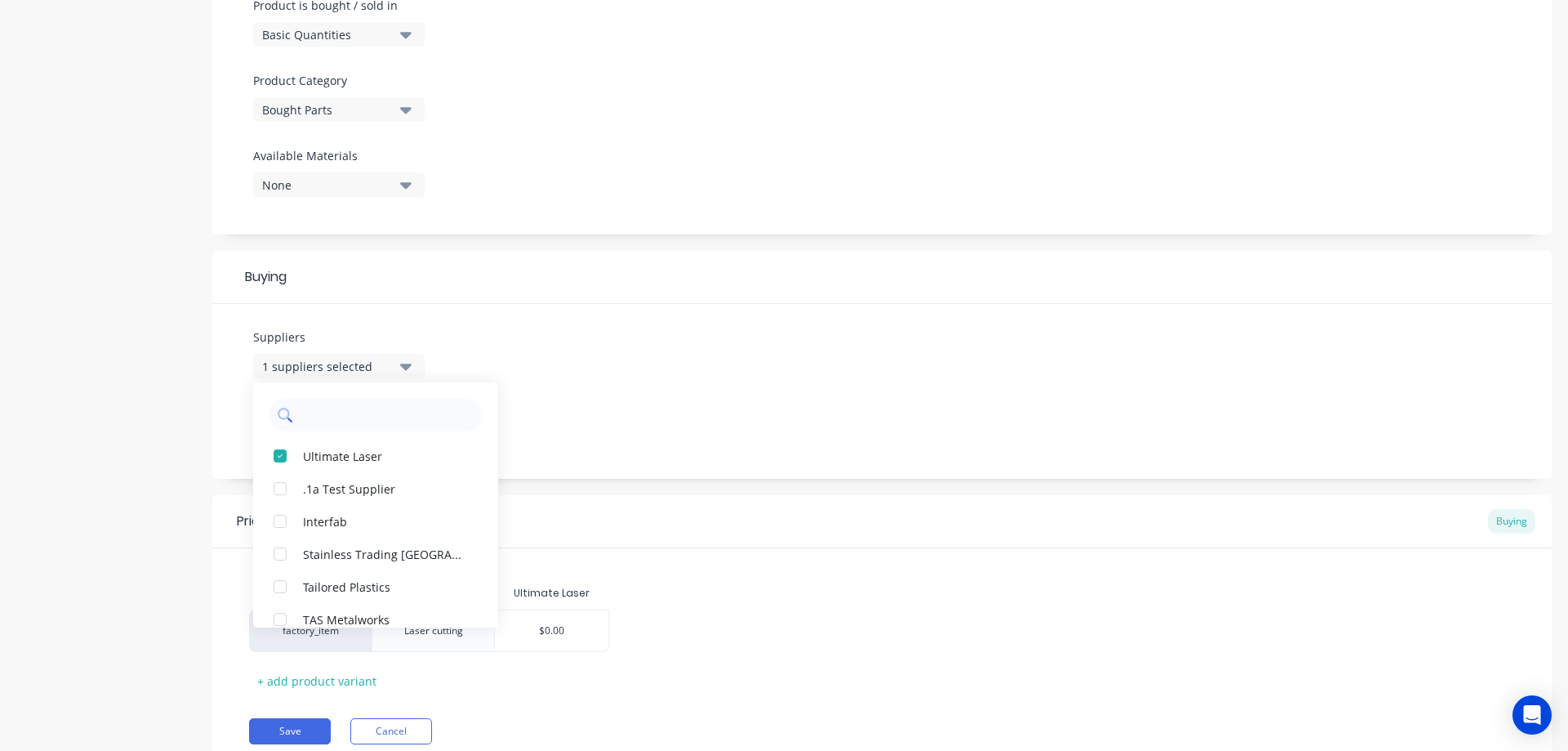
click at [371, 405] on input "text" at bounding box center [387, 415] width 173 height 33
click at [398, 414] on input "text" at bounding box center [387, 415] width 173 height 33
click at [566, 411] on div "Suppliers 1 suppliers selected Ultimate Laser .1a Test Supplier Interfab Stainl…" at bounding box center [882, 392] width 1339 height 175
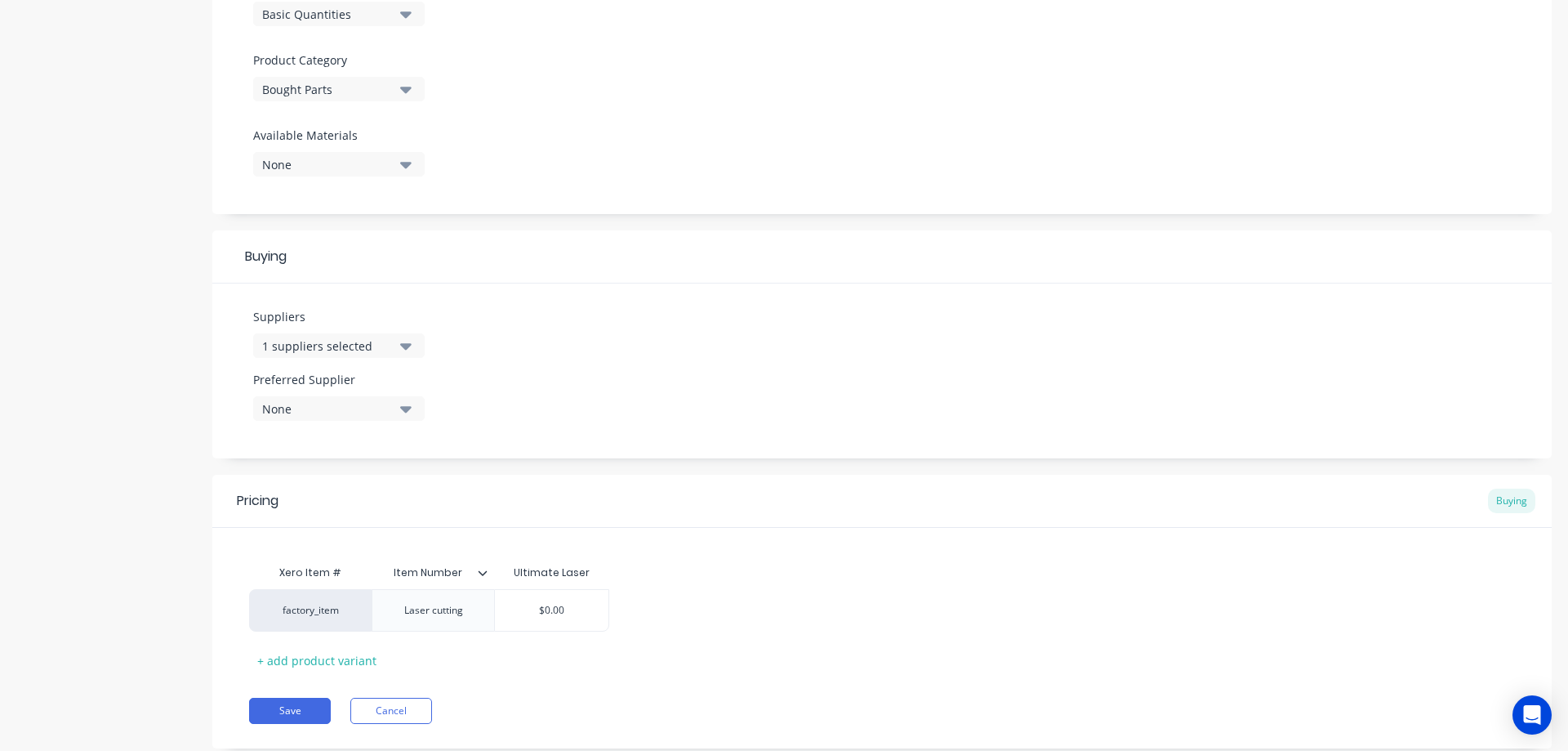
scroll to position [580, 0]
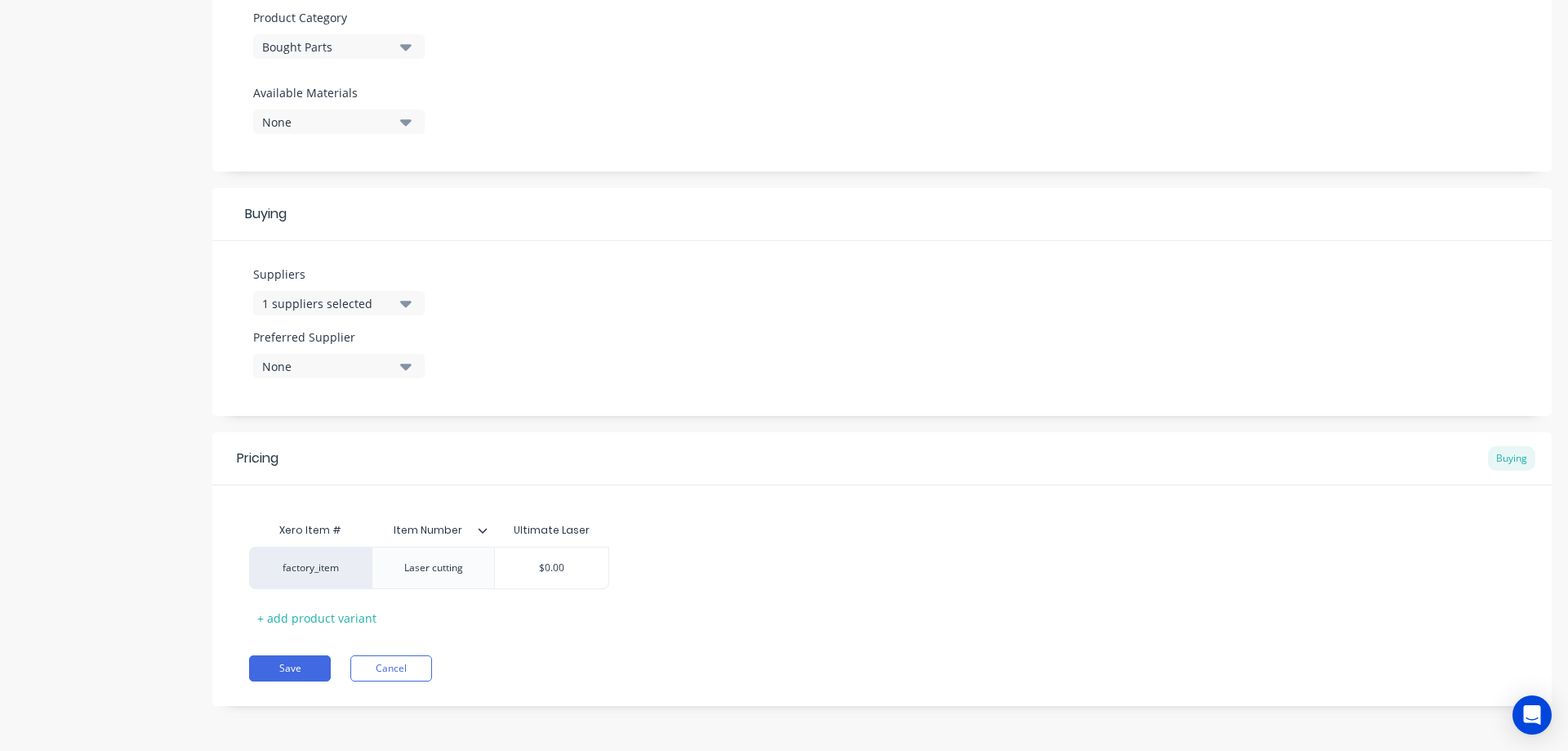
click at [402, 368] on icon "button" at bounding box center [406, 366] width 12 height 18
click at [281, 452] on div "button" at bounding box center [280, 456] width 33 height 33
click at [587, 361] on div "Suppliers 1 suppliers selected Preferred Supplier Ultimate Laser Ultimate Laser" at bounding box center [882, 328] width 1339 height 175
click at [293, 671] on button "Save" at bounding box center [289, 669] width 82 height 26
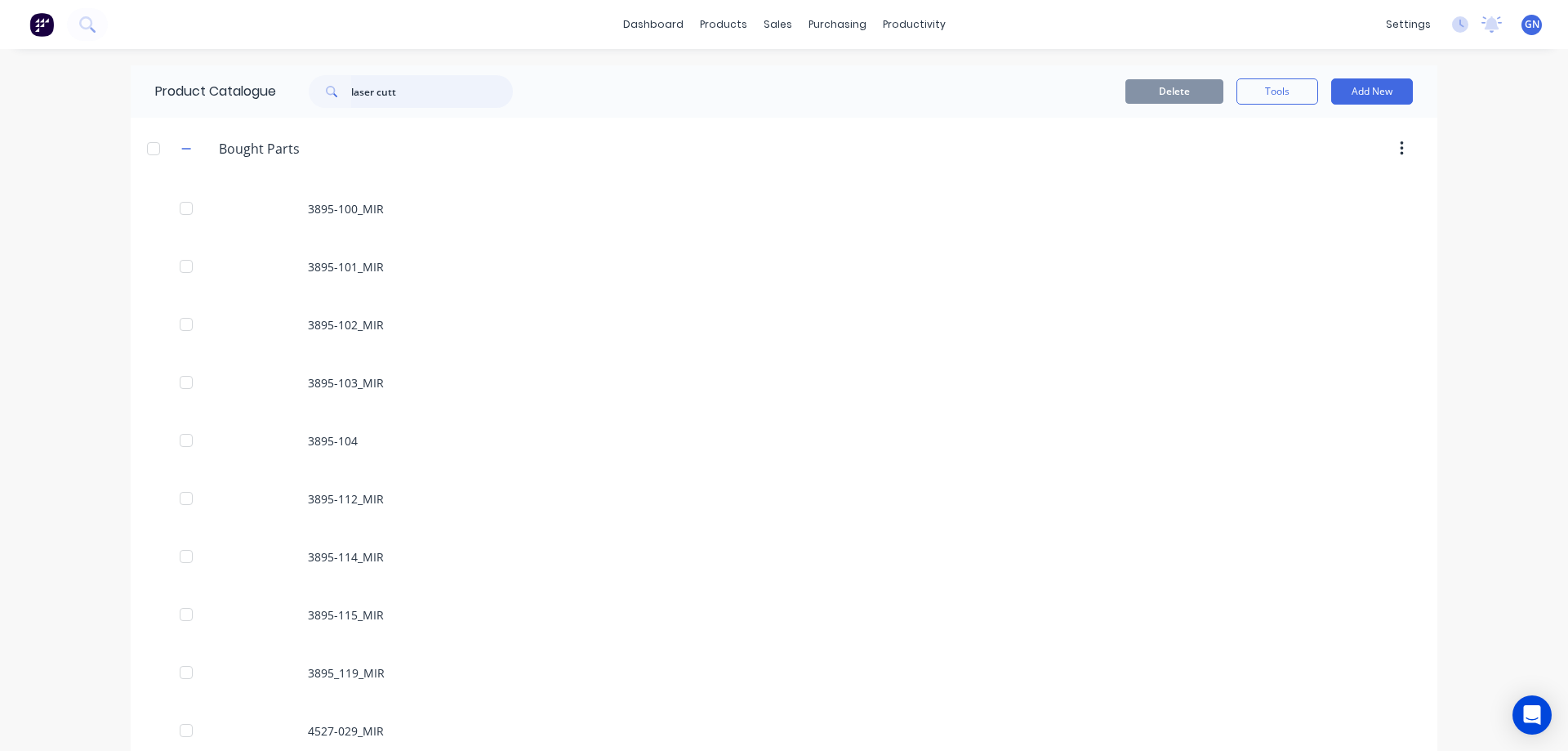
click at [408, 95] on input "laser cutt" at bounding box center [432, 92] width 161 height 33
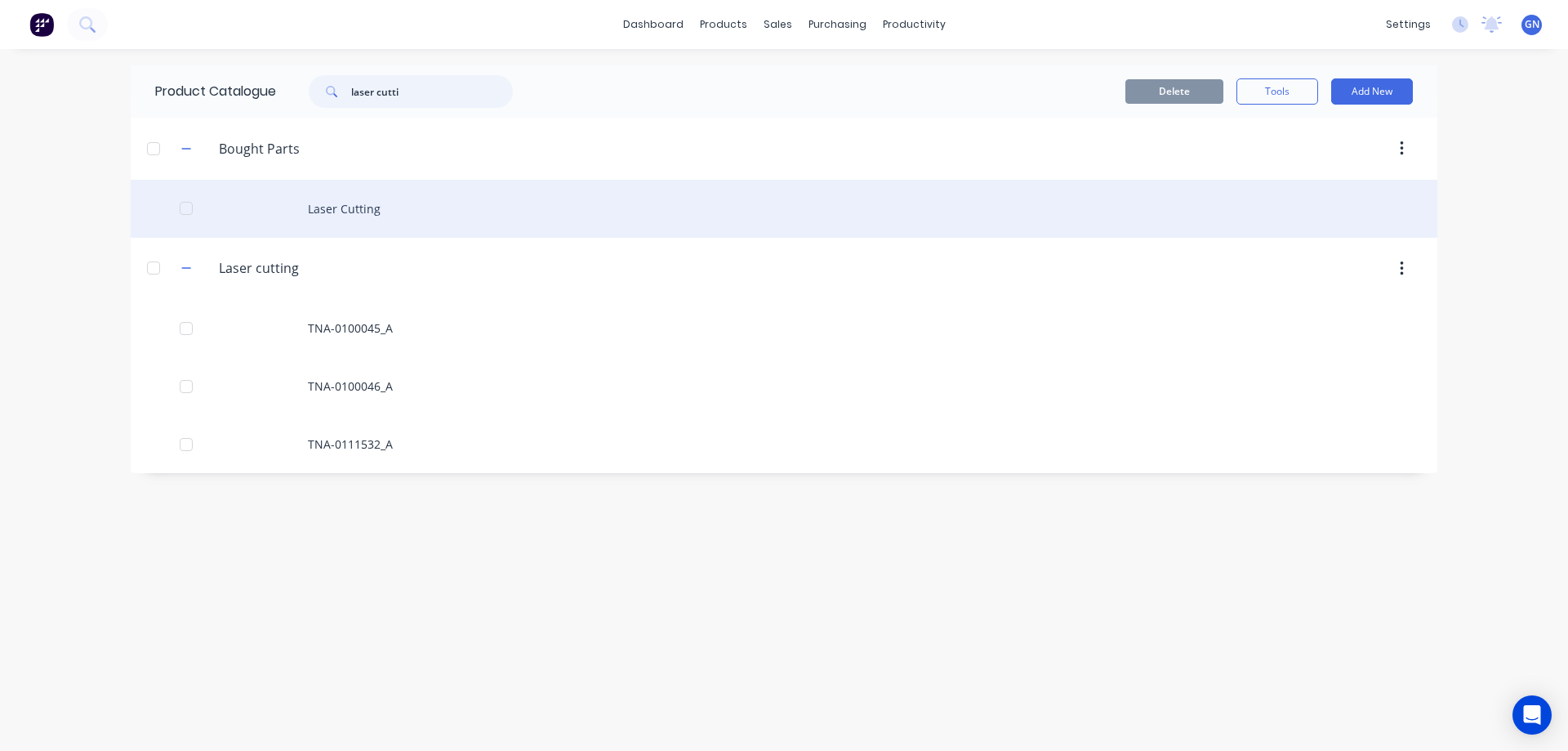
type input "laser cutti"
click at [367, 209] on div "Laser Cutting" at bounding box center [784, 209] width 1306 height 58
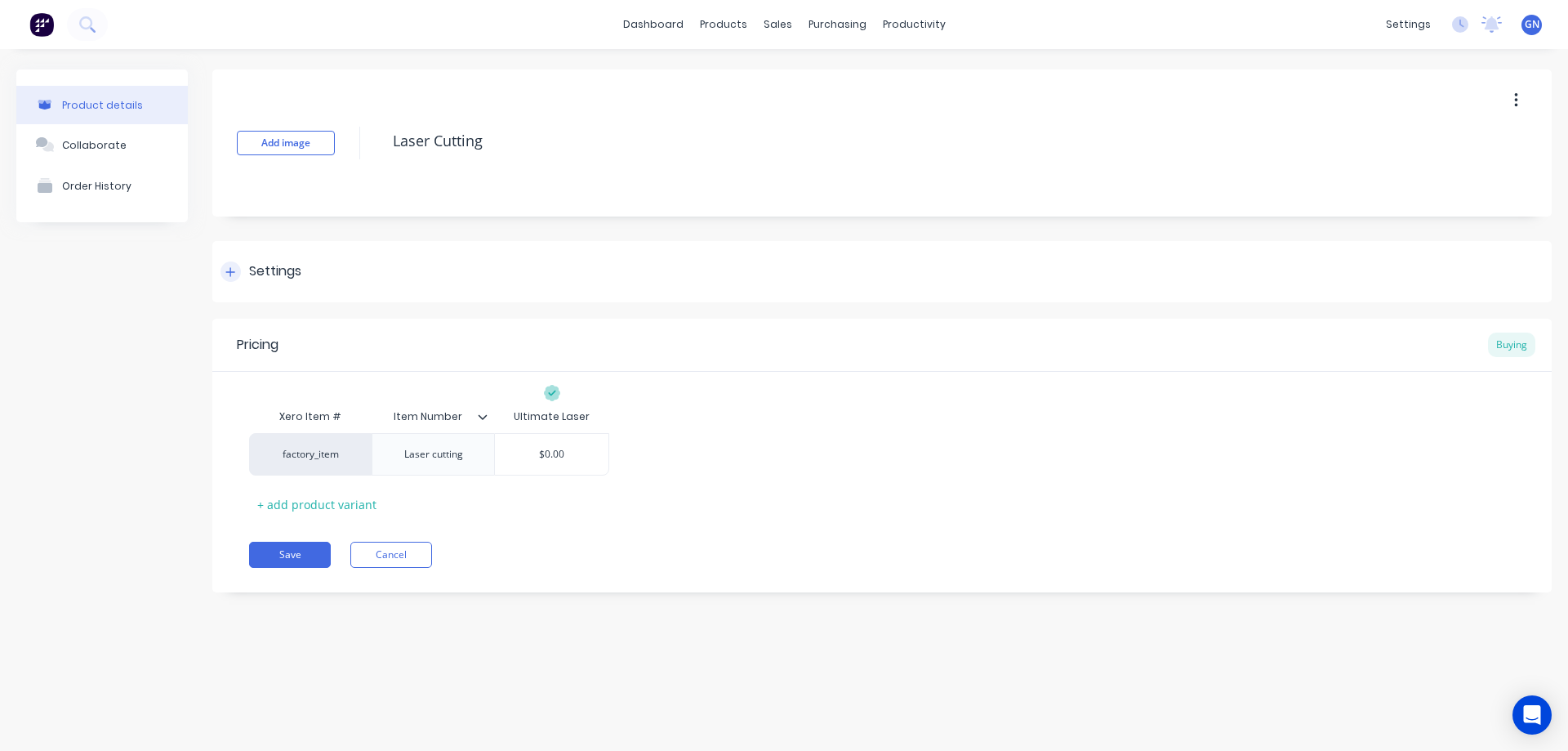
click at [233, 269] on icon at bounding box center [230, 272] width 10 height 12
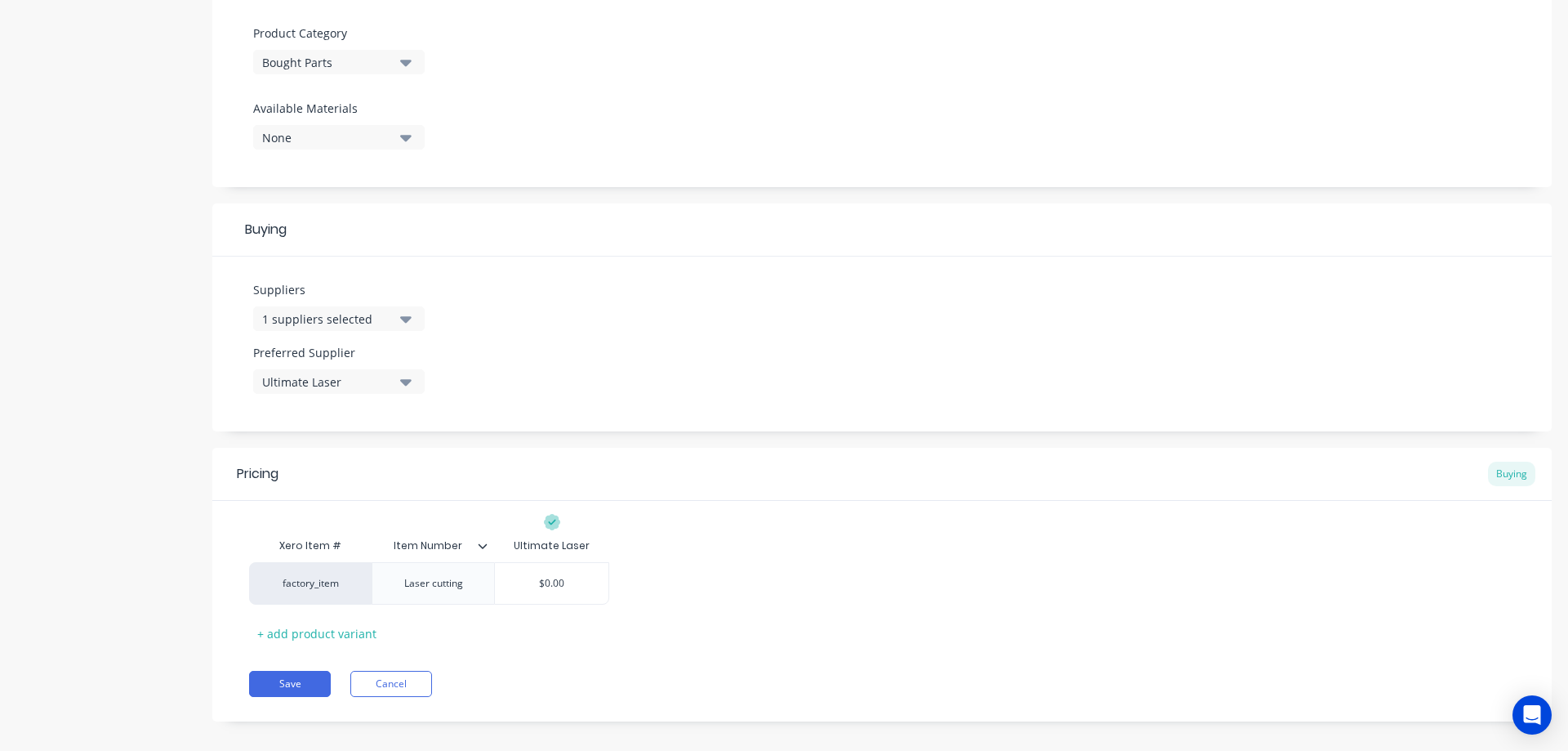
scroll to position [580, 0]
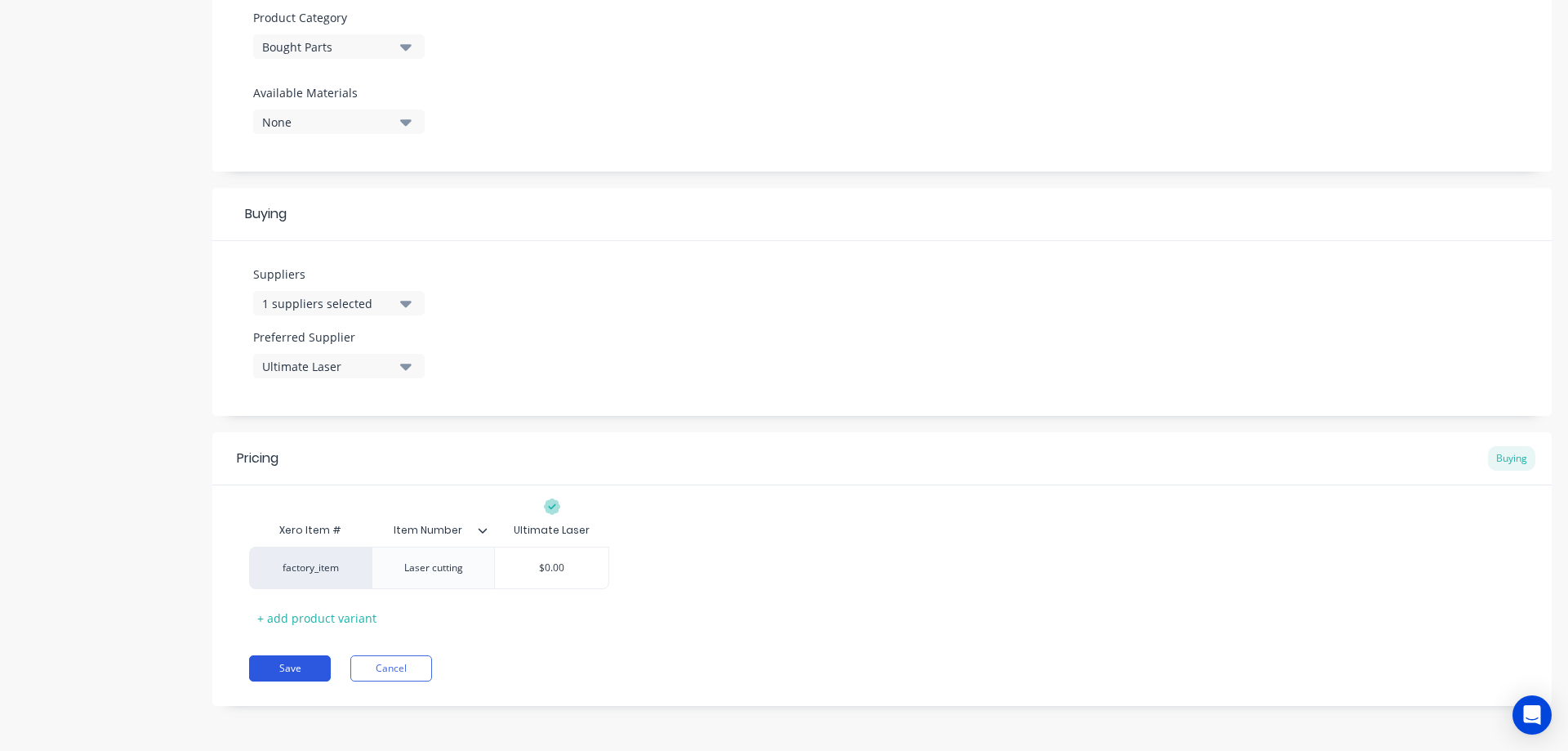
click at [311, 668] on button "Save" at bounding box center [289, 669] width 82 height 26
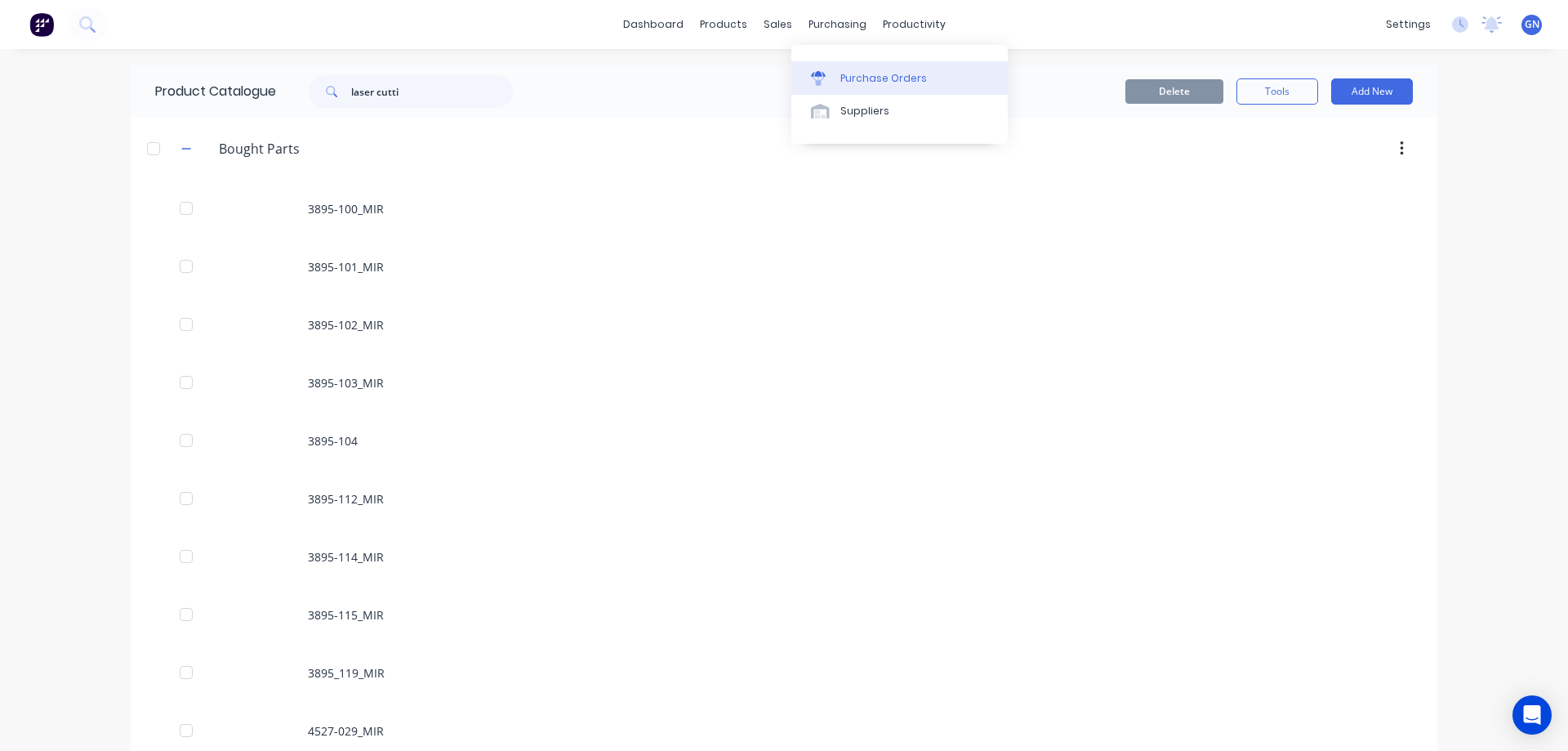
click at [868, 79] on div "Purchase Orders" at bounding box center [883, 78] width 87 height 15
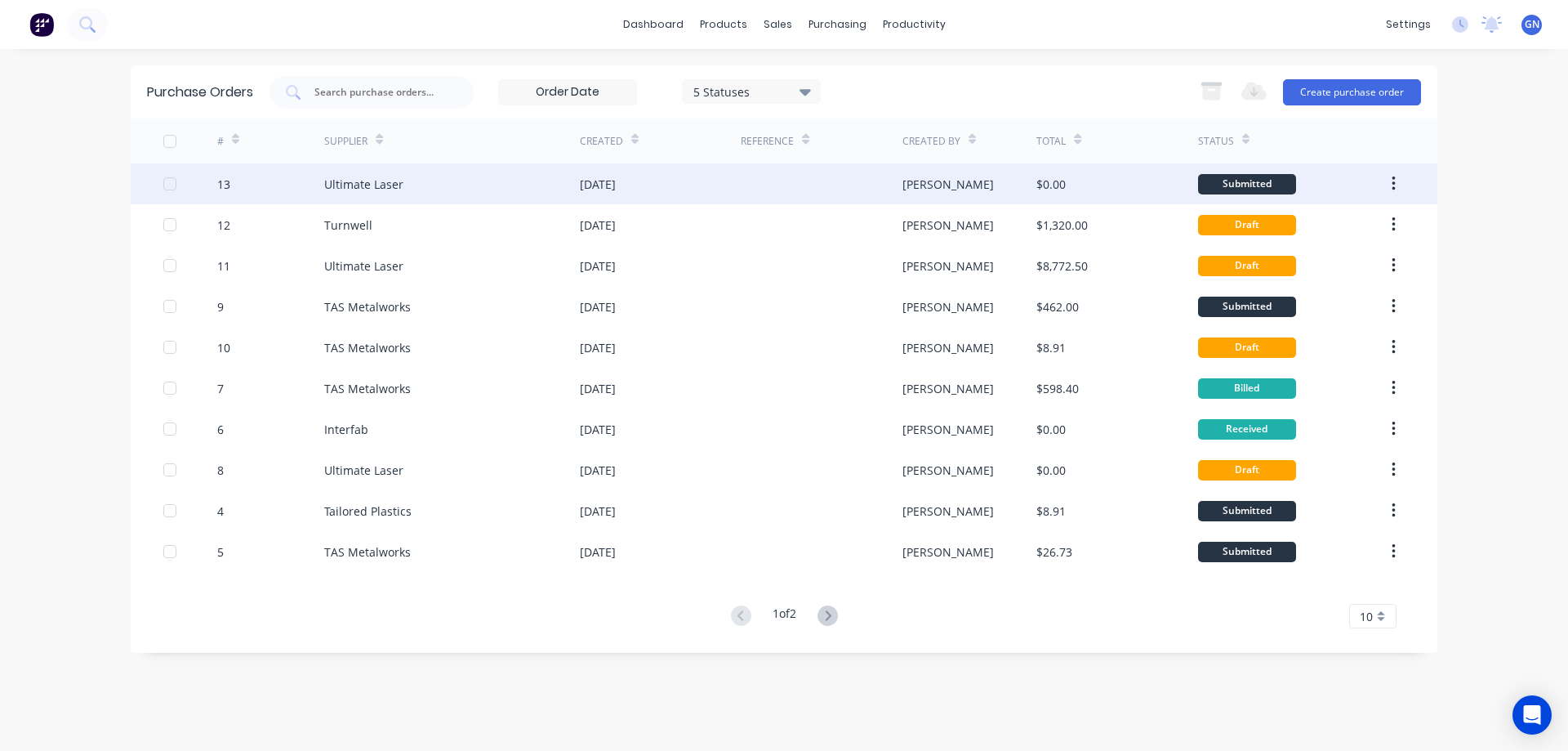
click at [744, 185] on div at bounding box center [821, 184] width 161 height 41
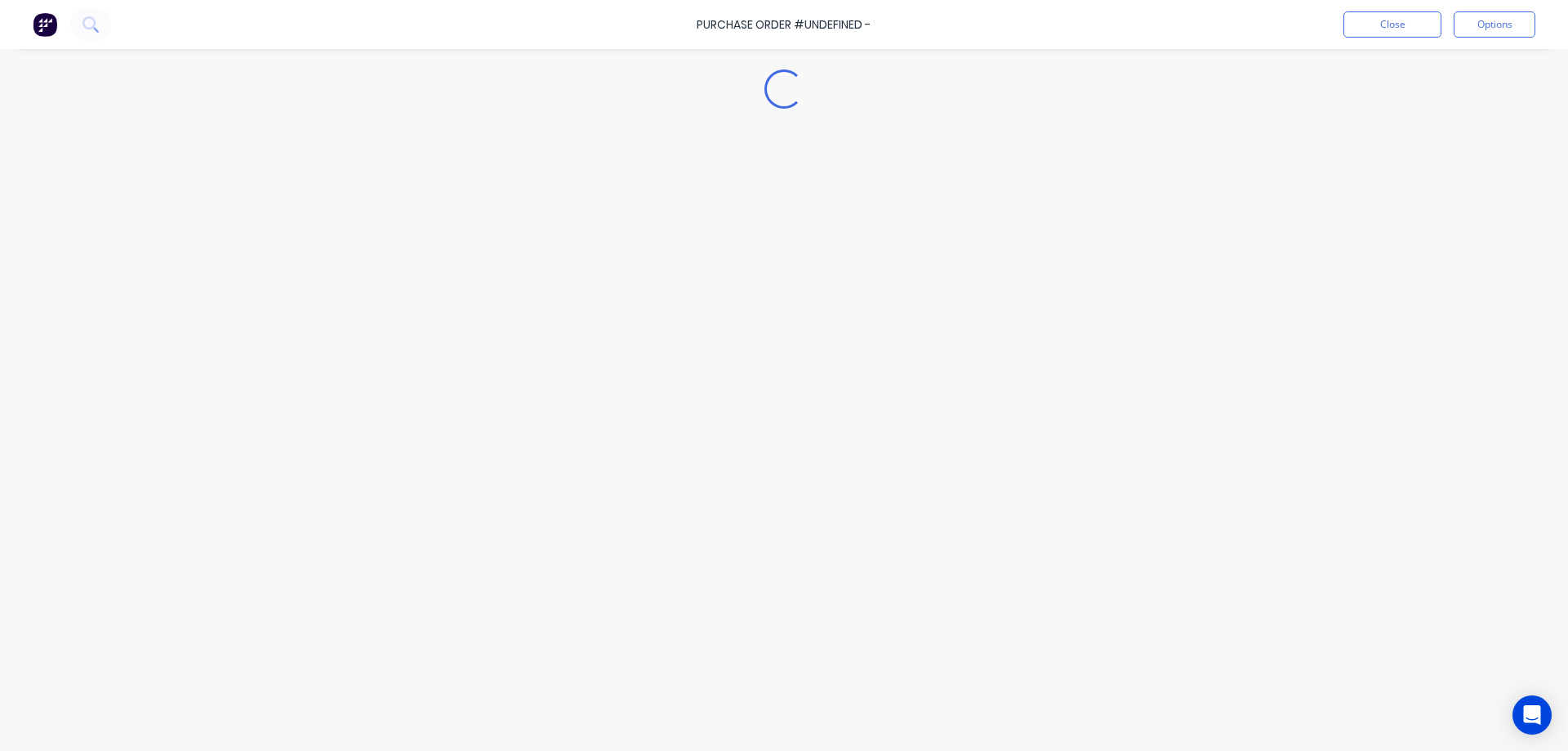
click at [744, 185] on div "Loading..." at bounding box center [784, 351] width 1486 height 669
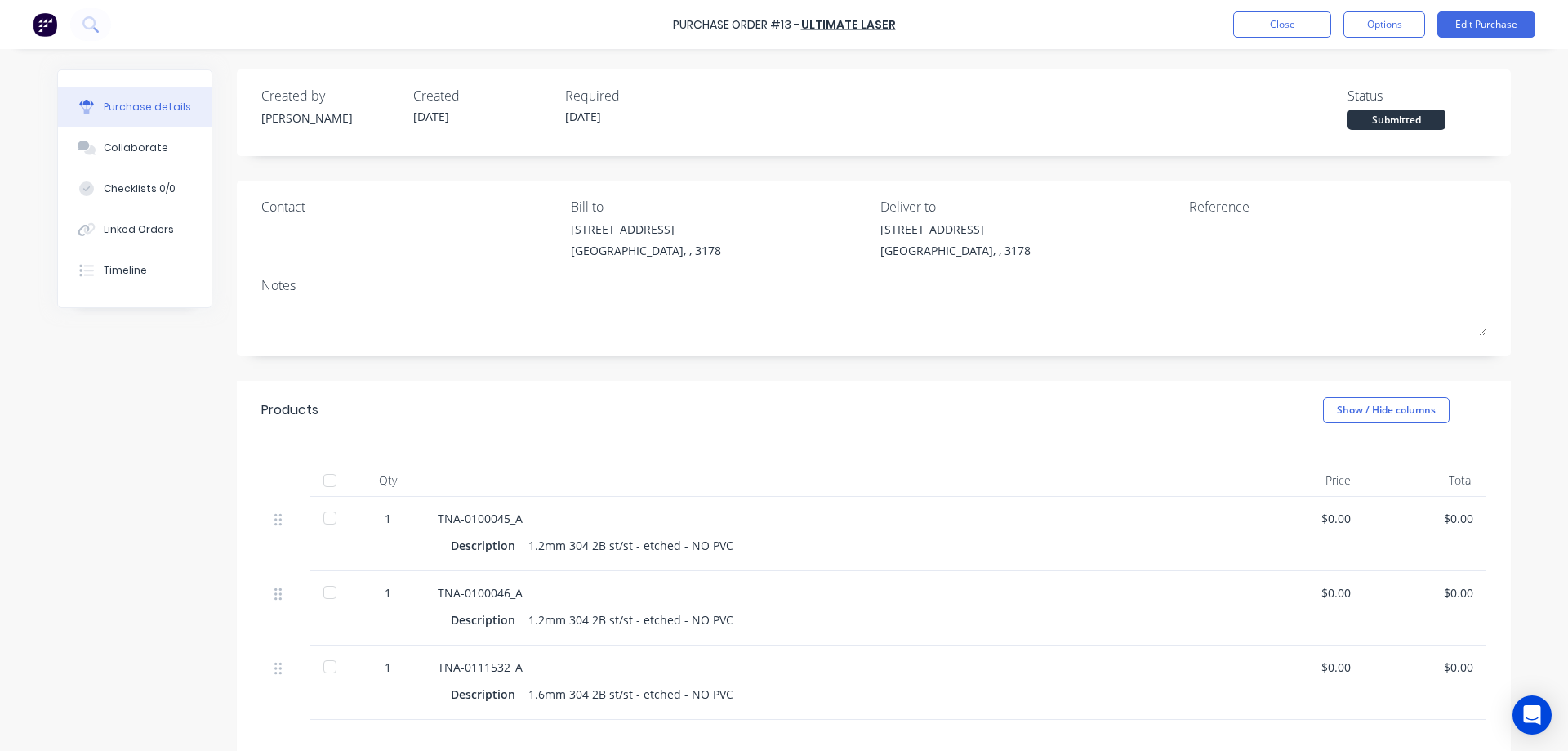
click at [325, 520] on div at bounding box center [330, 518] width 33 height 33
click at [327, 596] on div at bounding box center [330, 593] width 33 height 33
click at [322, 668] on div at bounding box center [330, 667] width 33 height 33
click at [330, 484] on div at bounding box center [330, 481] width 33 height 33
click at [1453, 28] on button "Edit Purchase" at bounding box center [1486, 25] width 98 height 26
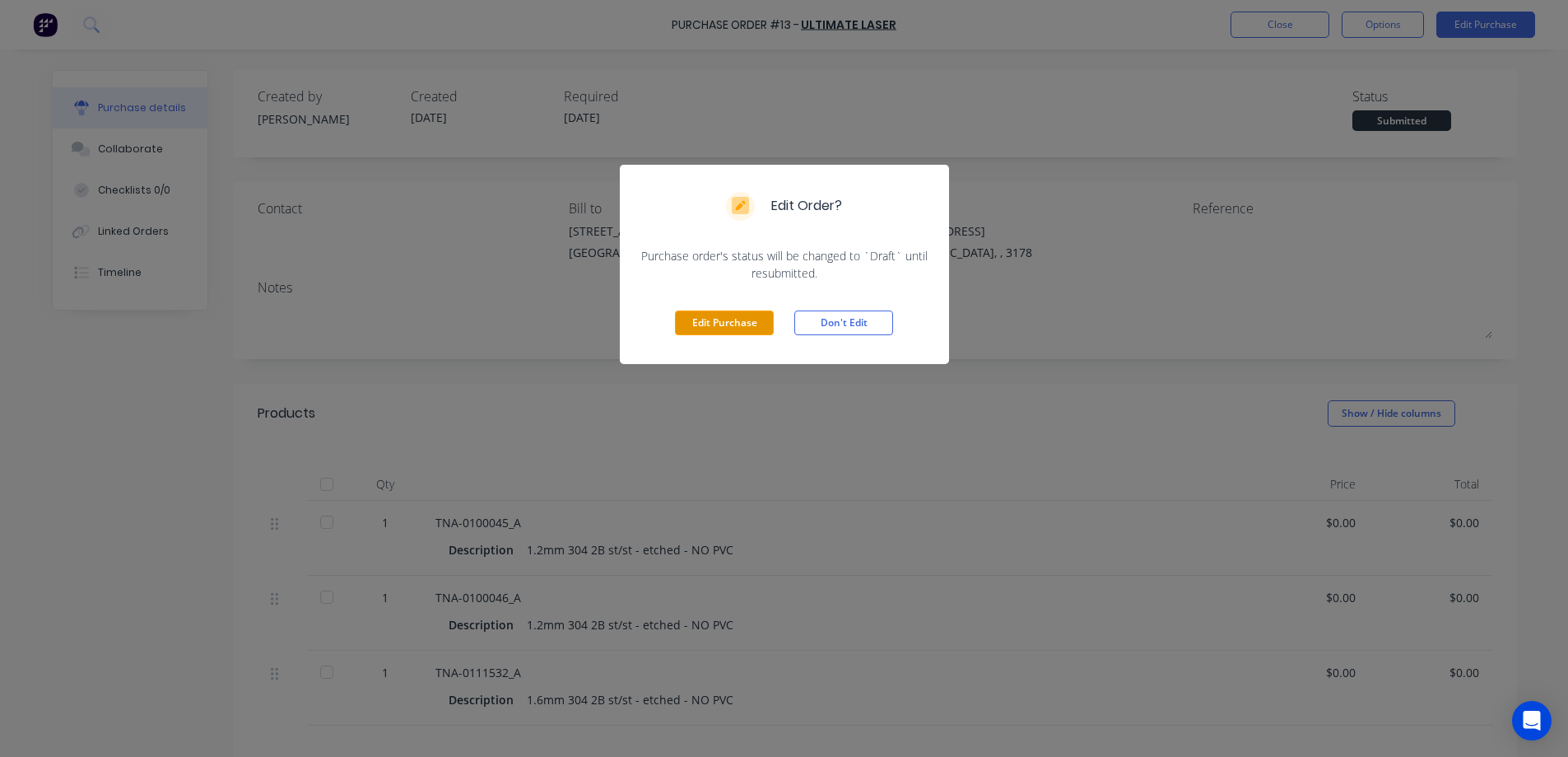
click at [722, 329] on button "Edit Purchase" at bounding box center [724, 323] width 99 height 25
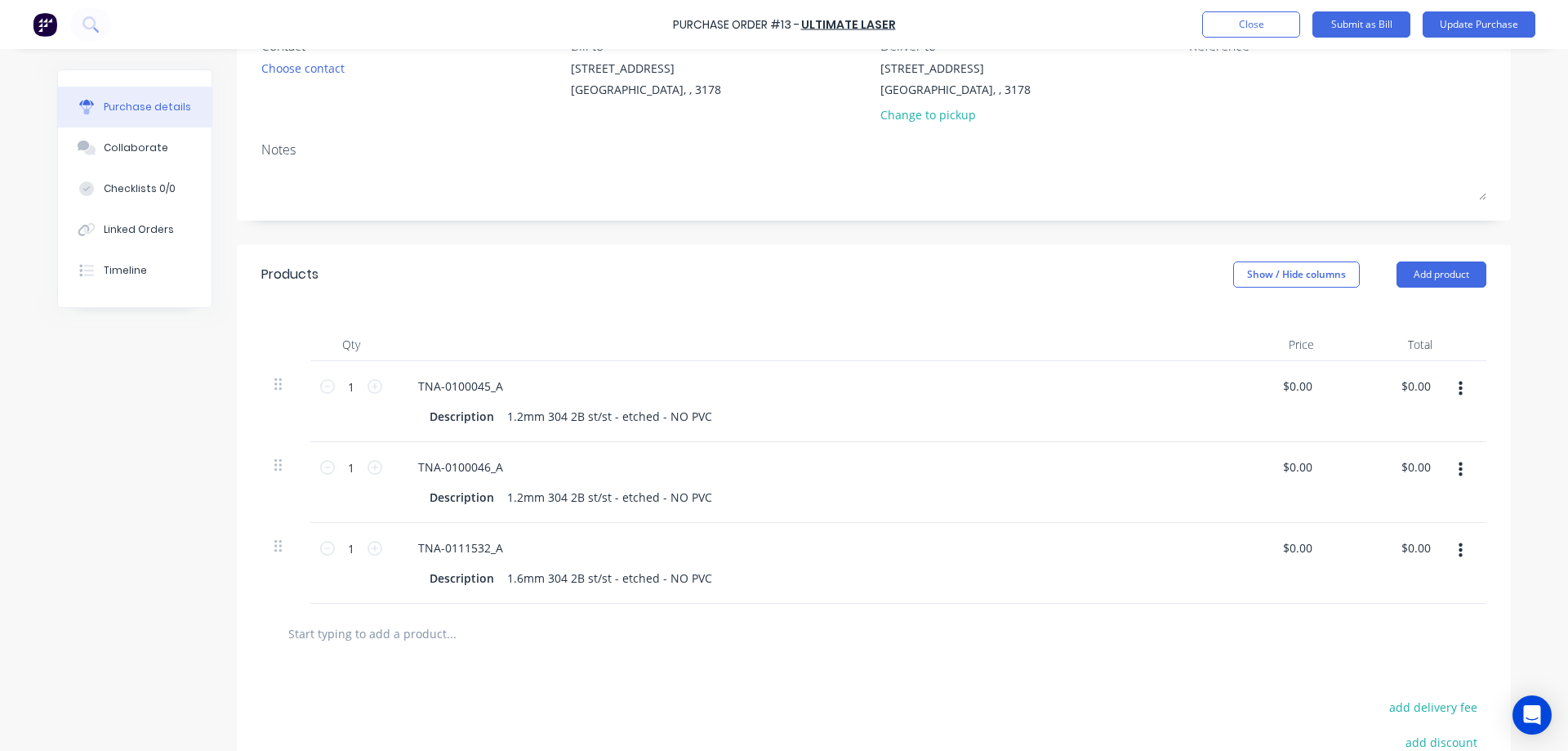
scroll to position [272, 0]
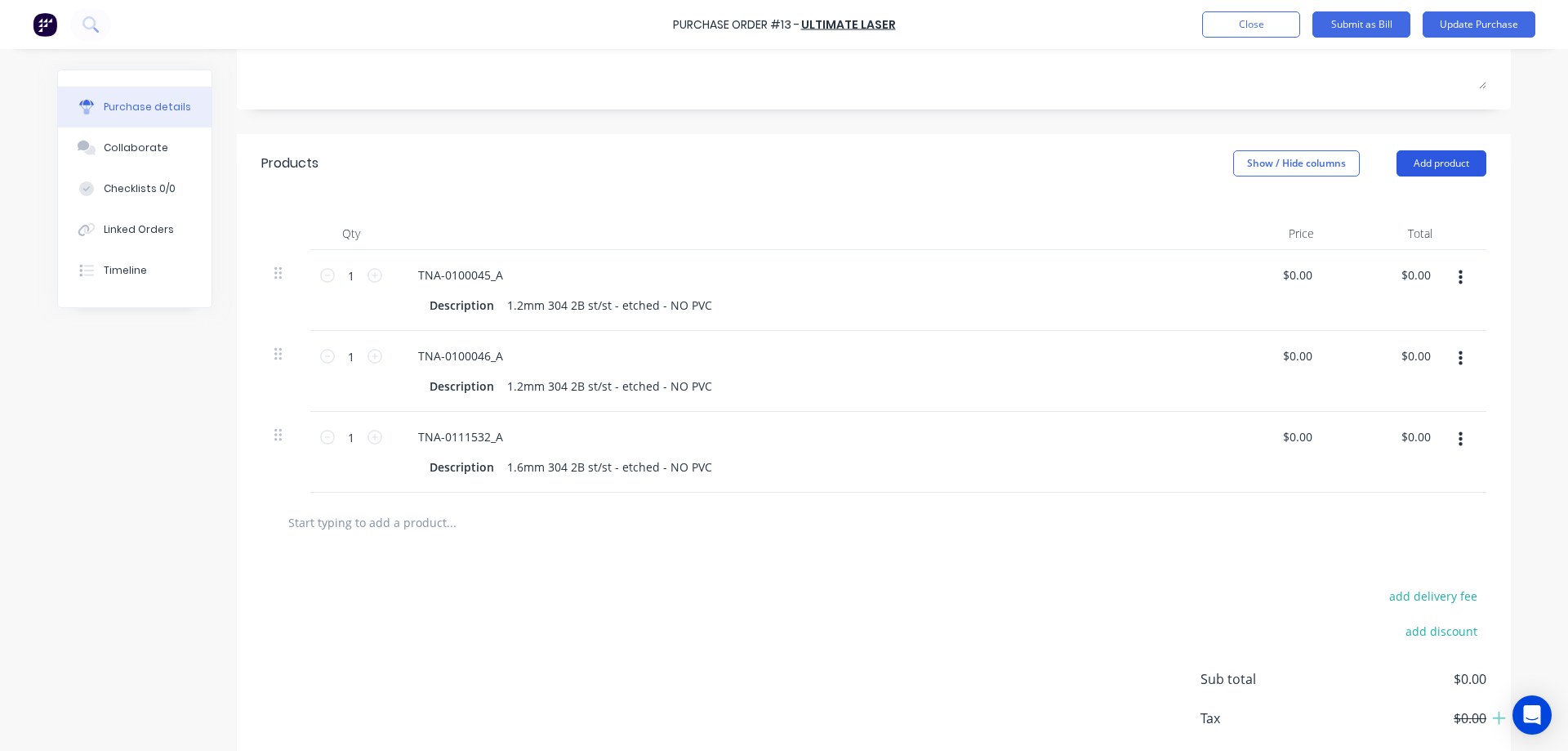
click at [1408, 163] on button "Add product" at bounding box center [1440, 163] width 90 height 26
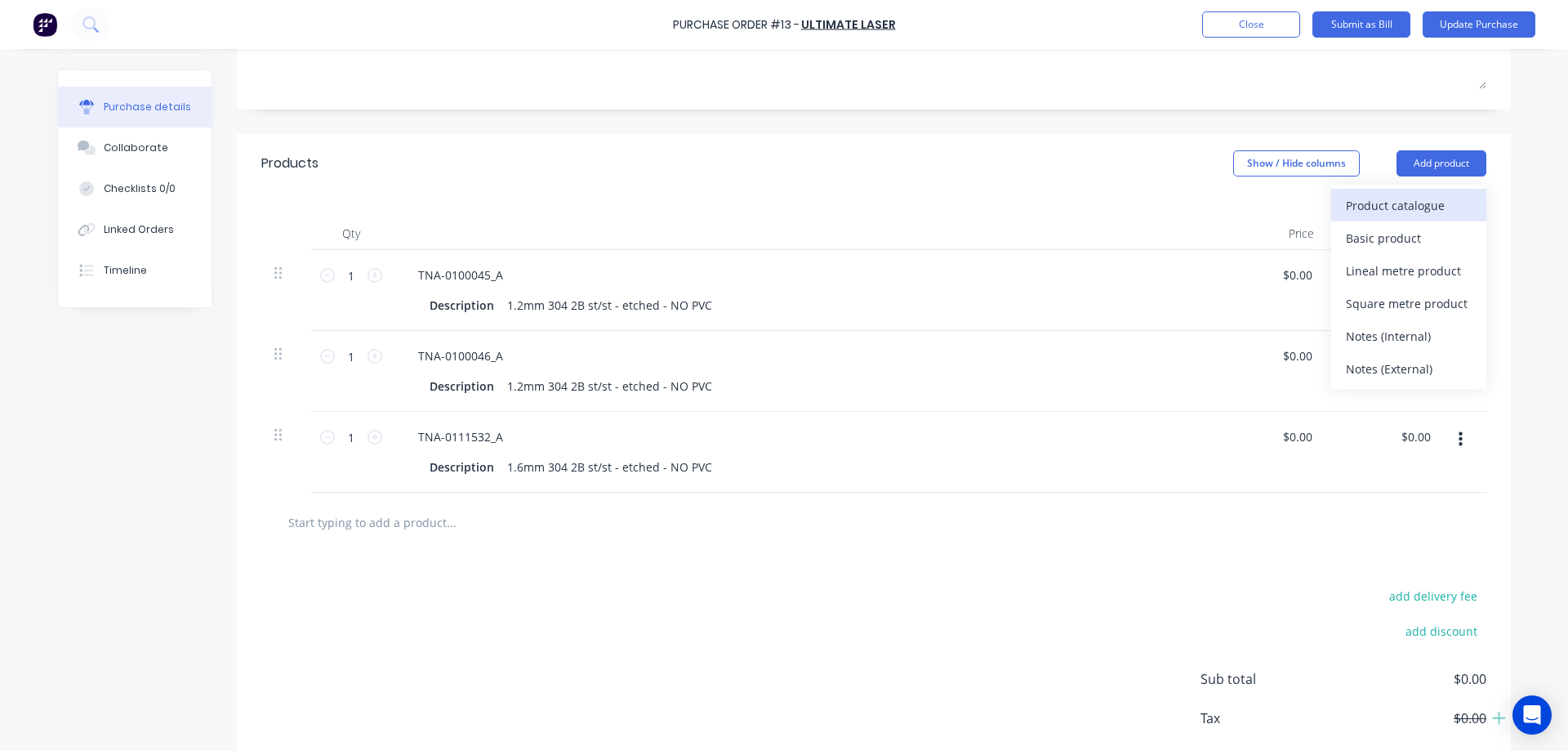
click at [1376, 204] on div "Product catalogue" at bounding box center [1408, 205] width 126 height 24
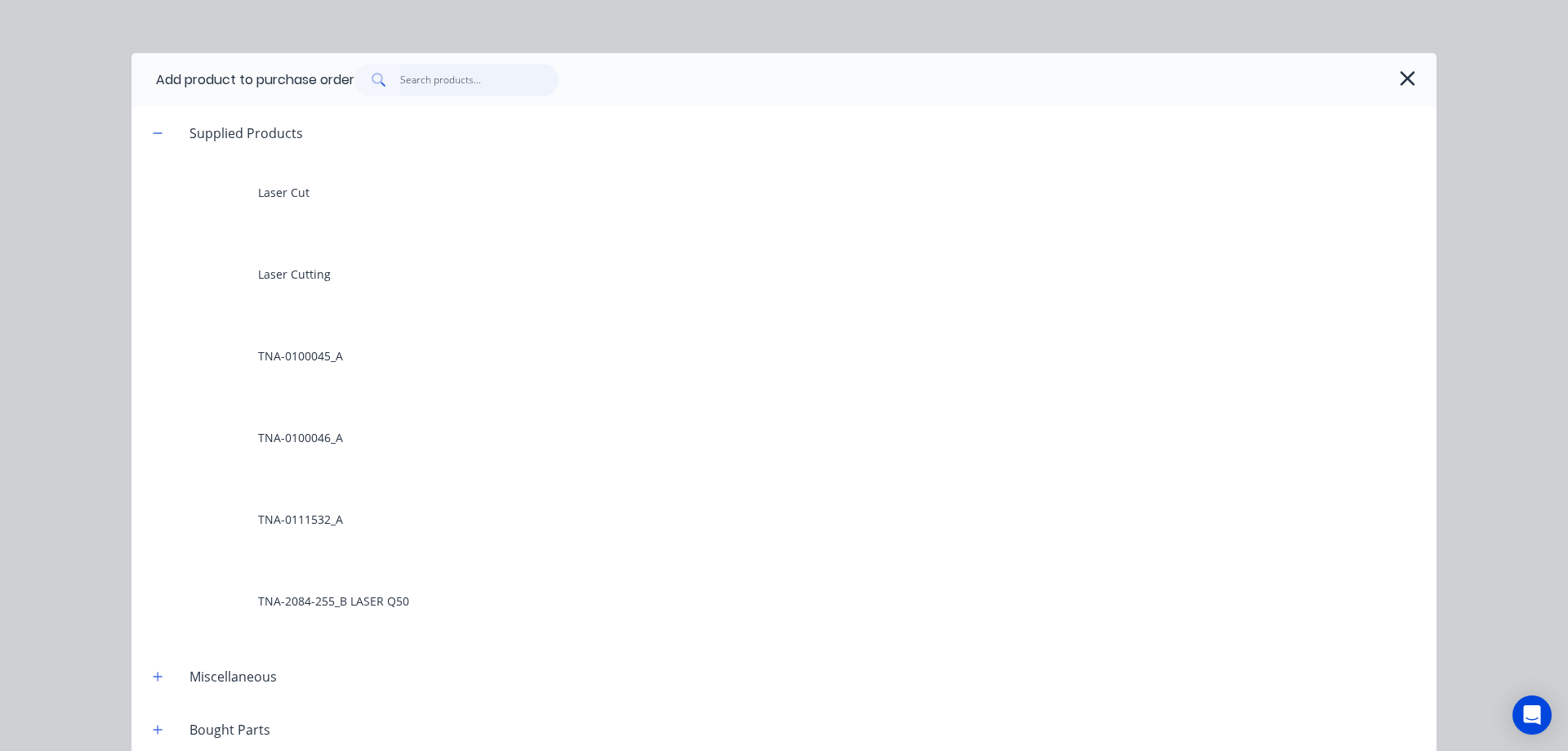
click at [433, 86] on input "text" at bounding box center [480, 80] width 159 height 33
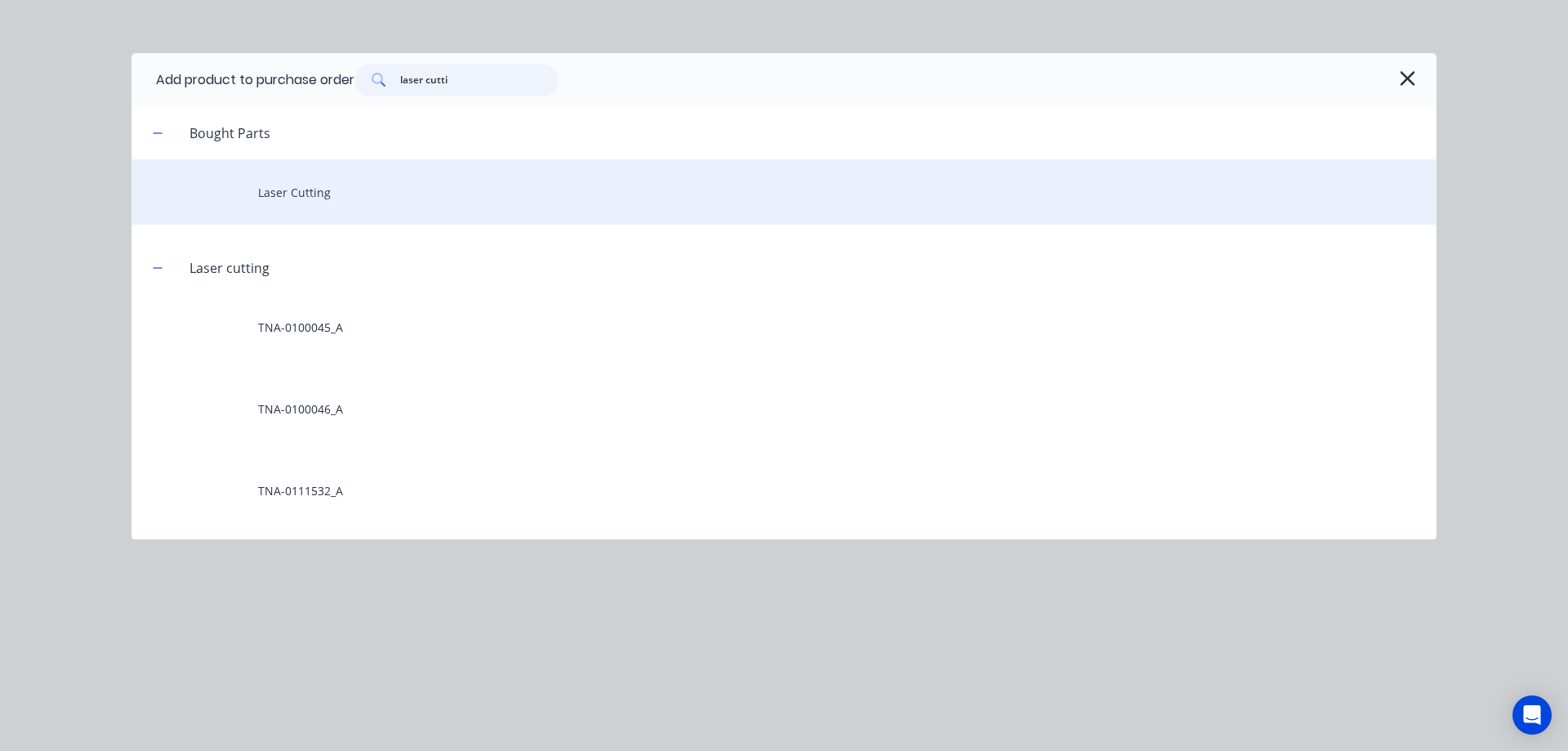
type input "laser cutti"
click at [321, 194] on div "Laser Cutting" at bounding box center [784, 191] width 1304 height 65
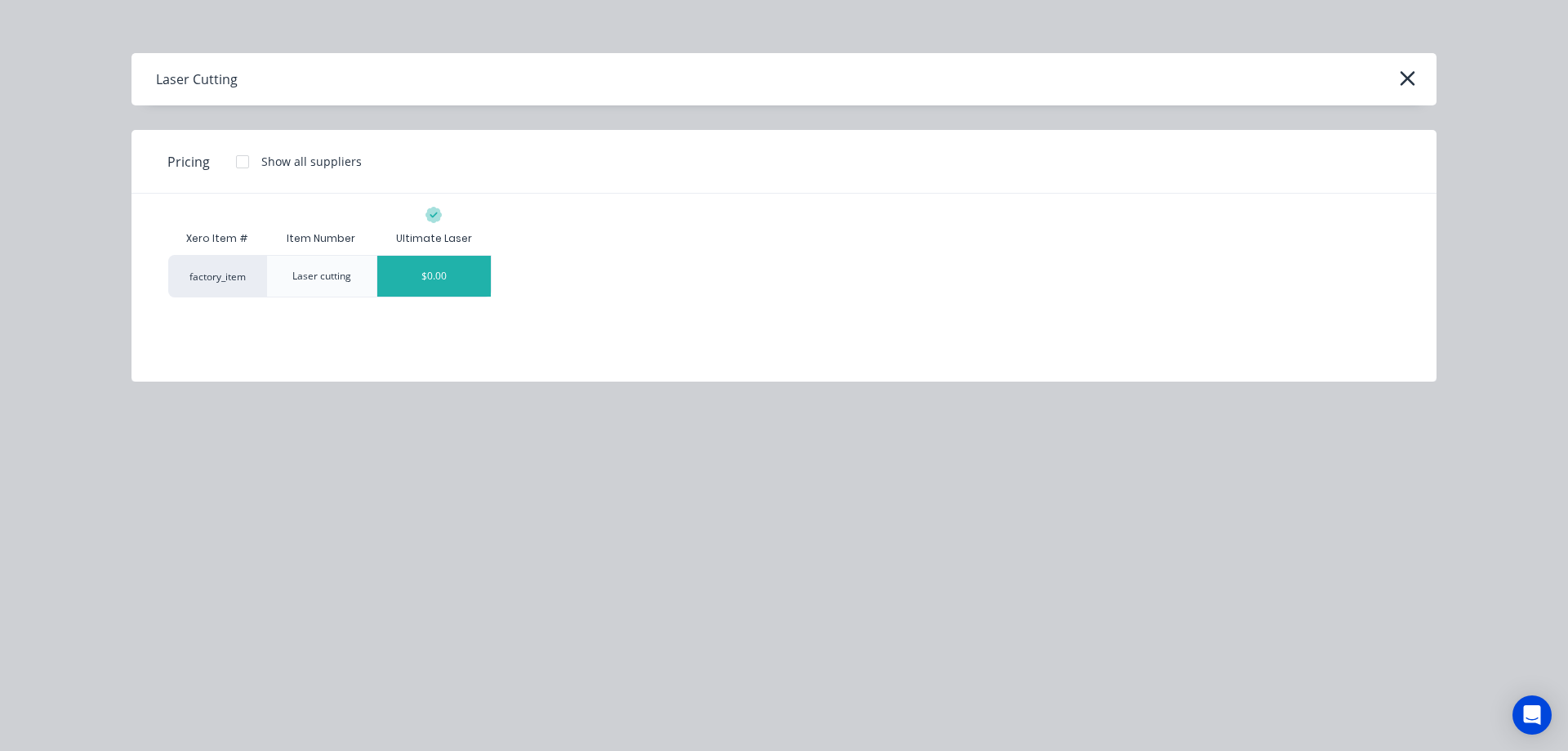
click at [437, 278] on div "$0.00" at bounding box center [434, 276] width 114 height 41
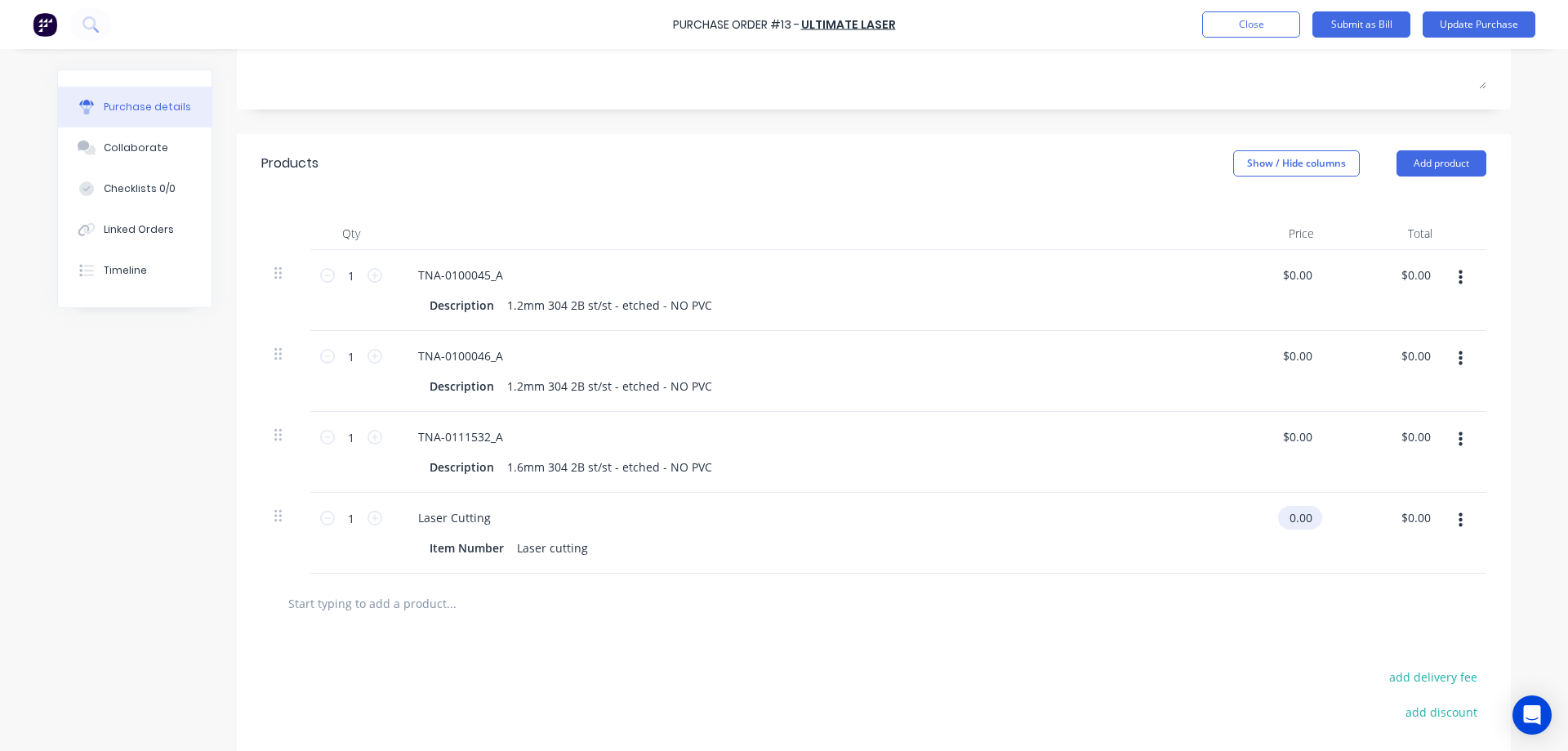
click at [1301, 520] on input "0.00" at bounding box center [1297, 517] width 38 height 24
drag, startPoint x: 1308, startPoint y: 519, endPoint x: 1245, endPoint y: 514, distance: 63.2
click at [1245, 514] on div "0.00 0.00" at bounding box center [1268, 533] width 119 height 81
type input "$0.00"
drag, startPoint x: 1424, startPoint y: 517, endPoint x: 1399, endPoint y: 520, distance: 25.2
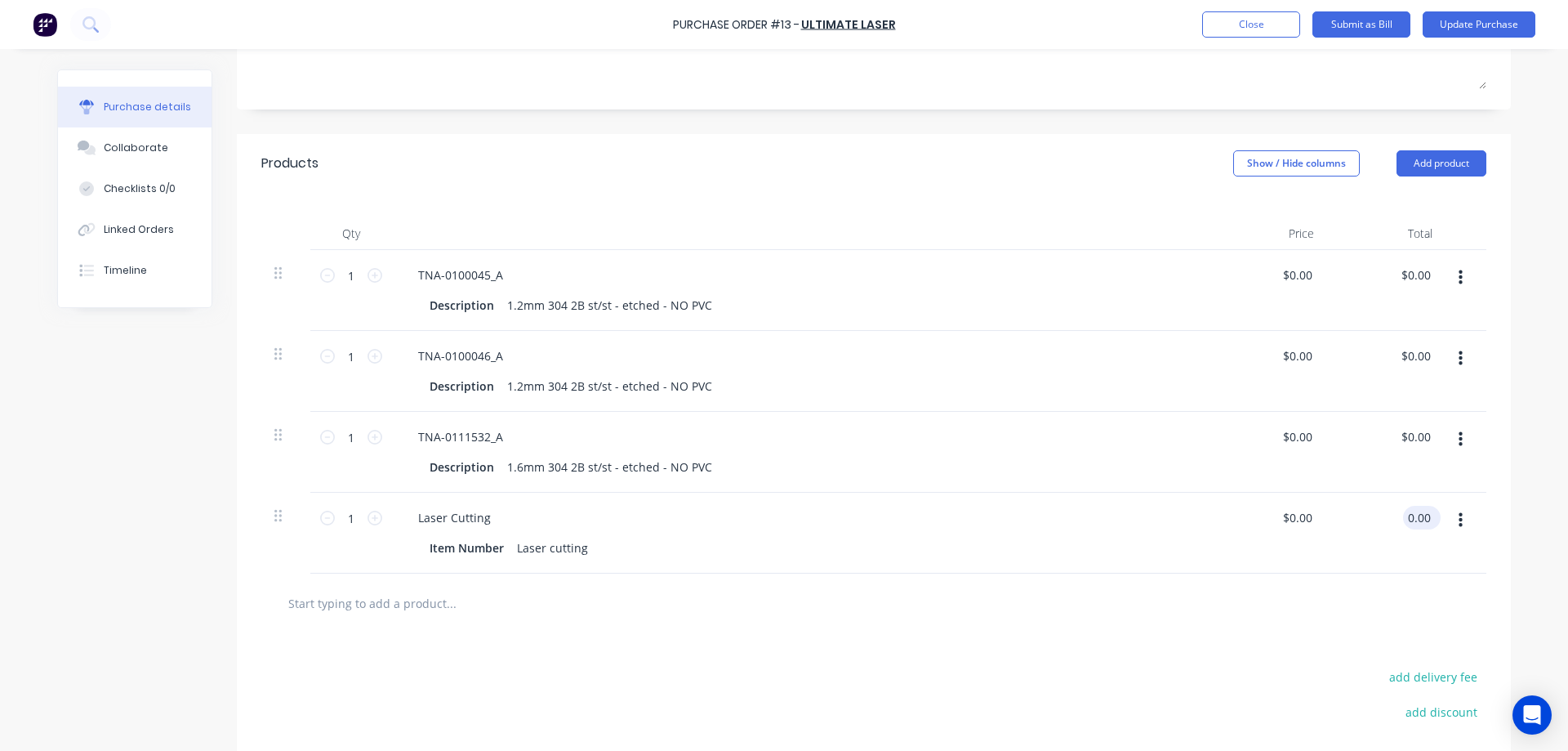
click at [1402, 520] on input "0.00" at bounding box center [1418, 517] width 31 height 24
type input "60"
type input "$60.00"
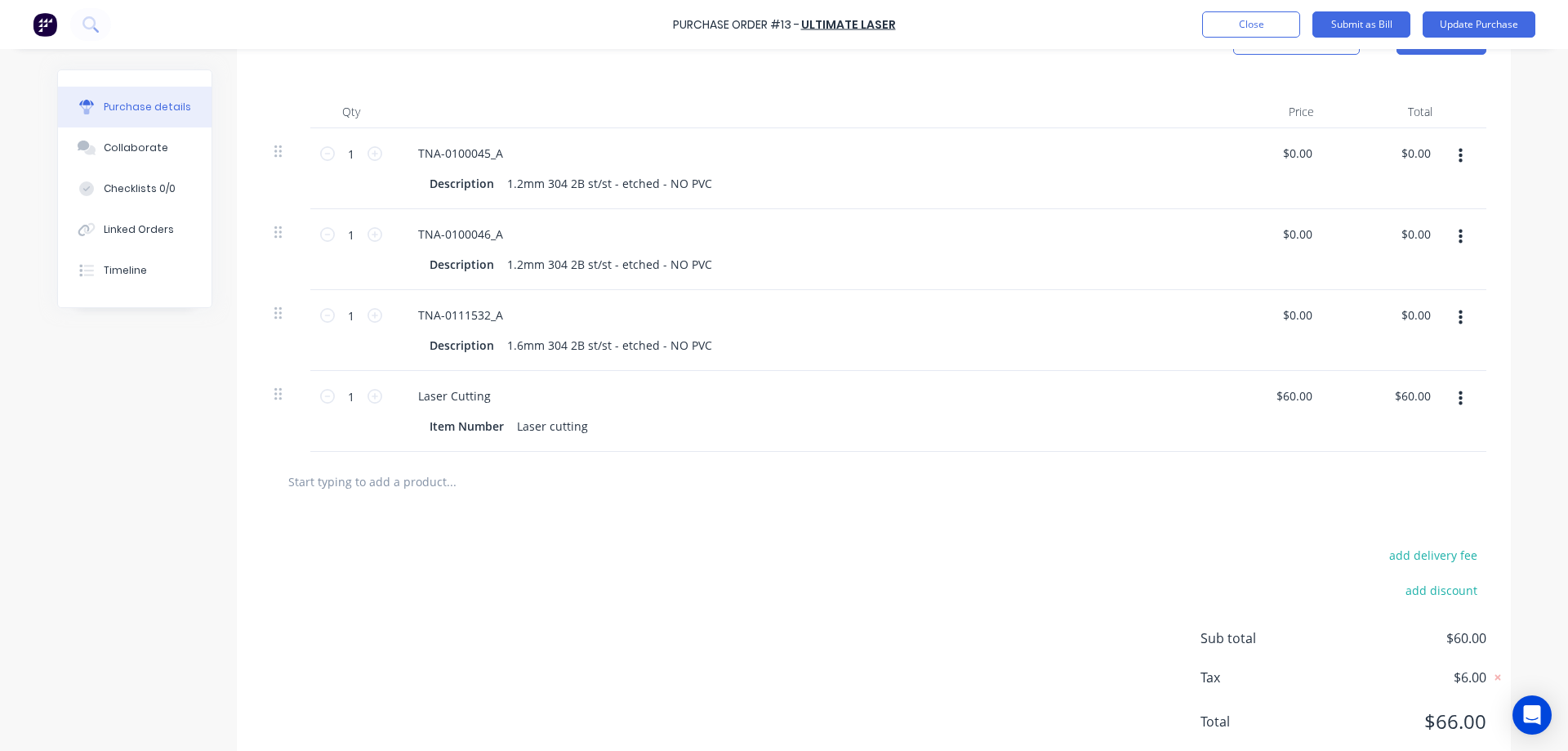
scroll to position [439, 0]
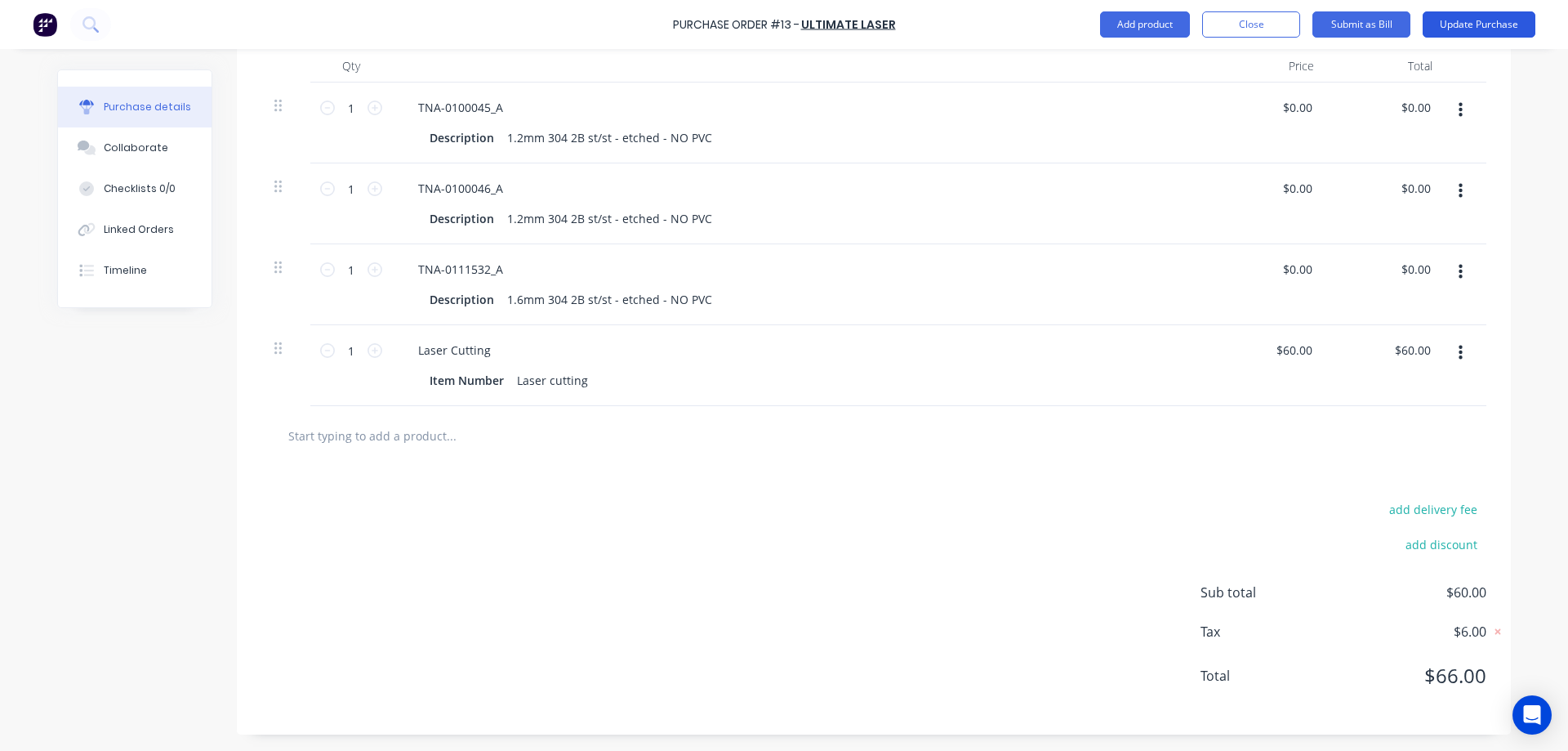
click at [1443, 23] on button "Update Purchase" at bounding box center [1478, 25] width 113 height 26
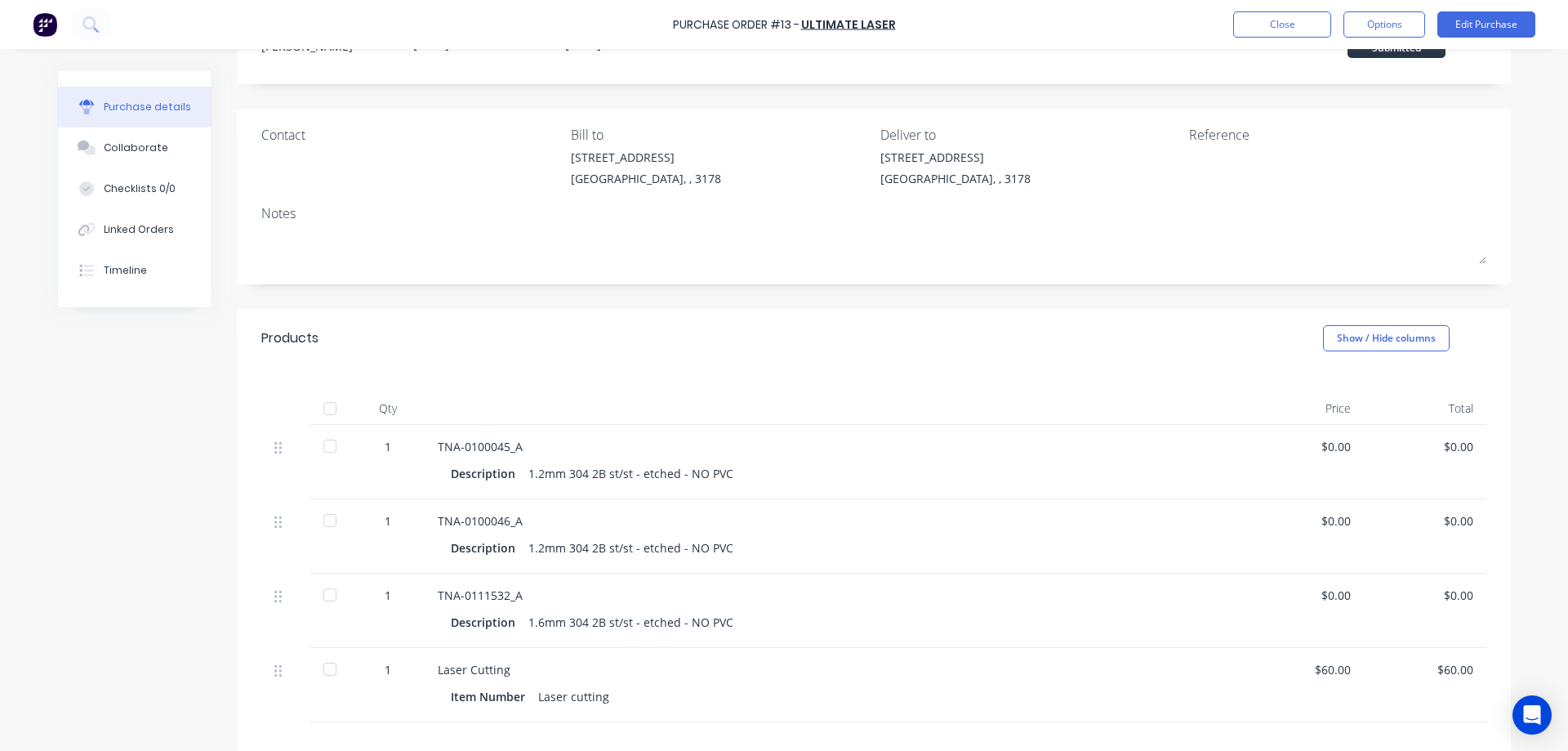
scroll to position [190, 0]
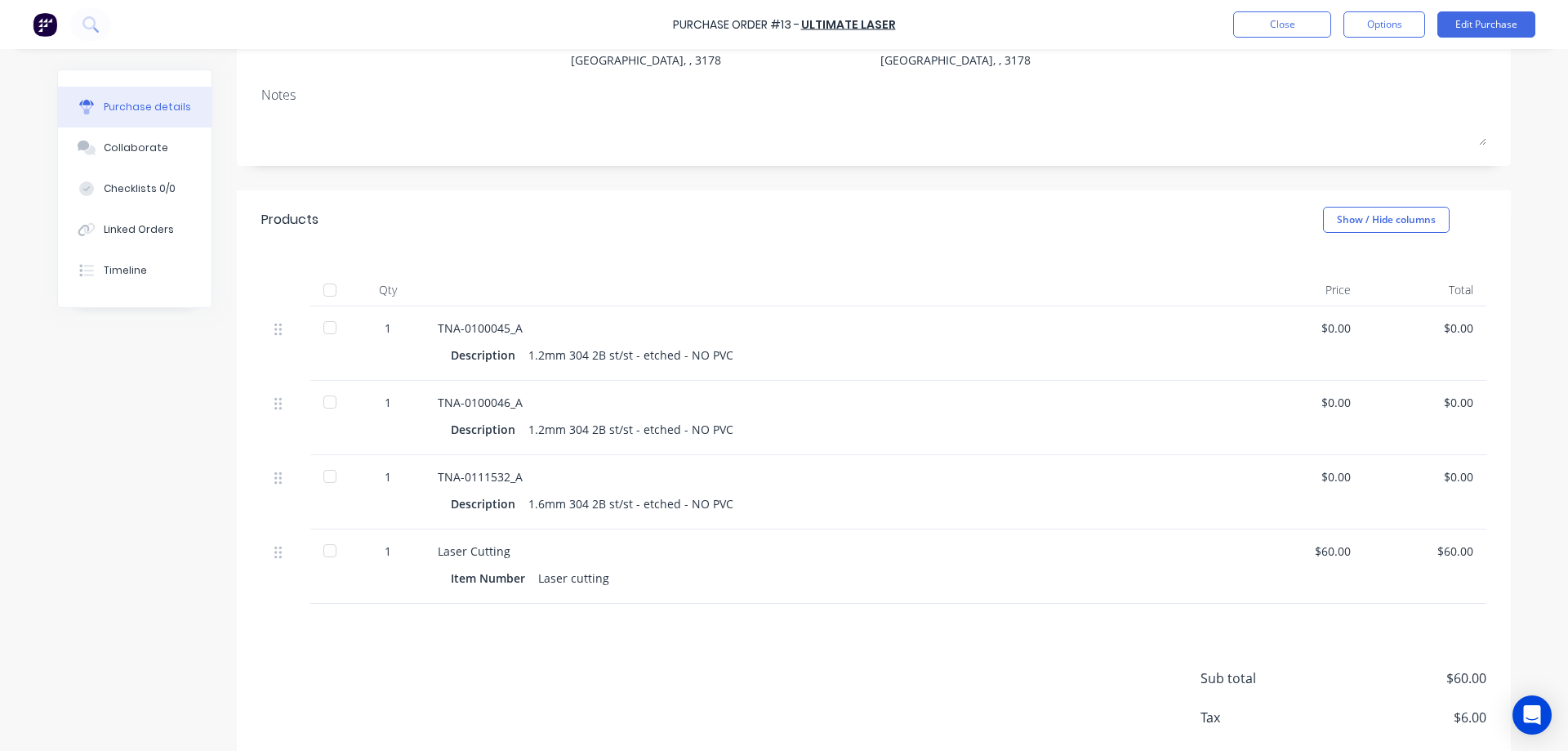
click at [324, 290] on div at bounding box center [330, 290] width 33 height 33
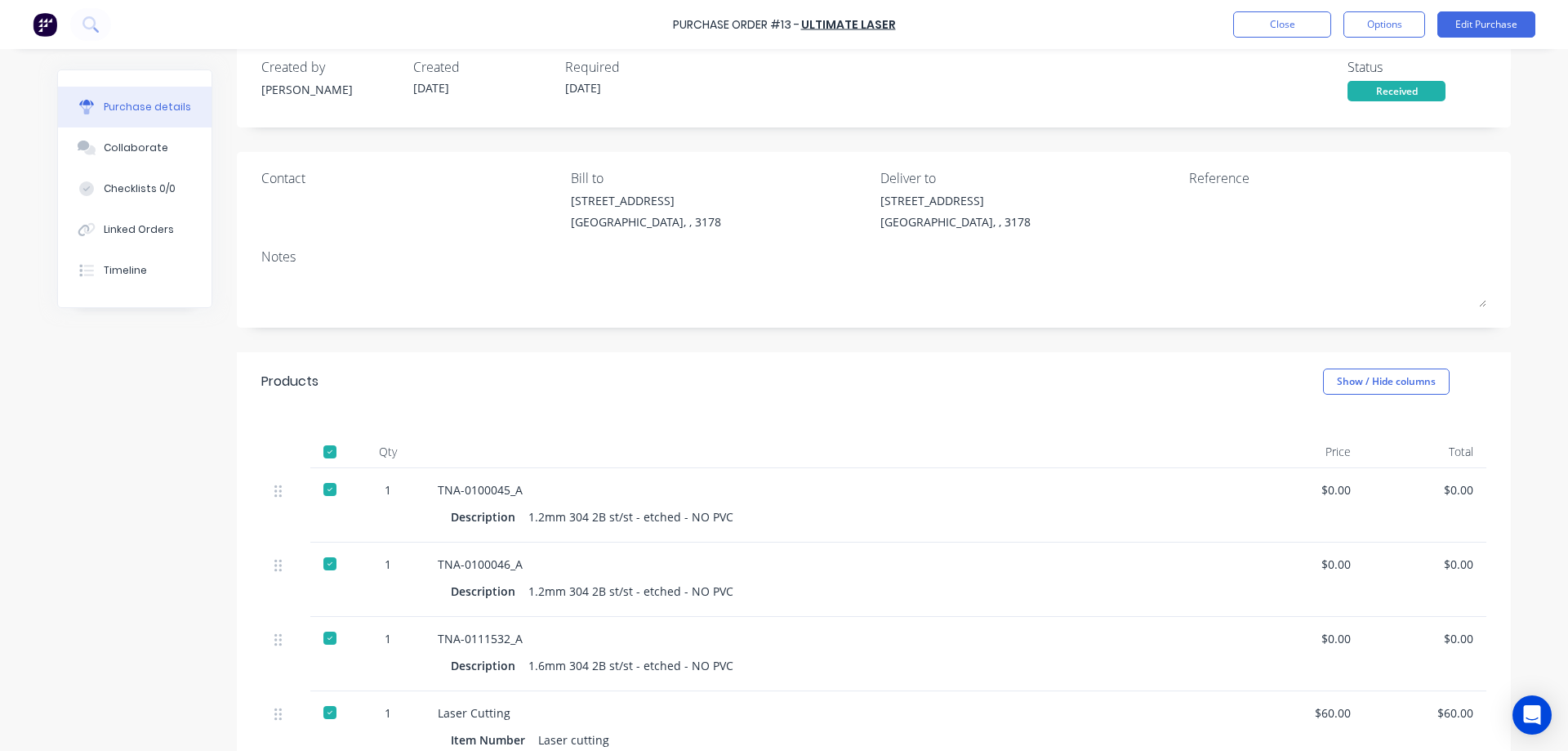
scroll to position [0, 0]
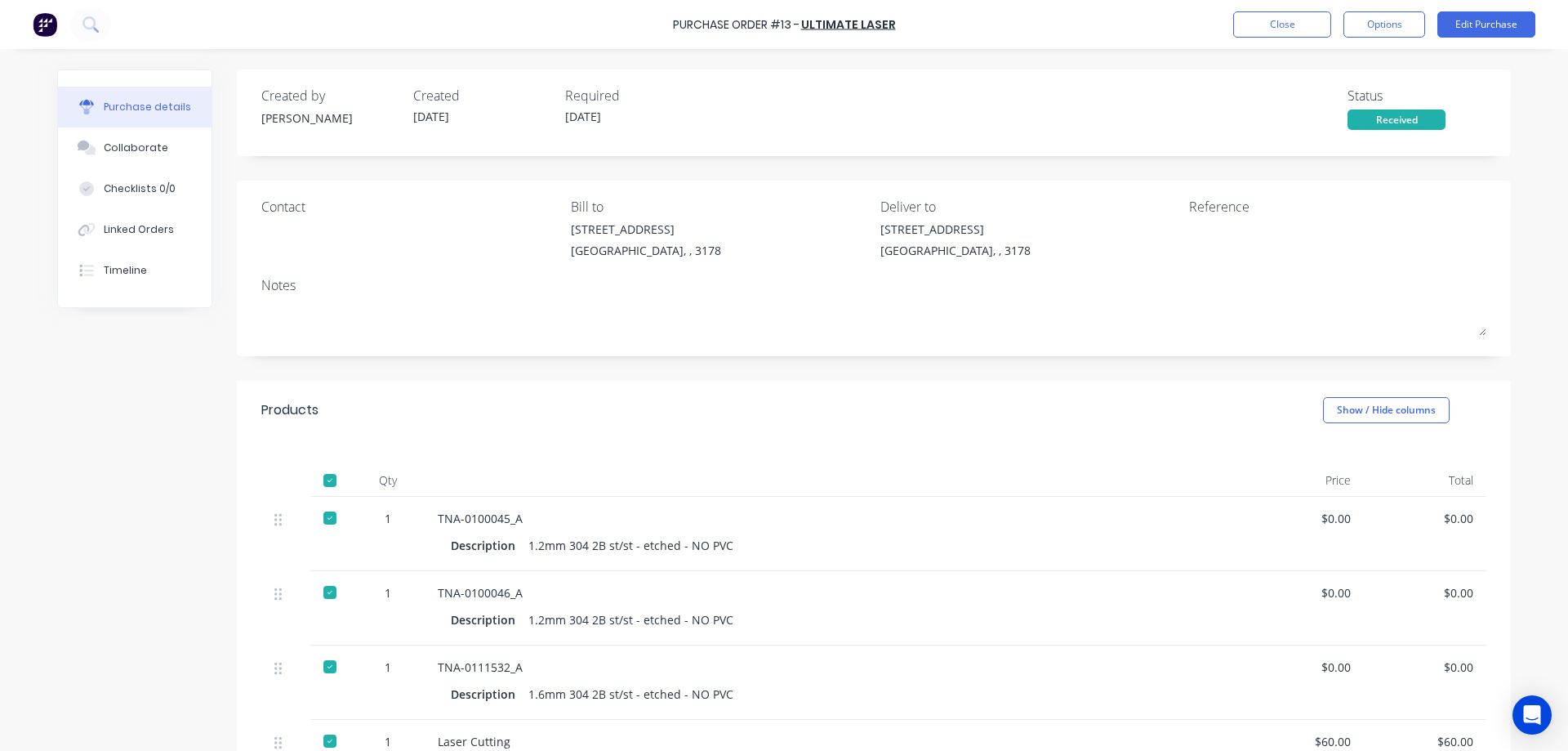
click at [324, 476] on div at bounding box center [330, 481] width 33 height 33
click at [327, 478] on div at bounding box center [330, 481] width 33 height 33
click at [1379, 20] on button "Options" at bounding box center [1383, 25] width 82 height 26
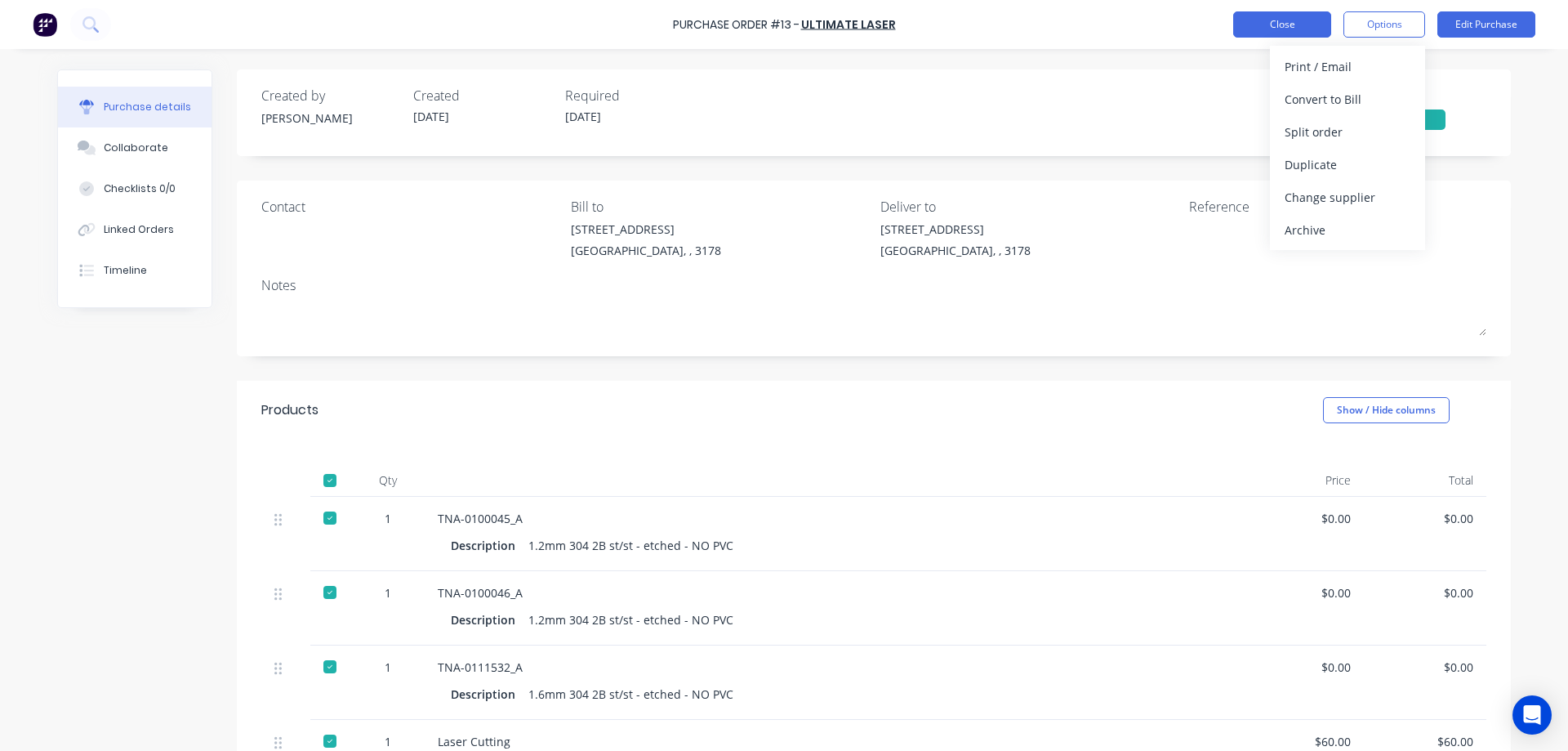
click at [1285, 26] on button "Close" at bounding box center [1281, 25] width 98 height 26
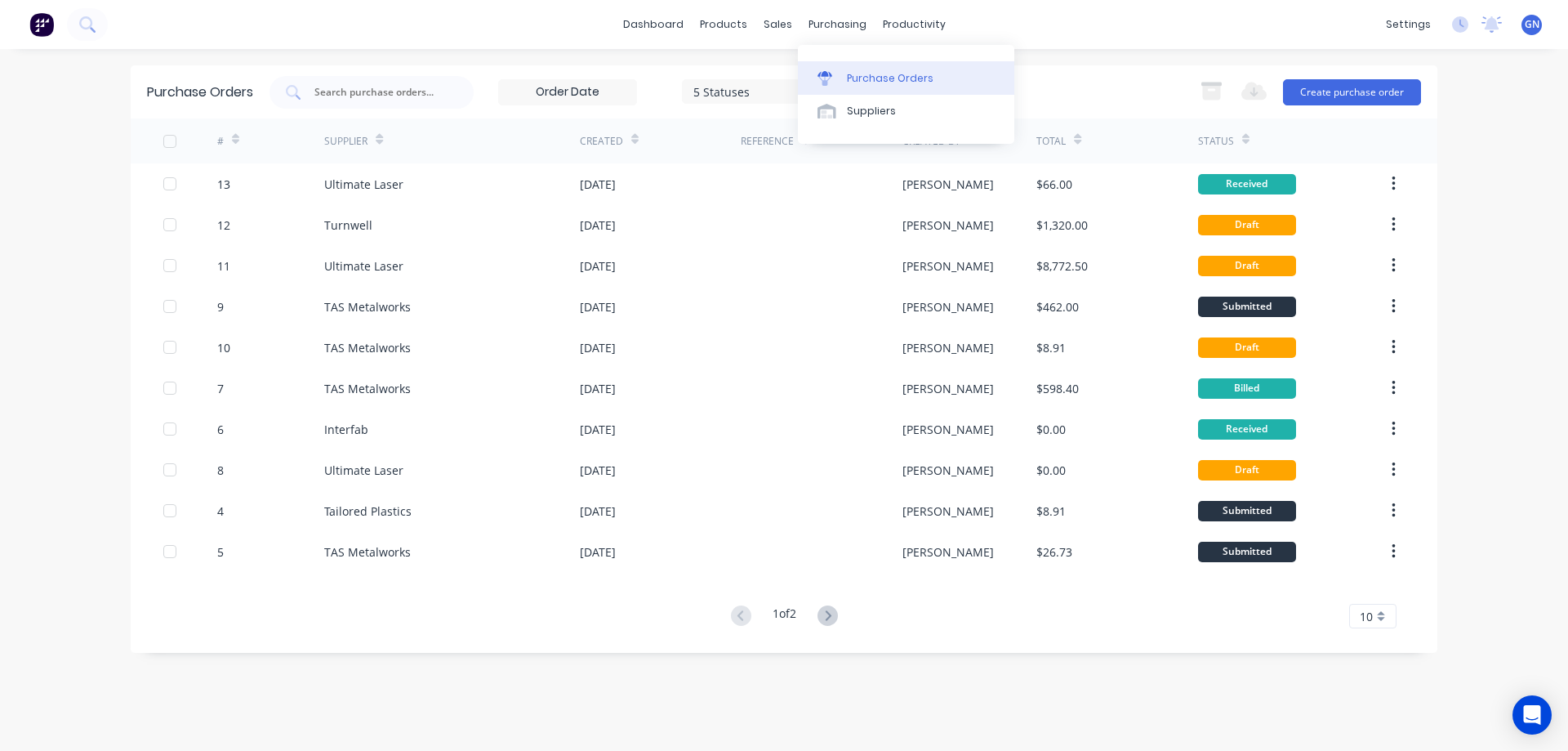
click at [890, 77] on div "Purchase Orders" at bounding box center [890, 78] width 87 height 15
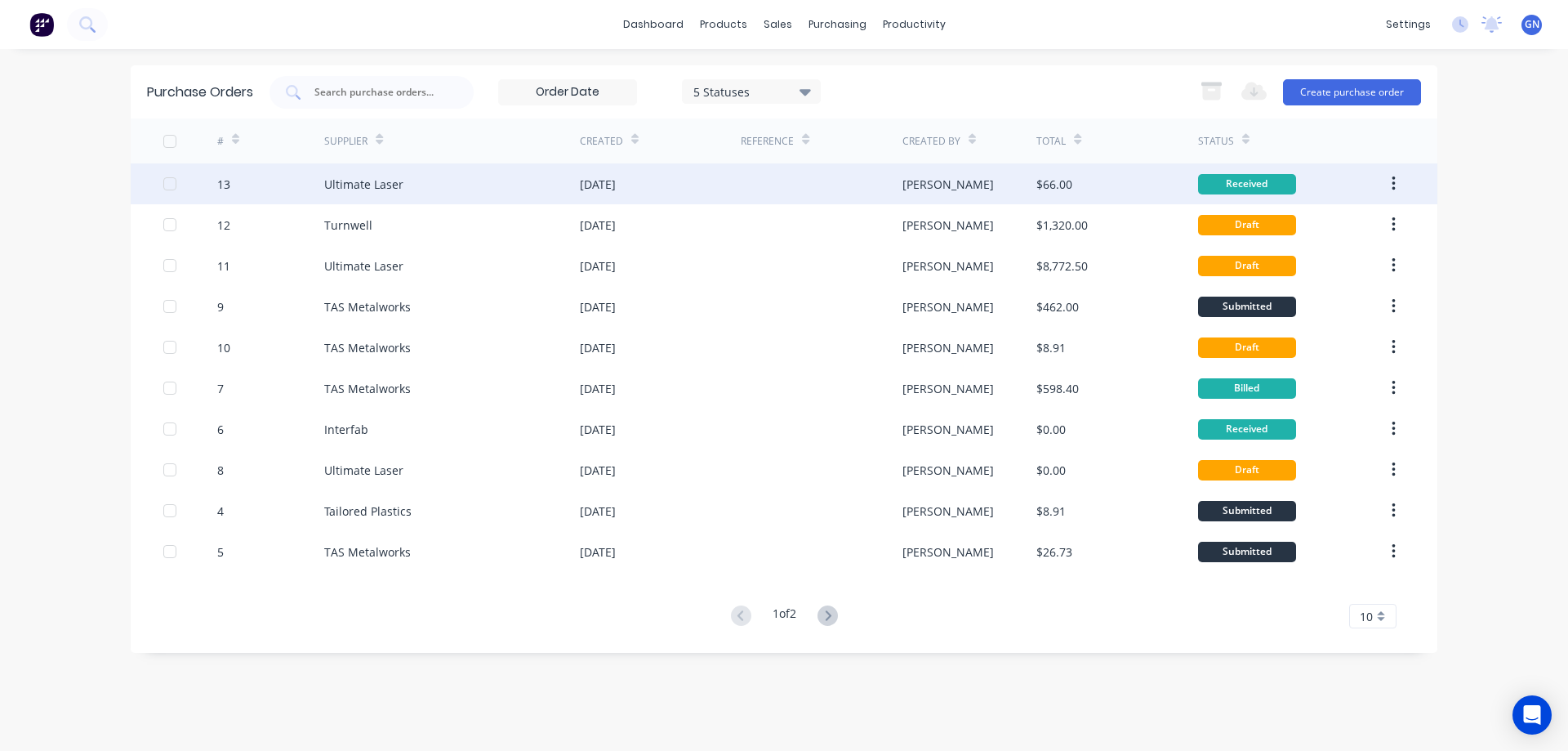
click at [719, 183] on div "[DATE]" at bounding box center [660, 184] width 161 height 41
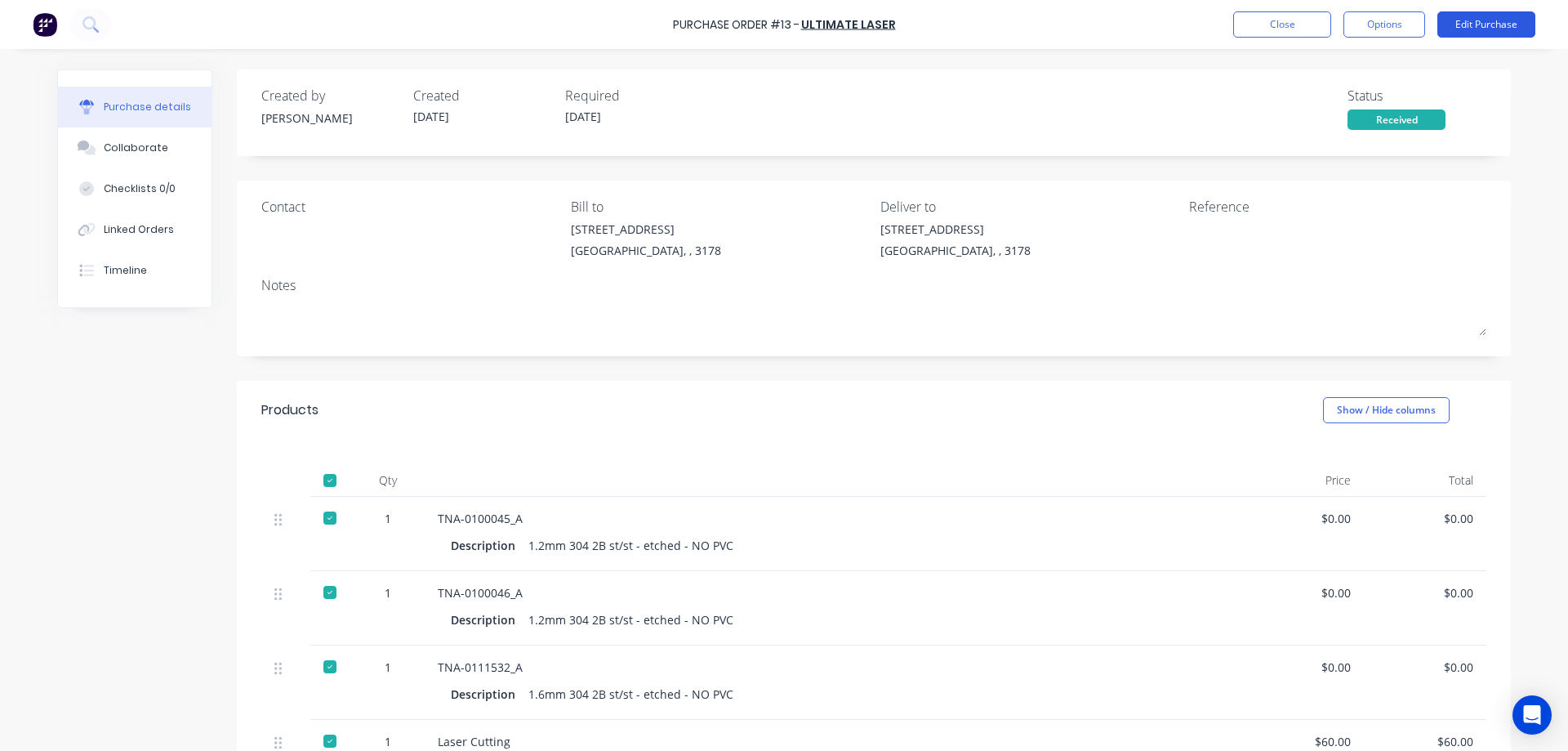
click at [1468, 22] on button "Edit Purchase" at bounding box center [1486, 25] width 98 height 26
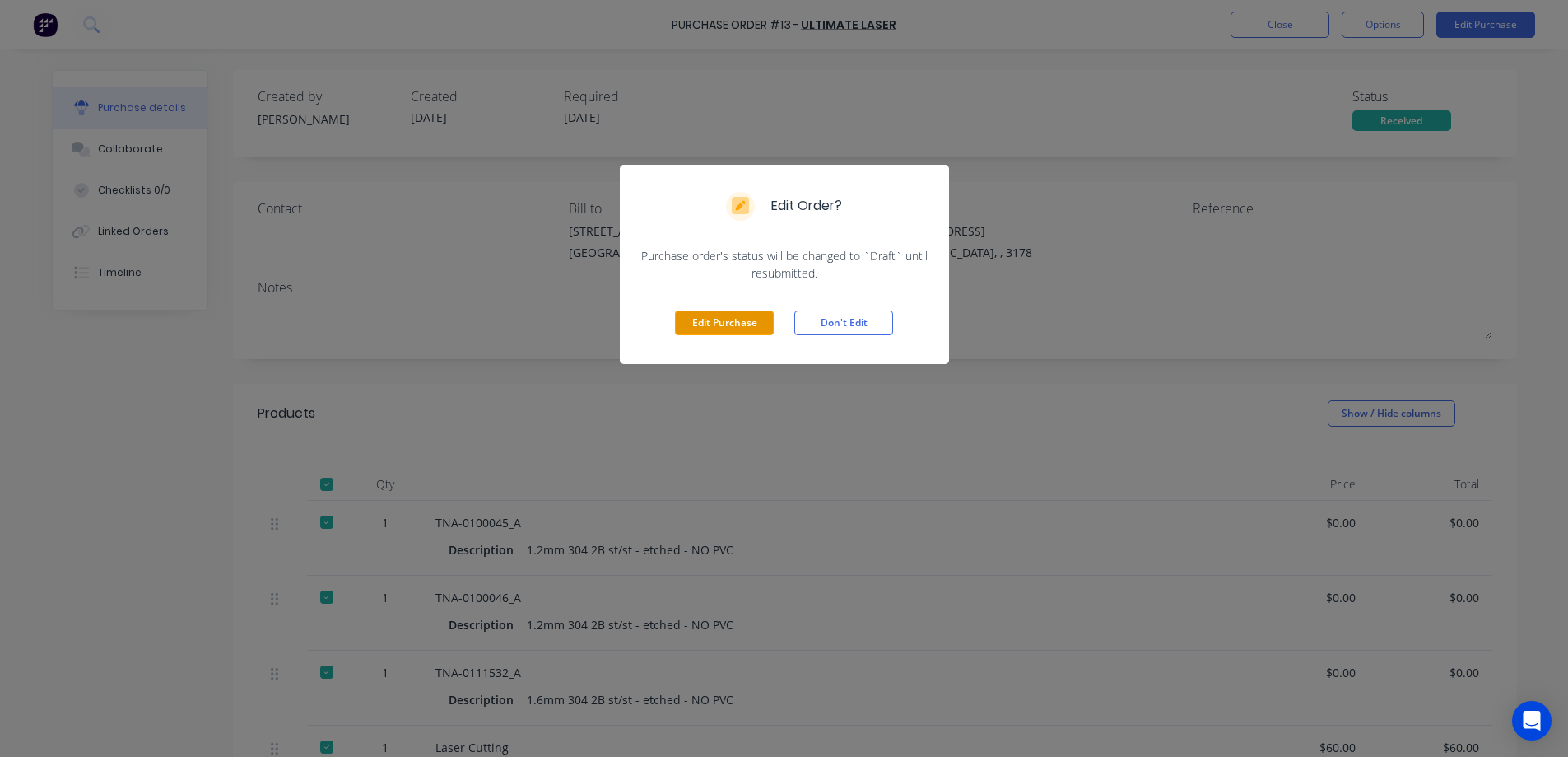
click at [725, 317] on button "Edit Purchase" at bounding box center [724, 323] width 99 height 25
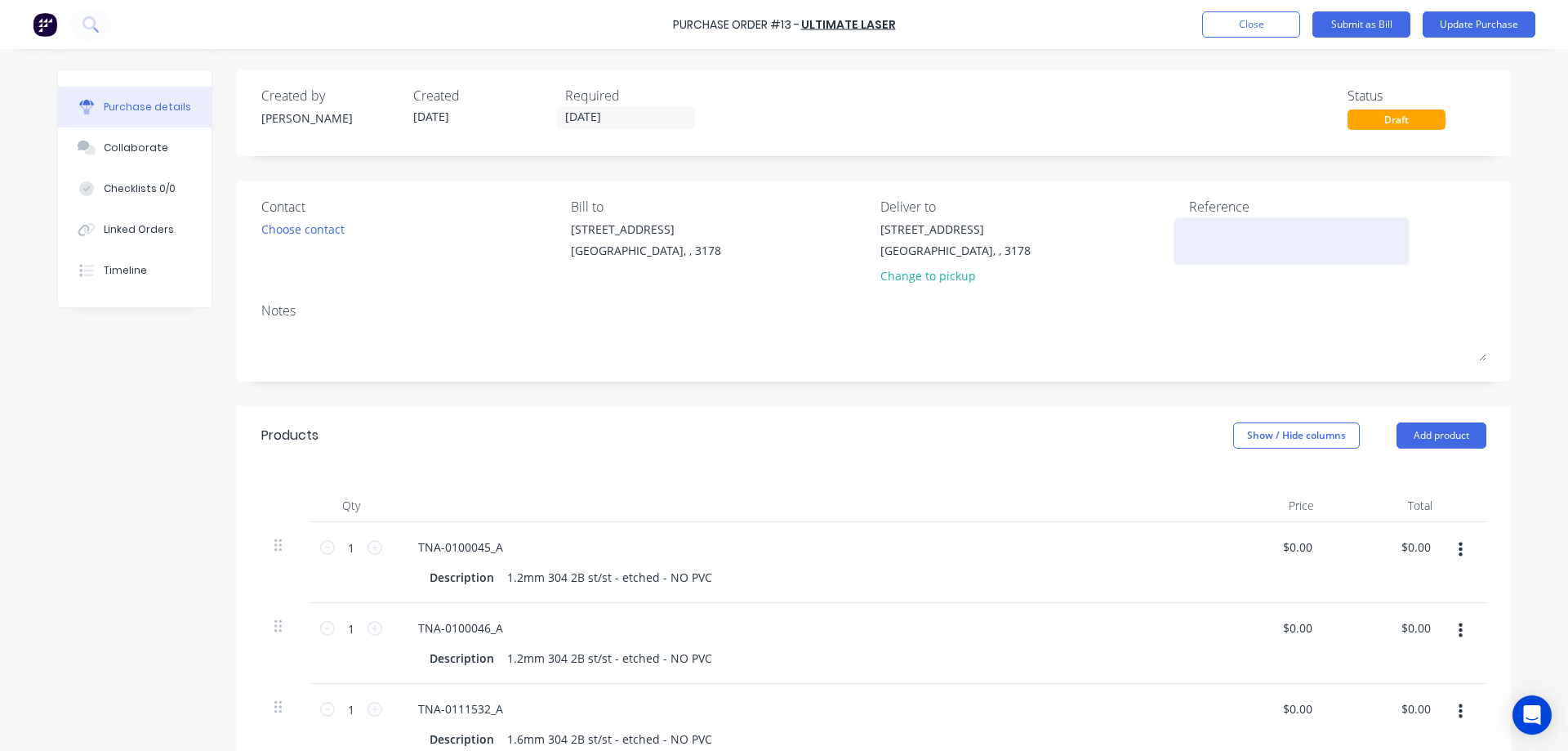
click at [1196, 237] on textarea at bounding box center [1291, 239] width 204 height 37
click at [1239, 23] on button "Close" at bounding box center [1251, 25] width 98 height 26
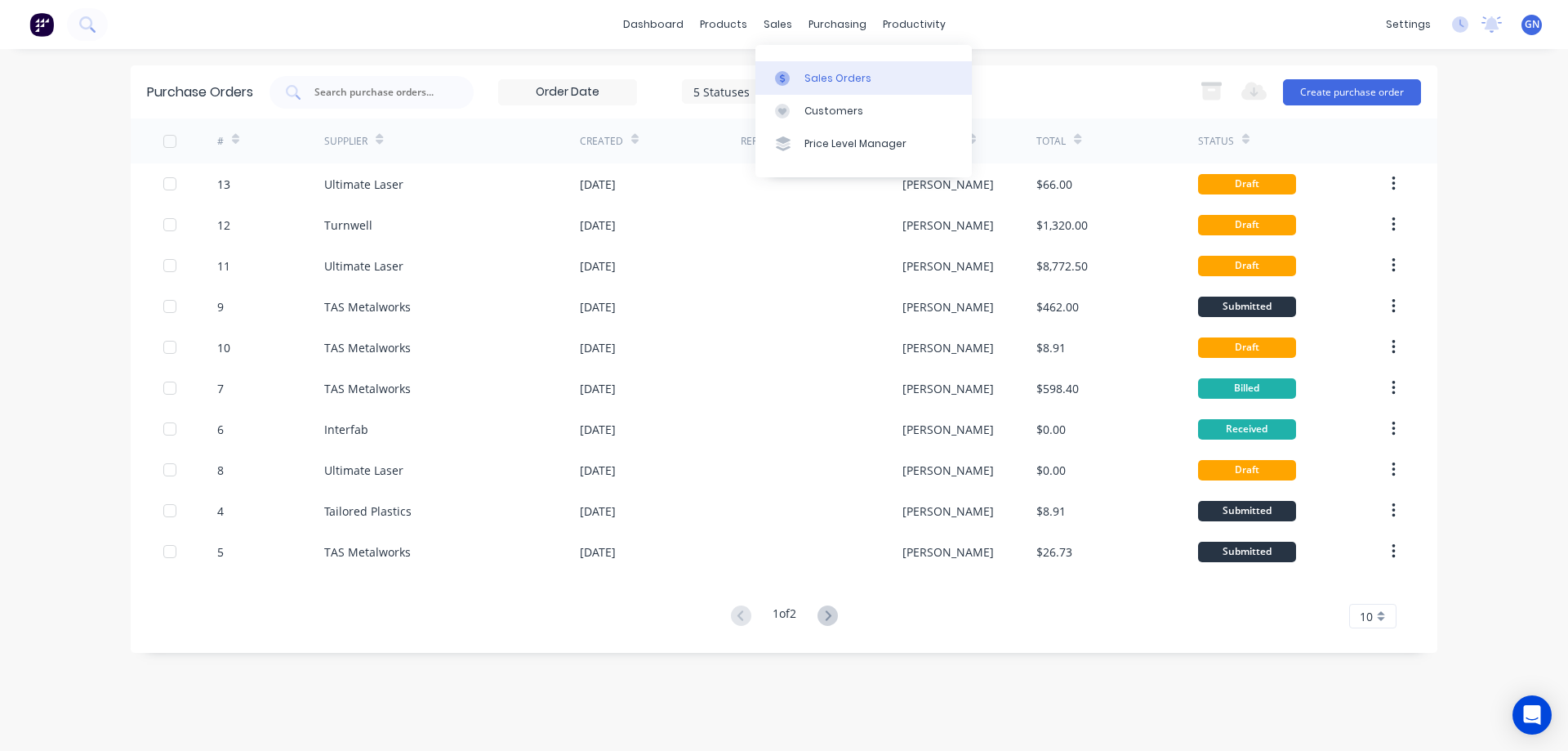
click at [829, 75] on div "Sales Orders" at bounding box center [837, 78] width 67 height 15
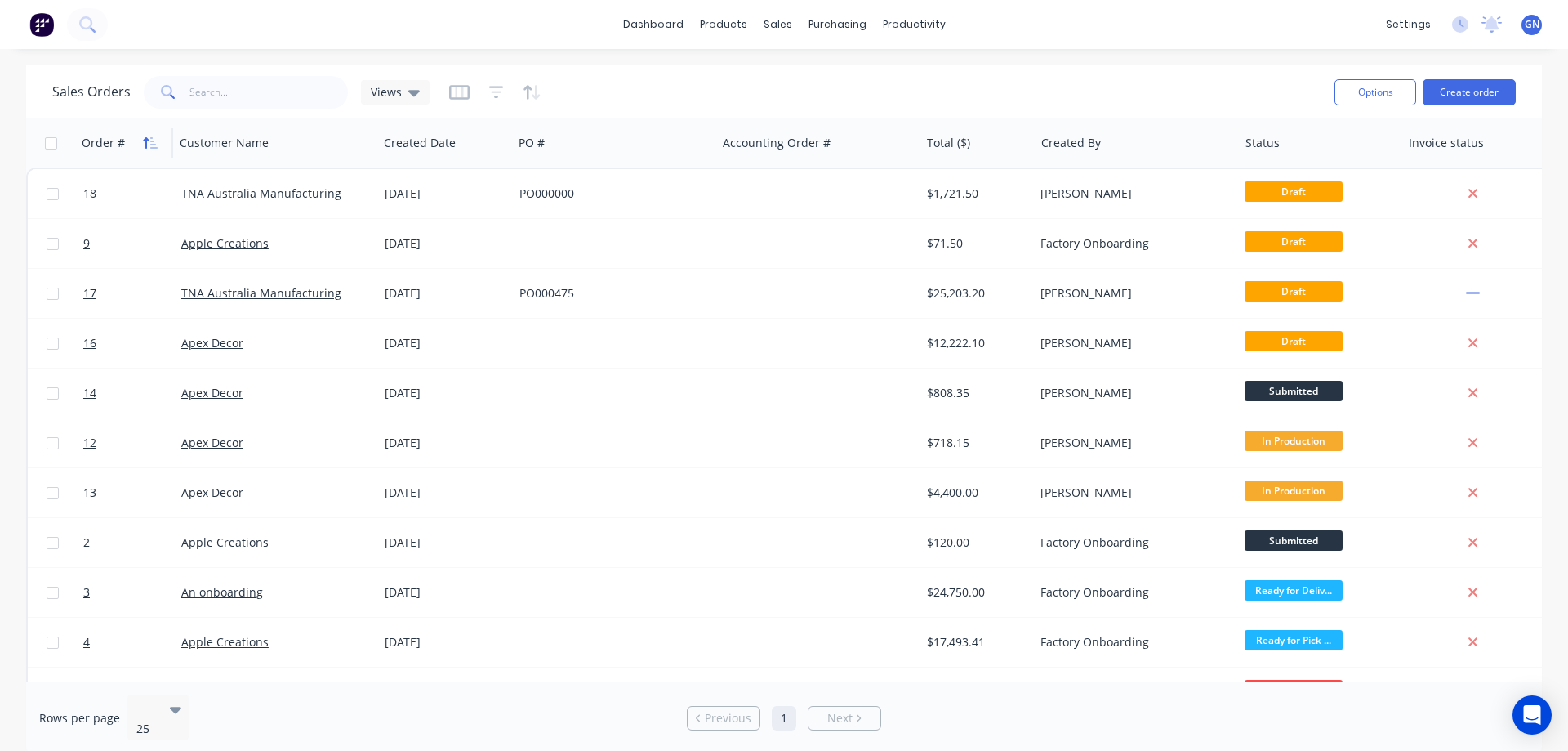
click at [150, 143] on icon "button" at bounding box center [150, 143] width 15 height 13
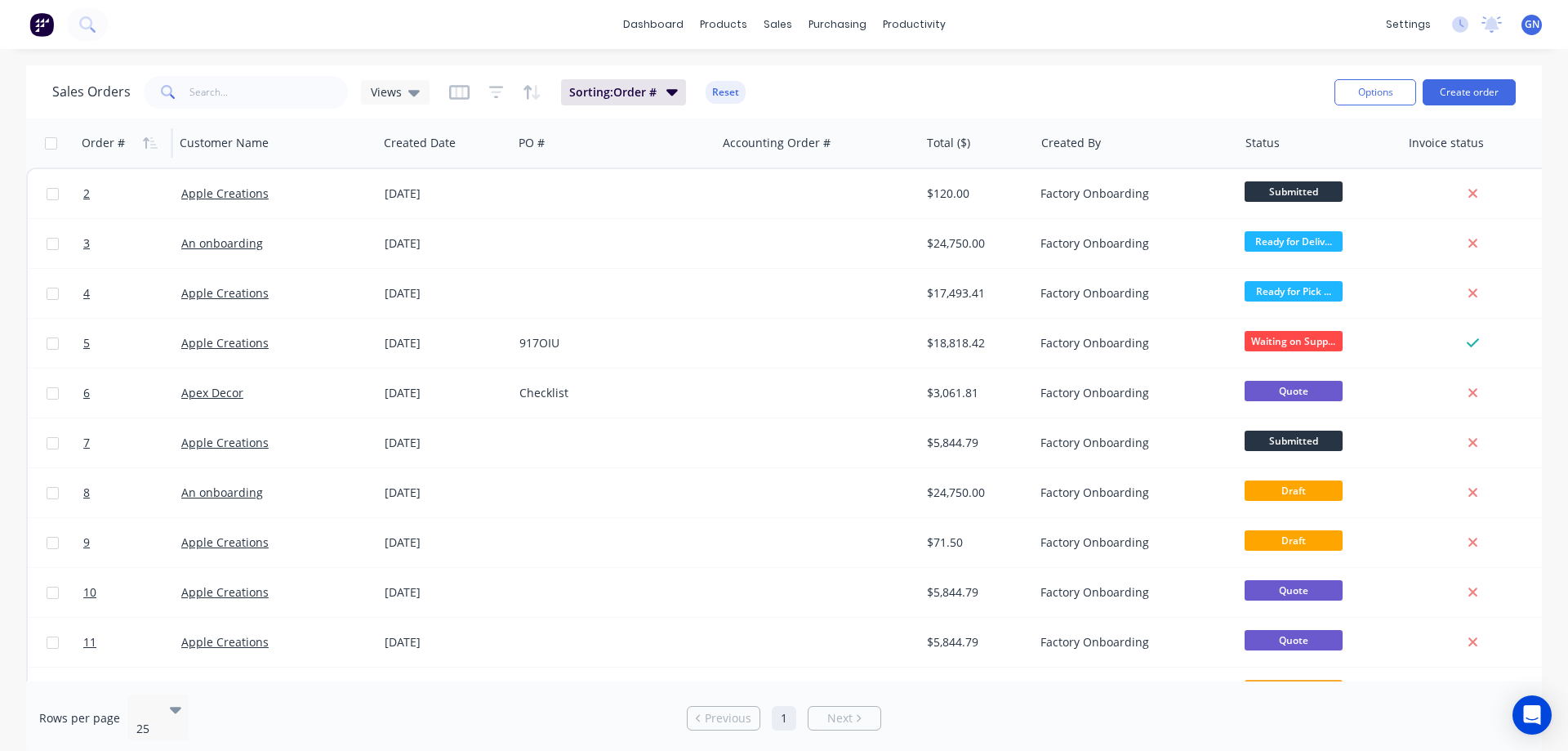
click at [150, 143] on icon "button" at bounding box center [150, 143] width 15 height 13
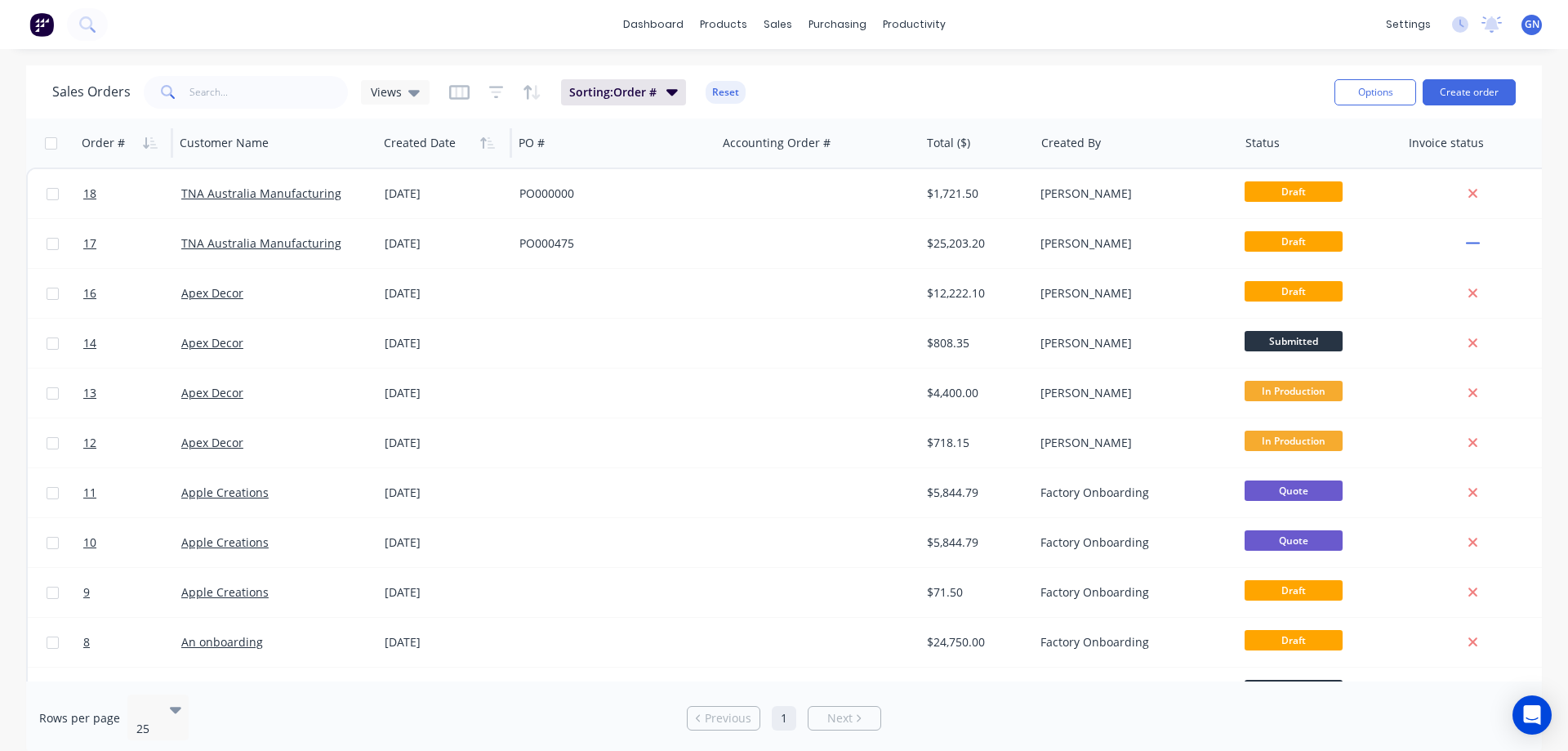
click at [414, 151] on div at bounding box center [442, 143] width 116 height 33
click at [95, 143] on div "Order #" at bounding box center [103, 143] width 44 height 16
click at [148, 142] on icon "button" at bounding box center [150, 143] width 15 height 13
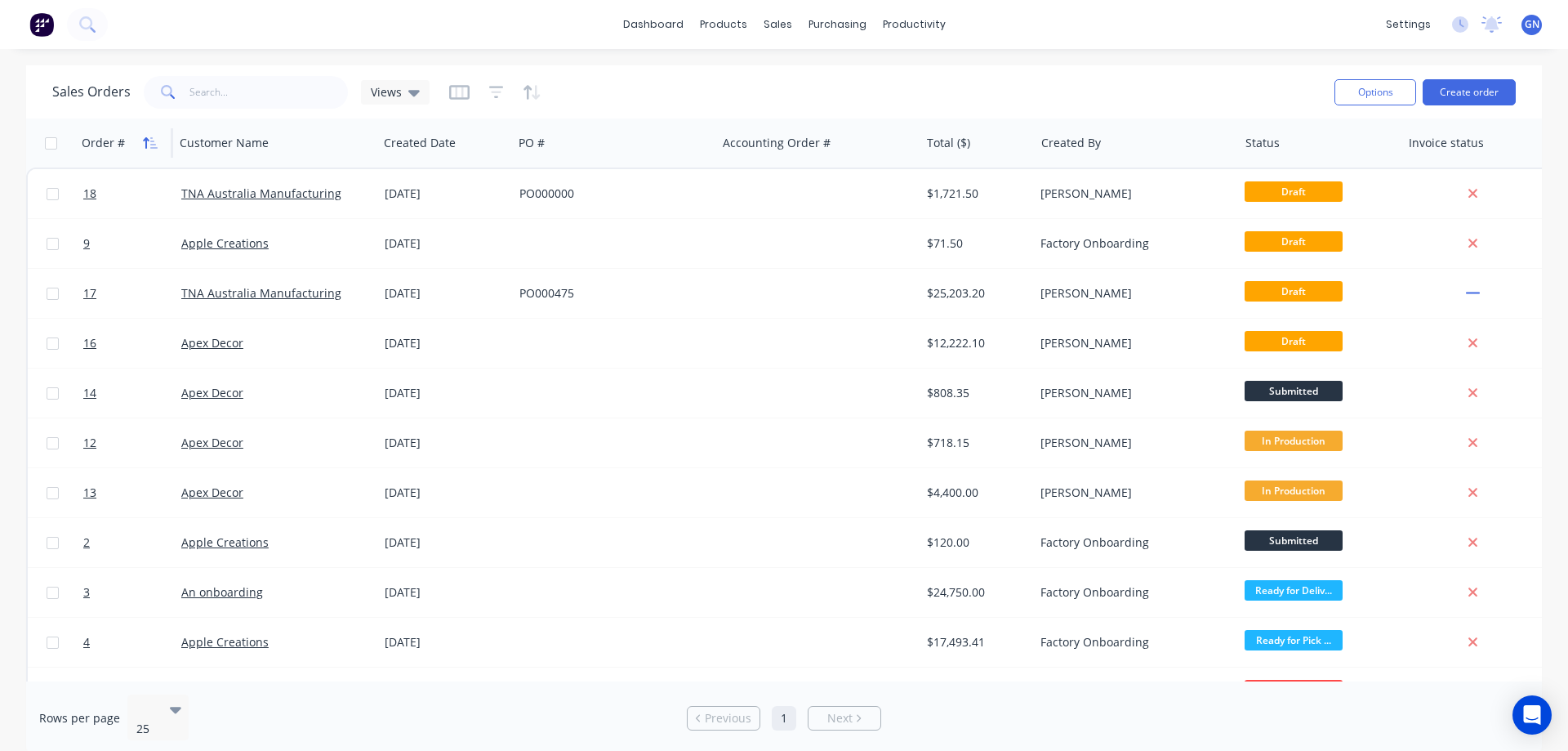
click at [151, 143] on icon "button" at bounding box center [150, 143] width 15 height 13
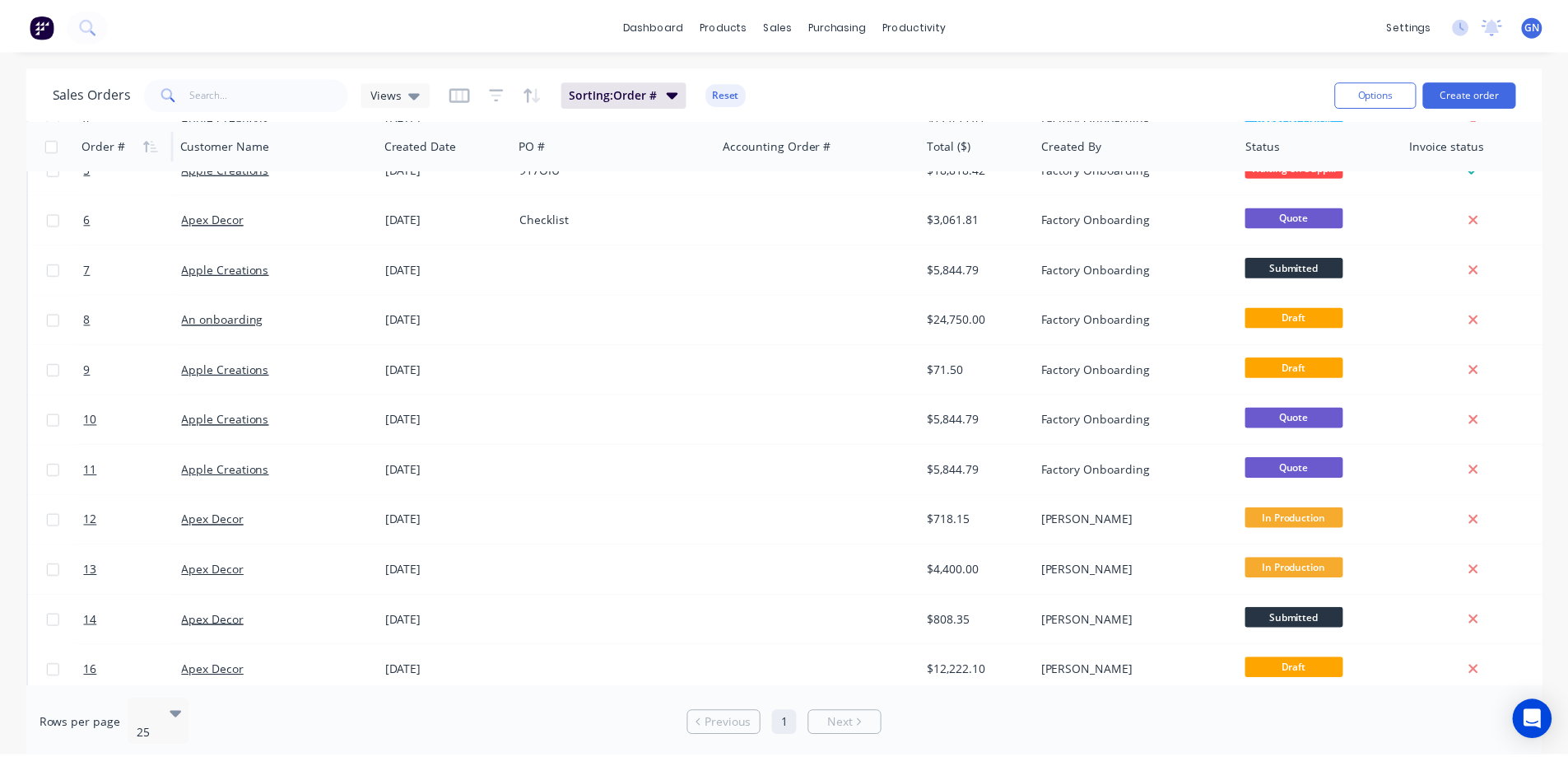
scroll to position [294, 0]
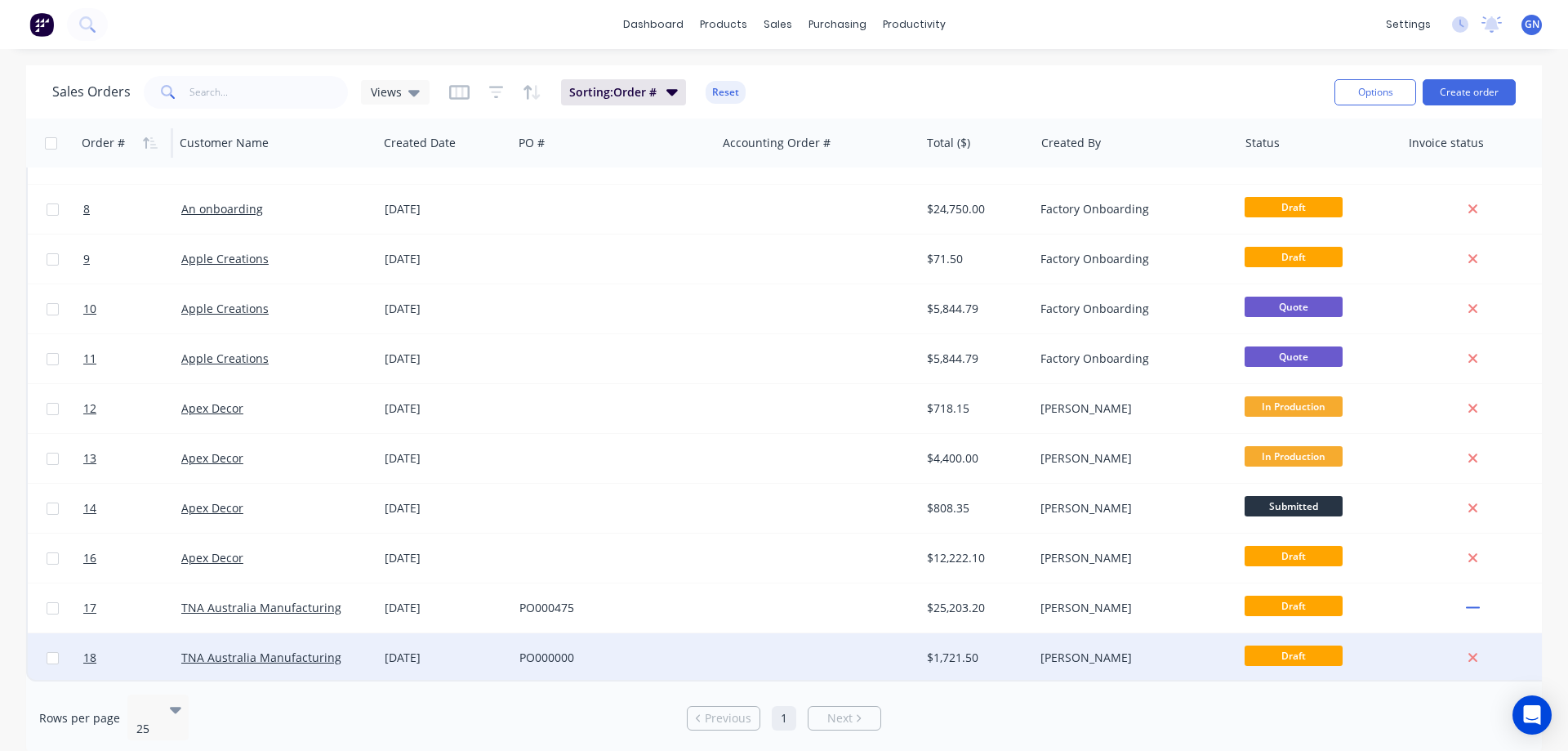
click at [678, 650] on div "PO000000" at bounding box center [610, 658] width 181 height 16
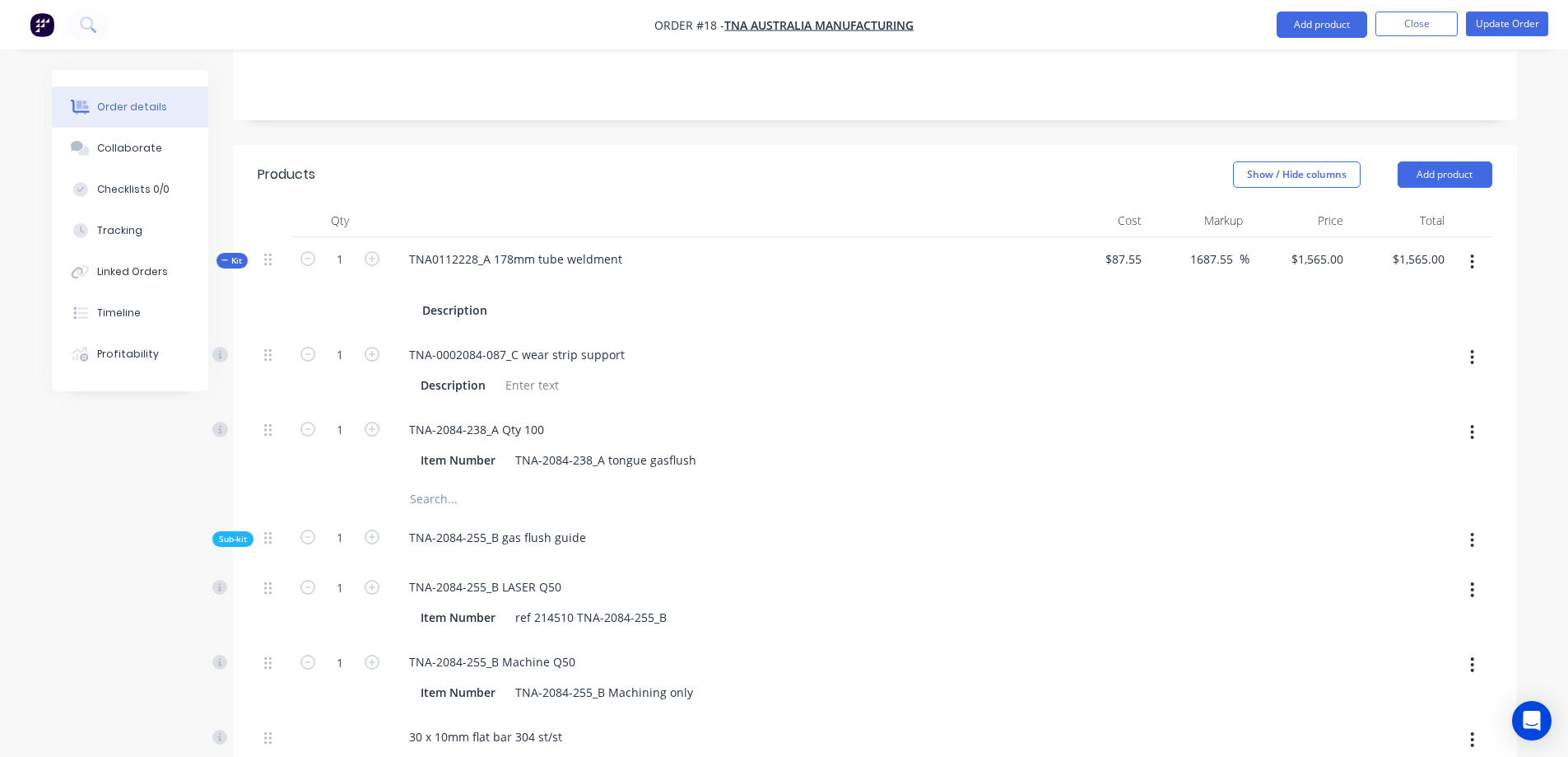
scroll to position [356, 0]
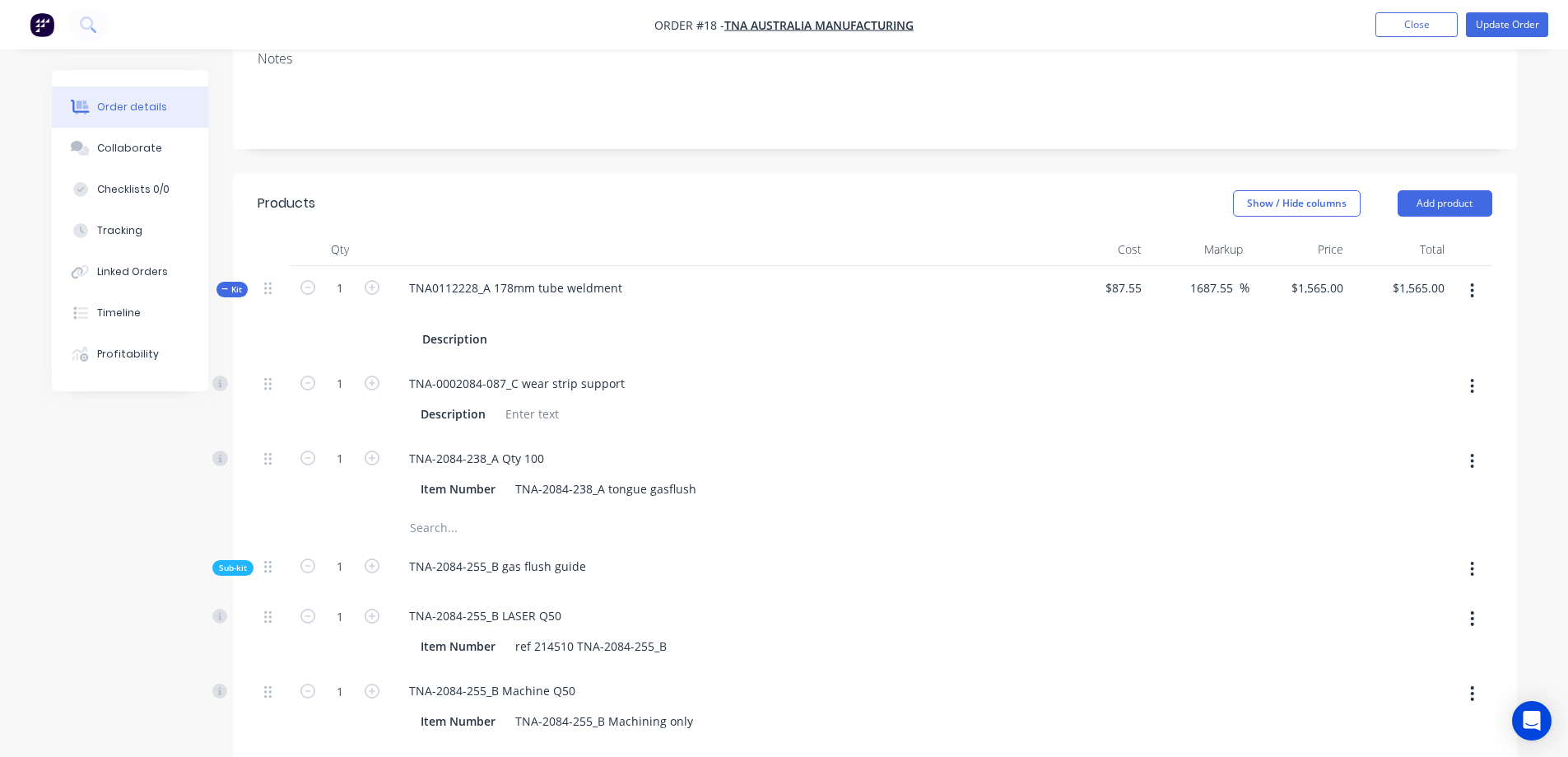
click at [227, 285] on icon at bounding box center [225, 289] width 7 height 8
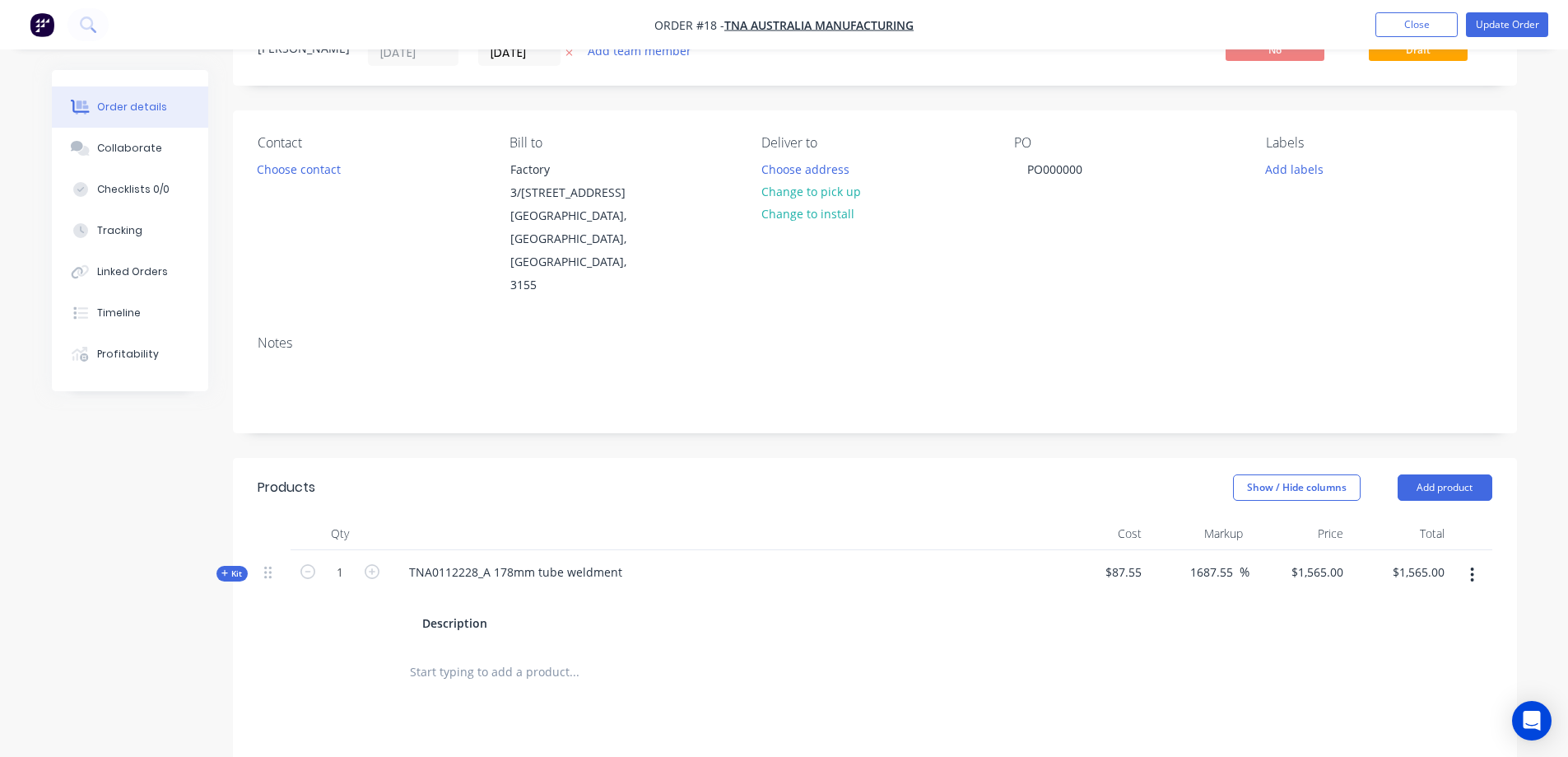
scroll to position [0, 0]
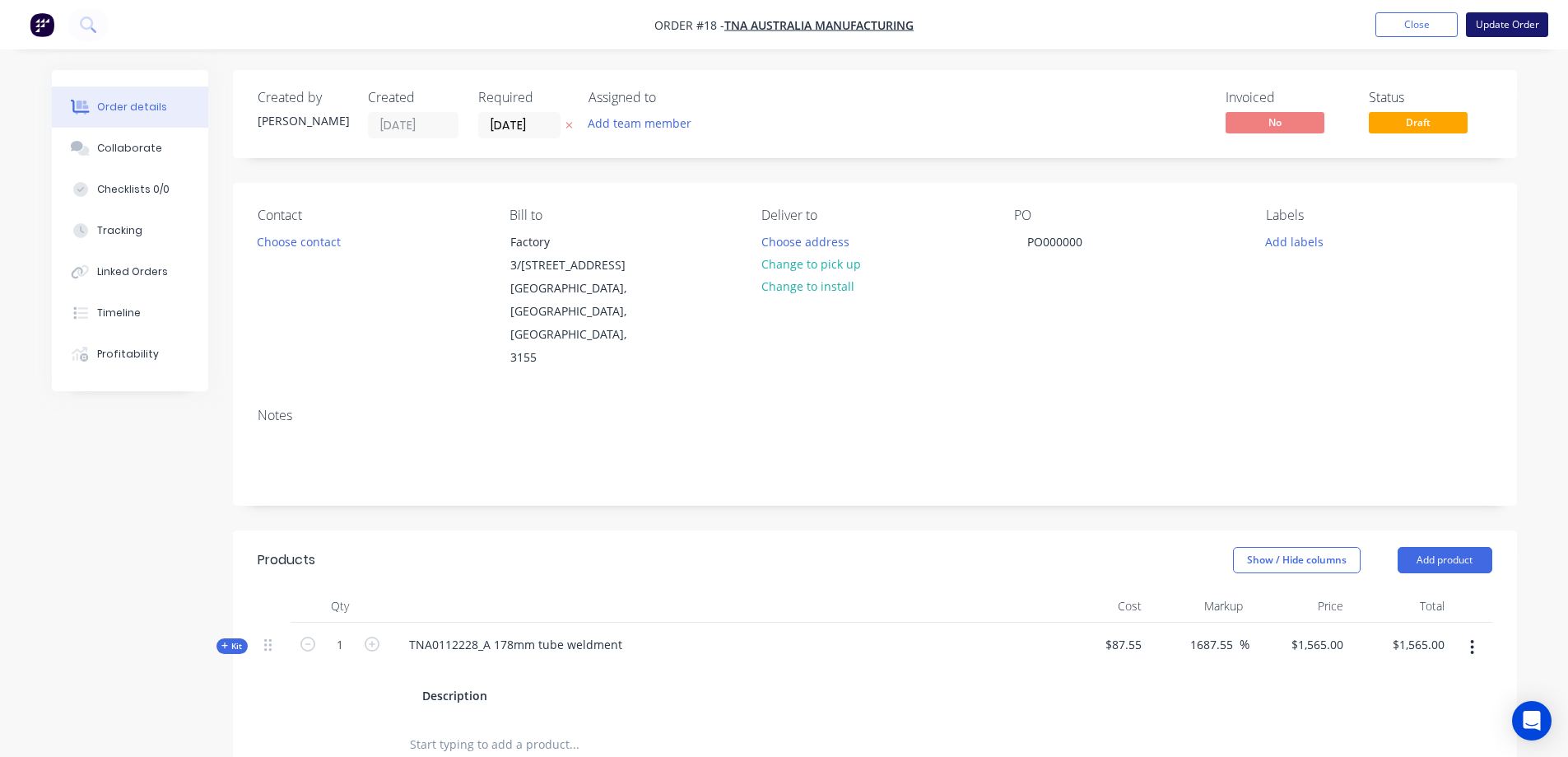
click at [1492, 25] on button "Update Order" at bounding box center [1507, 25] width 82 height 25
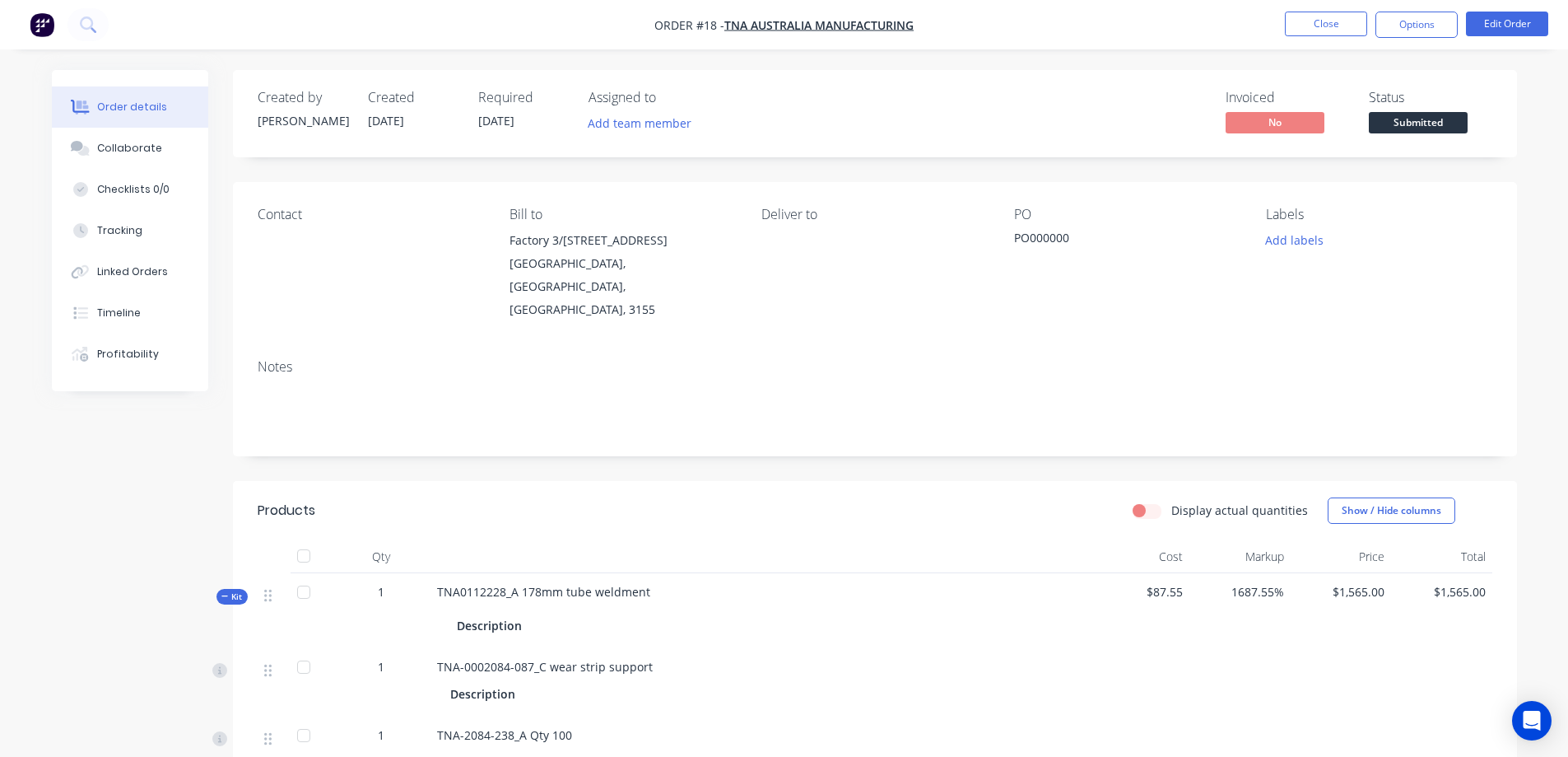
click at [233, 590] on span "Kit" at bounding box center [233, 596] width 22 height 12
click at [1412, 27] on button "Options" at bounding box center [1416, 25] width 82 height 27
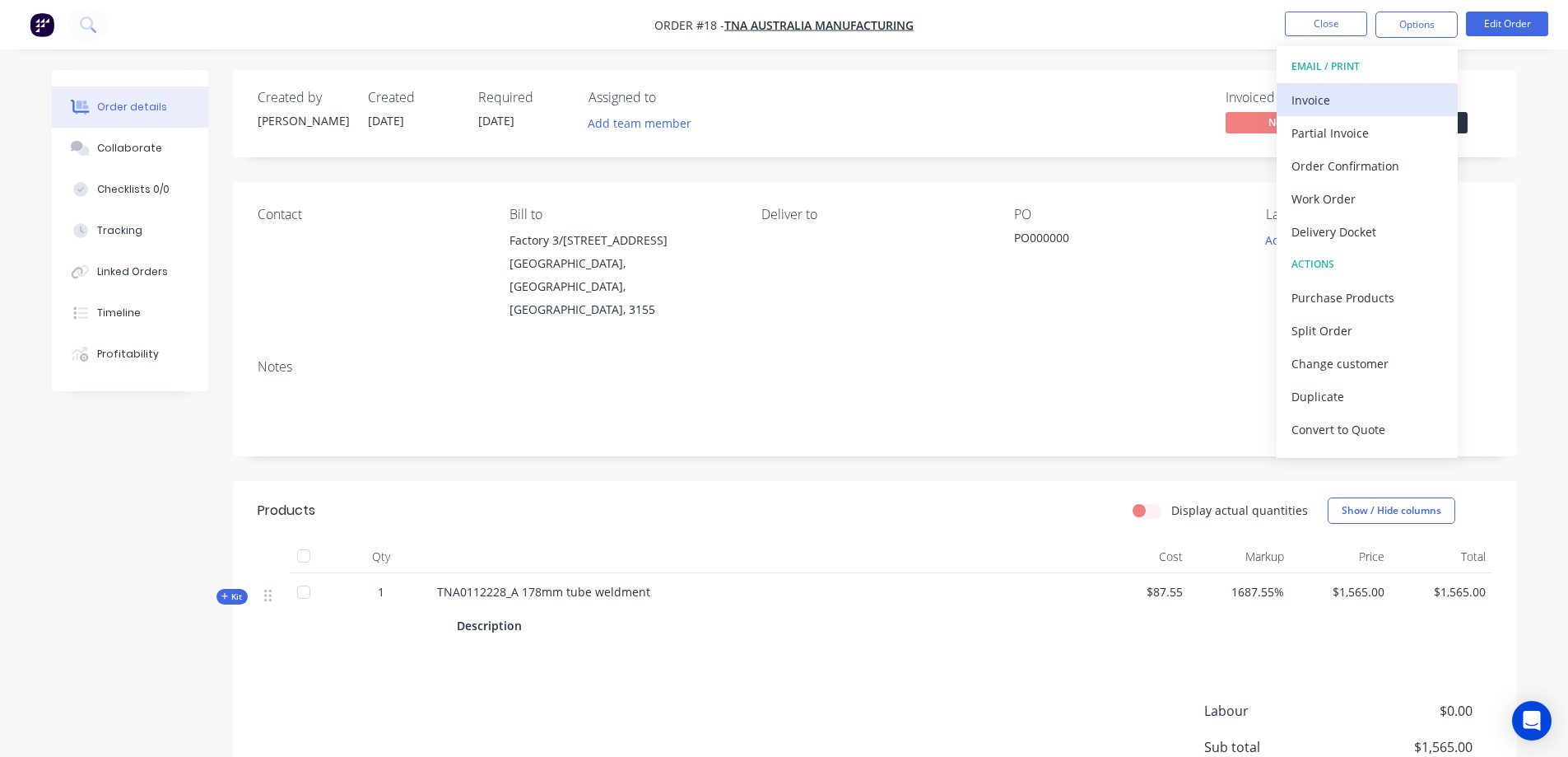
click at [1314, 99] on div "Invoice" at bounding box center [1367, 100] width 151 height 24
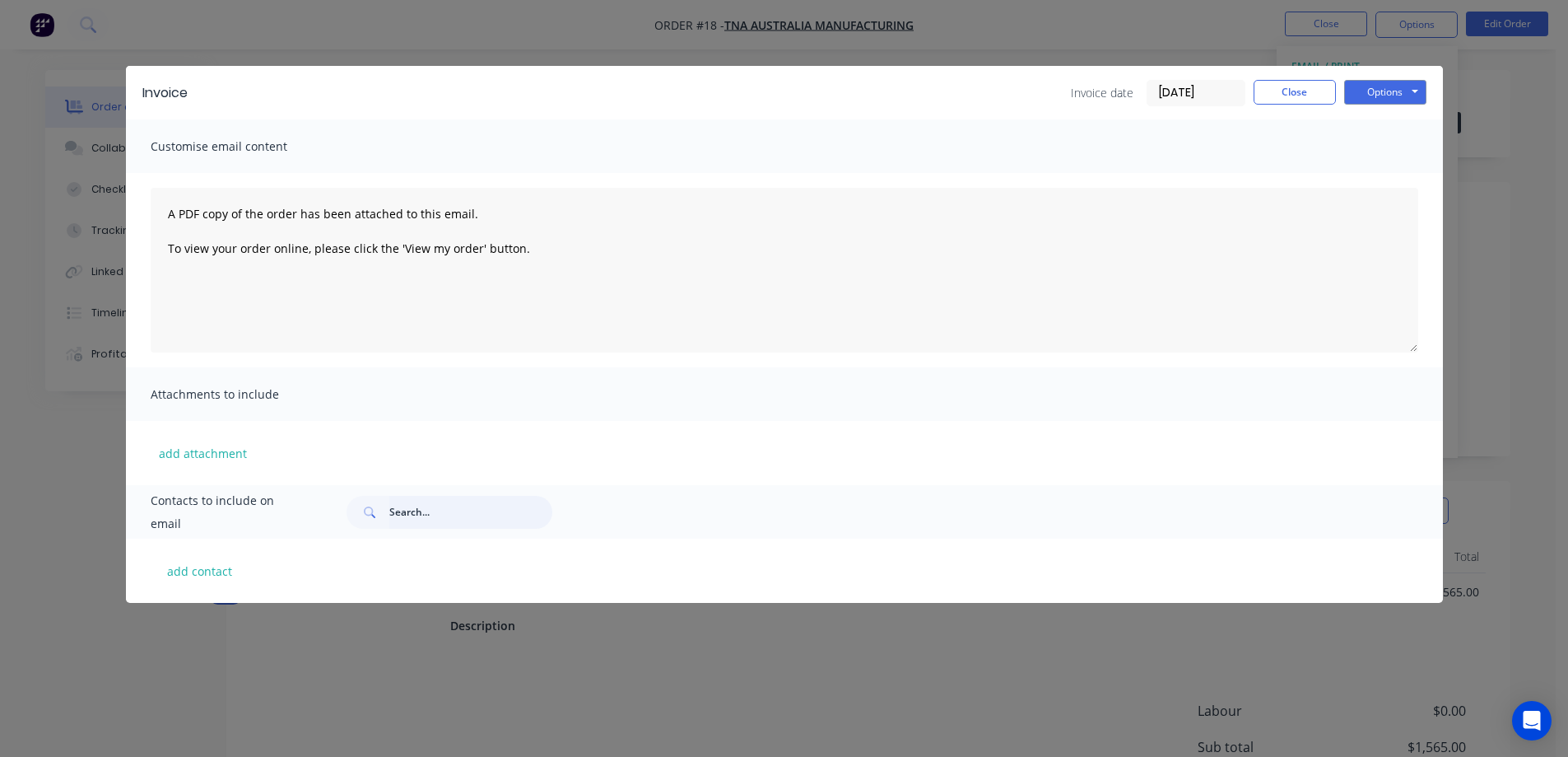
click at [415, 513] on input "text" at bounding box center [471, 513] width 163 height 33
type input "g"
click at [1374, 91] on button "Options" at bounding box center [1384, 92] width 82 height 25
click at [1389, 117] on button "Preview" at bounding box center [1396, 121] width 105 height 27
click at [1292, 88] on button "Close" at bounding box center [1294, 92] width 82 height 25
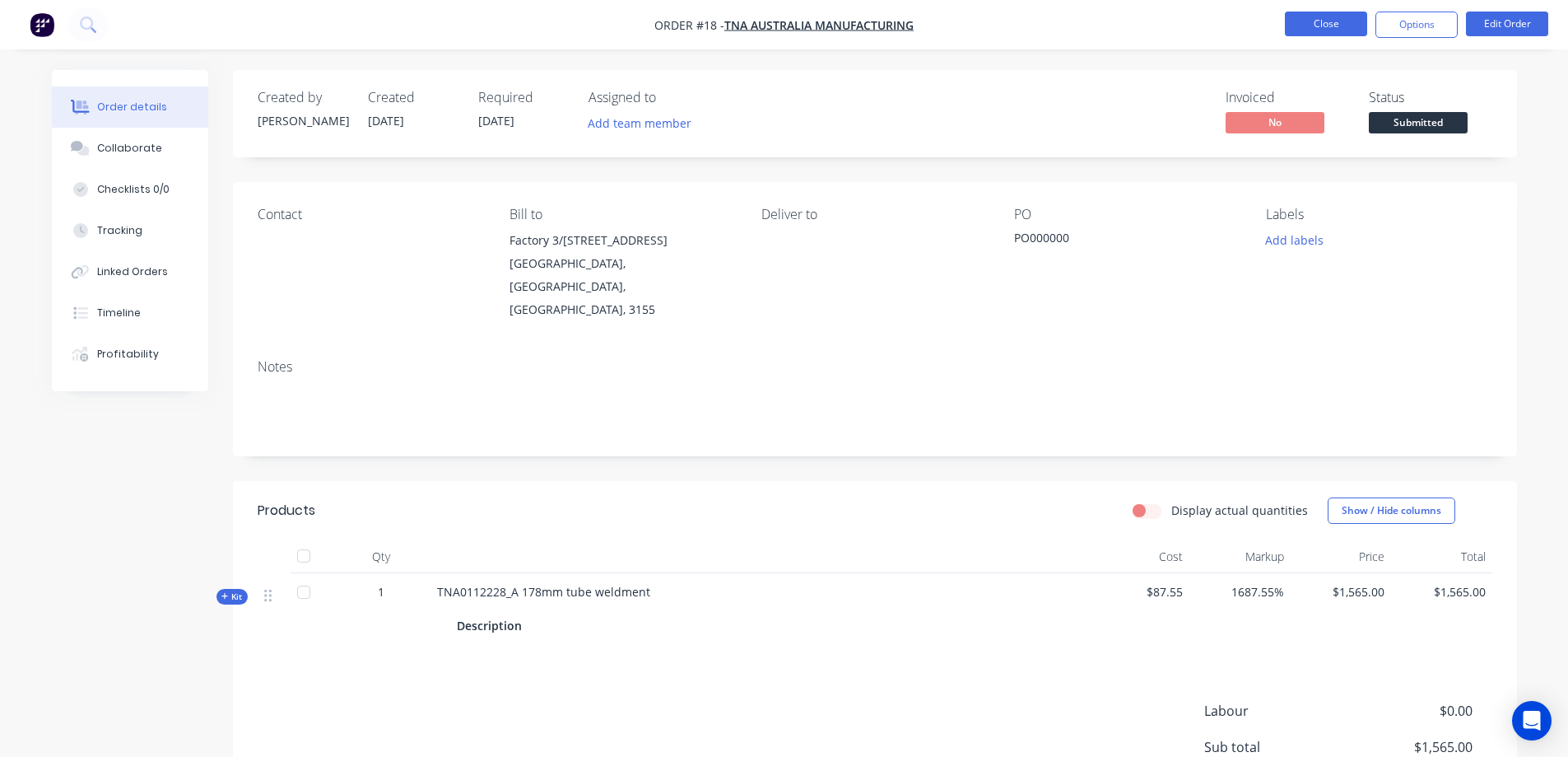
click at [1321, 25] on button "Close" at bounding box center [1325, 24] width 82 height 25
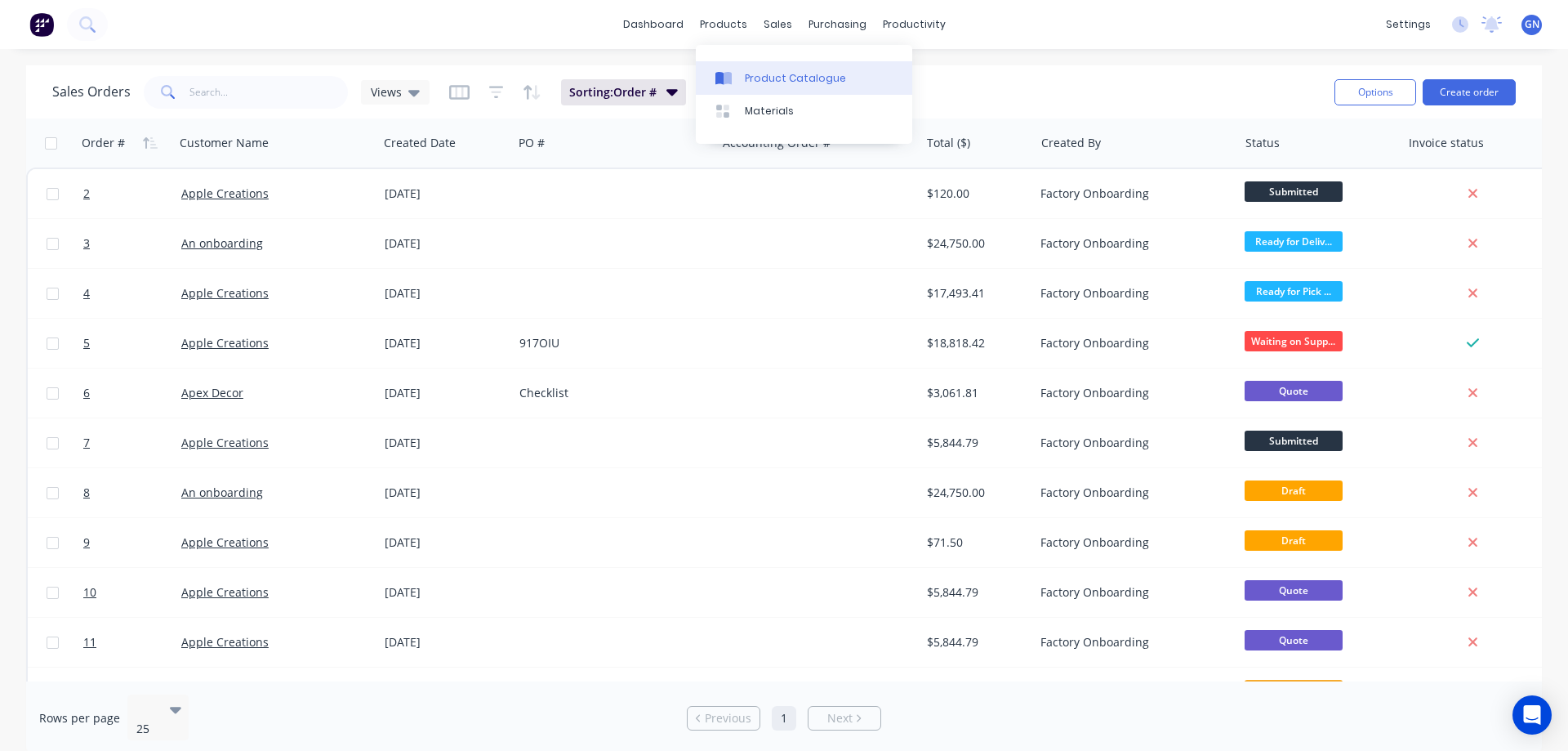
click at [765, 84] on div "Product Catalogue" at bounding box center [795, 78] width 101 height 15
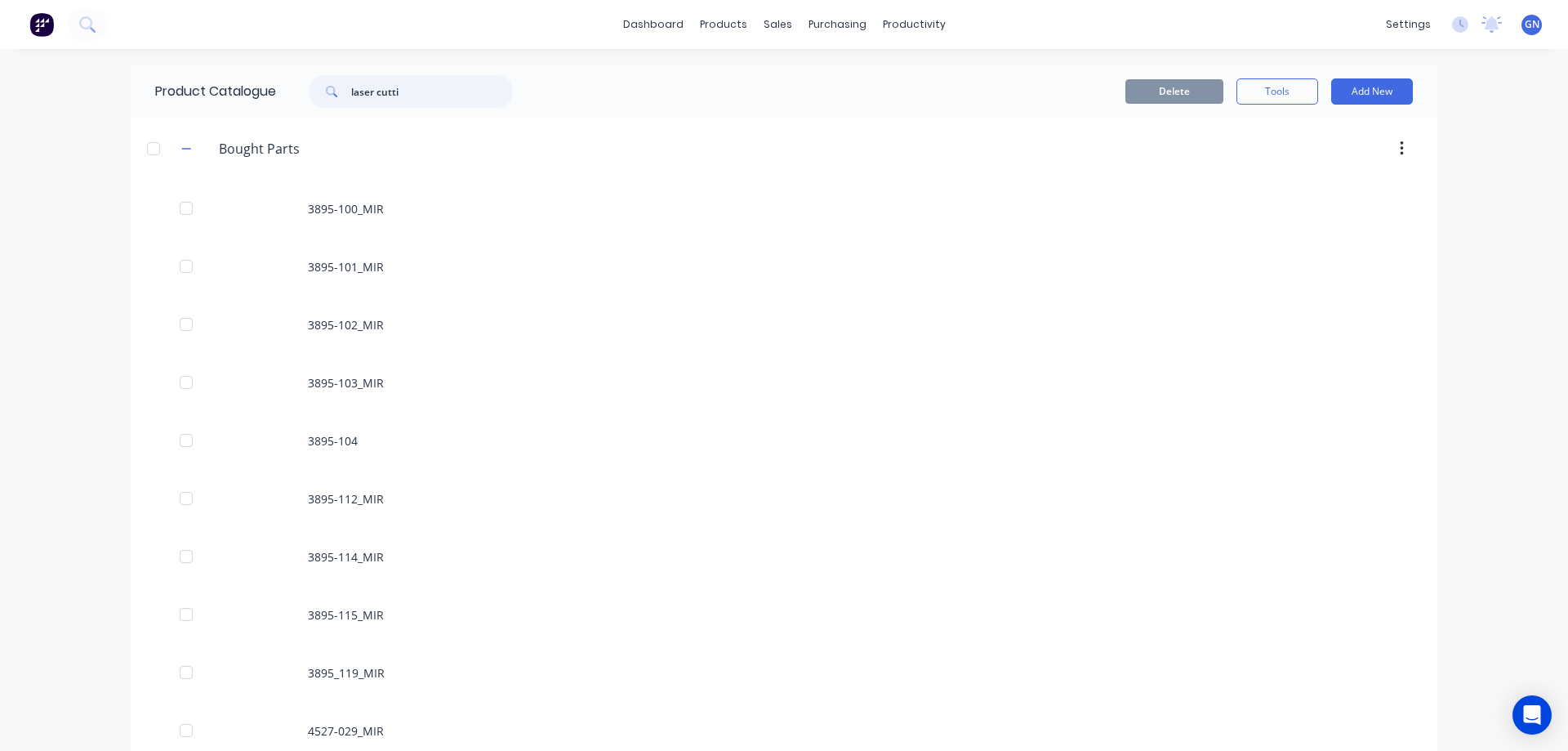
drag, startPoint x: 326, startPoint y: 85, endPoint x: 303, endPoint y: 82, distance: 23.2
click at [303, 82] on div "laser cutti" at bounding box center [403, 92] width 221 height 33
click at [143, 139] on div at bounding box center [153, 149] width 33 height 33
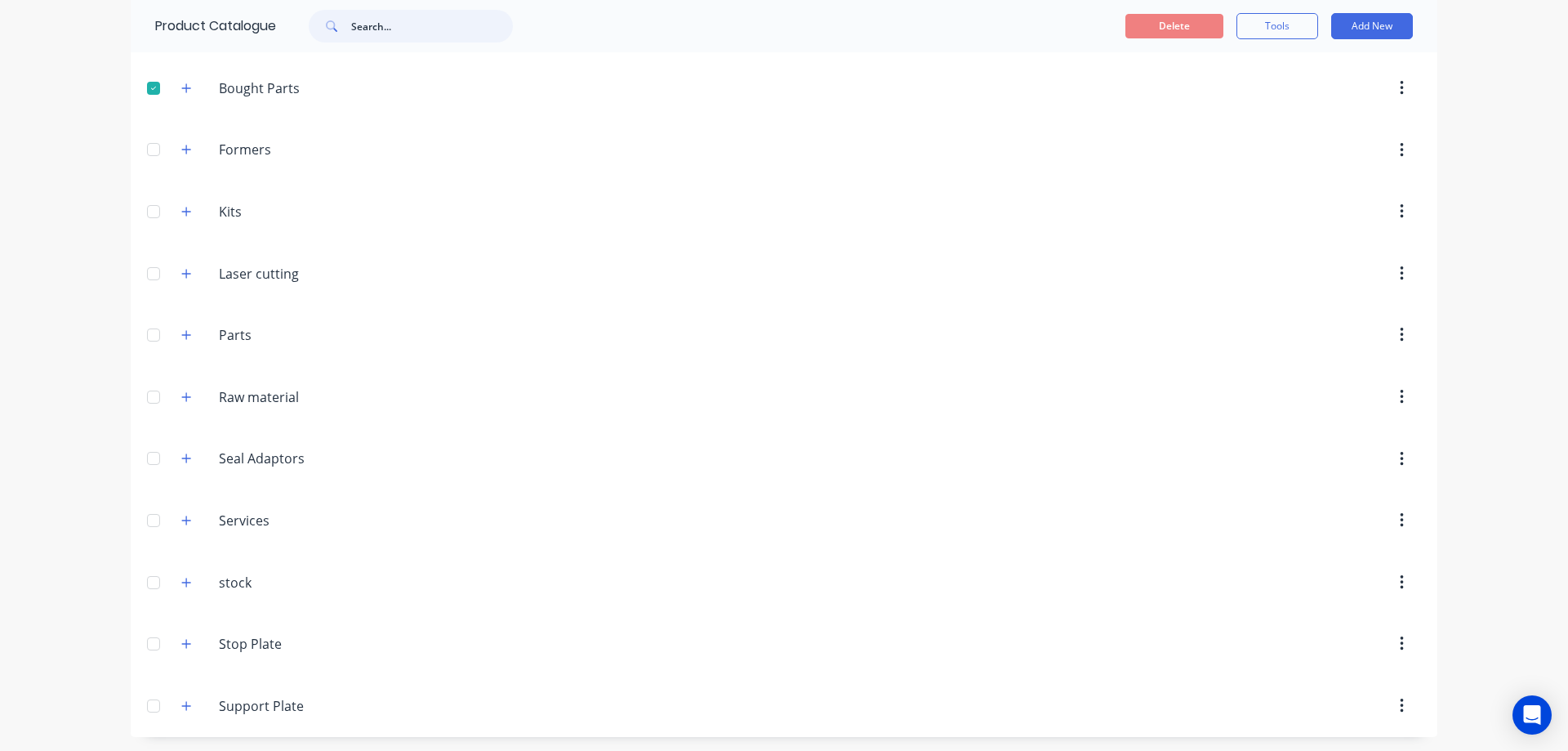
scroll to position [116, 0]
click at [183, 274] on icon "button" at bounding box center [186, 271] width 10 height 12
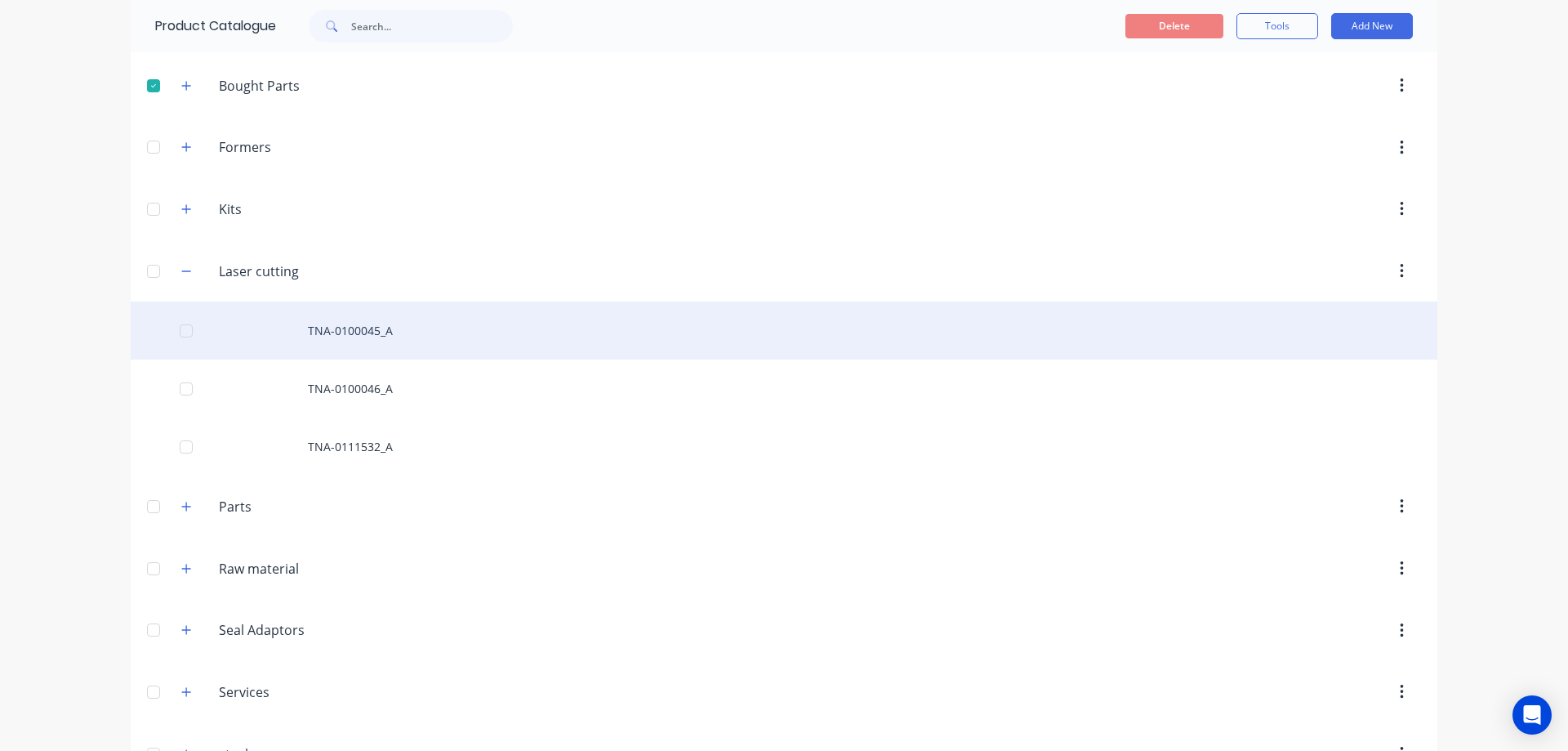
click at [373, 331] on div "TNA-0100045_A" at bounding box center [784, 331] width 1306 height 58
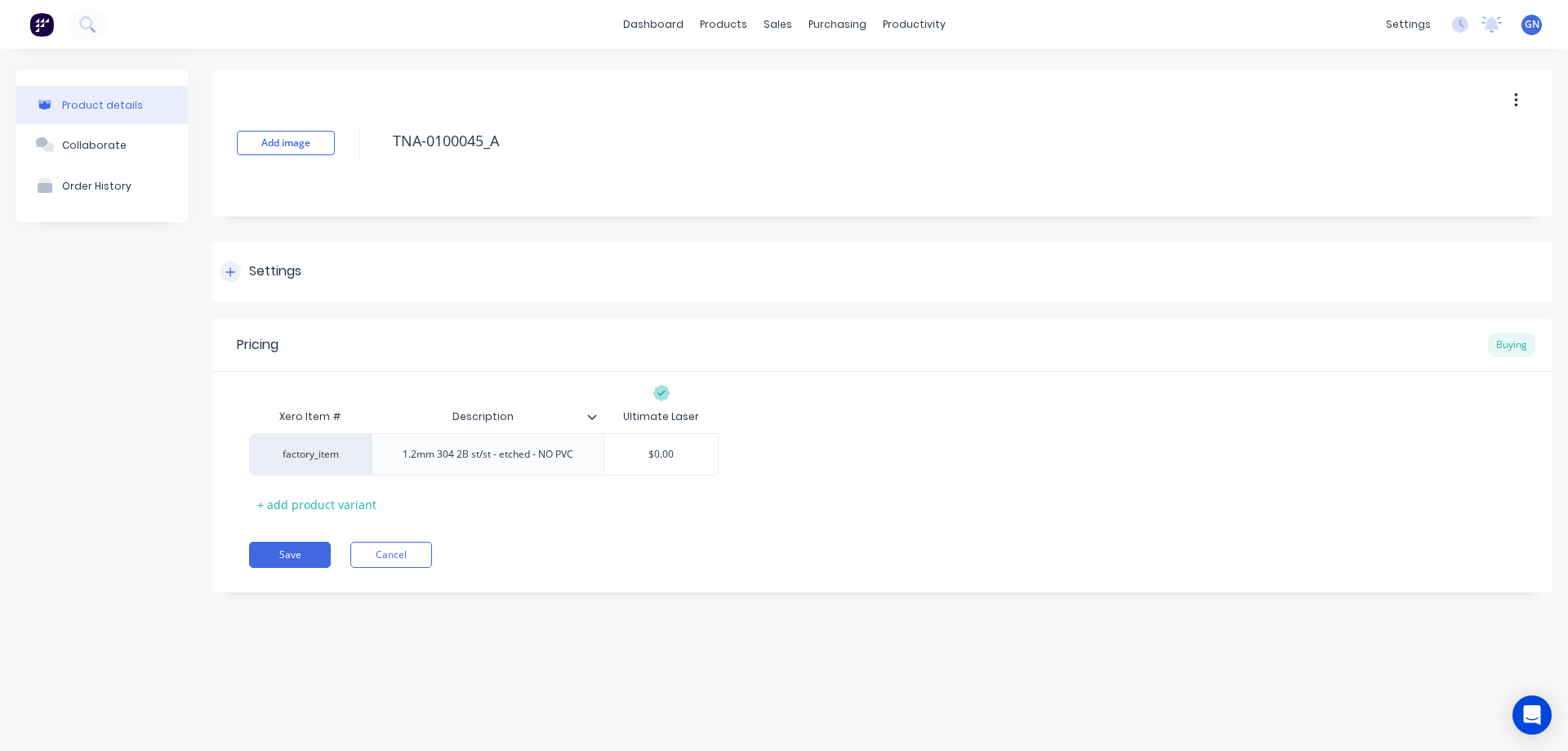
click at [228, 273] on icon at bounding box center [230, 272] width 10 height 12
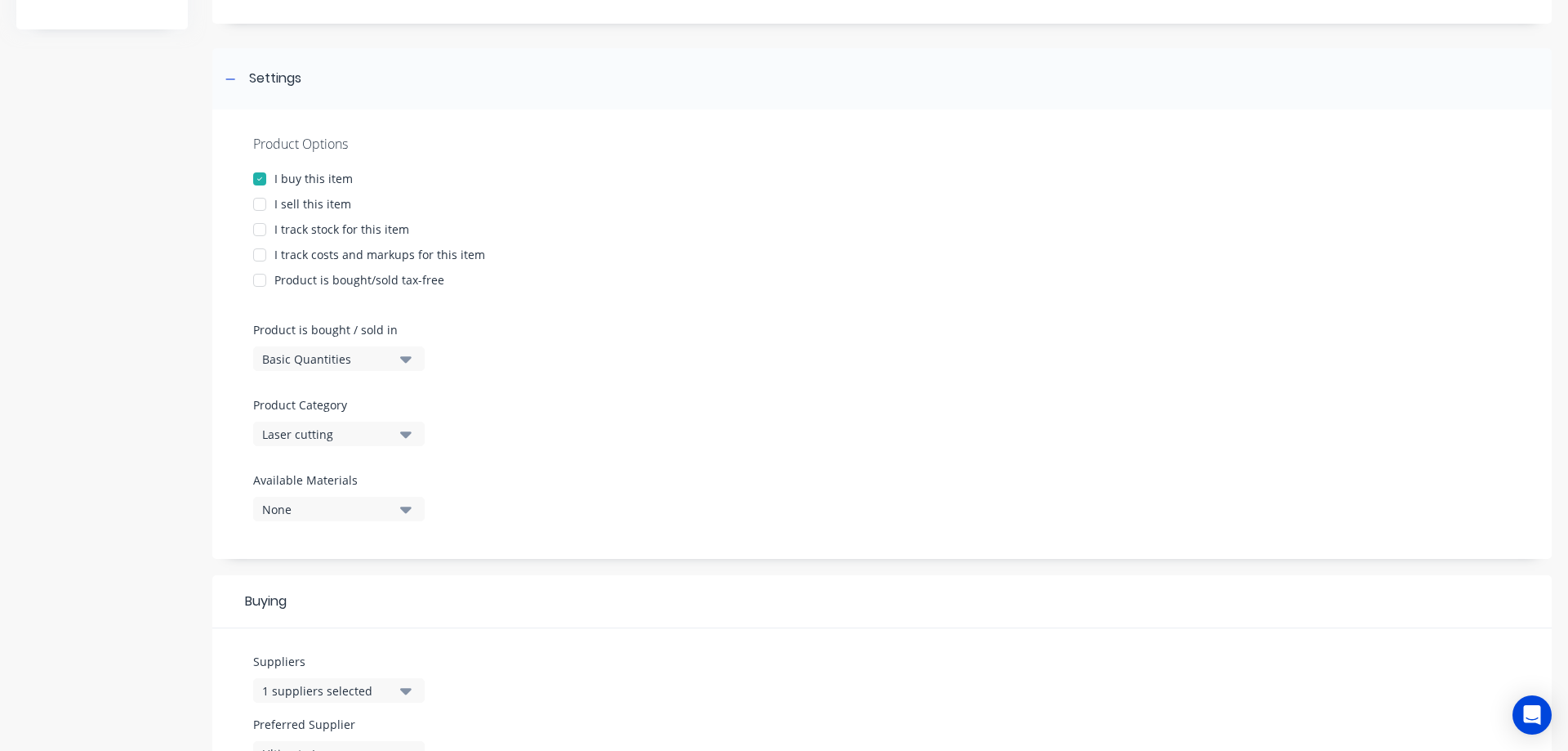
scroll to position [190, 0]
click at [406, 357] on icon "button" at bounding box center [406, 361] width 12 height 18
click at [401, 437] on icon "button" at bounding box center [406, 436] width 12 height 18
click at [405, 438] on icon "button" at bounding box center [406, 437] width 12 height 7
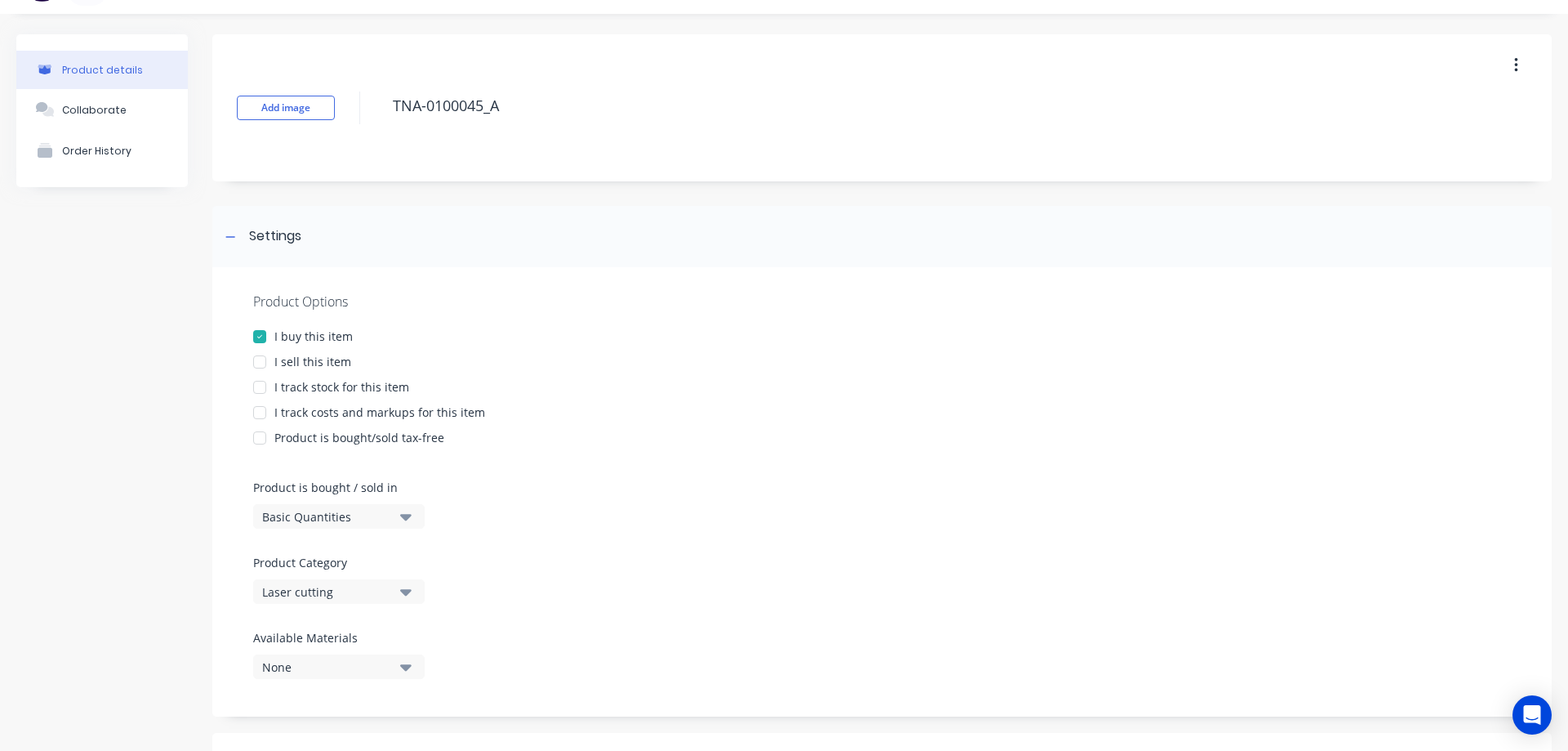
scroll to position [0, 0]
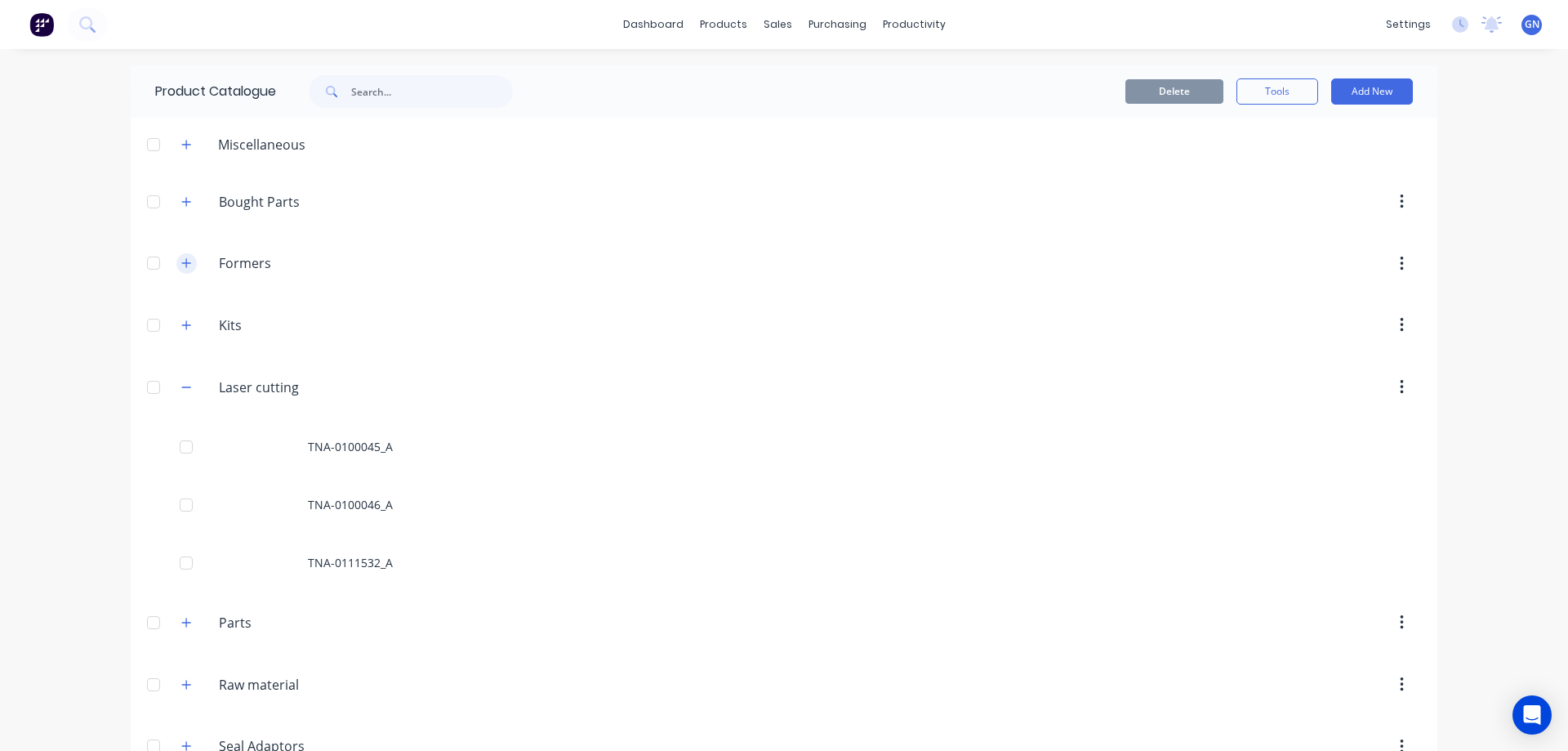
click at [181, 265] on icon "button" at bounding box center [186, 263] width 10 height 12
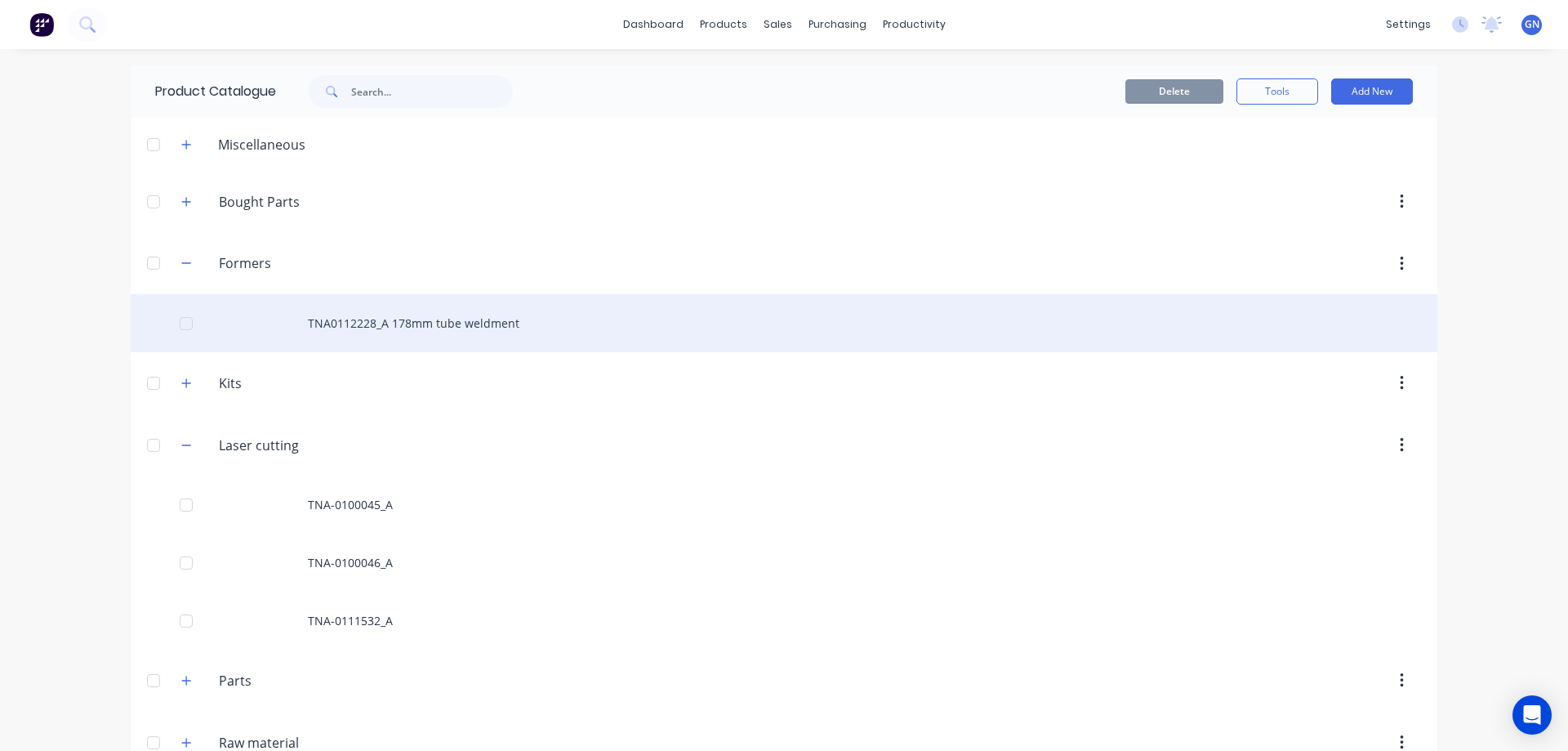
click at [330, 322] on div "TNA0112228_A 178mm tube weldment" at bounding box center [784, 323] width 1306 height 58
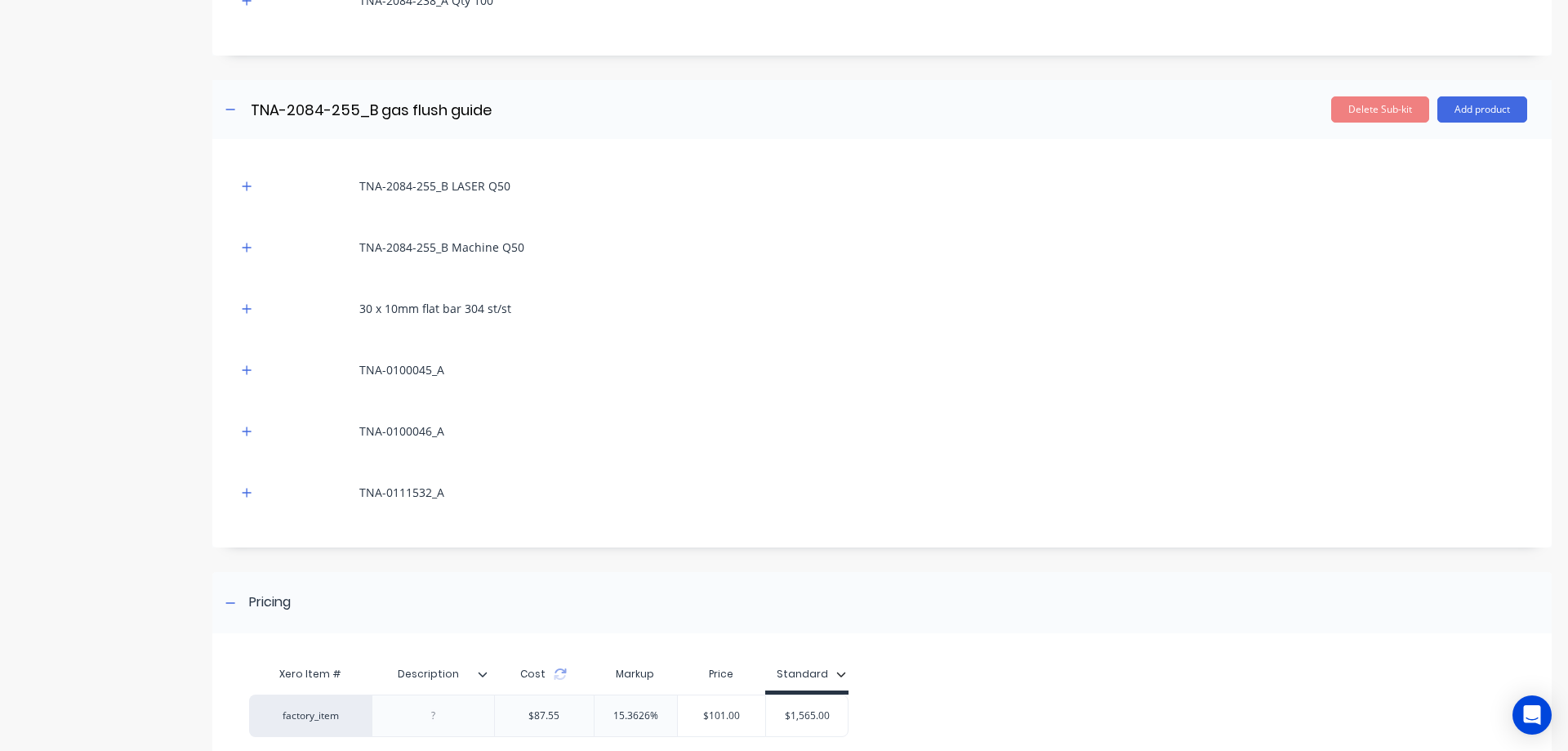
scroll to position [490, 0]
click at [250, 183] on icon "button" at bounding box center [246, 185] width 10 height 12
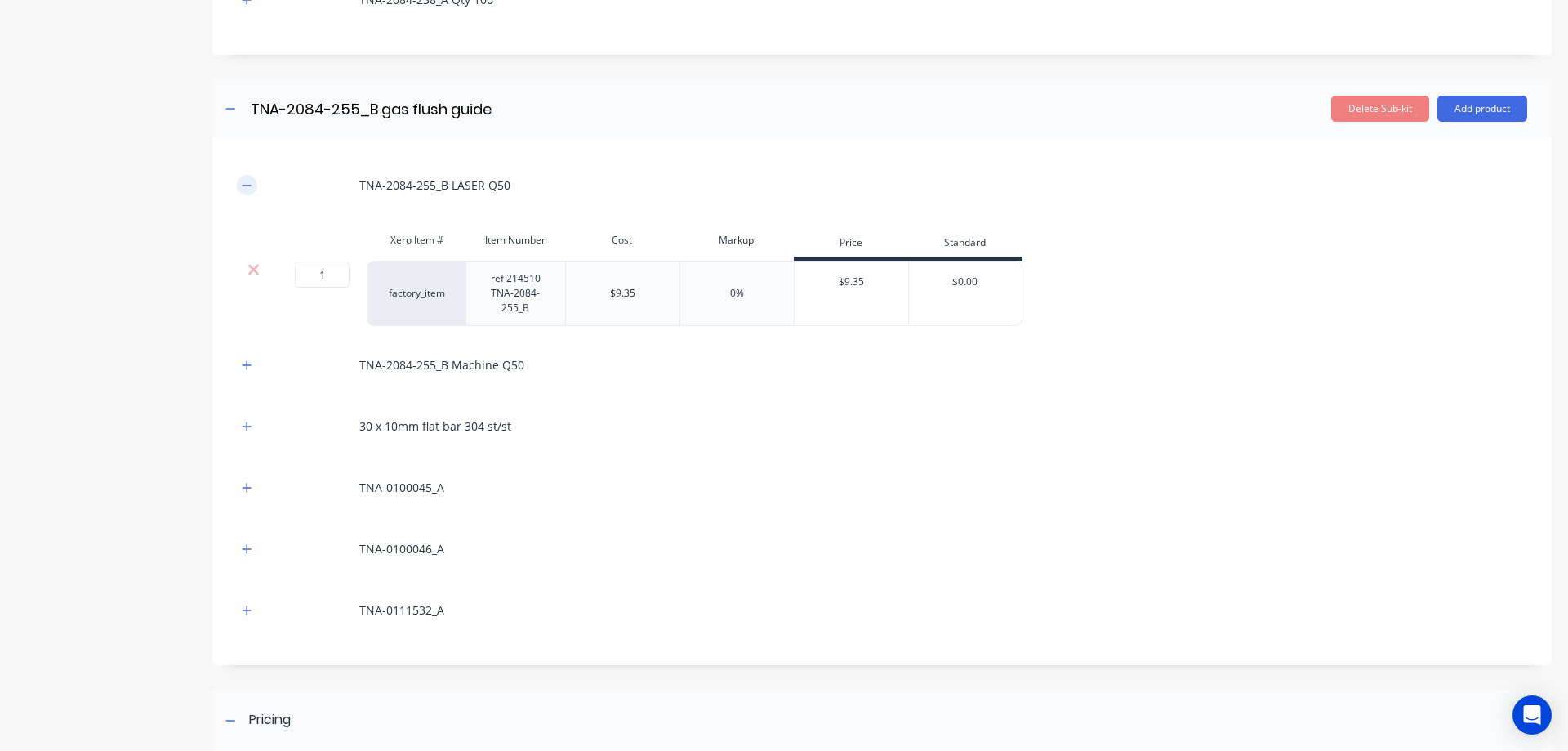
click at [249, 185] on icon "button" at bounding box center [246, 185] width 9 height 1
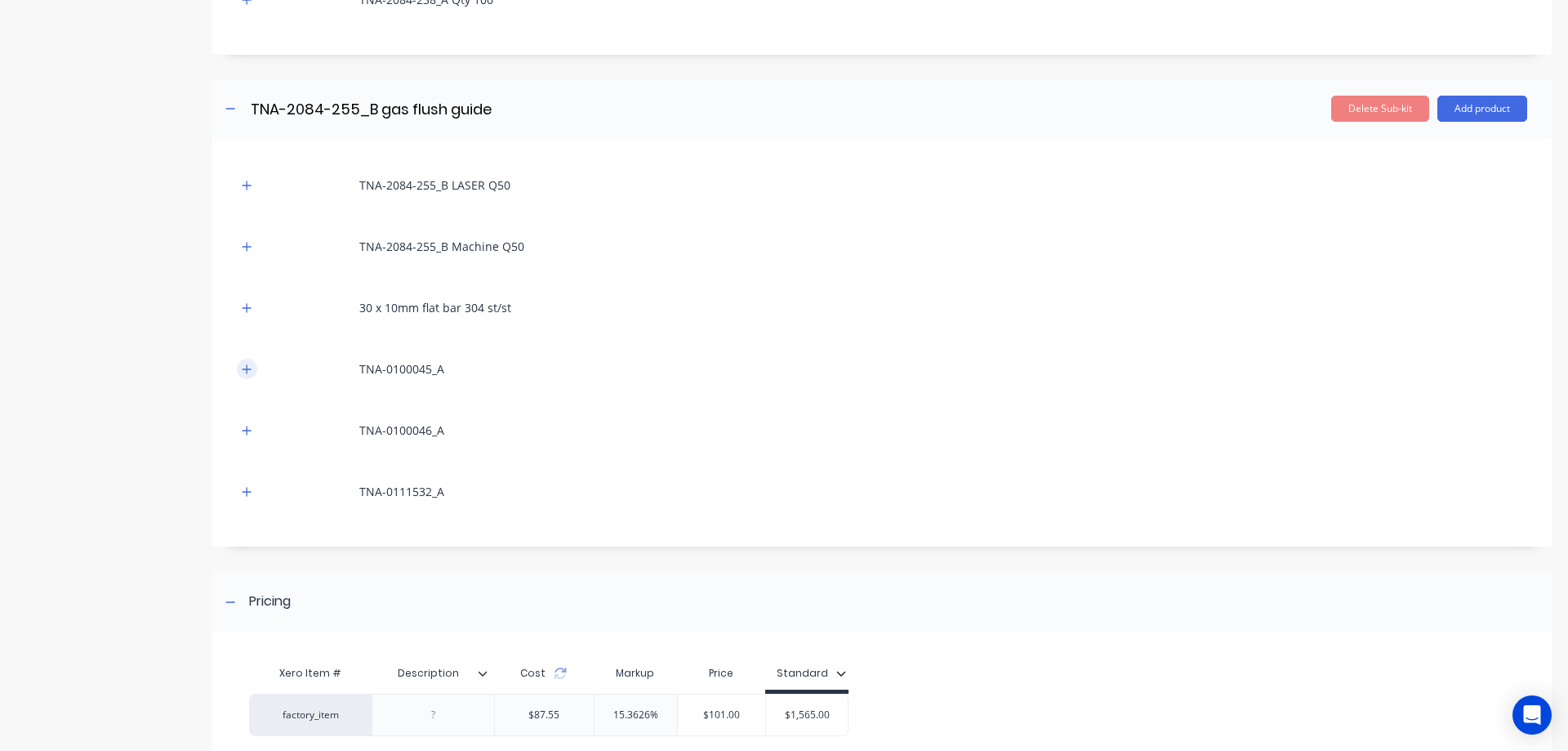
click at [241, 369] on button "button" at bounding box center [246, 368] width 21 height 21
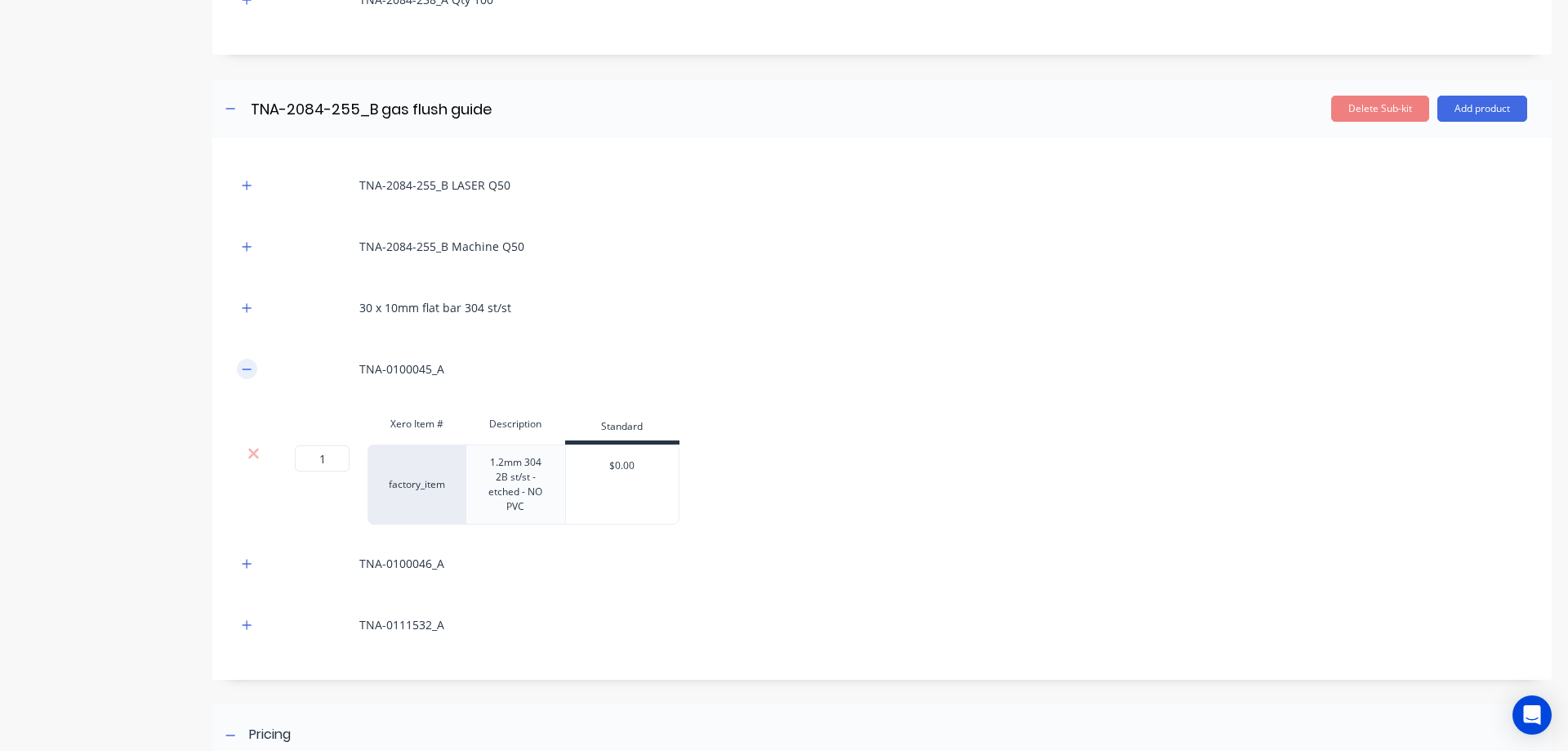
click at [246, 372] on icon "button" at bounding box center [246, 369] width 10 height 12
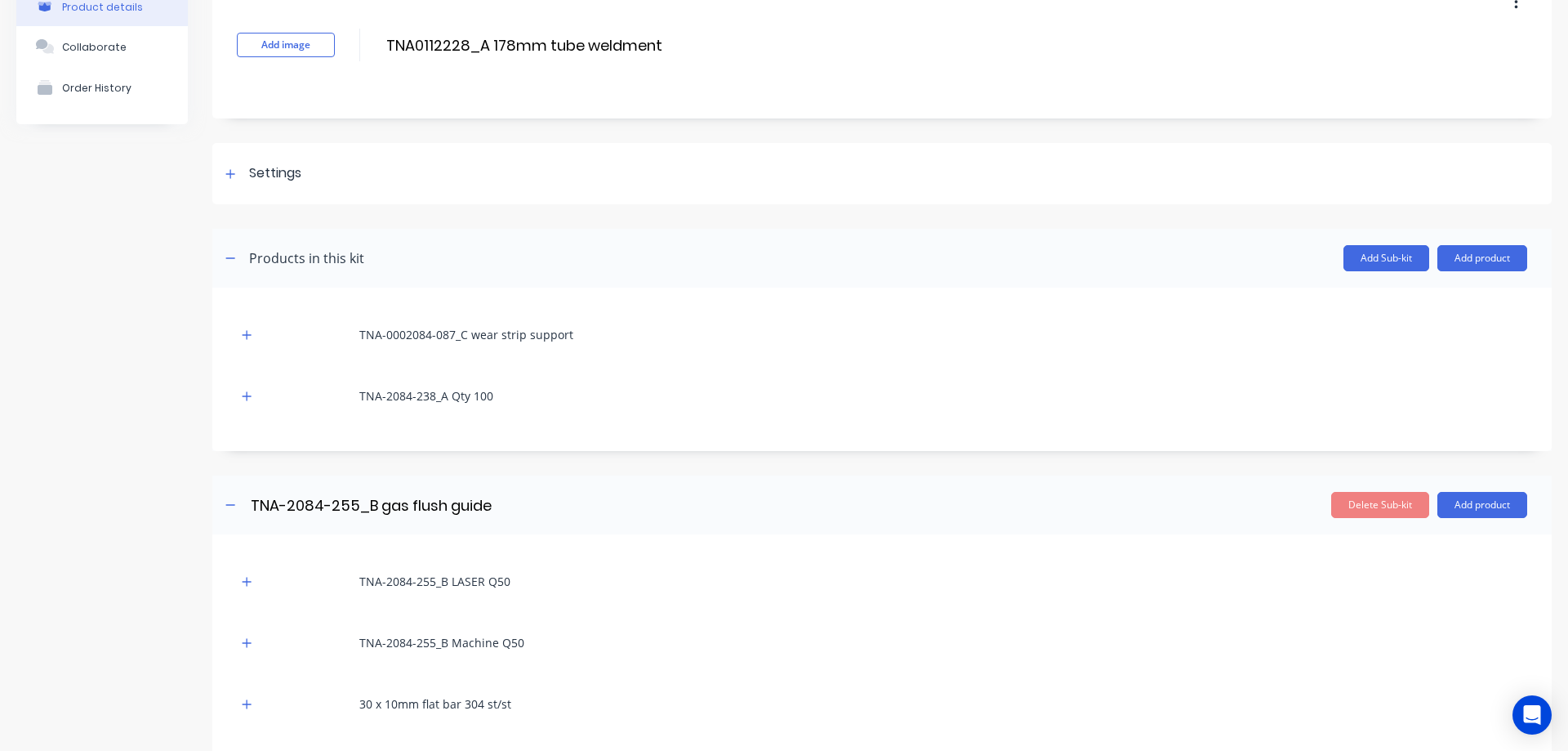
scroll to position [88, 0]
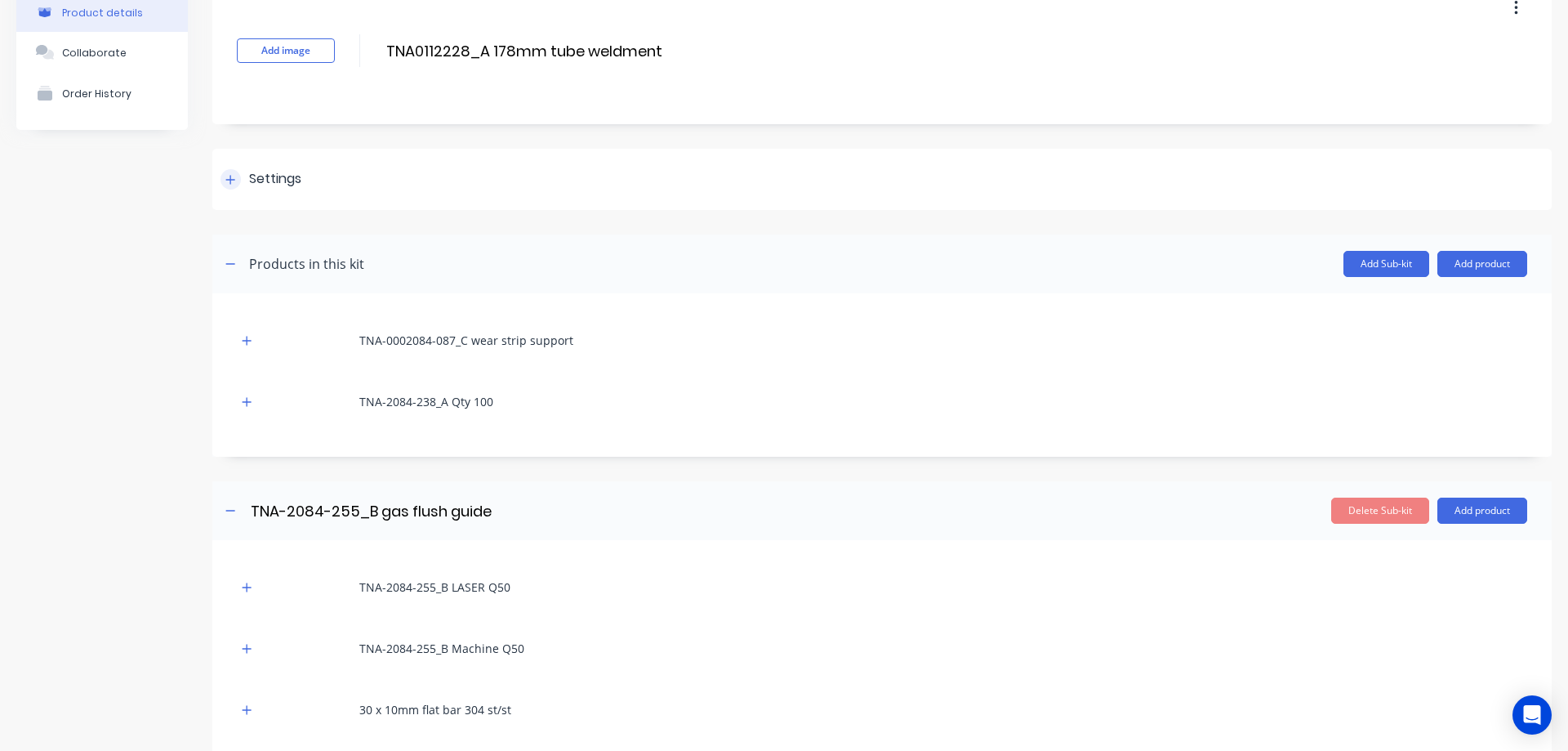
click at [232, 183] on icon at bounding box center [230, 180] width 10 height 12
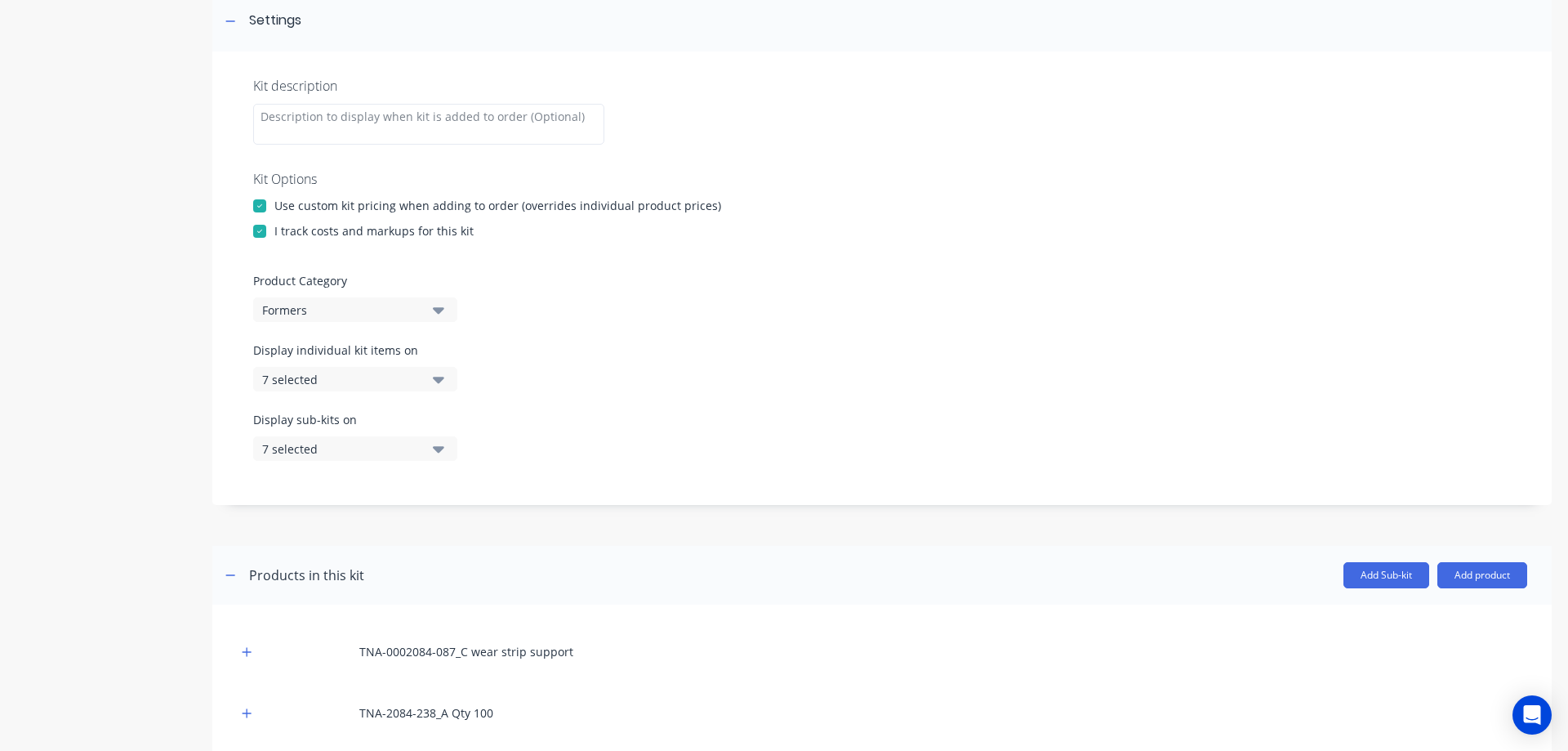
scroll to position [251, 0]
click at [440, 382] on icon "button" at bounding box center [438, 374] width 12 height 18
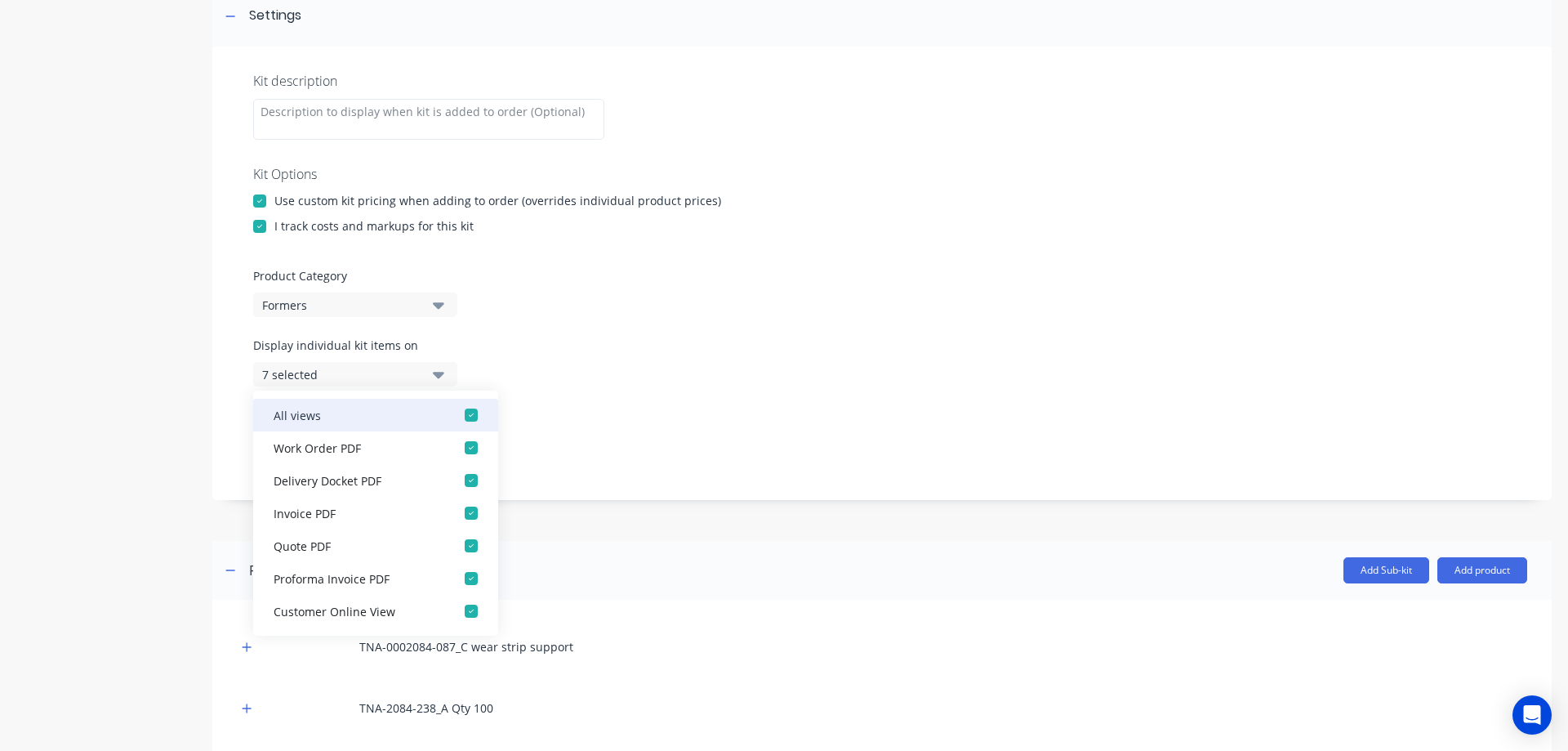
click at [456, 411] on div "button" at bounding box center [471, 415] width 33 height 33
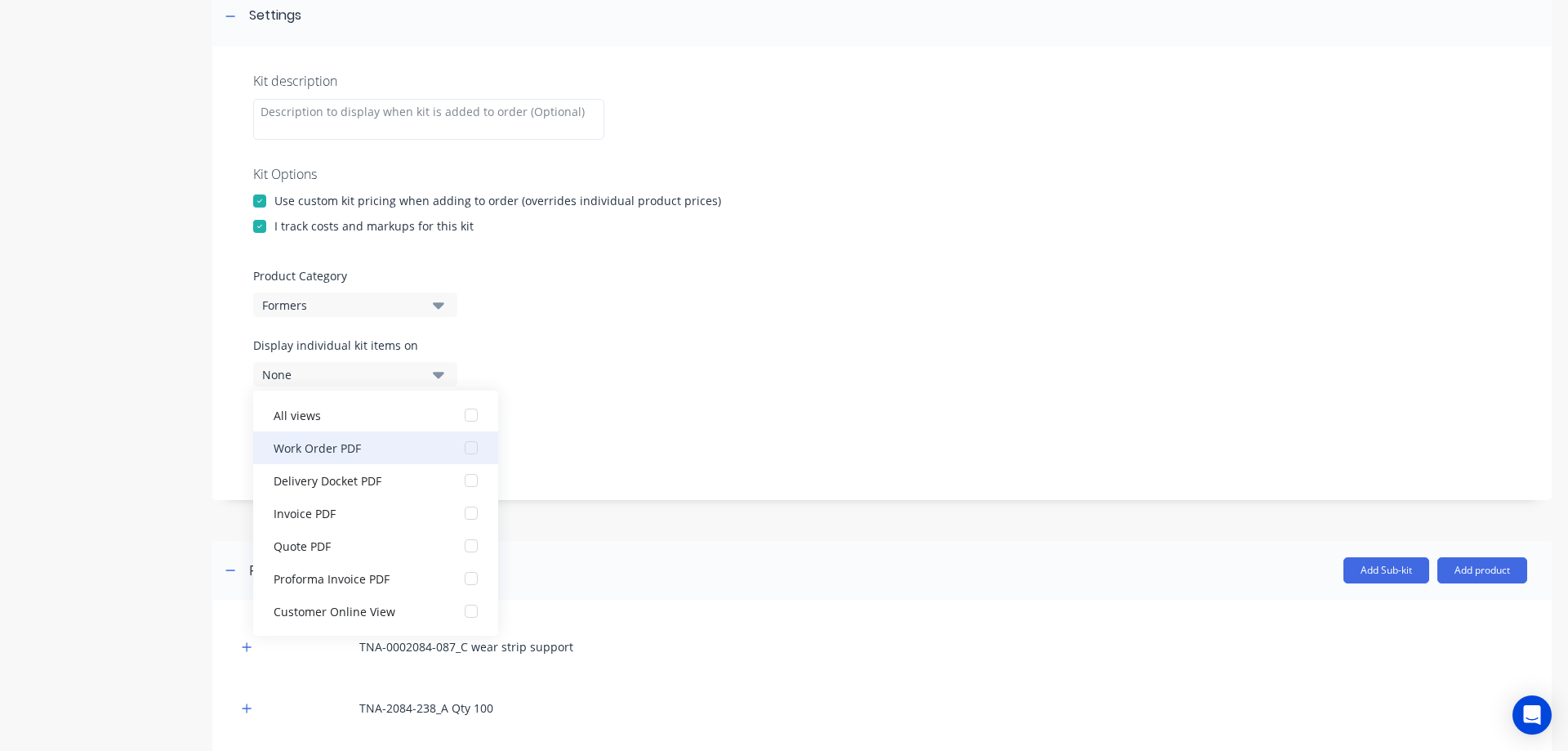
click at [461, 445] on div "button" at bounding box center [471, 448] width 33 height 33
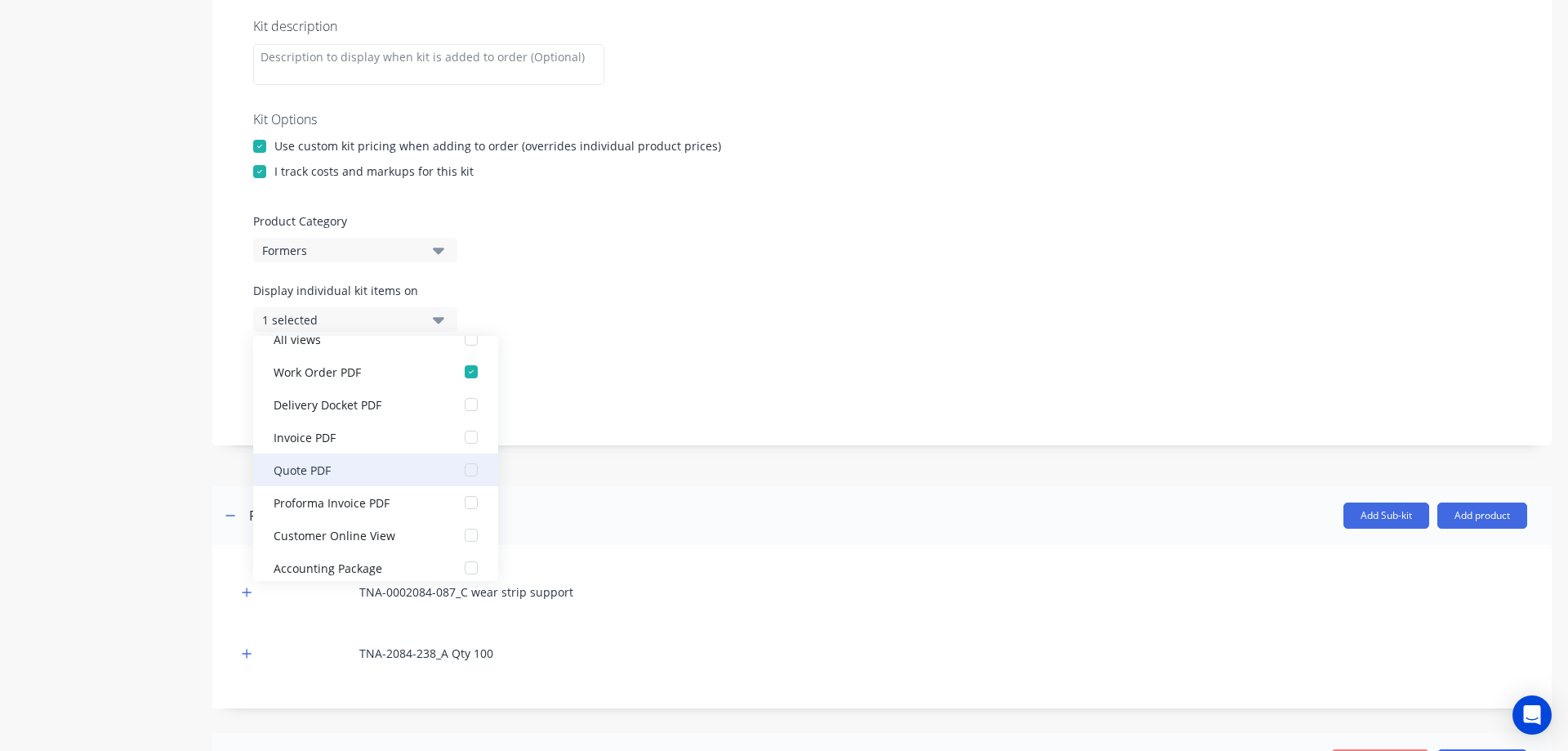
scroll to position [33, 0]
click at [578, 342] on div "Display individual kit items on 1 selected" at bounding box center [882, 317] width 1257 height 69
click at [400, 316] on div "1 selected" at bounding box center [341, 320] width 158 height 17
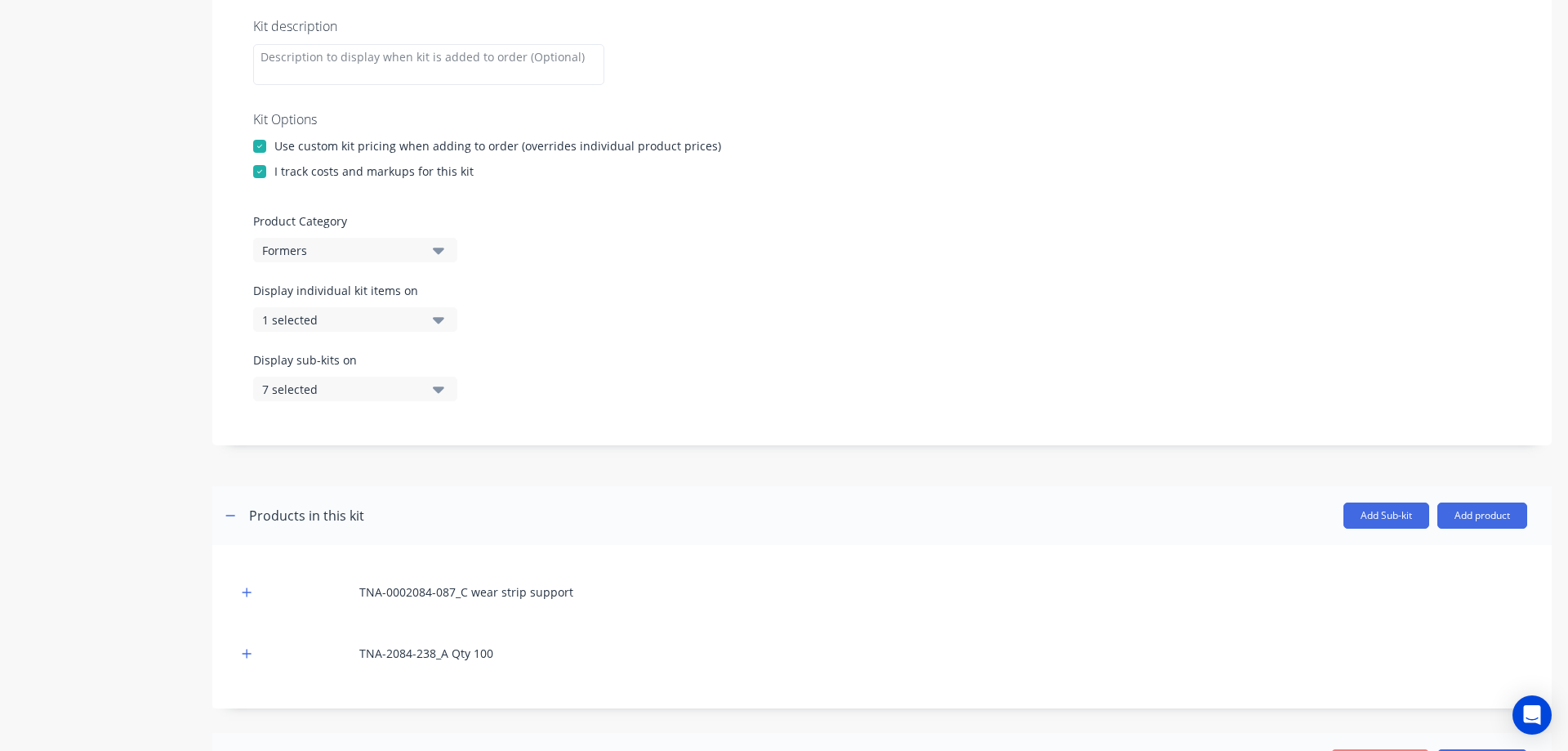
click at [434, 386] on icon "button" at bounding box center [438, 389] width 12 height 18
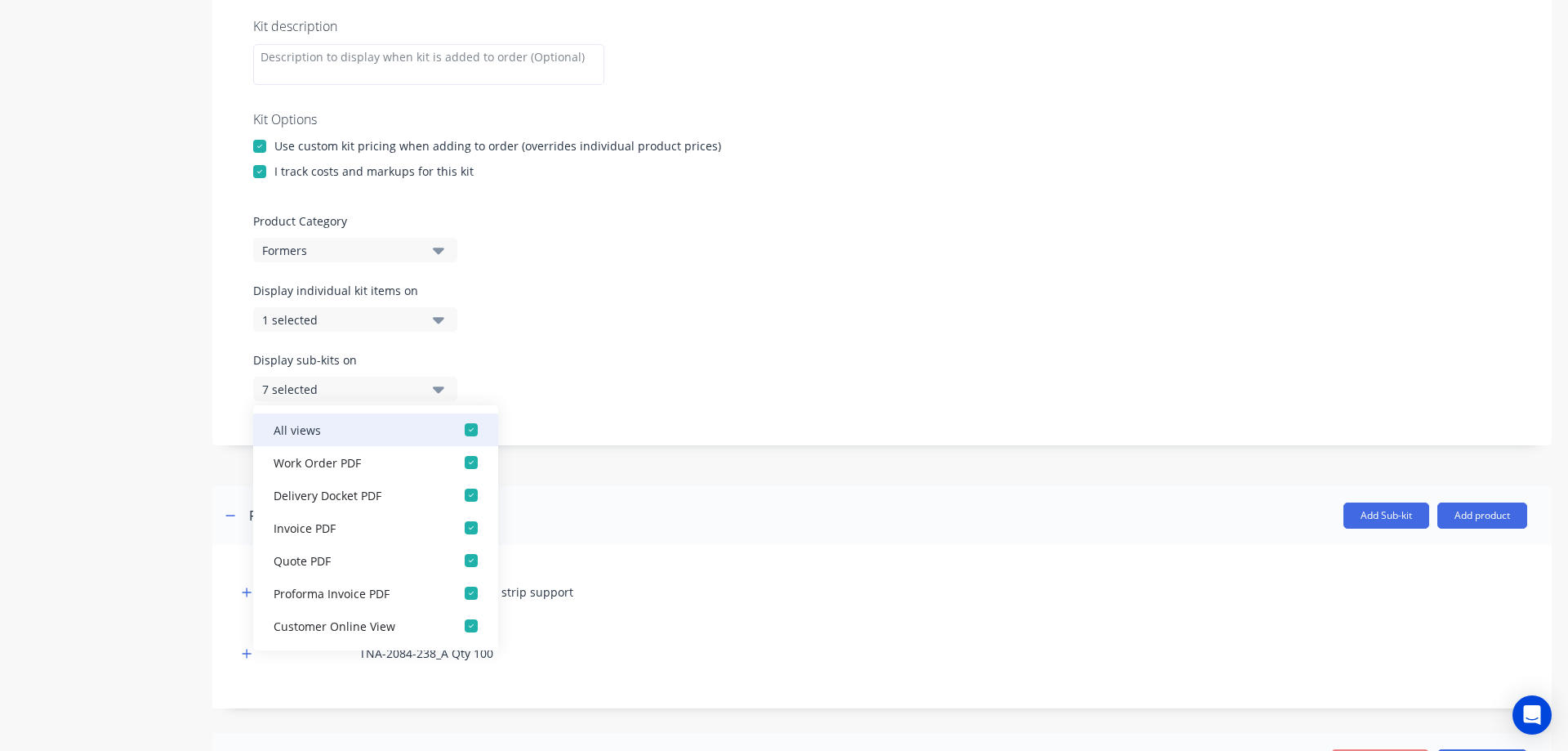
click at [456, 429] on div "button" at bounding box center [471, 429] width 33 height 33
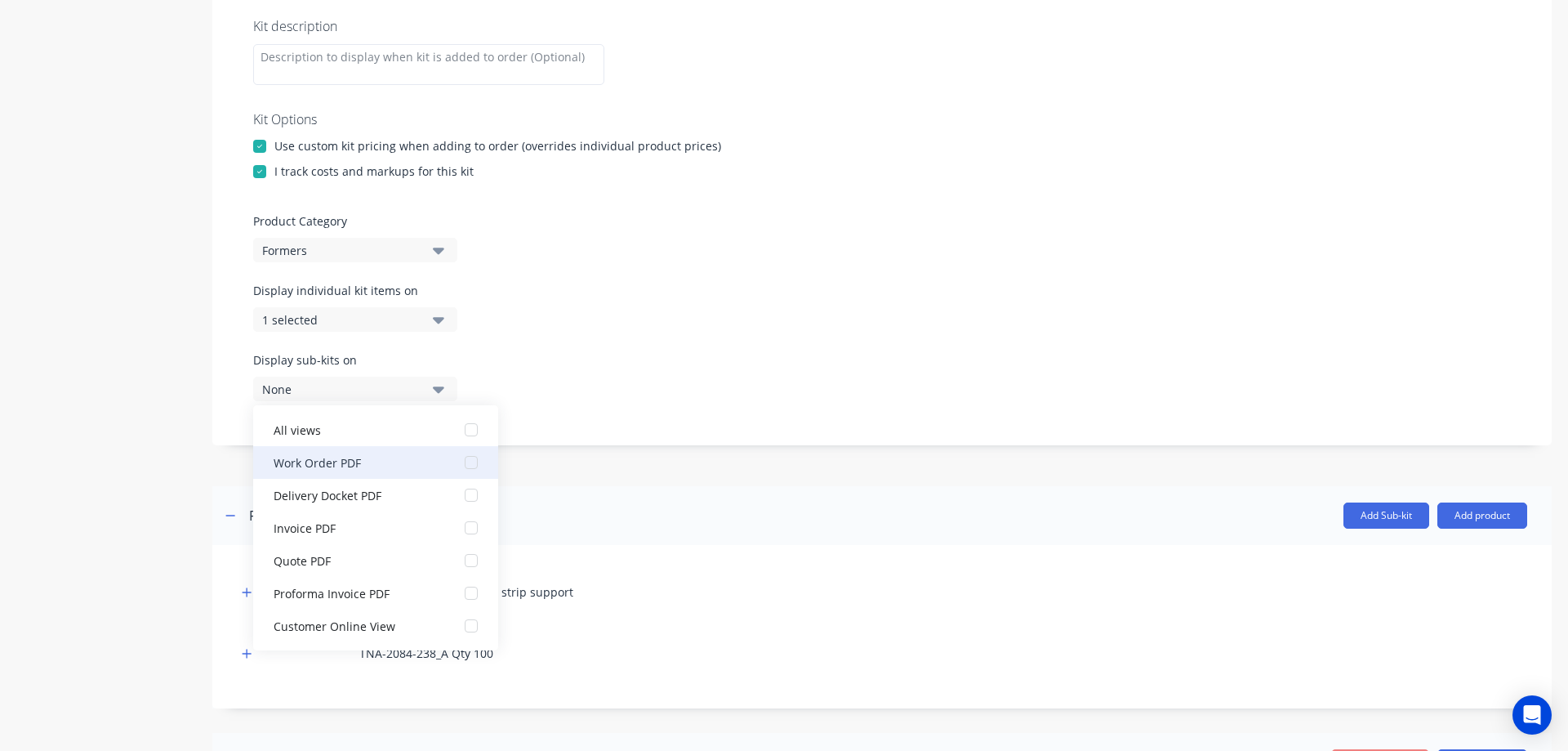
click at [460, 464] on div "button" at bounding box center [471, 462] width 33 height 33
click at [641, 375] on div "Display sub-kits on 1 selected" at bounding box center [882, 386] width 1257 height 69
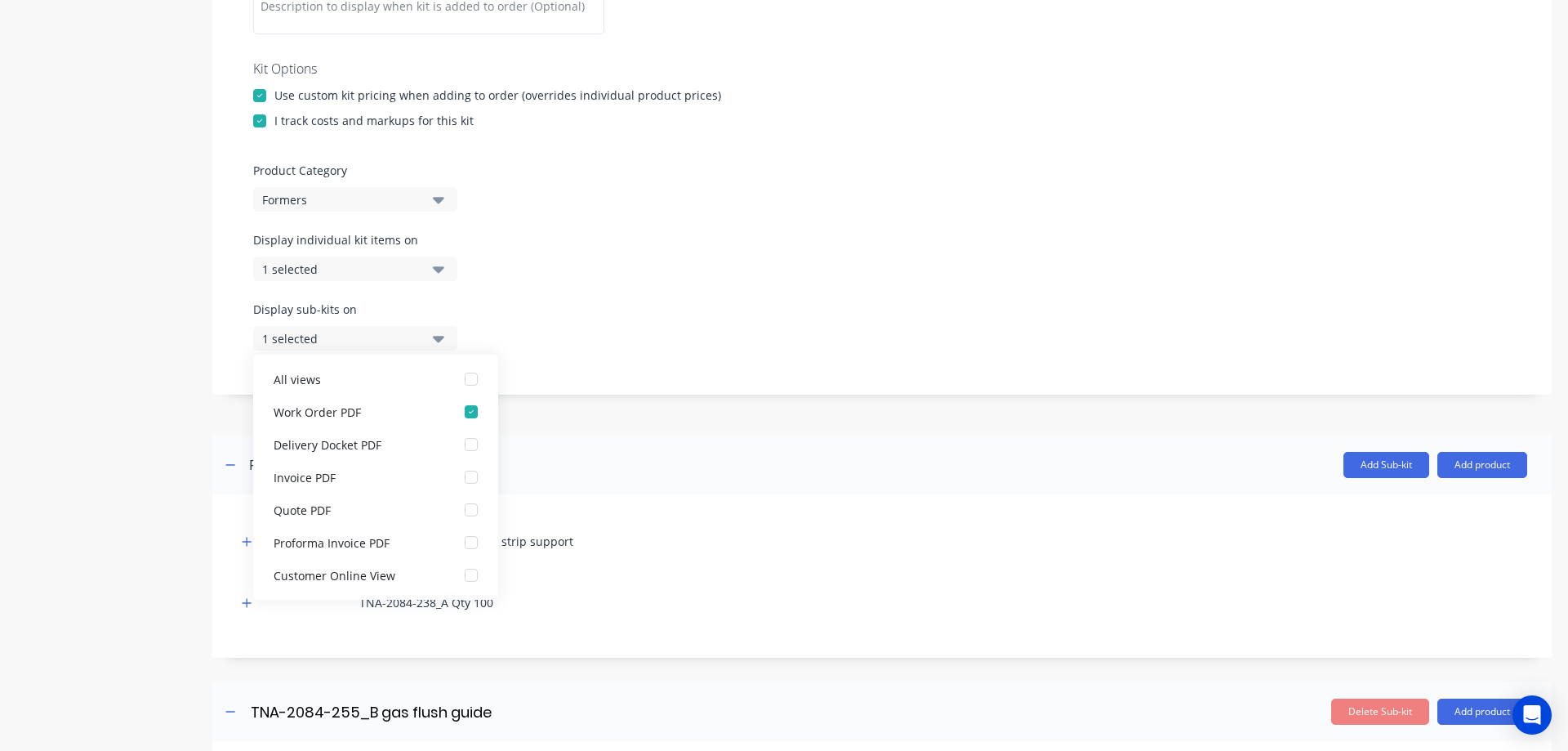
scroll to position [361, 0]
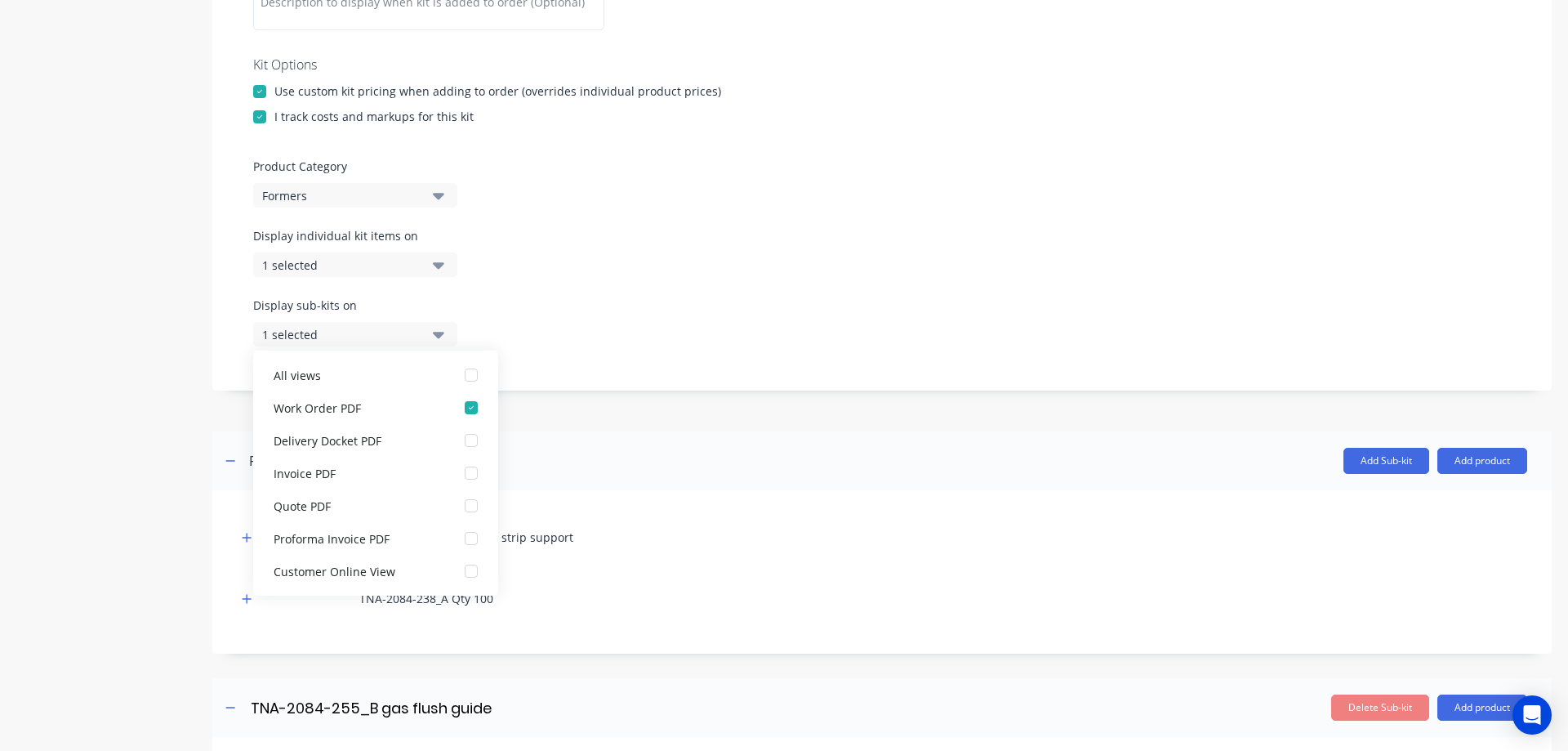
click at [401, 329] on div "1 selected" at bounding box center [341, 334] width 158 height 17
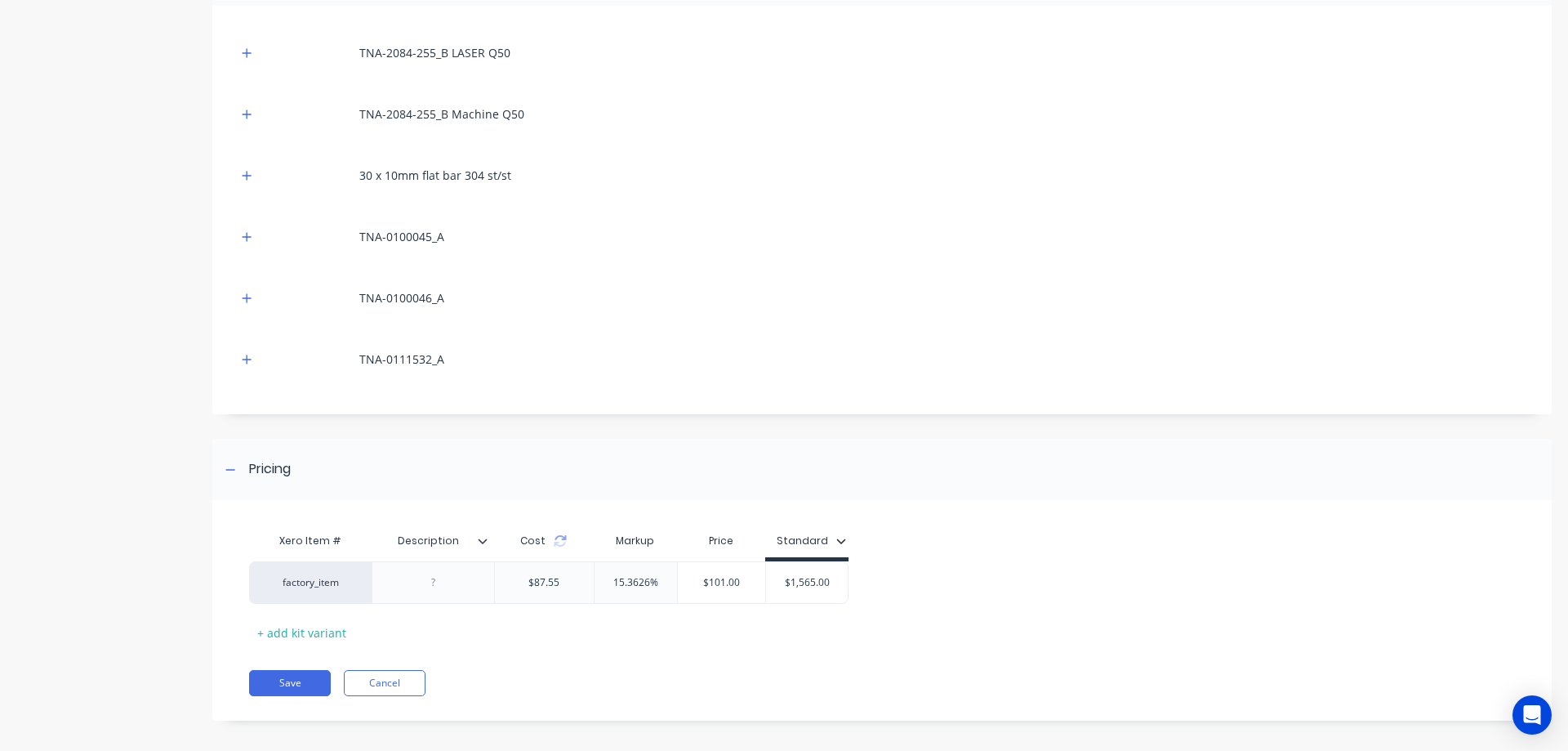
scroll to position [1103, 0]
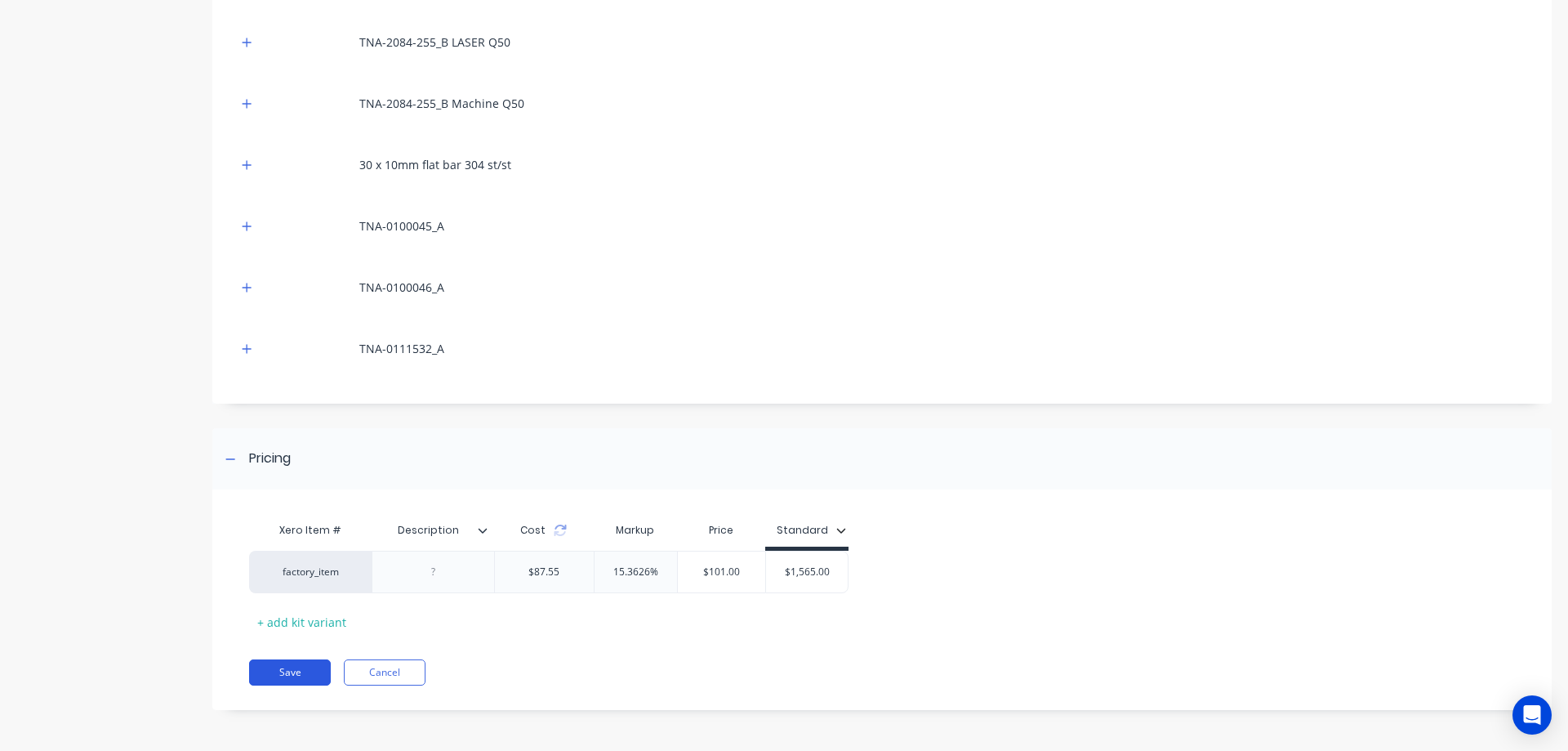
click at [291, 674] on button "Save" at bounding box center [289, 673] width 82 height 26
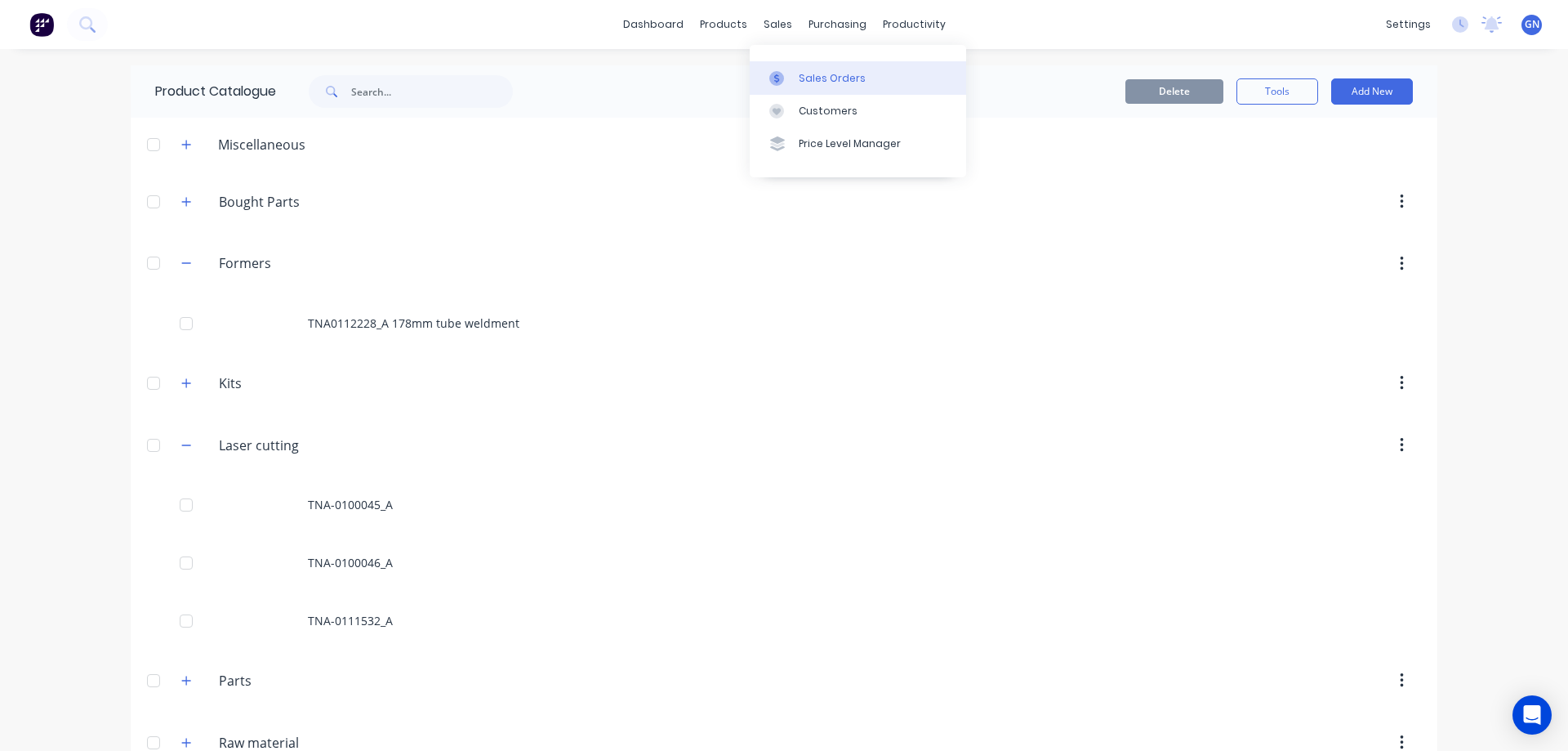
click at [811, 76] on div "Sales Orders" at bounding box center [831, 78] width 67 height 15
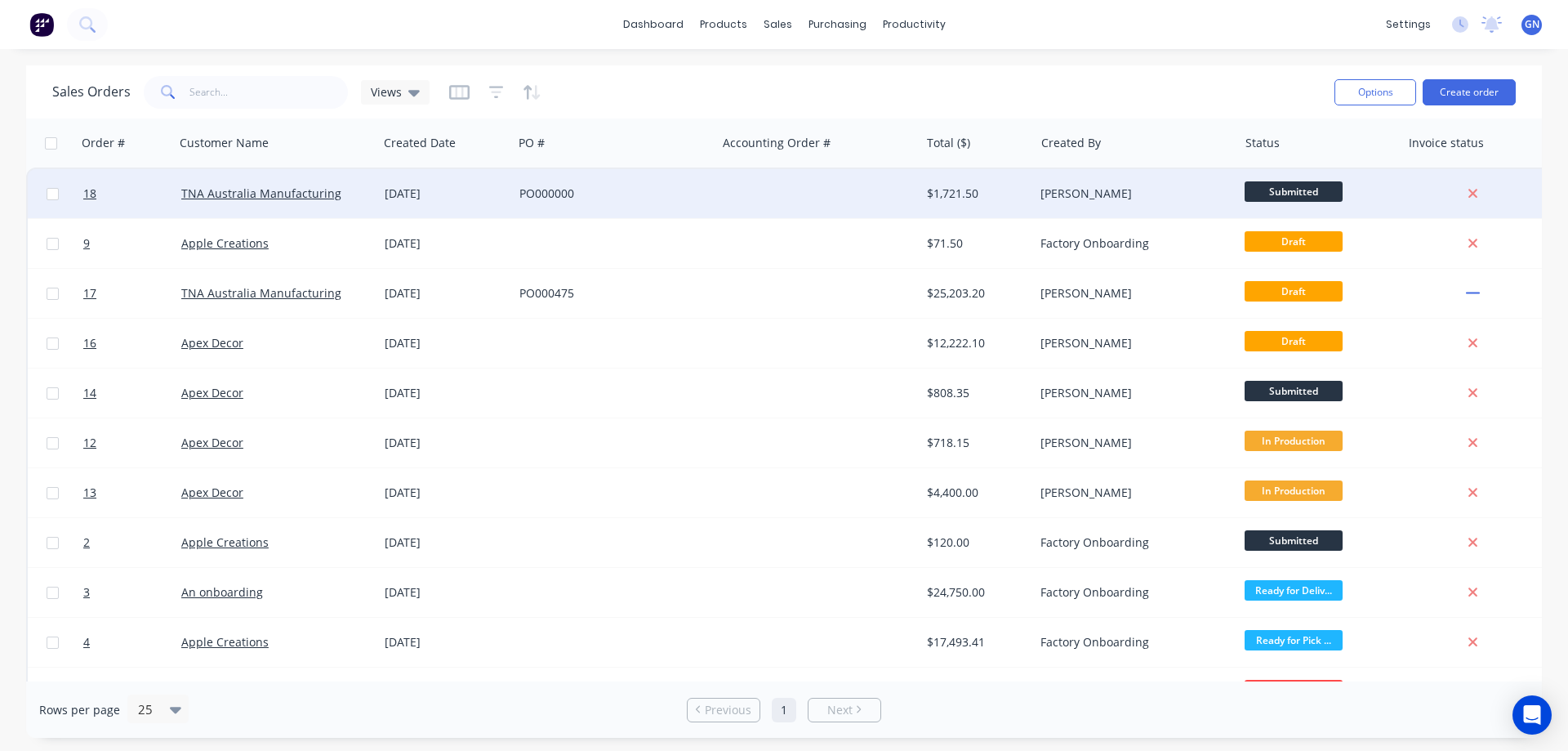
click at [556, 191] on div "PO000000" at bounding box center [610, 194] width 181 height 16
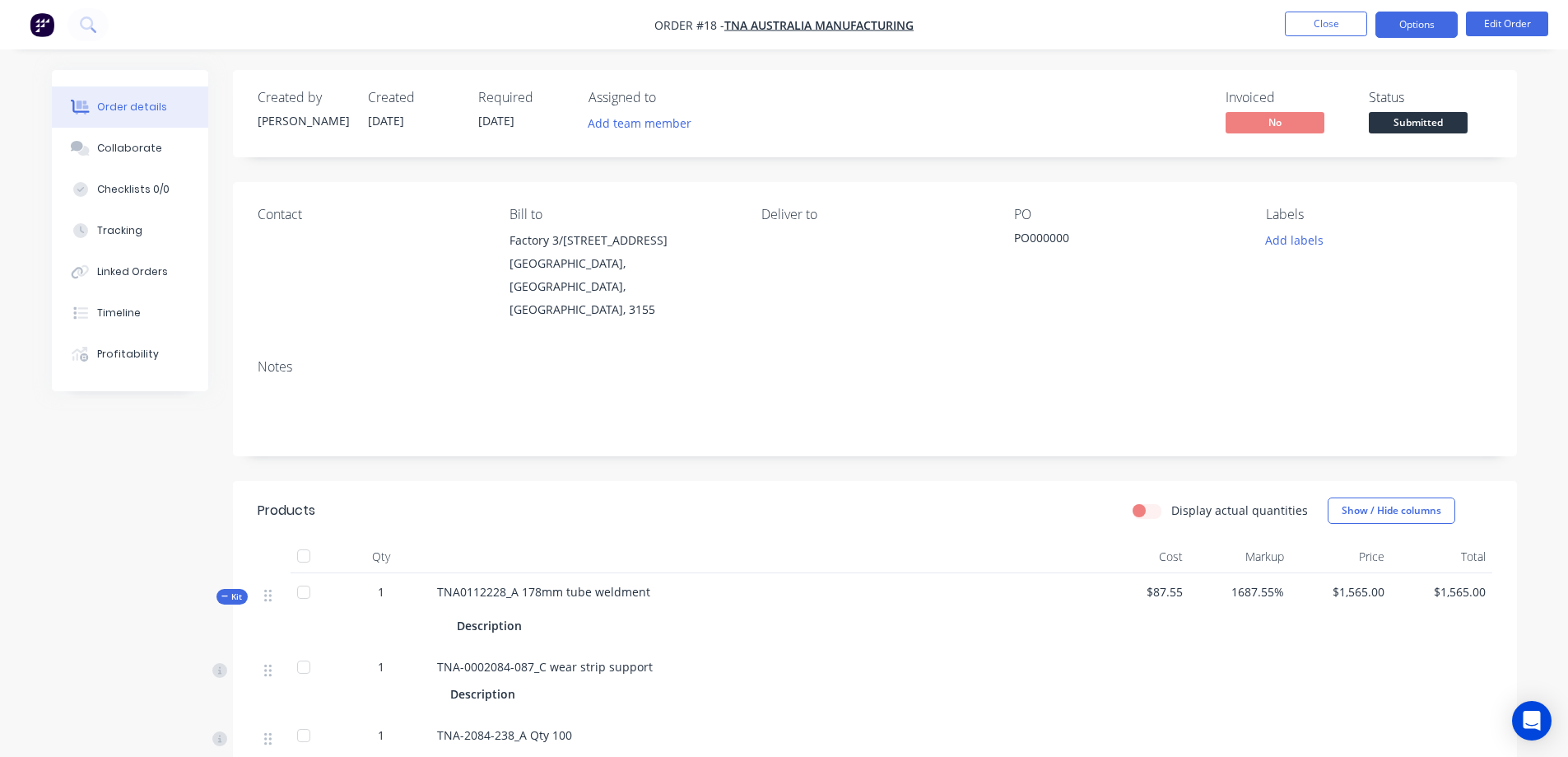
click at [1415, 19] on button "Options" at bounding box center [1416, 25] width 82 height 27
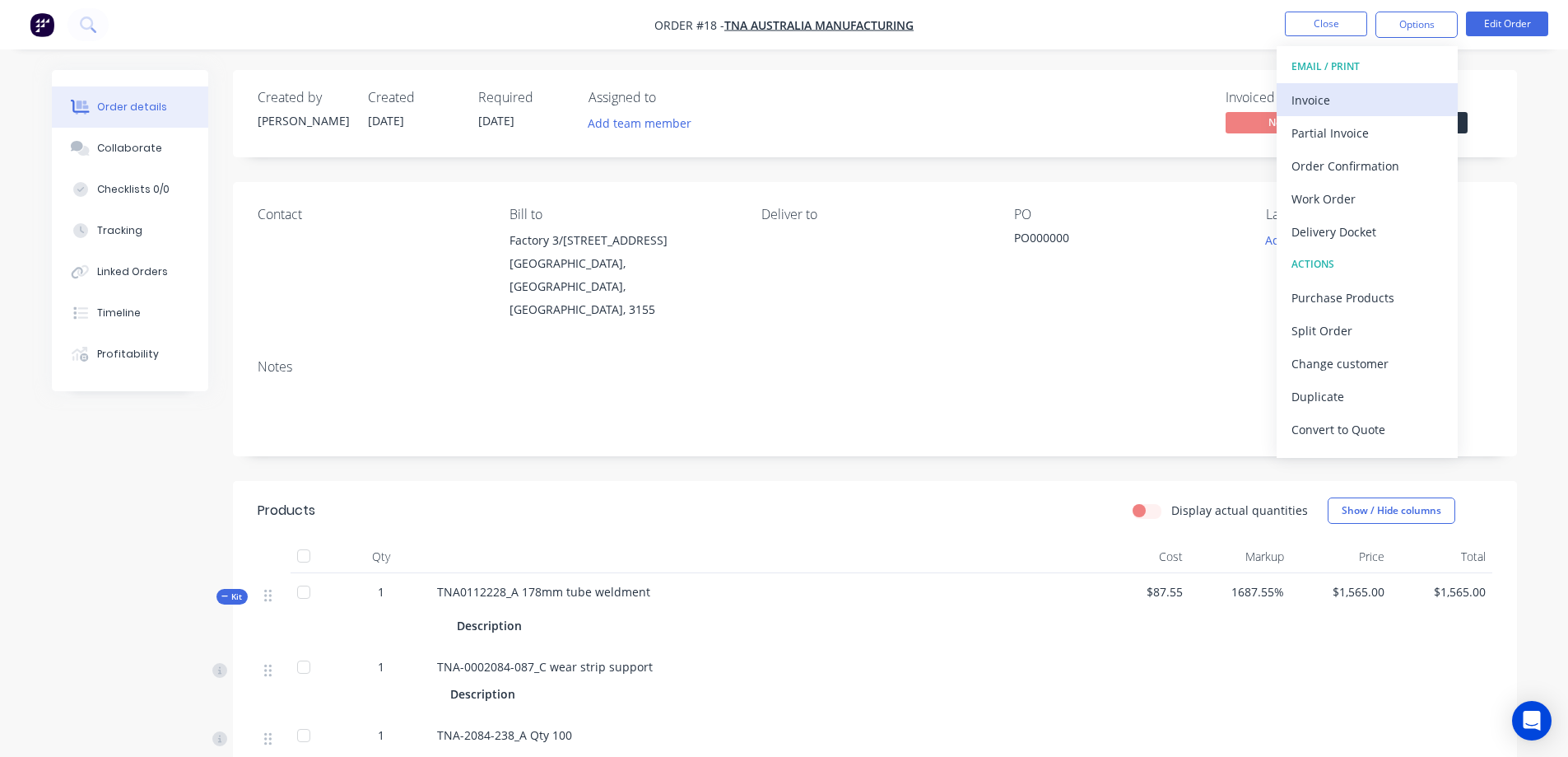
click at [1318, 100] on div "Invoice" at bounding box center [1367, 100] width 151 height 24
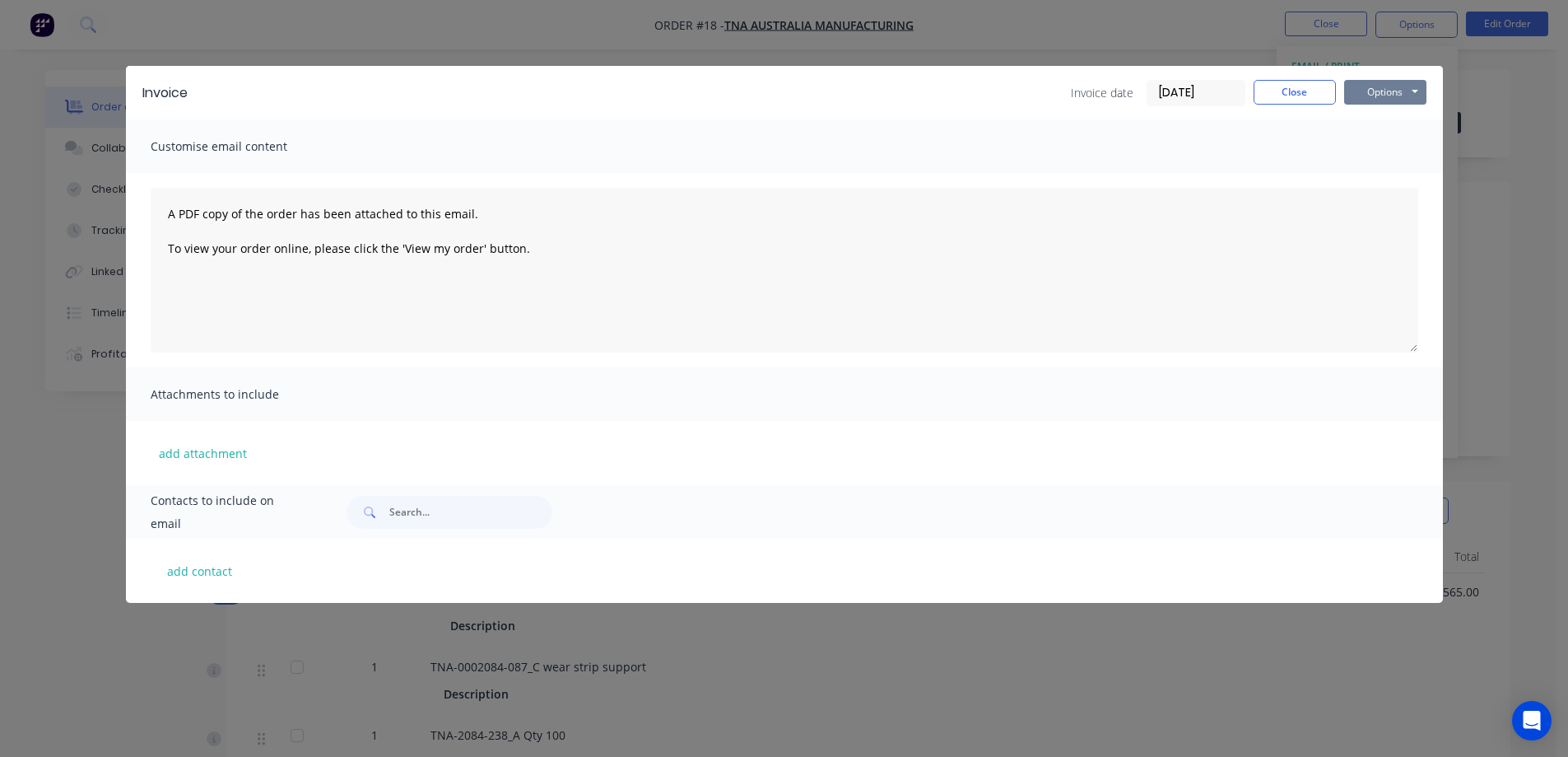
click at [1362, 90] on button "Options" at bounding box center [1384, 92] width 82 height 25
click at [1383, 147] on button "Print" at bounding box center [1396, 149] width 105 height 27
click at [1296, 97] on button "Close" at bounding box center [1294, 92] width 82 height 25
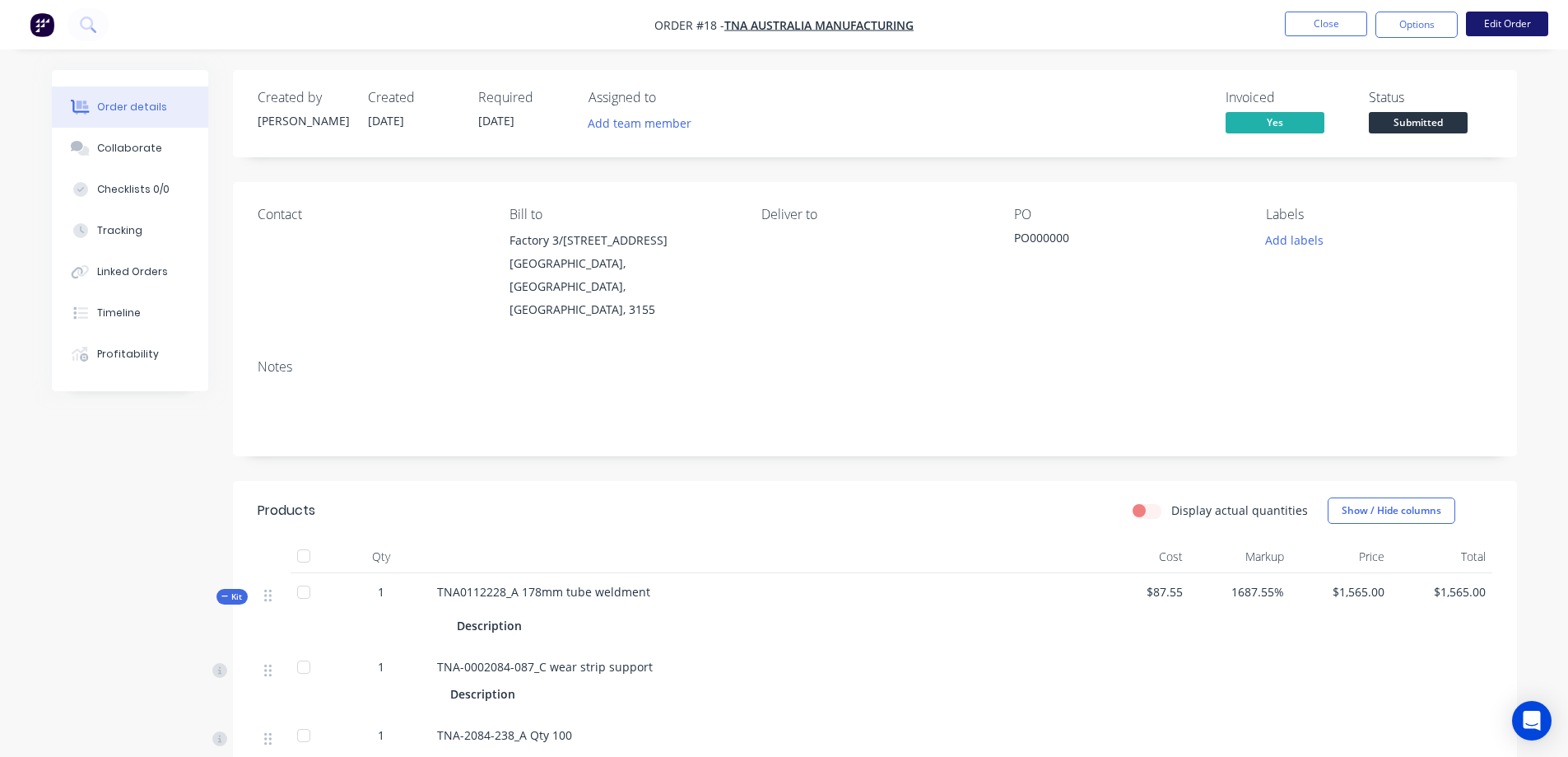
click at [1491, 24] on button "Edit Order" at bounding box center [1507, 24] width 82 height 25
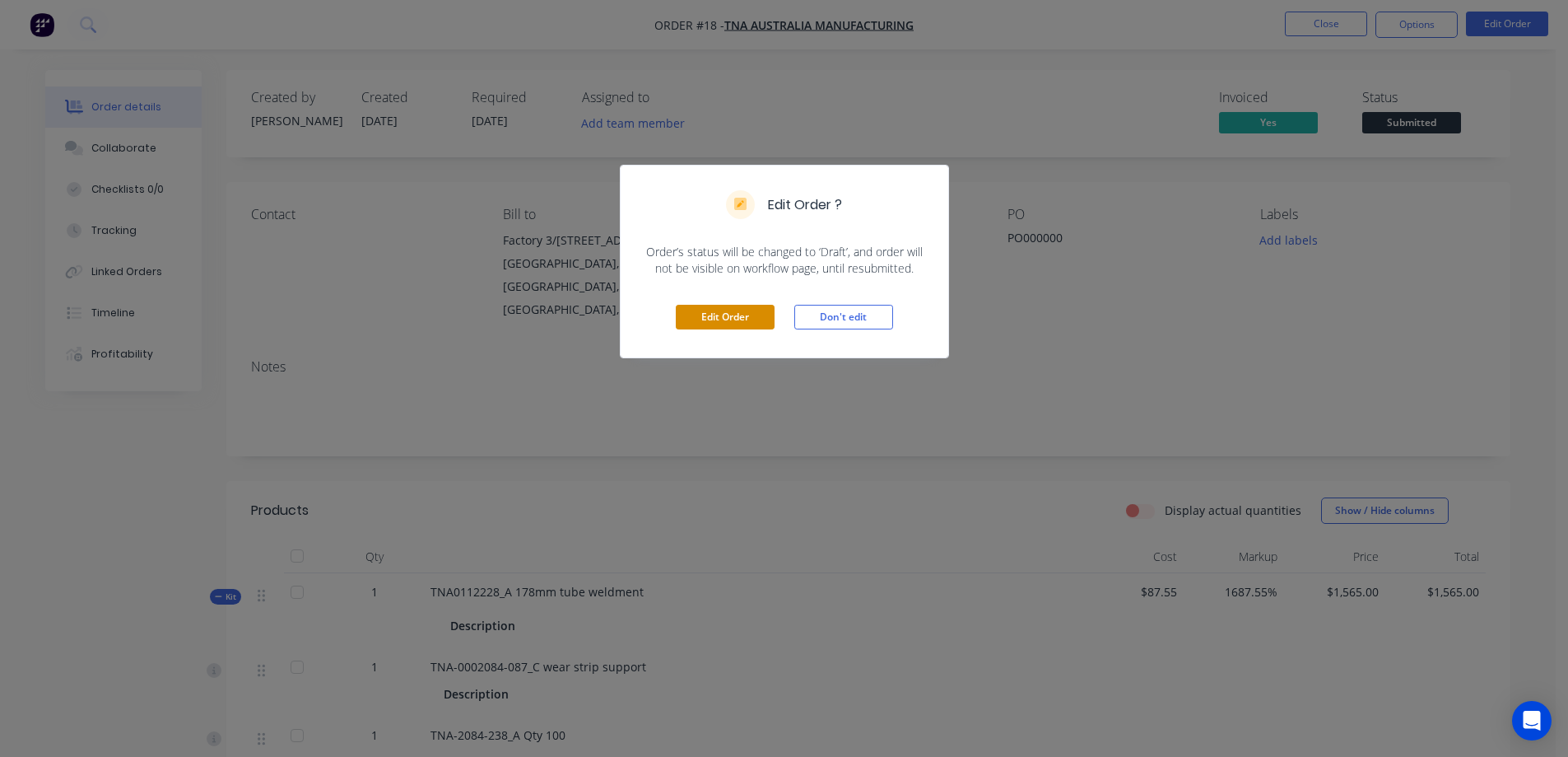
click at [730, 314] on button "Edit Order" at bounding box center [725, 317] width 99 height 25
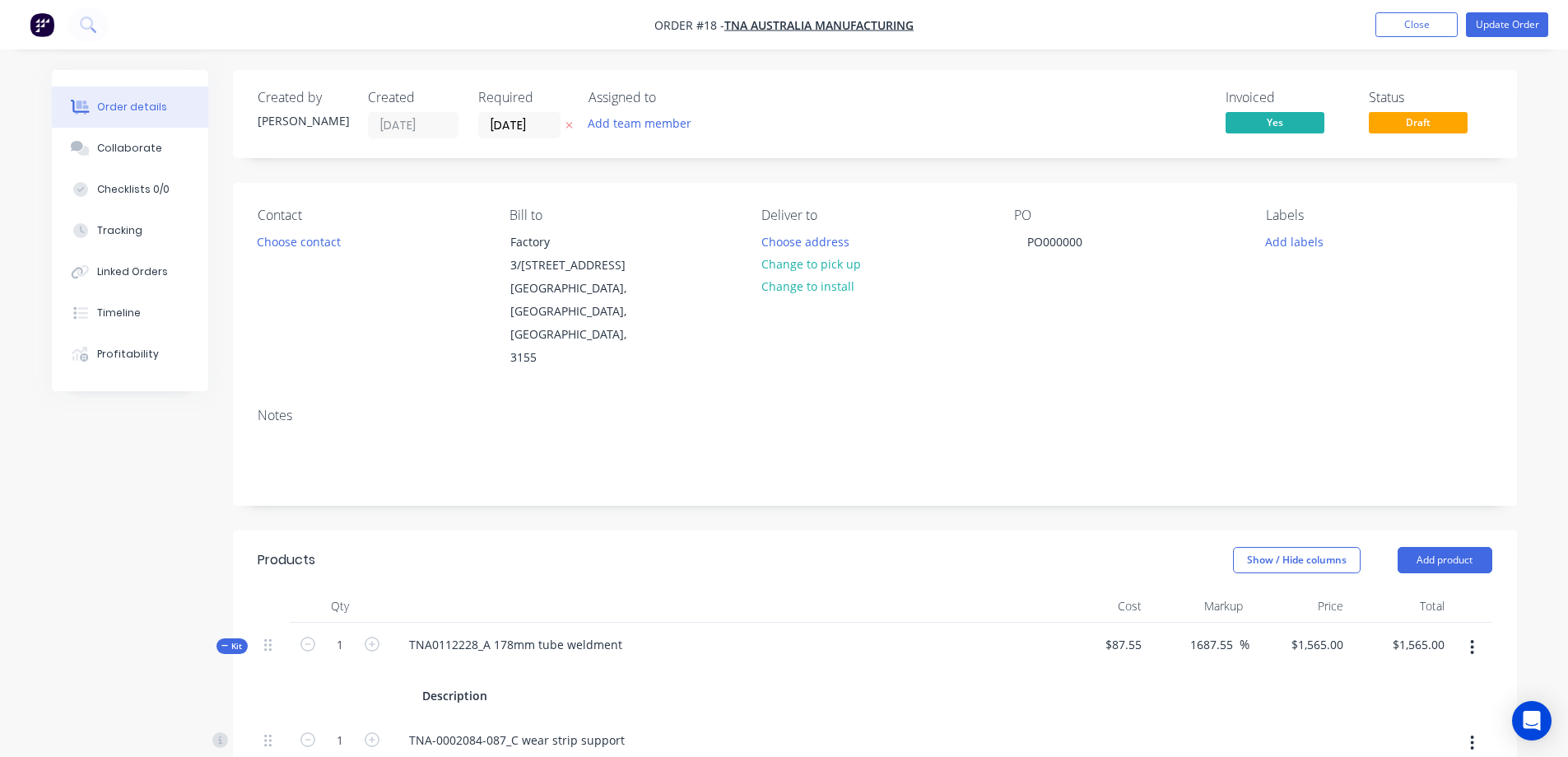
click at [1477, 632] on button "button" at bounding box center [1472, 647] width 39 height 30
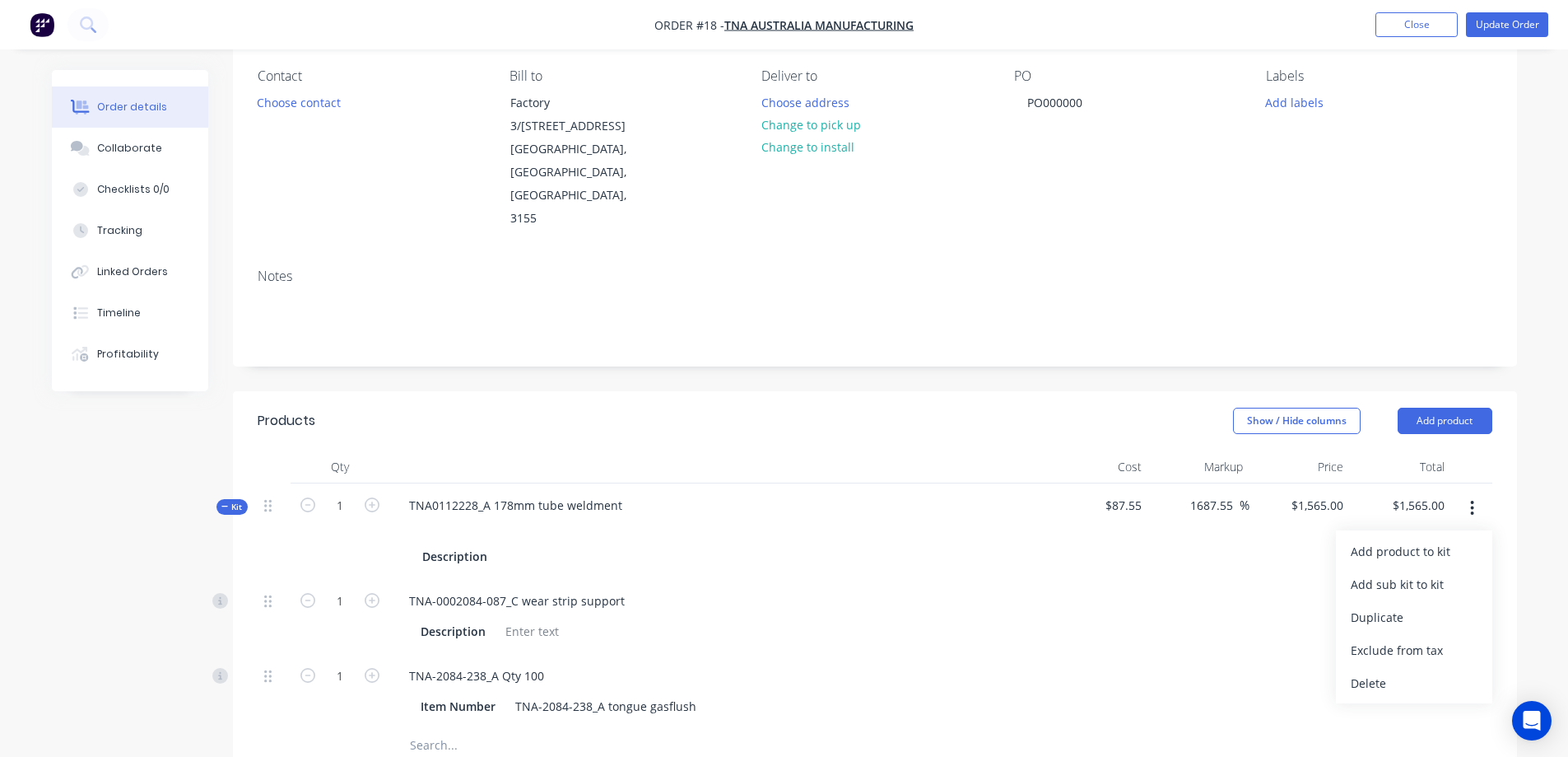
scroll to position [192, 0]
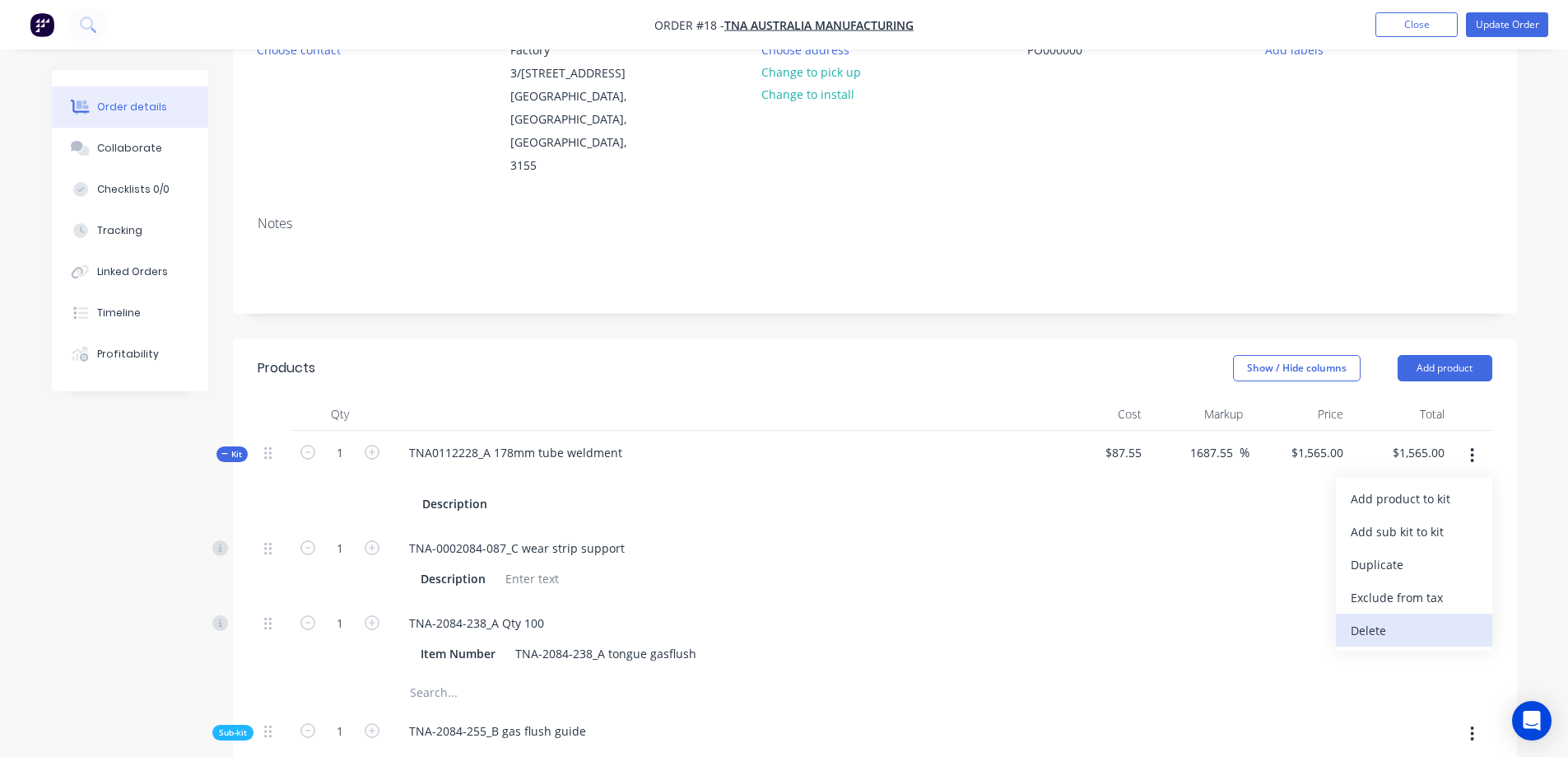
click at [1370, 618] on div "Delete" at bounding box center [1414, 630] width 127 height 24
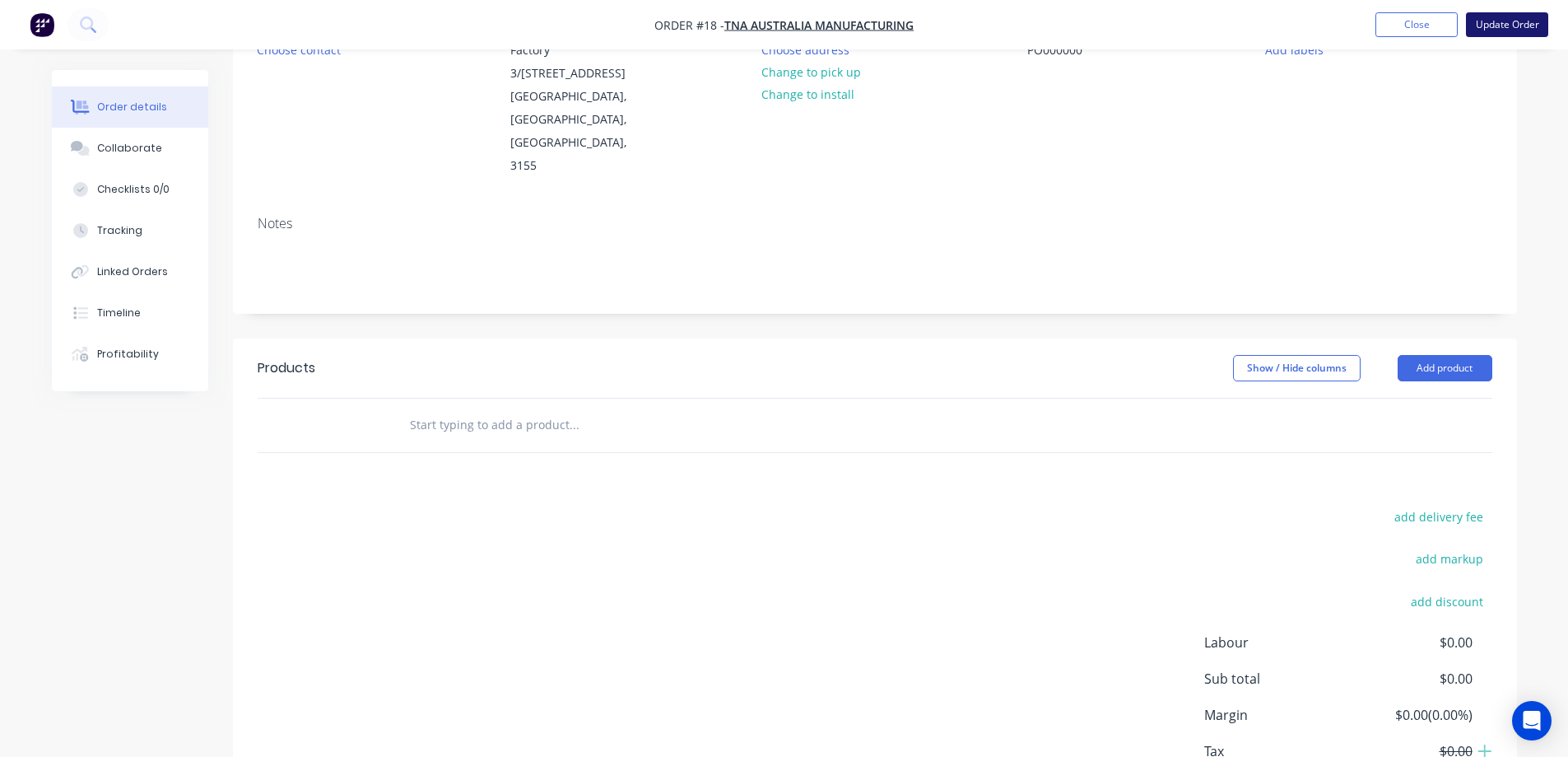
click at [1488, 23] on button "Update Order" at bounding box center [1507, 25] width 82 height 25
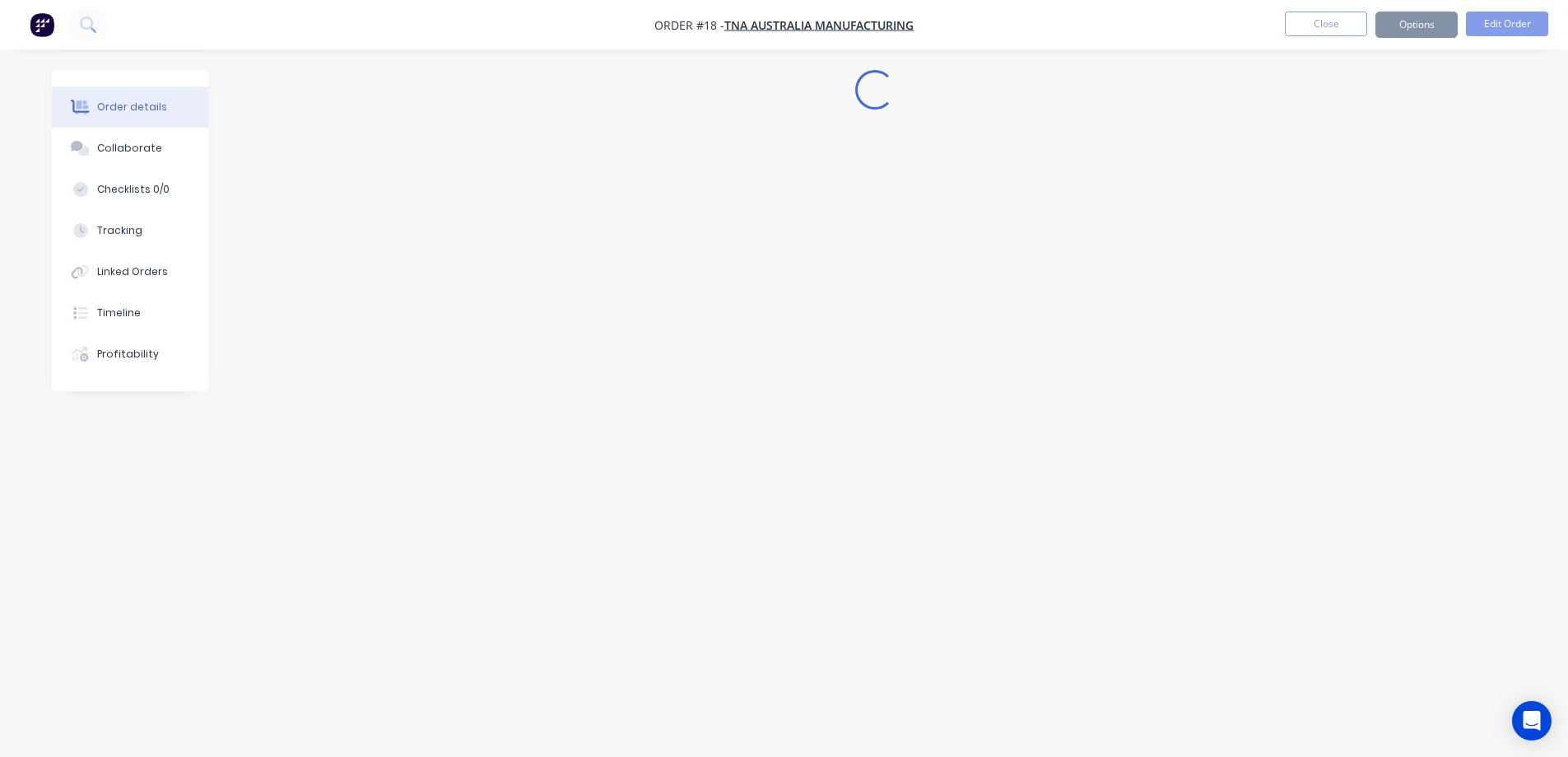
scroll to position [0, 0]
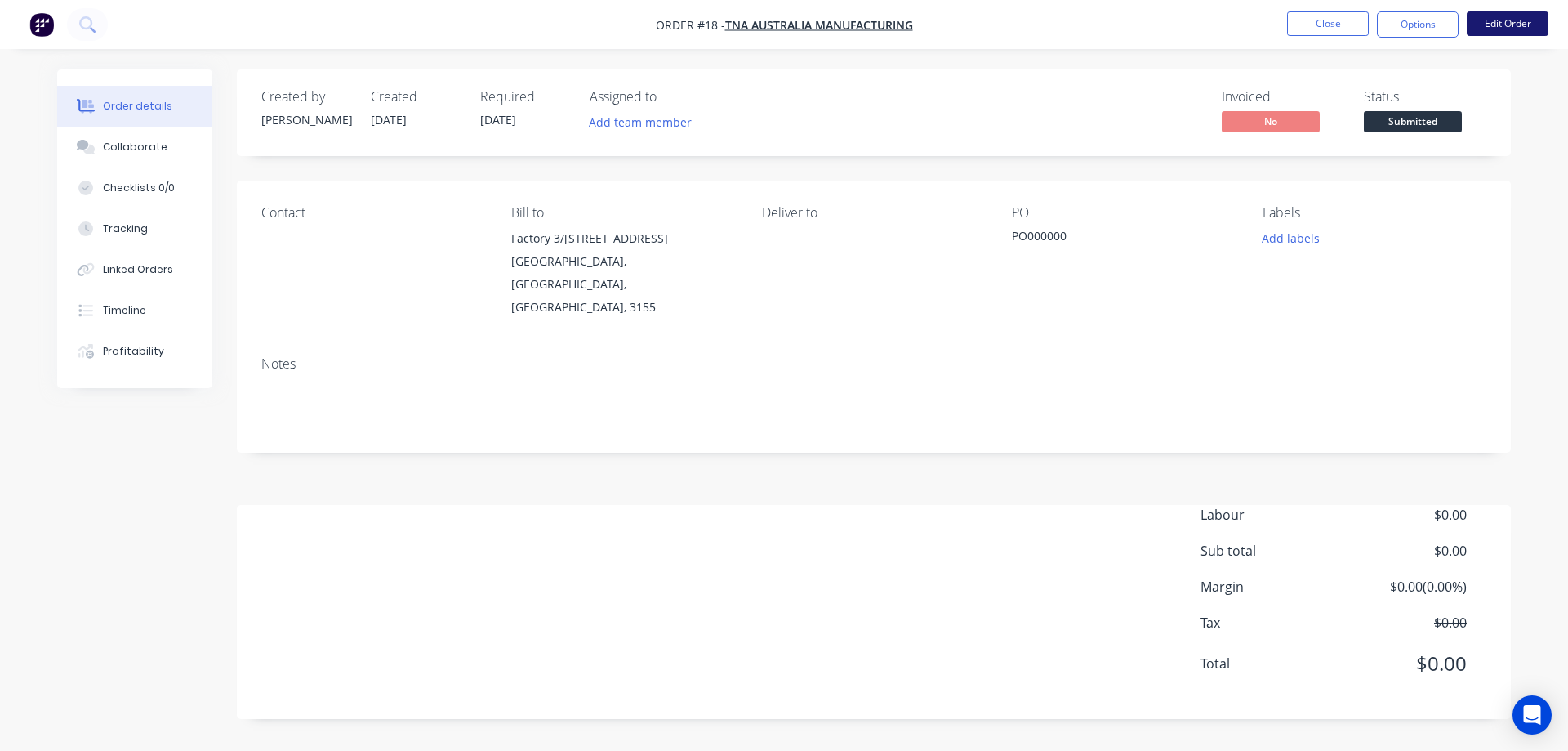
click at [1486, 23] on button "Edit Order" at bounding box center [1507, 24] width 82 height 25
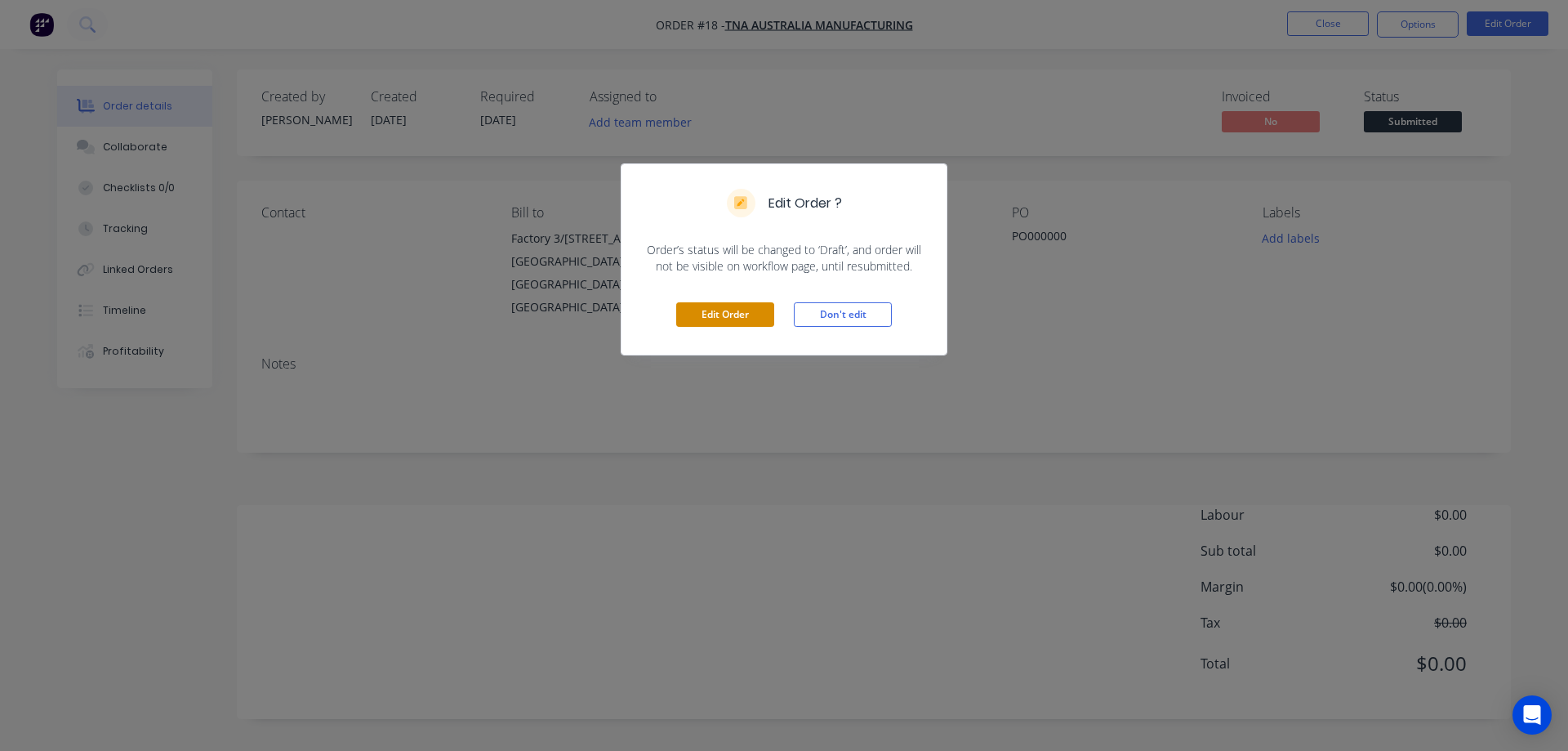
click at [733, 312] on button "Edit Order" at bounding box center [724, 315] width 98 height 25
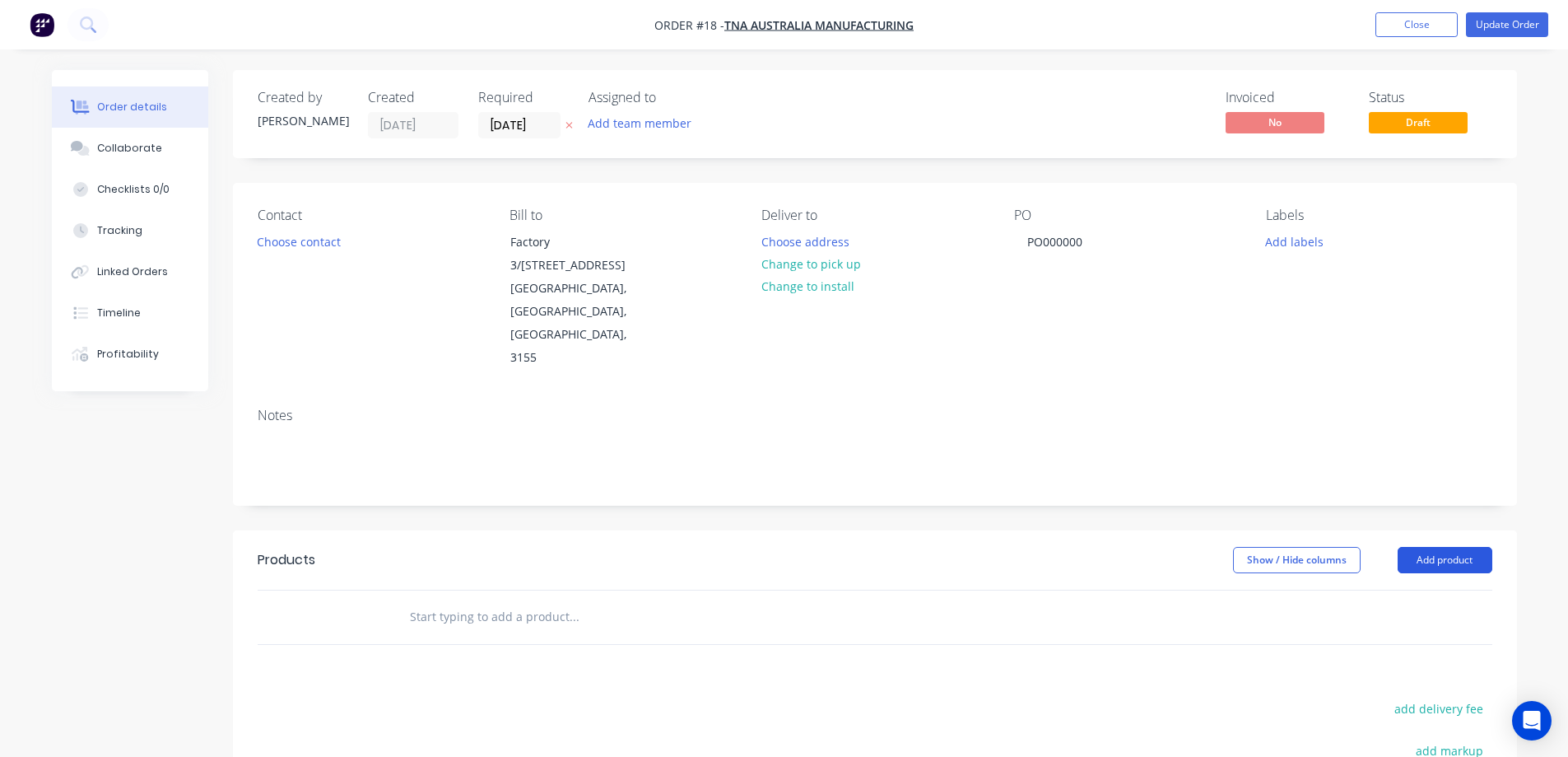
click at [1425, 547] on button "Add product" at bounding box center [1445, 560] width 95 height 27
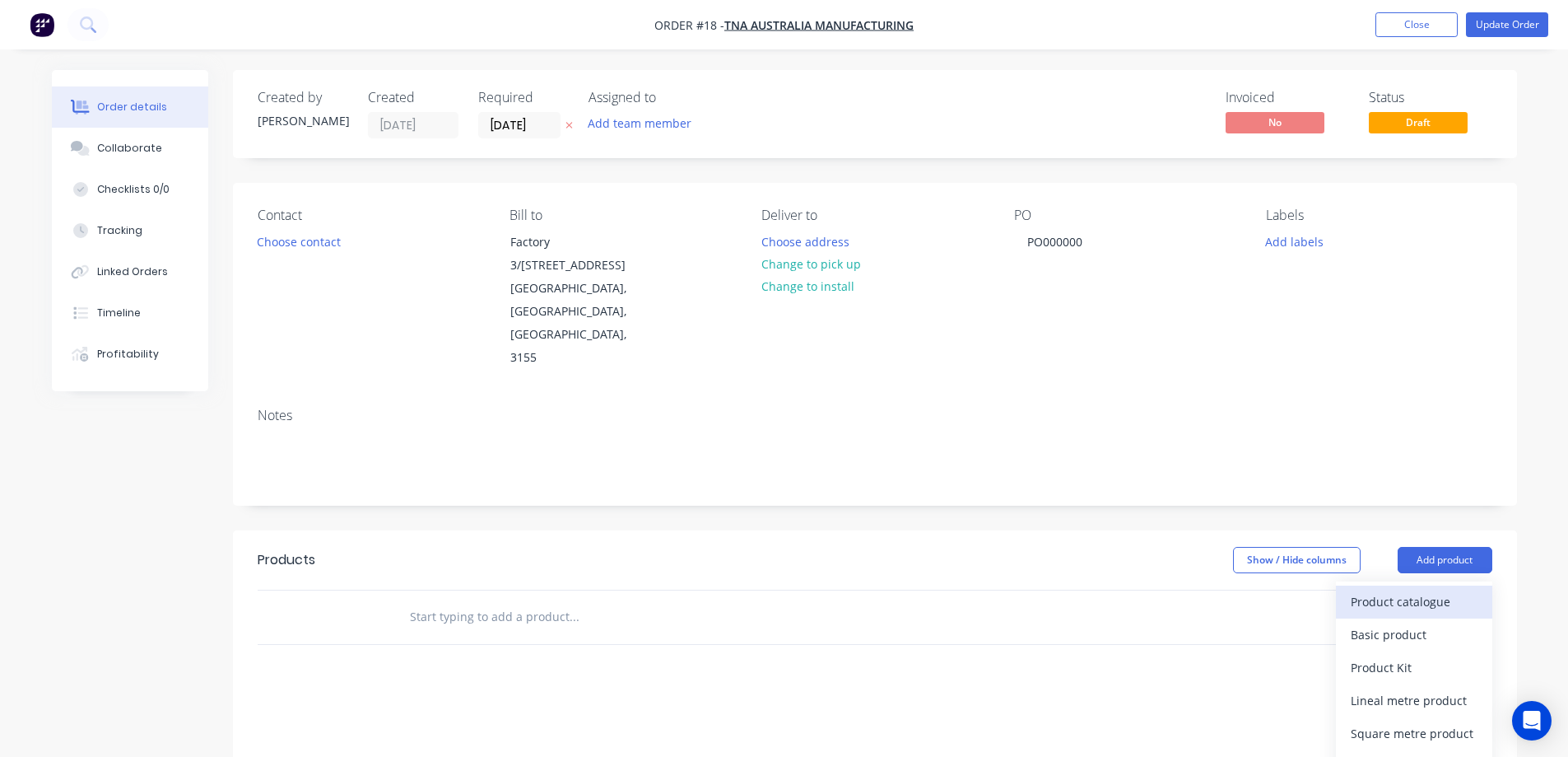
click at [1400, 590] on div "Product catalogue" at bounding box center [1414, 602] width 127 height 24
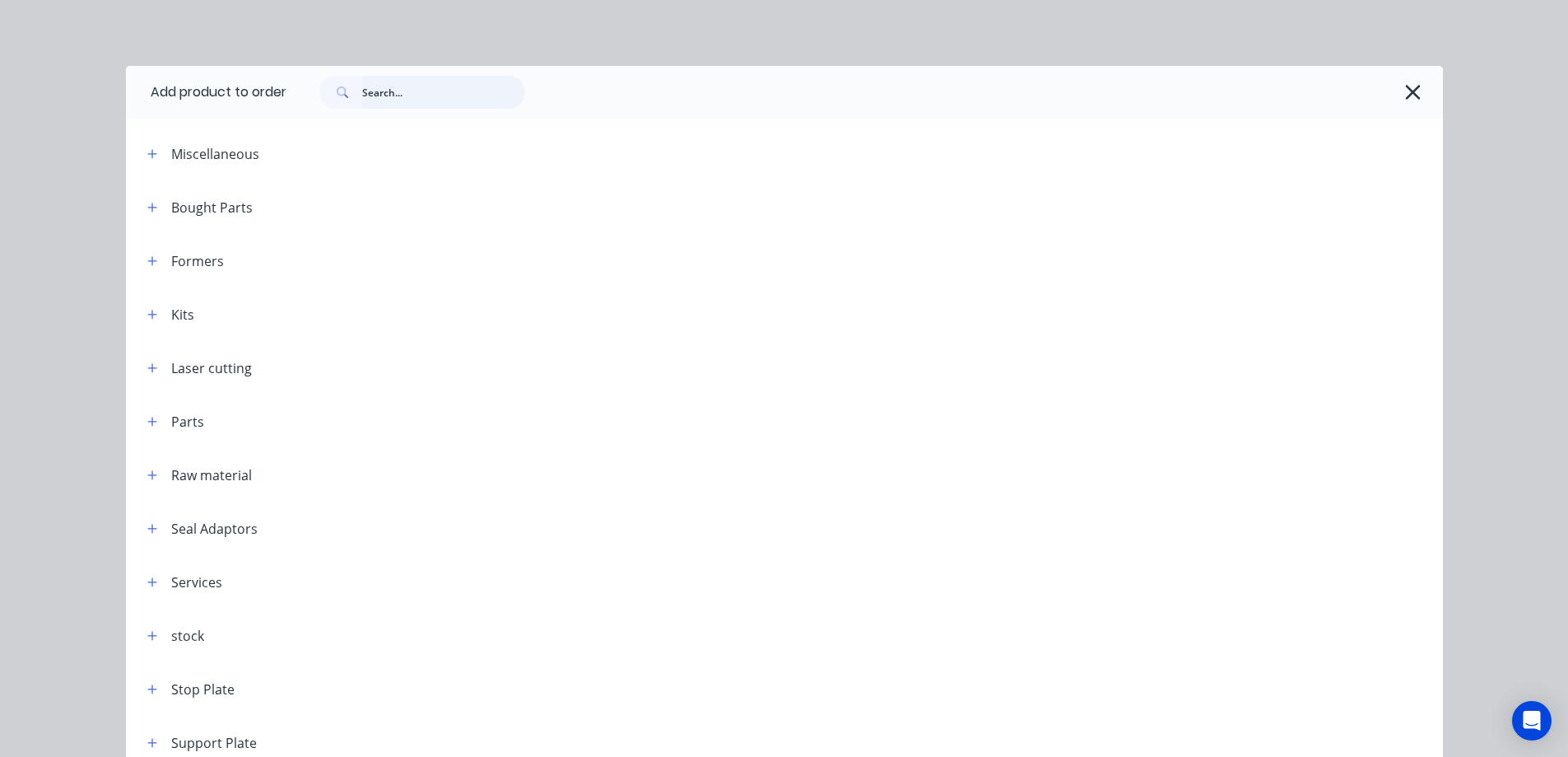
click at [389, 92] on input "text" at bounding box center [443, 92] width 163 height 33
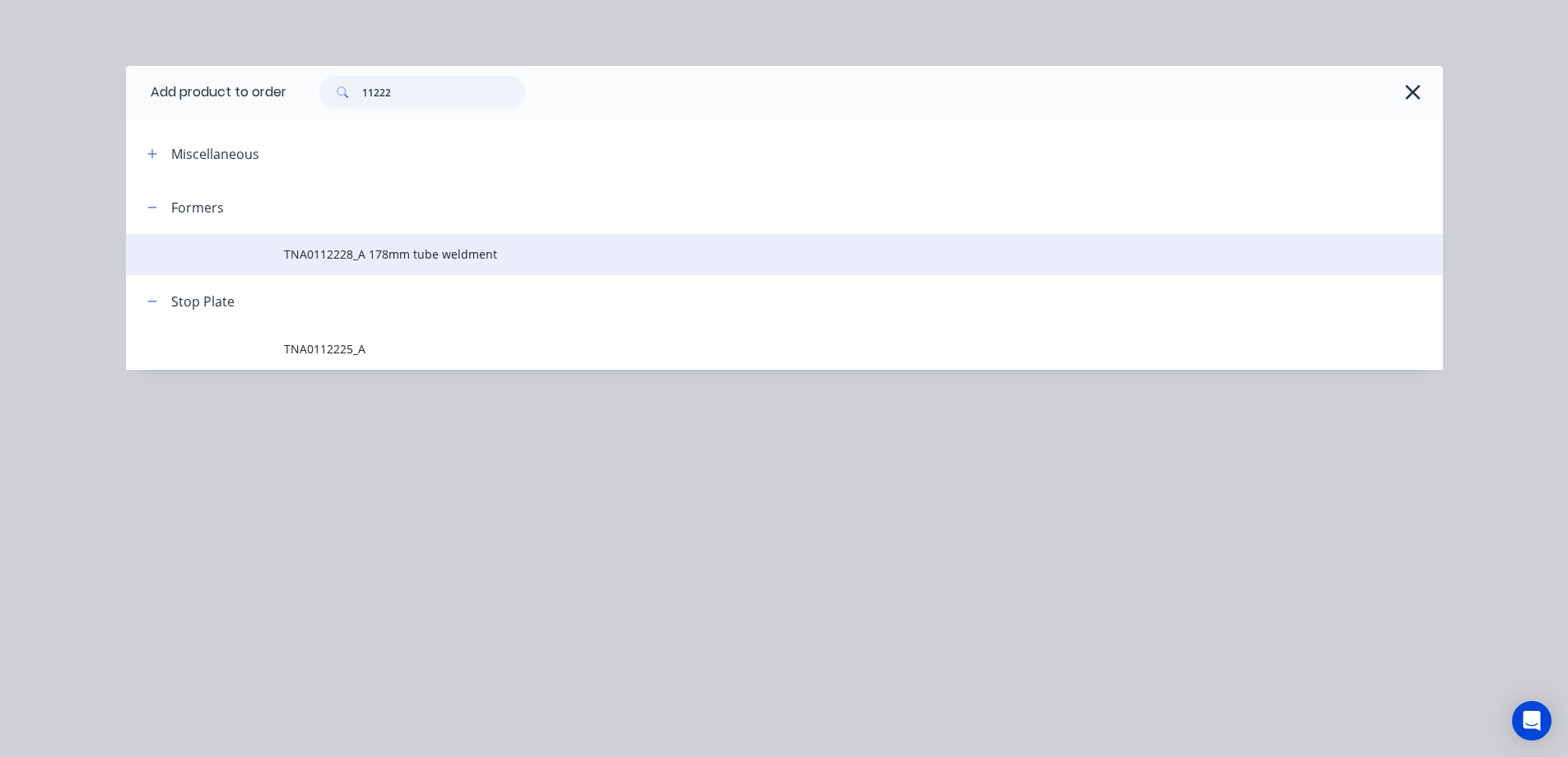
type input "11222"
click at [386, 250] on span "TNA0112228_A 178mm tube weldment" at bounding box center [747, 253] width 927 height 17
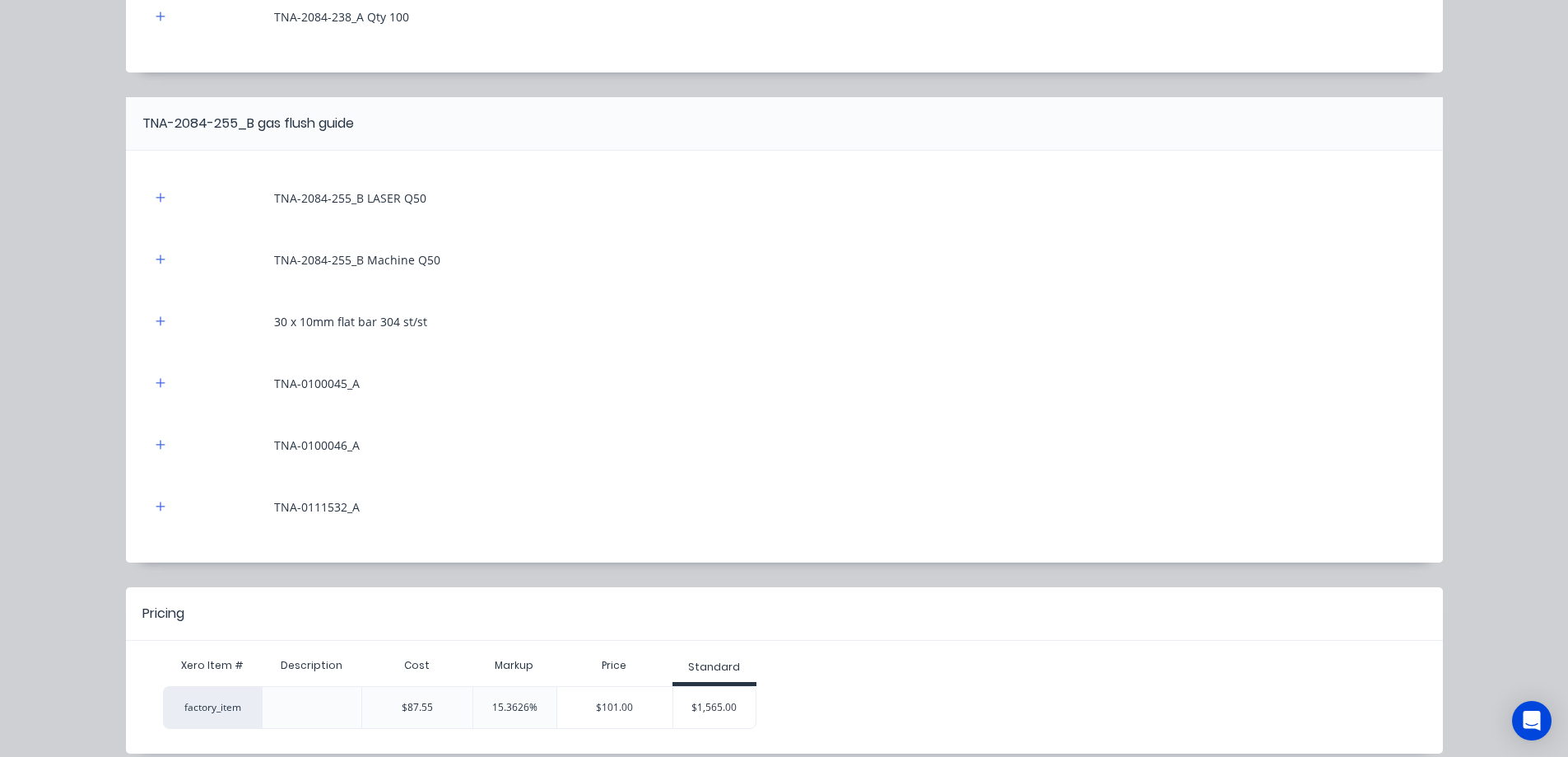
scroll to position [370, 0]
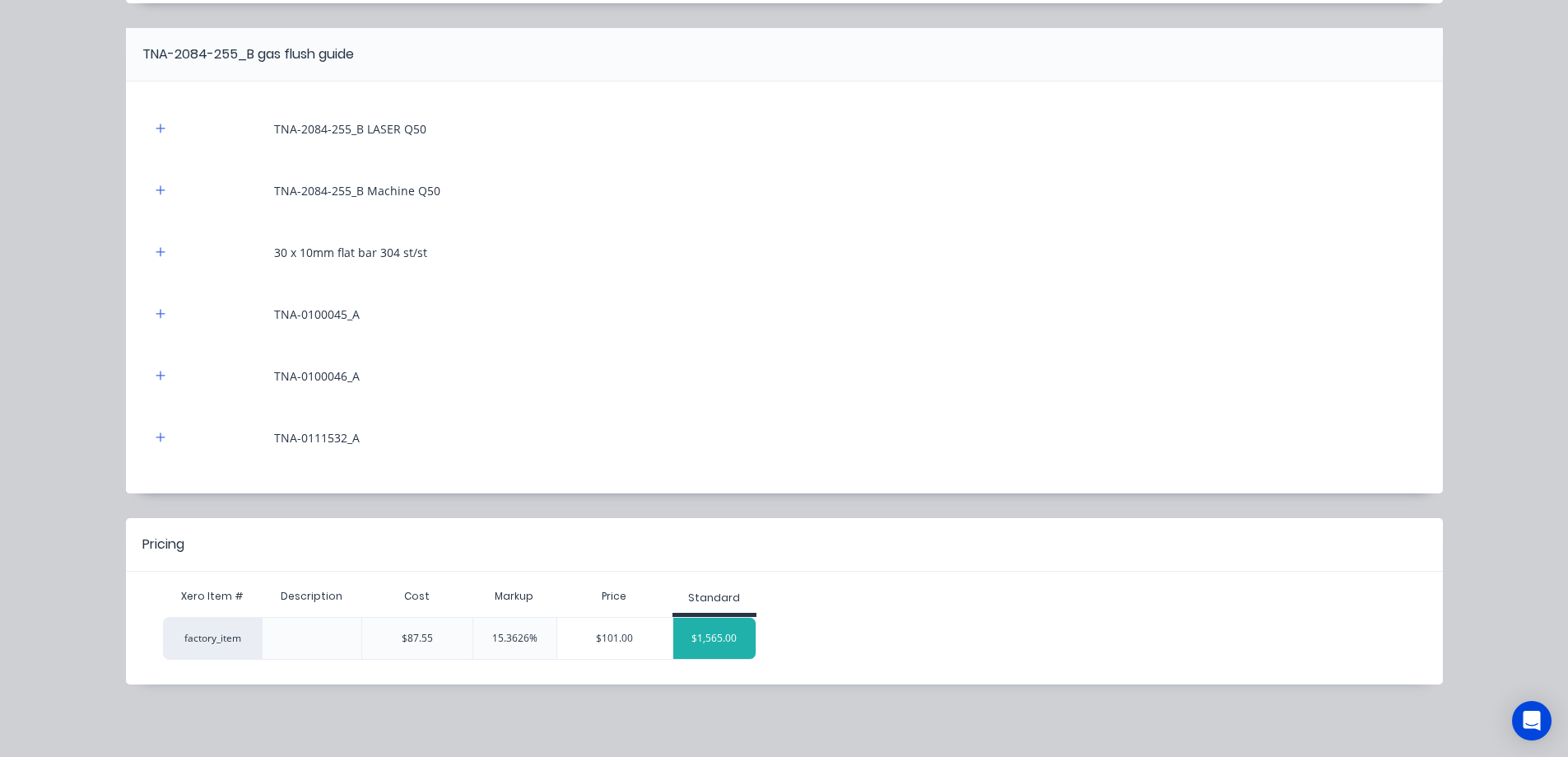
click at [691, 637] on div "$1,565.00" at bounding box center [714, 638] width 82 height 42
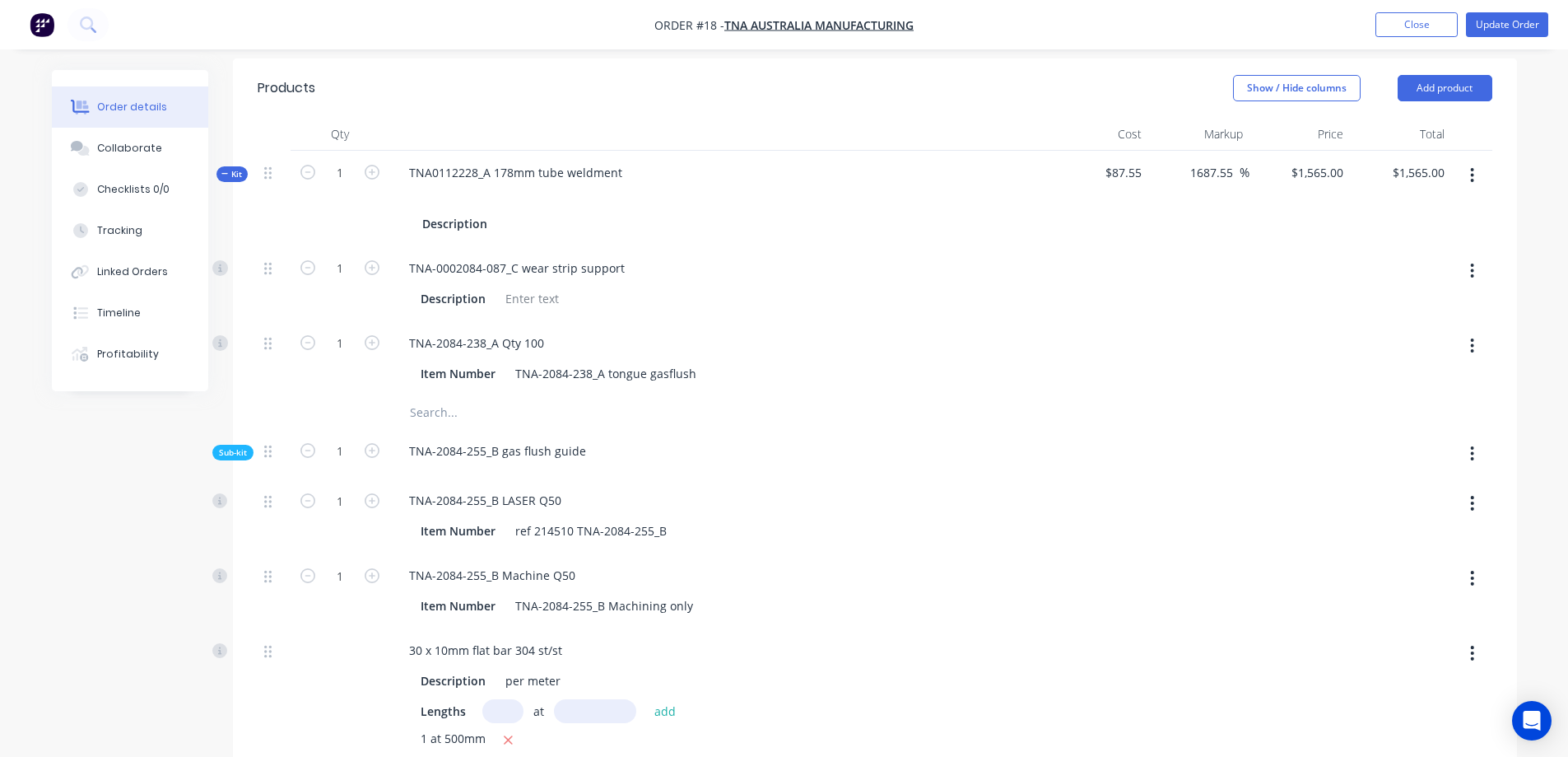
scroll to position [385, 0]
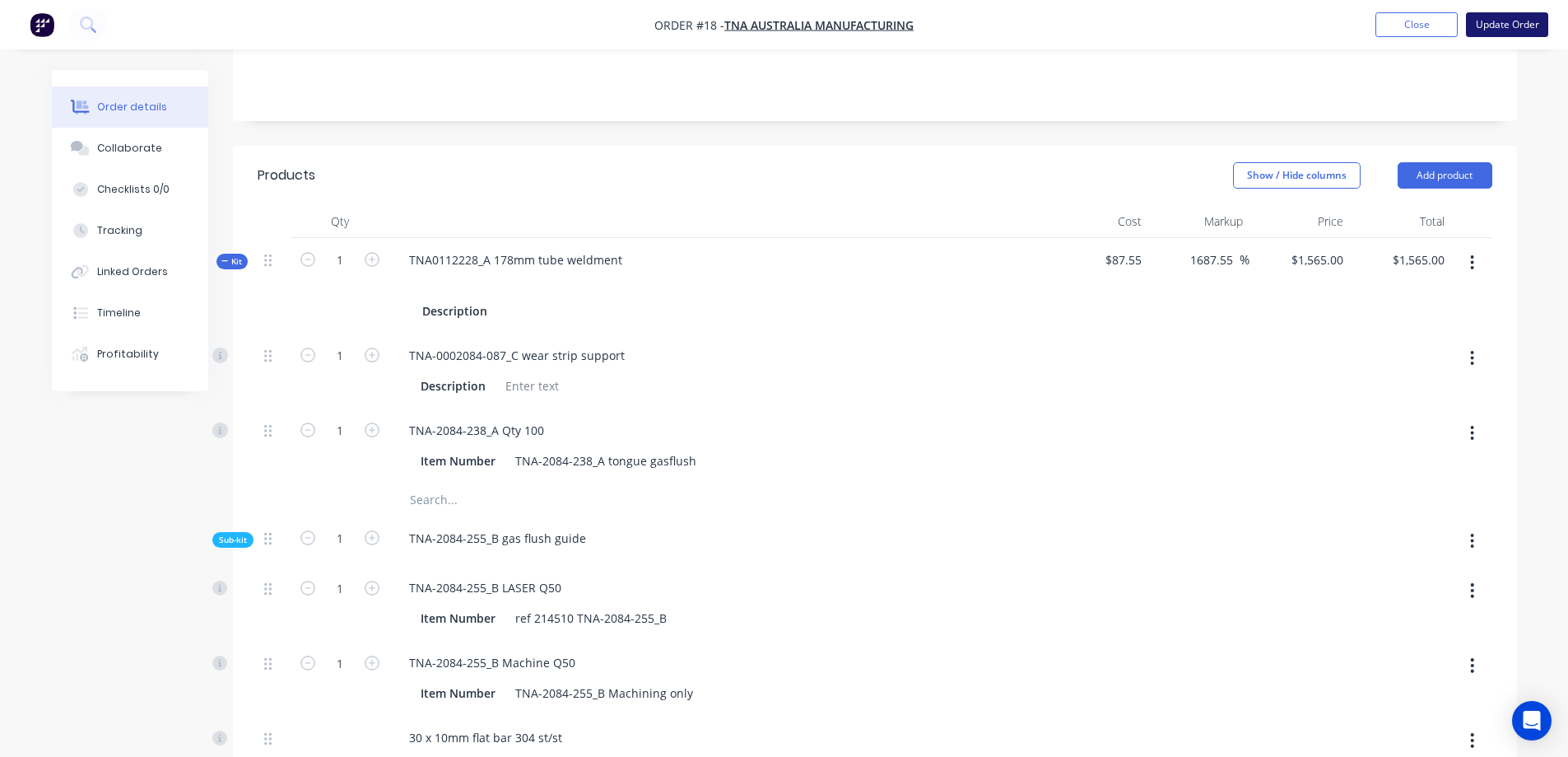
click at [1485, 19] on button "Update Order" at bounding box center [1507, 25] width 82 height 25
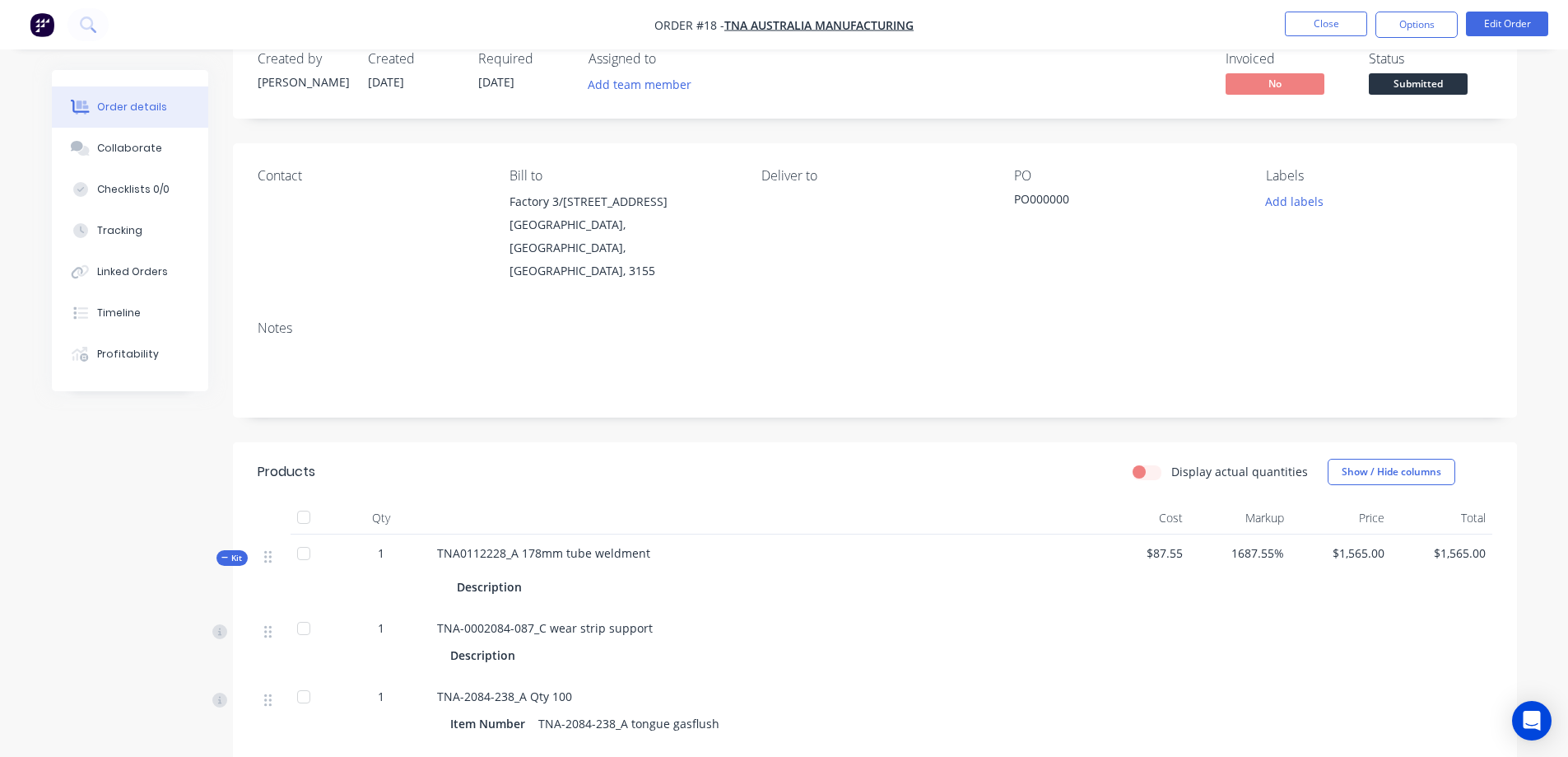
scroll to position [0, 0]
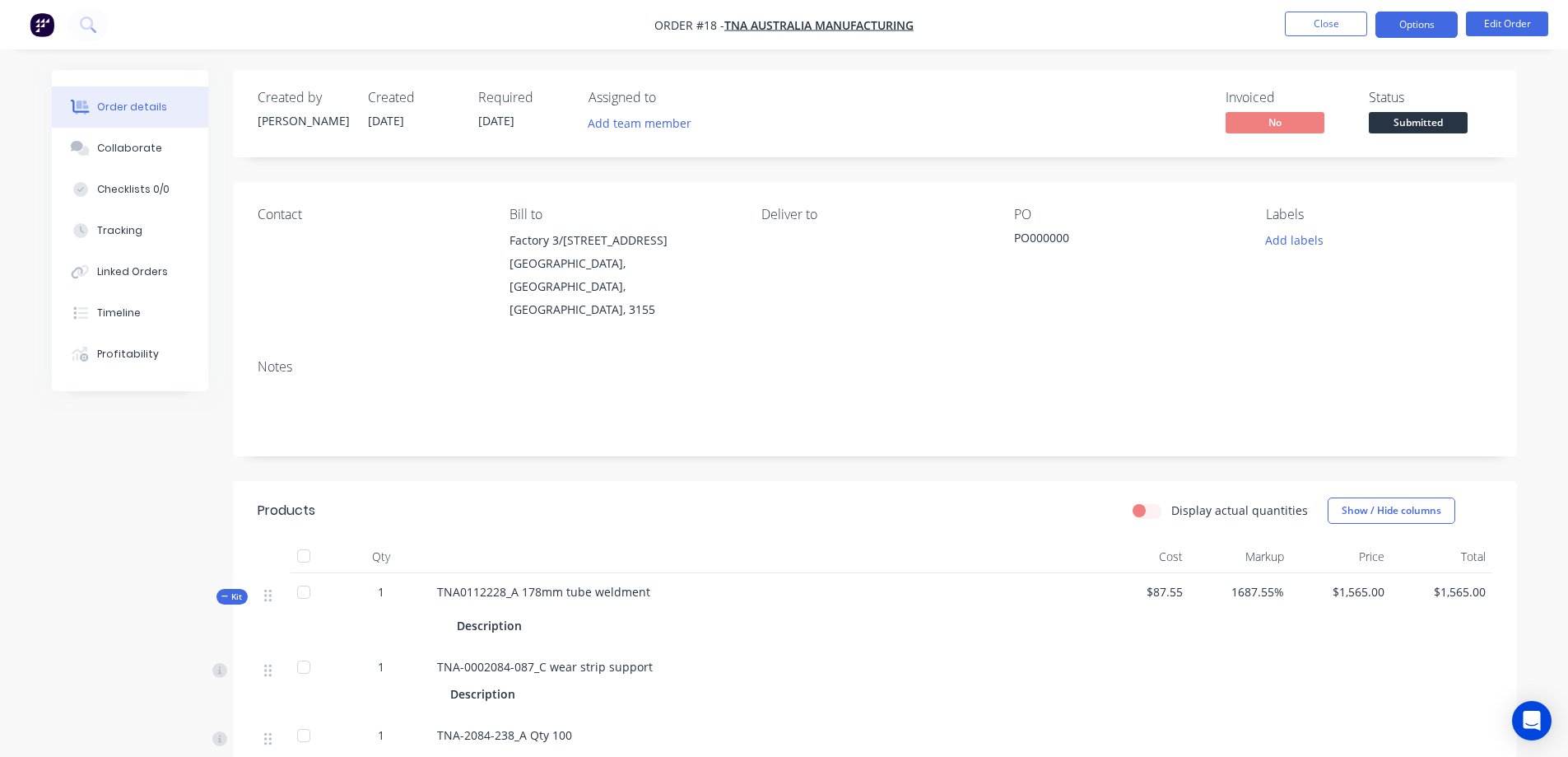
click at [1427, 26] on button "Options" at bounding box center [1416, 25] width 82 height 27
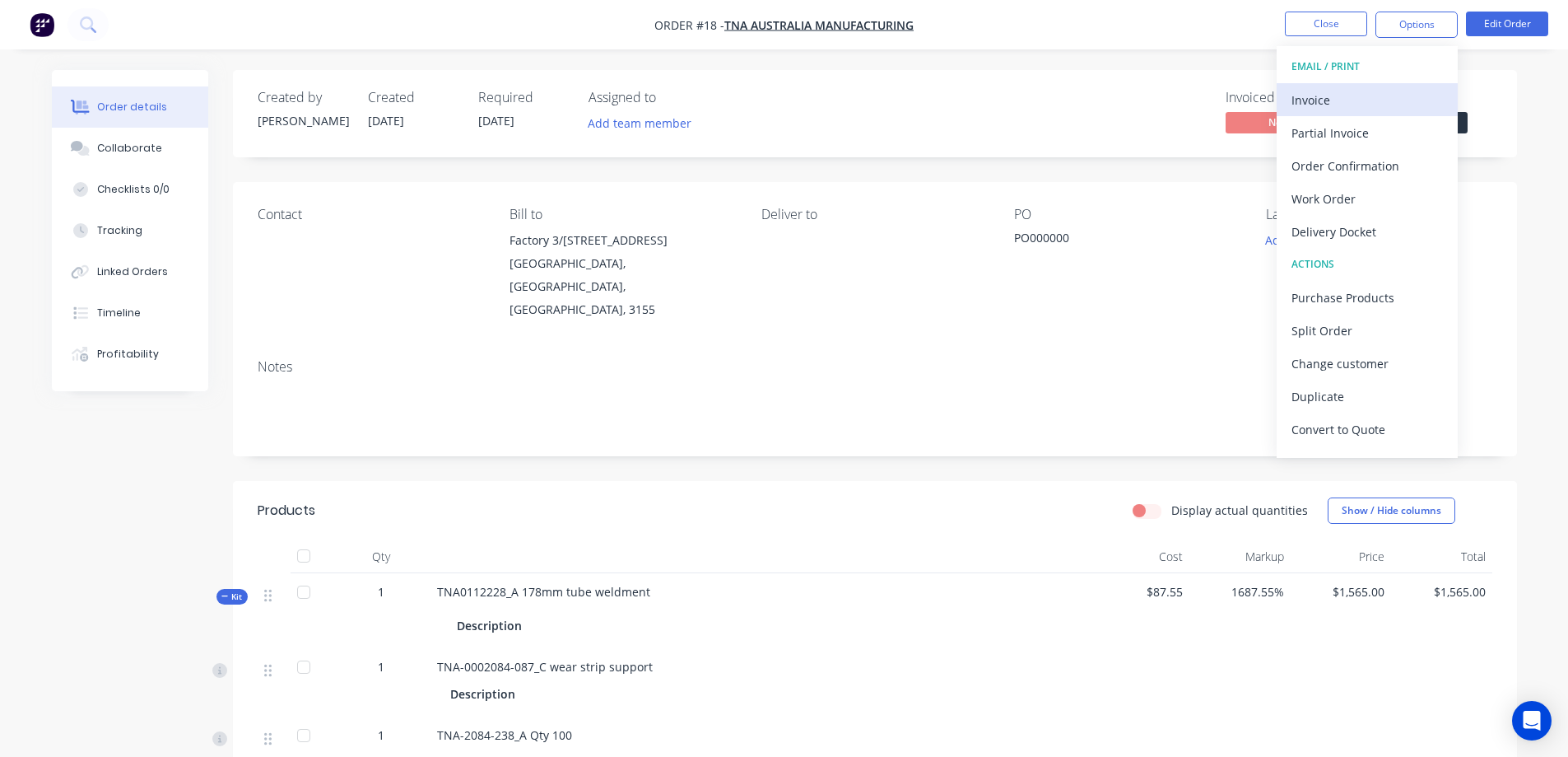
click at [1340, 101] on div "Invoice" at bounding box center [1367, 100] width 151 height 24
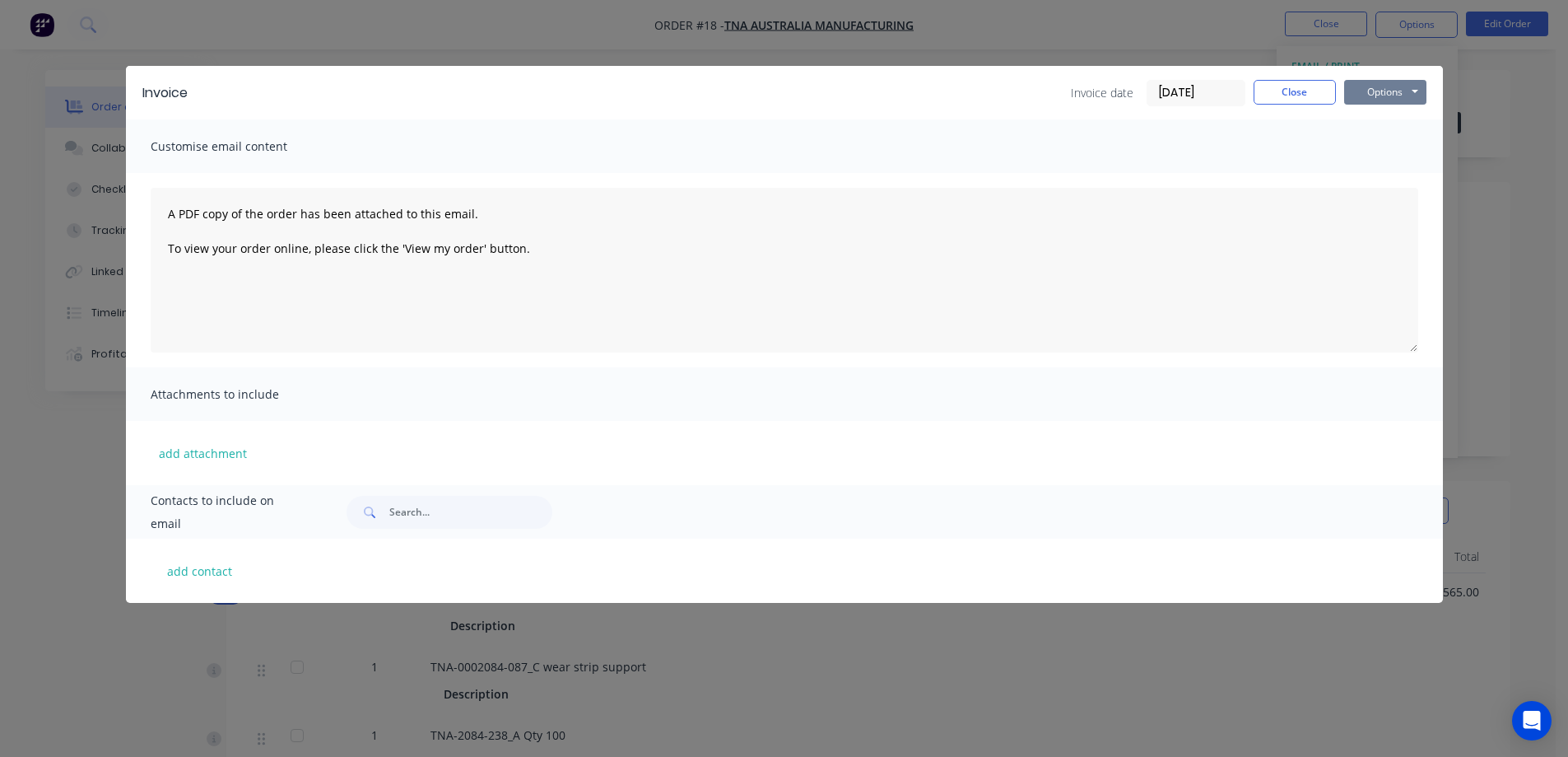
click at [1360, 89] on button "Options" at bounding box center [1384, 92] width 82 height 25
click at [1385, 119] on button "Preview" at bounding box center [1396, 121] width 105 height 27
click at [1299, 87] on button "Close" at bounding box center [1294, 92] width 82 height 25
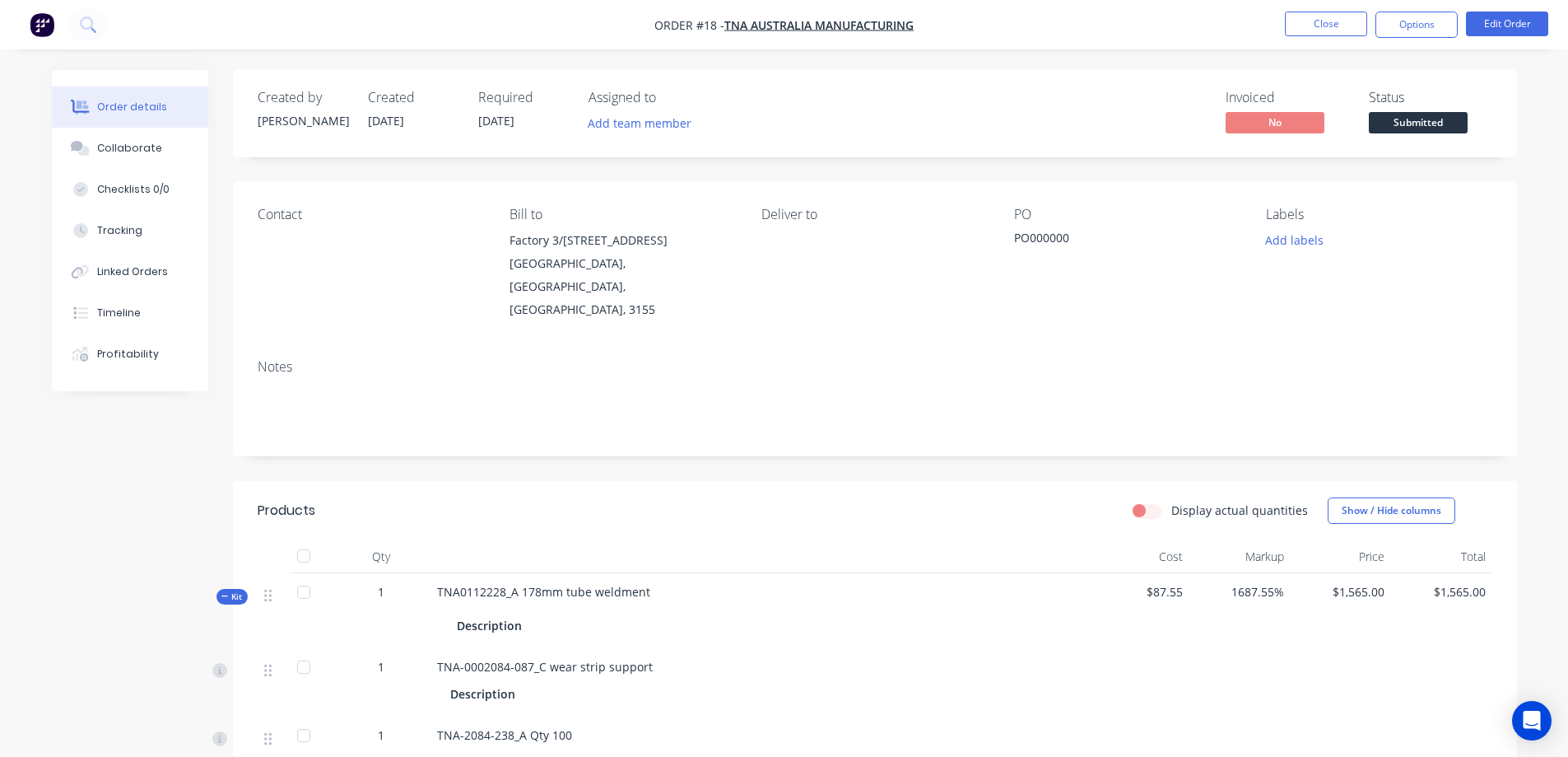
click at [234, 590] on span "Kit" at bounding box center [233, 596] width 22 height 12
click at [1498, 23] on button "Edit Order" at bounding box center [1507, 24] width 82 height 25
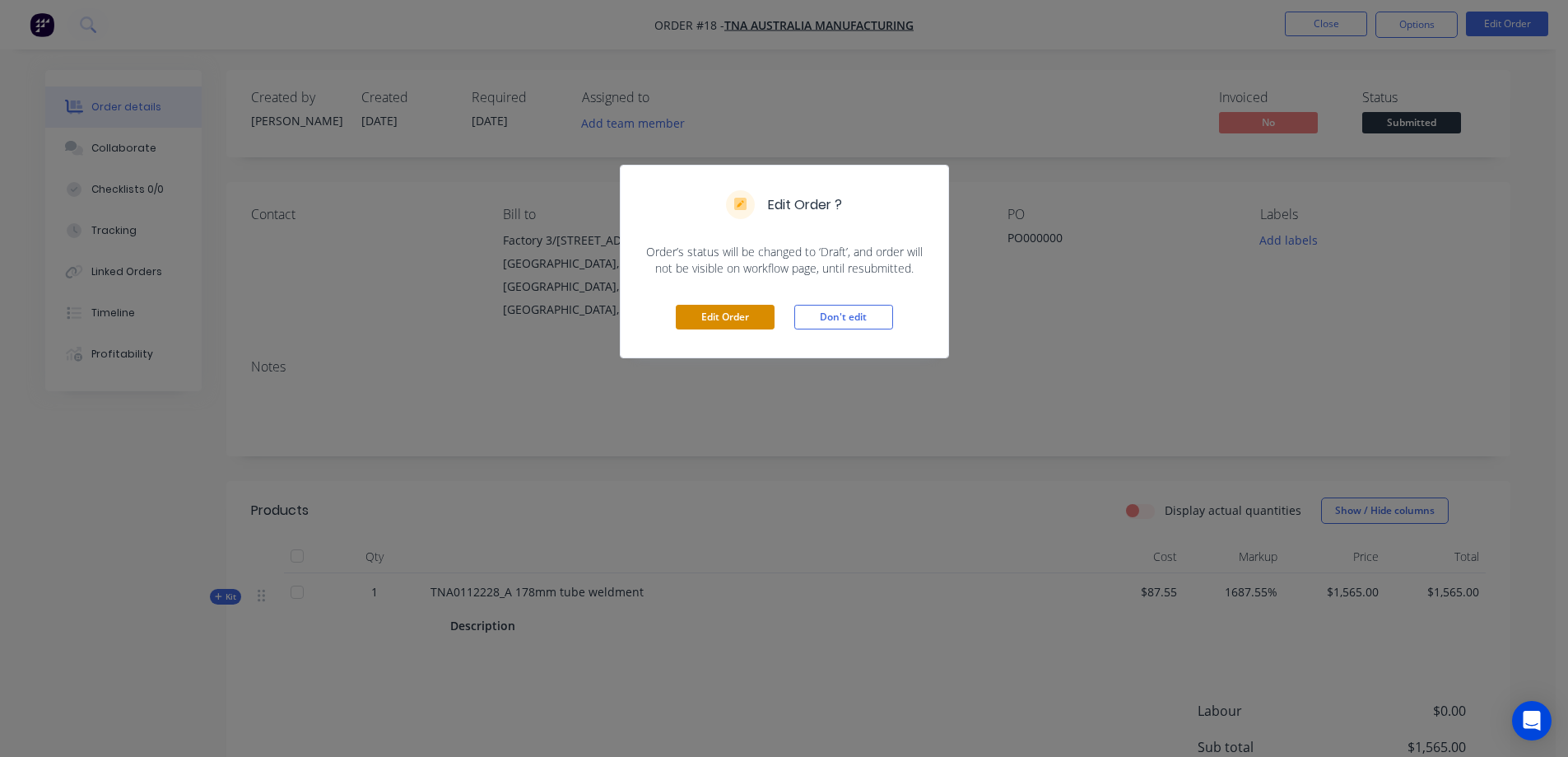
click at [708, 316] on button "Edit Order" at bounding box center [725, 317] width 99 height 25
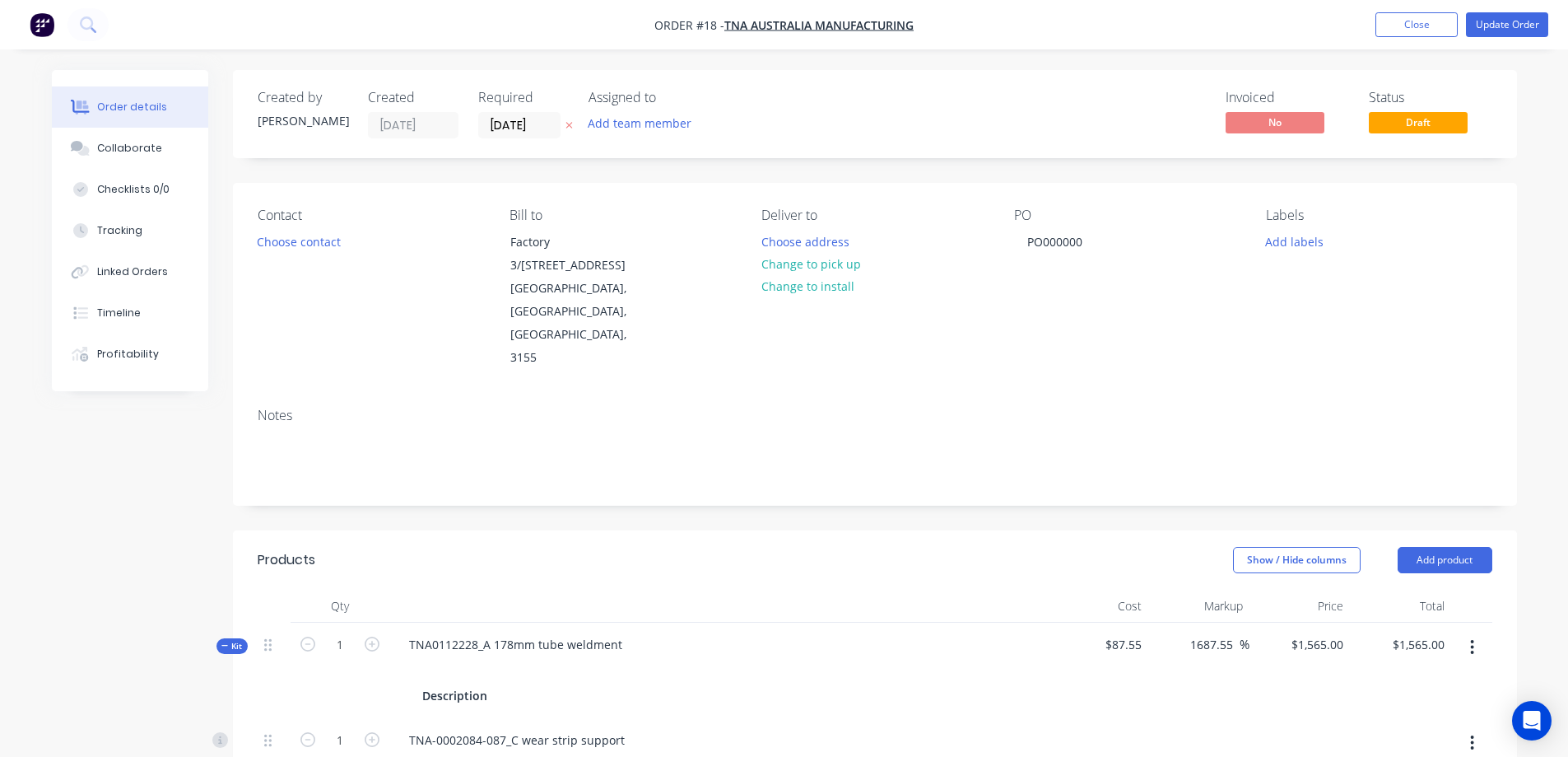
click at [1476, 632] on button "button" at bounding box center [1472, 647] width 39 height 30
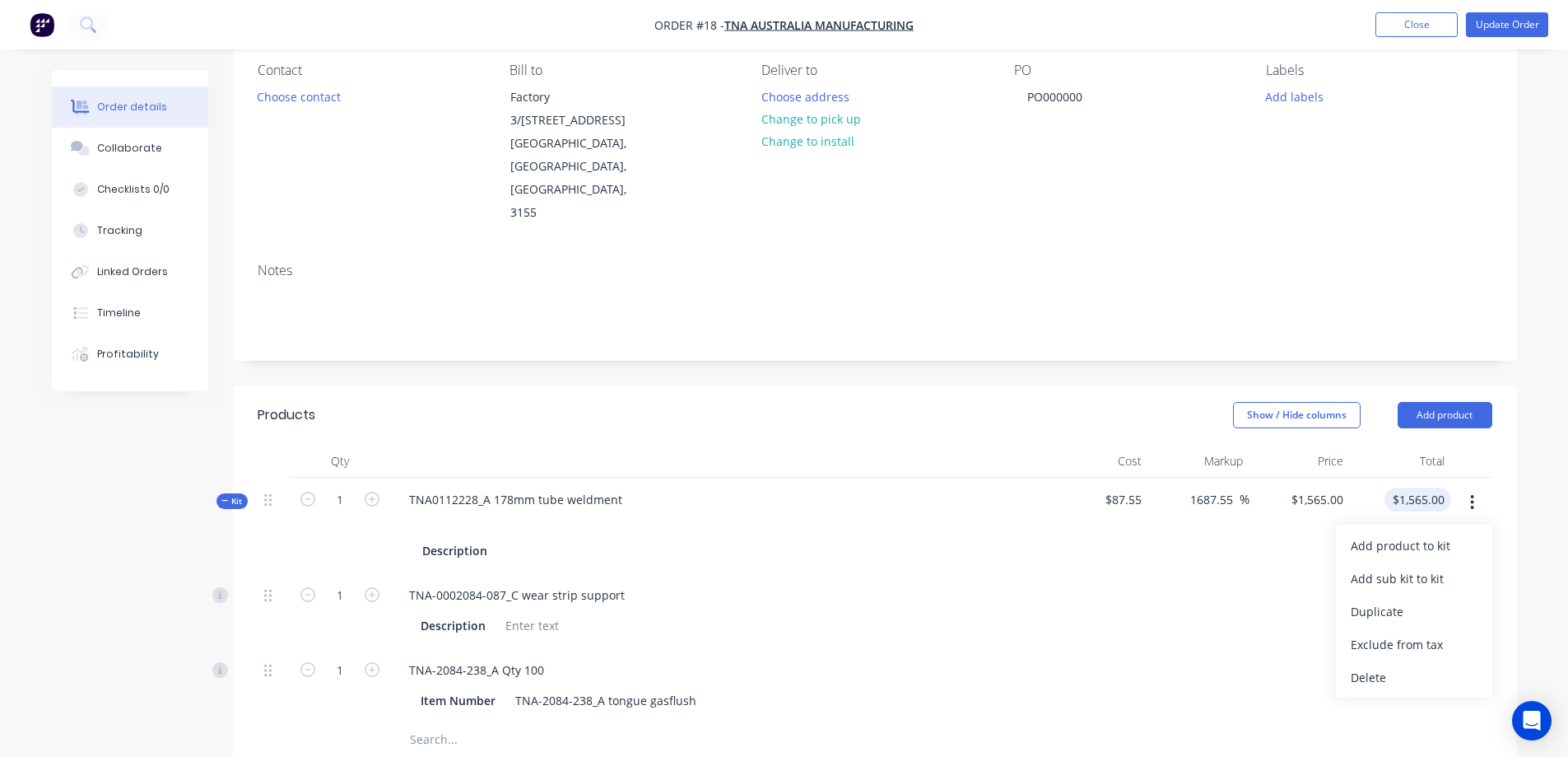
scroll to position [192, 0]
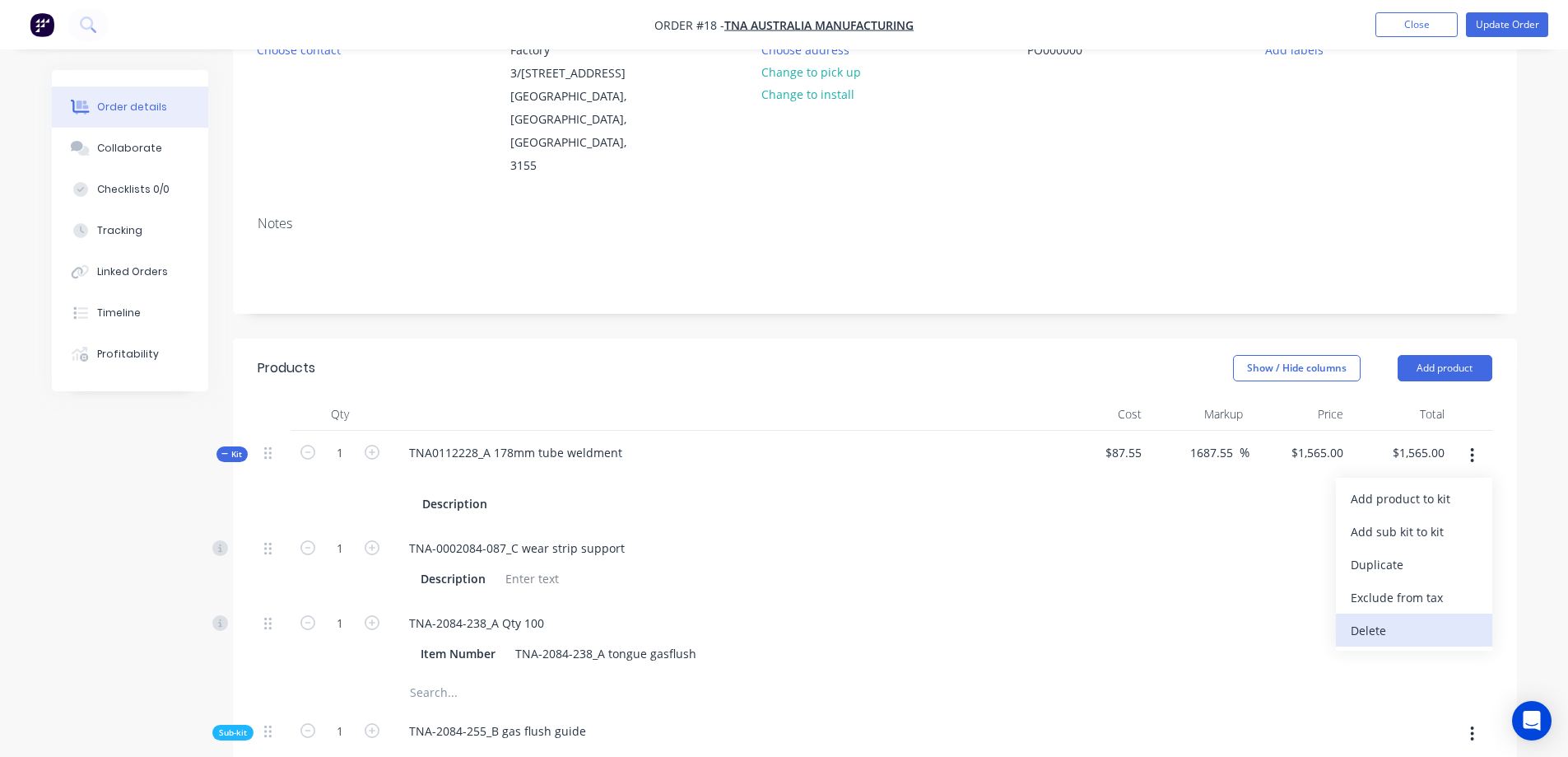
click at [1376, 618] on div "Delete" at bounding box center [1414, 630] width 127 height 24
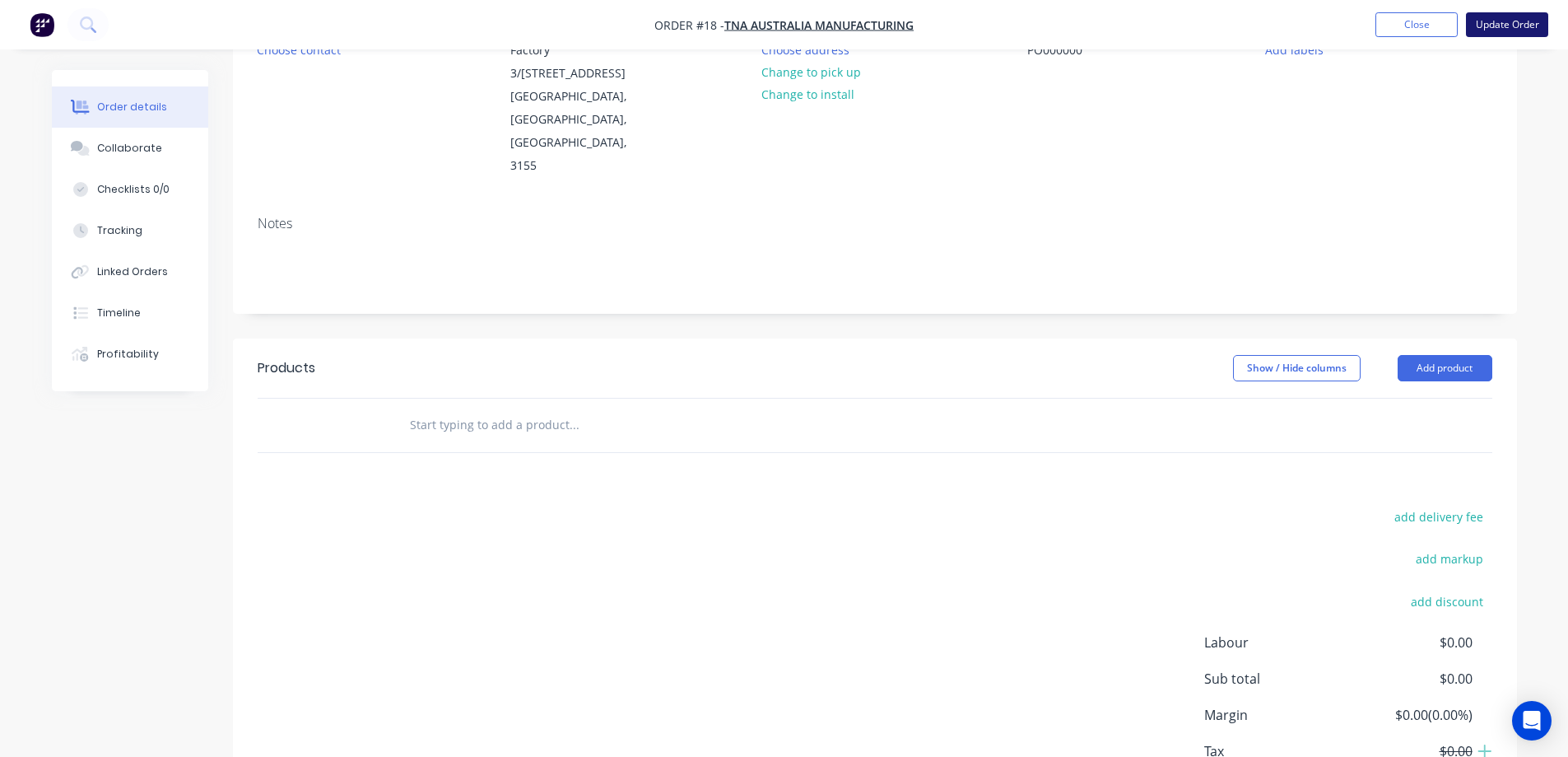
click at [1502, 28] on button "Update Order" at bounding box center [1507, 25] width 82 height 25
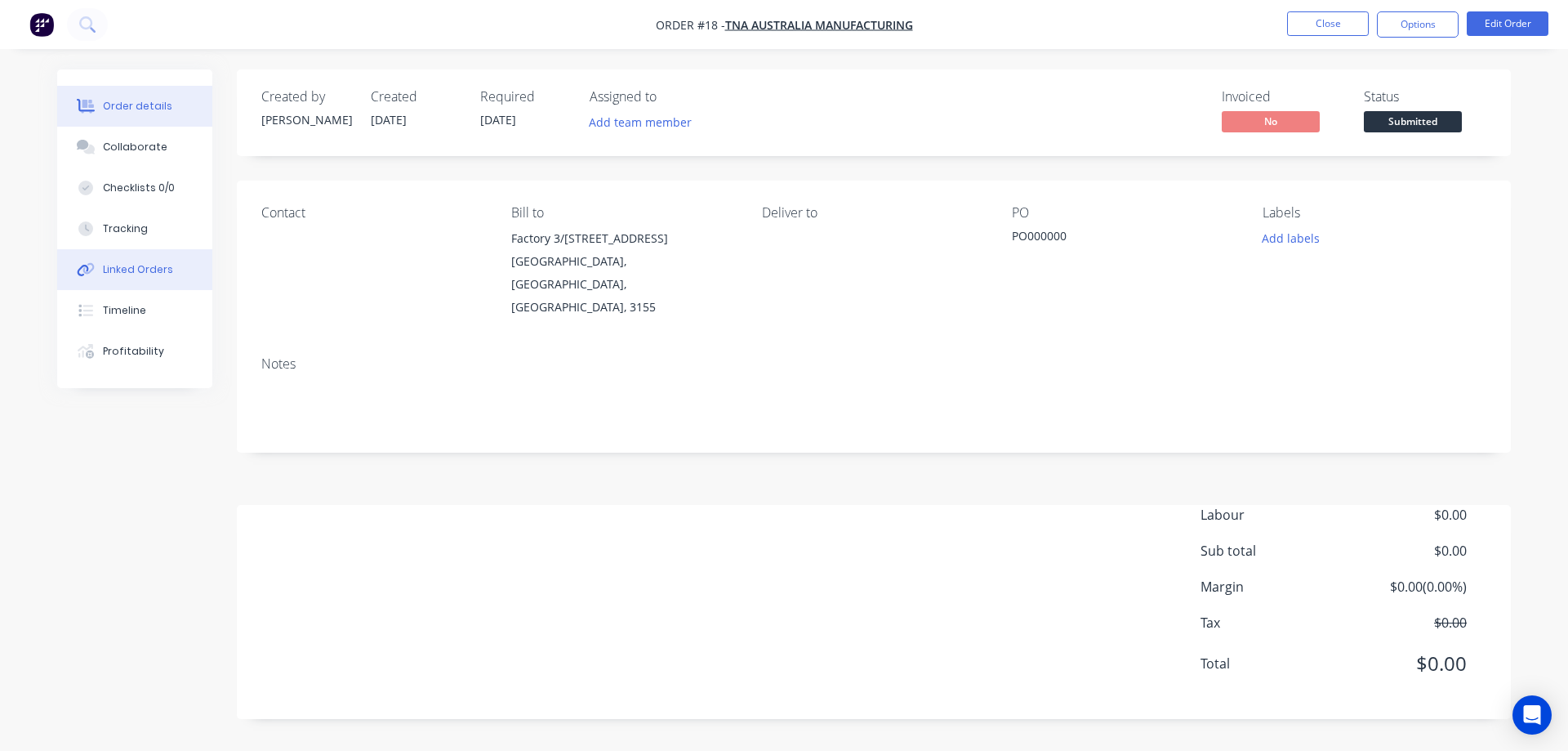
click at [127, 265] on div "Linked Orders" at bounding box center [138, 270] width 70 height 15
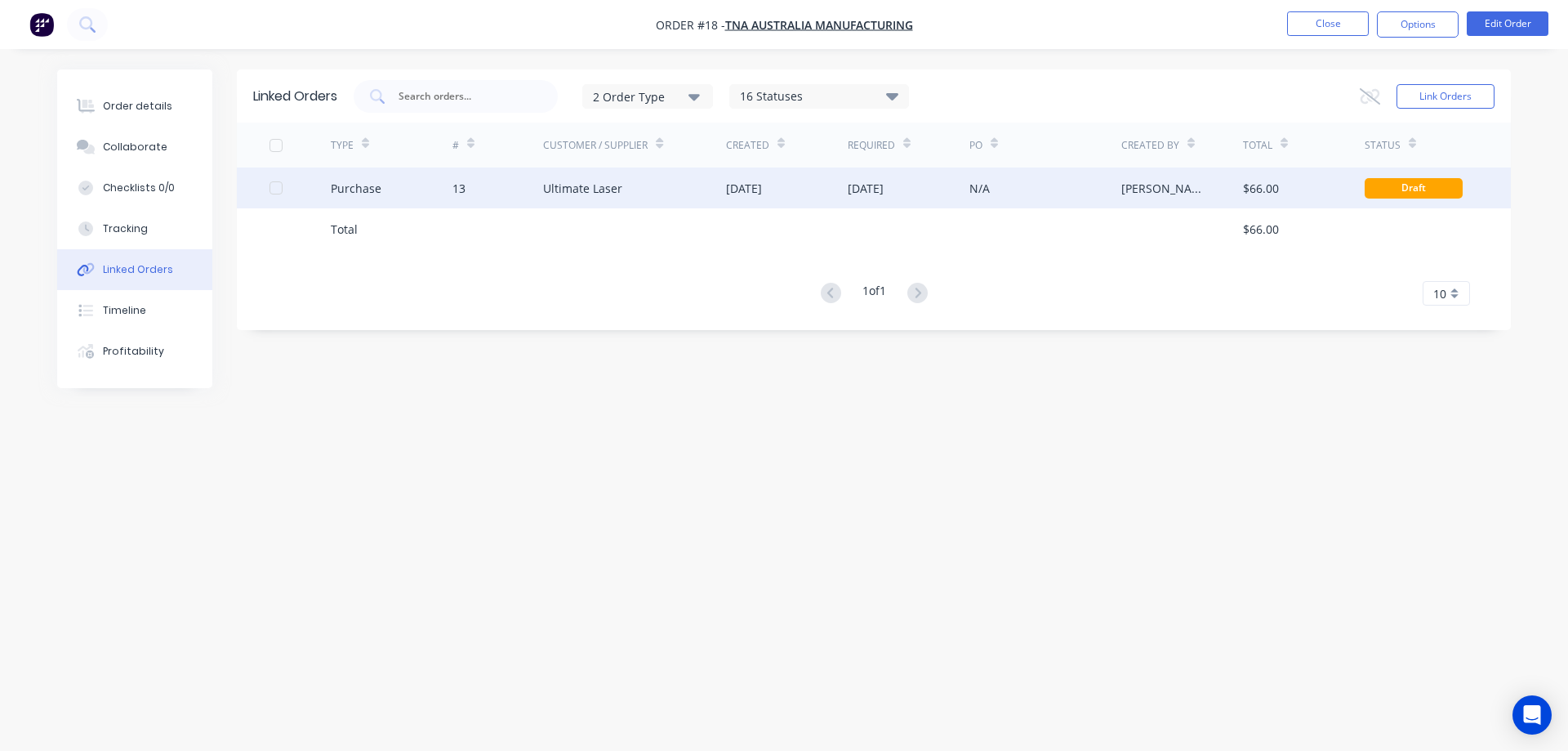
click at [856, 190] on div "[DATE]" at bounding box center [866, 188] width 36 height 17
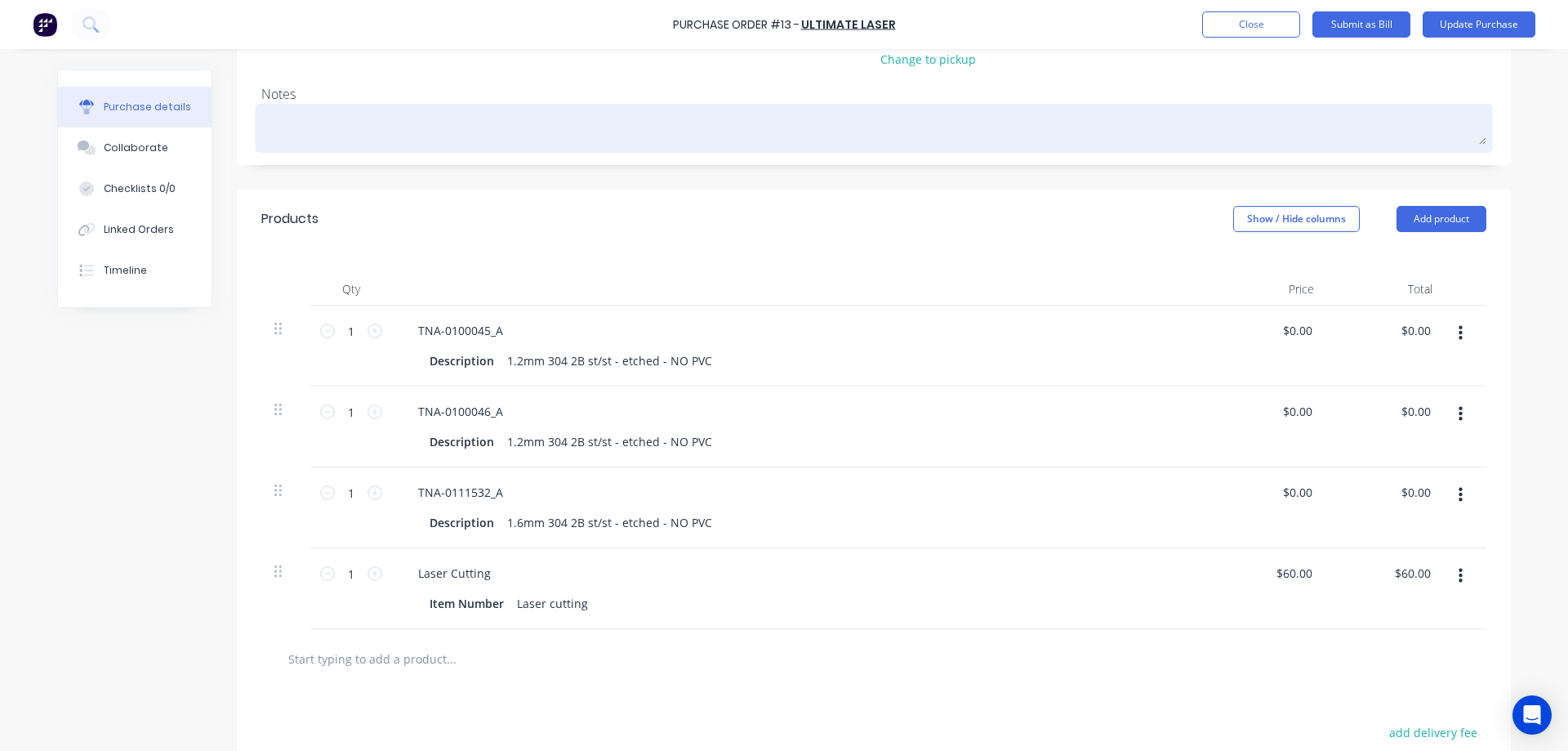
scroll to position [218, 0]
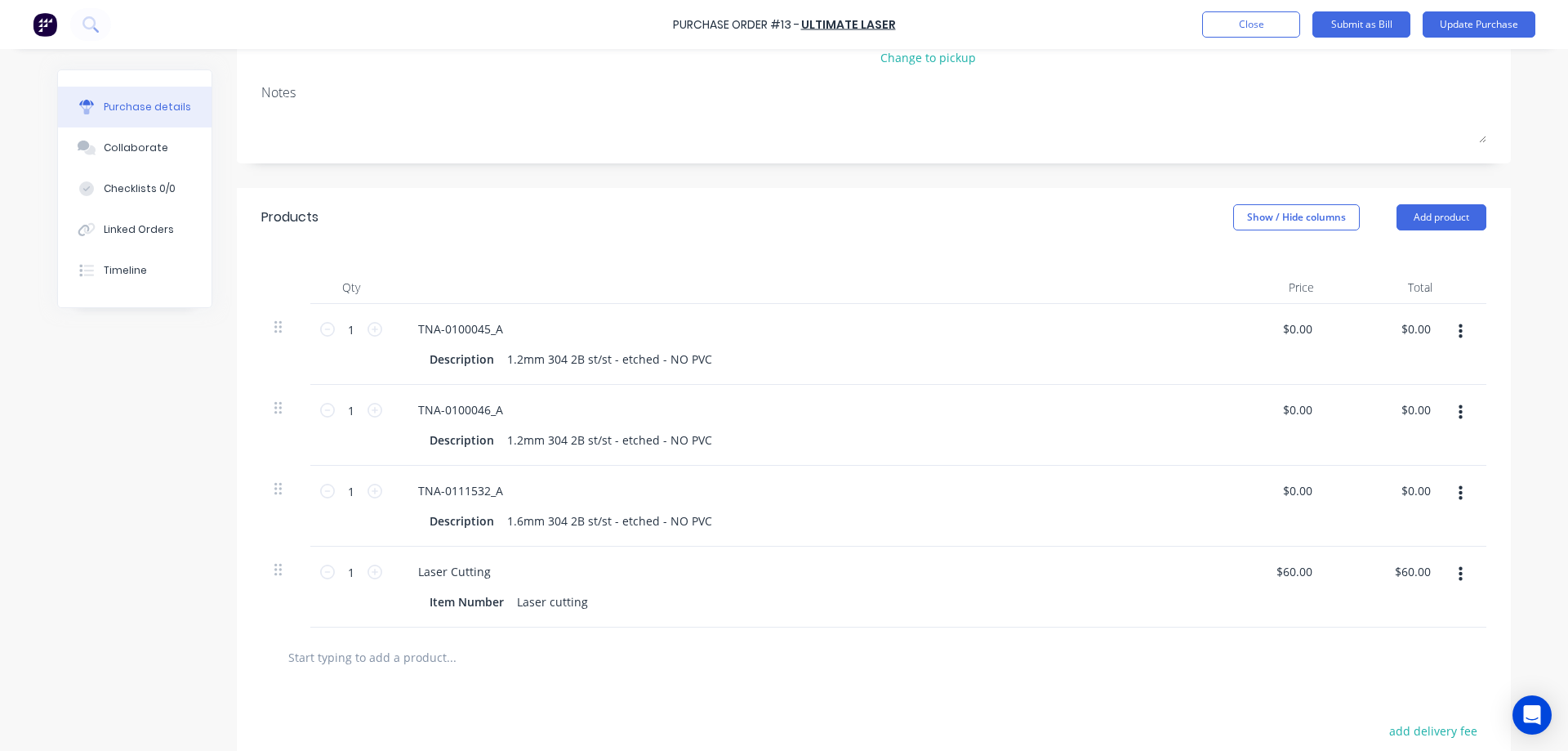
click at [1450, 572] on button "button" at bounding box center [1460, 575] width 39 height 30
click at [1364, 715] on button "Delete" at bounding box center [1410, 716] width 138 height 33
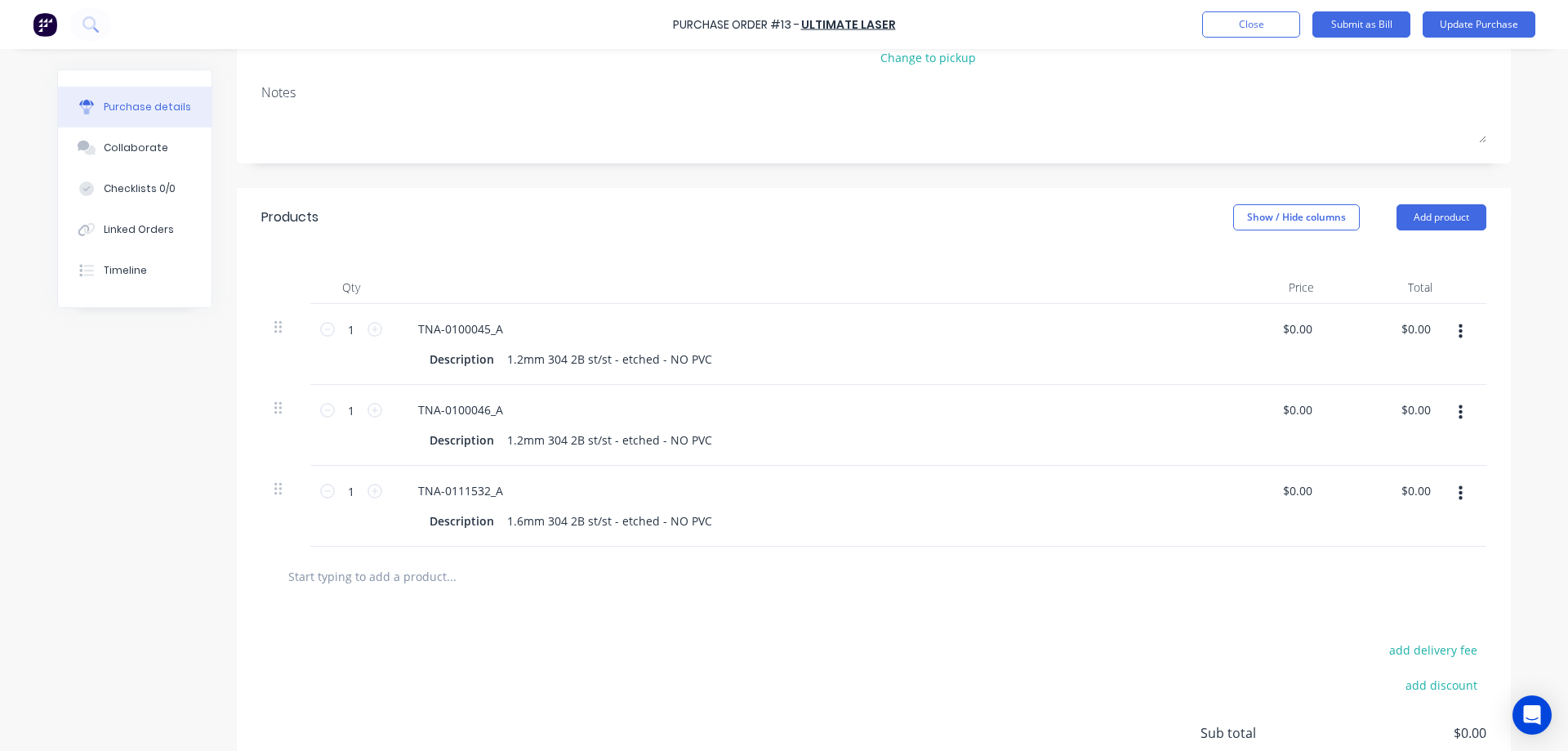
click at [1449, 495] on button "button" at bounding box center [1460, 494] width 39 height 30
click at [1389, 634] on button "Delete" at bounding box center [1410, 635] width 138 height 33
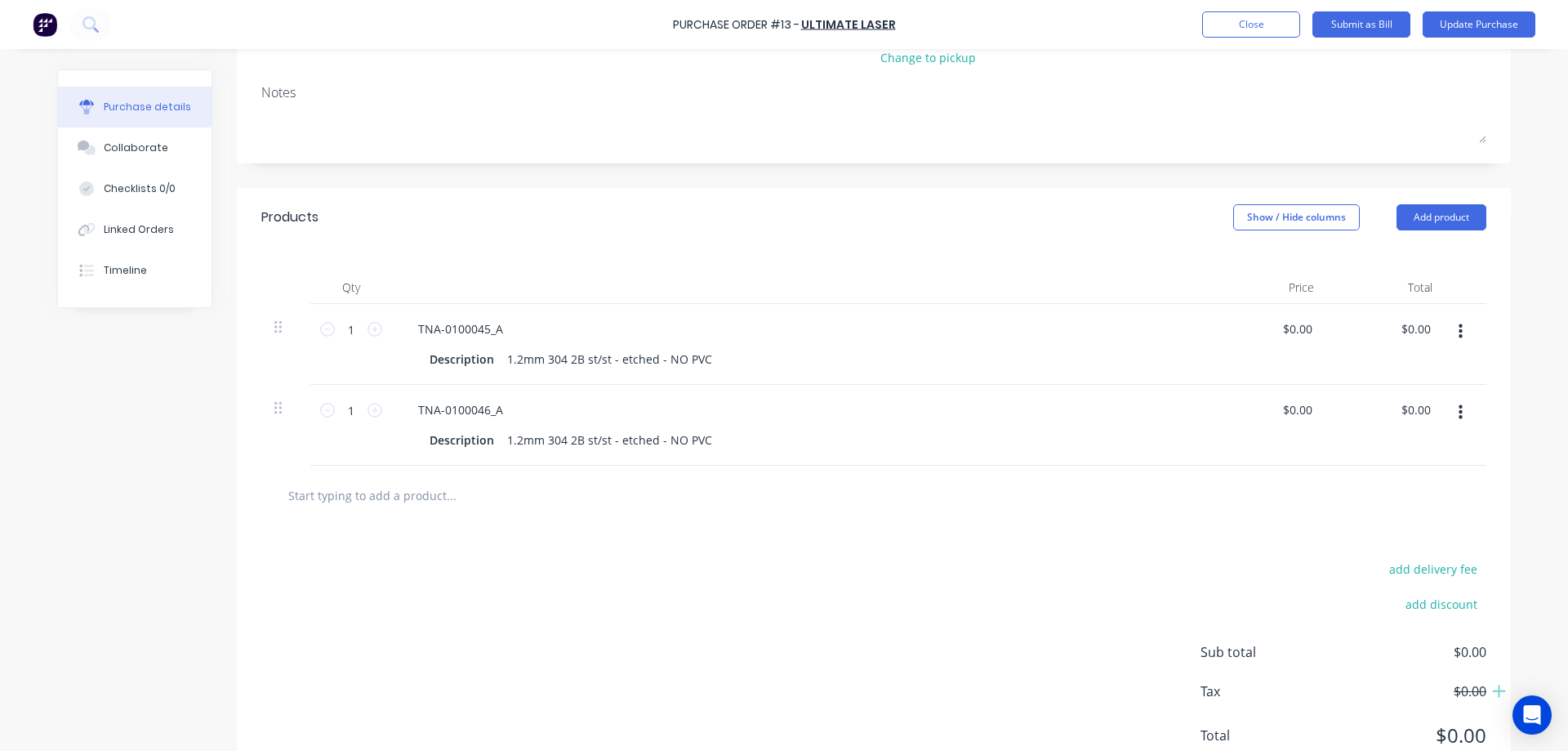
click at [1449, 411] on button "button" at bounding box center [1460, 413] width 39 height 30
click at [1415, 550] on button "Delete" at bounding box center [1410, 554] width 138 height 33
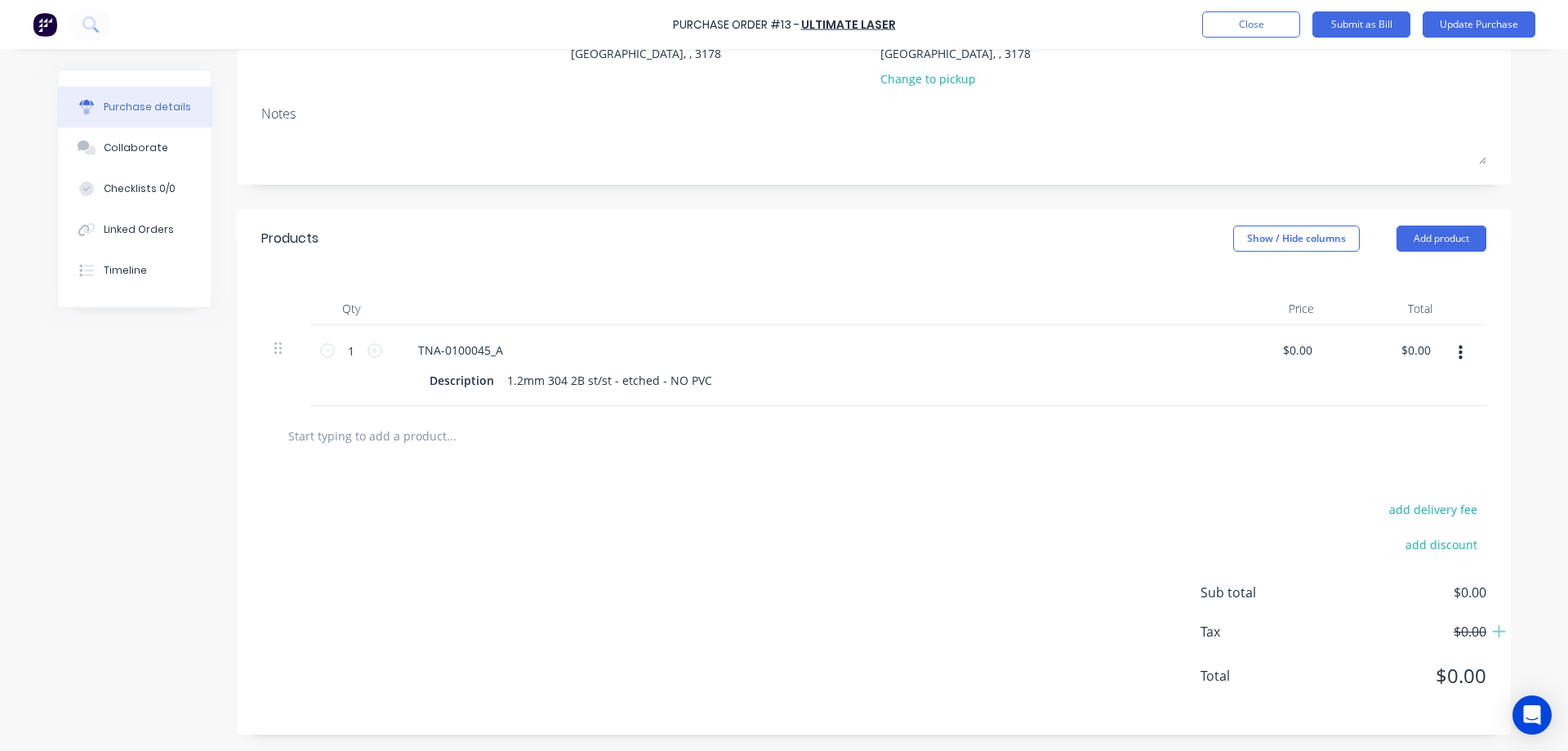
drag, startPoint x: 1451, startPoint y: 349, endPoint x: 1459, endPoint y: 368, distance: 20.6
click at [1451, 350] on button "button" at bounding box center [1460, 353] width 39 height 30
click at [1390, 492] on button "Delete" at bounding box center [1410, 495] width 138 height 33
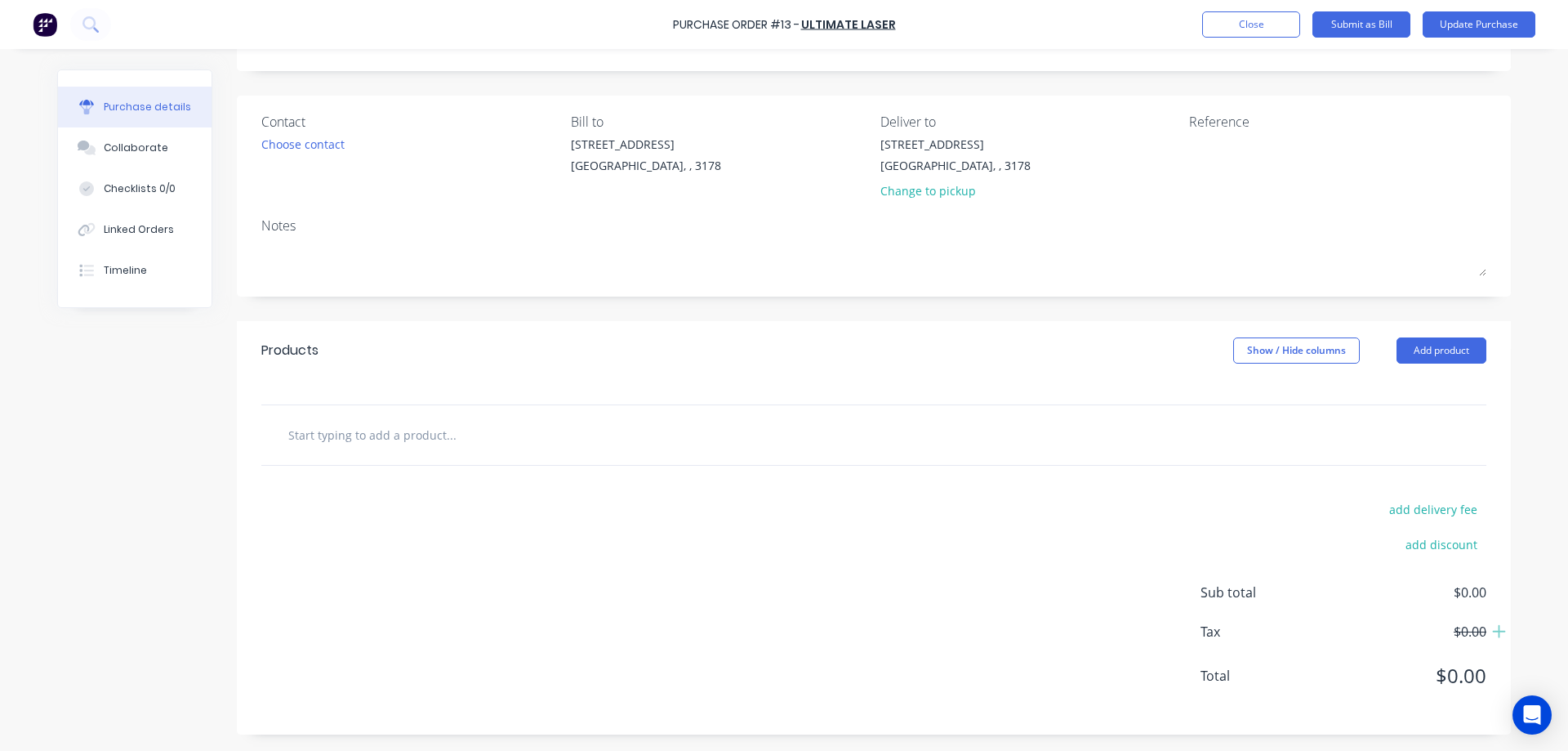
scroll to position [85, 0]
click at [1458, 24] on button "Update Purchase" at bounding box center [1478, 25] width 113 height 26
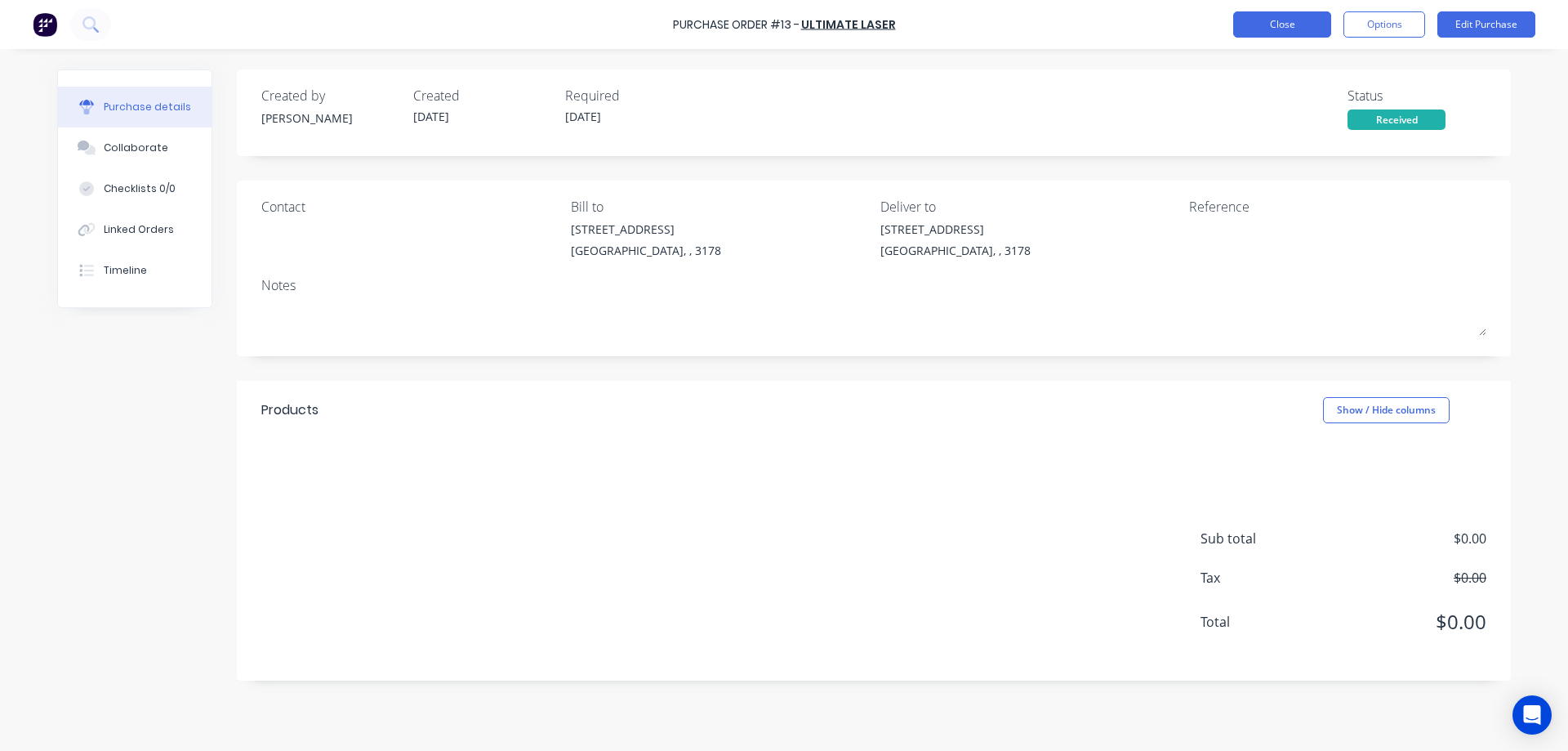
click at [1302, 21] on button "Close" at bounding box center [1281, 25] width 98 height 26
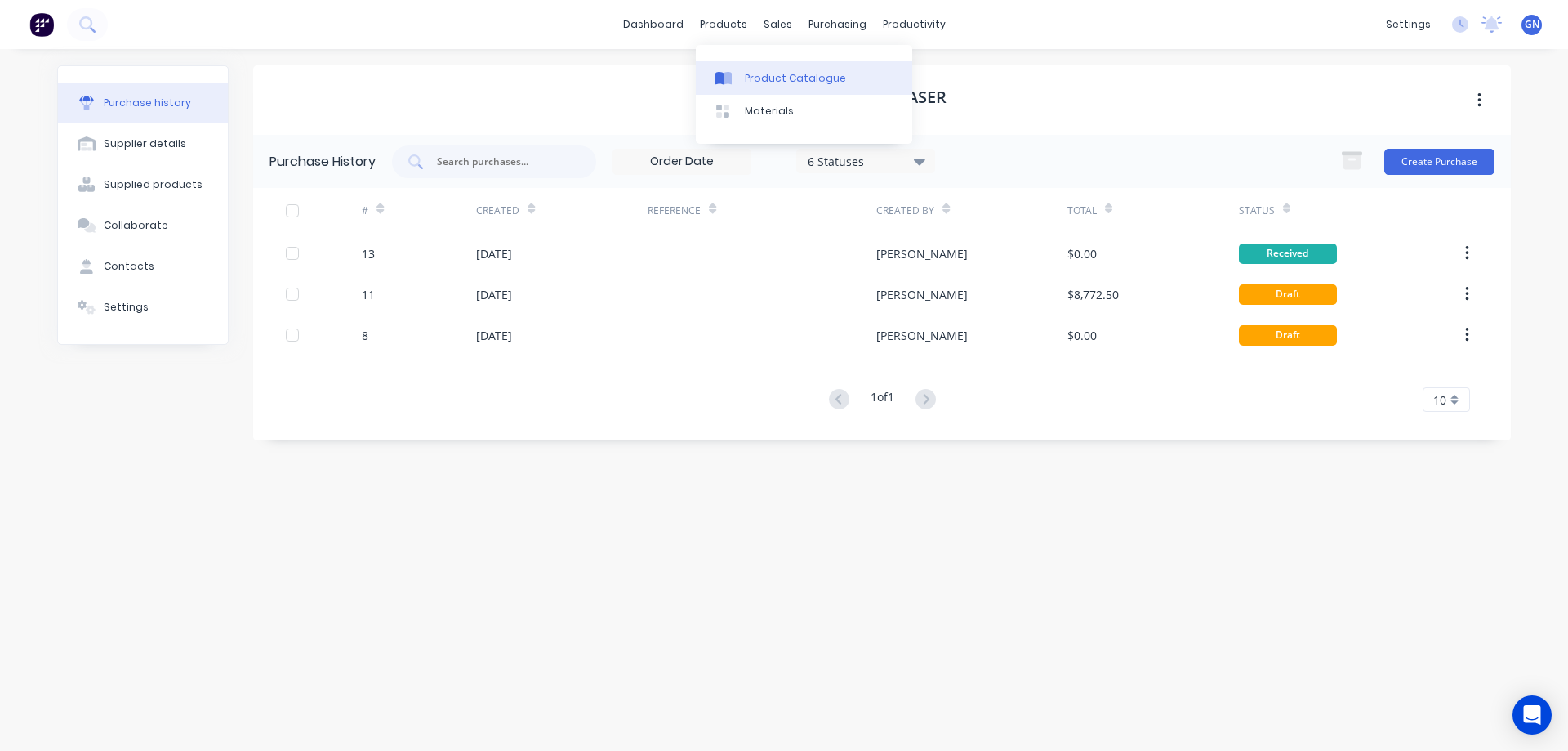
click at [774, 80] on div "Product Catalogue" at bounding box center [795, 78] width 101 height 15
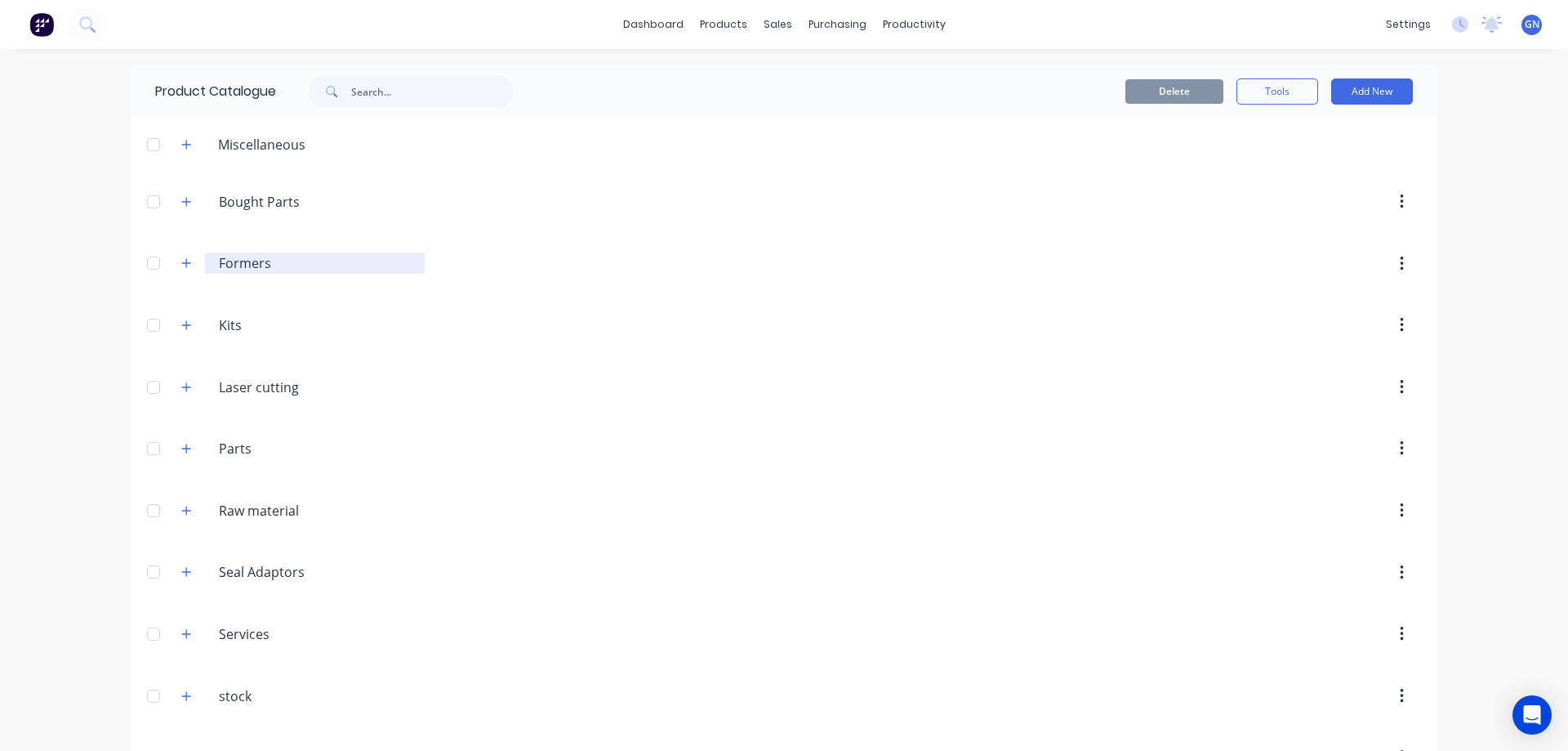
click at [235, 263] on input "Formers" at bounding box center [316, 263] width 194 height 20
click at [181, 262] on icon "button" at bounding box center [186, 263] width 10 height 12
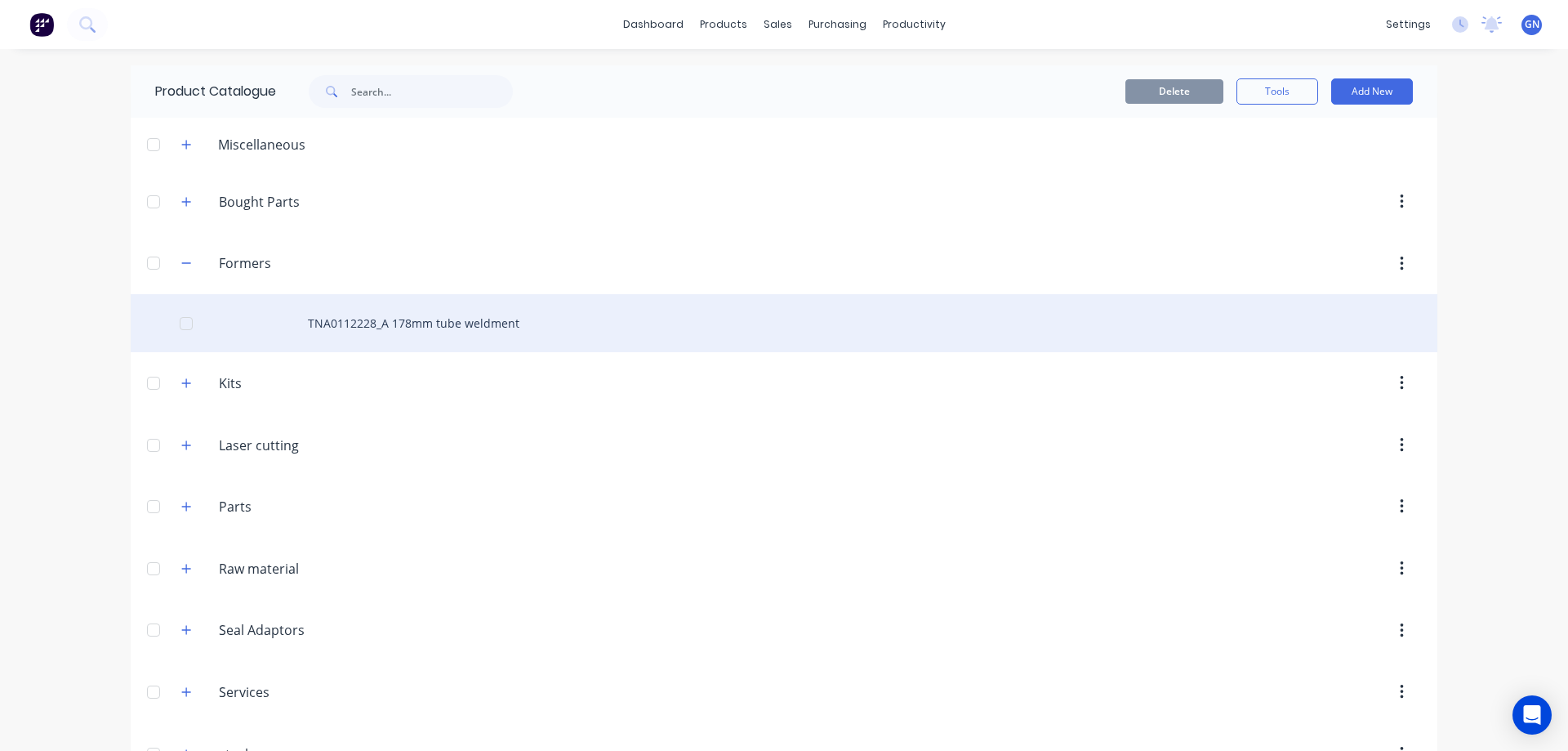
click at [407, 319] on div "TNA0112228_A 178mm tube weldment" at bounding box center [784, 323] width 1306 height 58
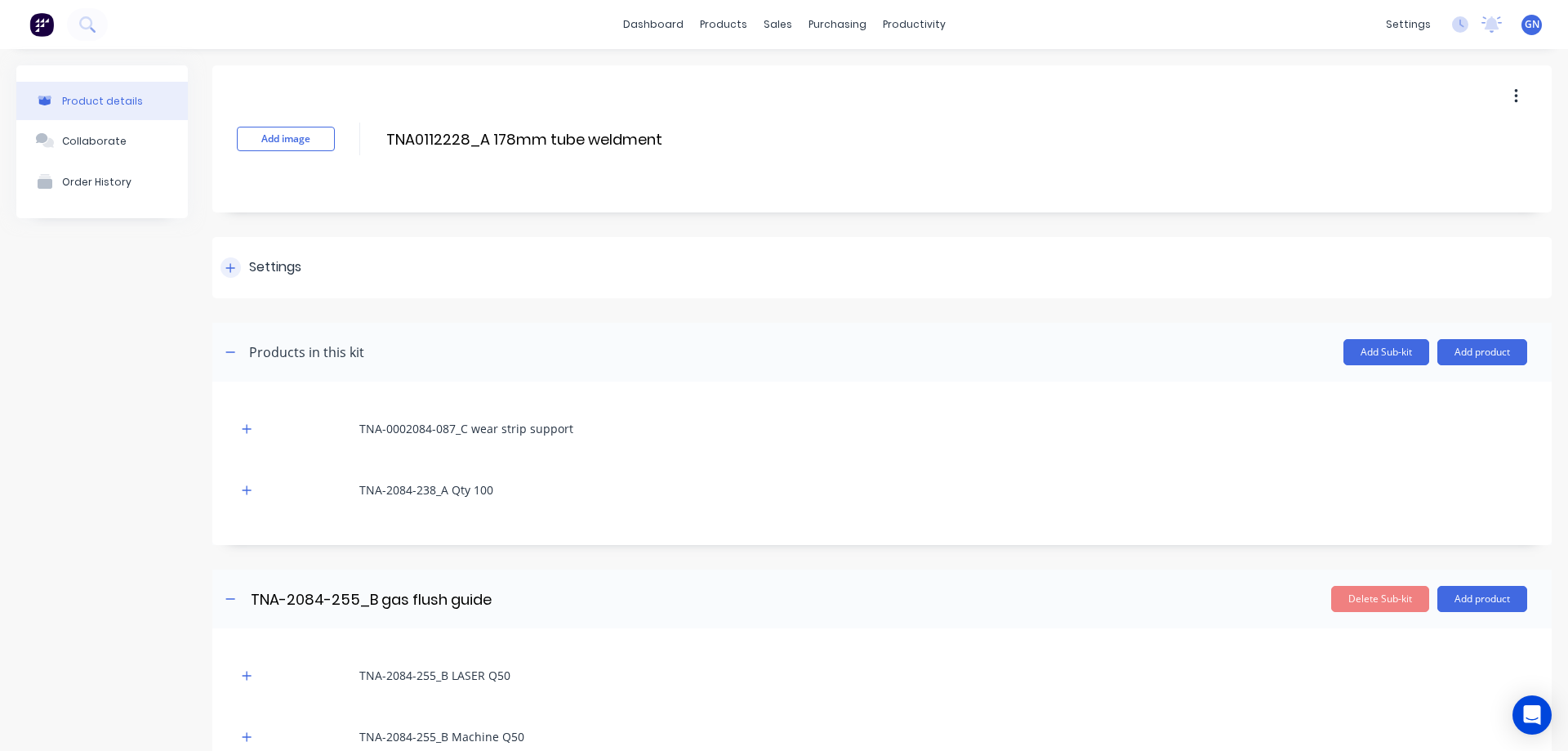
click at [227, 268] on icon at bounding box center [230, 267] width 9 height 9
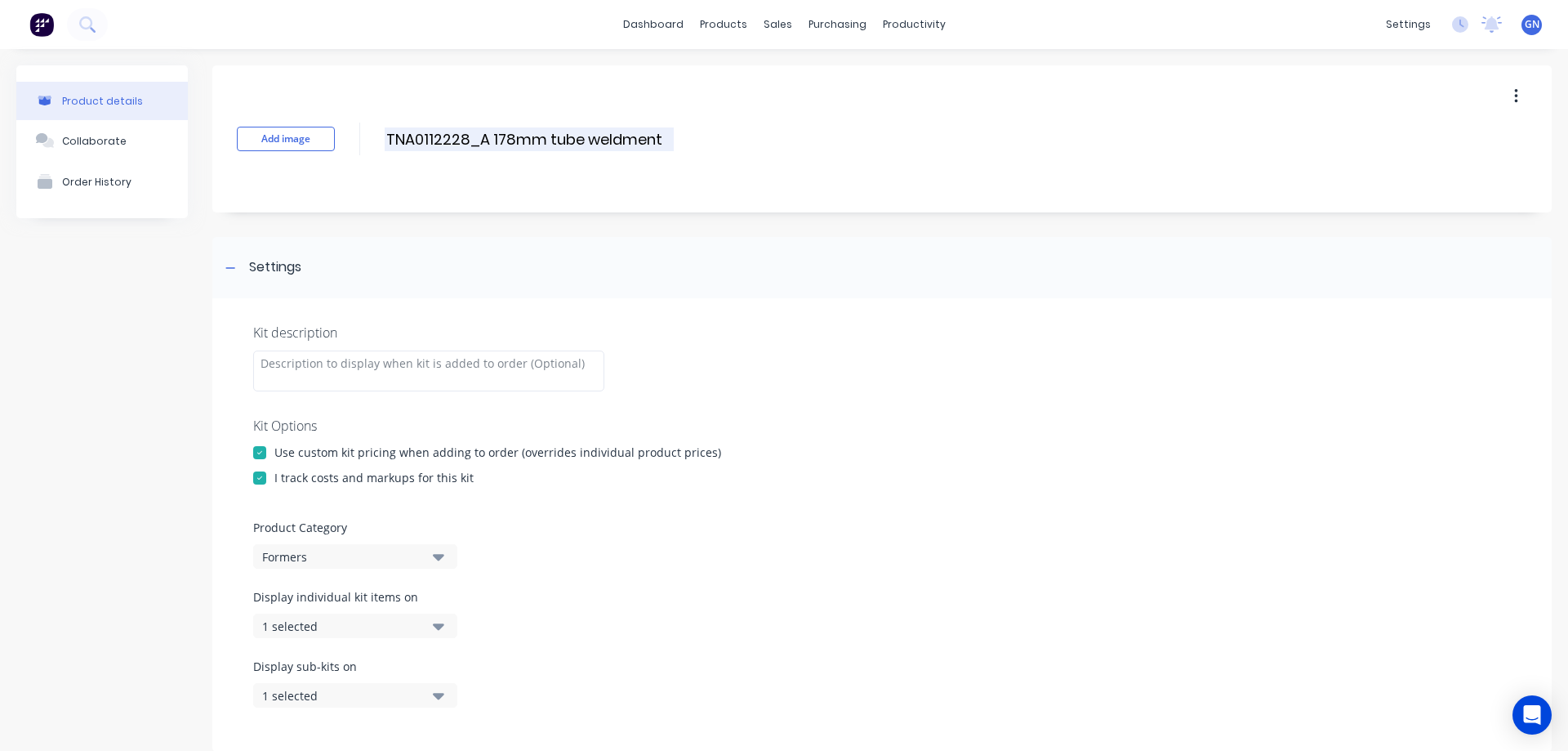
click at [484, 139] on input "TNA0112228_A 178mm tube weldment" at bounding box center [529, 139] width 289 height 24
click at [487, 135] on input "TNA0112228_A 178mm tube weldment" at bounding box center [529, 139] width 289 height 24
drag, startPoint x: 482, startPoint y: 135, endPoint x: 683, endPoint y: 135, distance: 201.0
click at [683, 135] on div "Add image TNA0112228_A178mm tube weldment TNA0112228_A178mm tube weldment Enter…" at bounding box center [882, 138] width 1339 height 147
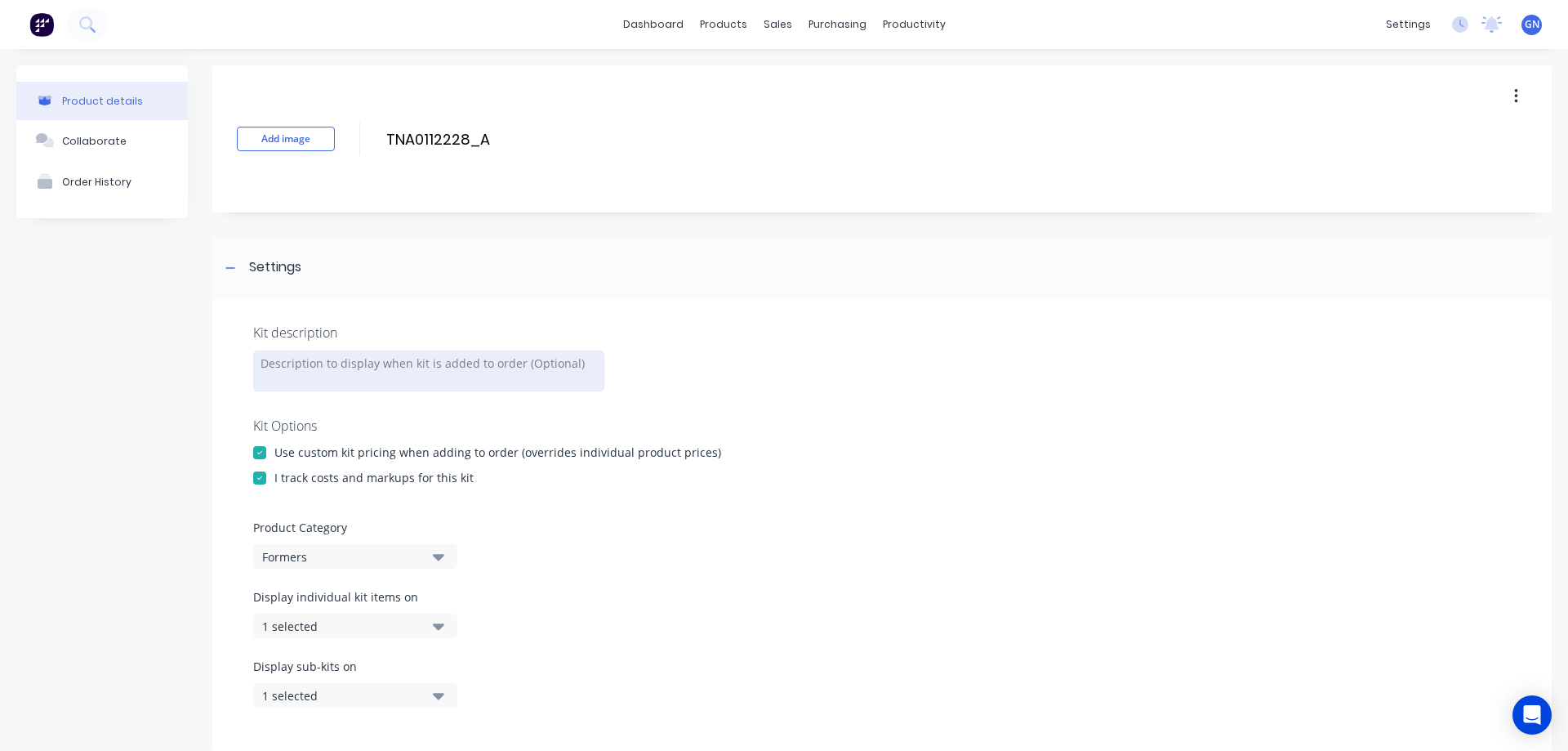
type input "TNA0112228_A"
click at [292, 365] on div at bounding box center [428, 371] width 351 height 41
paste div
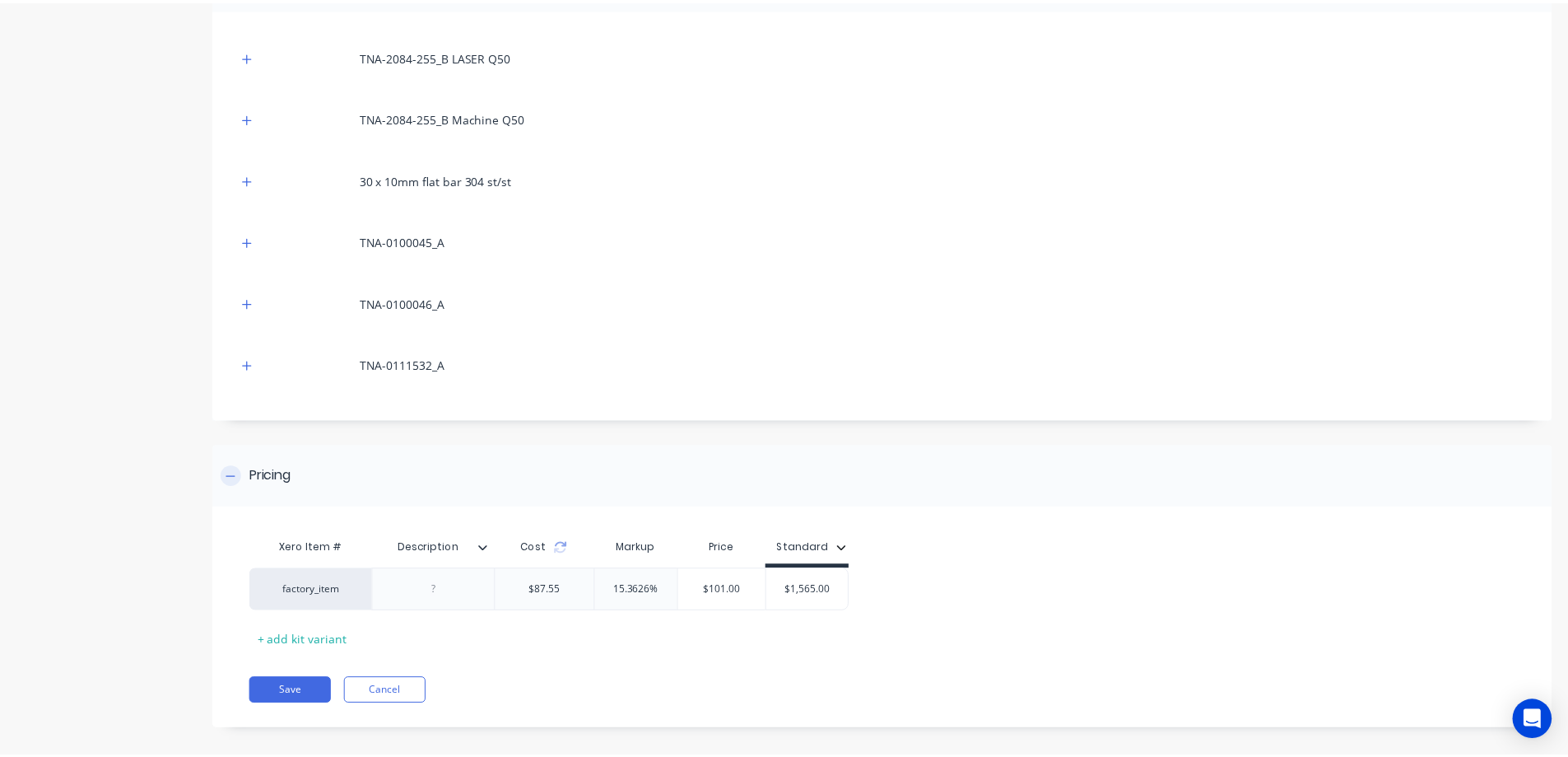
scroll to position [1112, 0]
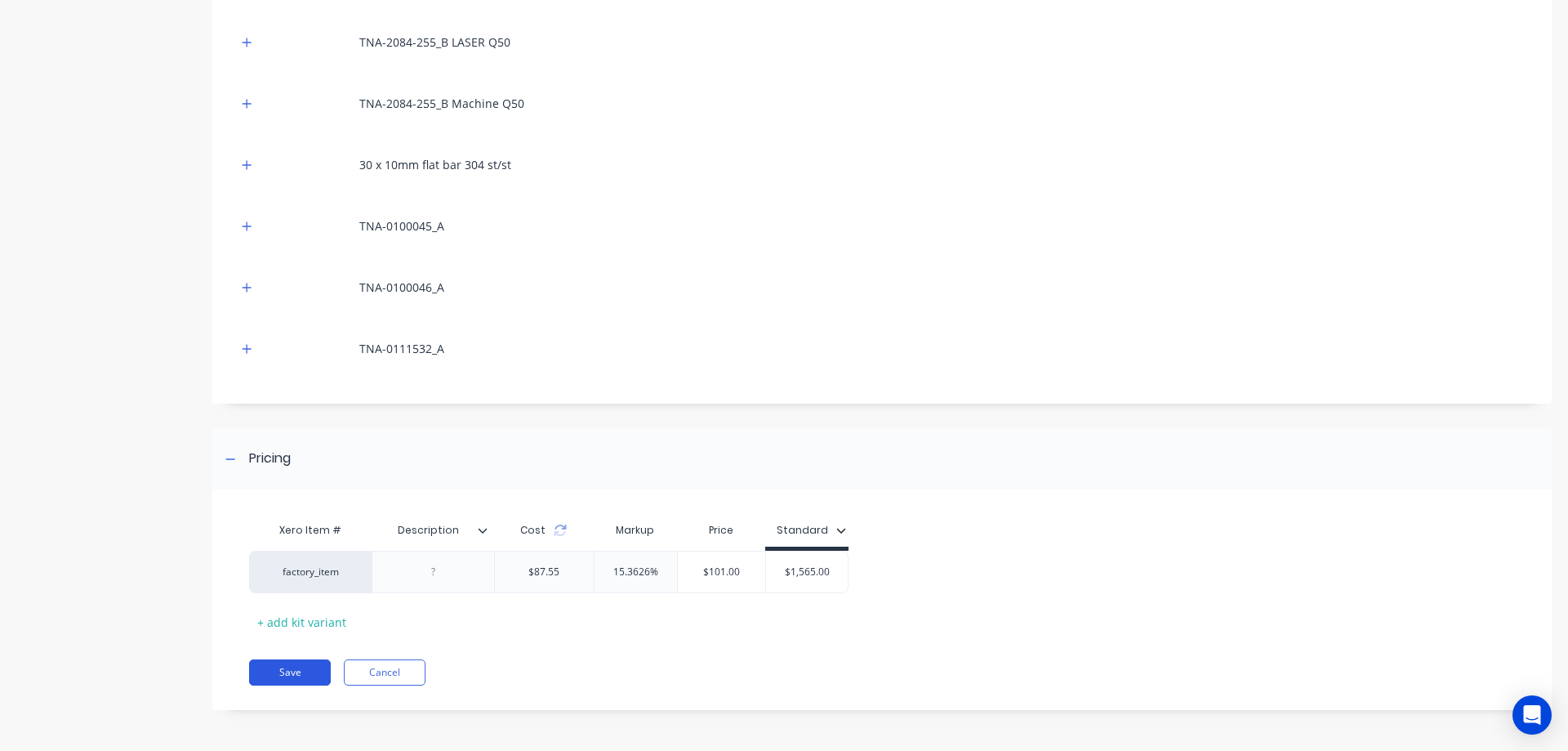
click at [295, 669] on button "Save" at bounding box center [289, 673] width 82 height 26
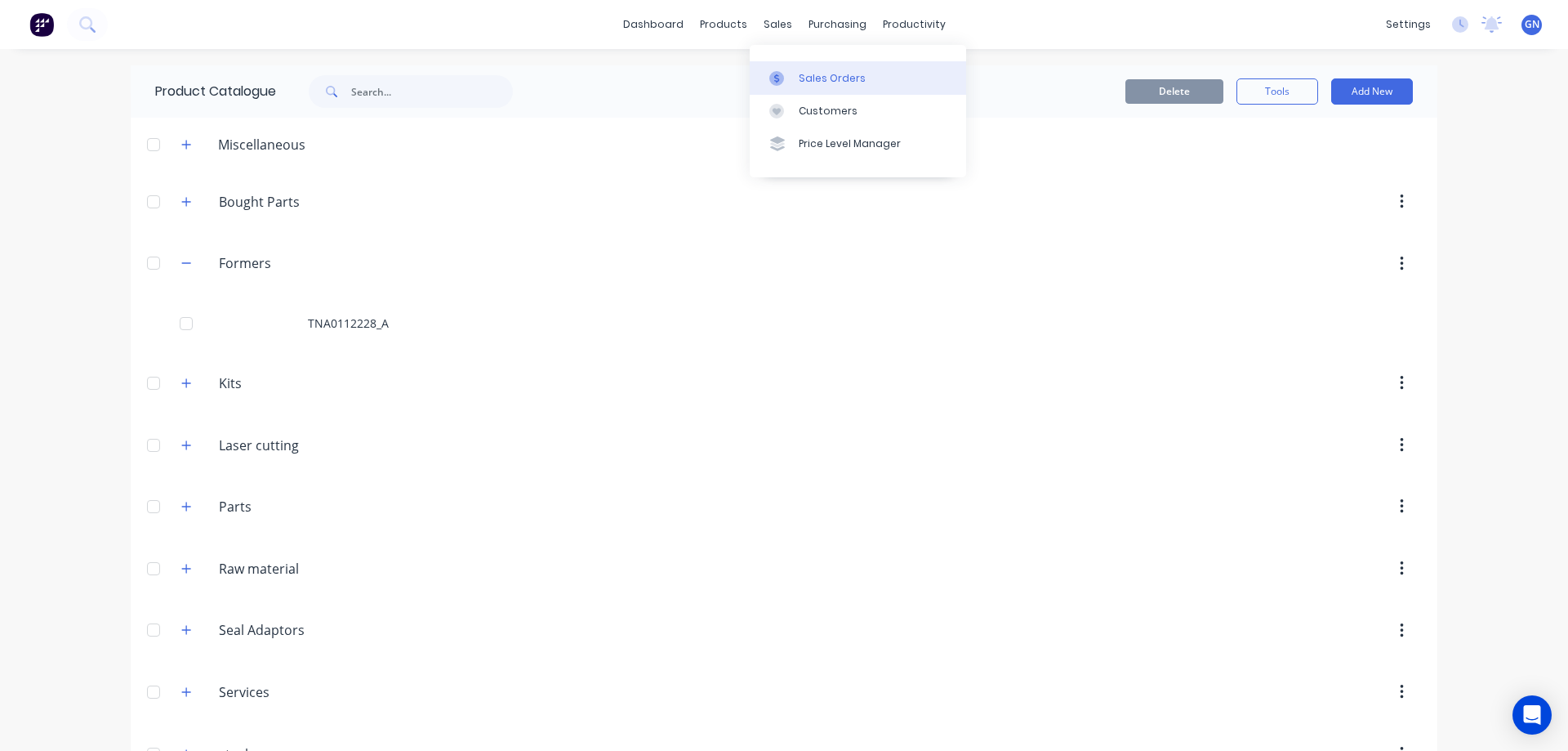
click at [823, 78] on div "Sales Orders" at bounding box center [831, 78] width 67 height 15
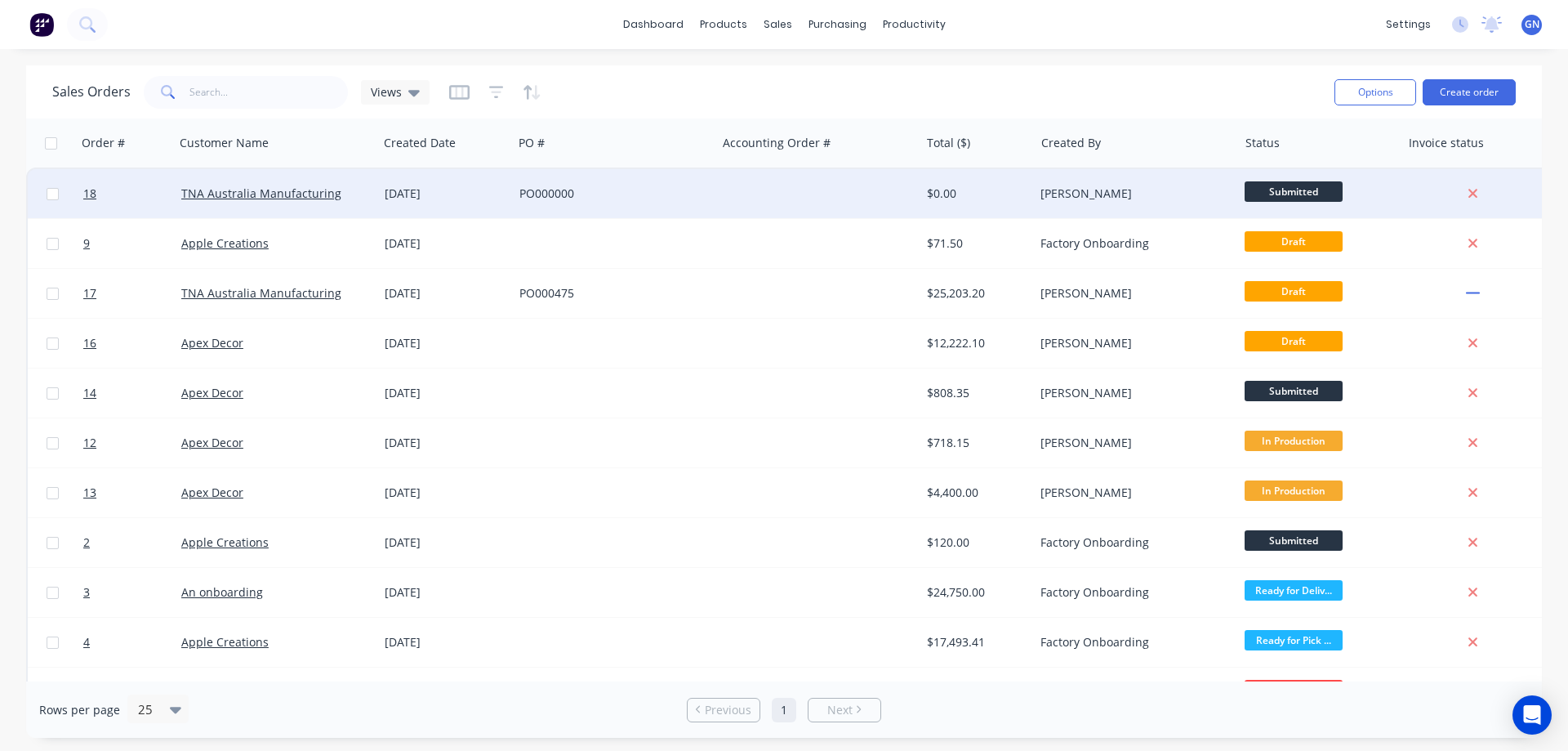
click at [703, 189] on div "PO000000" at bounding box center [614, 194] width 190 height 16
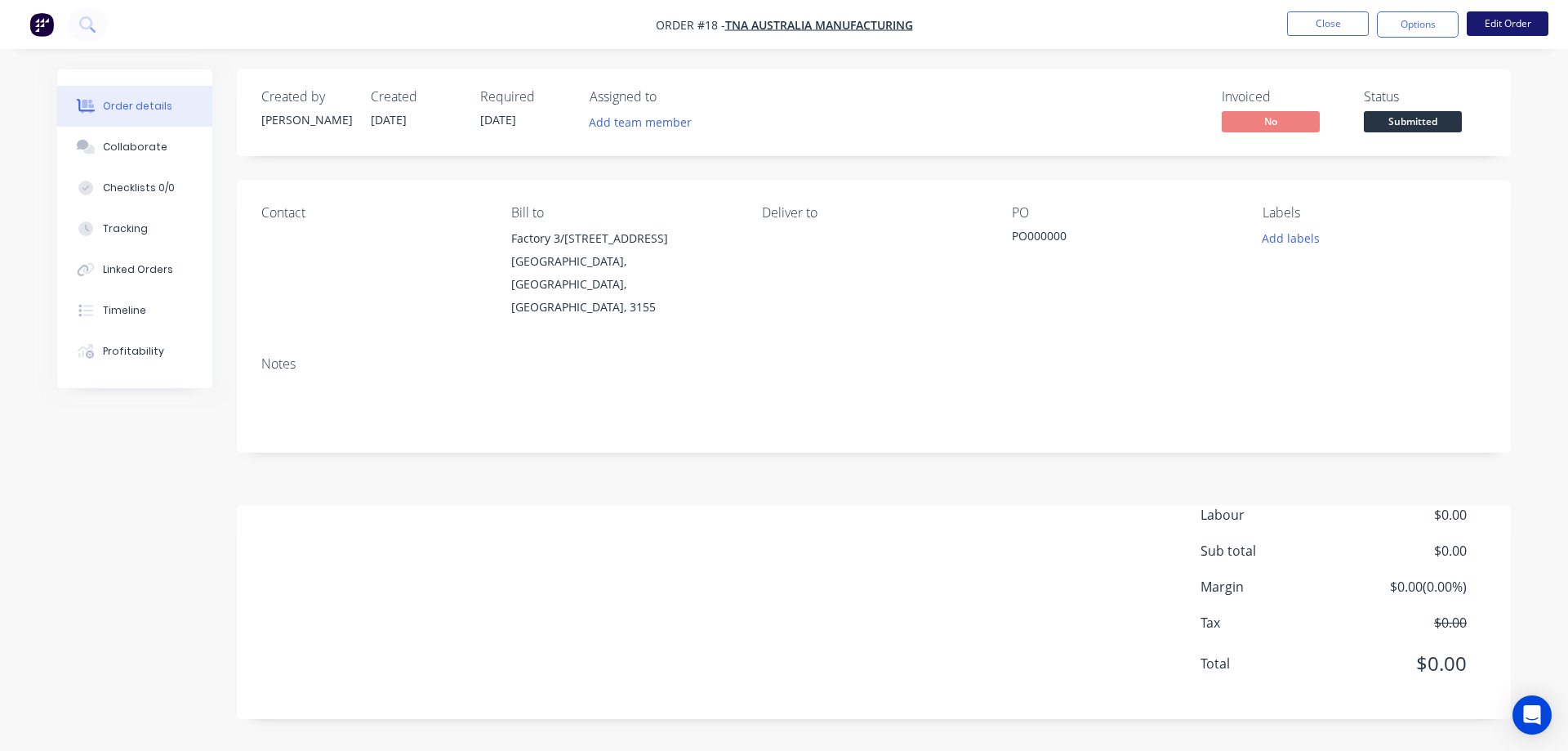
click at [1491, 26] on button "Edit Order" at bounding box center [1507, 24] width 82 height 25
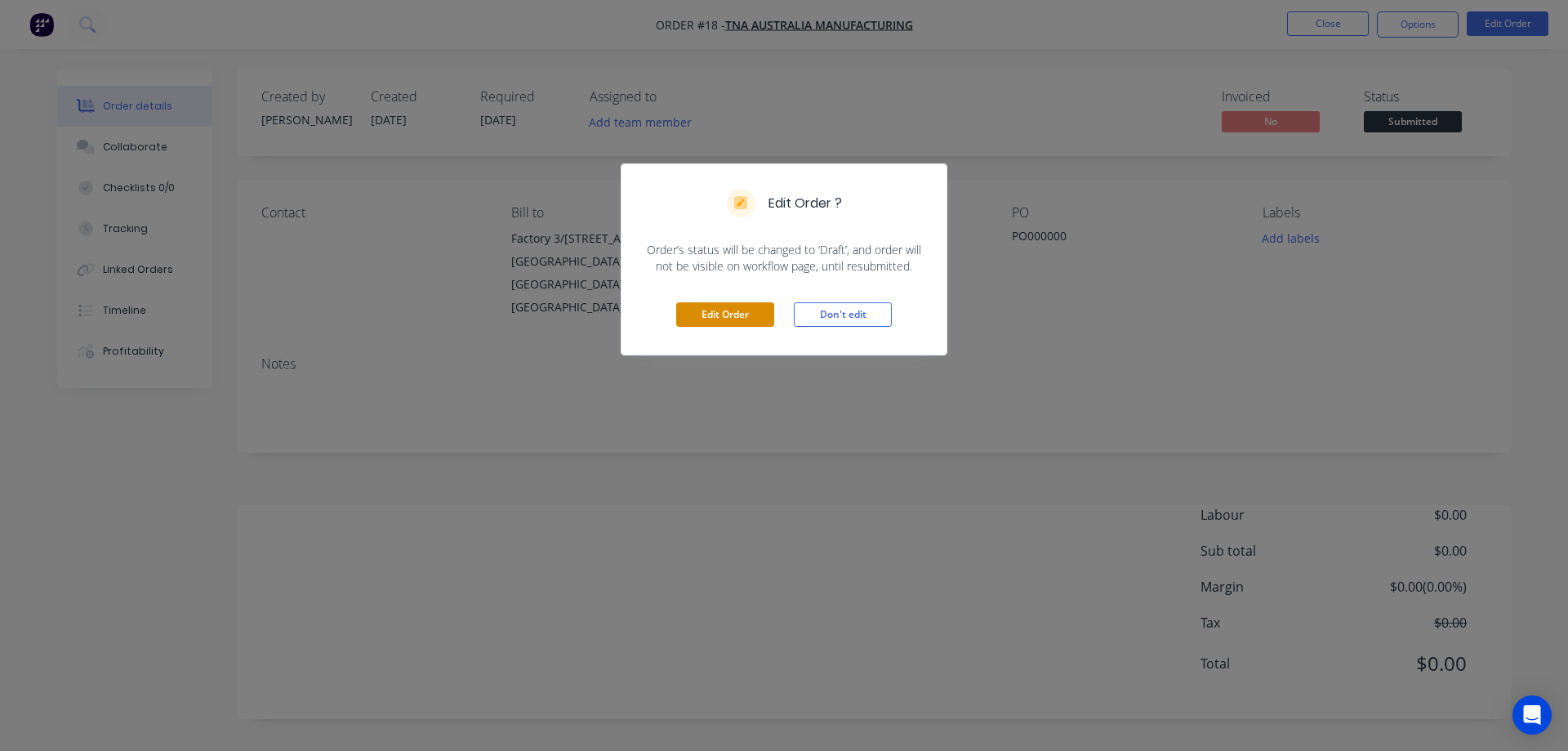
click at [730, 313] on button "Edit Order" at bounding box center [724, 315] width 98 height 25
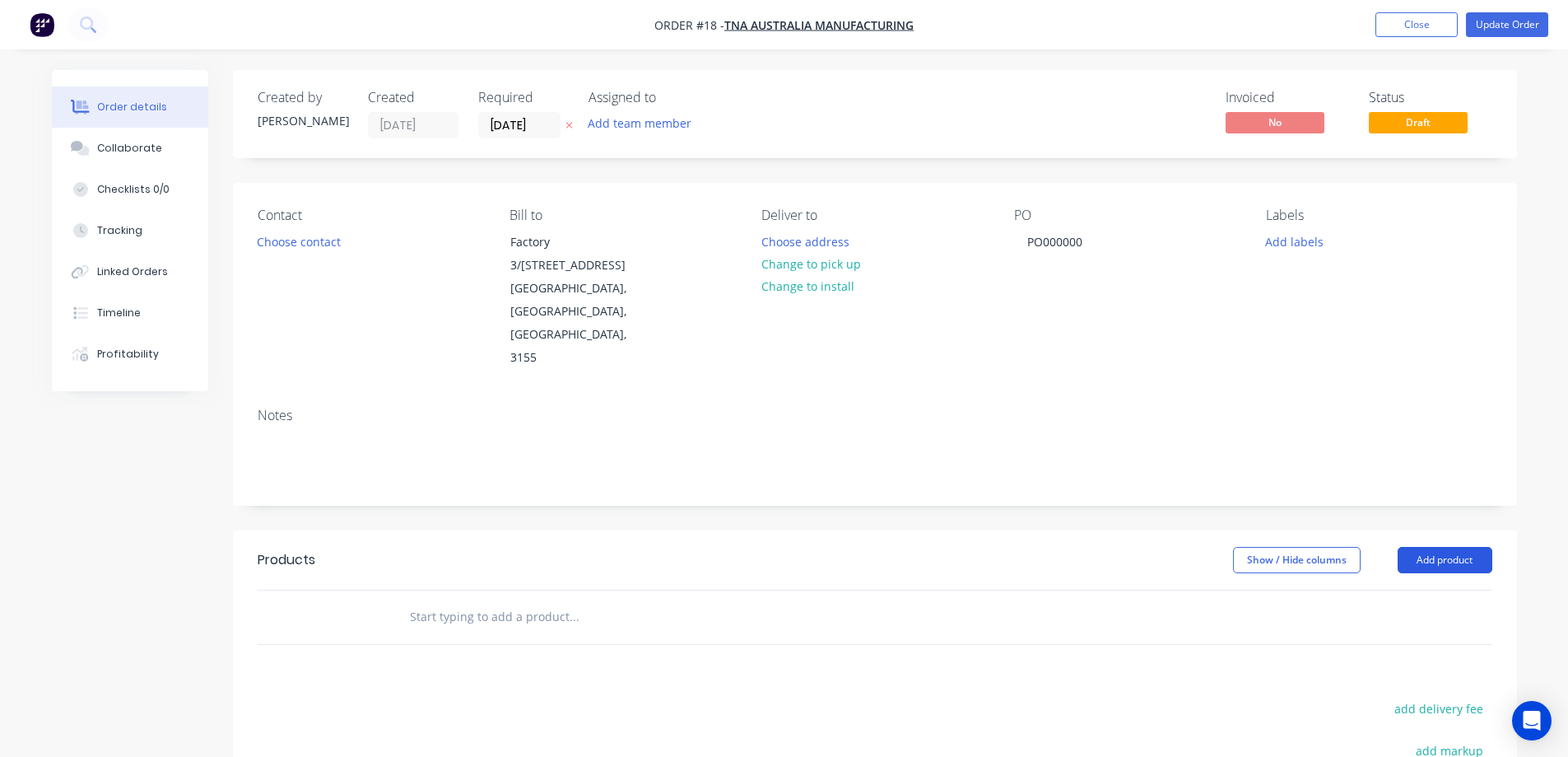
click at [1418, 547] on button "Add product" at bounding box center [1445, 560] width 95 height 27
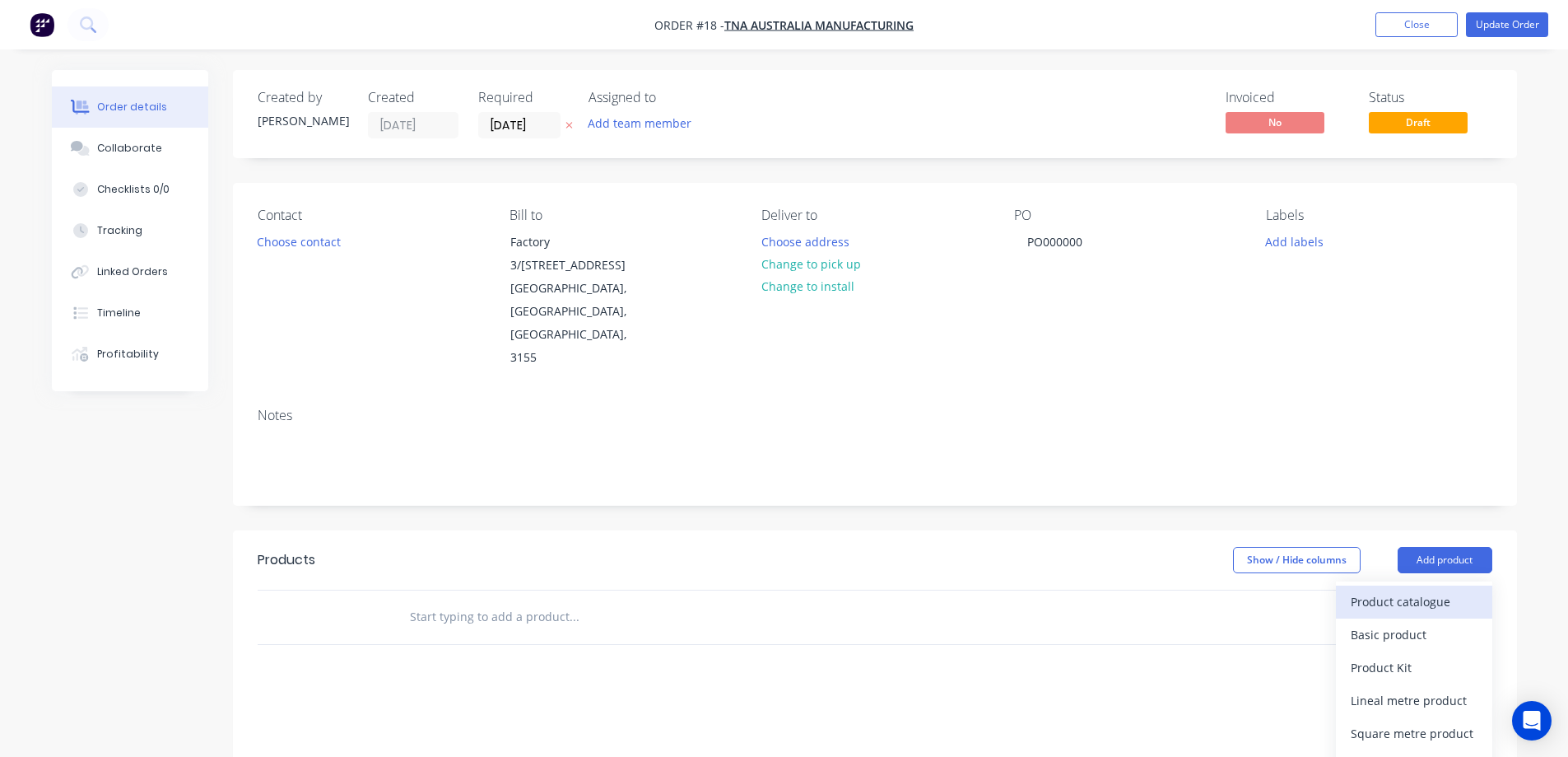
click at [1397, 590] on div "Product catalogue" at bounding box center [1414, 602] width 127 height 24
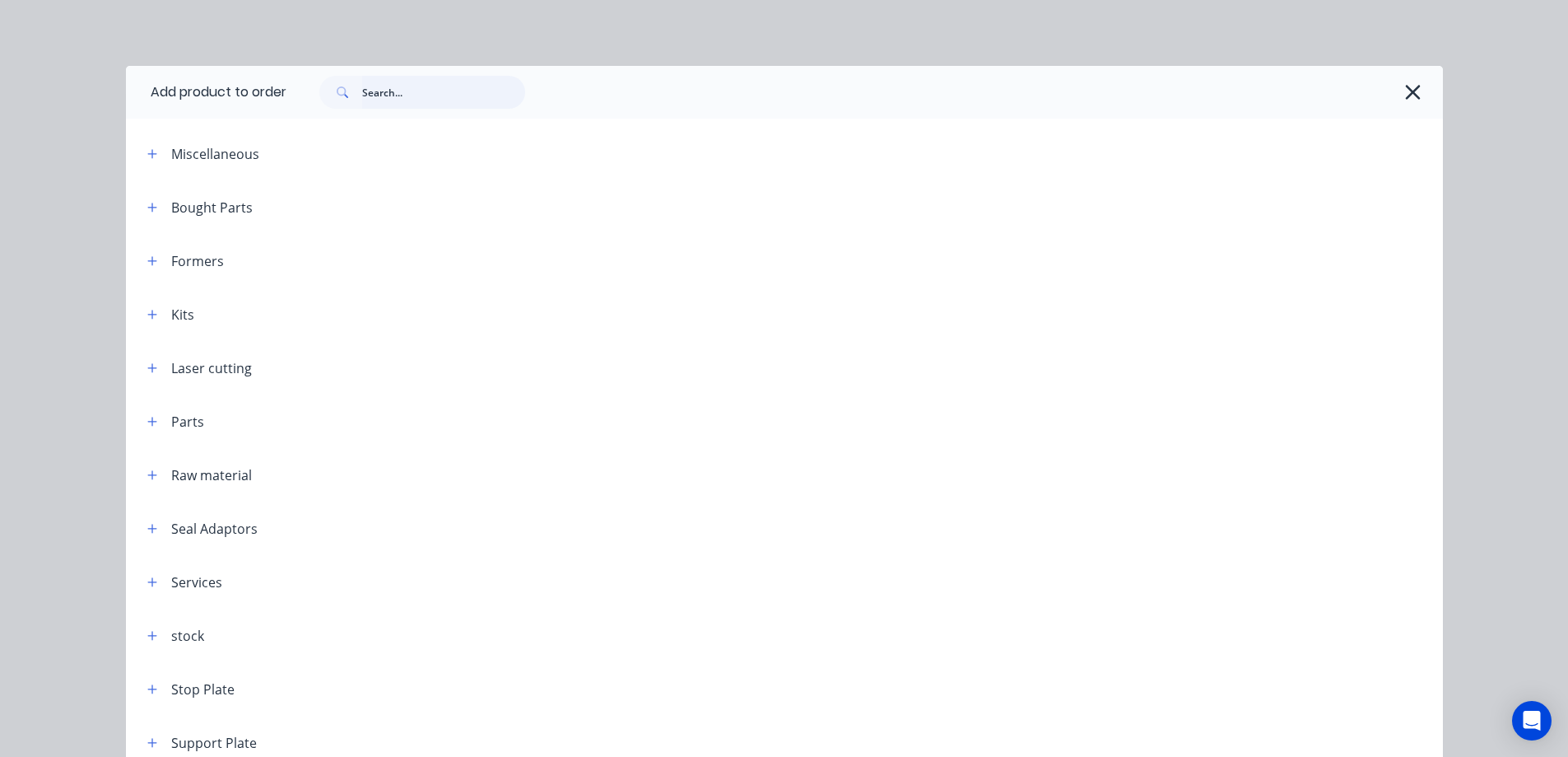
click at [402, 91] on input "text" at bounding box center [443, 92] width 163 height 33
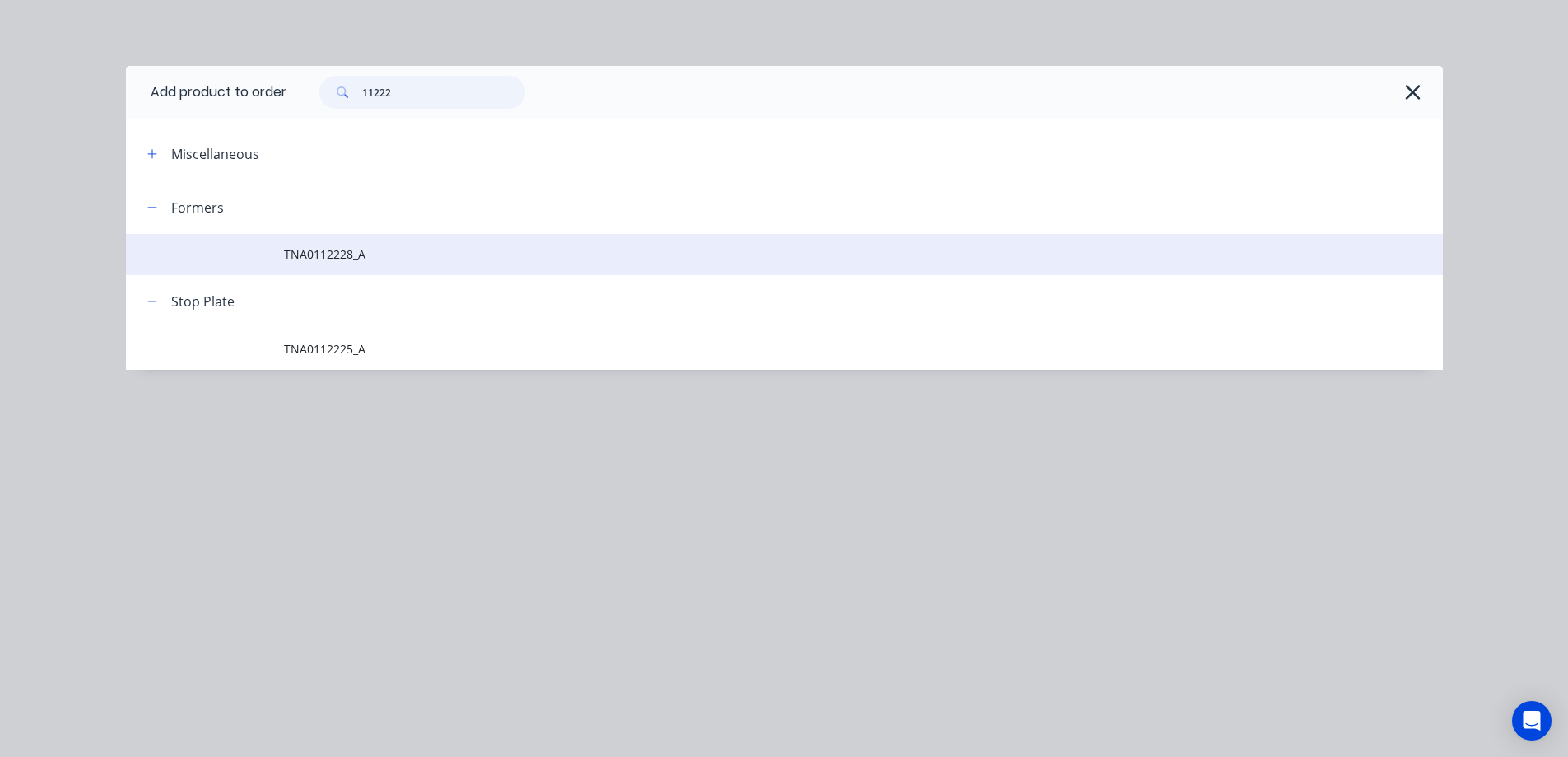
type input "11222"
click at [339, 258] on span "TNA0112228_A" at bounding box center [747, 253] width 927 height 17
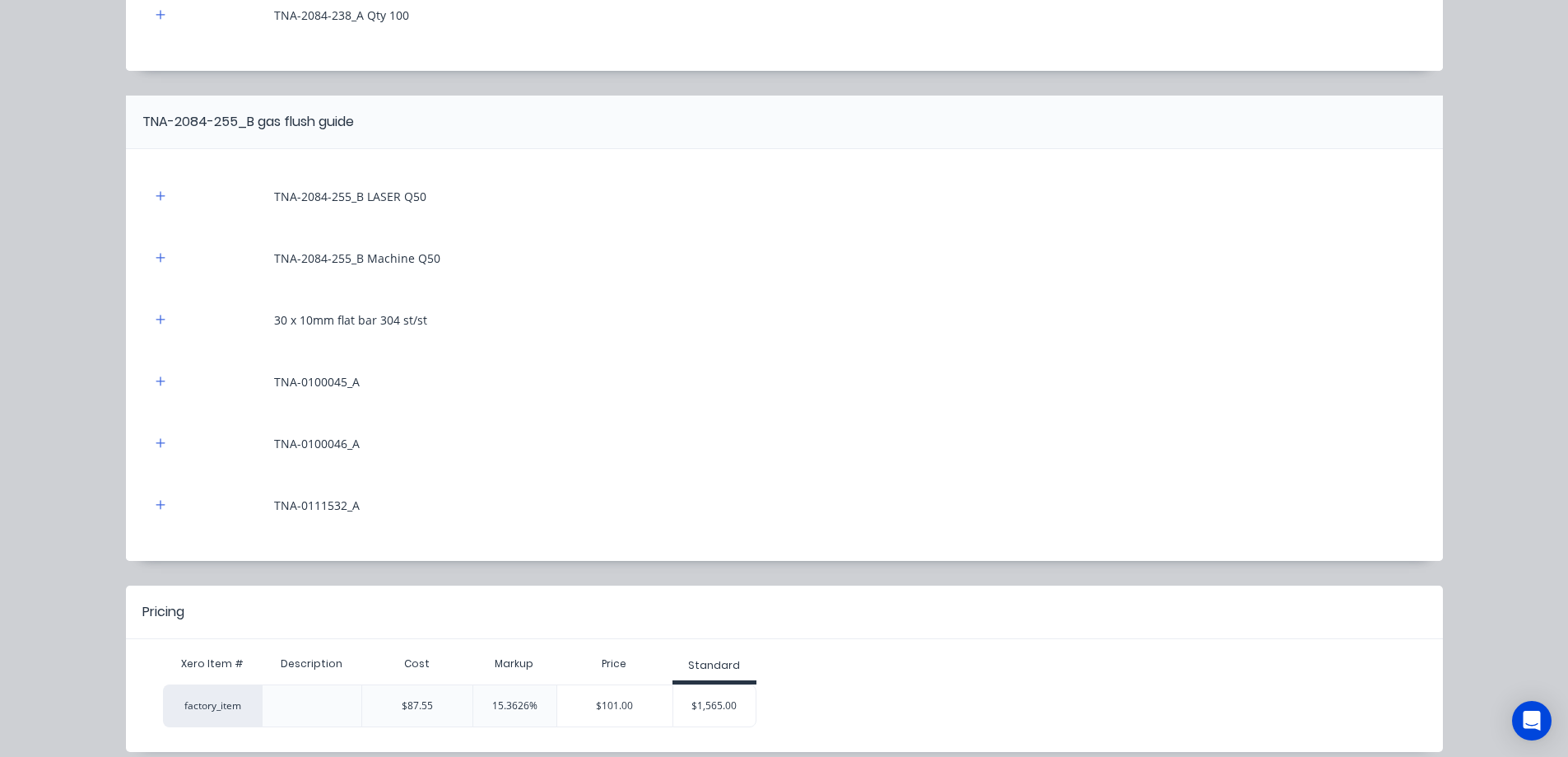
scroll to position [370, 0]
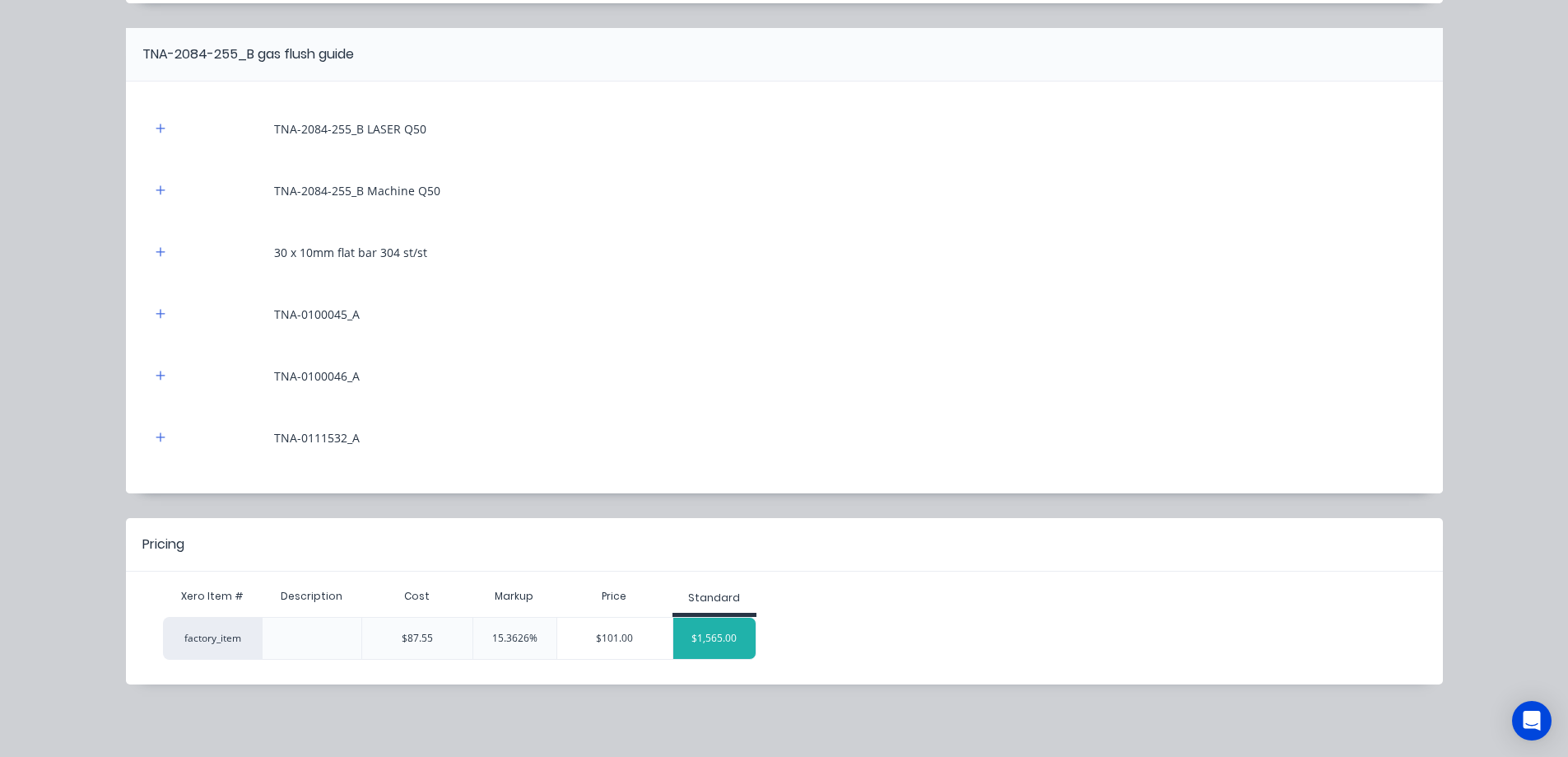
click at [702, 641] on div "$1,565.00" at bounding box center [714, 638] width 82 height 42
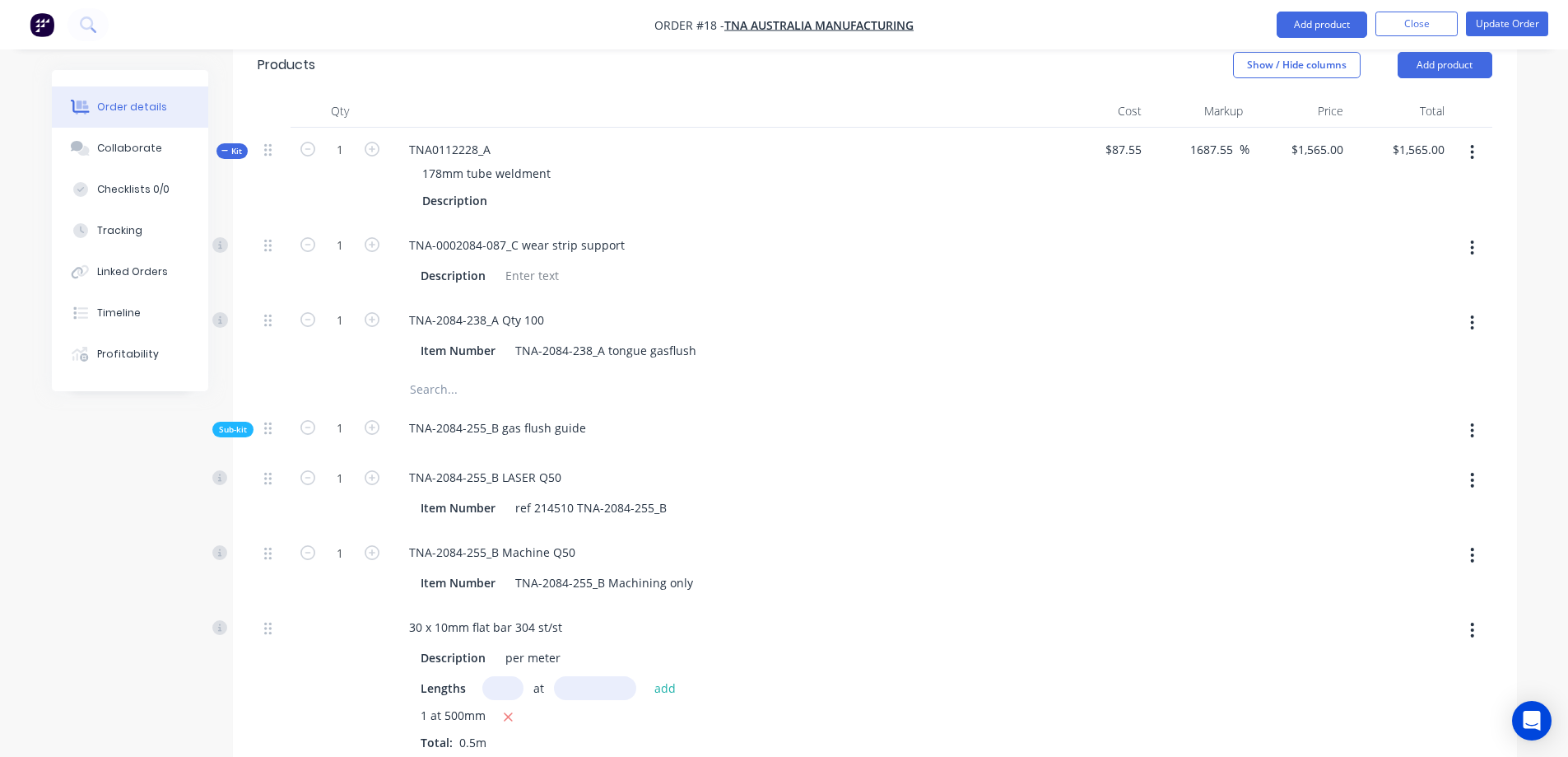
scroll to position [549, 0]
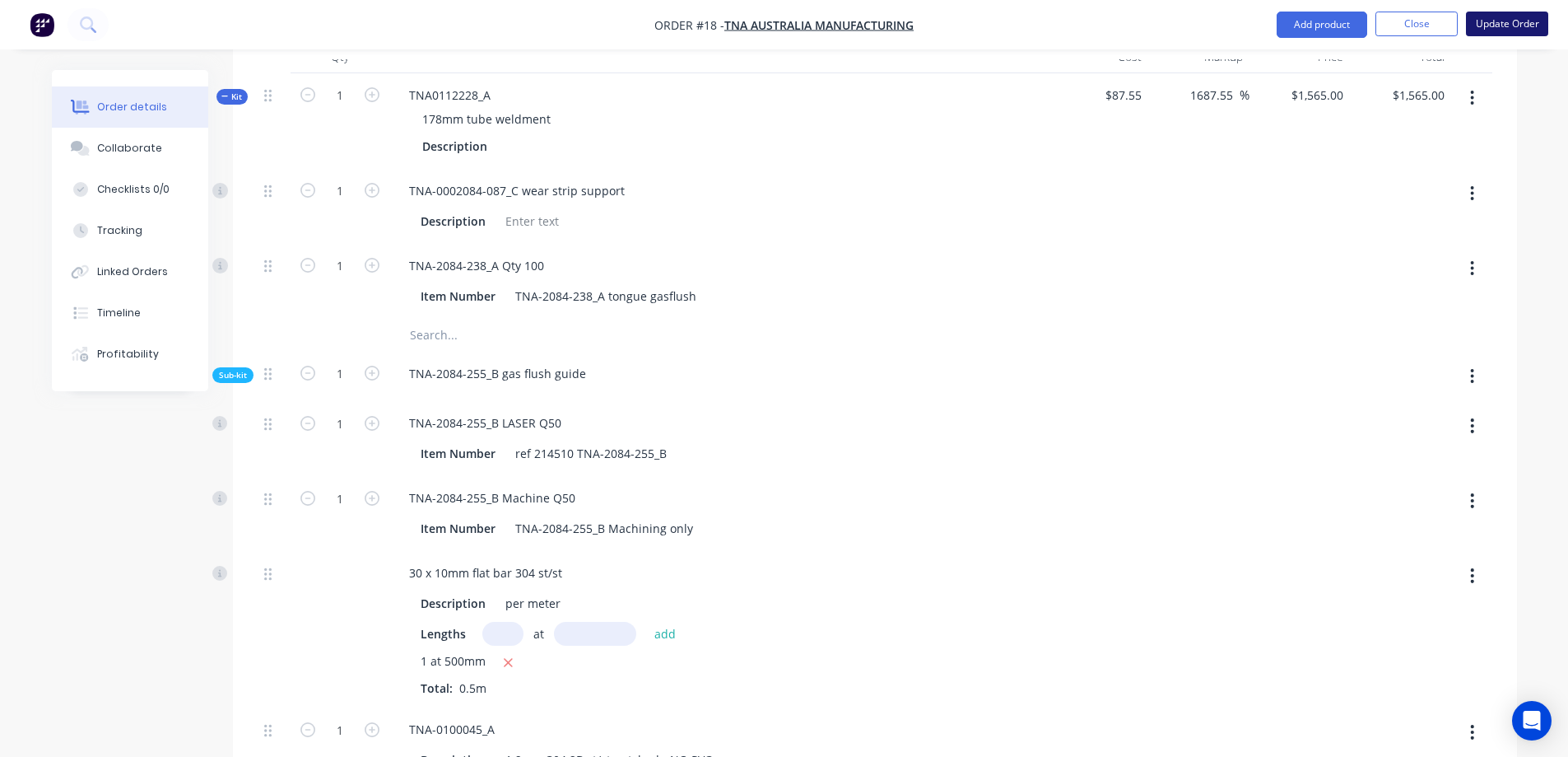
click at [1487, 23] on button "Update Order" at bounding box center [1507, 24] width 82 height 25
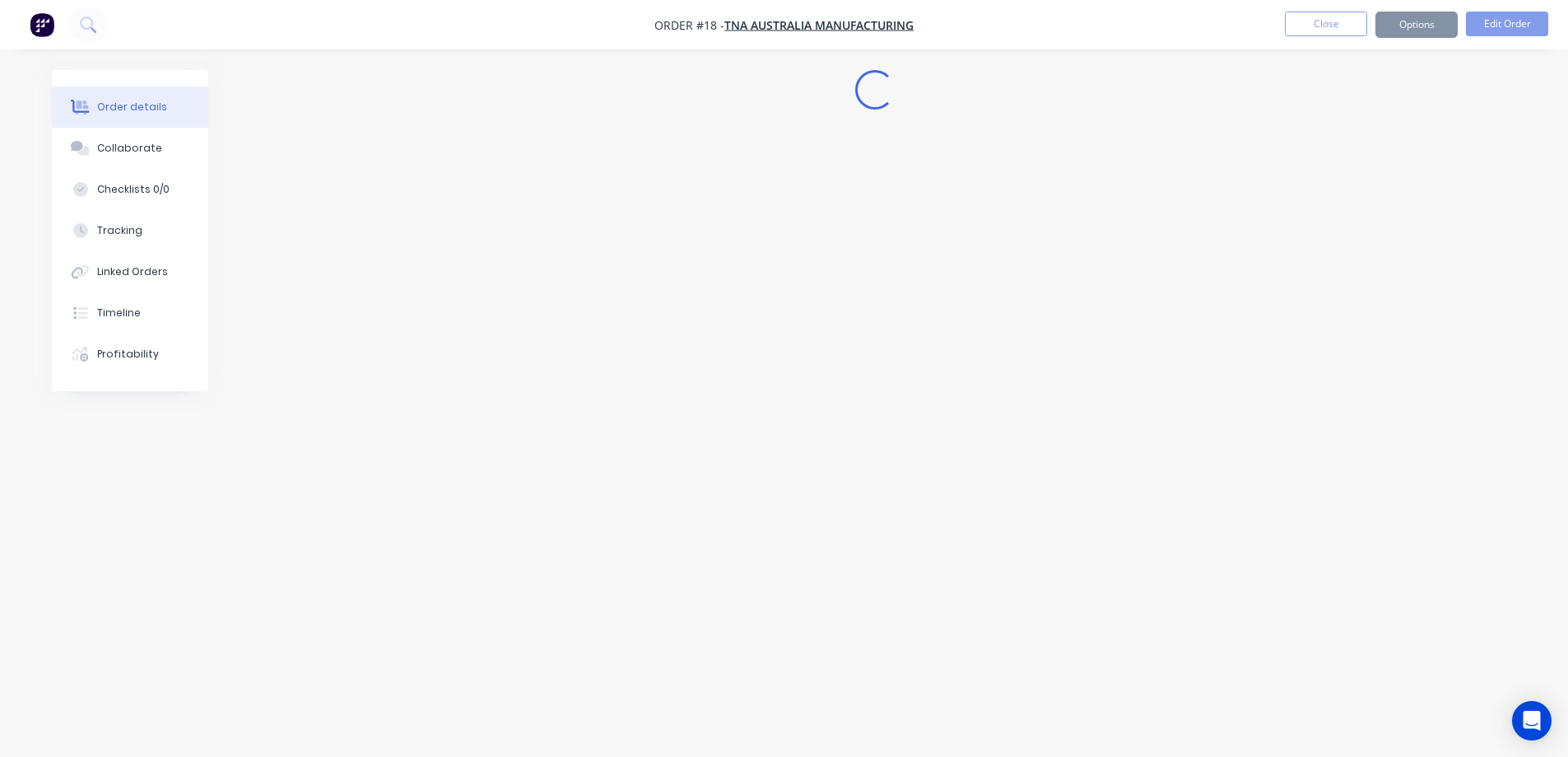
scroll to position [0, 0]
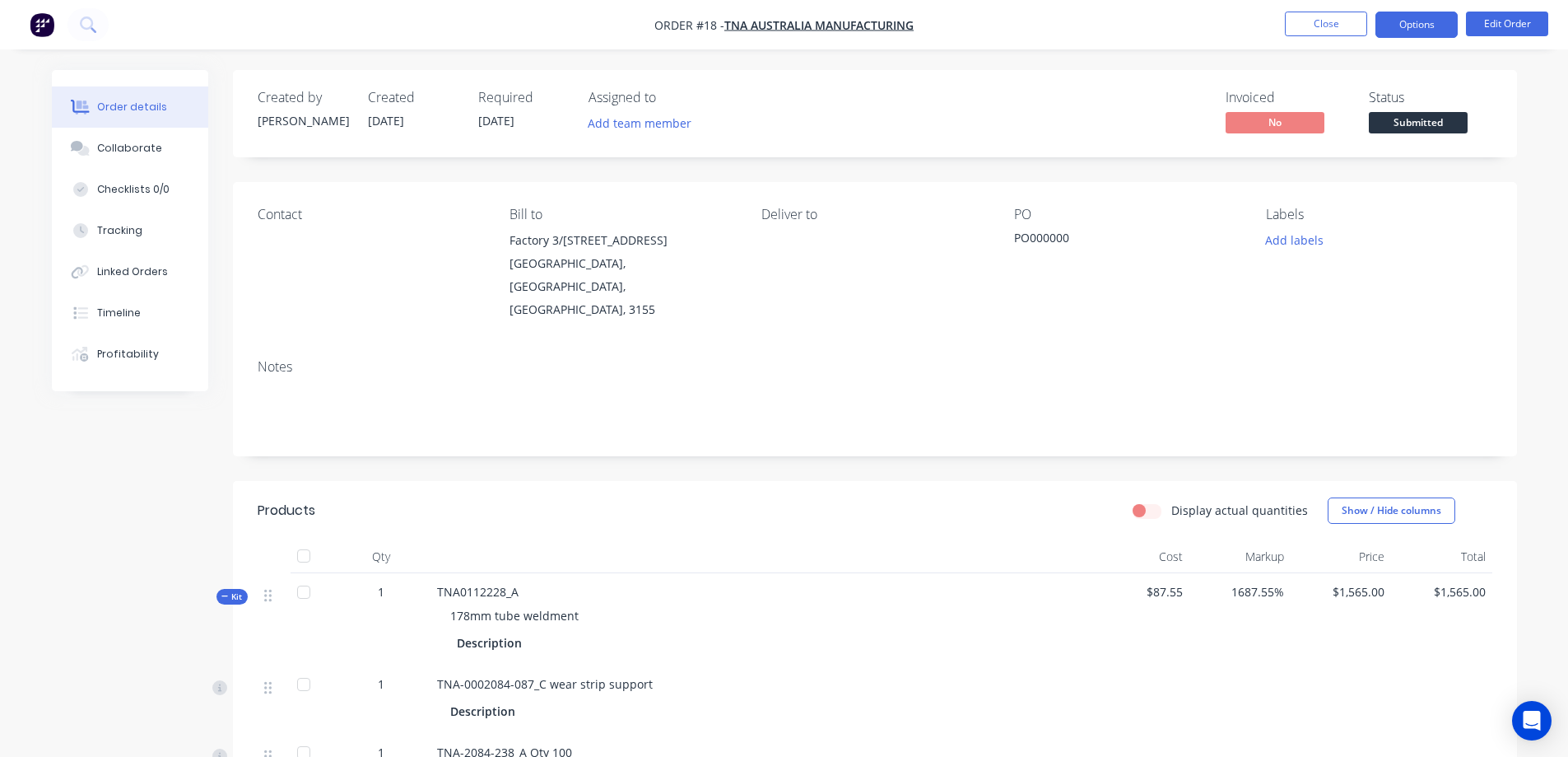
click at [1406, 24] on button "Options" at bounding box center [1416, 25] width 82 height 27
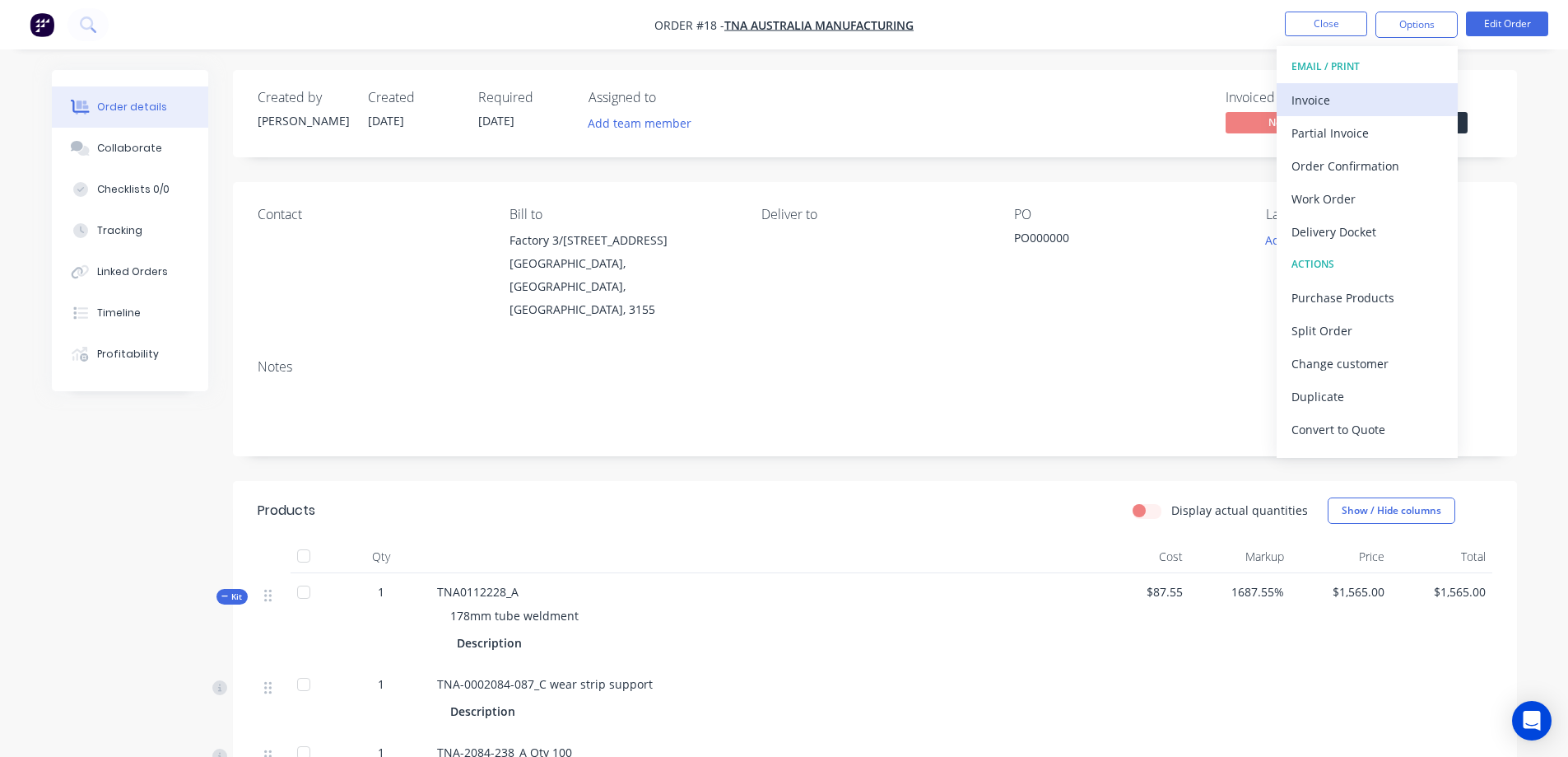
click at [1337, 100] on div "Invoice" at bounding box center [1367, 100] width 151 height 24
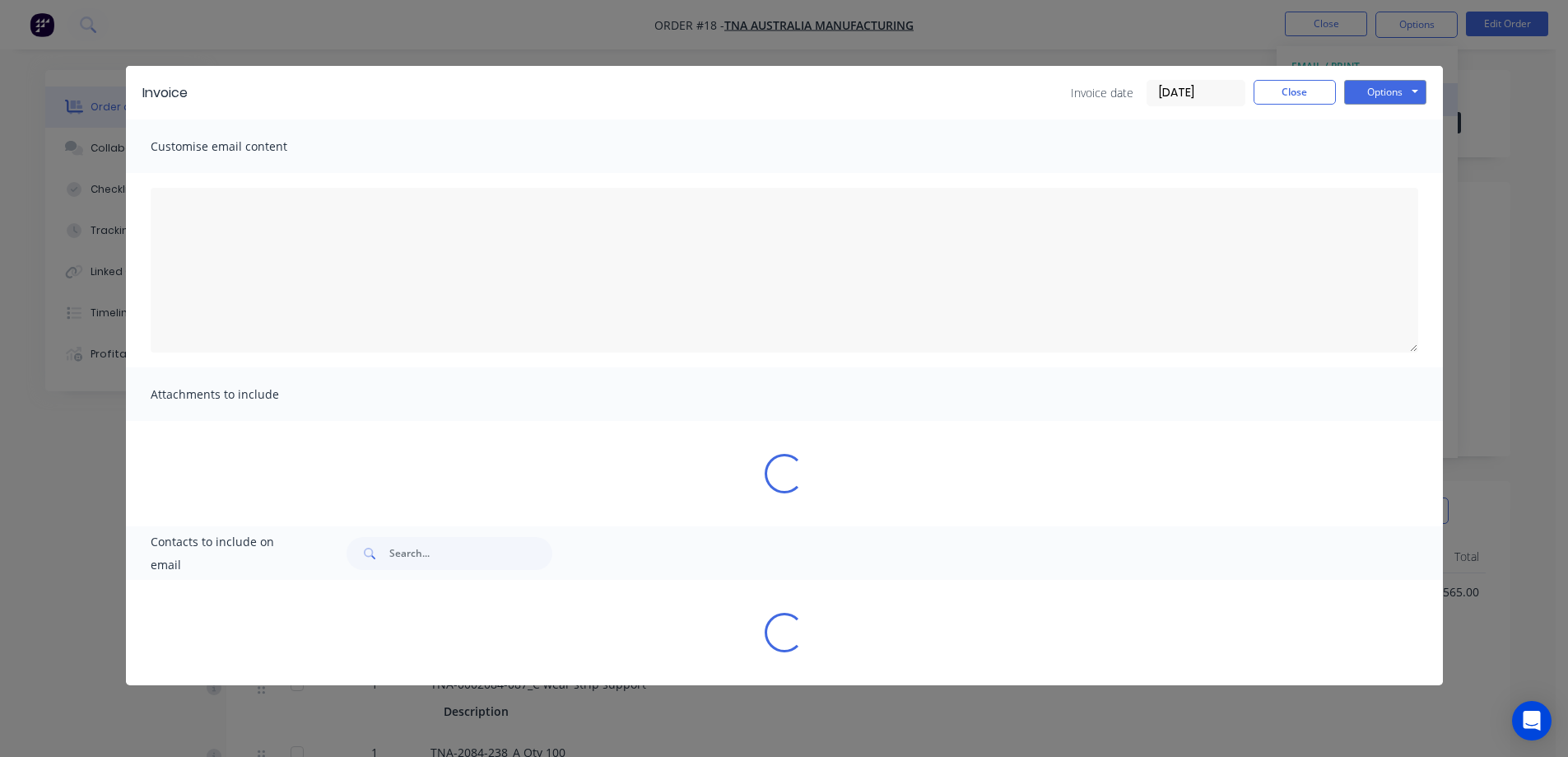
type textarea "A PDF copy of the order has been attached to this email. To view your order onl…"
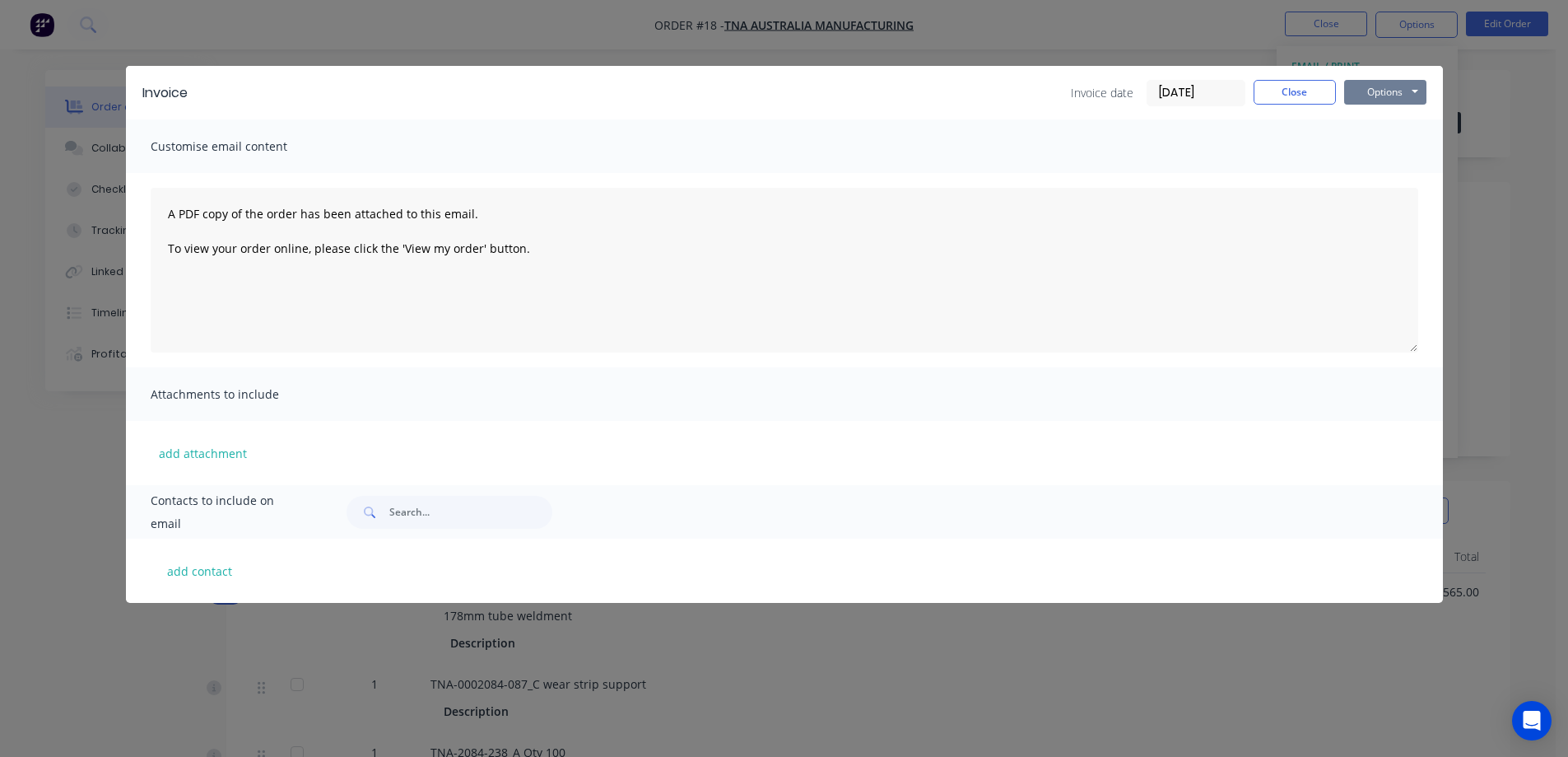
click at [1387, 85] on button "Options" at bounding box center [1384, 92] width 82 height 25
click at [1384, 146] on button "Print" at bounding box center [1396, 149] width 105 height 27
click at [1295, 93] on button "Close" at bounding box center [1294, 92] width 82 height 25
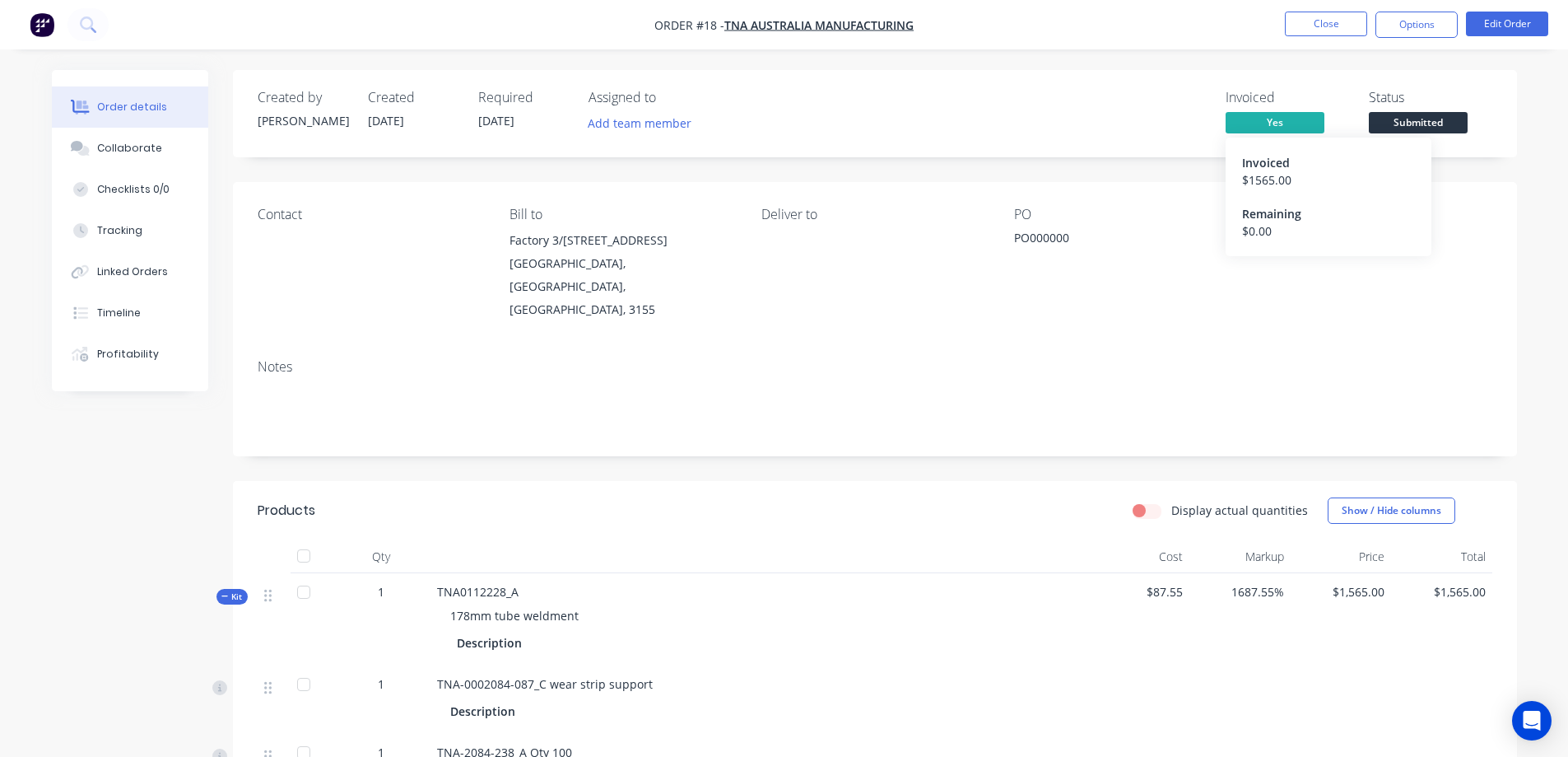
click at [1303, 123] on span "Yes" at bounding box center [1274, 122] width 99 height 21
click at [1436, 24] on button "Options" at bounding box center [1416, 25] width 82 height 27
click at [1491, 21] on button "Edit Order" at bounding box center [1507, 24] width 82 height 25
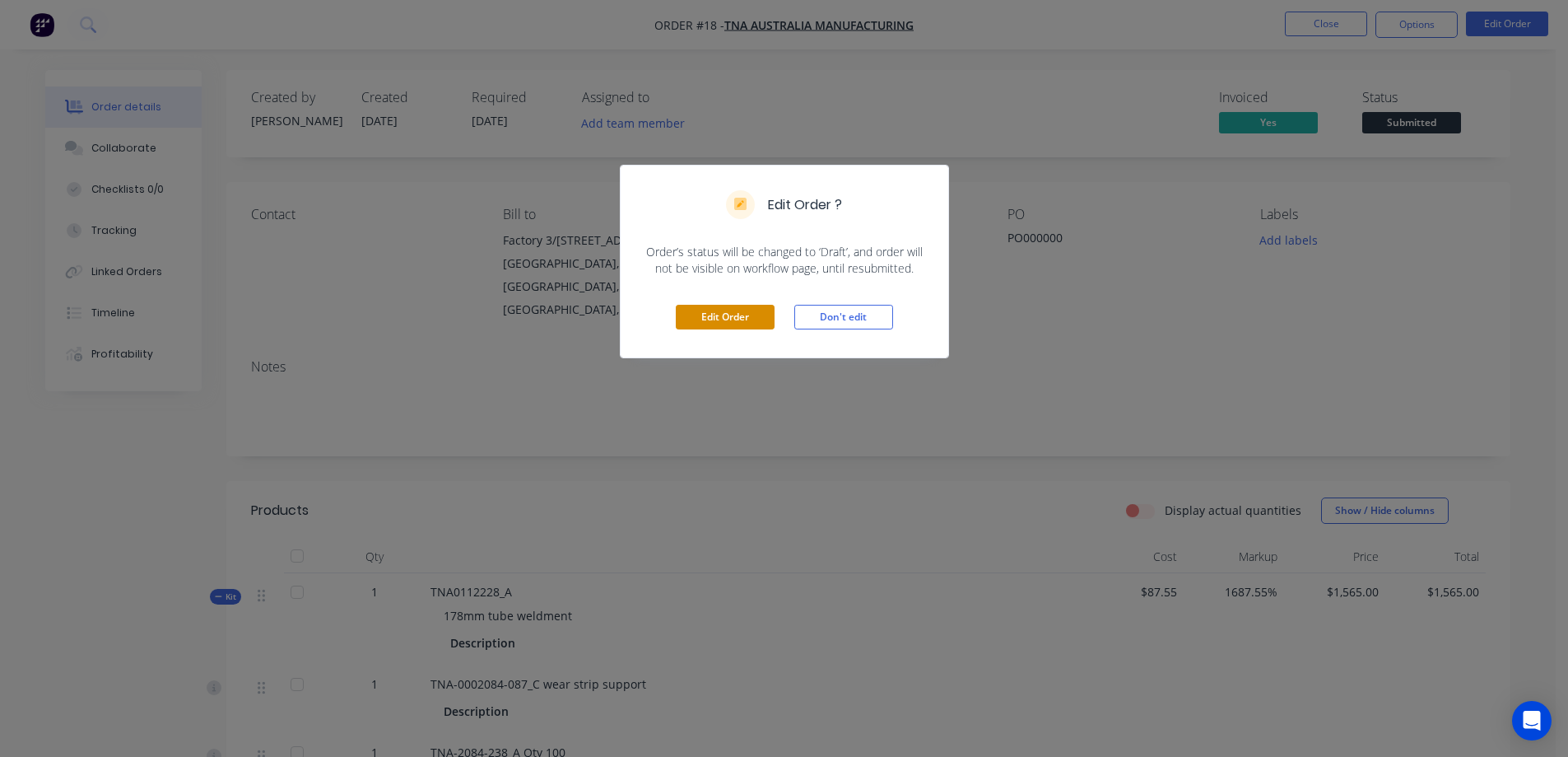
click at [723, 321] on button "Edit Order" at bounding box center [725, 317] width 99 height 25
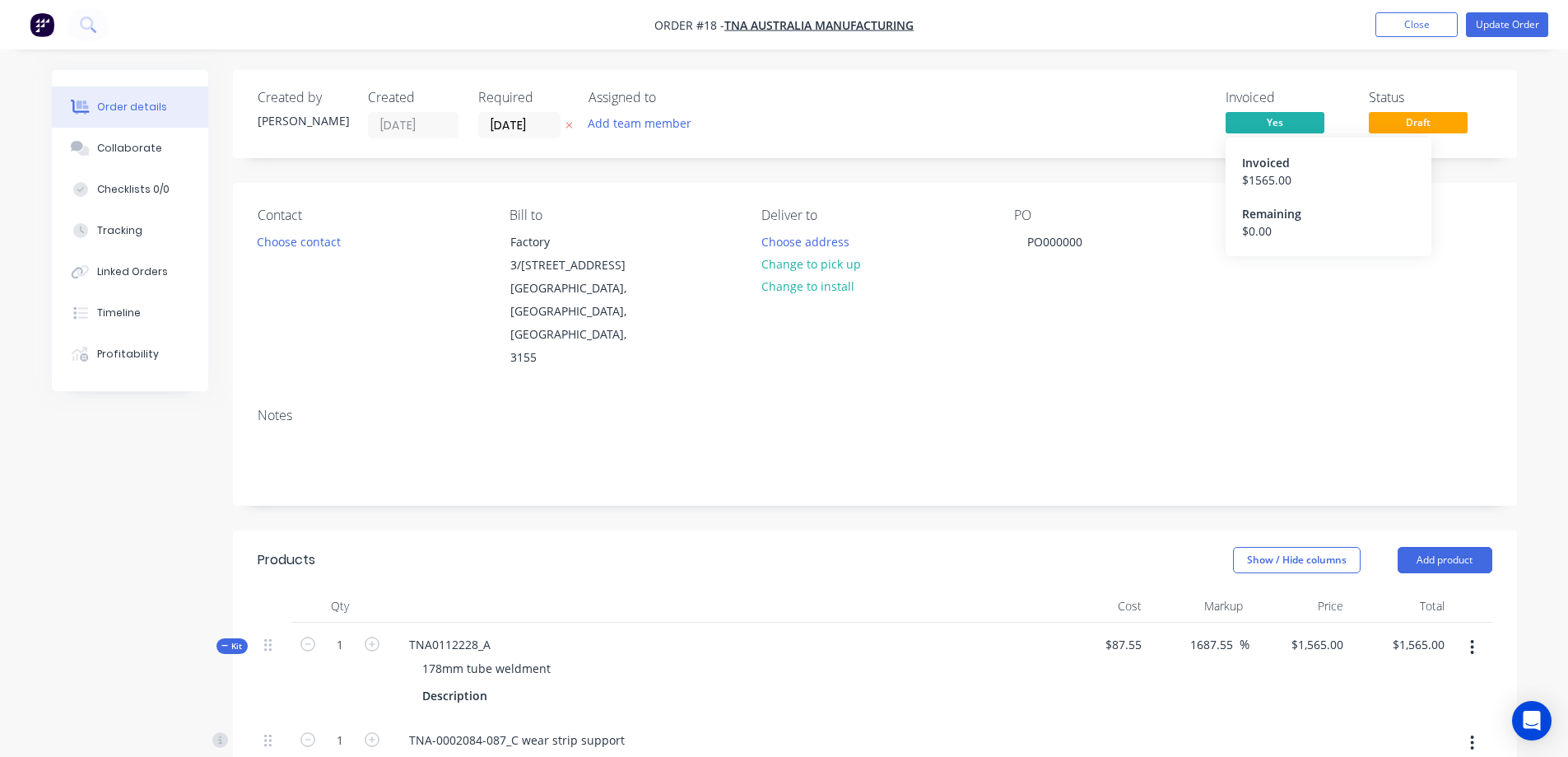
click at [1293, 124] on span "Yes" at bounding box center [1274, 122] width 99 height 21
click at [1281, 129] on span "Yes" at bounding box center [1274, 122] width 99 height 21
click at [1282, 122] on span "Yes" at bounding box center [1274, 122] width 99 height 21
click at [1487, 27] on button "Update Order" at bounding box center [1507, 25] width 82 height 25
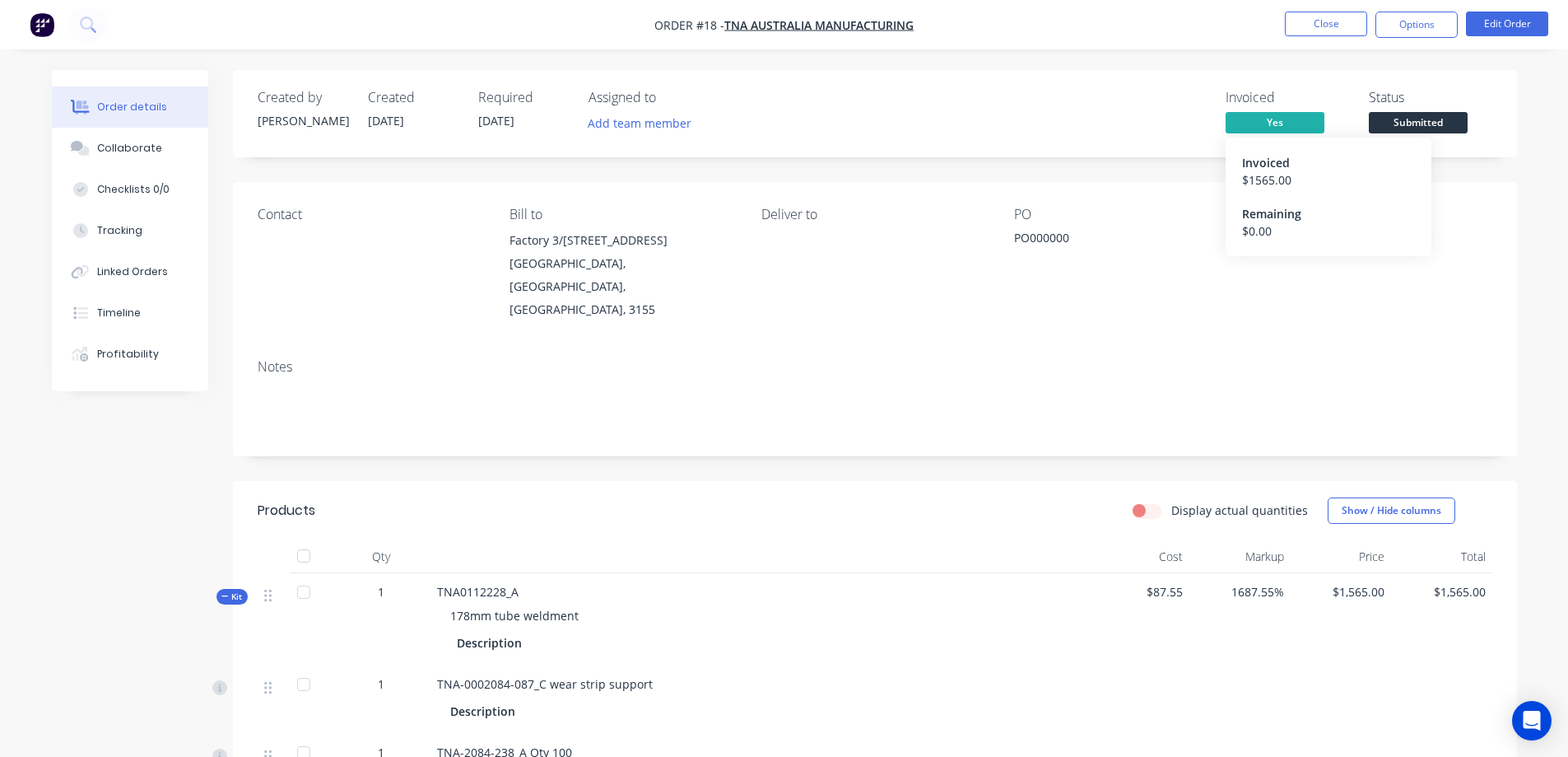
click at [1276, 215] on div "Remaining" at bounding box center [1328, 214] width 173 height 17
click at [1268, 108] on div "Invoiced Yes" at bounding box center [1286, 113] width 124 height 47
click at [1275, 124] on span "Yes" at bounding box center [1274, 122] width 99 height 21
click at [1499, 27] on button "Edit Order" at bounding box center [1507, 24] width 82 height 25
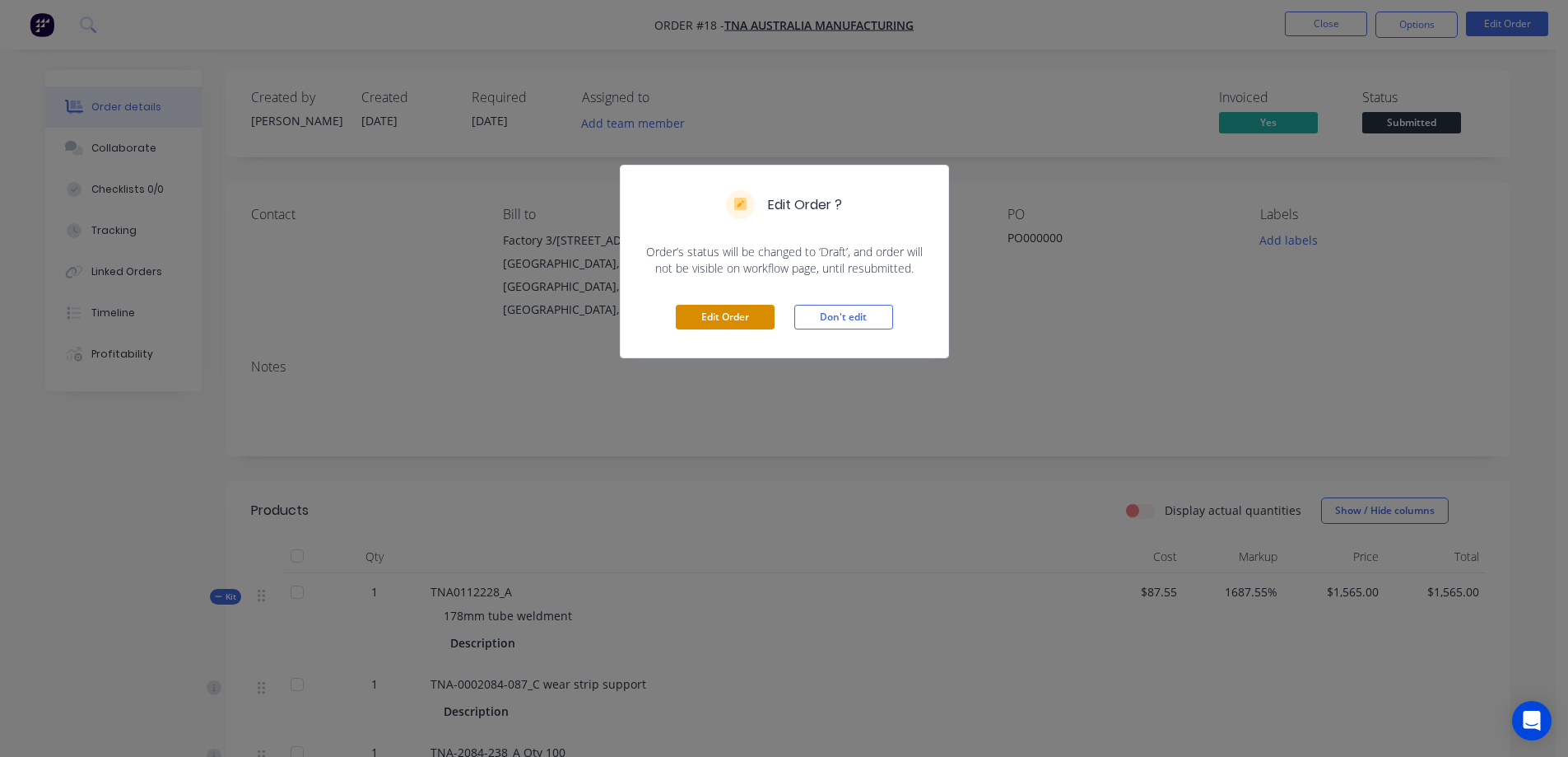
click at [738, 316] on button "Edit Order" at bounding box center [725, 317] width 99 height 25
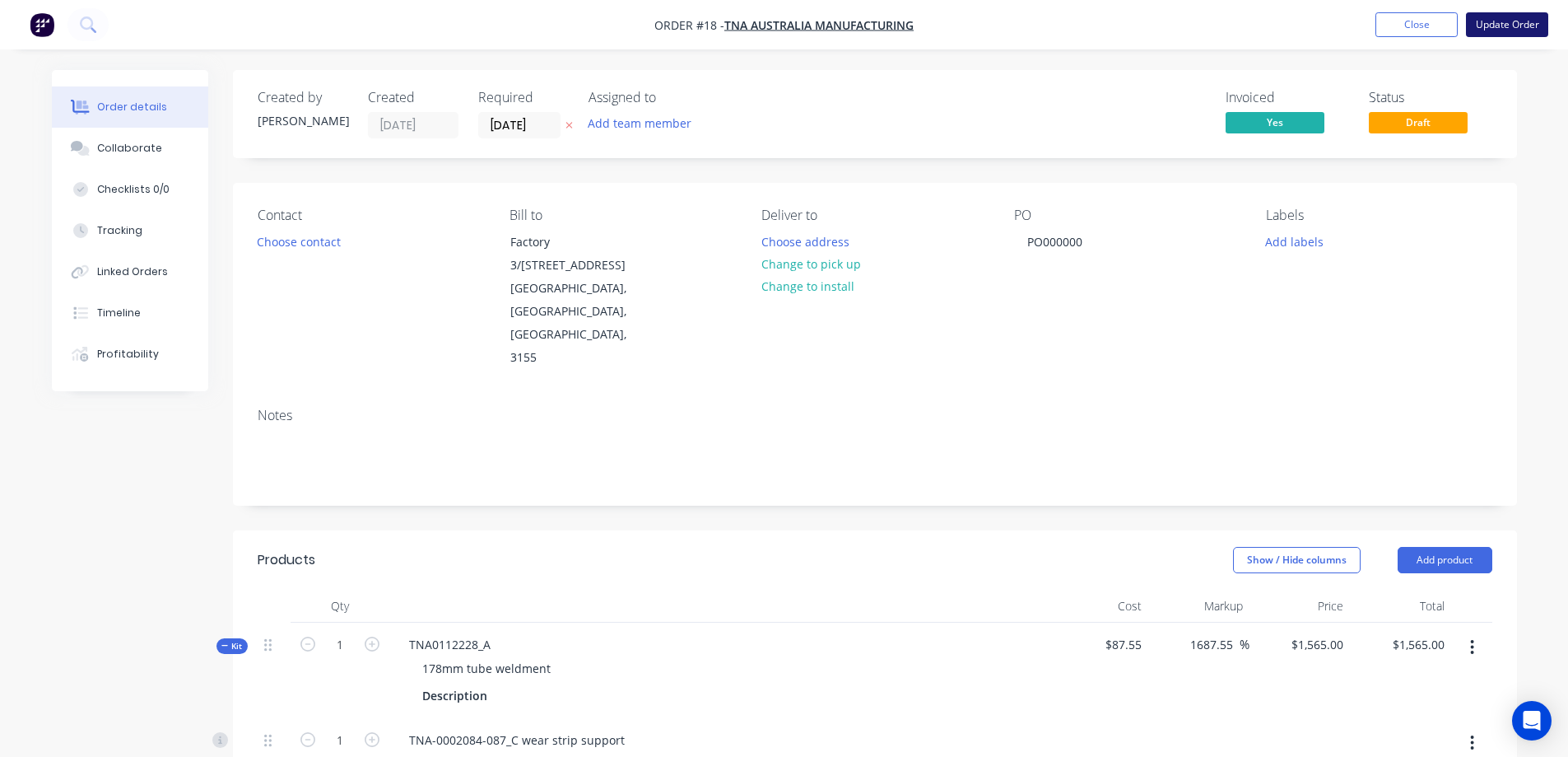
click at [1490, 29] on button "Update Order" at bounding box center [1507, 25] width 82 height 25
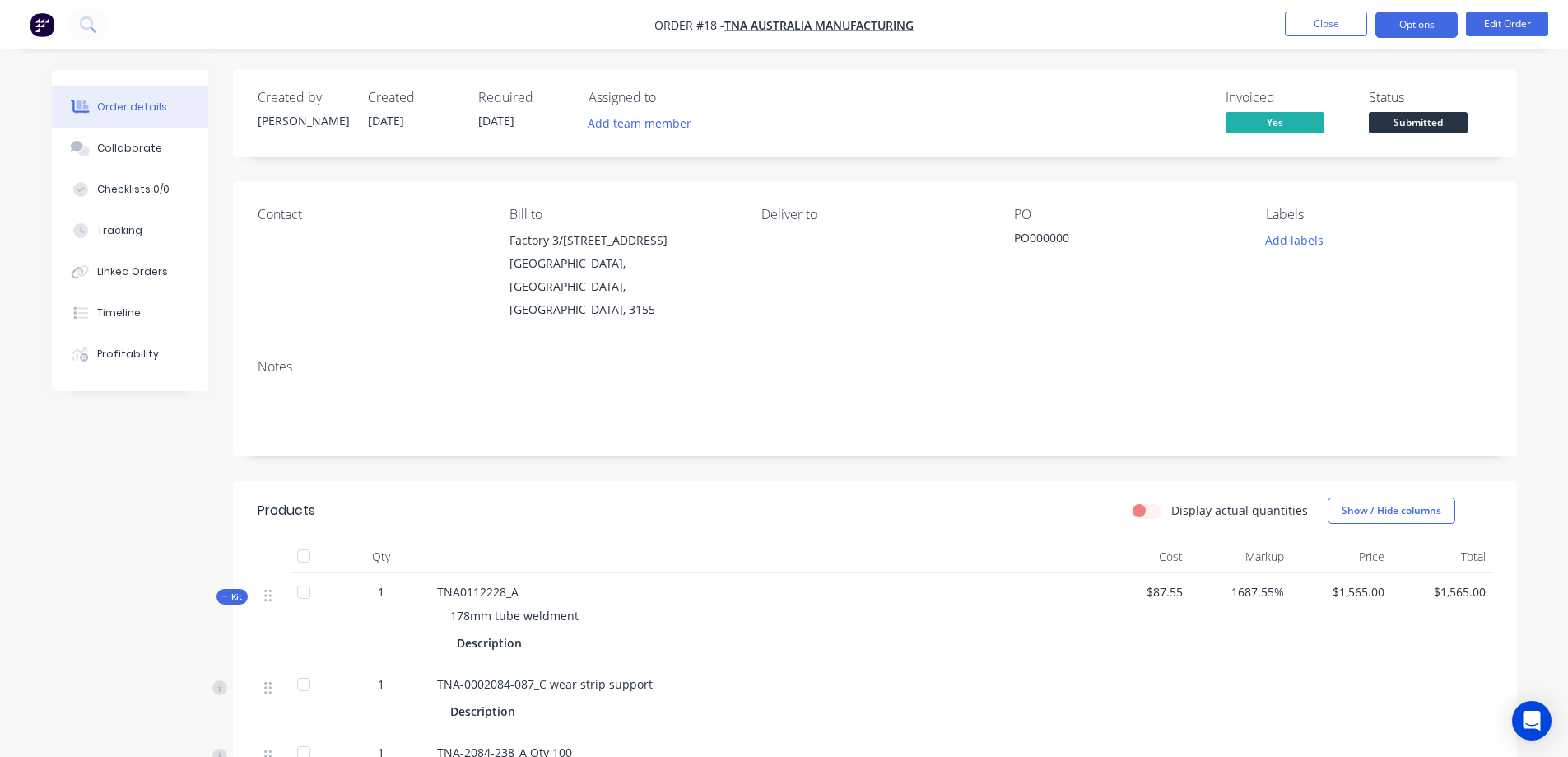
click at [1450, 23] on button "Options" at bounding box center [1416, 25] width 82 height 27
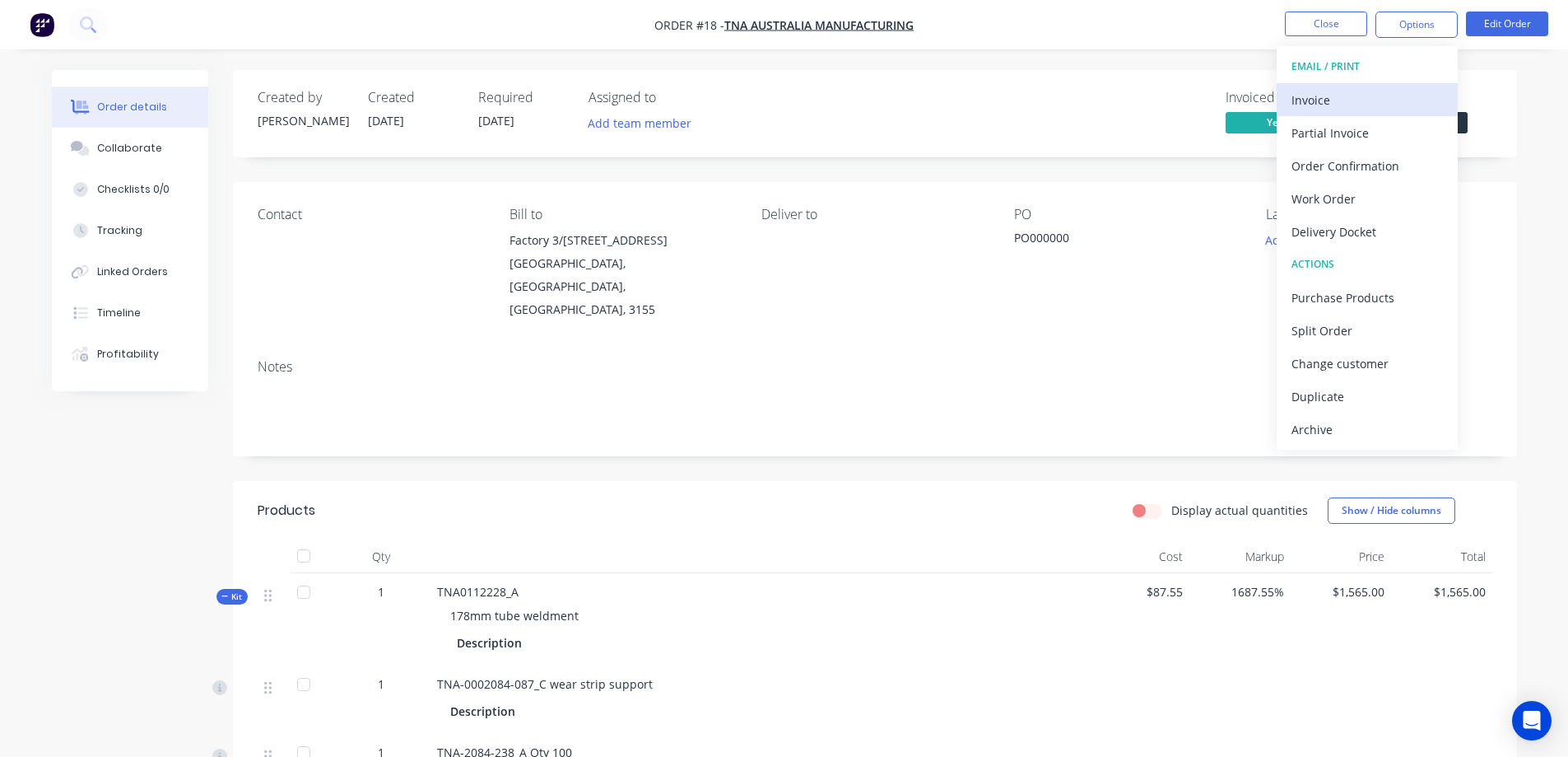
click at [1363, 98] on div "Invoice" at bounding box center [1367, 100] width 151 height 24
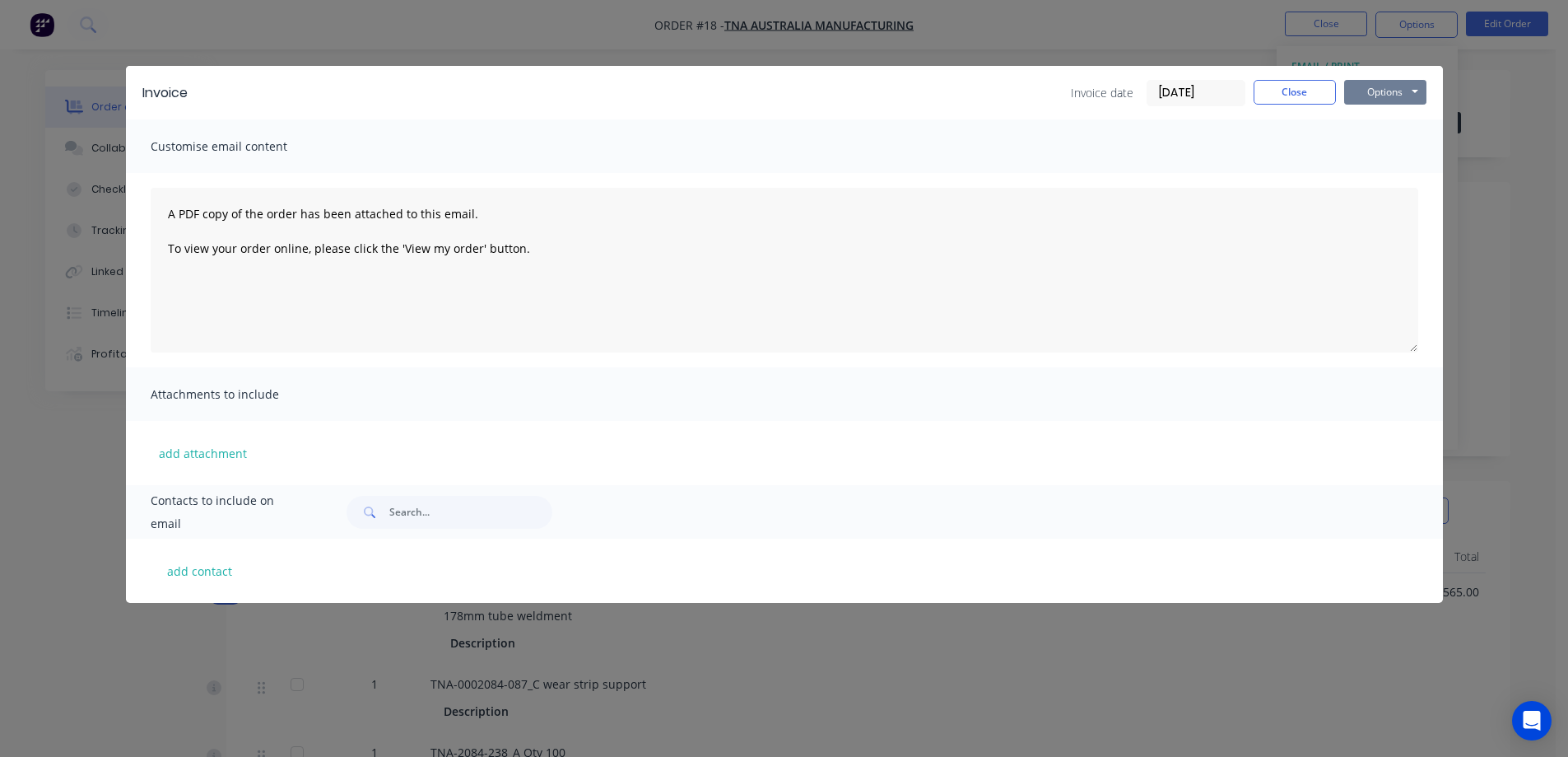
click at [1383, 90] on button "Options" at bounding box center [1384, 92] width 82 height 25
click at [1386, 121] on button "Preview" at bounding box center [1396, 121] width 105 height 27
click at [1384, 97] on button "Options" at bounding box center [1384, 92] width 82 height 25
click at [1311, 92] on button "Close" at bounding box center [1294, 92] width 82 height 25
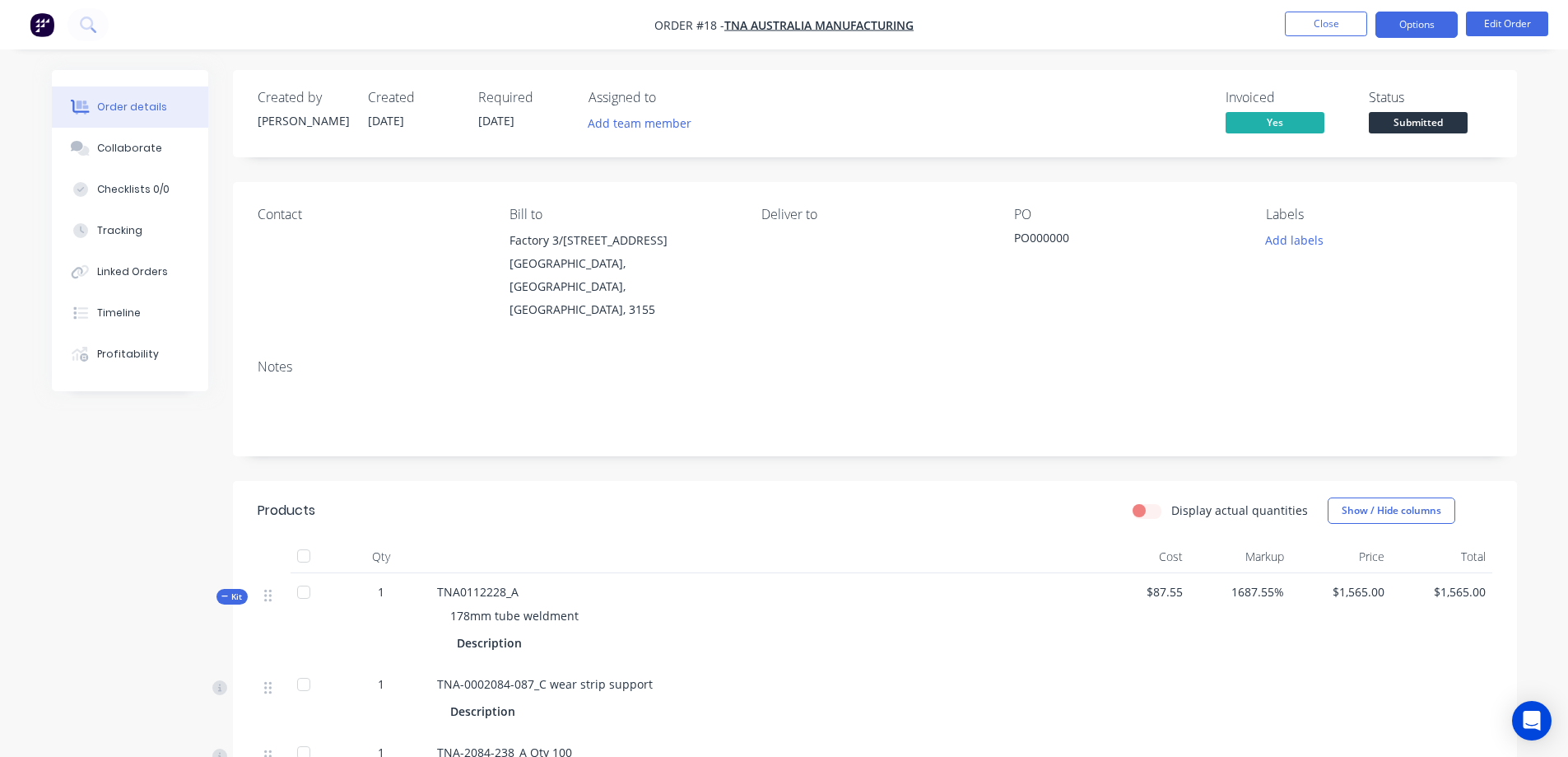
click at [1424, 23] on button "Options" at bounding box center [1416, 25] width 82 height 27
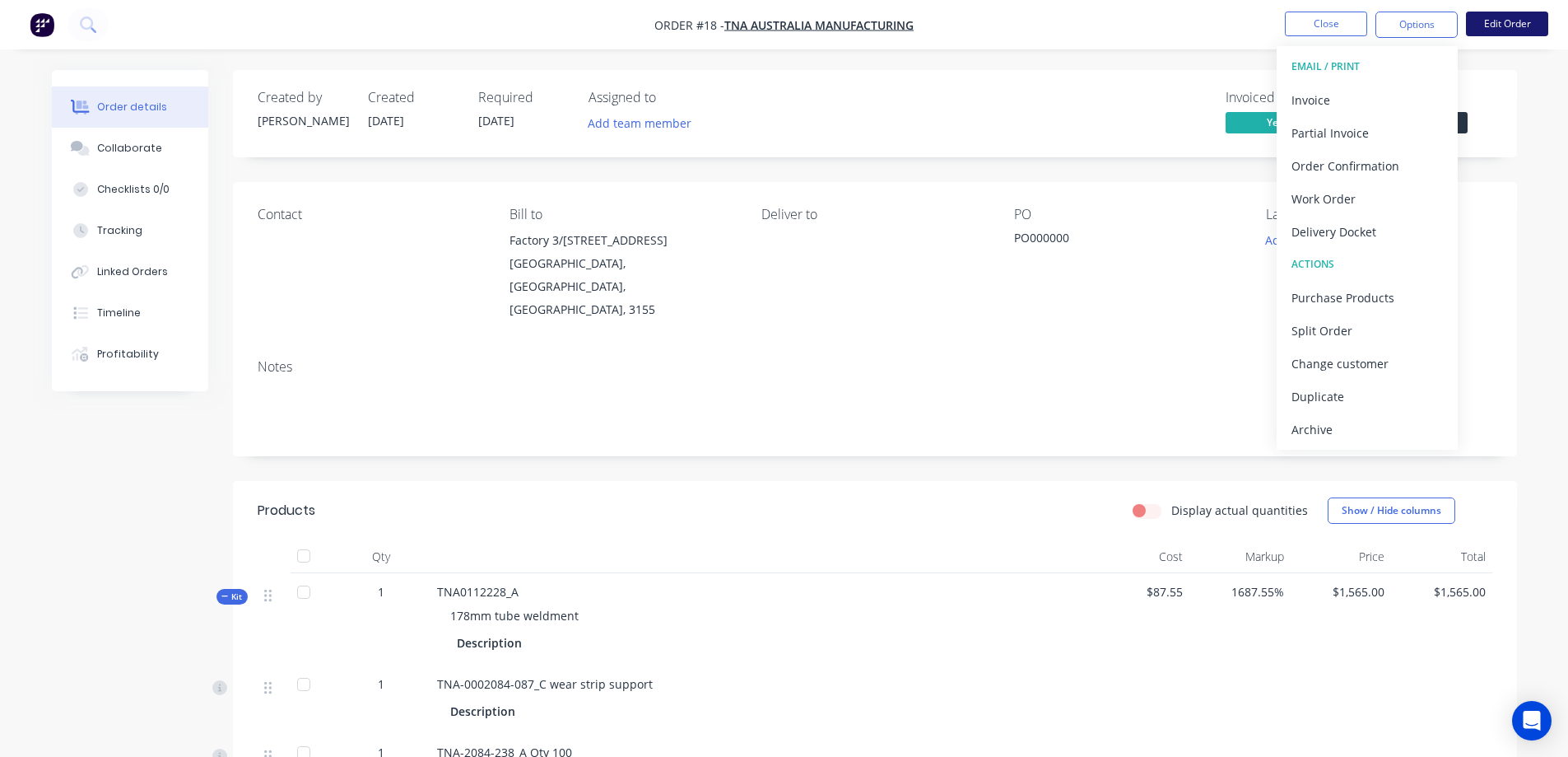
click at [1494, 24] on button "Edit Order" at bounding box center [1507, 24] width 82 height 25
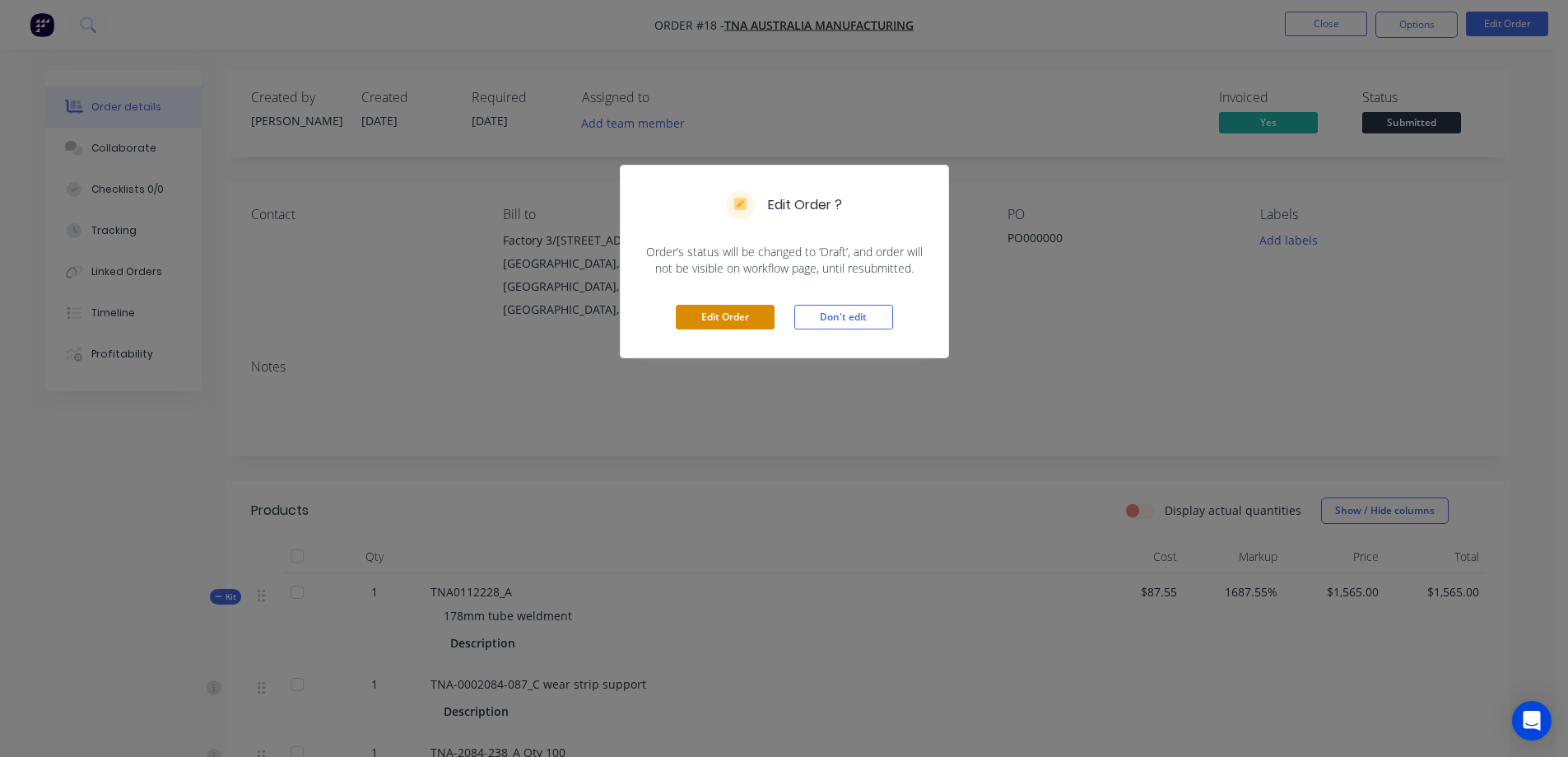
click at [737, 320] on button "Edit Order" at bounding box center [725, 317] width 99 height 25
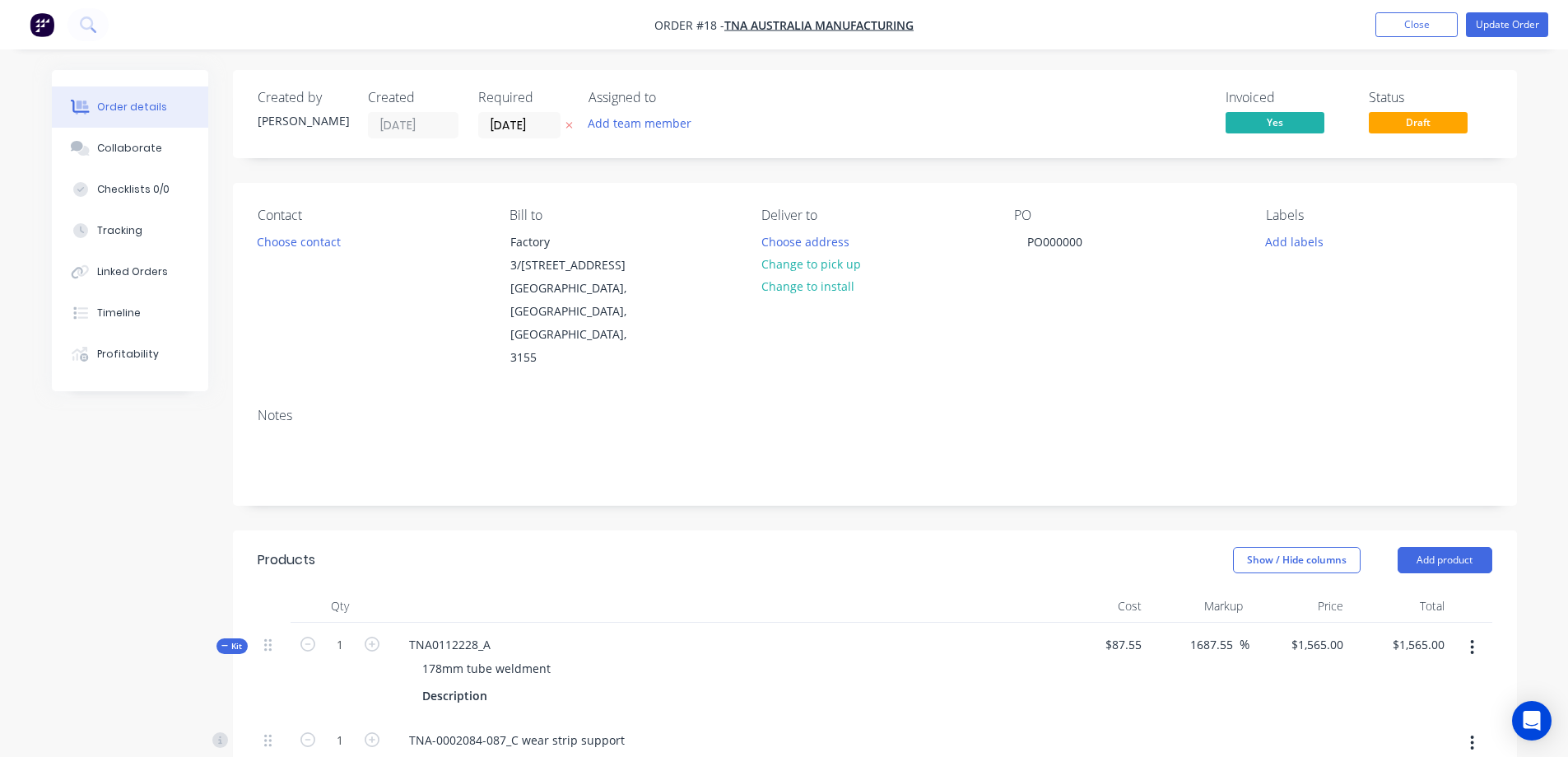
click at [1474, 638] on icon "button" at bounding box center [1472, 647] width 4 height 18
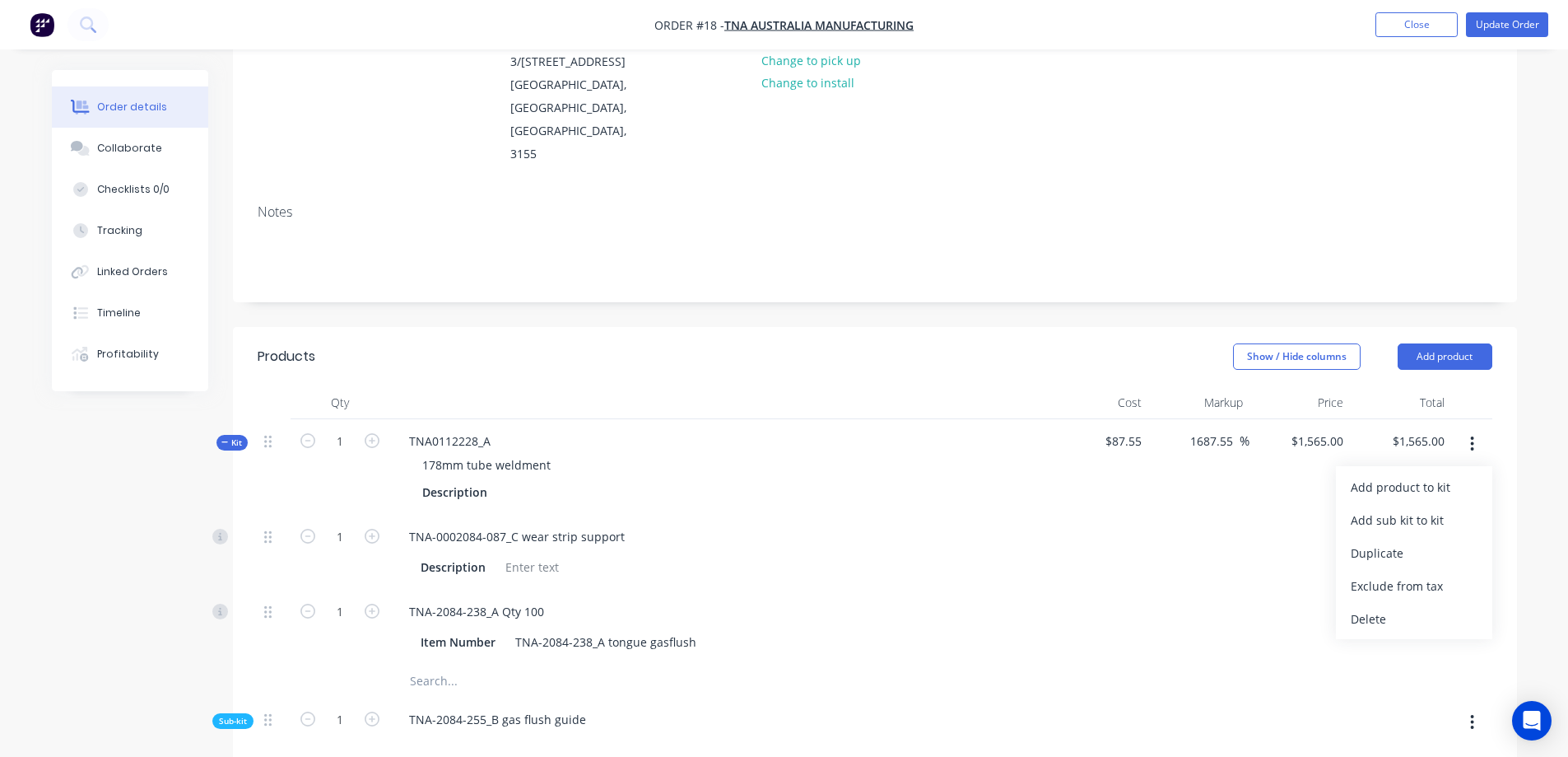
scroll to position [220, 0]
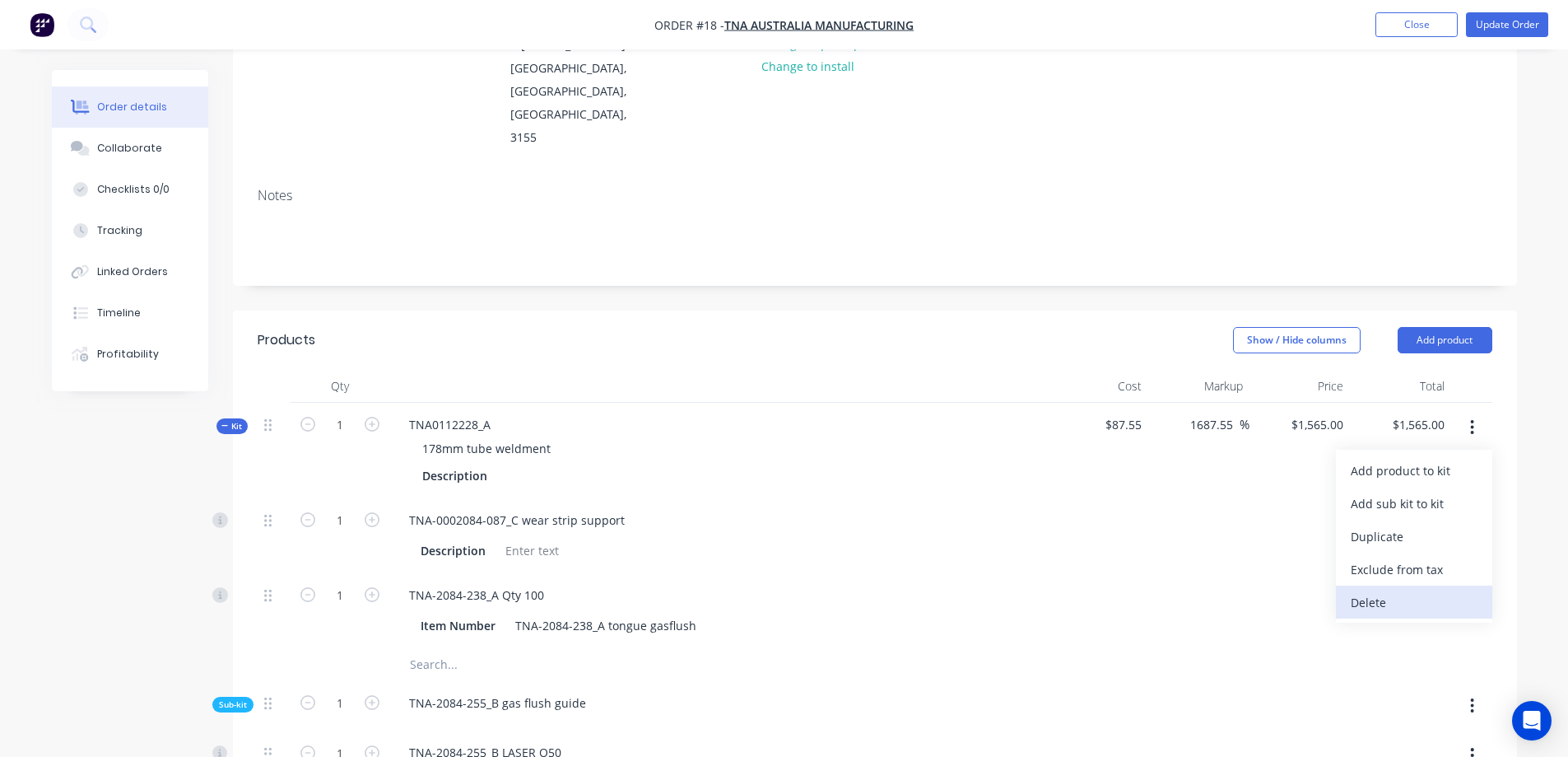
click at [1376, 590] on div "Delete" at bounding box center [1414, 602] width 127 height 24
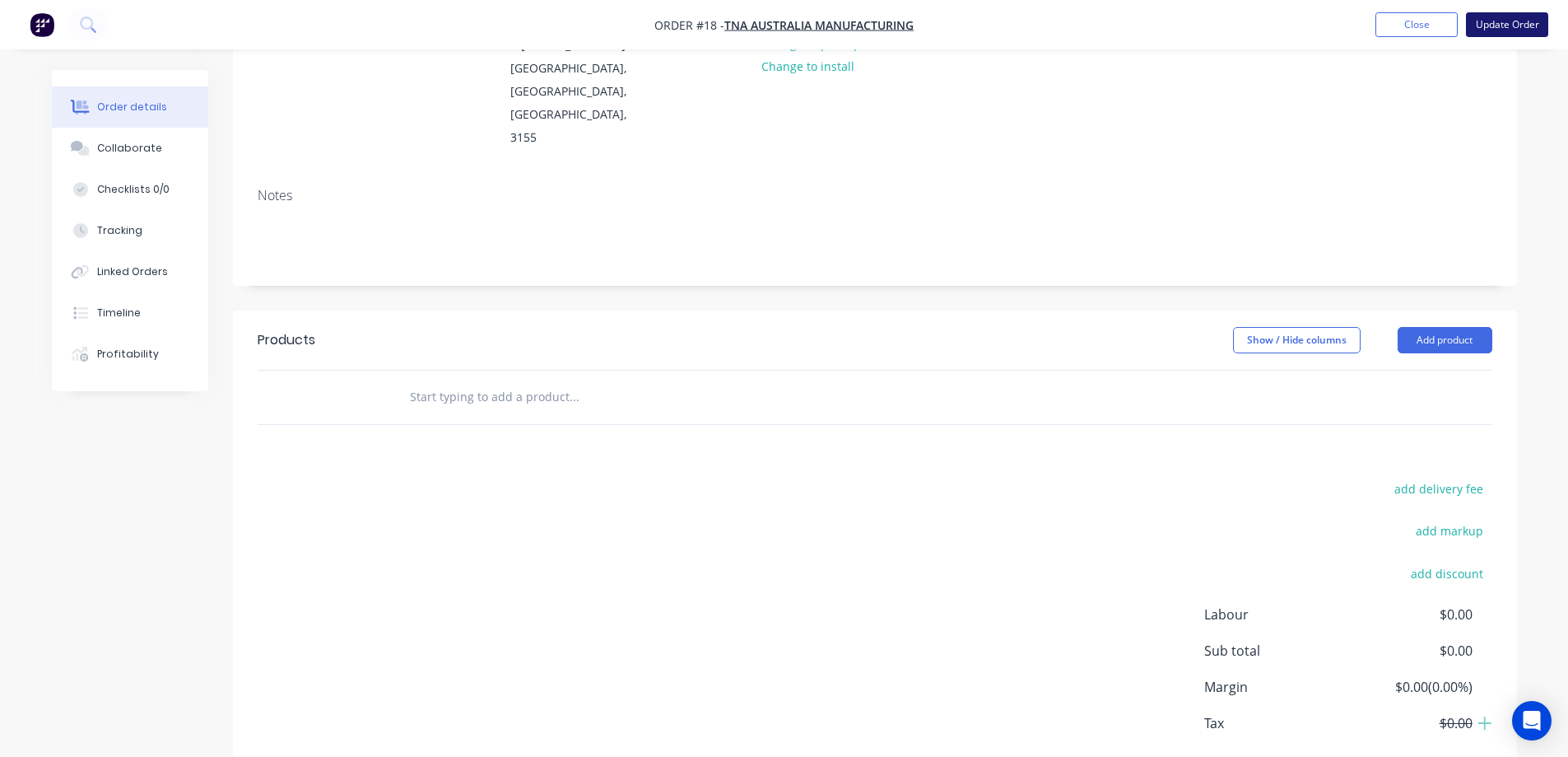
click at [1495, 22] on button "Update Order" at bounding box center [1507, 25] width 82 height 25
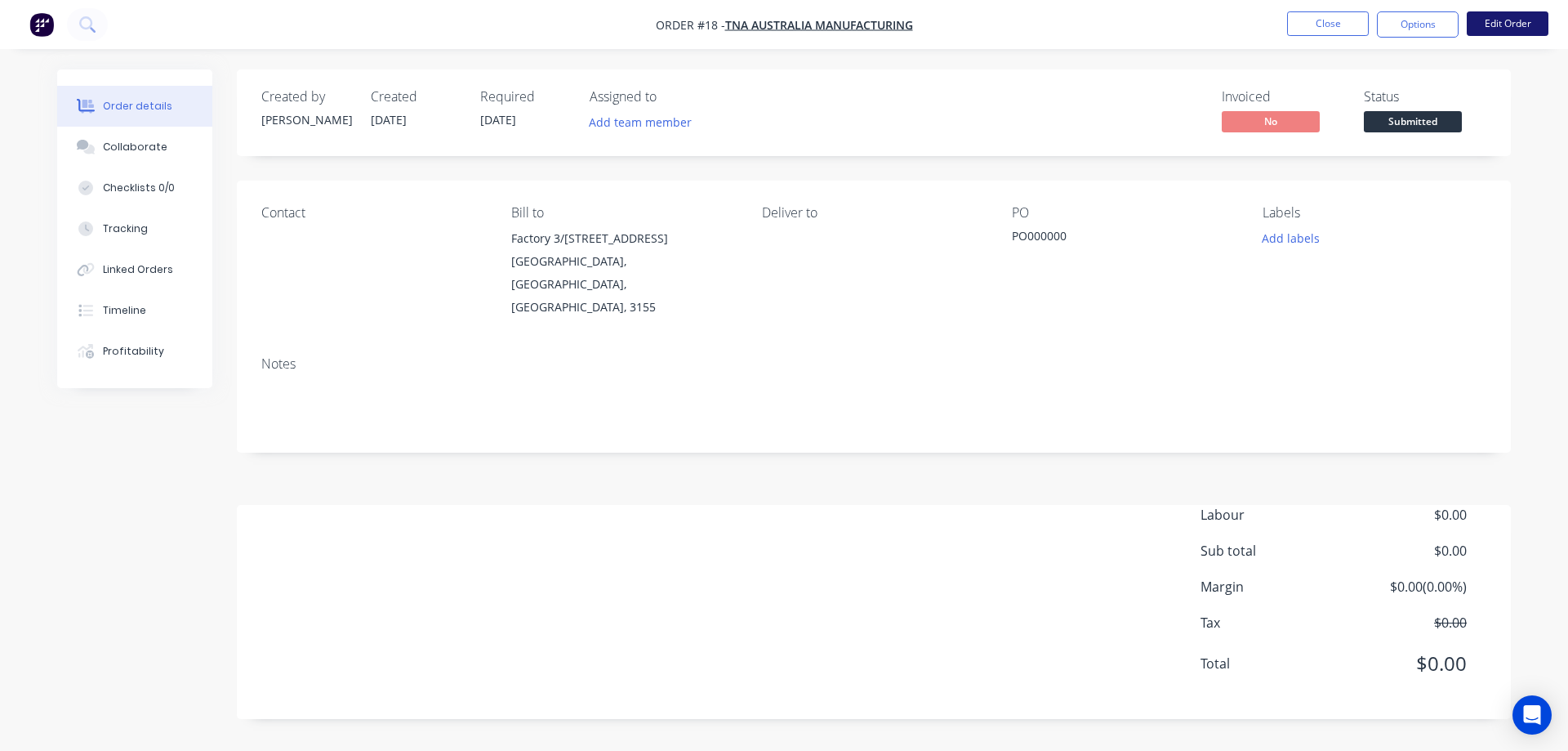
click at [1484, 28] on button "Edit Order" at bounding box center [1507, 24] width 82 height 25
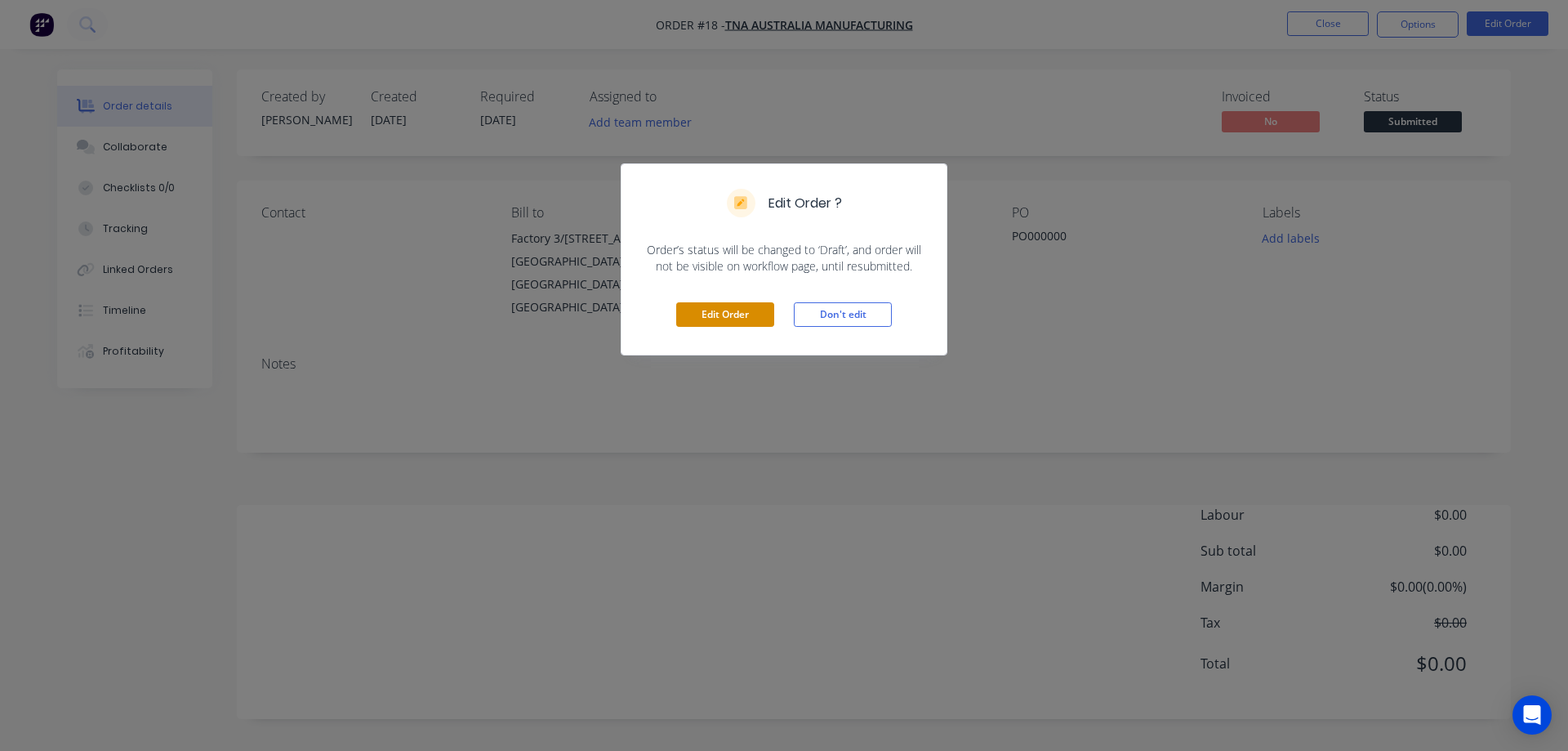
click at [714, 308] on button "Edit Order" at bounding box center [724, 315] width 98 height 25
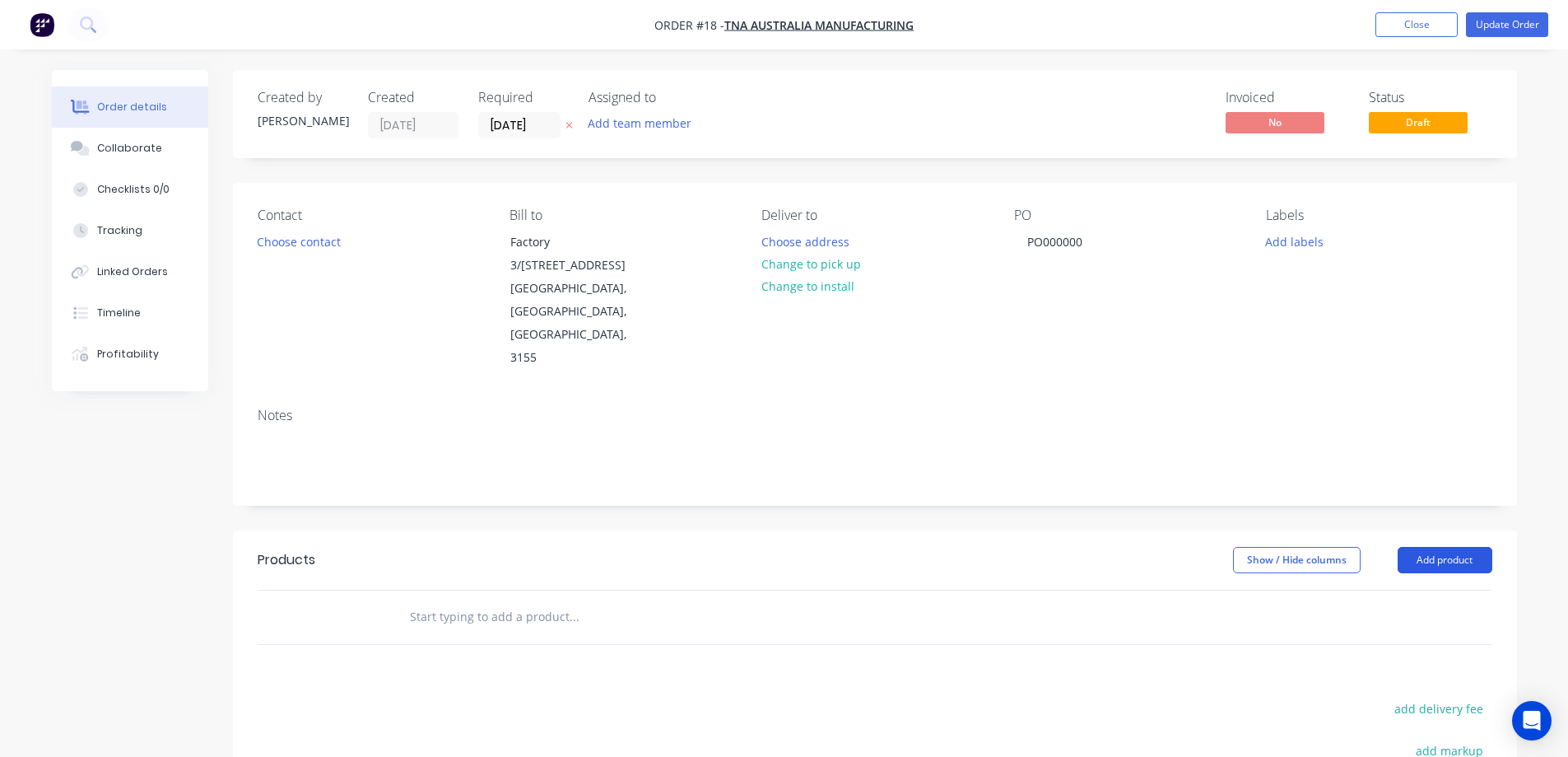
click at [1431, 547] on button "Add product" at bounding box center [1445, 560] width 95 height 27
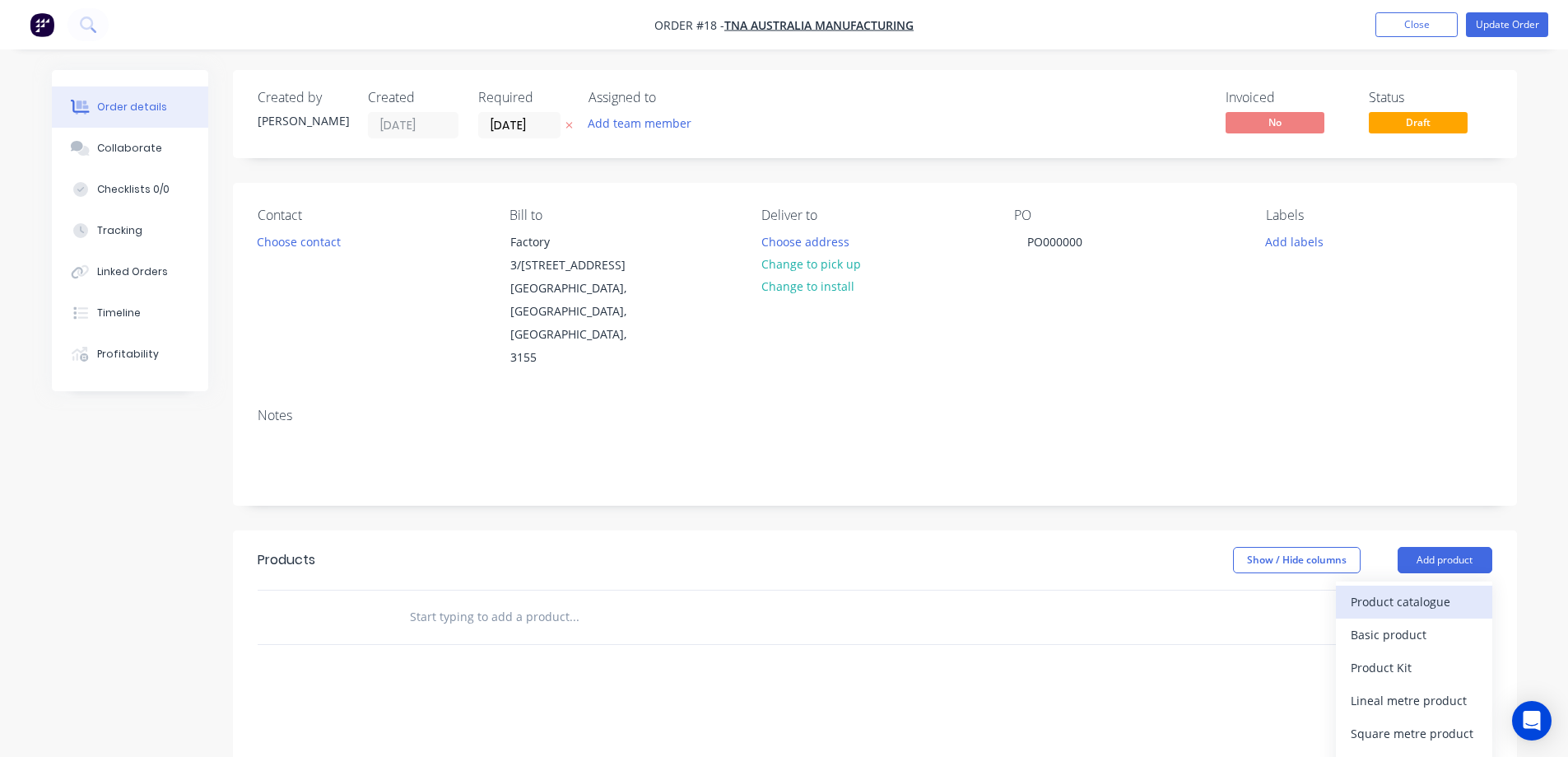
click at [1406, 590] on div "Product catalogue" at bounding box center [1414, 602] width 127 height 24
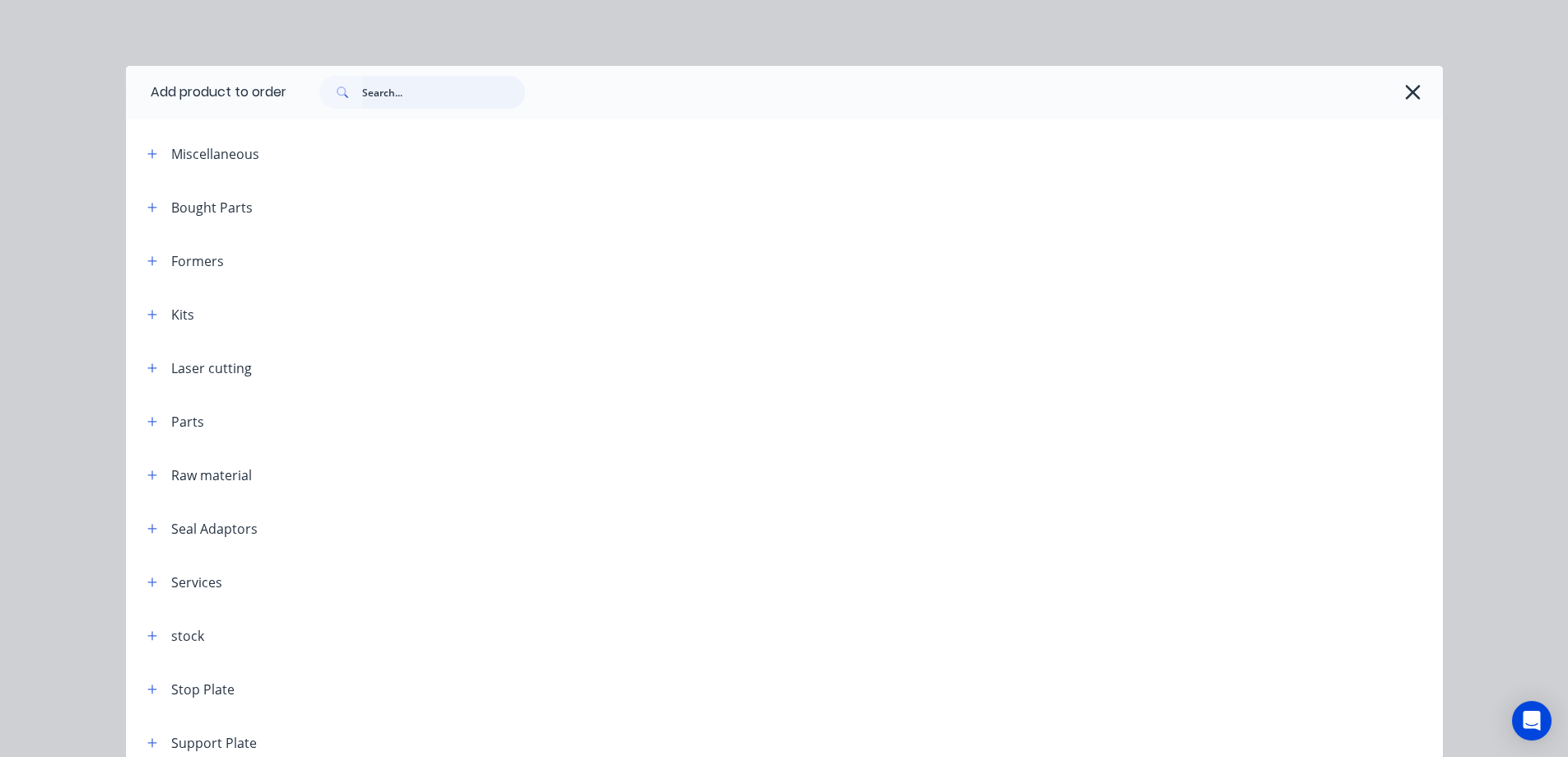
click at [398, 99] on input "text" at bounding box center [443, 92] width 163 height 33
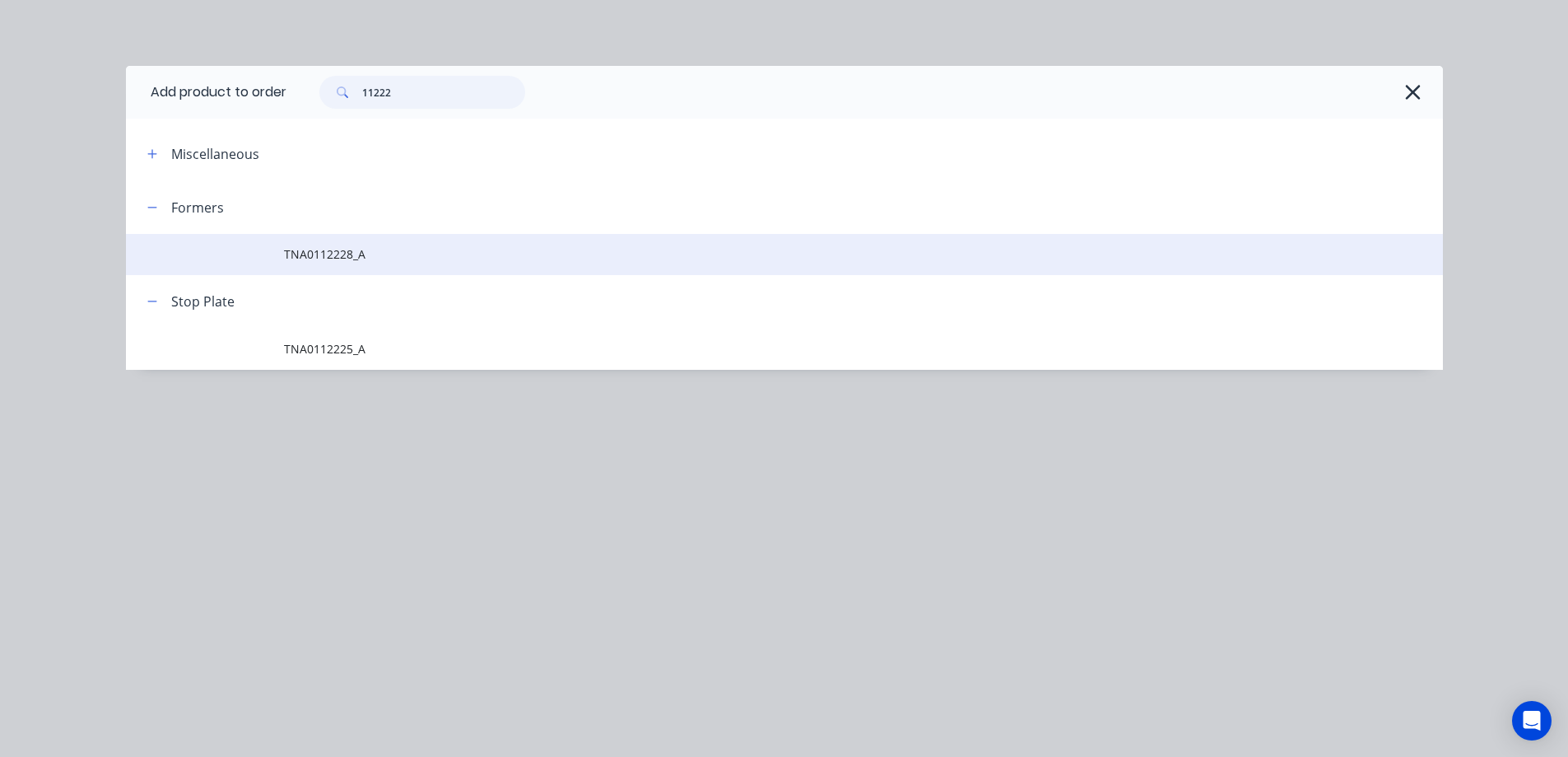
type input "11222"
click at [329, 253] on span "TNA0112228_A" at bounding box center [747, 253] width 927 height 17
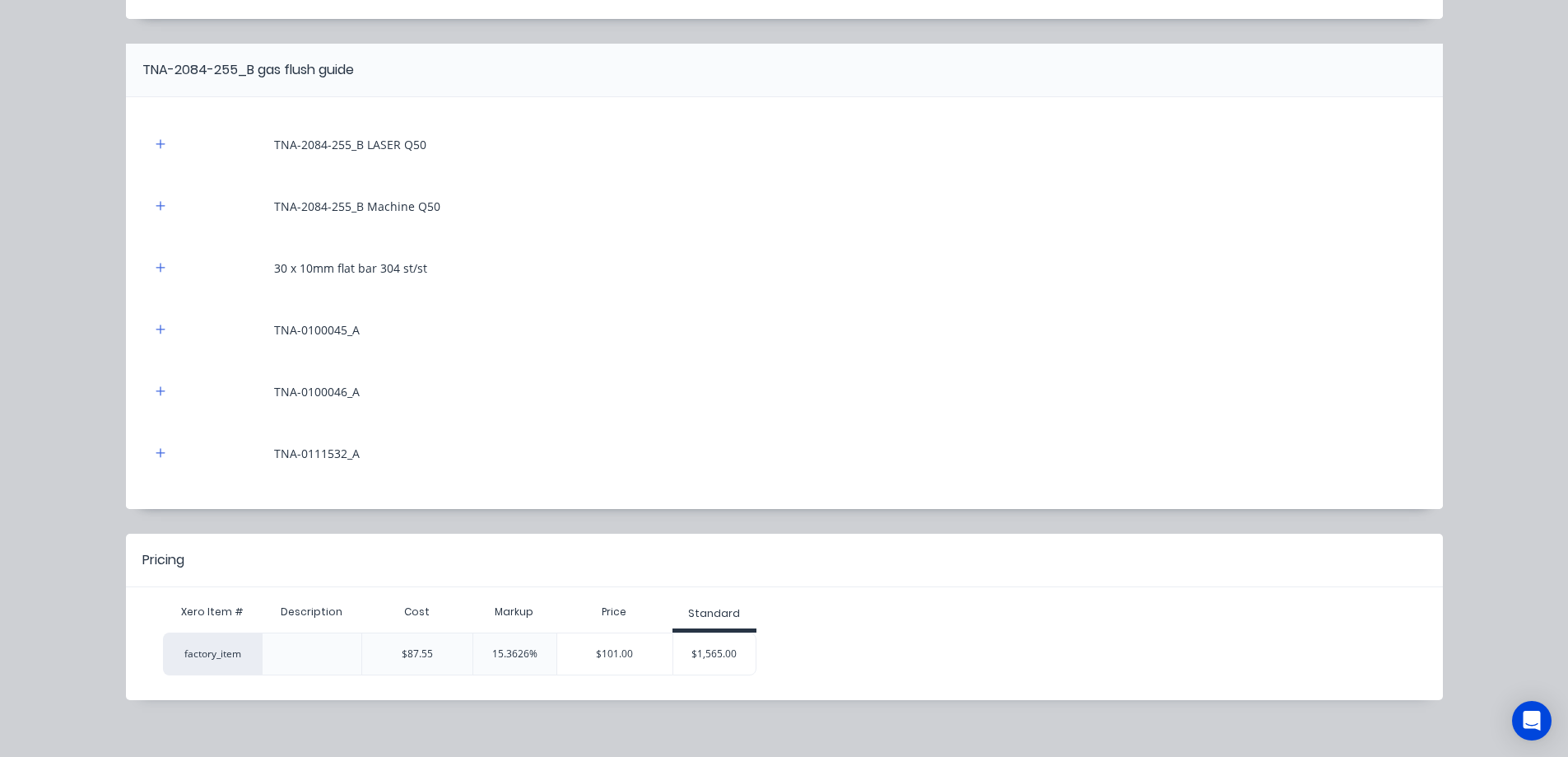
scroll to position [370, 0]
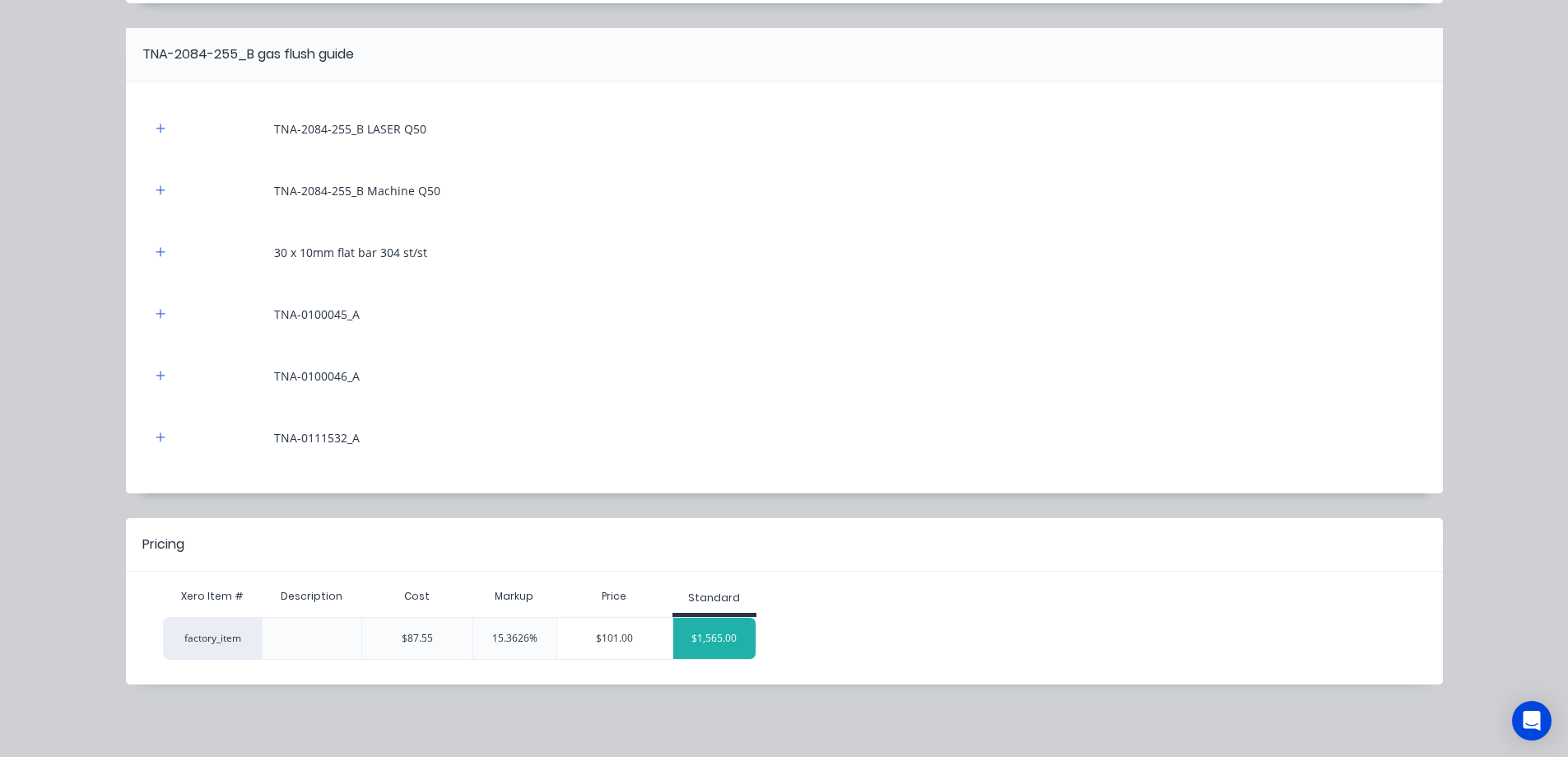
click at [705, 640] on div "$1,565.00" at bounding box center [714, 638] width 82 height 42
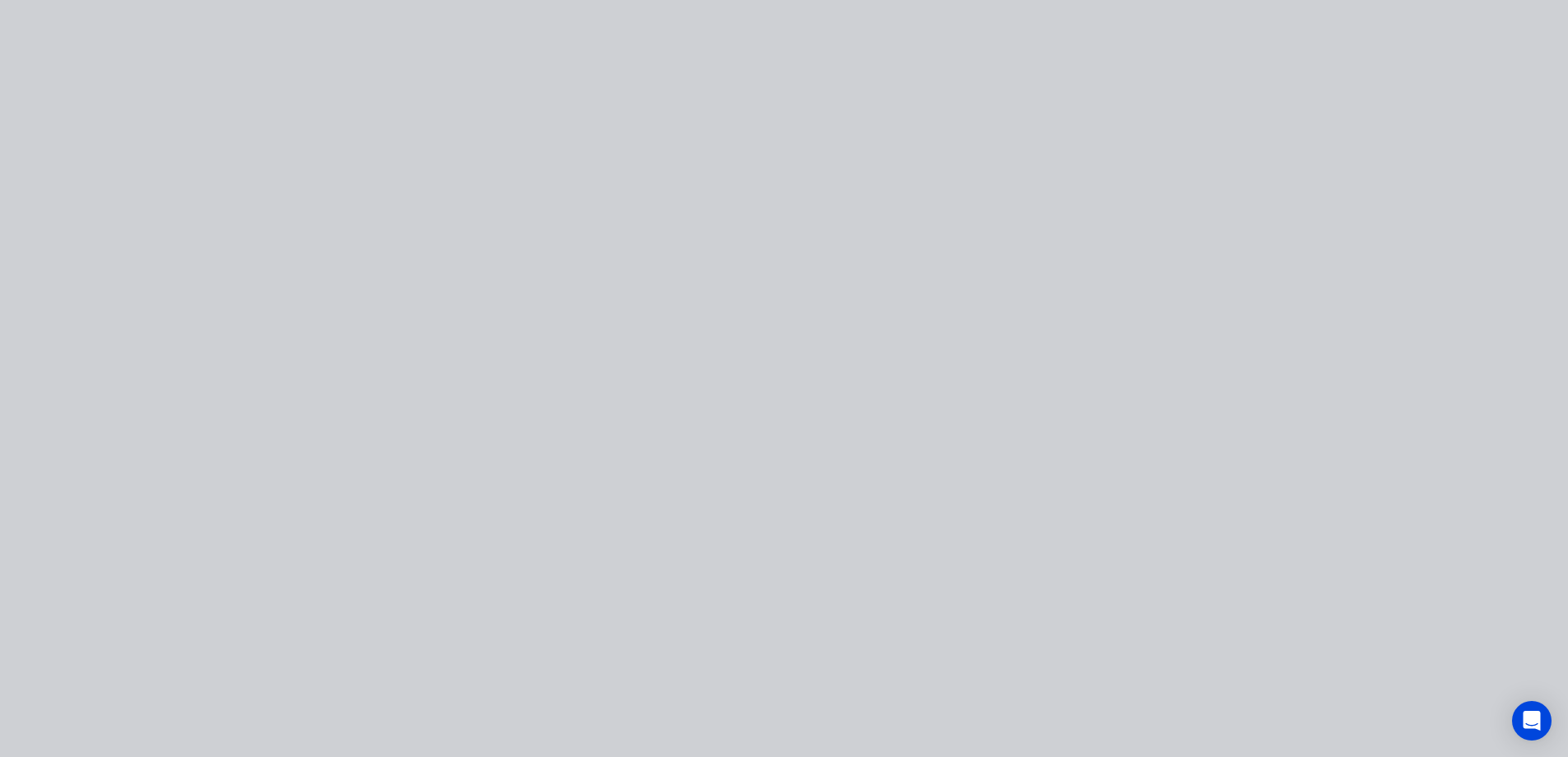
scroll to position [0, 0]
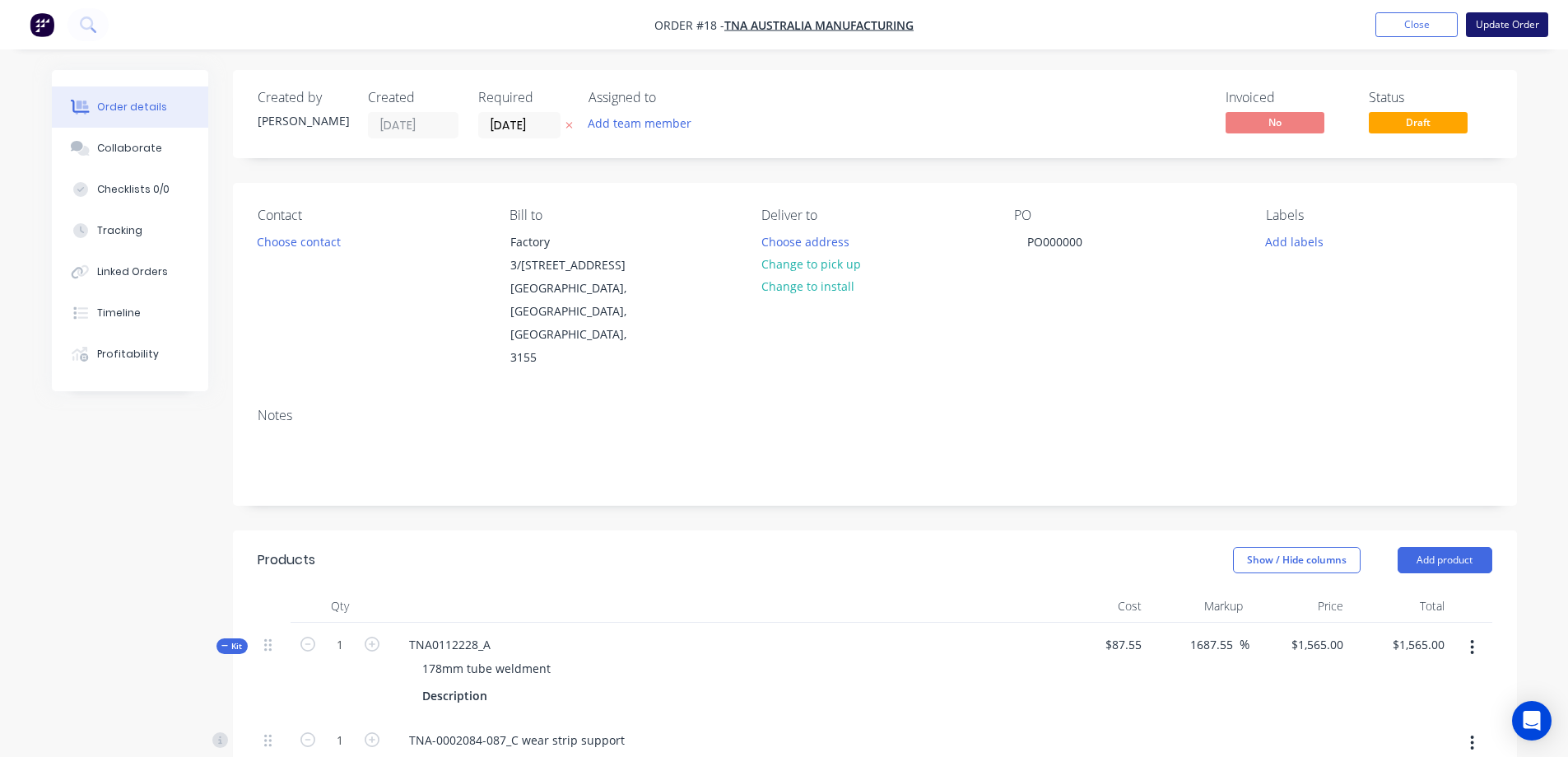
click at [1503, 28] on button "Update Order" at bounding box center [1507, 25] width 82 height 25
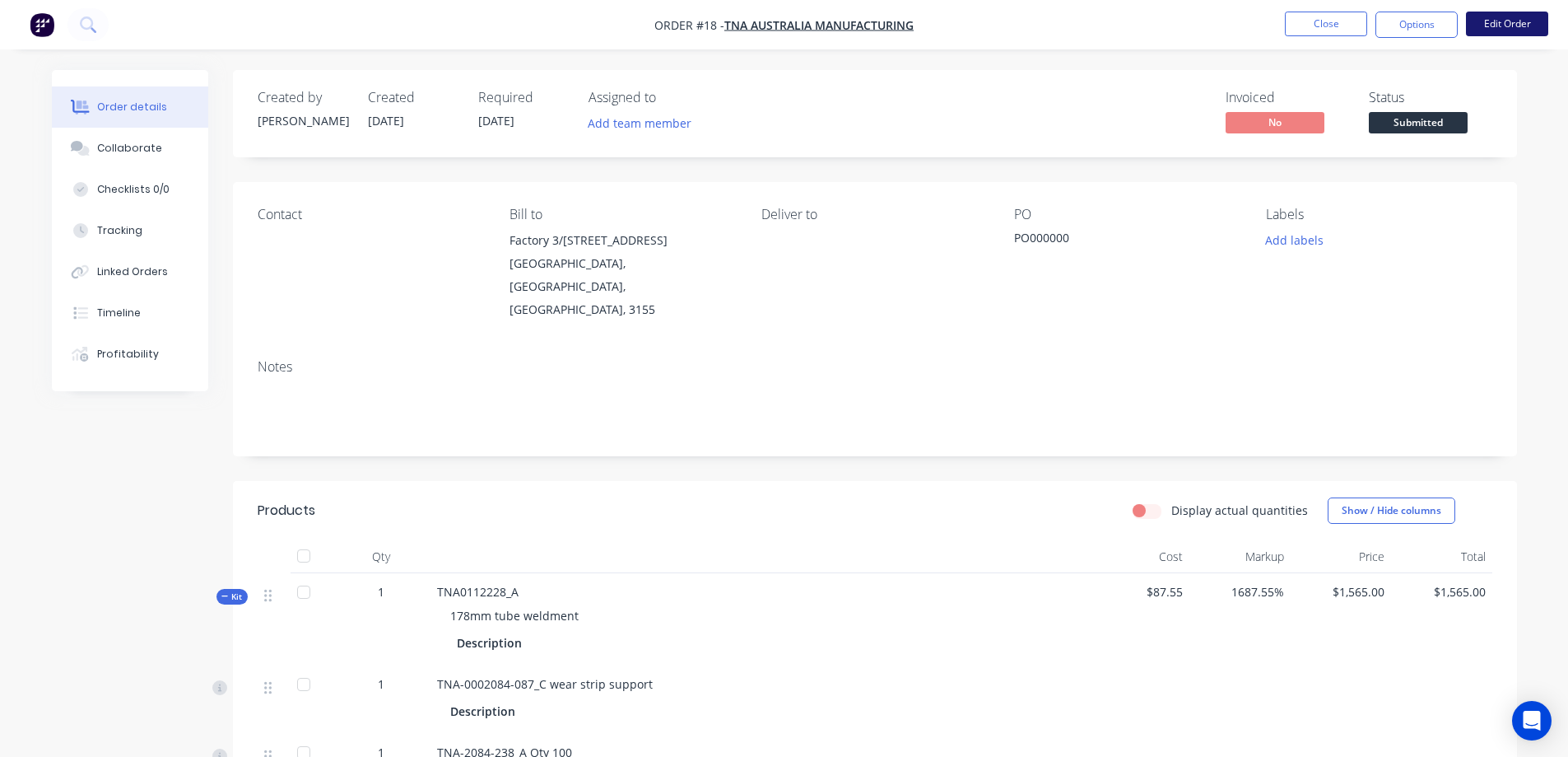
click at [1492, 21] on button "Edit Order" at bounding box center [1507, 24] width 82 height 25
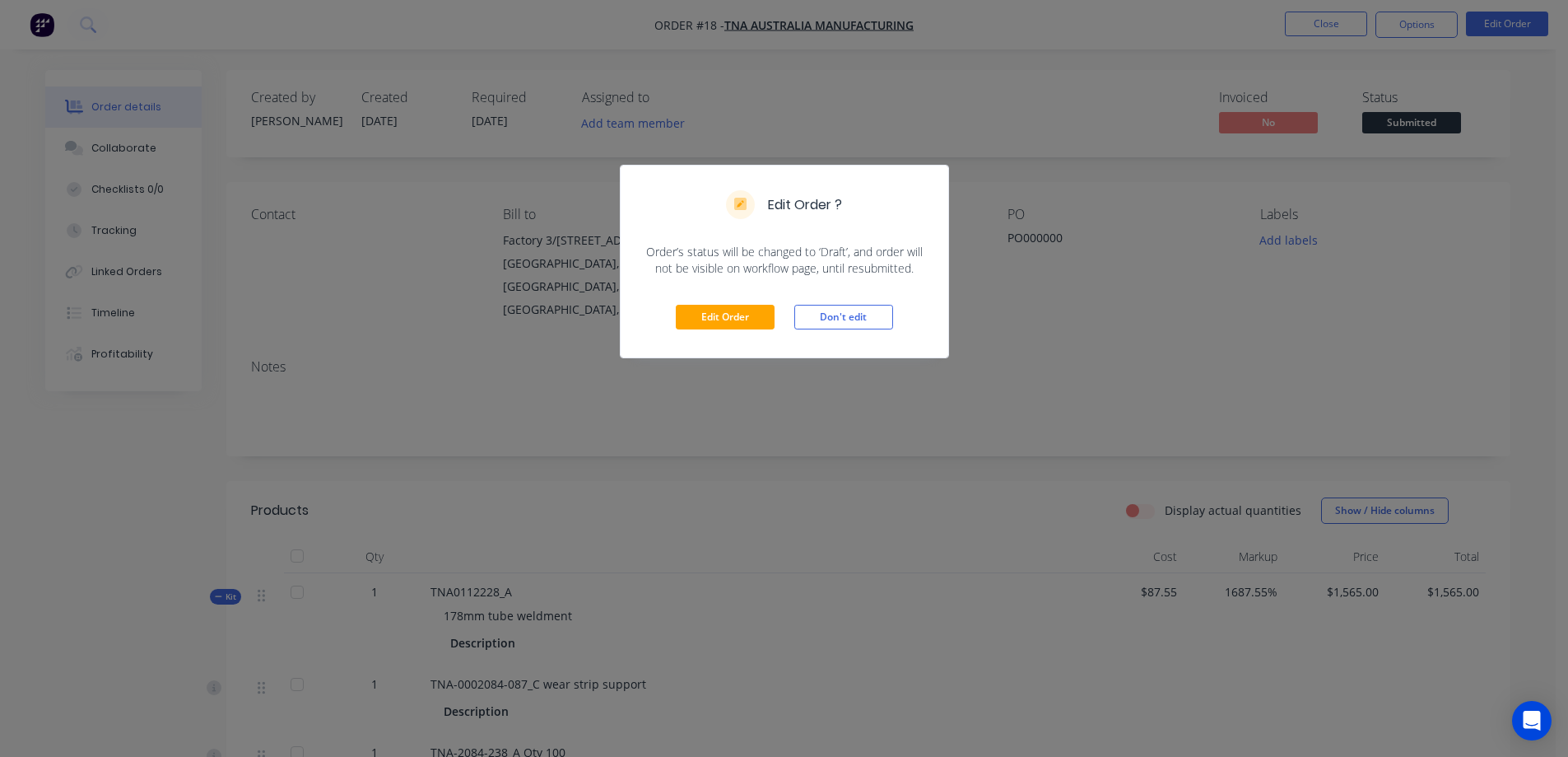
drag, startPoint x: 845, startPoint y: 321, endPoint x: 1370, endPoint y: 212, distance: 536.2
click at [846, 321] on button "Don't edit" at bounding box center [843, 317] width 99 height 25
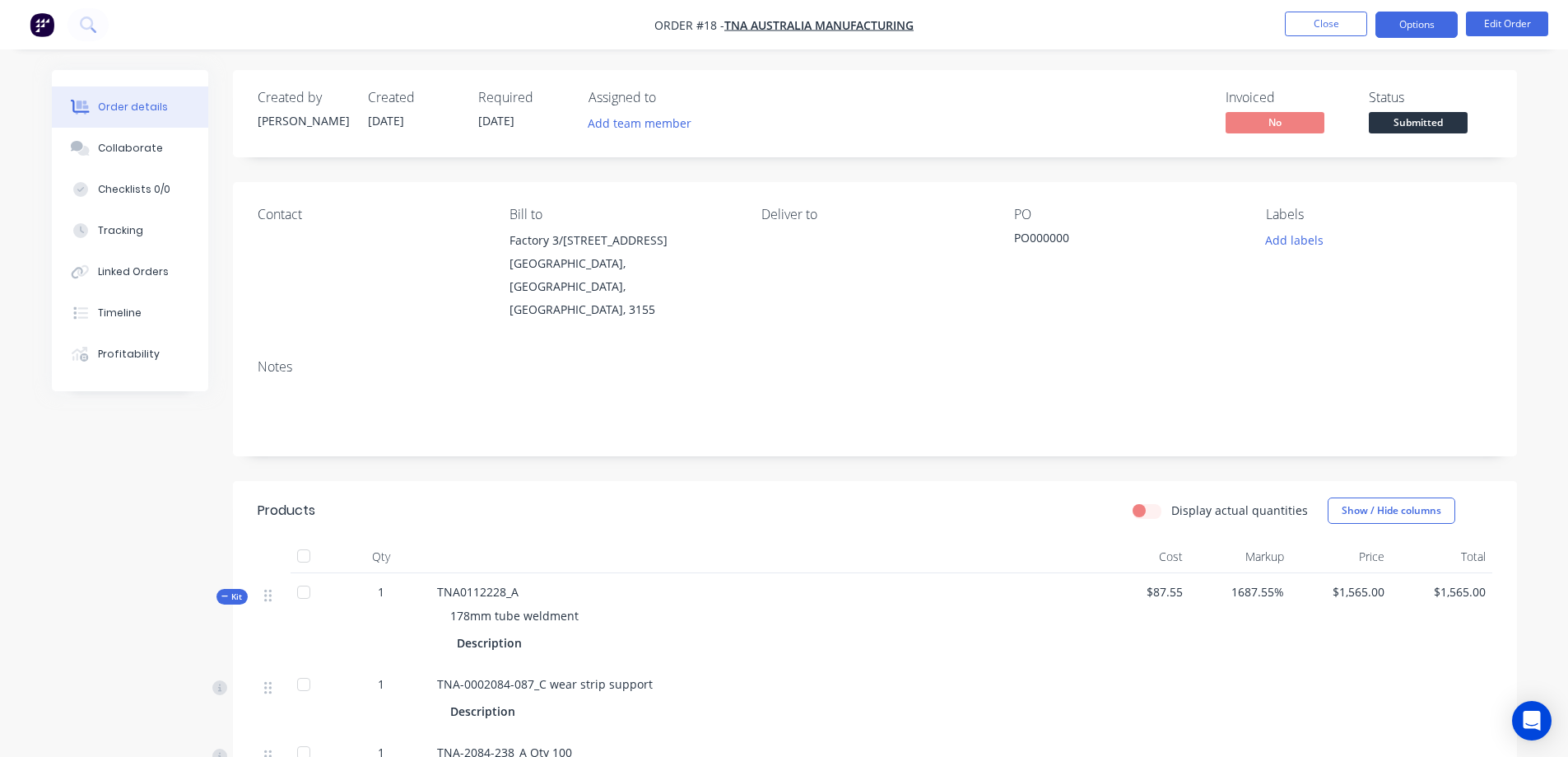
click at [1414, 28] on button "Options" at bounding box center [1416, 25] width 82 height 27
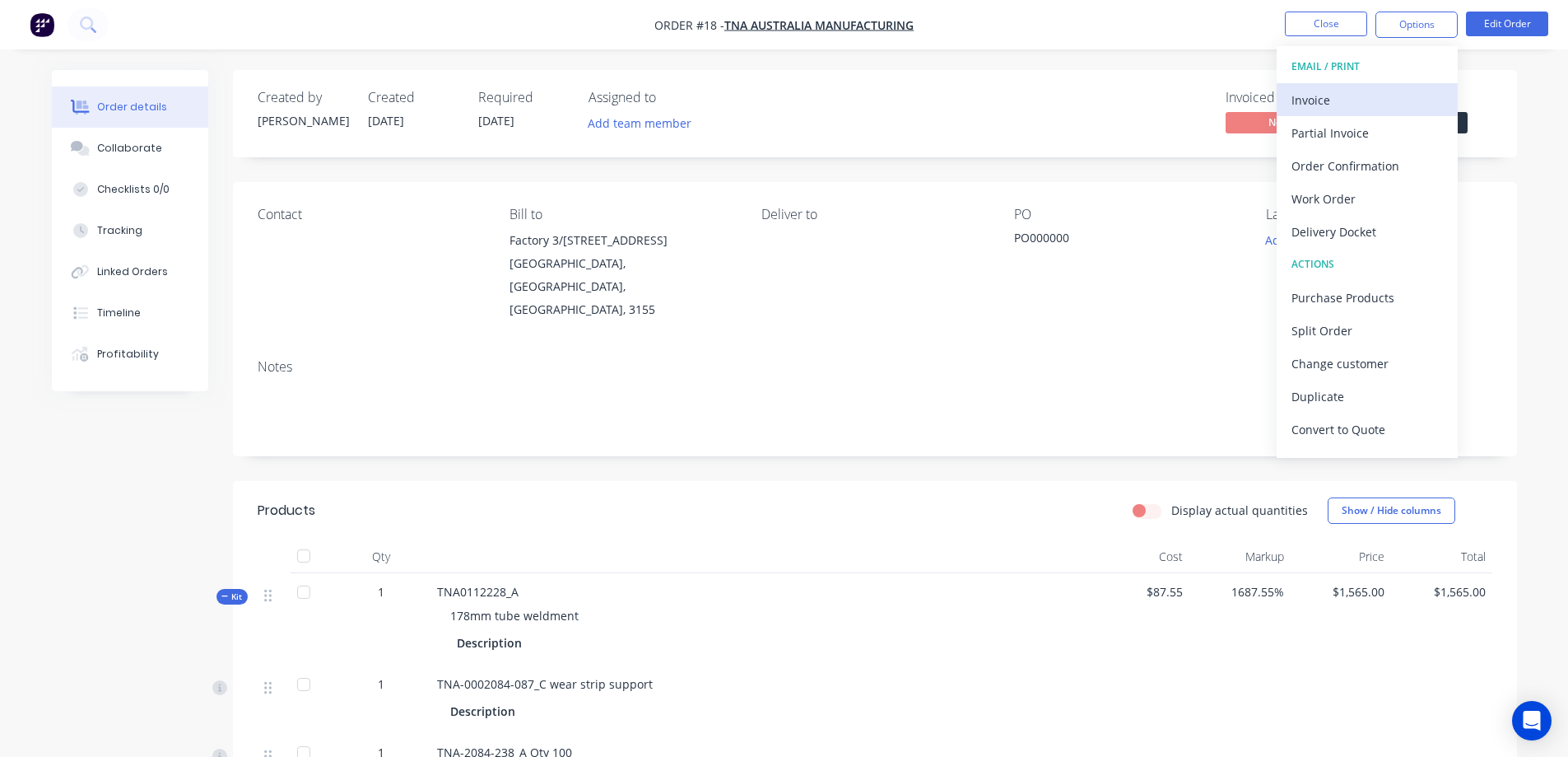
click at [1343, 100] on div "Invoice" at bounding box center [1367, 100] width 151 height 24
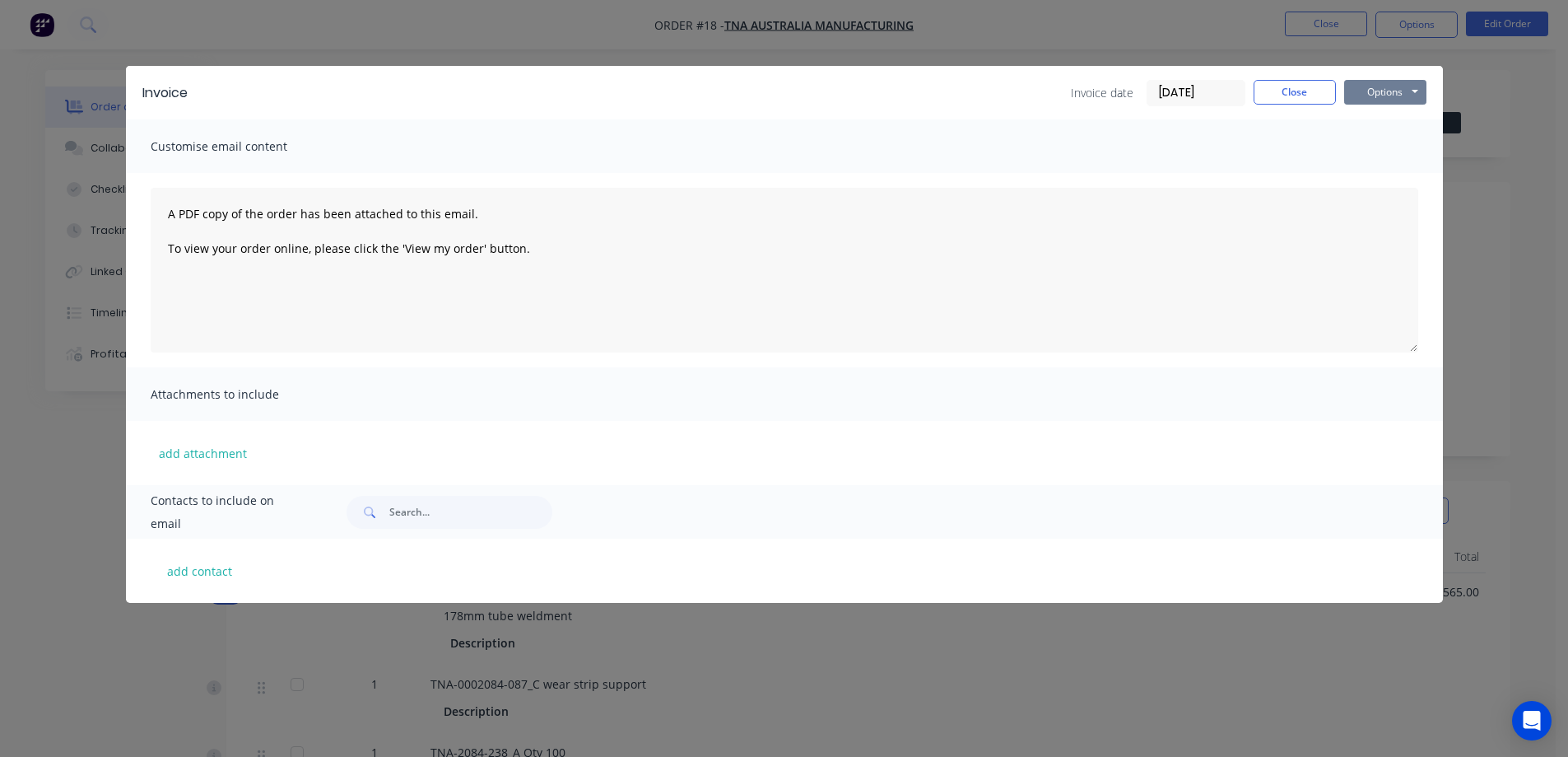
click at [1382, 90] on button "Options" at bounding box center [1384, 92] width 82 height 25
click at [1393, 120] on button "Preview" at bounding box center [1396, 121] width 105 height 27
click at [1268, 88] on button "Close" at bounding box center [1294, 92] width 82 height 25
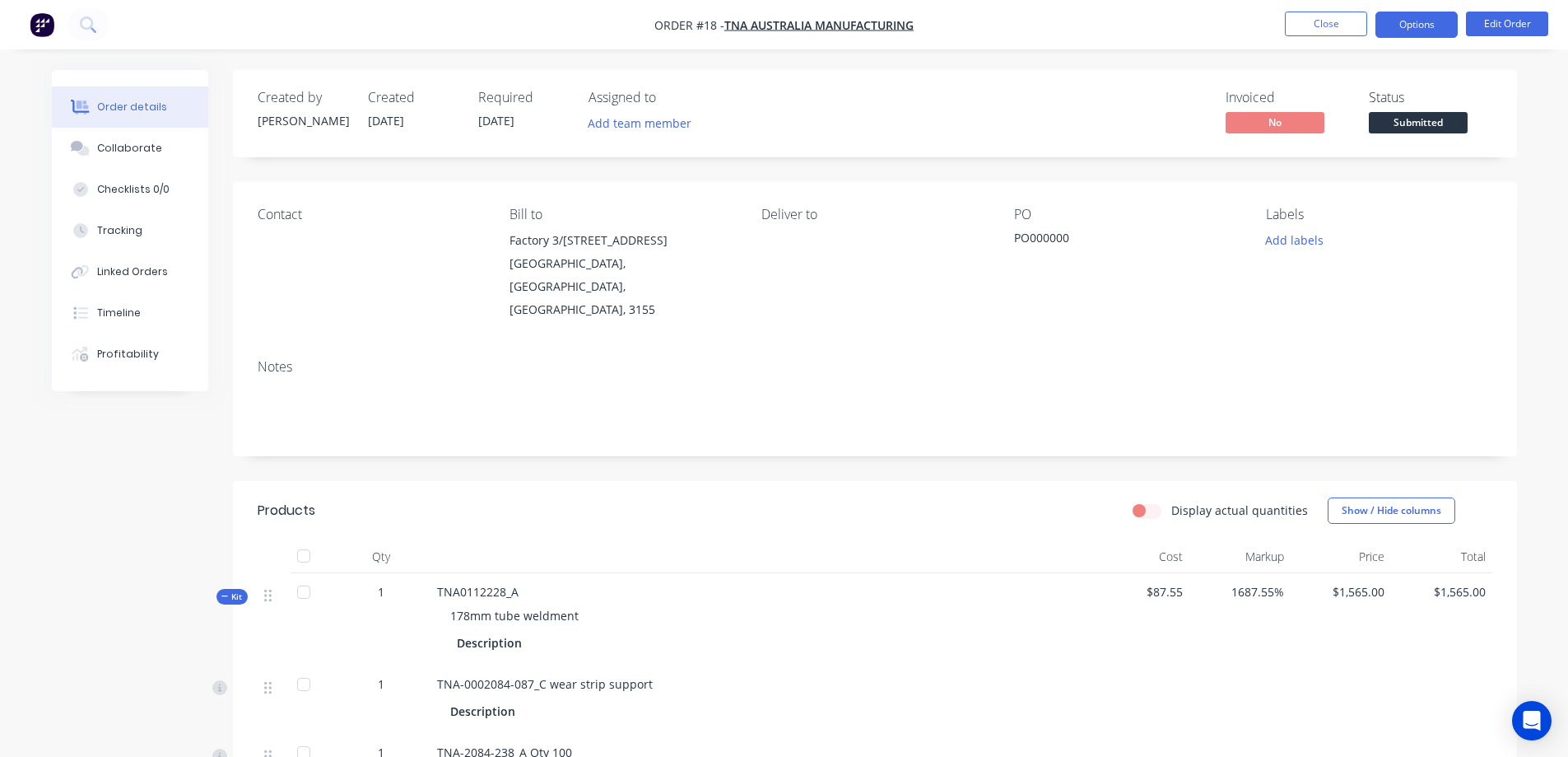
click at [1404, 21] on button "Options" at bounding box center [1416, 25] width 82 height 27
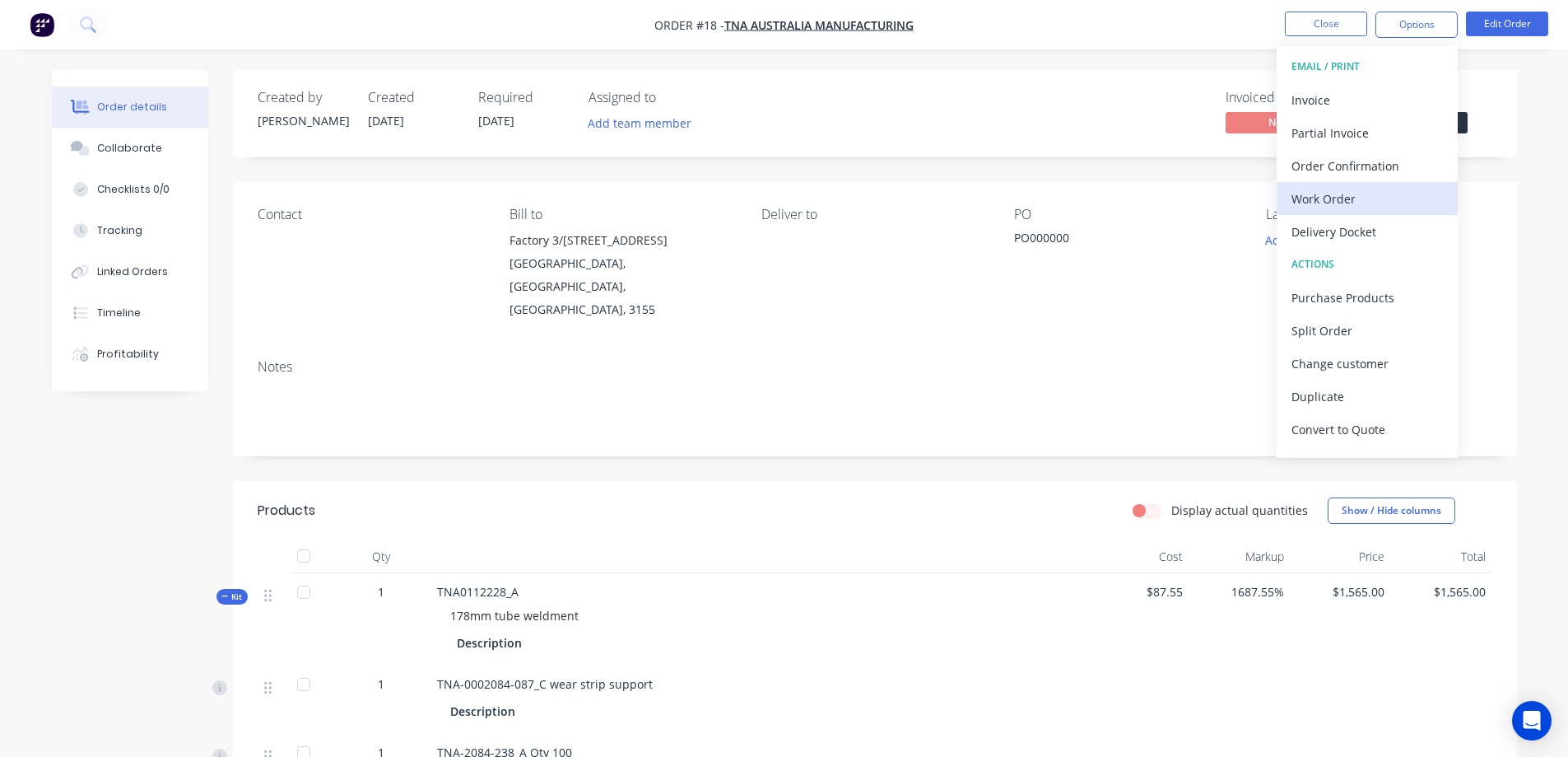
click at [1347, 196] on div "Work Order" at bounding box center [1367, 199] width 151 height 24
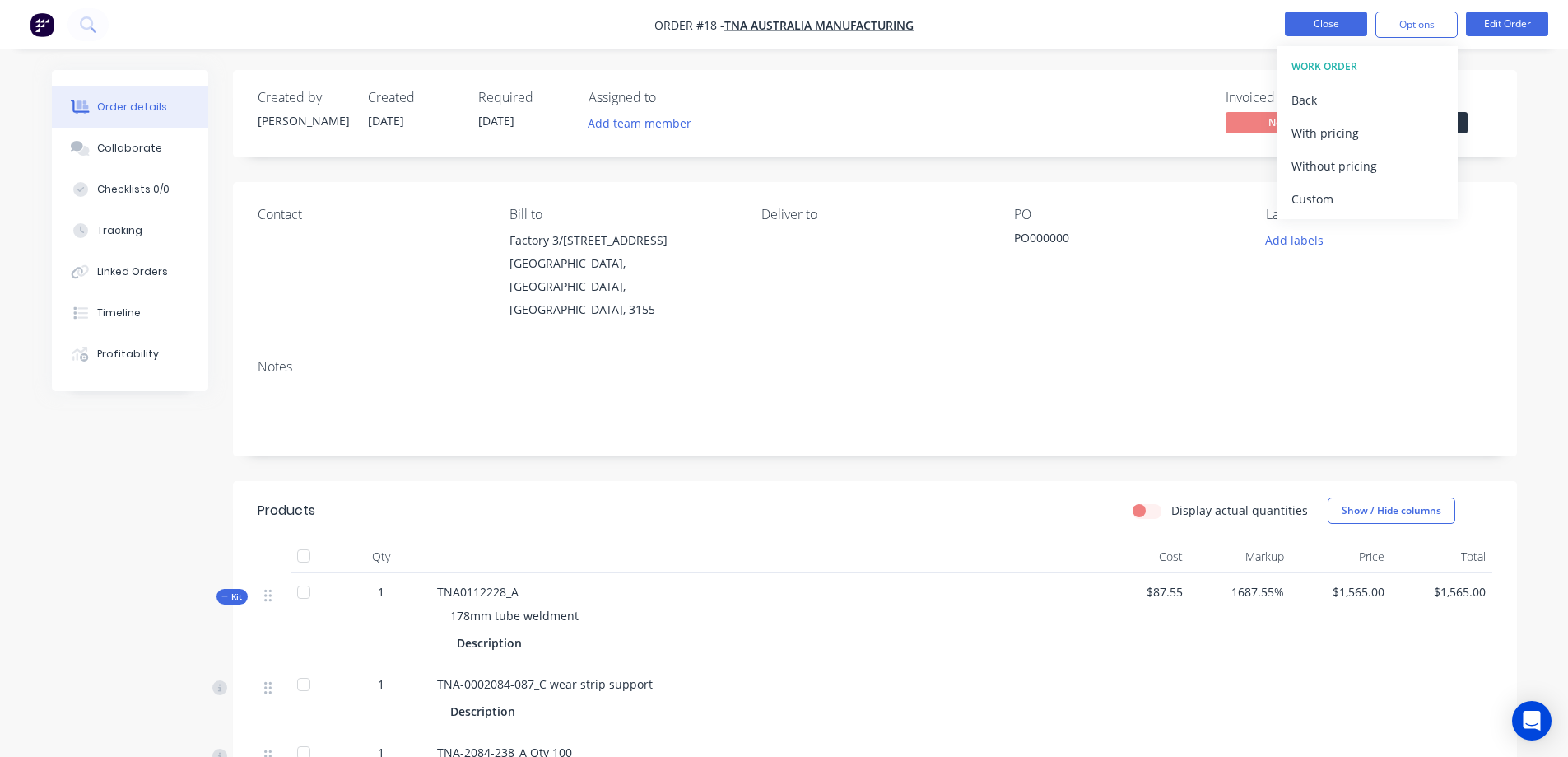
click at [1358, 24] on button "Close" at bounding box center [1325, 24] width 82 height 25
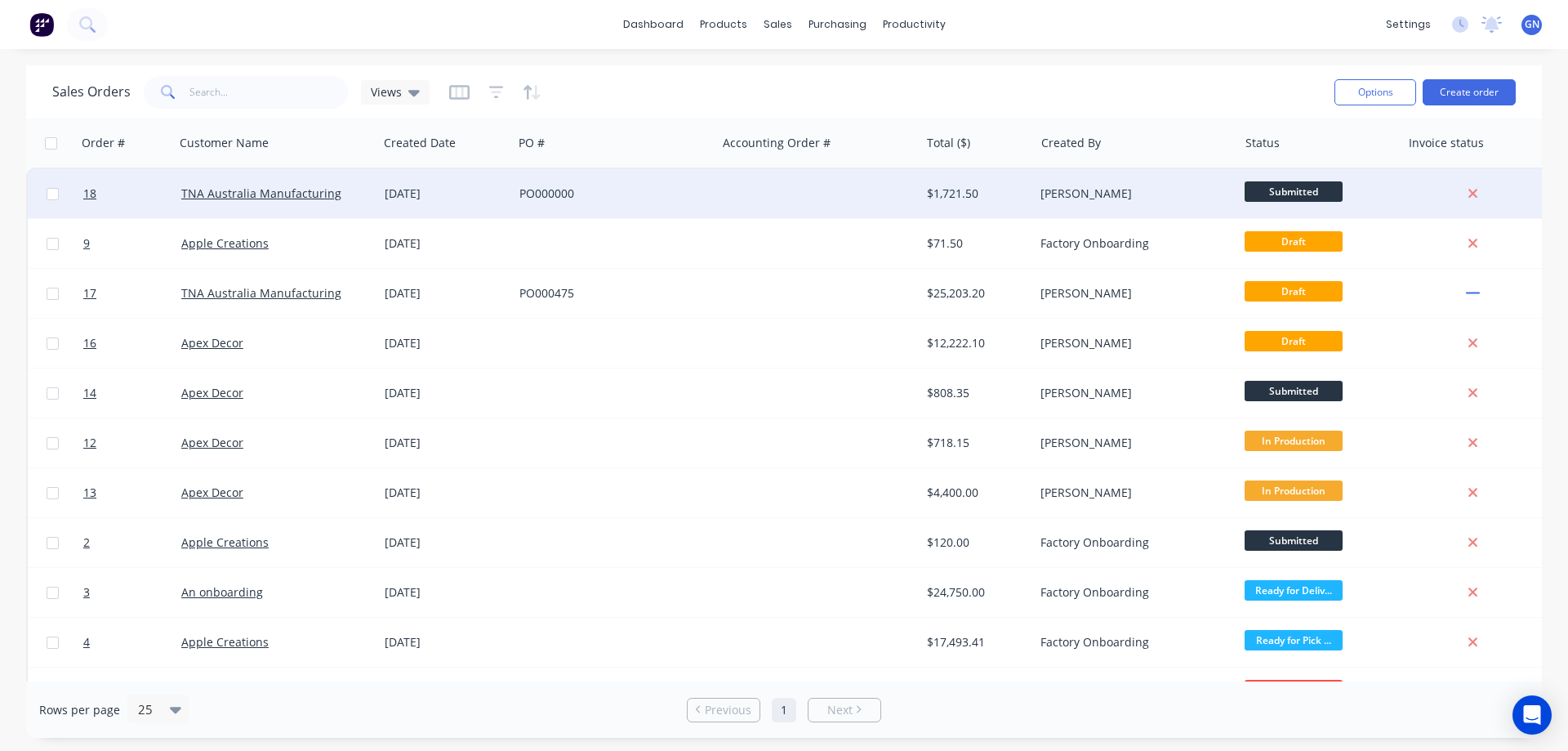
click at [638, 187] on div "PO000000" at bounding box center [610, 194] width 181 height 16
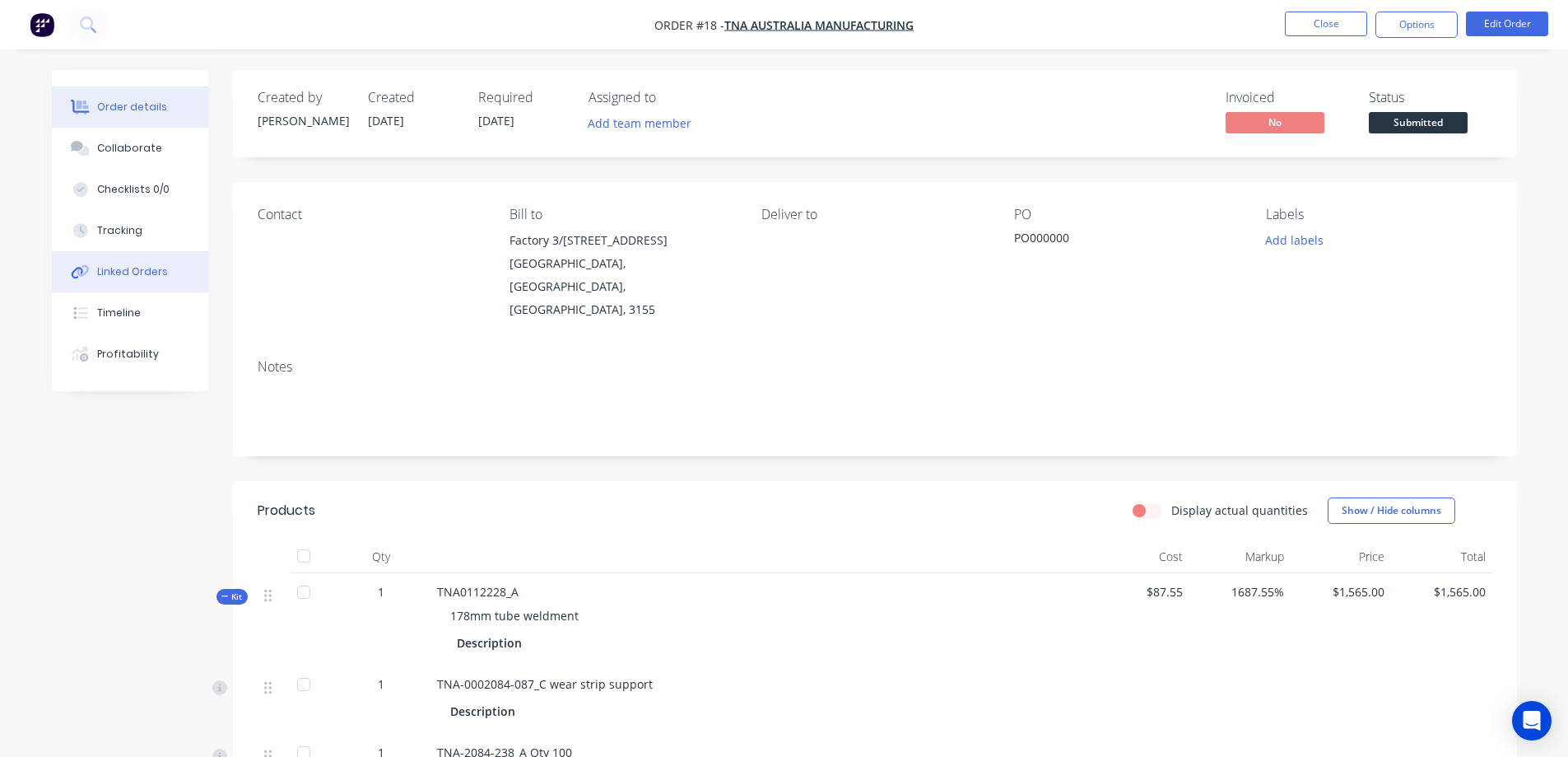
click at [124, 277] on div "Linked Orders" at bounding box center [132, 272] width 71 height 15
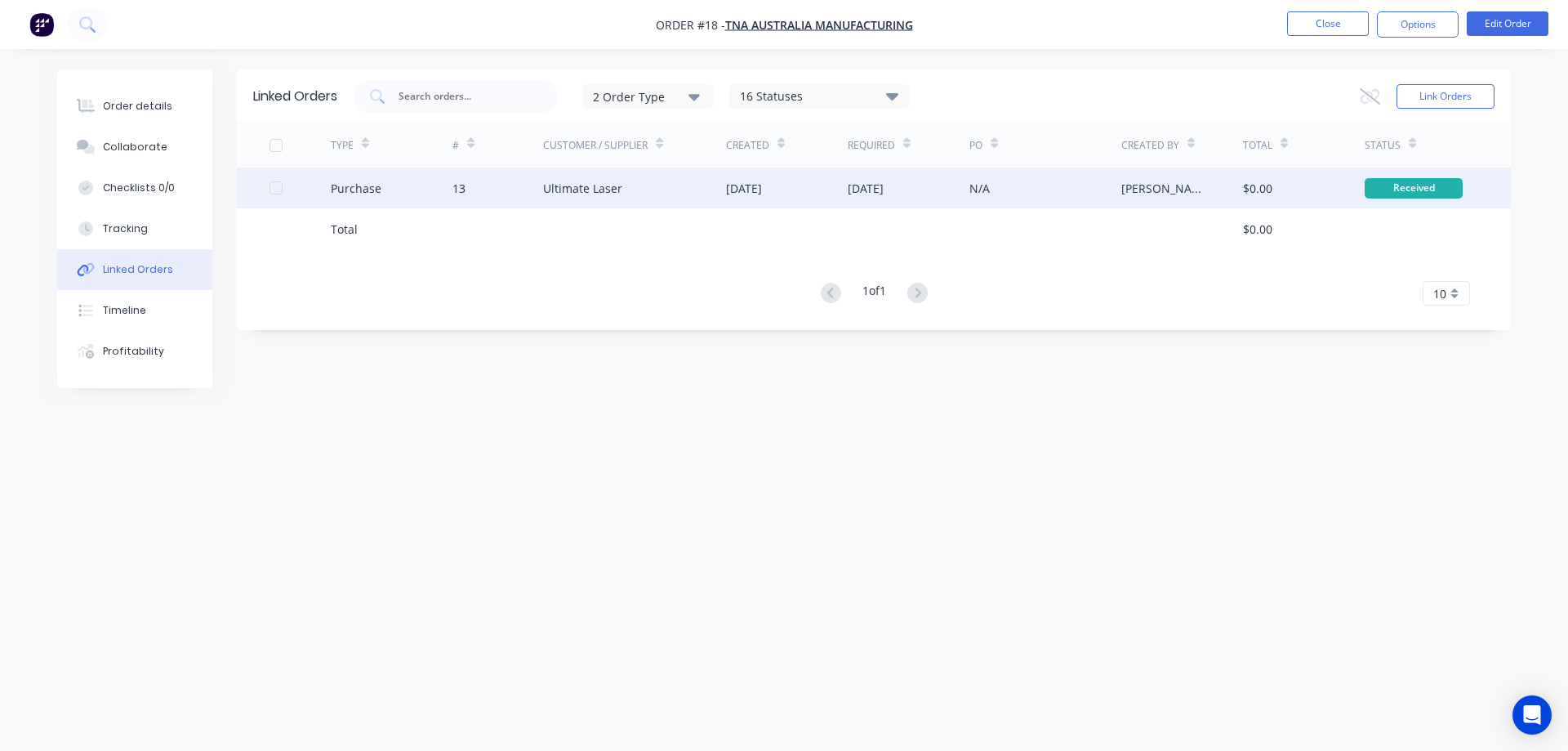
click at [819, 189] on div "[DATE]" at bounding box center [787, 188] width 122 height 41
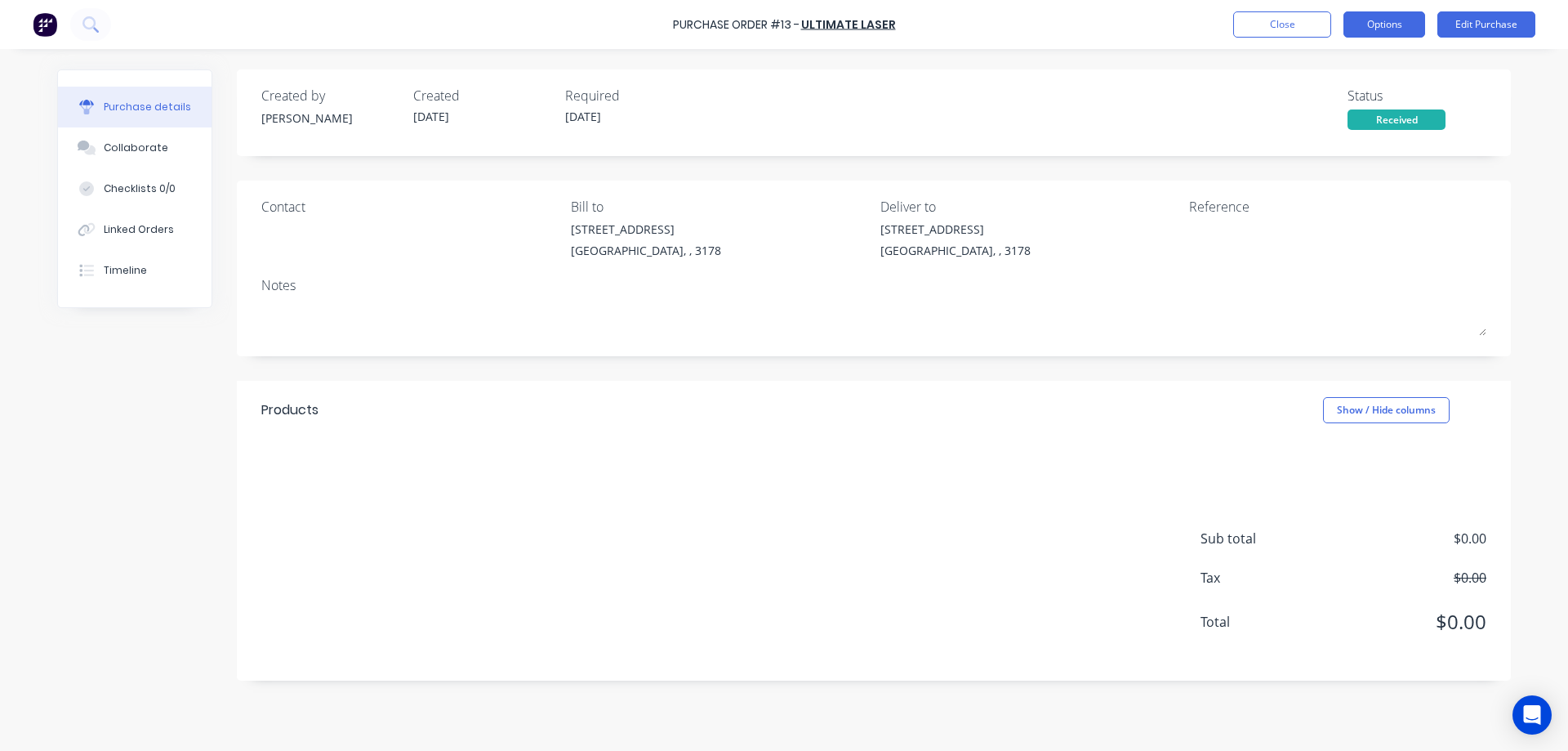
click at [1401, 24] on button "Options" at bounding box center [1383, 25] width 82 height 26
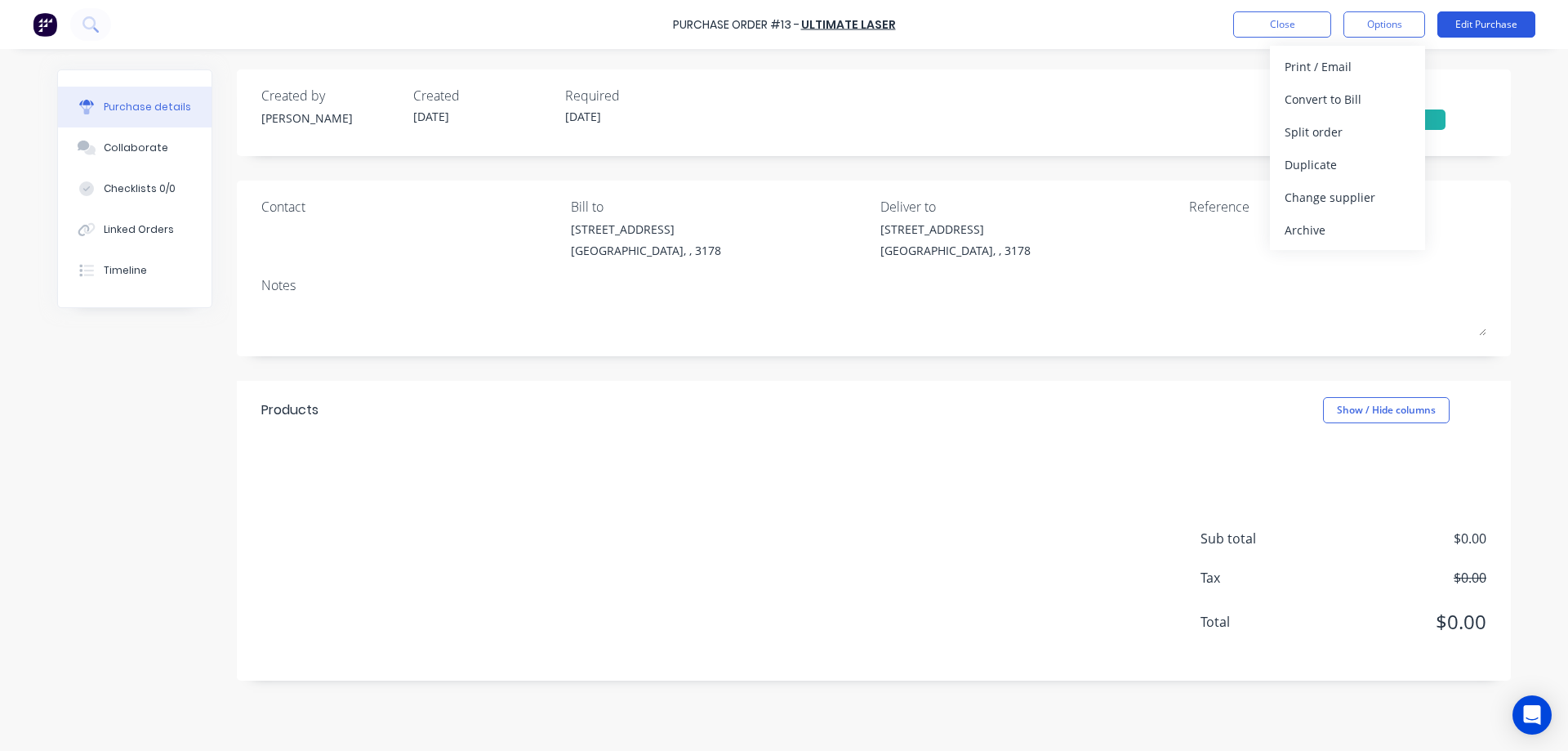
click at [1452, 26] on button "Edit Purchase" at bounding box center [1486, 25] width 98 height 26
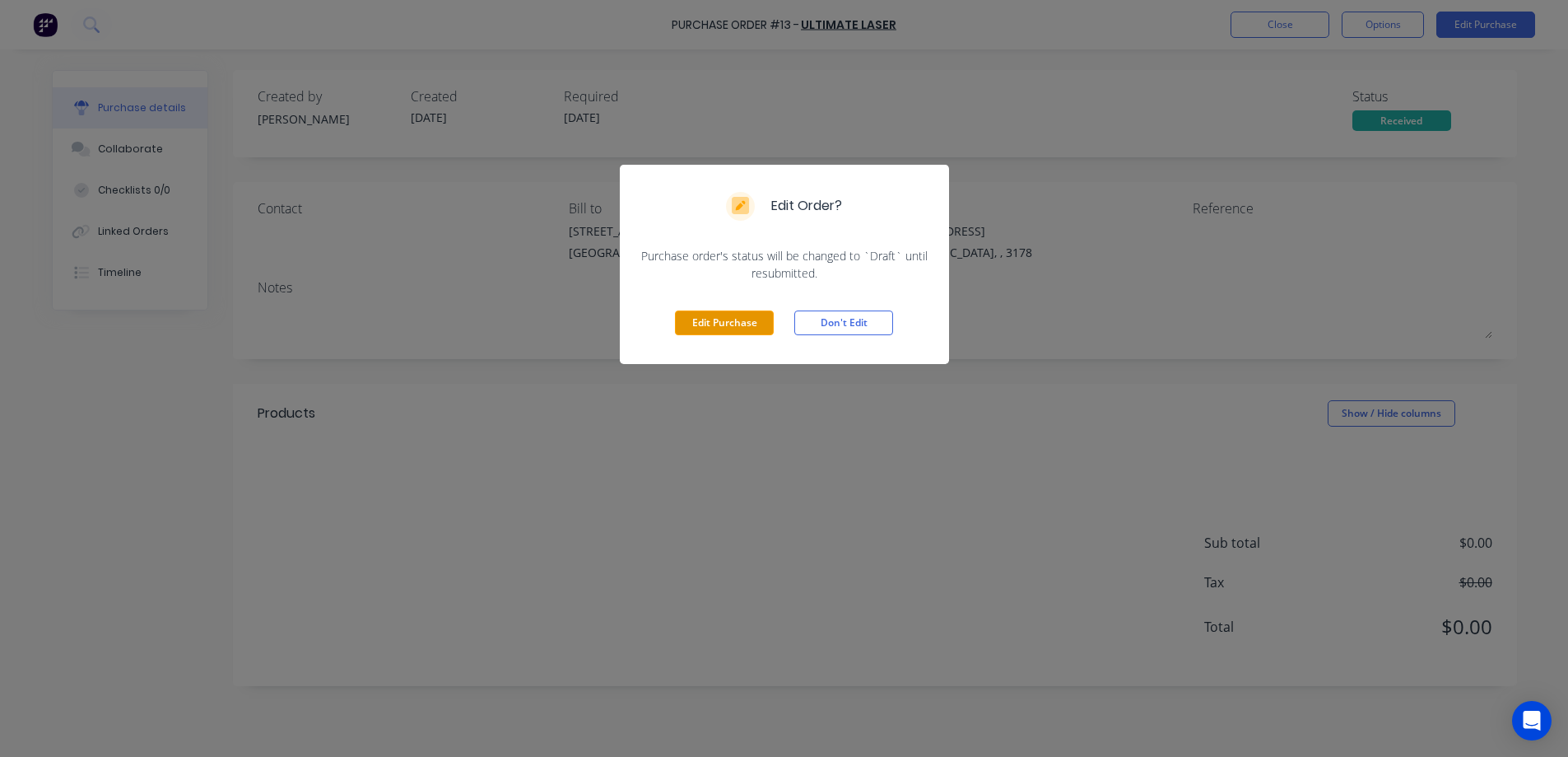
drag, startPoint x: 727, startPoint y: 317, endPoint x: 733, endPoint y: 326, distance: 10.8
click at [730, 323] on button "Edit Purchase" at bounding box center [724, 323] width 99 height 25
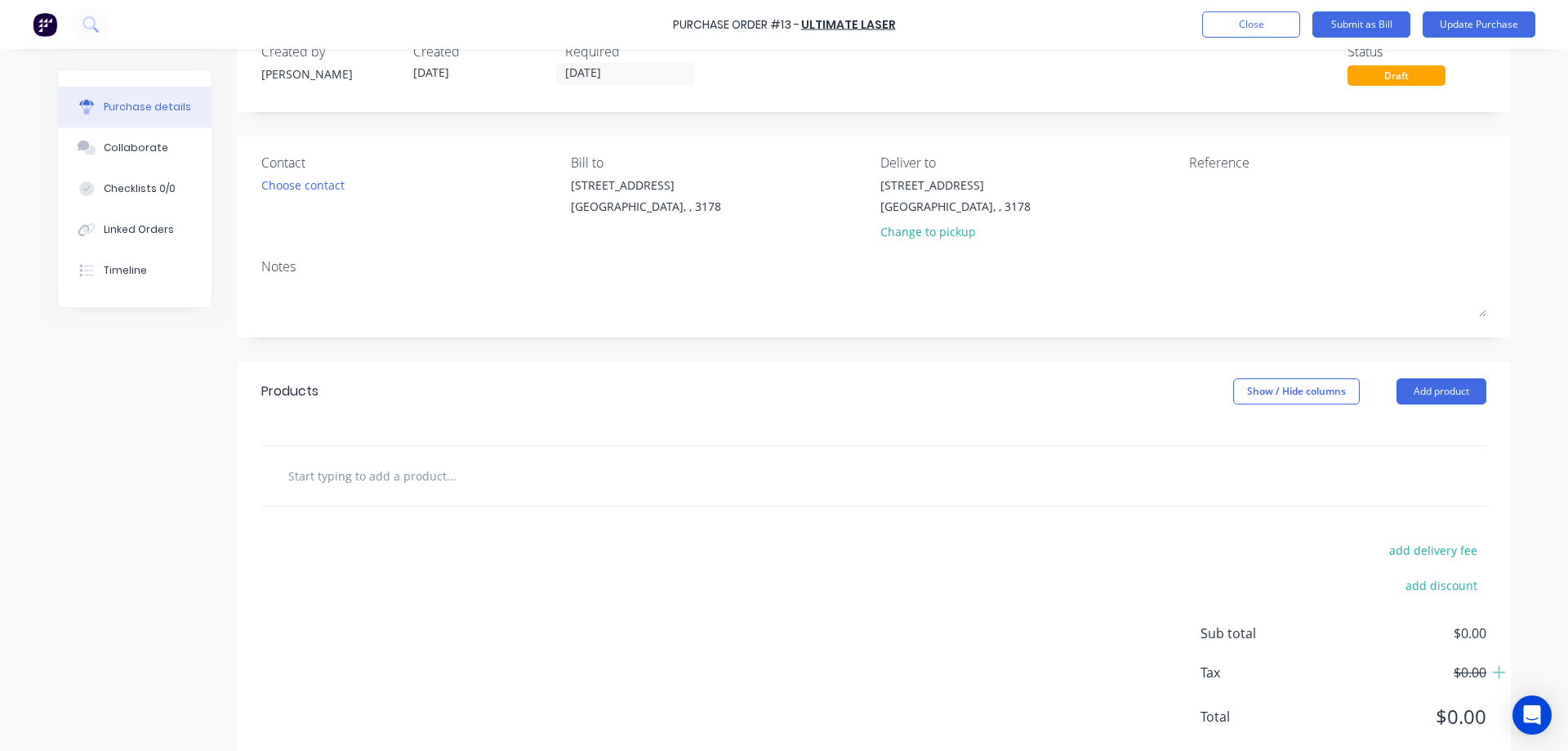
scroll to position [82, 0]
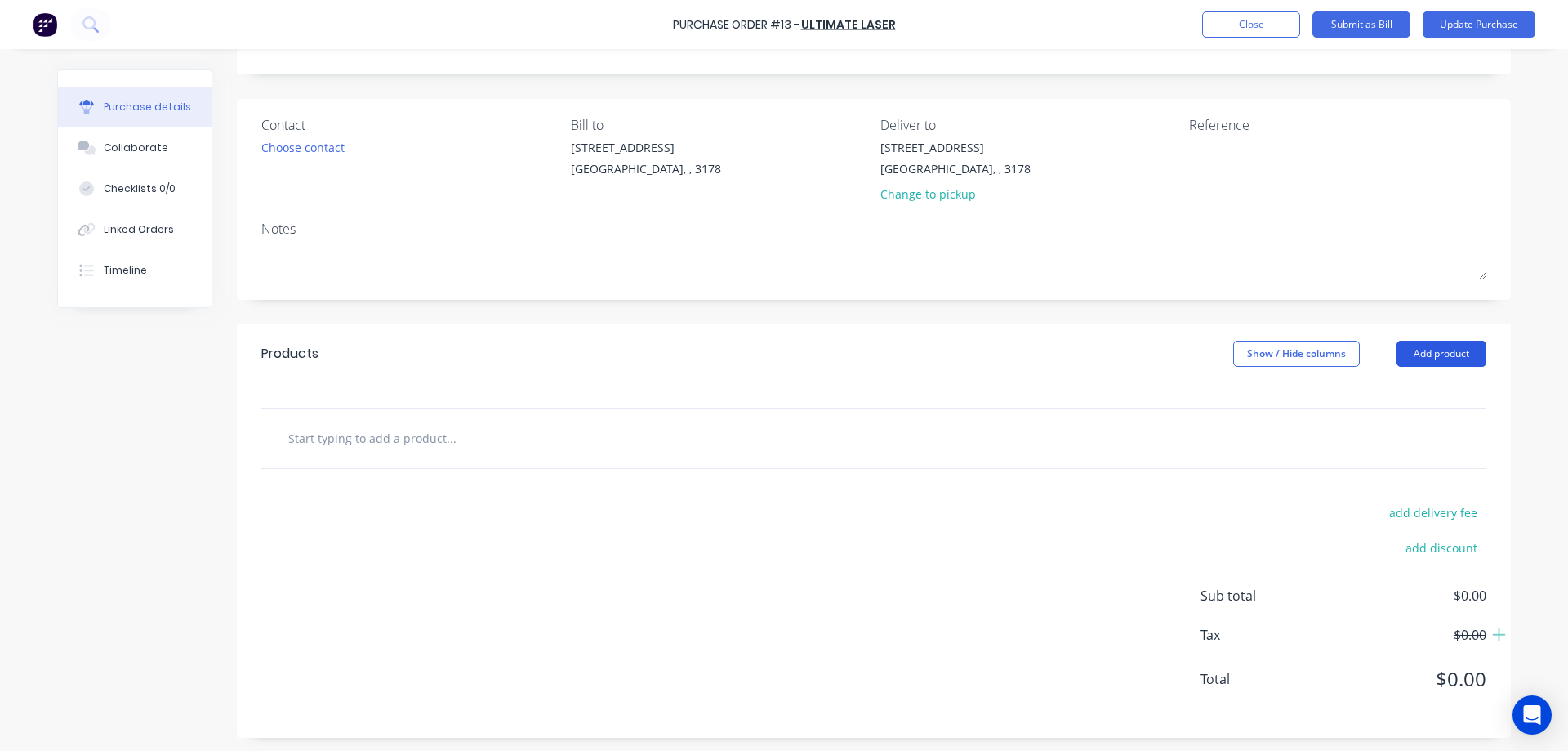
click at [1409, 359] on button "Add product" at bounding box center [1440, 354] width 90 height 26
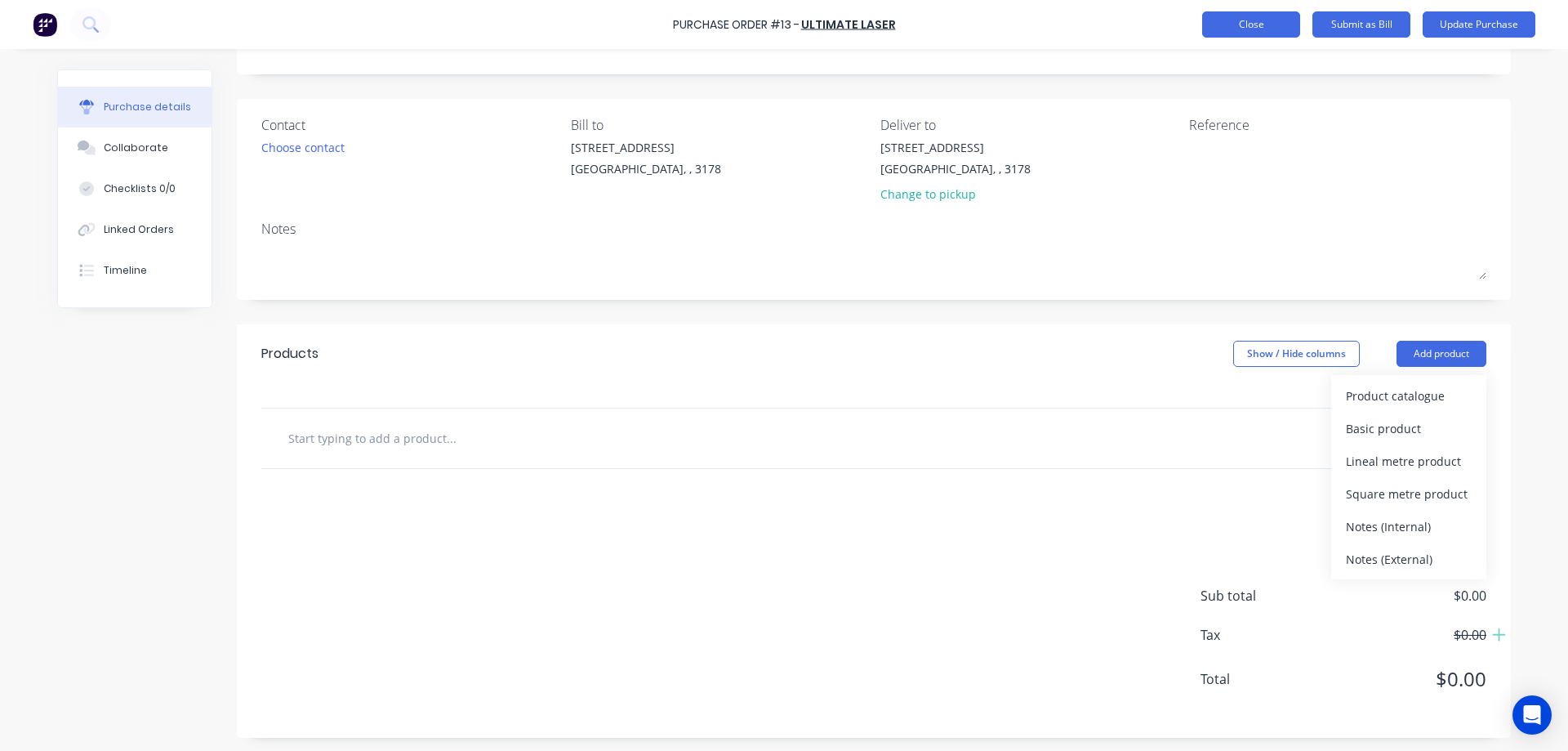
click at [1266, 22] on button "Close" at bounding box center [1251, 25] width 98 height 26
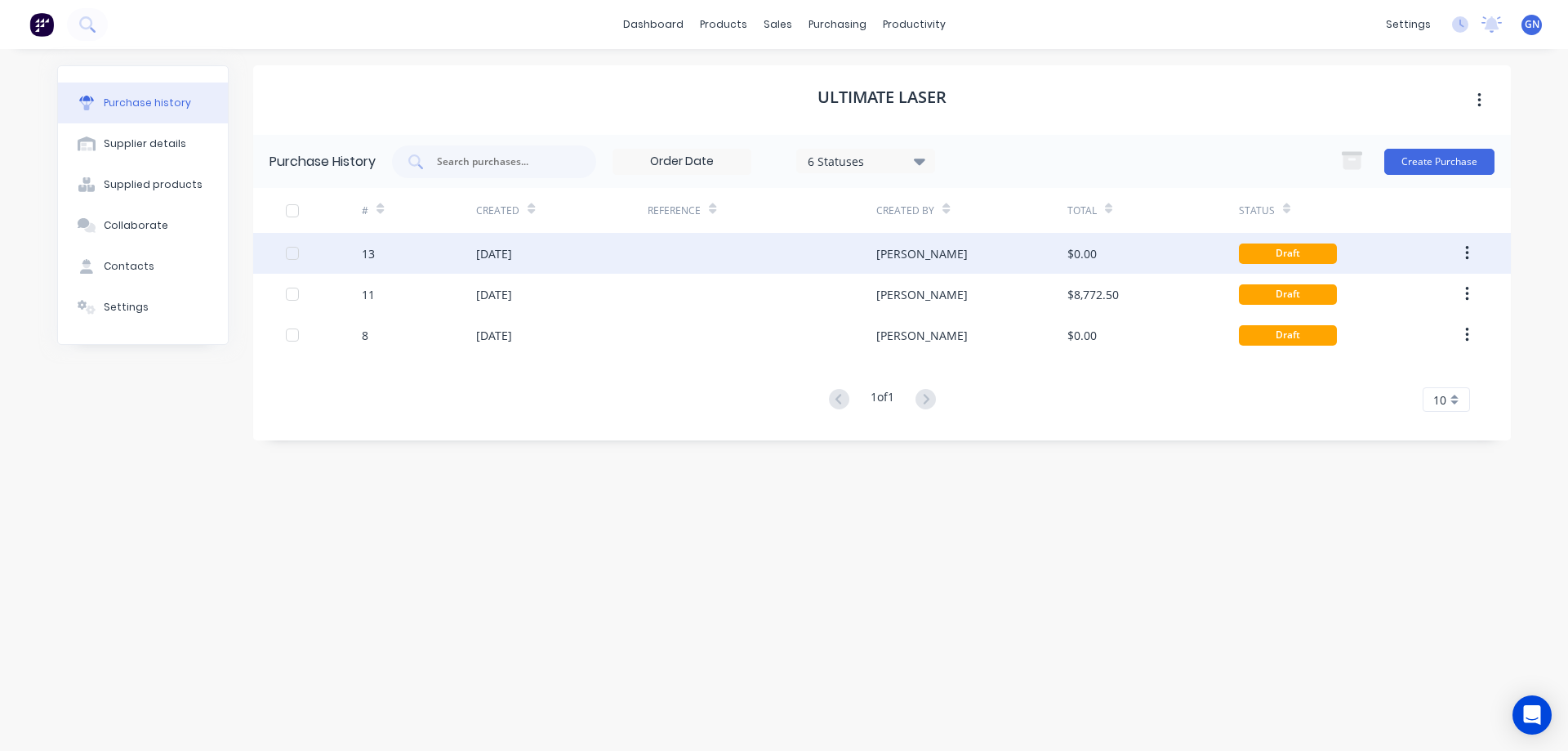
click at [1472, 252] on button "button" at bounding box center [1467, 253] width 39 height 30
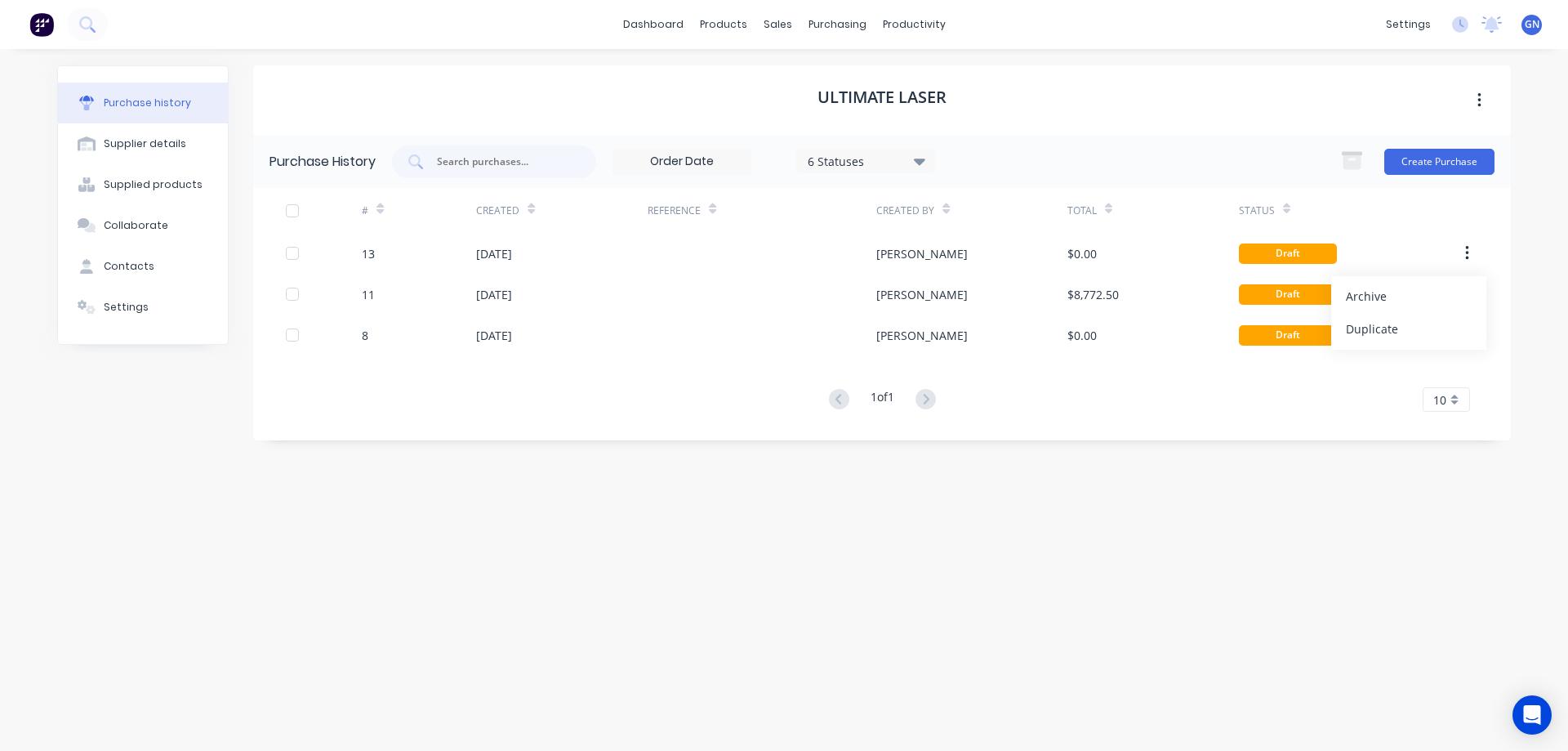
click at [1481, 101] on button "button" at bounding box center [1479, 101] width 39 height 30
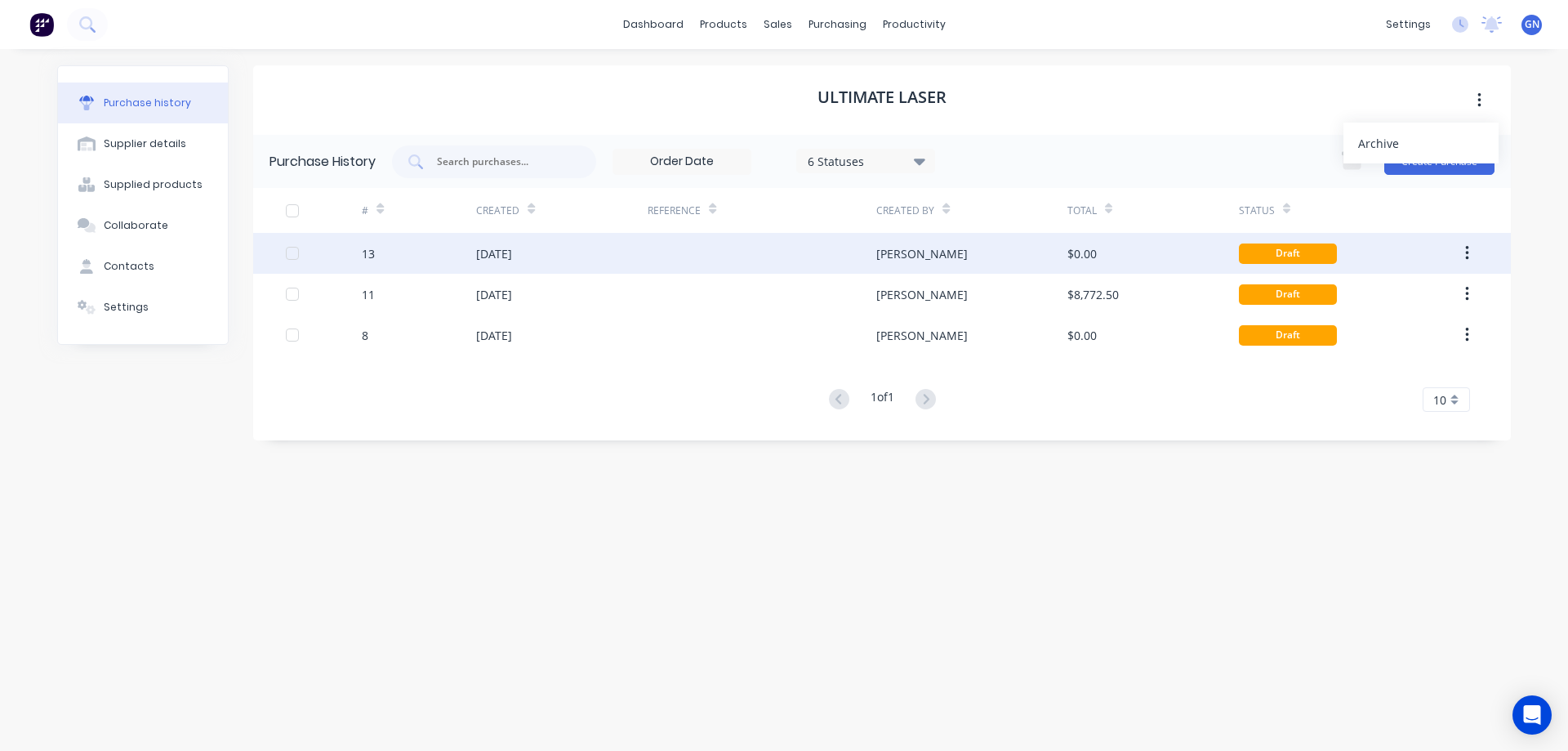
click at [1005, 251] on div "[PERSON_NAME]" at bounding box center [971, 253] width 190 height 41
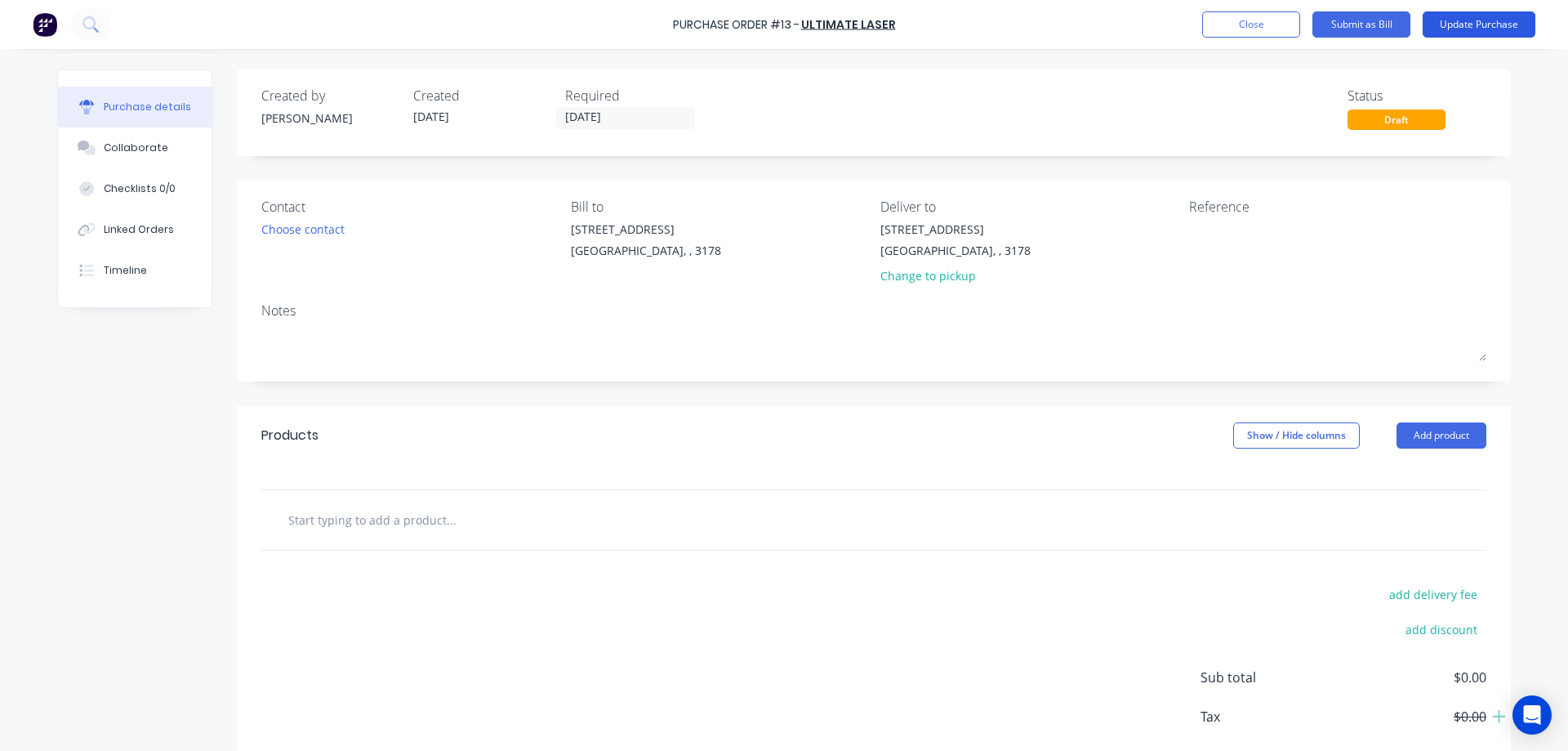
click at [1454, 25] on button "Update Purchase" at bounding box center [1478, 25] width 113 height 26
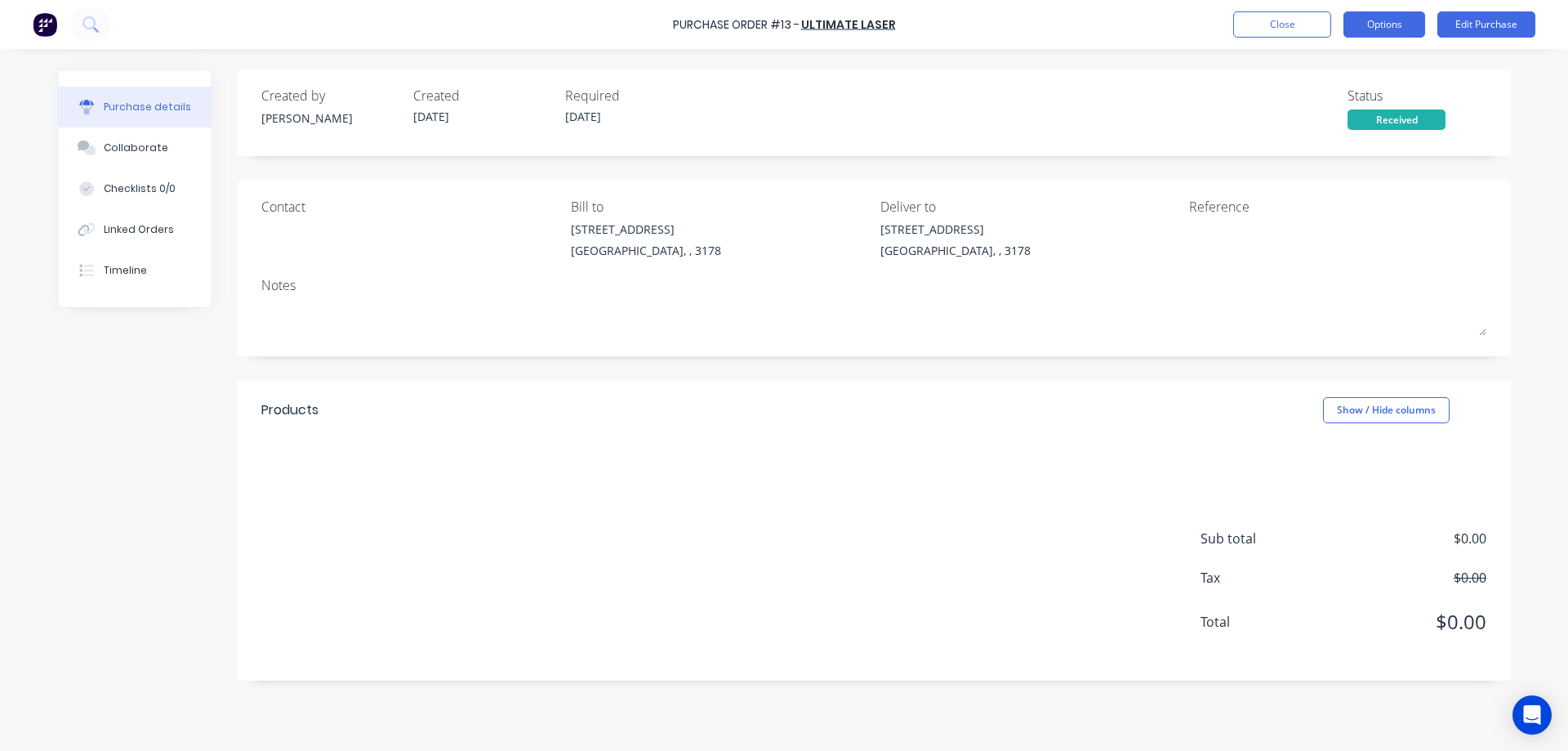
click at [1386, 24] on button "Options" at bounding box center [1383, 25] width 82 height 26
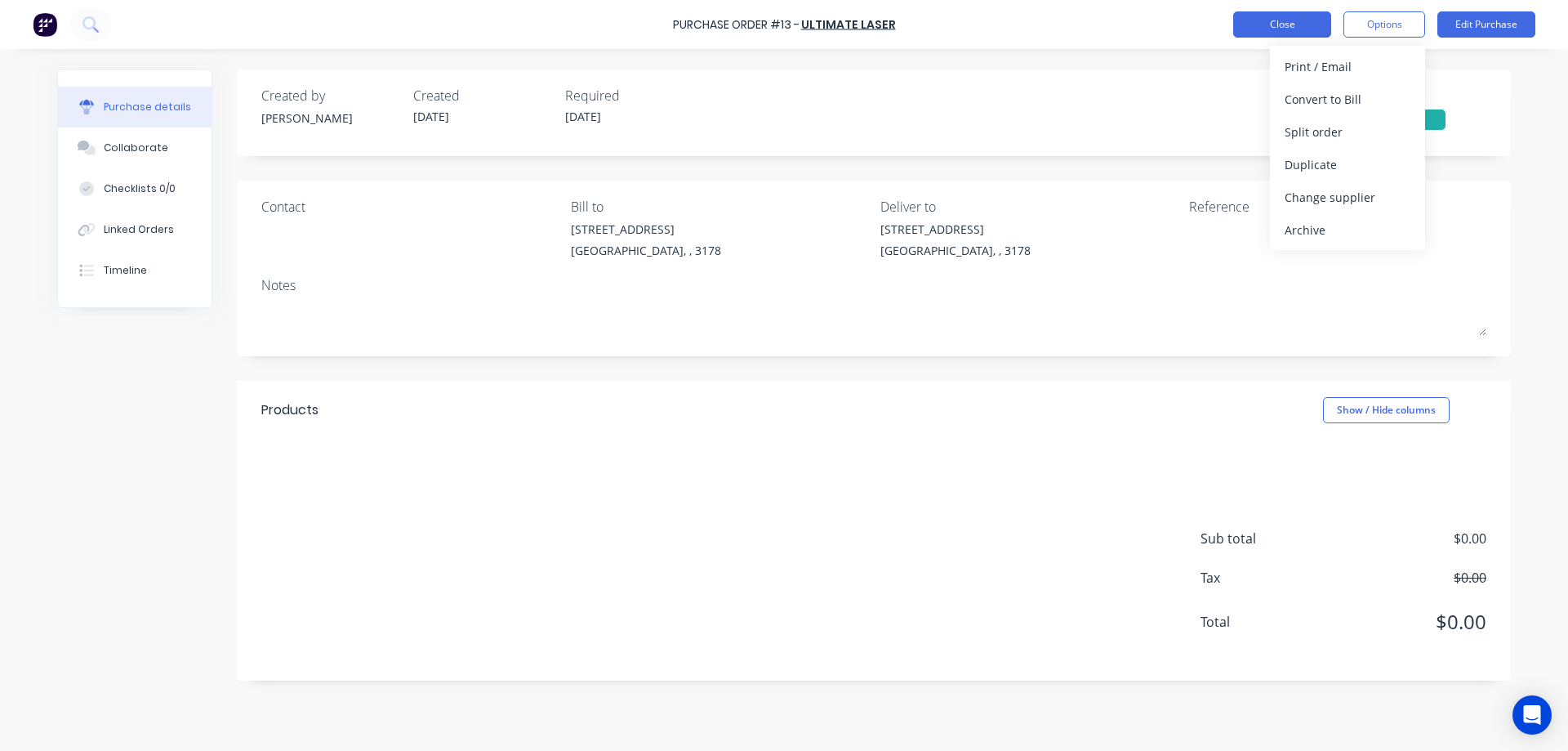
click at [1306, 21] on button "Close" at bounding box center [1281, 25] width 98 height 26
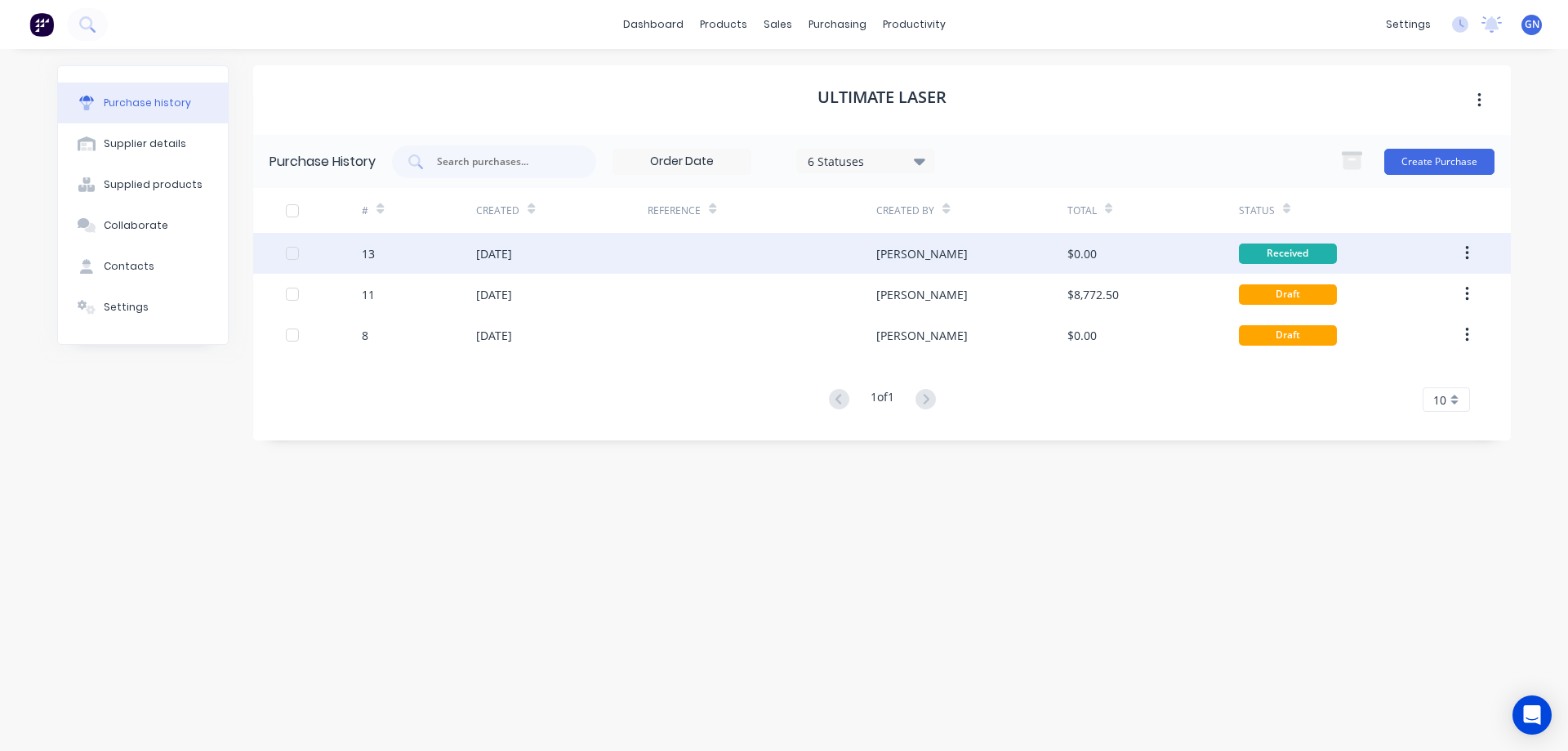
click at [1327, 253] on div "Received" at bounding box center [1287, 253] width 98 height 21
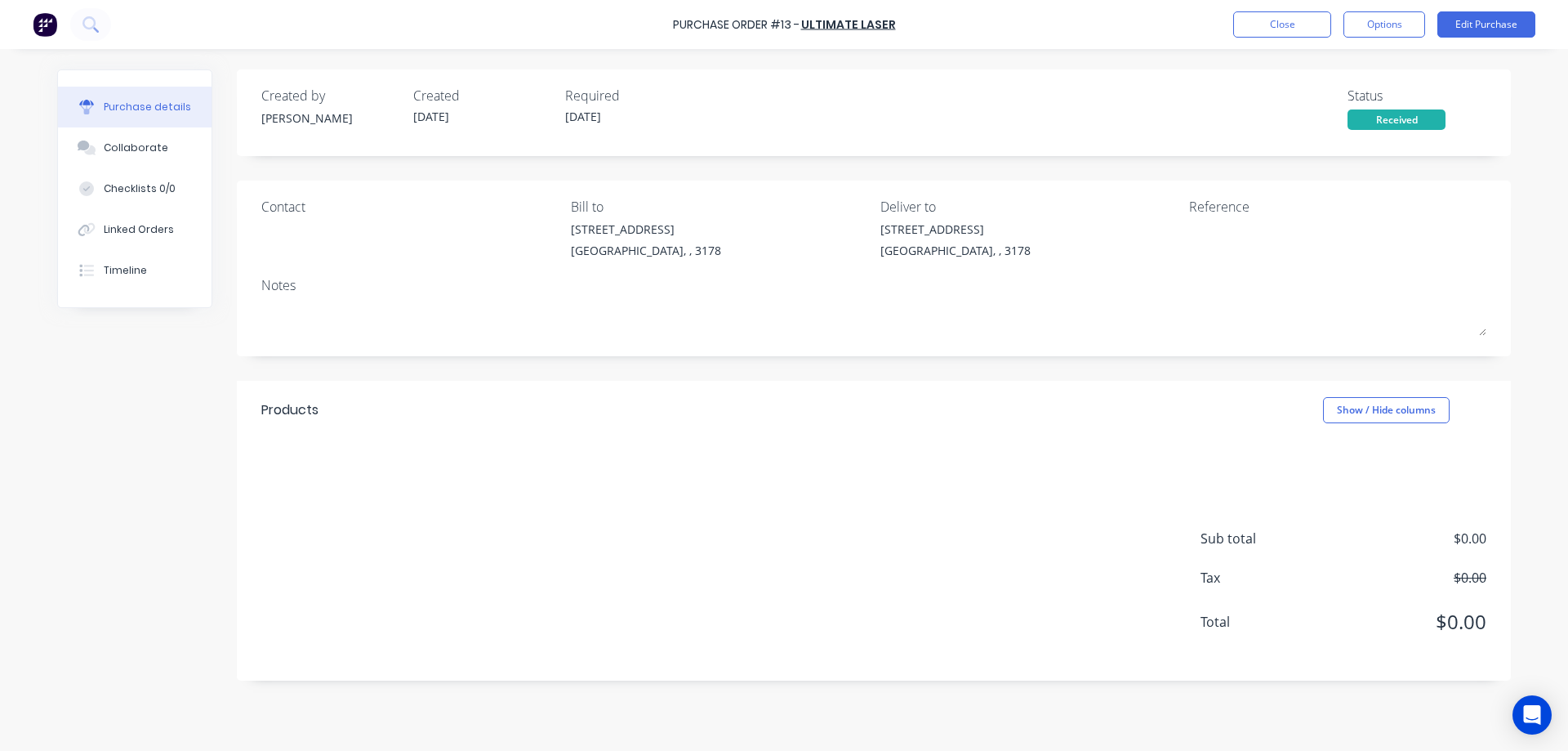
click at [1398, 127] on div "Received" at bounding box center [1396, 120] width 98 height 21
click at [1468, 28] on button "Edit Purchase" at bounding box center [1486, 25] width 98 height 26
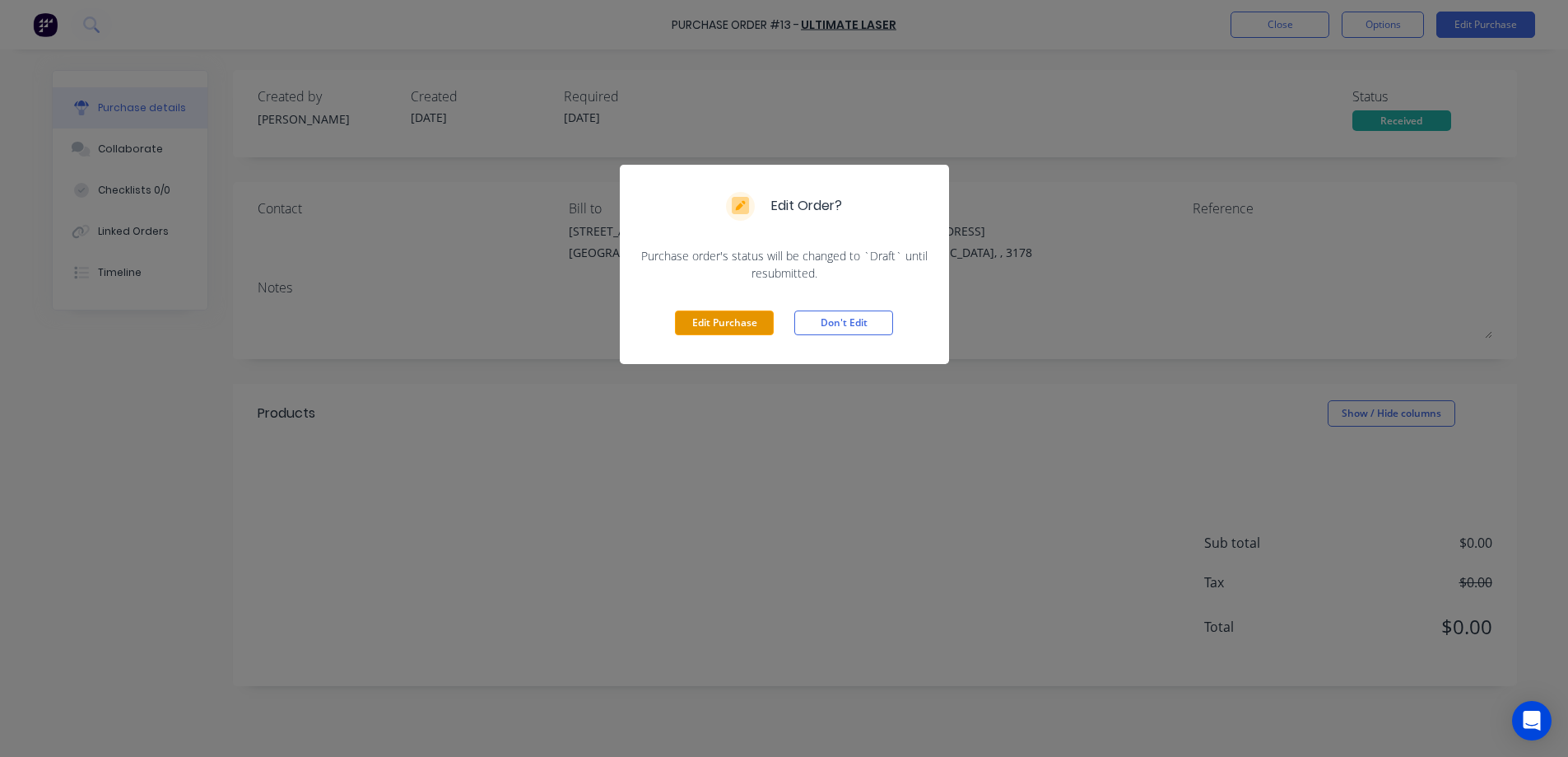
click at [717, 325] on button "Edit Purchase" at bounding box center [724, 323] width 99 height 25
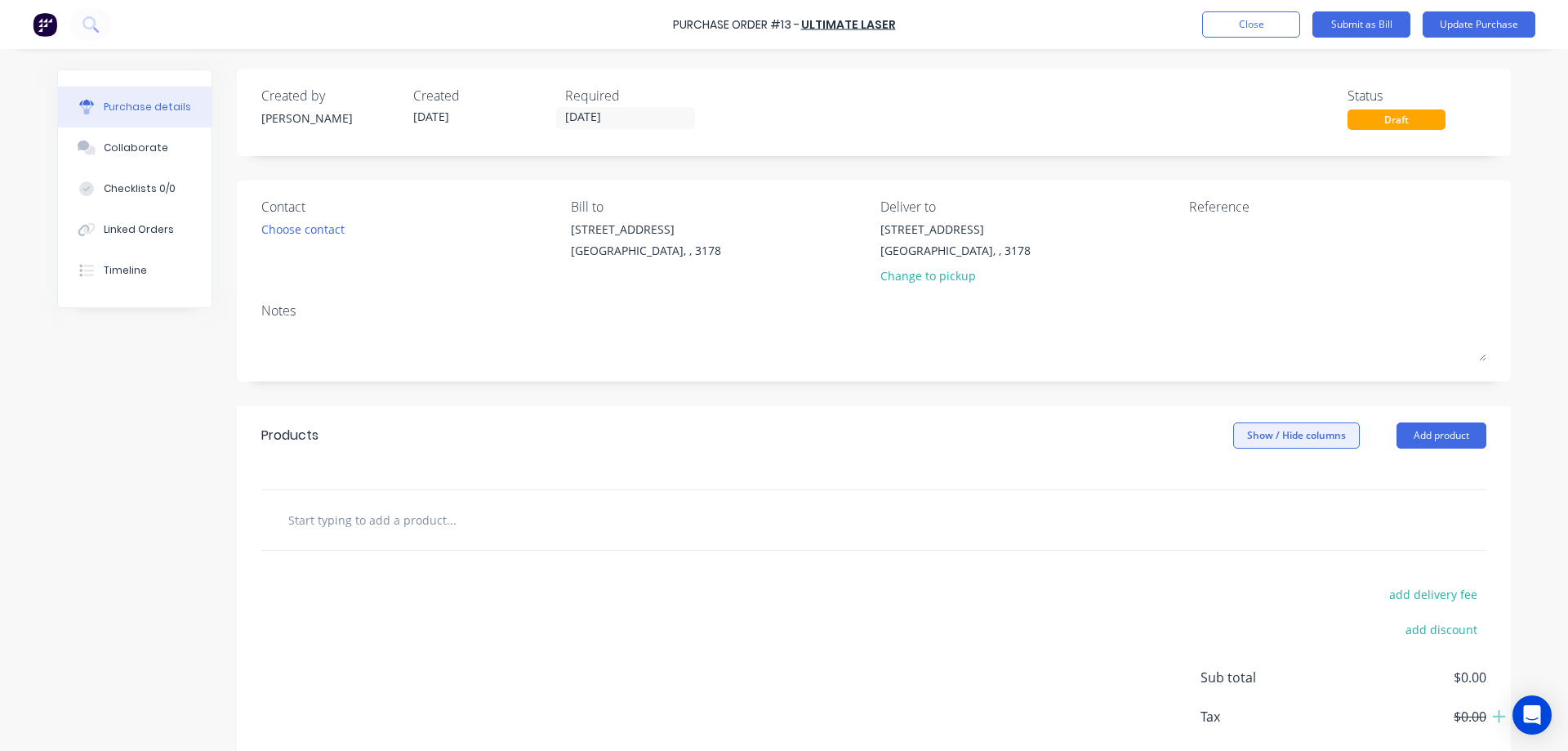
click at [1280, 434] on button "Show / Hide columns" at bounding box center [1296, 435] width 127 height 26
click at [1461, 27] on button "Update Purchase" at bounding box center [1478, 25] width 113 height 26
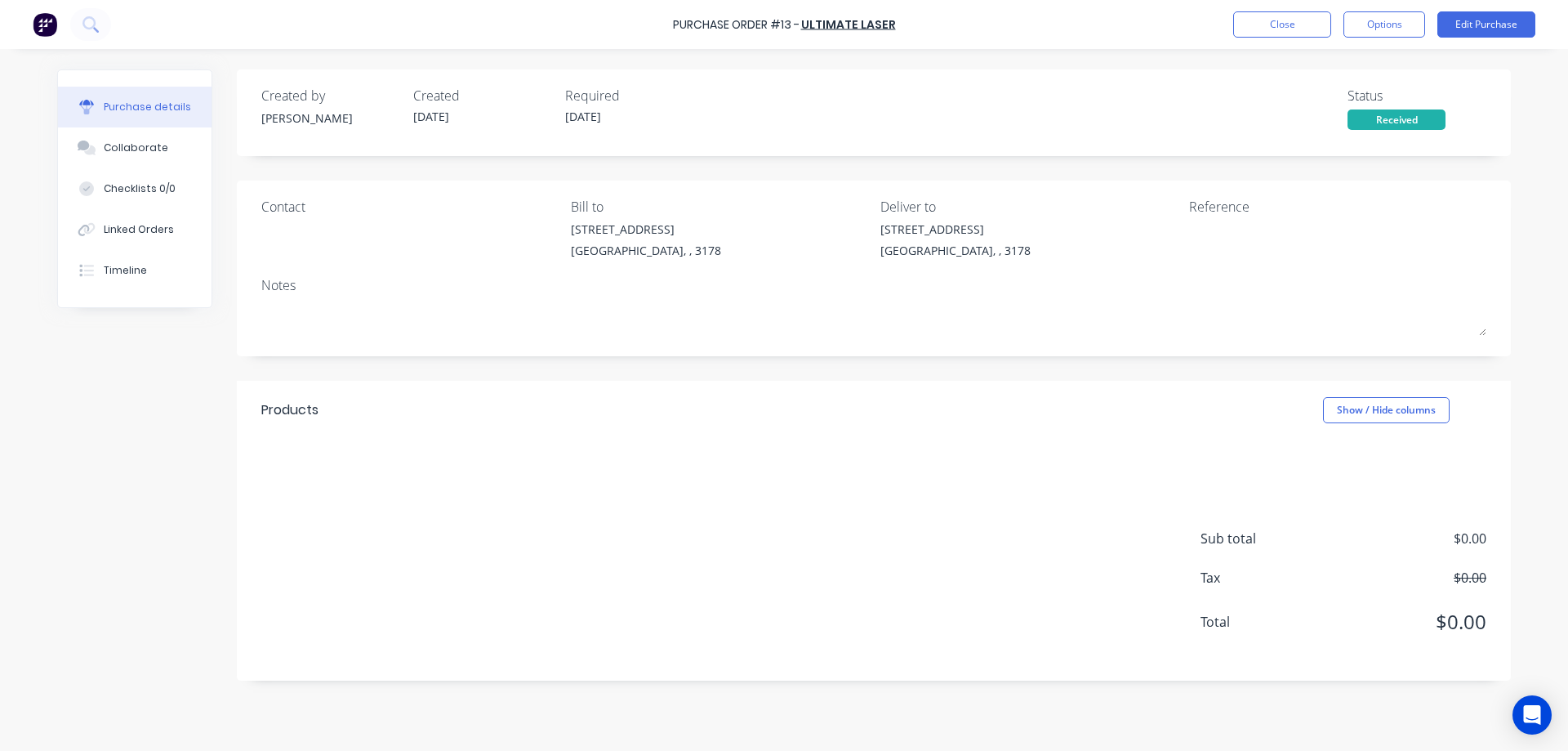
click at [1407, 120] on div "Received" at bounding box center [1396, 120] width 98 height 21
click at [1366, 93] on div "Status" at bounding box center [1416, 96] width 138 height 20
click at [131, 102] on div "Purchase details" at bounding box center [147, 107] width 87 height 15
click at [1386, 26] on button "Options" at bounding box center [1383, 25] width 82 height 26
click at [1312, 67] on div "Print / Email" at bounding box center [1347, 66] width 126 height 24
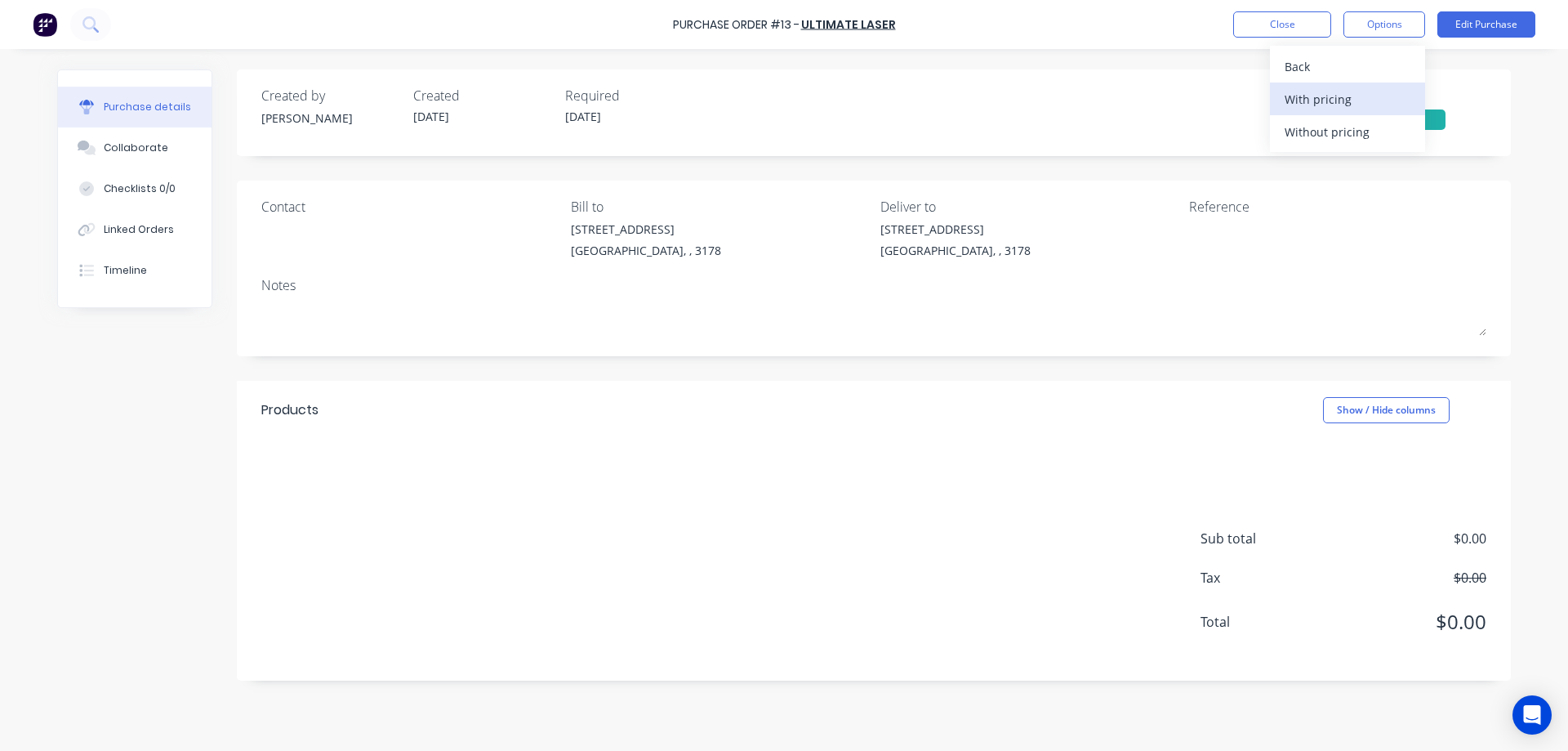
click at [1315, 103] on div "With pricing" at bounding box center [1347, 99] width 126 height 24
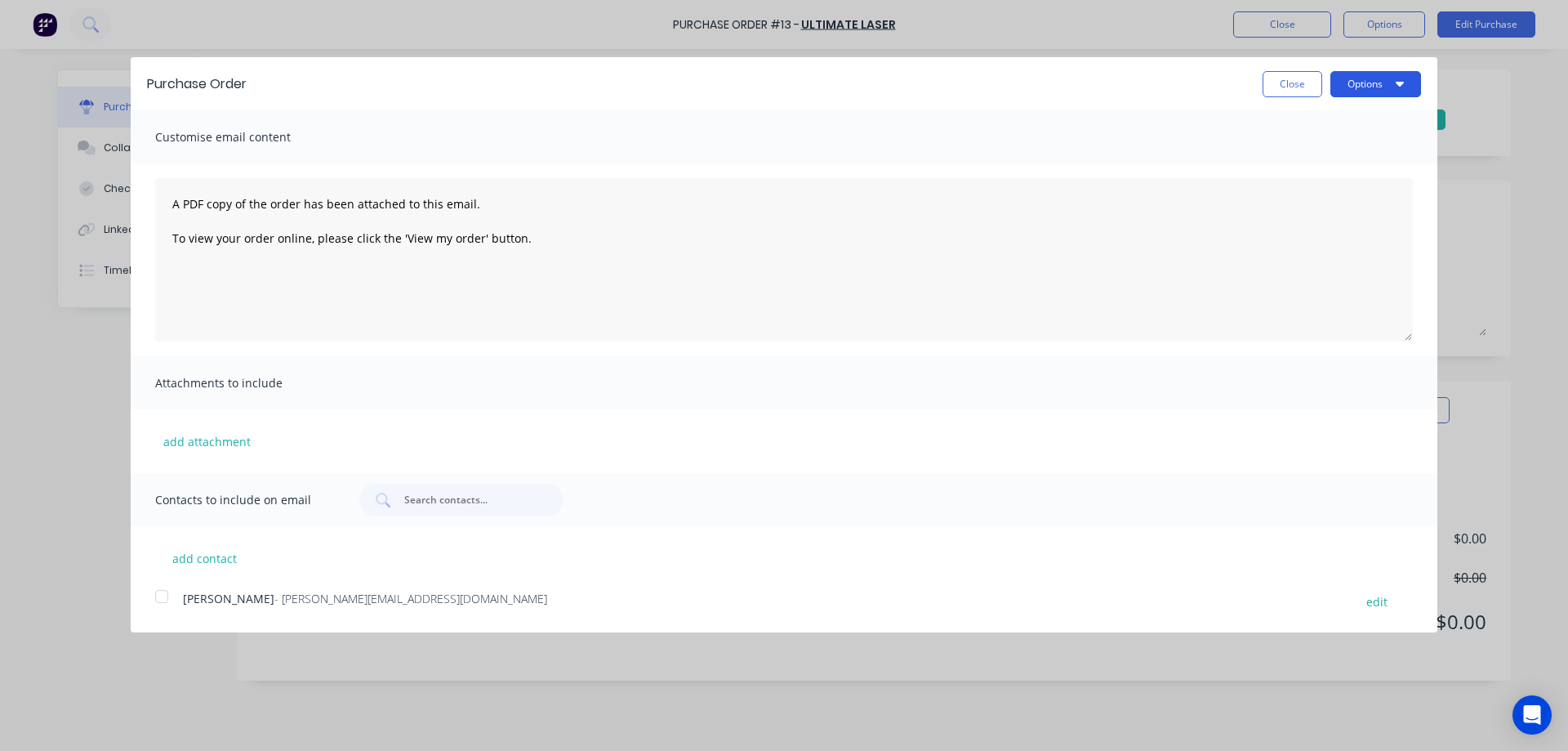
click at [1366, 80] on button "Options" at bounding box center [1375, 84] width 91 height 26
click at [1295, 83] on button "Close" at bounding box center [1292, 84] width 59 height 26
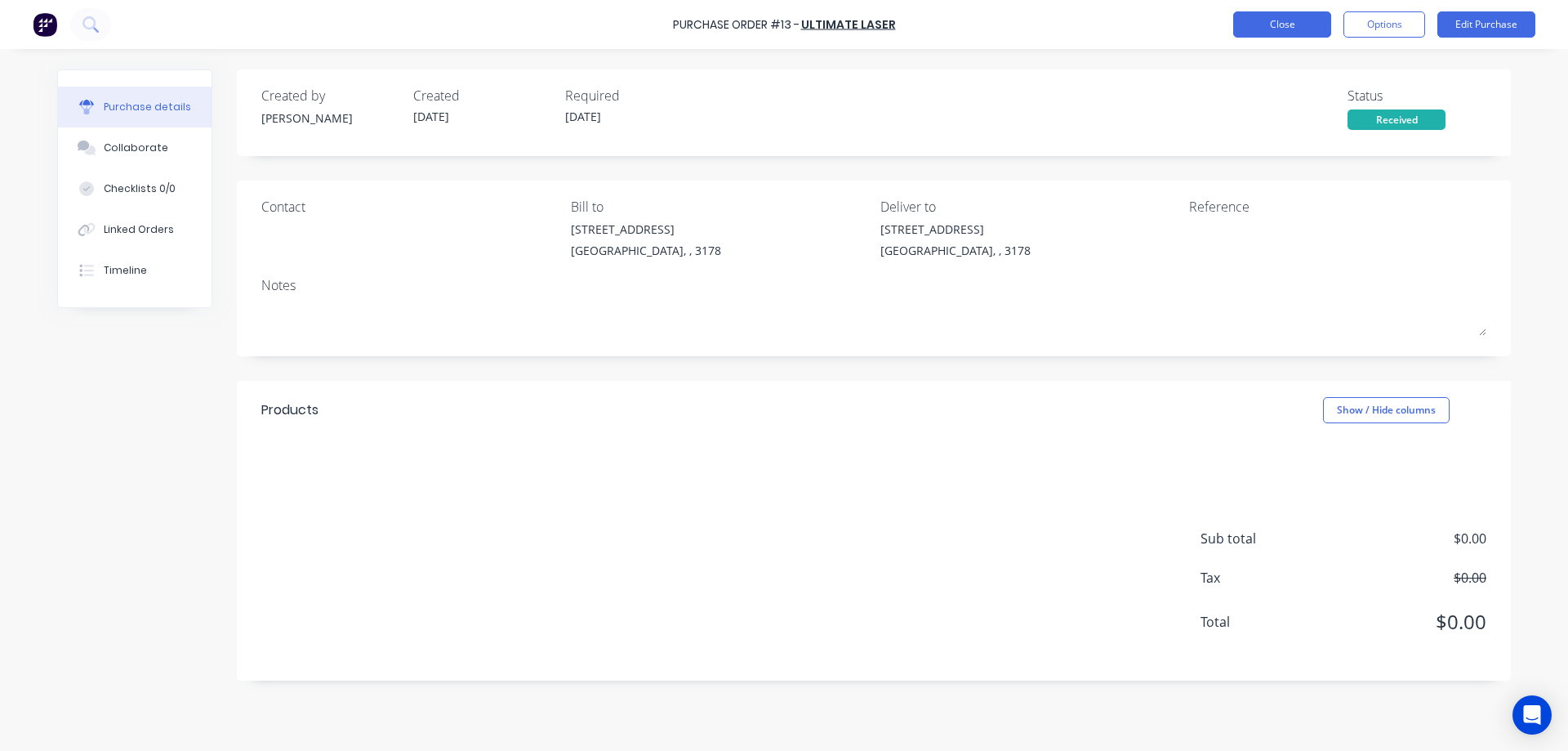
click at [1288, 25] on button "Close" at bounding box center [1281, 25] width 98 height 26
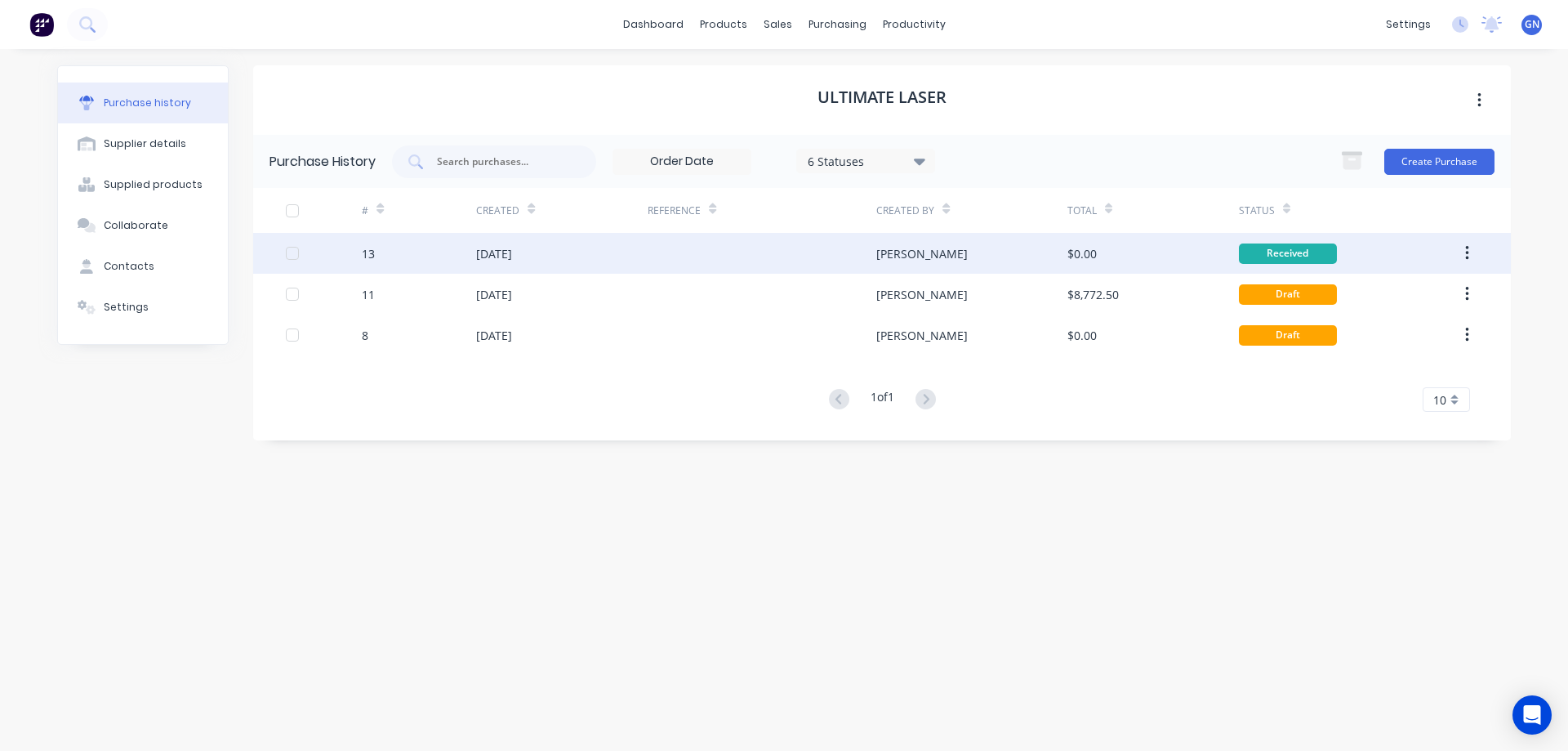
click at [1467, 250] on icon "button" at bounding box center [1467, 253] width 4 height 18
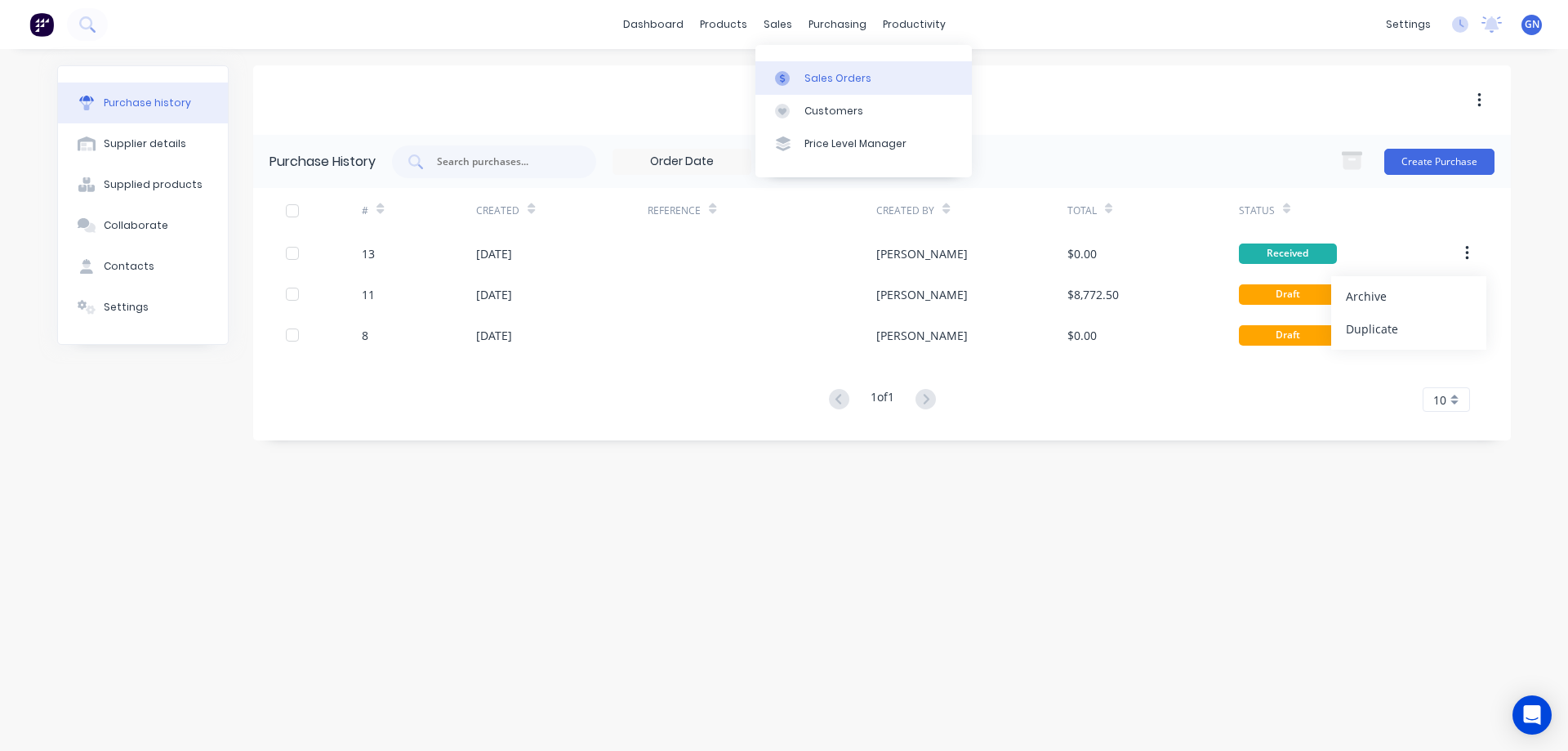
click at [830, 77] on div "Sales Orders" at bounding box center [837, 78] width 67 height 15
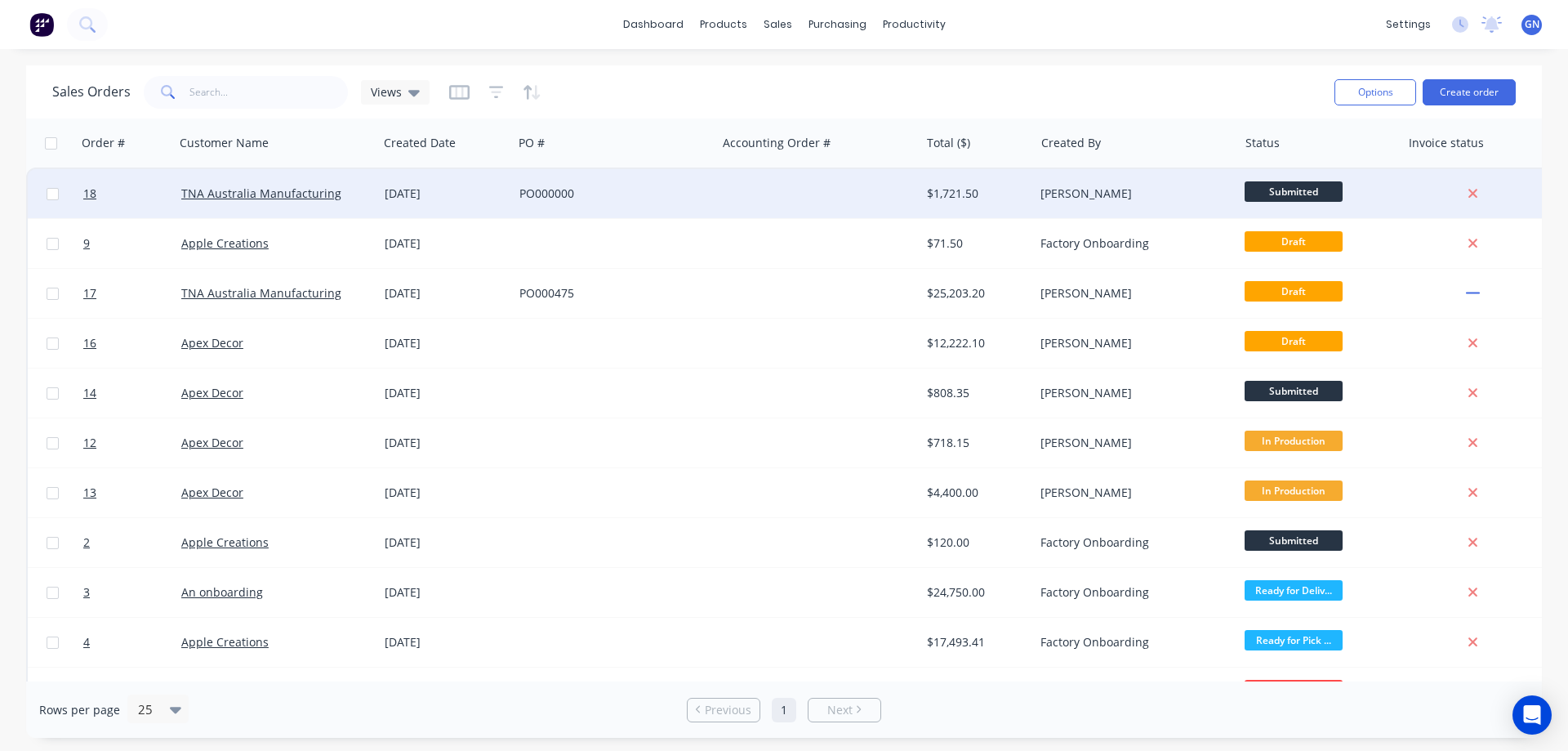
click at [779, 185] on div at bounding box center [817, 193] width 204 height 49
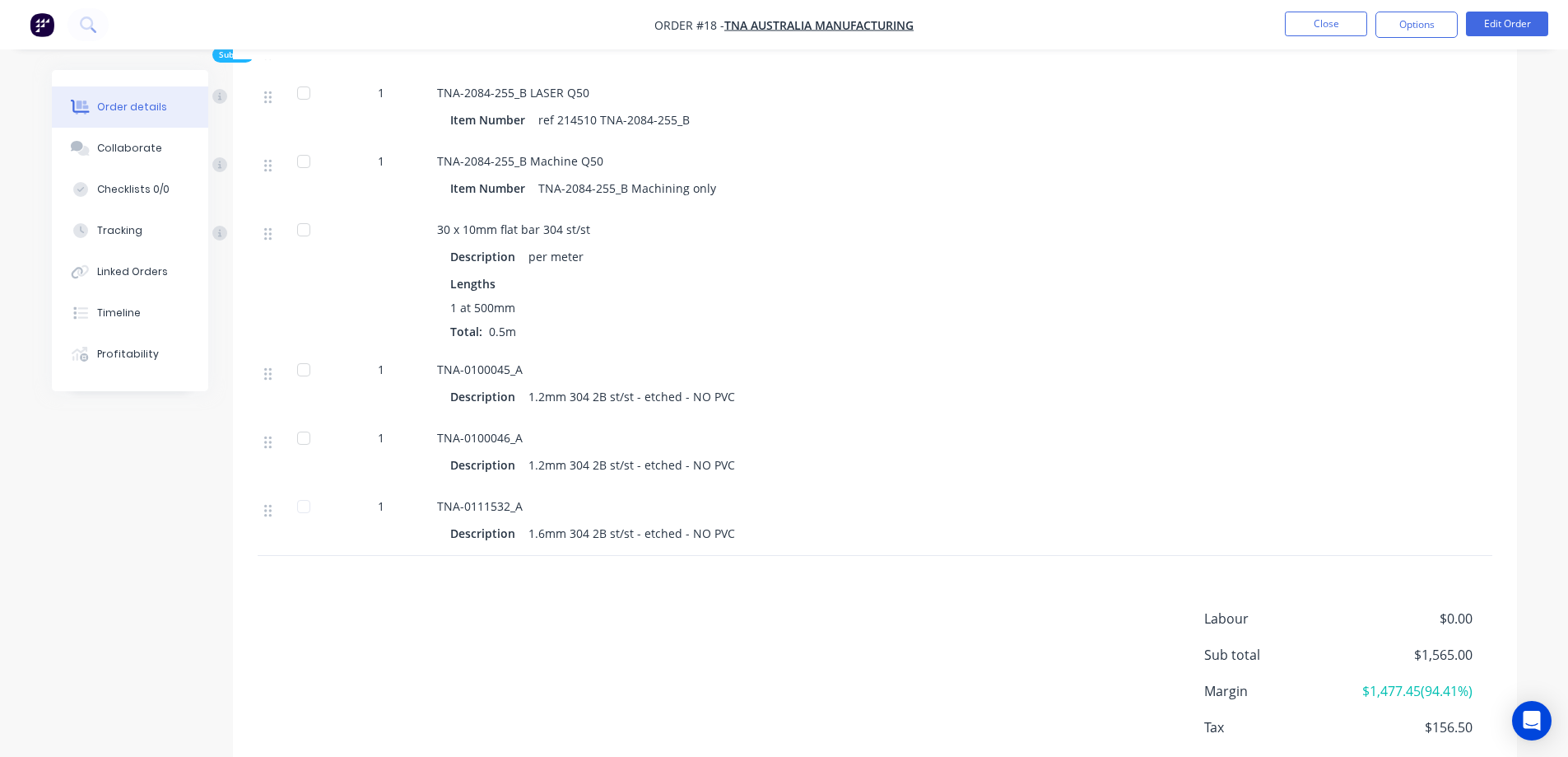
scroll to position [823, 0]
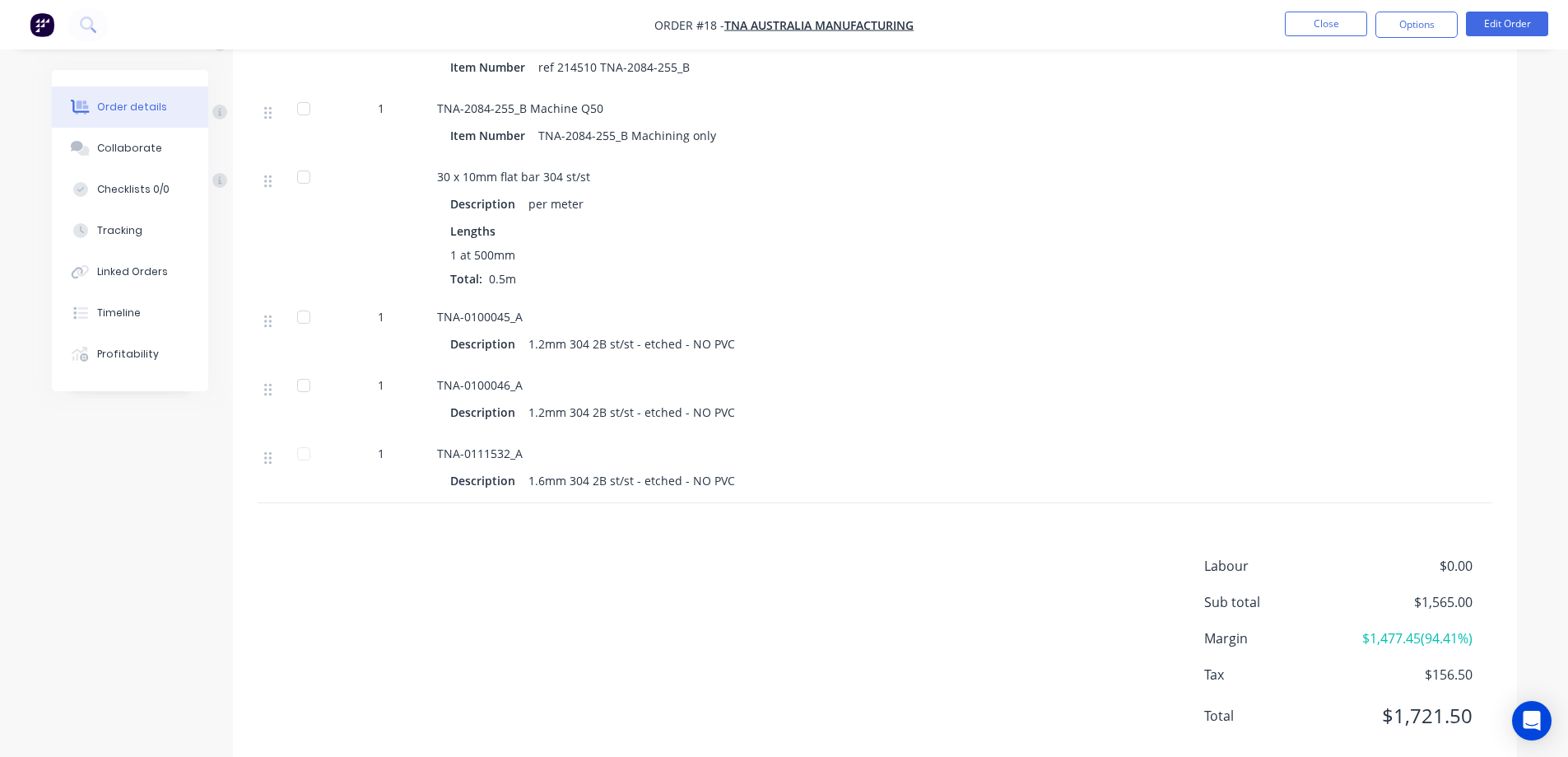
click at [303, 301] on div at bounding box center [304, 317] width 33 height 33
click at [304, 369] on div at bounding box center [304, 386] width 33 height 33
click at [305, 437] on div at bounding box center [304, 454] width 33 height 33
click at [306, 369] on div at bounding box center [304, 386] width 33 height 33
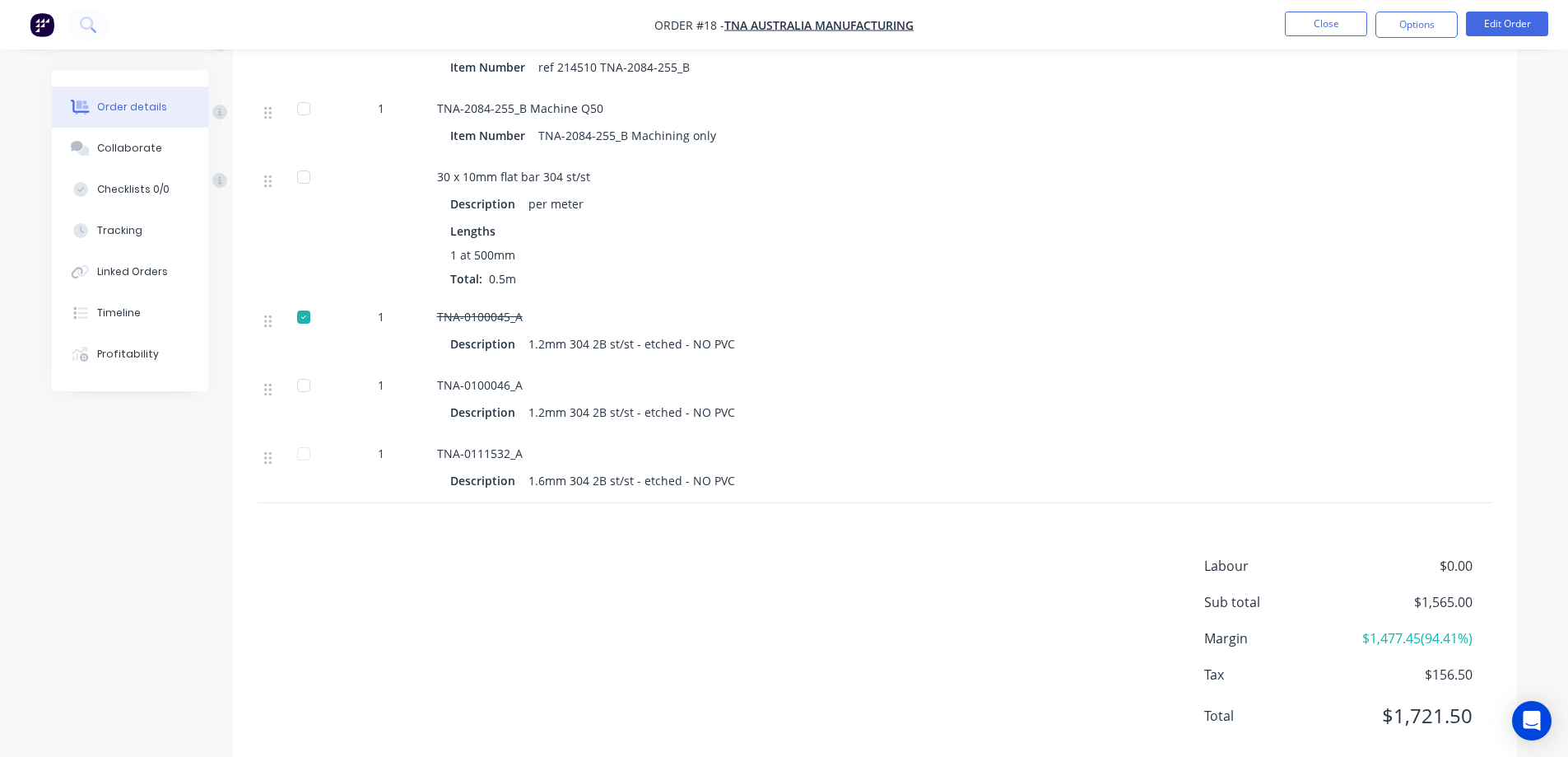
click at [303, 301] on div at bounding box center [304, 317] width 33 height 33
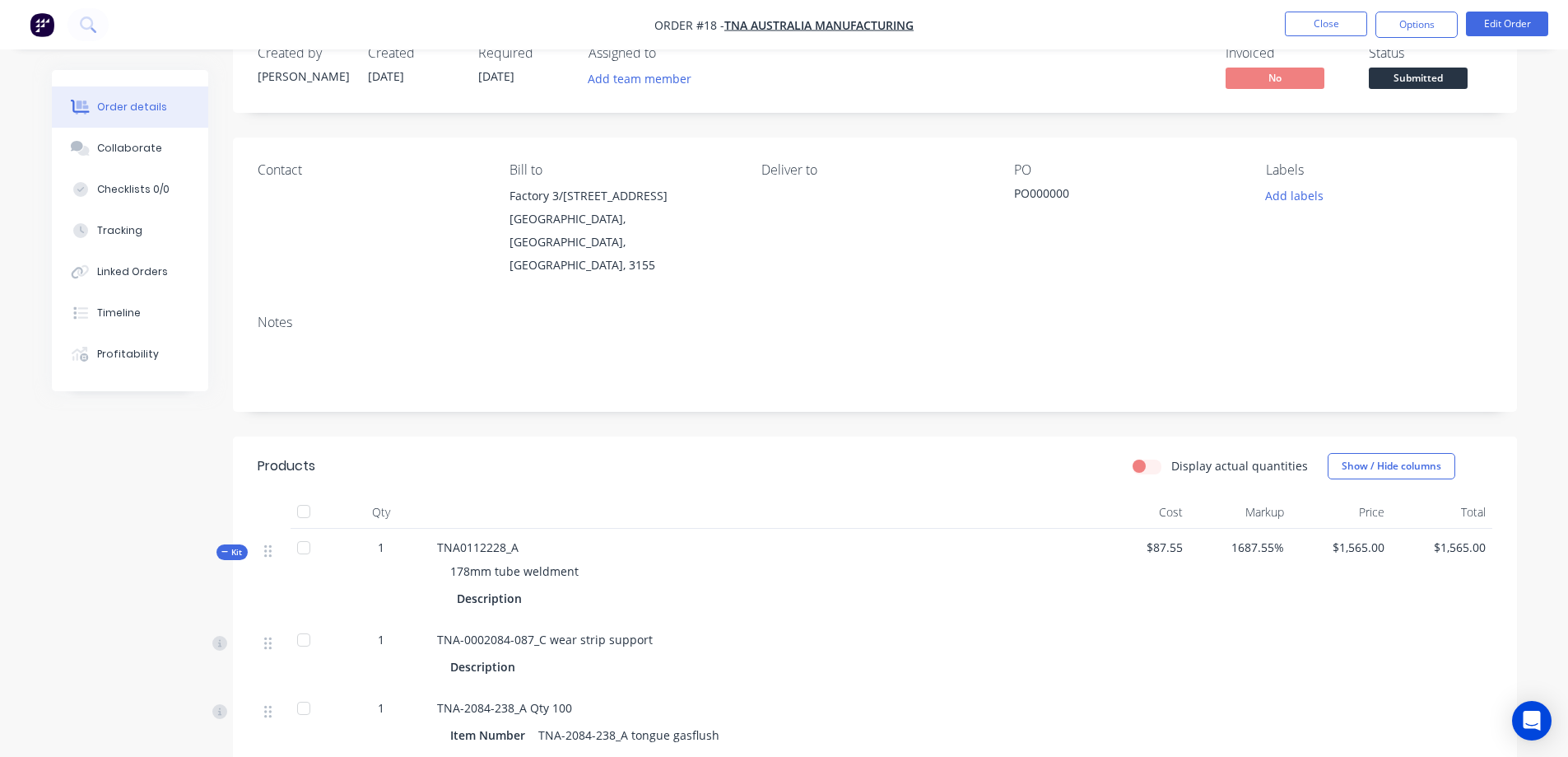
scroll to position [0, 0]
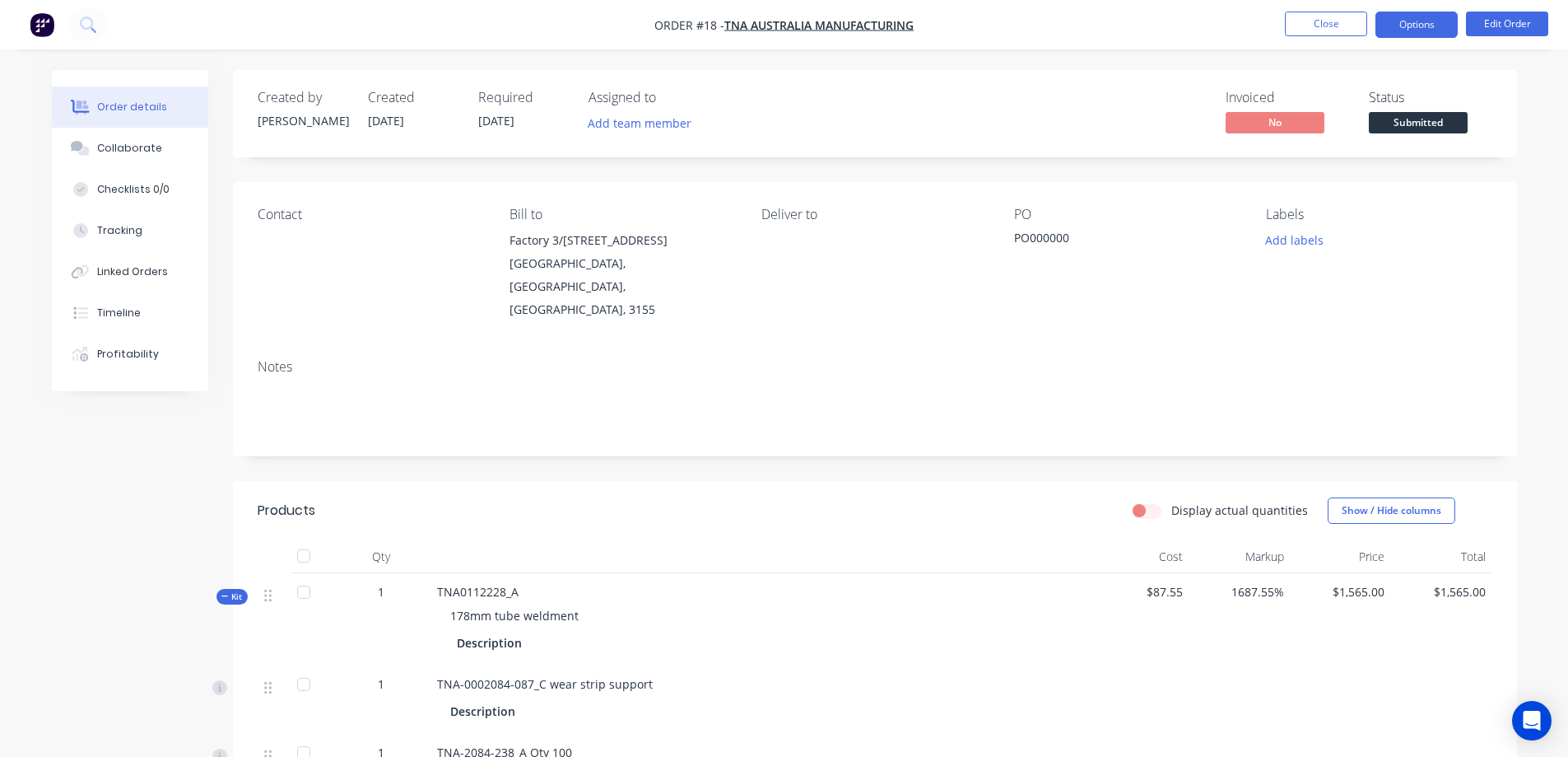
click at [1406, 25] on button "Options" at bounding box center [1416, 25] width 82 height 27
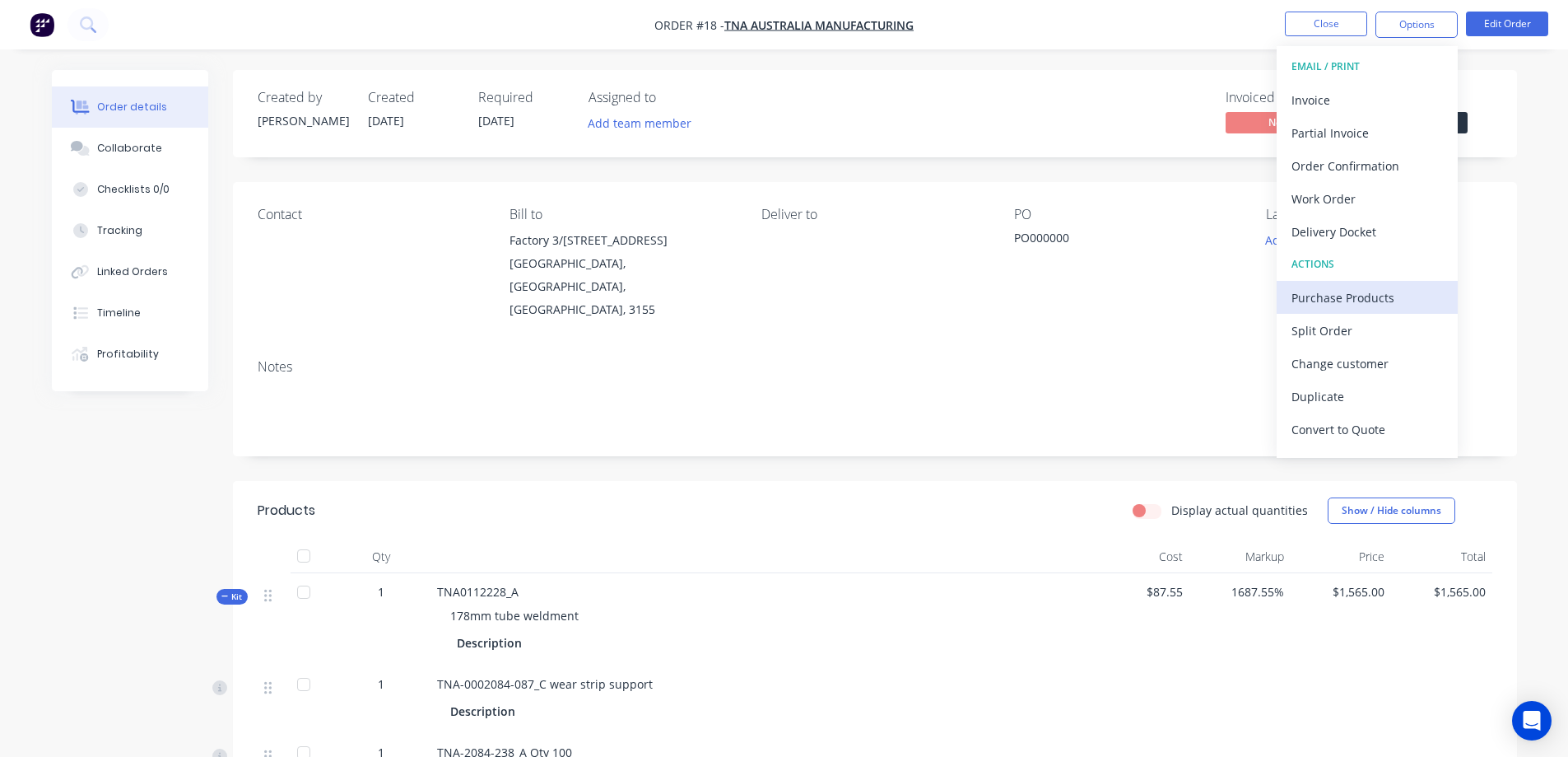
click at [1352, 303] on div "Purchase Products" at bounding box center [1367, 297] width 151 height 24
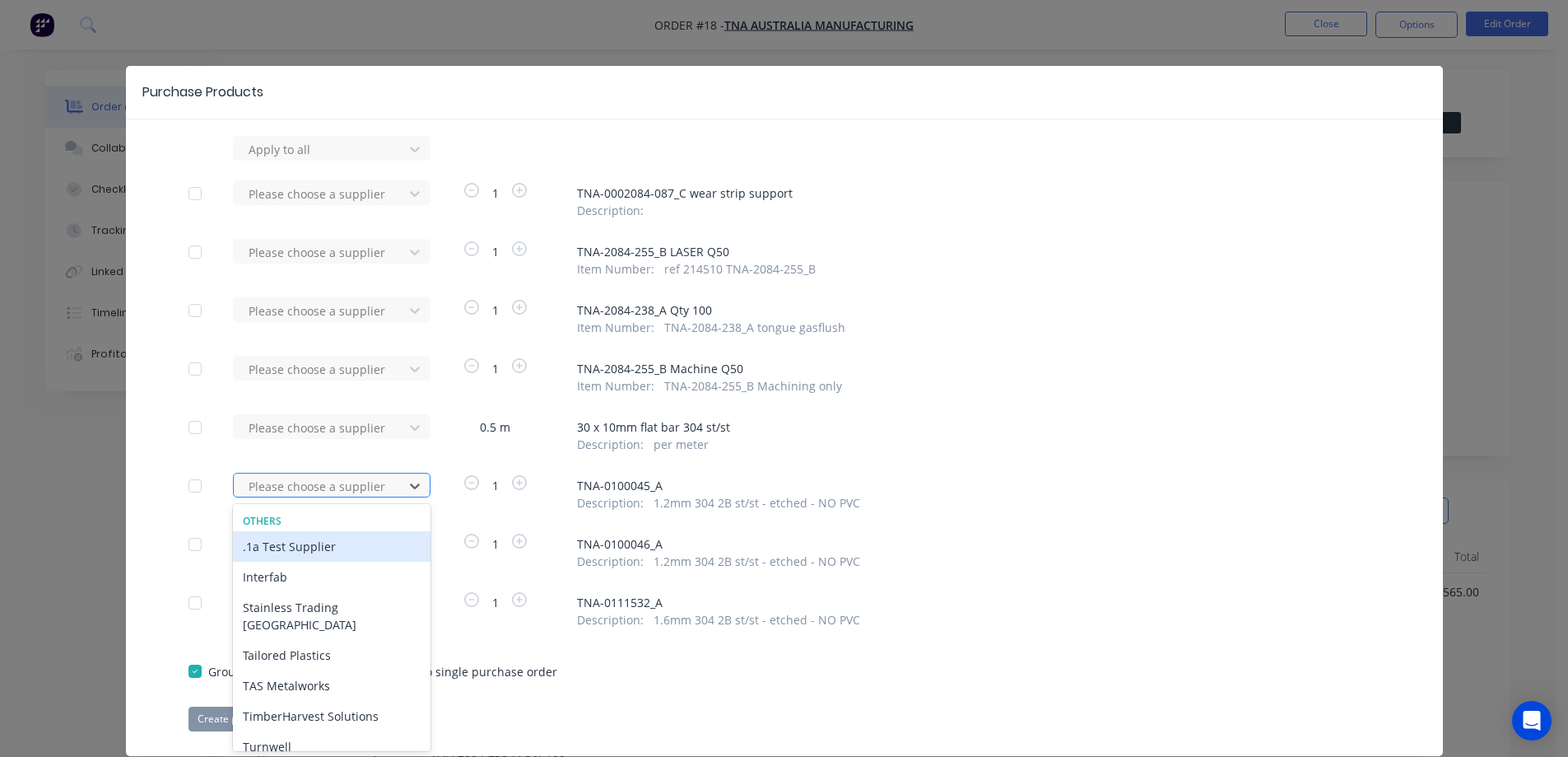
click at [388, 484] on div at bounding box center [321, 486] width 148 height 21
type input "ul"
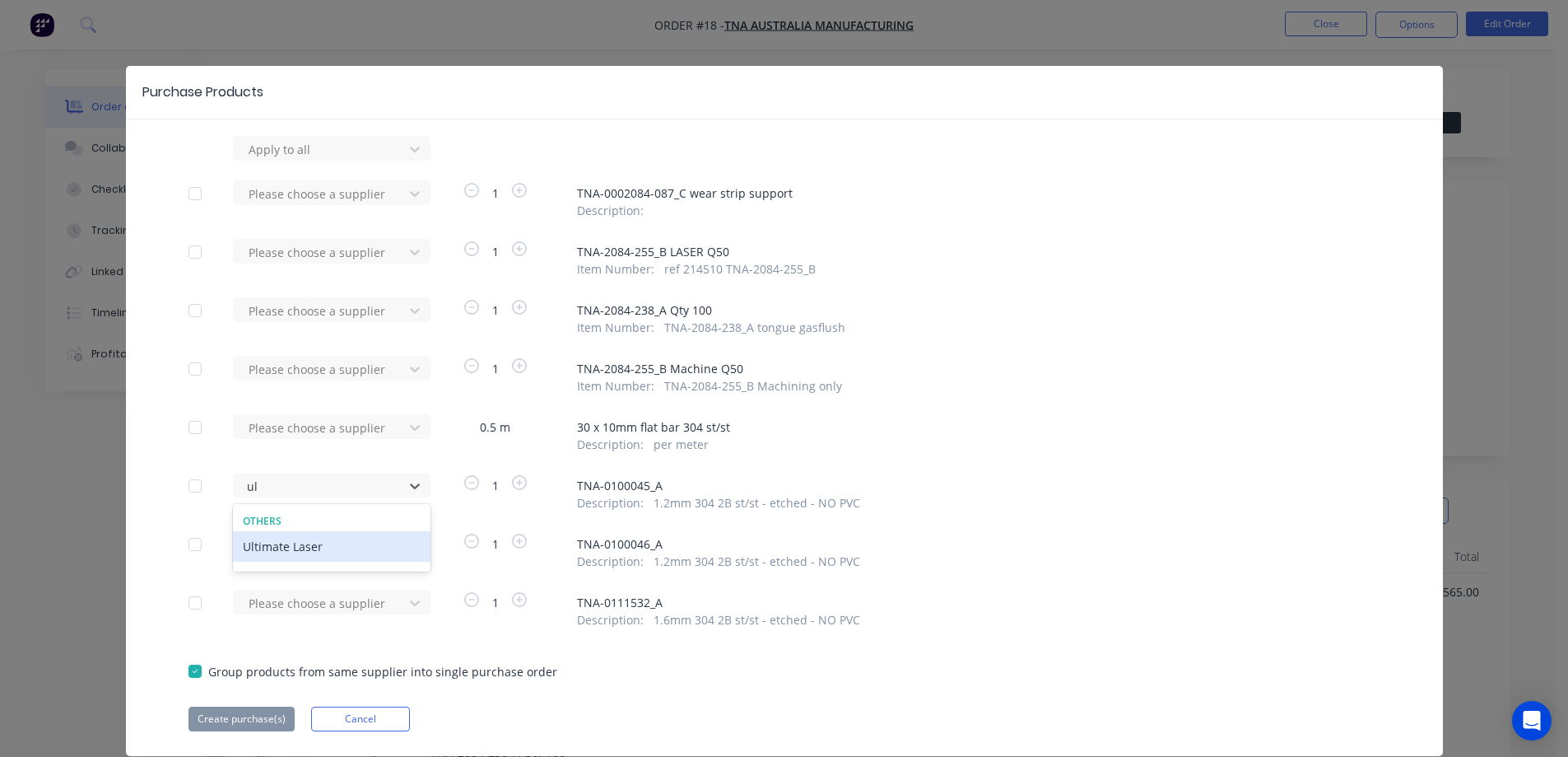
click at [345, 548] on div "Ultimate Laser" at bounding box center [331, 546] width 198 height 31
click at [351, 545] on div "Please choose a supplier" at bounding box center [323, 543] width 181 height 25
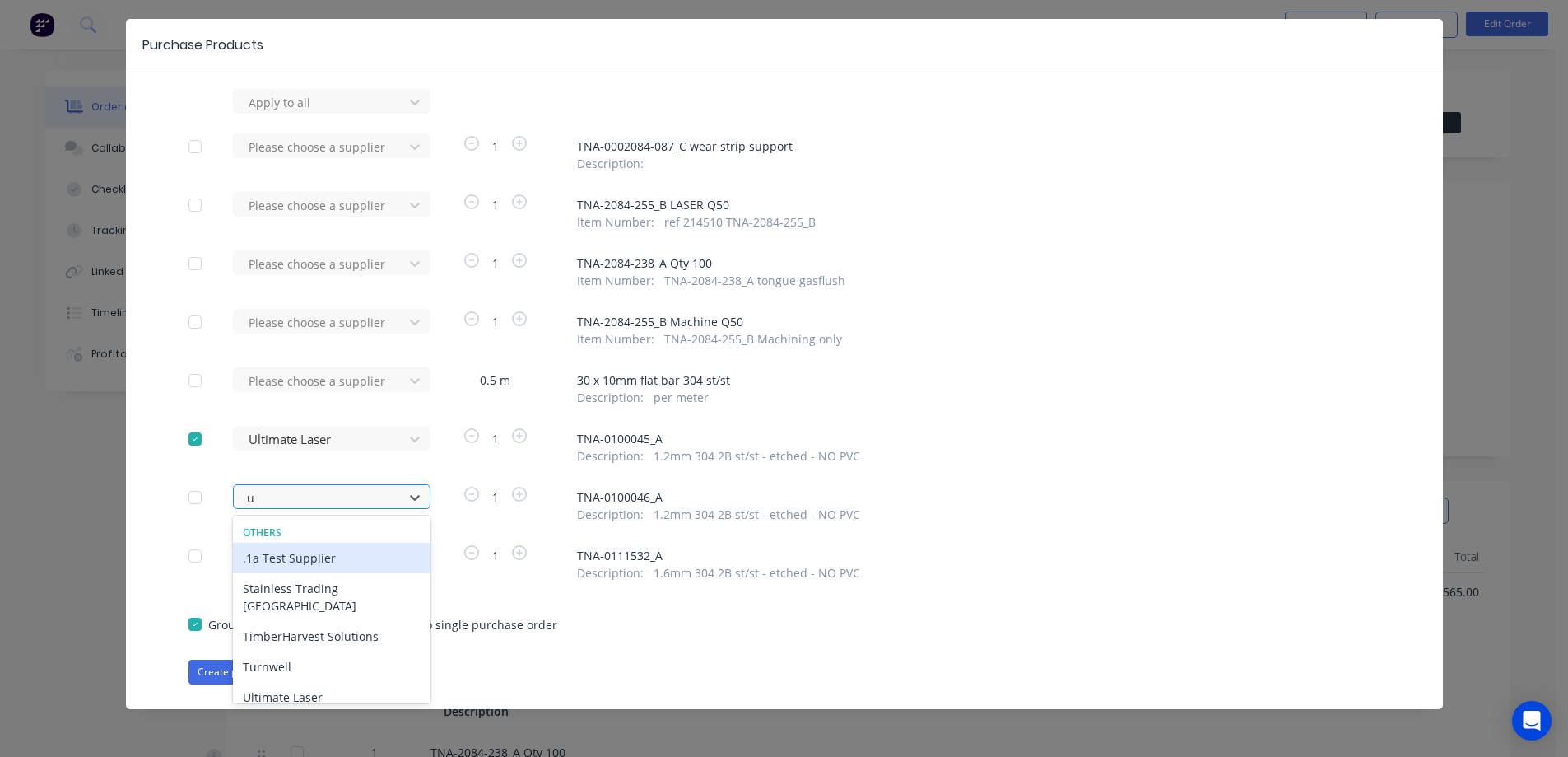
type input "ul"
click at [322, 553] on div "Ultimate Laser" at bounding box center [331, 558] width 198 height 31
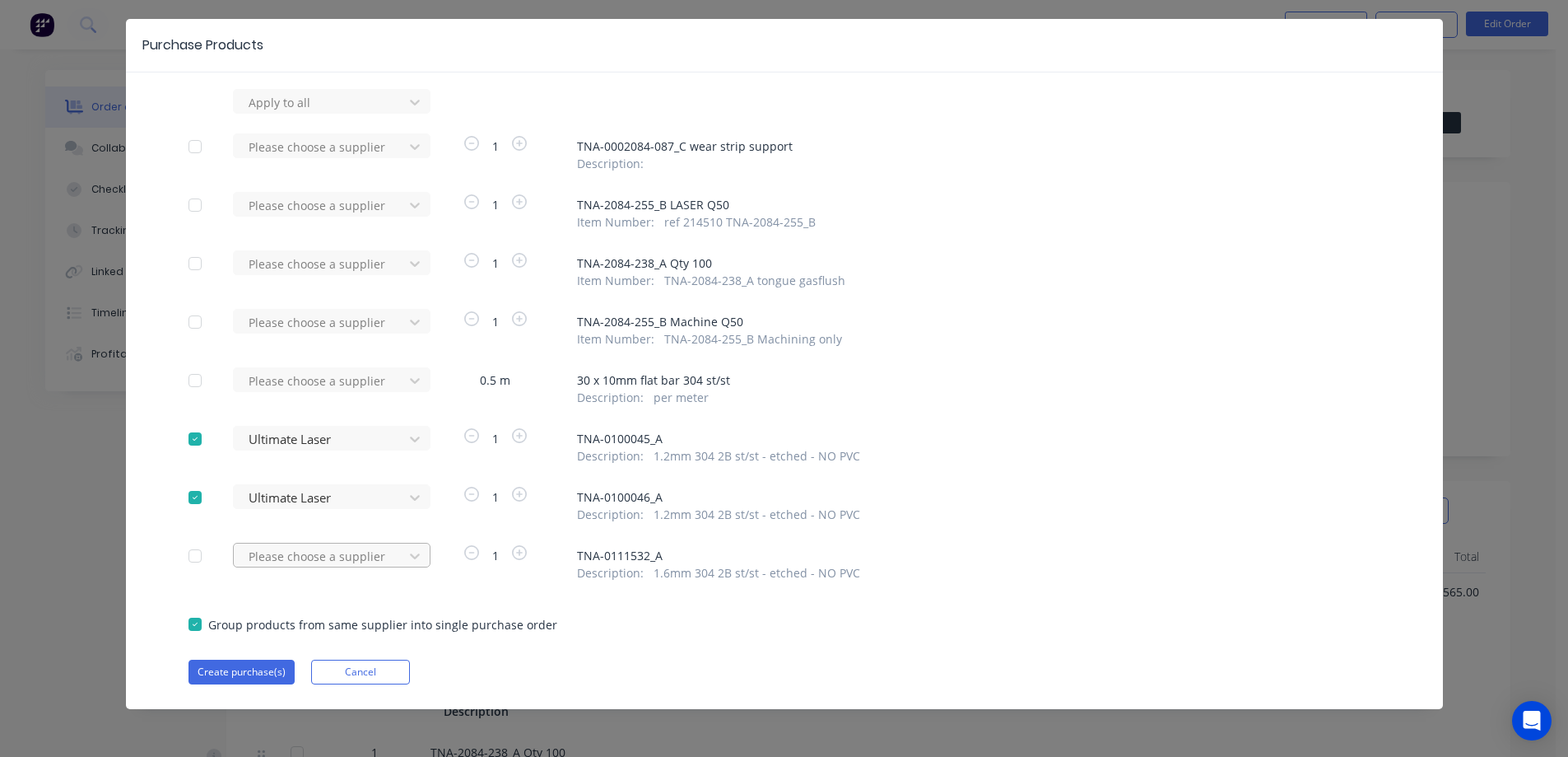
click at [321, 555] on div at bounding box center [321, 556] width 148 height 21
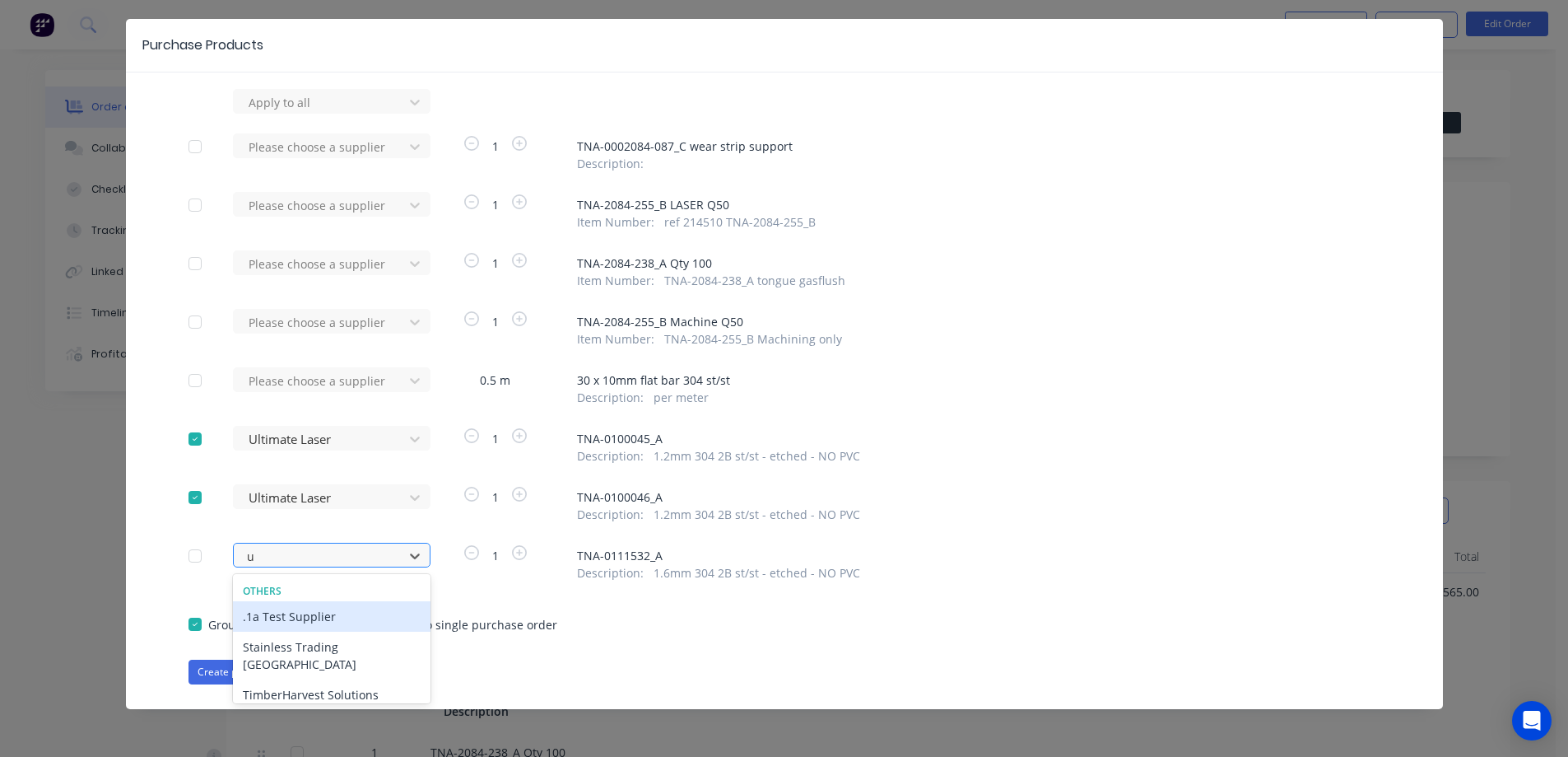
type input "ul"
click at [311, 622] on div "Ultimate Laser" at bounding box center [331, 616] width 198 height 31
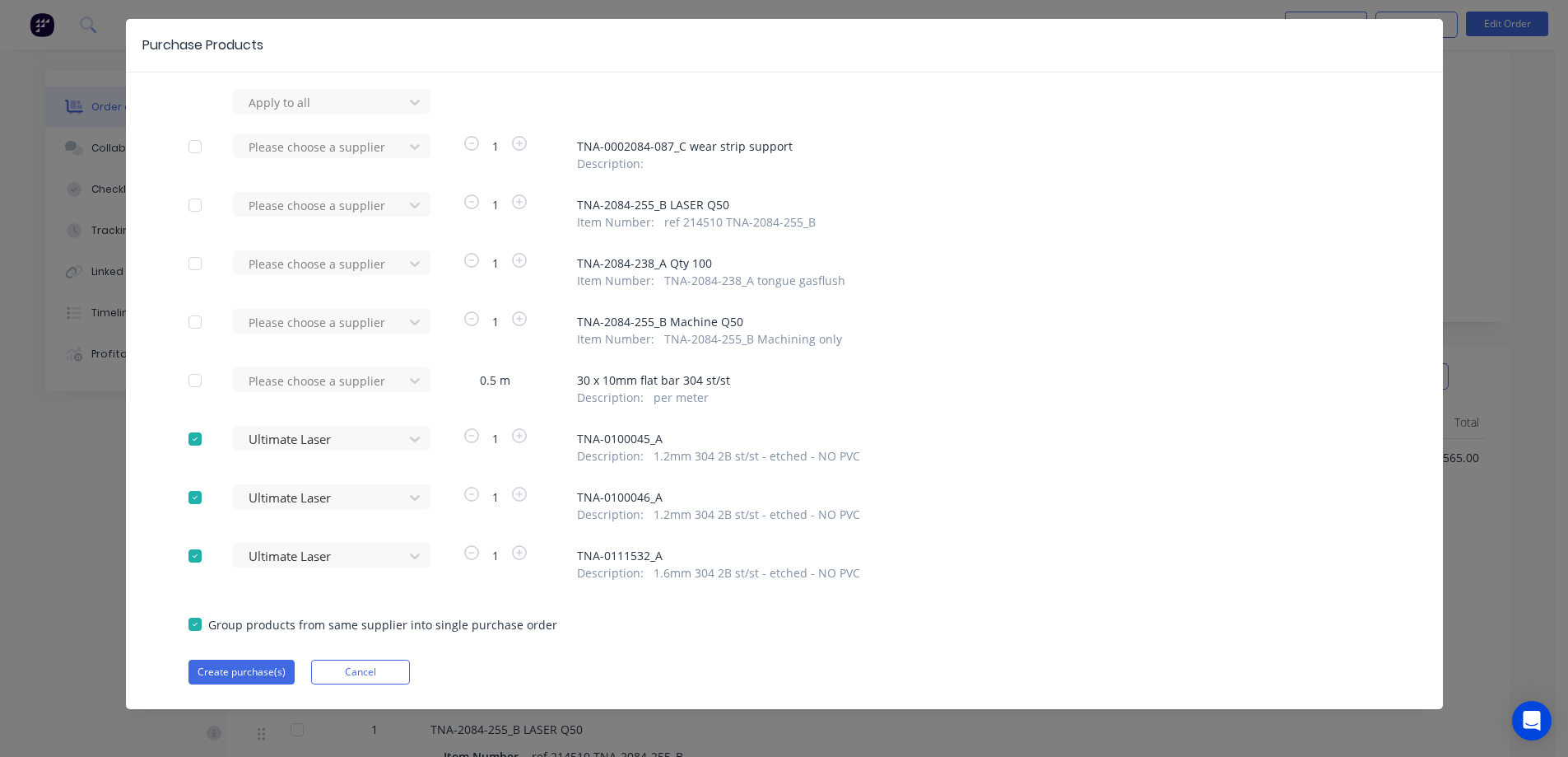
scroll to position [137, 0]
click at [262, 673] on button "Create purchase(s)" at bounding box center [242, 672] width 106 height 25
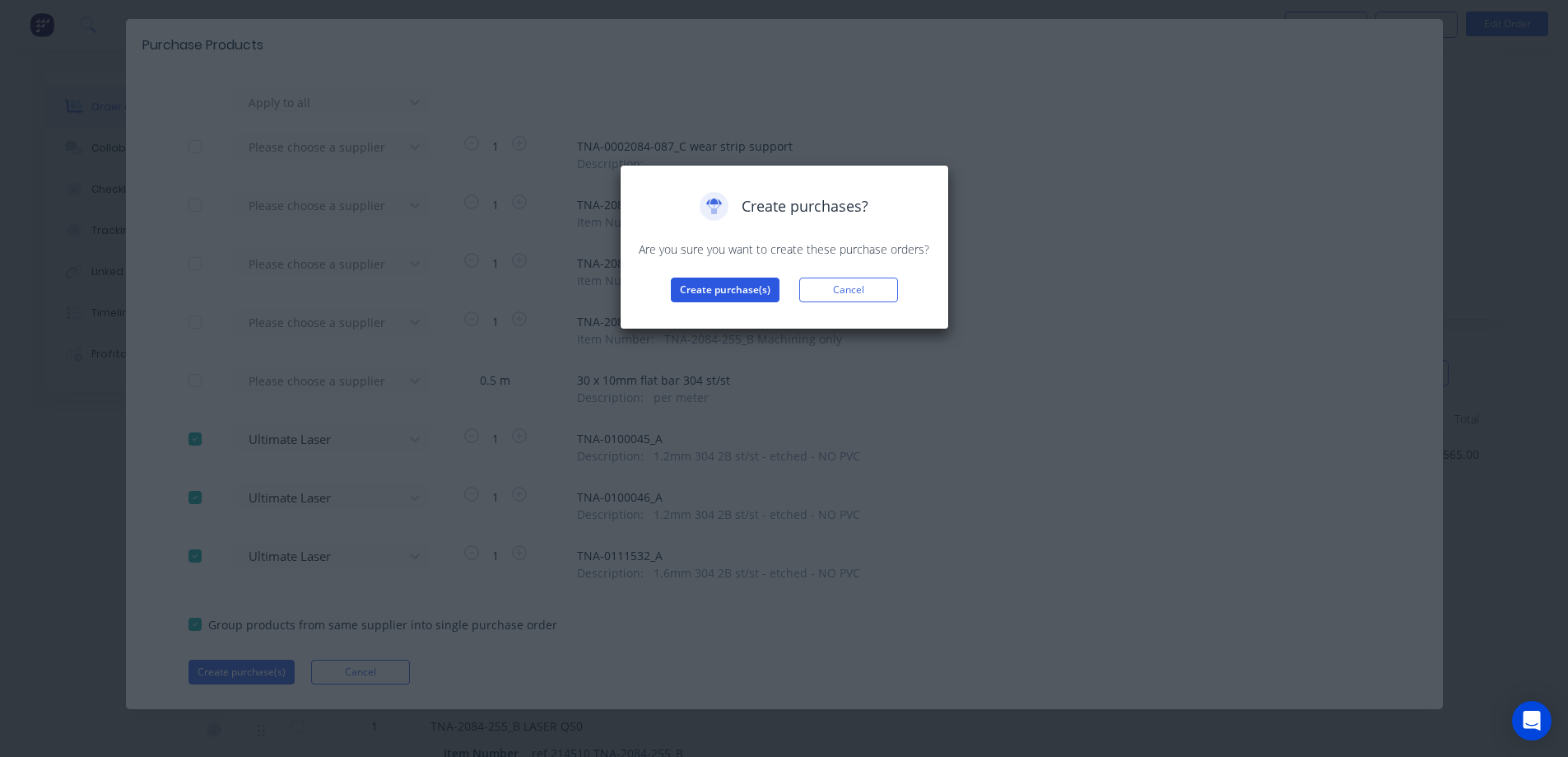
click at [743, 292] on button "Create purchase(s)" at bounding box center [725, 290] width 109 height 25
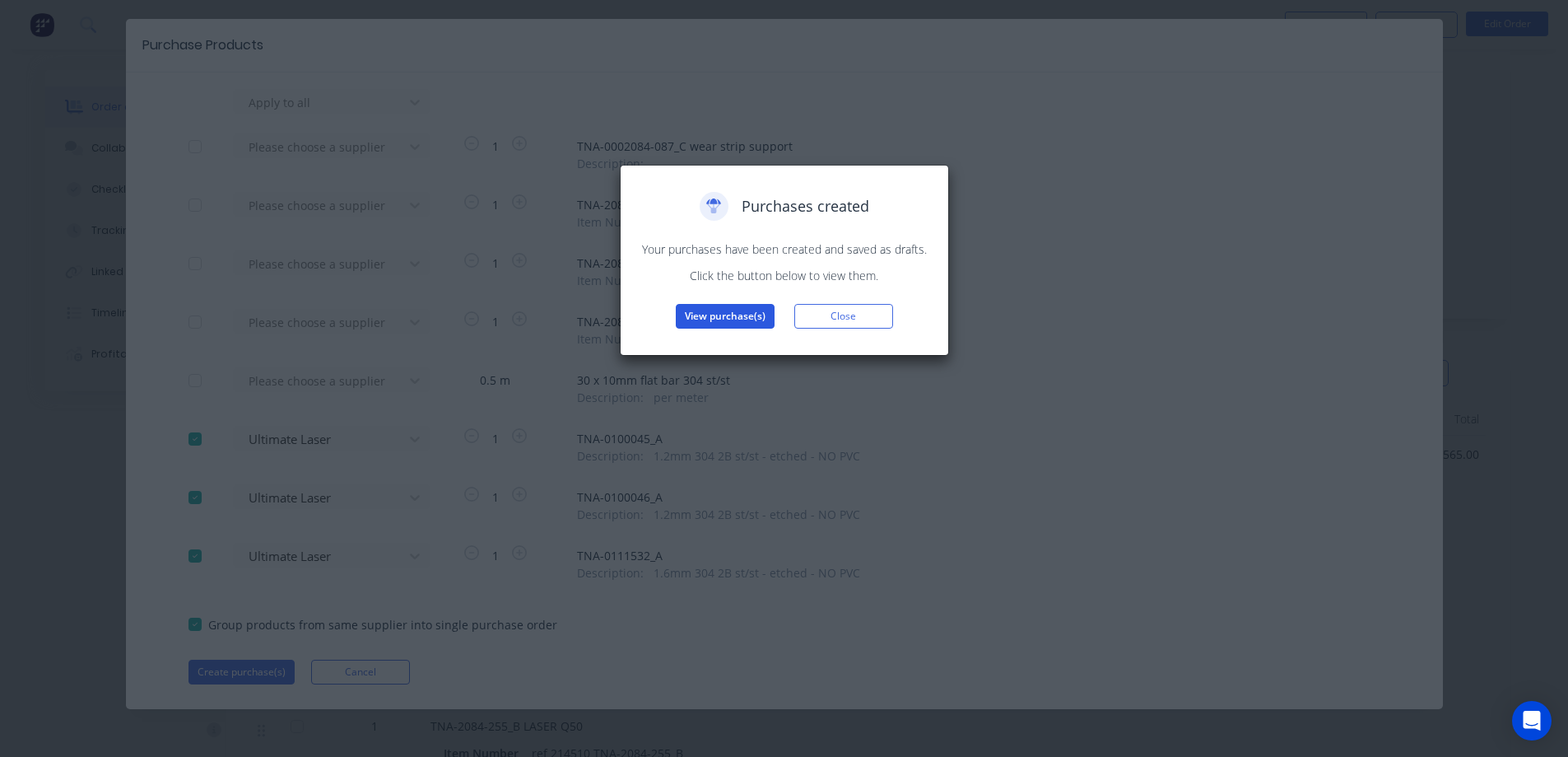
click at [730, 318] on button "View purchase(s)" at bounding box center [725, 317] width 99 height 25
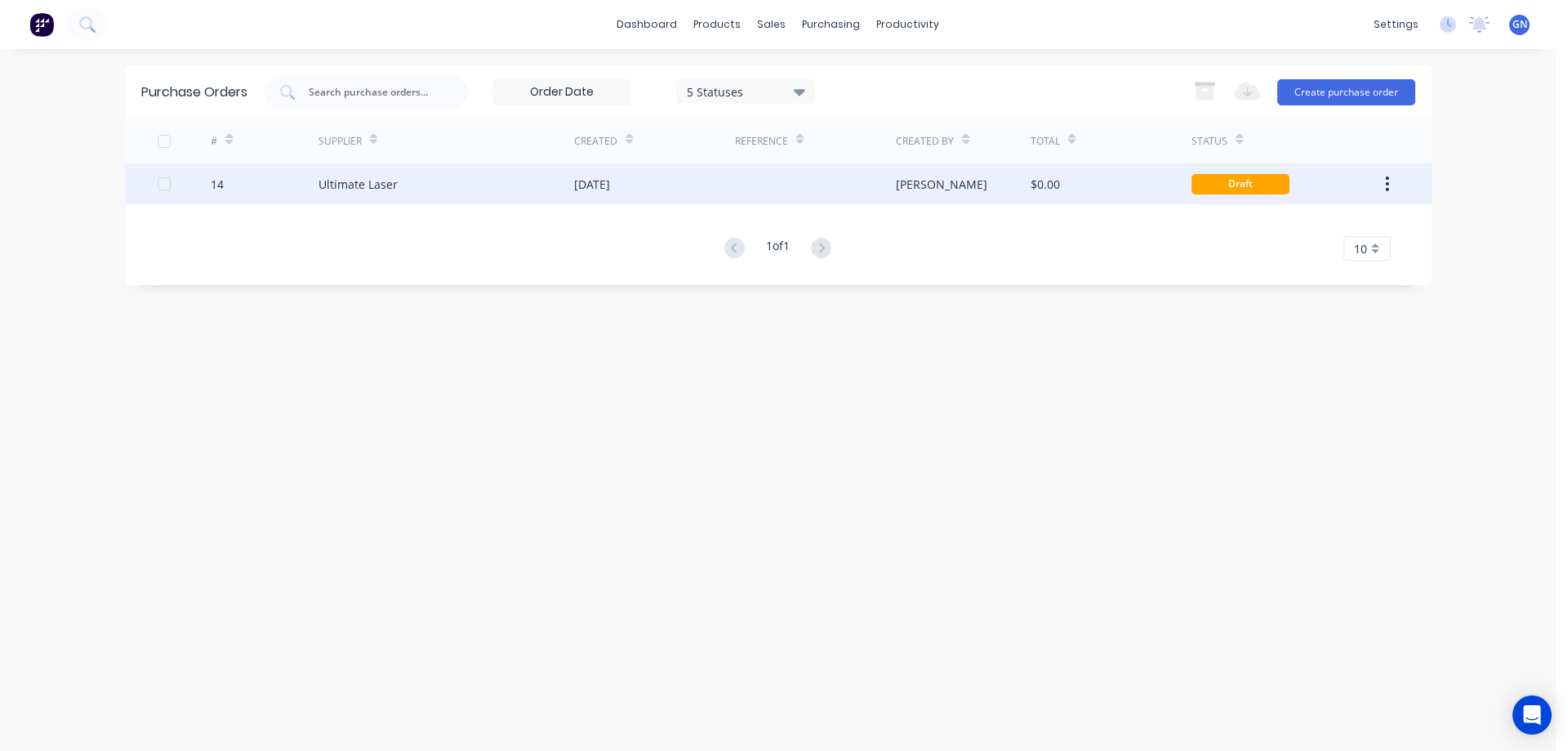
click at [610, 179] on div "[DATE]" at bounding box center [592, 184] width 36 height 17
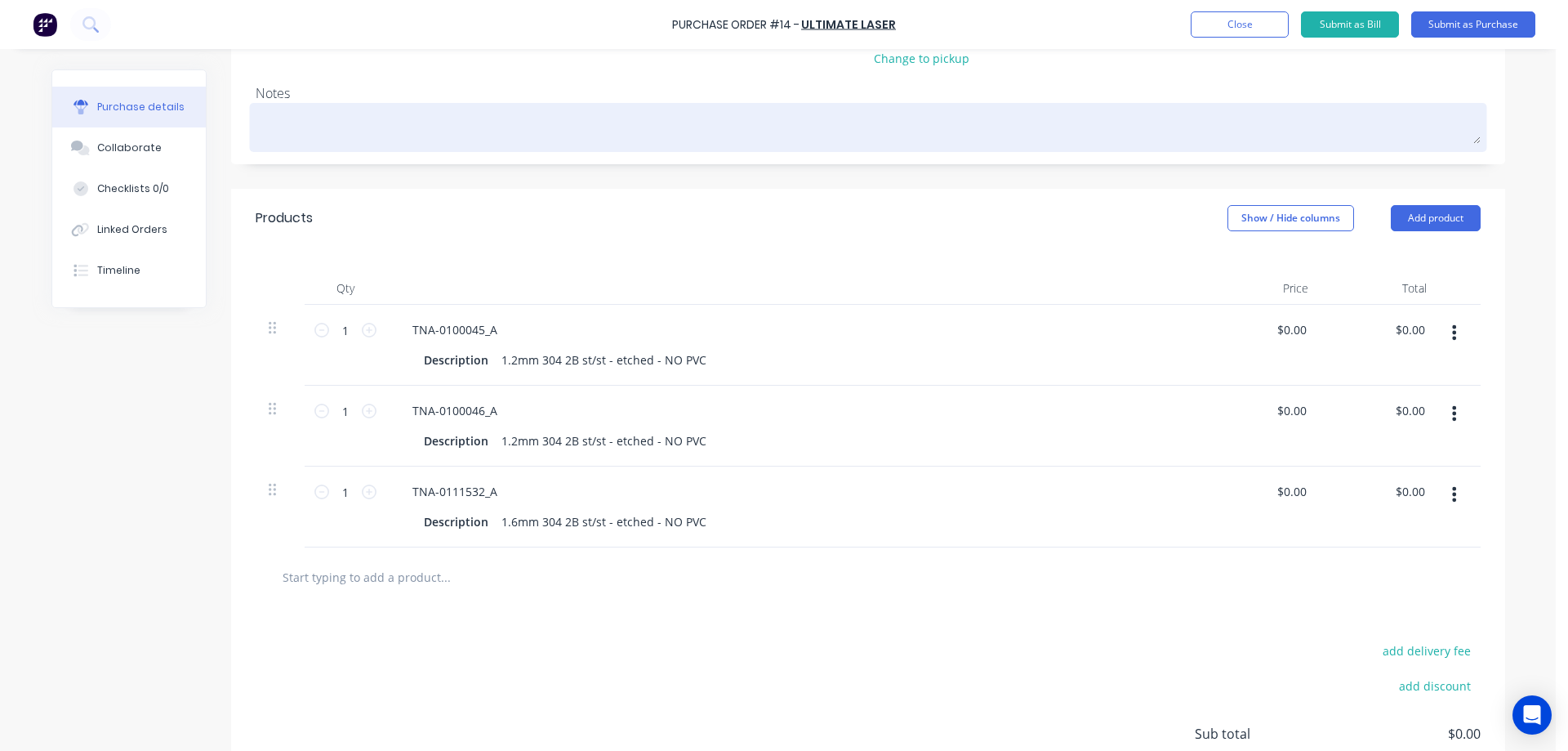
scroll to position [218, 0]
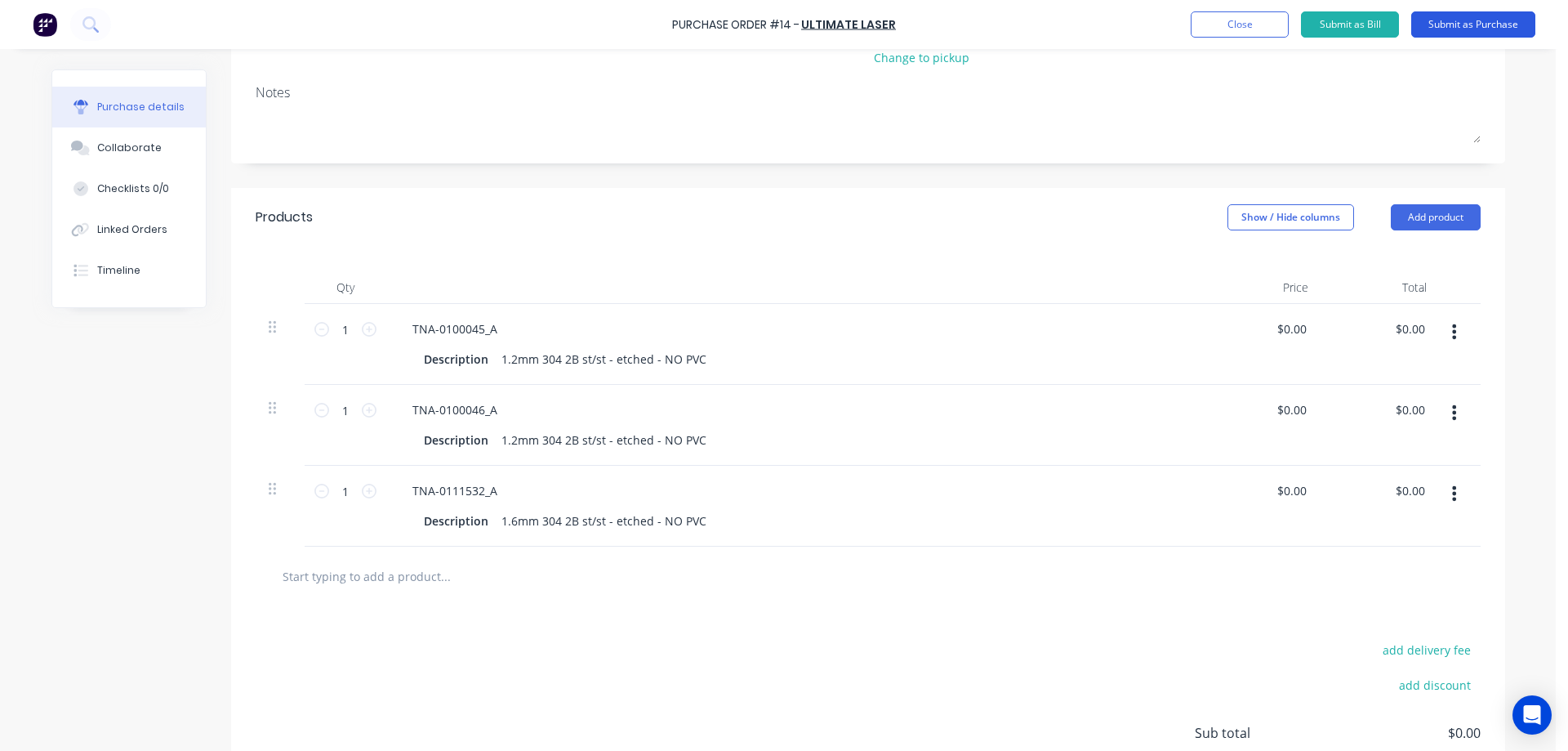
click at [1433, 31] on button "Submit as Purchase" at bounding box center [1472, 25] width 124 height 26
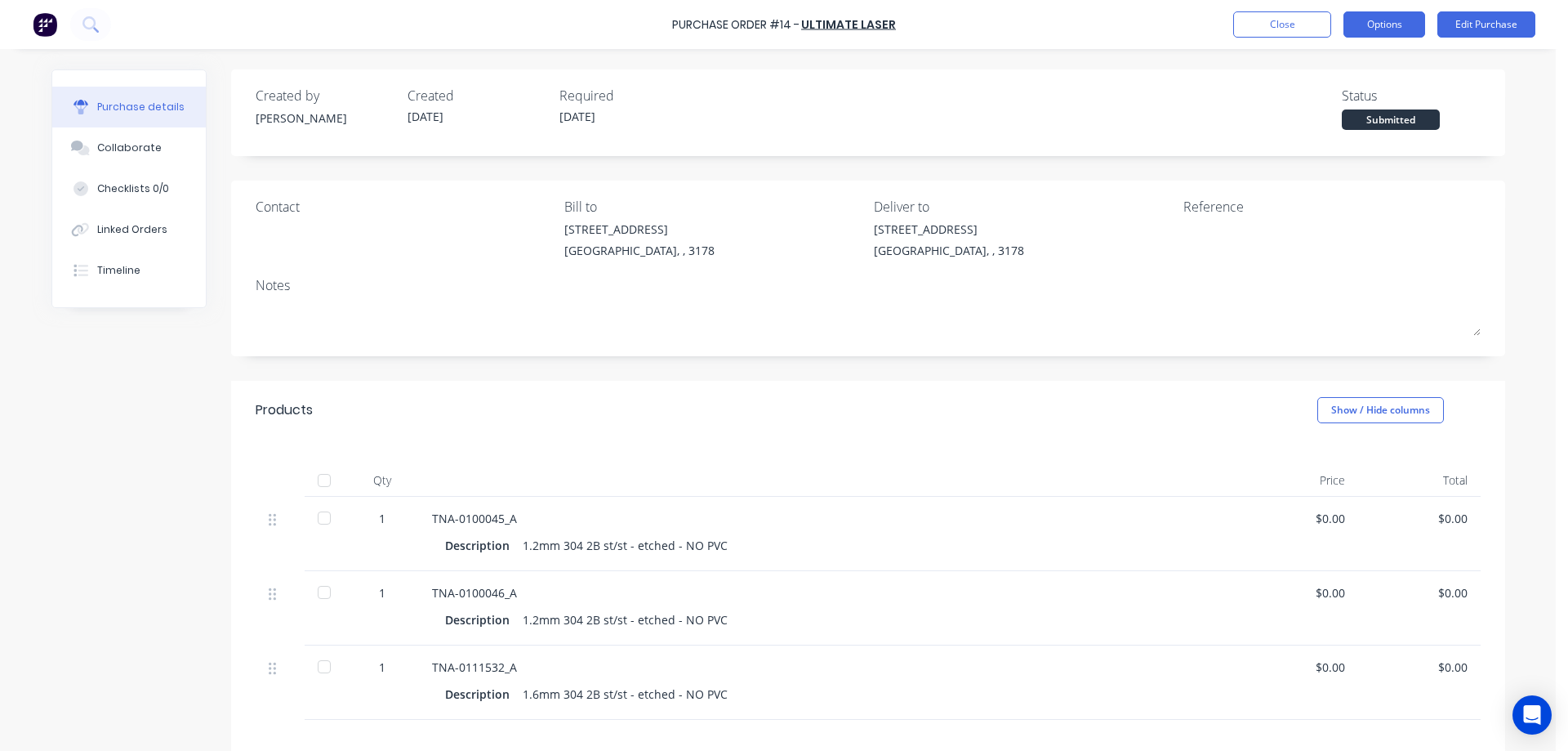
click at [1385, 25] on button "Options" at bounding box center [1383, 25] width 82 height 26
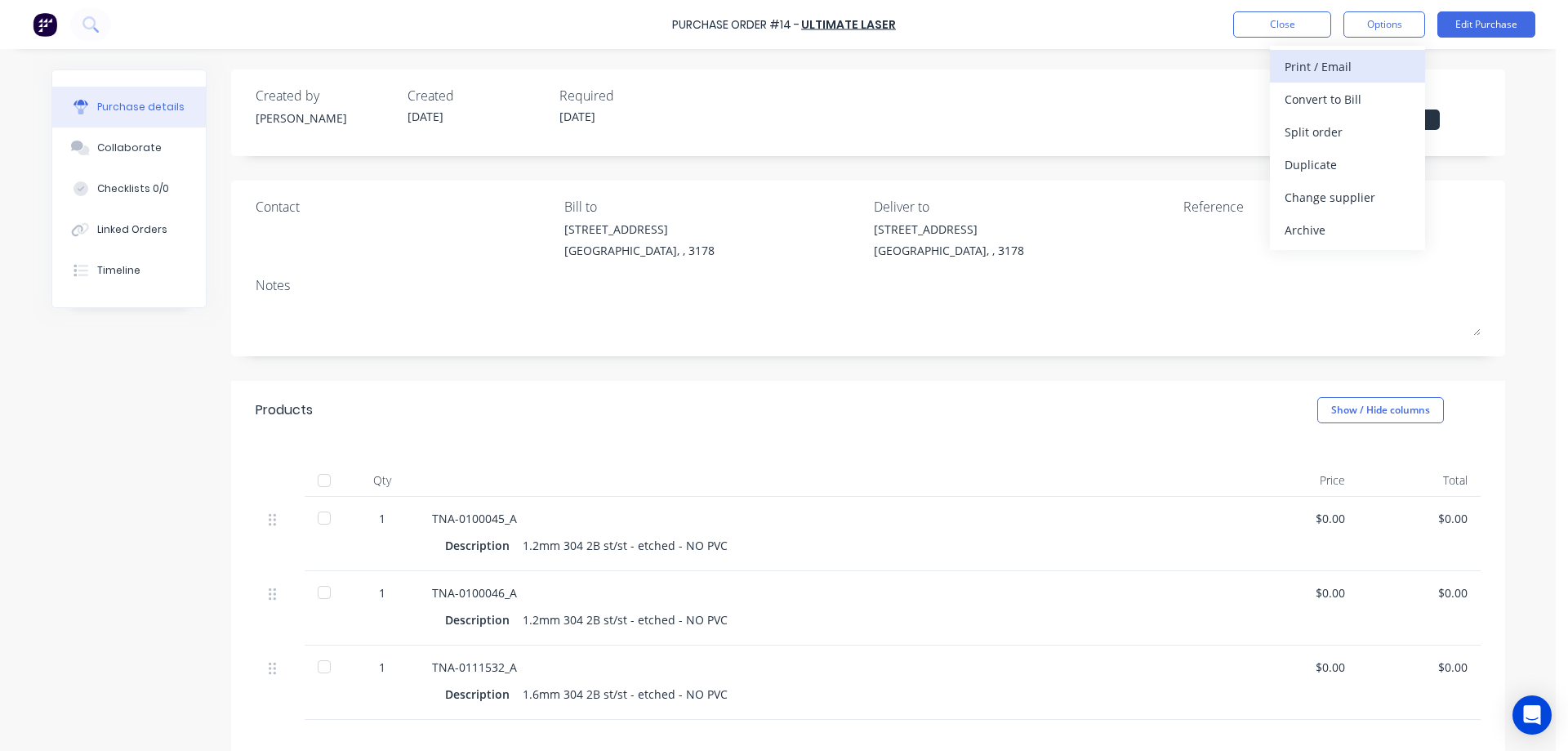
click at [1337, 68] on div "Print / Email" at bounding box center [1347, 66] width 126 height 24
click at [1318, 98] on div "With pricing" at bounding box center [1347, 99] width 126 height 24
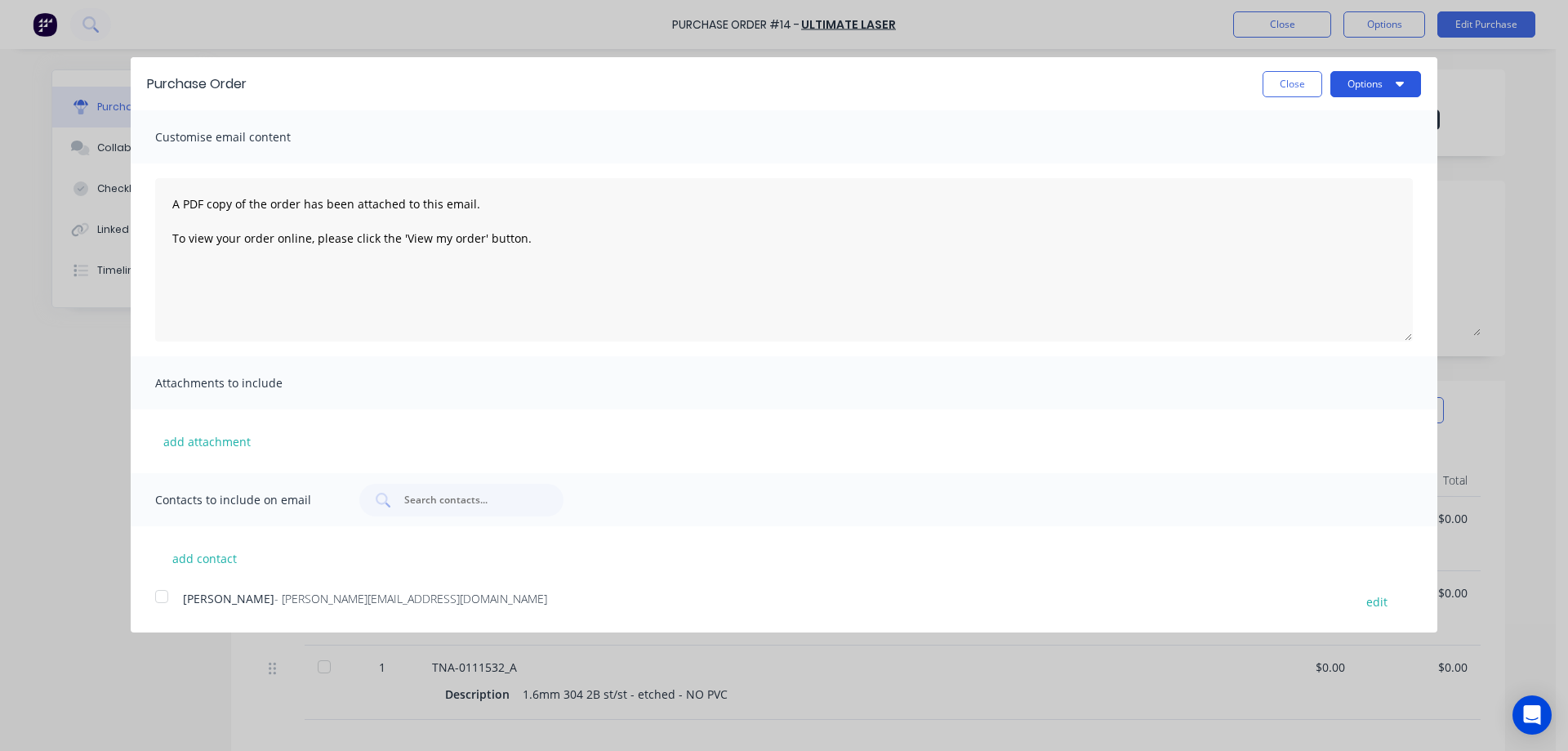
click at [1354, 79] on button "Options" at bounding box center [1375, 84] width 91 height 26
click at [1308, 123] on div "Print" at bounding box center [1343, 125] width 126 height 24
click at [1282, 79] on button "Close" at bounding box center [1292, 84] width 59 height 26
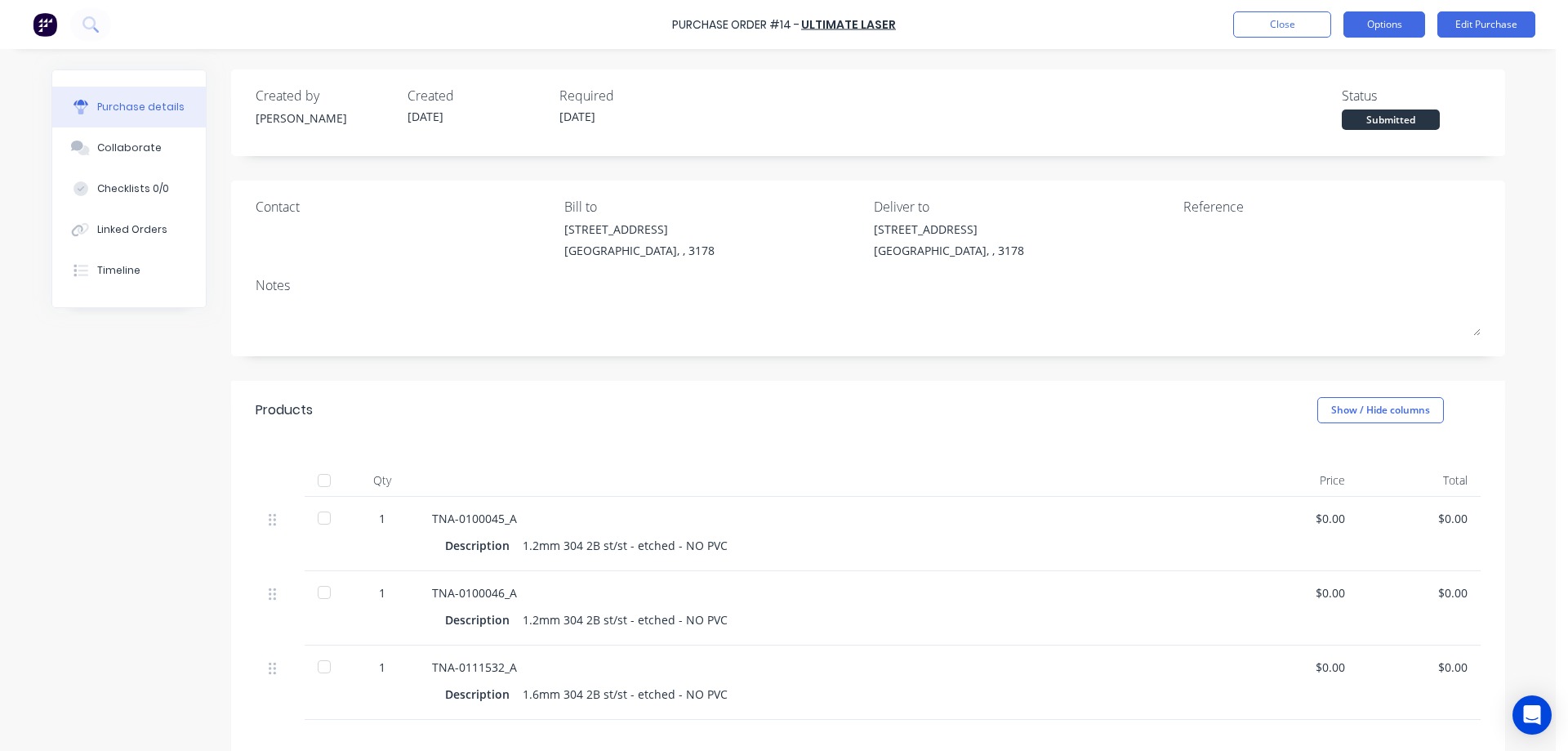
click at [1401, 23] on button "Options" at bounding box center [1383, 25] width 82 height 26
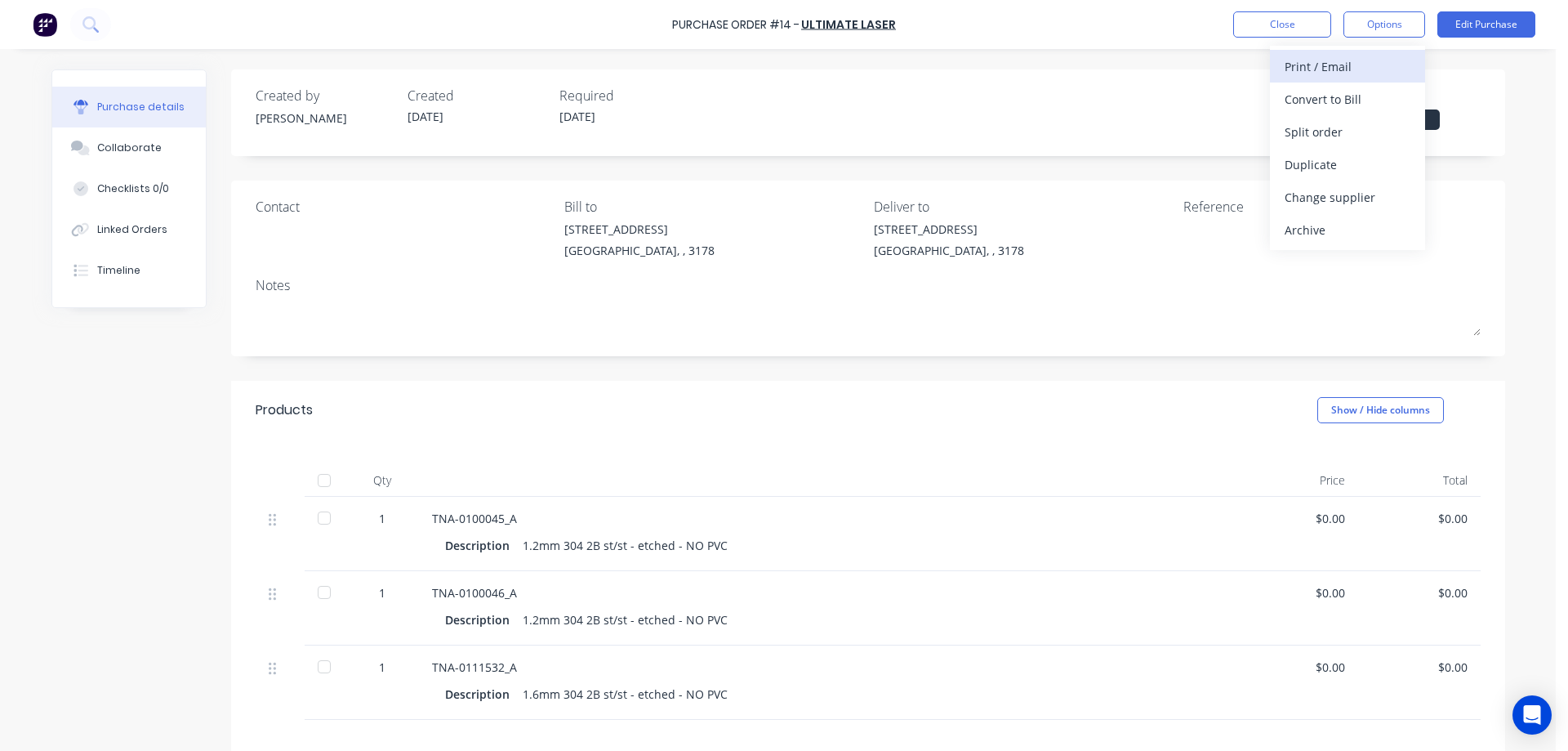
click at [1349, 65] on div "Print / Email" at bounding box center [1347, 66] width 126 height 24
click at [1340, 96] on div "With pricing" at bounding box center [1347, 99] width 126 height 24
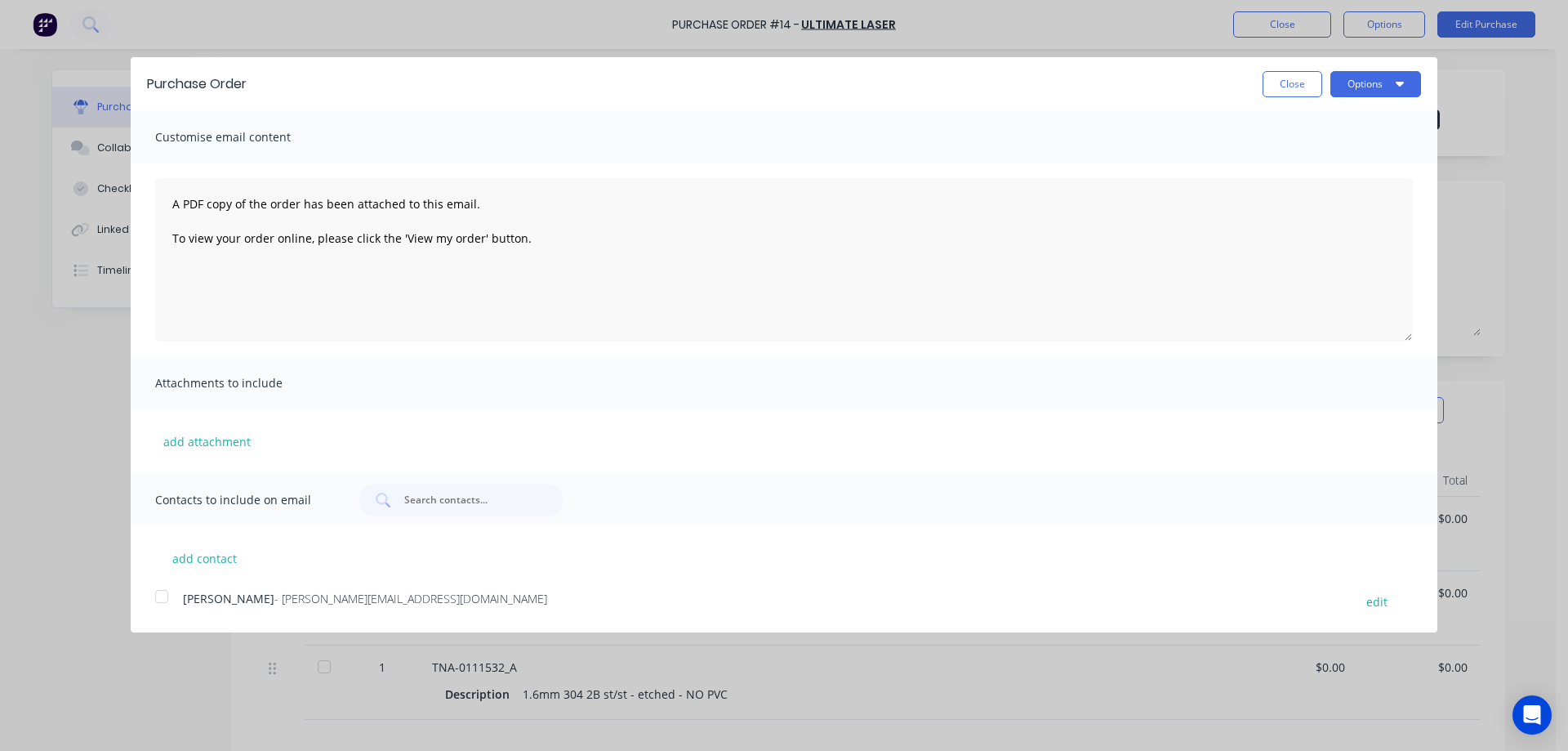
click at [164, 598] on div at bounding box center [161, 597] width 33 height 33
click at [1369, 88] on button "Options" at bounding box center [1375, 84] width 91 height 26
click at [1379, 607] on button "edit" at bounding box center [1377, 600] width 41 height 22
select select "AU"
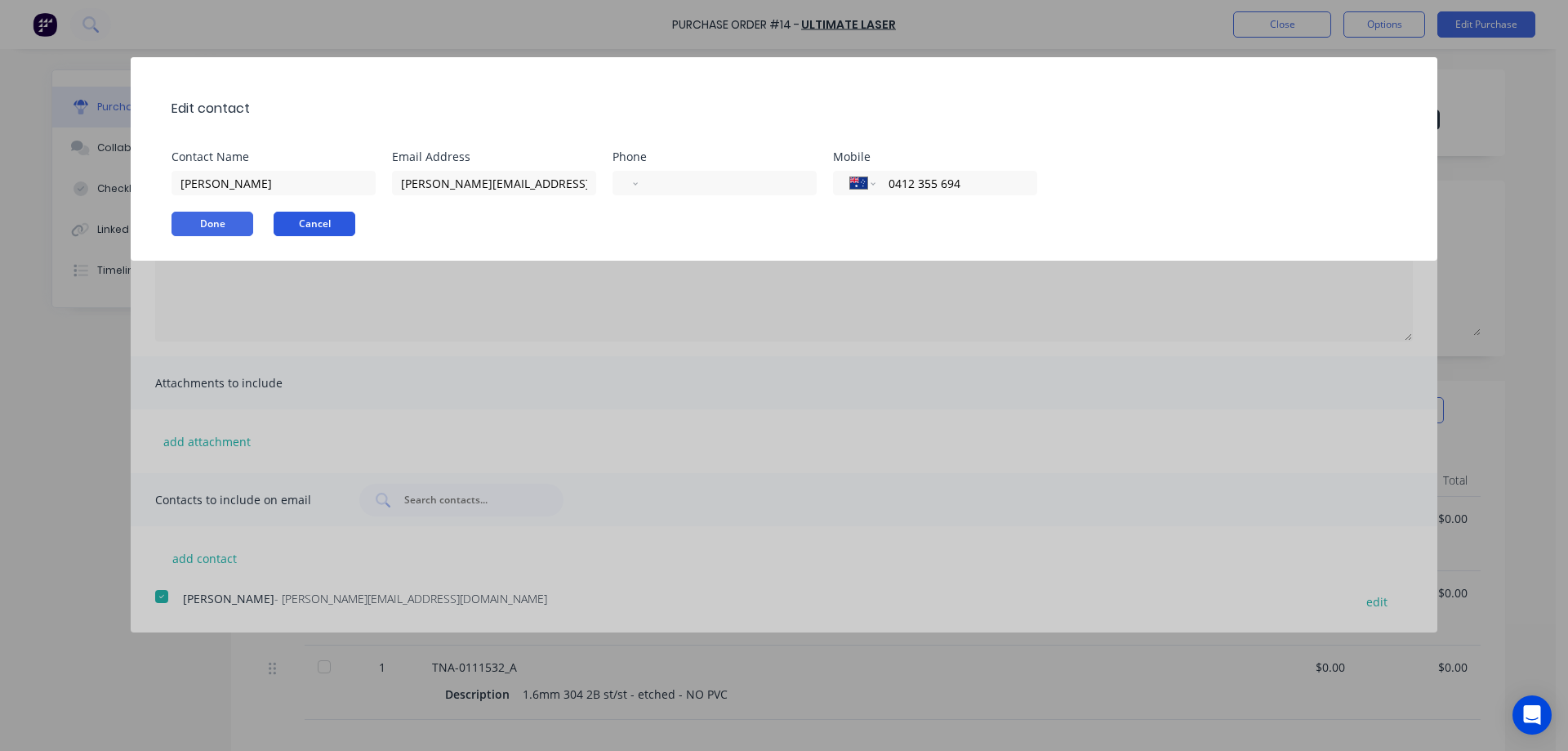
click at [307, 223] on button "Cancel" at bounding box center [314, 224] width 82 height 25
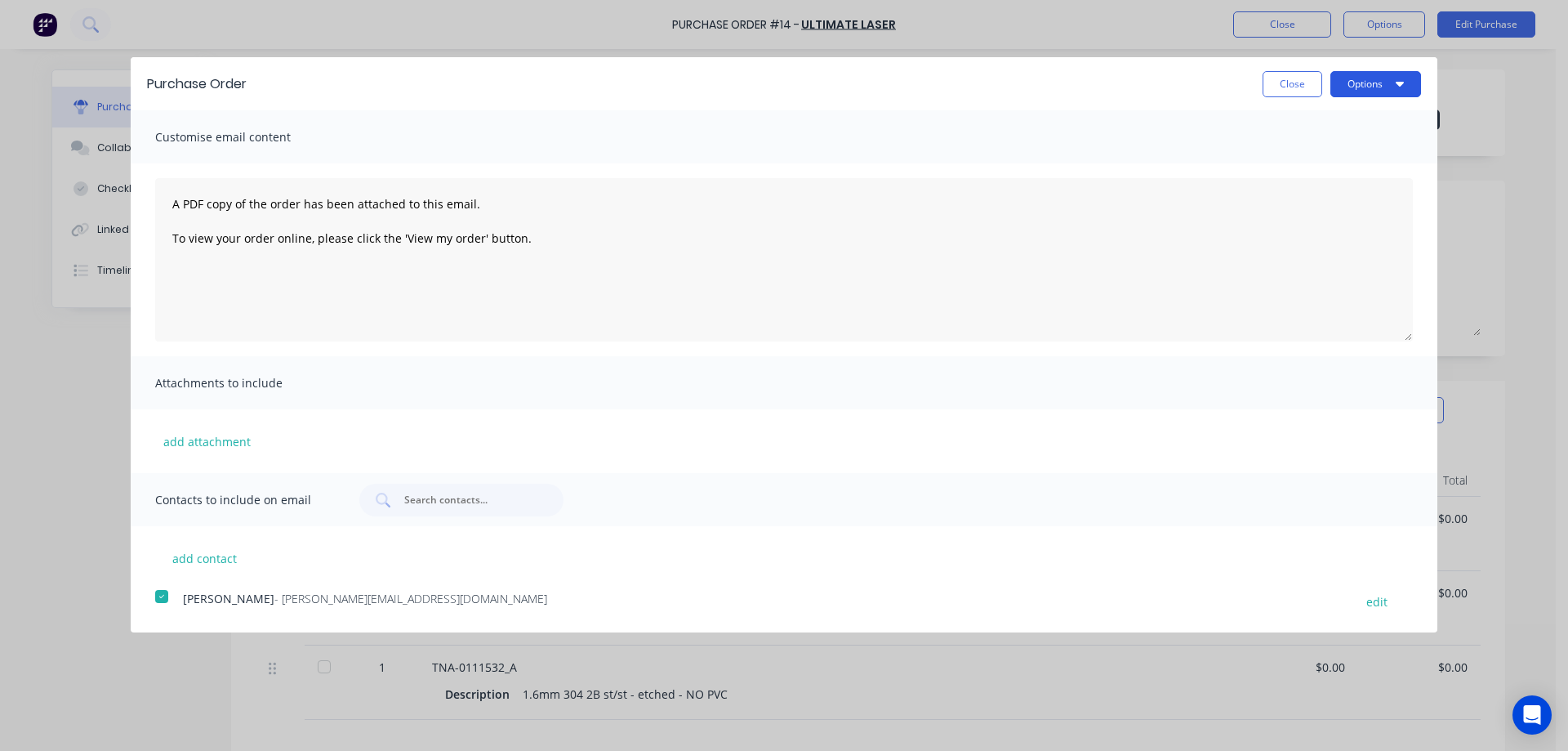
click at [1346, 84] on button "Options" at bounding box center [1375, 84] width 91 height 26
click at [1303, 162] on div "Email" at bounding box center [1343, 157] width 126 height 24
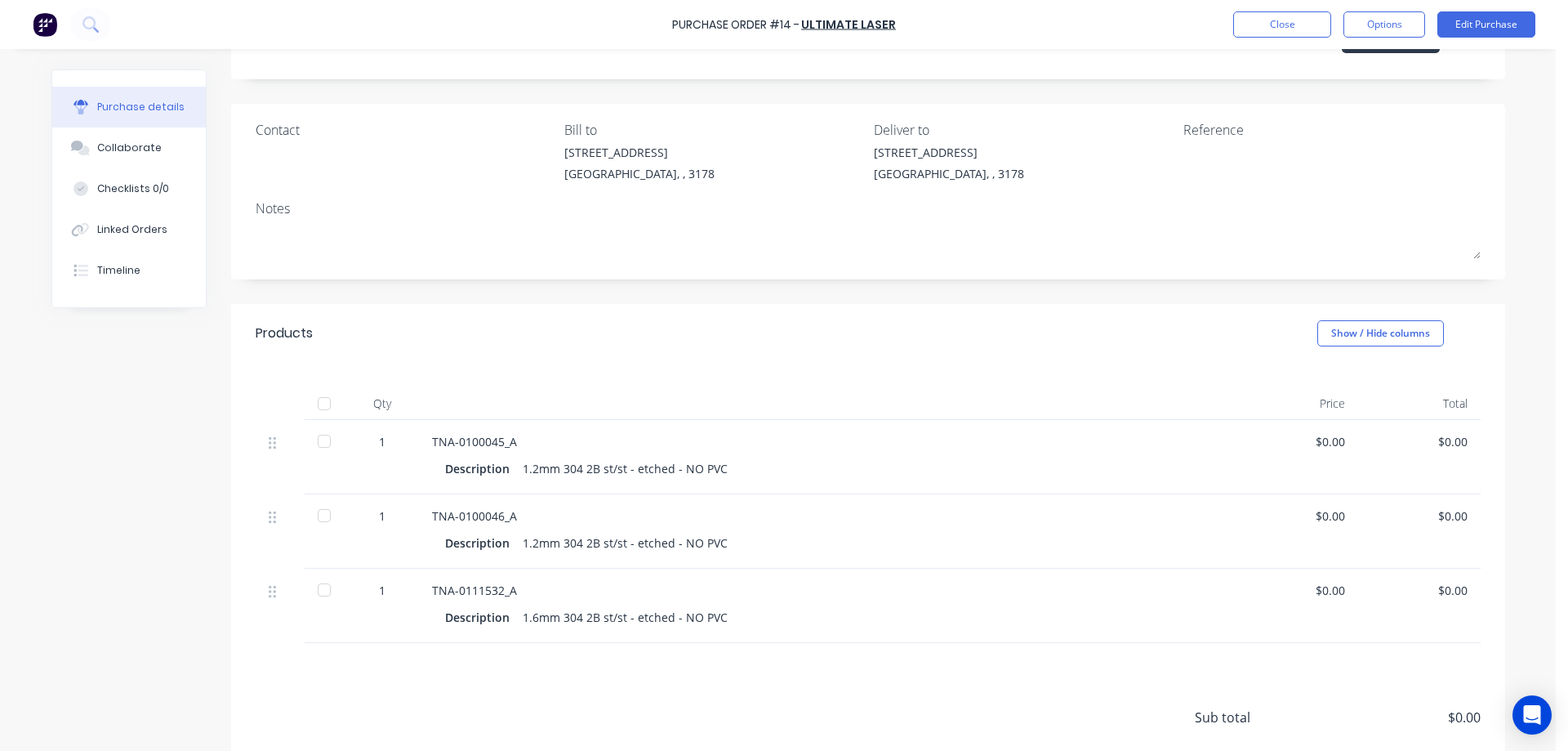
scroll to position [136, 0]
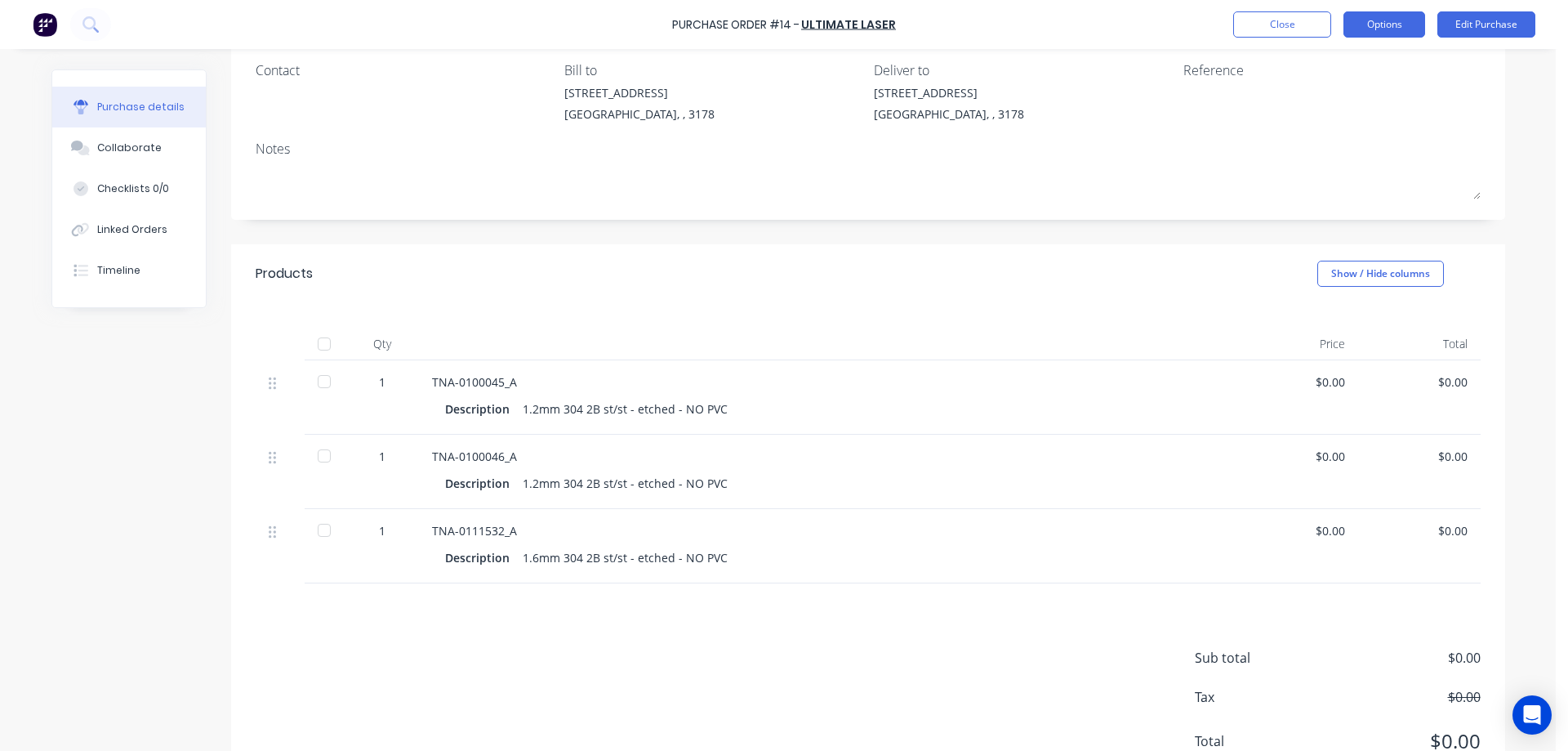
click at [1392, 26] on button "Options" at bounding box center [1383, 25] width 82 height 26
click at [1466, 24] on button "Edit Purchase" at bounding box center [1486, 25] width 98 height 26
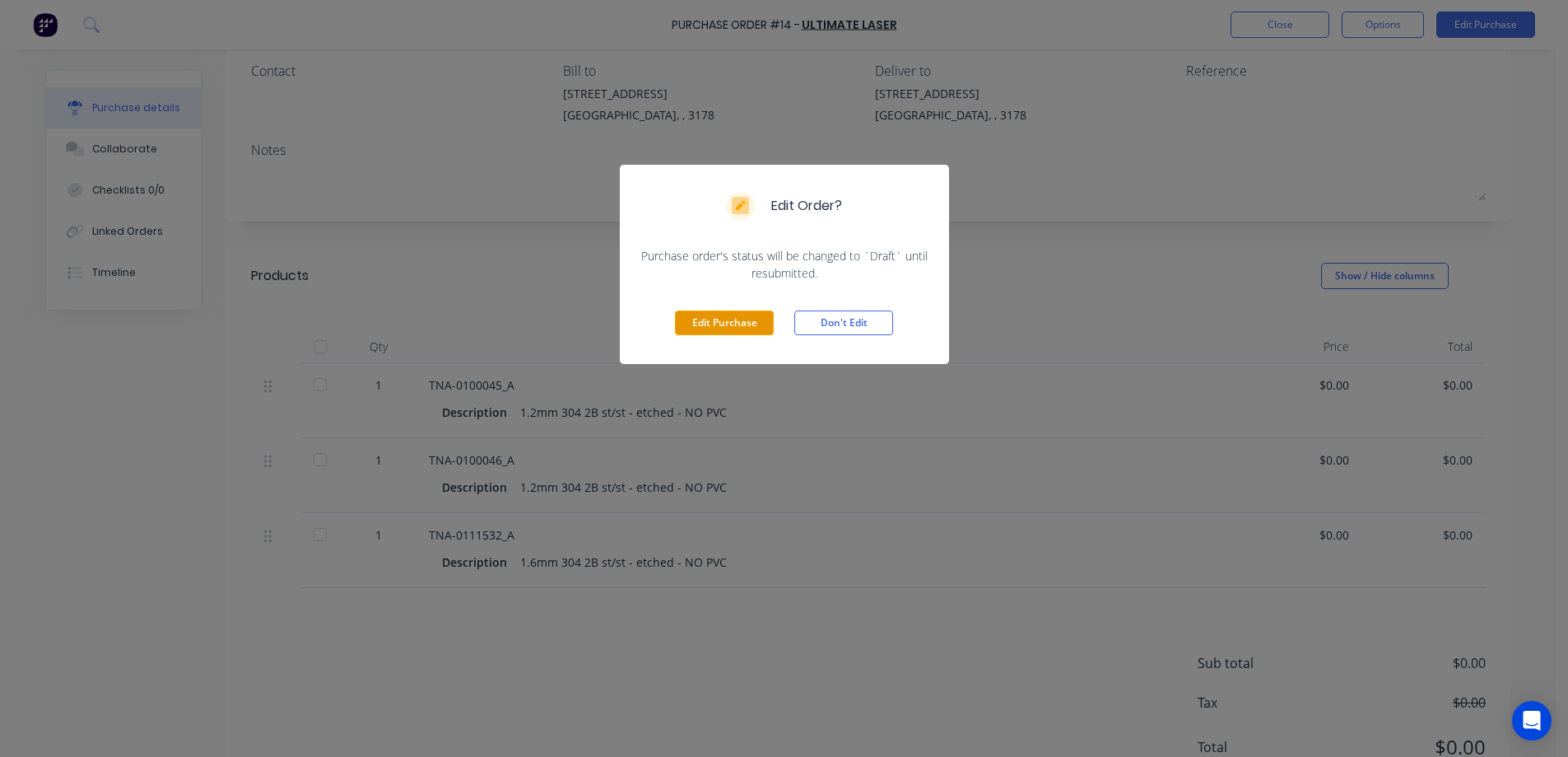
click at [726, 327] on button "Edit Purchase" at bounding box center [724, 323] width 99 height 25
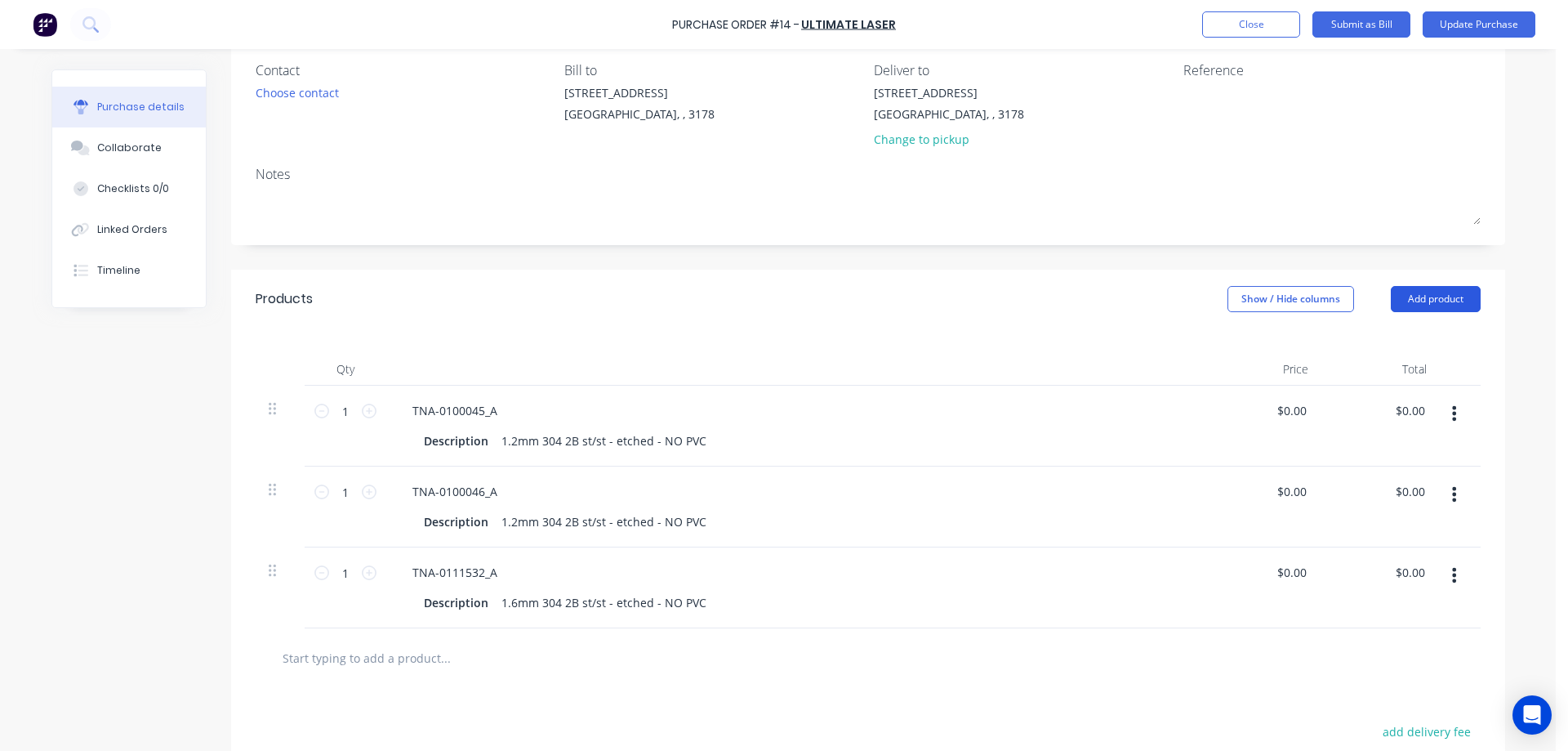
click at [1403, 298] on button "Add product" at bounding box center [1435, 299] width 90 height 26
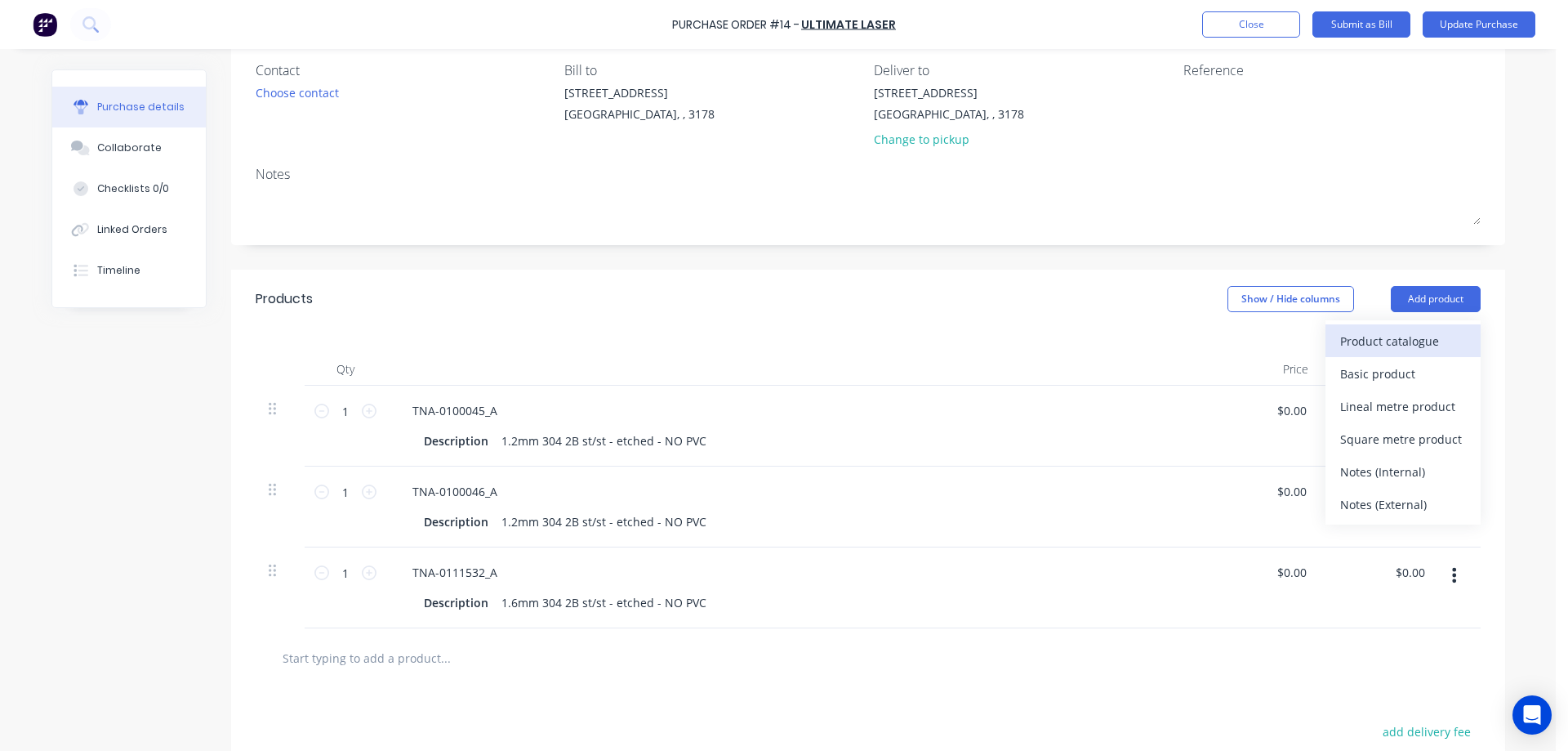
click at [1370, 338] on div "Product catalogue" at bounding box center [1402, 340] width 126 height 24
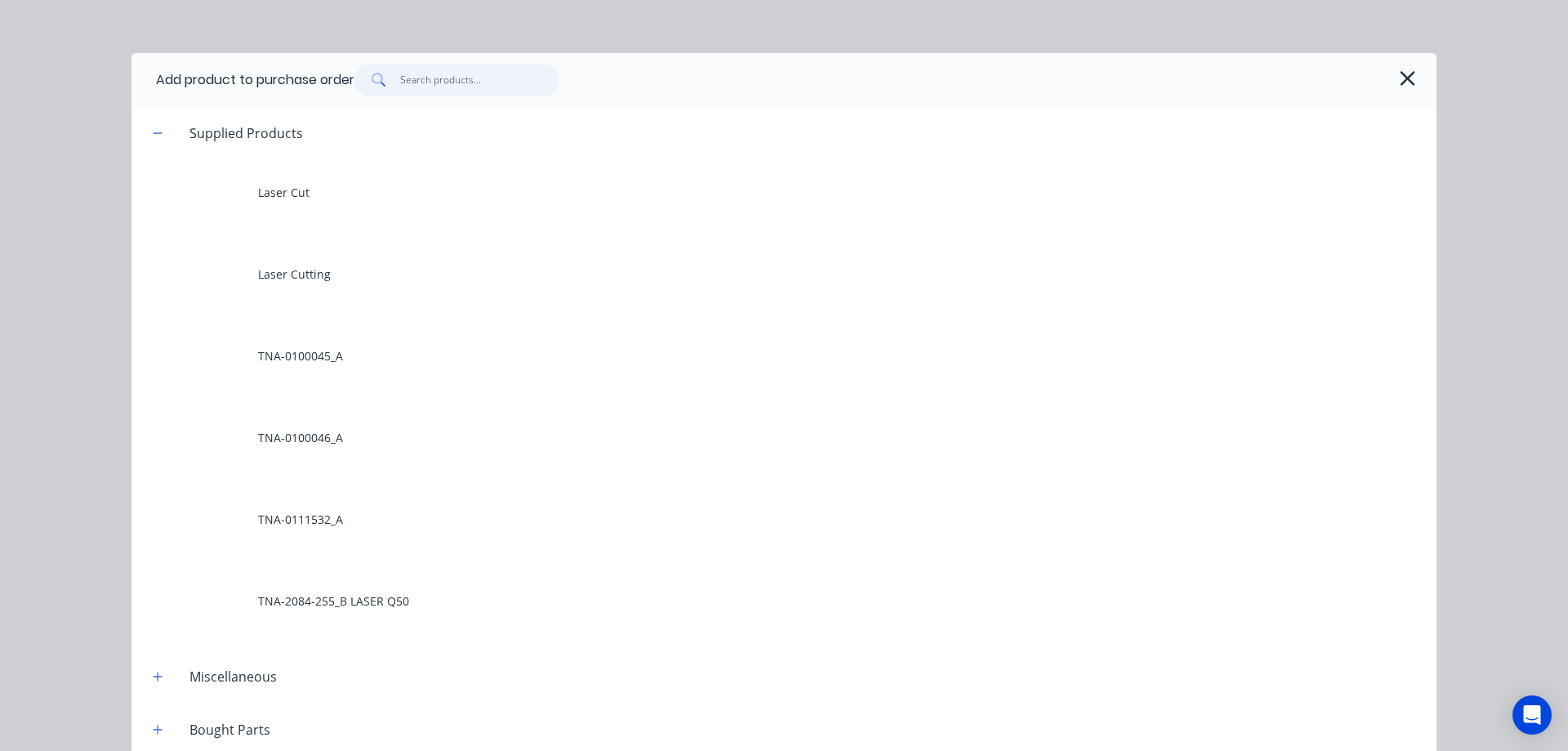
click at [448, 80] on input "text" at bounding box center [480, 80] width 159 height 33
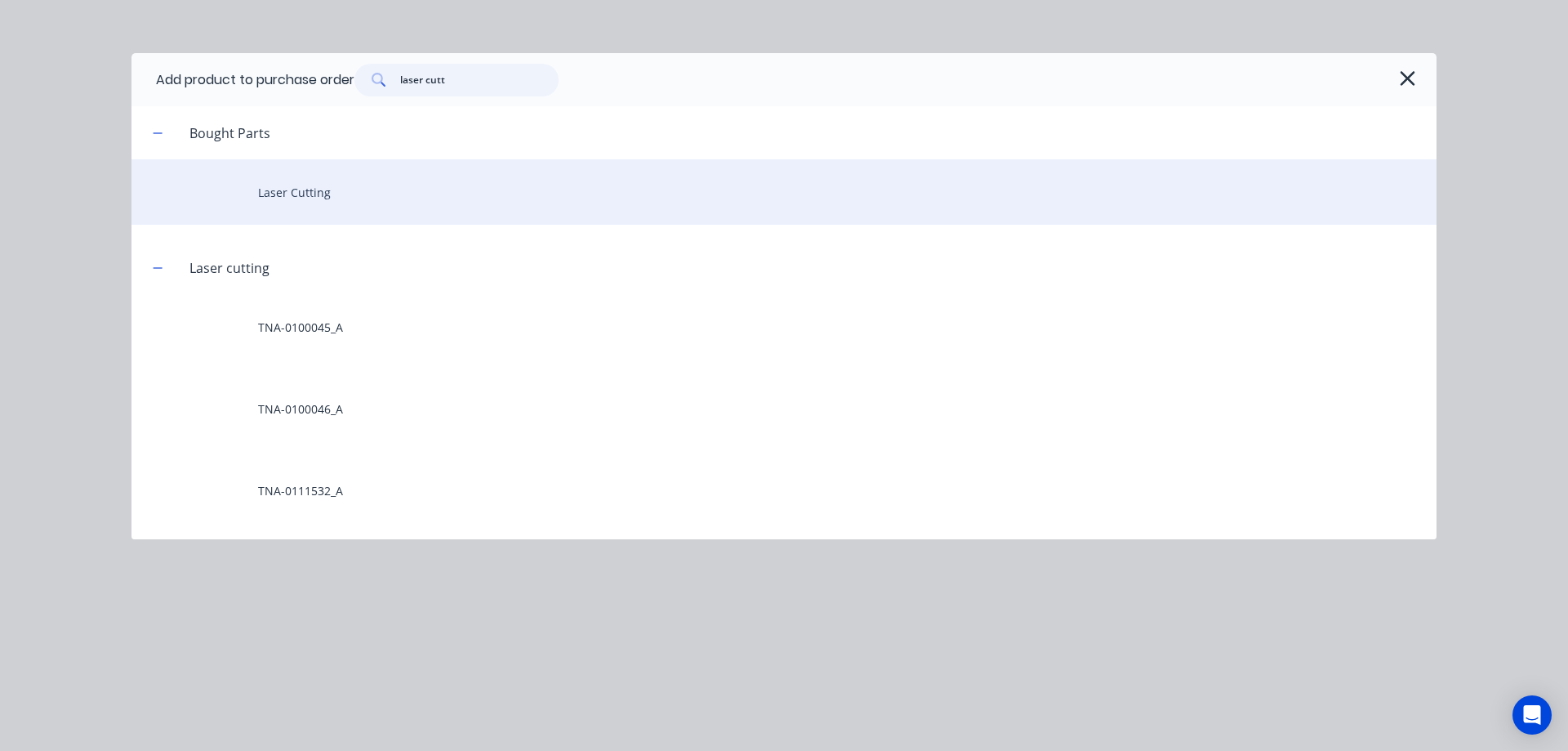
type input "laser cutt"
click at [311, 198] on div "Laser Cutting" at bounding box center [784, 191] width 1304 height 65
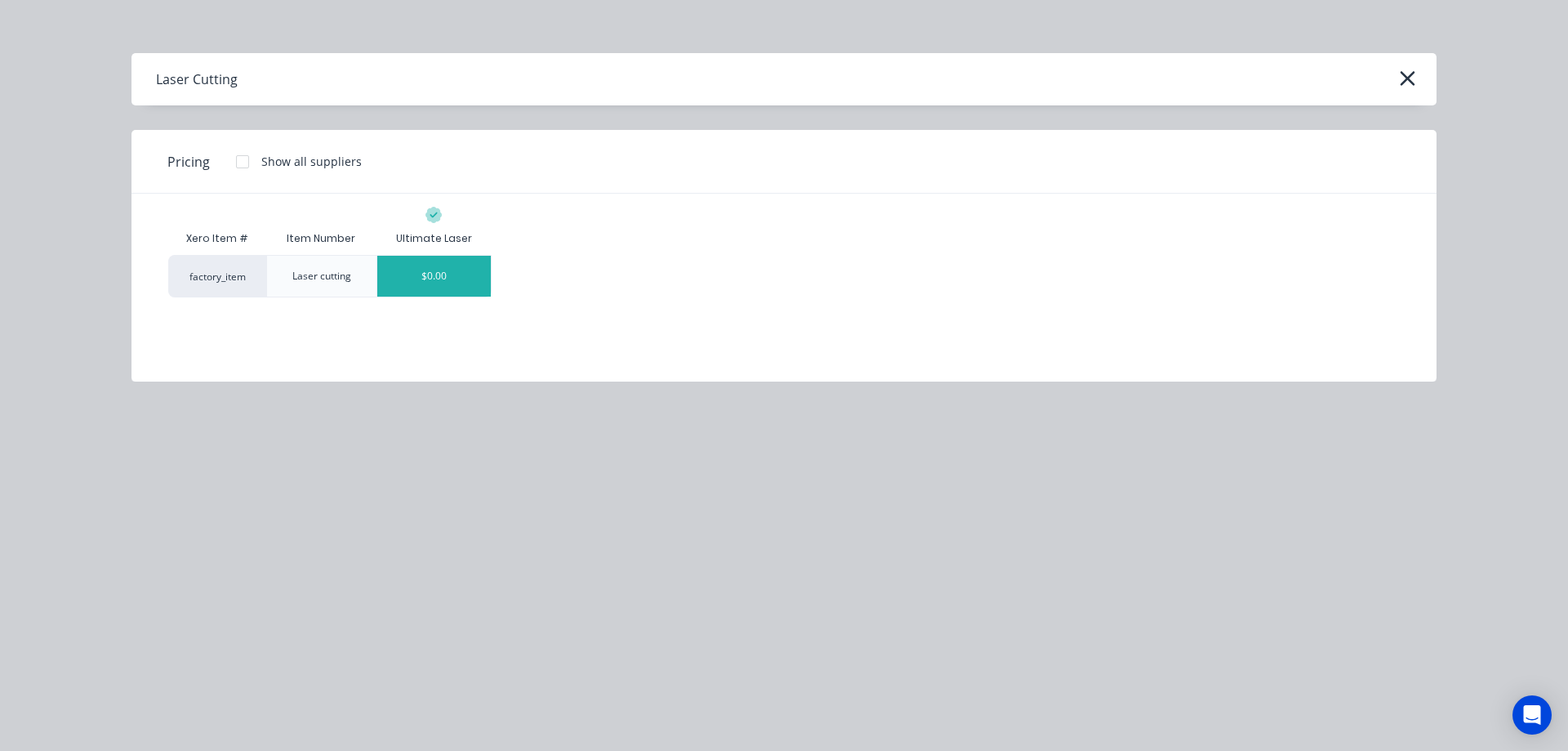
click at [447, 277] on div "$0.00" at bounding box center [434, 276] width 114 height 41
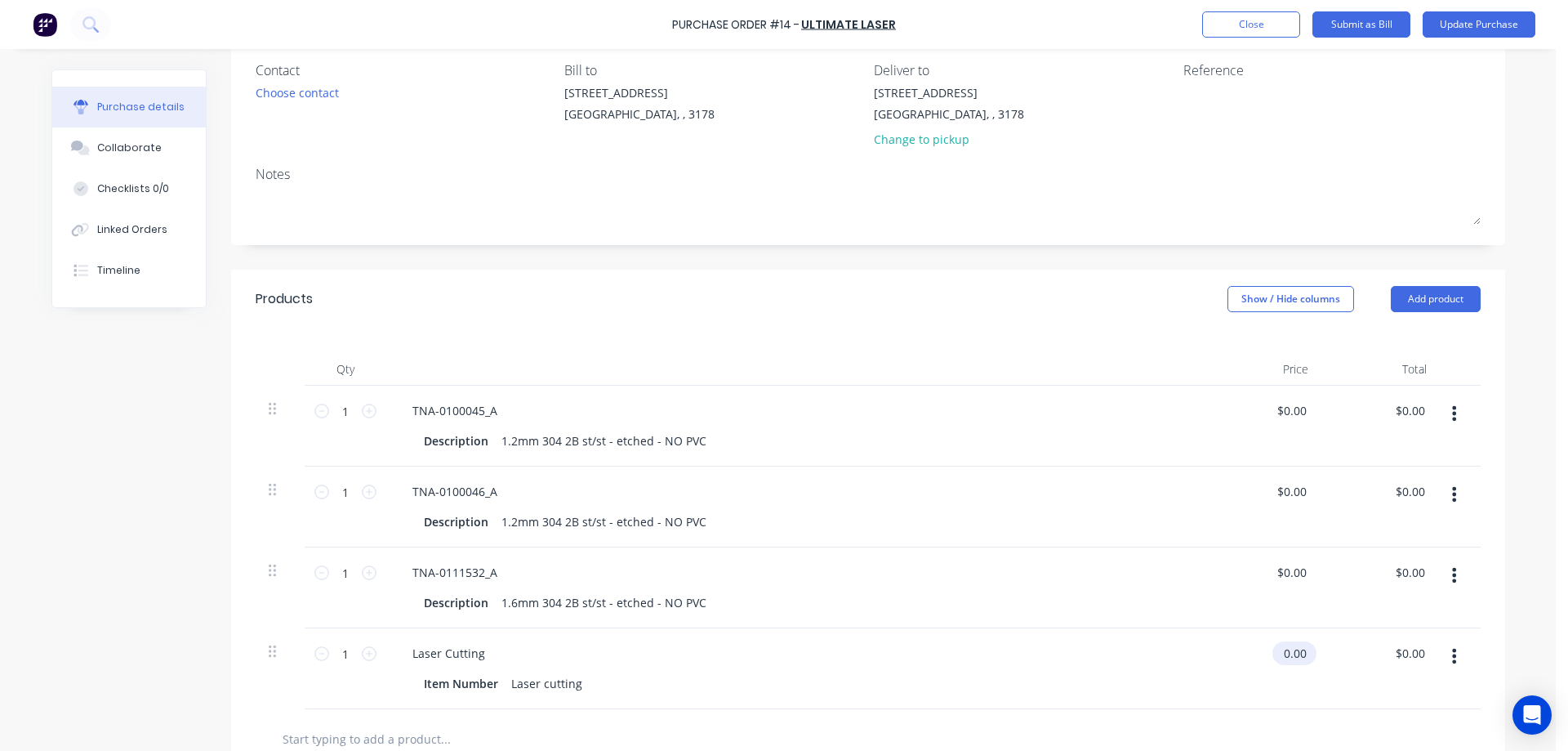
click at [1284, 660] on input "0.00" at bounding box center [1291, 653] width 38 height 24
drag, startPoint x: 1302, startPoint y: 656, endPoint x: 1266, endPoint y: 655, distance: 36.0
click at [1266, 655] on div "0.00 0.00" at bounding box center [1262, 669] width 119 height 81
type input "$60.00"
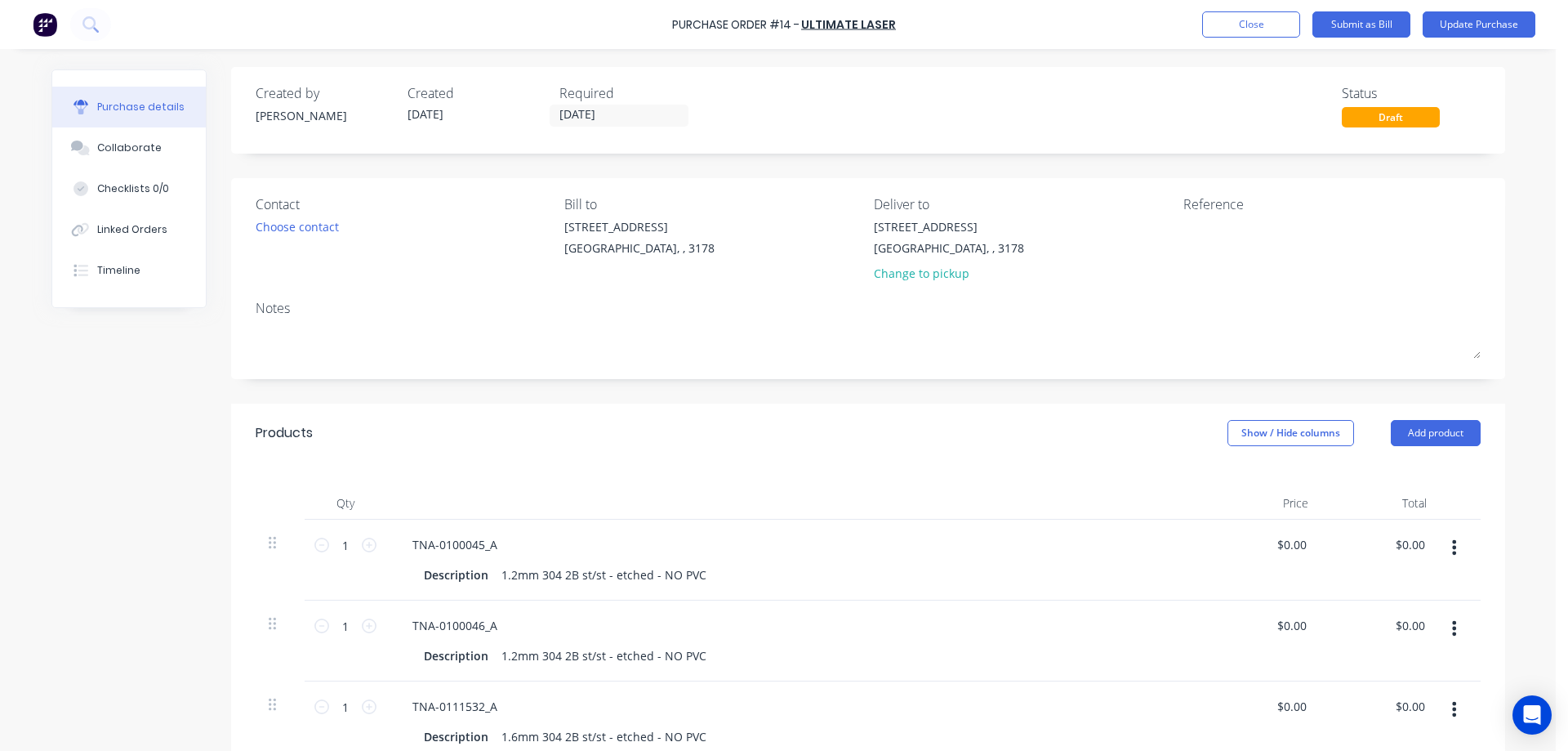
scroll to position [0, 0]
type input "$60.00"
click at [1445, 27] on button "Update Purchase" at bounding box center [1478, 25] width 113 height 26
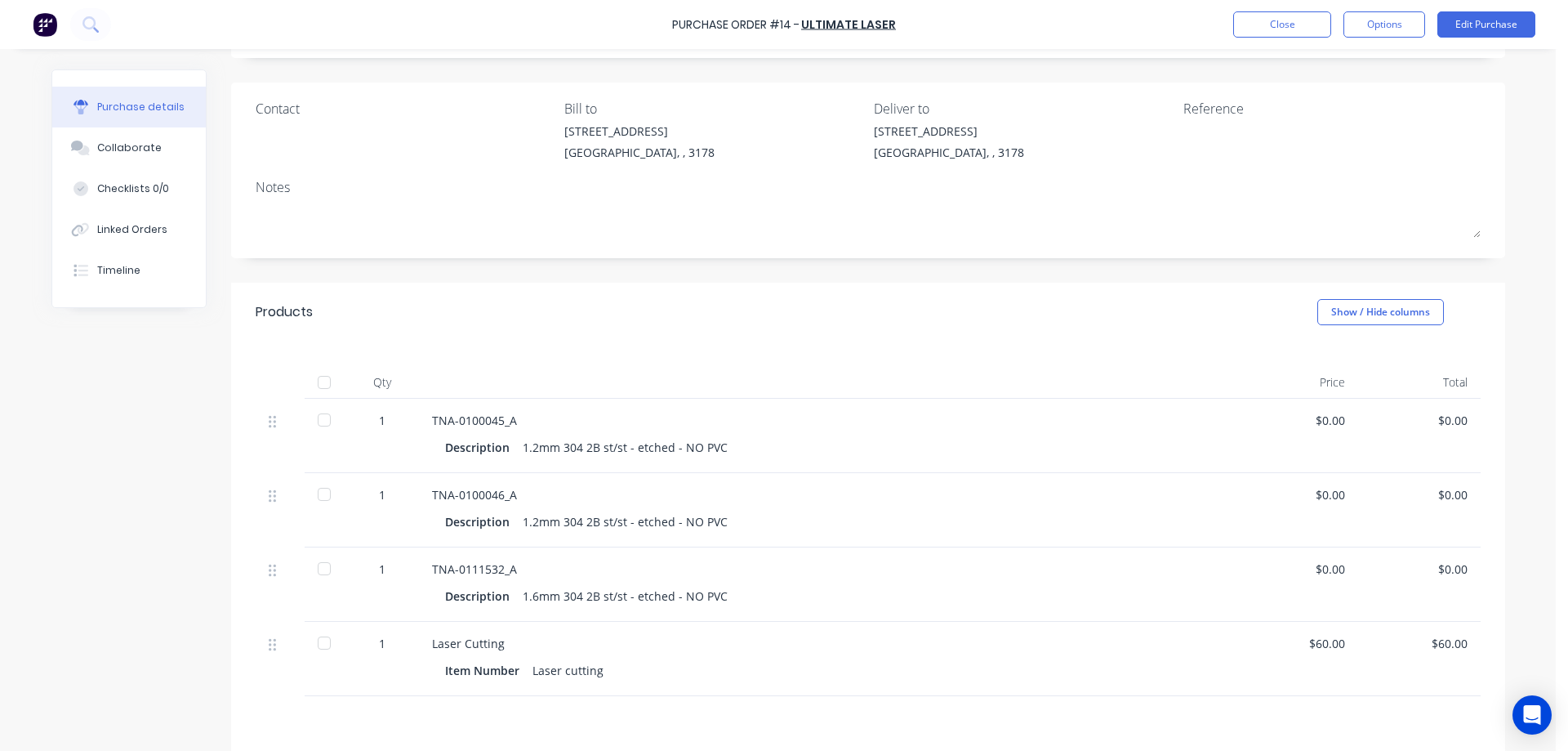
scroll to position [109, 0]
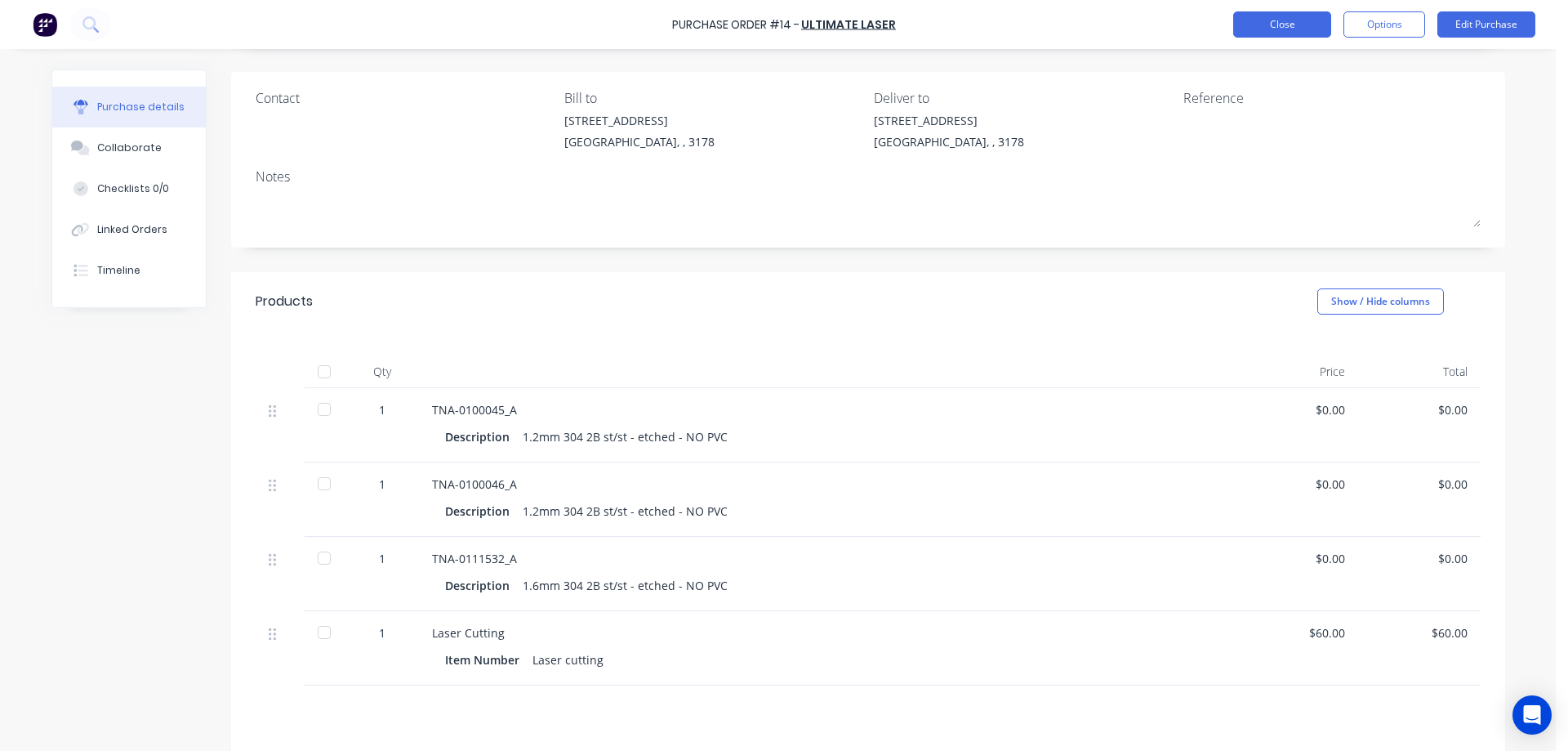
click at [1270, 18] on button "Close" at bounding box center [1281, 25] width 98 height 26
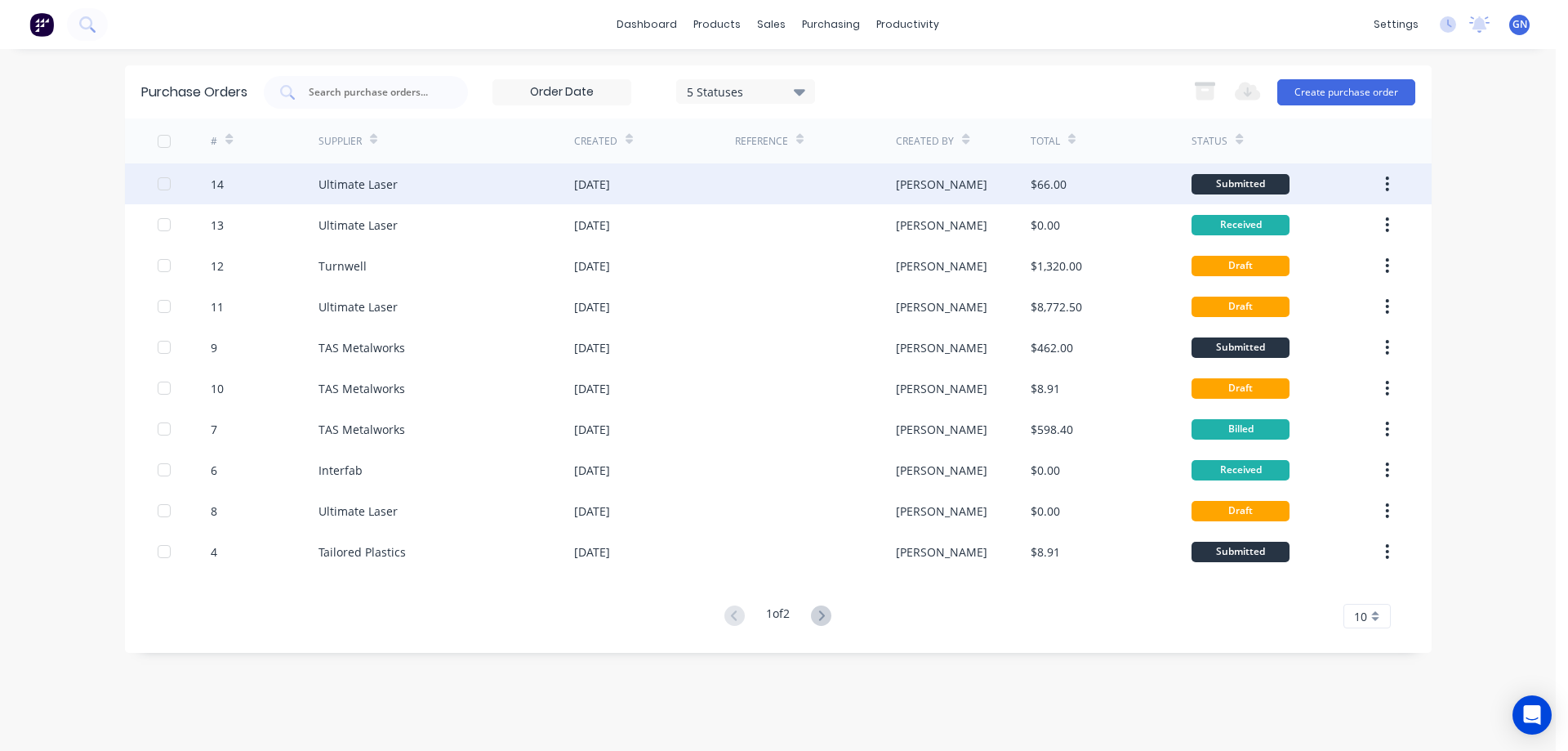
click at [1386, 185] on icon "button" at bounding box center [1387, 184] width 4 height 18
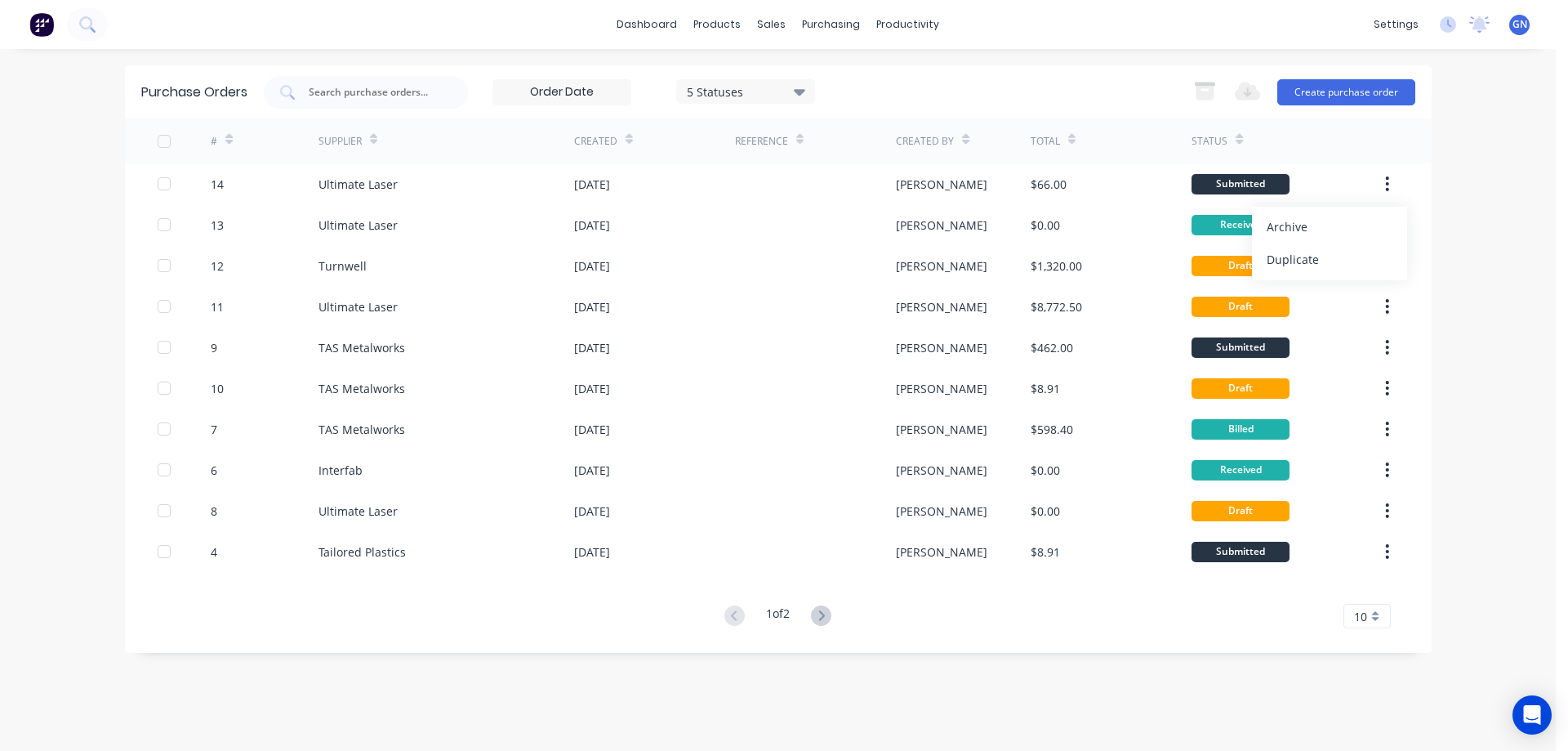
click at [720, 89] on div "5 Statuses" at bounding box center [745, 91] width 117 height 17
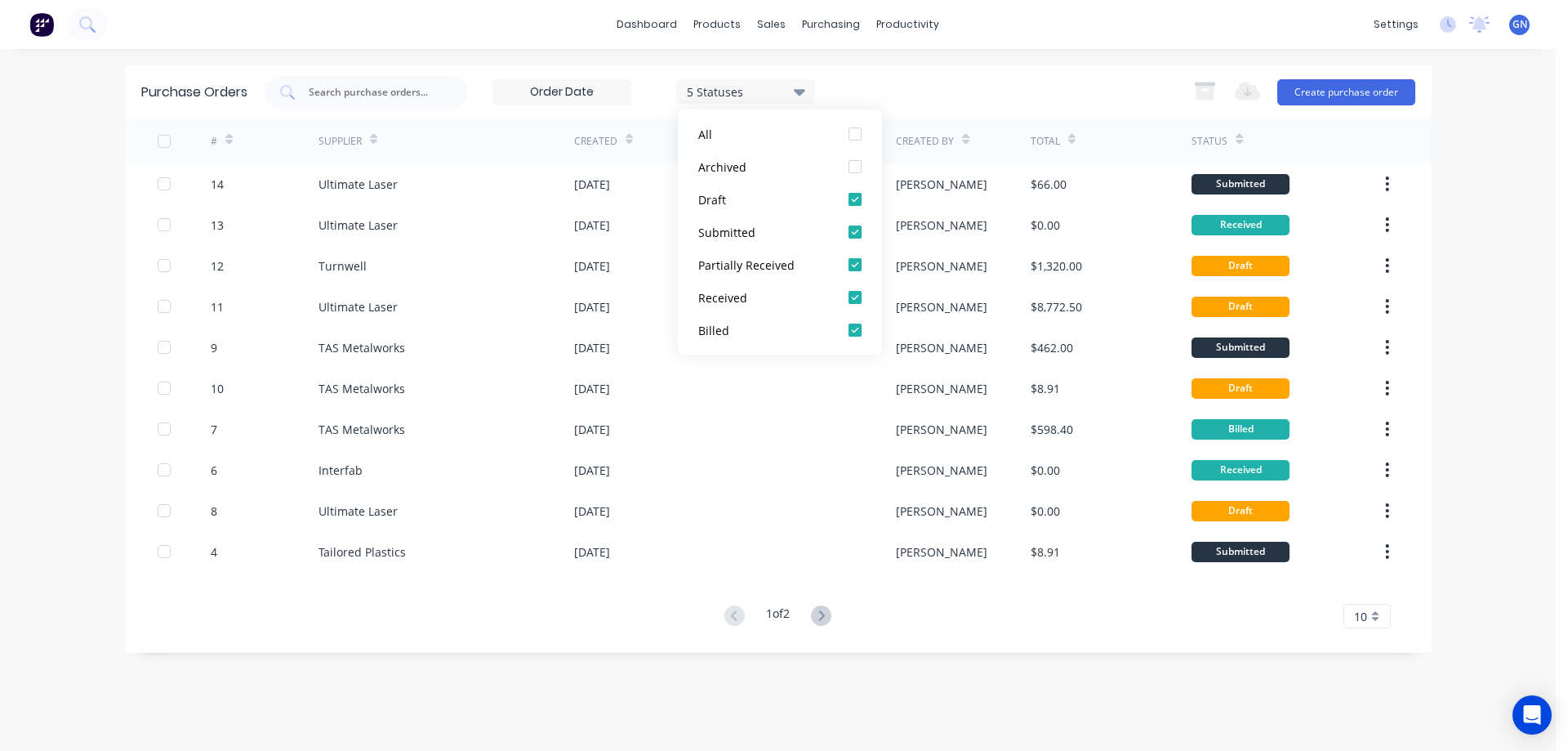
click at [720, 89] on div "5 Statuses" at bounding box center [745, 91] width 117 height 17
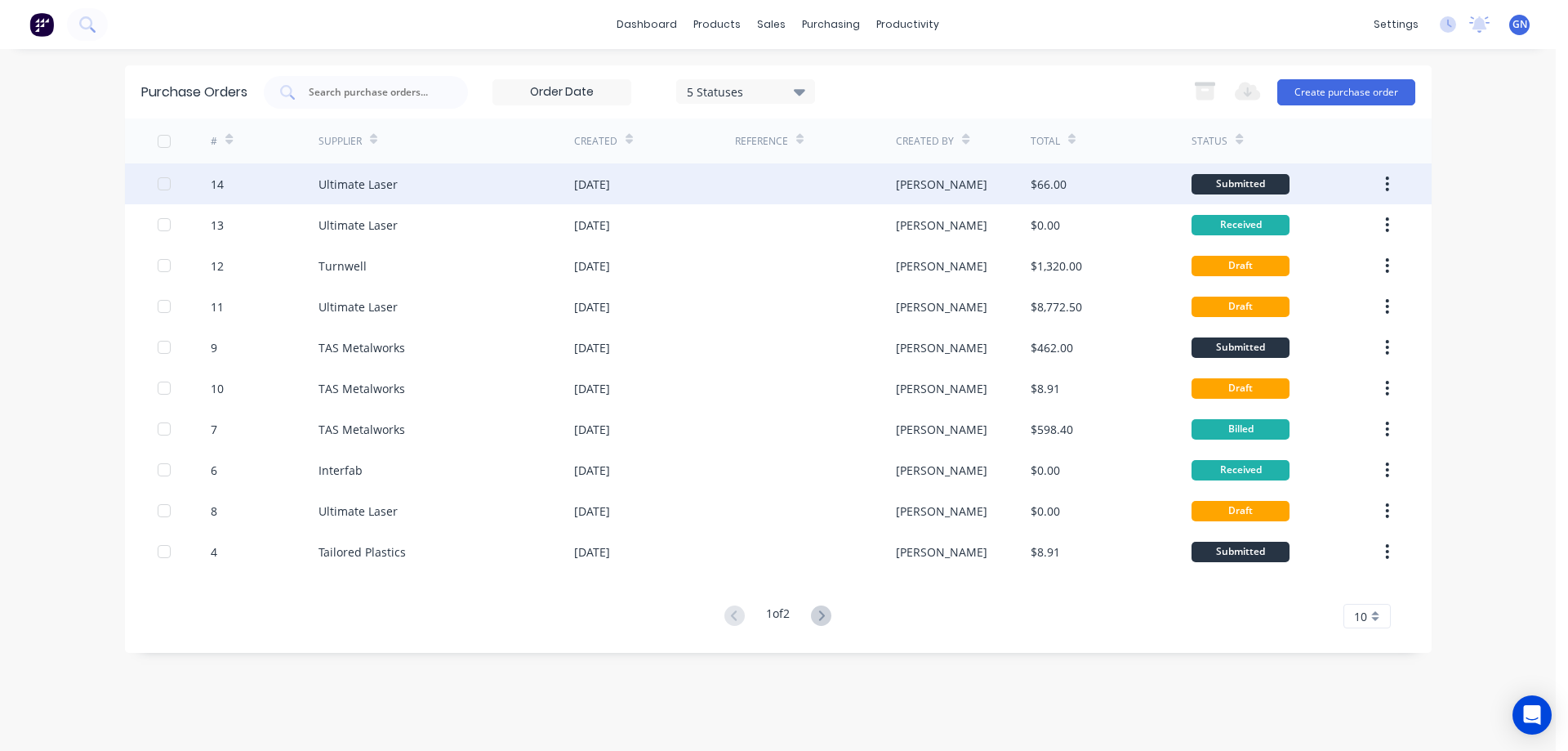
click at [668, 185] on div "[DATE]" at bounding box center [654, 184] width 161 height 41
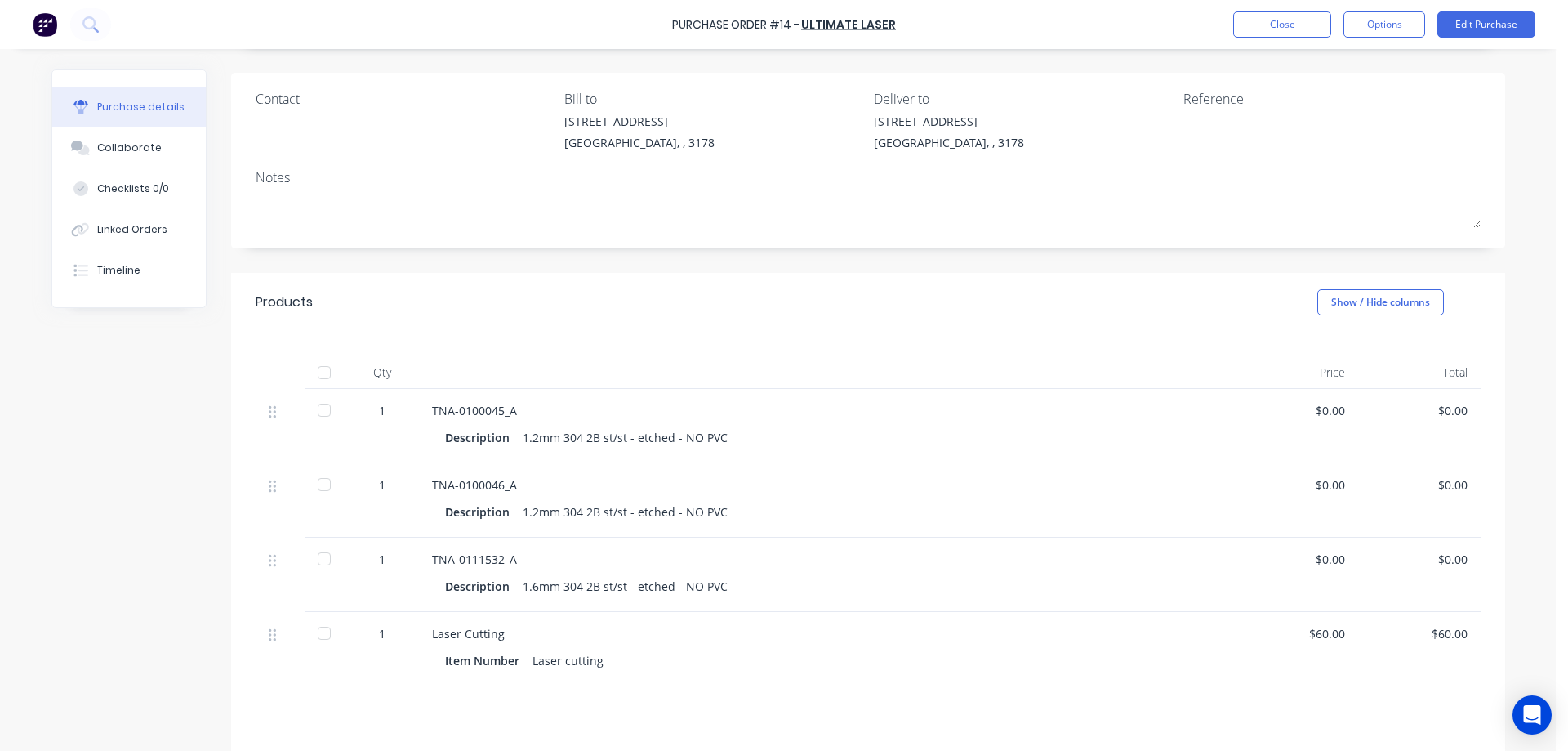
scroll to position [109, 0]
click at [319, 634] on div at bounding box center [325, 632] width 33 height 33
click at [312, 627] on div at bounding box center [325, 632] width 33 height 33
click at [1452, 26] on button "Edit Purchase" at bounding box center [1486, 25] width 98 height 26
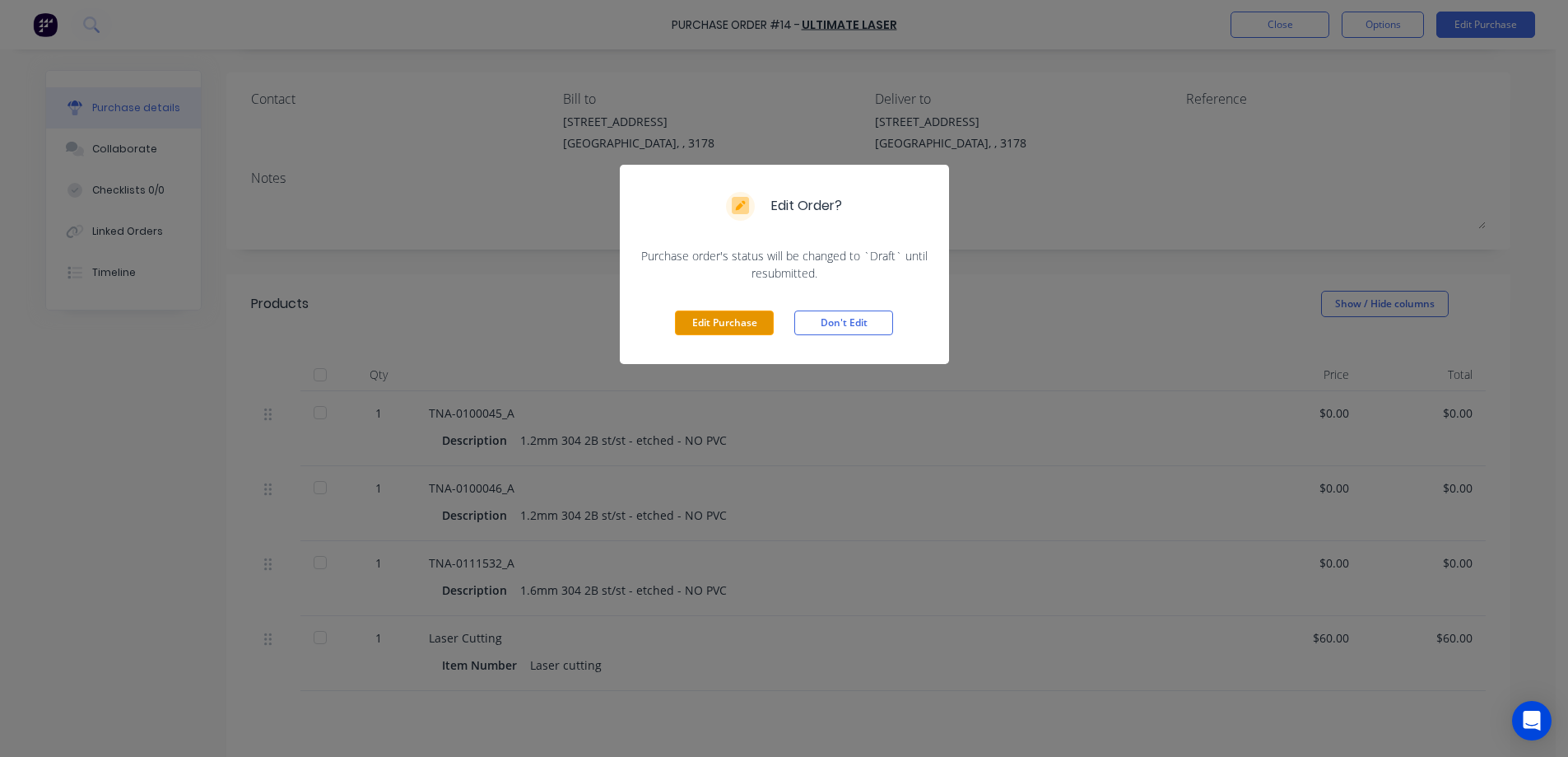
click at [706, 322] on button "Edit Purchase" at bounding box center [724, 323] width 99 height 25
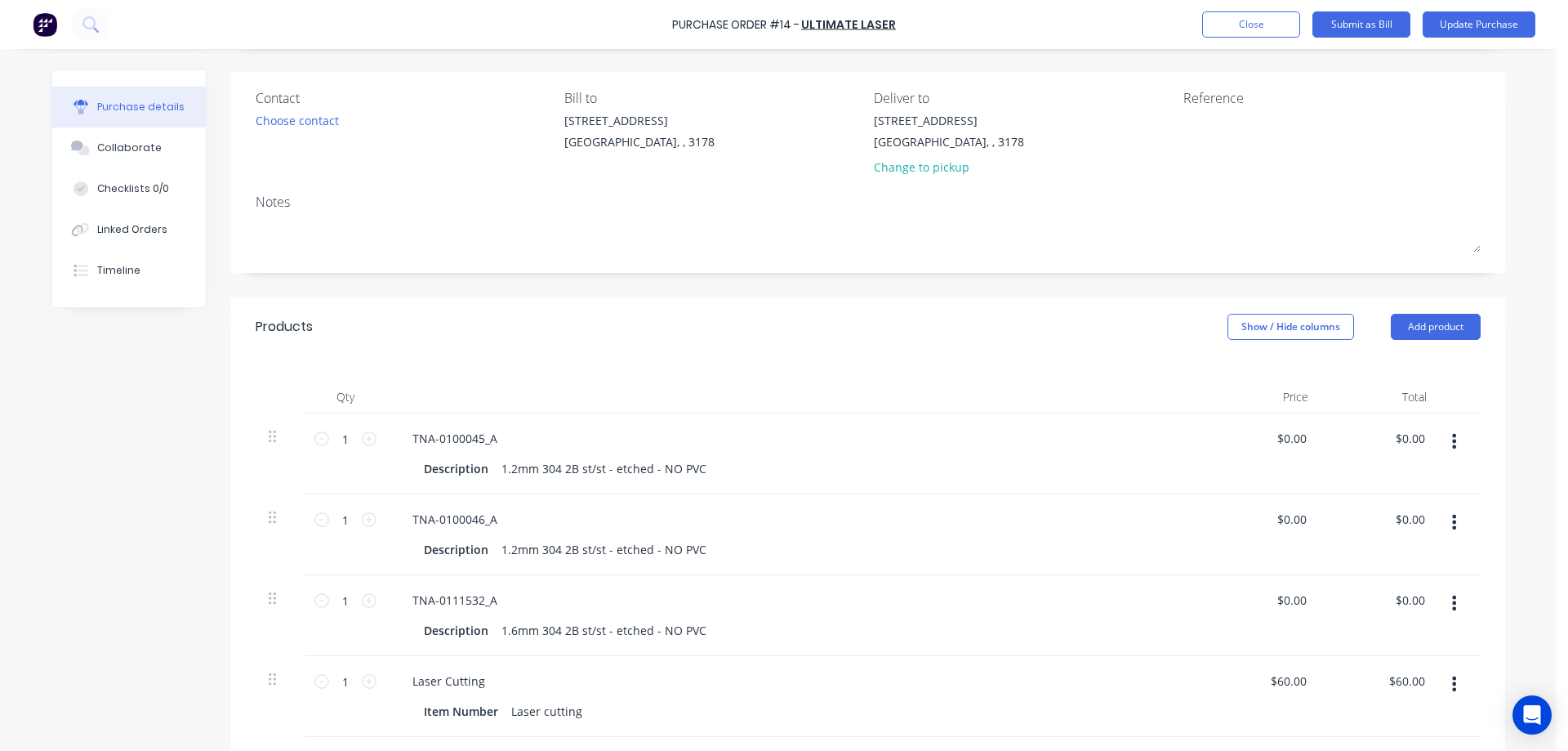
click at [1453, 683] on button "button" at bounding box center [1453, 684] width 39 height 30
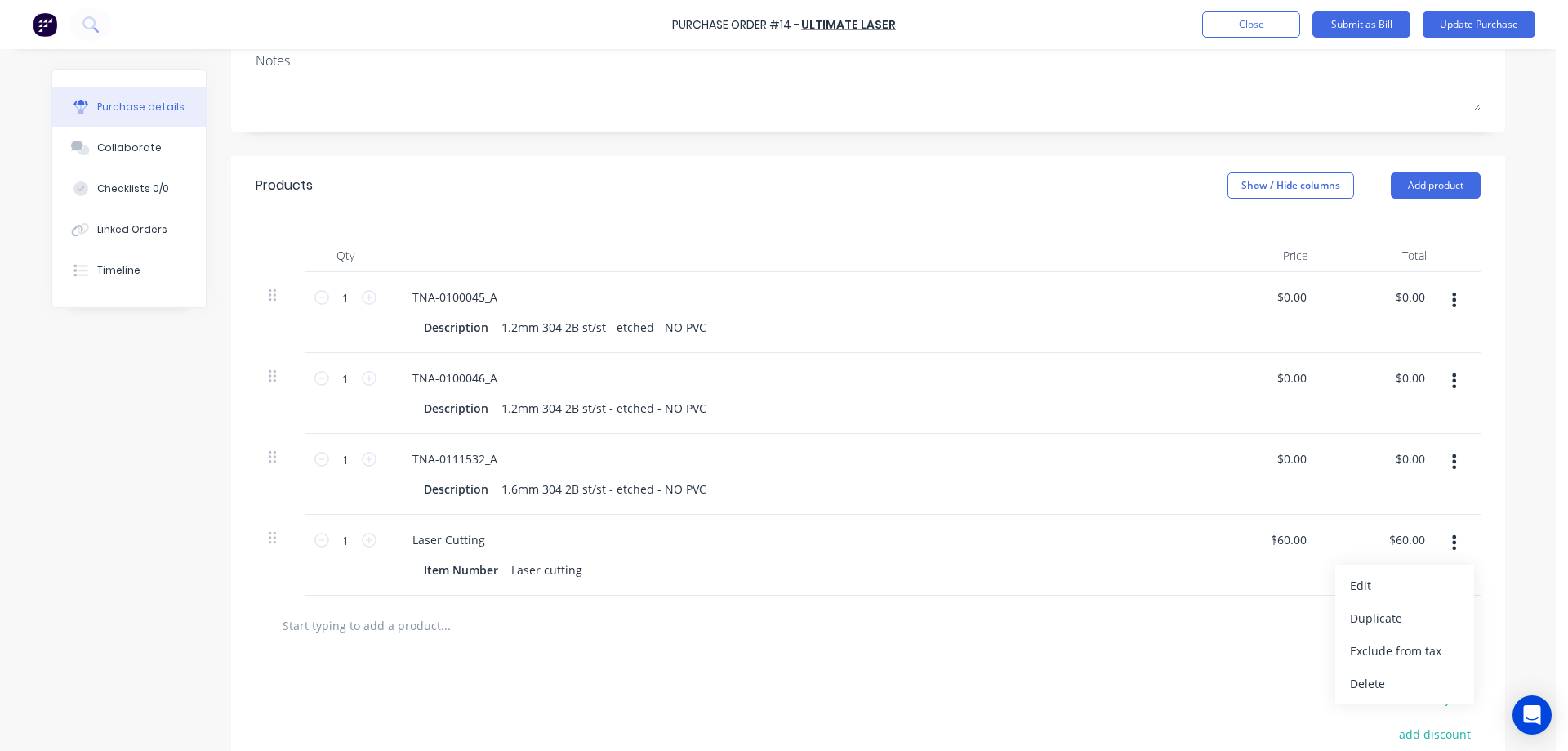
scroll to position [300, 0]
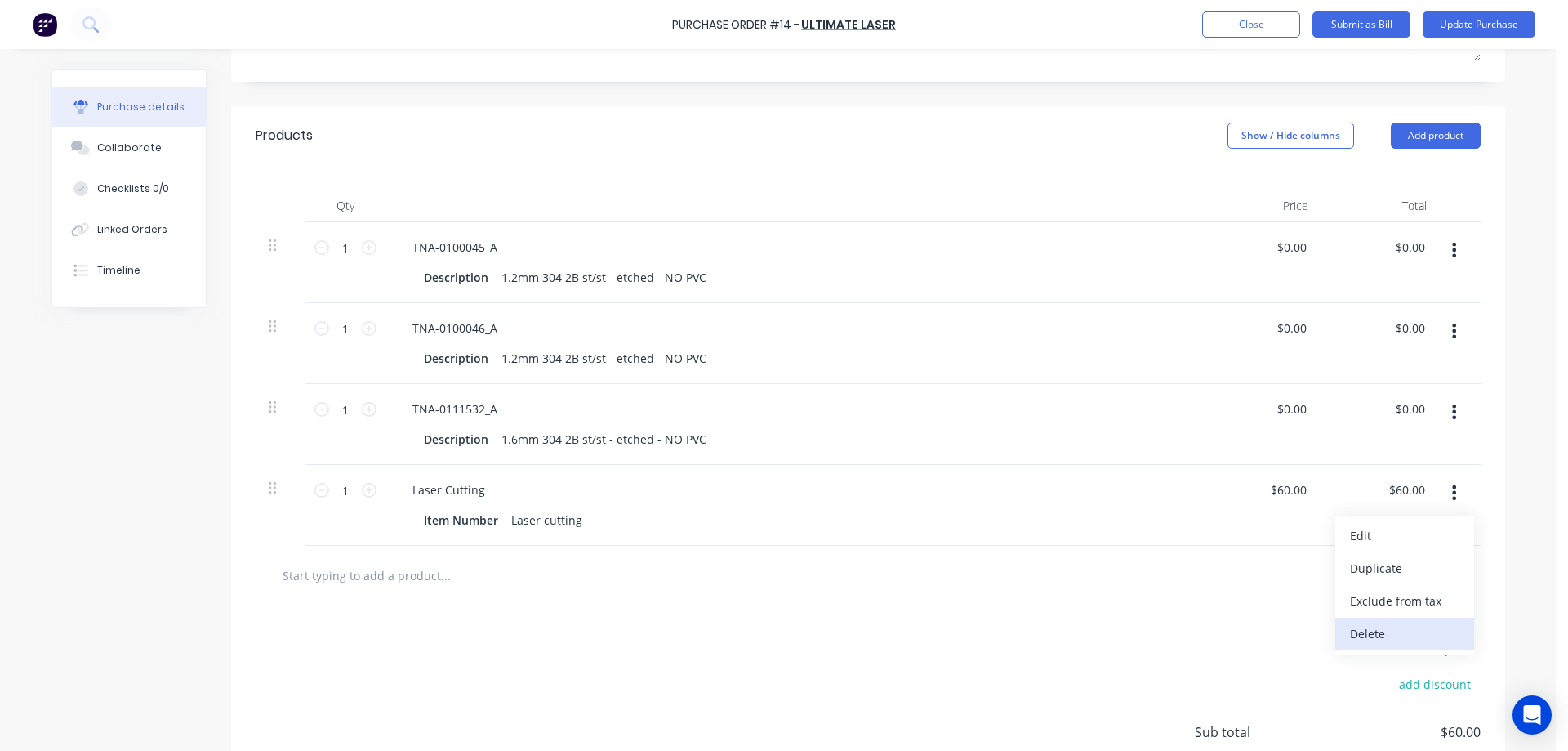
click at [1364, 629] on button "Delete" at bounding box center [1404, 634] width 138 height 33
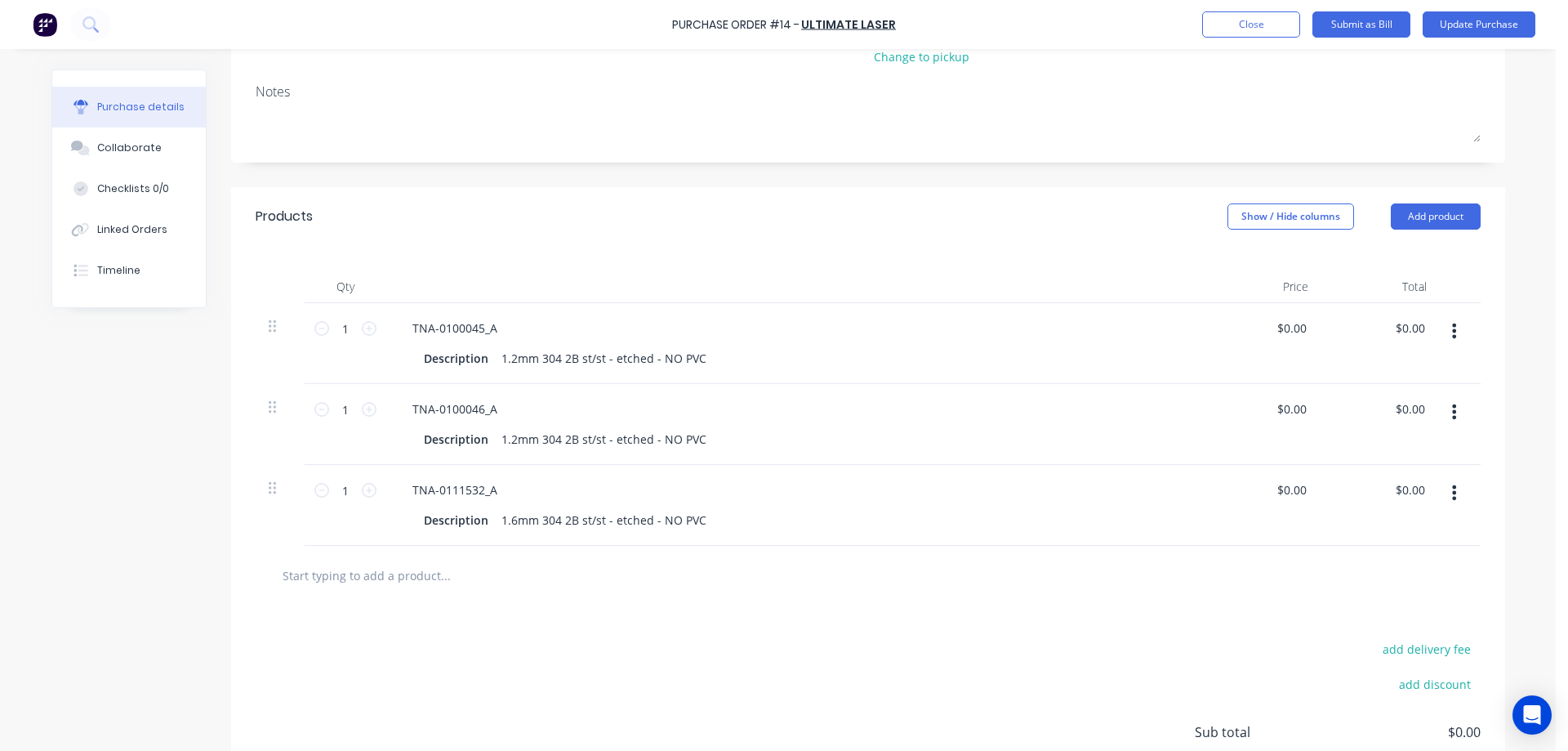
scroll to position [218, 0]
drag, startPoint x: 703, startPoint y: 358, endPoint x: 486, endPoint y: 361, distance: 217.0
click at [486, 361] on div "Description 1.2mm 304 2B st/st - etched - NO PVC" at bounding box center [791, 359] width 748 height 24
drag, startPoint x: 414, startPoint y: 361, endPoint x: 547, endPoint y: 362, distance: 133.0
click at [547, 362] on div "Description" at bounding box center [791, 359] width 748 height 24
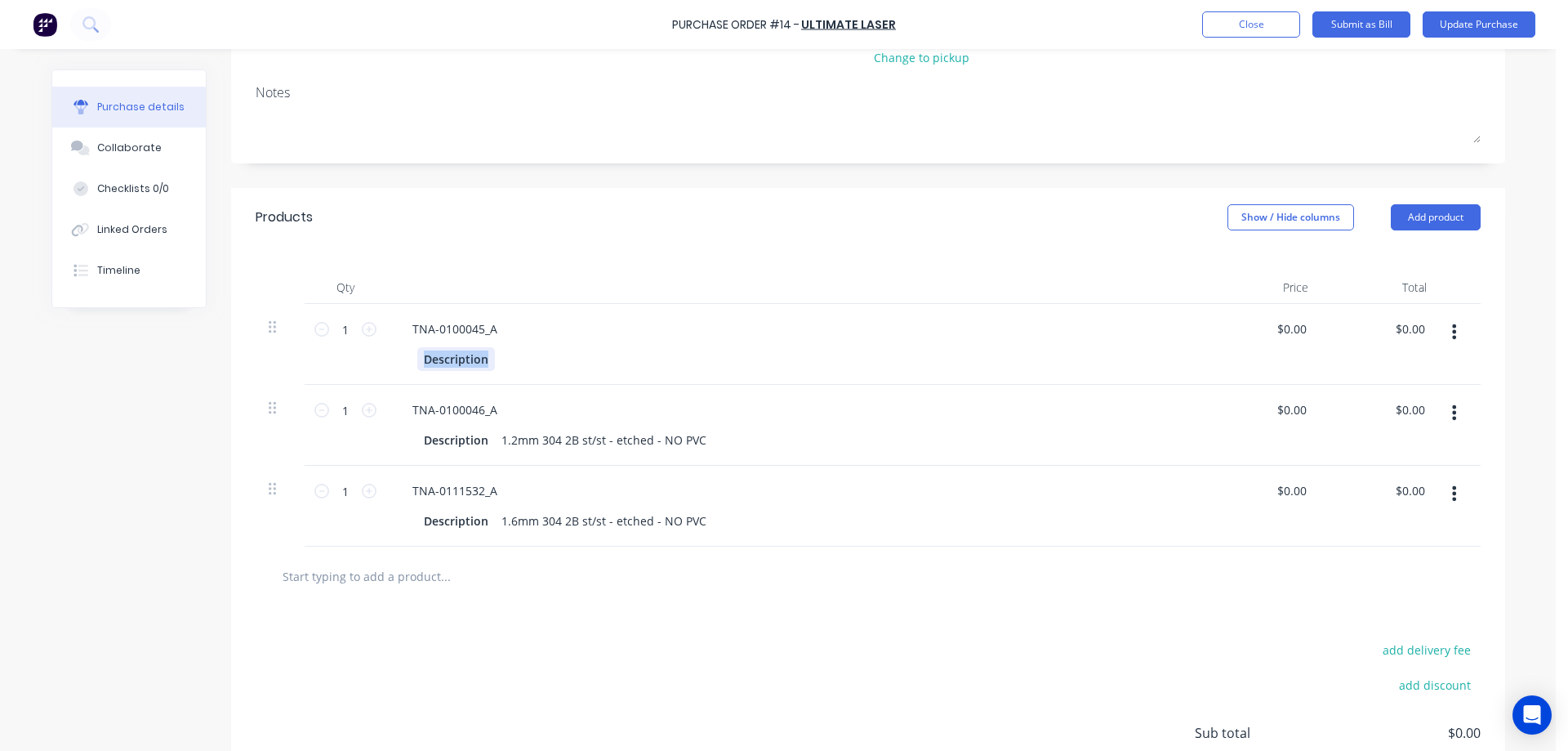
paste div
drag, startPoint x: 492, startPoint y: 444, endPoint x: 764, endPoint y: 439, distance: 272.0
click at [764, 439] on div "Description 1.2mm 304 2B st/st - etched - NO PVC" at bounding box center [791, 439] width 748 height 24
drag, startPoint x: 414, startPoint y: 441, endPoint x: 545, endPoint y: 441, distance: 131.0
click at [545, 441] on div "Description" at bounding box center [791, 439] width 748 height 24
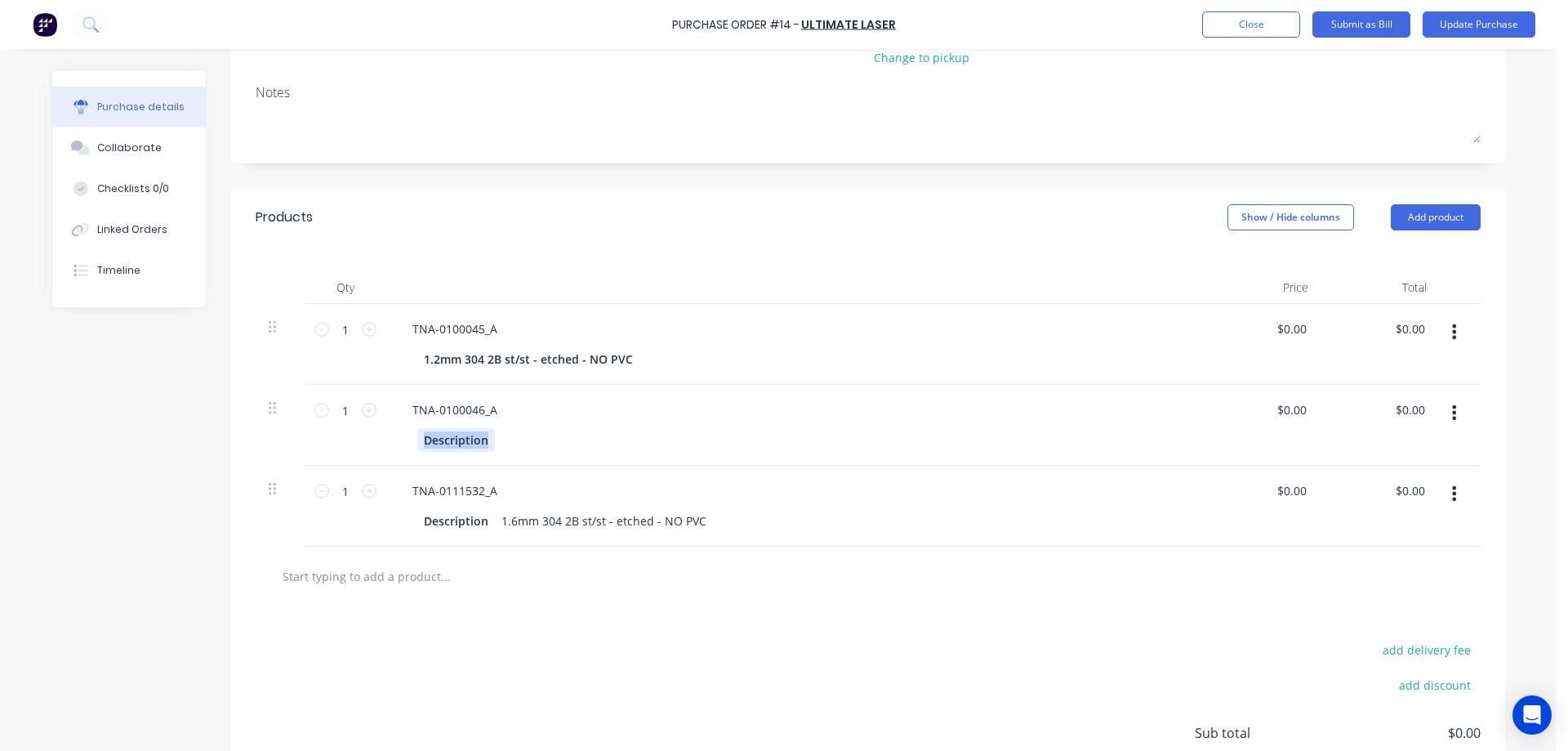
copy div "Description"
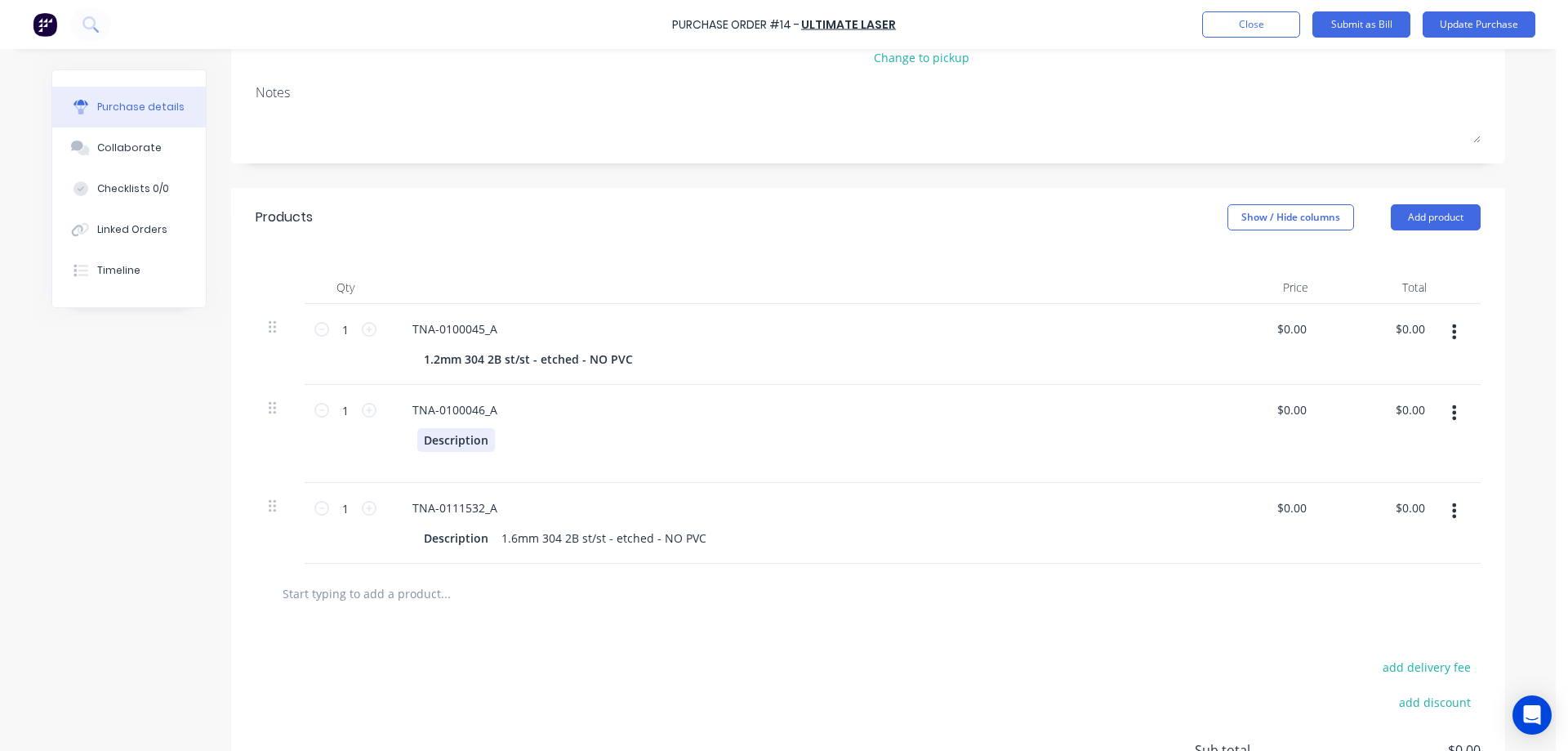
click at [452, 439] on div "Description" at bounding box center [456, 439] width 77 height 24
drag, startPoint x: 419, startPoint y: 439, endPoint x: 513, endPoint y: 433, distance: 94.2
click at [513, 433] on div "Description" at bounding box center [791, 448] width 748 height 41
paste div
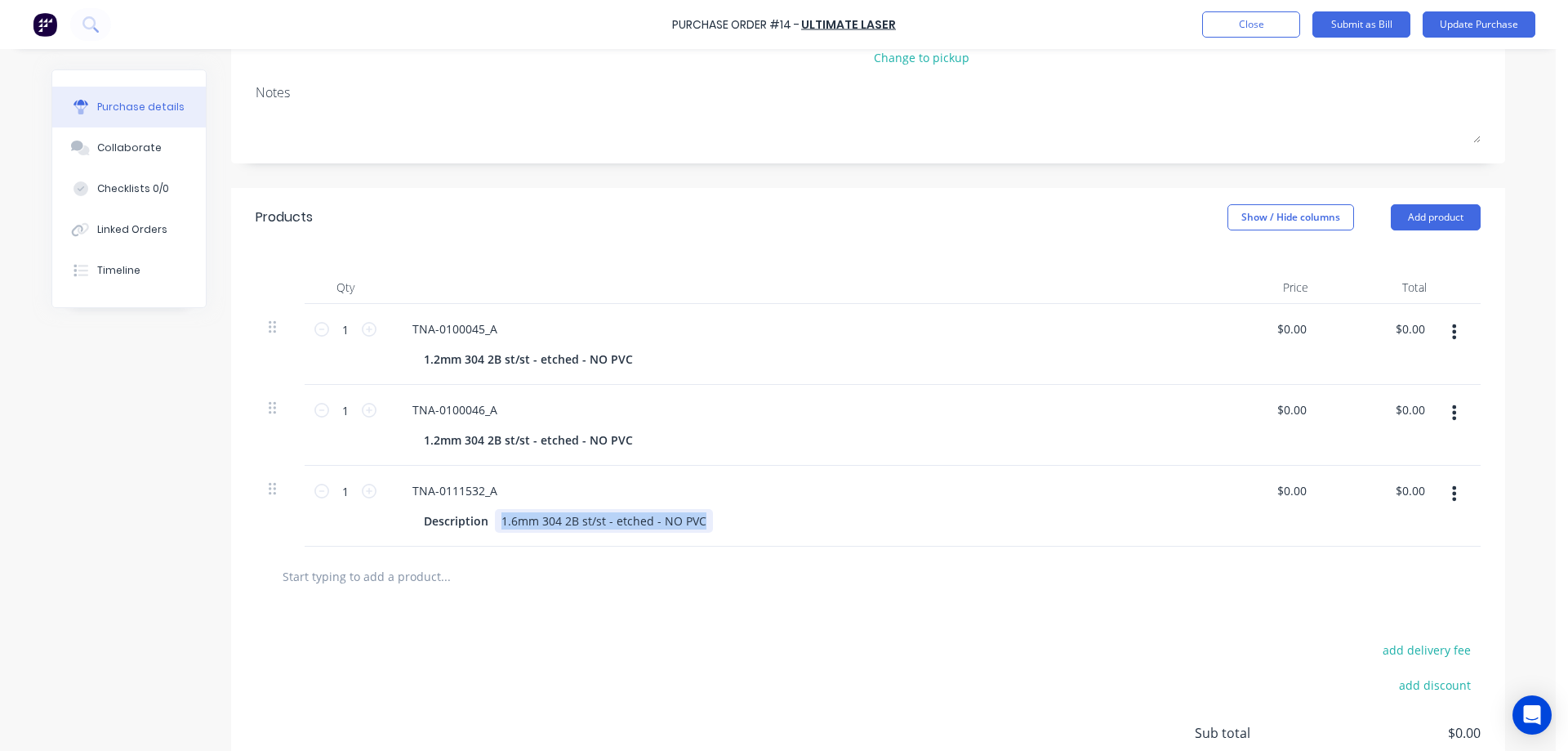
drag, startPoint x: 494, startPoint y: 522, endPoint x: 748, endPoint y: 513, distance: 254.2
click at [747, 513] on div "Description 1.6mm 304 2B st/st - etched - NO PVC" at bounding box center [791, 520] width 748 height 24
drag, startPoint x: 416, startPoint y: 521, endPoint x: 565, endPoint y: 509, distance: 149.5
click at [558, 509] on div "Description" at bounding box center [791, 520] width 748 height 24
paste div
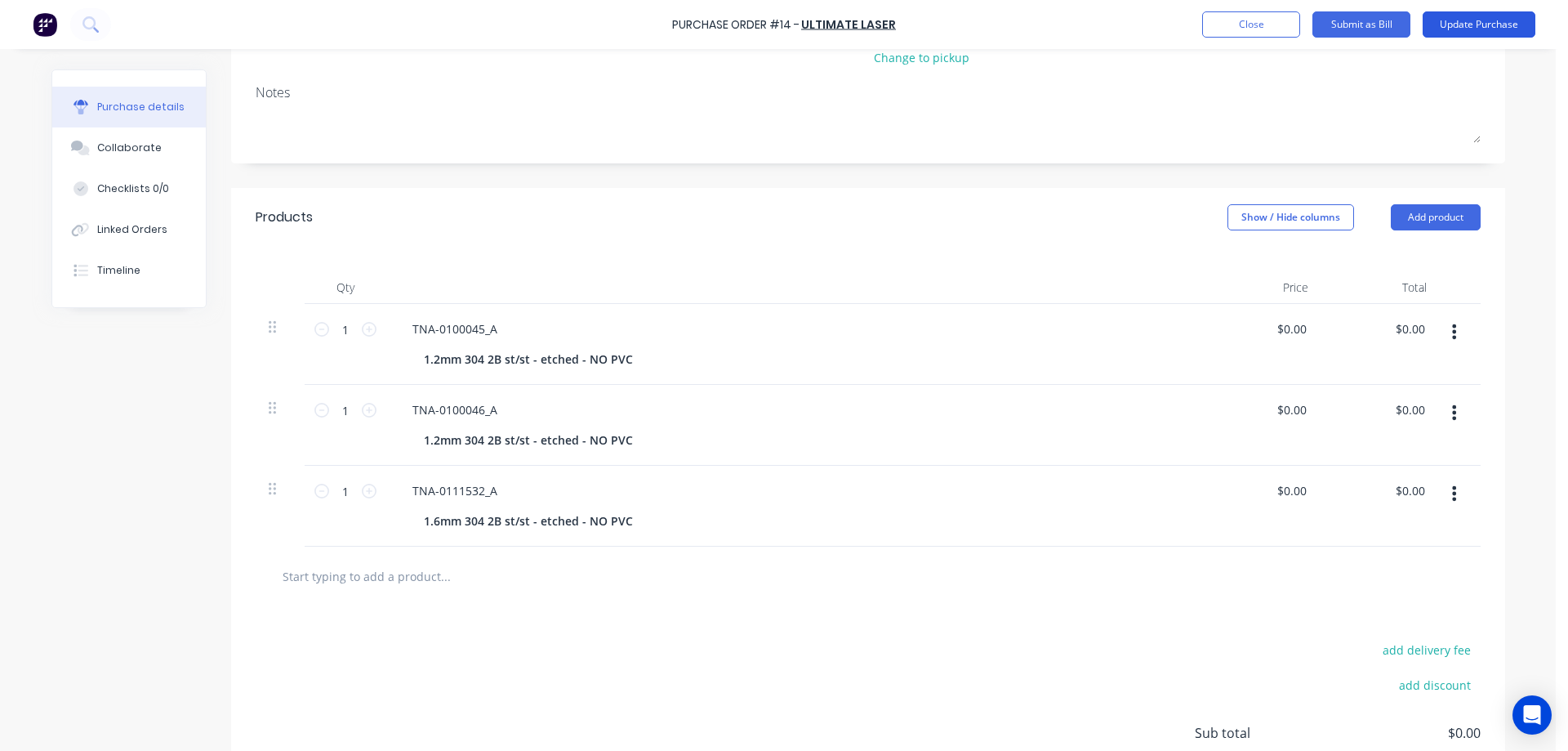
click at [1449, 27] on button "Update Purchase" at bounding box center [1478, 25] width 113 height 26
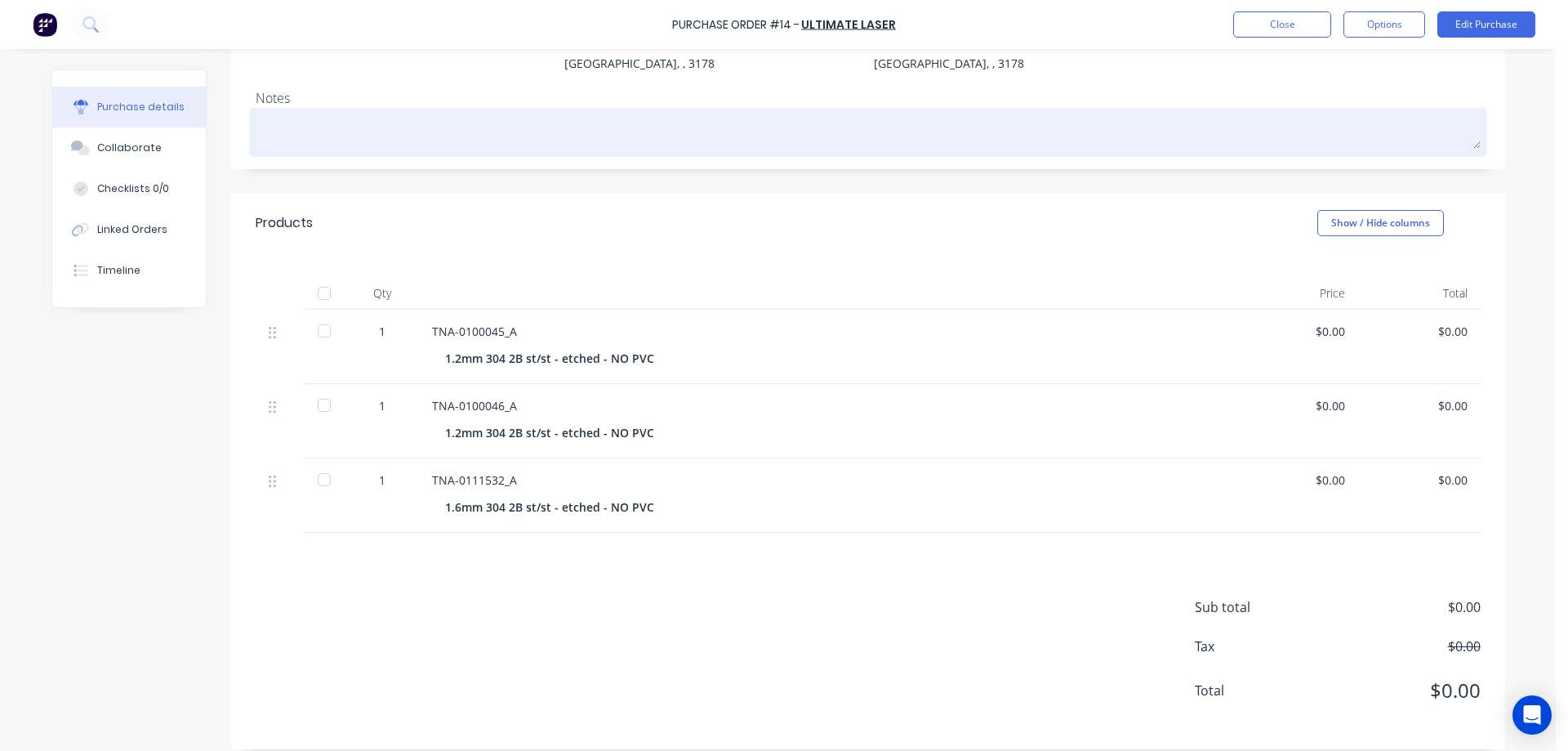
scroll to position [202, 0]
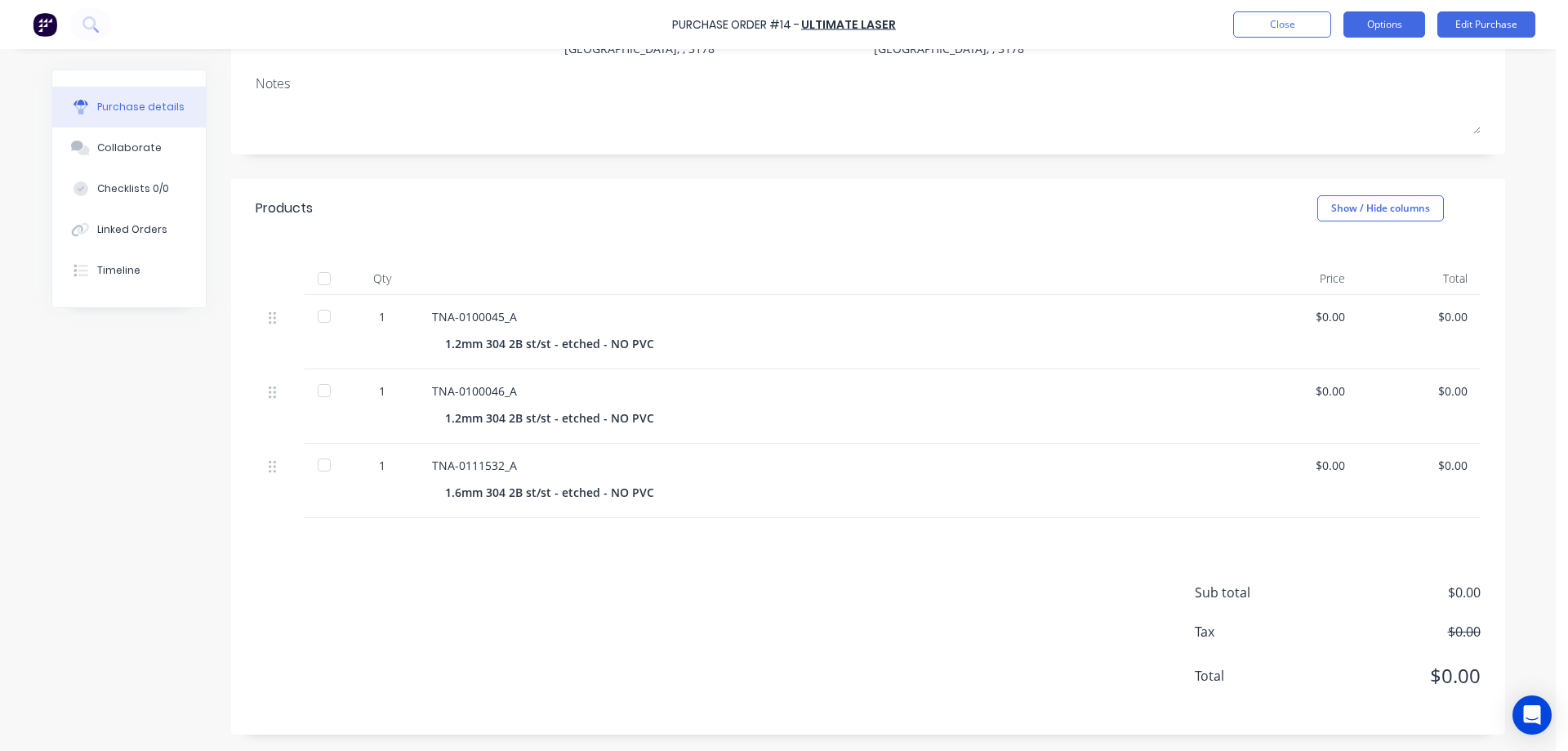
click at [1369, 28] on button "Options" at bounding box center [1383, 25] width 82 height 26
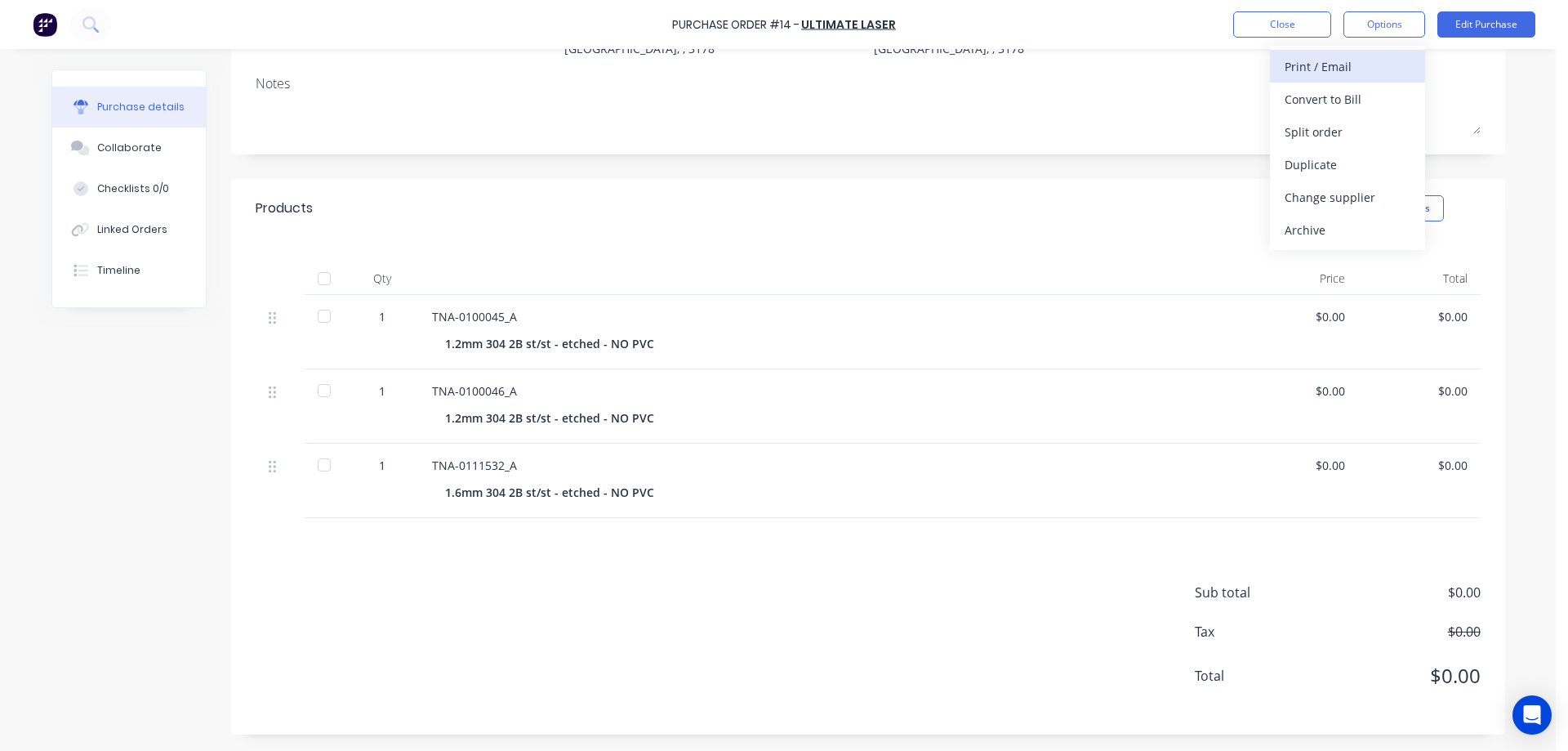
click at [1325, 63] on div "Print / Email" at bounding box center [1347, 66] width 126 height 24
click at [1335, 102] on div "With pricing" at bounding box center [1347, 99] width 126 height 24
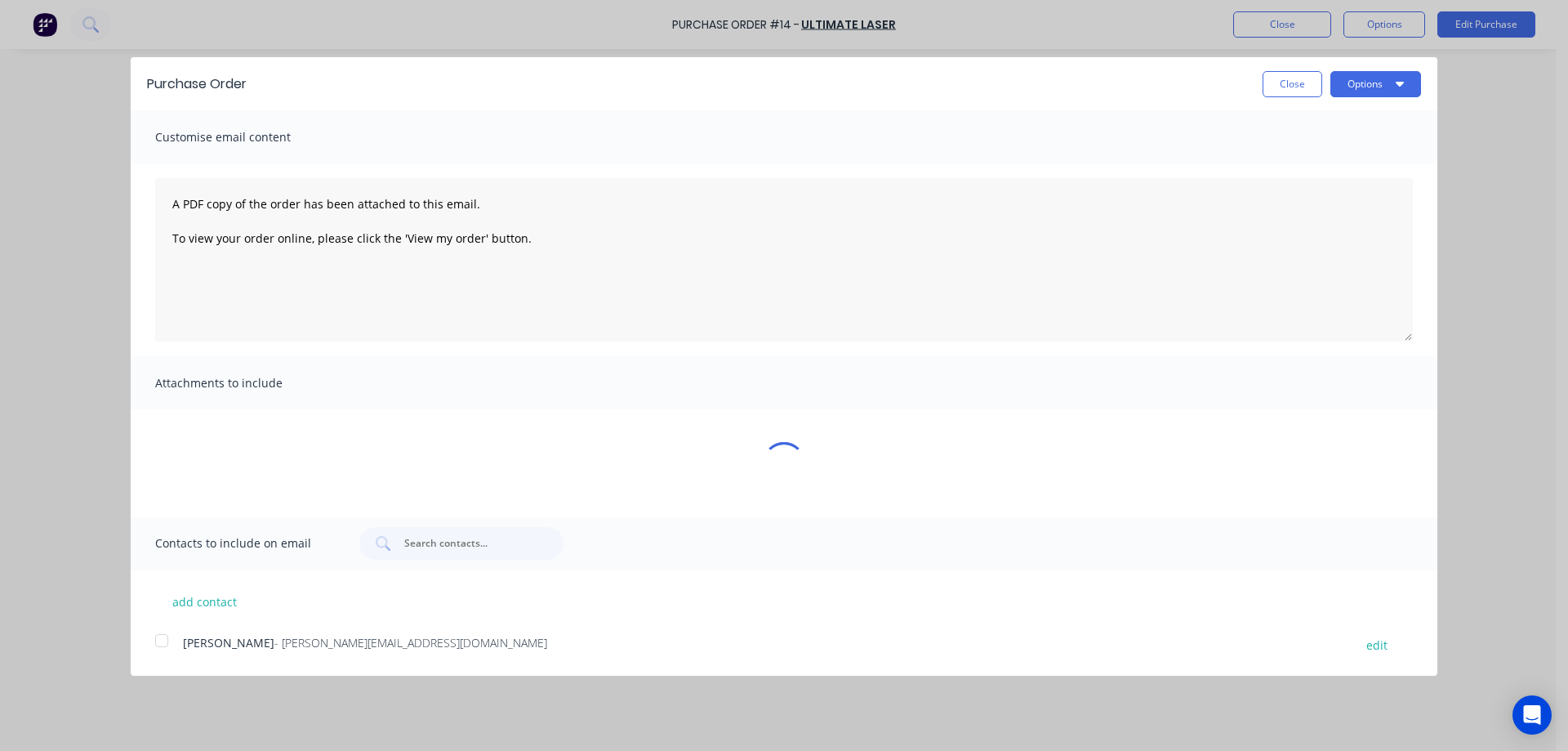
scroll to position [0, 0]
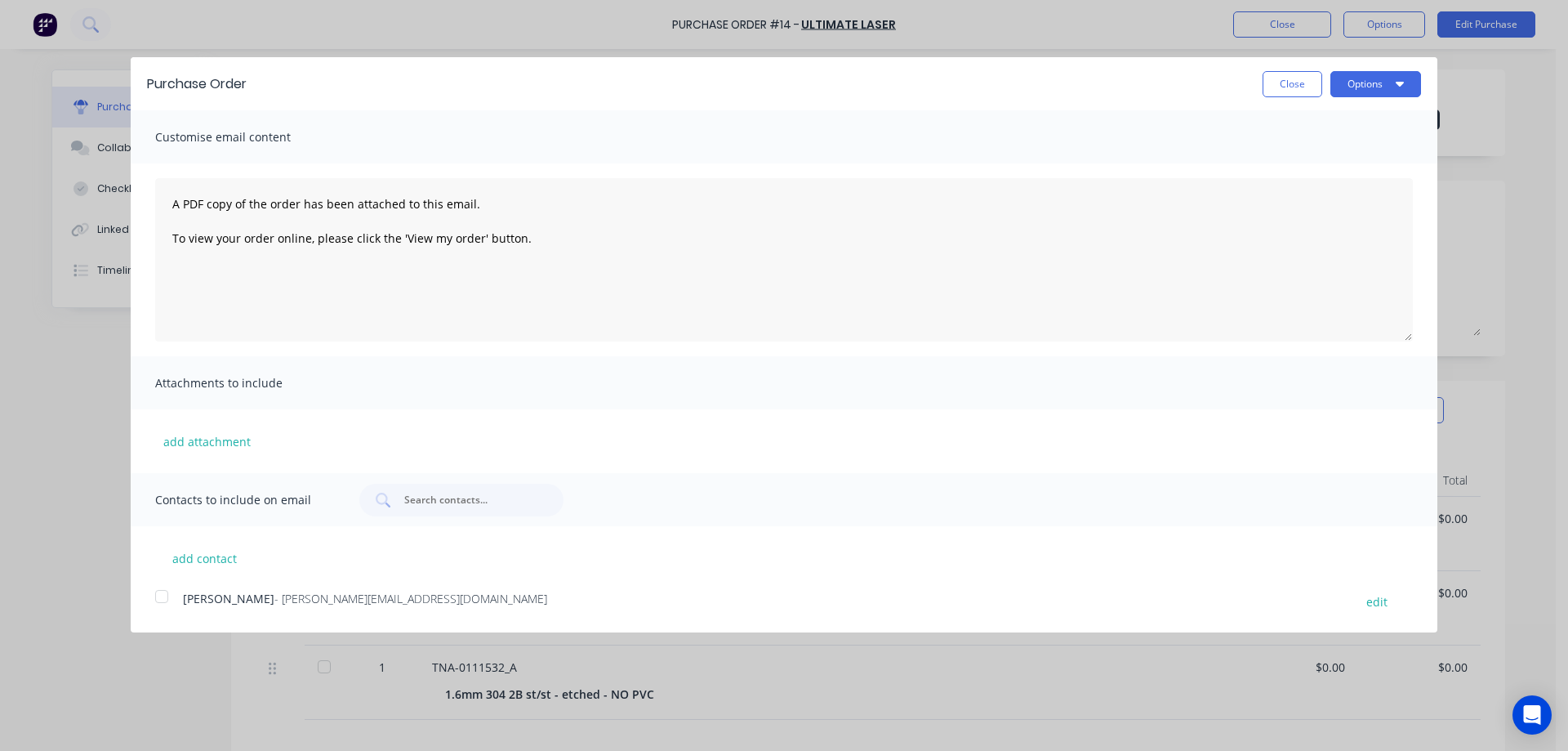
click at [161, 597] on div at bounding box center [161, 597] width 33 height 33
click at [1375, 81] on button "Options" at bounding box center [1375, 84] width 91 height 26
click at [1315, 157] on div "Email" at bounding box center [1343, 157] width 126 height 24
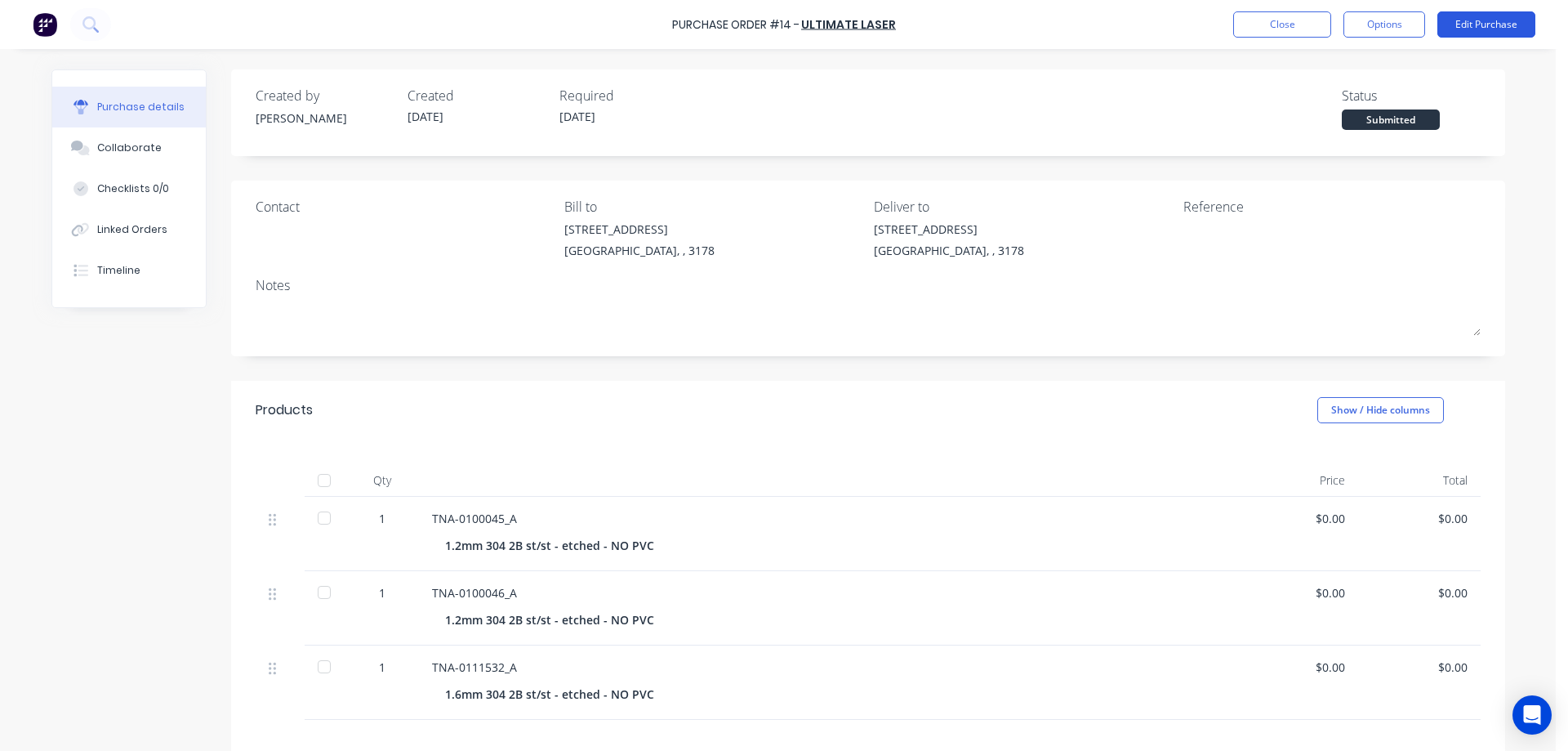
click at [1466, 21] on button "Edit Purchase" at bounding box center [1486, 25] width 98 height 26
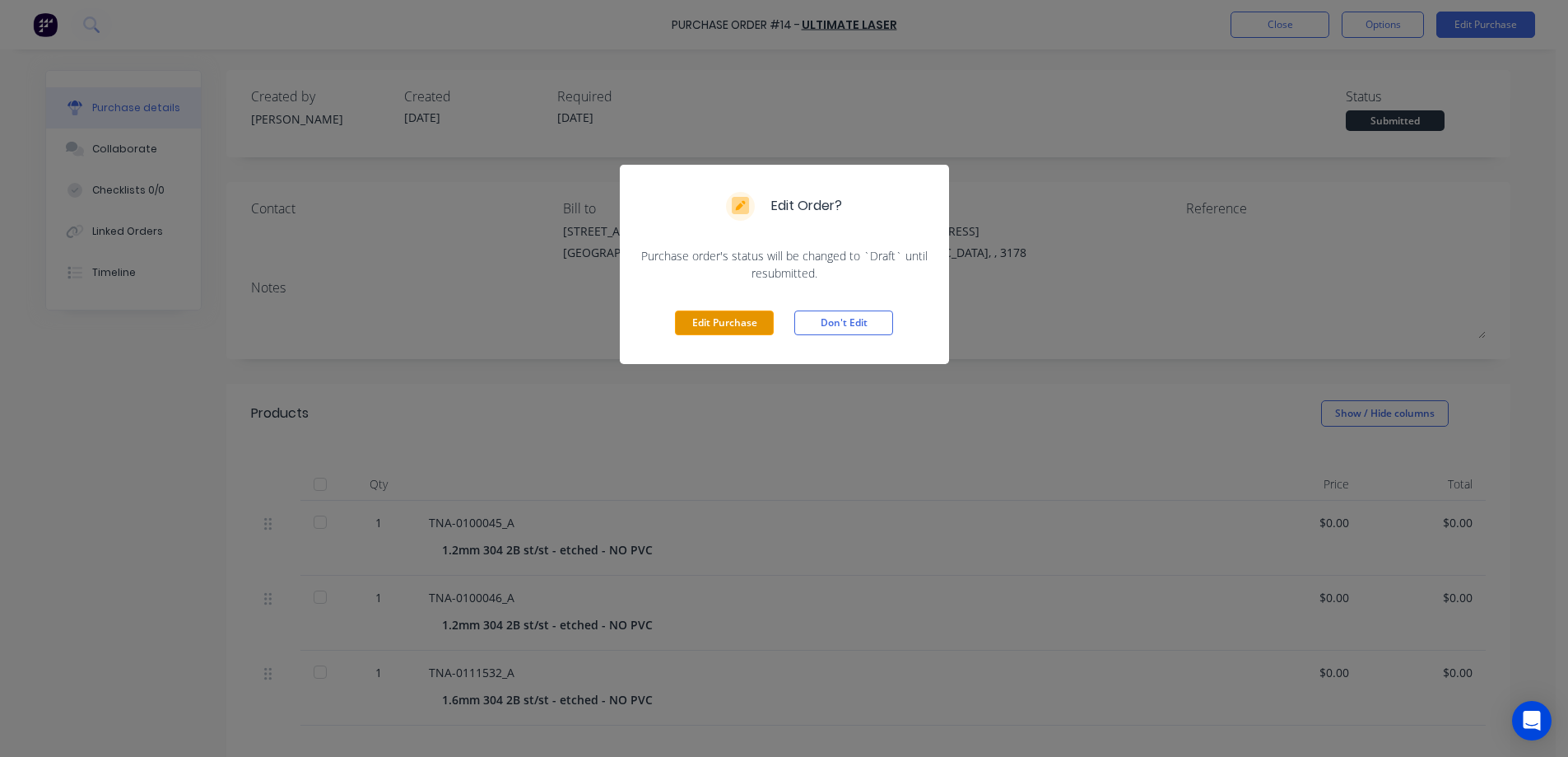
click at [751, 322] on button "Edit Purchase" at bounding box center [724, 323] width 99 height 25
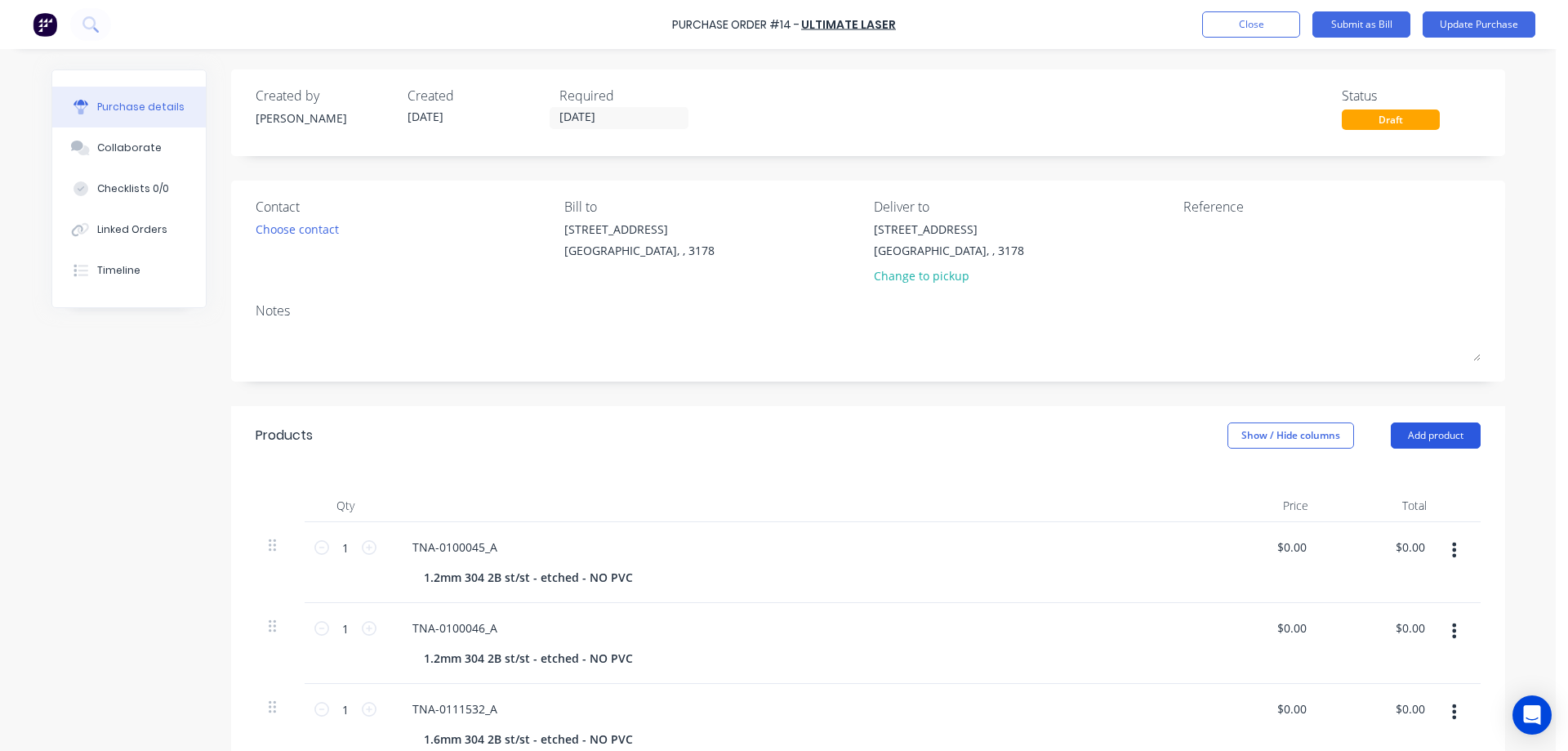
click at [1430, 429] on button "Add product" at bounding box center [1435, 435] width 90 height 26
click at [1360, 476] on div "Product catalogue" at bounding box center [1402, 477] width 126 height 24
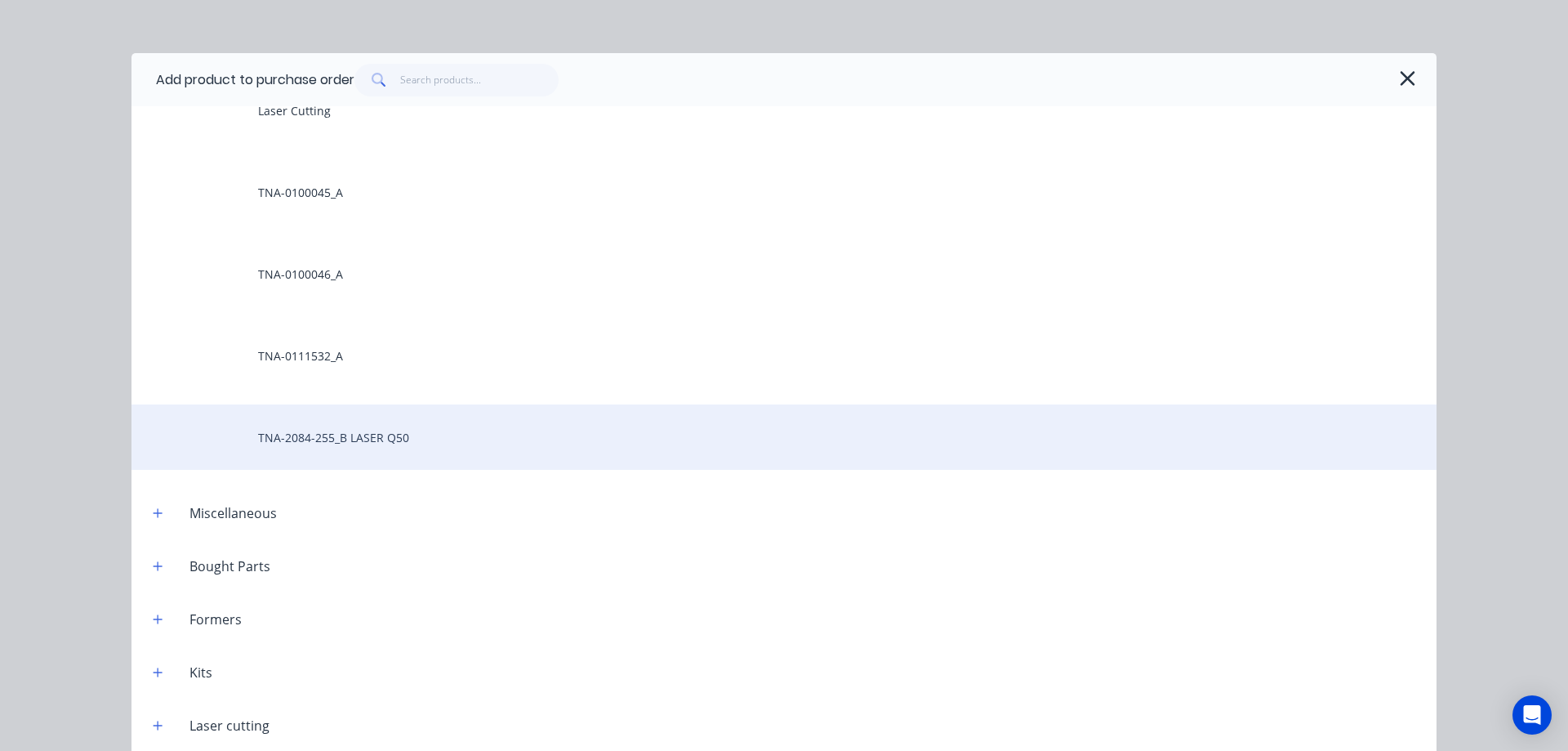
scroll to position [190, 0]
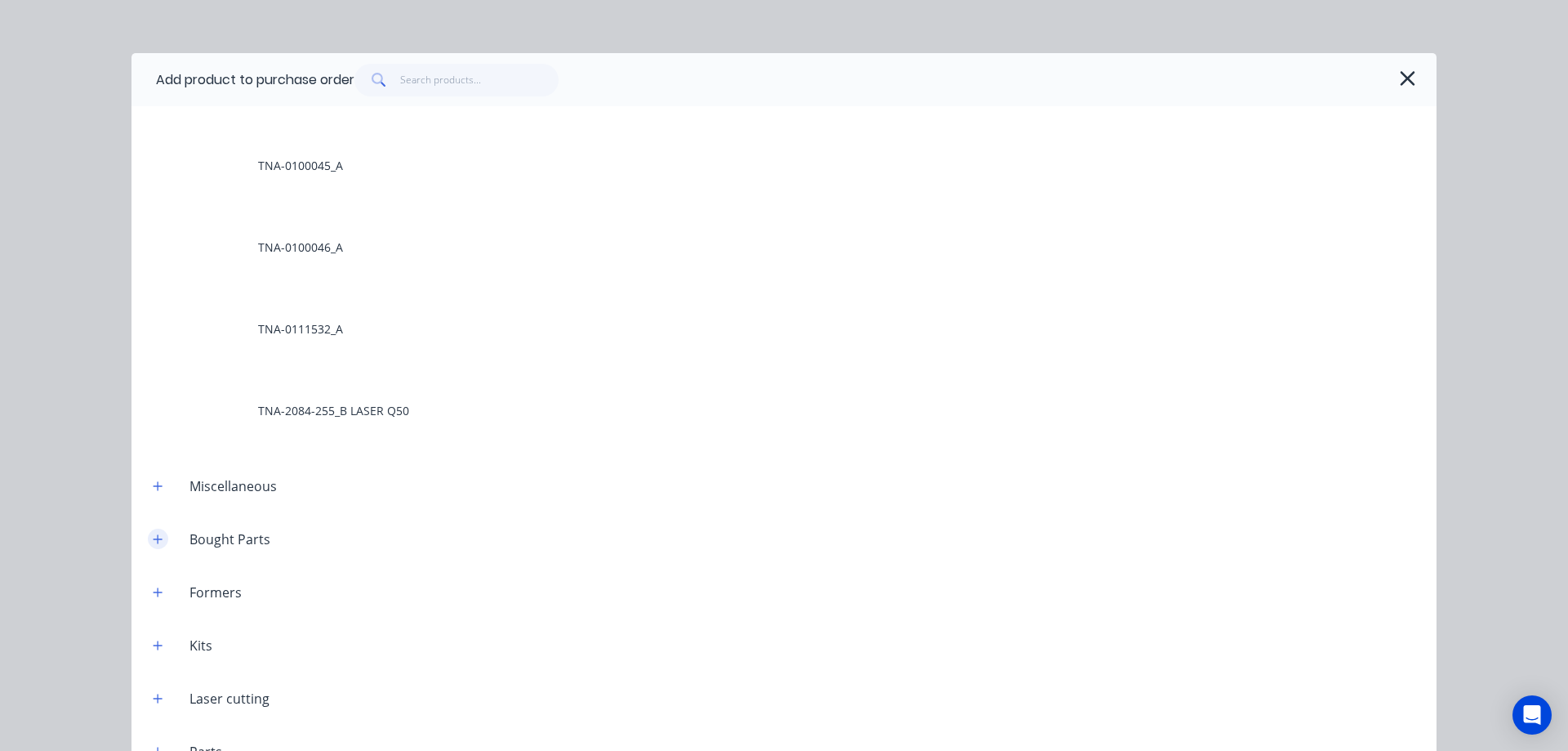
click at [152, 537] on icon "button" at bounding box center [157, 539] width 10 height 12
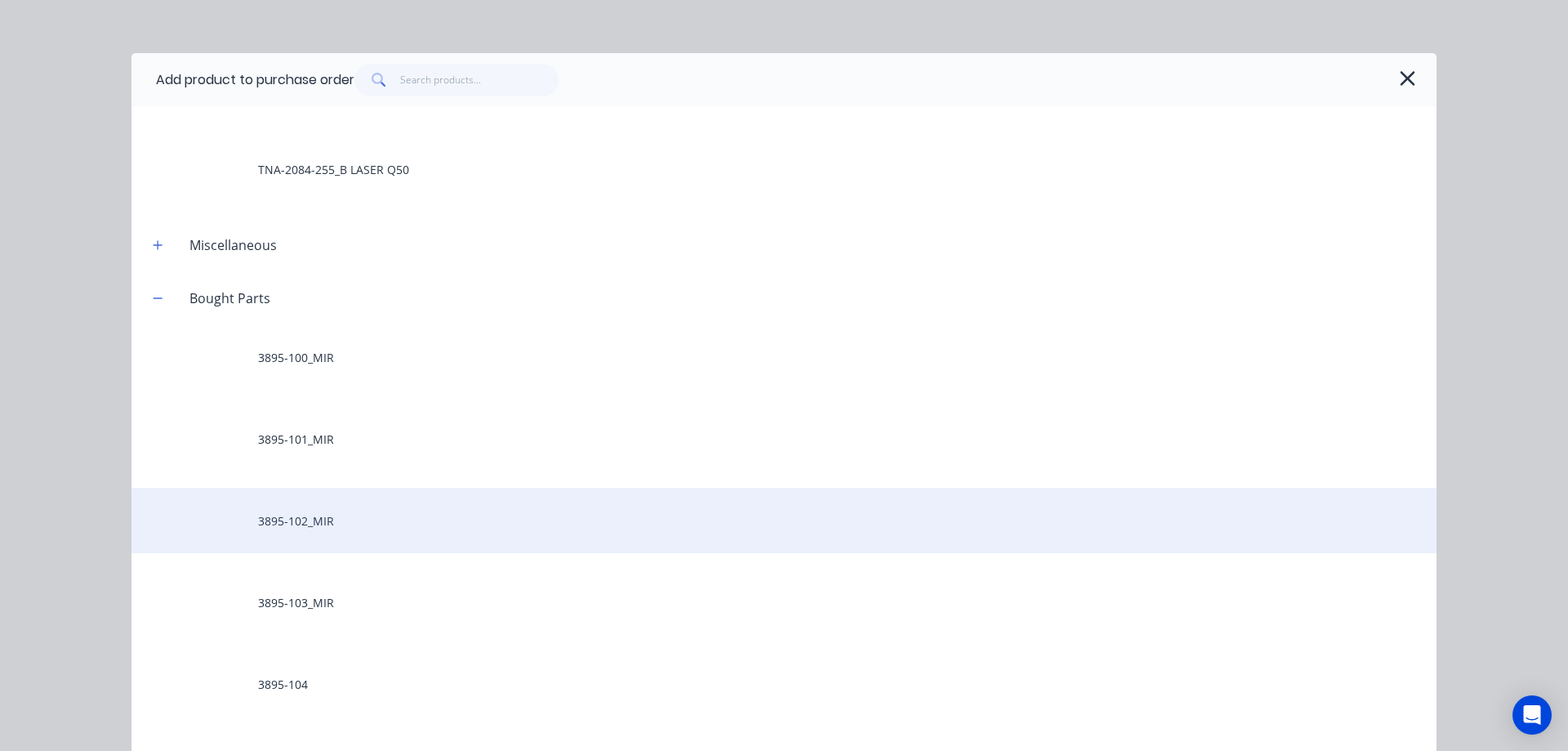
scroll to position [435, 0]
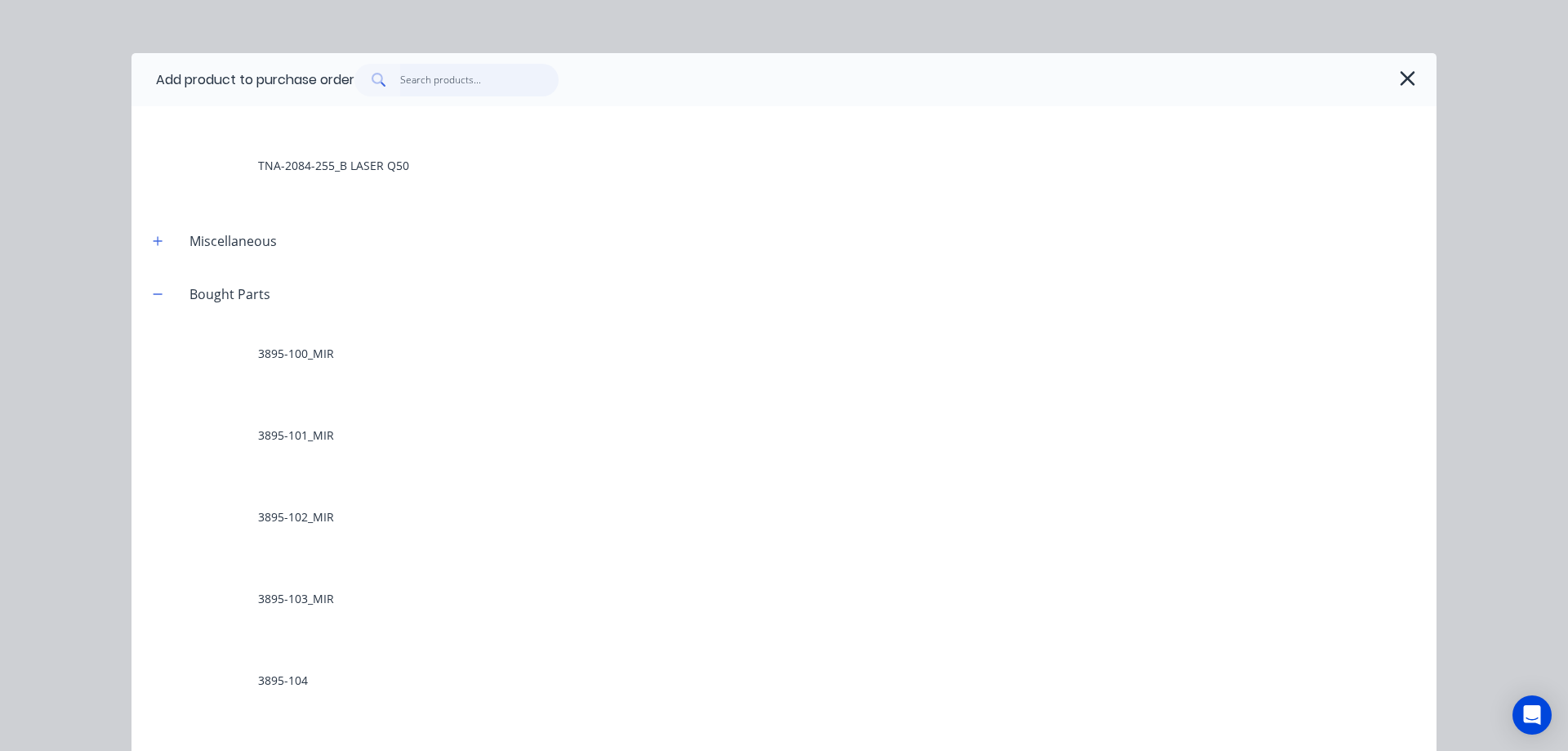
click at [433, 81] on input "text" at bounding box center [480, 80] width 159 height 33
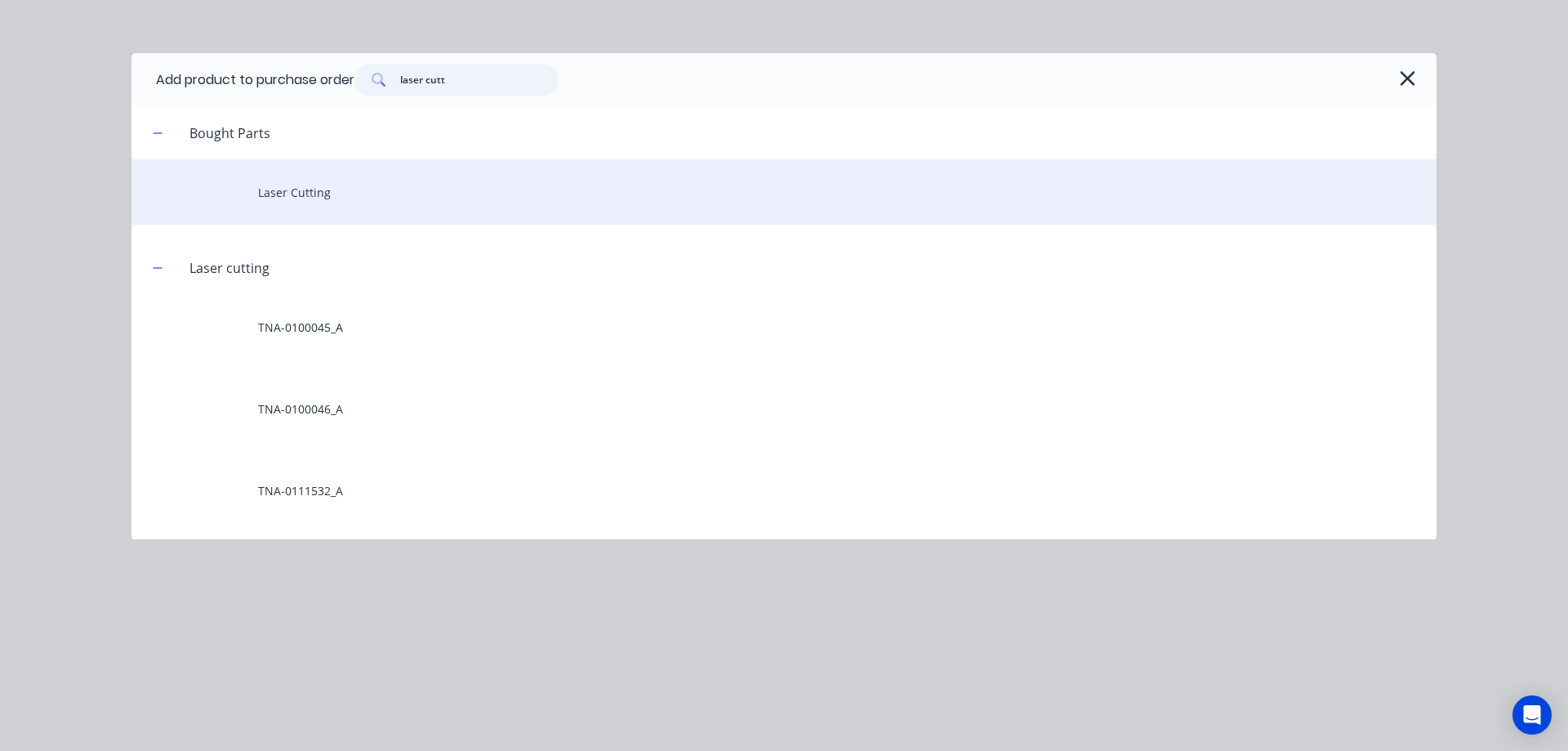
type input "laser cutt"
click at [309, 194] on div "Laser Cutting" at bounding box center [784, 191] width 1304 height 65
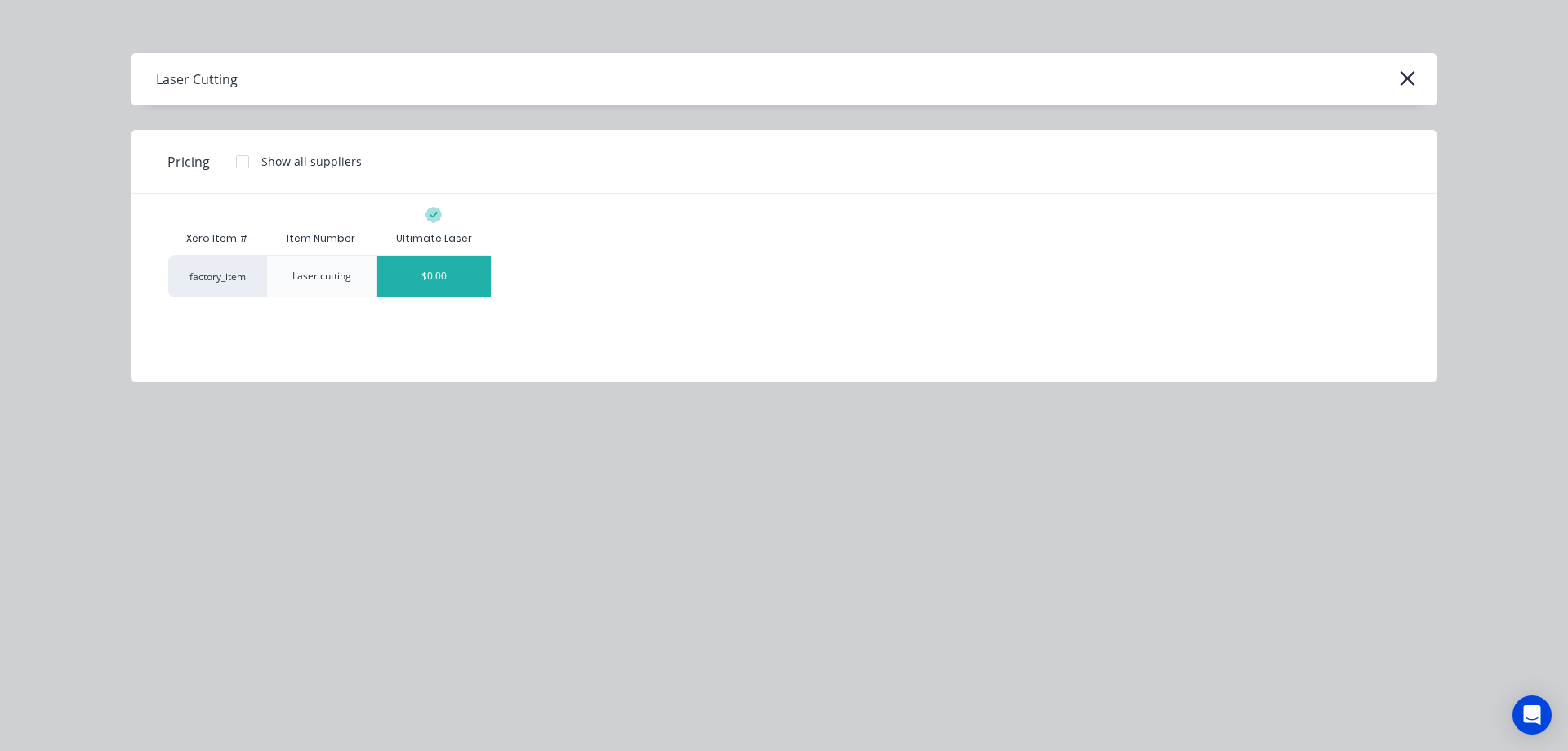
click at [445, 278] on div "$0.00" at bounding box center [434, 276] width 114 height 41
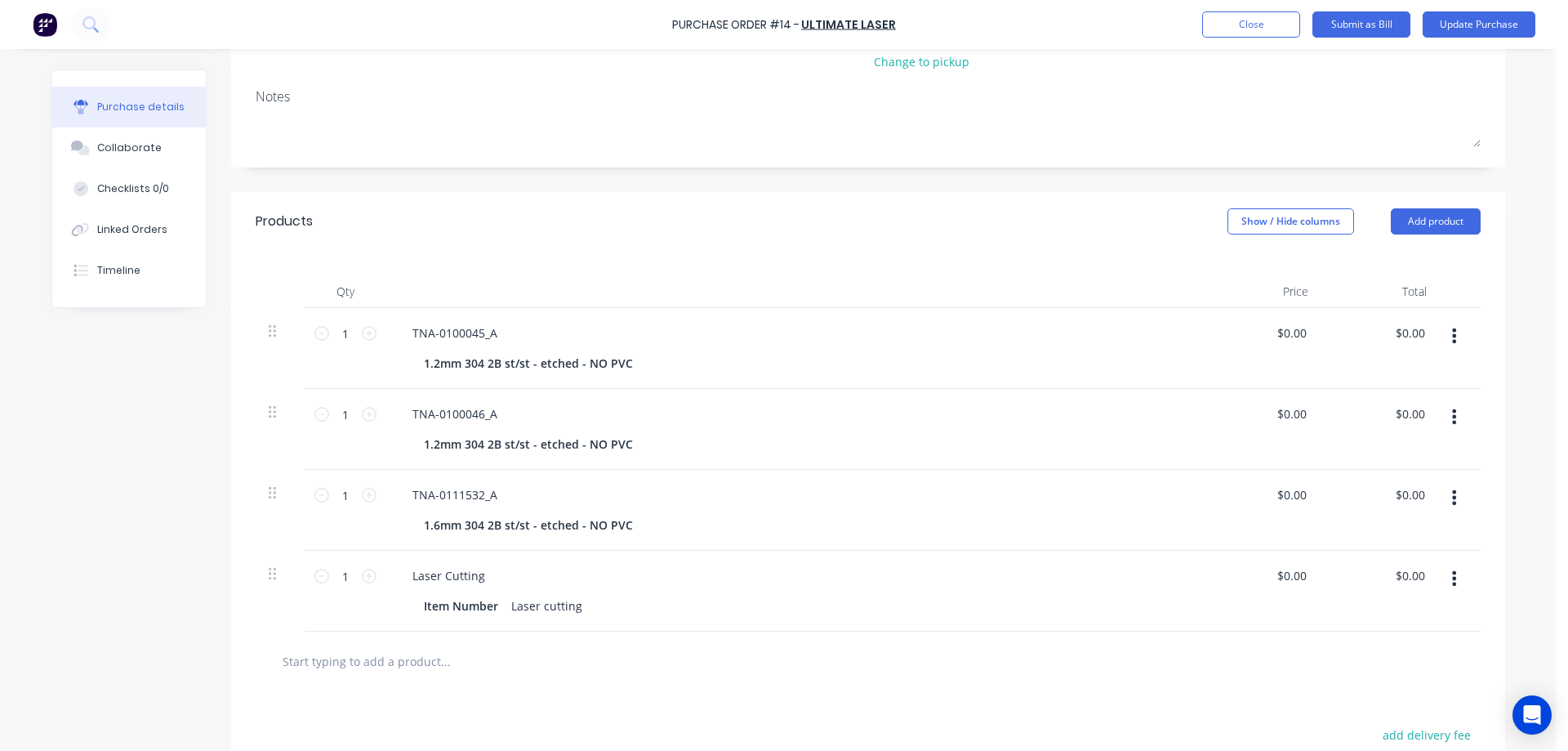
scroll to position [245, 0]
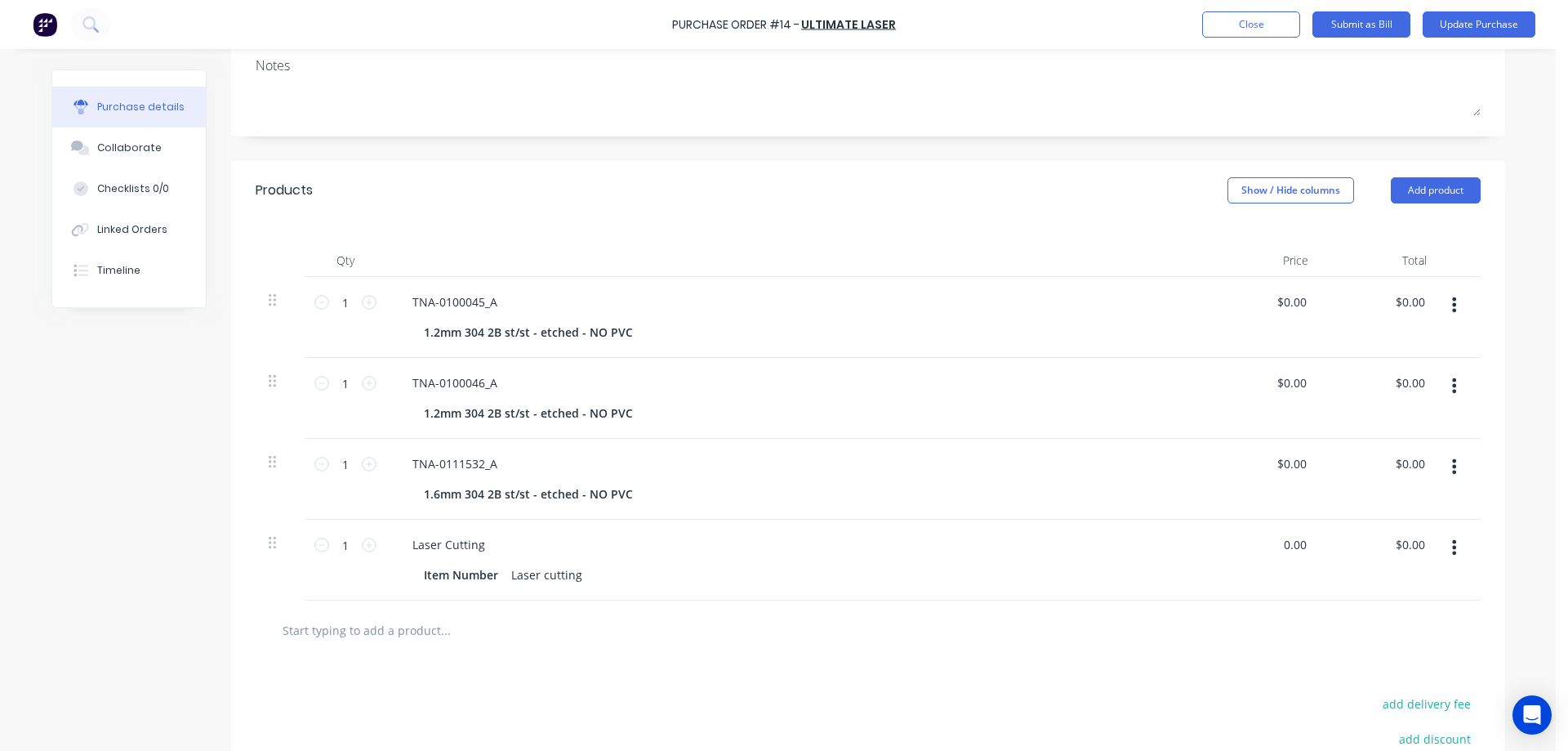
drag, startPoint x: 1271, startPoint y: 545, endPoint x: 1332, endPoint y: 542, distance: 61.1
click at [1332, 542] on div "1 1 Laser Cutting Item Number Laser cutting 0.00 0.00 $0.00 $0.00" at bounding box center [868, 560] width 1224 height 81
type input "$60.00"
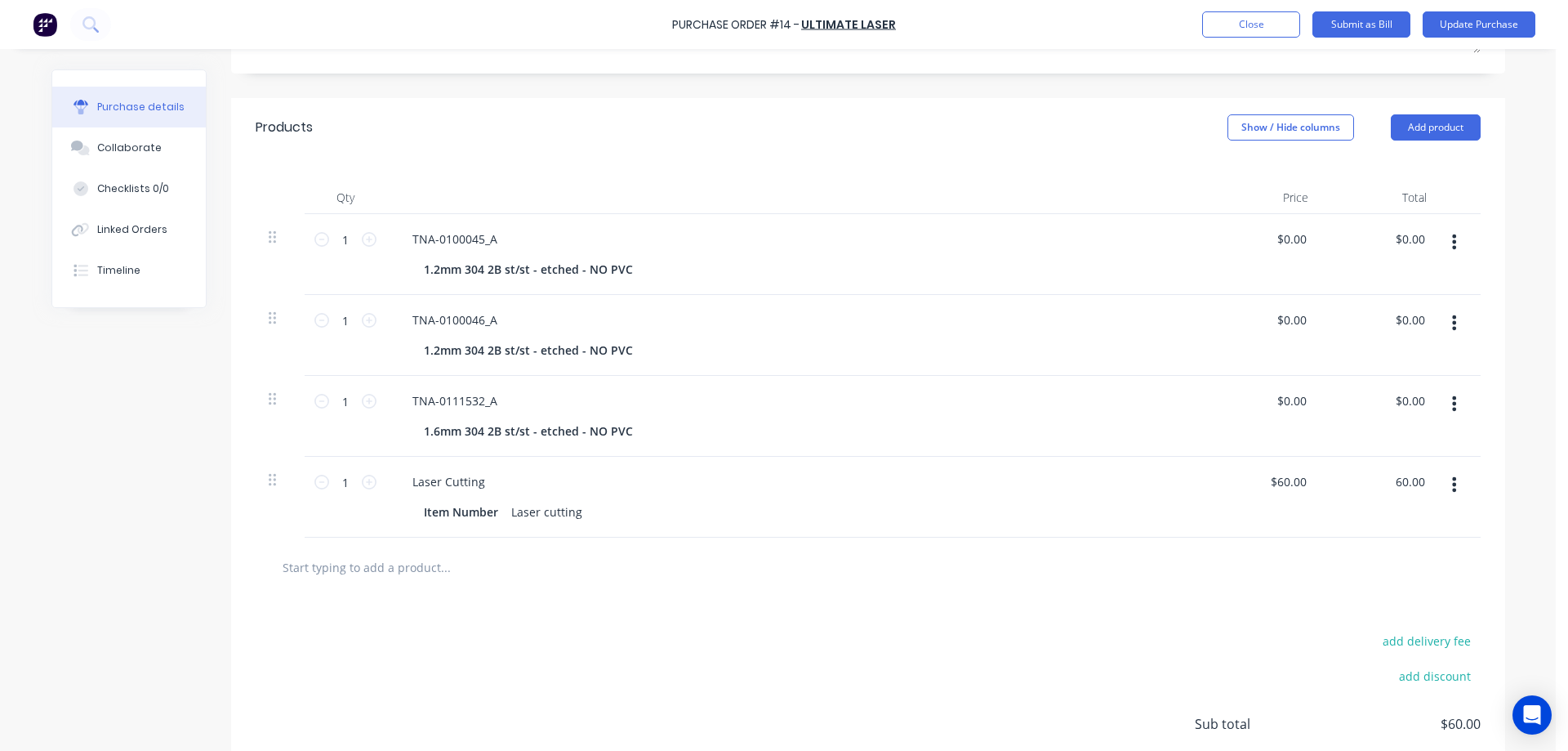
scroll to position [326, 0]
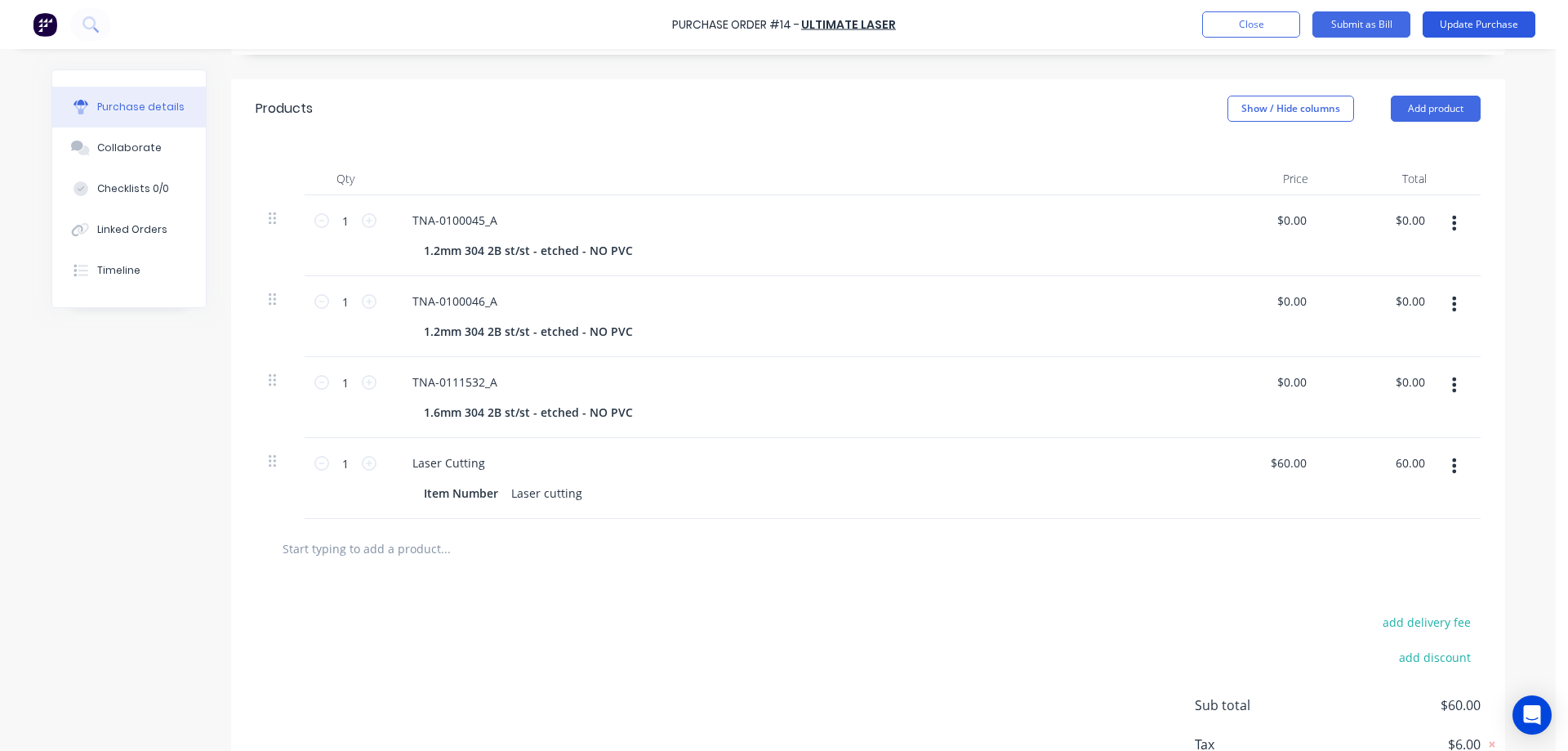
type input "$60.00"
click at [1453, 27] on button "Update Purchase" at bounding box center [1478, 25] width 113 height 26
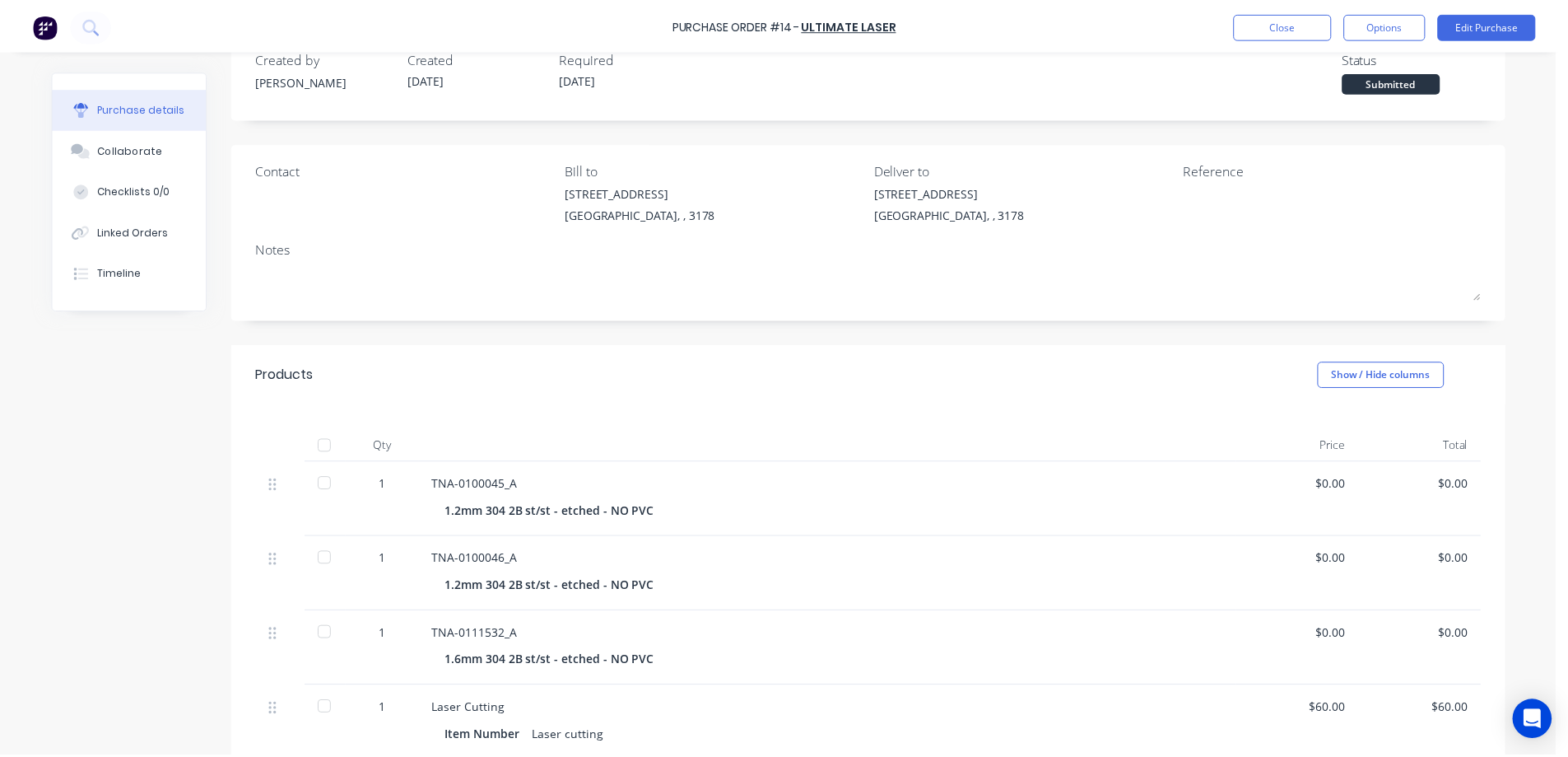
scroll to position [0, 0]
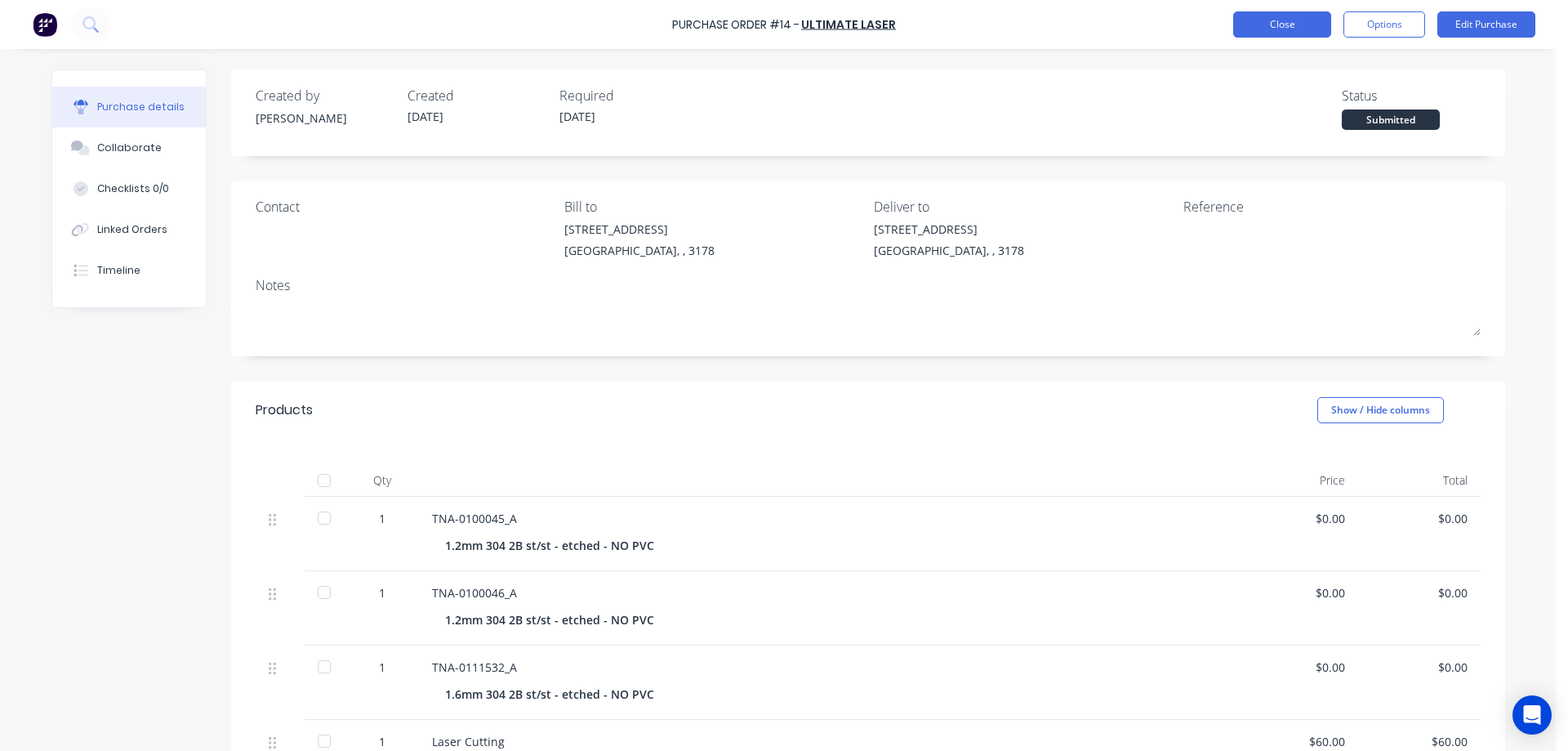
click at [1262, 23] on button "Close" at bounding box center [1281, 25] width 98 height 26
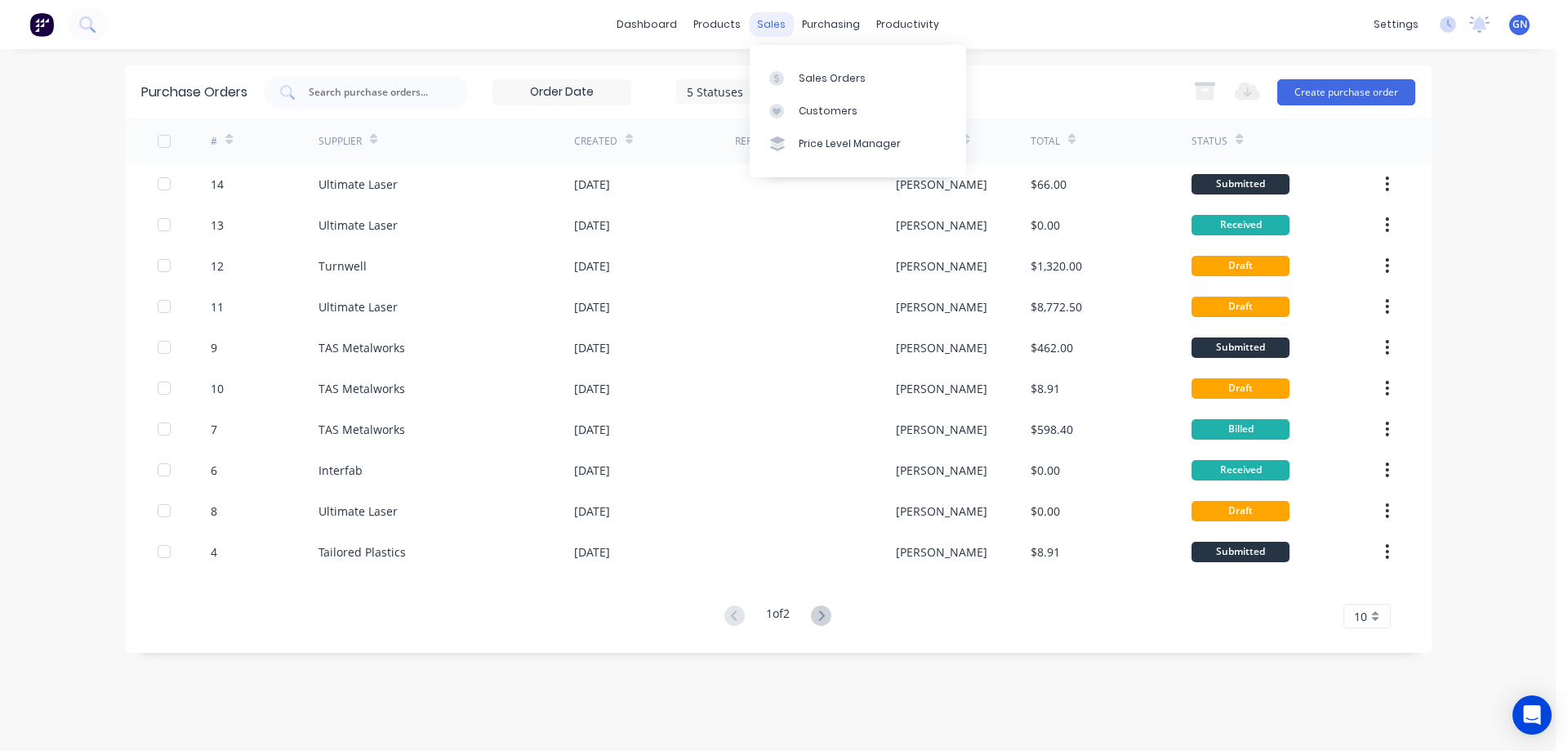
click at [773, 26] on div "sales" at bounding box center [771, 25] width 45 height 25
click at [807, 73] on div "Sales Orders" at bounding box center [831, 78] width 67 height 15
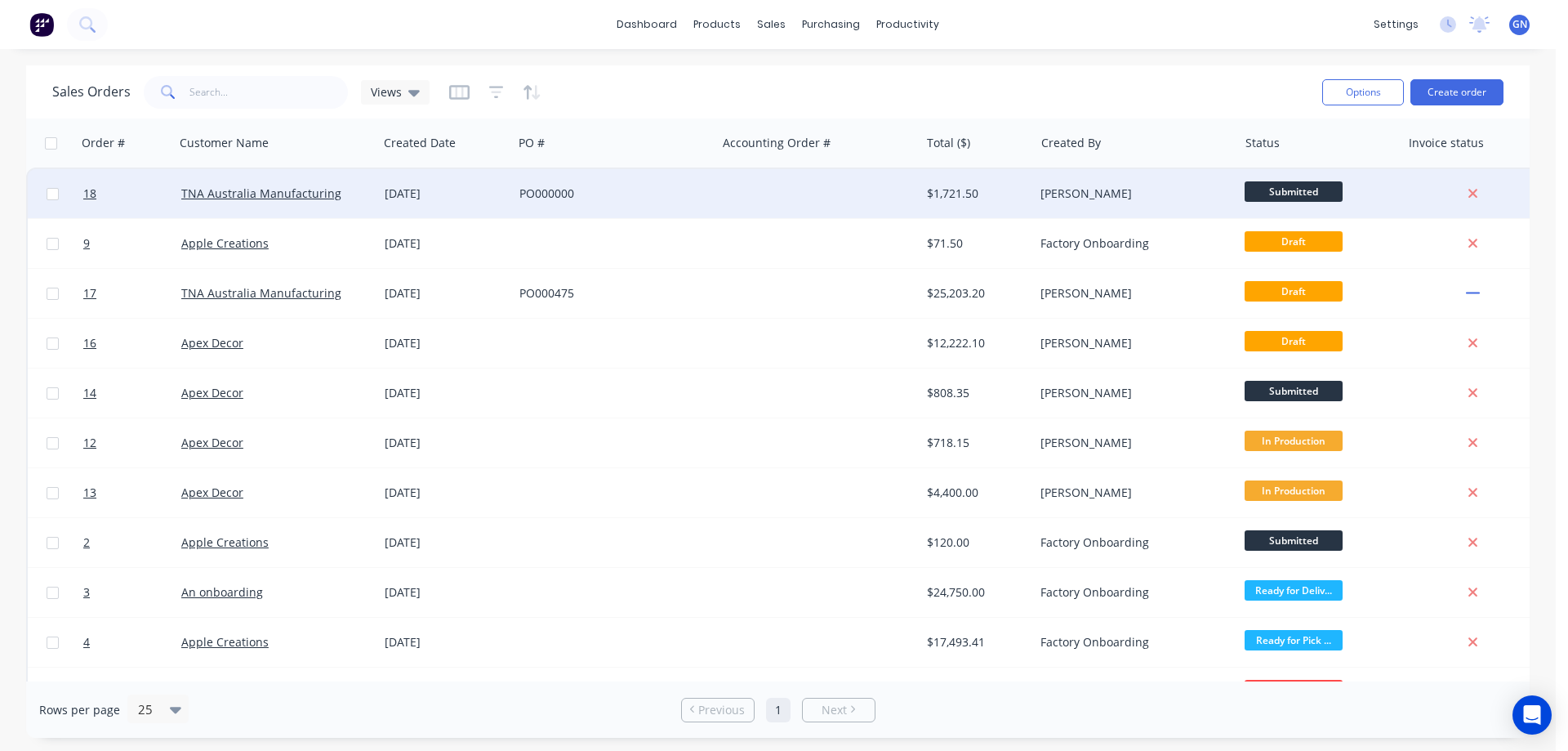
click at [569, 190] on div "PO000000" at bounding box center [610, 194] width 181 height 16
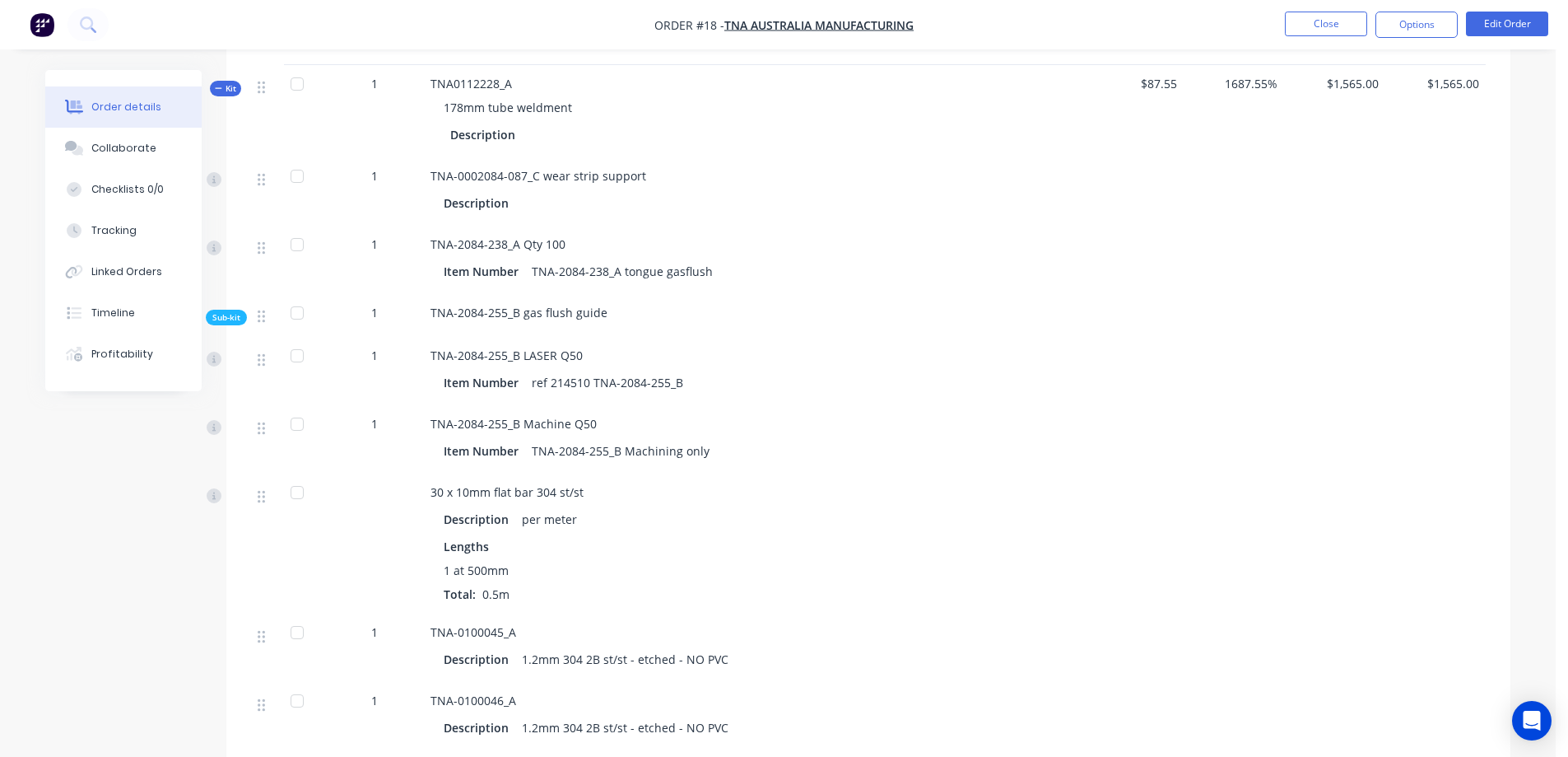
scroll to position [329, 0]
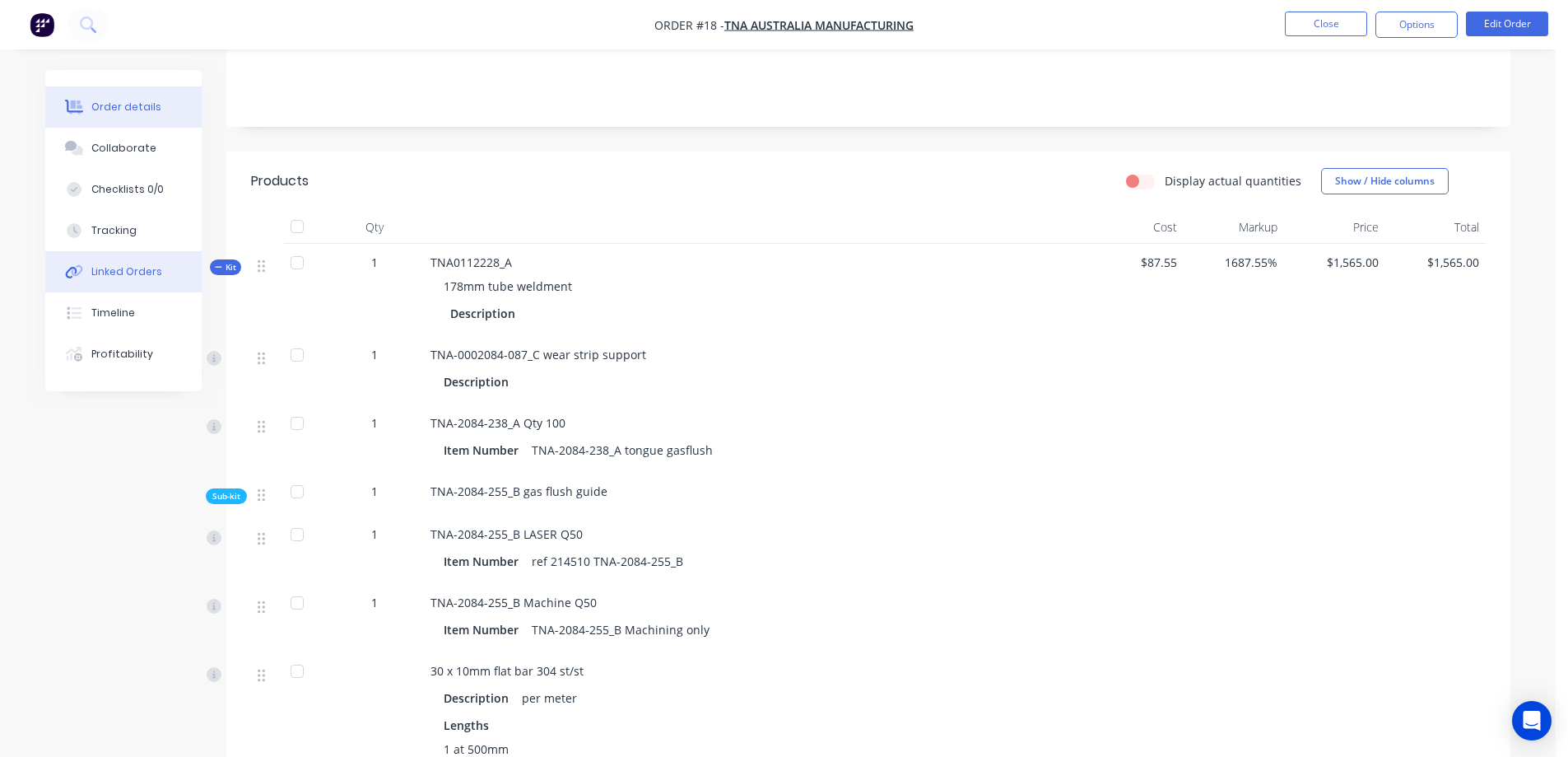
click at [119, 268] on div "Linked Orders" at bounding box center [126, 272] width 71 height 15
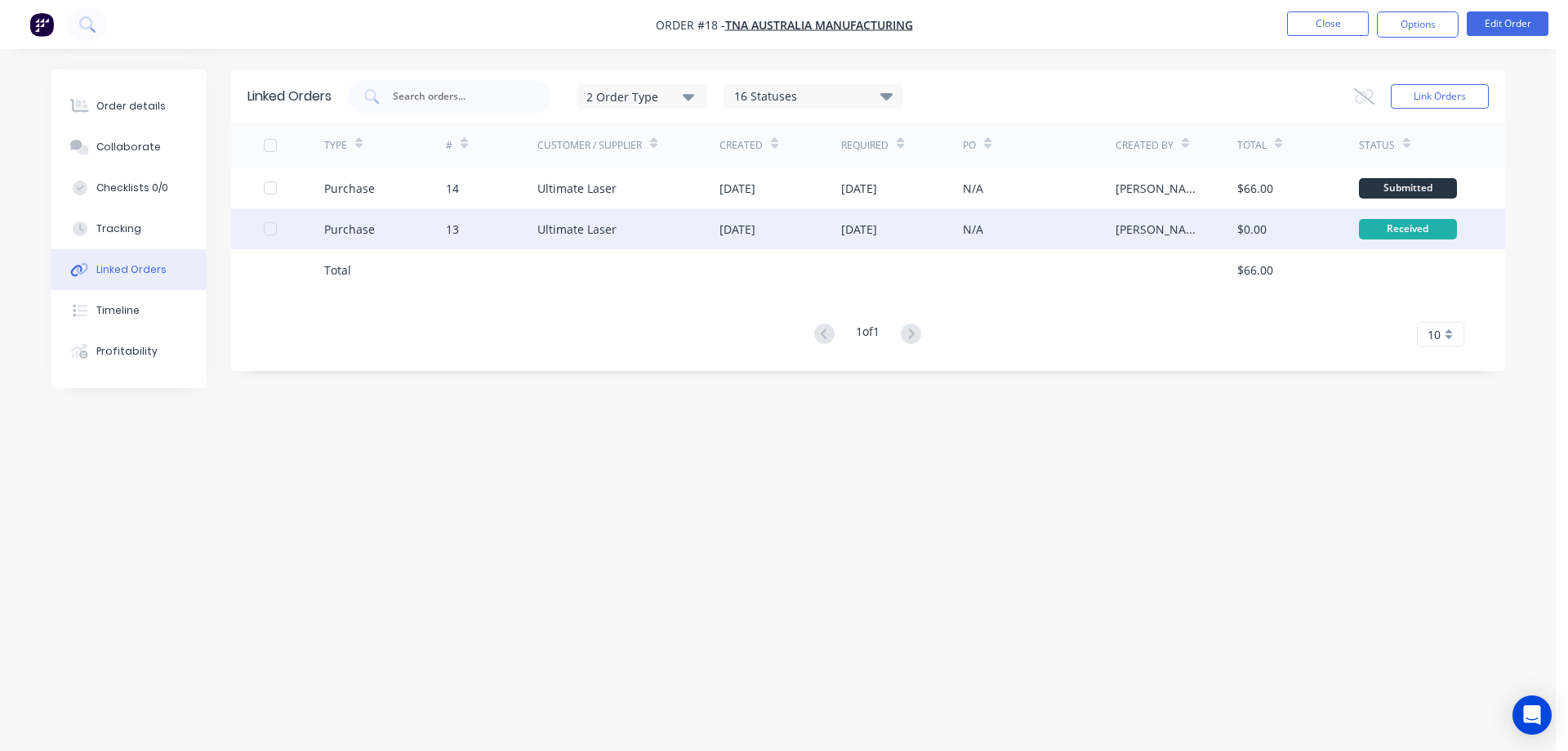
click at [1372, 228] on div "Received" at bounding box center [1407, 229] width 98 height 21
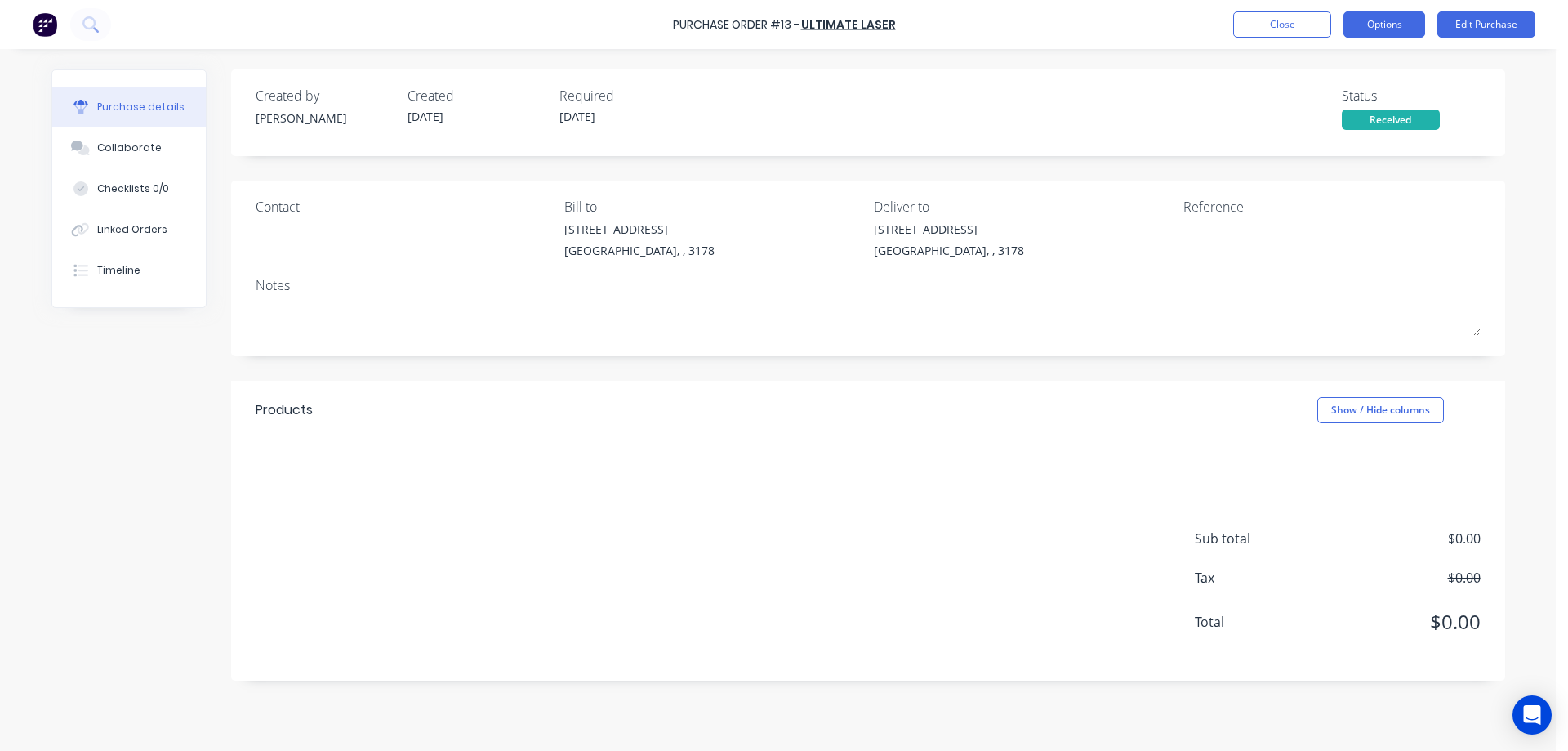
click at [1394, 26] on button "Options" at bounding box center [1383, 25] width 82 height 26
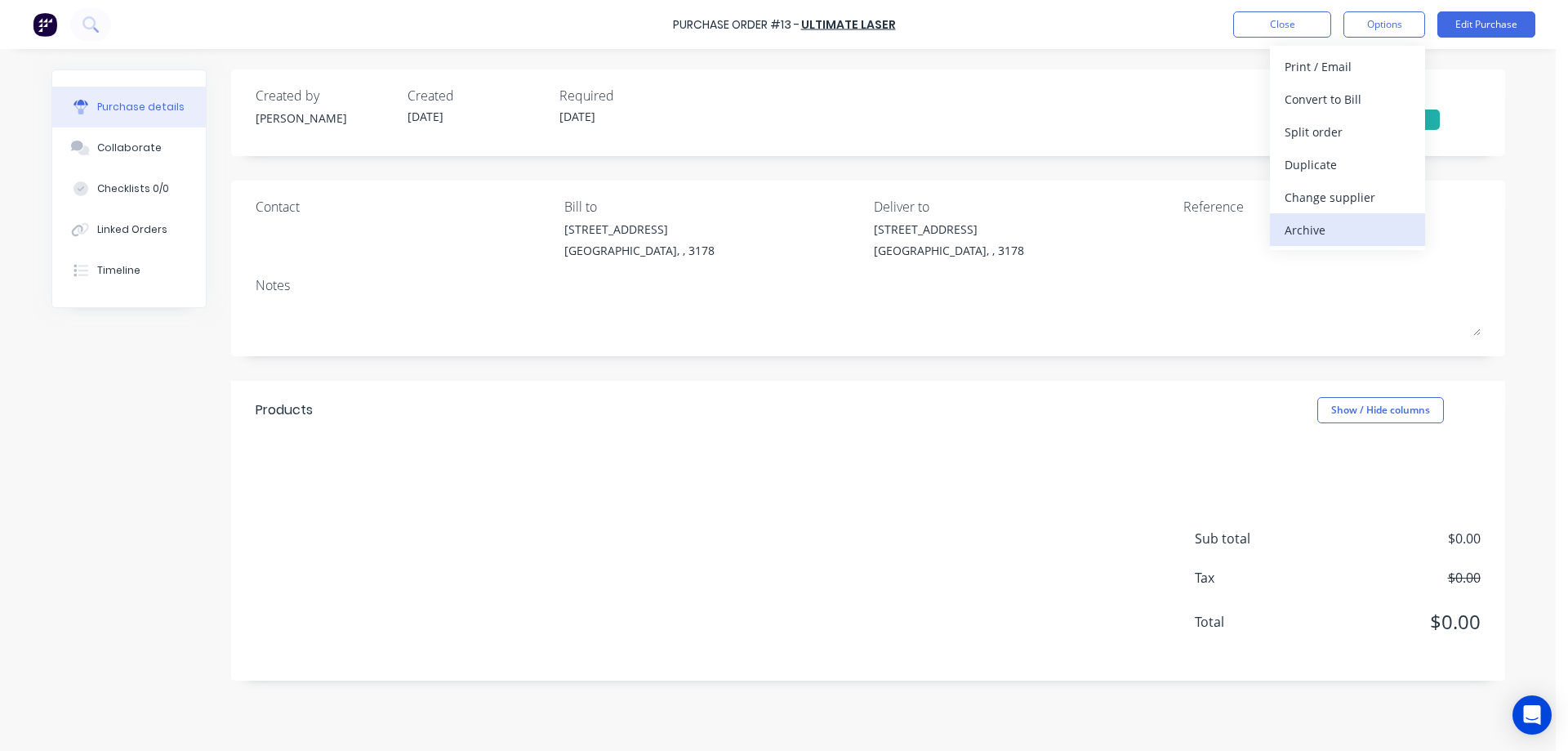
click at [1327, 229] on div "Archive" at bounding box center [1347, 230] width 126 height 24
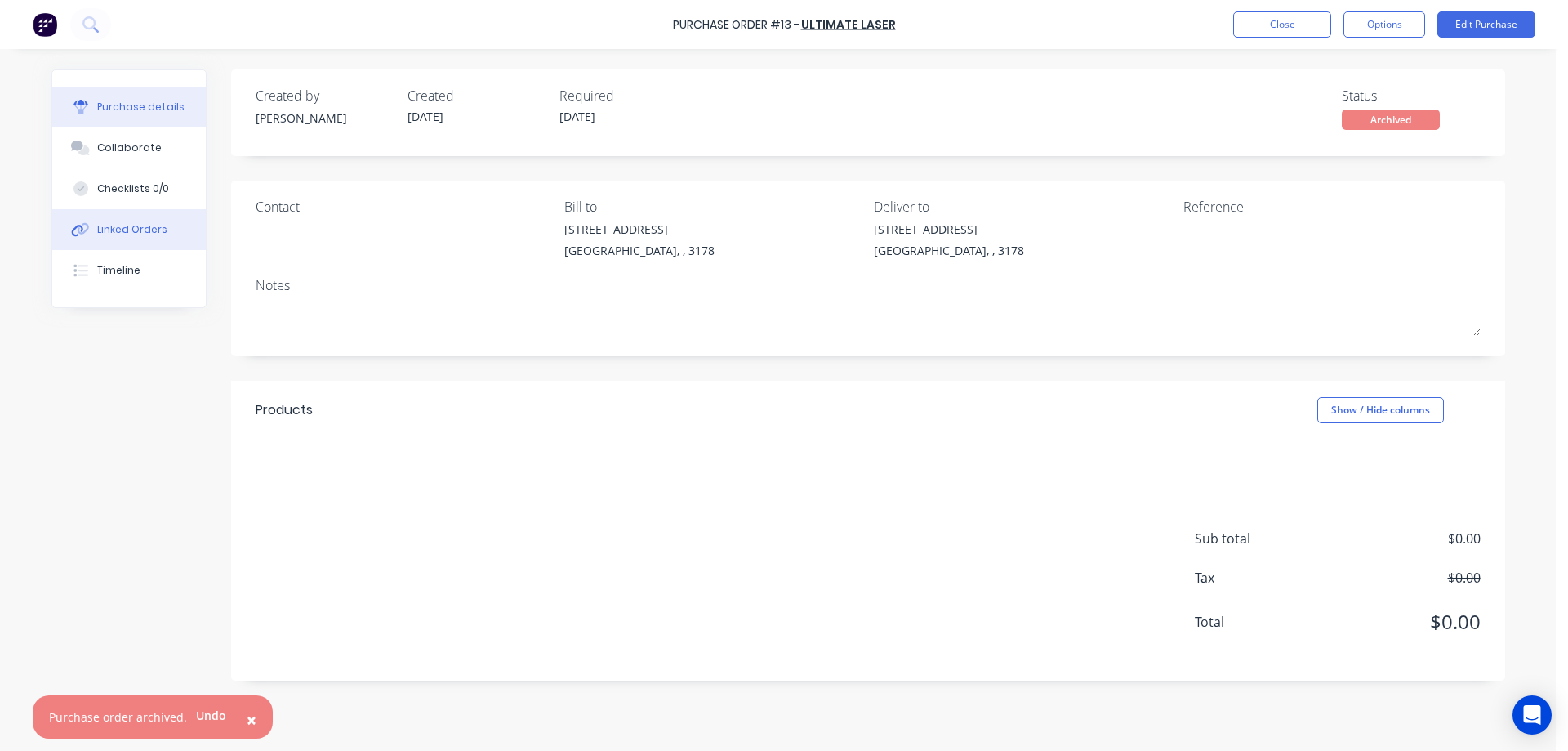
click at [134, 228] on div "Linked Orders" at bounding box center [132, 230] width 70 height 15
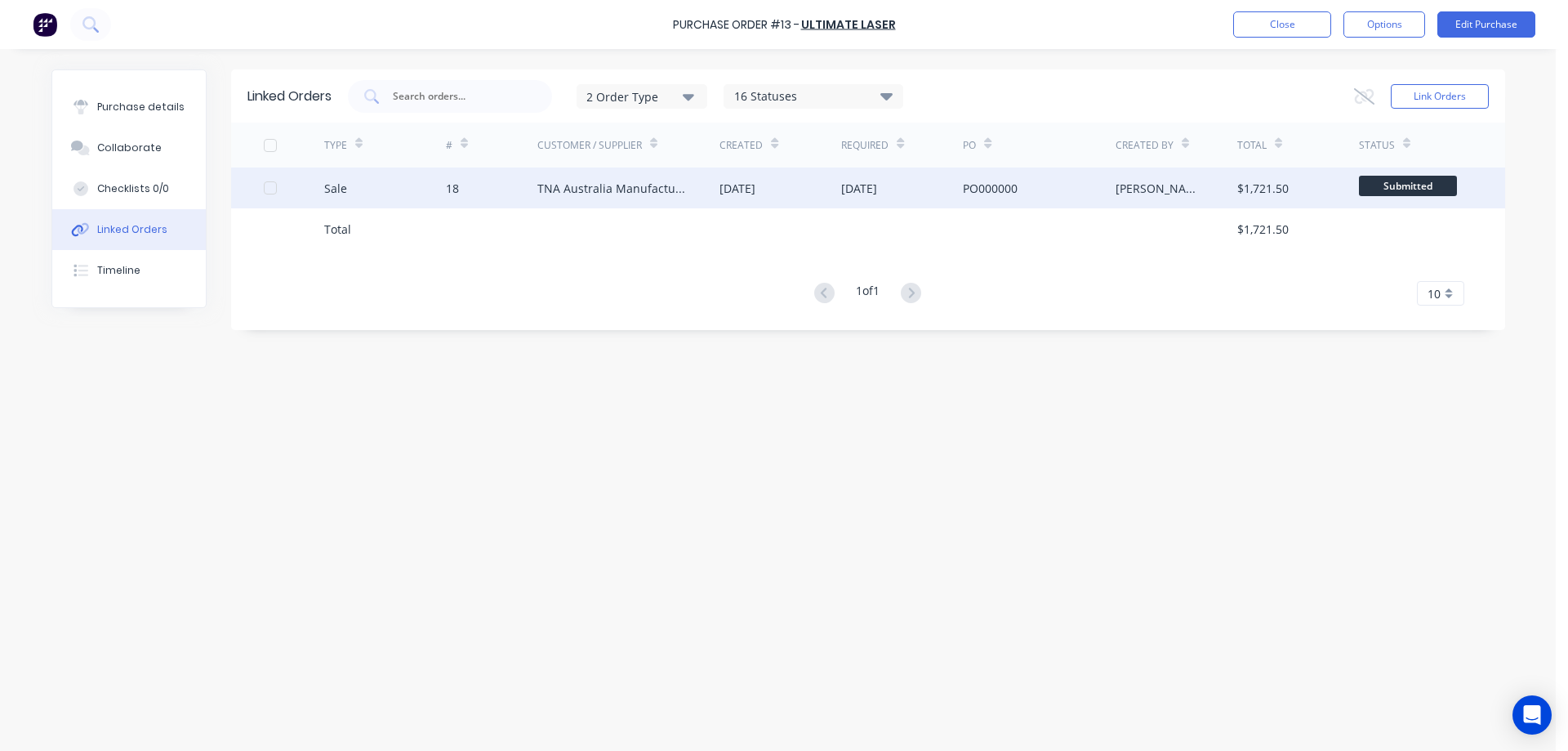
click at [627, 186] on div "TNA Australia Manufacturing" at bounding box center [612, 188] width 150 height 17
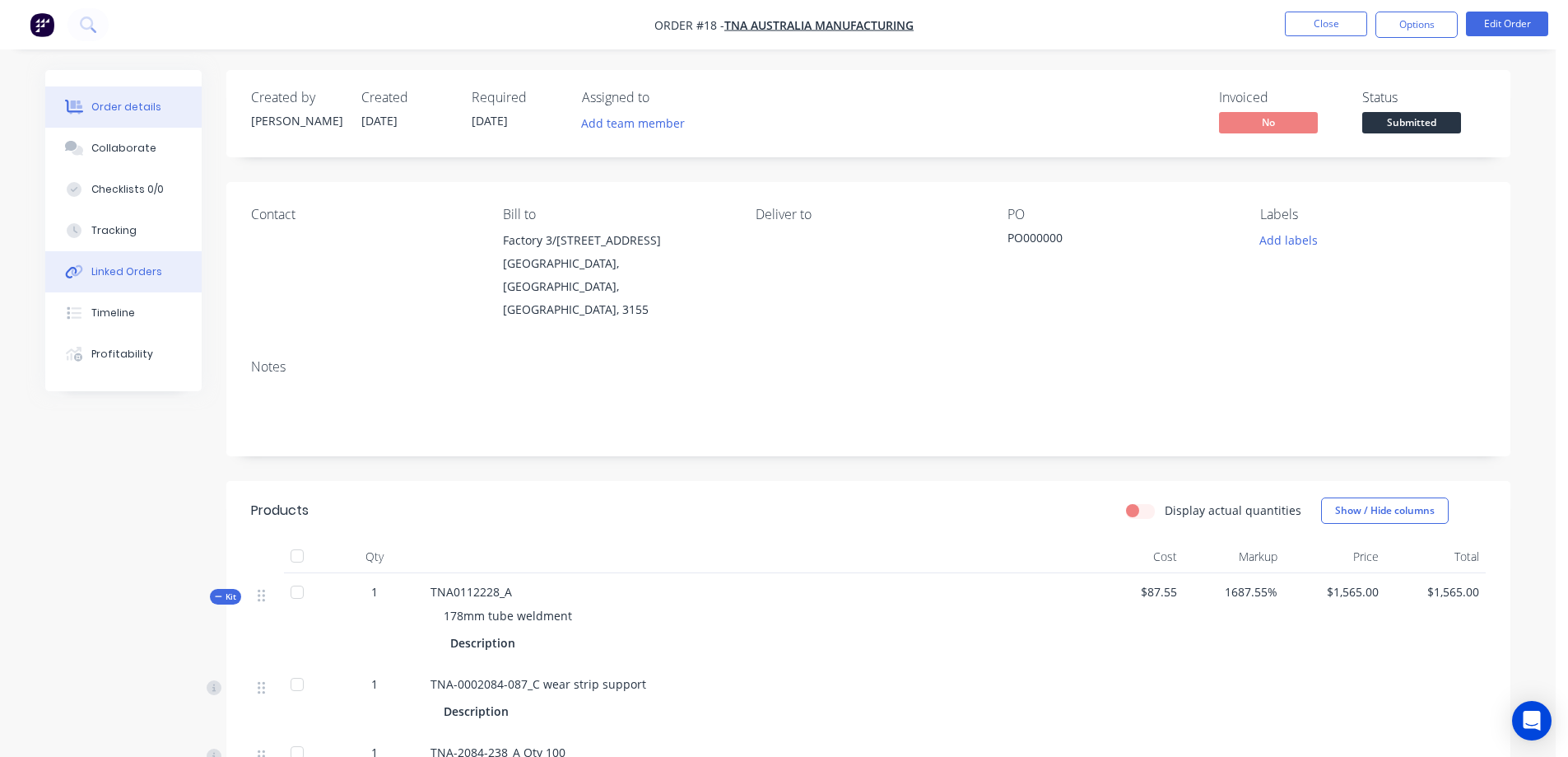
click at [105, 273] on div "Linked Orders" at bounding box center [126, 272] width 71 height 15
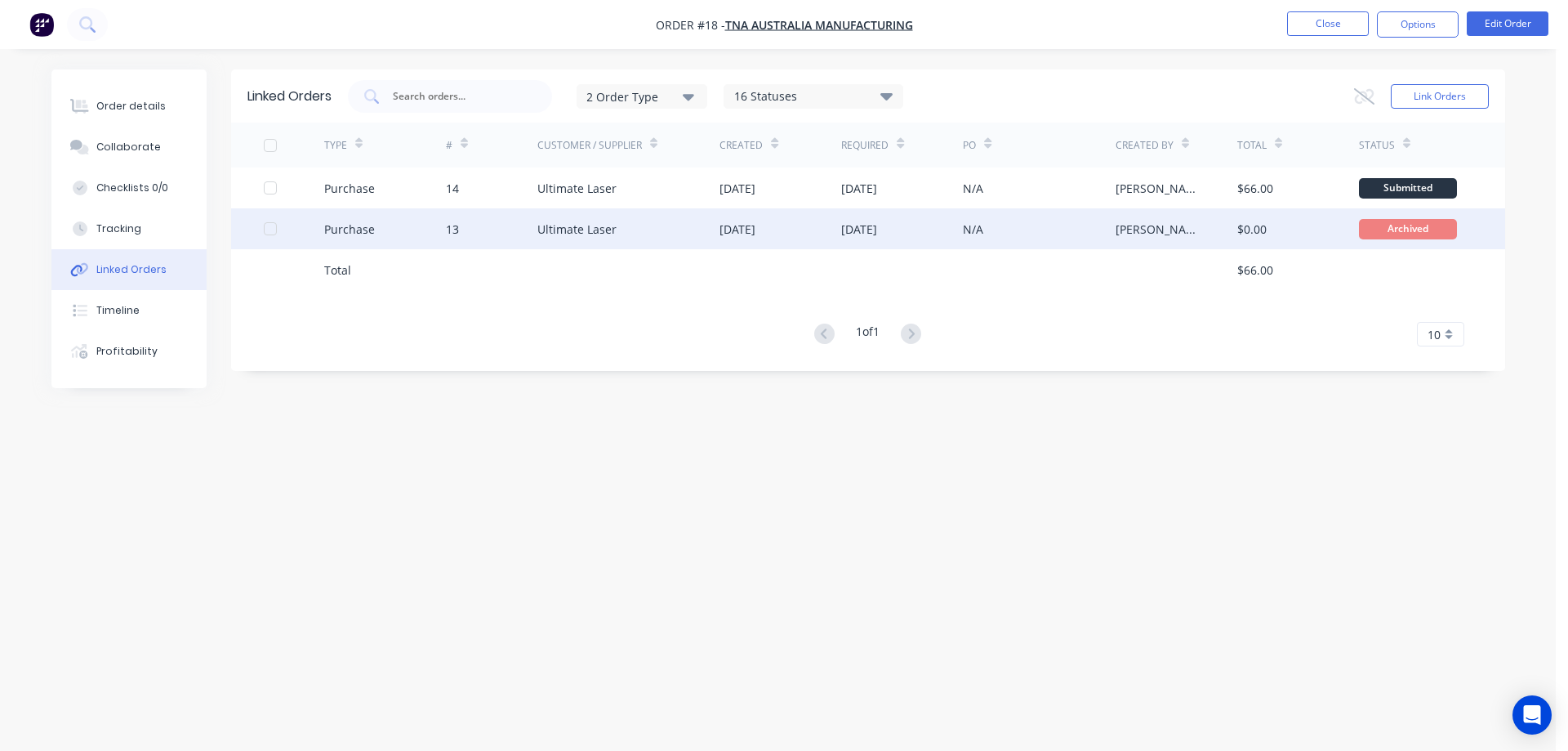
click at [269, 227] on div at bounding box center [270, 229] width 33 height 33
click at [1422, 20] on button "Options" at bounding box center [1417, 25] width 82 height 26
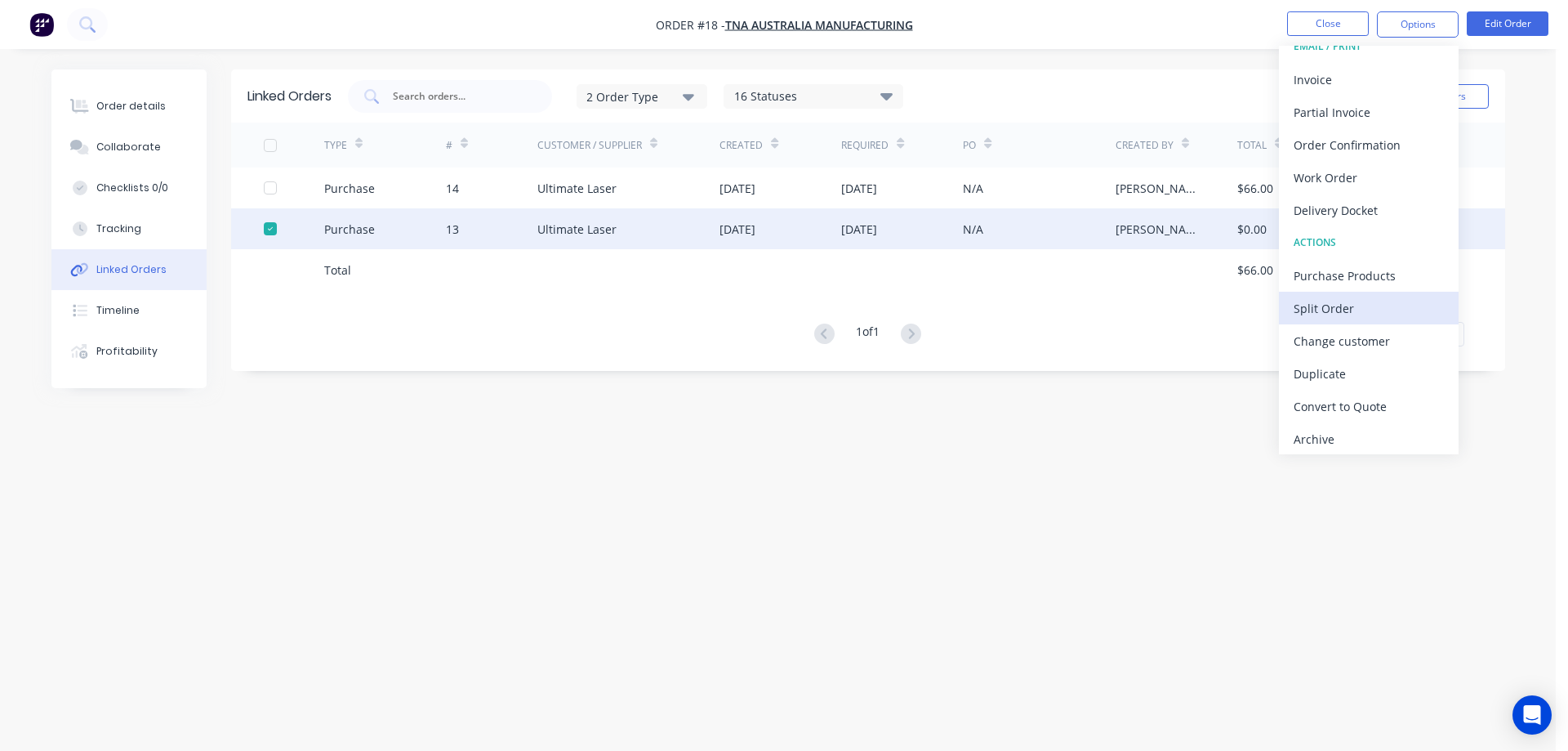
scroll to position [25, 0]
click at [1325, 433] on div "Archive" at bounding box center [1369, 434] width 150 height 24
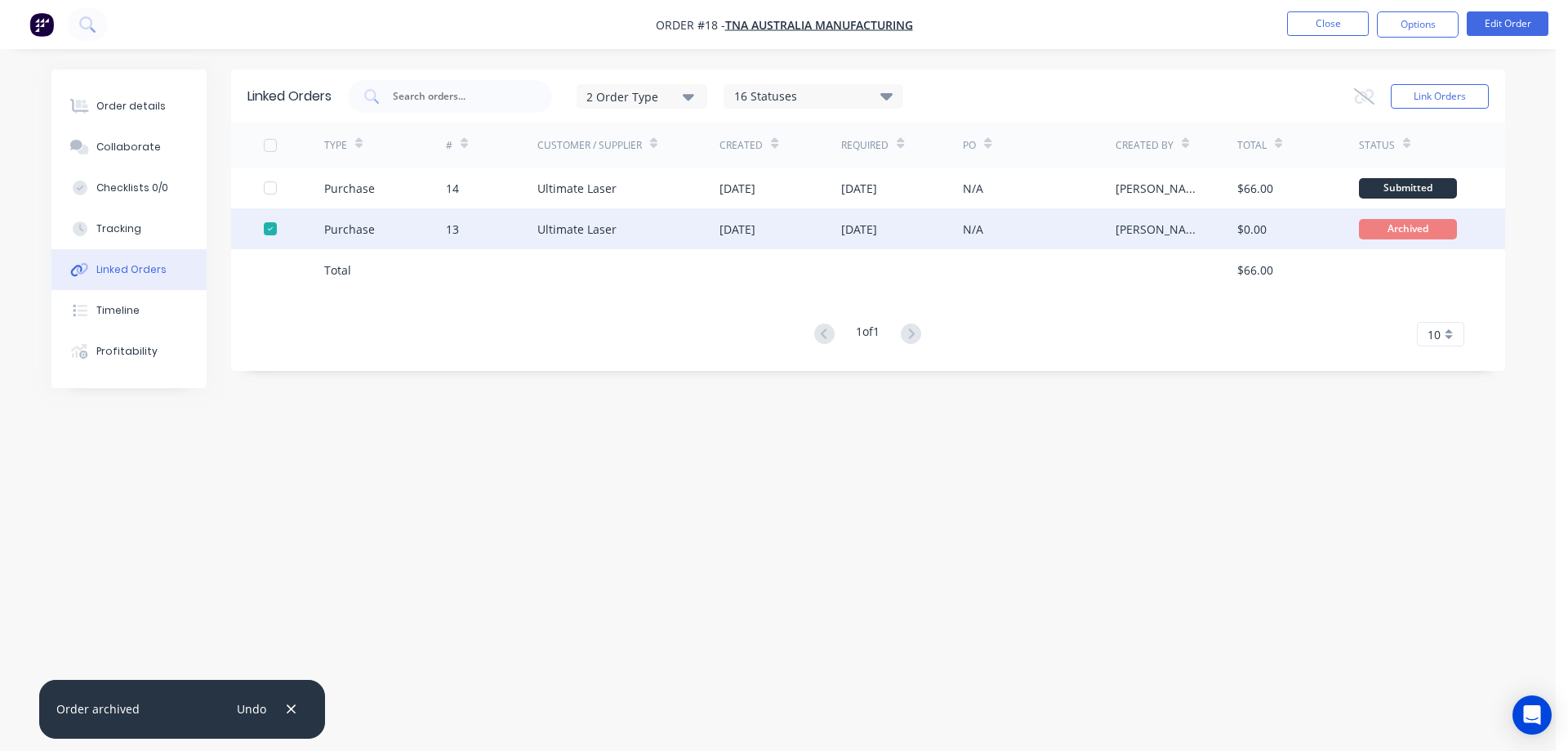
click at [1403, 233] on div "Archived" at bounding box center [1407, 229] width 98 height 21
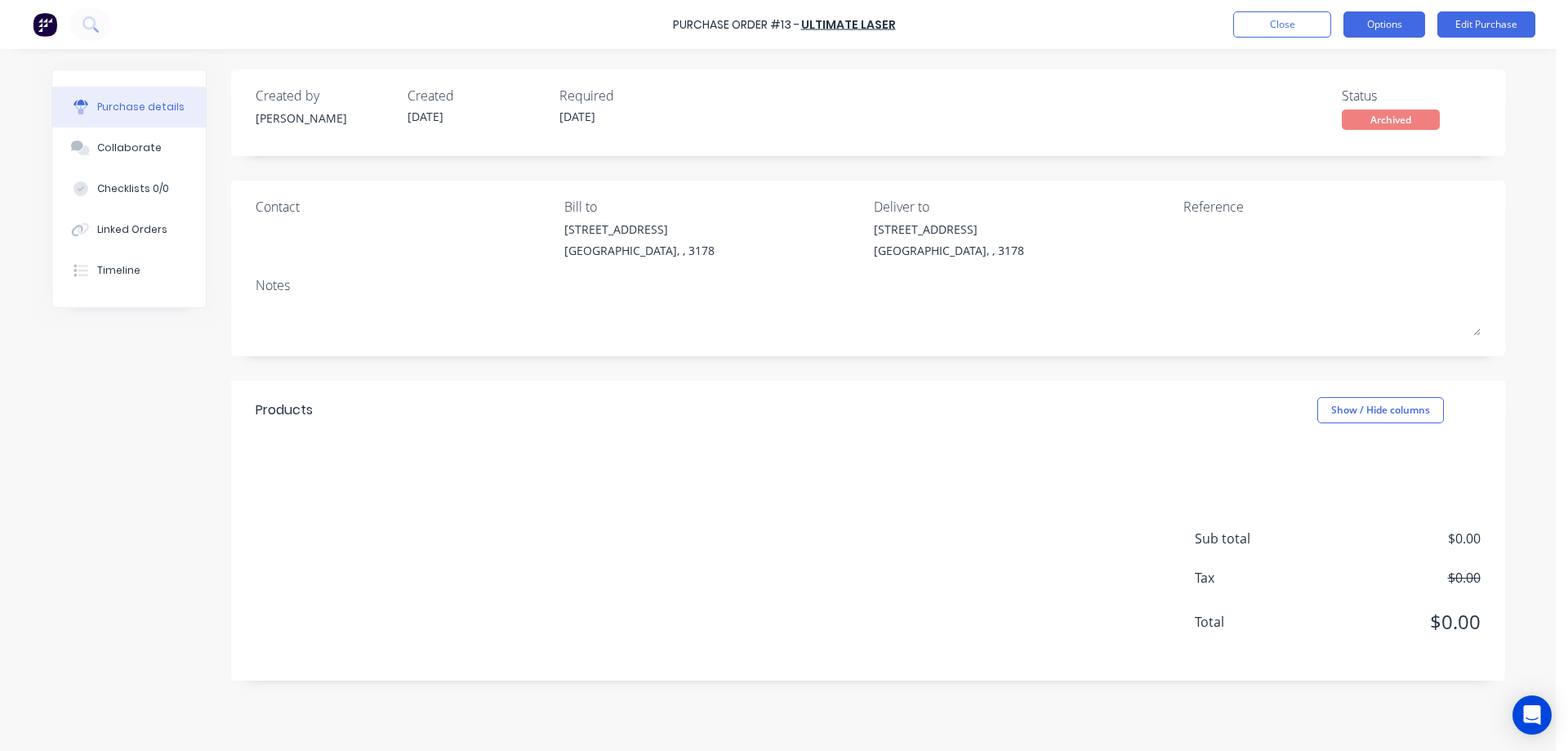
click at [1389, 24] on button "Options" at bounding box center [1383, 25] width 82 height 26
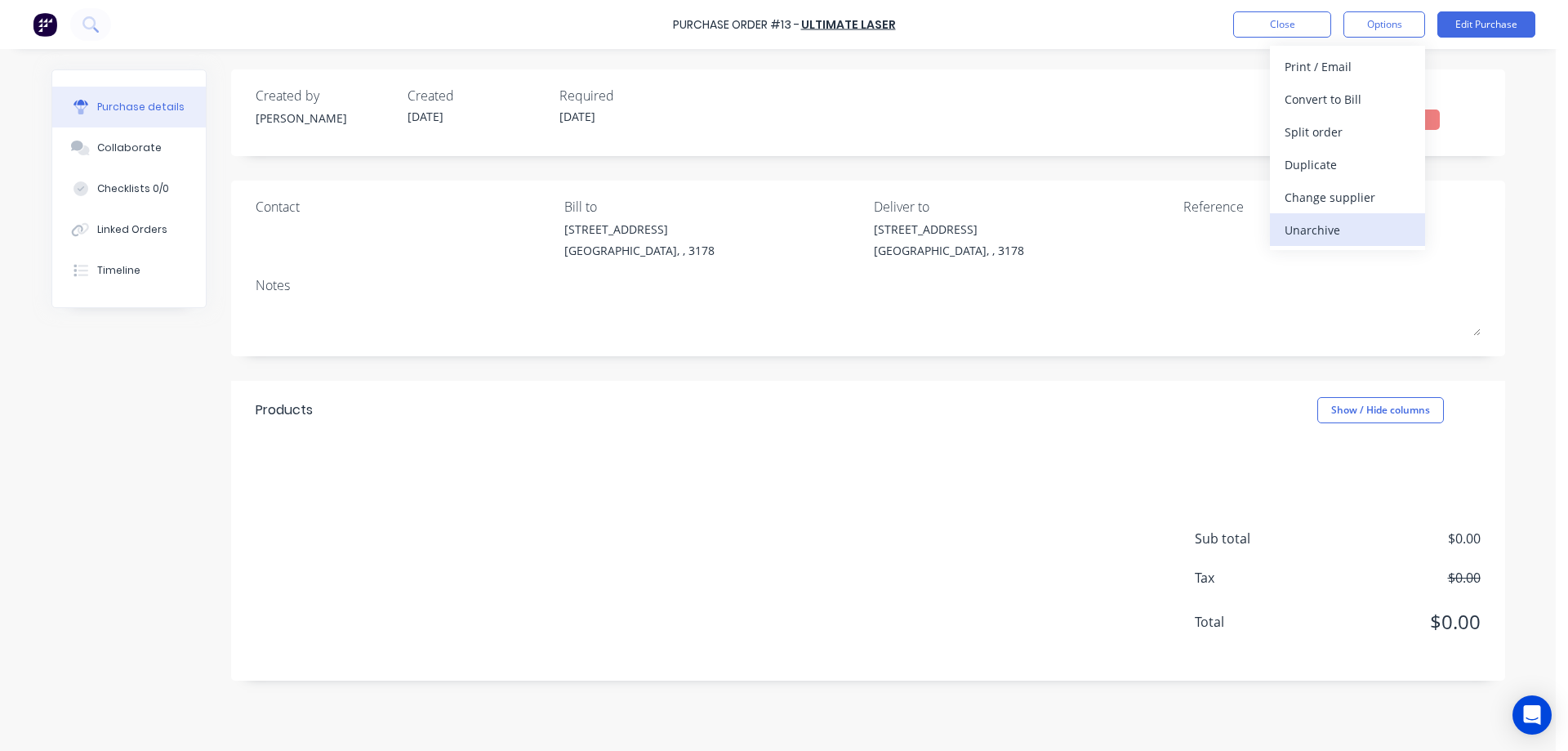
click at [1310, 226] on div "Unarchive" at bounding box center [1347, 230] width 126 height 24
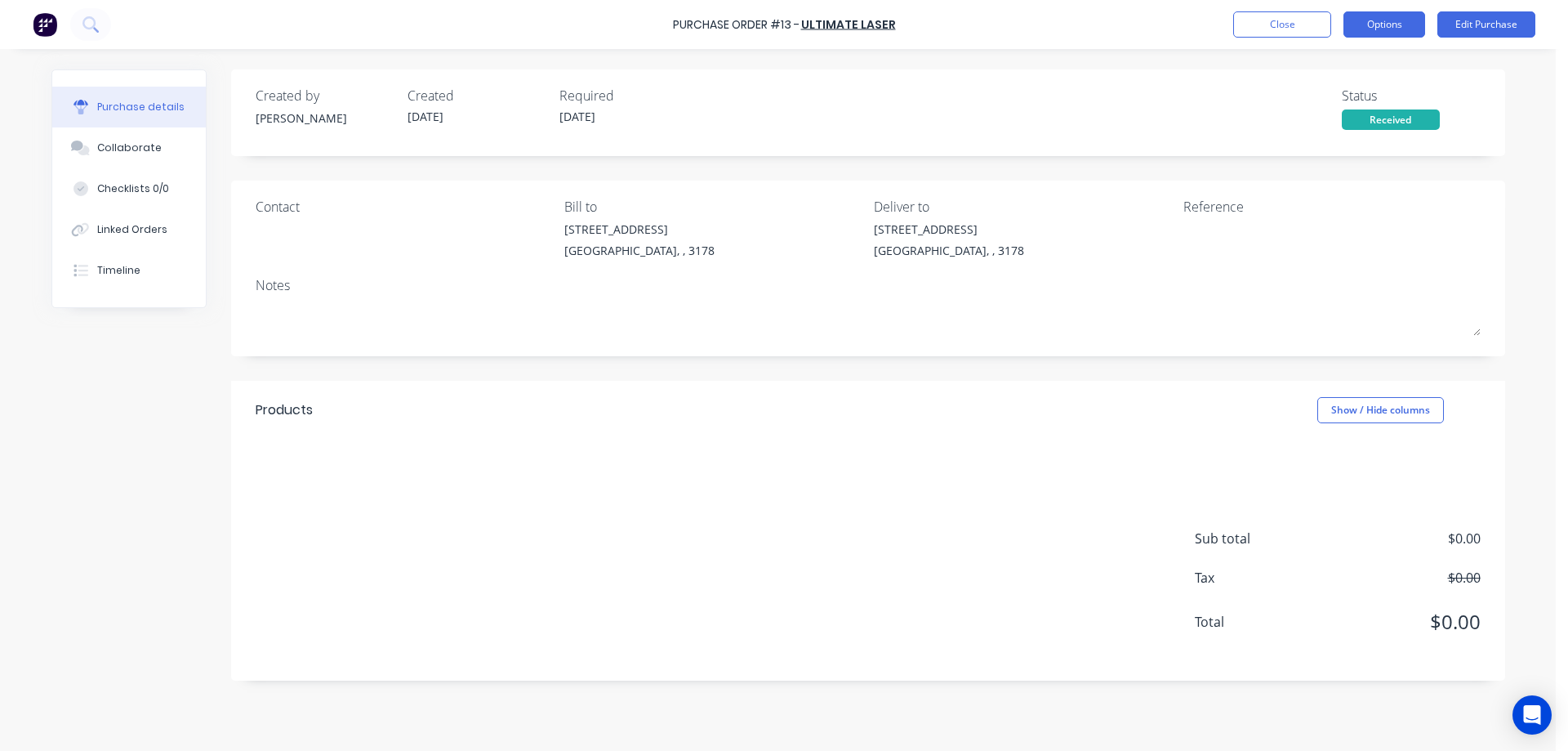
click at [1394, 22] on button "Options" at bounding box center [1383, 25] width 82 height 26
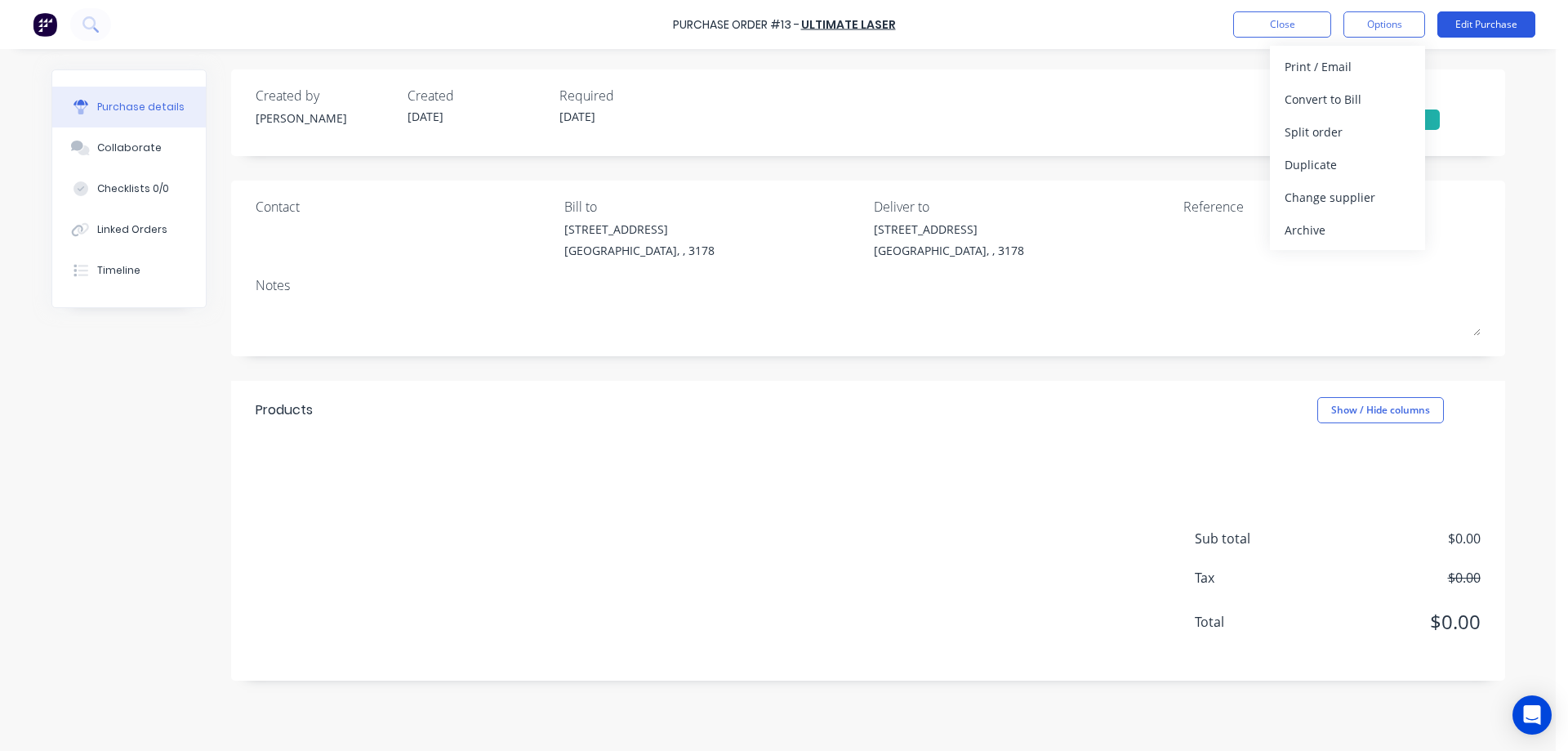
click at [1459, 21] on button "Edit Purchase" at bounding box center [1486, 25] width 98 height 26
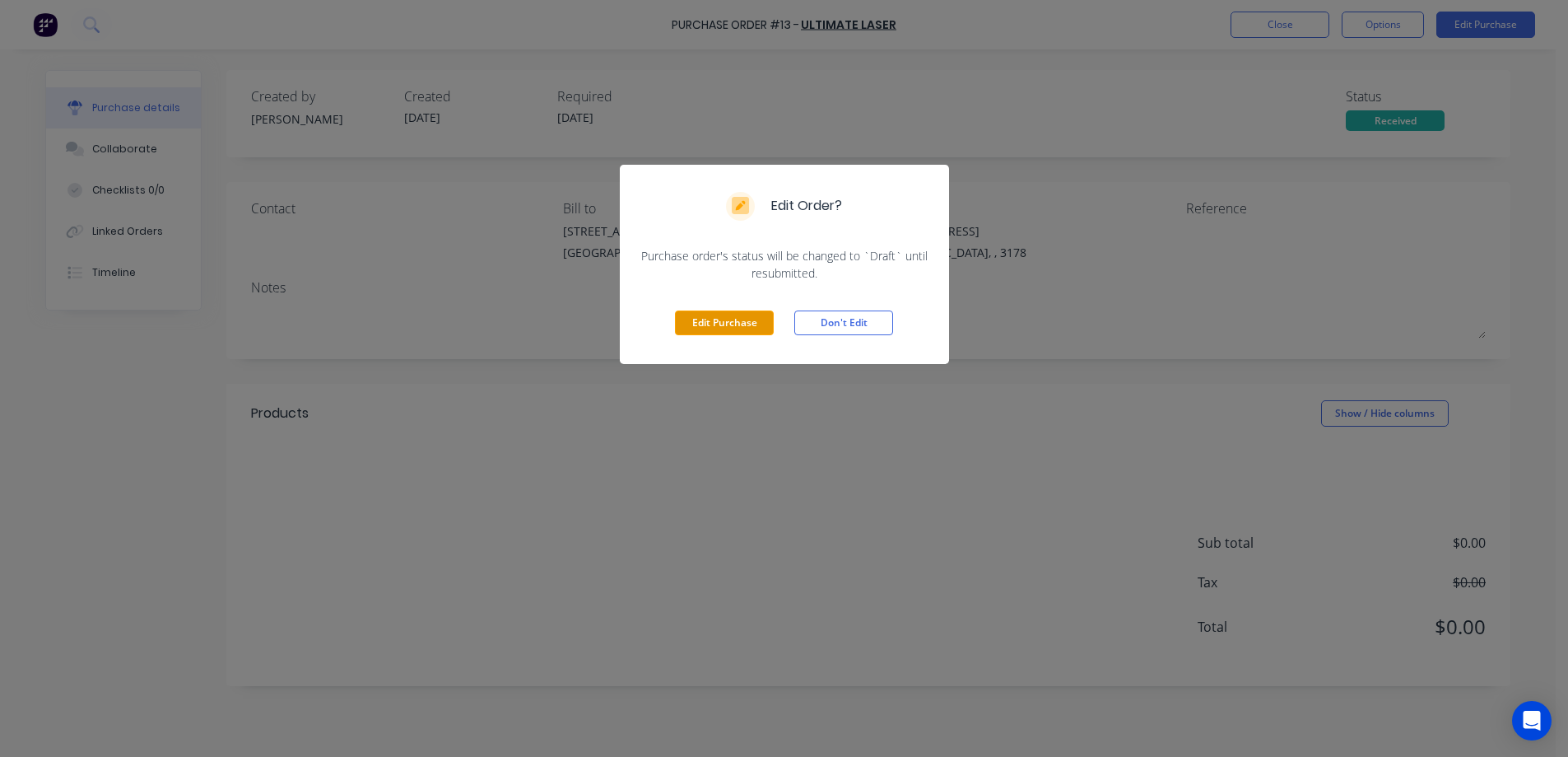
click at [720, 327] on button "Edit Purchase" at bounding box center [724, 323] width 99 height 25
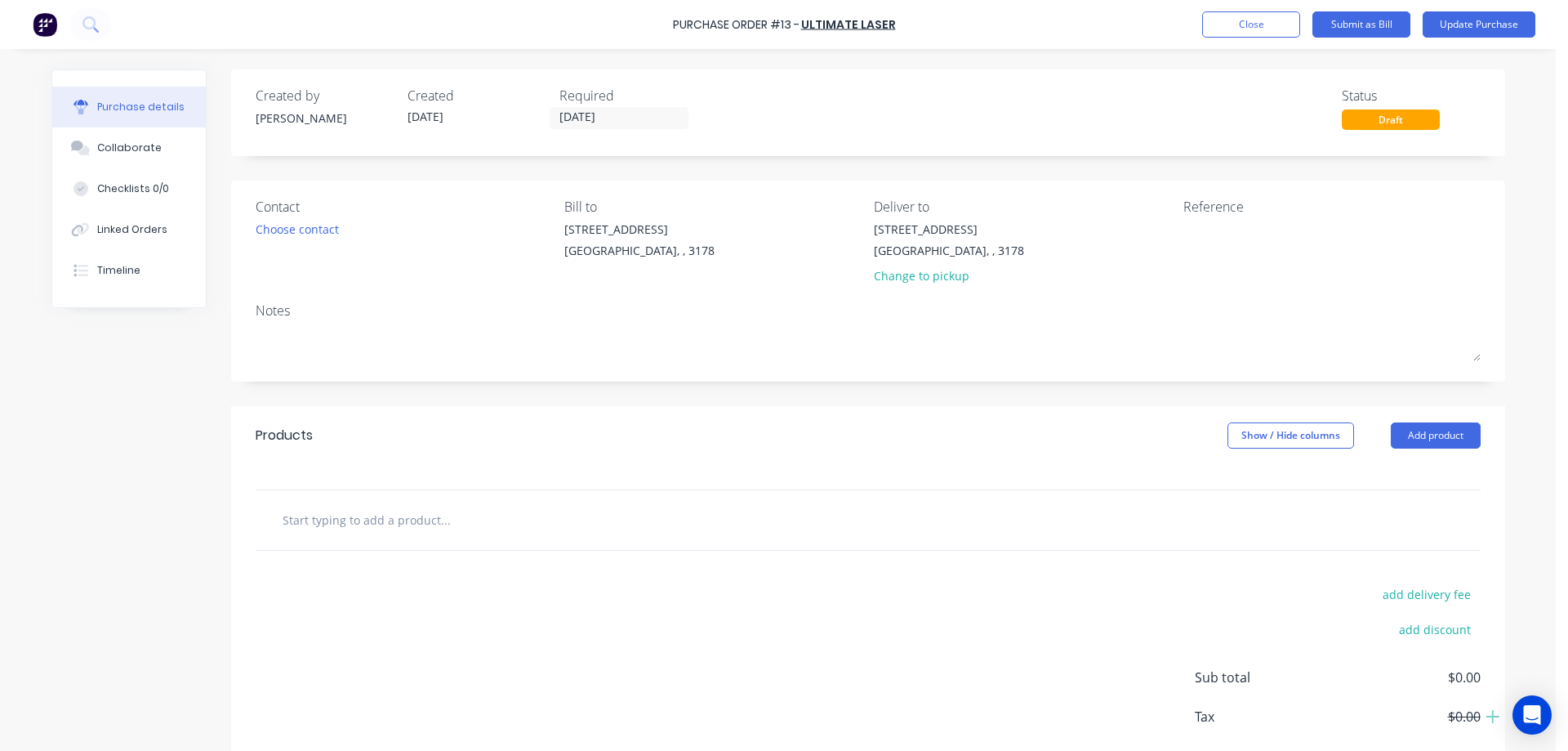
click at [1378, 120] on div "Draft" at bounding box center [1390, 120] width 98 height 21
click at [1459, 26] on button "Update Purchase" at bounding box center [1478, 25] width 113 height 26
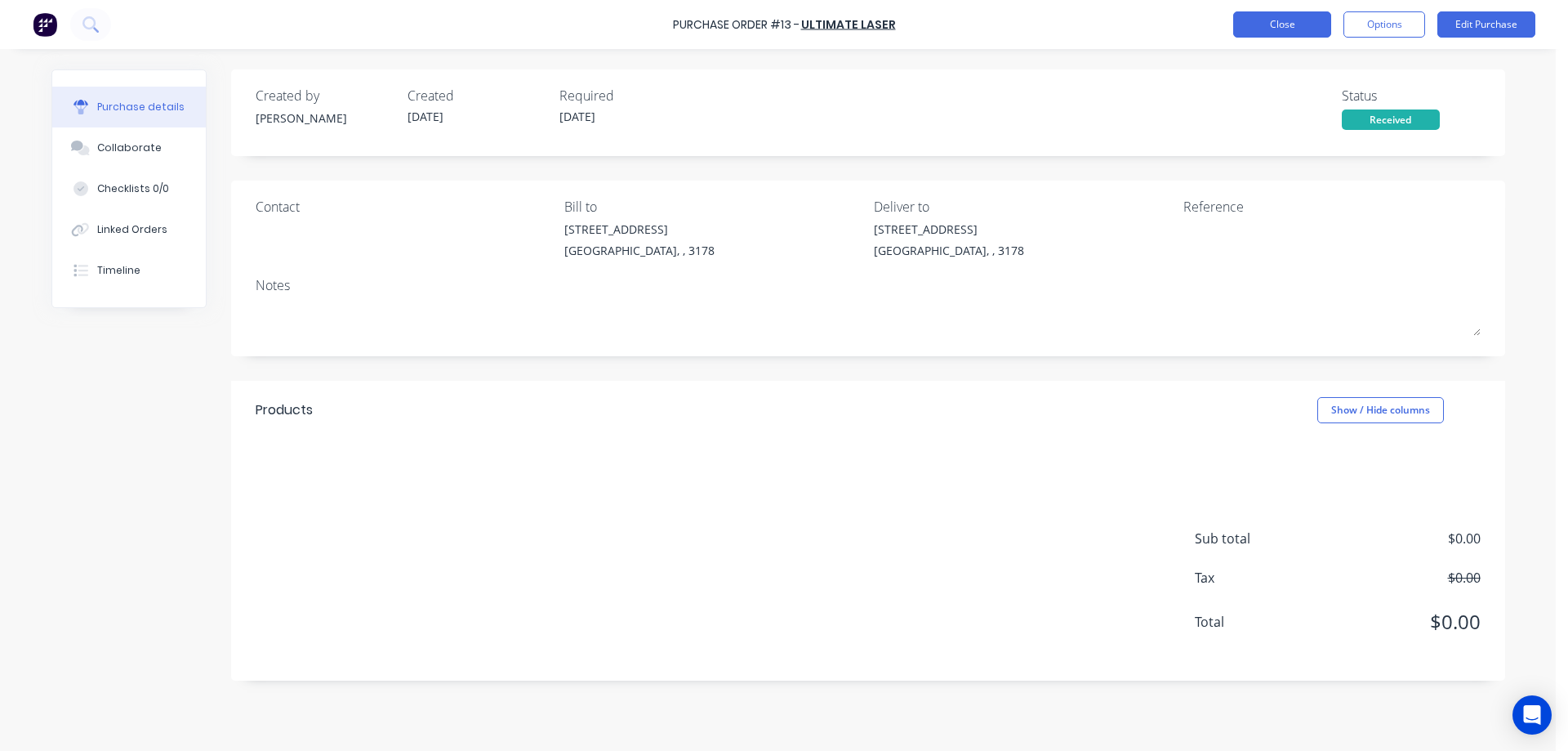
click at [1285, 28] on button "Close" at bounding box center [1281, 25] width 98 height 26
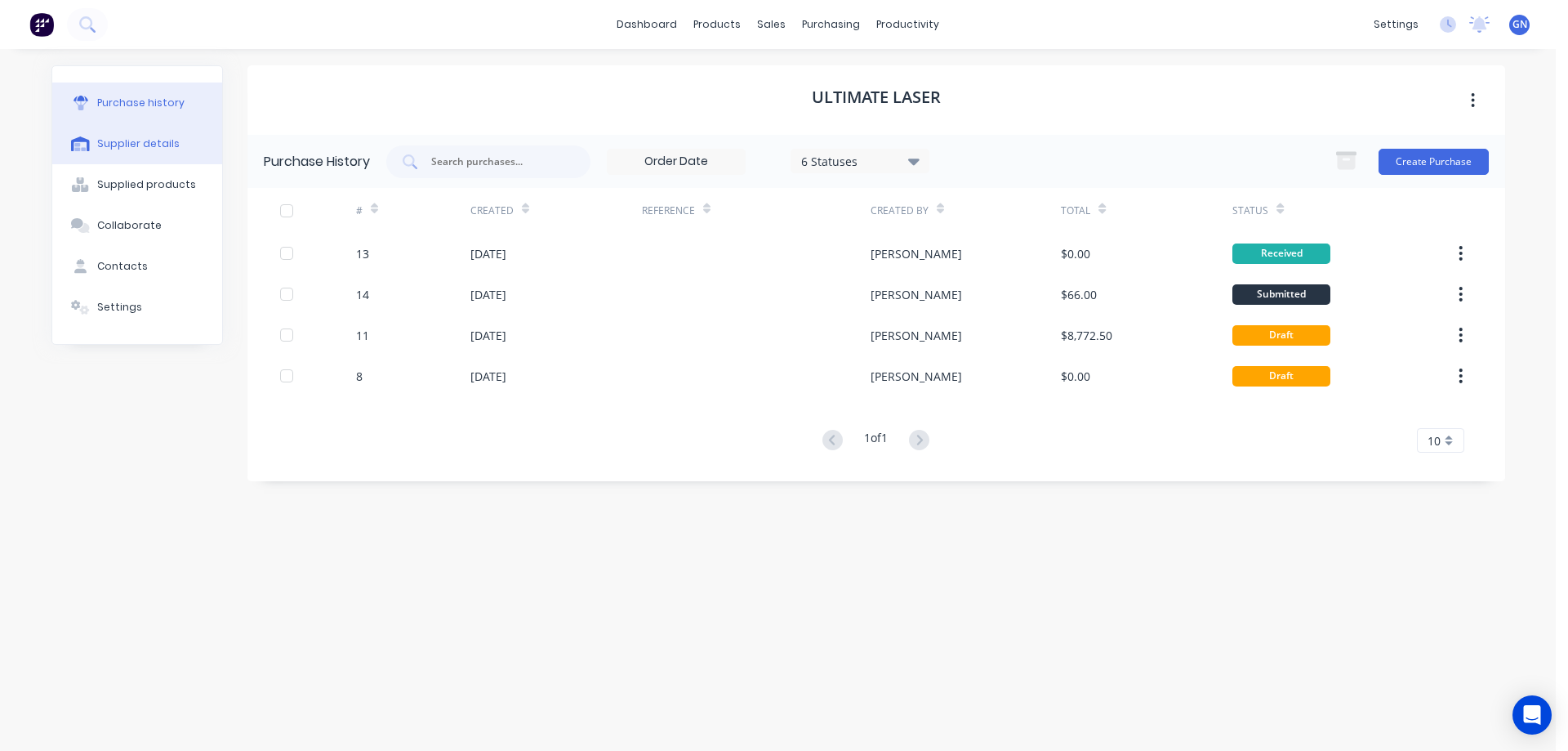
click at [130, 143] on div "Supplier details" at bounding box center [138, 143] width 82 height 15
select select "AU"
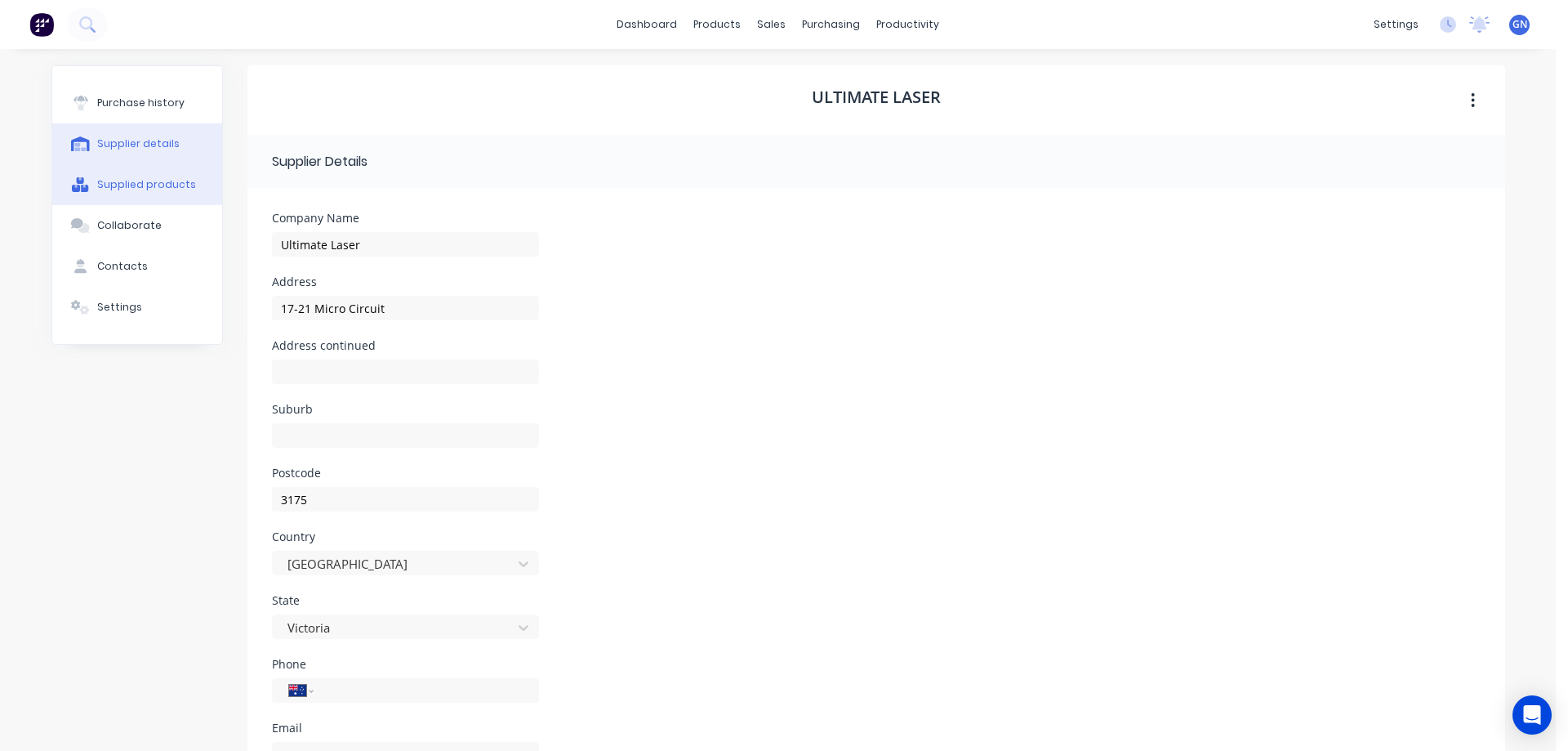
click at [119, 186] on div "Supplied products" at bounding box center [147, 185] width 99 height 15
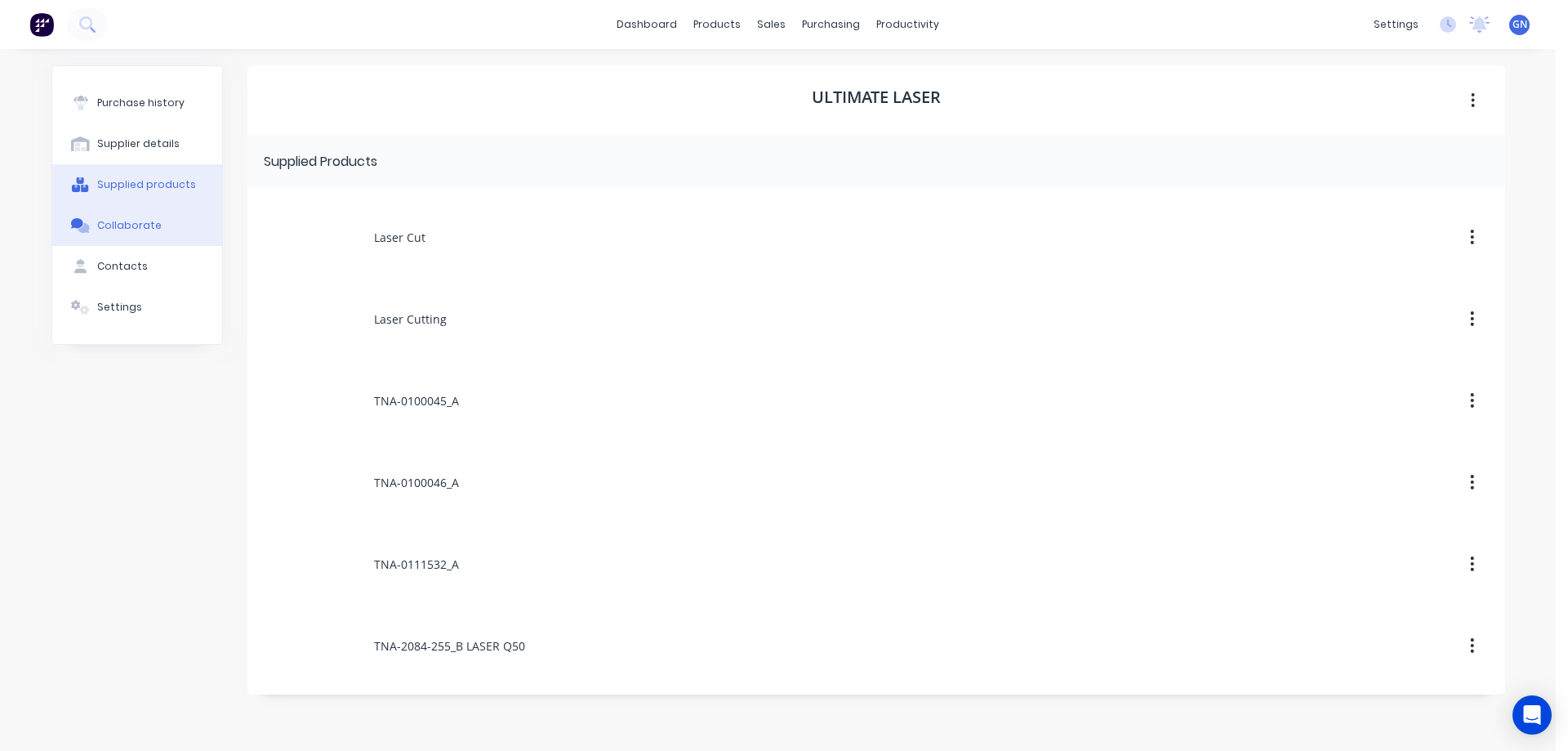
click at [112, 228] on div "Collaborate" at bounding box center [129, 226] width 64 height 15
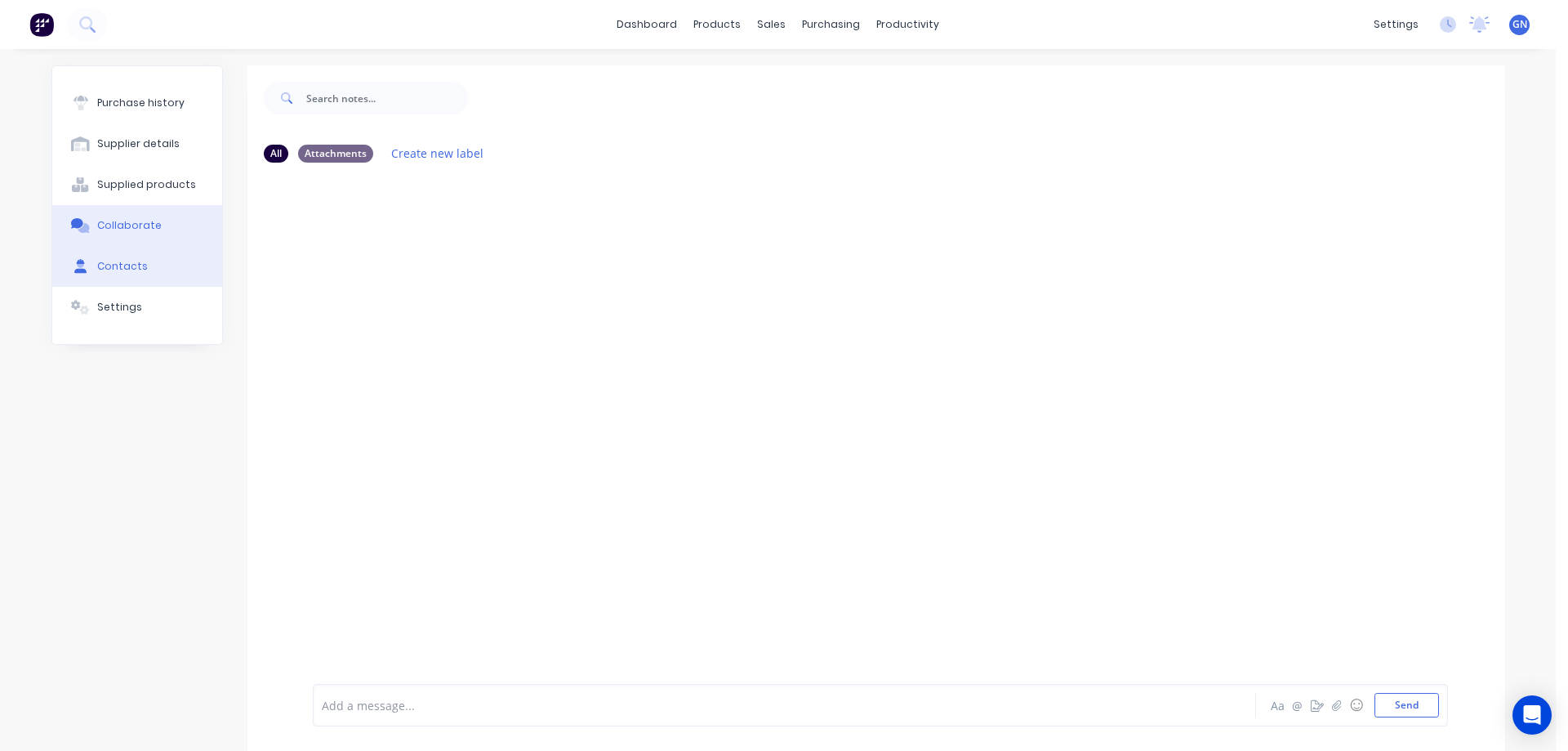
click at [117, 262] on div "Contacts" at bounding box center [122, 266] width 50 height 15
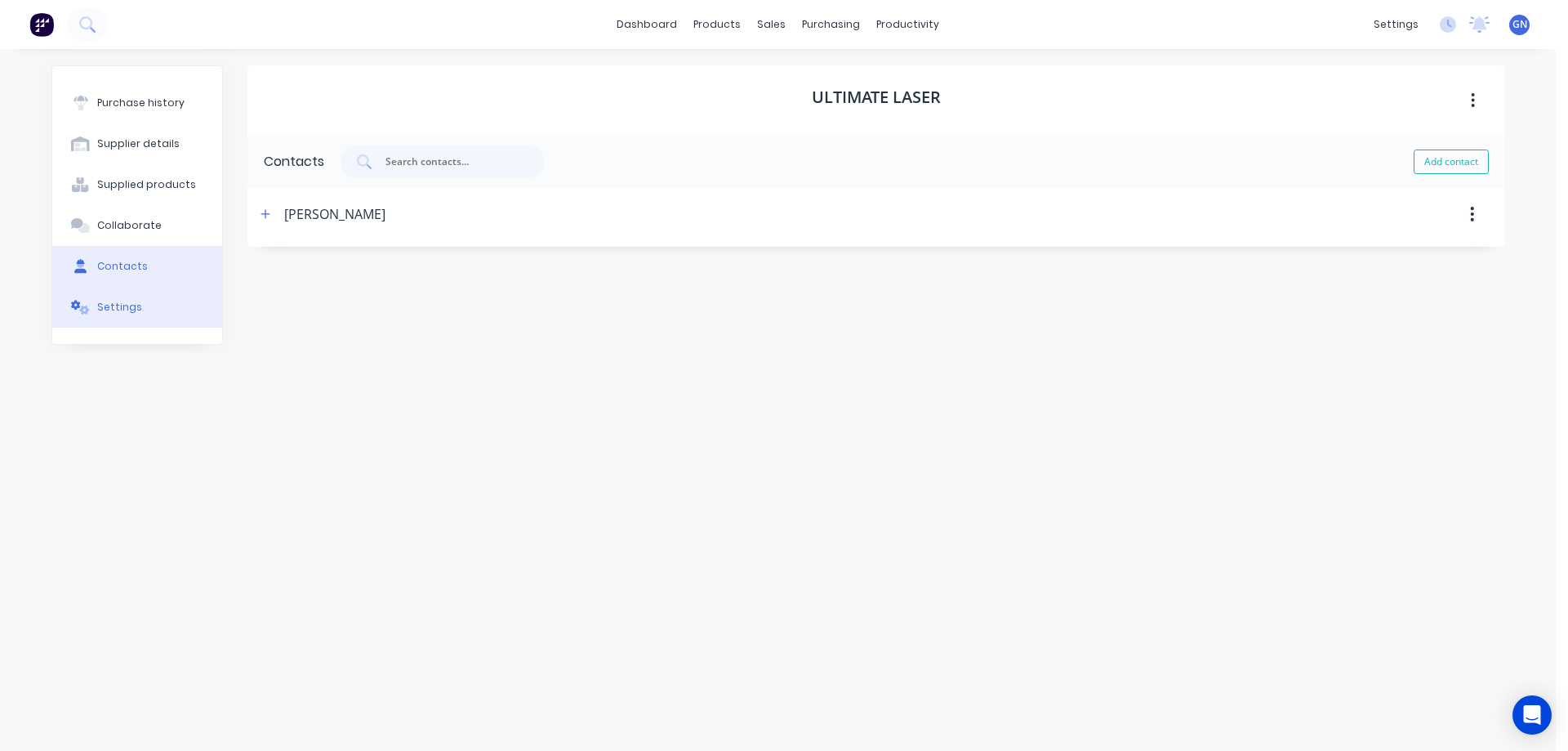
click at [116, 312] on div "Settings" at bounding box center [119, 307] width 45 height 15
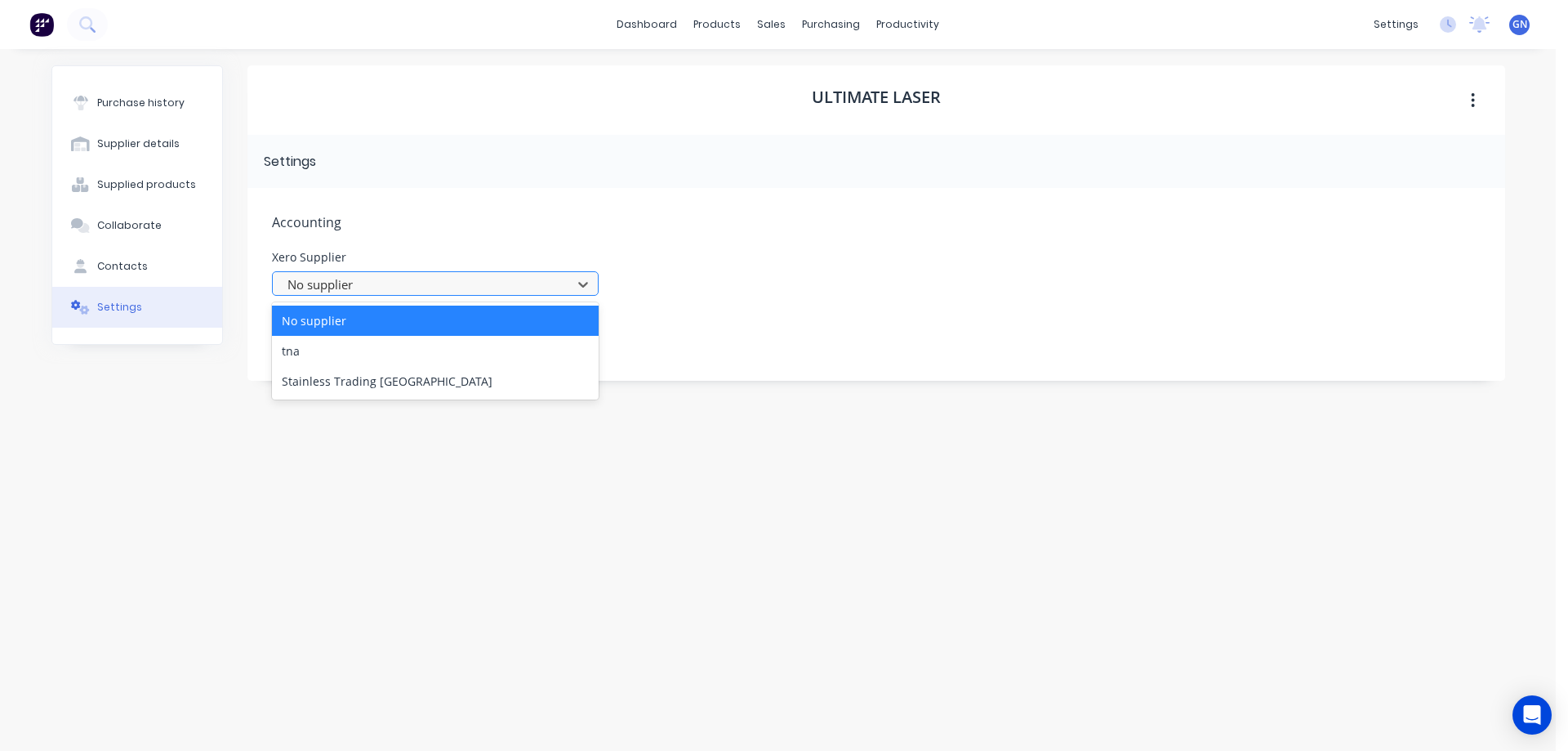
click at [327, 282] on div at bounding box center [424, 284] width 278 height 21
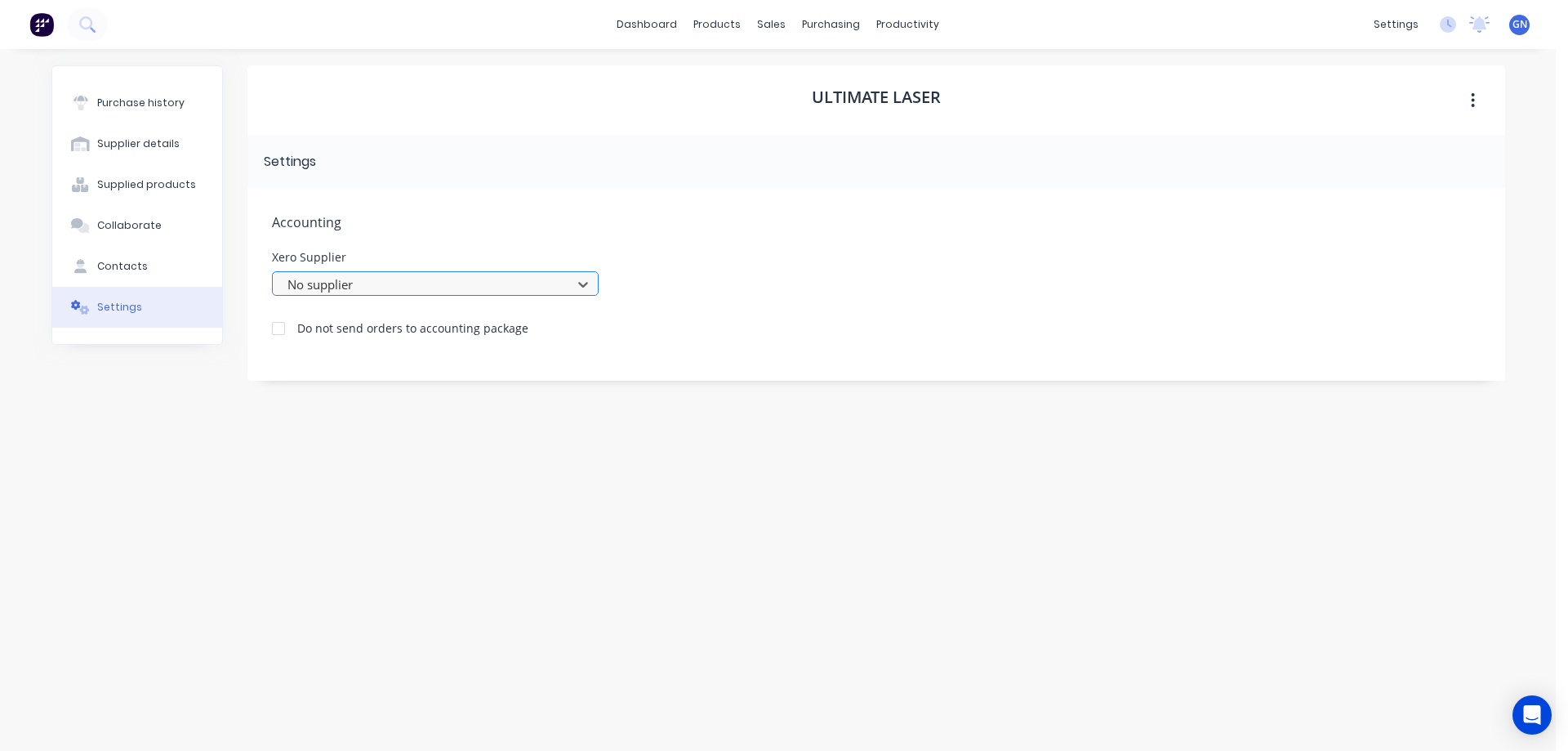
click at [345, 282] on div at bounding box center [424, 284] width 278 height 21
click at [124, 99] on div "Purchase history" at bounding box center [141, 103] width 87 height 15
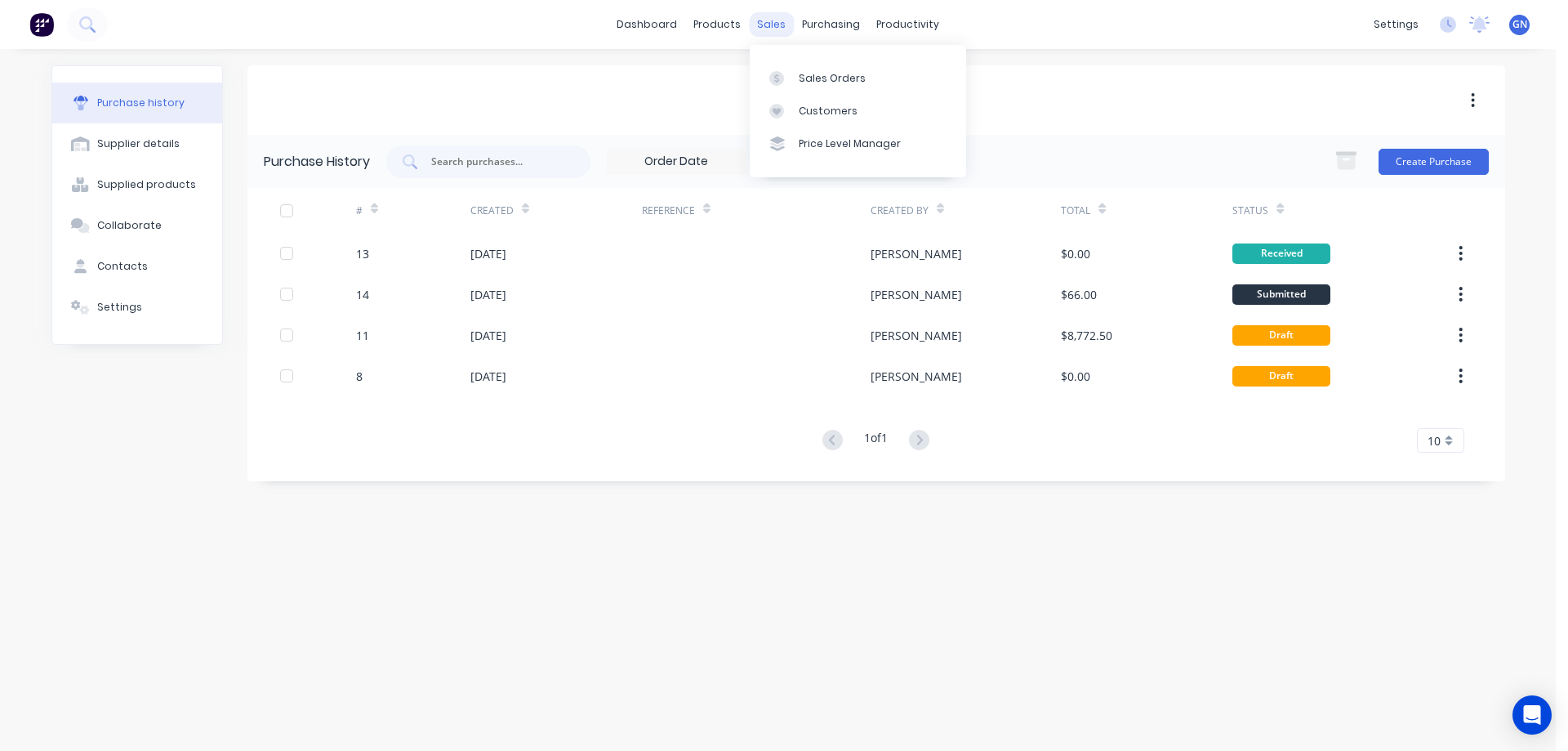
click at [767, 23] on div "sales" at bounding box center [771, 25] width 45 height 25
click at [819, 75] on div "Sales Orders" at bounding box center [831, 78] width 67 height 15
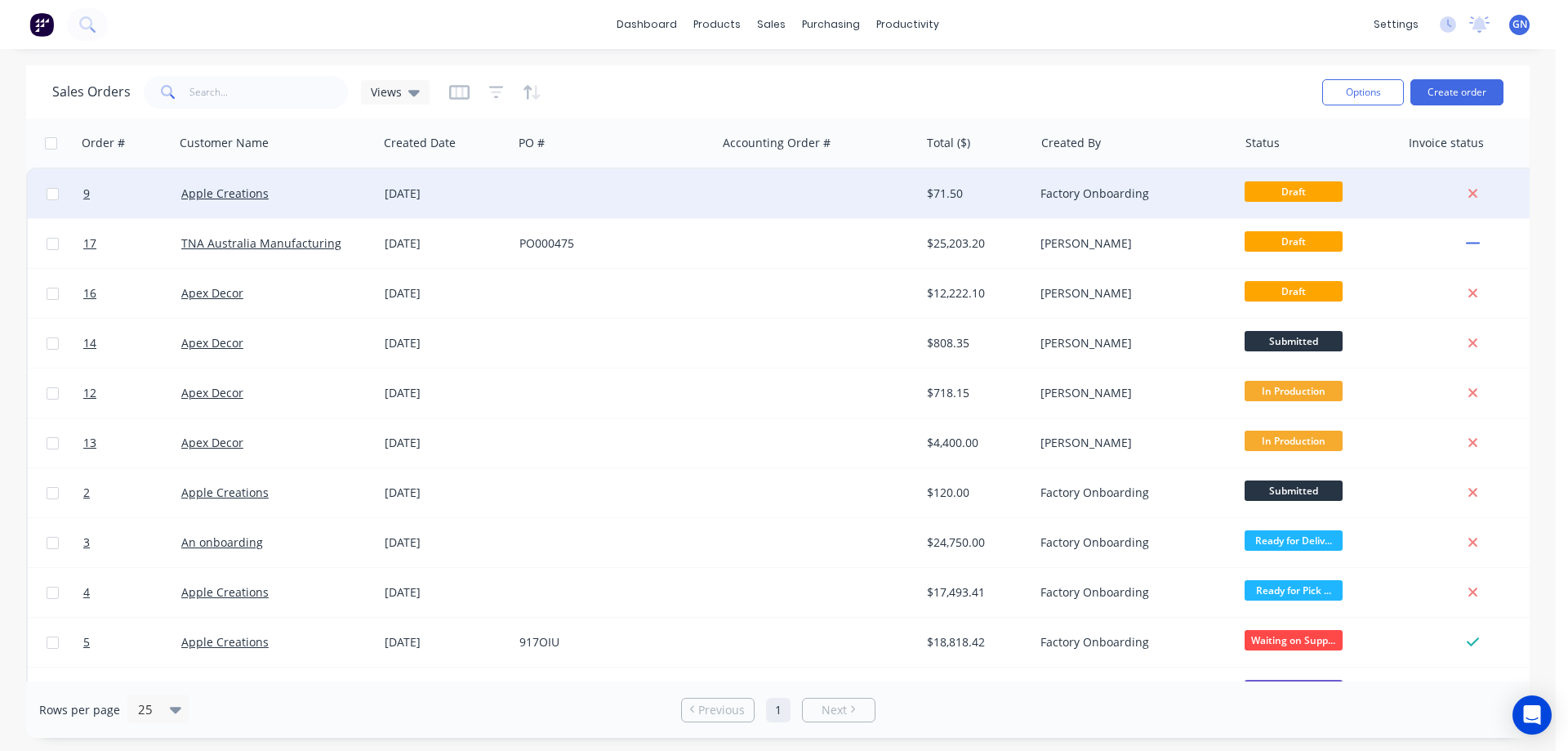
click at [641, 195] on div at bounding box center [614, 193] width 204 height 49
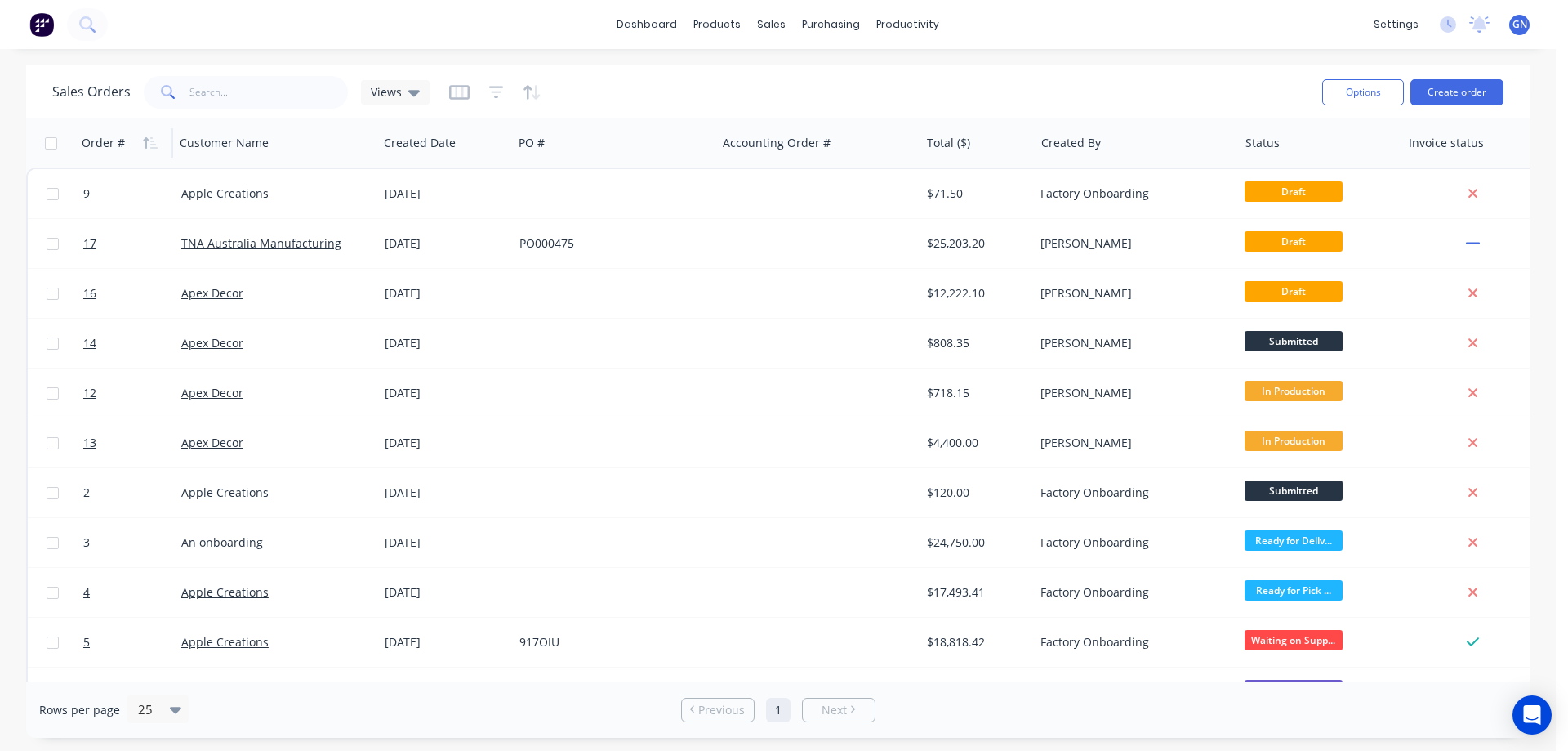
click at [110, 141] on div "Order #" at bounding box center [103, 143] width 44 height 16
click at [154, 143] on icon "button" at bounding box center [150, 143] width 15 height 13
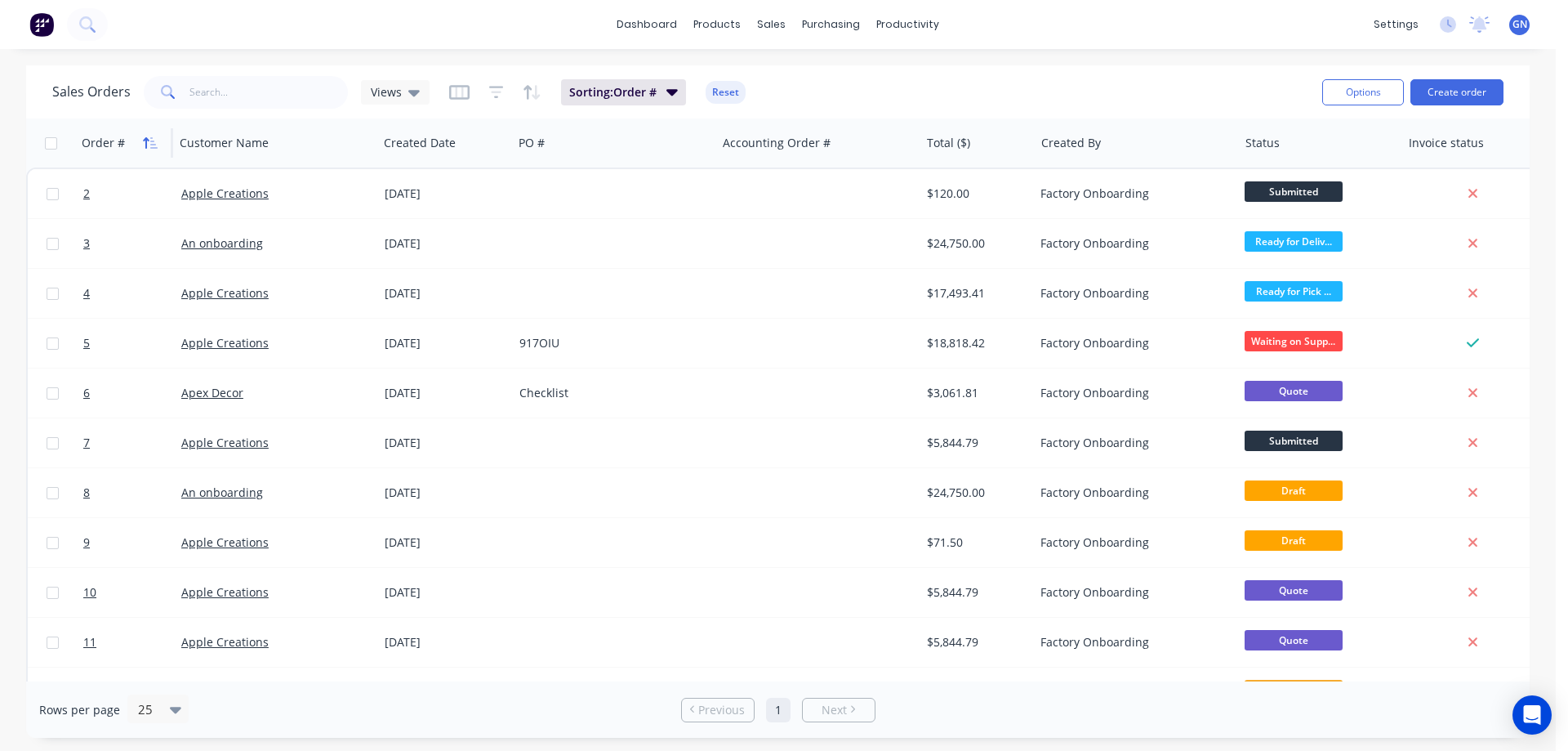
click at [151, 143] on icon "button" at bounding box center [150, 143] width 15 height 13
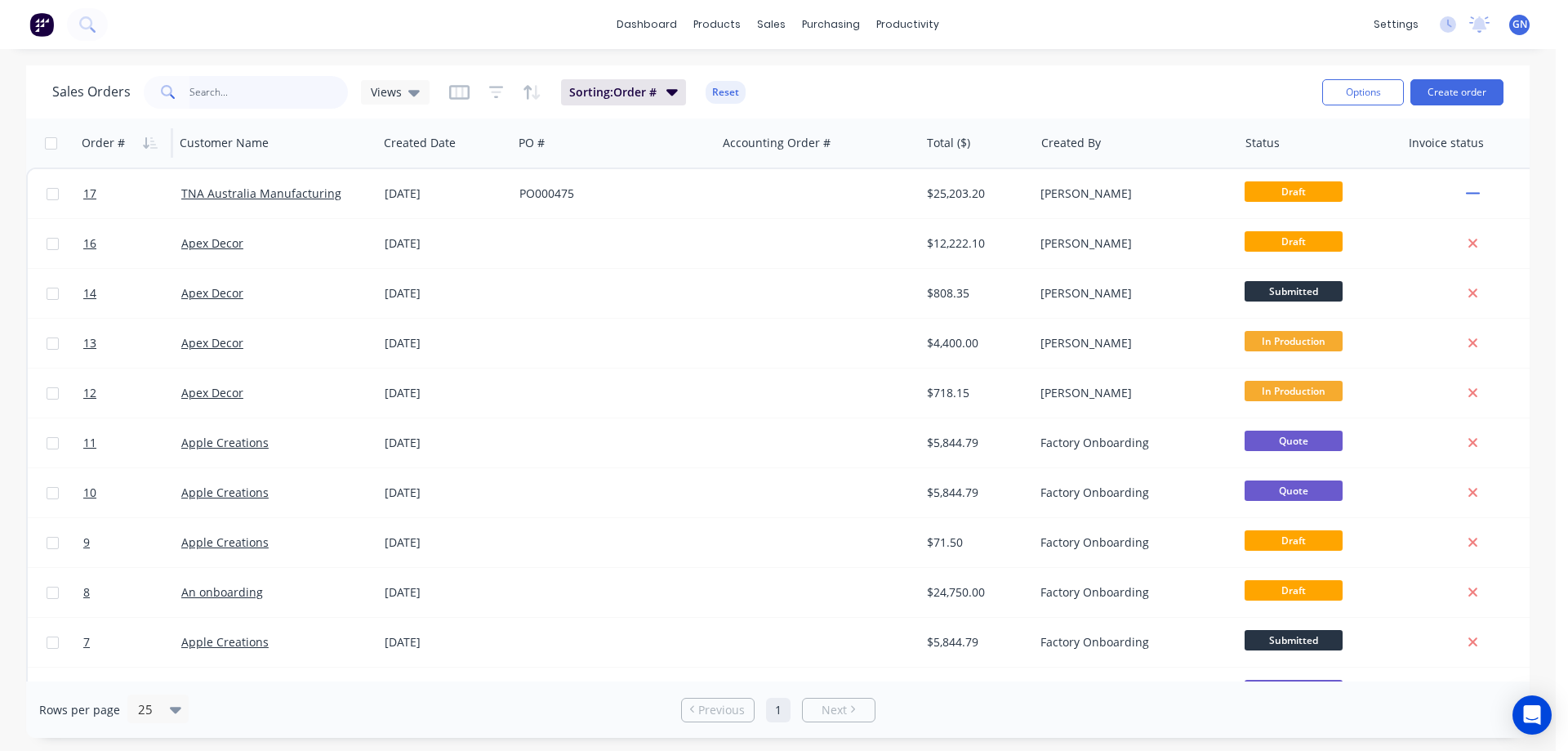
click at [221, 90] on input "text" at bounding box center [269, 92] width 159 height 33
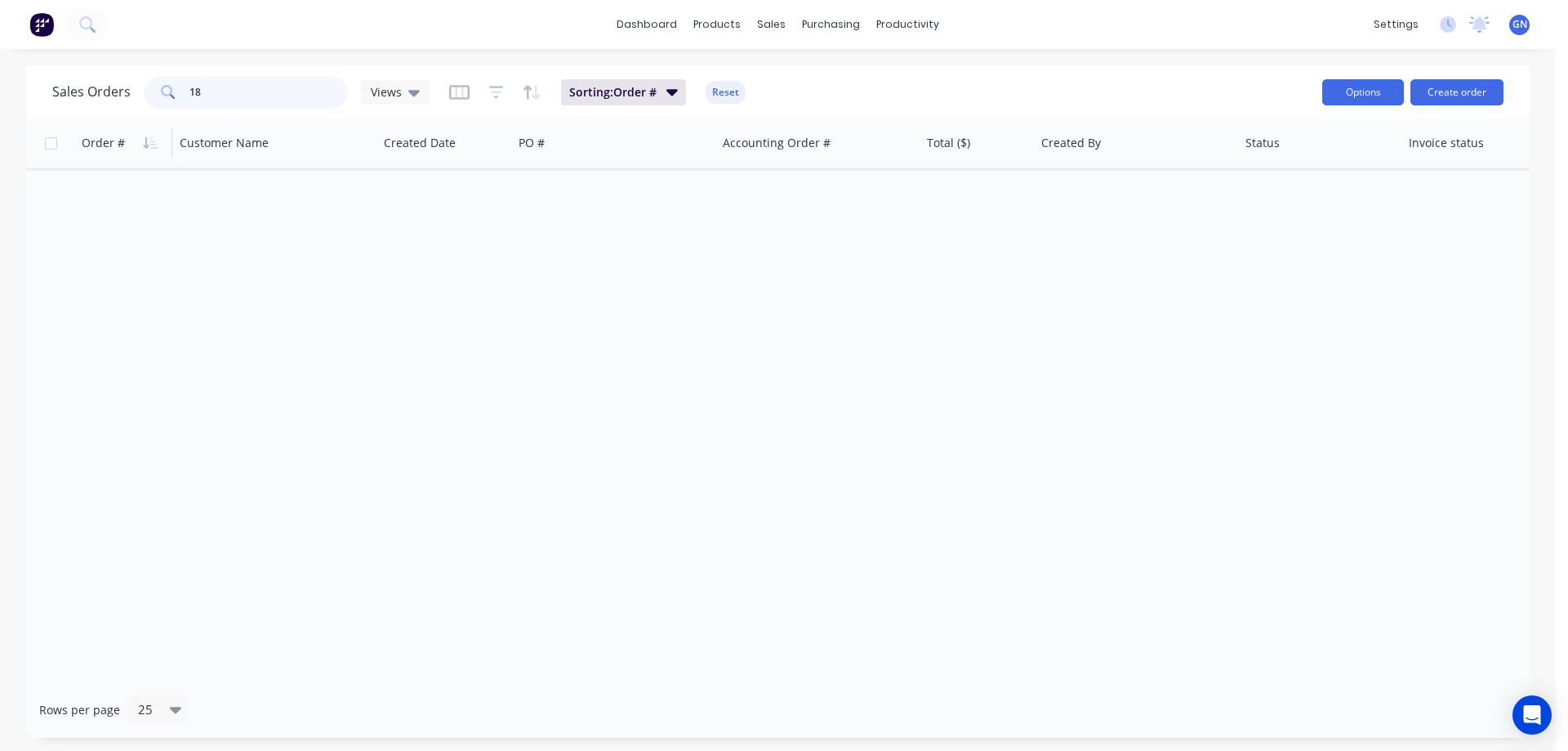
type input "18"
click at [1374, 93] on button "Options" at bounding box center [1362, 92] width 82 height 26
click at [1177, 92] on div "Sales Orders 18 Views Sorting: Order # Reset" at bounding box center [680, 92] width 1257 height 40
drag, startPoint x: 232, startPoint y: 87, endPoint x: 169, endPoint y: 86, distance: 63.0
click at [169, 86] on div "18" at bounding box center [246, 92] width 204 height 33
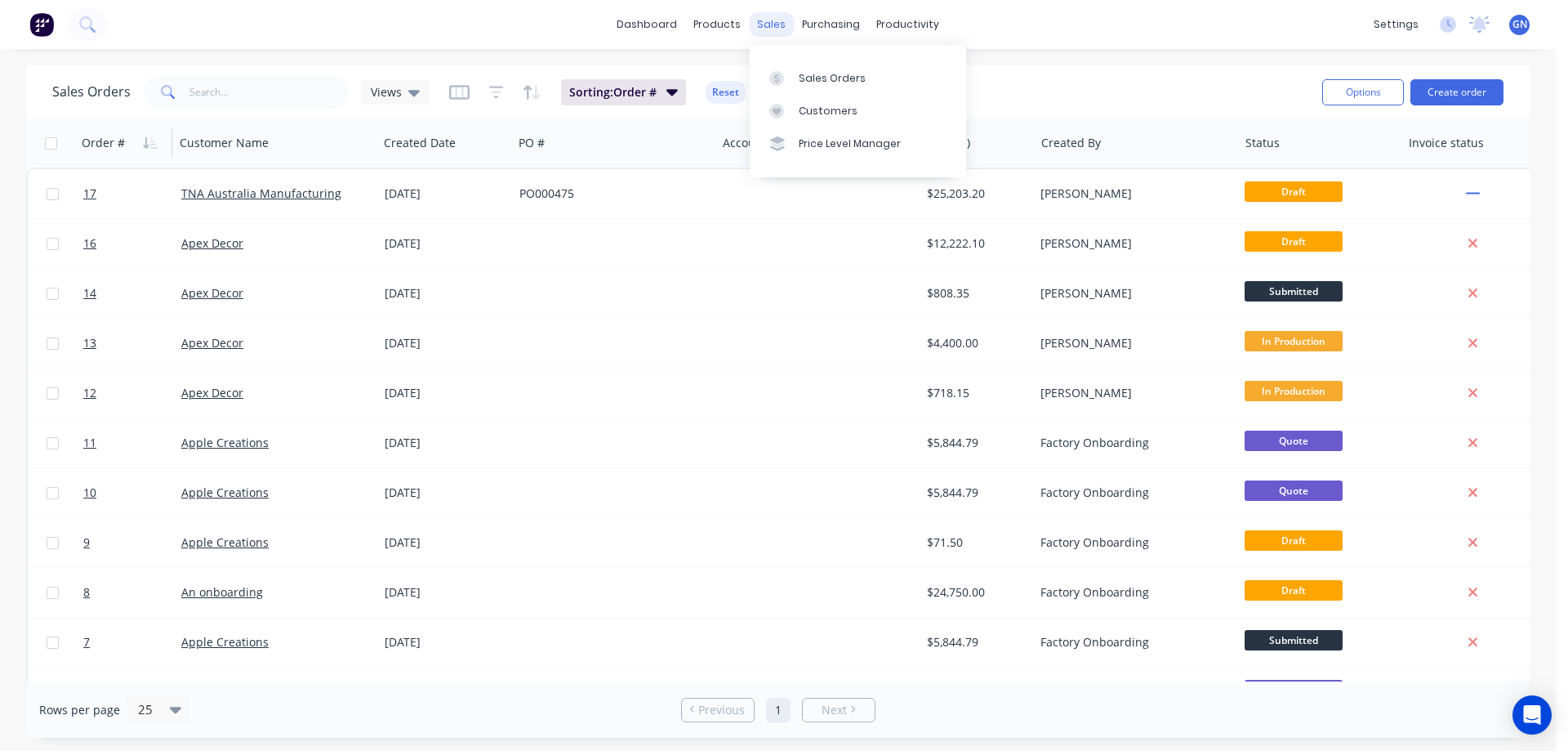
click at [775, 25] on div "sales" at bounding box center [771, 25] width 45 height 25
click at [814, 77] on div "Sales Orders" at bounding box center [831, 78] width 67 height 15
click at [817, 77] on div "Sales Orders" at bounding box center [831, 78] width 67 height 15
click at [1369, 95] on button "Options" at bounding box center [1362, 92] width 82 height 26
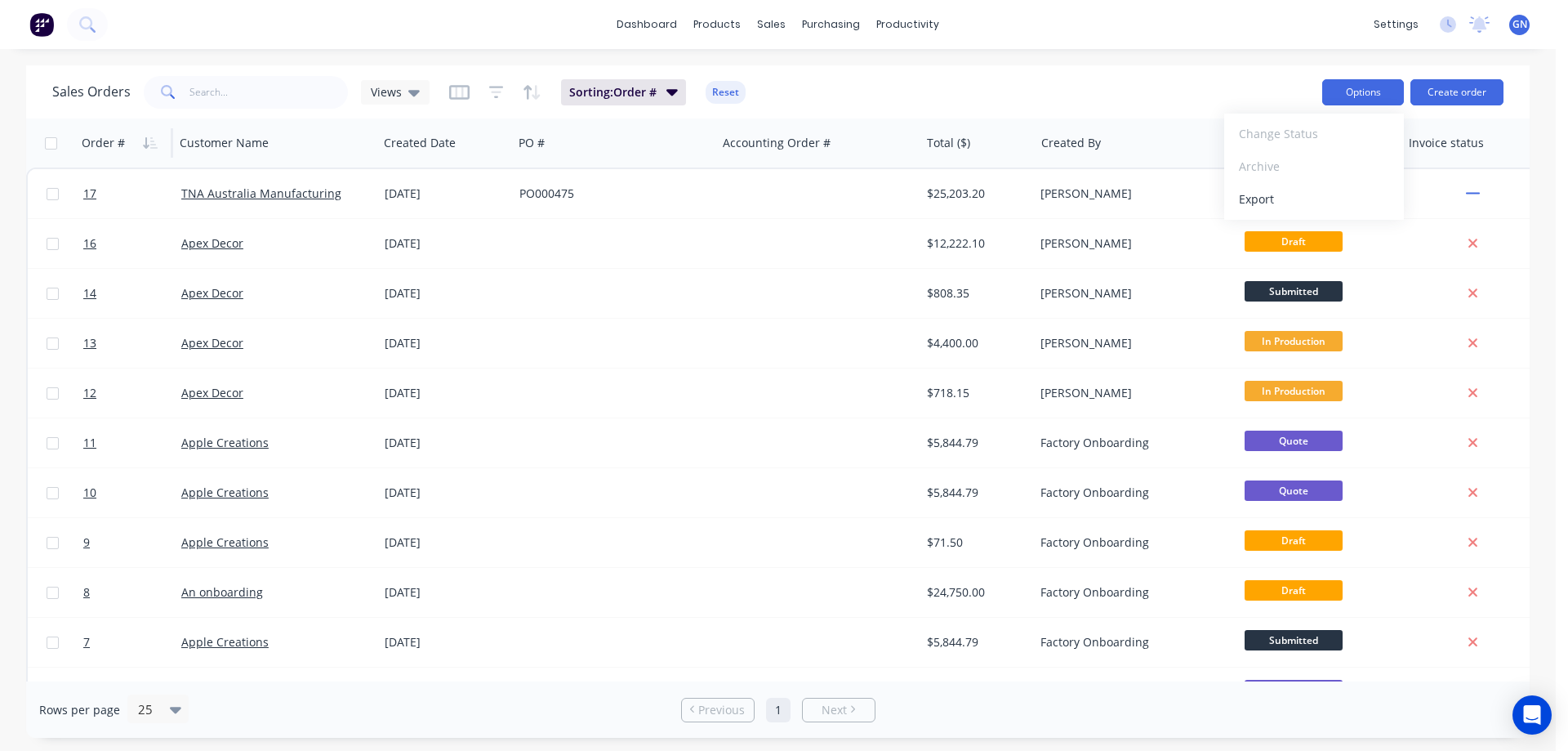
click at [1369, 95] on button "Options" at bounding box center [1362, 92] width 82 height 26
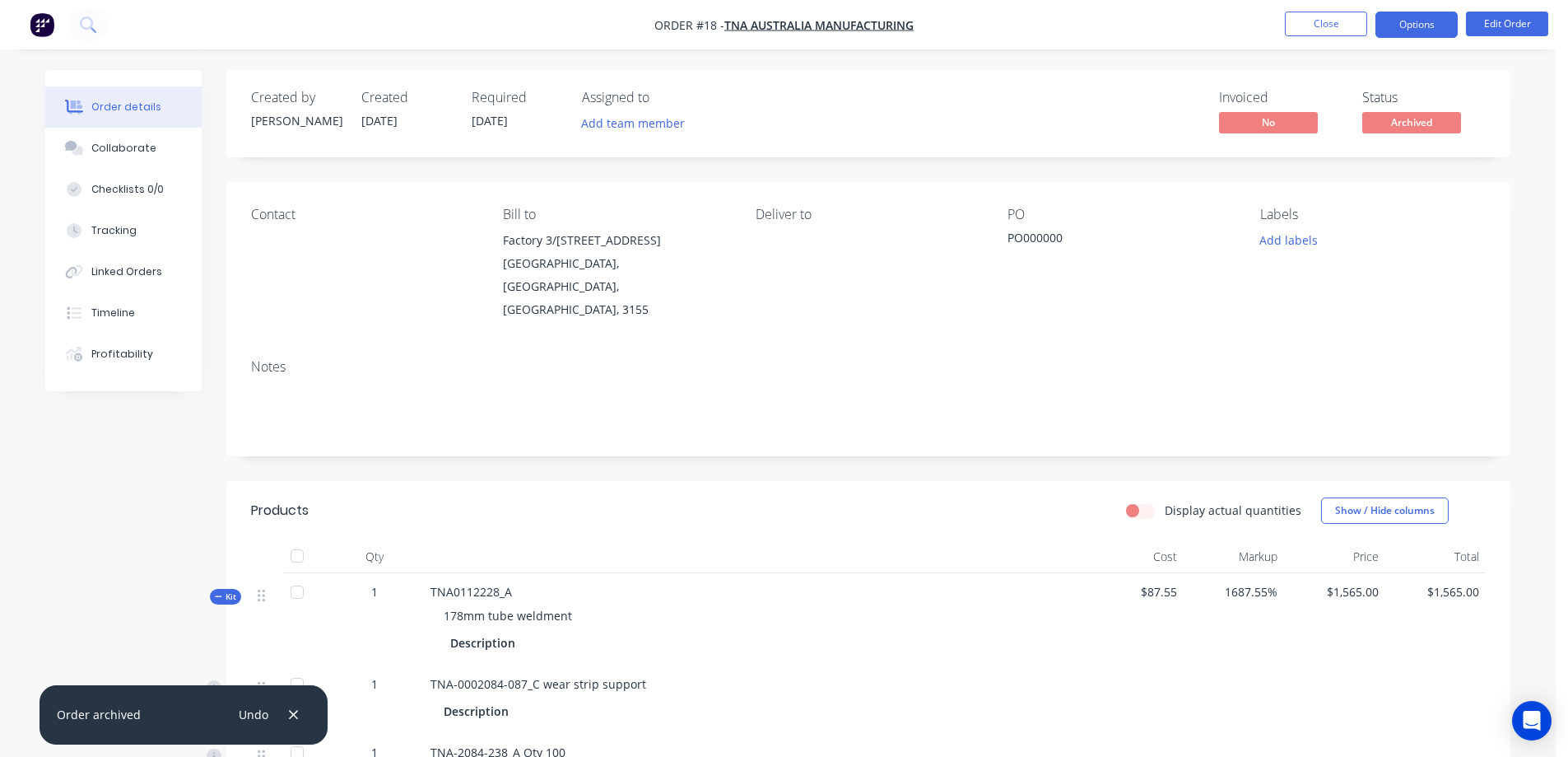
click at [1424, 27] on button "Options" at bounding box center [1416, 25] width 82 height 27
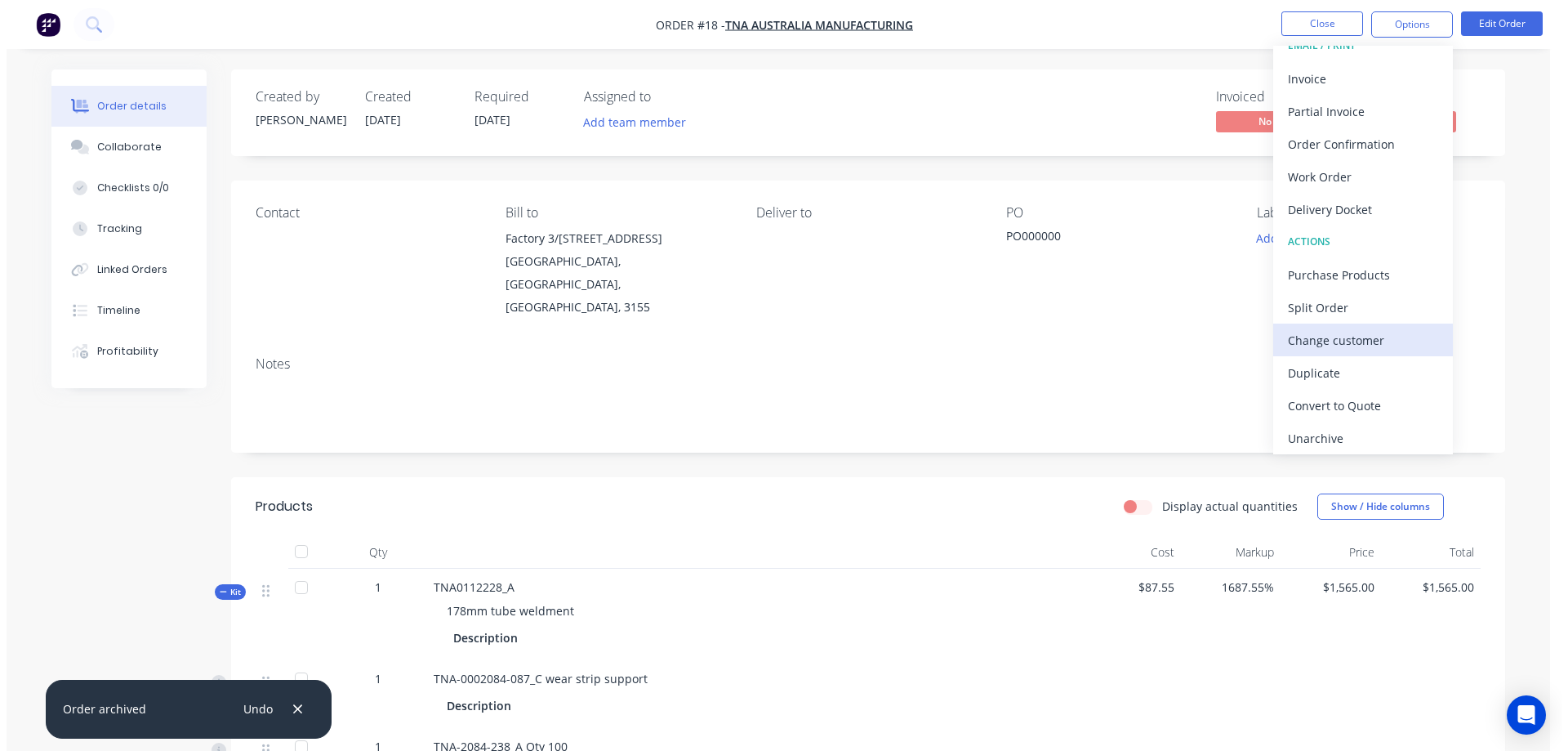
scroll to position [25, 0]
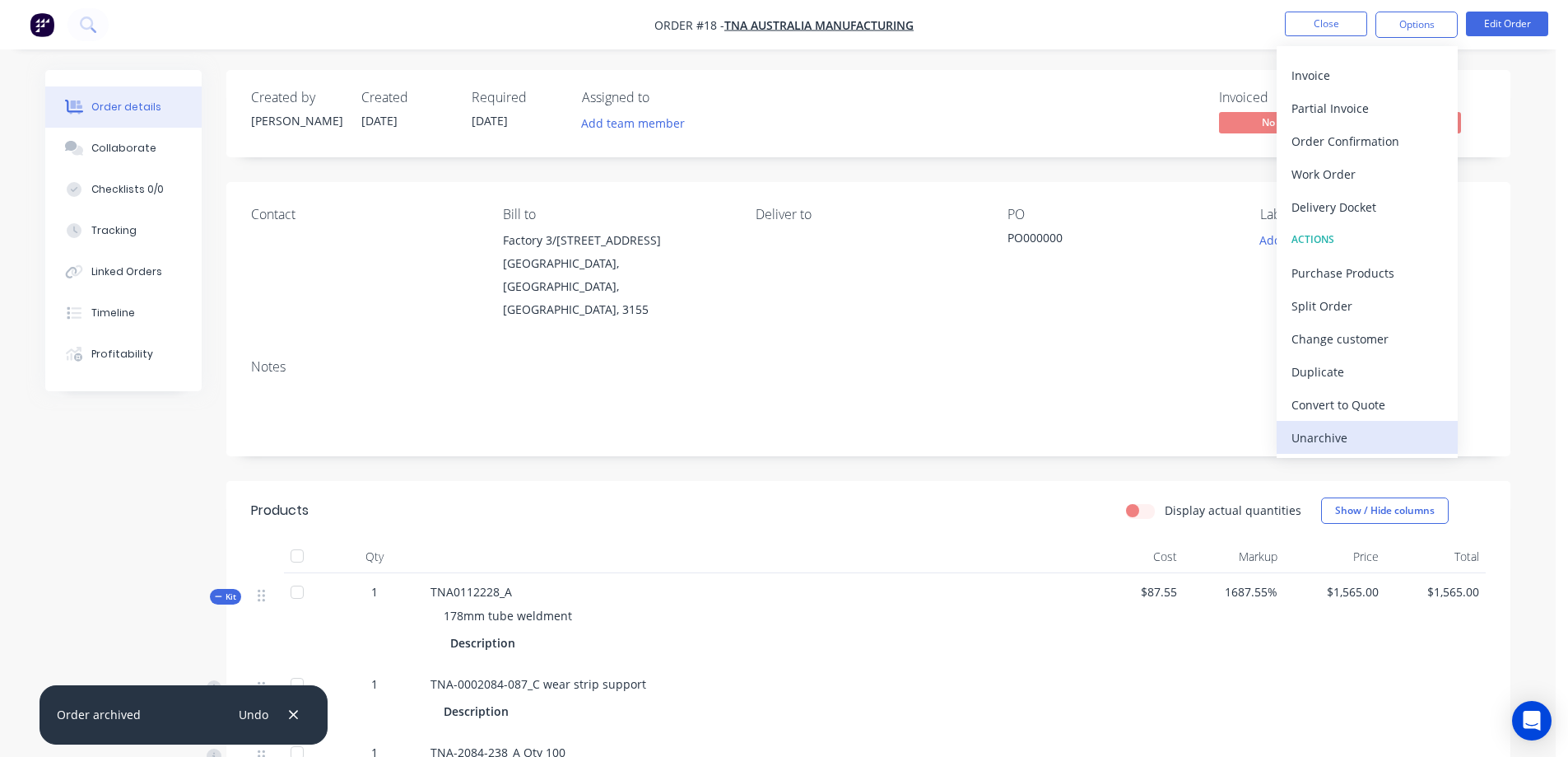
click at [1328, 440] on div "Unarchive" at bounding box center [1367, 437] width 151 height 24
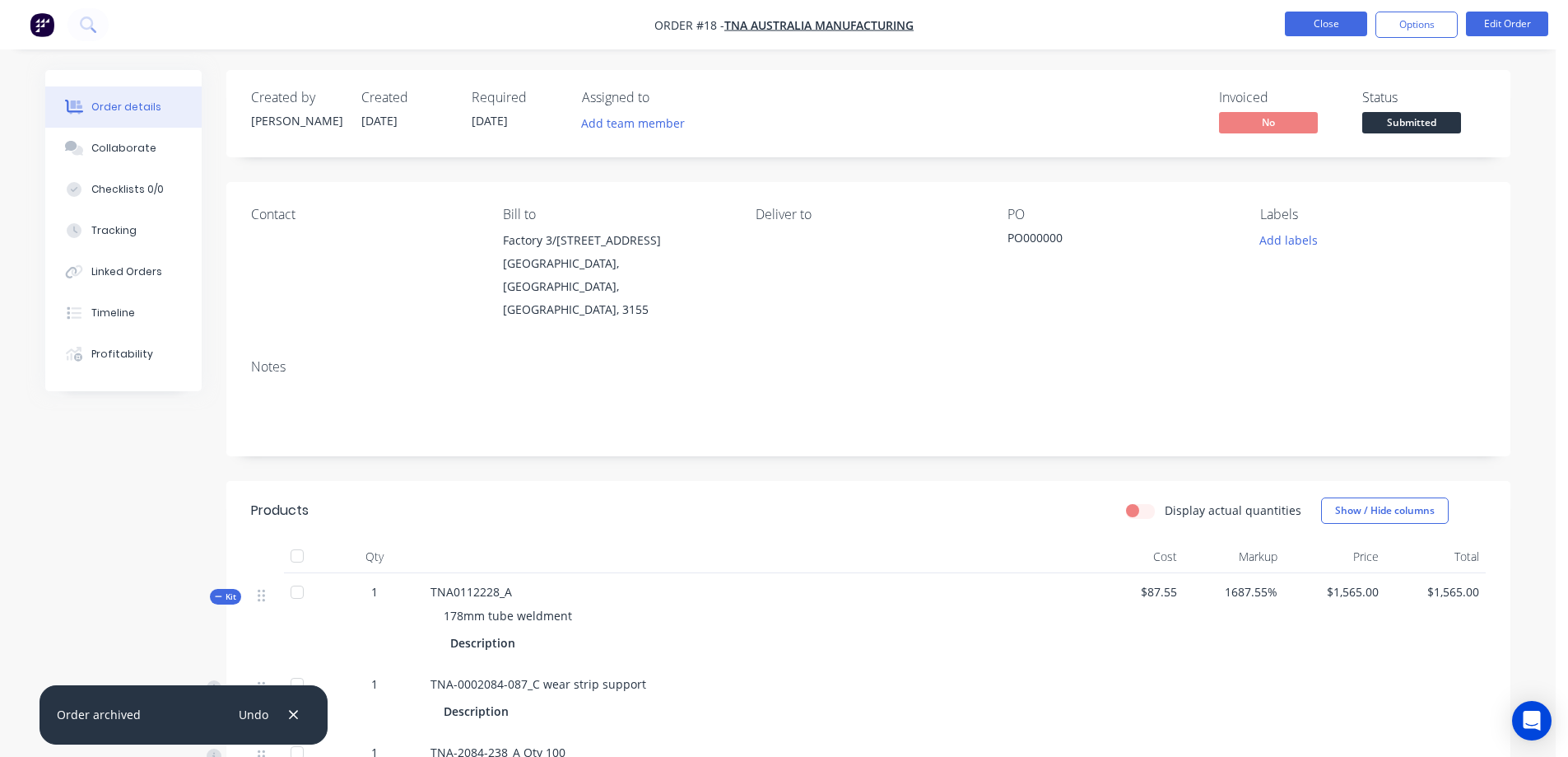
click at [1327, 27] on button "Close" at bounding box center [1325, 24] width 82 height 25
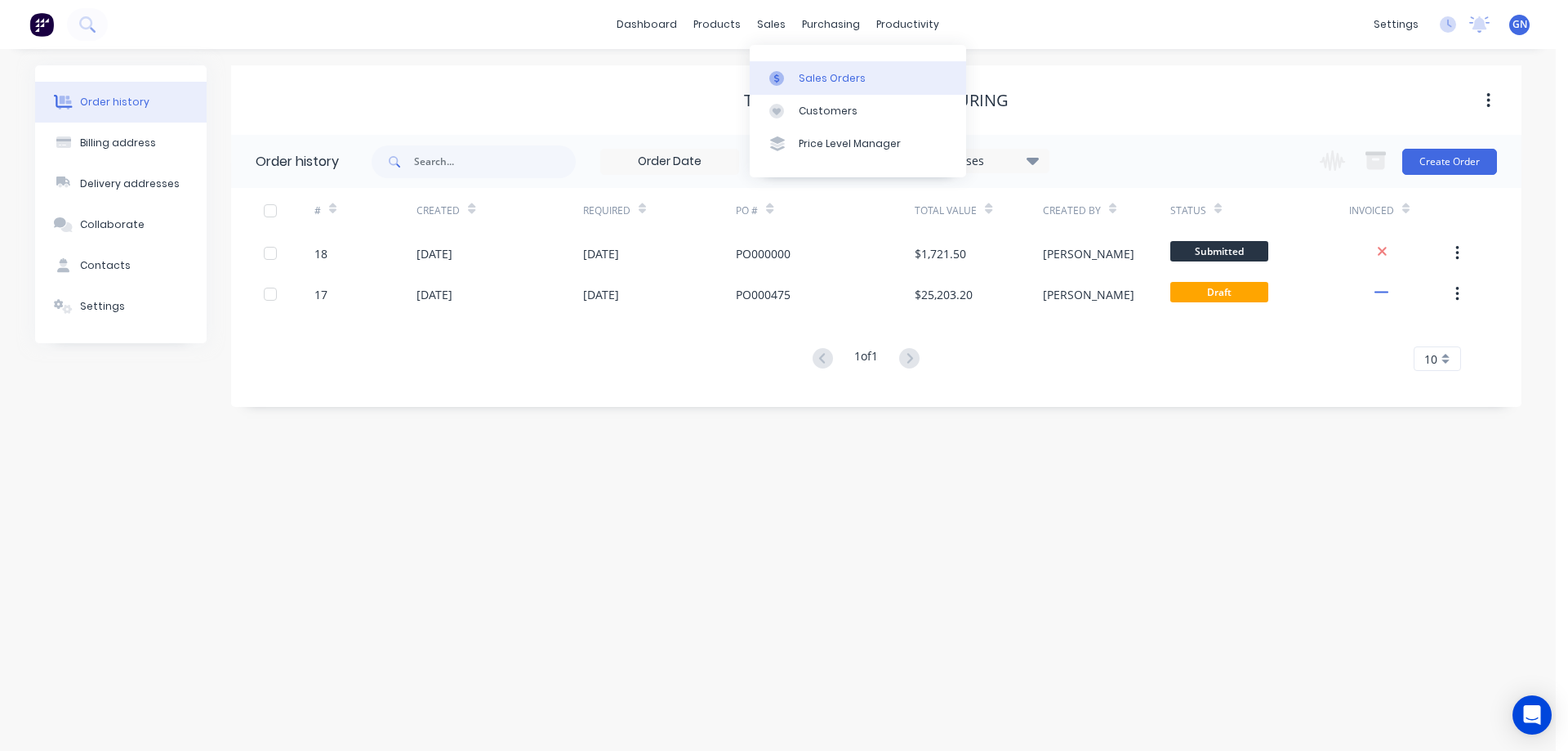
click at [824, 77] on div "Sales Orders" at bounding box center [831, 78] width 67 height 15
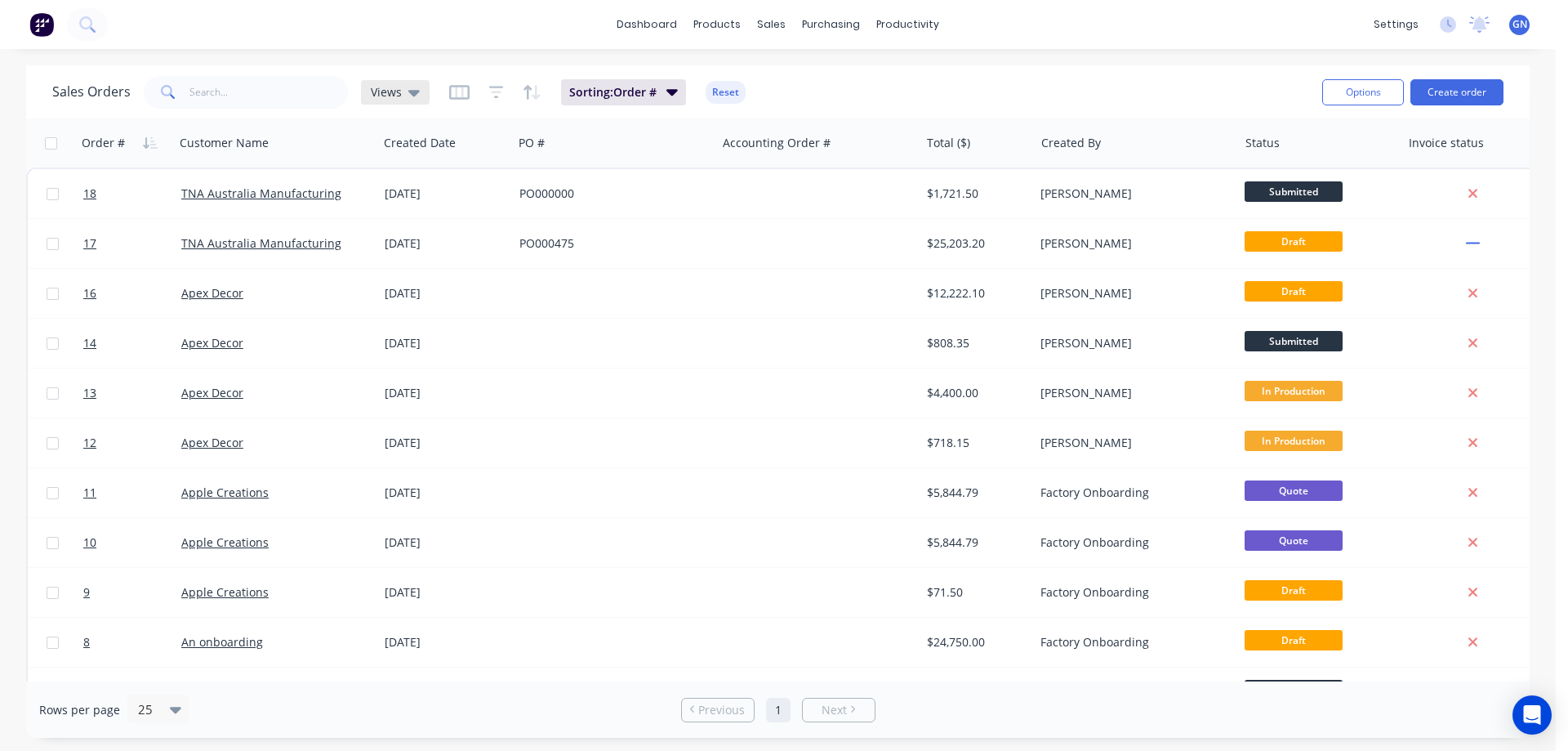
click at [408, 90] on icon at bounding box center [414, 93] width 12 height 7
click at [493, 88] on icon "button" at bounding box center [497, 92] width 15 height 16
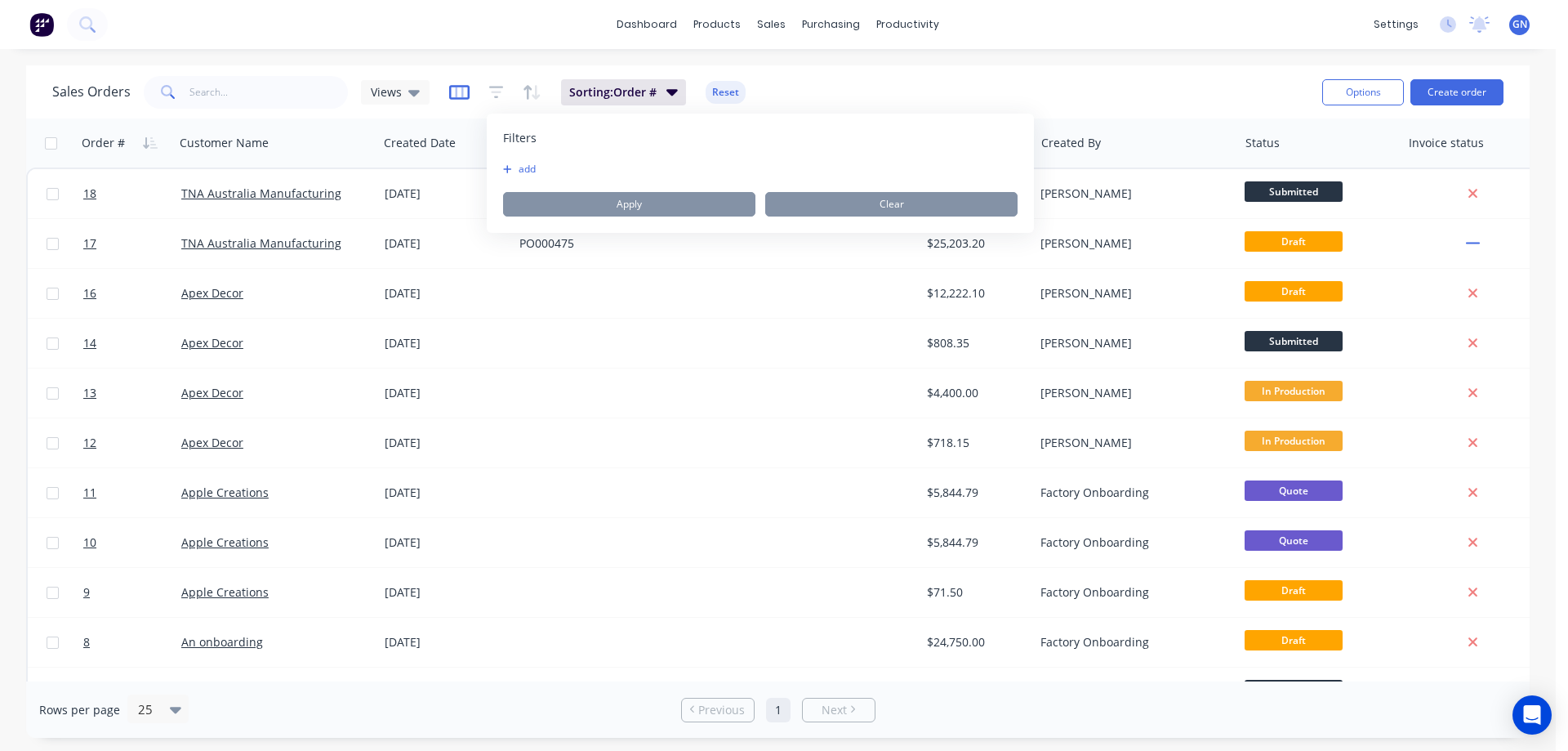
click at [456, 92] on icon "button" at bounding box center [459, 92] width 21 height 16
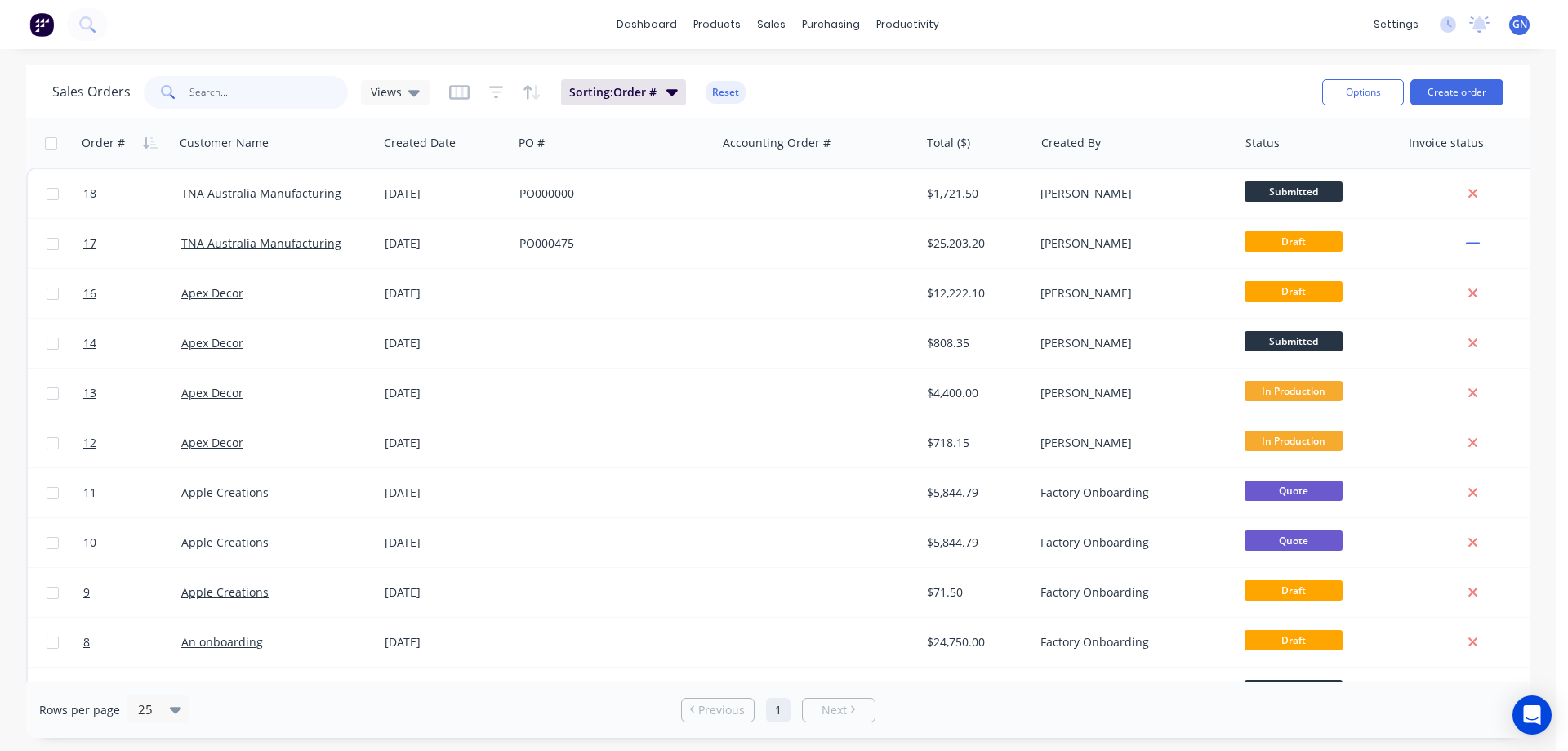
click at [294, 95] on input "text" at bounding box center [269, 92] width 159 height 33
click at [674, 92] on icon "button" at bounding box center [672, 92] width 12 height 7
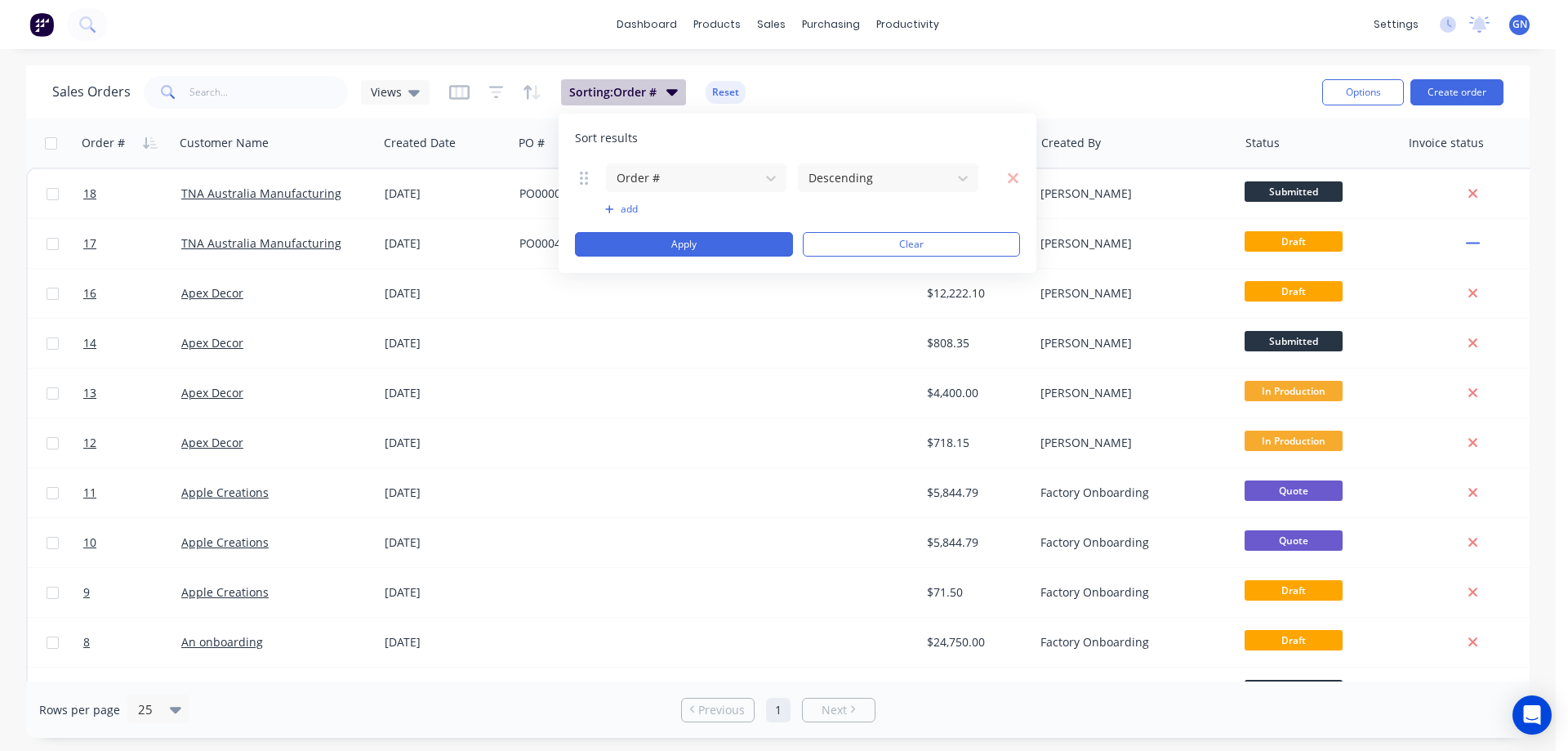
click at [674, 92] on icon "button" at bounding box center [672, 92] width 12 height 7
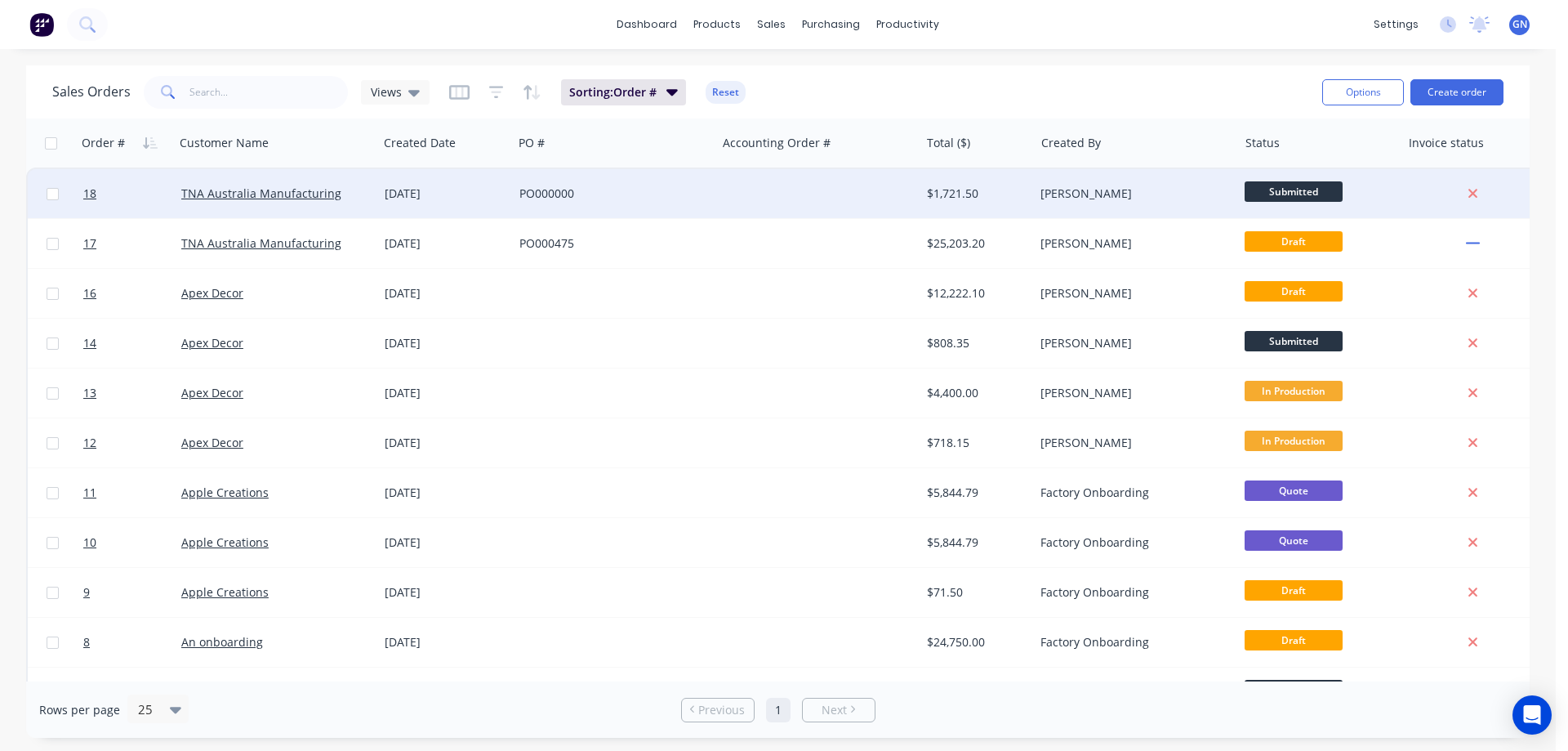
click at [718, 186] on div at bounding box center [817, 193] width 204 height 49
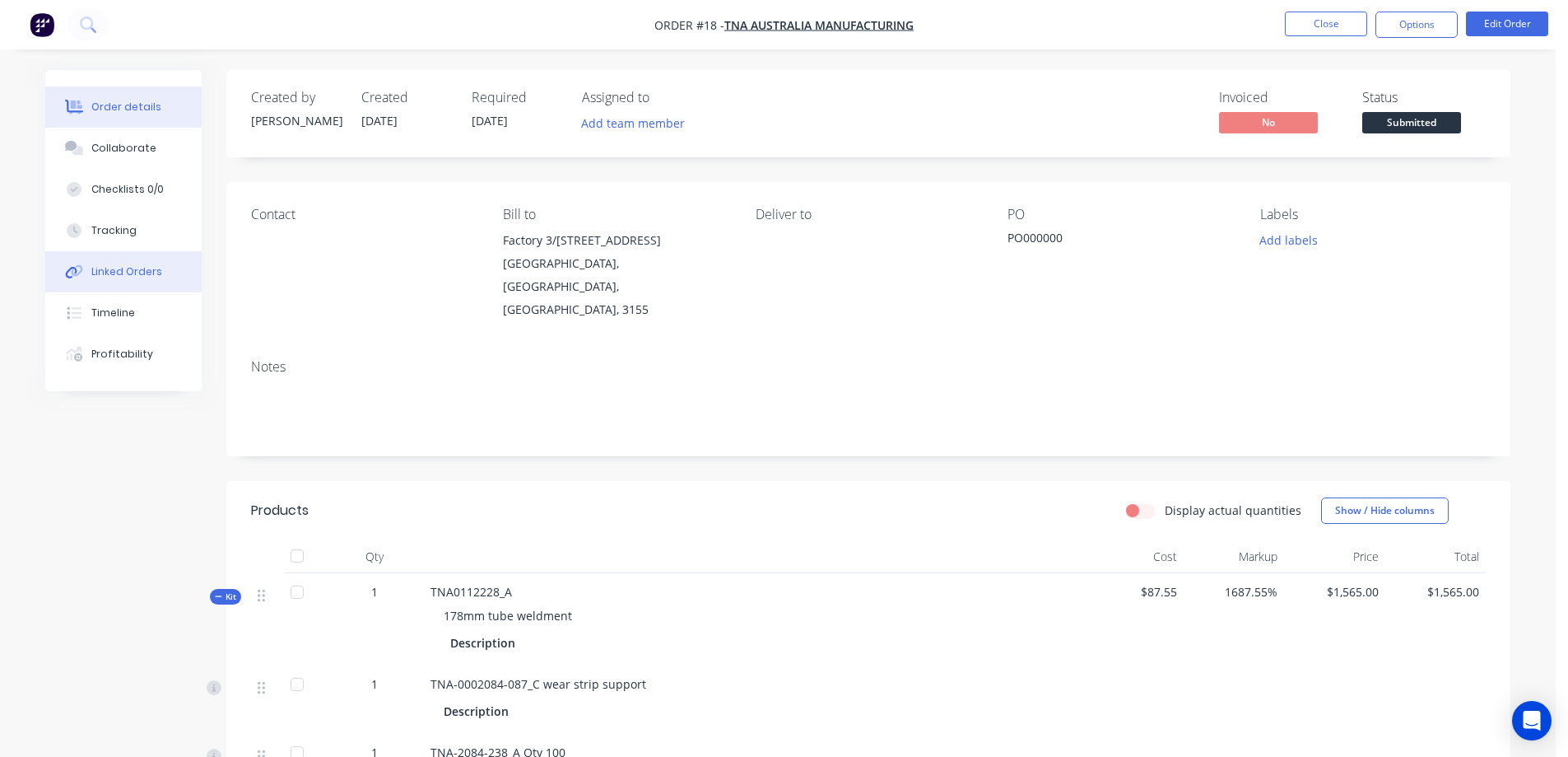
click at [114, 273] on div "Linked Orders" at bounding box center [126, 272] width 71 height 15
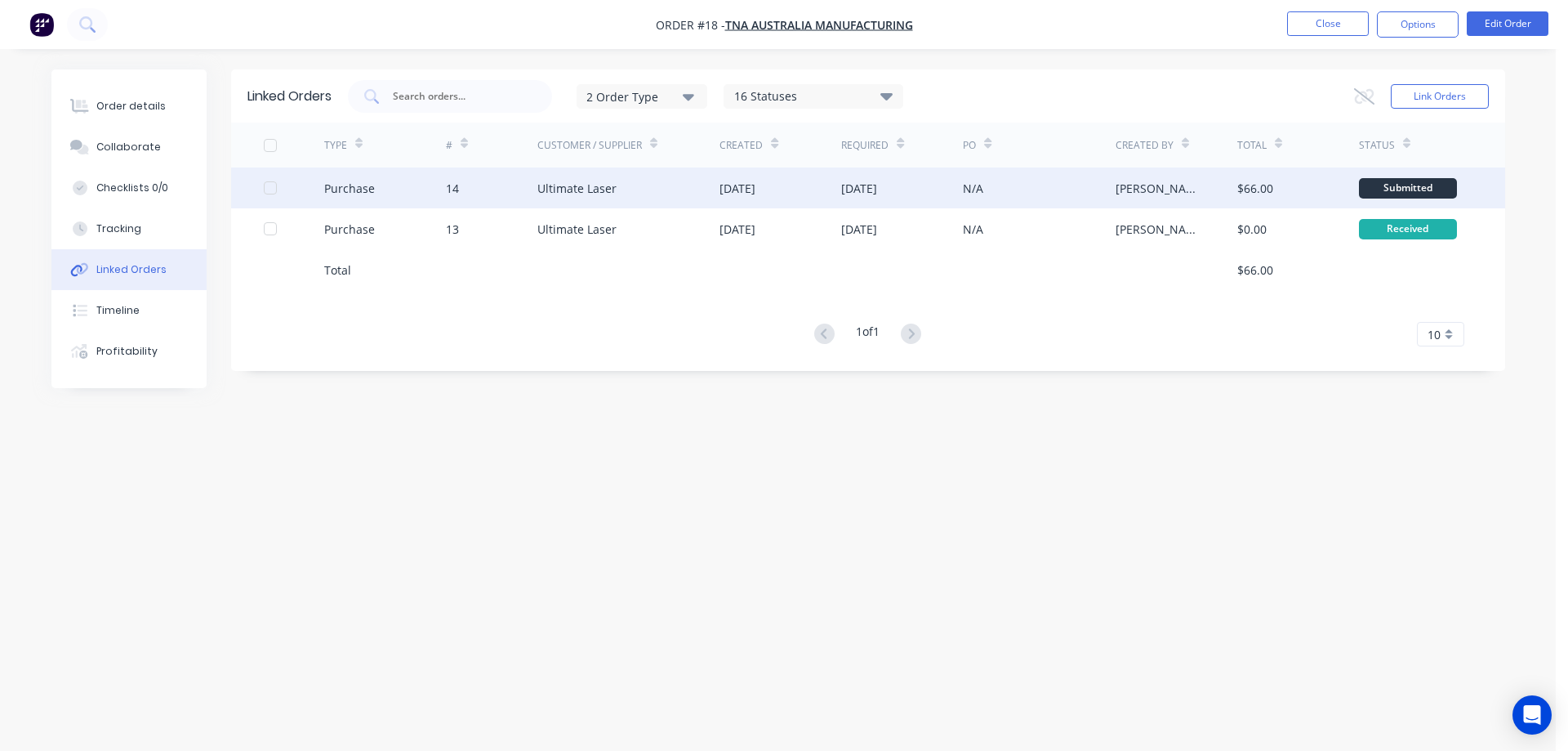
click at [756, 190] on div "[DATE]" at bounding box center [737, 188] width 36 height 17
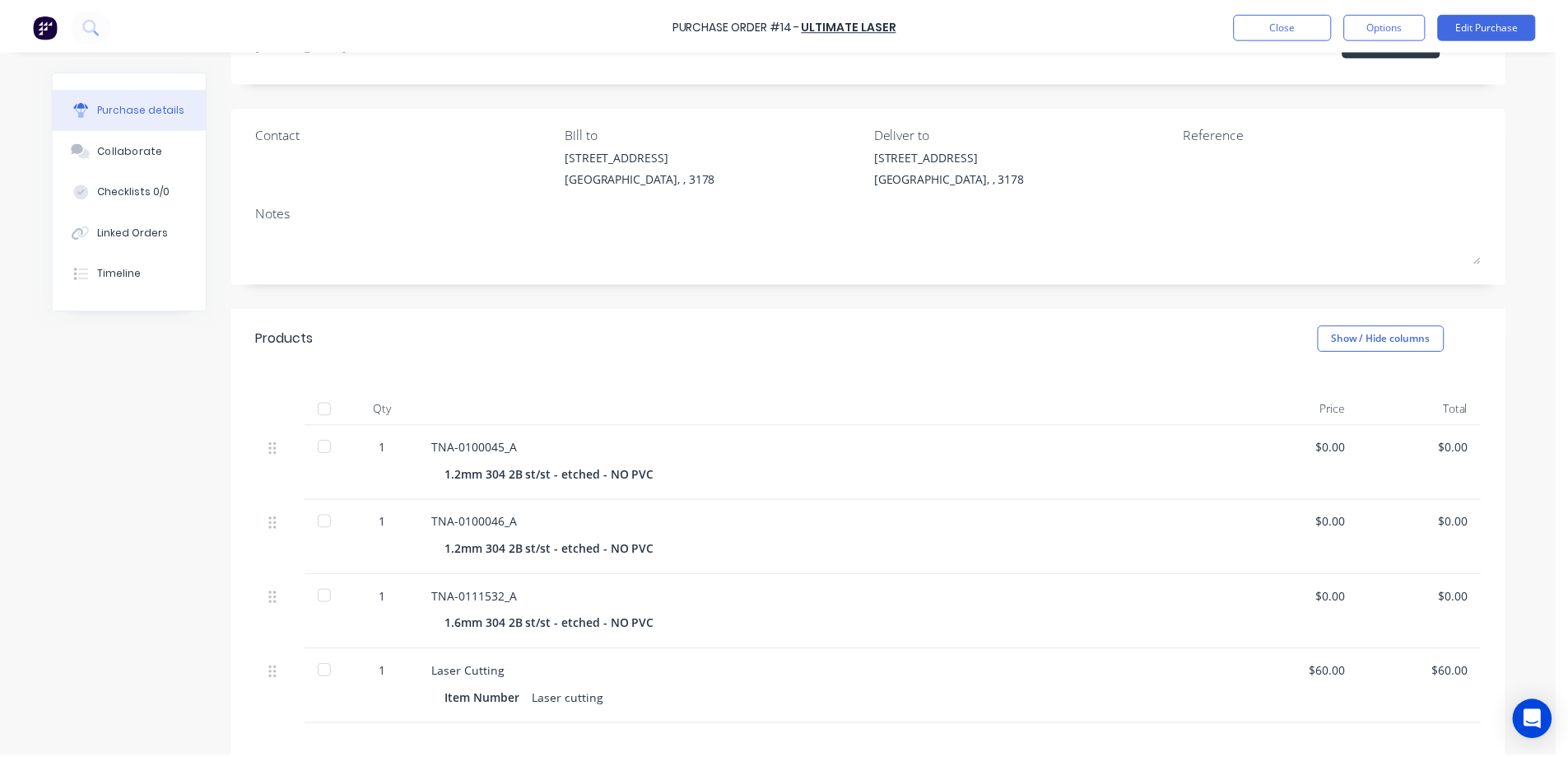
scroll to position [274, 0]
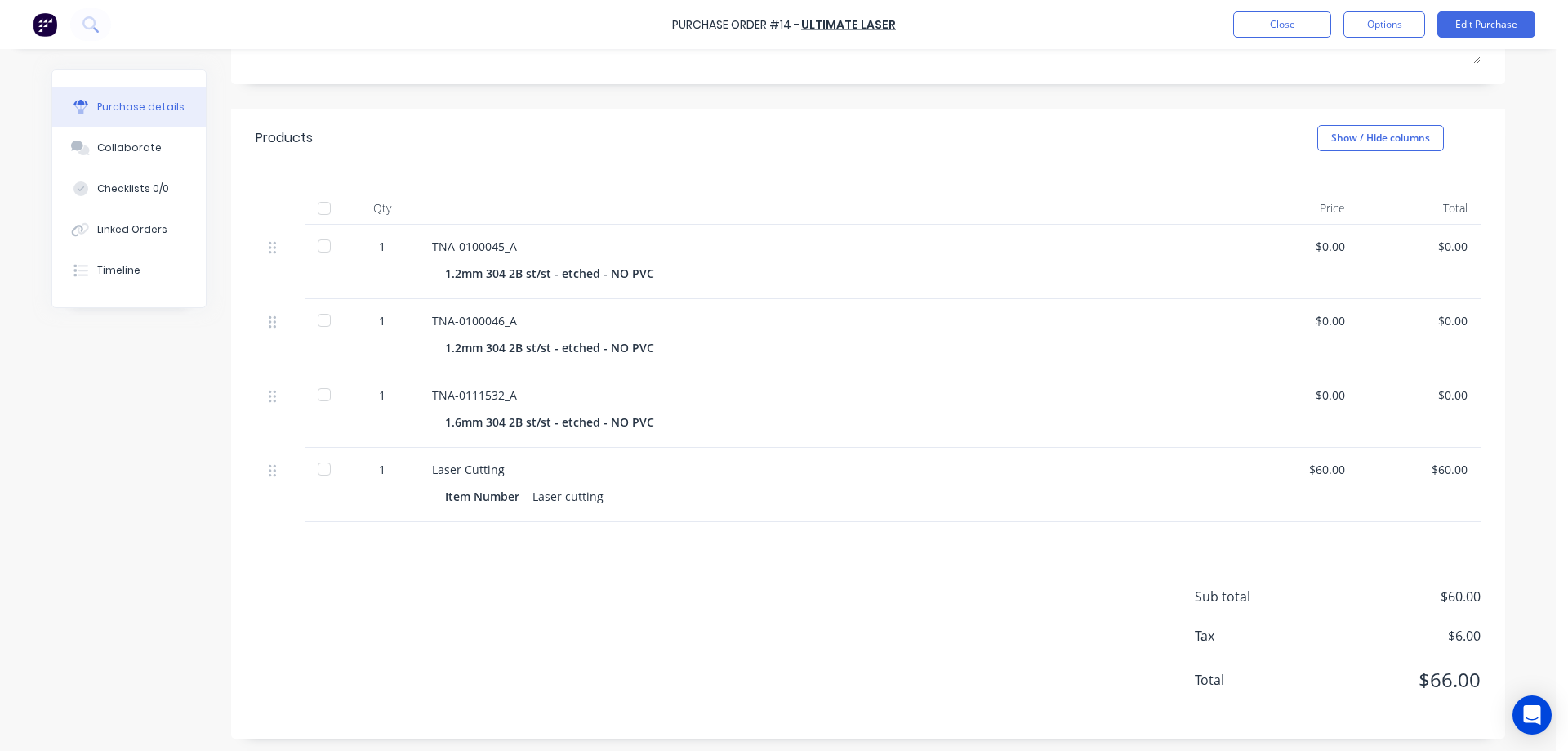
click at [317, 210] on div at bounding box center [325, 209] width 33 height 33
click at [1468, 26] on button "Edit Purchase" at bounding box center [1486, 25] width 98 height 26
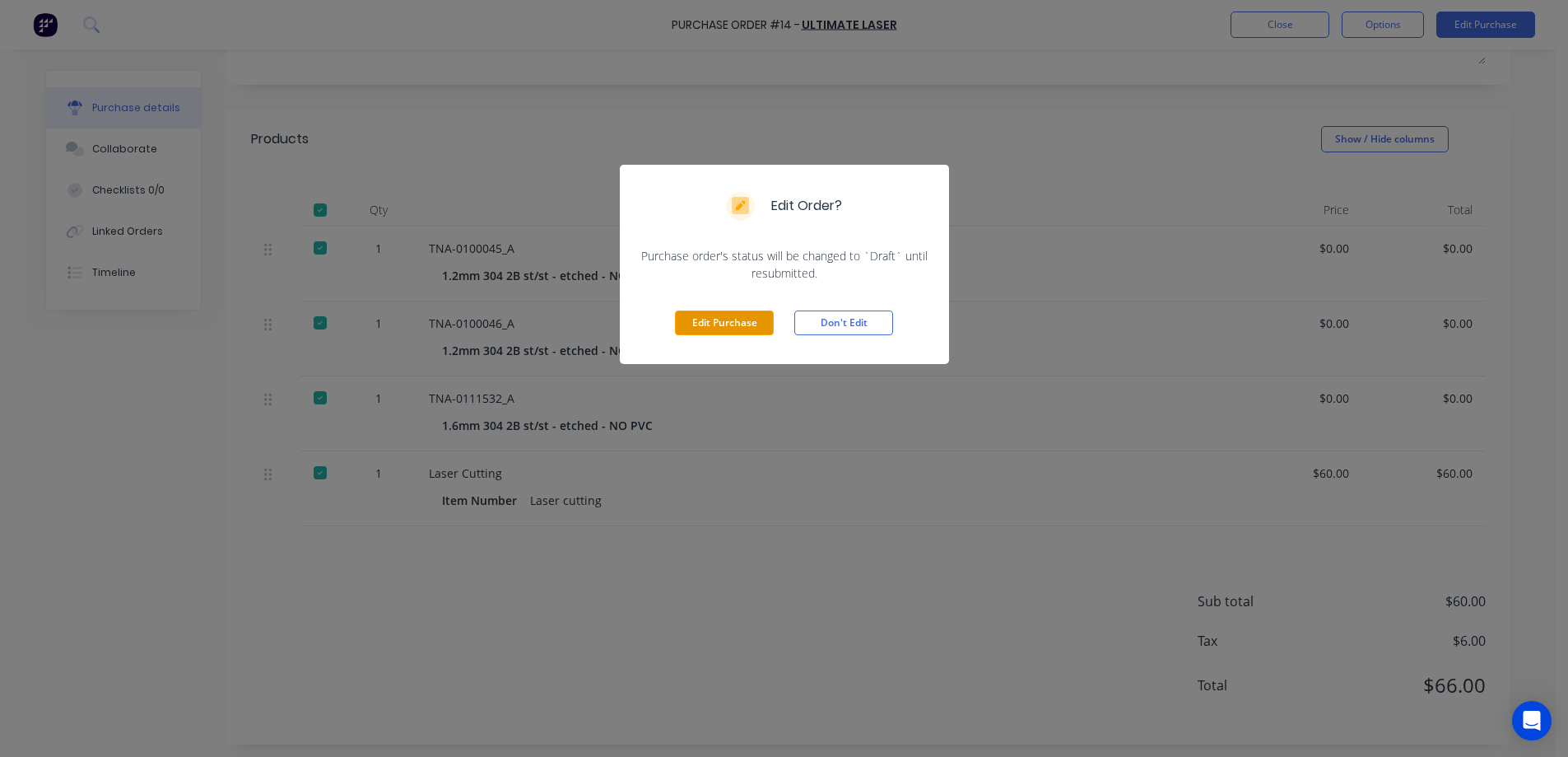
click at [735, 329] on button "Edit Purchase" at bounding box center [724, 323] width 99 height 25
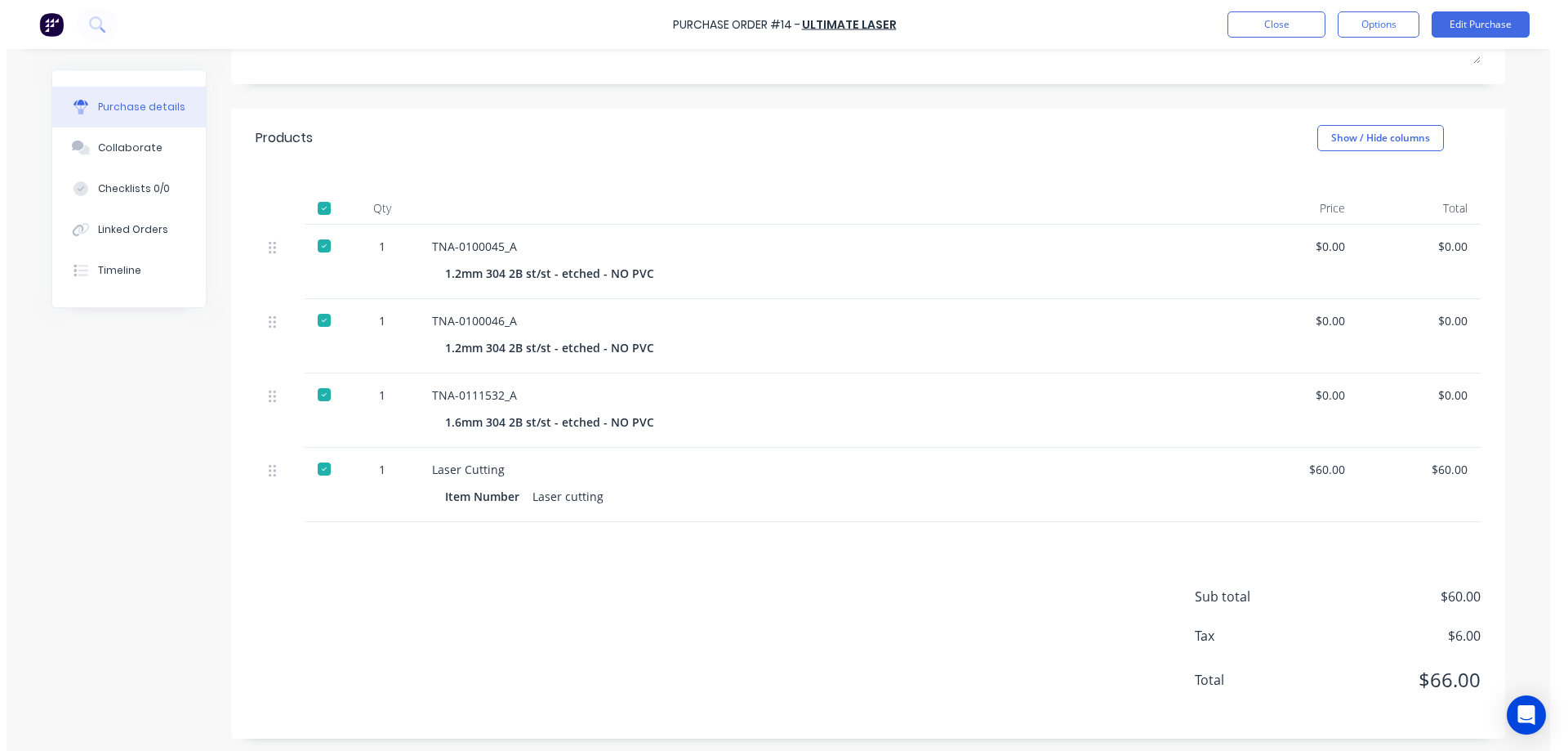
scroll to position [298, 0]
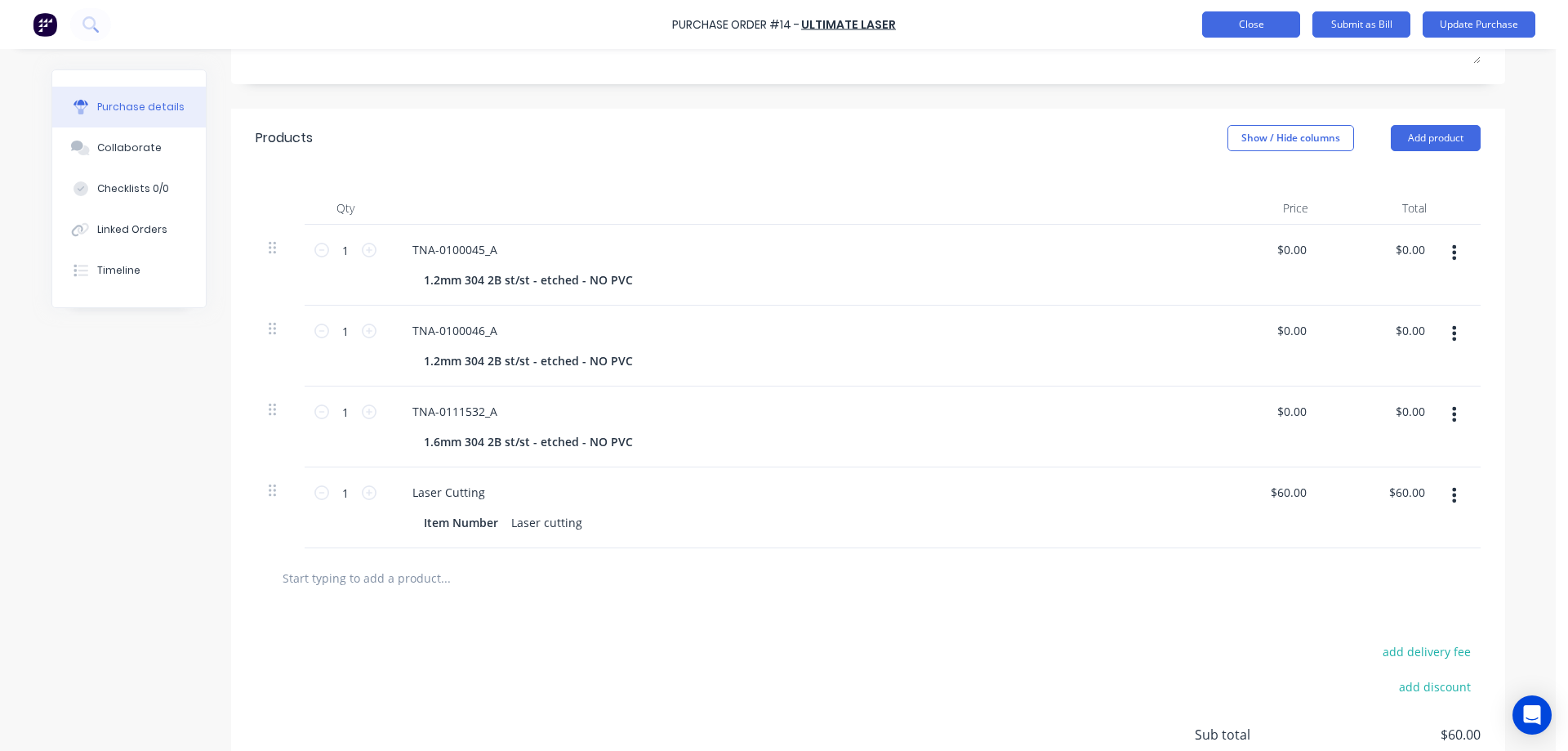
click at [1255, 27] on button "Close" at bounding box center [1251, 25] width 98 height 26
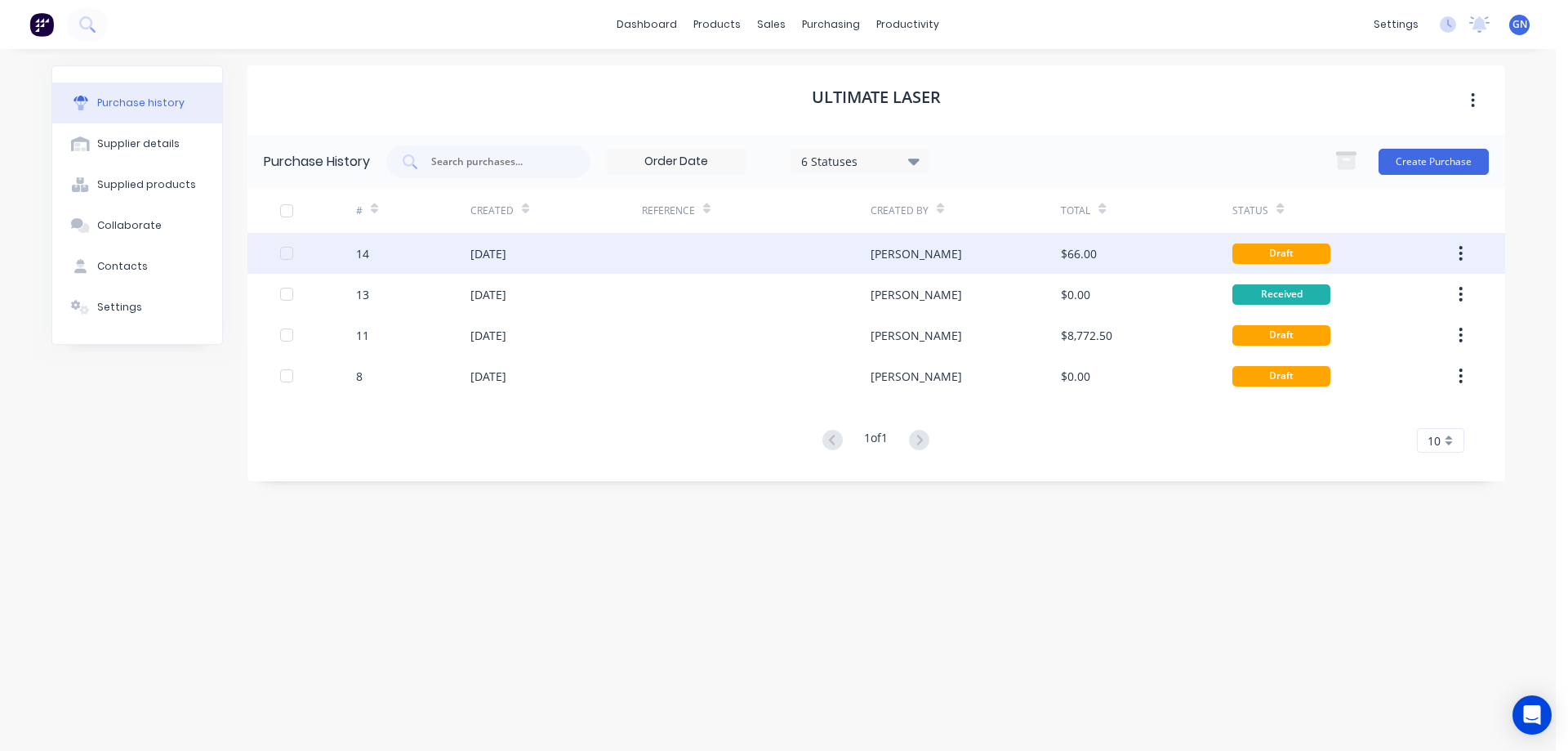
click at [639, 252] on div "[DATE]" at bounding box center [556, 253] width 171 height 41
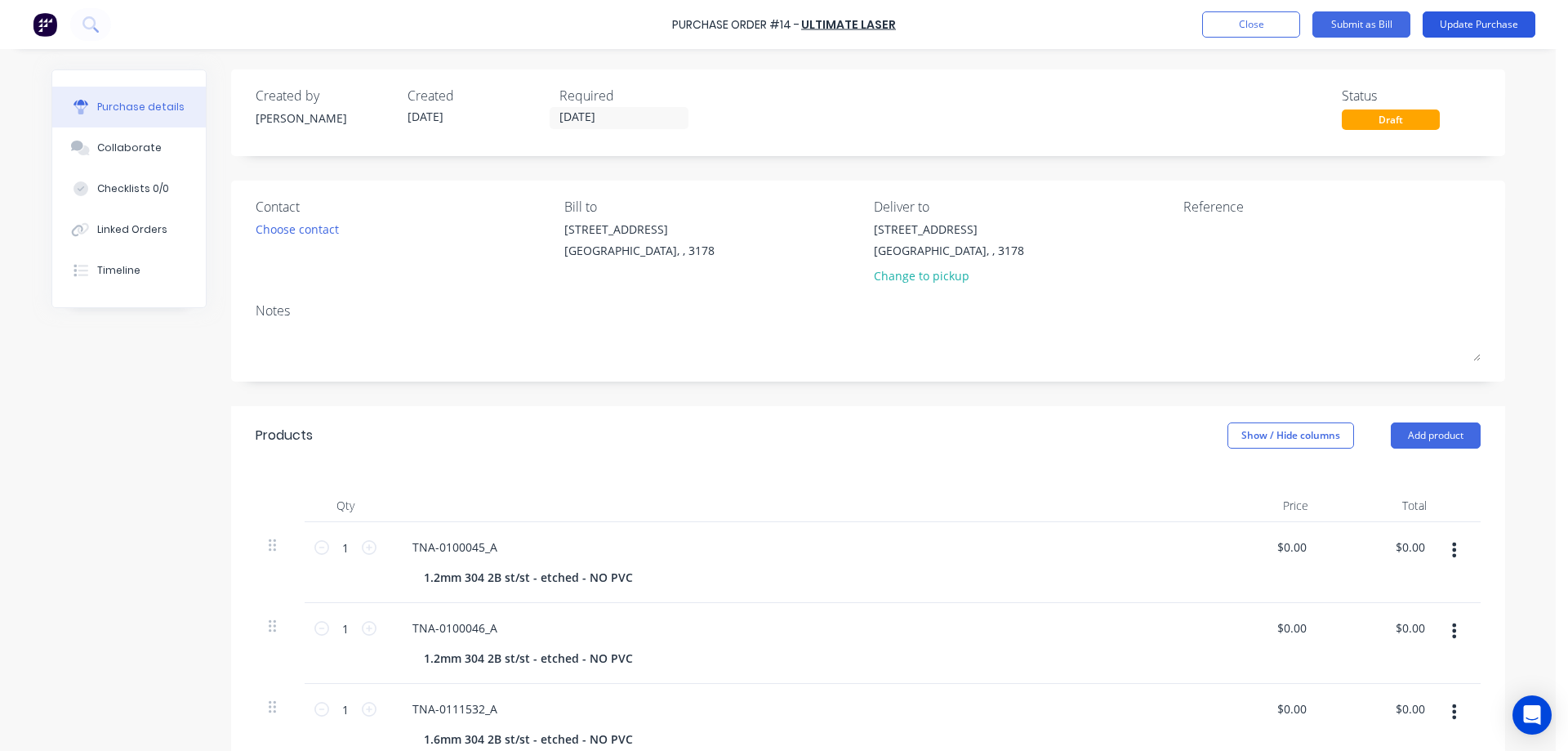
click at [1448, 22] on button "Update Purchase" at bounding box center [1478, 25] width 113 height 26
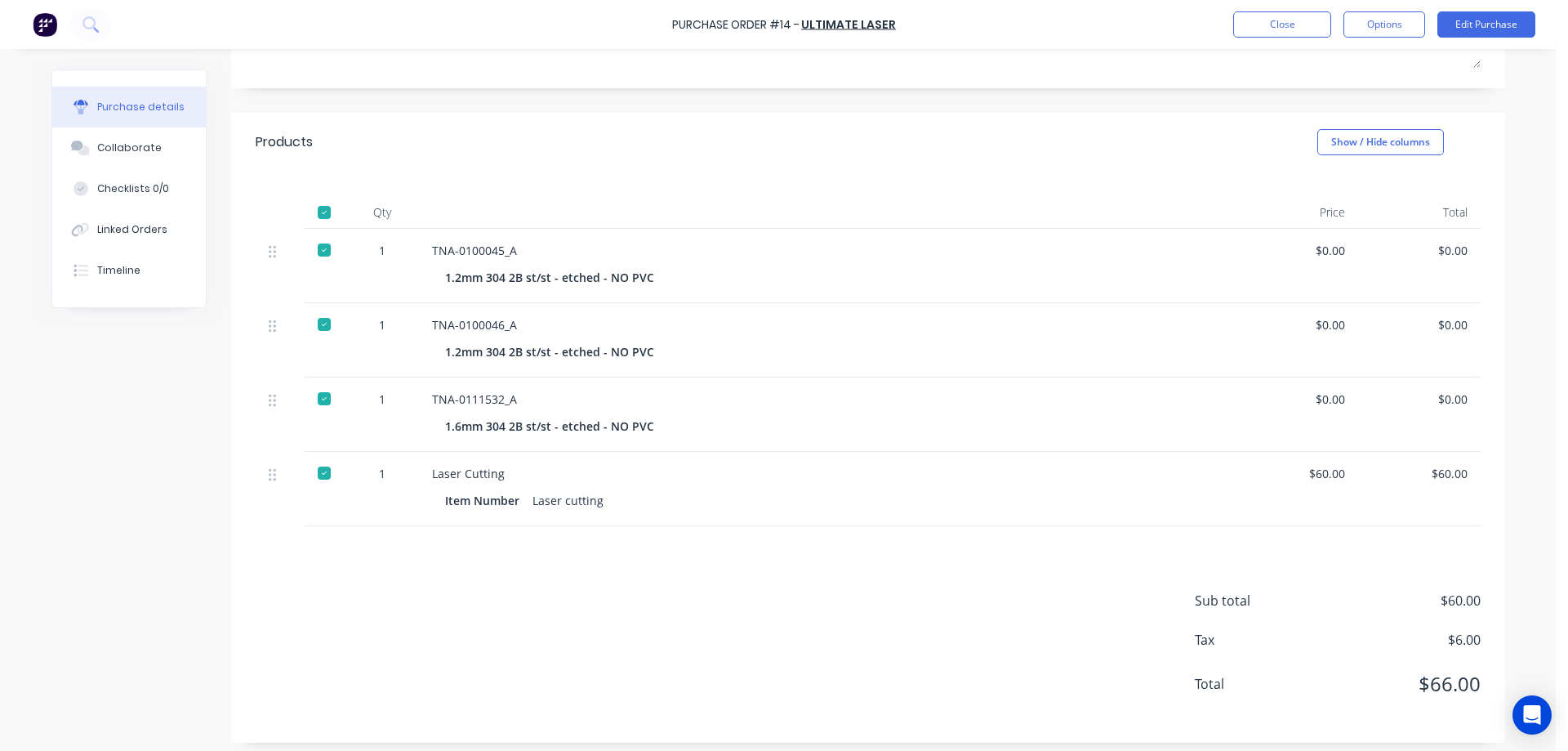
scroll to position [276, 0]
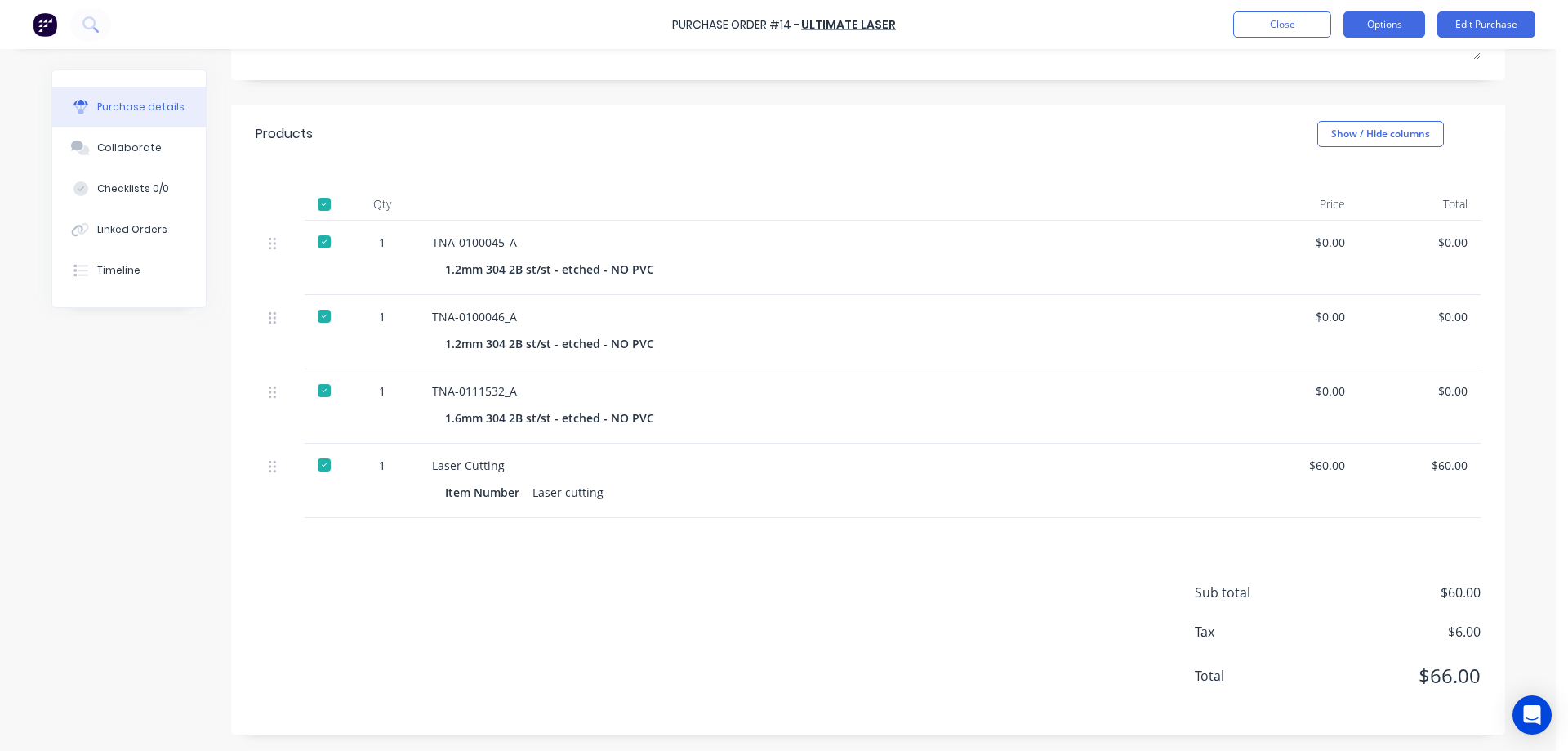
click at [1369, 25] on button "Options" at bounding box center [1383, 25] width 82 height 26
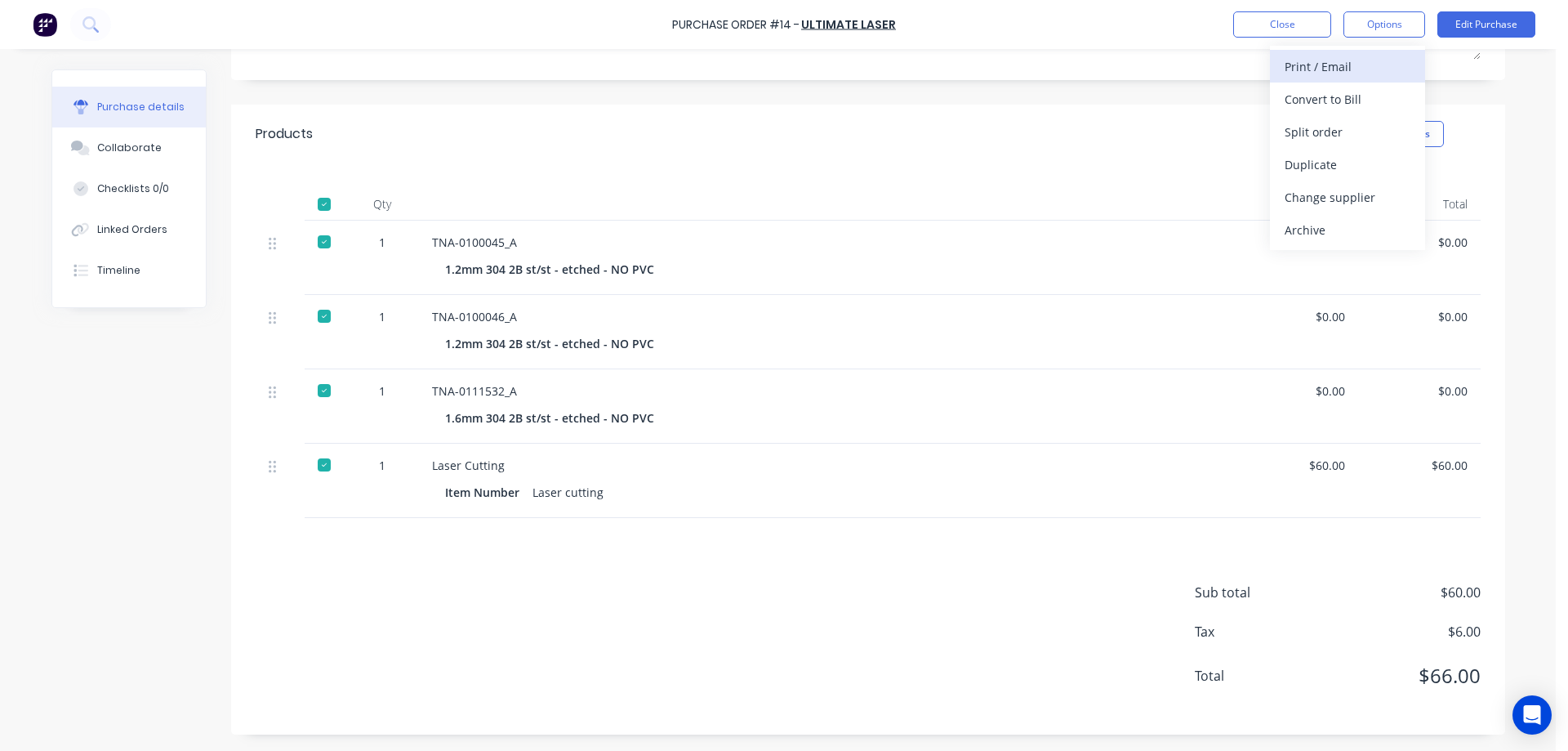
click at [1356, 65] on div "Print / Email" at bounding box center [1347, 66] width 126 height 24
click at [1324, 100] on div "With pricing" at bounding box center [1347, 99] width 126 height 24
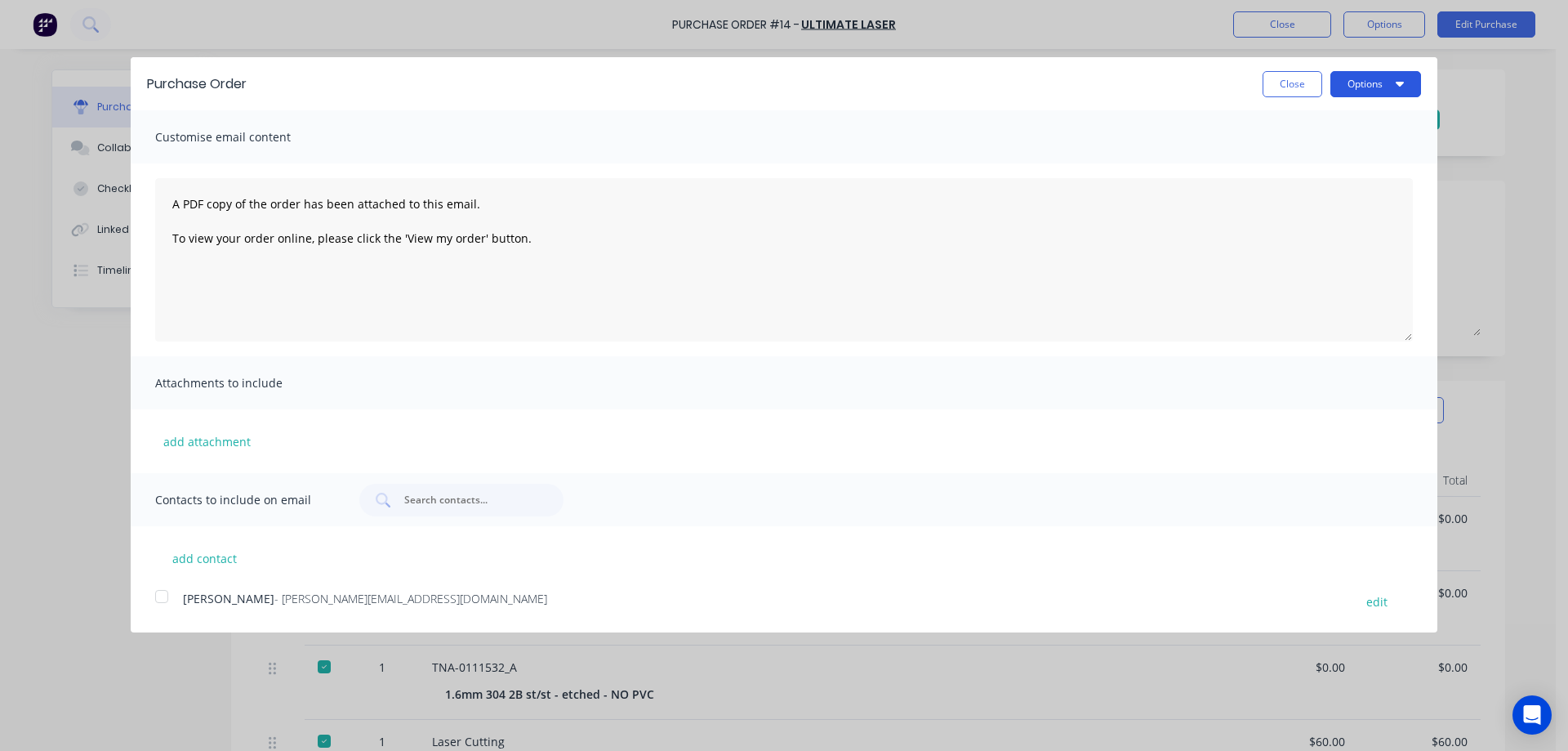
click at [1363, 87] on button "Options" at bounding box center [1375, 84] width 91 height 26
click at [1312, 124] on div "Print" at bounding box center [1343, 125] width 126 height 24
click at [1287, 84] on button "Close" at bounding box center [1292, 84] width 59 height 26
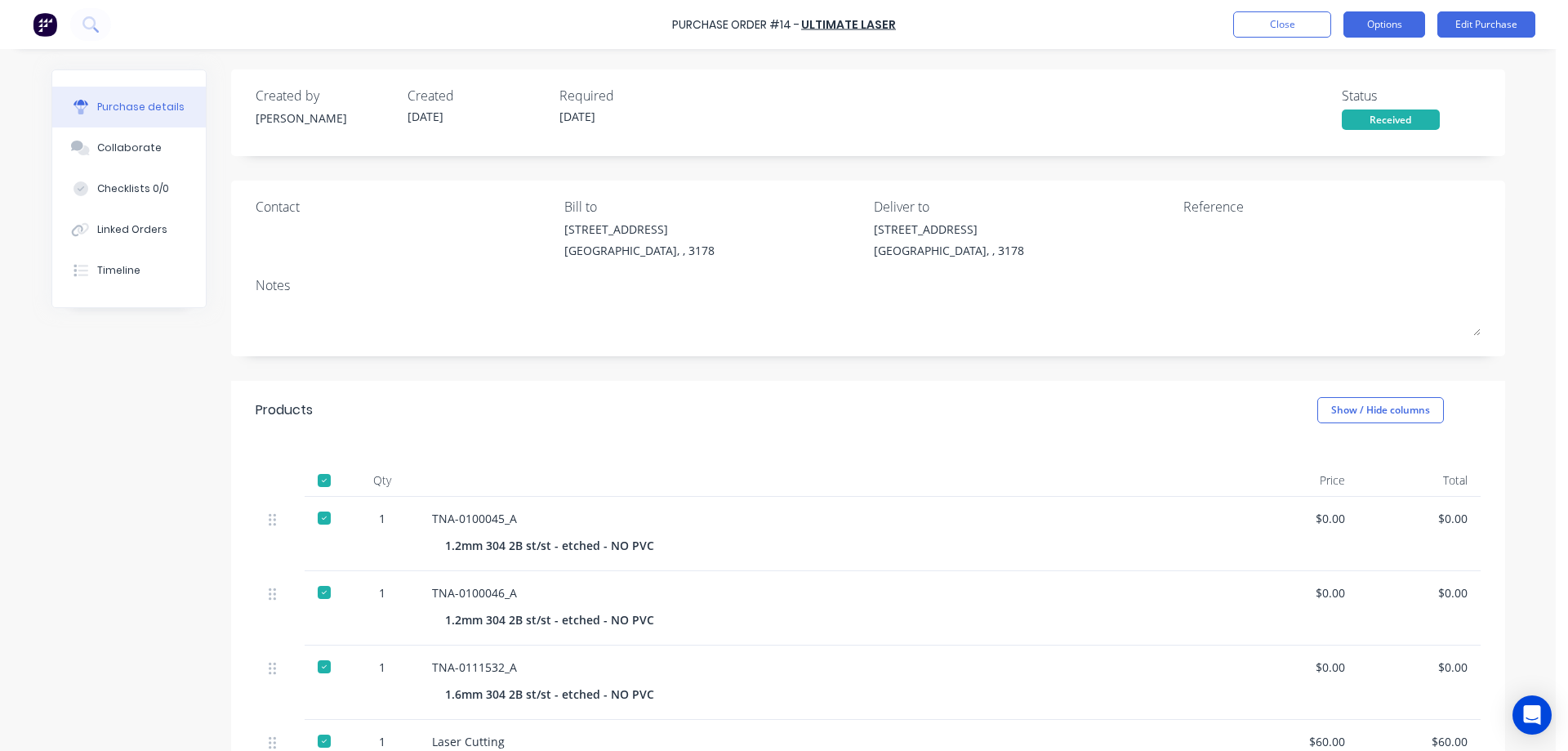
click at [1371, 24] on button "Options" at bounding box center [1383, 25] width 82 height 26
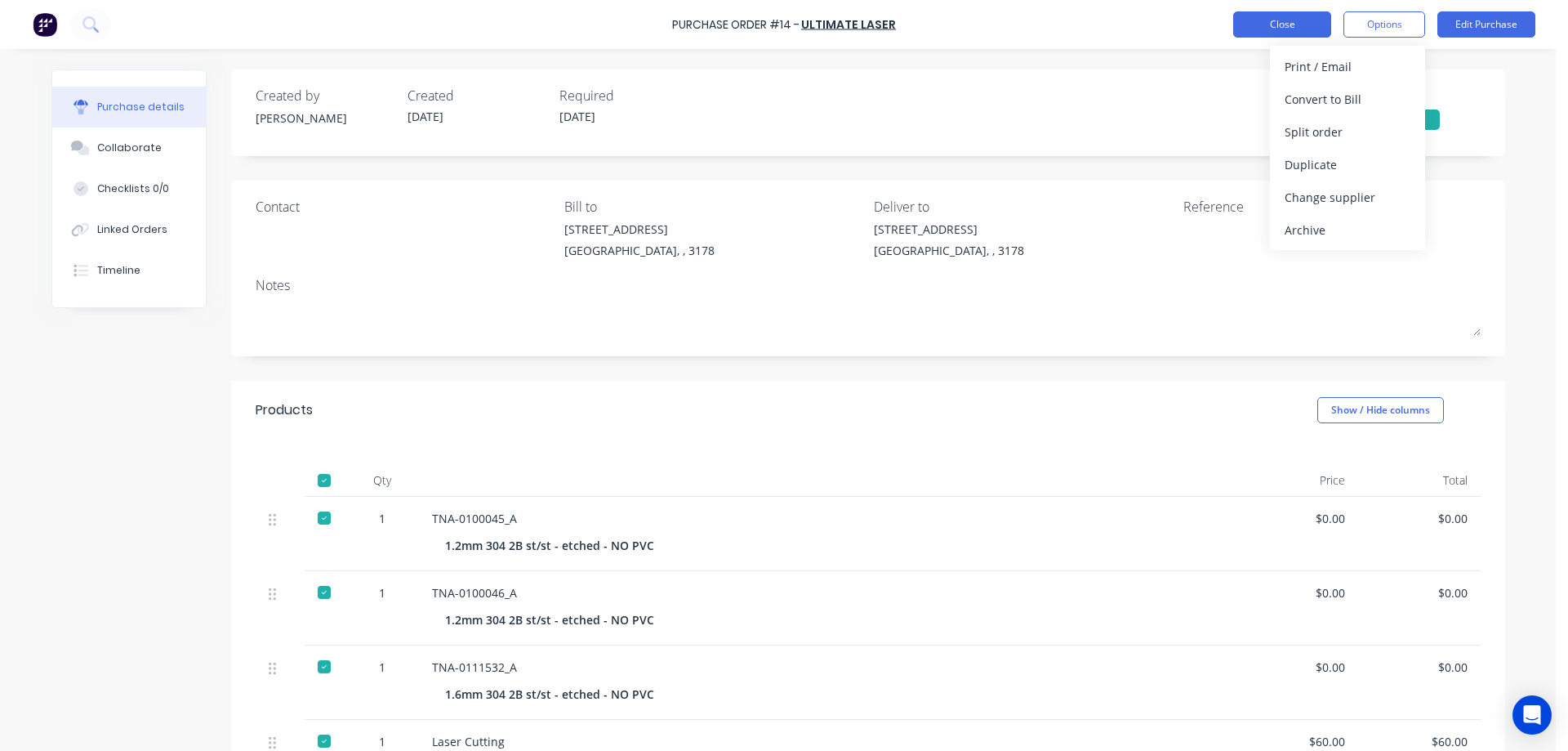
click at [1291, 24] on button "Close" at bounding box center [1281, 25] width 98 height 26
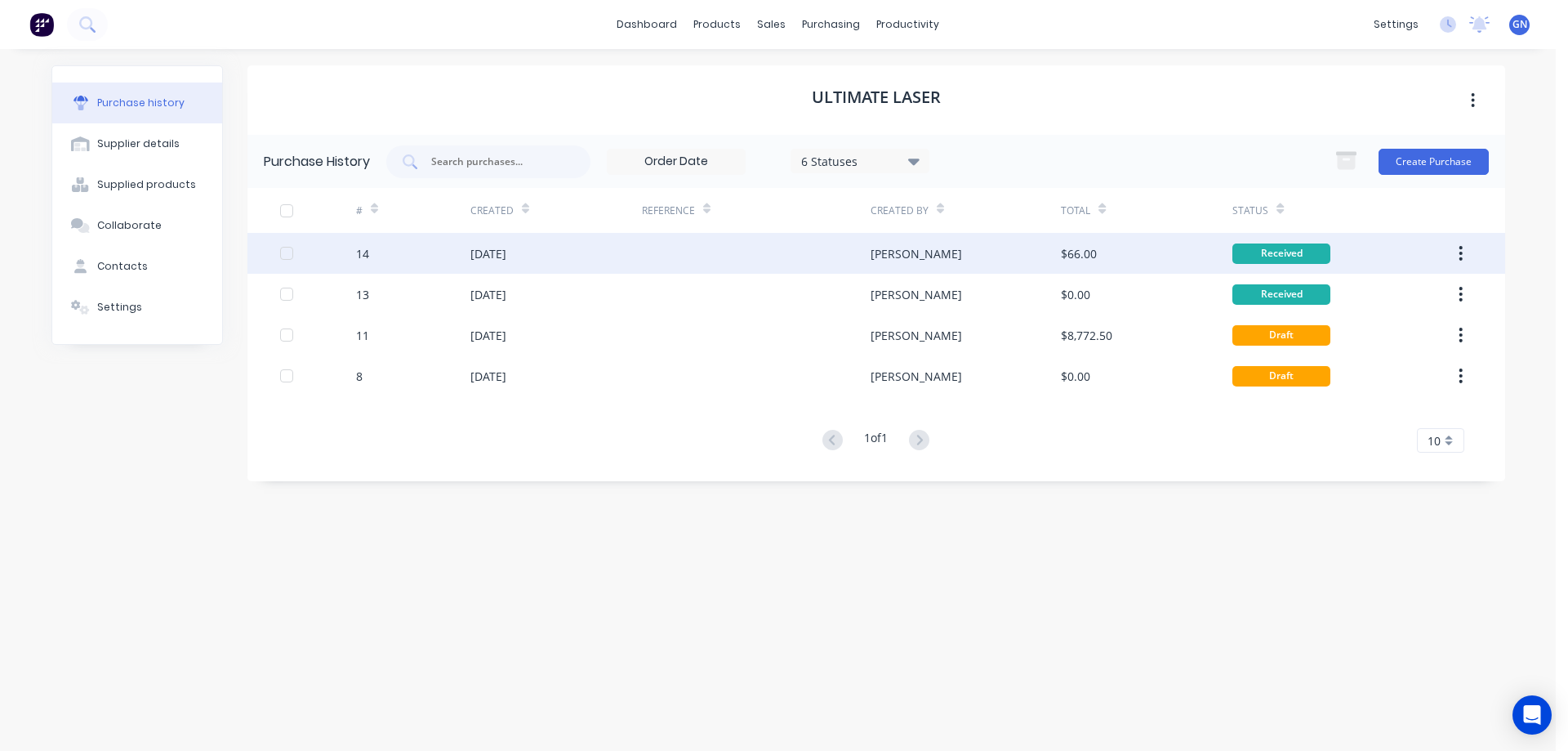
click at [725, 250] on div at bounding box center [756, 253] width 228 height 41
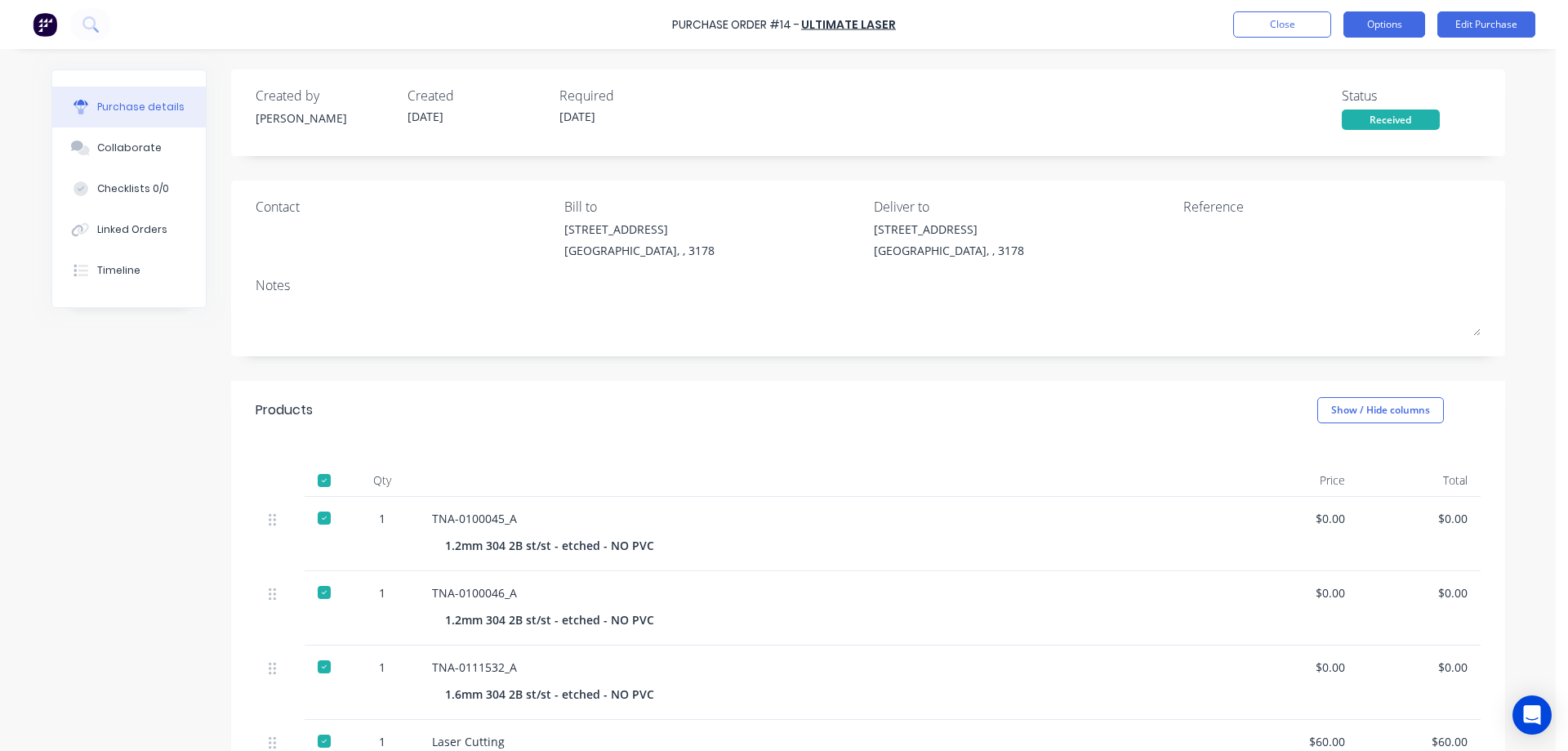
click at [1369, 20] on button "Options" at bounding box center [1383, 25] width 82 height 26
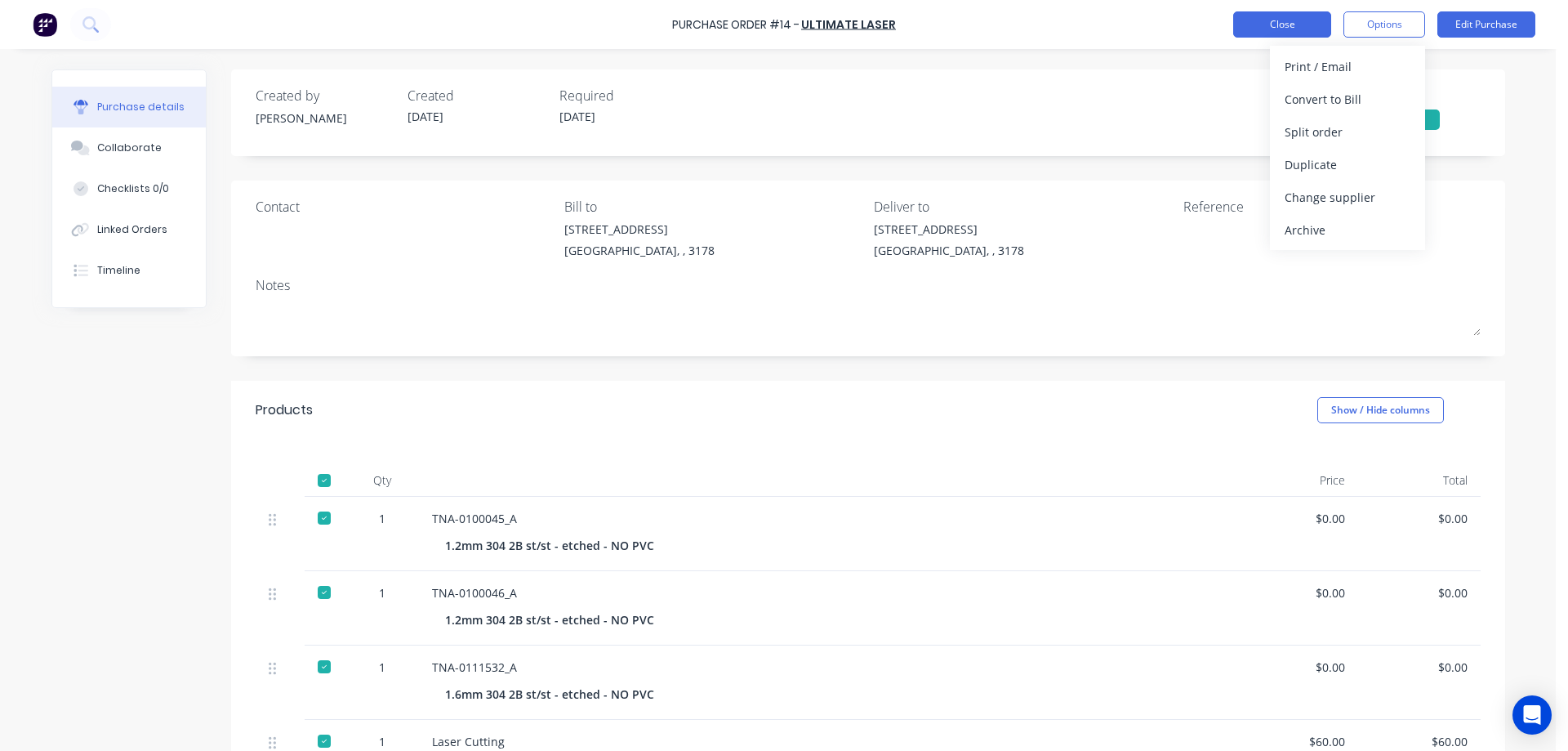
click at [1260, 17] on button "Close" at bounding box center [1281, 25] width 98 height 26
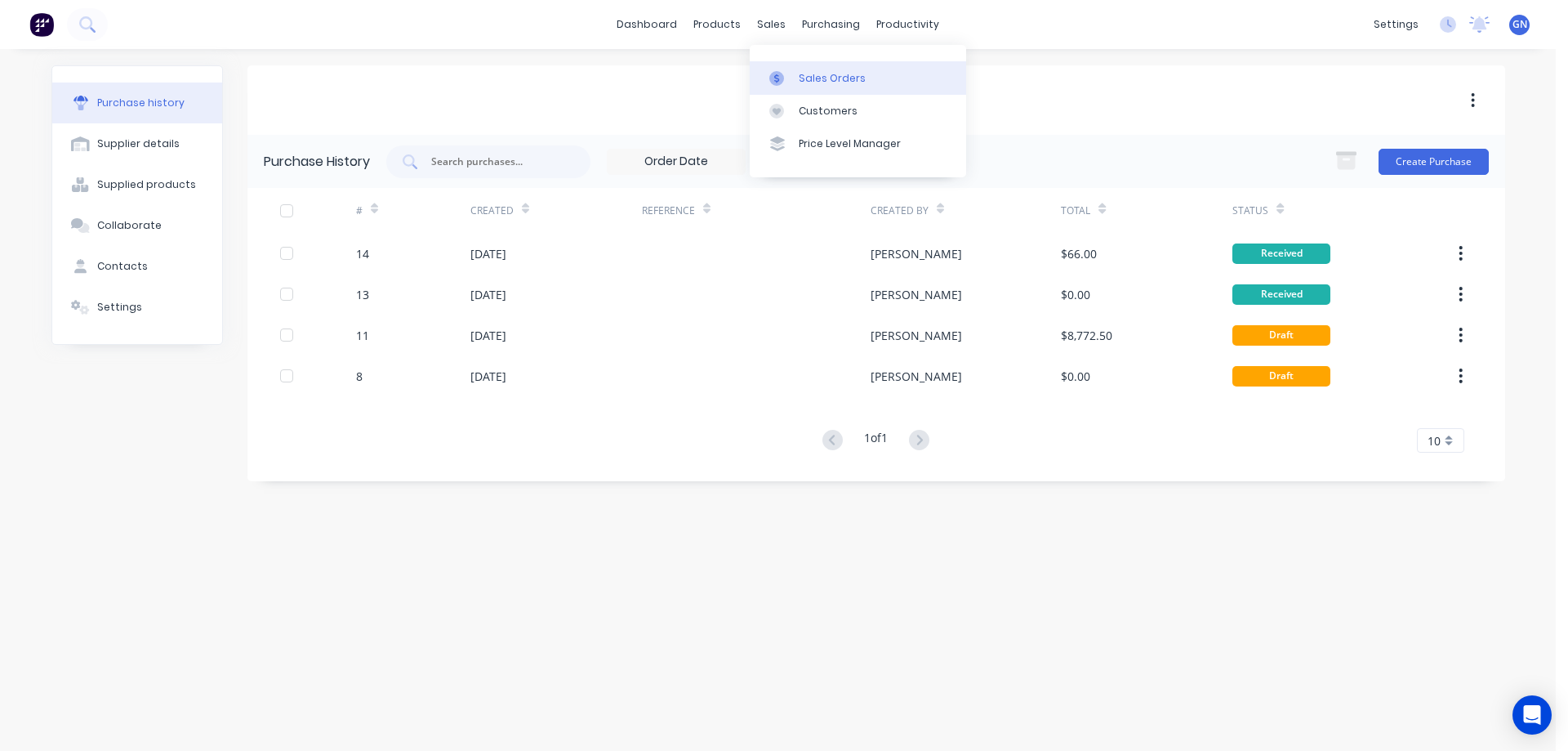
click at [823, 75] on div "Sales Orders" at bounding box center [831, 78] width 67 height 15
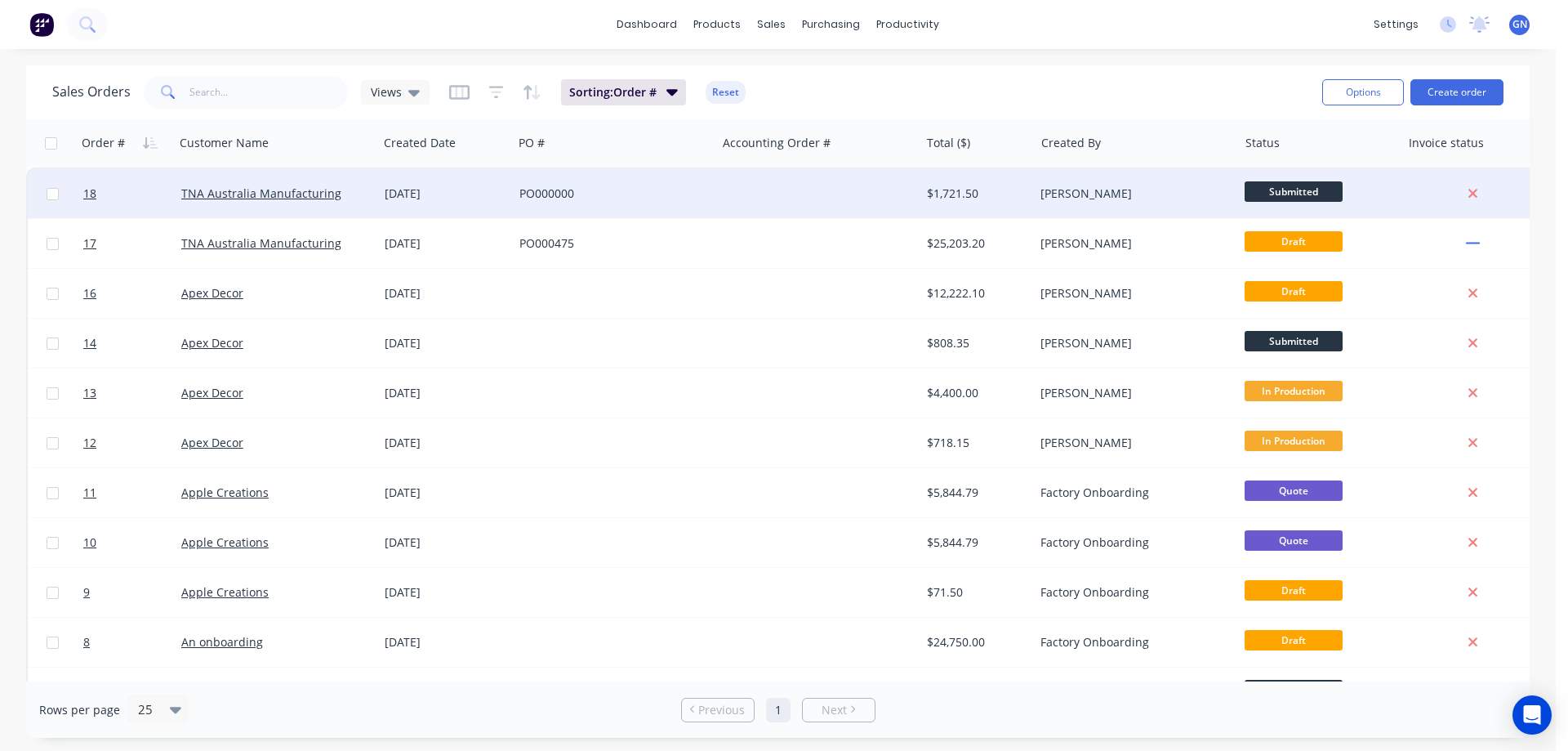
click at [639, 195] on div "PO000000" at bounding box center [610, 194] width 181 height 16
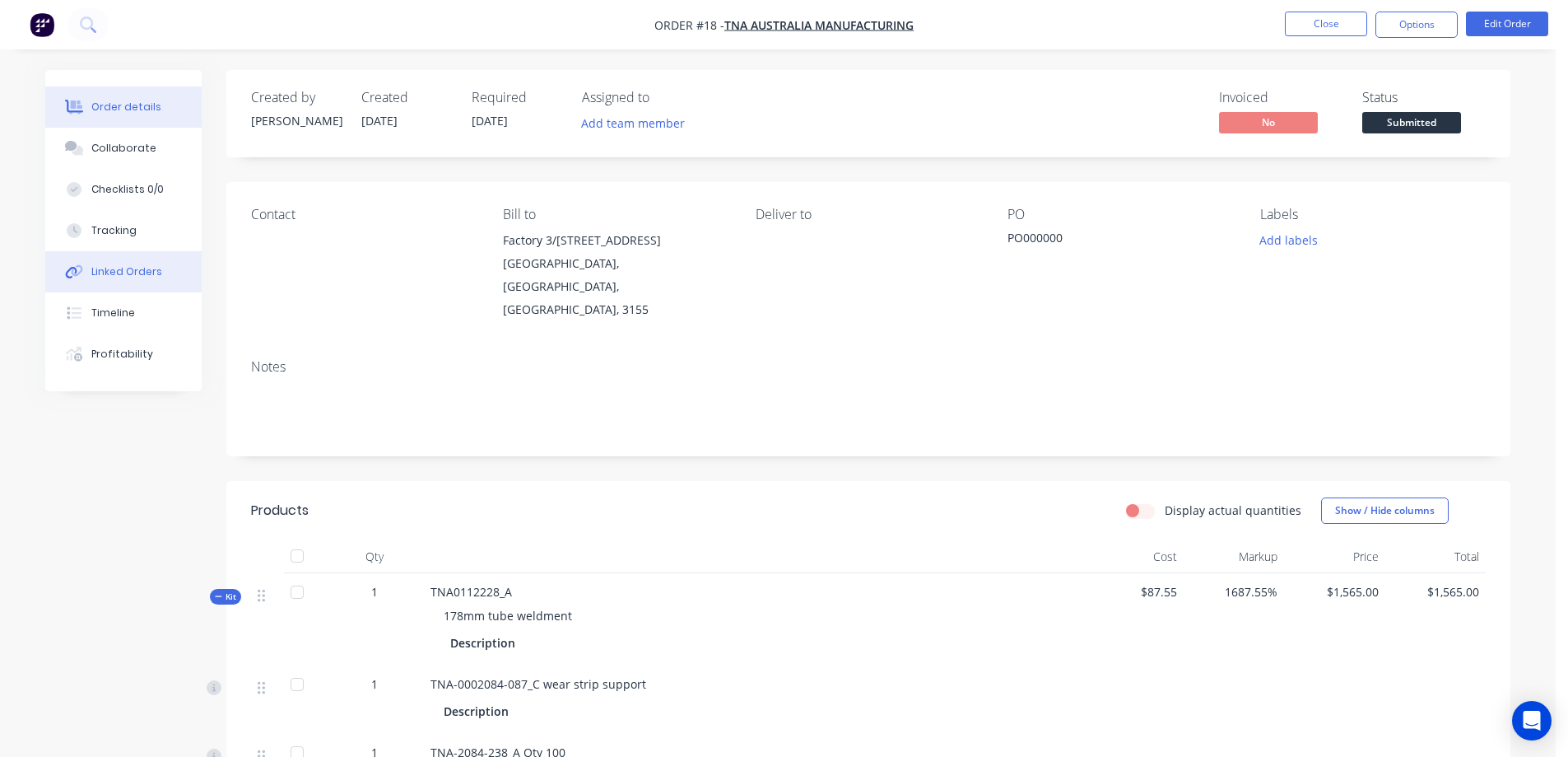
click at [112, 272] on div "Linked Orders" at bounding box center [126, 272] width 71 height 15
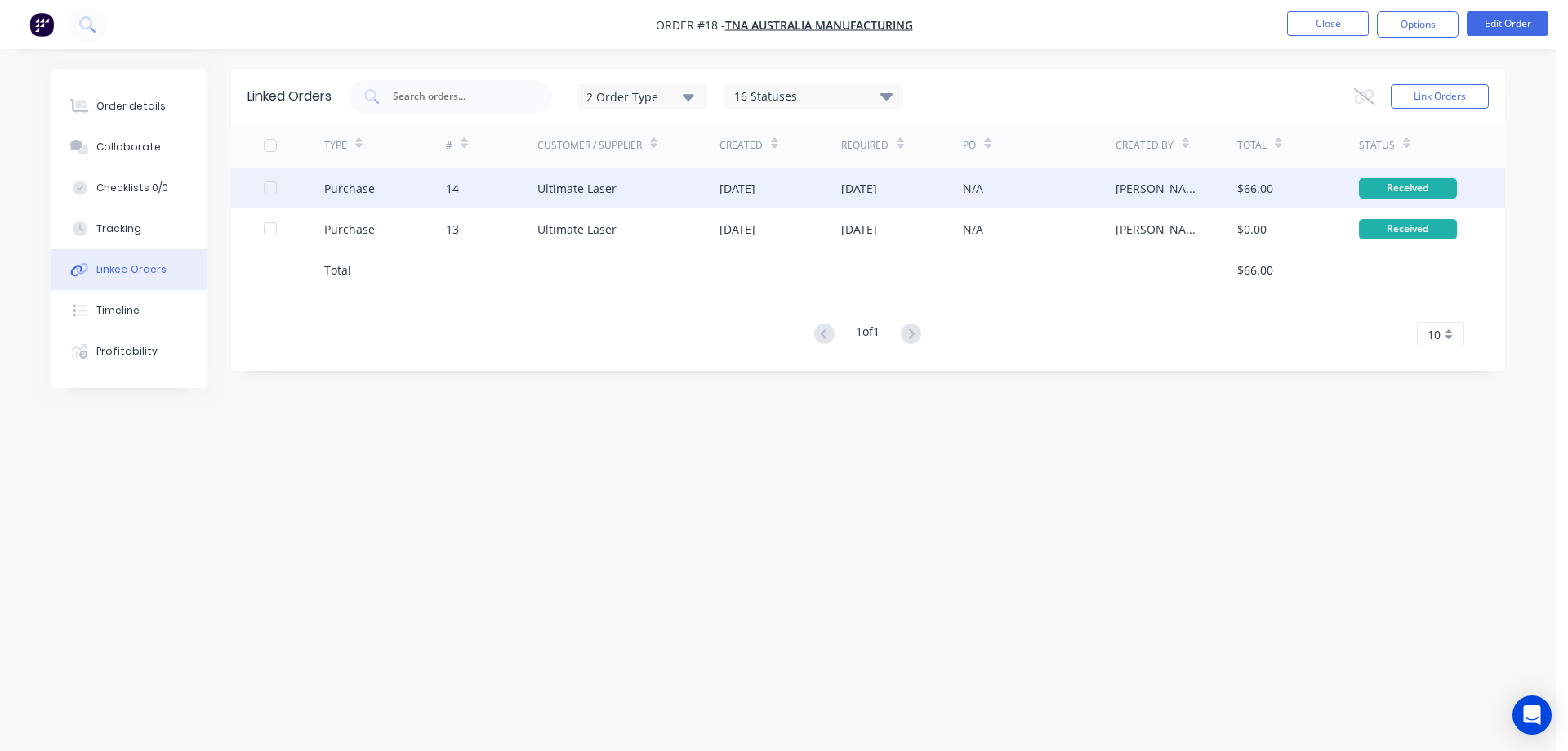
click at [756, 190] on div "[DATE]" at bounding box center [737, 188] width 36 height 17
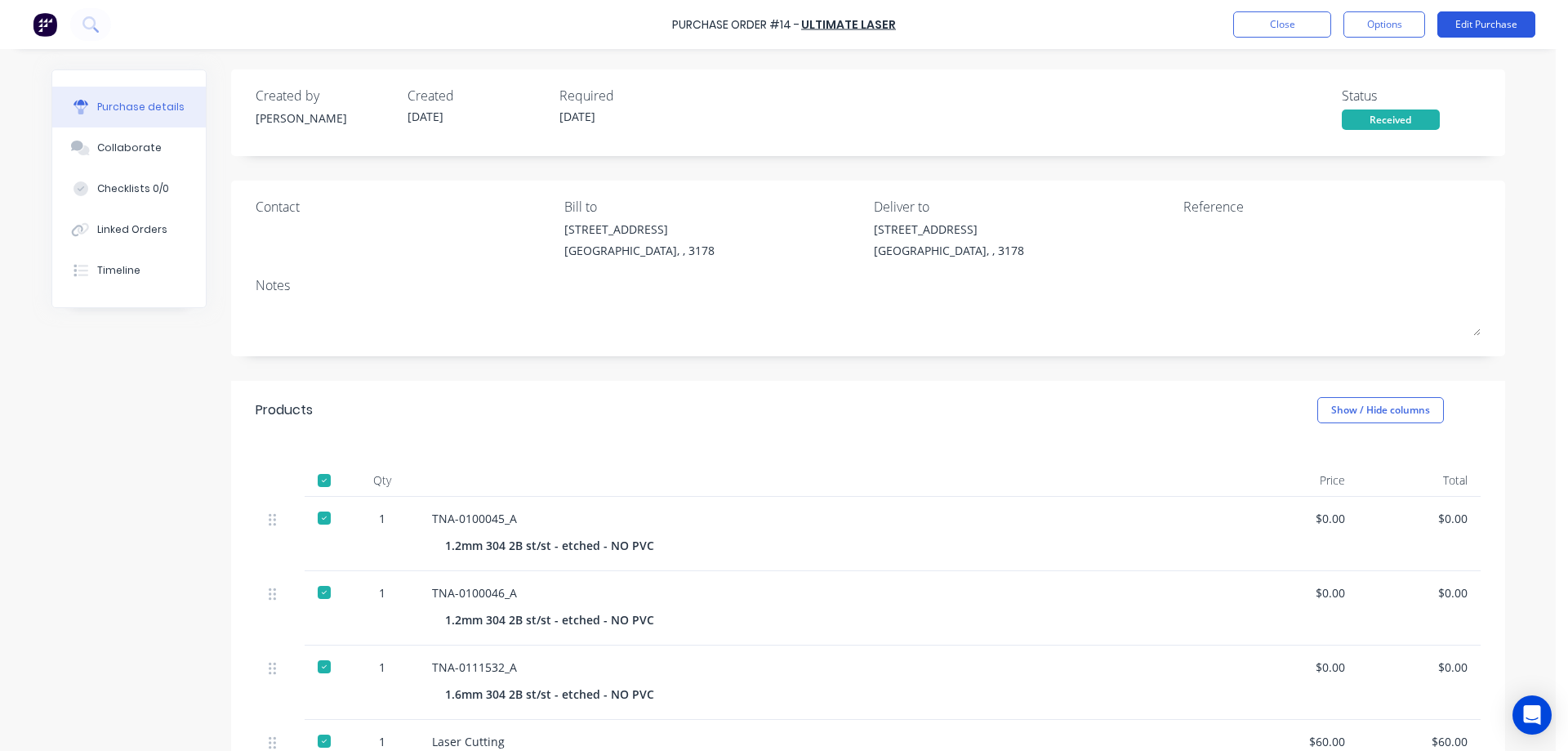
click at [1468, 30] on button "Edit Purchase" at bounding box center [1486, 25] width 98 height 26
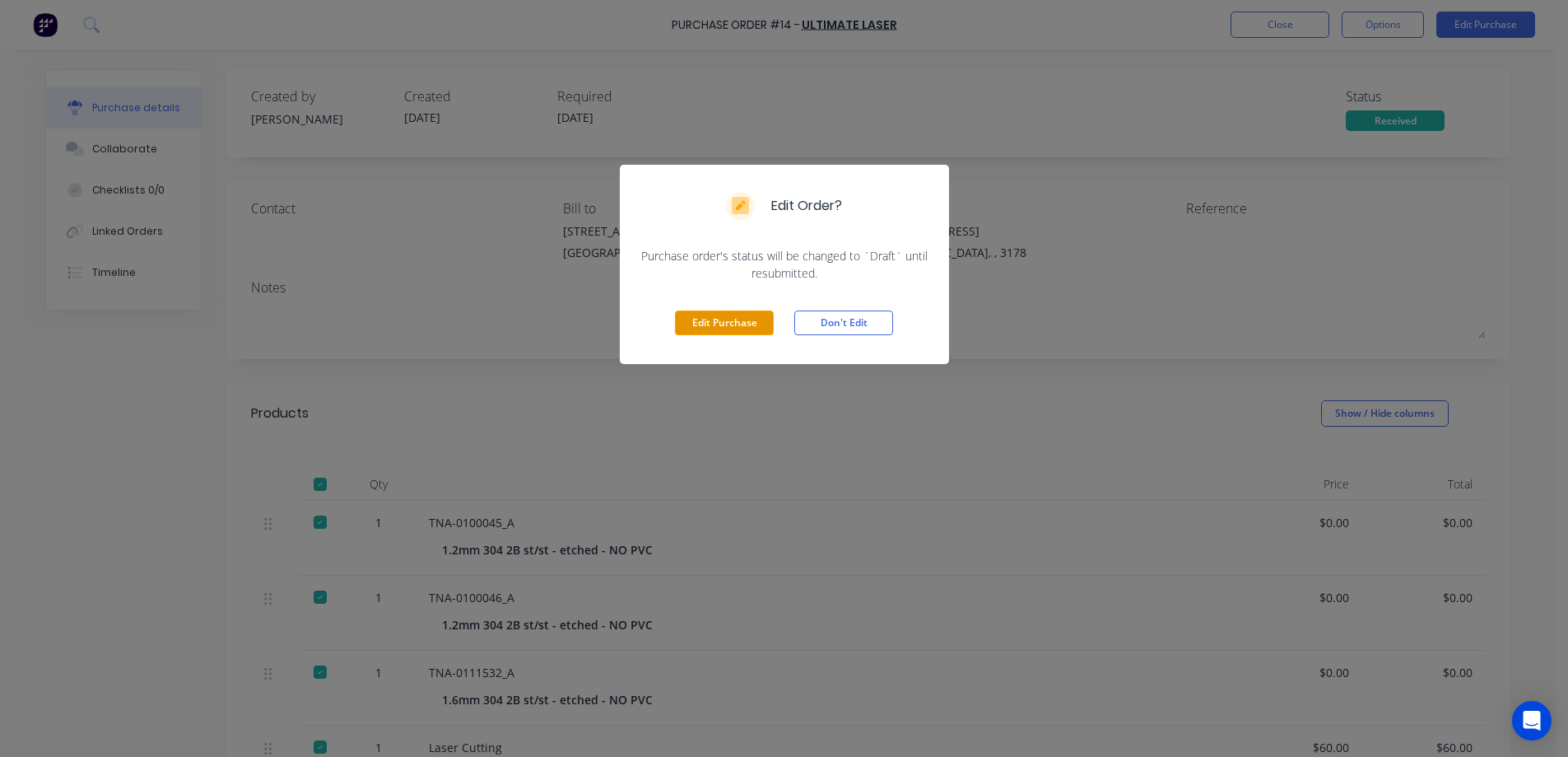
click at [742, 322] on button "Edit Purchase" at bounding box center [724, 323] width 99 height 25
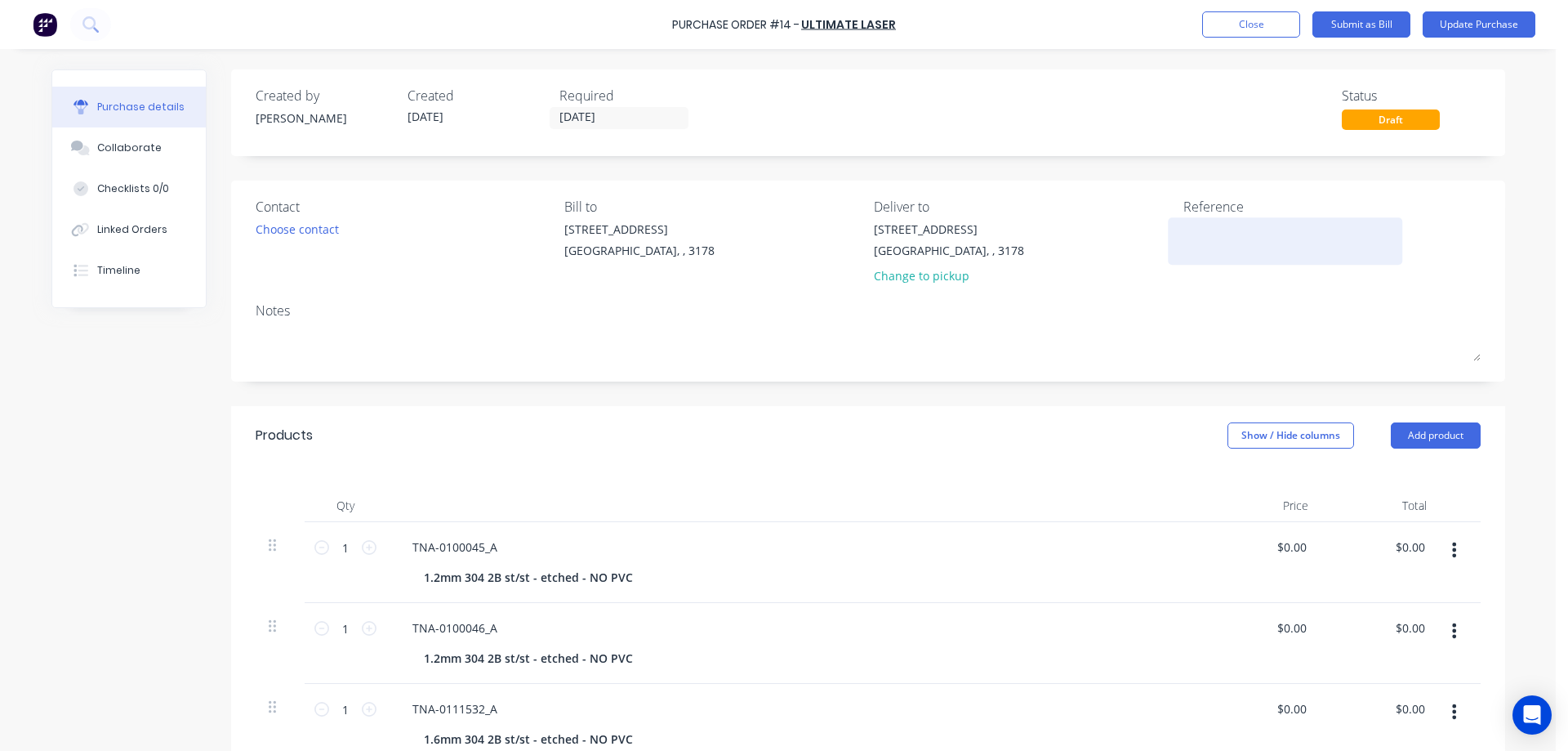
click at [1202, 234] on textarea at bounding box center [1285, 239] width 204 height 37
type textarea "18"
type textarea "x"
type textarea "18"
click at [1453, 24] on button "Update Purchase" at bounding box center [1478, 25] width 113 height 26
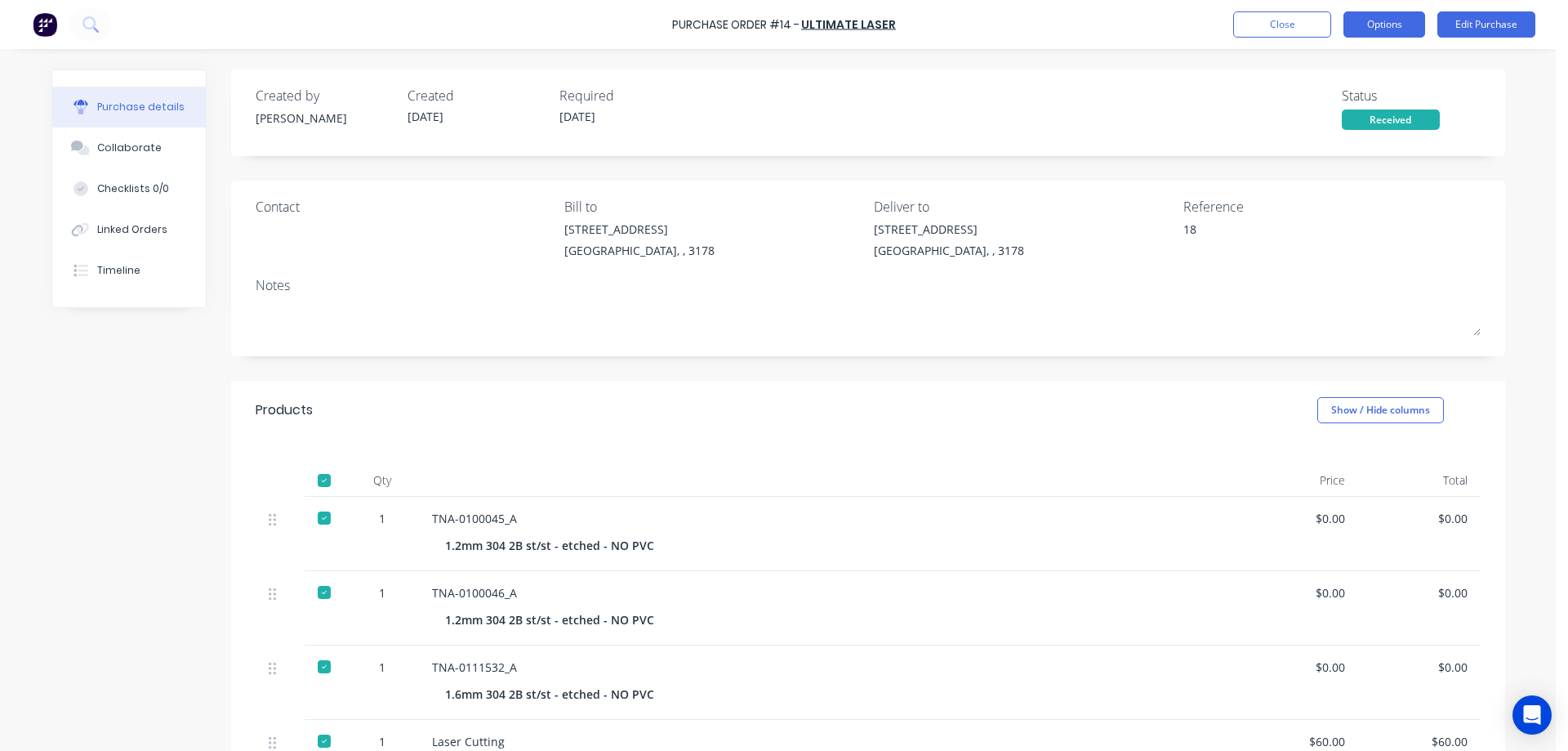
click at [1368, 31] on button "Options" at bounding box center [1383, 25] width 82 height 26
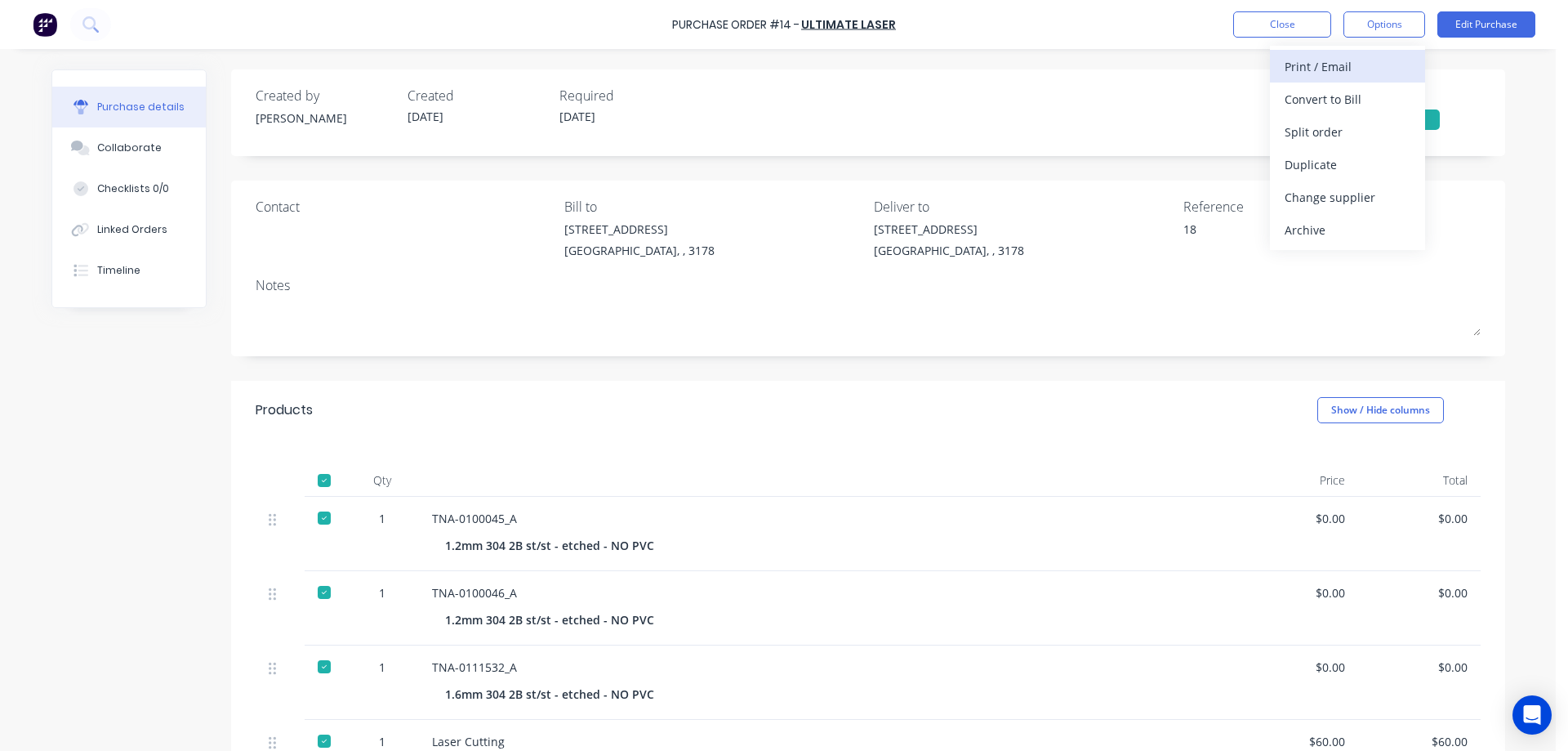
click at [1332, 59] on div "Print / Email" at bounding box center [1347, 66] width 126 height 24
click at [1317, 92] on div "With pricing" at bounding box center [1347, 99] width 126 height 24
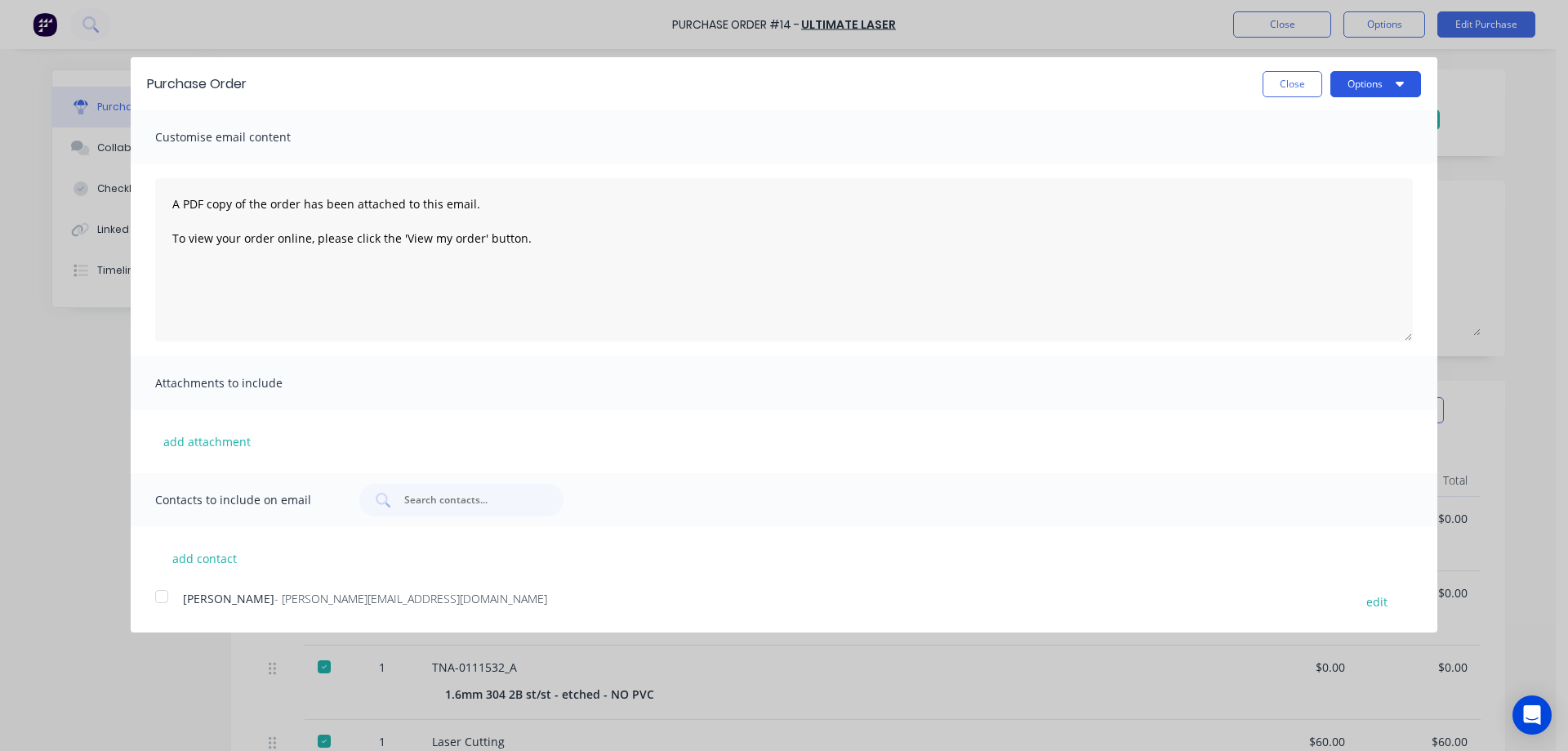
click at [1348, 82] on button "Options" at bounding box center [1375, 84] width 91 height 26
click at [1304, 122] on div "Print" at bounding box center [1343, 125] width 126 height 24
click at [1285, 80] on button "Close" at bounding box center [1292, 84] width 59 height 26
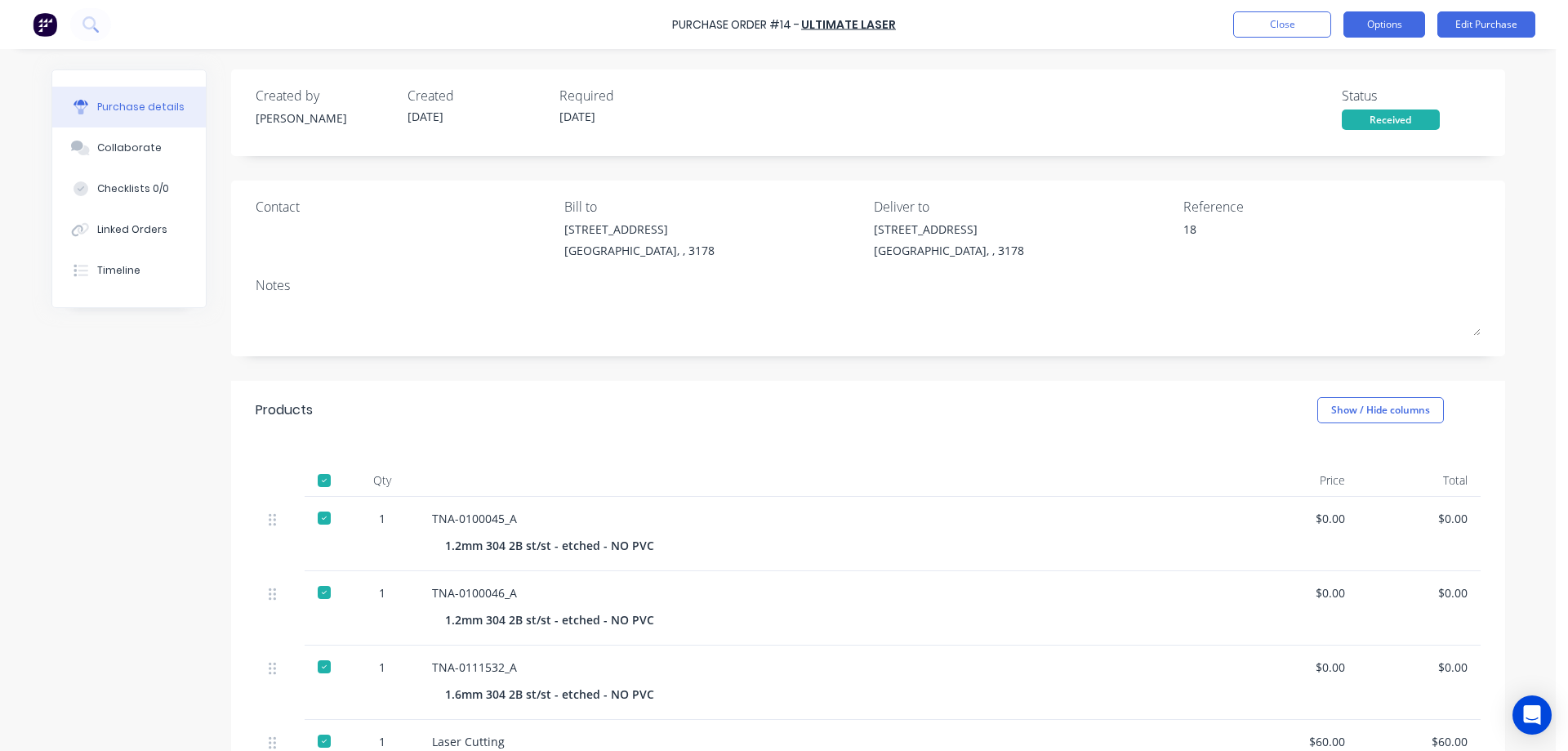
click at [1372, 29] on button "Options" at bounding box center [1383, 25] width 82 height 26
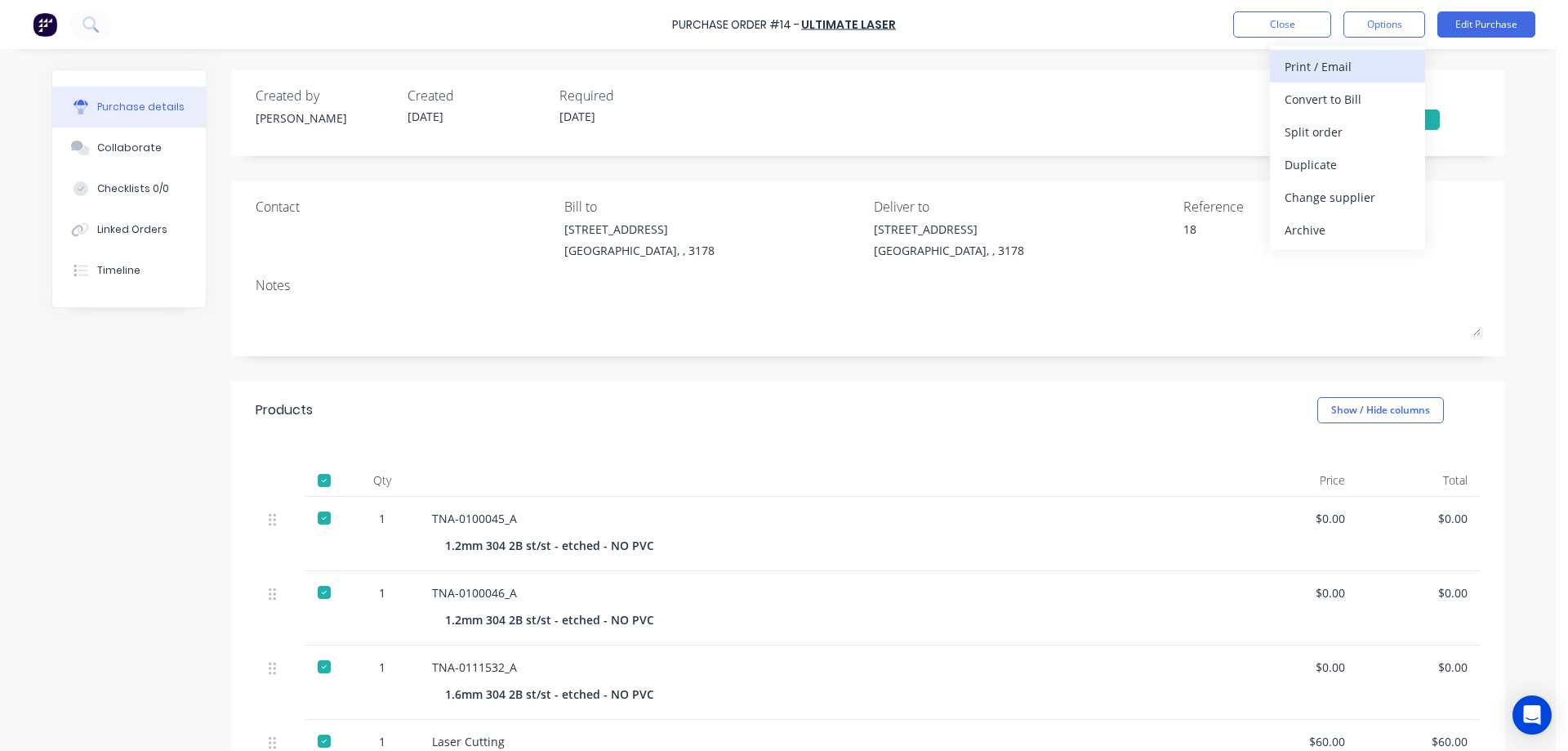
click at [1332, 65] on div "Print / Email" at bounding box center [1347, 66] width 126 height 24
click at [1316, 99] on div "With pricing" at bounding box center [1347, 99] width 126 height 24
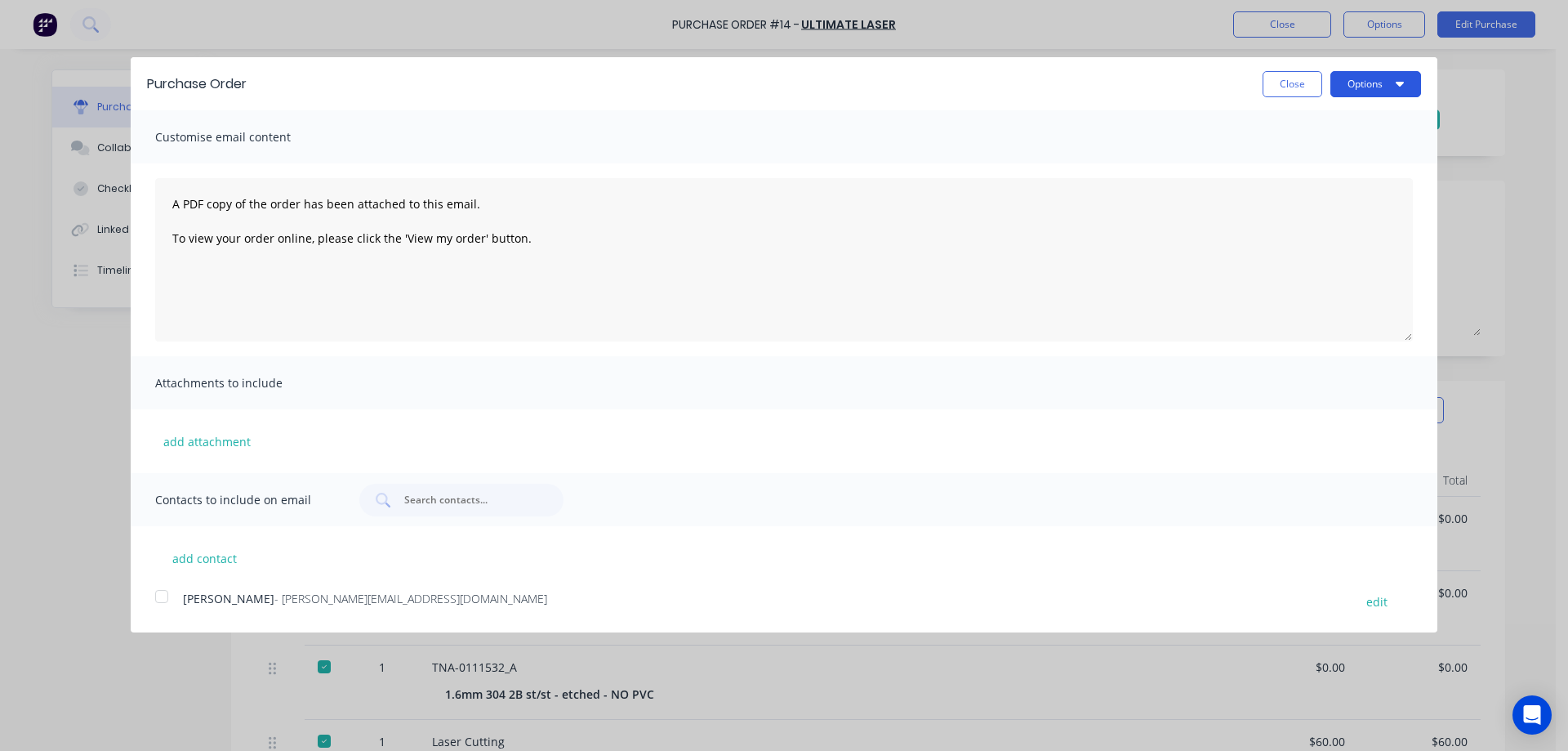
click at [1376, 88] on button "Options" at bounding box center [1375, 84] width 91 height 26
click at [1322, 123] on div "Print" at bounding box center [1343, 125] width 126 height 24
click at [1285, 83] on button "Close" at bounding box center [1292, 84] width 59 height 26
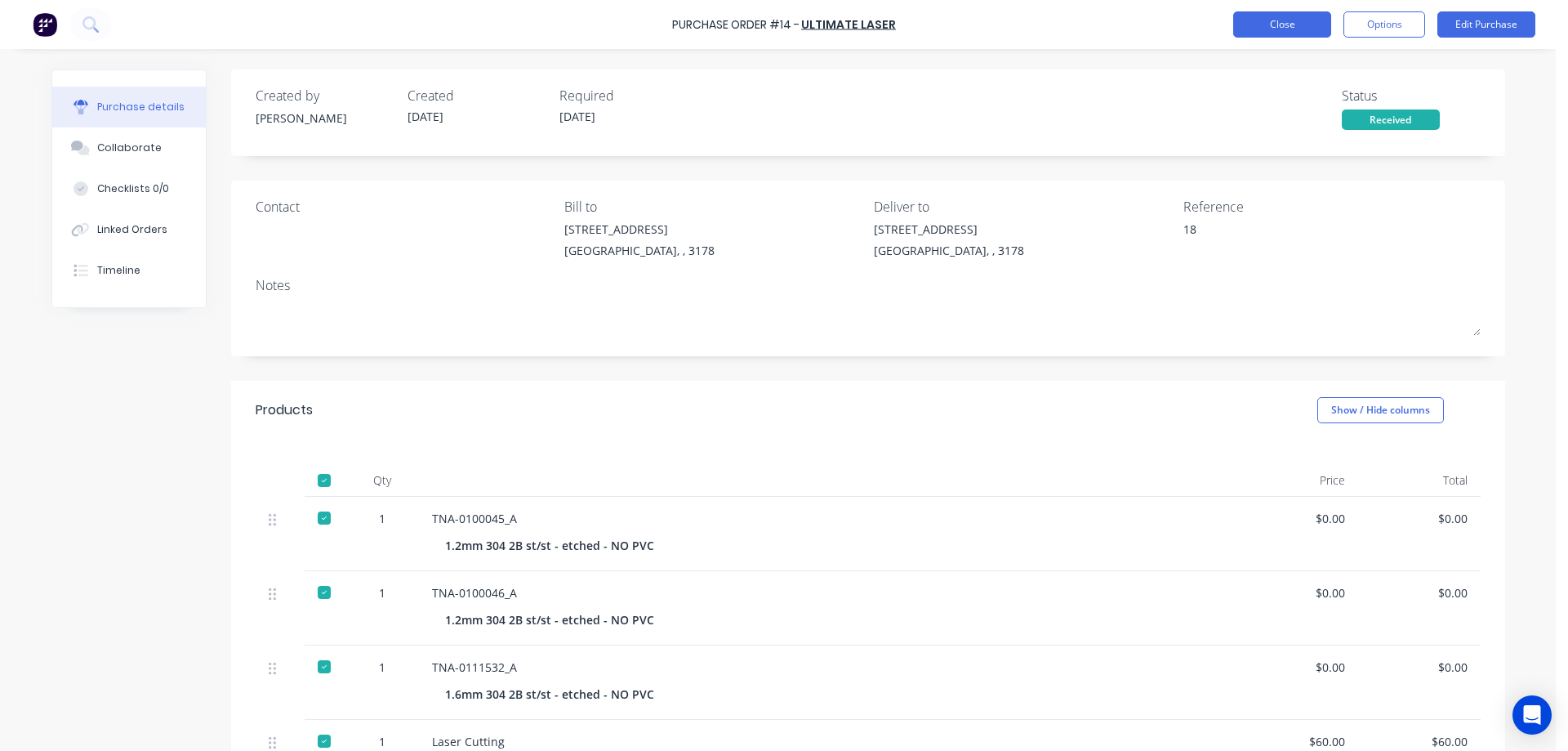
click at [1276, 24] on button "Close" at bounding box center [1281, 25] width 98 height 26
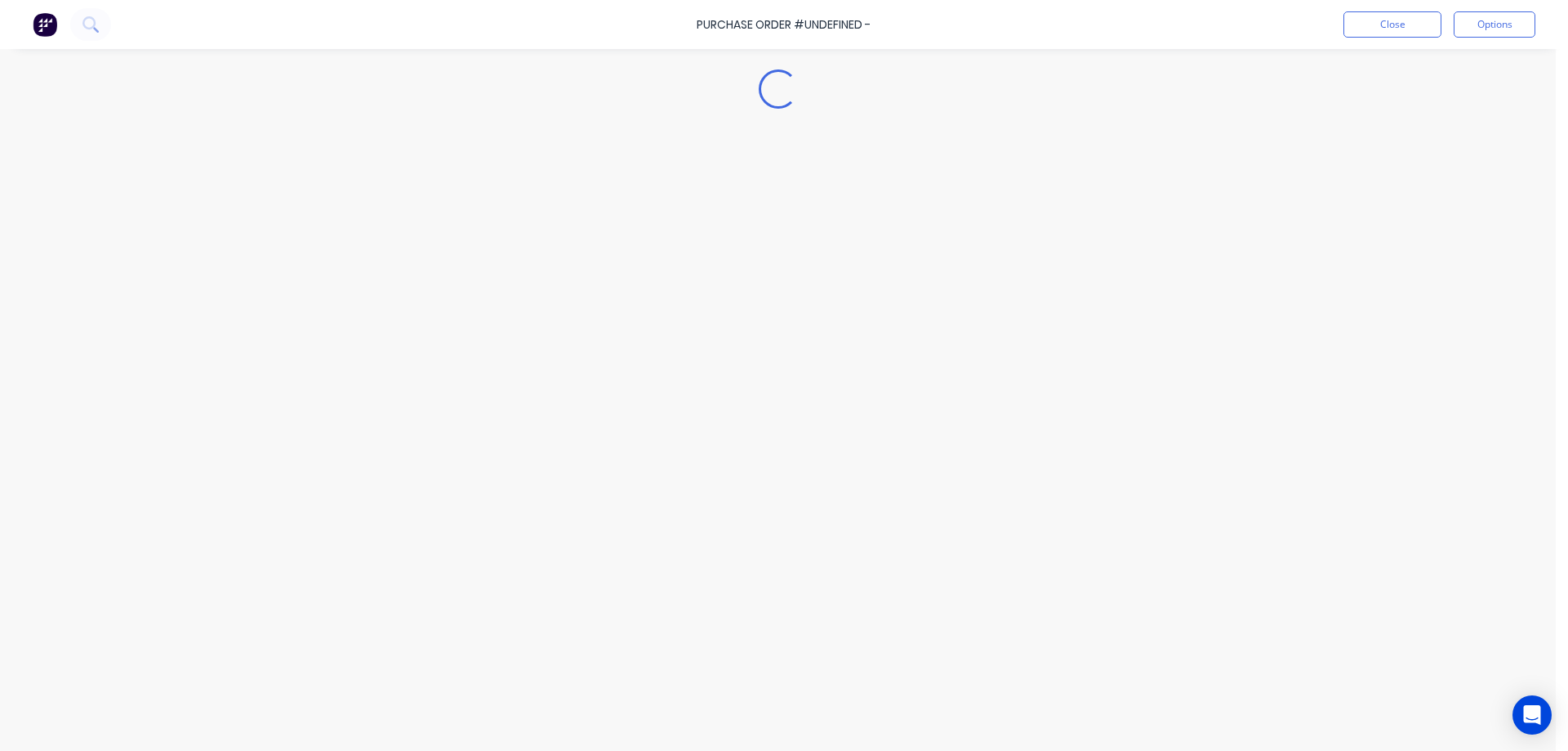
type textarea "x"
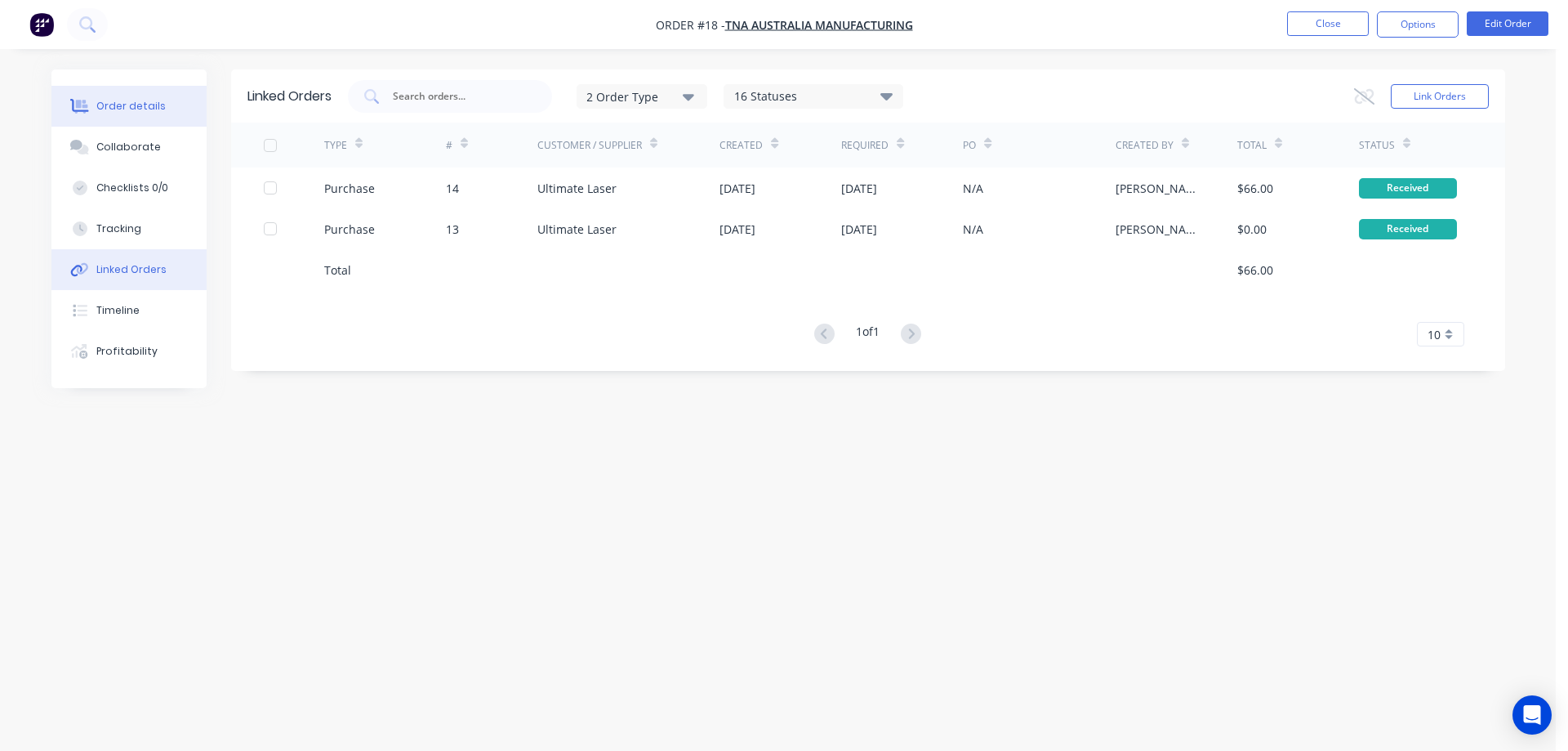
click at [135, 110] on div "Order details" at bounding box center [131, 106] width 69 height 15
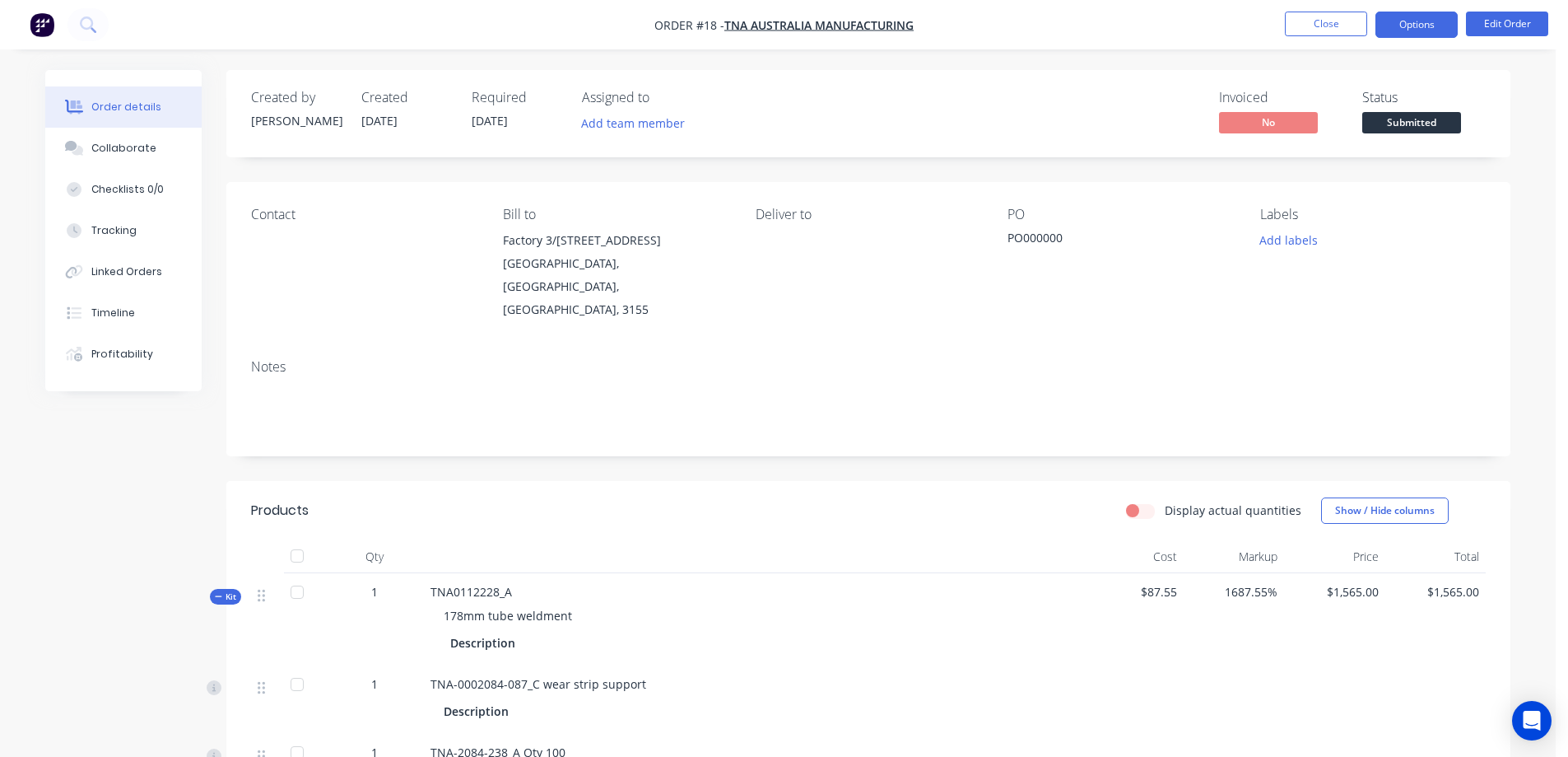
click at [1406, 27] on button "Options" at bounding box center [1416, 25] width 82 height 27
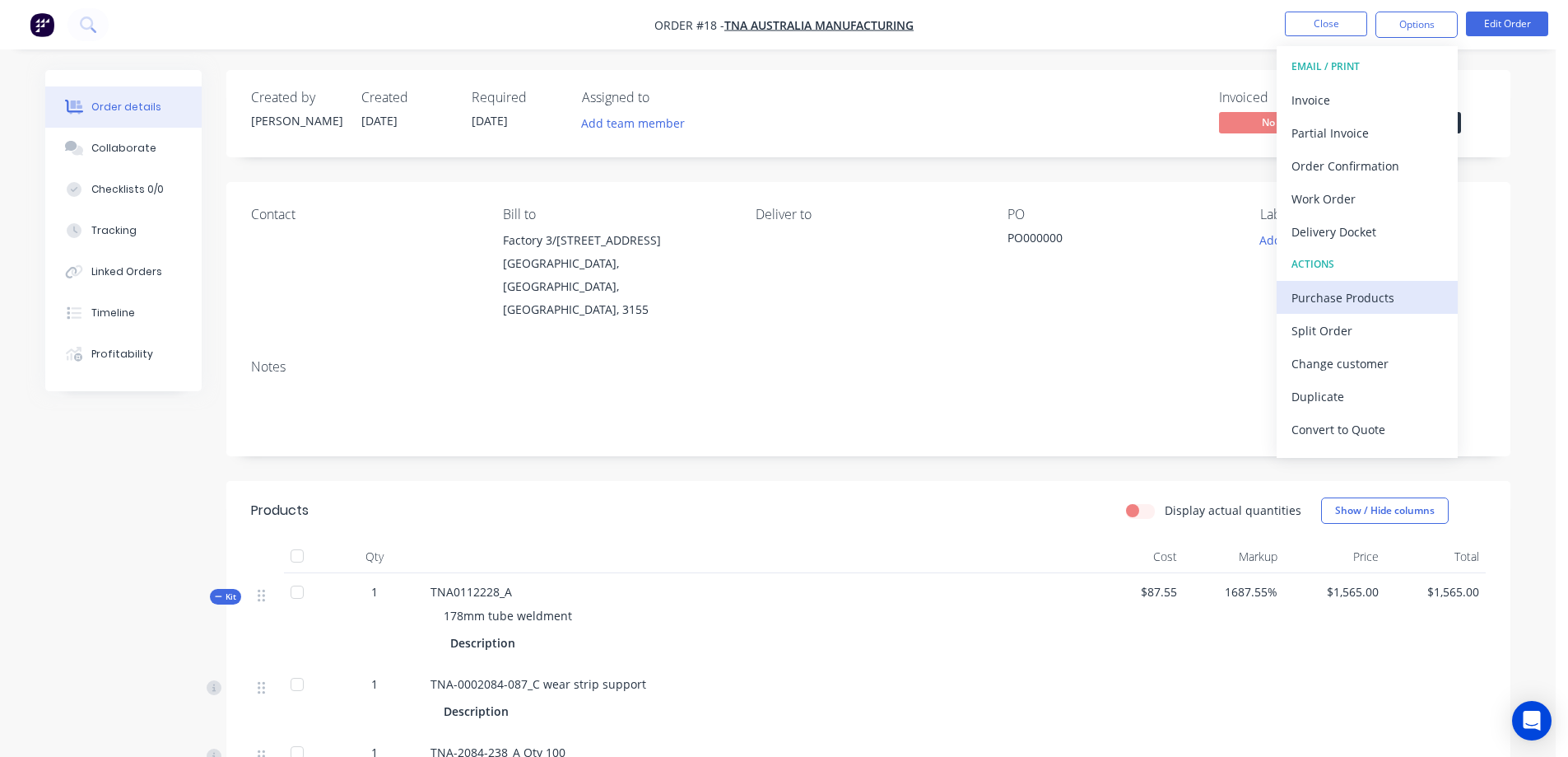
click at [1350, 297] on div "Purchase Products" at bounding box center [1367, 297] width 151 height 24
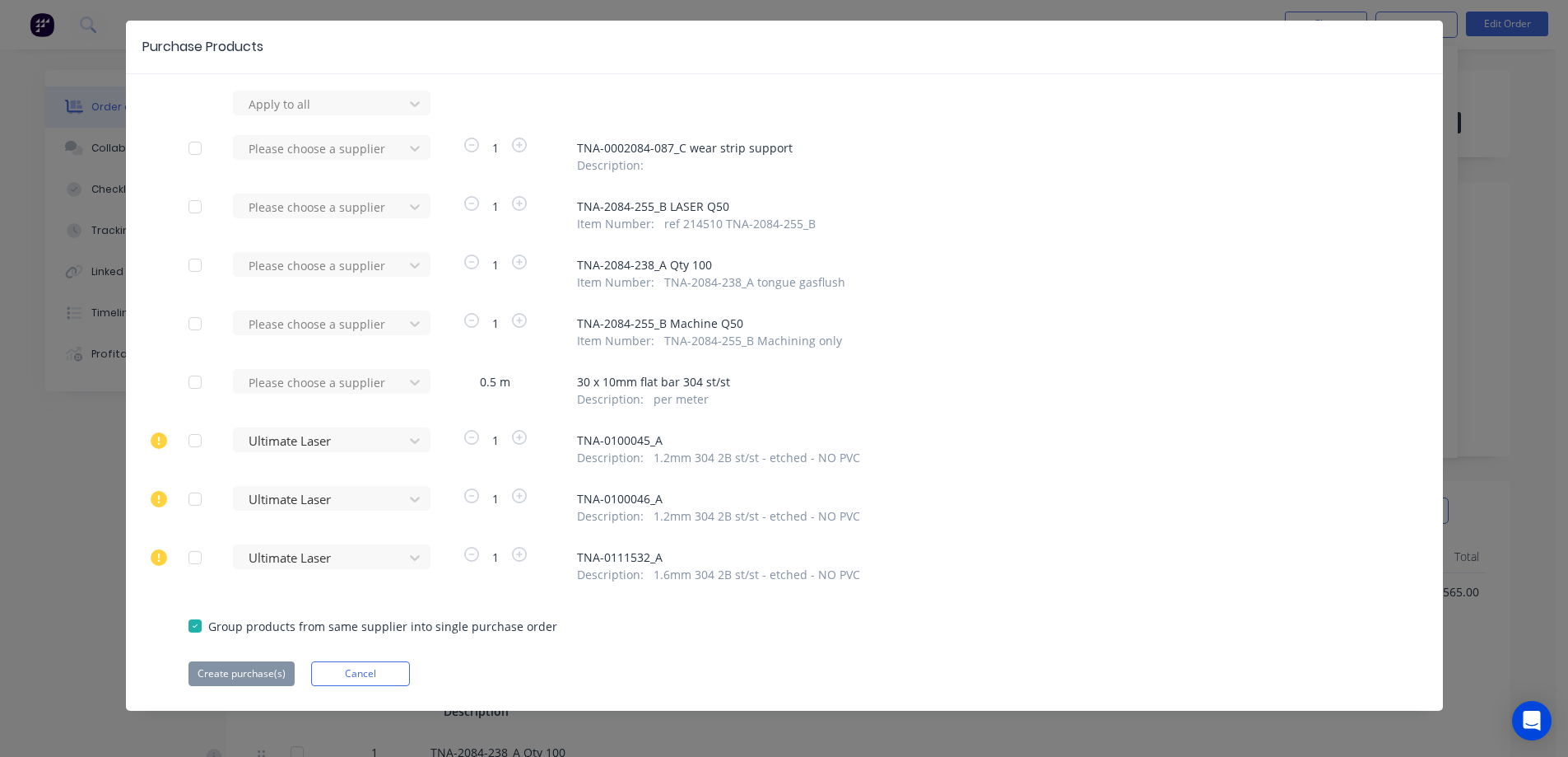
scroll to position [47, 0]
click at [409, 144] on icon at bounding box center [415, 146] width 17 height 17
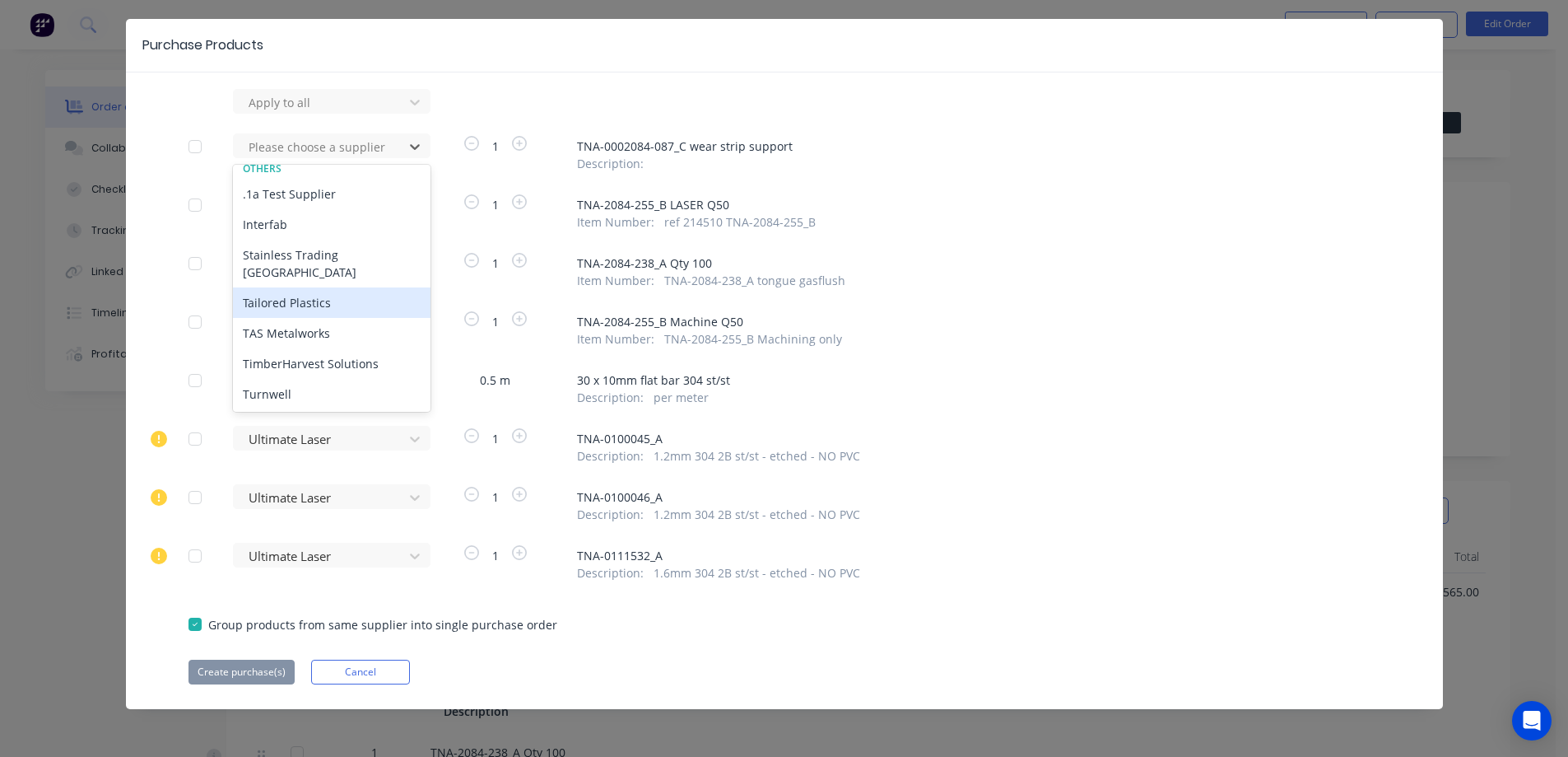
scroll to position [0, 0]
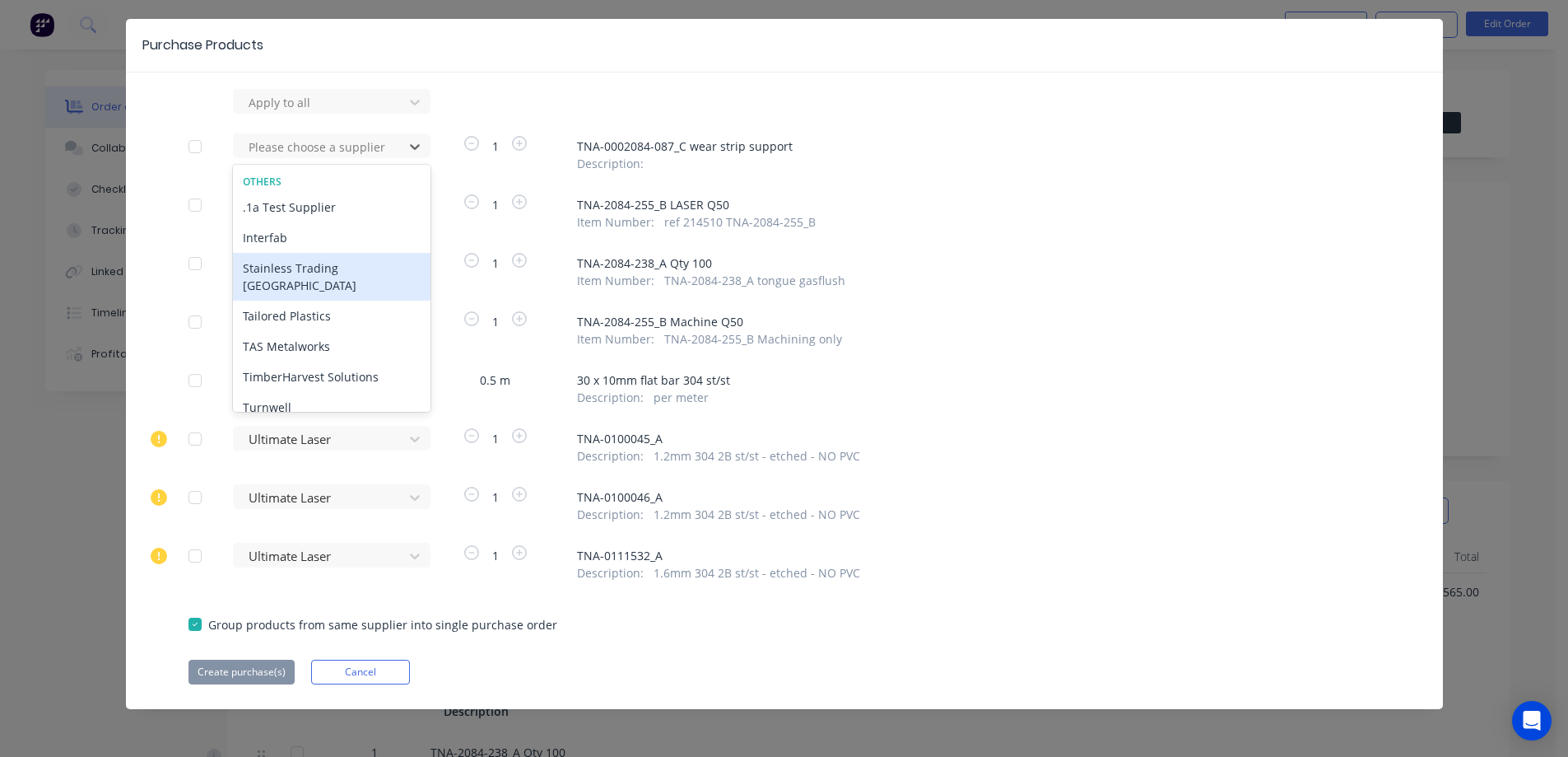
click at [983, 157] on div "Description :" at bounding box center [978, 163] width 803 height 17
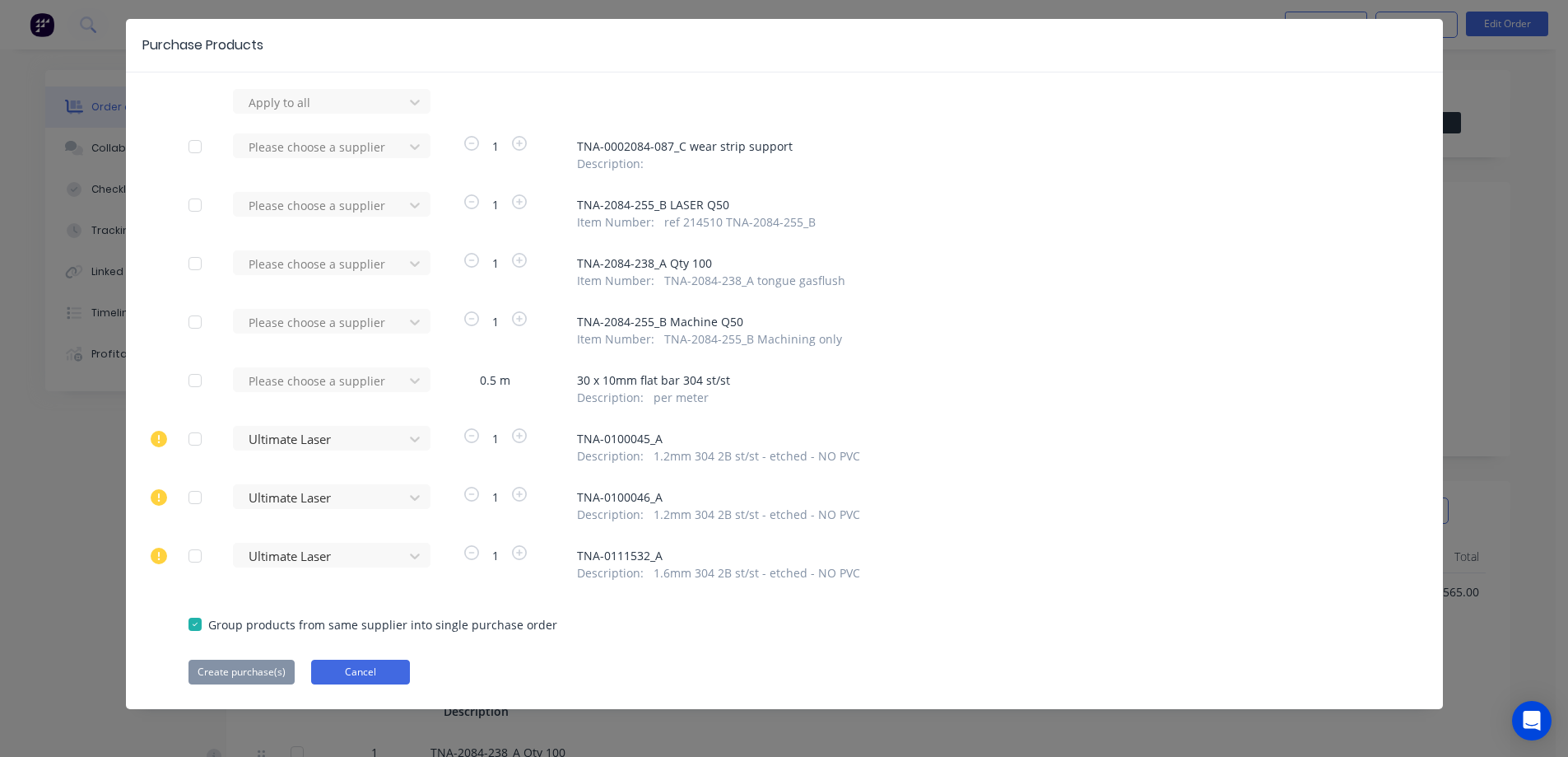
click at [355, 668] on button "Cancel" at bounding box center [360, 672] width 99 height 25
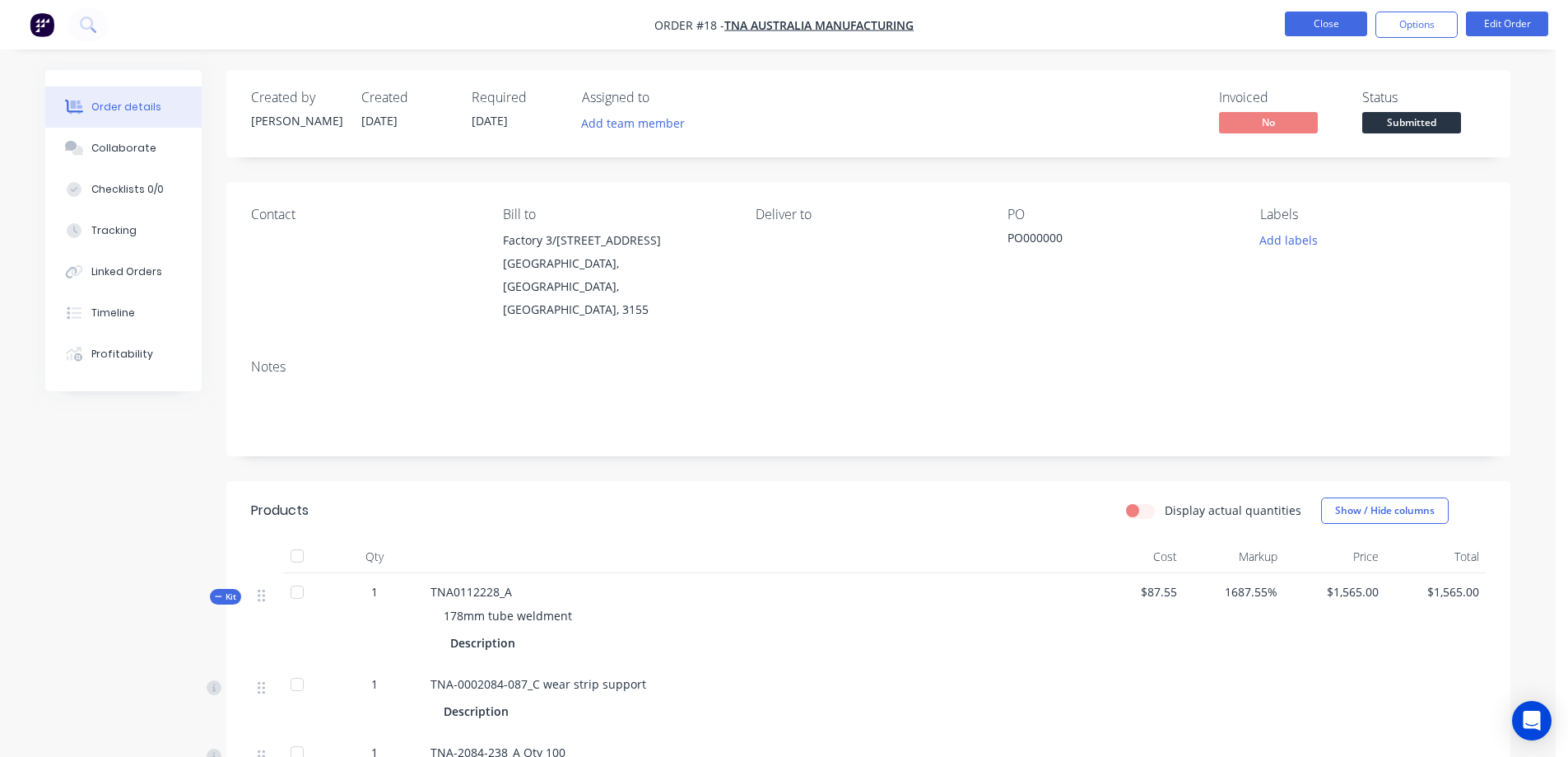
click at [1320, 29] on button "Close" at bounding box center [1325, 24] width 82 height 25
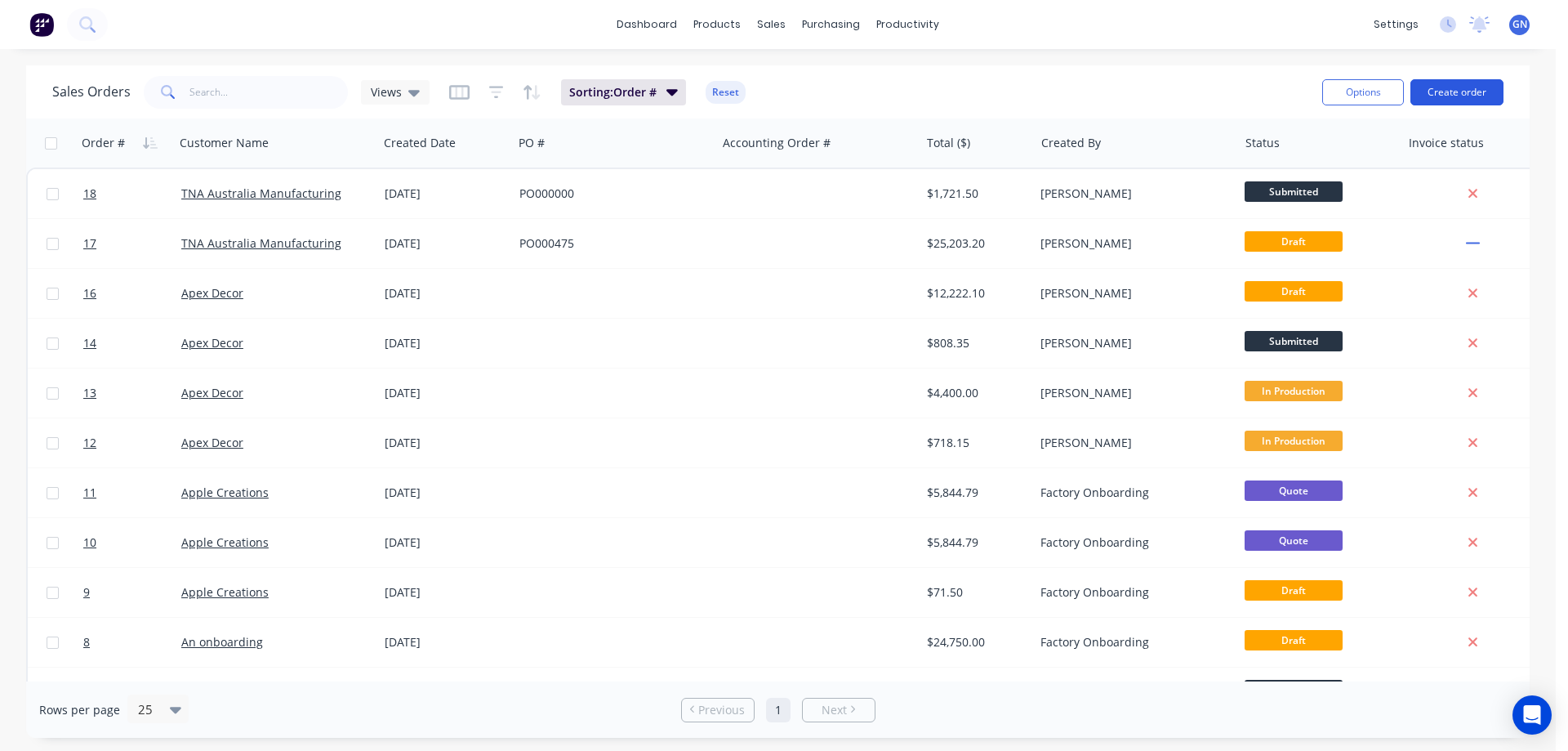
click at [1444, 90] on button "Create order" at bounding box center [1456, 92] width 93 height 26
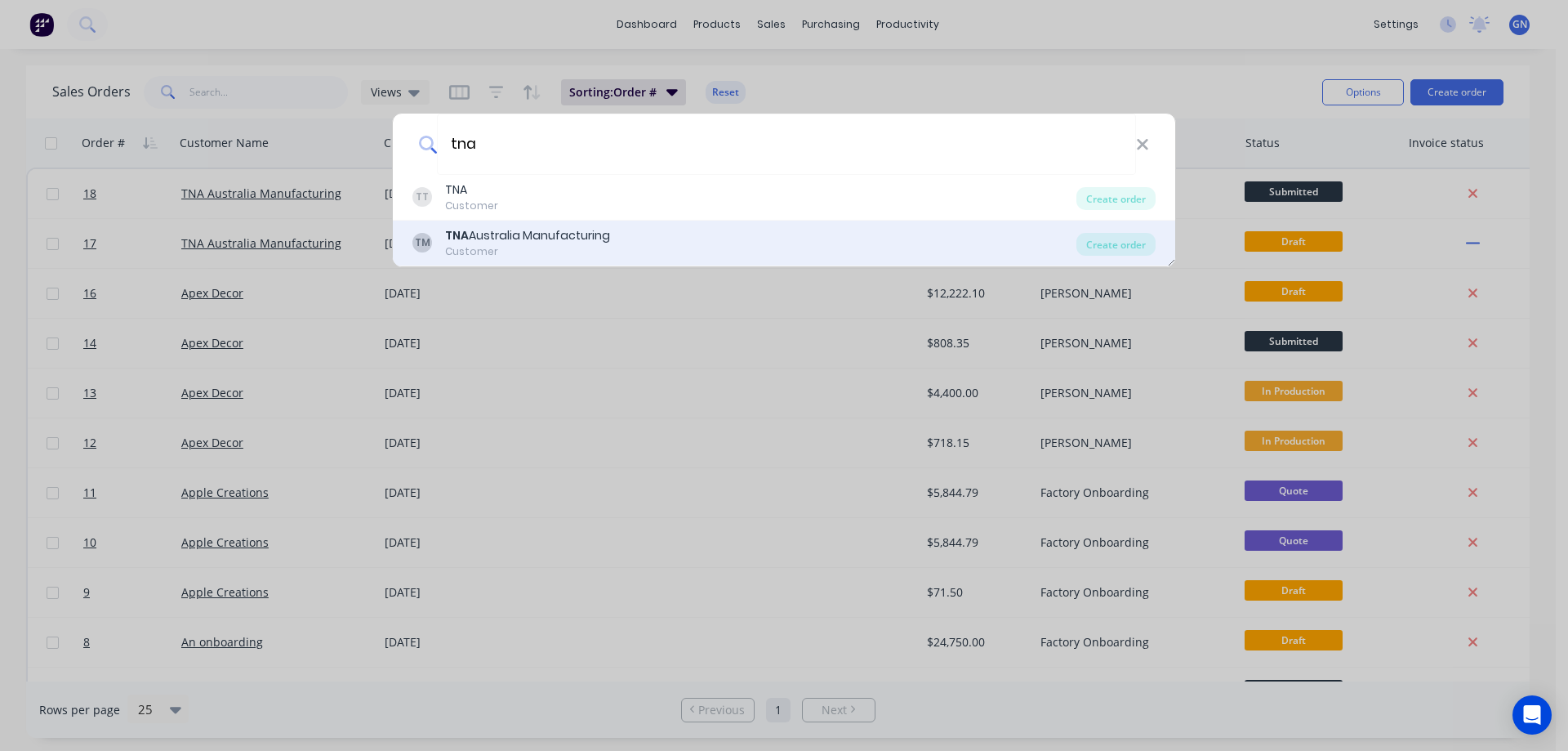
type input "tna"
click at [574, 228] on div "TNA Australia Manufacturing" at bounding box center [527, 235] width 165 height 17
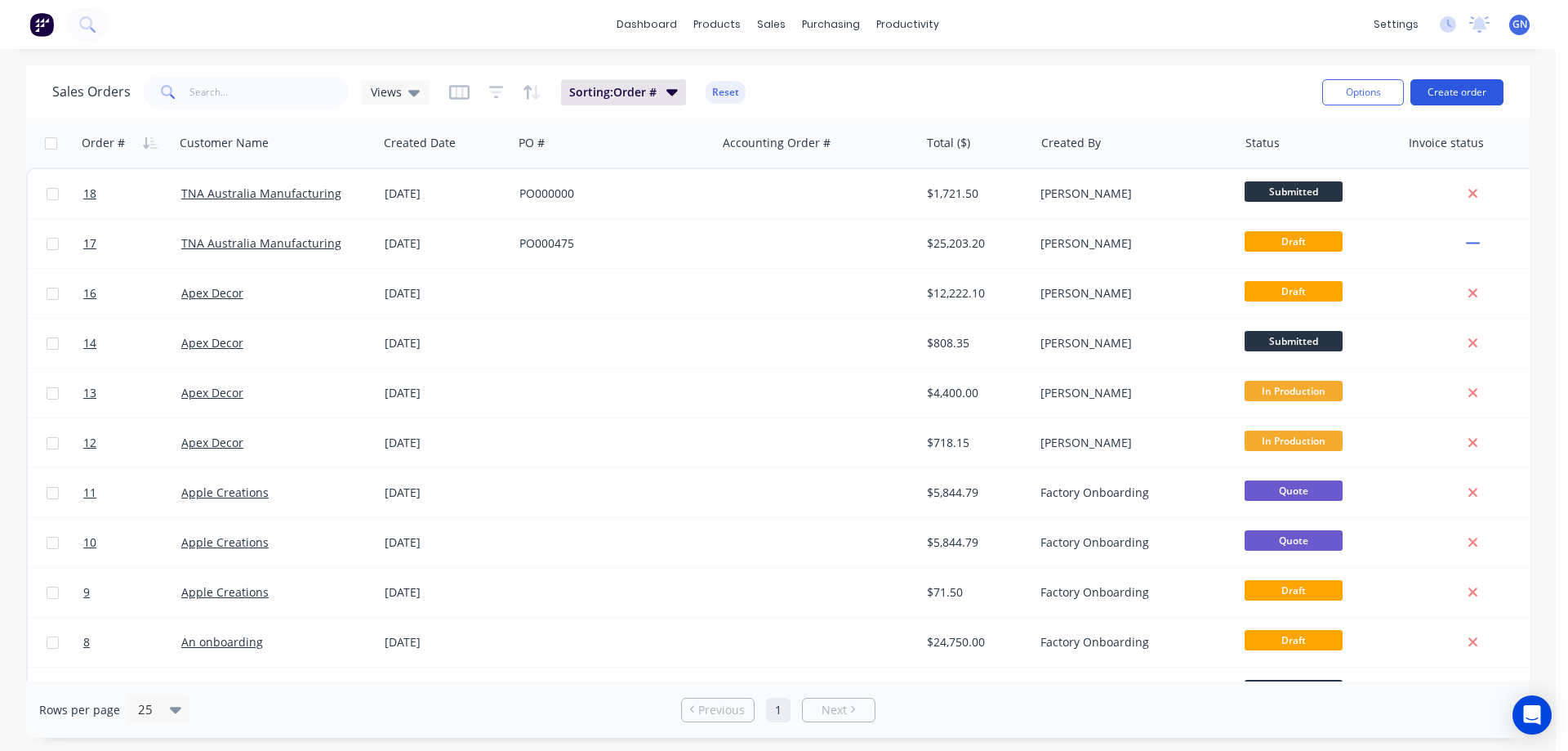
click at [1445, 95] on button "Create order" at bounding box center [1456, 92] width 93 height 26
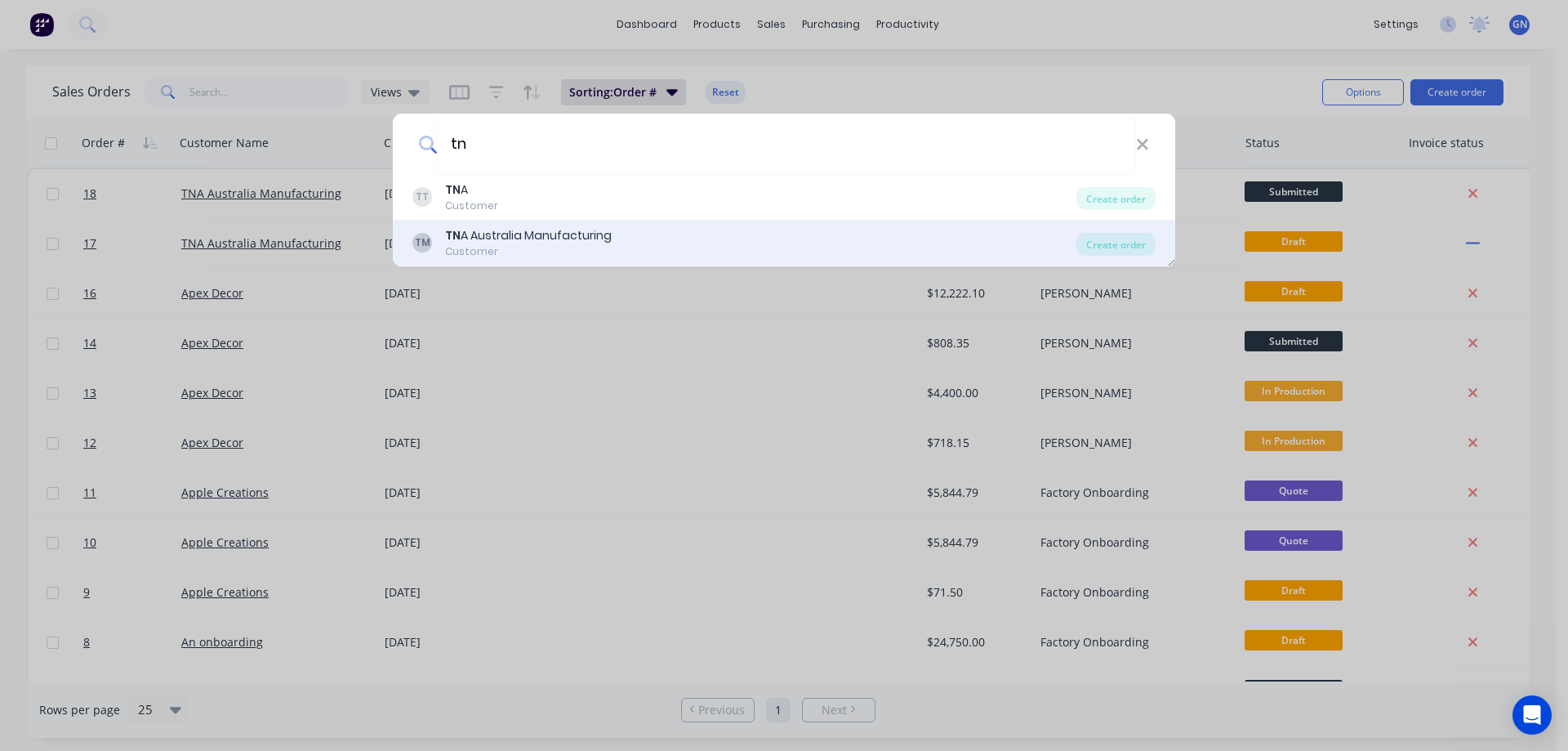
type input "tn"
click at [536, 236] on div "TN A Australia Manufacturing" at bounding box center [528, 235] width 166 height 17
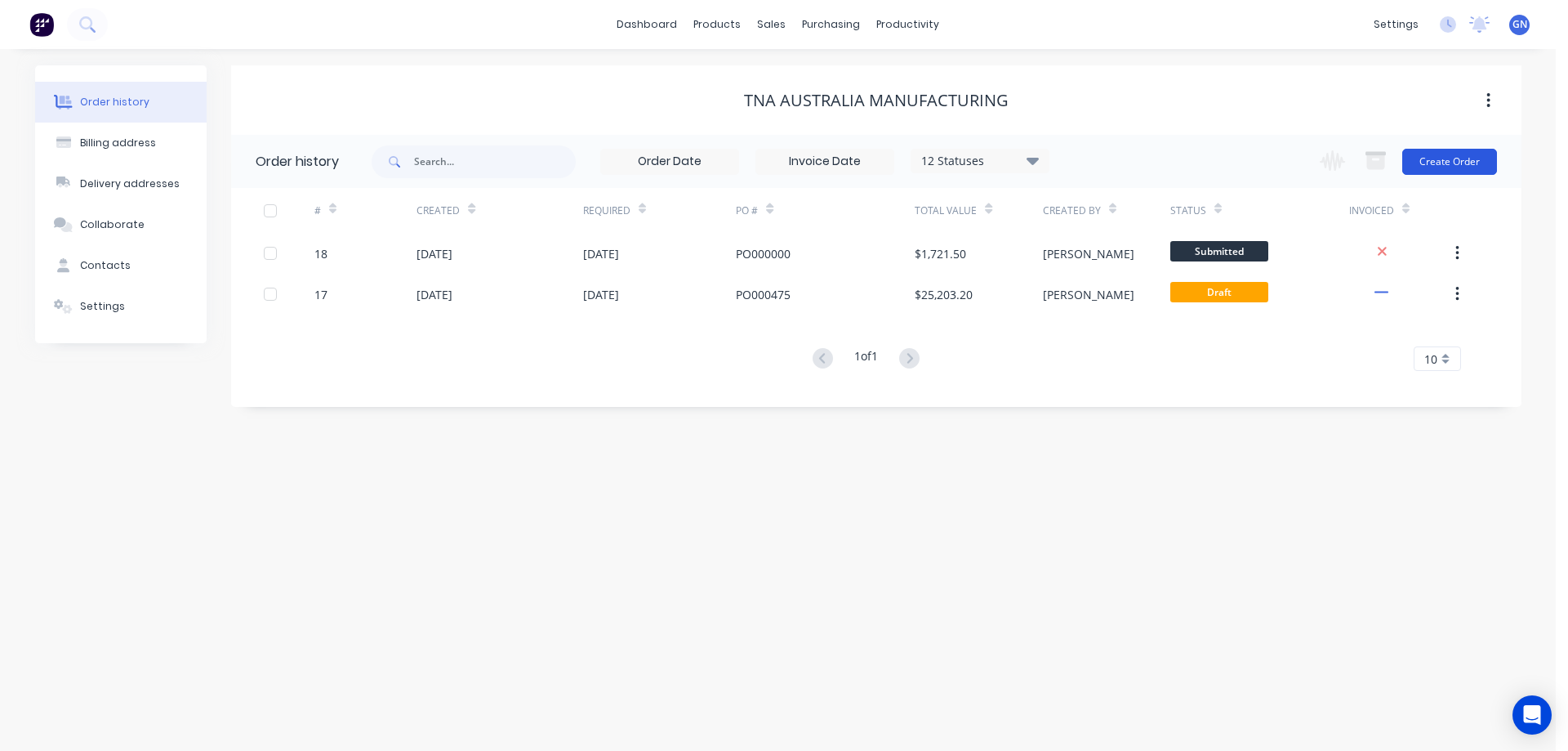
click at [1449, 160] on button "Create Order" at bounding box center [1449, 162] width 95 height 26
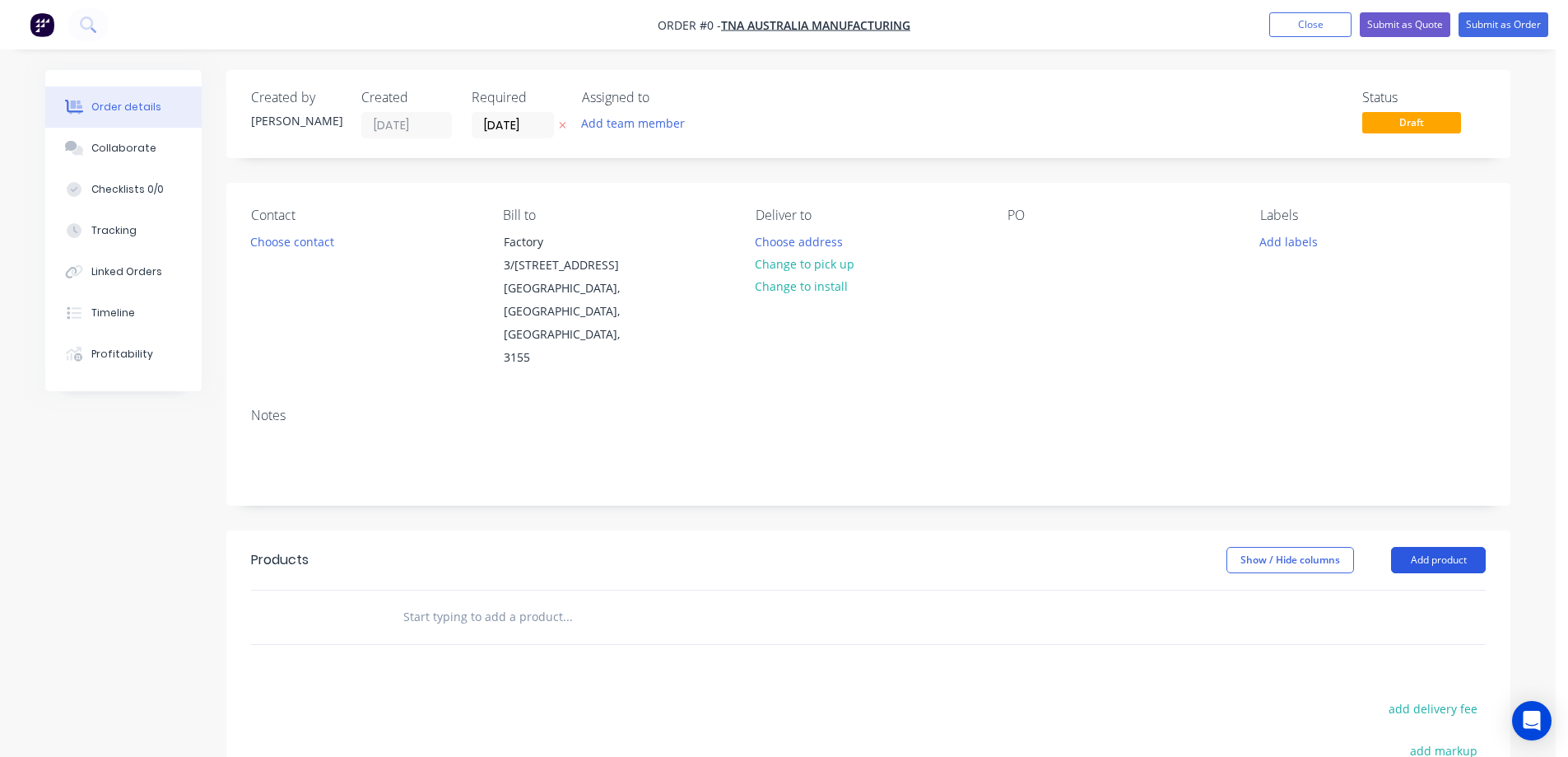
click at [1418, 547] on button "Add product" at bounding box center [1438, 560] width 95 height 27
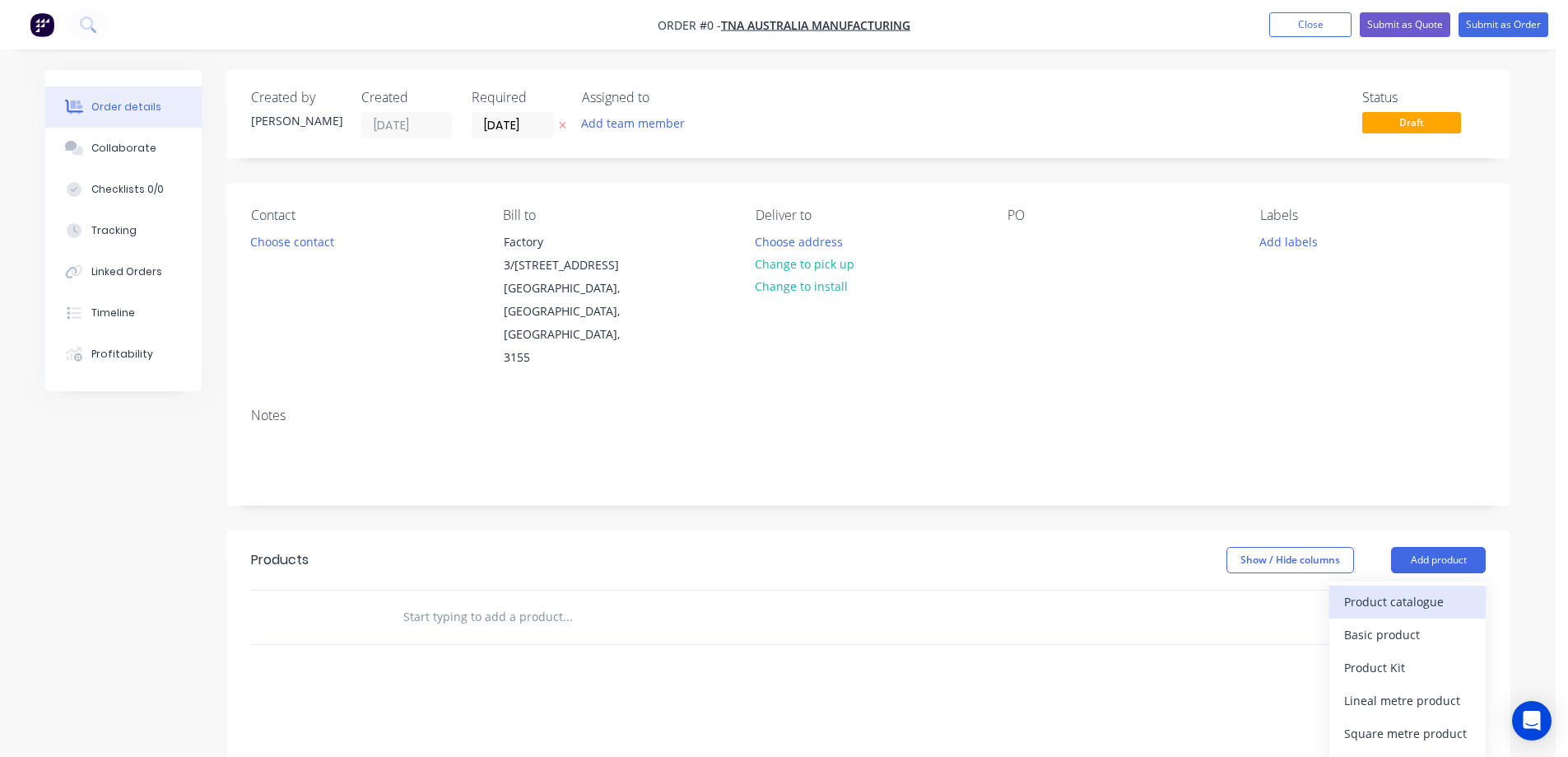
click at [1406, 590] on div "Product catalogue" at bounding box center [1407, 602] width 127 height 24
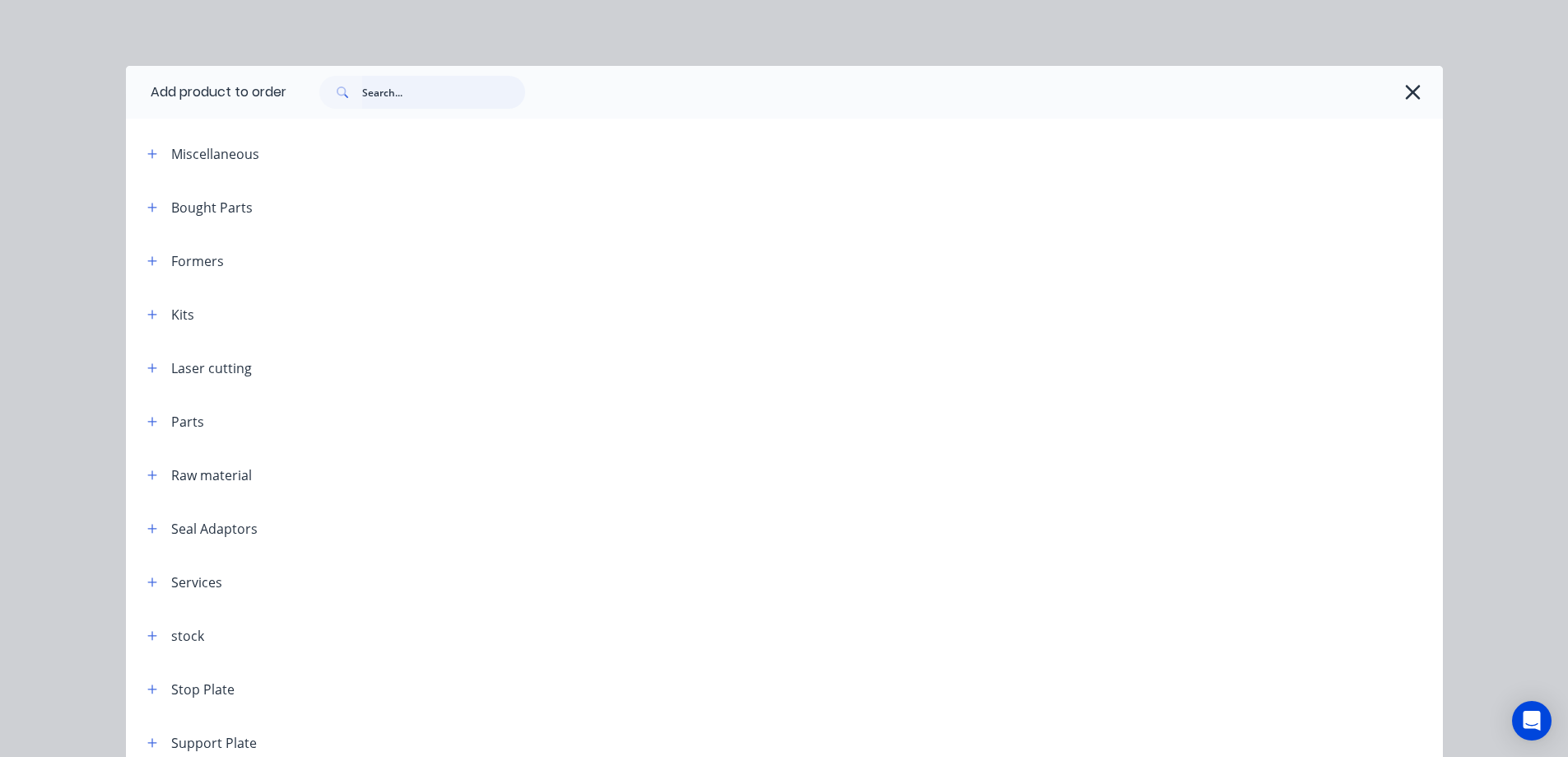
click at [406, 91] on input "text" at bounding box center [443, 92] width 163 height 33
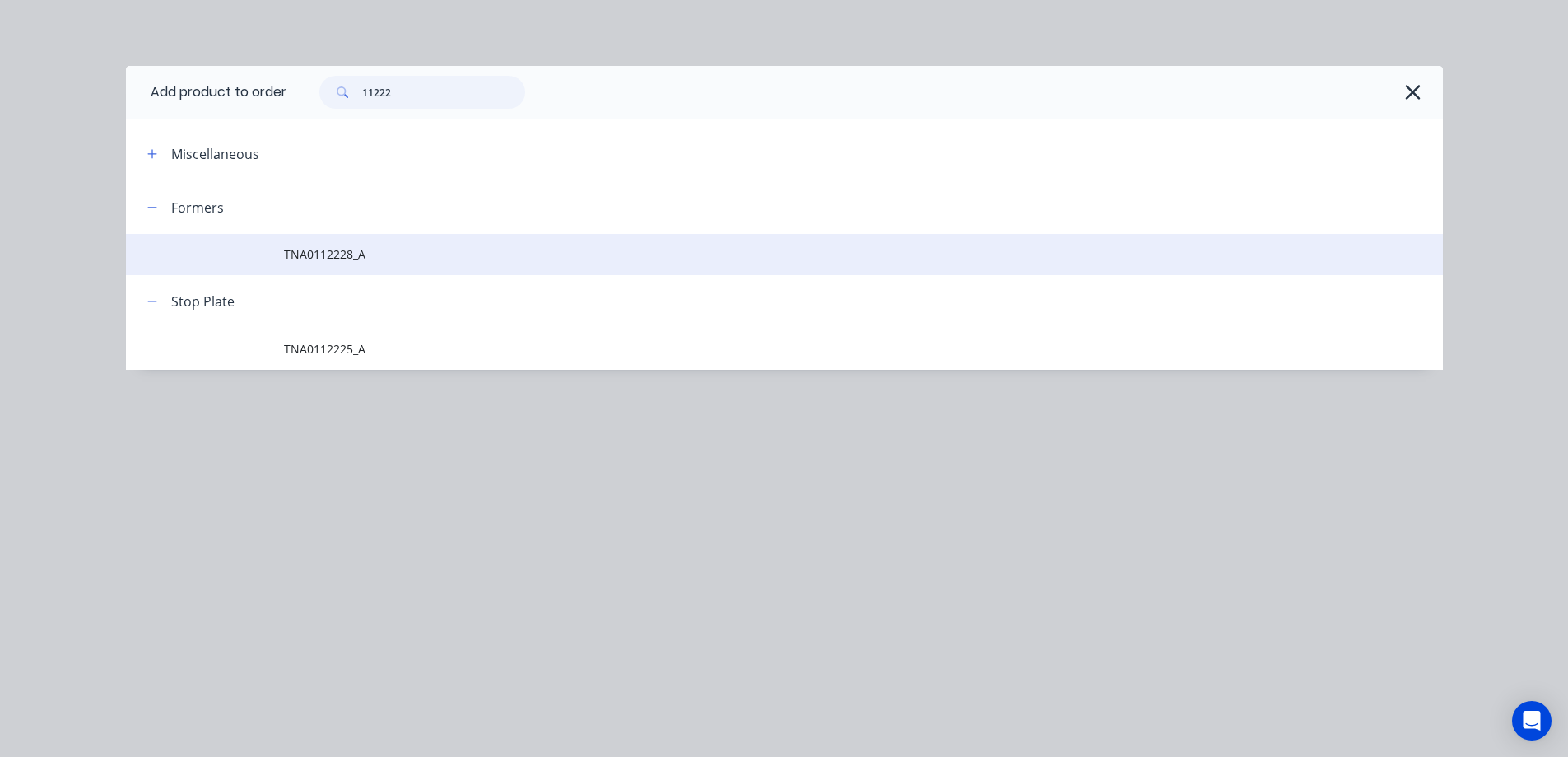
type input "11222"
click at [346, 258] on span "TNA0112228_A" at bounding box center [747, 253] width 927 height 17
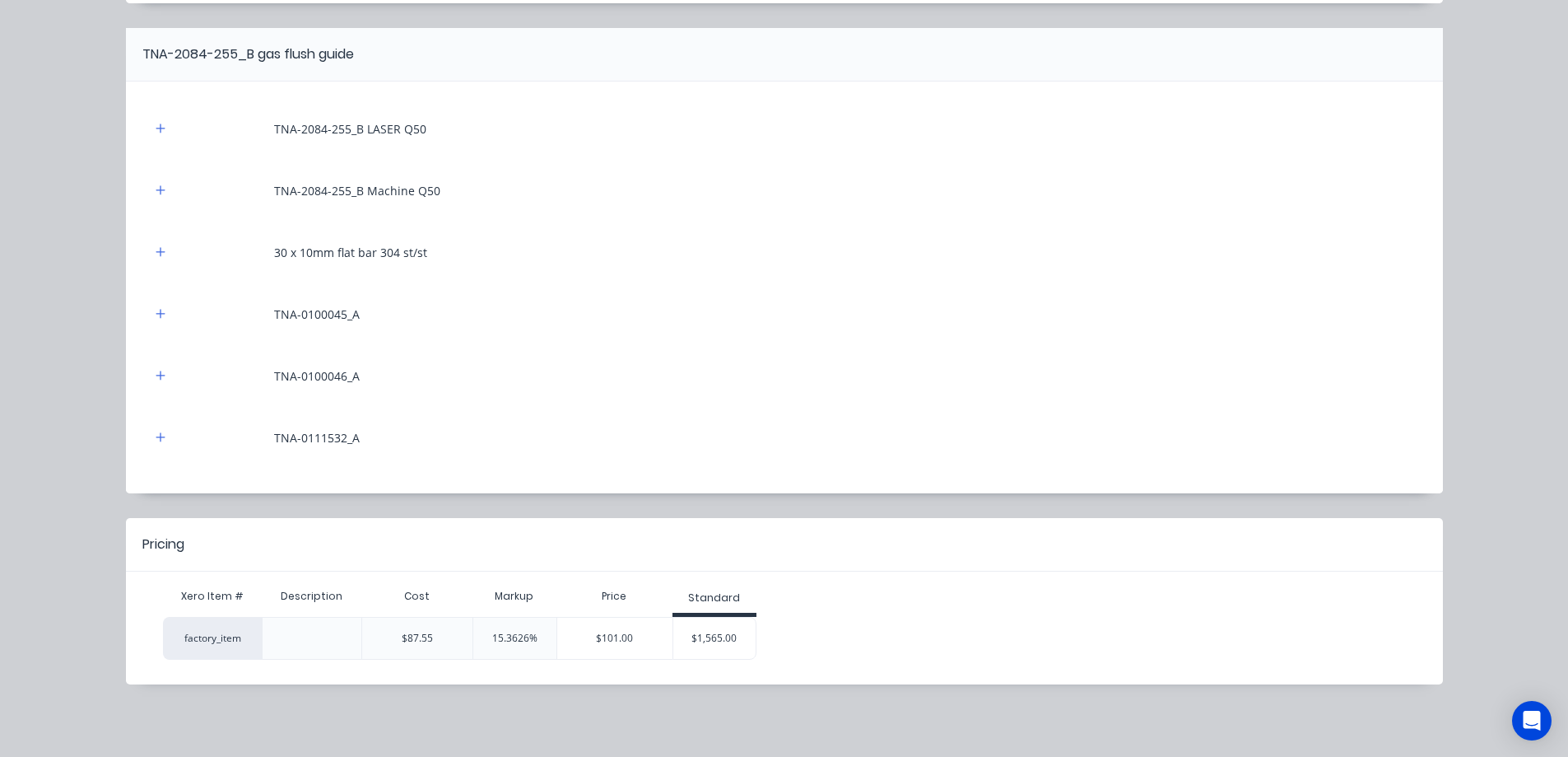
scroll to position [274, 0]
click at [711, 637] on div "$1,565.00" at bounding box center [714, 638] width 82 height 42
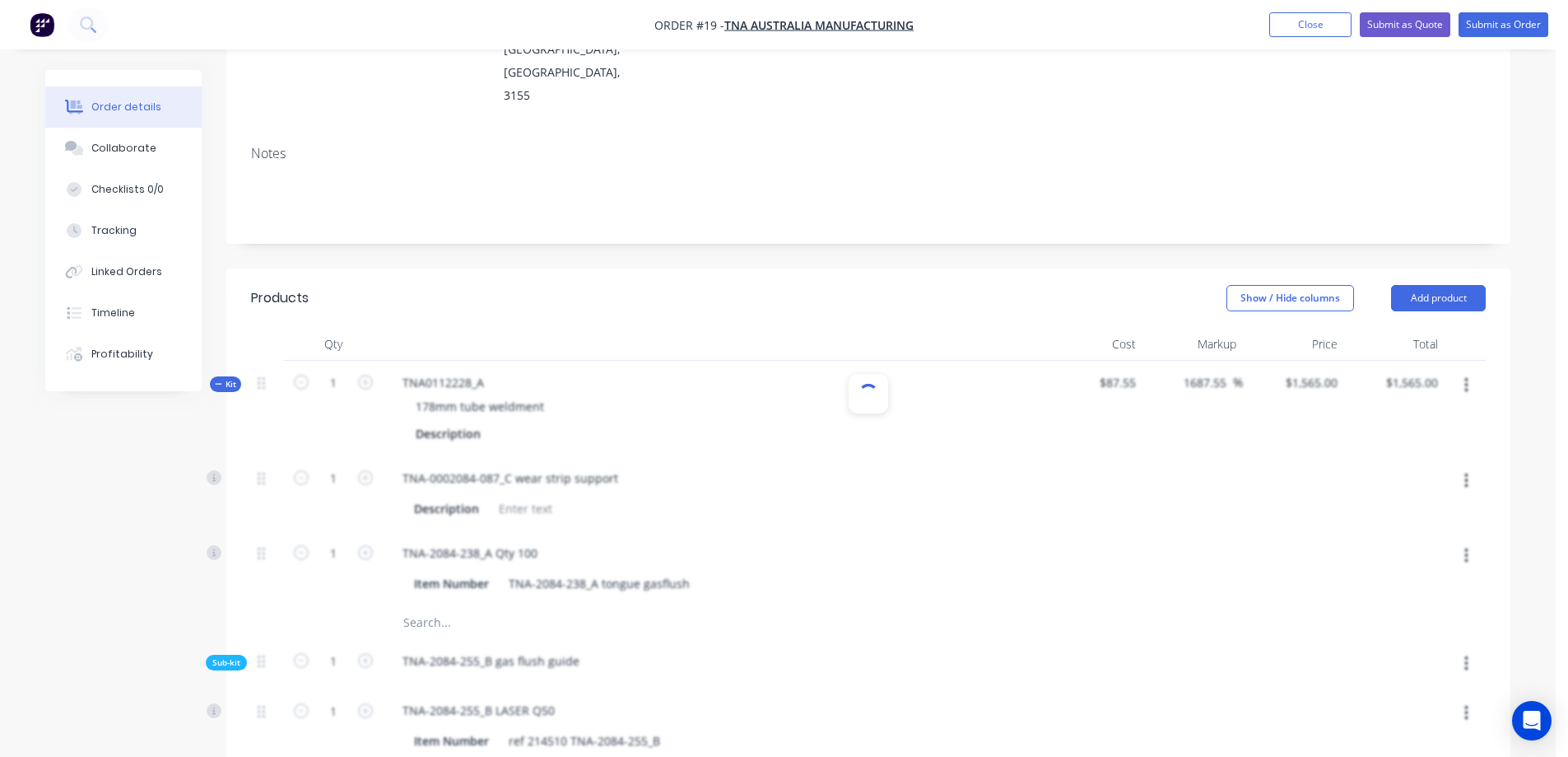
scroll to position [274, 0]
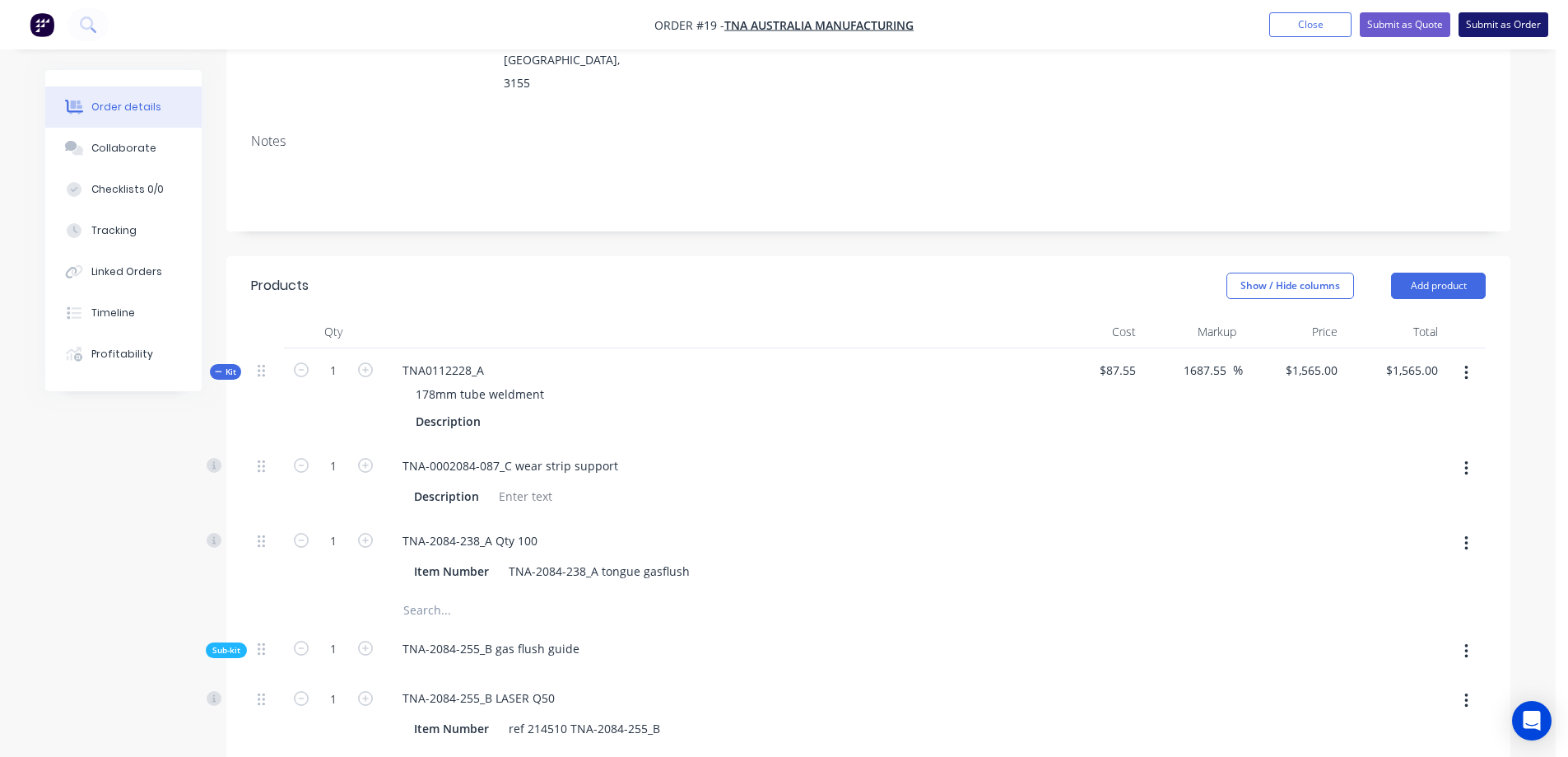
click at [1487, 27] on button "Submit as Order" at bounding box center [1503, 25] width 90 height 25
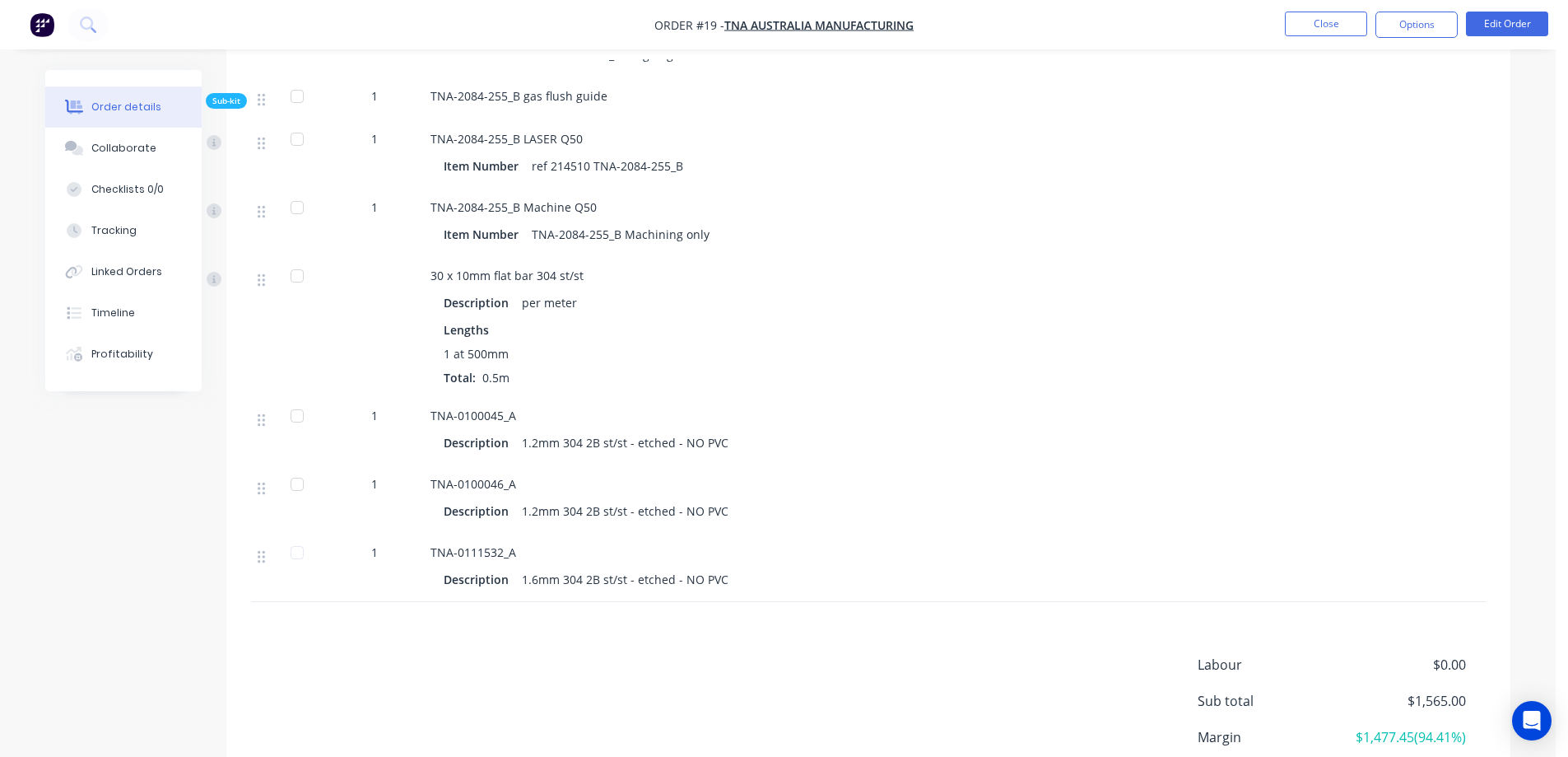
scroll to position [741, 0]
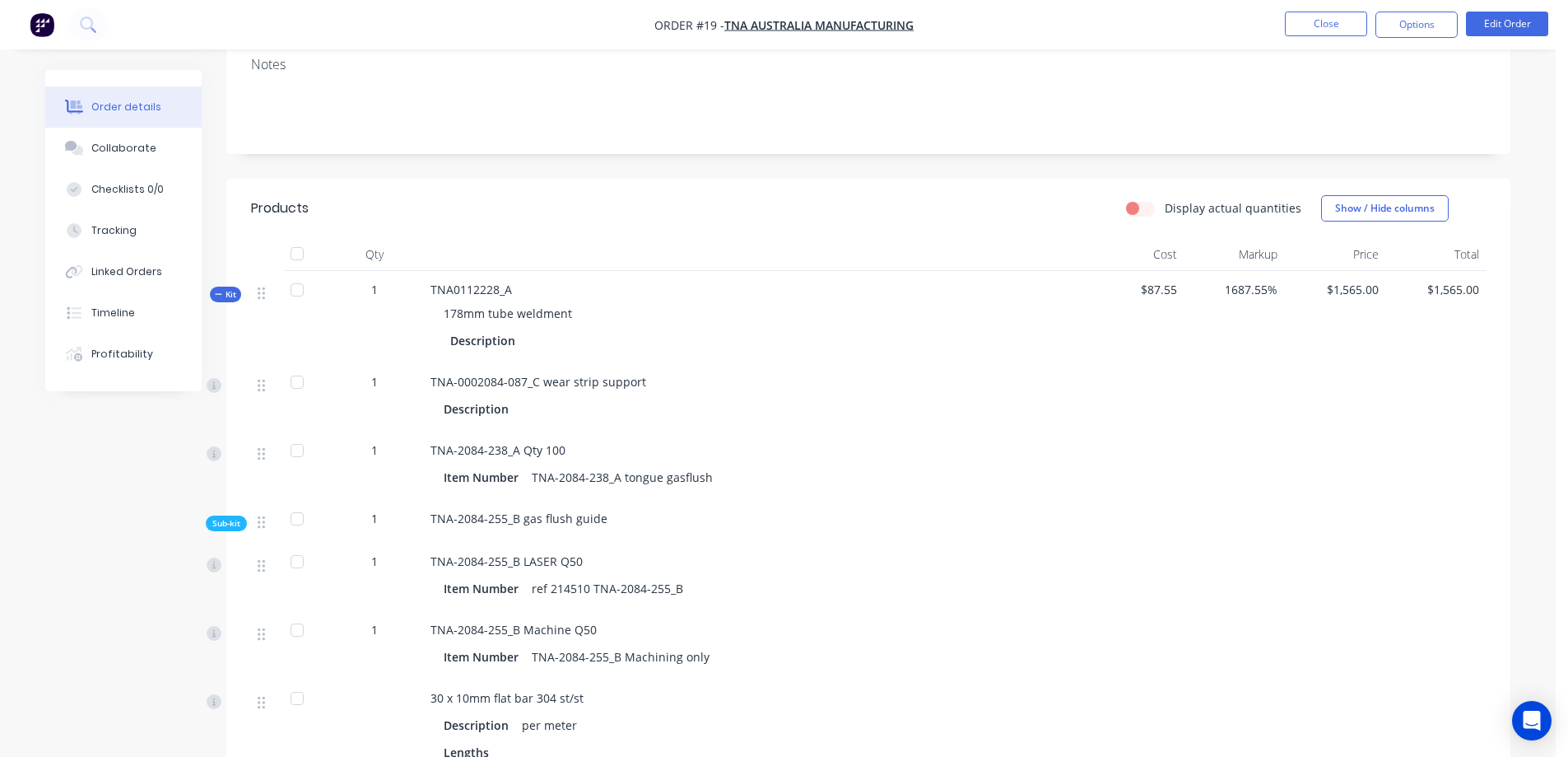
click at [224, 288] on span "Kit" at bounding box center [226, 294] width 22 height 12
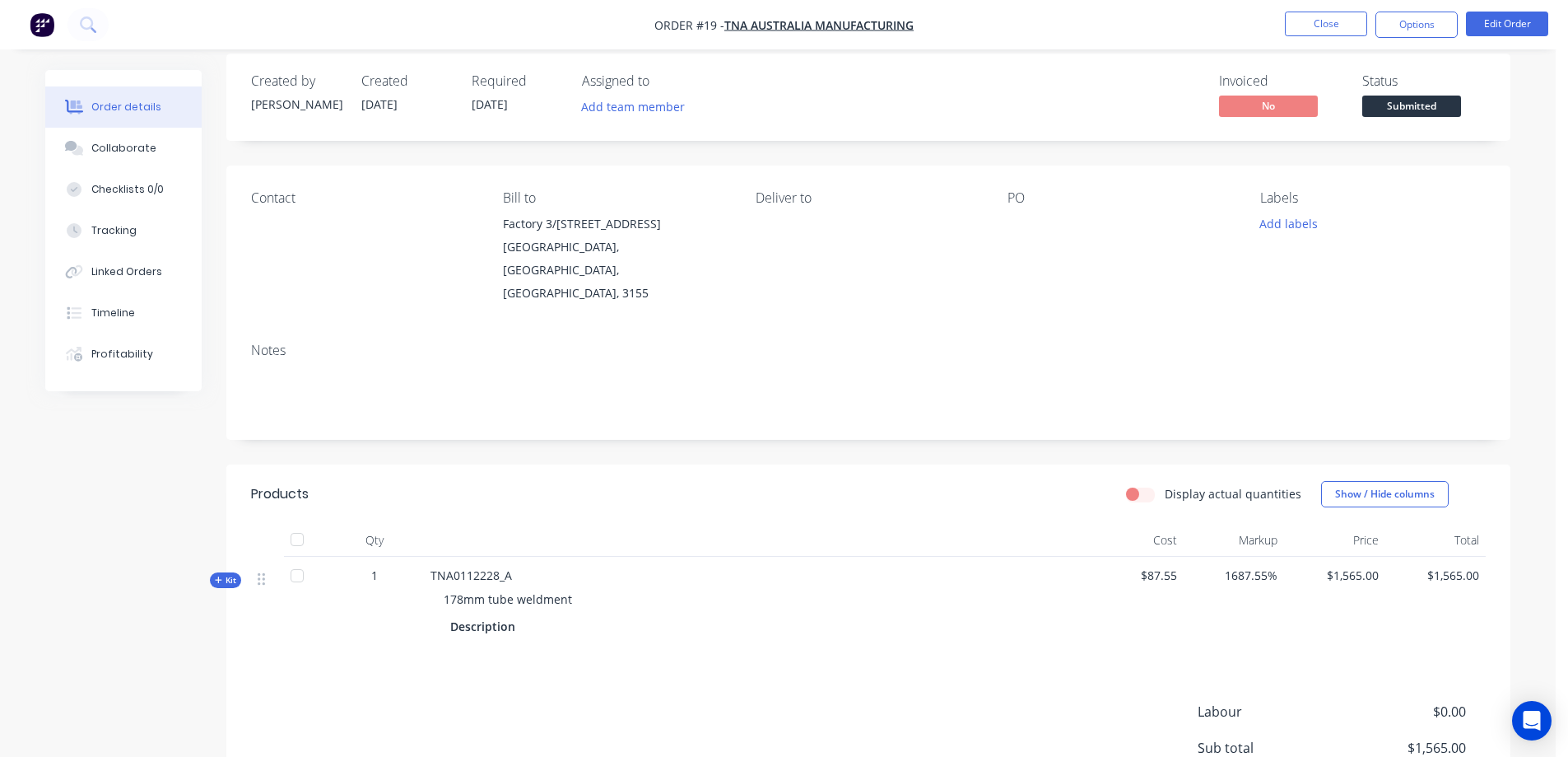
scroll to position [0, 0]
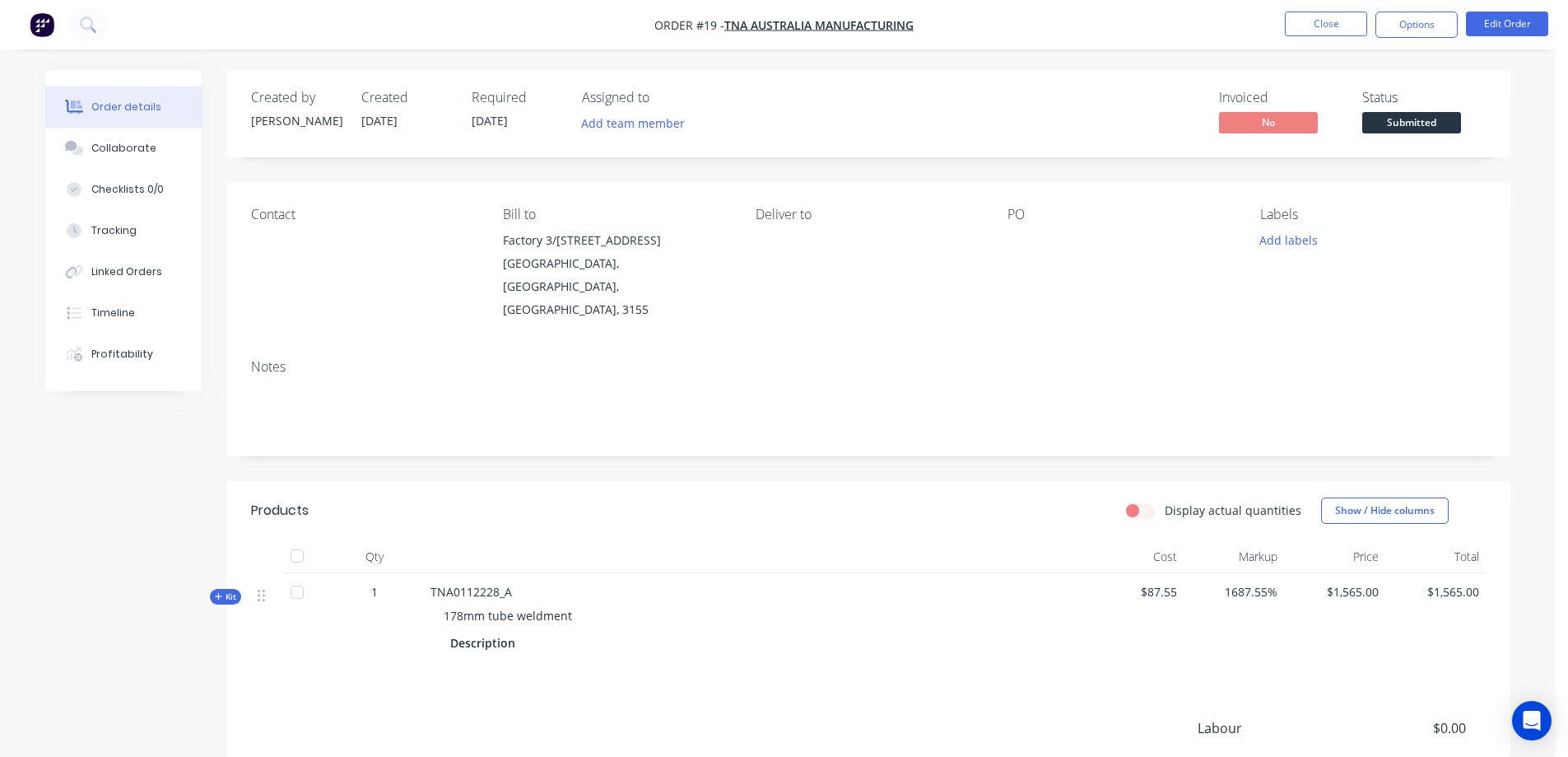
click at [236, 589] on div "Kit" at bounding box center [226, 597] width 32 height 16
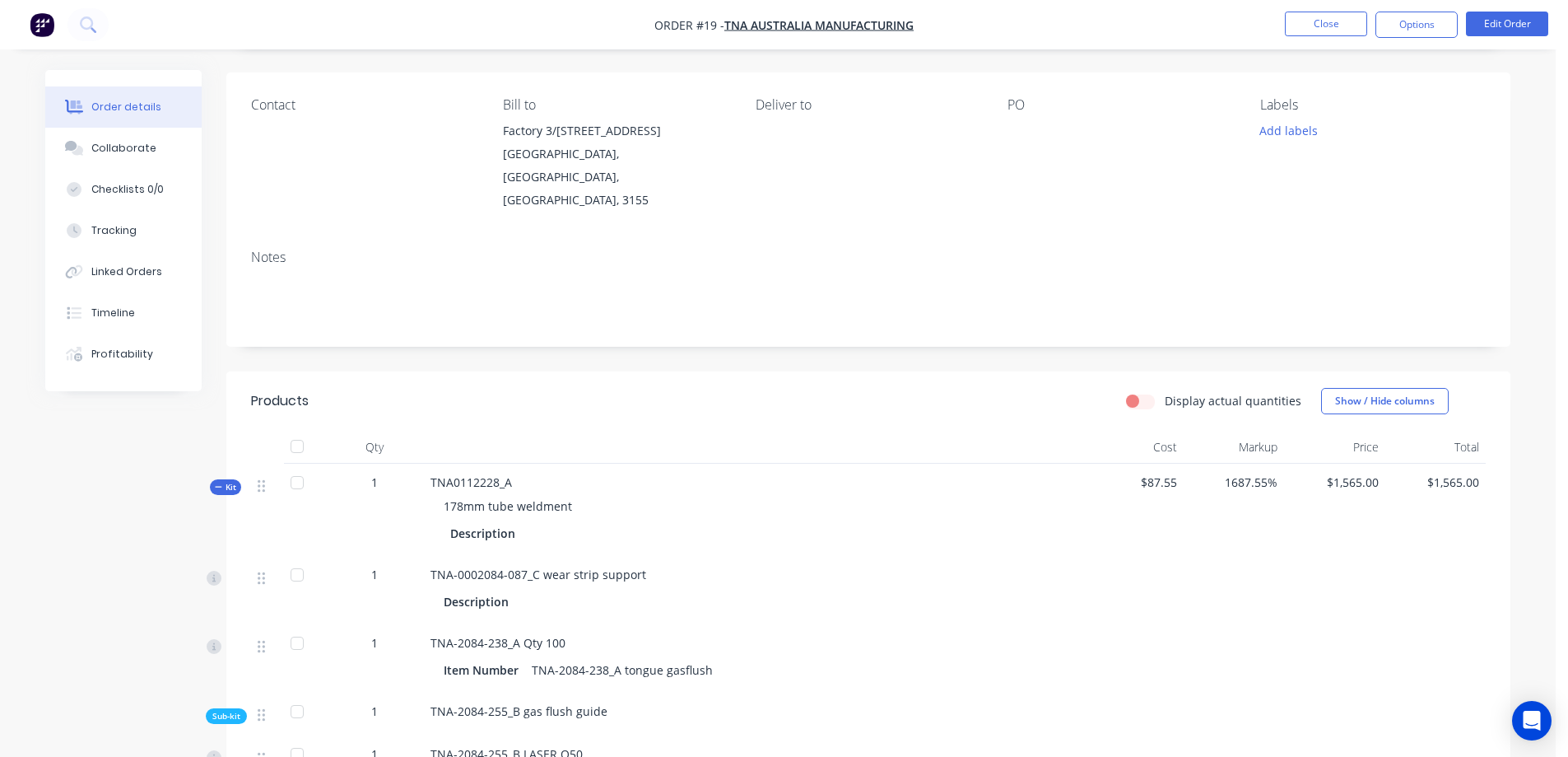
scroll to position [82, 0]
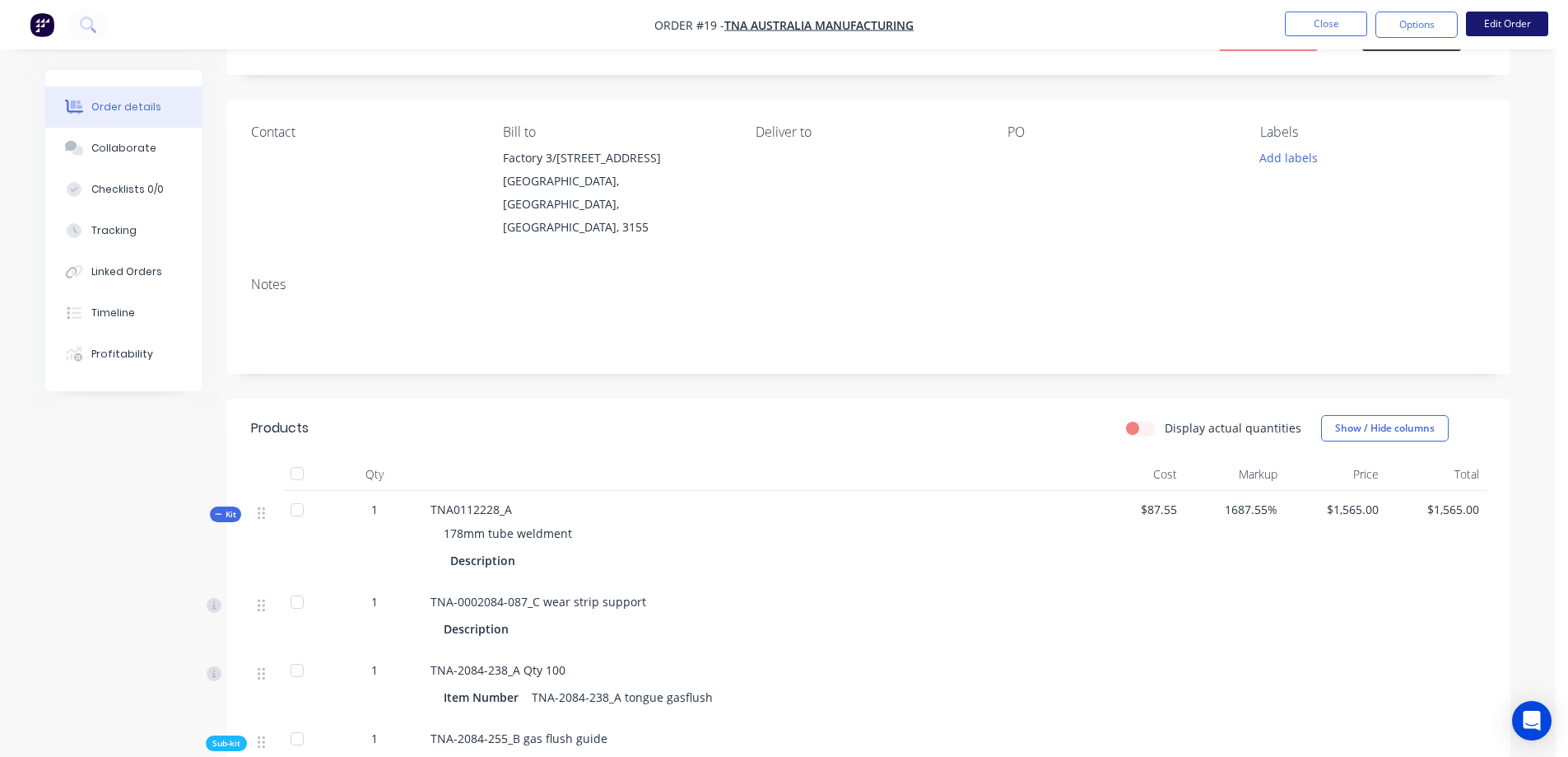
click at [1502, 27] on button "Edit Order" at bounding box center [1507, 24] width 82 height 25
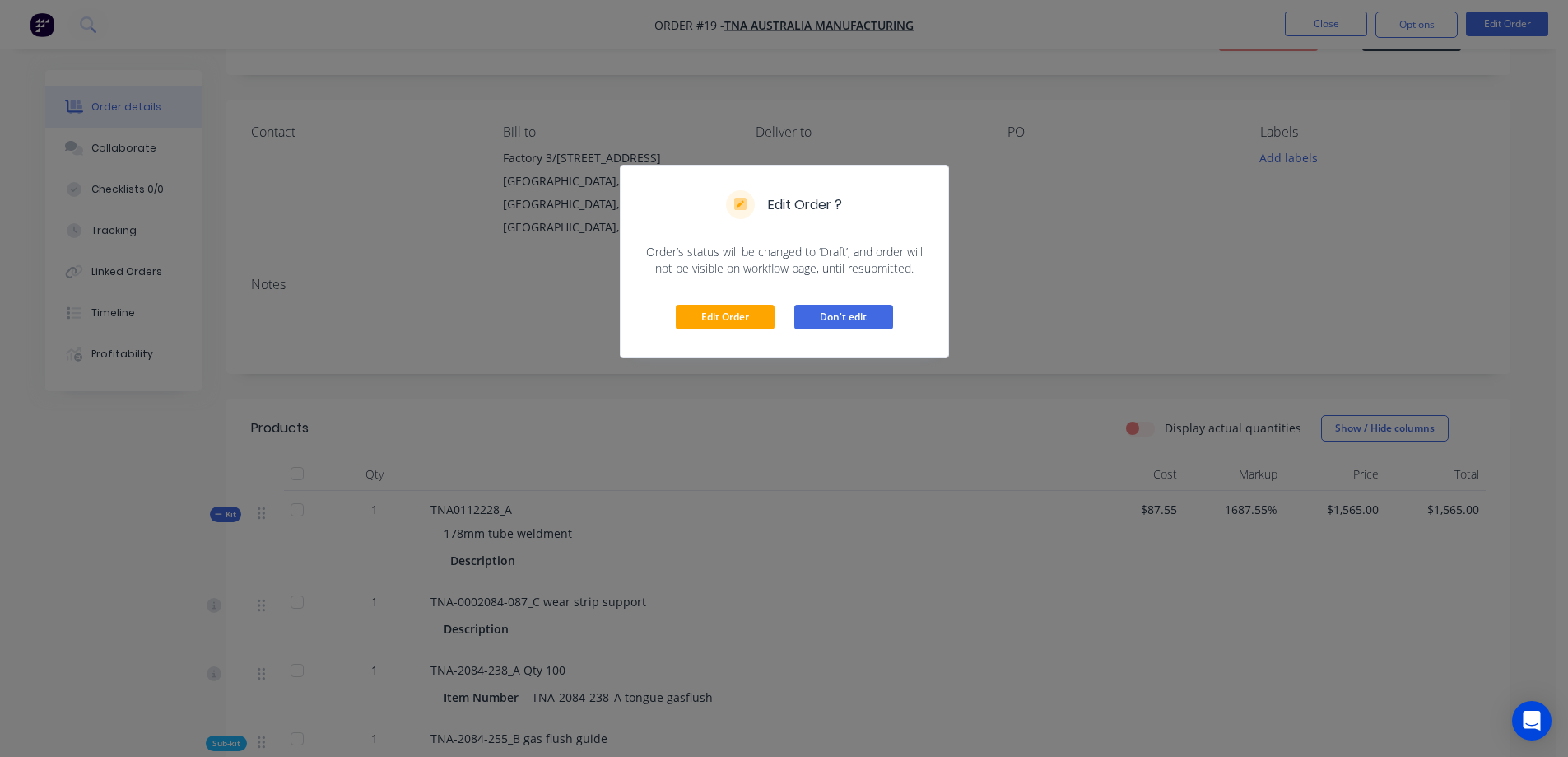
click at [826, 314] on button "Don't edit" at bounding box center [843, 317] width 99 height 25
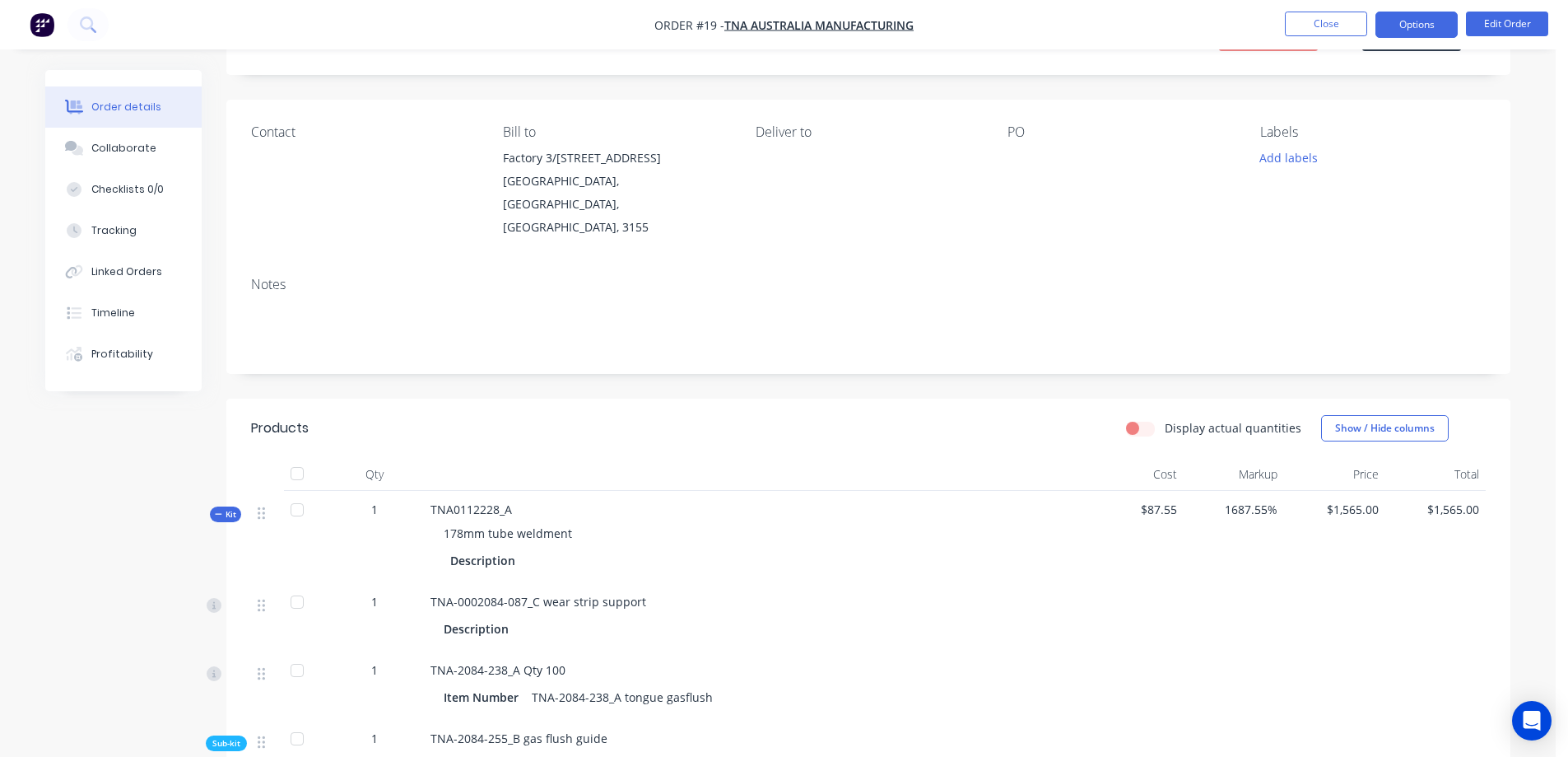
click at [1420, 23] on button "Options" at bounding box center [1416, 25] width 82 height 27
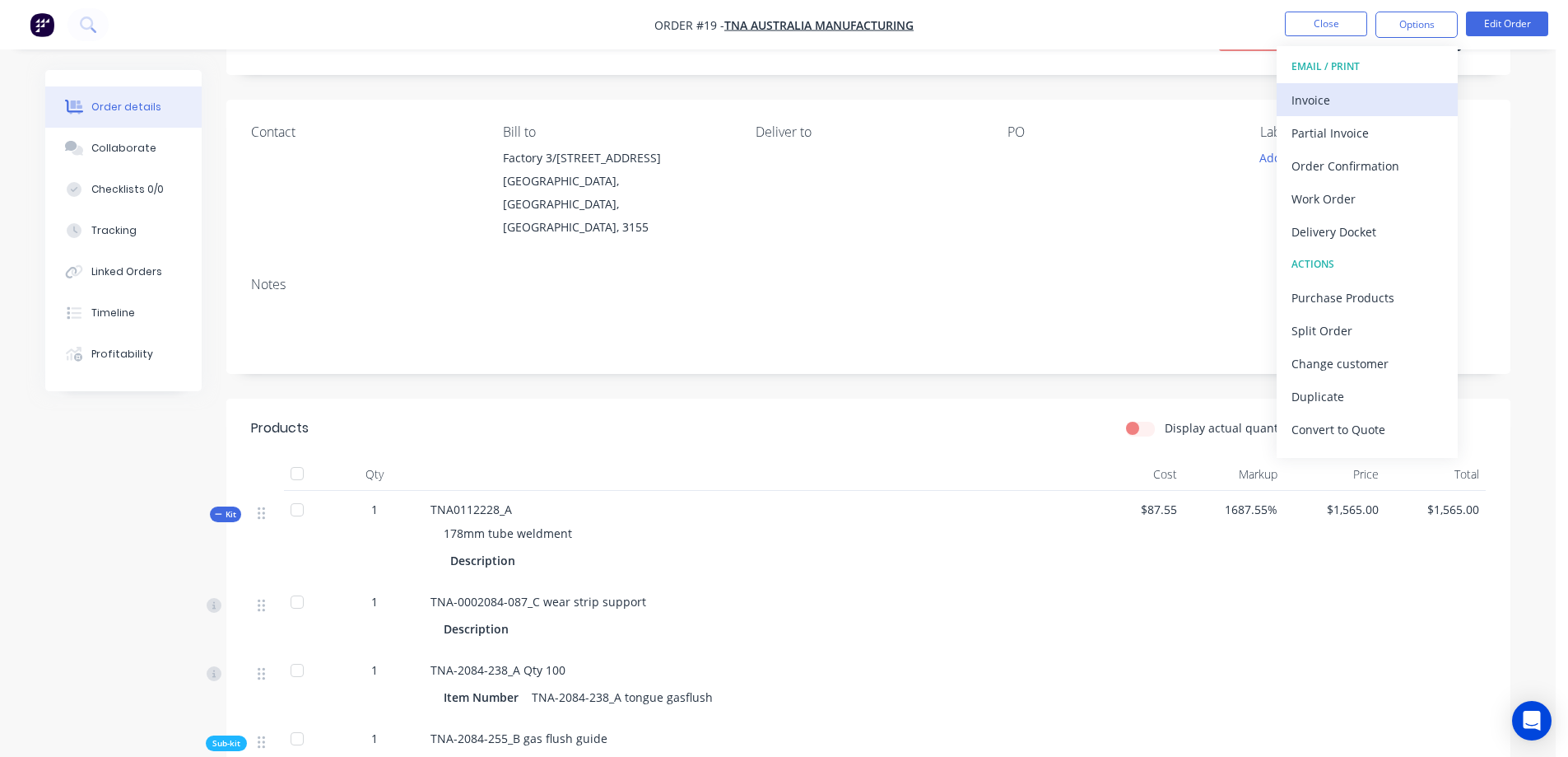
click at [1350, 98] on div "Invoice" at bounding box center [1367, 100] width 151 height 24
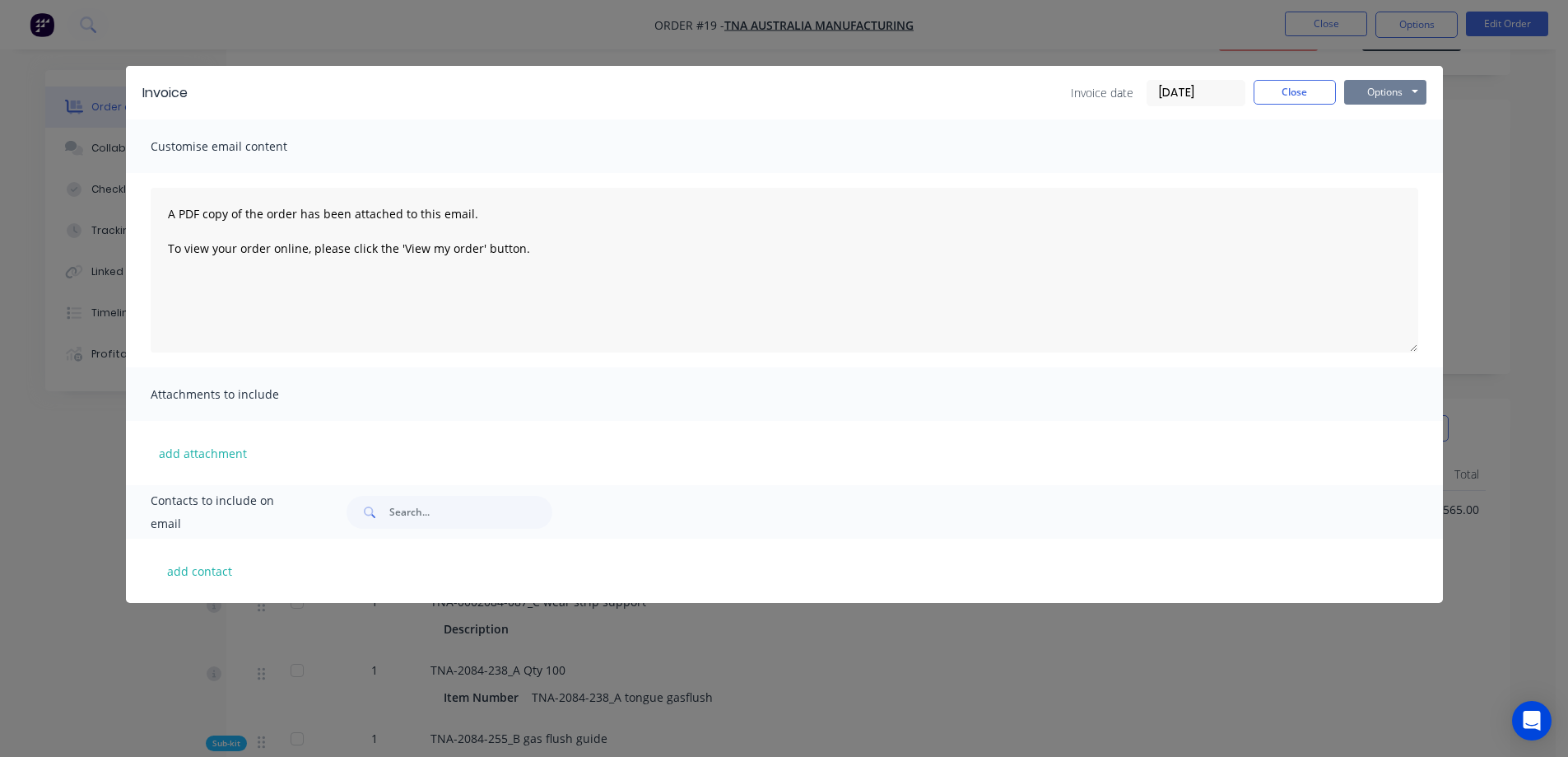
click at [1377, 88] on button "Options" at bounding box center [1384, 92] width 82 height 25
click at [1395, 119] on button "Preview" at bounding box center [1396, 121] width 105 height 27
click at [1297, 94] on button "Close" at bounding box center [1294, 92] width 82 height 25
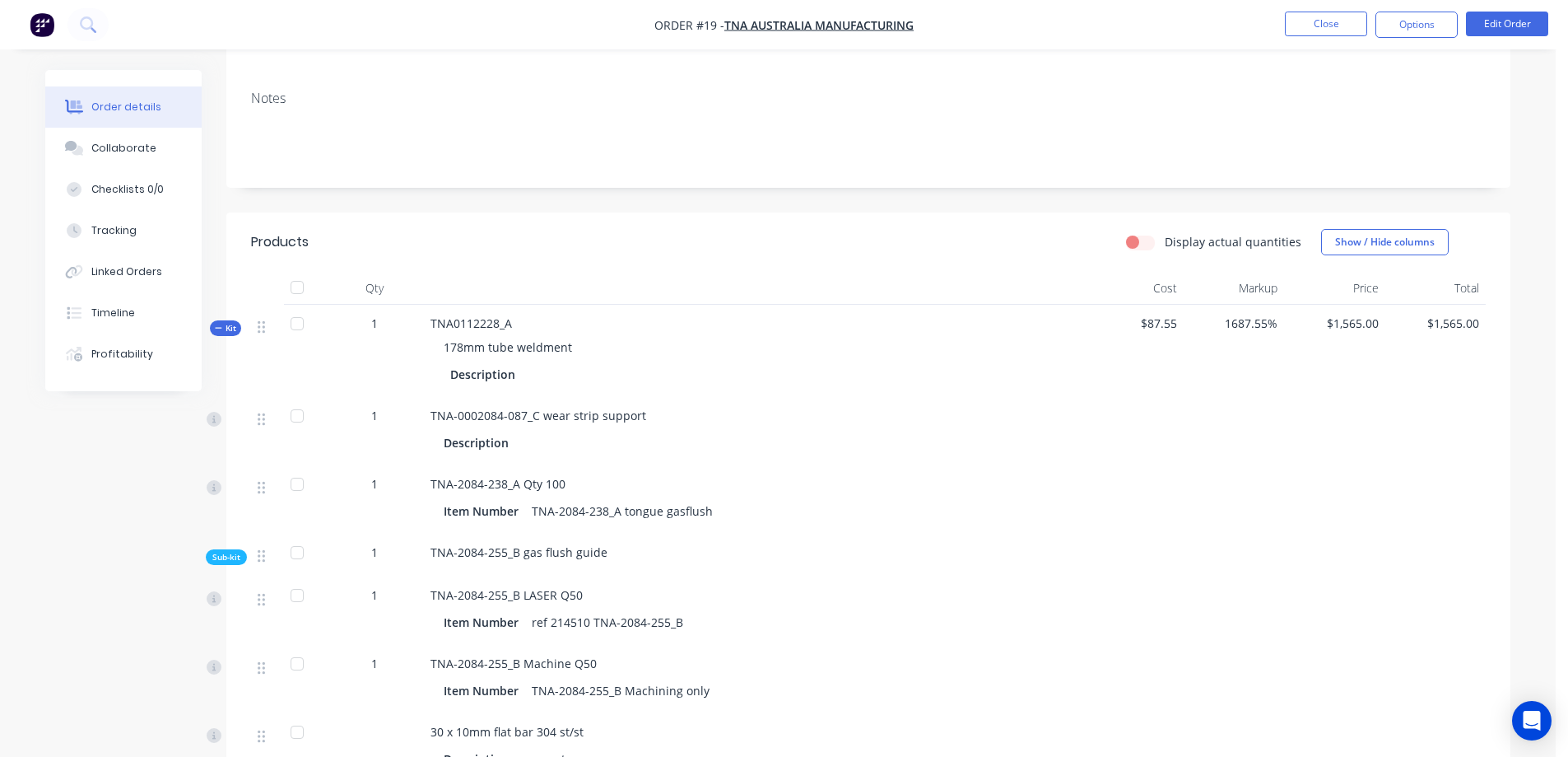
scroll to position [192, 0]
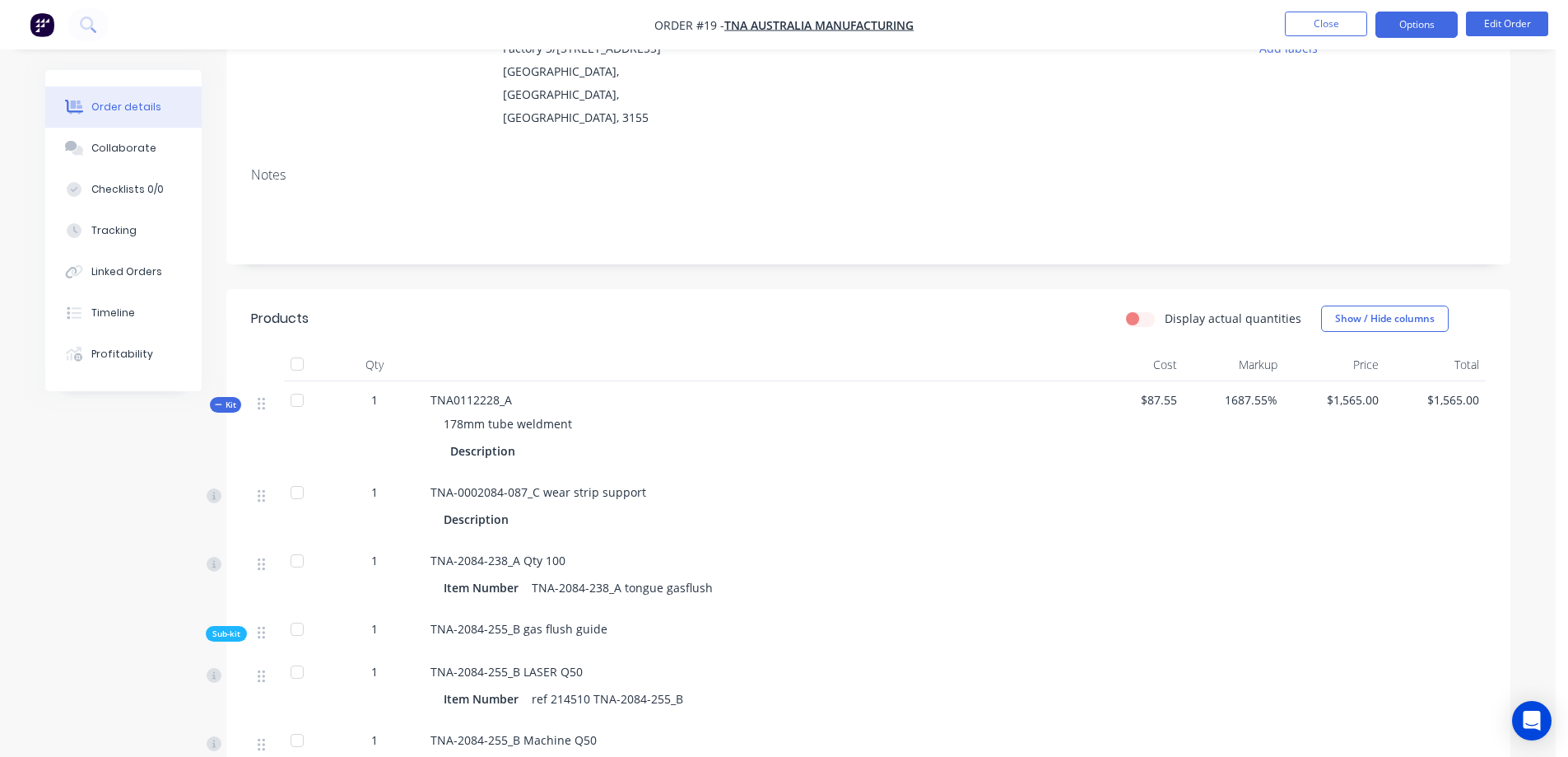
click at [1406, 30] on button "Options" at bounding box center [1416, 25] width 82 height 27
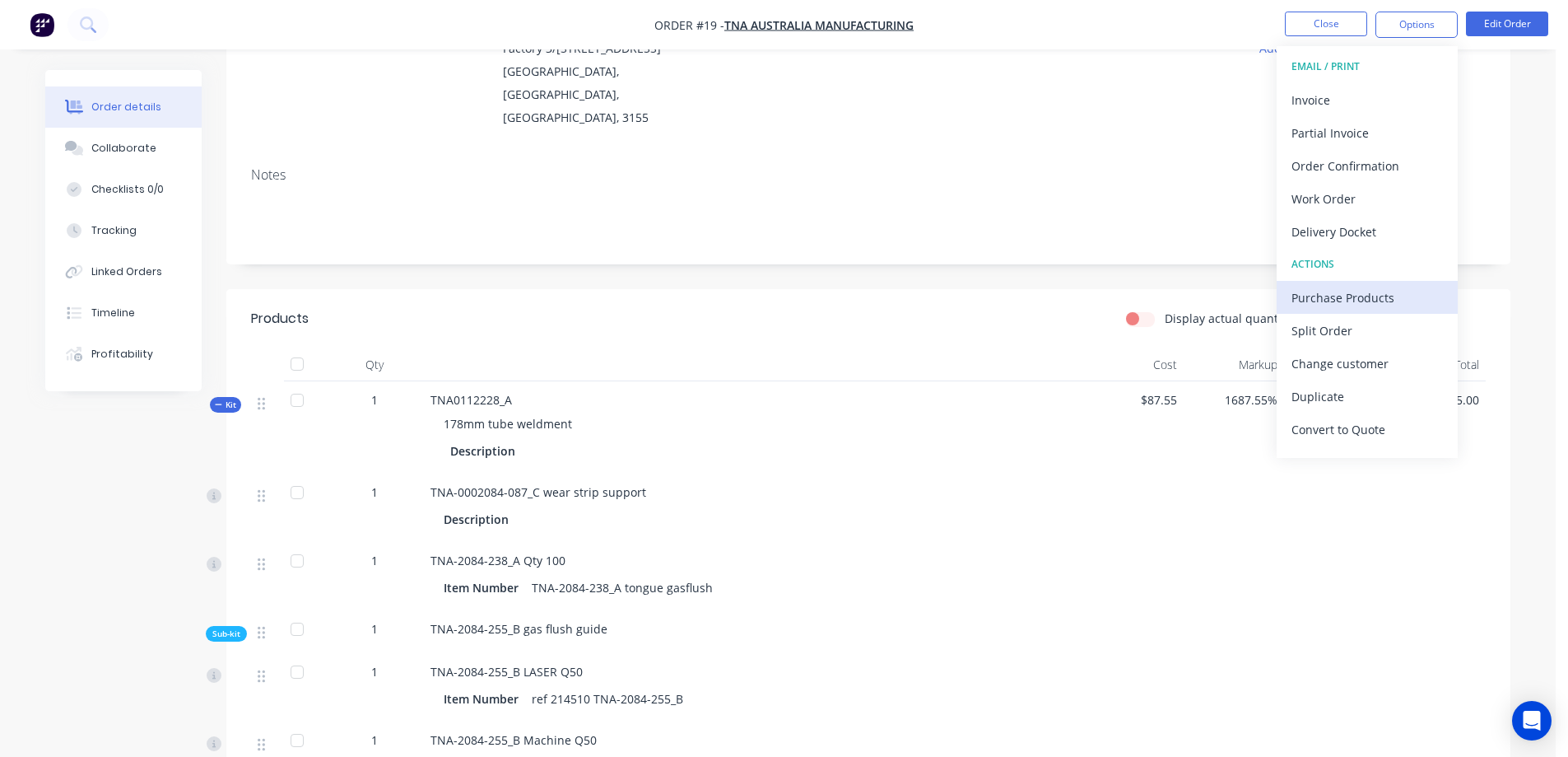
click at [1349, 299] on div "Purchase Products" at bounding box center [1367, 297] width 151 height 24
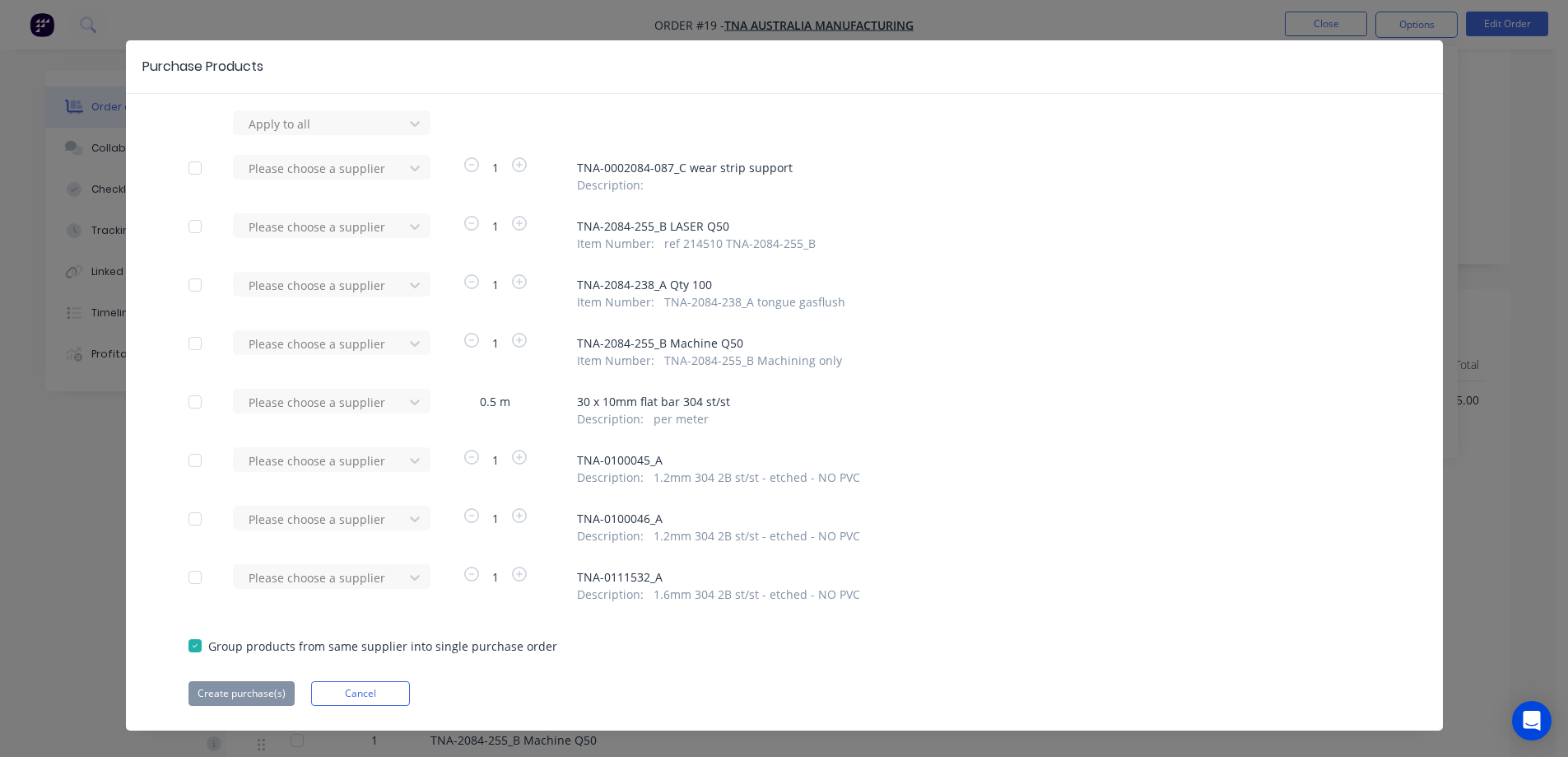
scroll to position [20, 0]
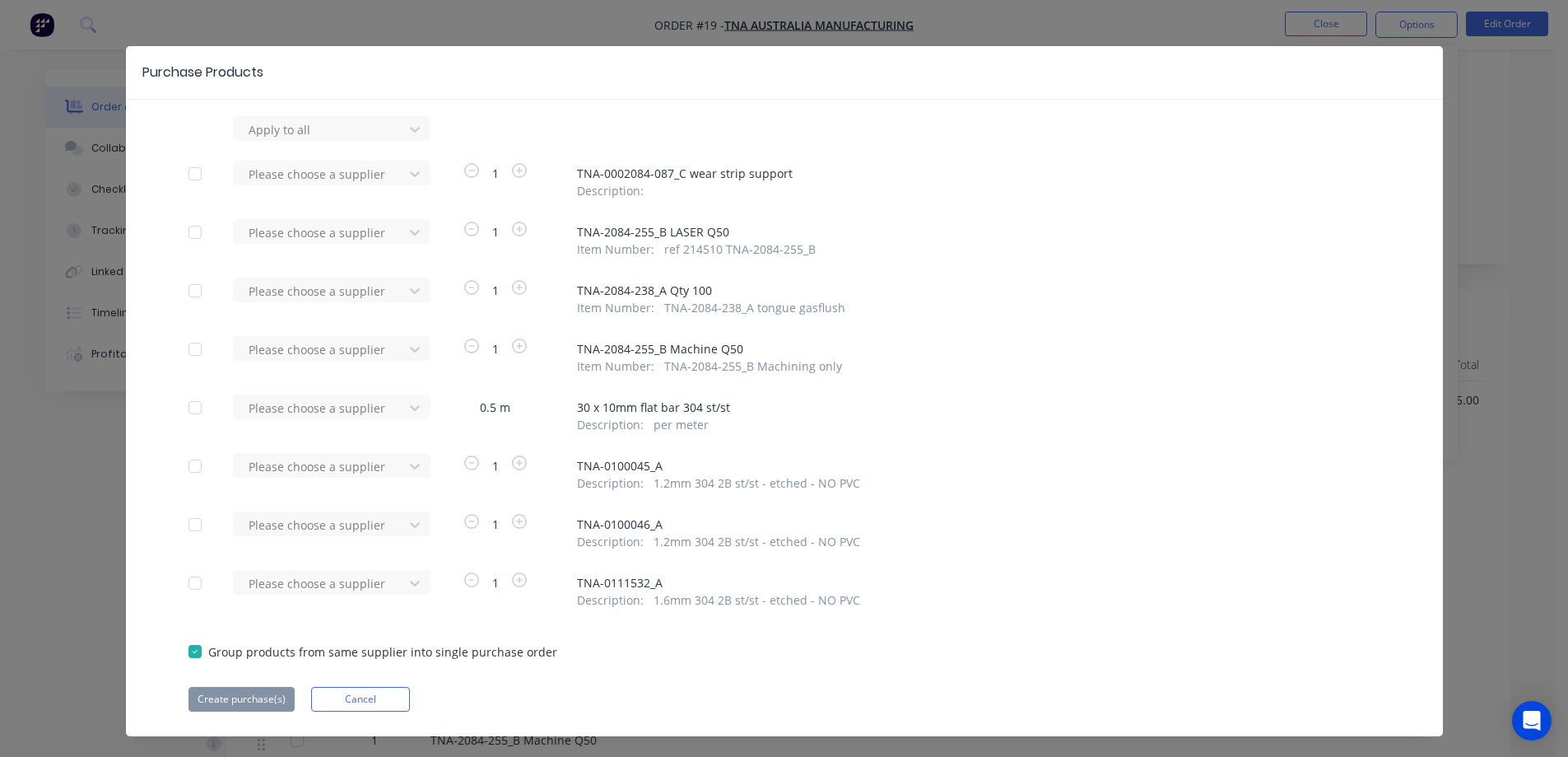
click at [185, 465] on div at bounding box center [195, 466] width 33 height 33
click at [187, 529] on div at bounding box center [195, 524] width 33 height 33
click at [193, 580] on div at bounding box center [195, 583] width 33 height 33
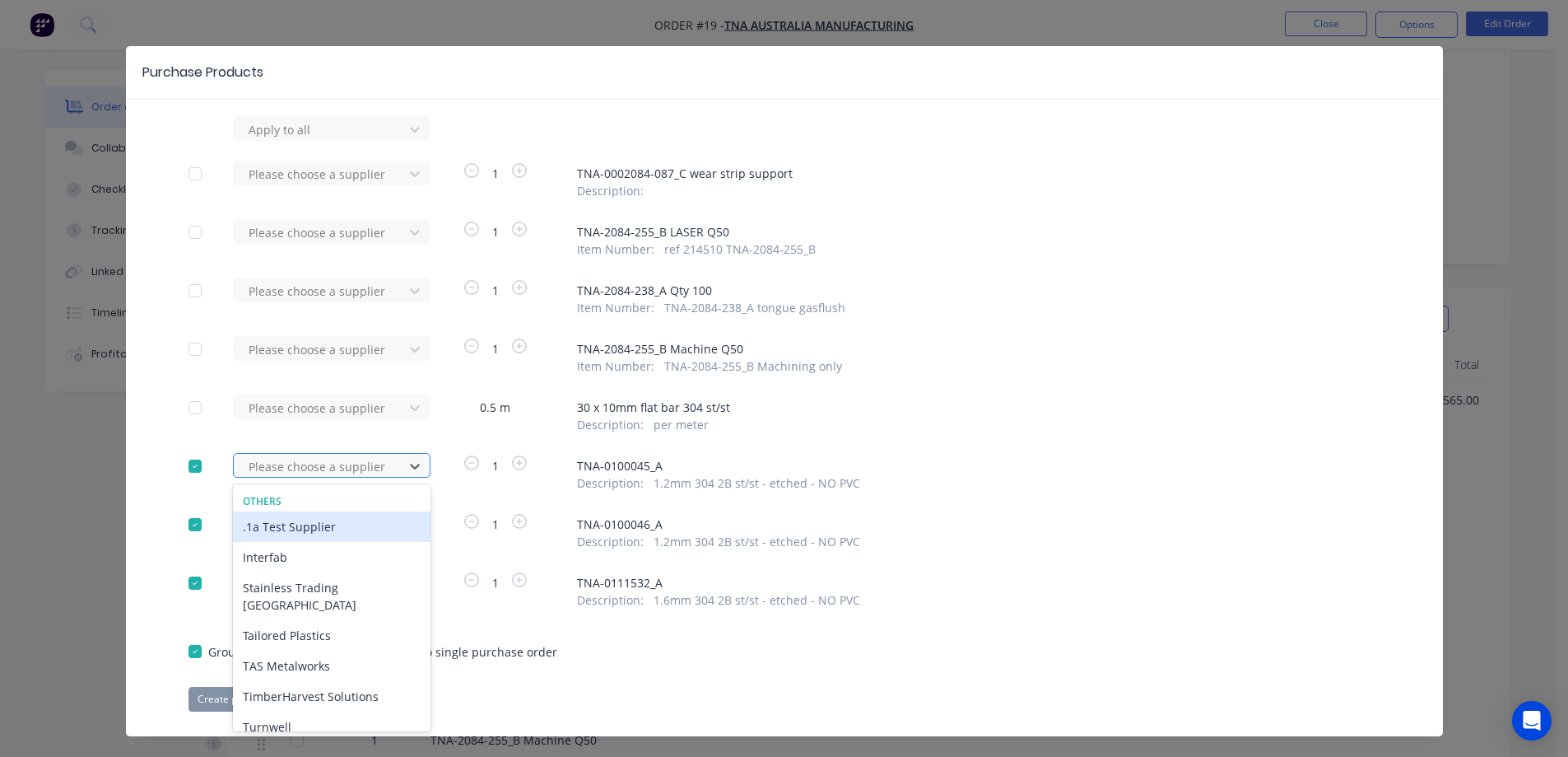
click at [327, 468] on div at bounding box center [321, 466] width 148 height 21
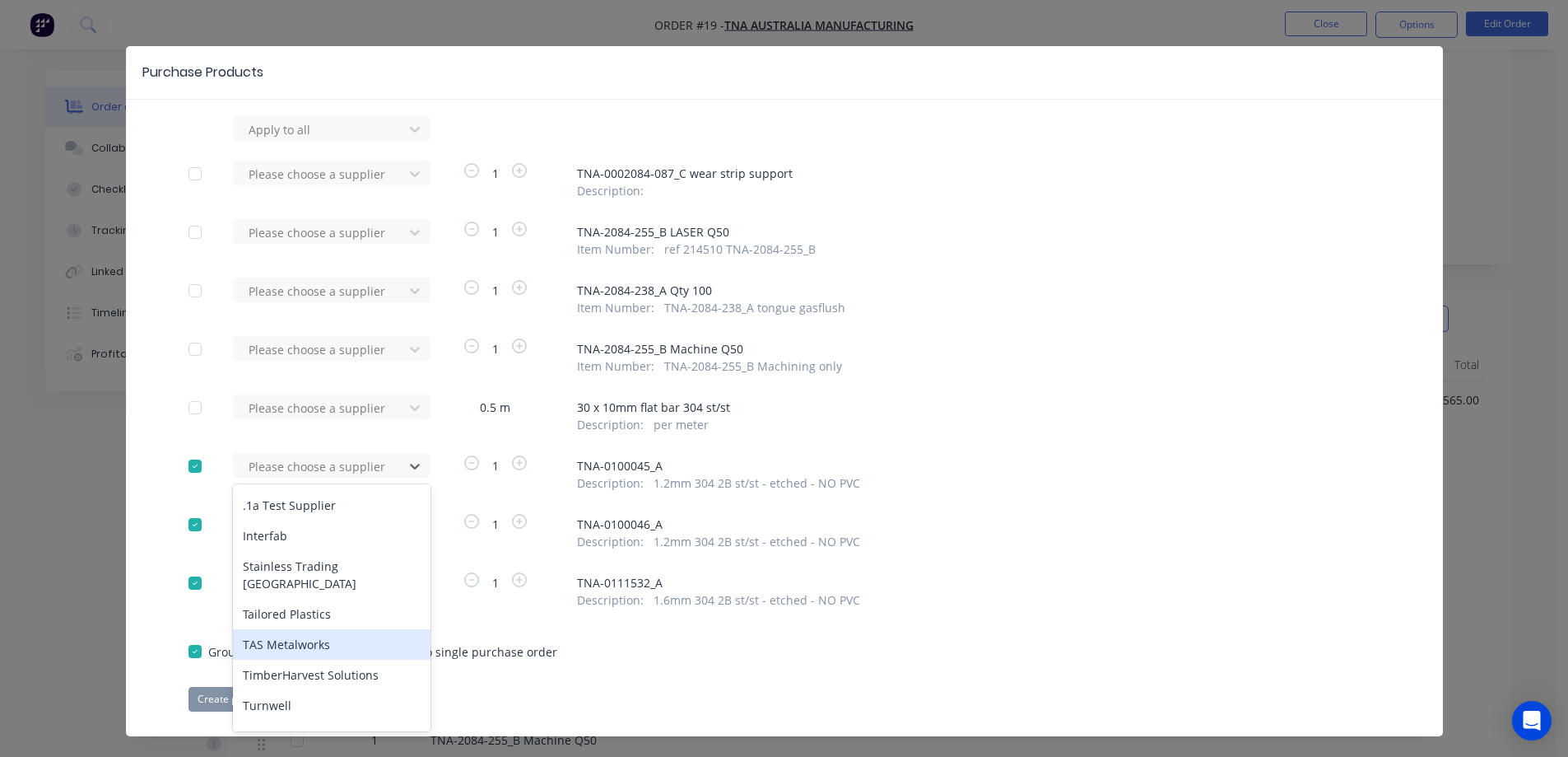
scroll to position [34, 0]
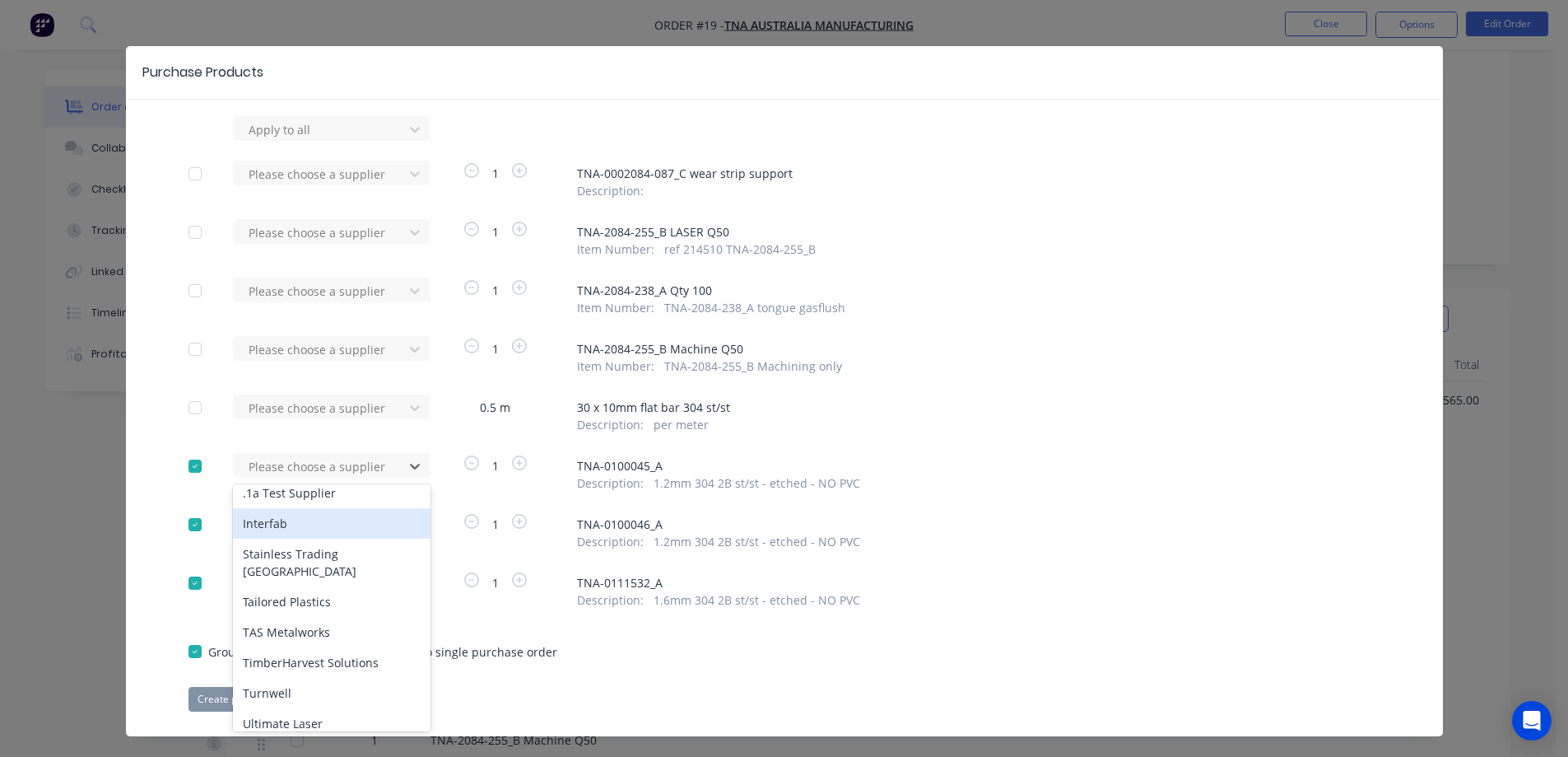
click at [157, 464] on div "Apply to all Please choose a supplier 1 TNA-0002084-087_C wear strip support De…" at bounding box center [784, 414] width 1316 height 595
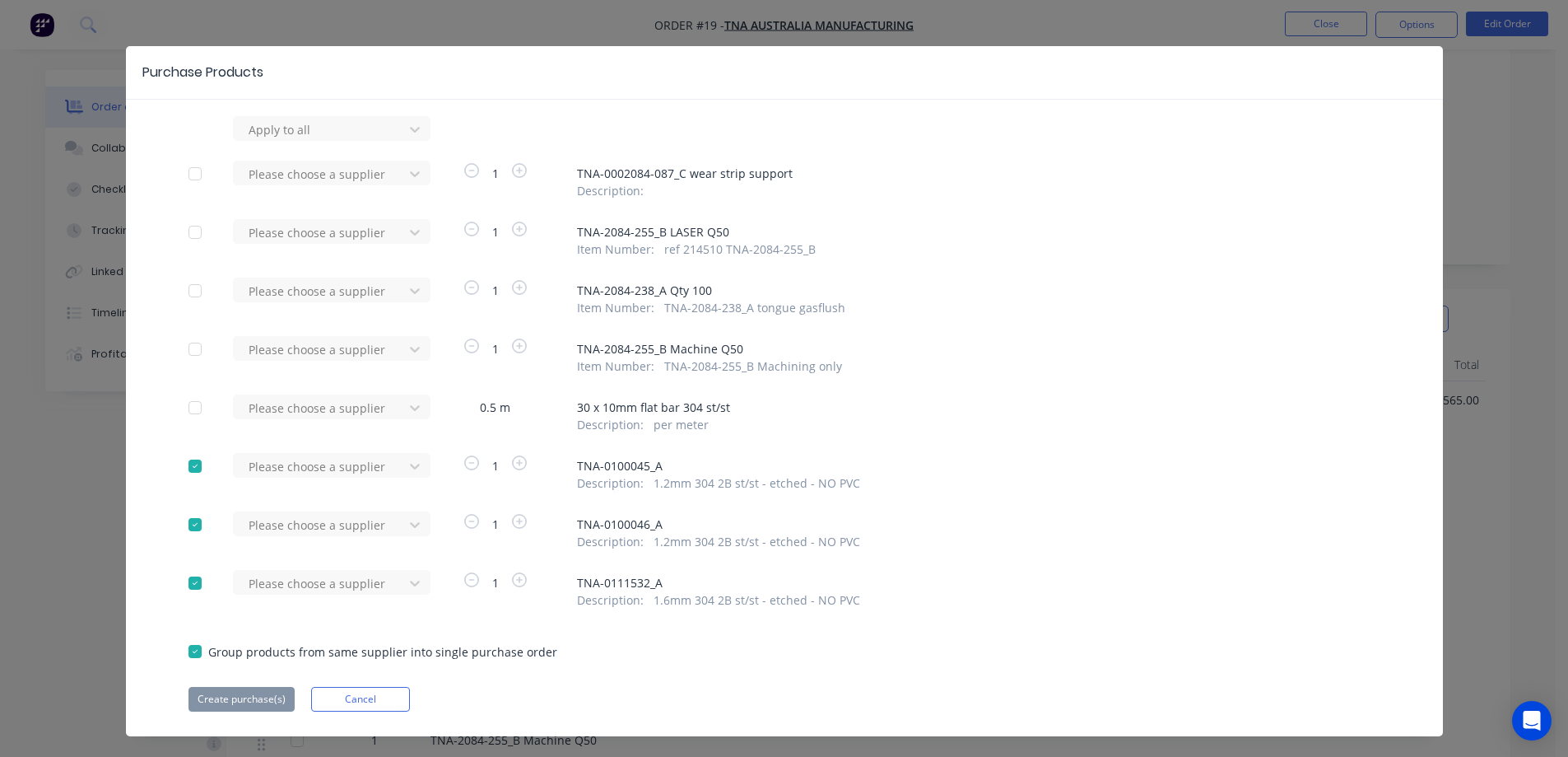
click at [189, 467] on div at bounding box center [195, 466] width 33 height 33
click at [184, 522] on div at bounding box center [195, 524] width 33 height 33
click at [184, 586] on div at bounding box center [195, 583] width 33 height 33
click at [346, 698] on button "Cancel" at bounding box center [360, 699] width 99 height 25
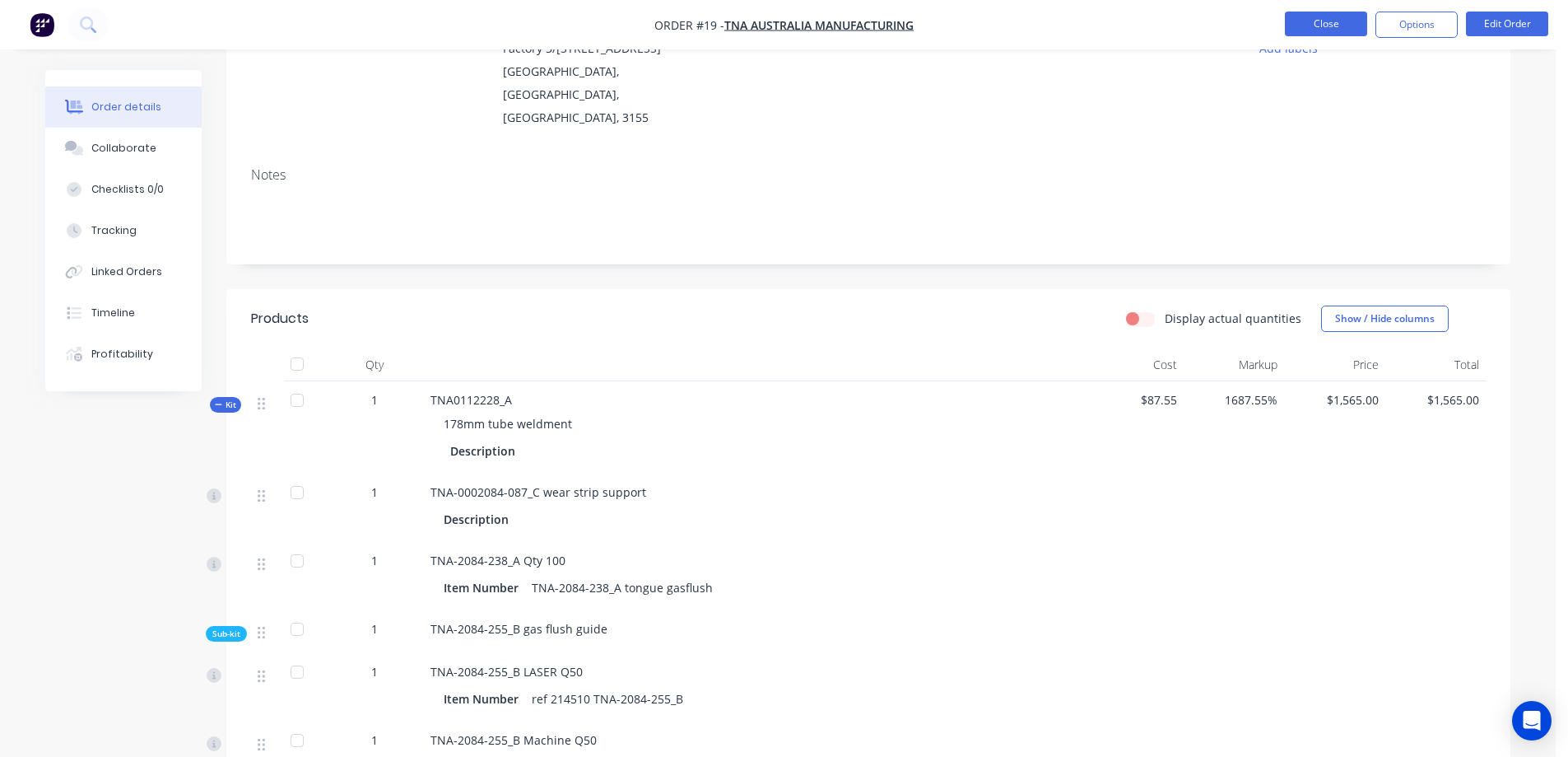
click at [1319, 32] on button "Close" at bounding box center [1325, 24] width 82 height 25
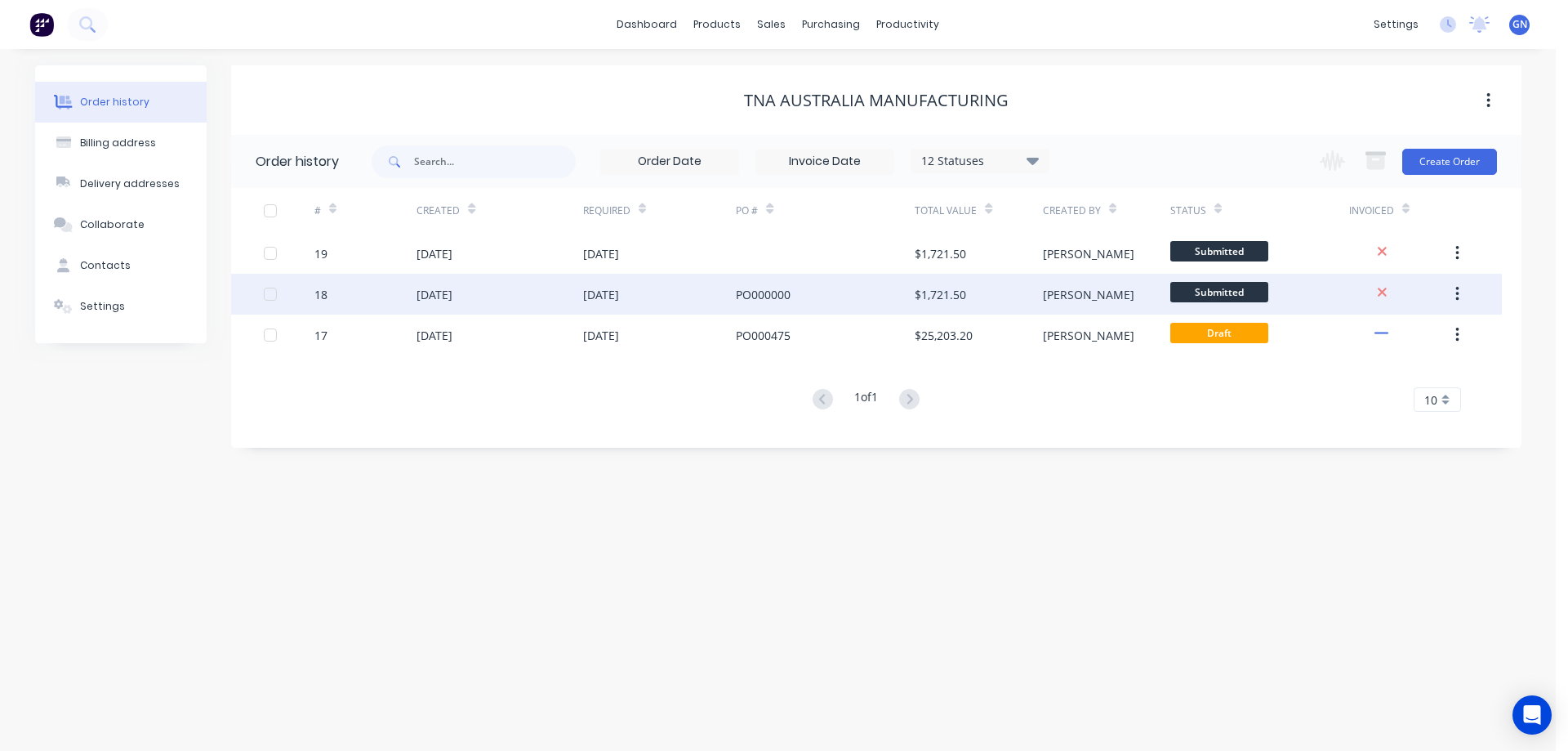
click at [789, 294] on div "PO000000" at bounding box center [763, 294] width 54 height 17
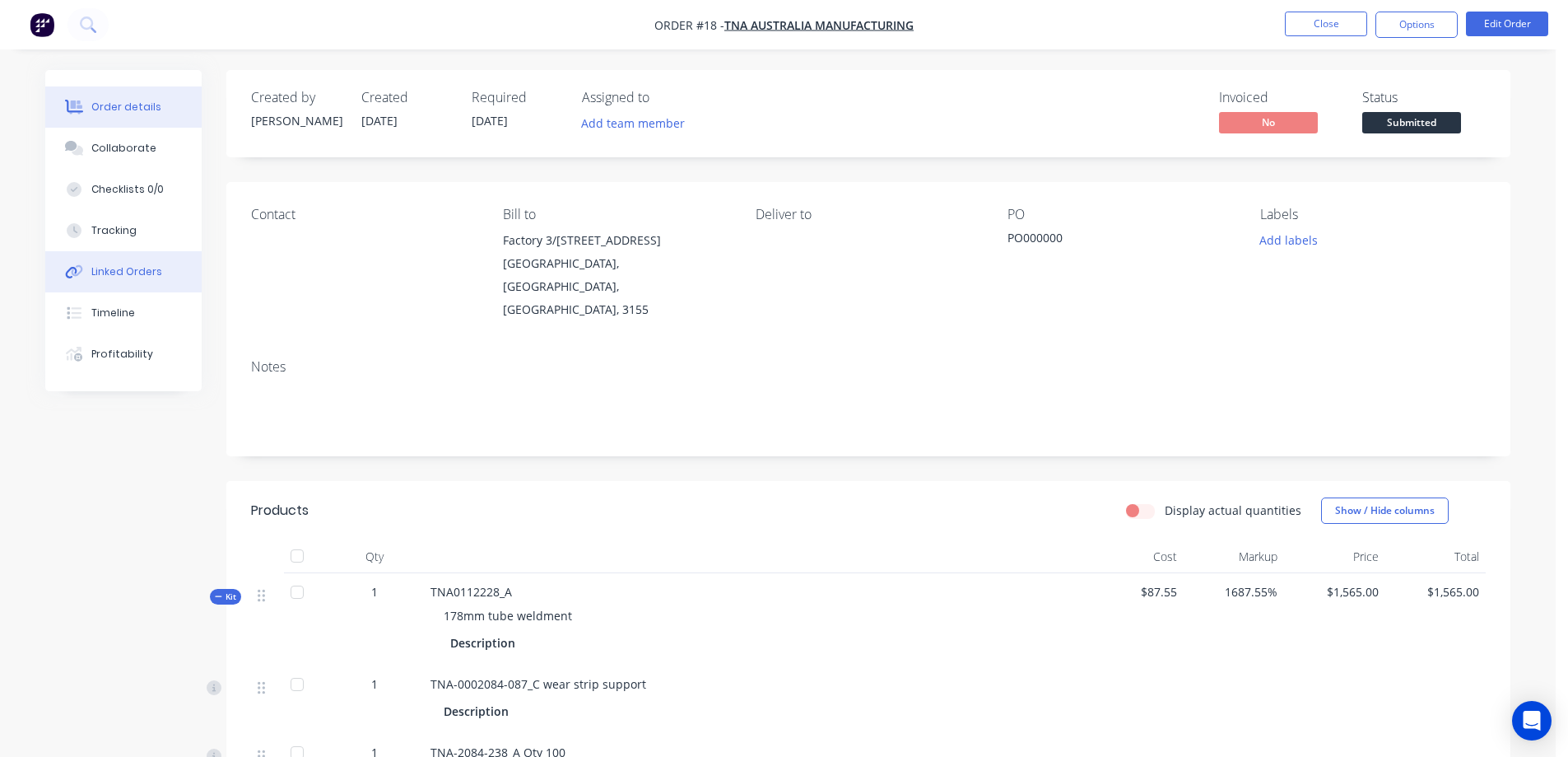
click at [130, 263] on button "Linked Orders" at bounding box center [124, 272] width 156 height 42
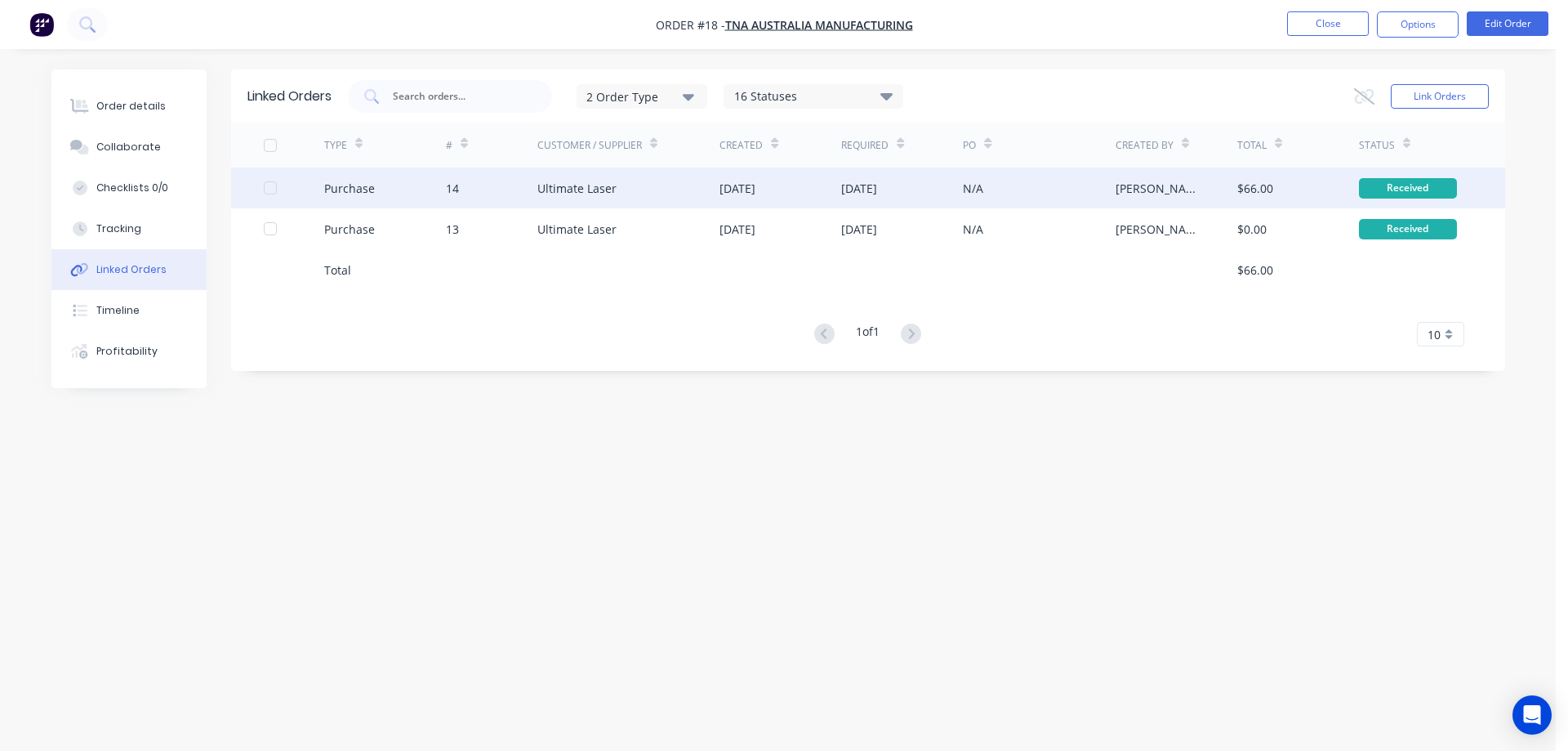
click at [855, 193] on div "[DATE]" at bounding box center [859, 188] width 36 height 17
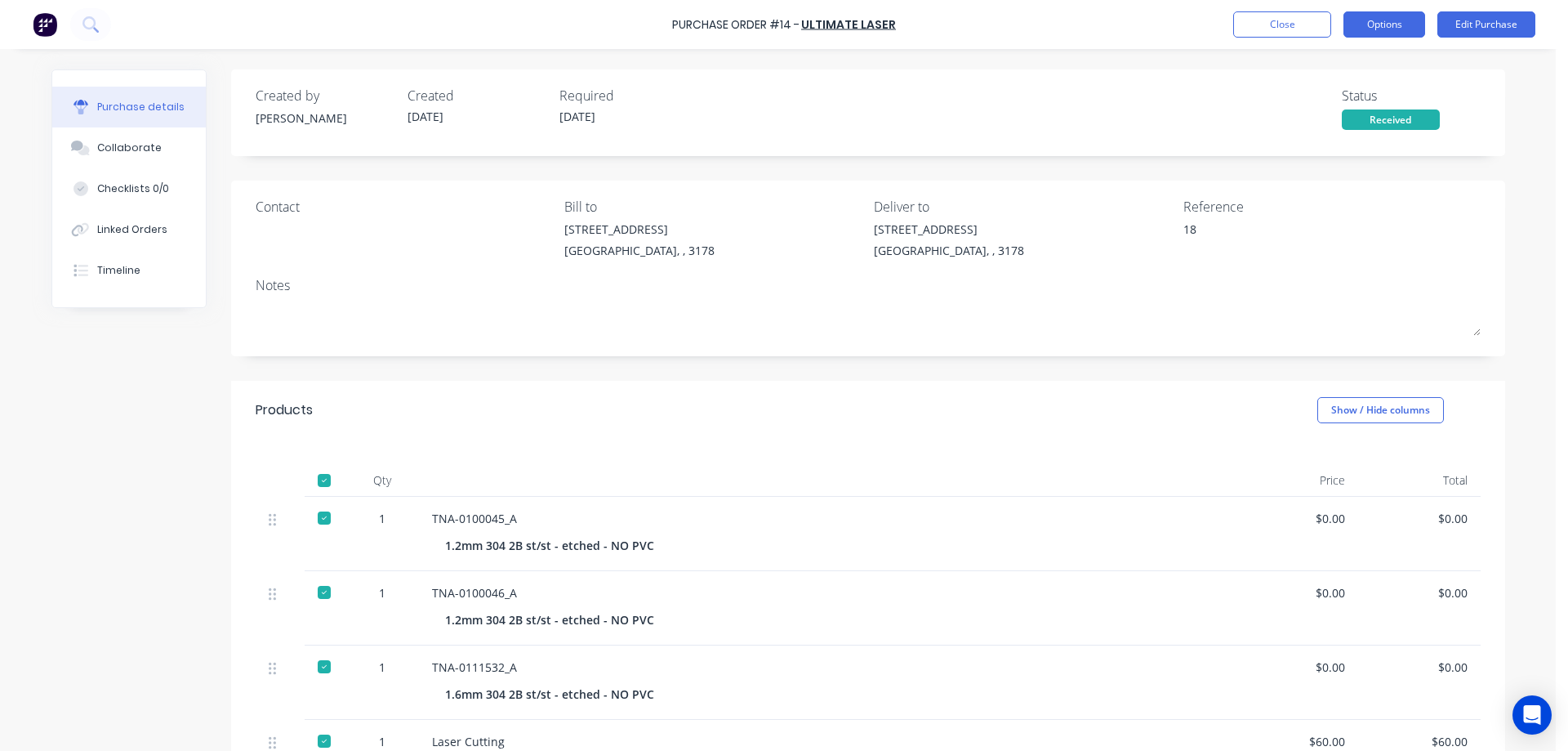
click at [1392, 23] on button "Options" at bounding box center [1383, 25] width 82 height 26
click at [1180, 35] on div "Purchase Order #14 - Ultimate Laser Close Options Edit Purchase" at bounding box center [784, 24] width 1568 height 49
click at [1261, 26] on button "Close" at bounding box center [1281, 25] width 98 height 26
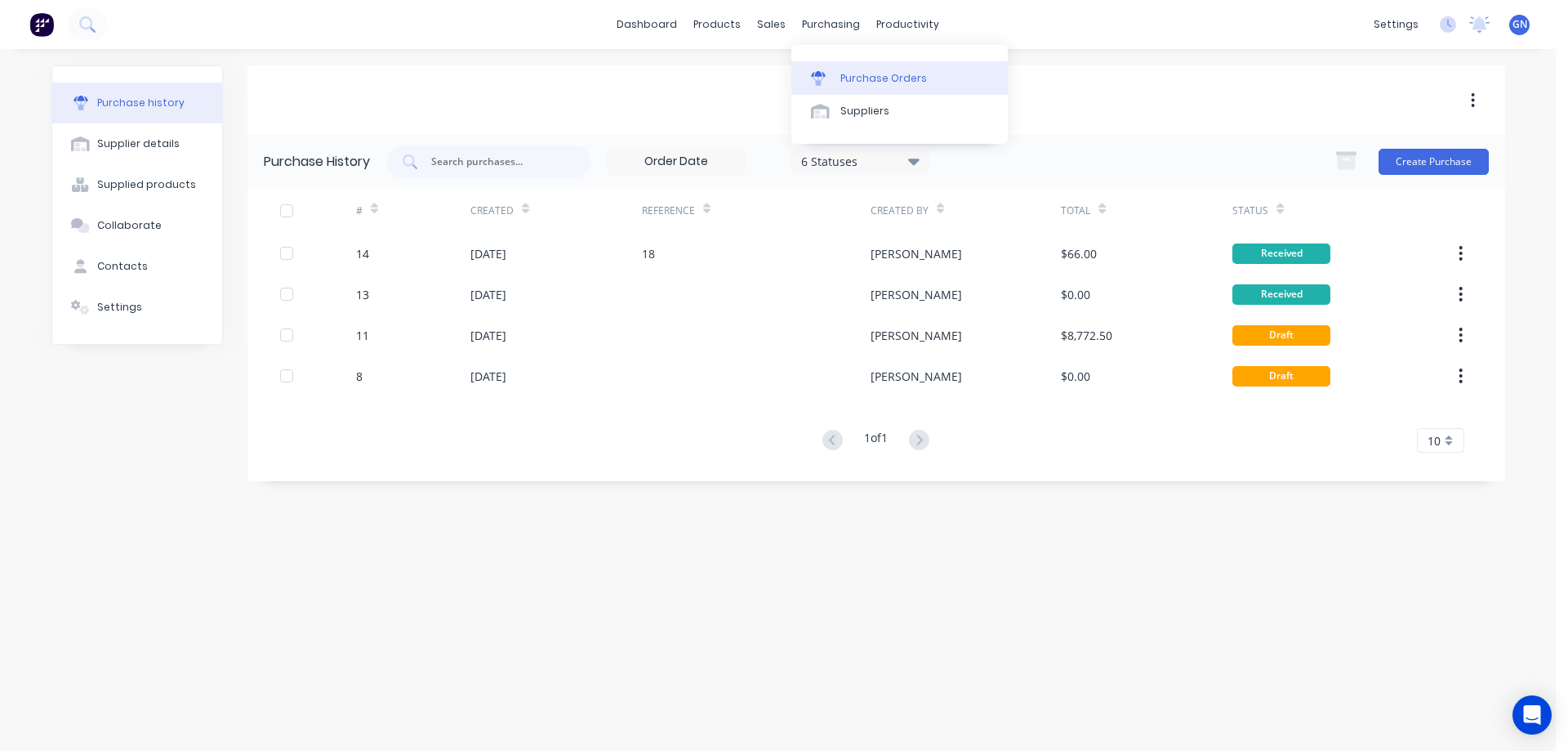
click at [859, 73] on div "Purchase Orders" at bounding box center [883, 78] width 87 height 15
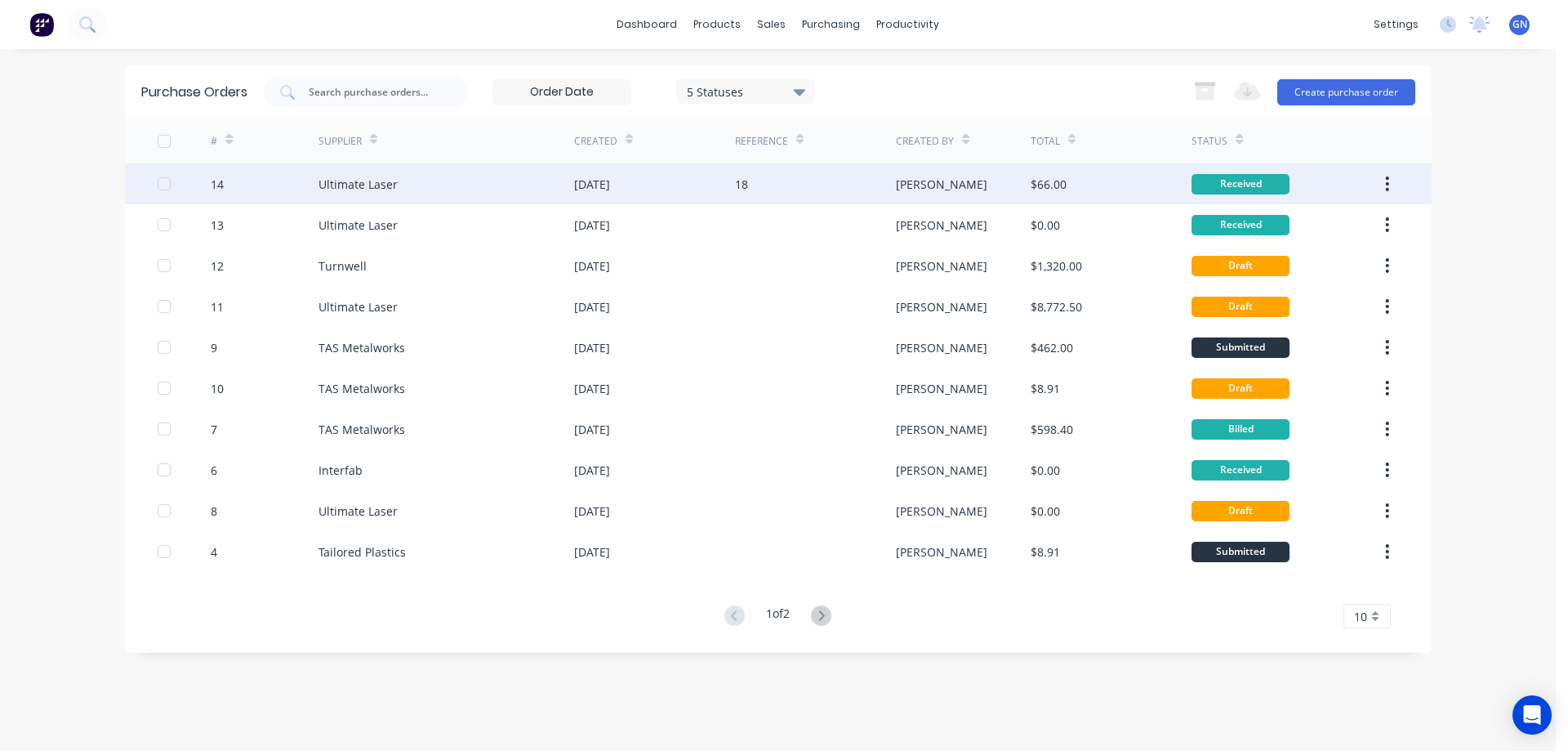
click at [395, 187] on div "Ultimate Laser" at bounding box center [358, 184] width 79 height 17
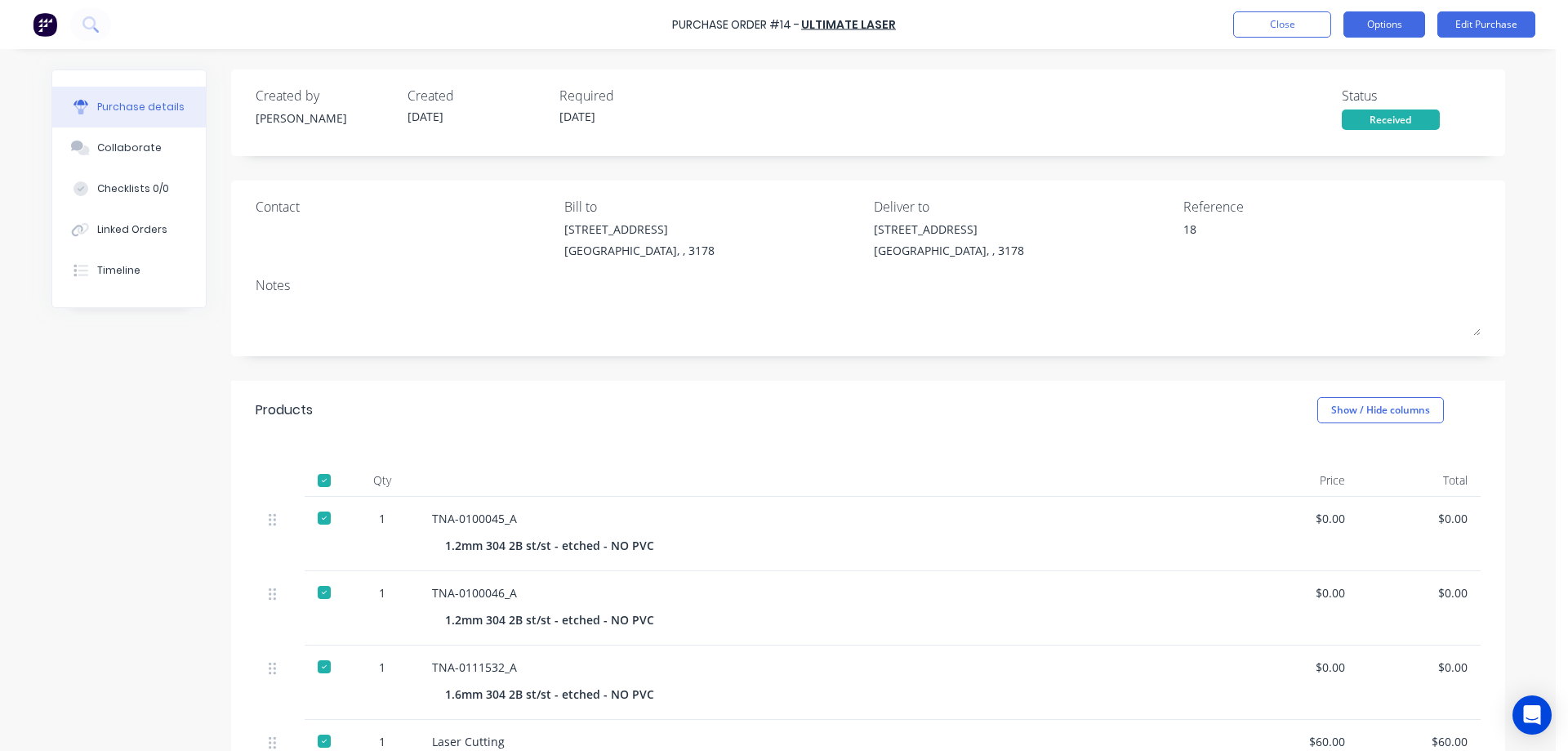
click at [1388, 23] on button "Options" at bounding box center [1383, 25] width 82 height 26
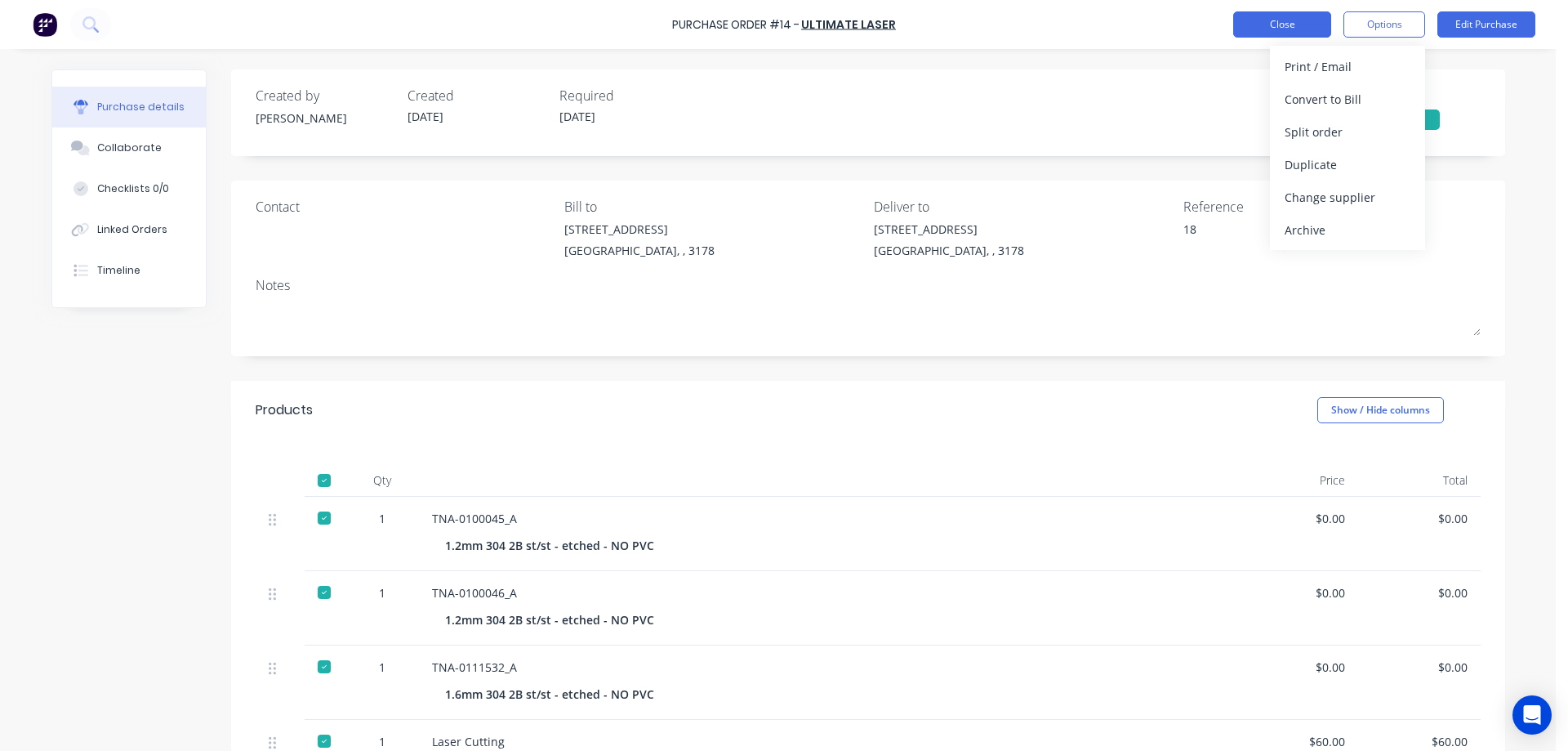
click at [1294, 26] on button "Close" at bounding box center [1281, 25] width 98 height 26
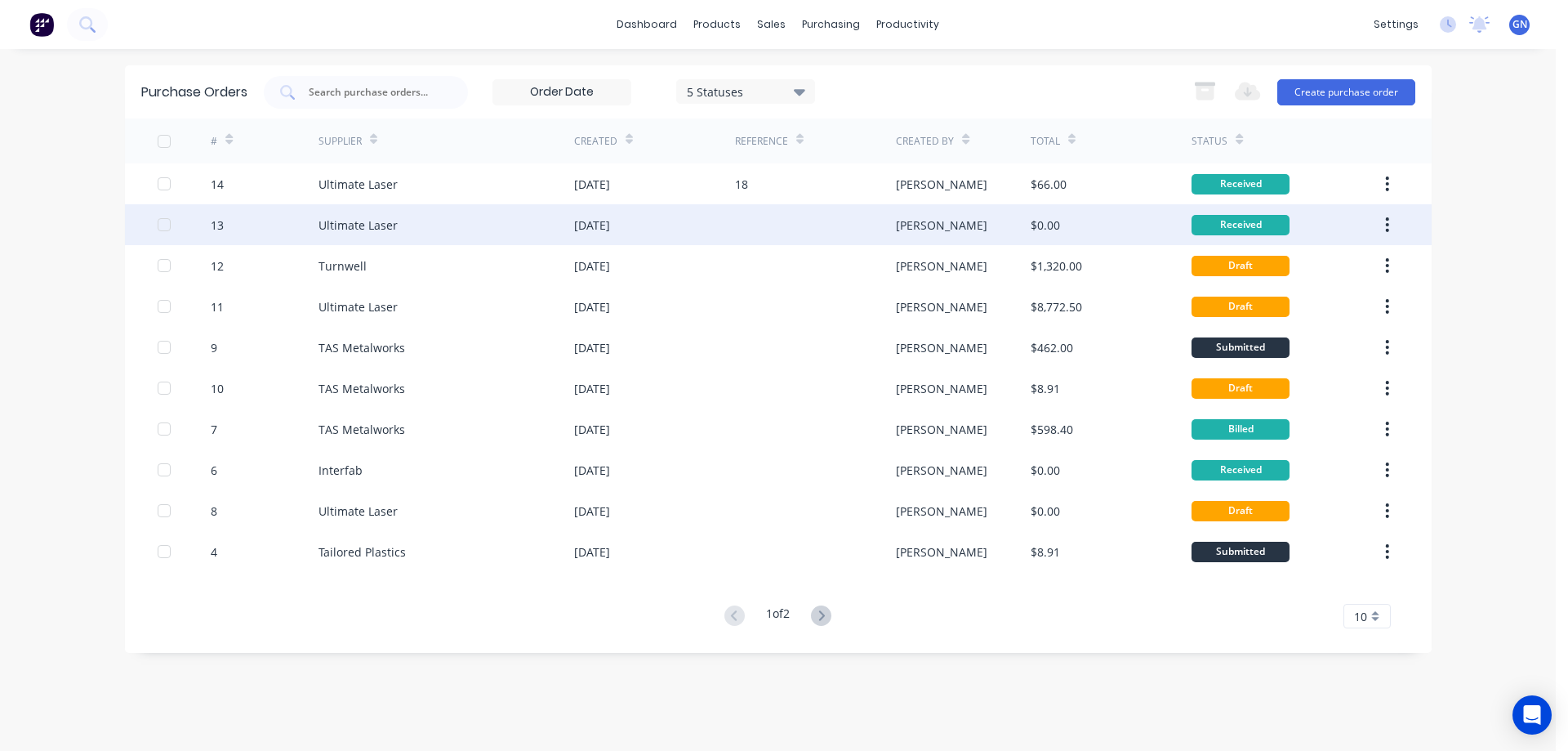
click at [683, 223] on div "[DATE]" at bounding box center [654, 225] width 161 height 41
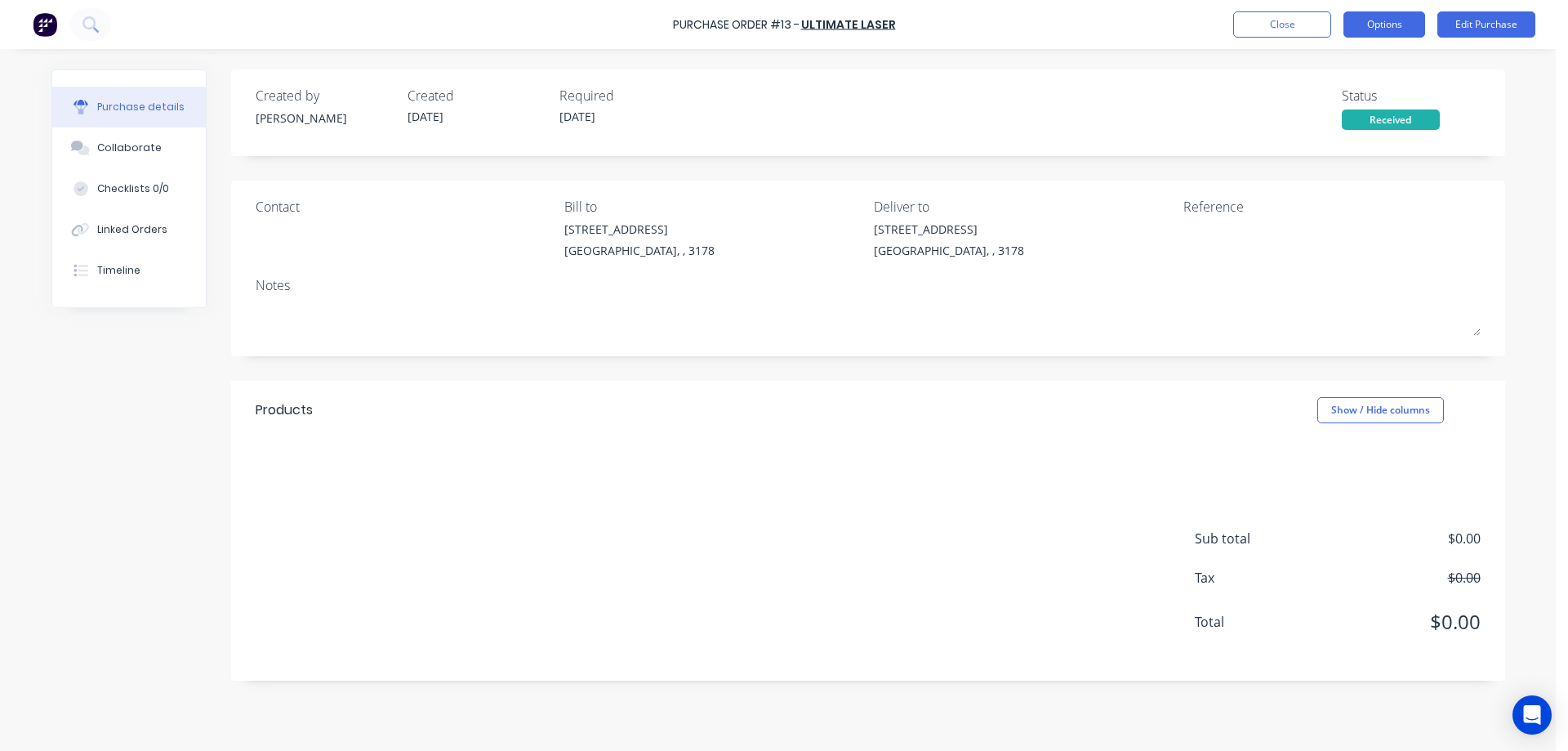
click at [1369, 26] on button "Options" at bounding box center [1383, 25] width 82 height 26
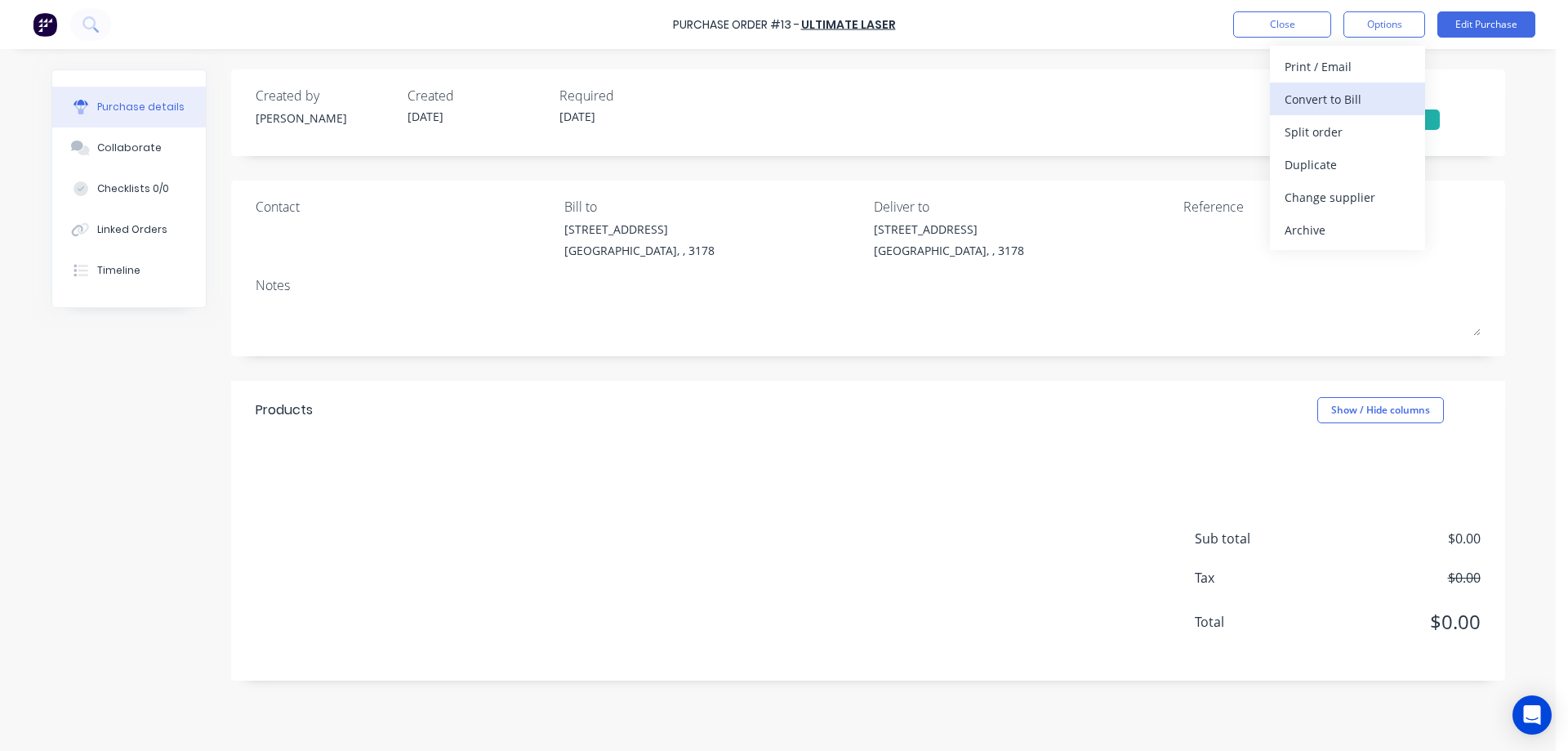
click at [1342, 99] on div "Convert to Bill" at bounding box center [1347, 99] width 126 height 24
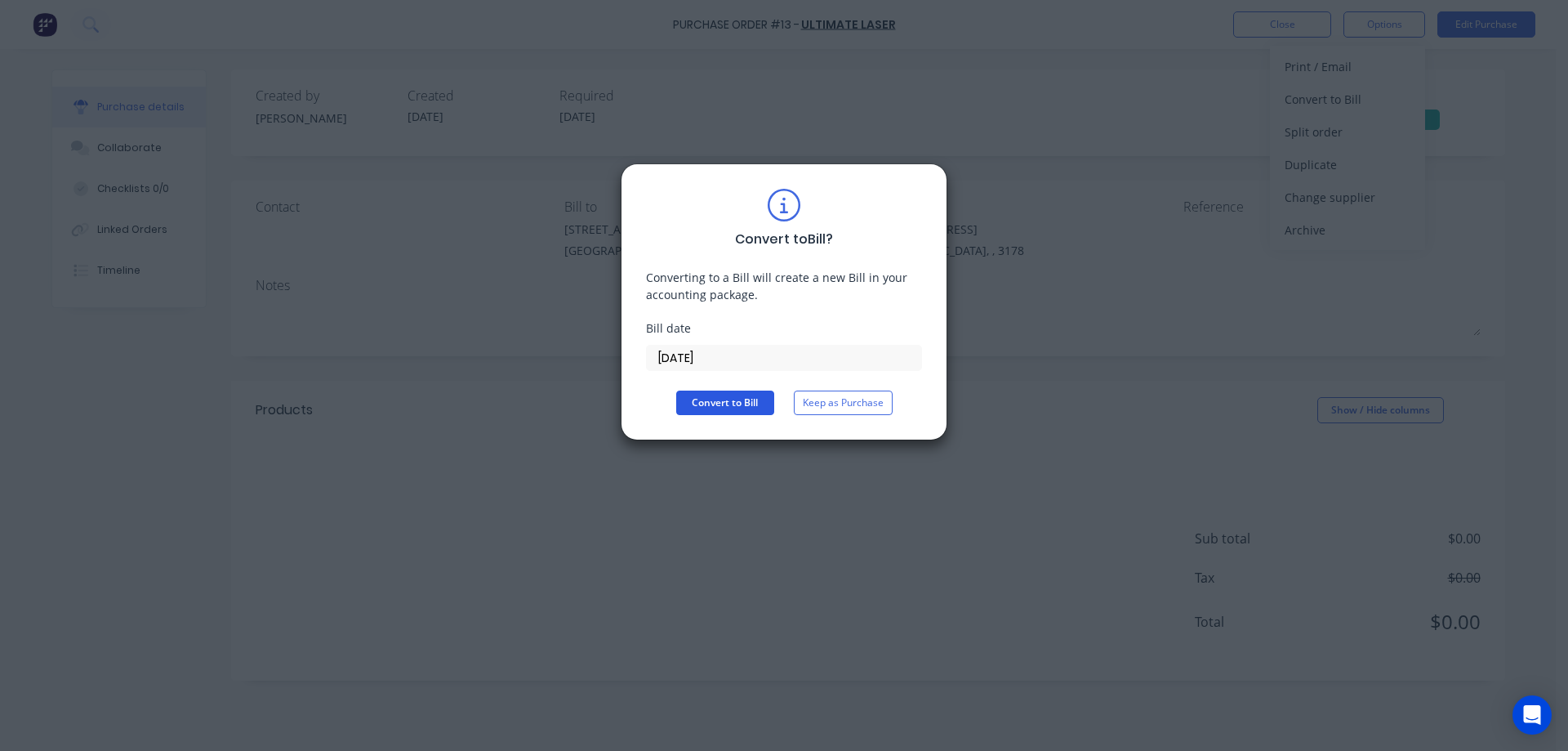
click at [723, 401] on button "Convert to Bill" at bounding box center [724, 403] width 98 height 25
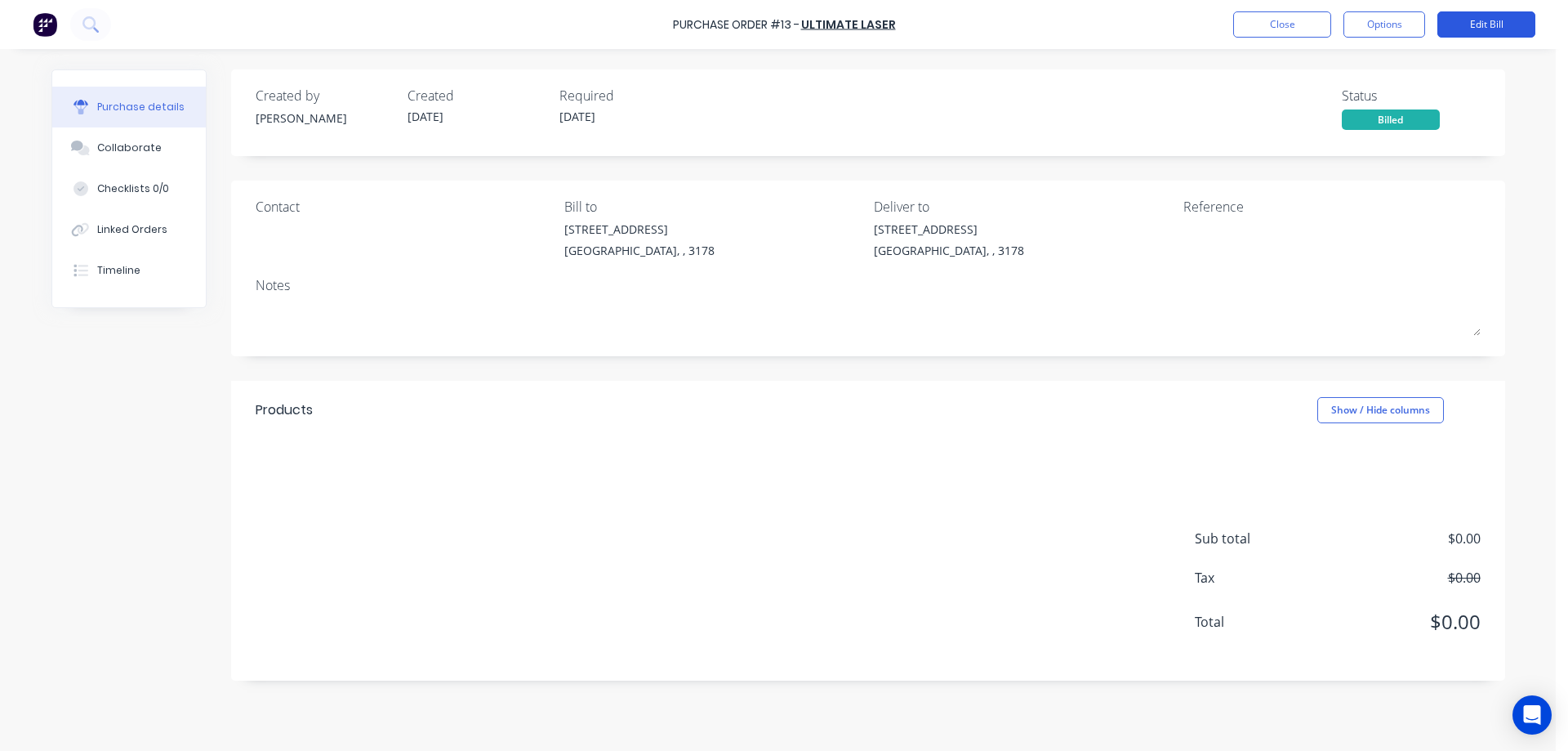
click at [1485, 16] on button "Edit Bill" at bounding box center [1486, 25] width 98 height 26
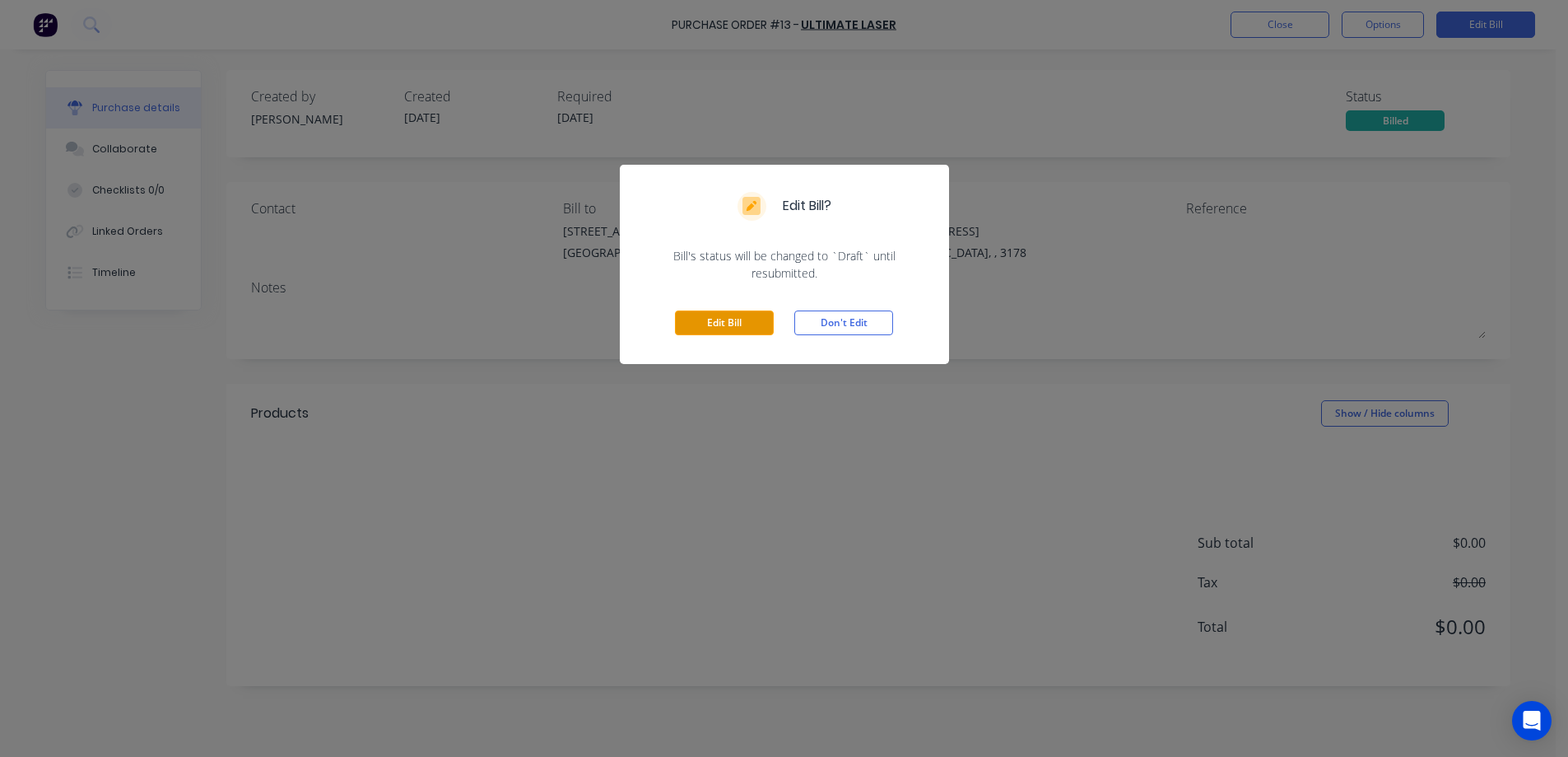
click at [739, 324] on button "Edit Bill" at bounding box center [724, 323] width 99 height 25
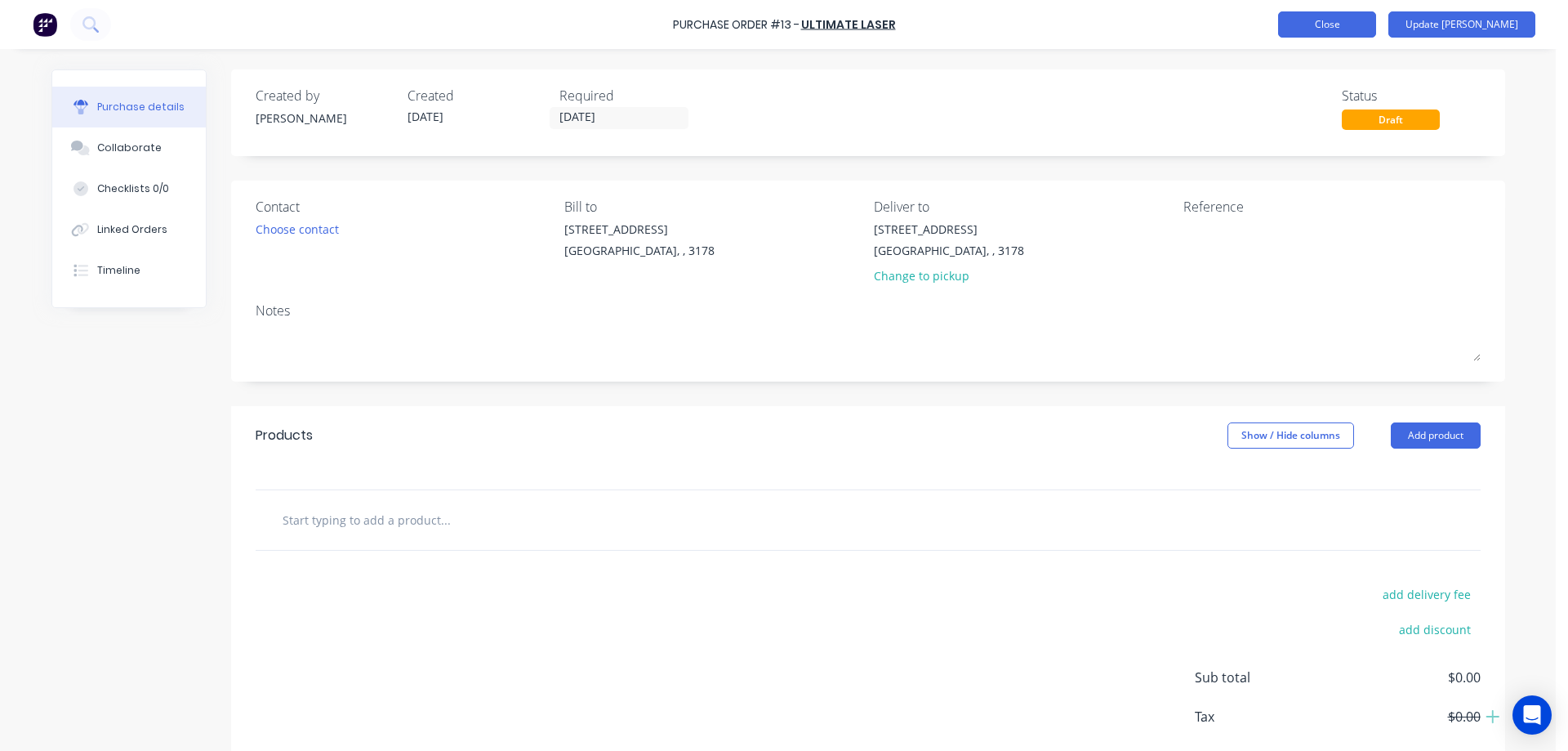
click at [1376, 22] on button "Close" at bounding box center [1327, 25] width 98 height 26
click at [1451, 23] on button "Update Bill" at bounding box center [1462, 25] width 147 height 26
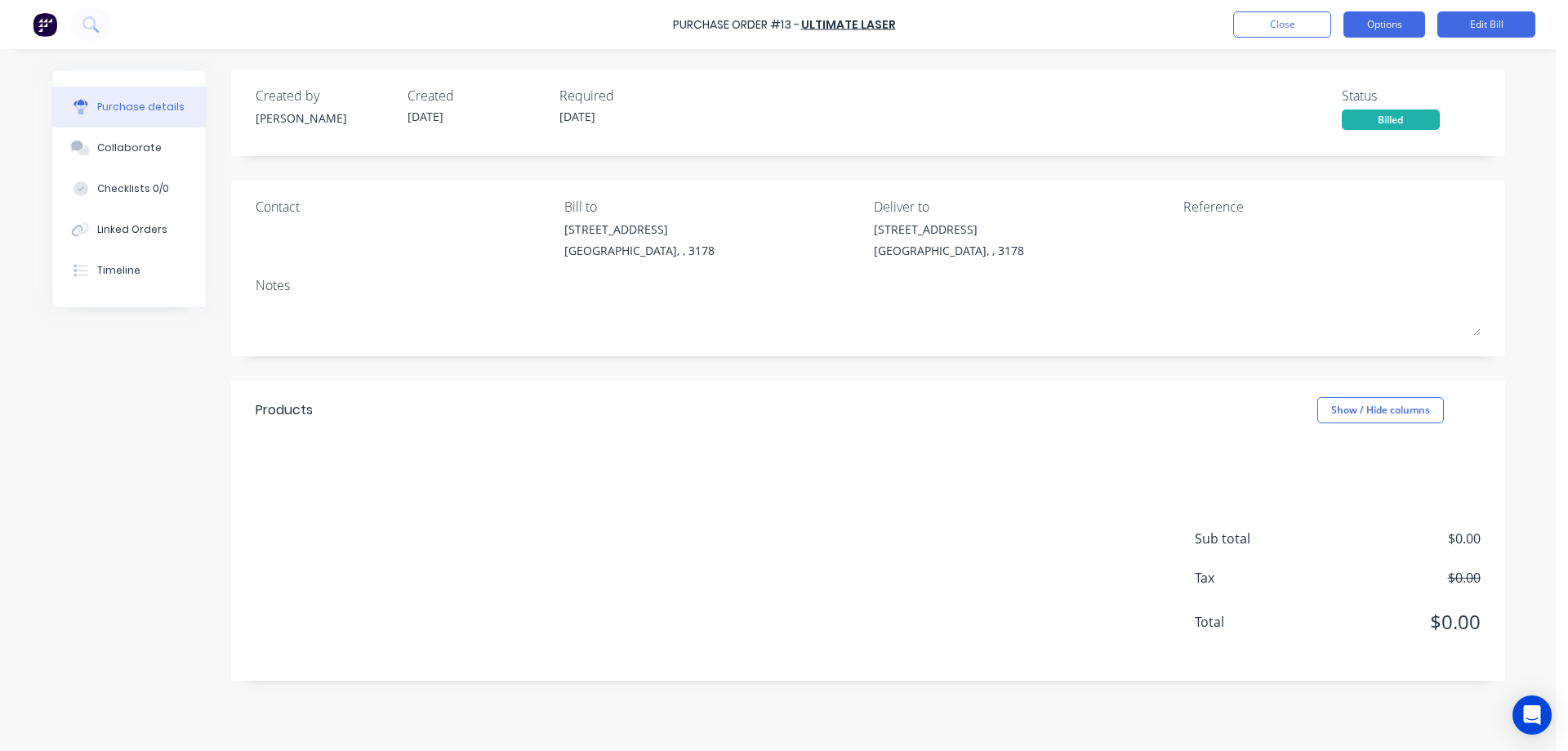
click at [1397, 23] on button "Options" at bounding box center [1383, 25] width 82 height 26
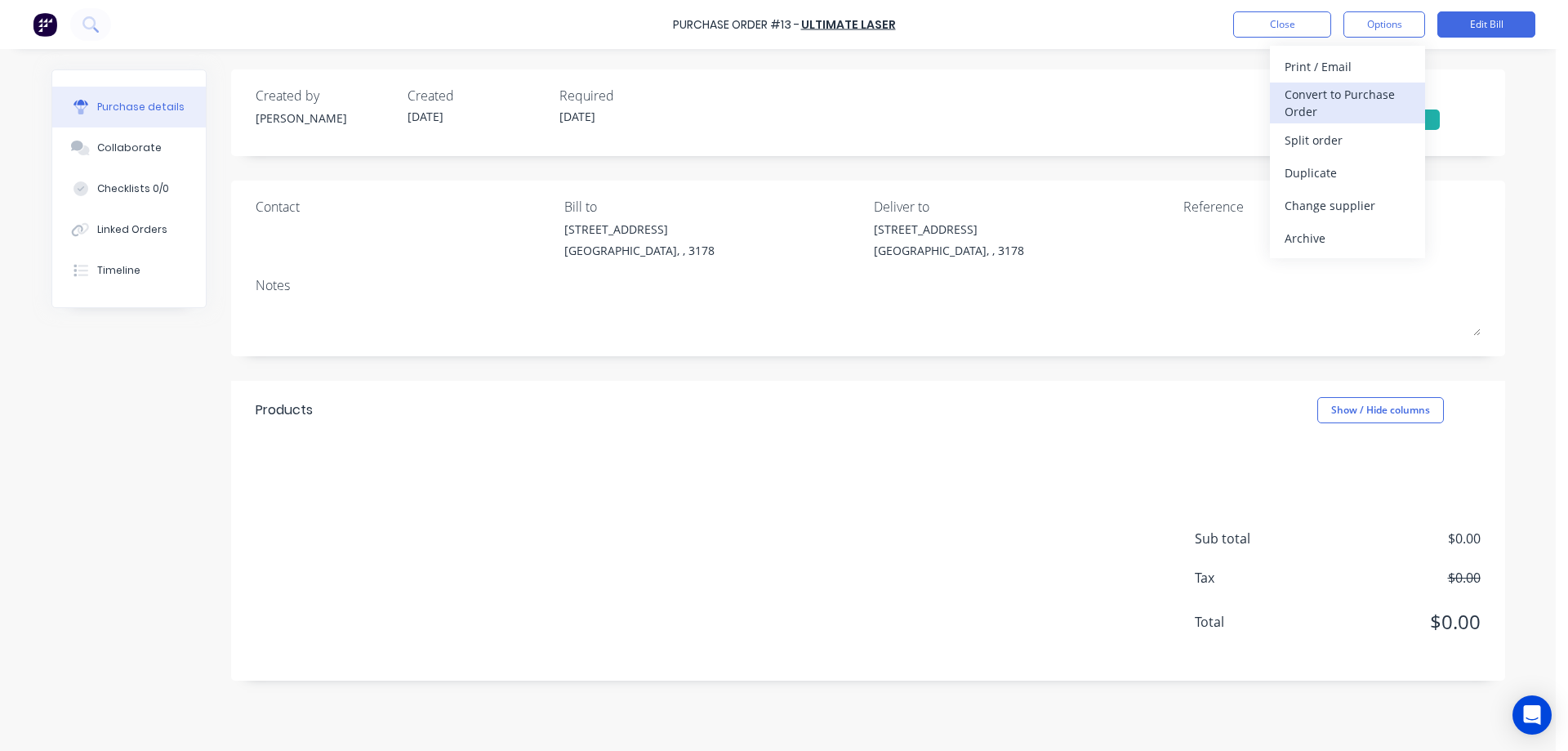
click at [1362, 93] on div "Convert to Purchase Order" at bounding box center [1347, 103] width 126 height 41
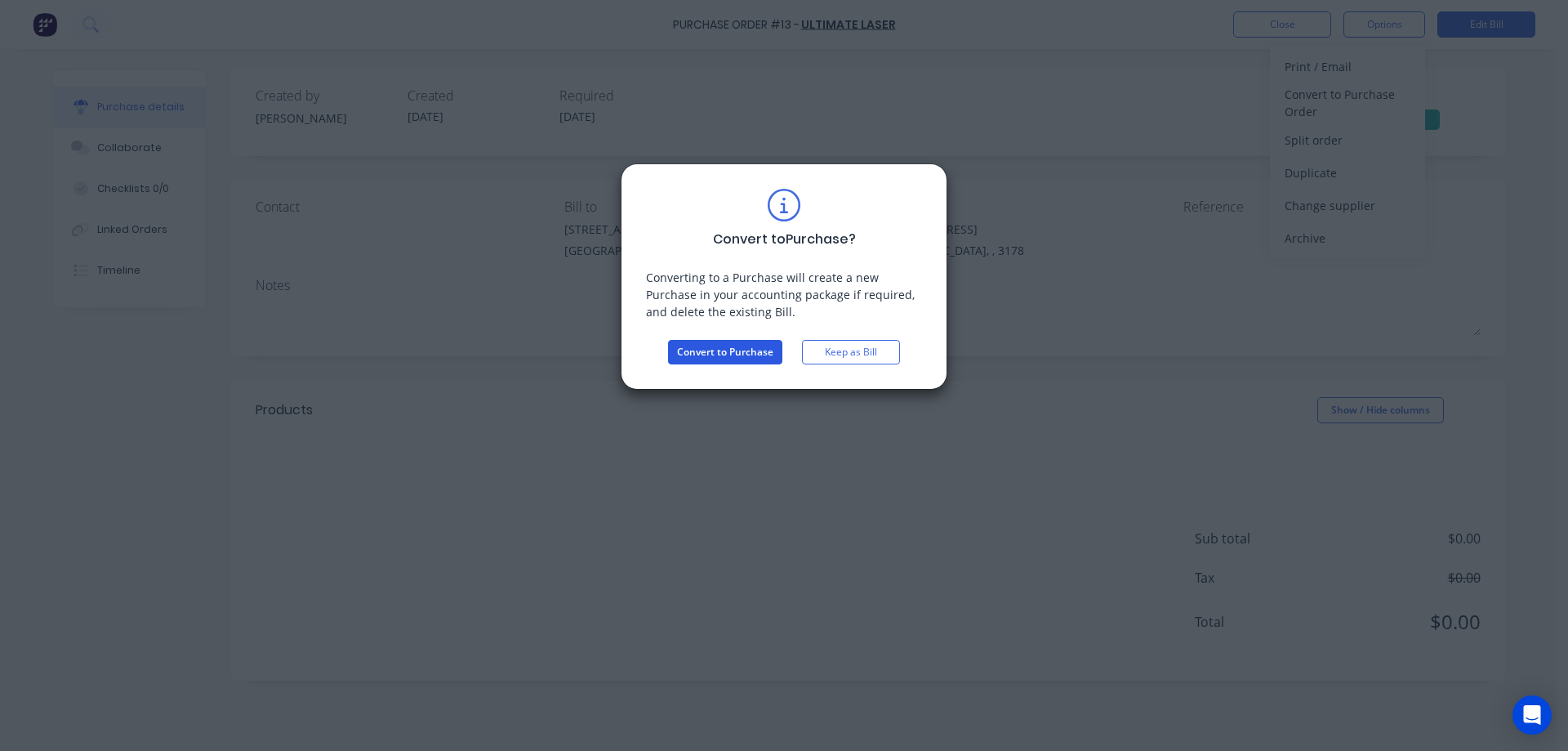
click at [721, 347] on button "Convert to Purchase" at bounding box center [725, 352] width 115 height 25
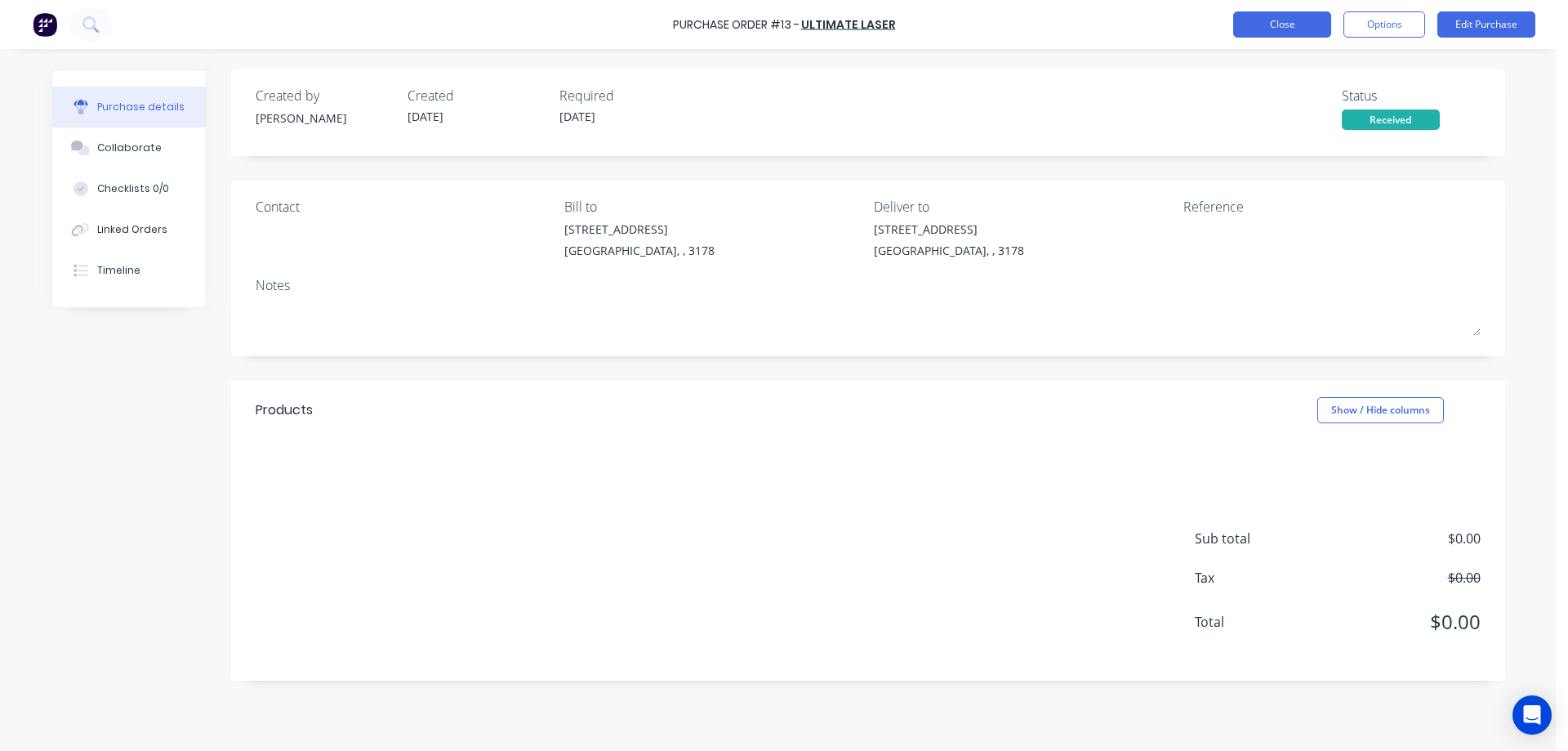
click at [1299, 28] on button "Close" at bounding box center [1281, 25] width 98 height 26
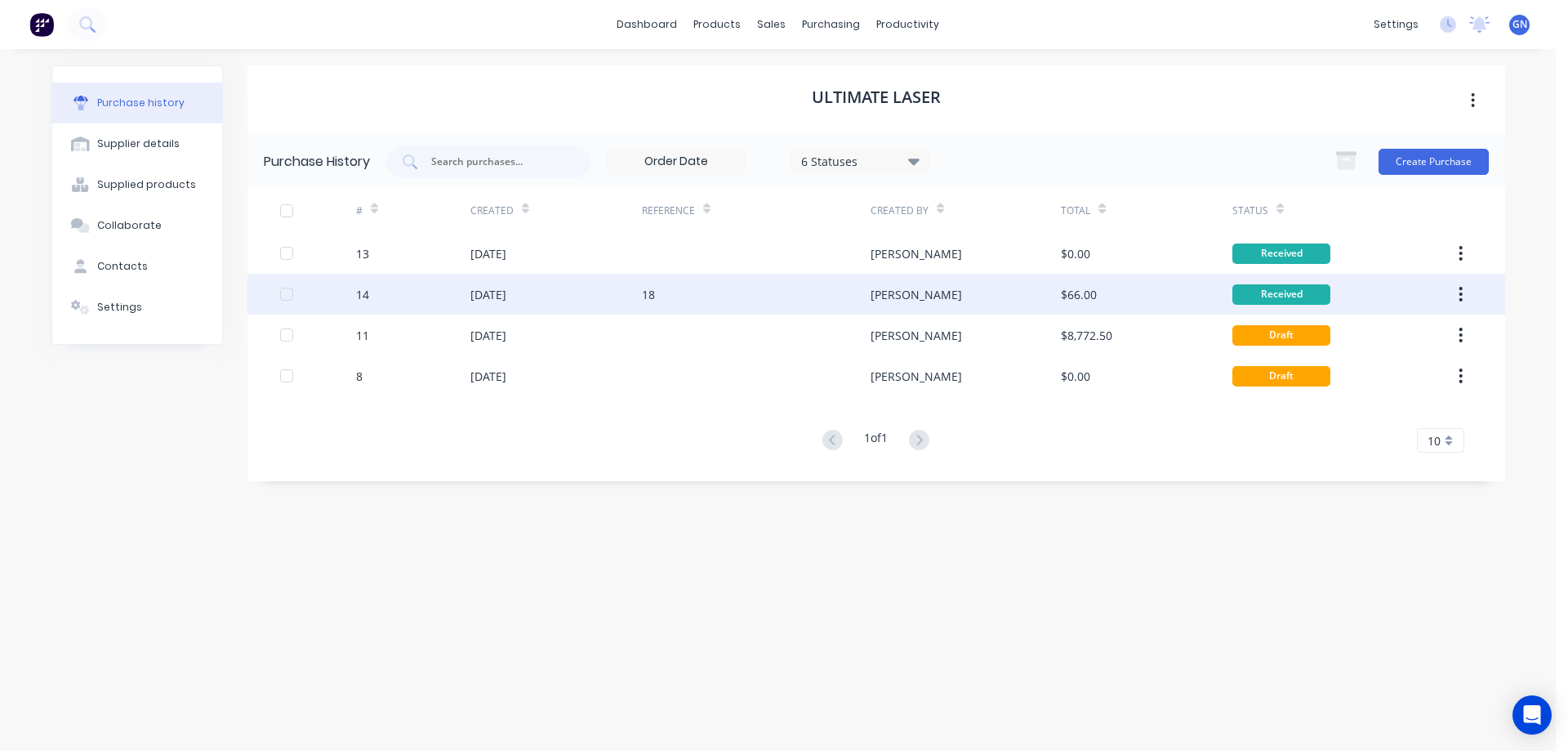
click at [755, 293] on div "18" at bounding box center [756, 294] width 228 height 41
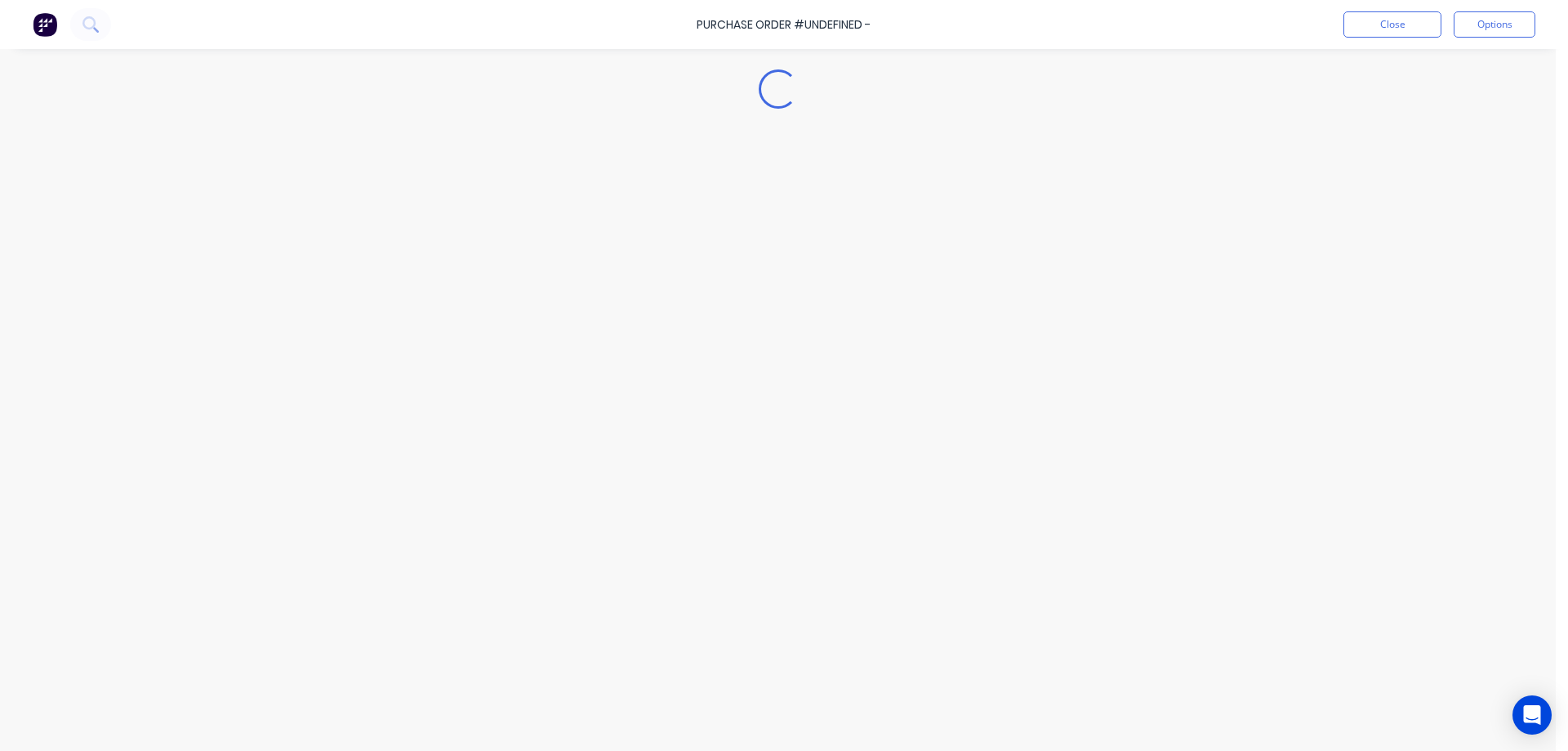
type textarea "x"
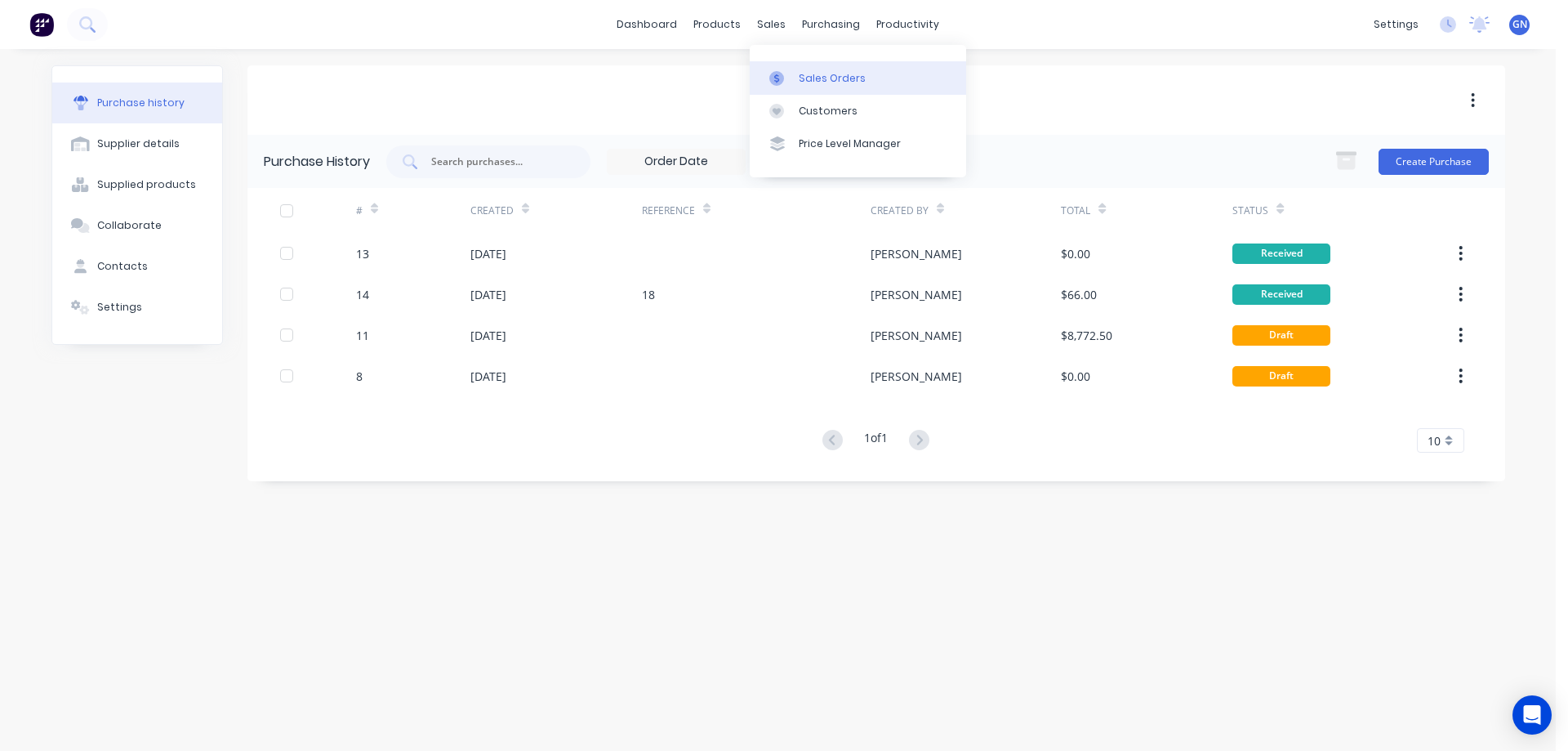
click at [819, 78] on div "Sales Orders" at bounding box center [831, 78] width 67 height 15
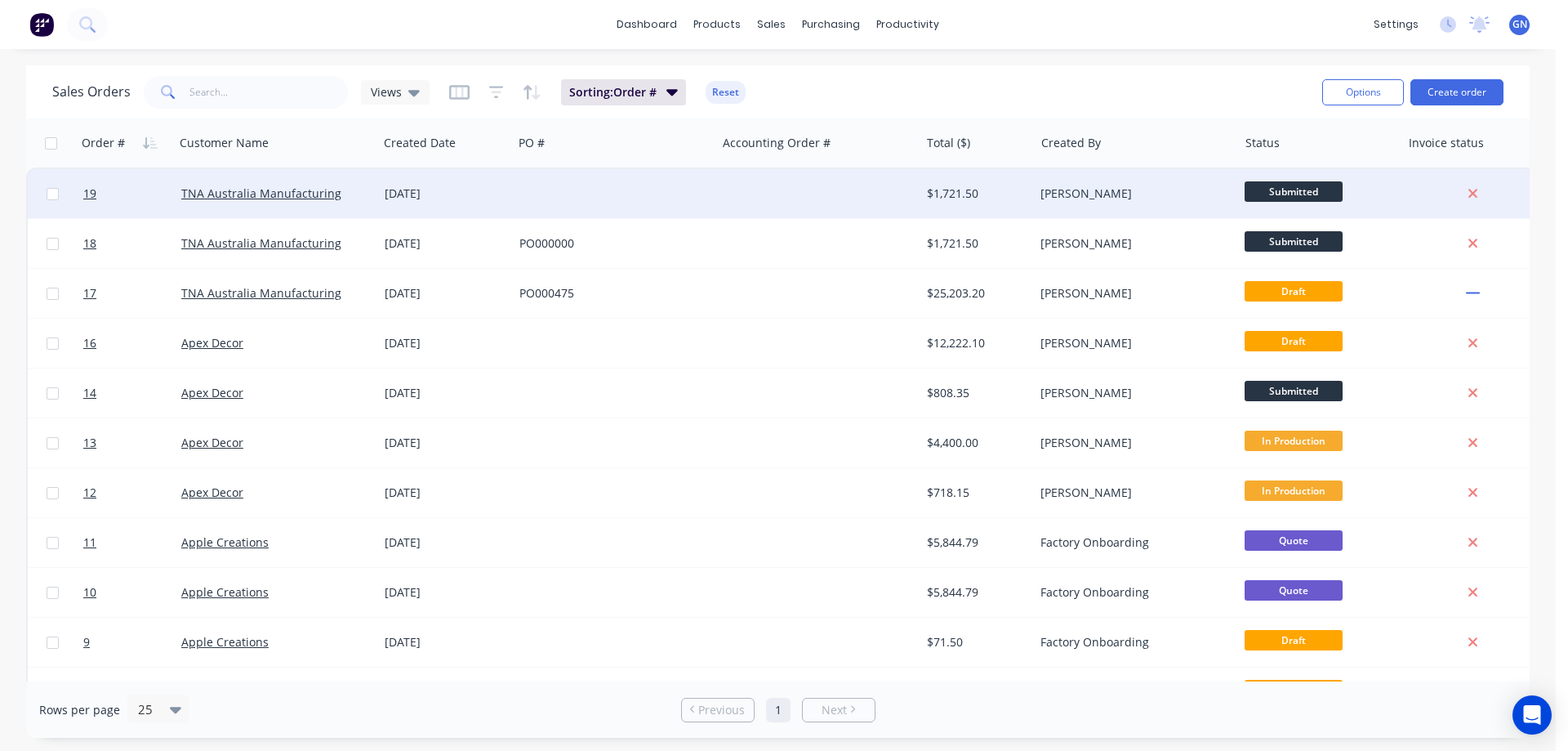
click at [777, 179] on div at bounding box center [817, 193] width 204 height 49
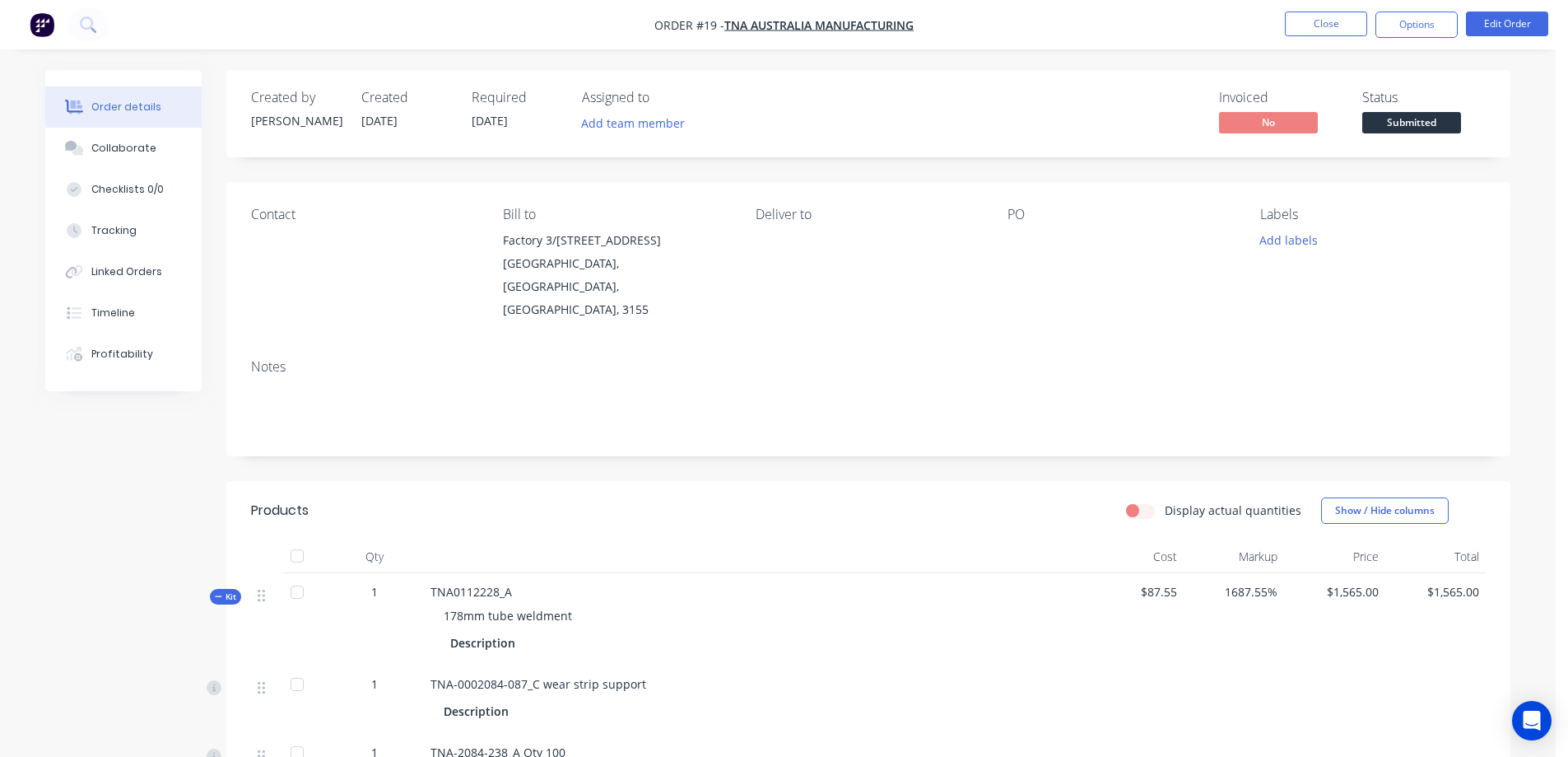
click at [1010, 252] on div "PO" at bounding box center [1120, 264] width 226 height 115
click at [1482, 19] on button "Edit Order" at bounding box center [1507, 24] width 82 height 25
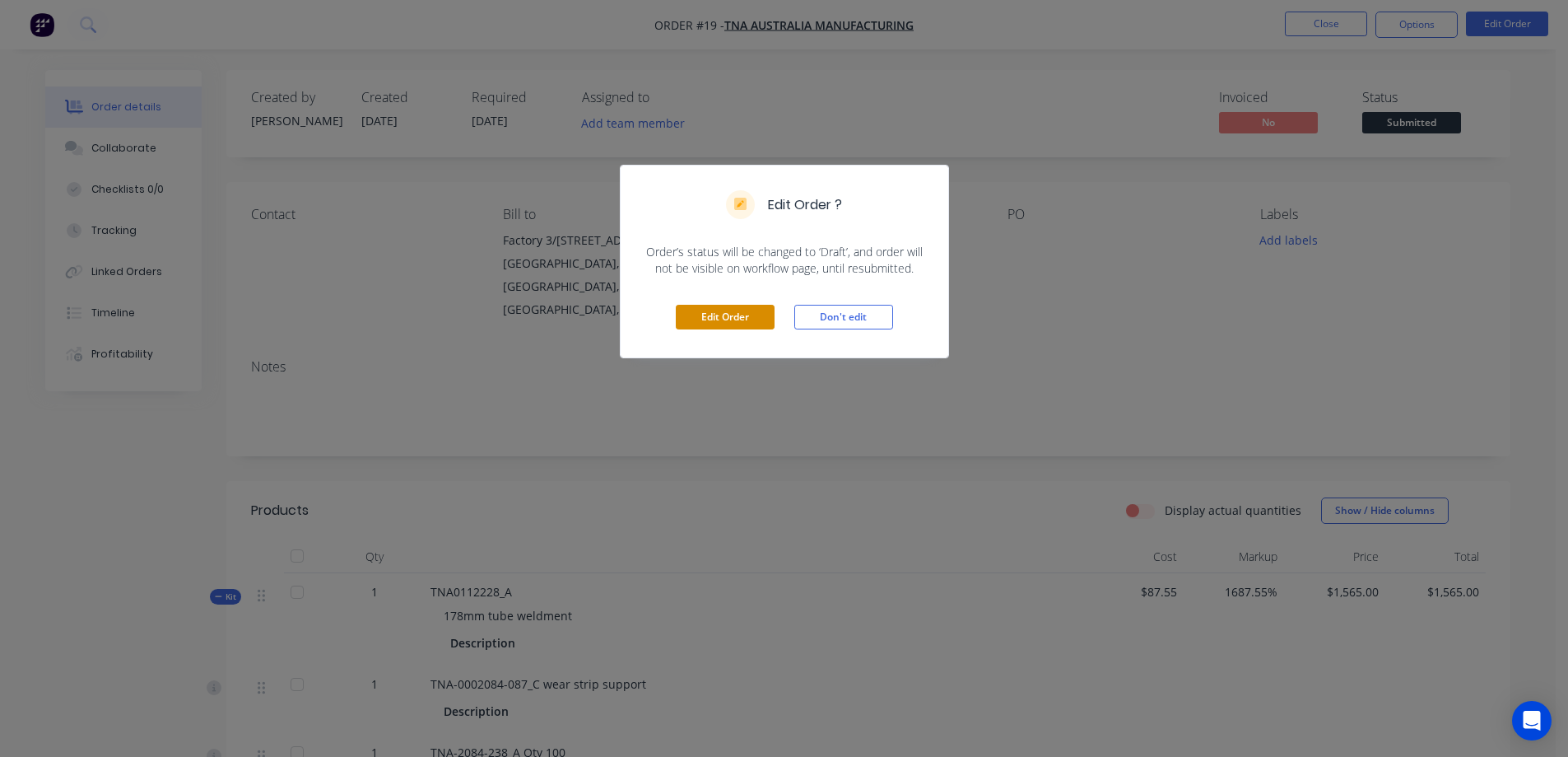
click at [751, 317] on button "Edit Order" at bounding box center [725, 317] width 99 height 25
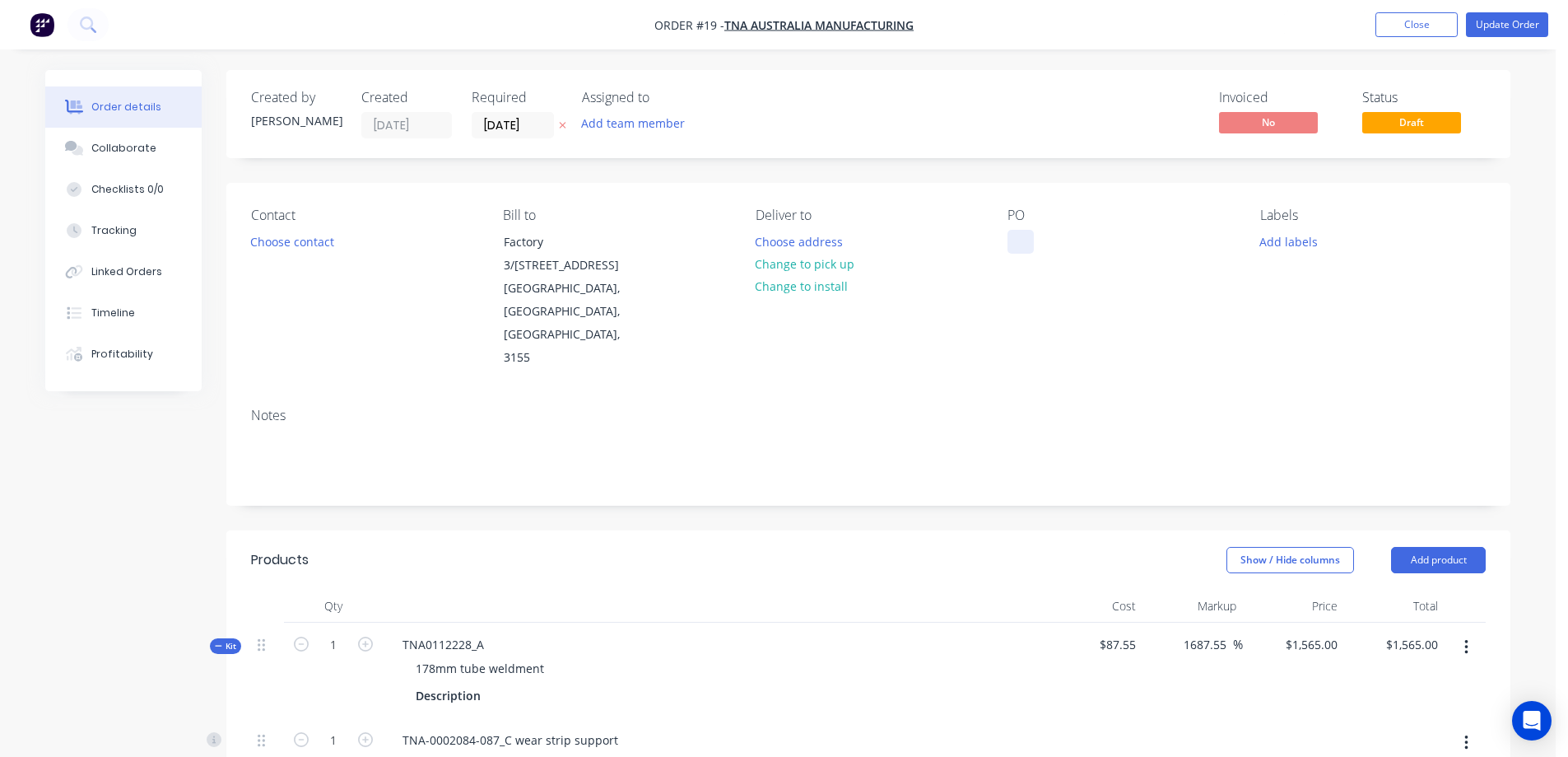
click at [1014, 244] on div at bounding box center [1021, 241] width 27 height 24
click at [1511, 27] on button "Update Order" at bounding box center [1507, 25] width 82 height 25
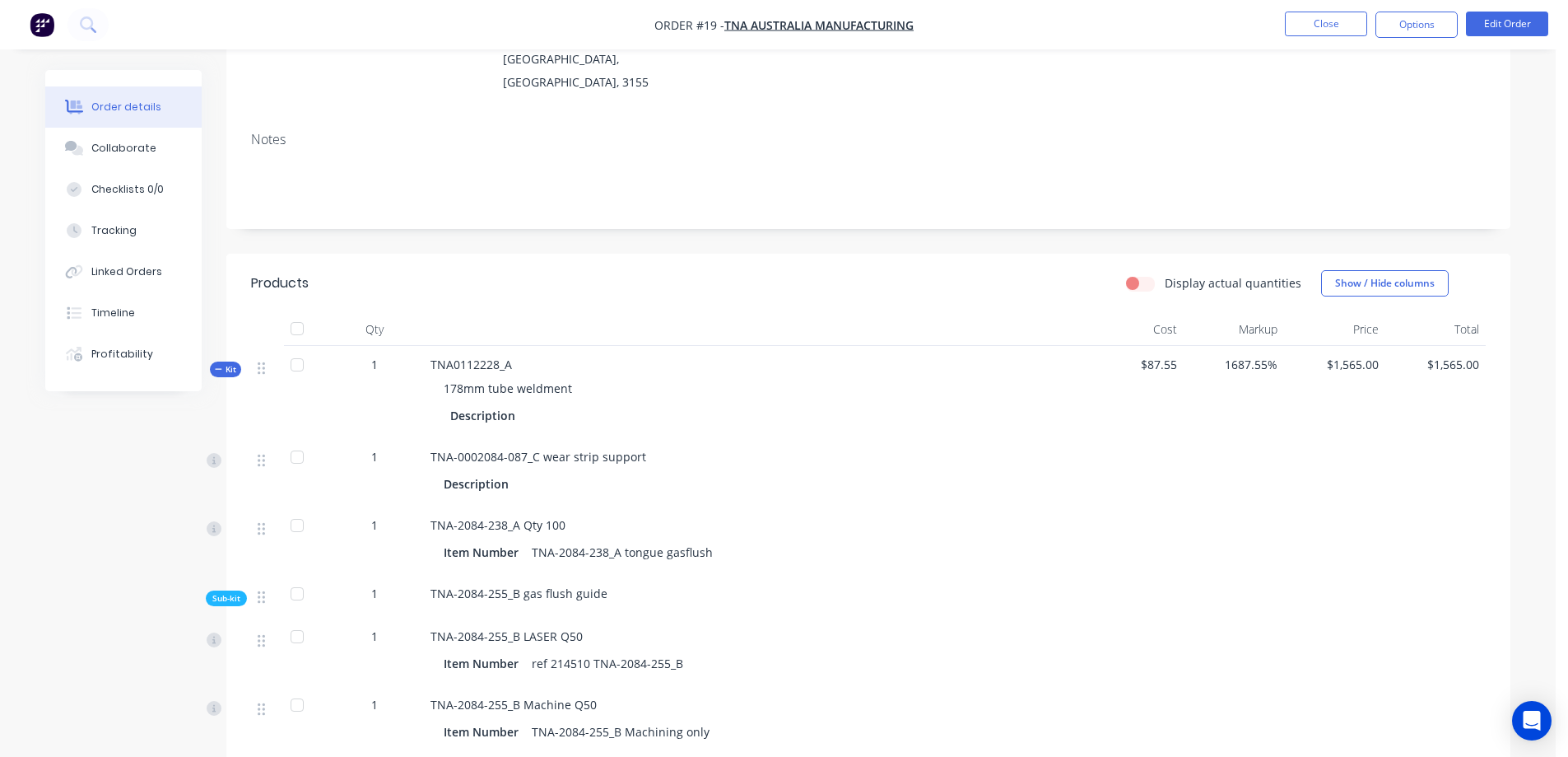
scroll to position [247, 0]
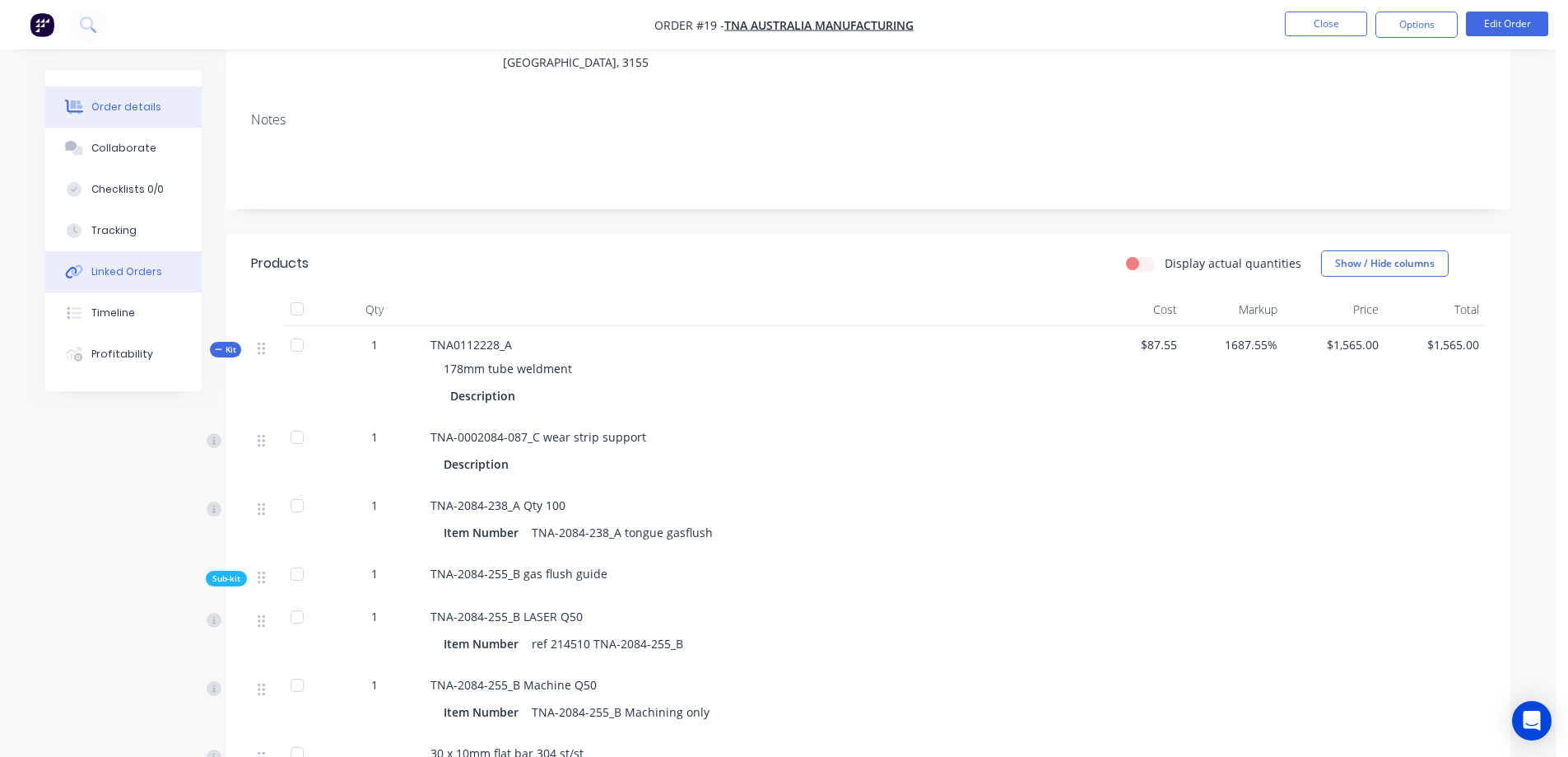
click at [135, 275] on div "Linked Orders" at bounding box center [126, 272] width 71 height 15
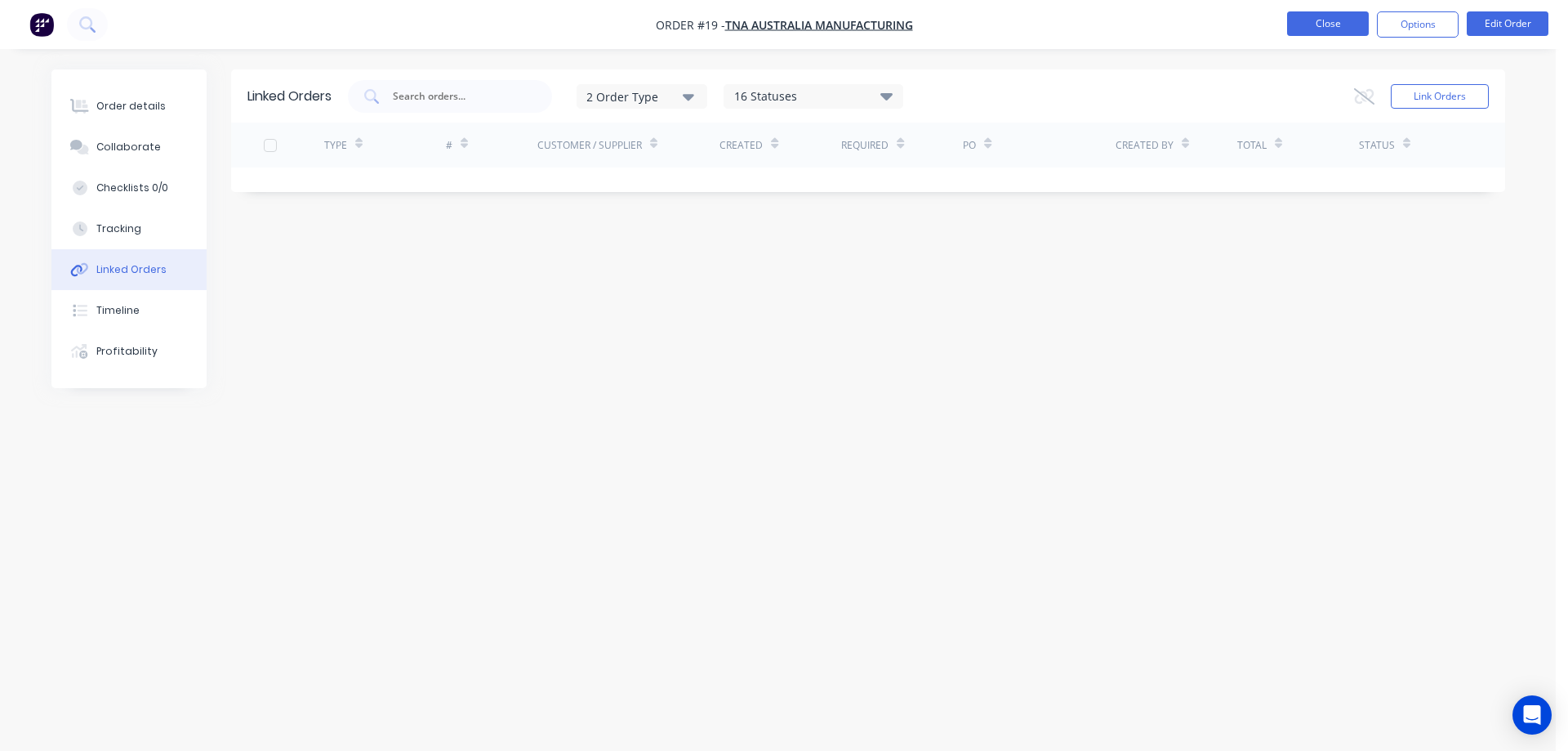
click at [1325, 24] on button "Close" at bounding box center [1327, 24] width 82 height 25
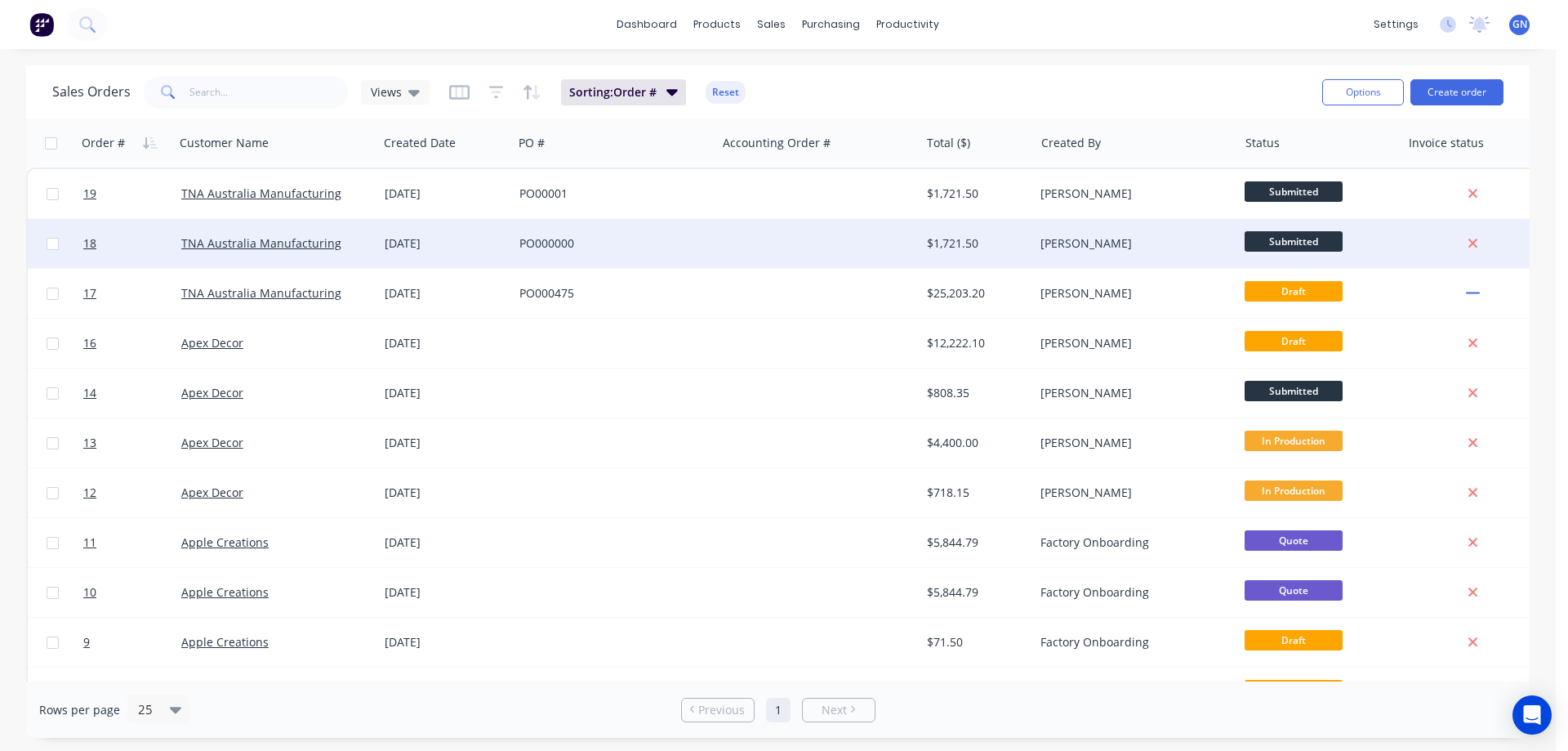
click at [760, 249] on div at bounding box center [817, 243] width 204 height 49
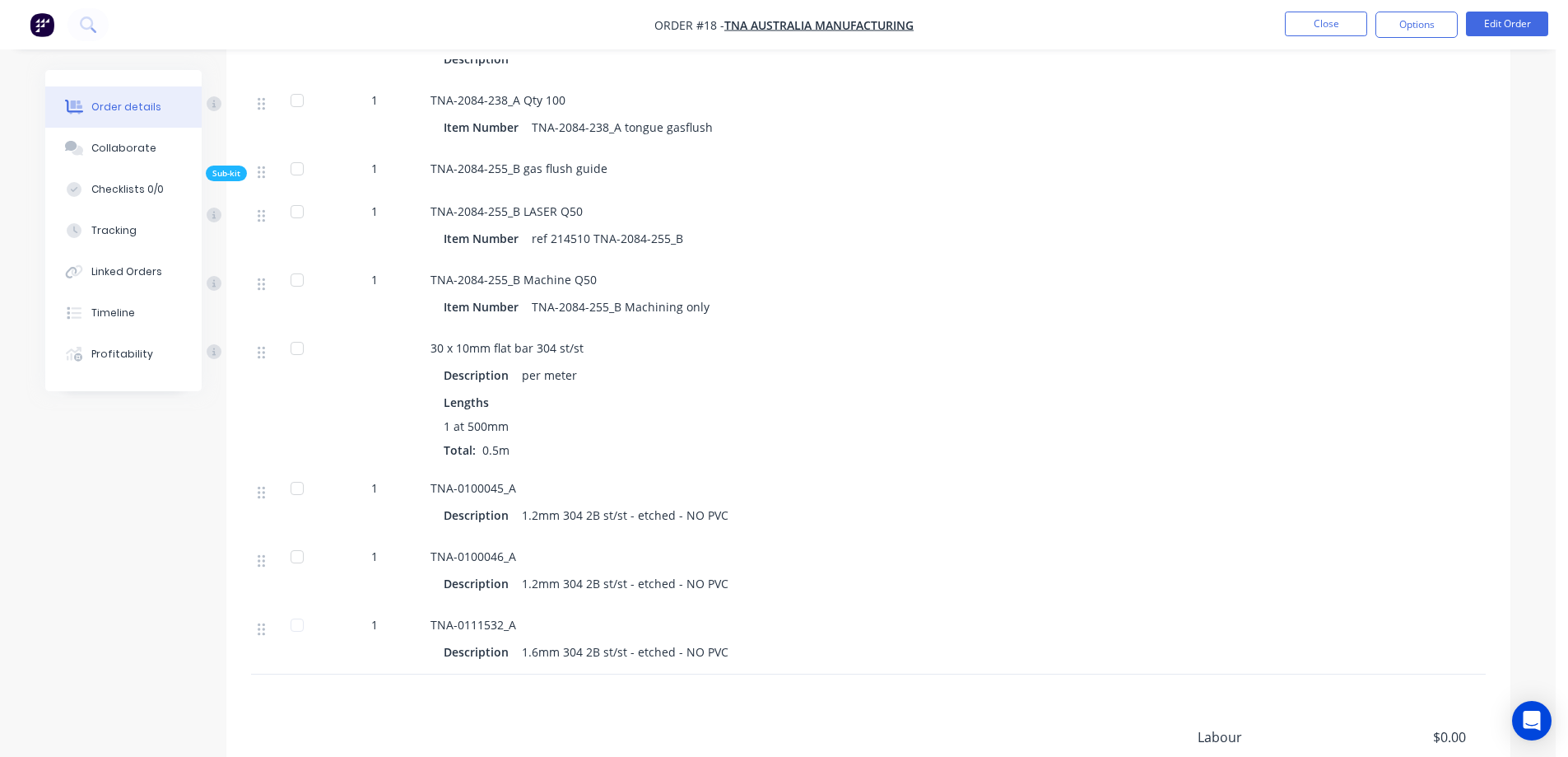
scroll to position [714, 0]
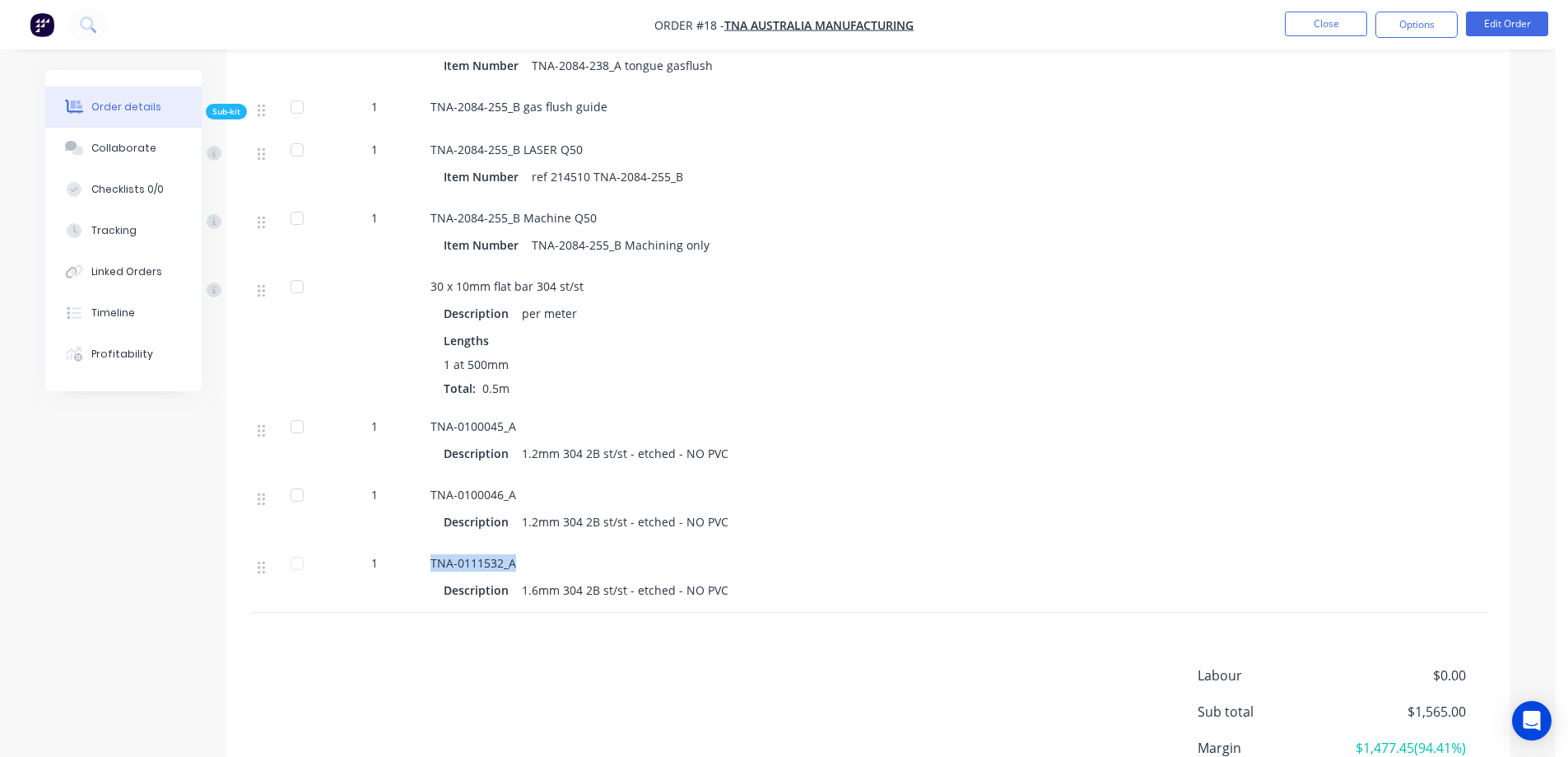
drag, startPoint x: 429, startPoint y: 525, endPoint x: 517, endPoint y: 523, distance: 88.0
click at [517, 544] on div "TNA-0111532_A Description 1.6mm 304 2B st/st - etched - NO PVC" at bounding box center [752, 578] width 659 height 68
copy span "TNA-0111532_A"
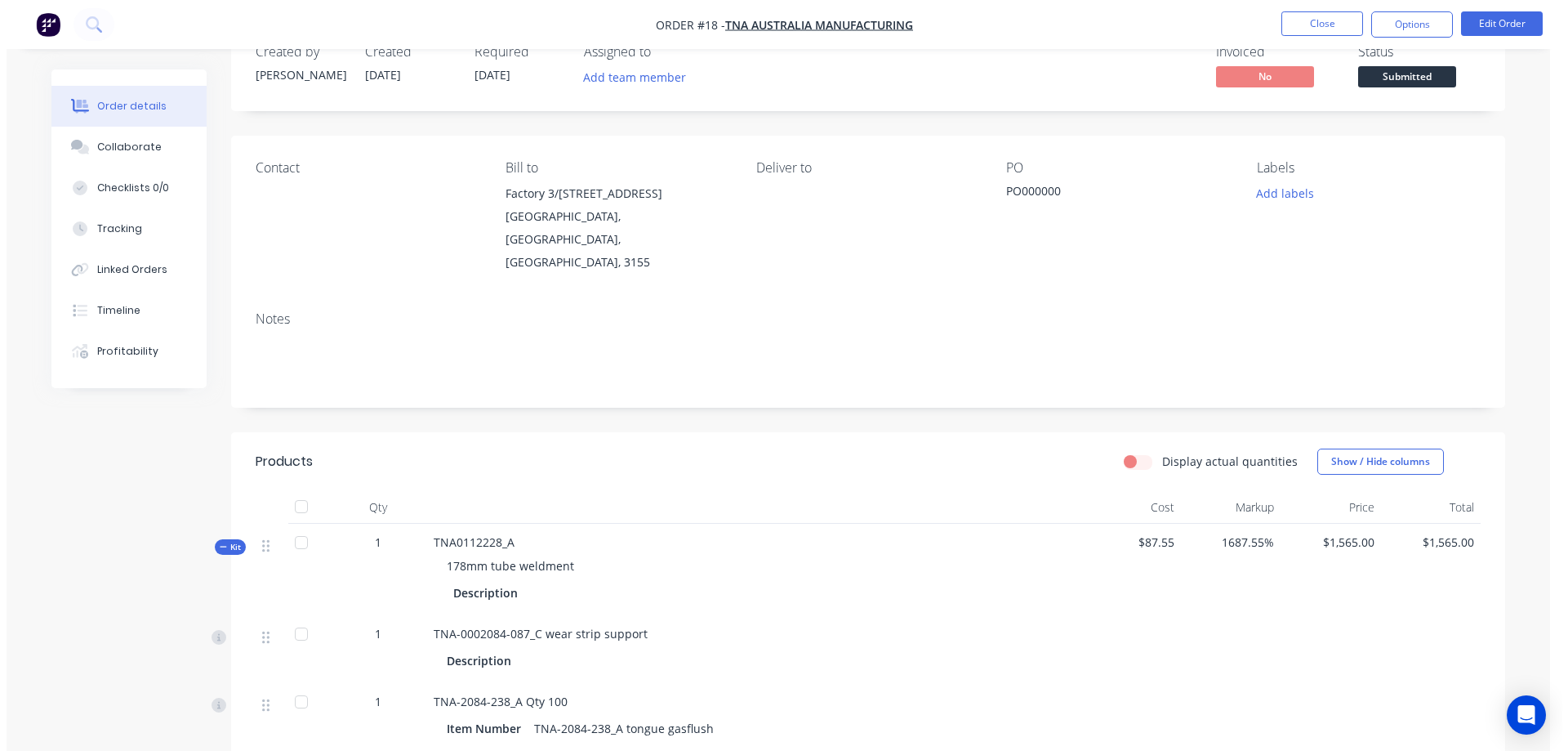
scroll to position [0, 0]
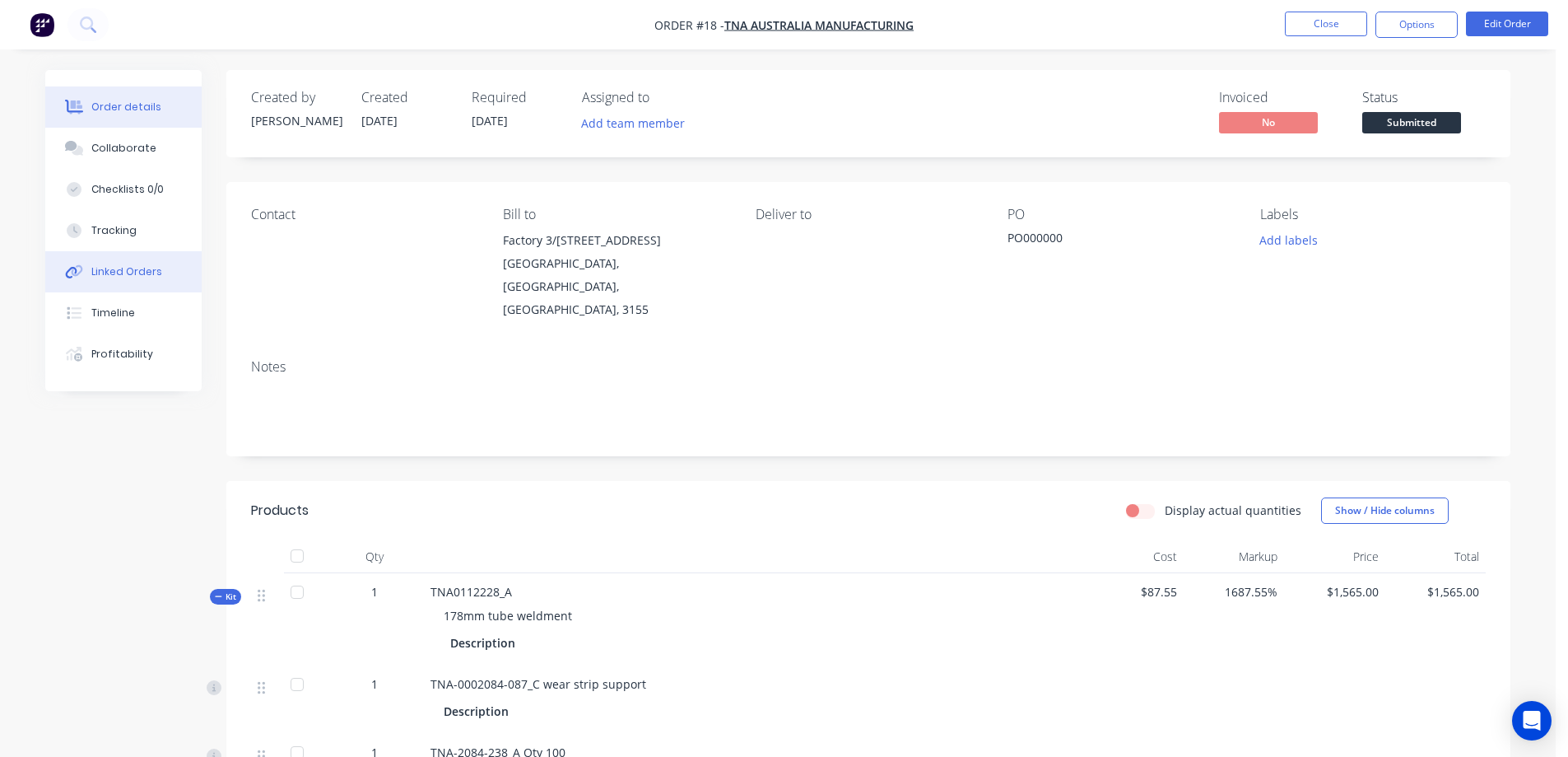
click at [125, 270] on div "Linked Orders" at bounding box center [126, 272] width 71 height 15
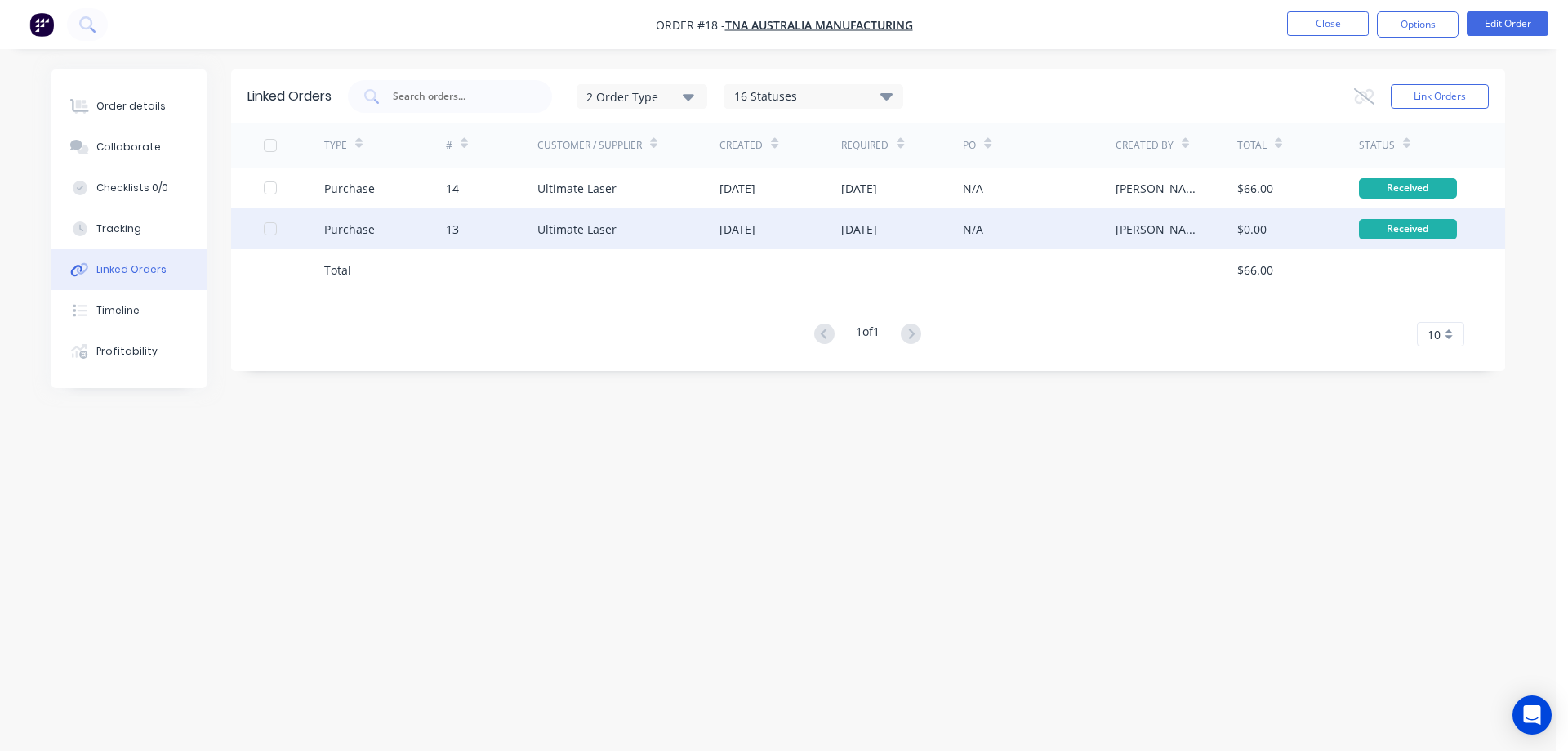
click at [949, 225] on div "[DATE]" at bounding box center [902, 229] width 122 height 41
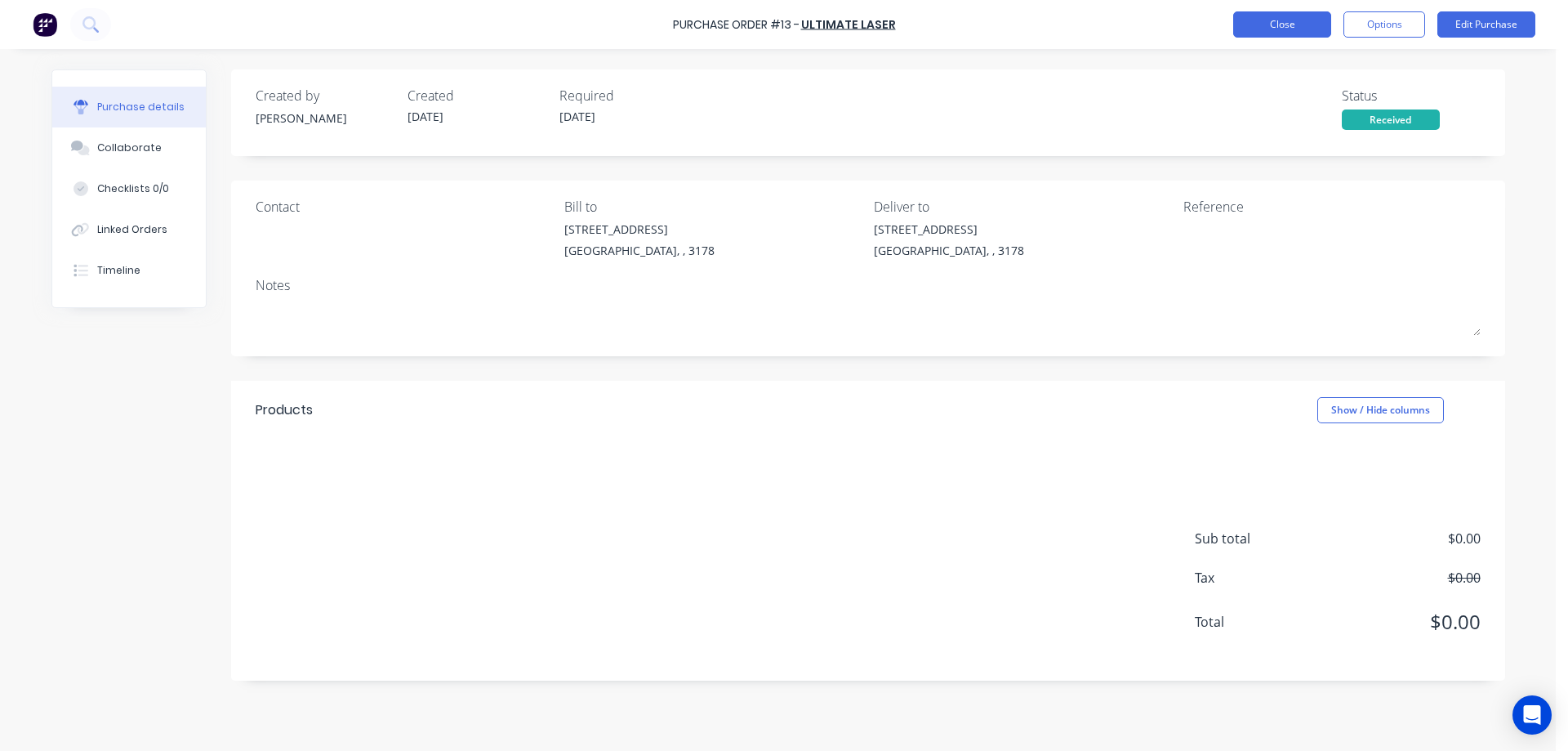
click at [1298, 19] on button "Close" at bounding box center [1281, 25] width 98 height 26
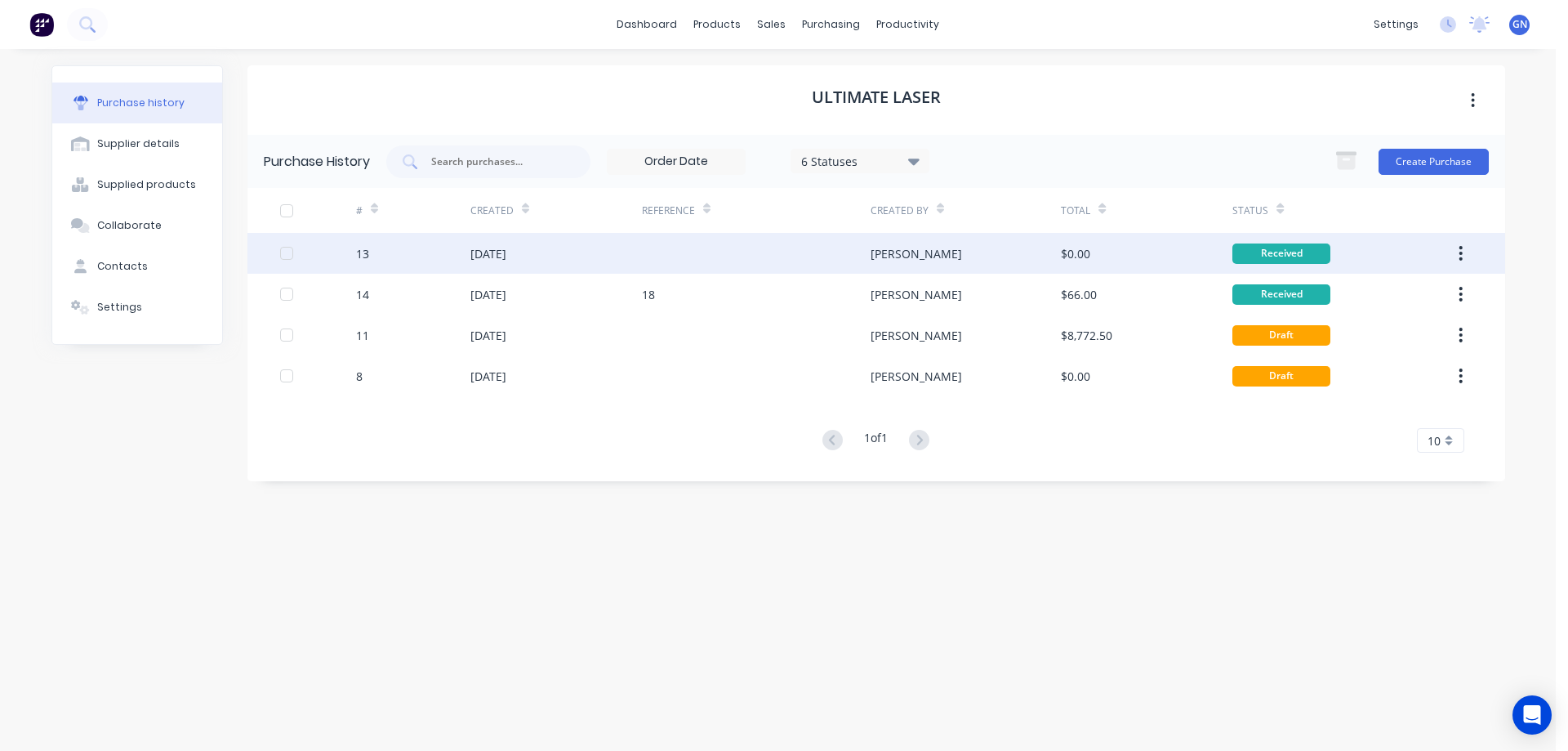
click at [1466, 249] on button "button" at bounding box center [1460, 253] width 39 height 30
click at [1385, 293] on div "Archive" at bounding box center [1402, 296] width 126 height 24
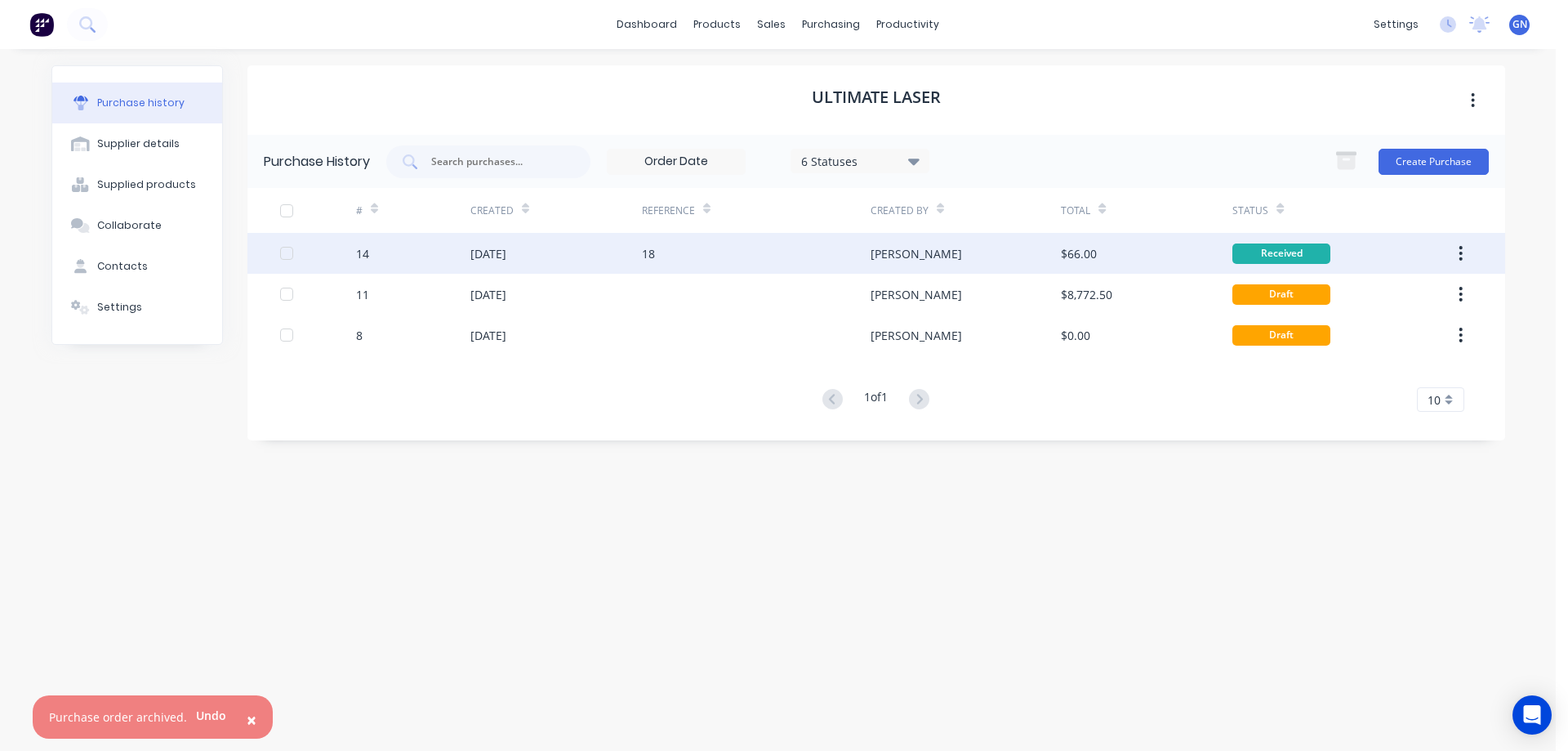
click at [823, 252] on div "18" at bounding box center [756, 253] width 228 height 41
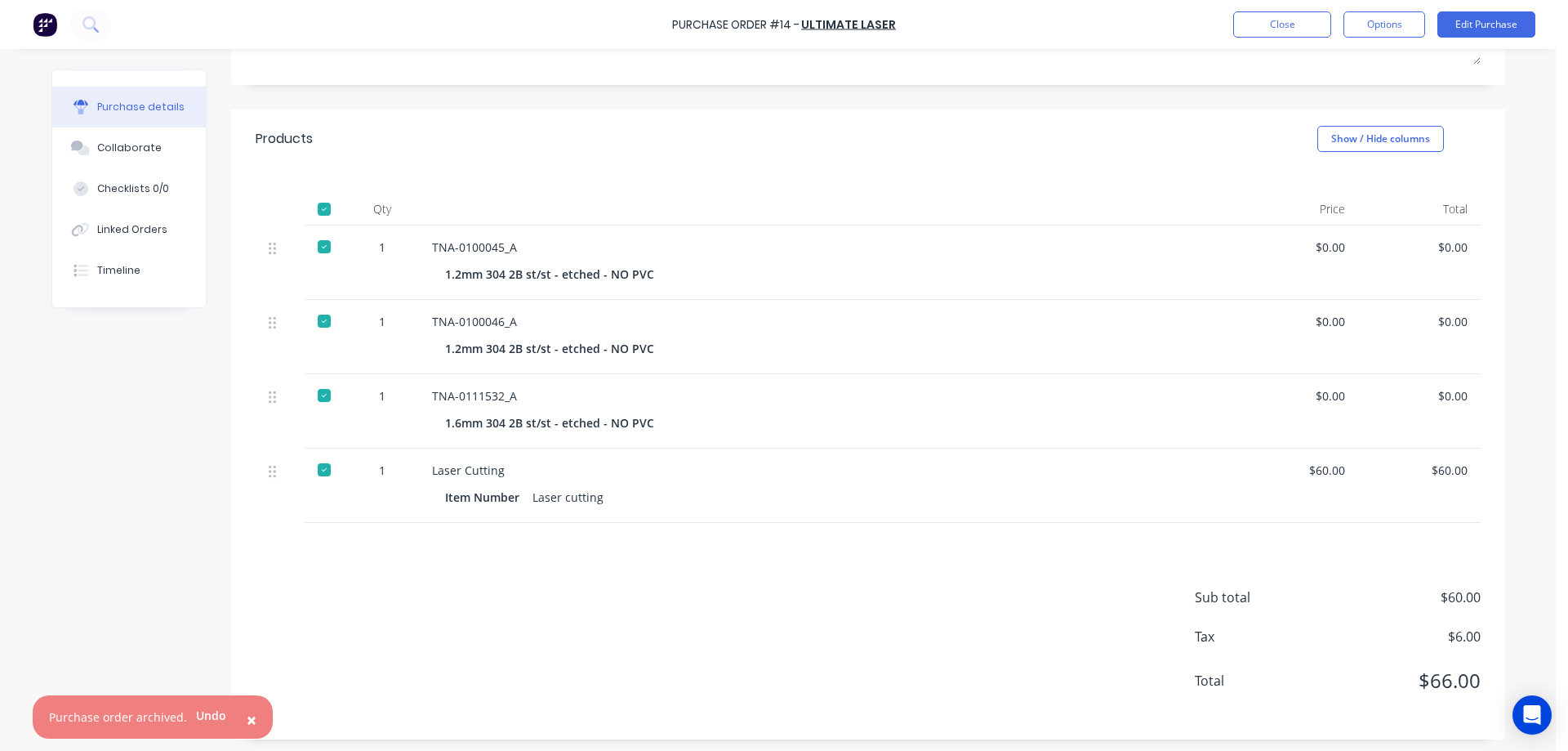
scroll to position [272, 0]
click at [1379, 21] on button "Options" at bounding box center [1383, 25] width 82 height 26
click at [1341, 95] on div "Convert to Bill" at bounding box center [1347, 99] width 126 height 24
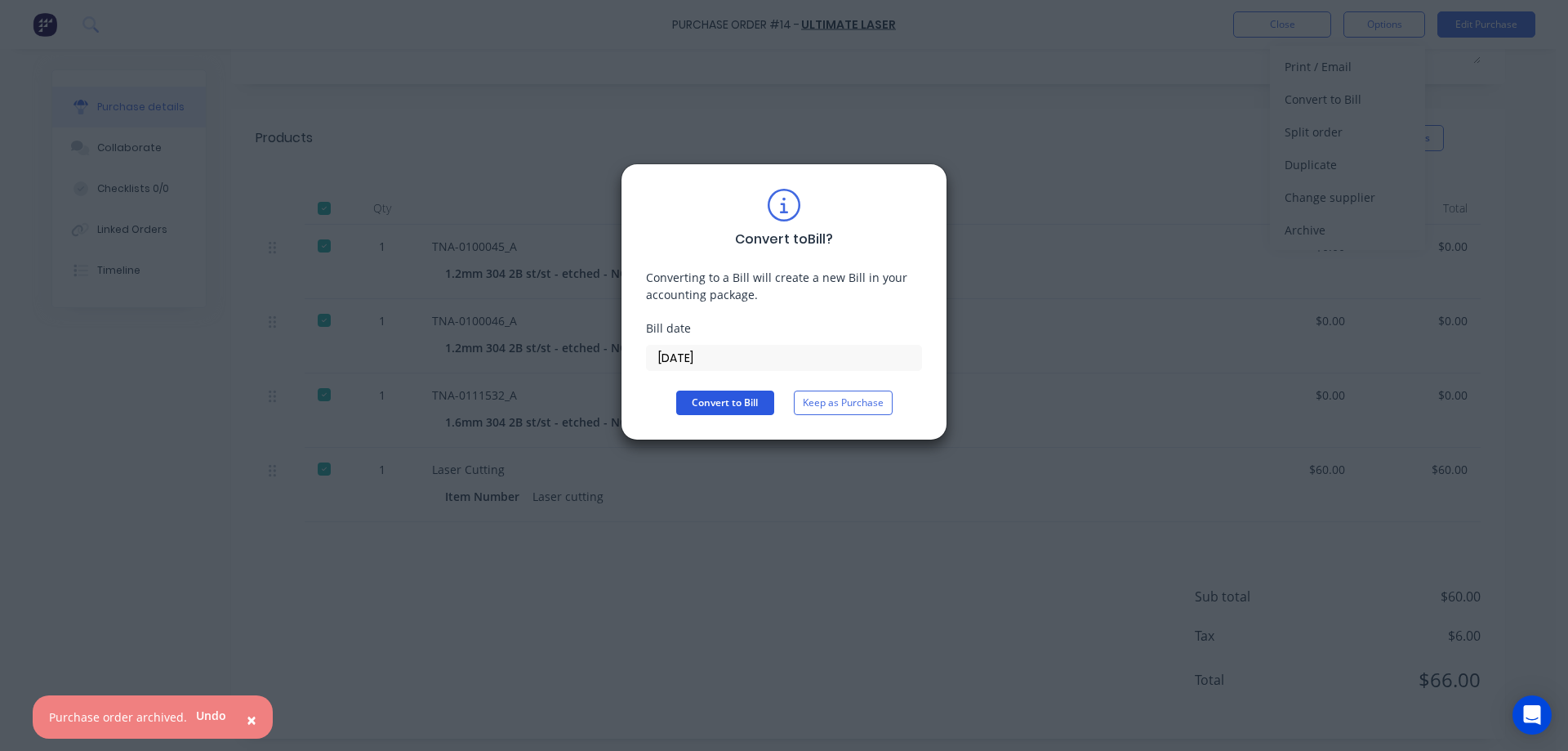
click at [718, 401] on button "Convert to Bill" at bounding box center [724, 403] width 98 height 25
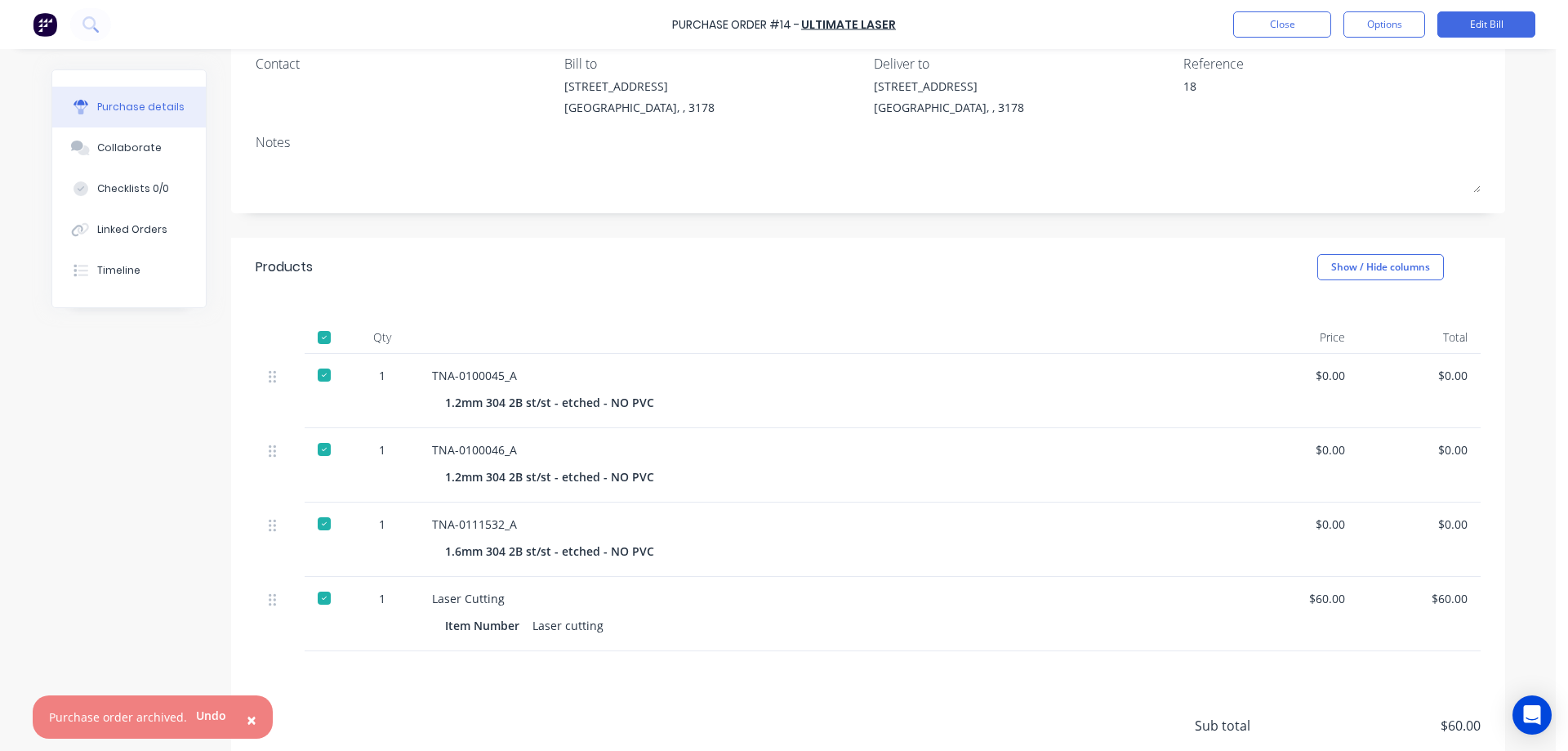
scroll to position [82, 0]
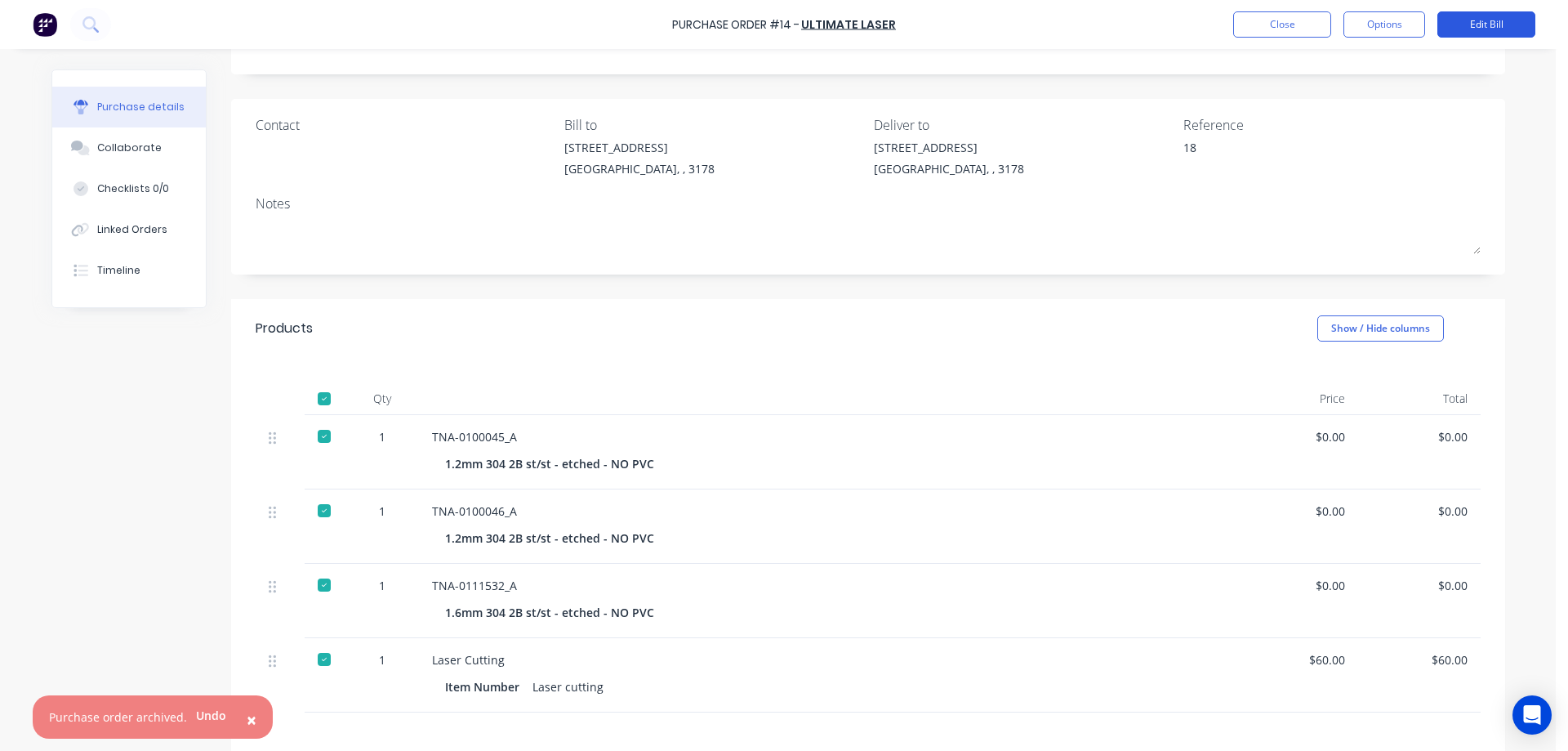
click at [1463, 21] on button "Edit Bill" at bounding box center [1486, 25] width 98 height 26
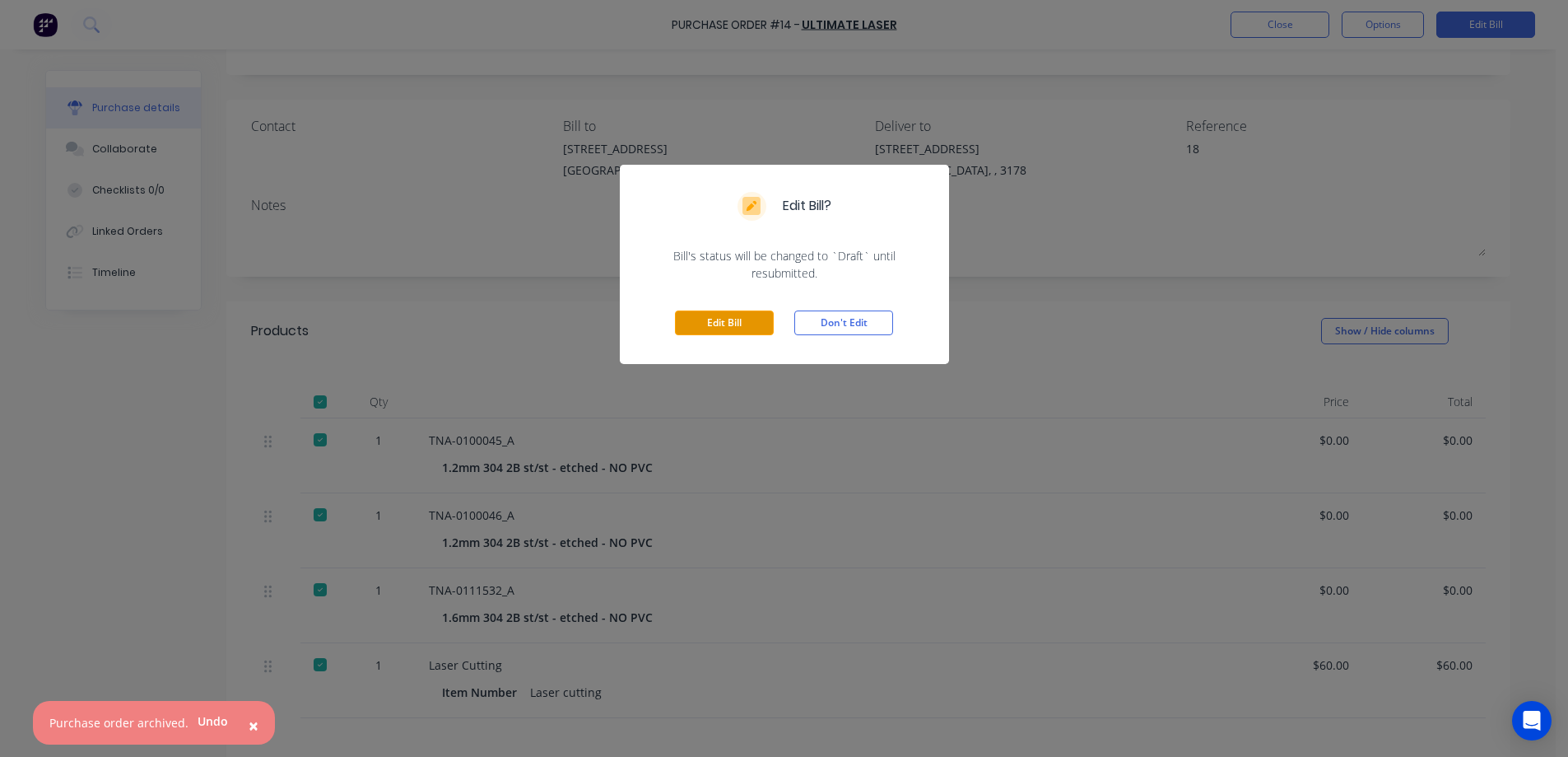
click at [752, 322] on button "Edit Bill" at bounding box center [724, 323] width 99 height 25
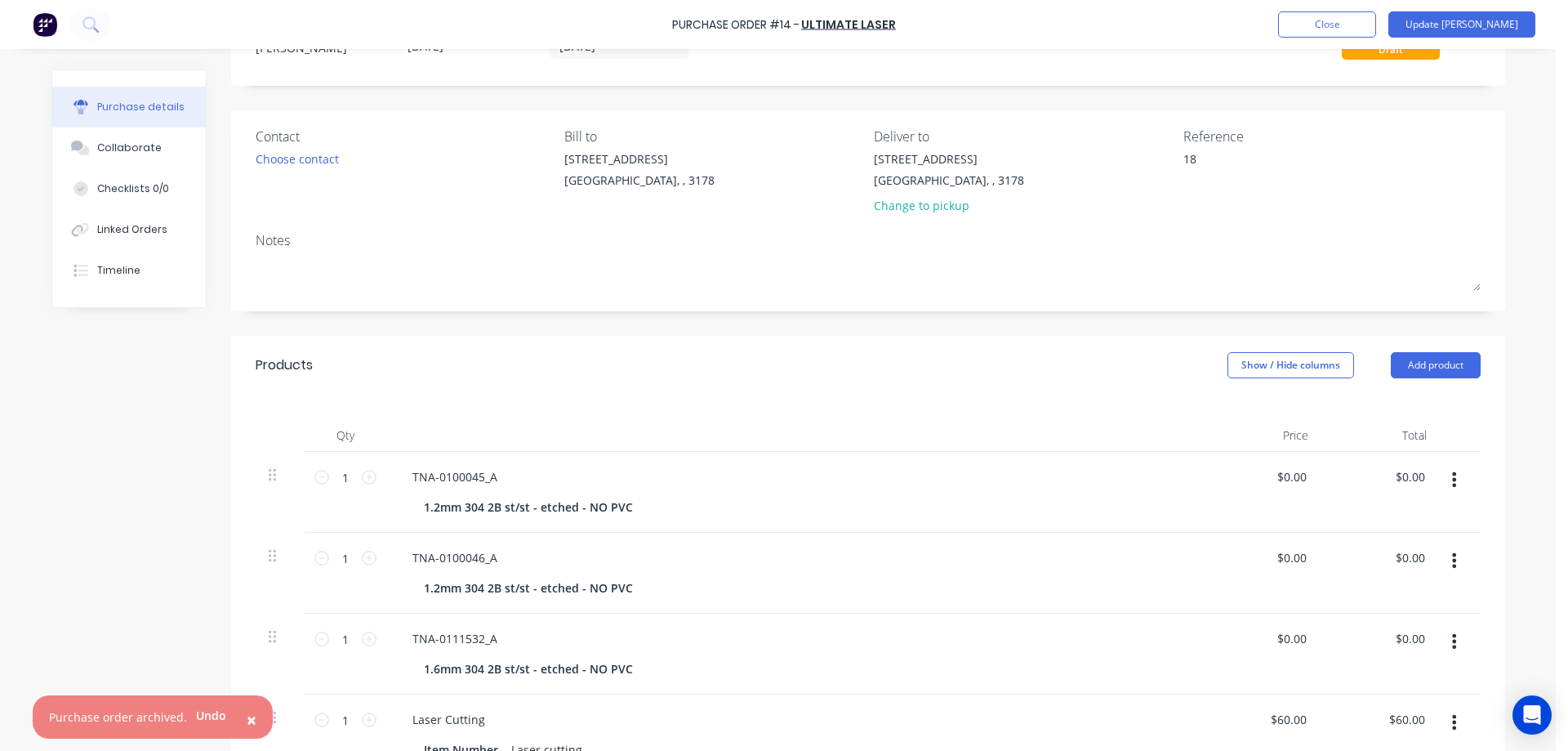
scroll to position [54, 0]
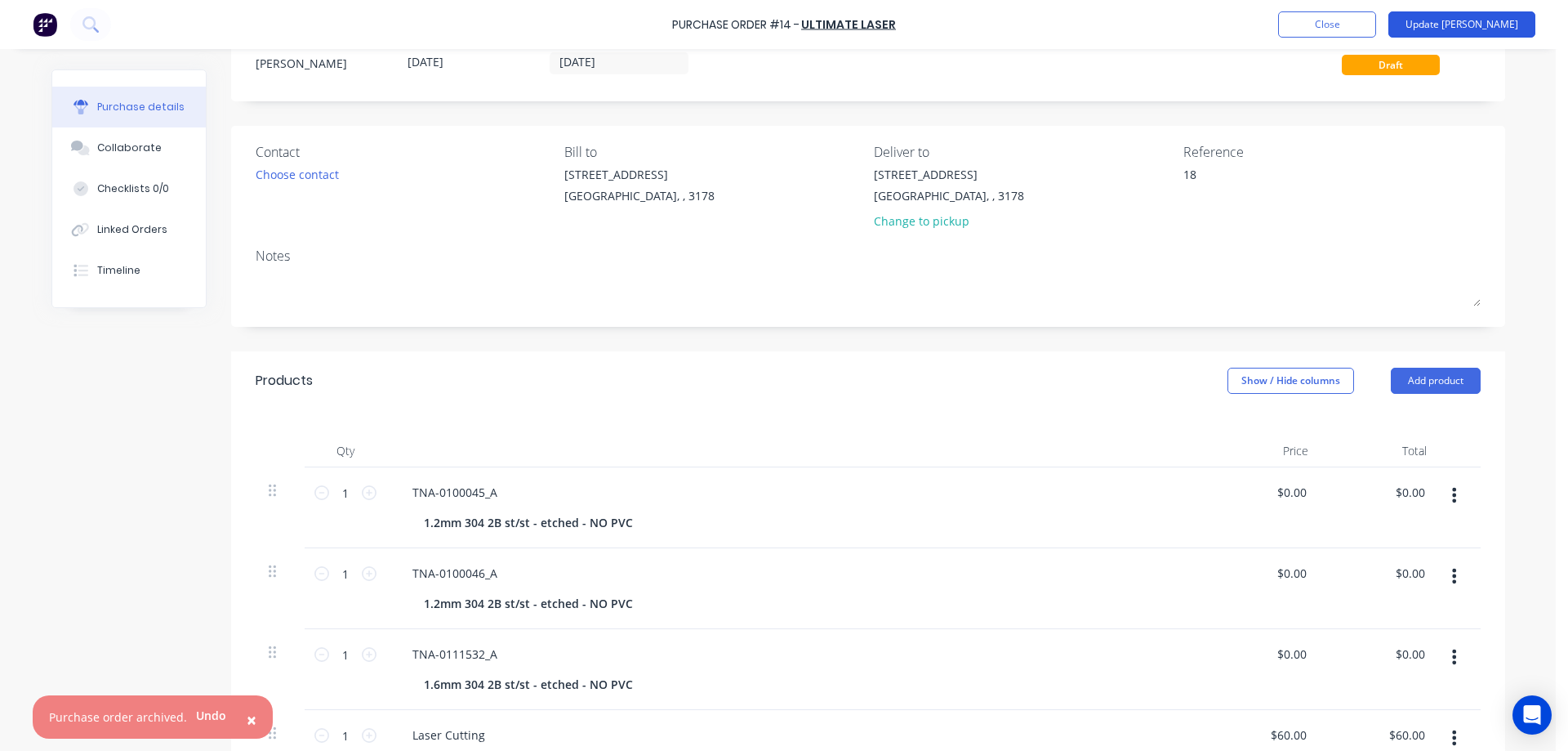
click at [1460, 21] on button "Update Bill" at bounding box center [1462, 25] width 147 height 26
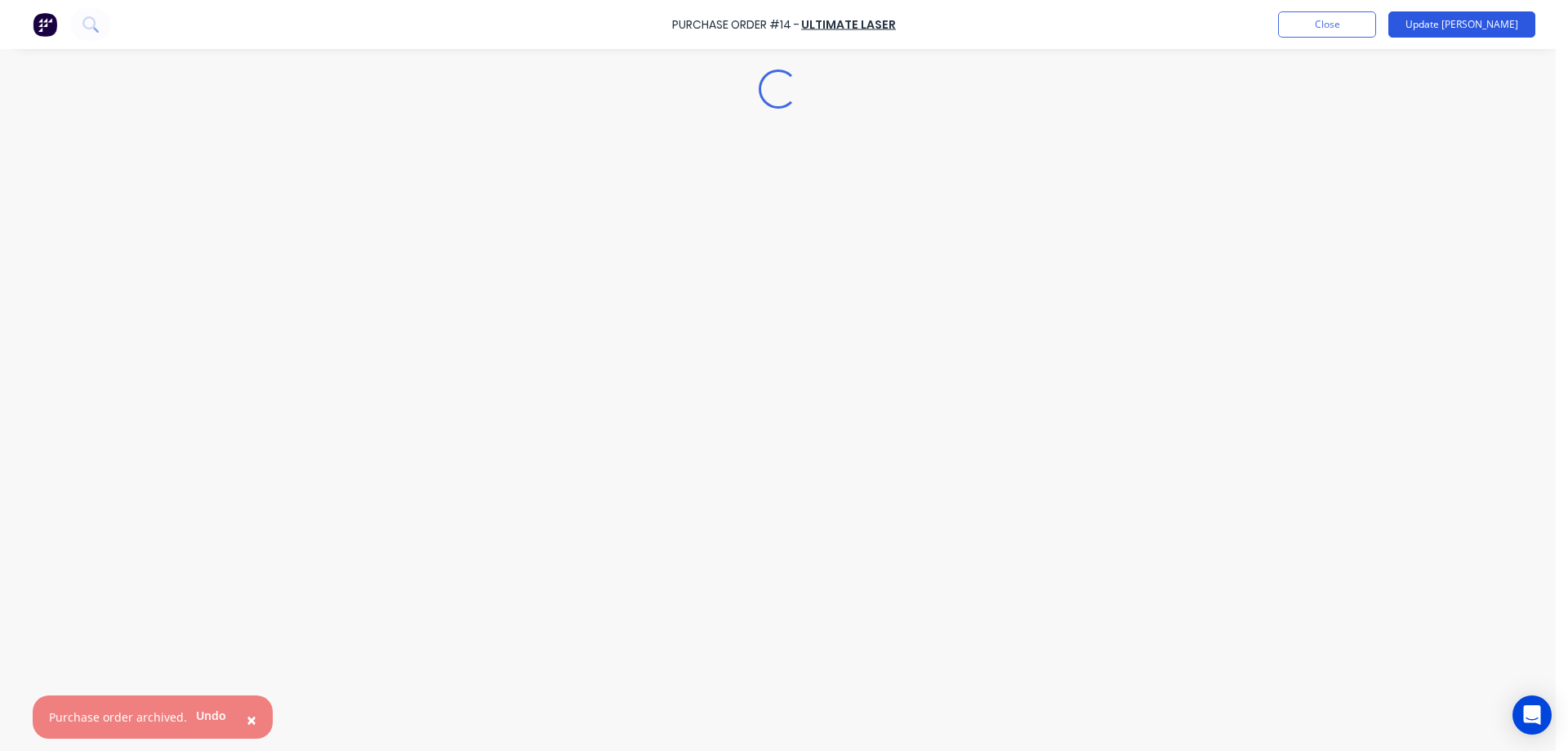
scroll to position [0, 0]
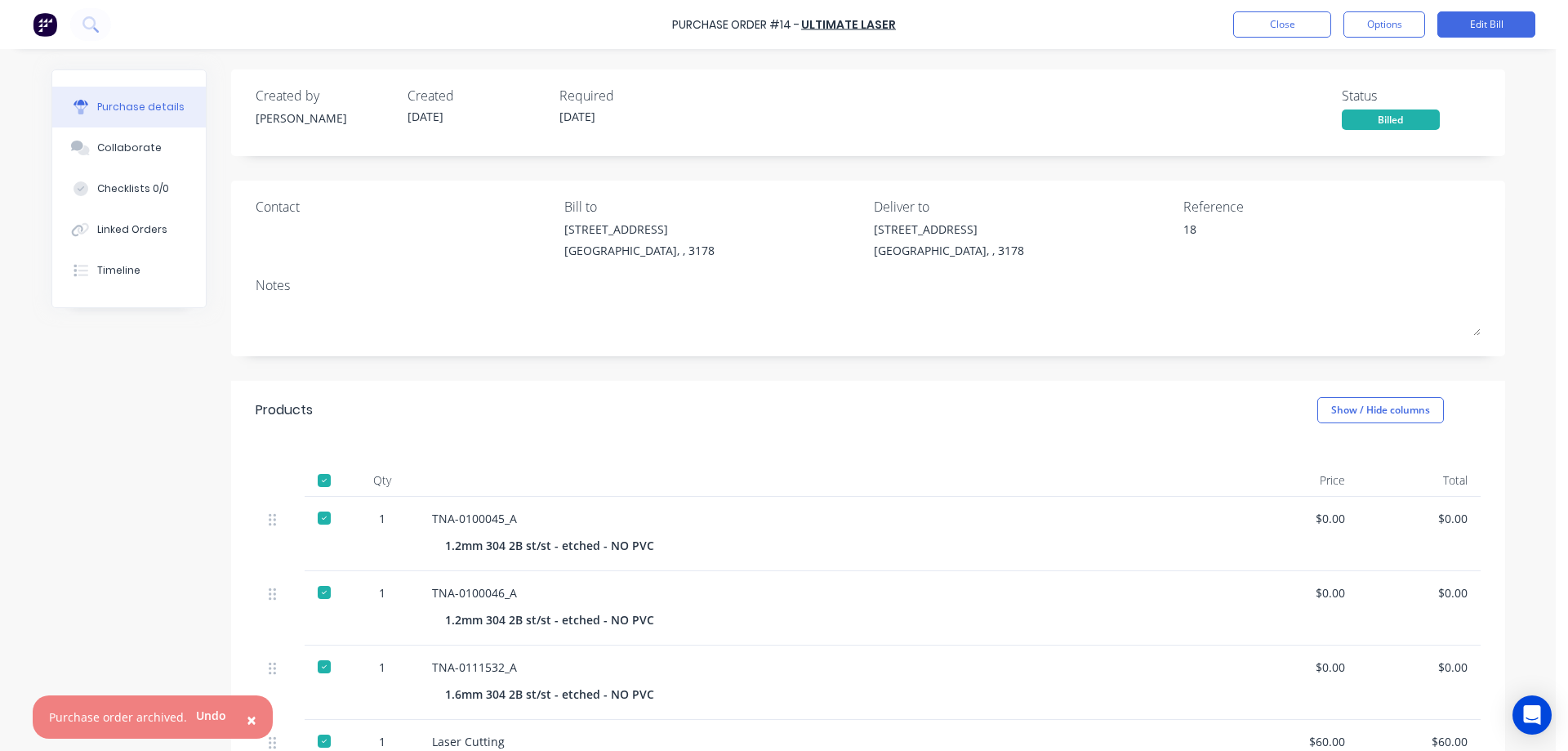
click at [319, 519] on div at bounding box center [325, 518] width 33 height 33
click at [318, 518] on div at bounding box center [325, 518] width 33 height 33
click at [1401, 25] on button "Options" at bounding box center [1383, 25] width 82 height 26
click at [1369, 102] on div "Convert to Purchase Order" at bounding box center [1347, 103] width 126 height 41
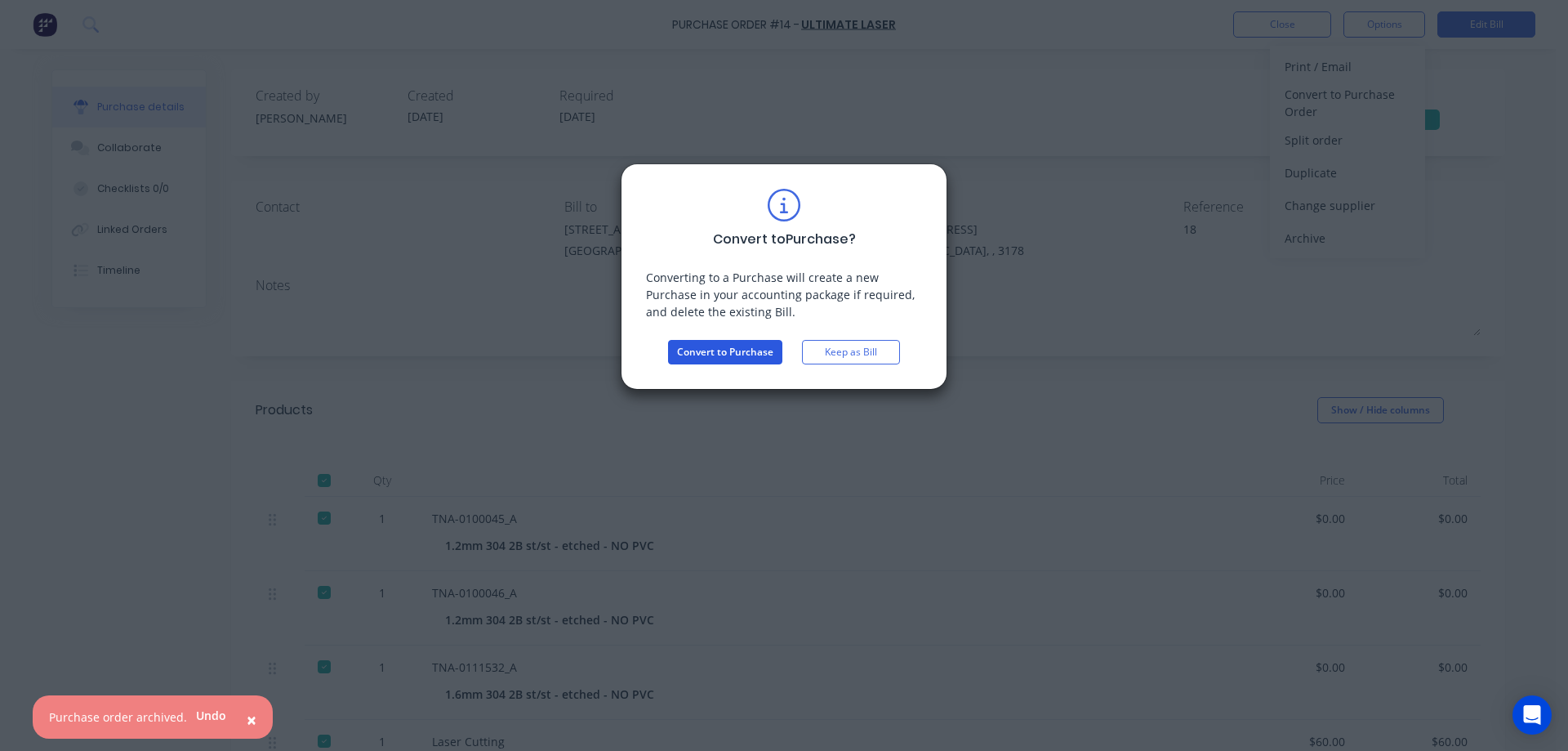
click at [713, 354] on button "Convert to Purchase" at bounding box center [725, 352] width 115 height 25
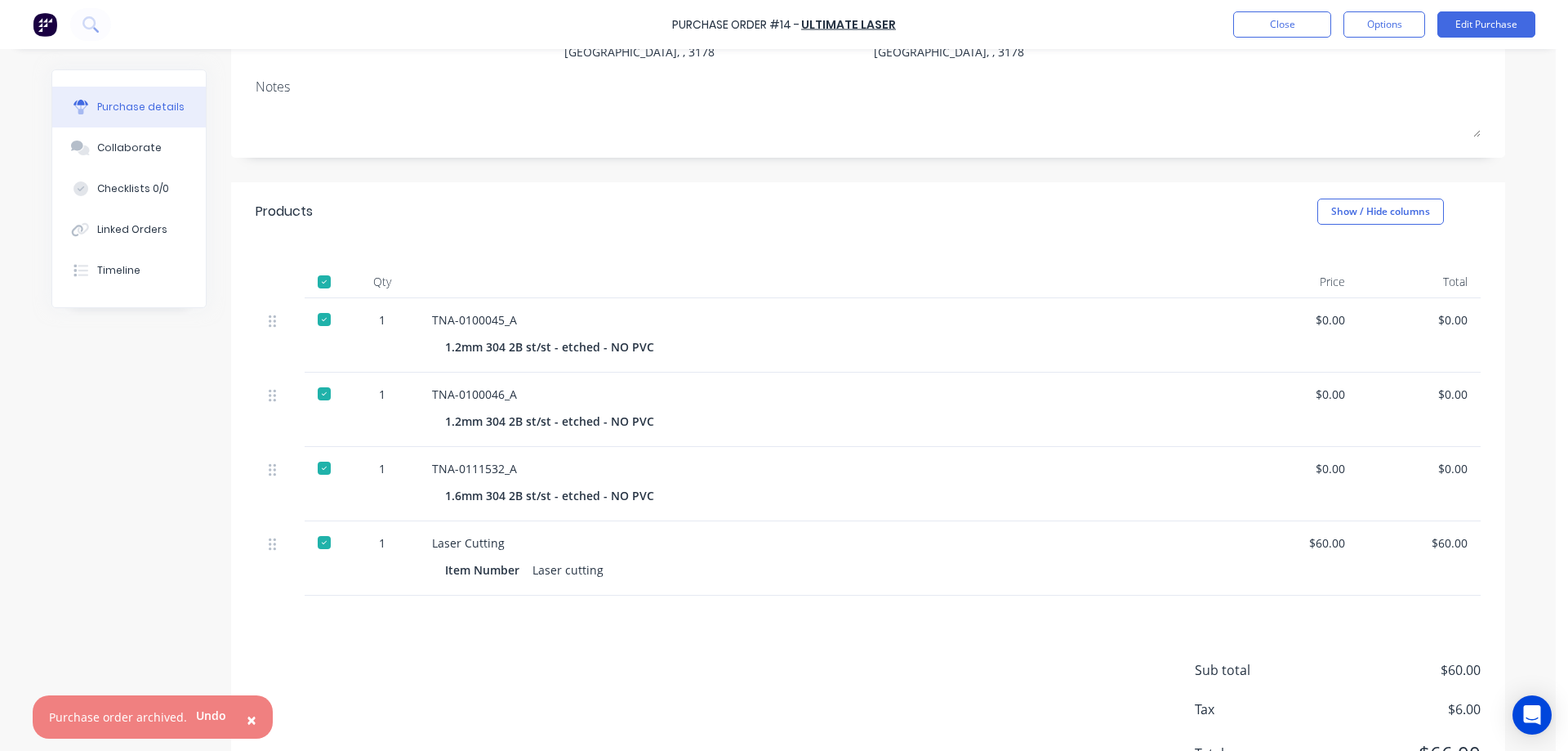
scroll to position [218, 0]
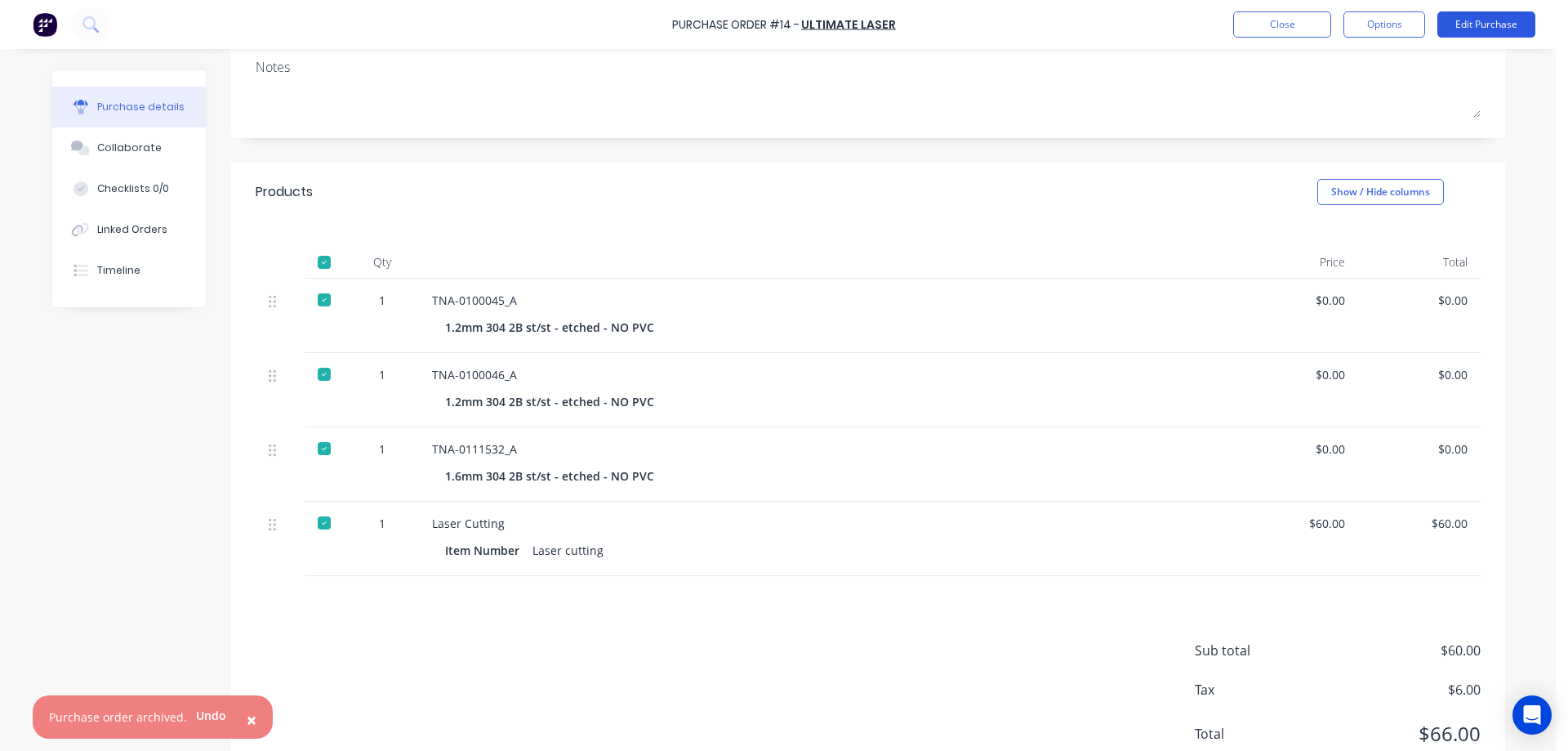
click at [1472, 21] on button "Edit Purchase" at bounding box center [1486, 25] width 98 height 26
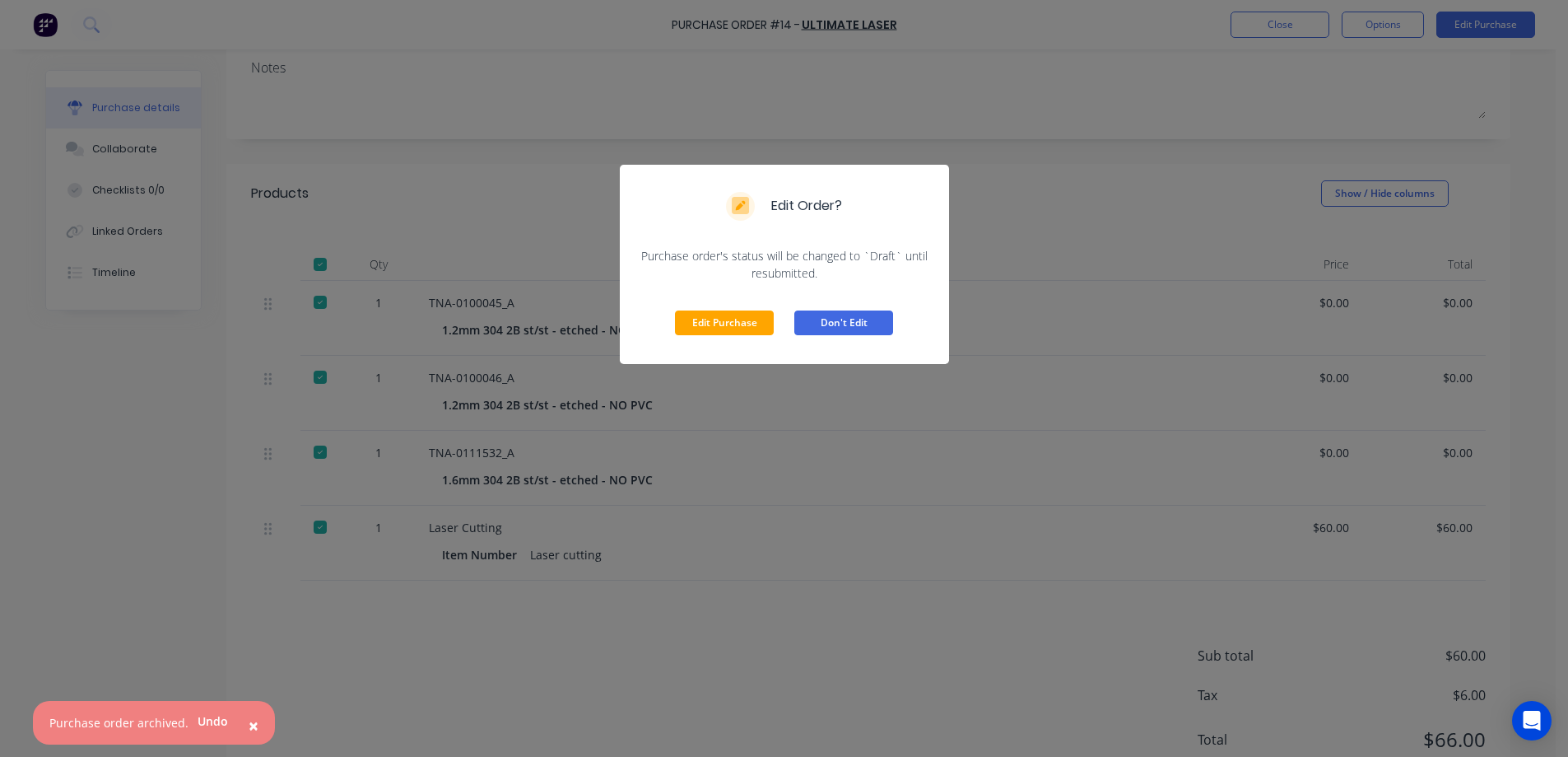
click at [856, 315] on button "Don't Edit" at bounding box center [843, 323] width 99 height 25
type textarea "x"
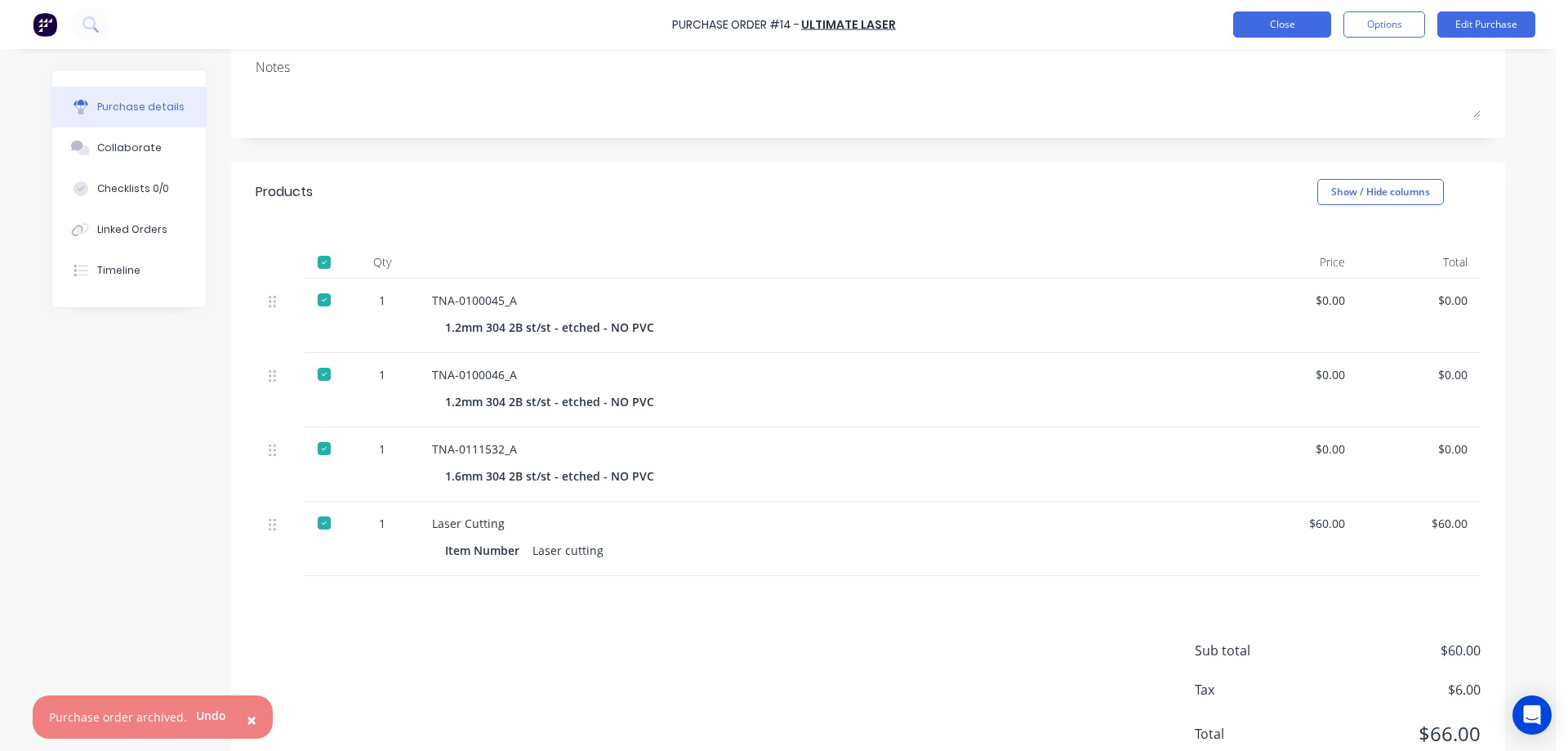
click at [1287, 31] on button "Close" at bounding box center [1281, 25] width 98 height 26
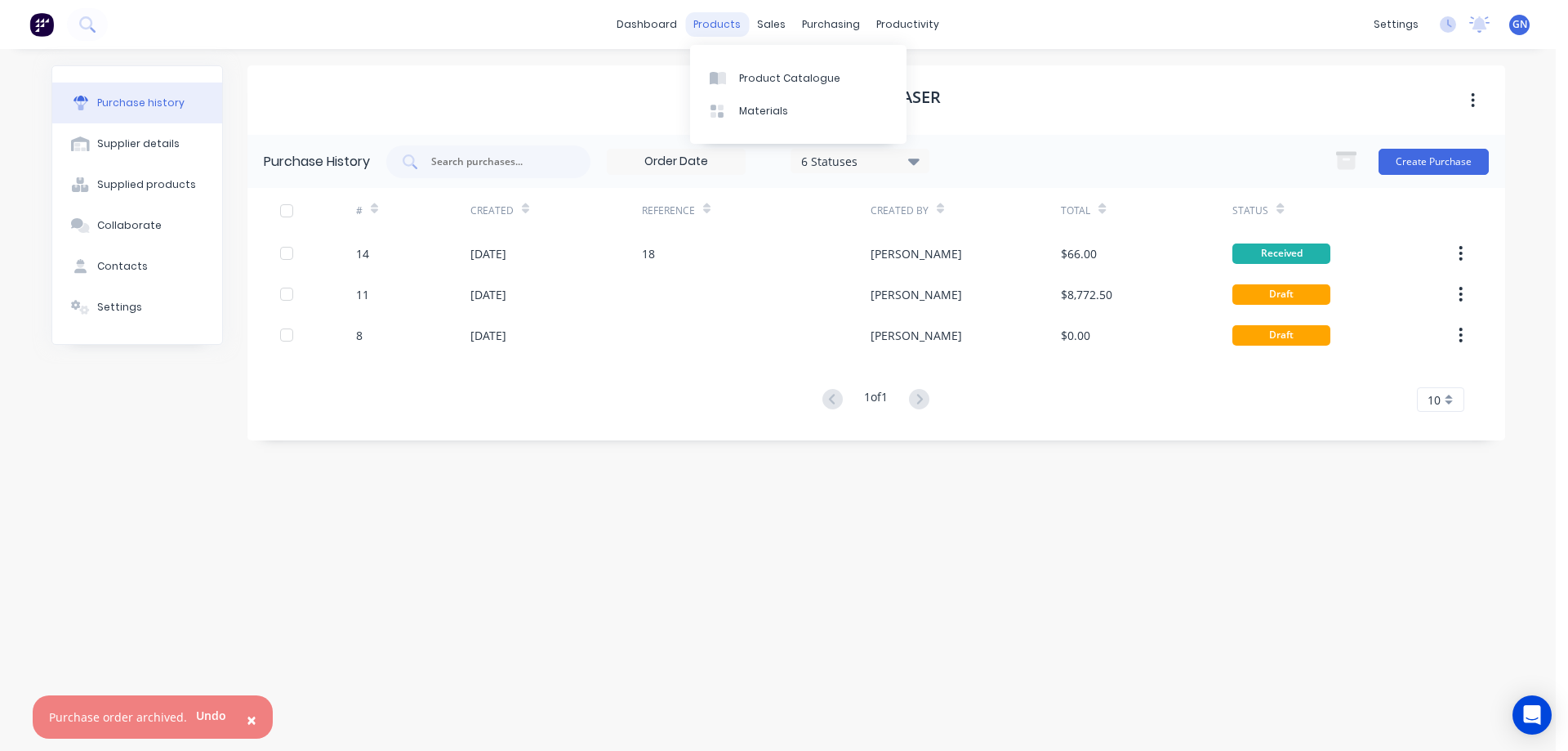
click at [728, 22] on div "products" at bounding box center [716, 25] width 63 height 25
click at [817, 146] on div "Price Level Manager" at bounding box center [850, 143] width 102 height 15
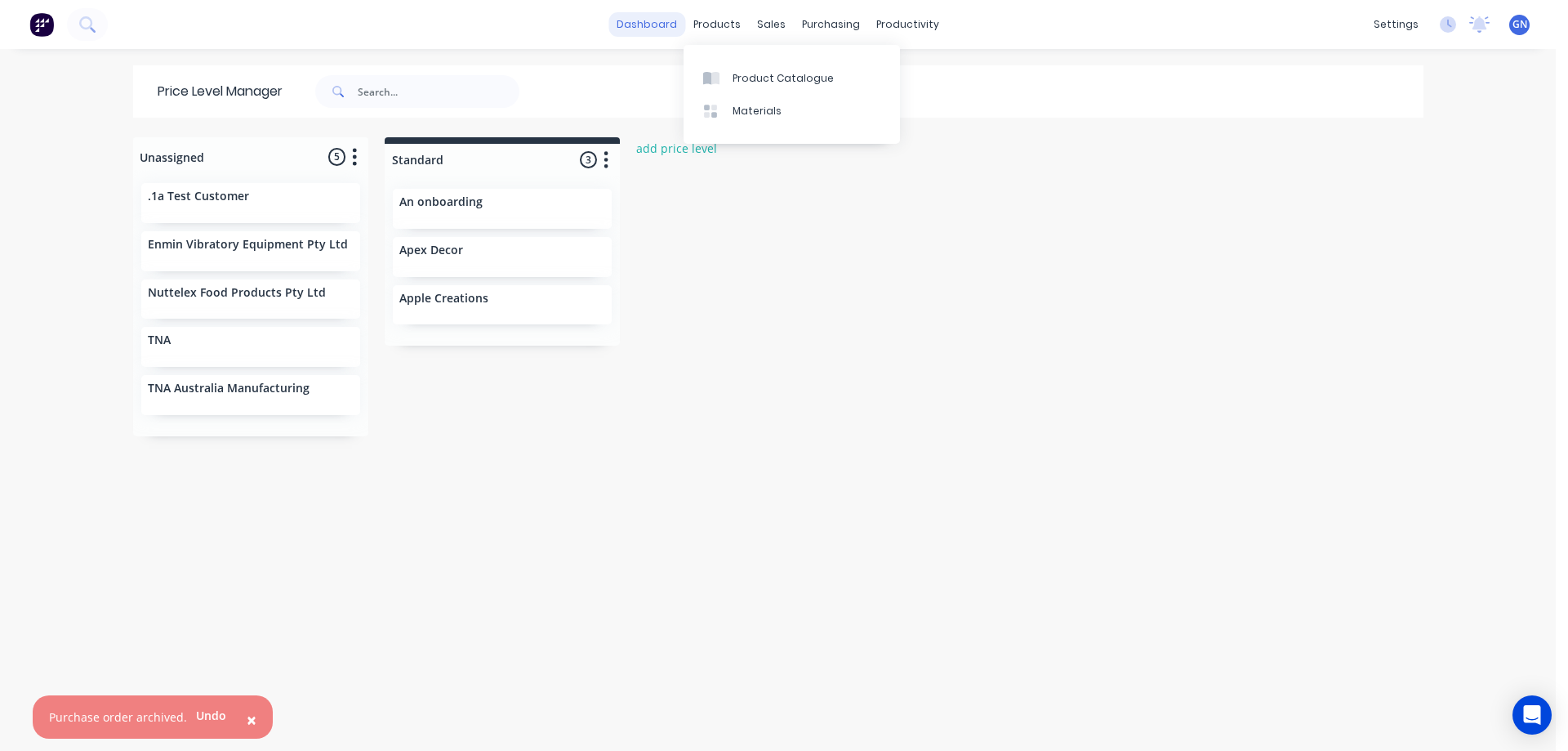
click at [662, 24] on link "dashboard" at bounding box center [646, 25] width 77 height 25
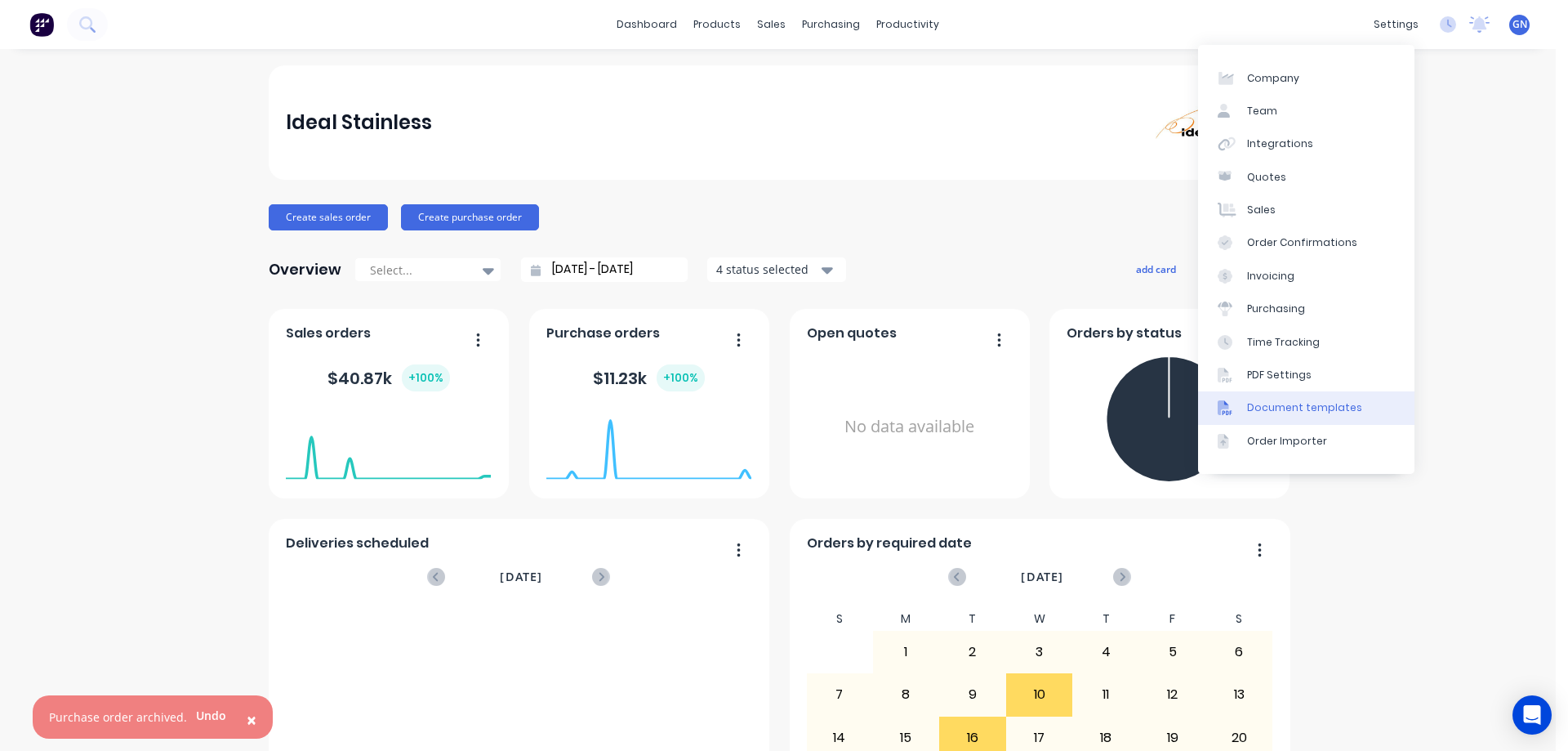
click at [1291, 403] on div "Document templates" at bounding box center [1304, 408] width 115 height 15
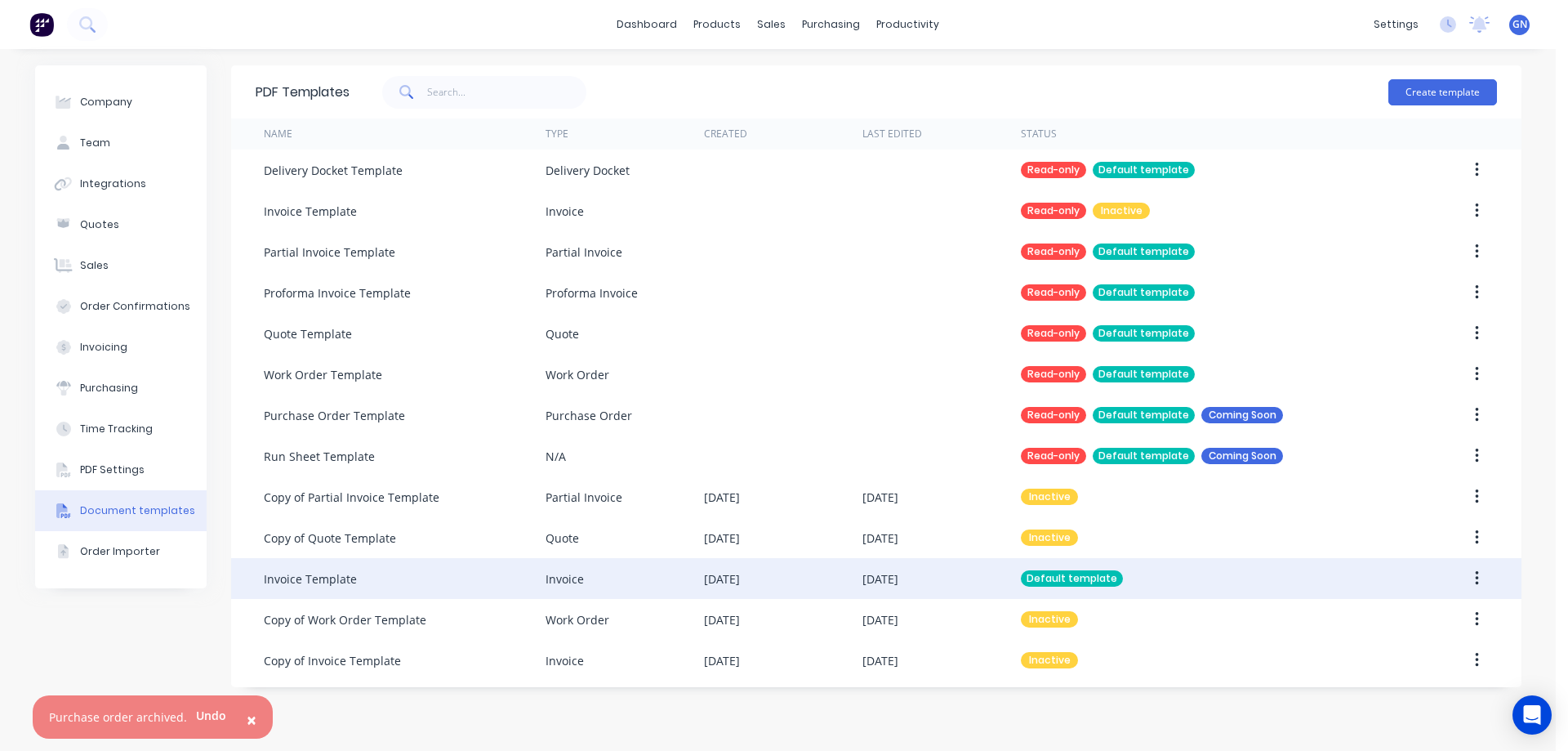
click at [1057, 579] on div "Default template" at bounding box center [1072, 579] width 102 height 16
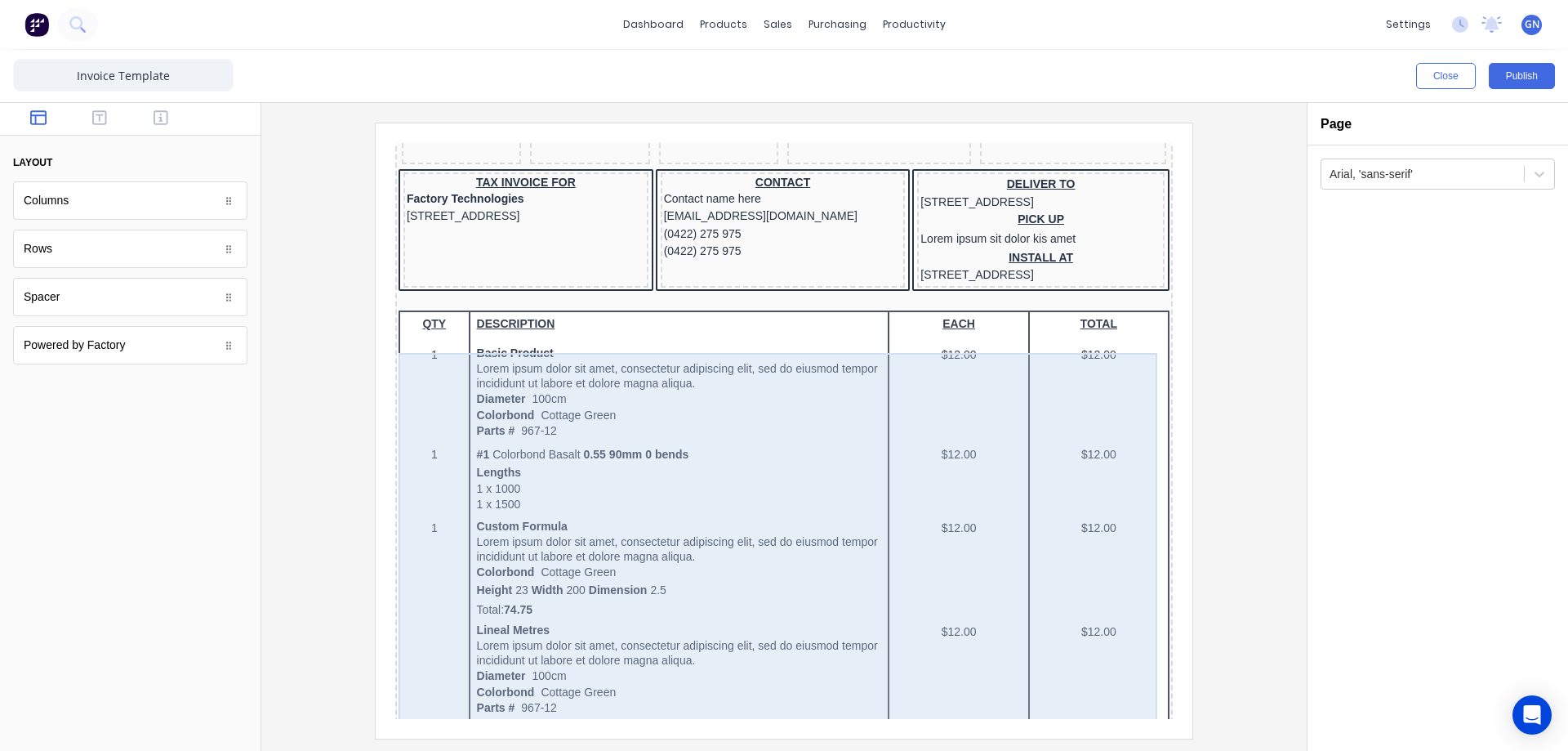
scroll to position [136, 0]
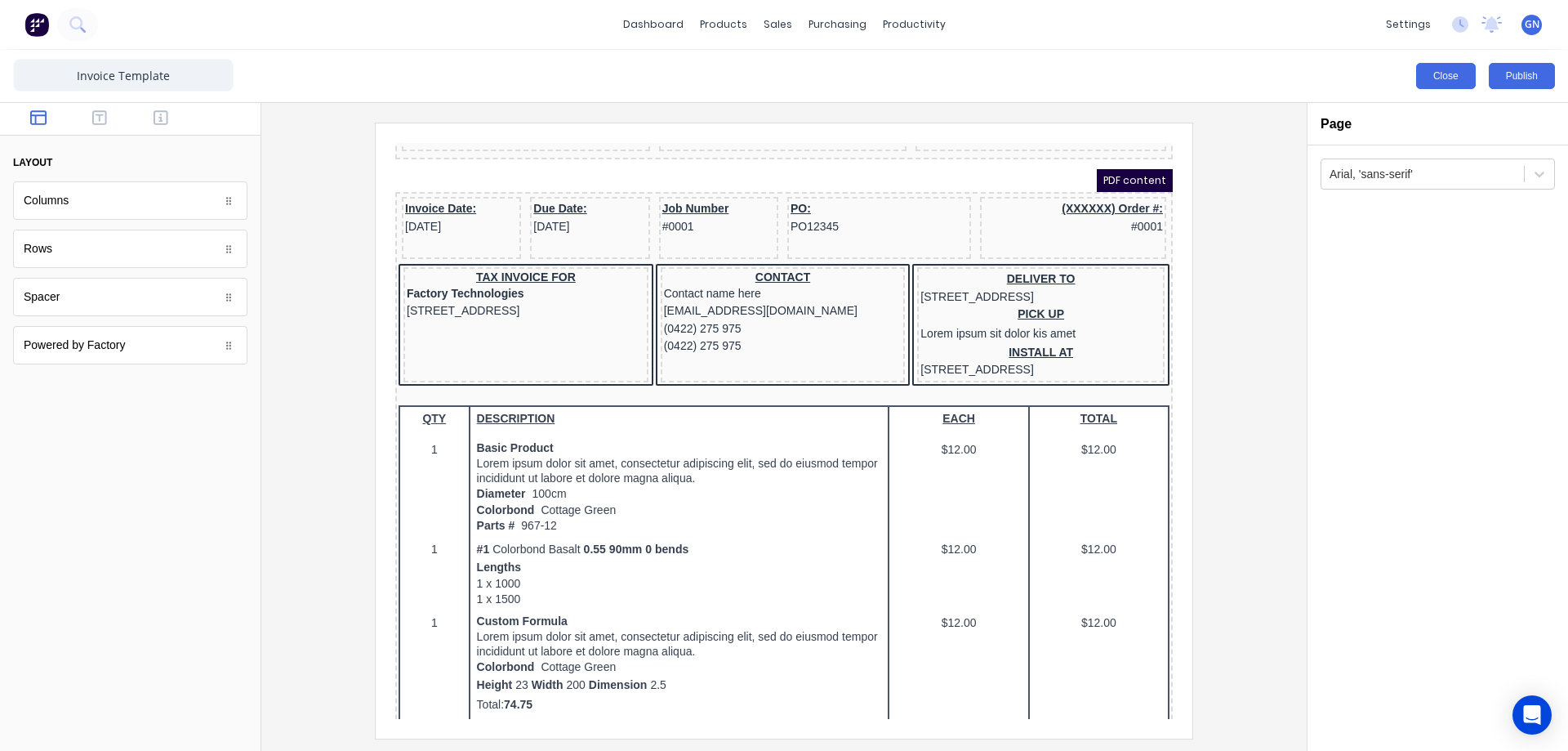
click at [1449, 79] on button "Close" at bounding box center [1445, 76] width 59 height 26
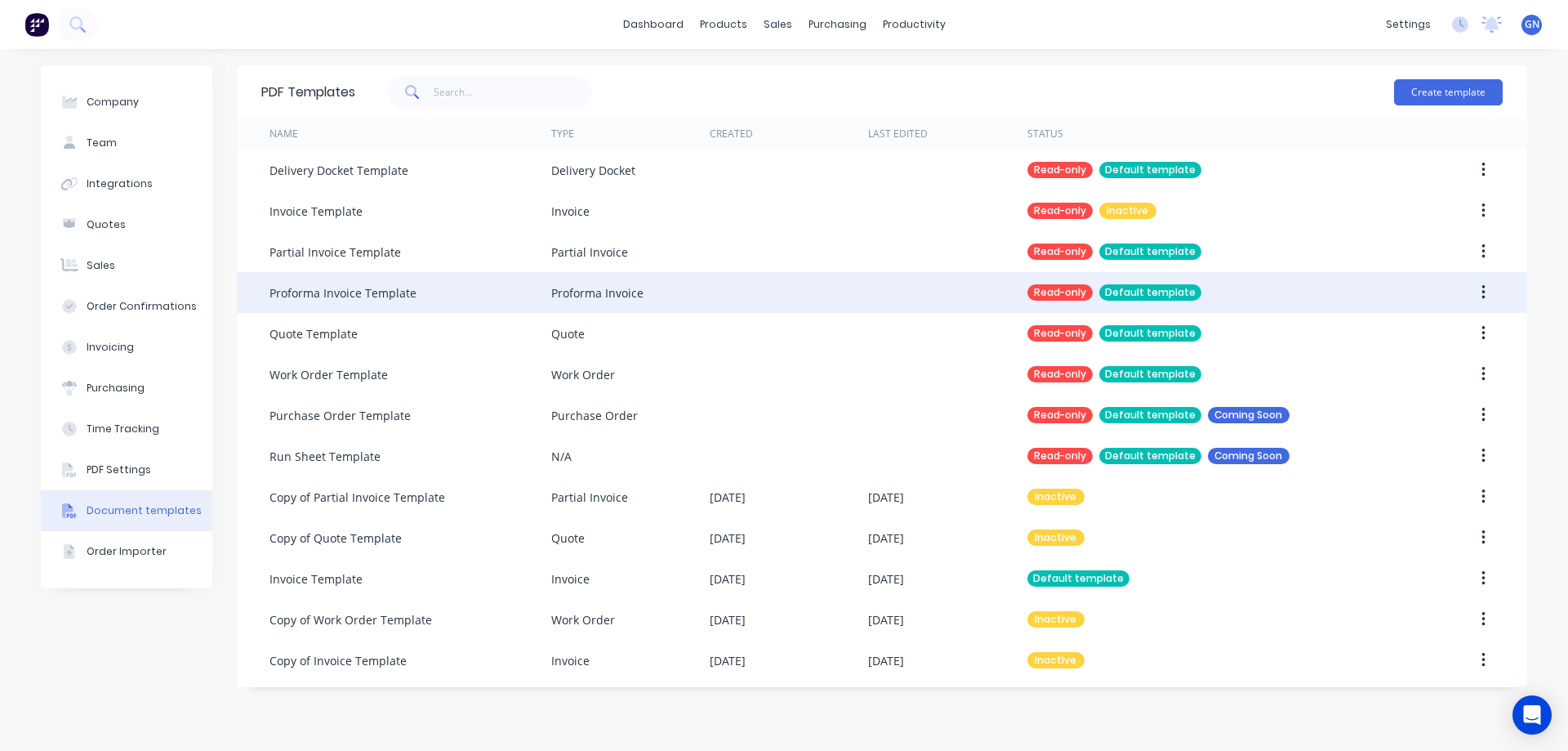
click at [642, 285] on div "Proforma Invoice" at bounding box center [597, 293] width 92 height 17
click at [643, 294] on div "Proforma Invoice" at bounding box center [630, 293] width 158 height 41
click at [1055, 287] on div "Read-only" at bounding box center [1060, 293] width 65 height 16
click at [1142, 290] on div "Default template" at bounding box center [1150, 293] width 102 height 16
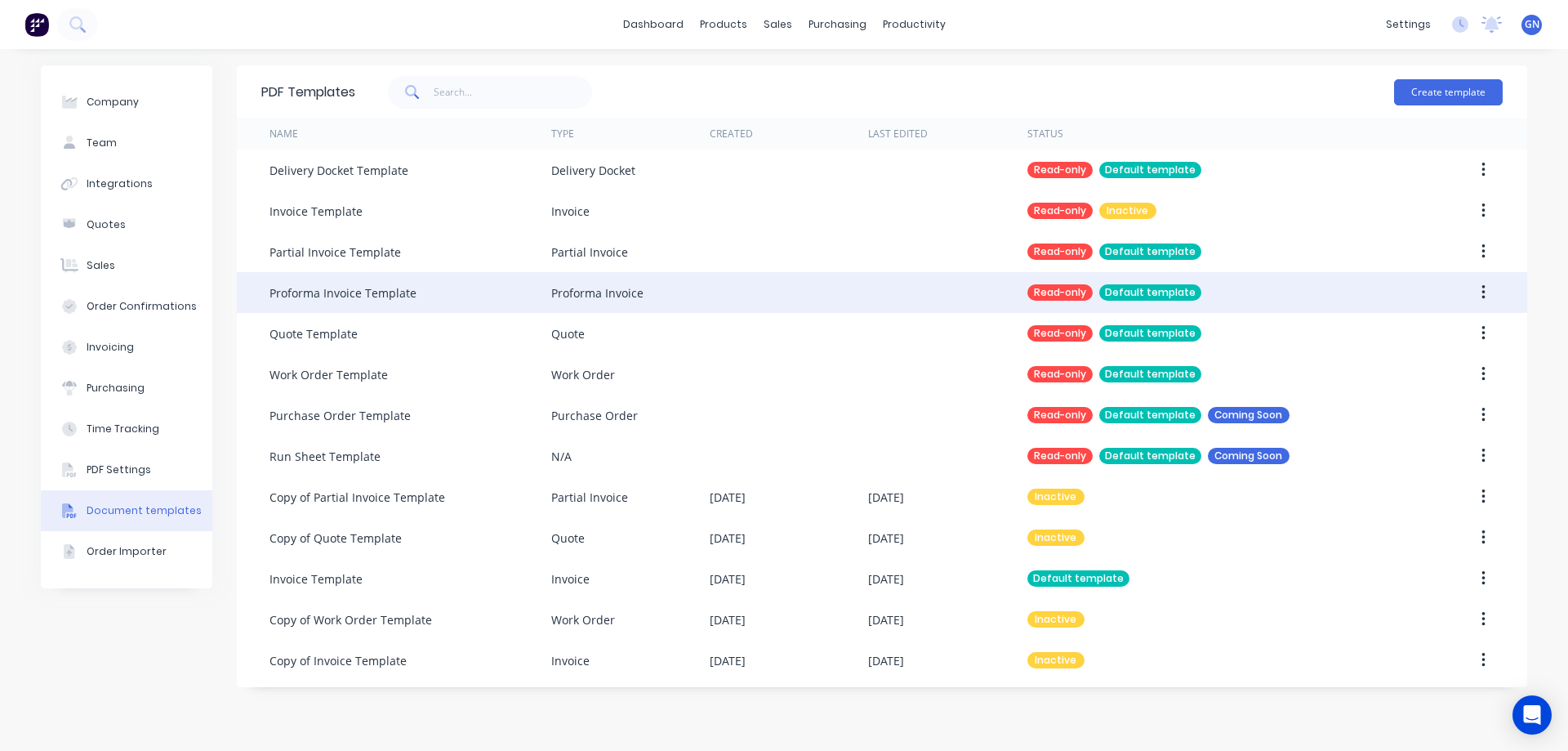
click at [1487, 293] on button "button" at bounding box center [1483, 293] width 39 height 30
click at [847, 291] on div at bounding box center [789, 293] width 158 height 41
click at [628, 287] on div "Proforma Invoice" at bounding box center [597, 293] width 92 height 17
click at [457, 298] on div "Proforma Invoice Template" at bounding box center [410, 293] width 282 height 41
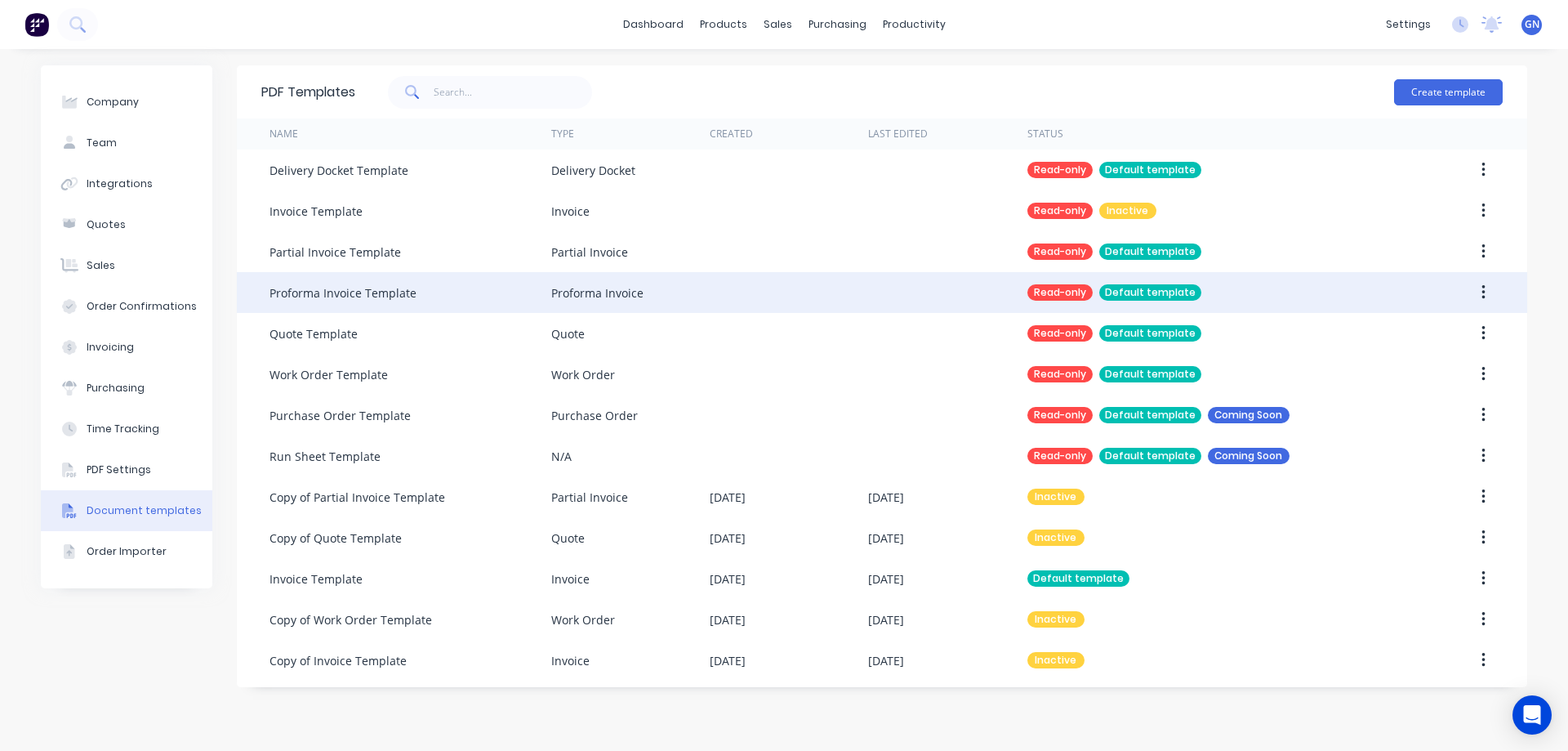
click at [457, 298] on div "Proforma Invoice Template" at bounding box center [410, 293] width 282 height 41
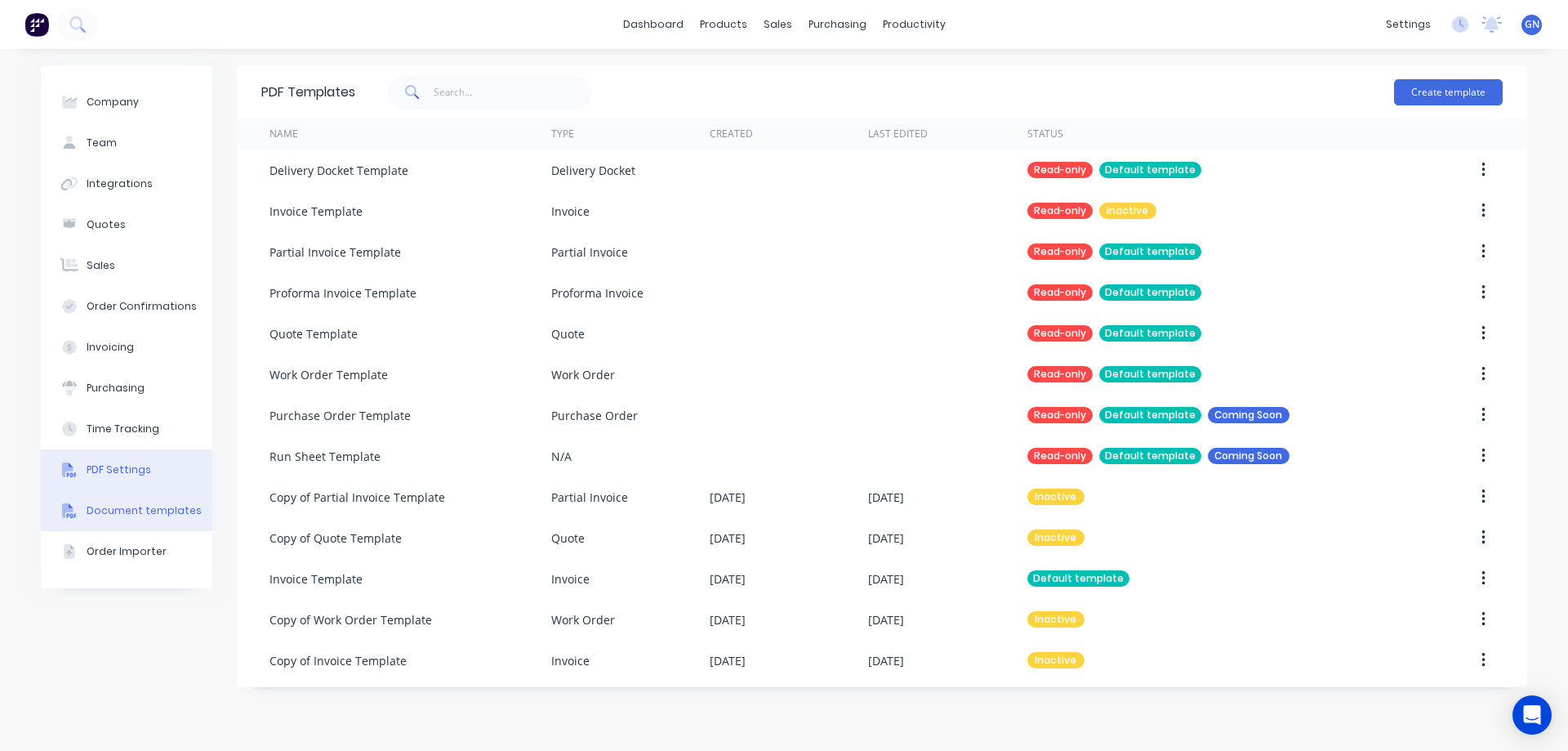
click at [115, 472] on div "PDF Settings" at bounding box center [119, 470] width 64 height 15
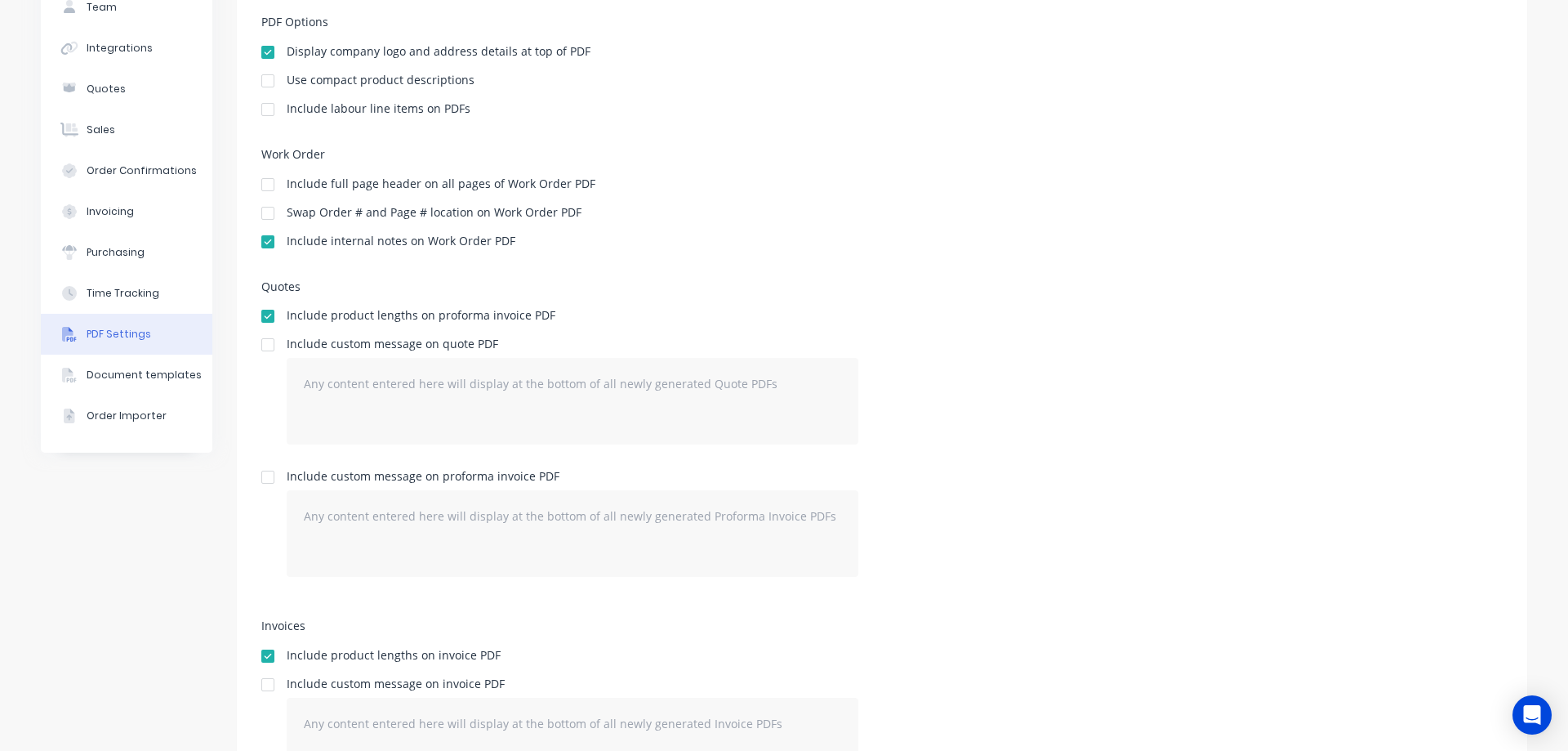
scroll to position [163, 0]
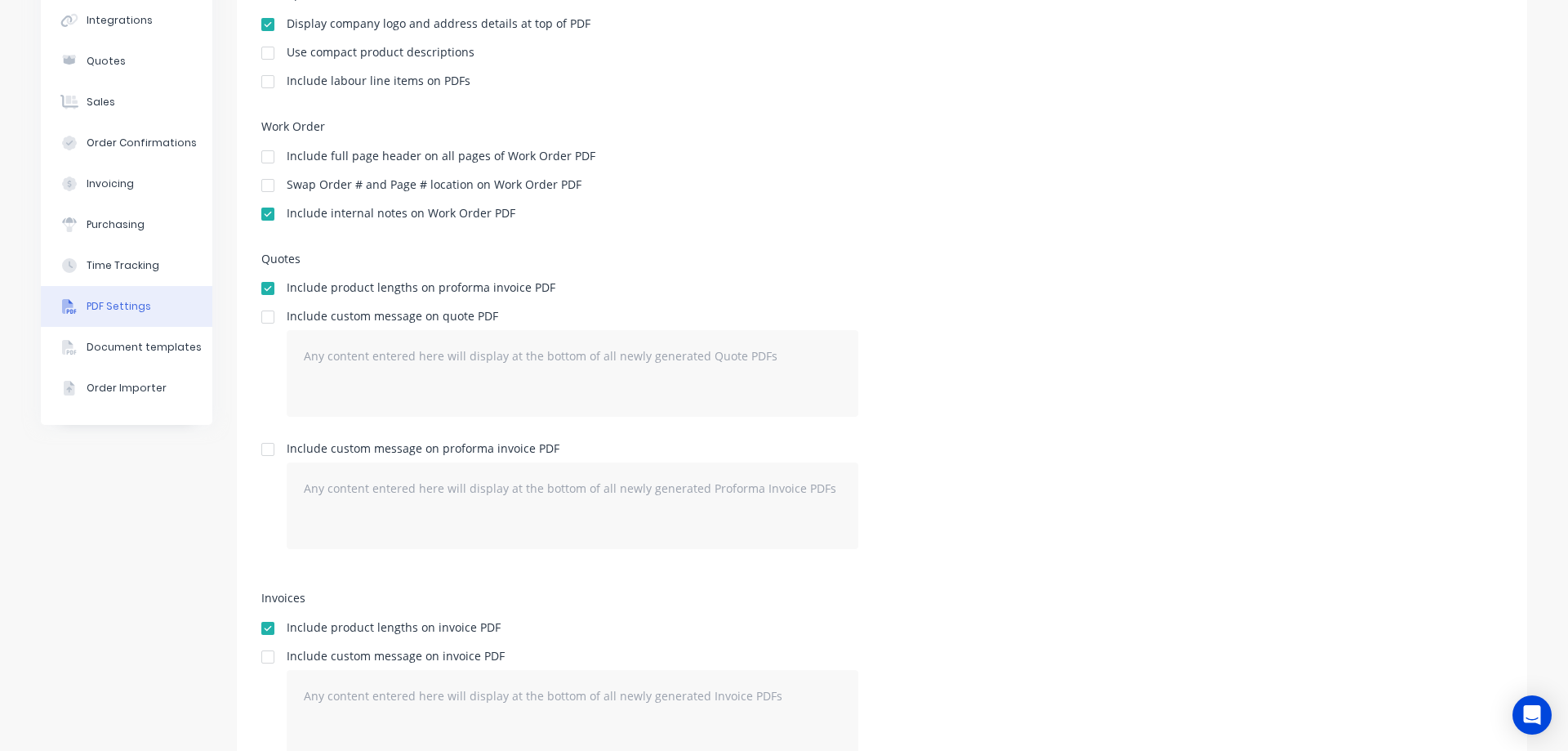
click at [262, 51] on div at bounding box center [268, 54] width 33 height 33
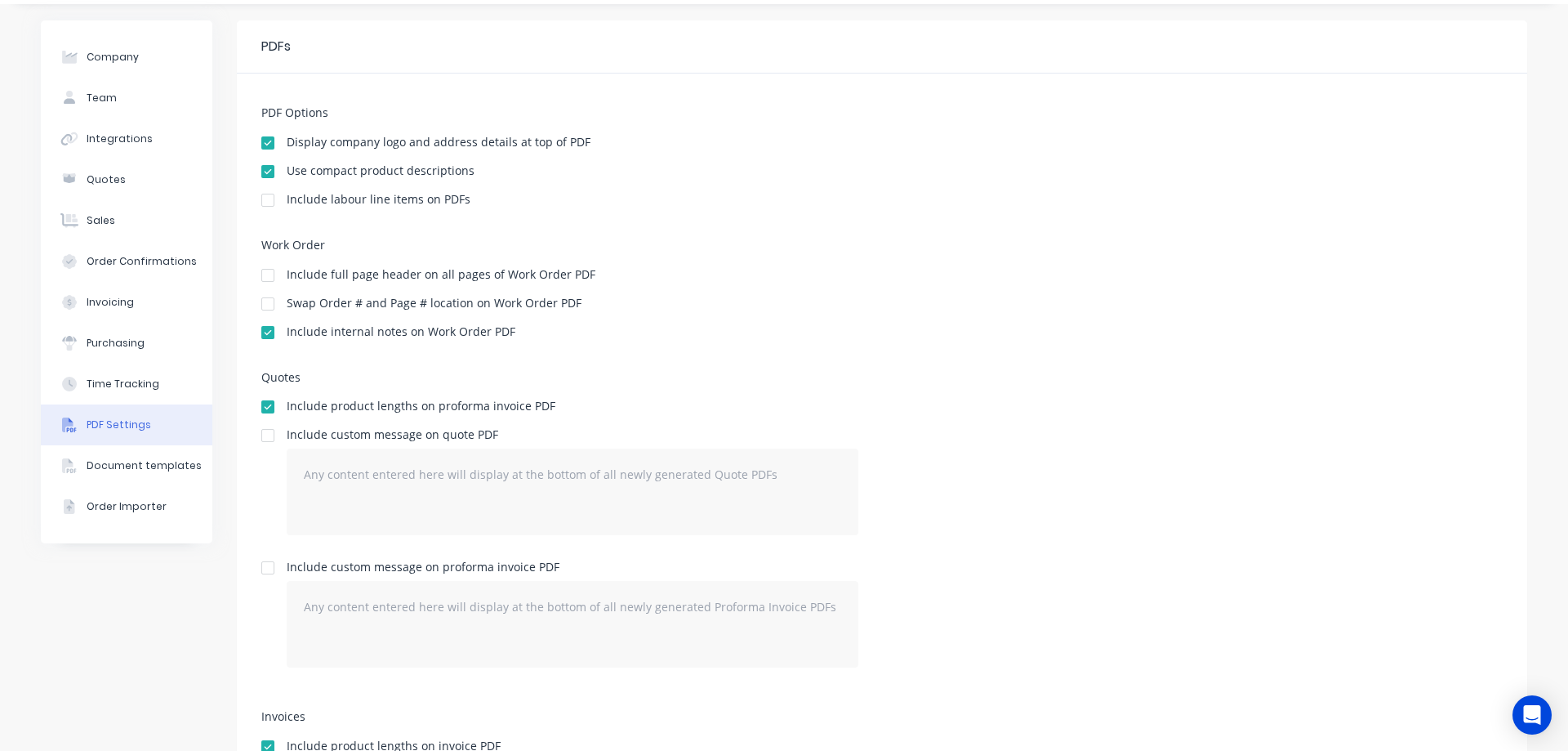
scroll to position [0, 0]
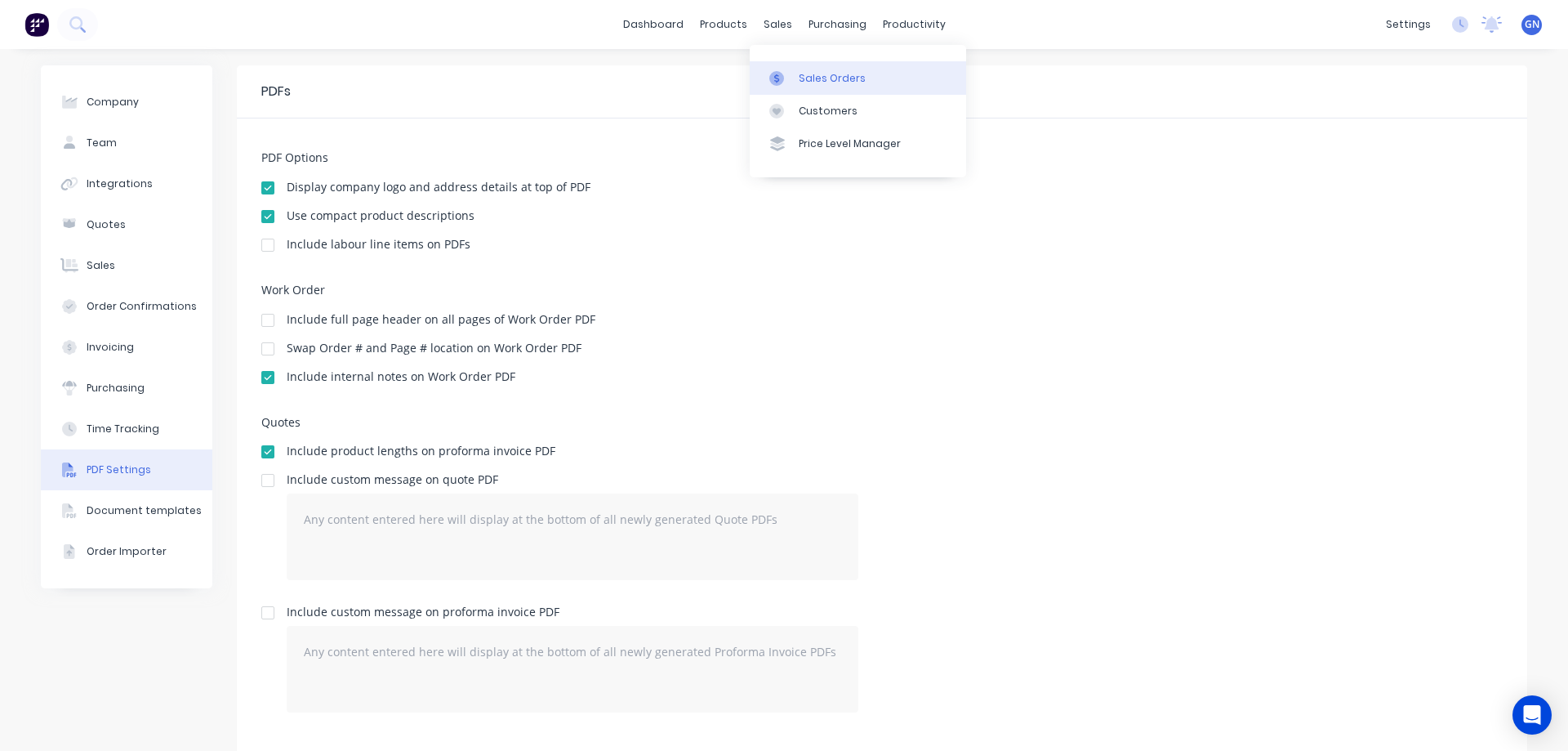
click at [815, 76] on div "Sales Orders" at bounding box center [831, 78] width 67 height 15
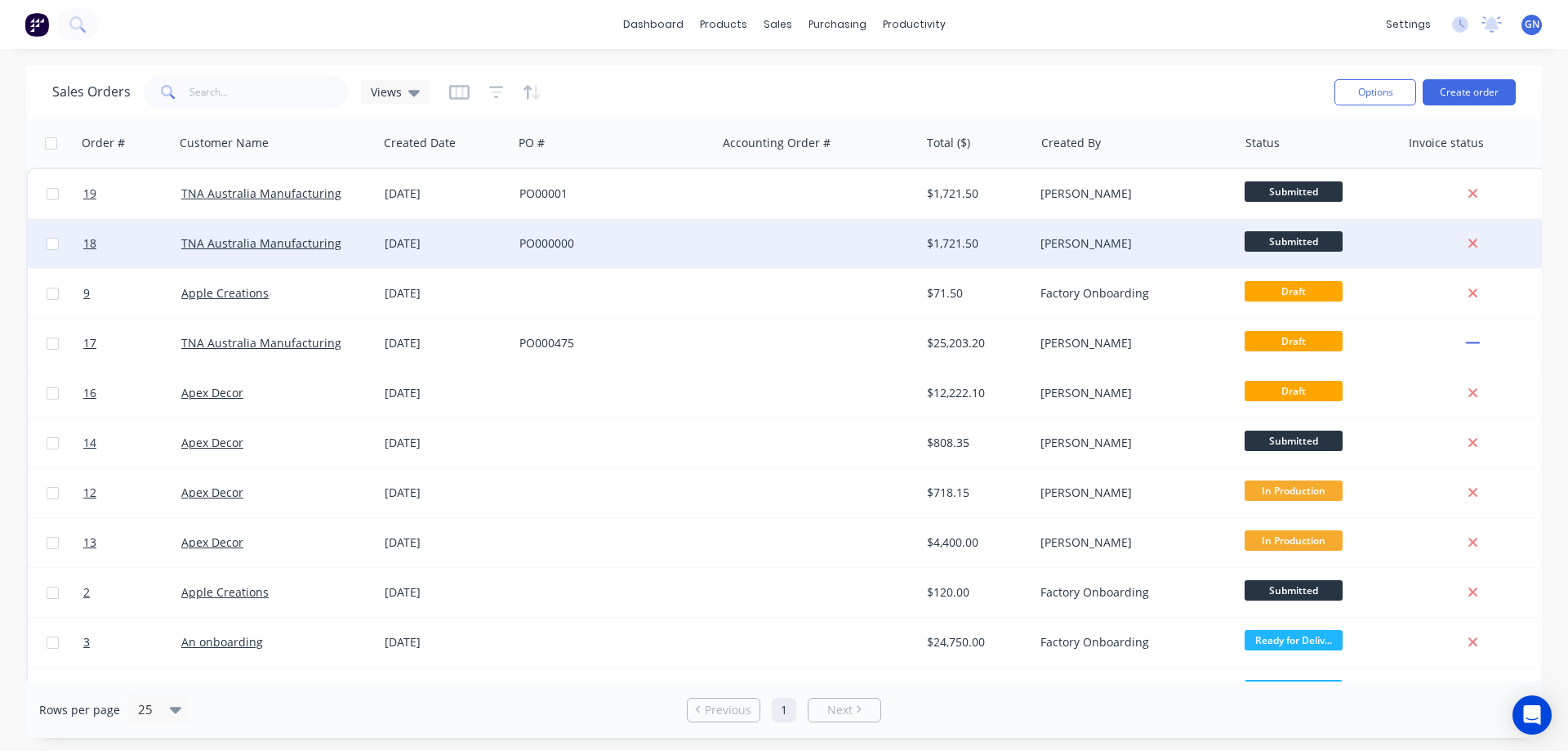
click at [678, 241] on div "PO000000" at bounding box center [610, 243] width 181 height 16
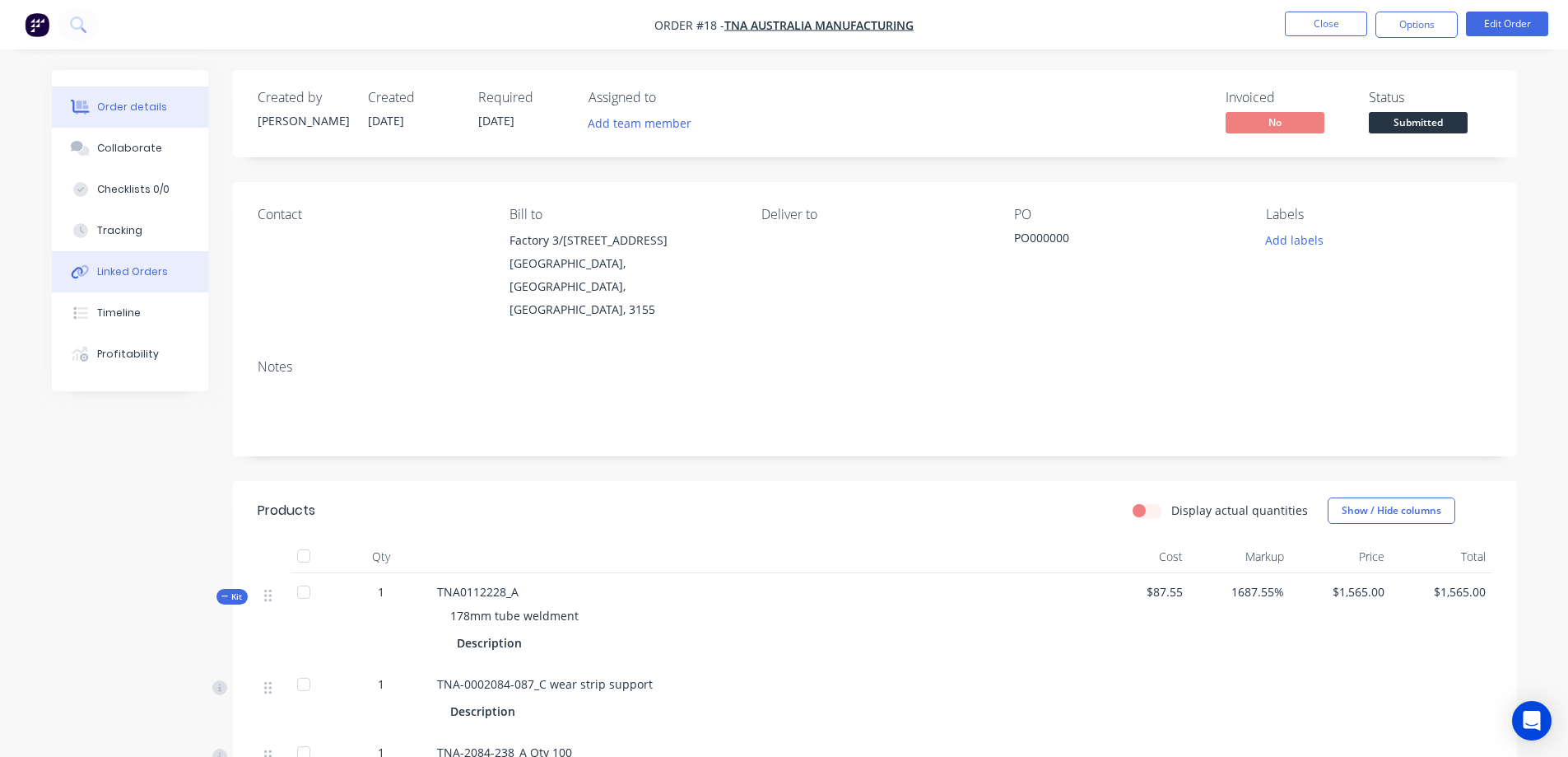
click at [118, 267] on div "Linked Orders" at bounding box center [132, 272] width 71 height 15
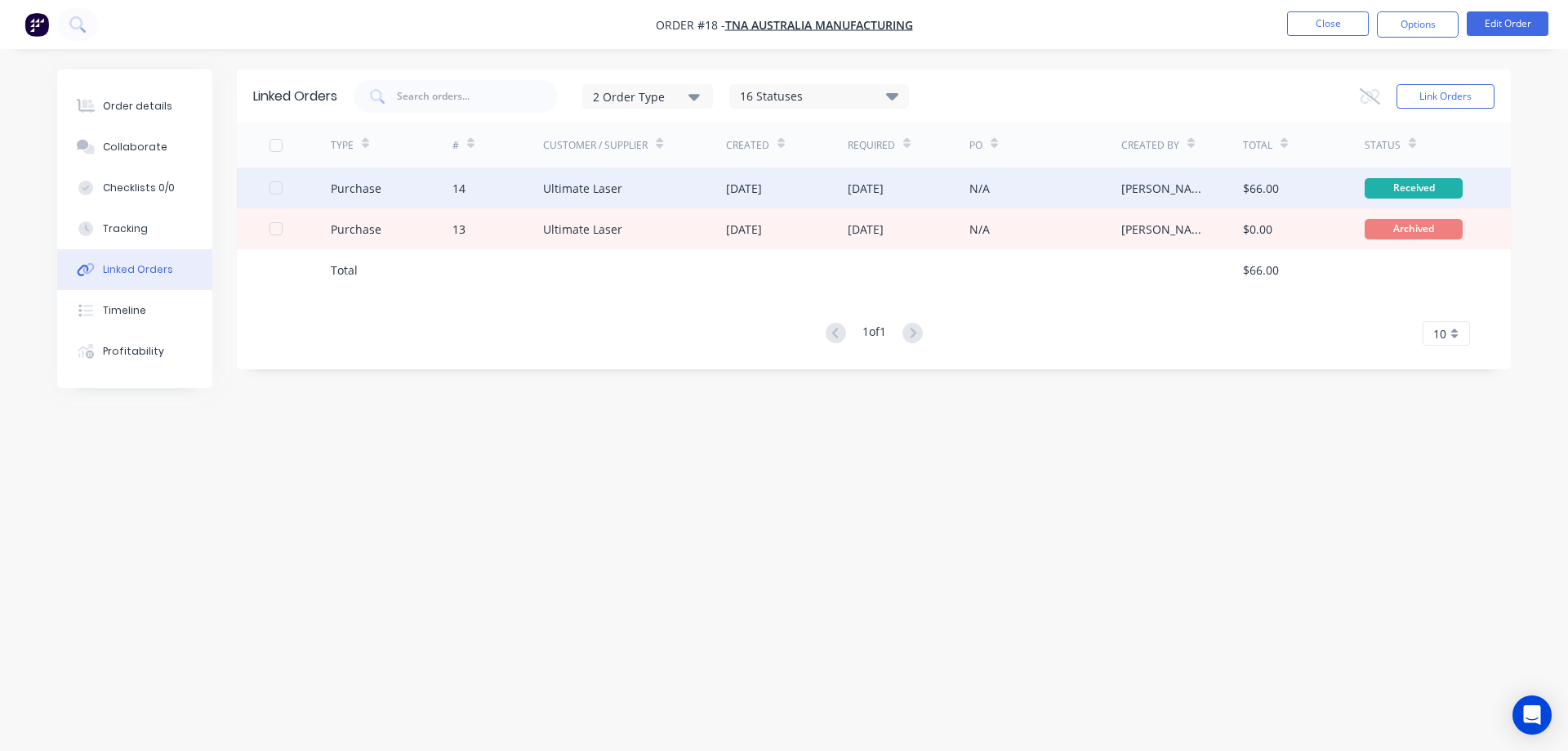
click at [810, 188] on div "[DATE]" at bounding box center [787, 188] width 122 height 41
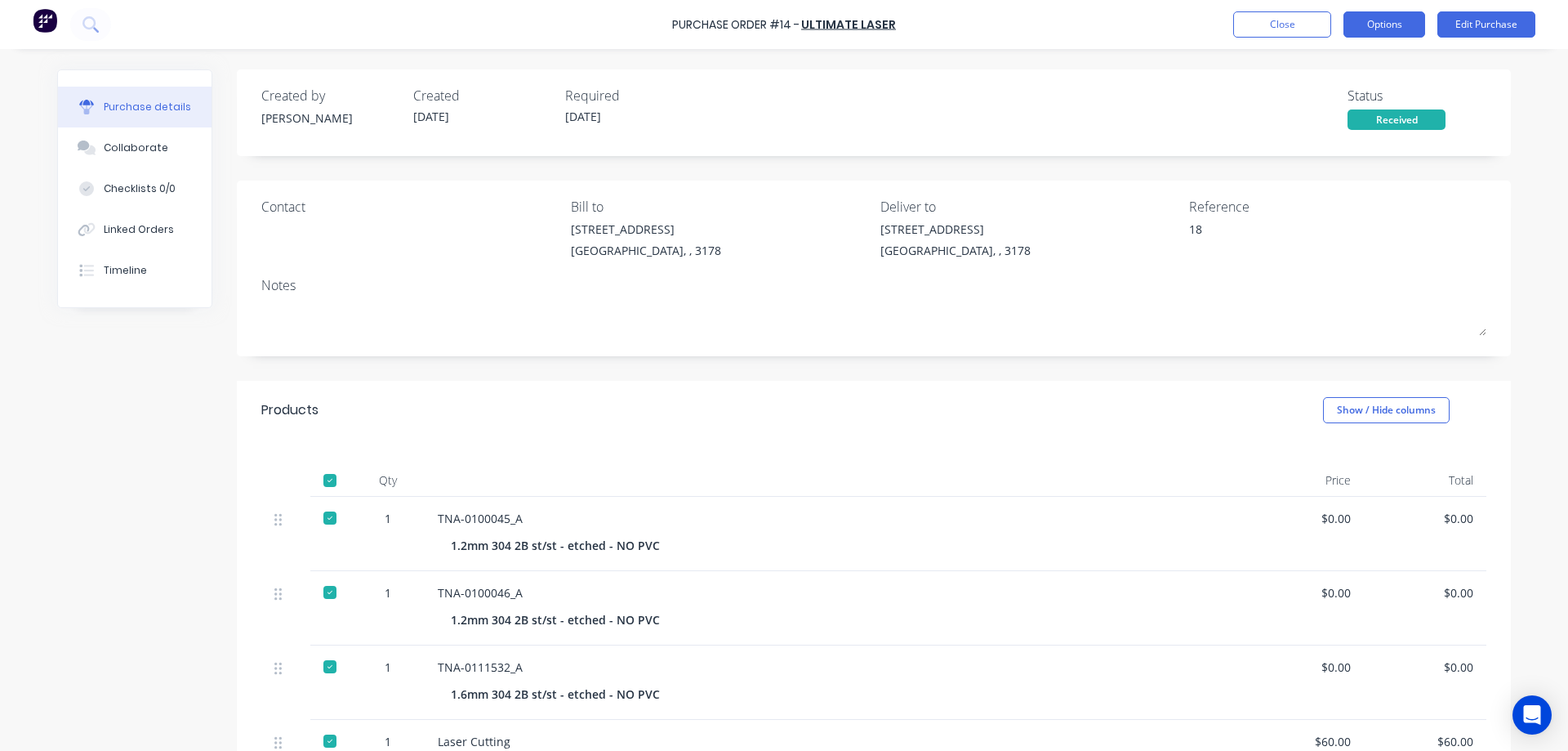
click at [1395, 23] on button "Options" at bounding box center [1383, 25] width 82 height 26
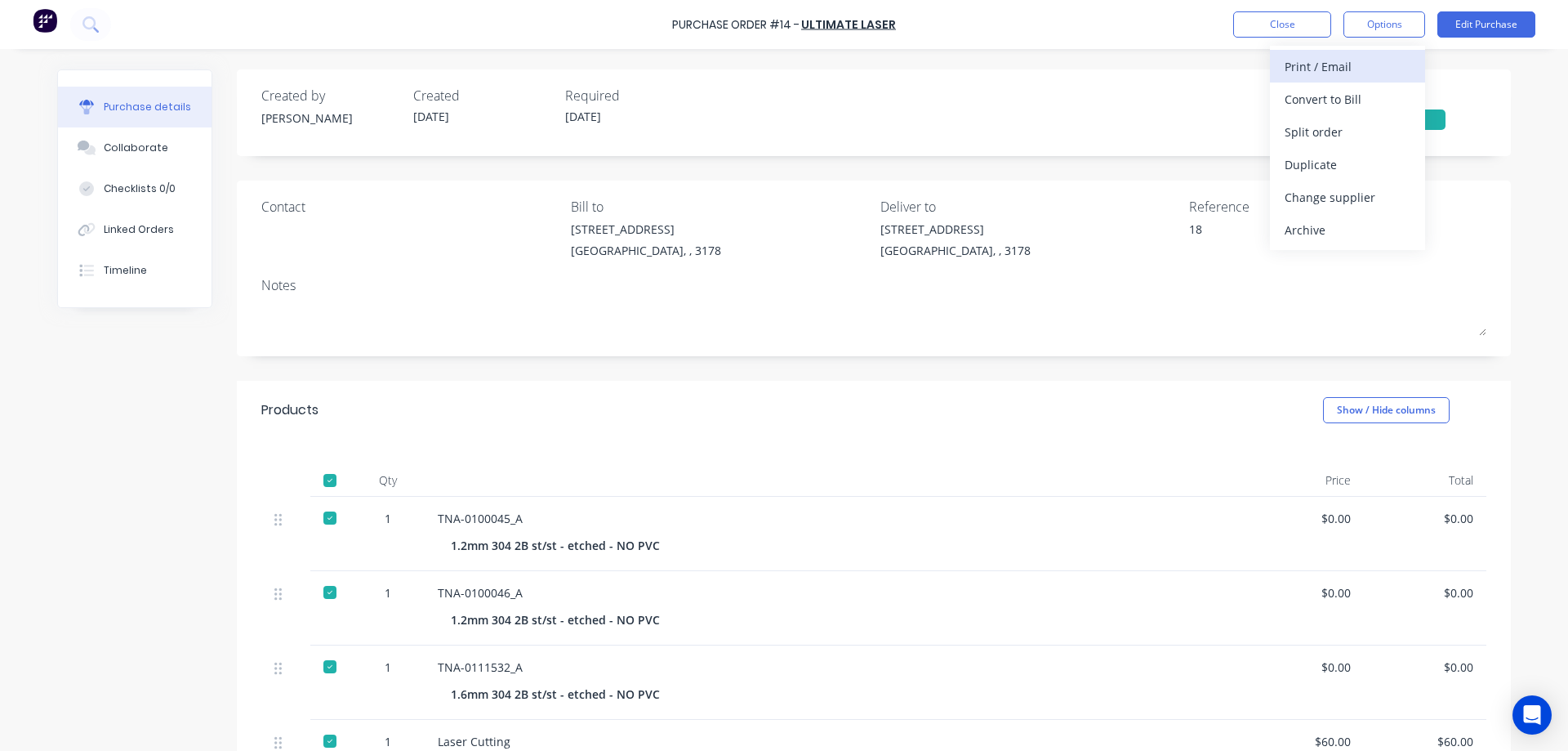
click at [1330, 61] on div "Print / Email" at bounding box center [1347, 66] width 126 height 24
click at [1310, 101] on div "With pricing" at bounding box center [1347, 99] width 126 height 24
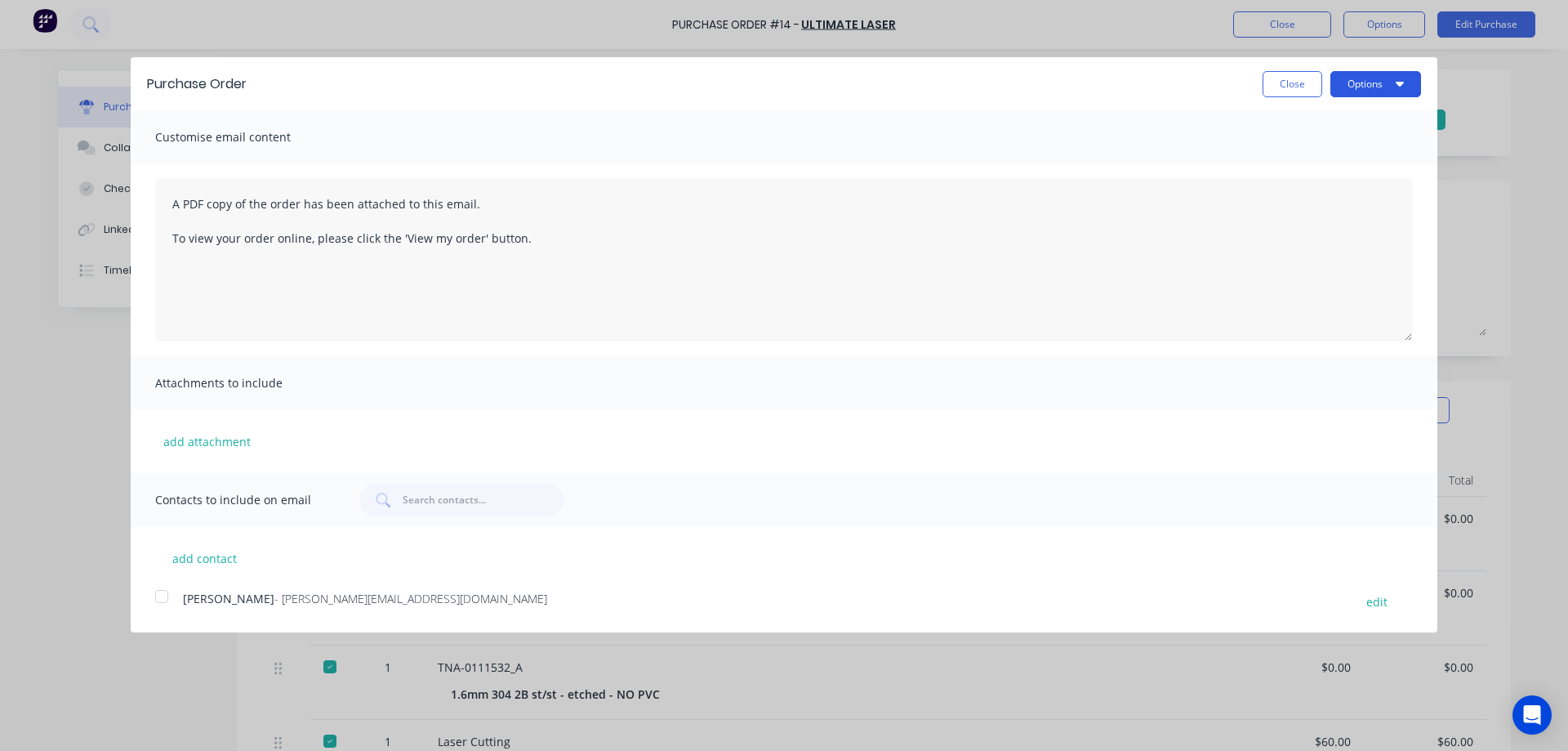
click at [1341, 81] on button "Options" at bounding box center [1375, 84] width 91 height 26
click at [1298, 129] on div "Print" at bounding box center [1343, 125] width 126 height 24
click at [1293, 21] on div "Purchase Order Close Options Print Email Customise email content A PDF copy of …" at bounding box center [784, 375] width 1568 height 751
click at [1281, 20] on div "Purchase Order Close Options Customise email content A PDF copy of the order ha…" at bounding box center [784, 375] width 1568 height 751
click at [1282, 82] on button "Close" at bounding box center [1292, 84] width 59 height 26
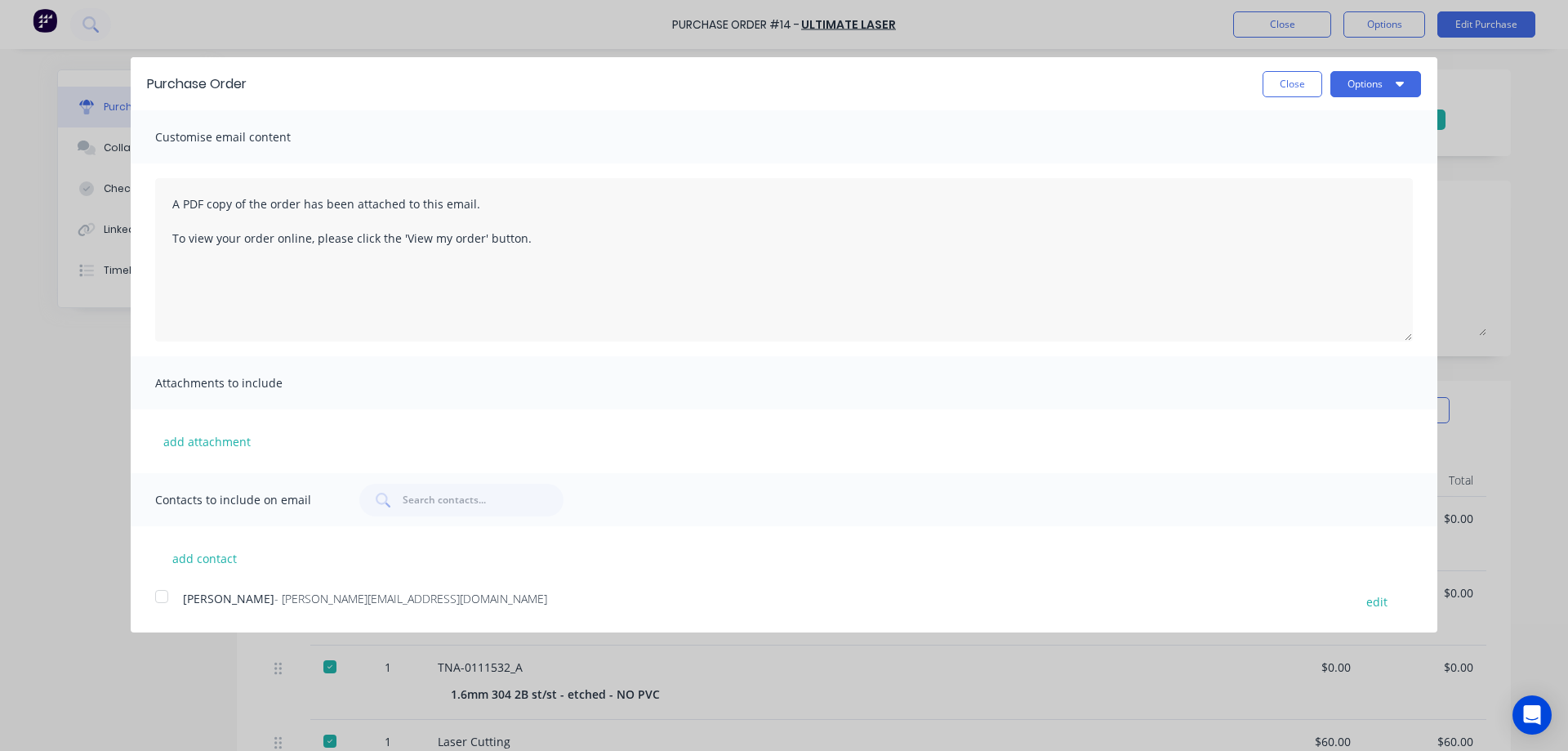
type textarea "x"
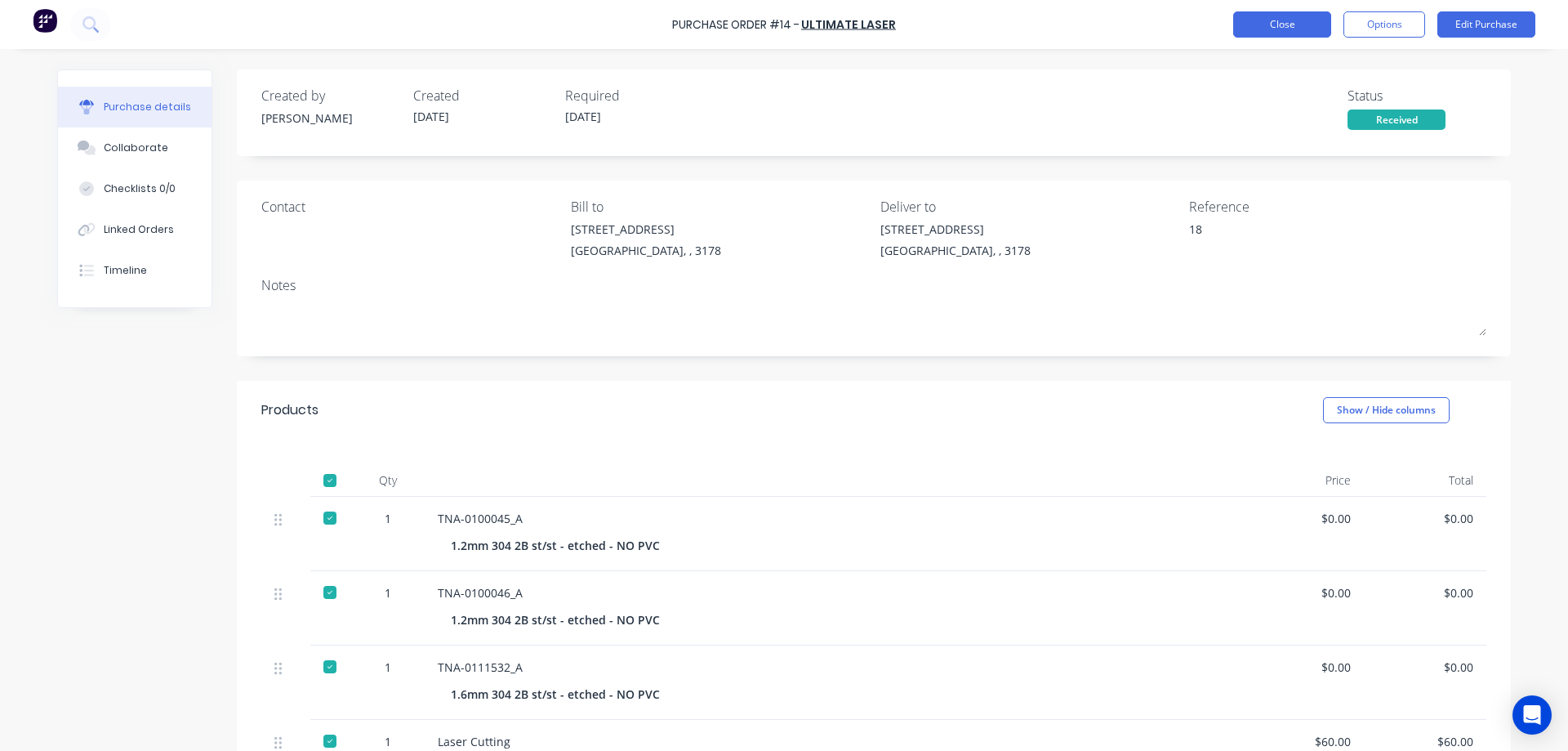
click at [1284, 22] on button "Close" at bounding box center [1281, 25] width 98 height 26
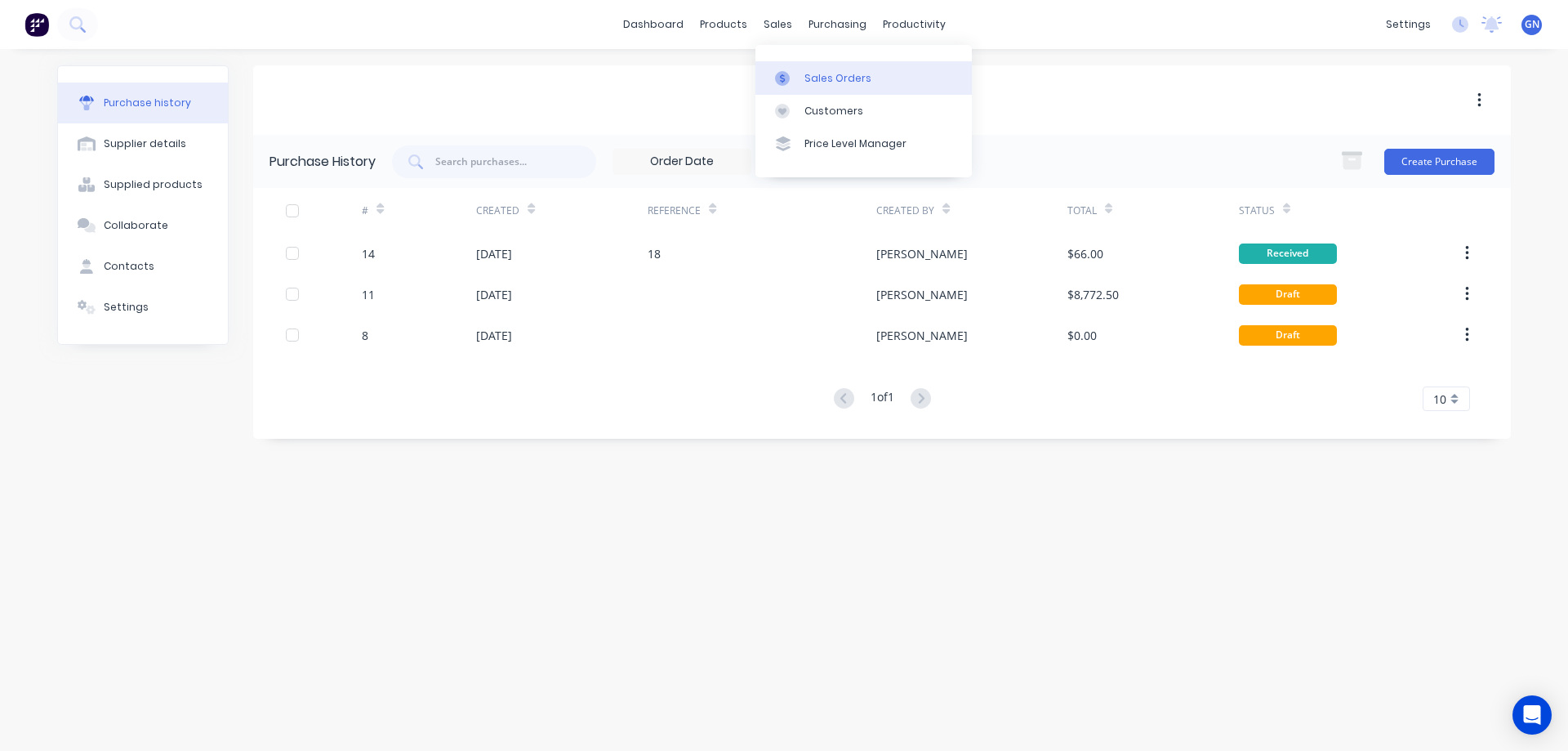
click at [835, 77] on div "Sales Orders" at bounding box center [837, 78] width 67 height 15
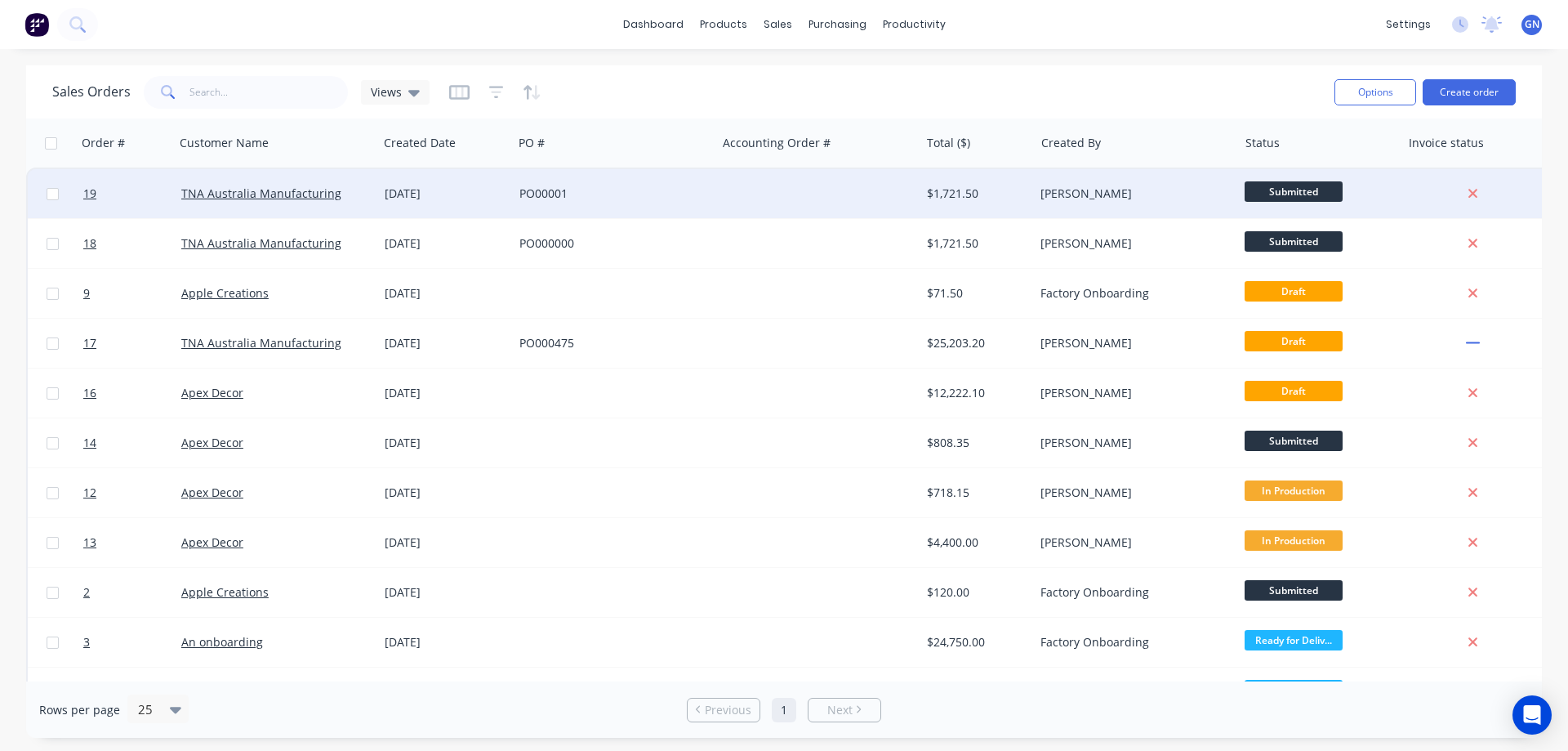
click at [680, 191] on div "PO00001" at bounding box center [610, 194] width 181 height 16
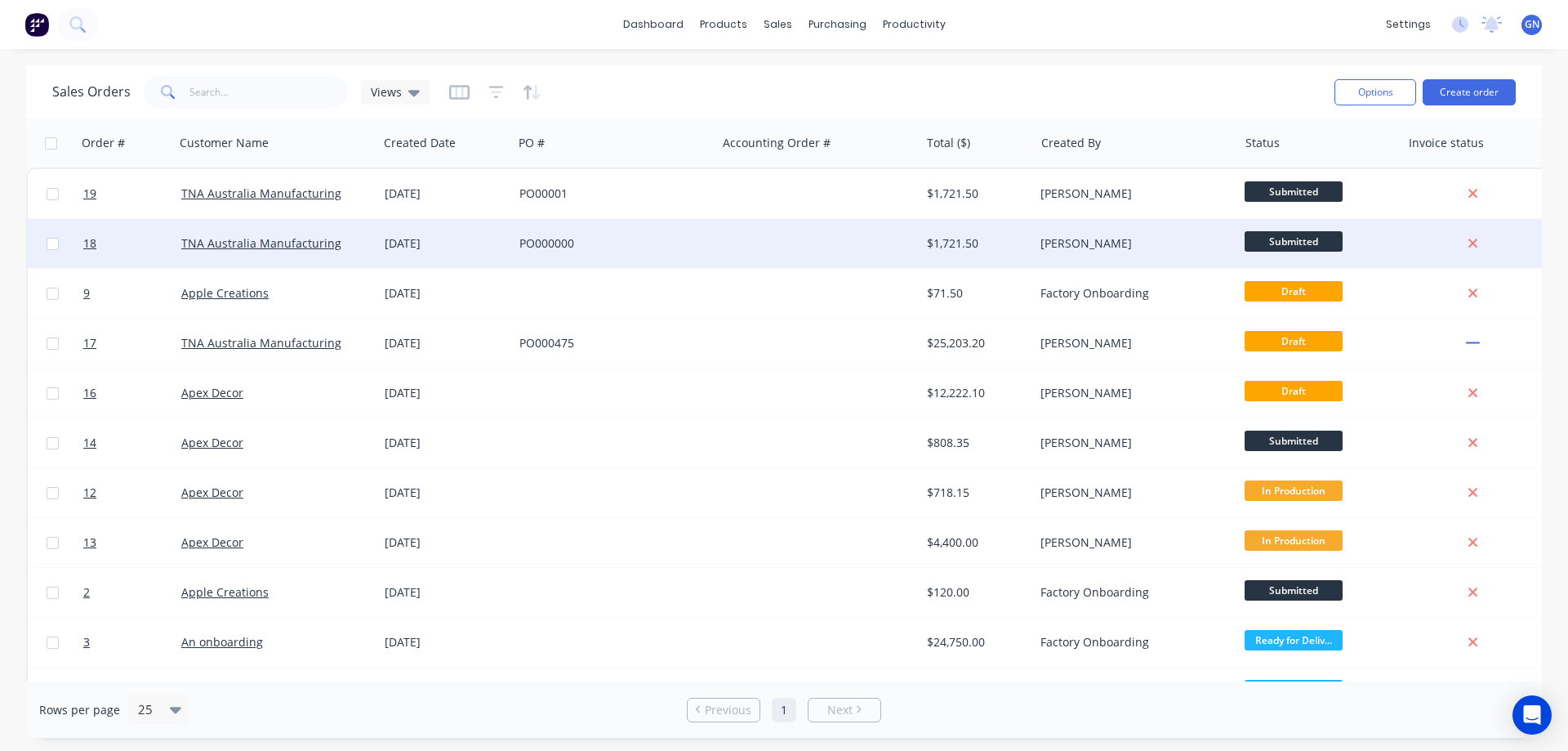
click at [788, 237] on div at bounding box center [817, 243] width 204 height 49
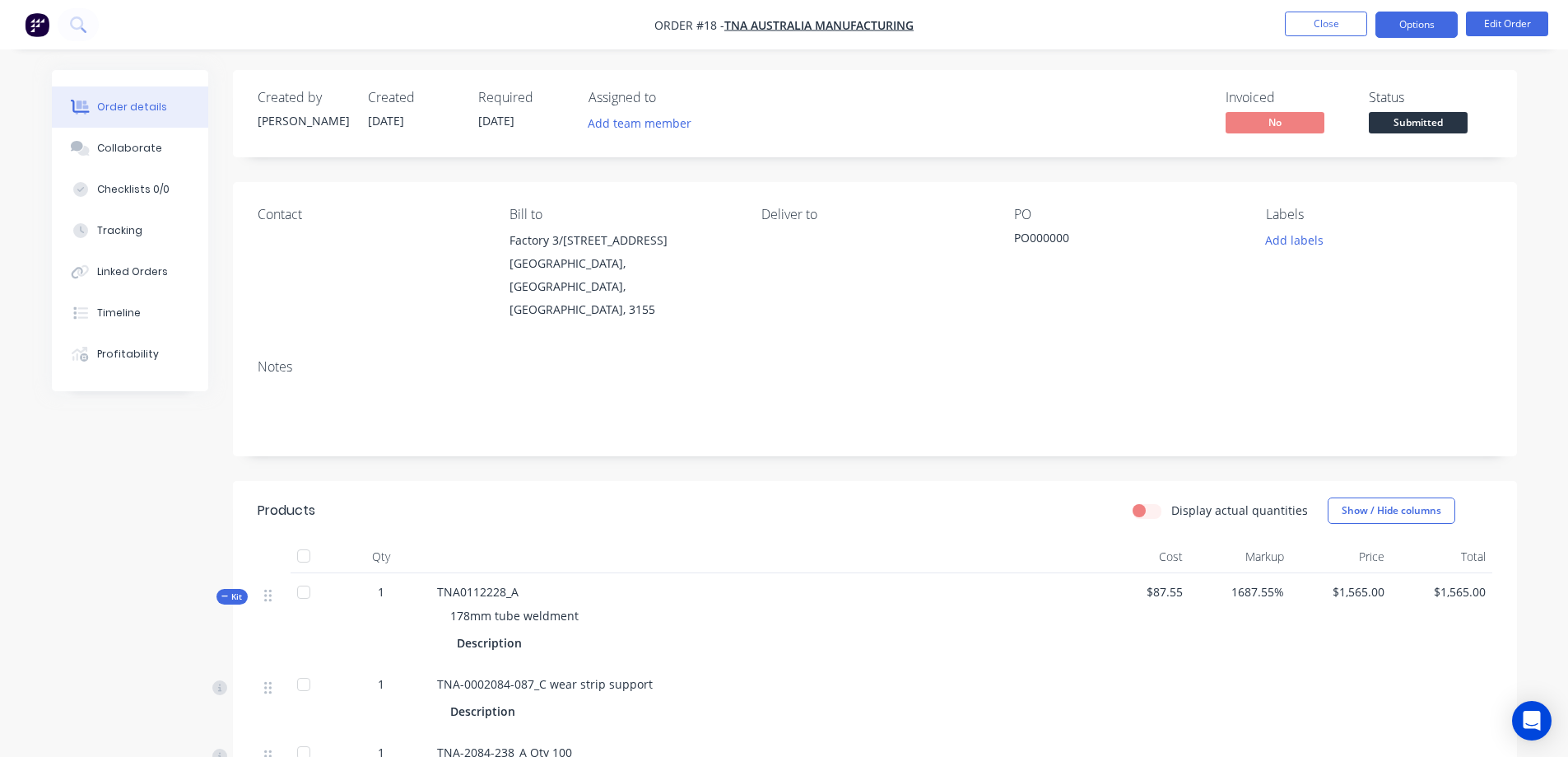
click at [1418, 28] on button "Options" at bounding box center [1416, 25] width 82 height 27
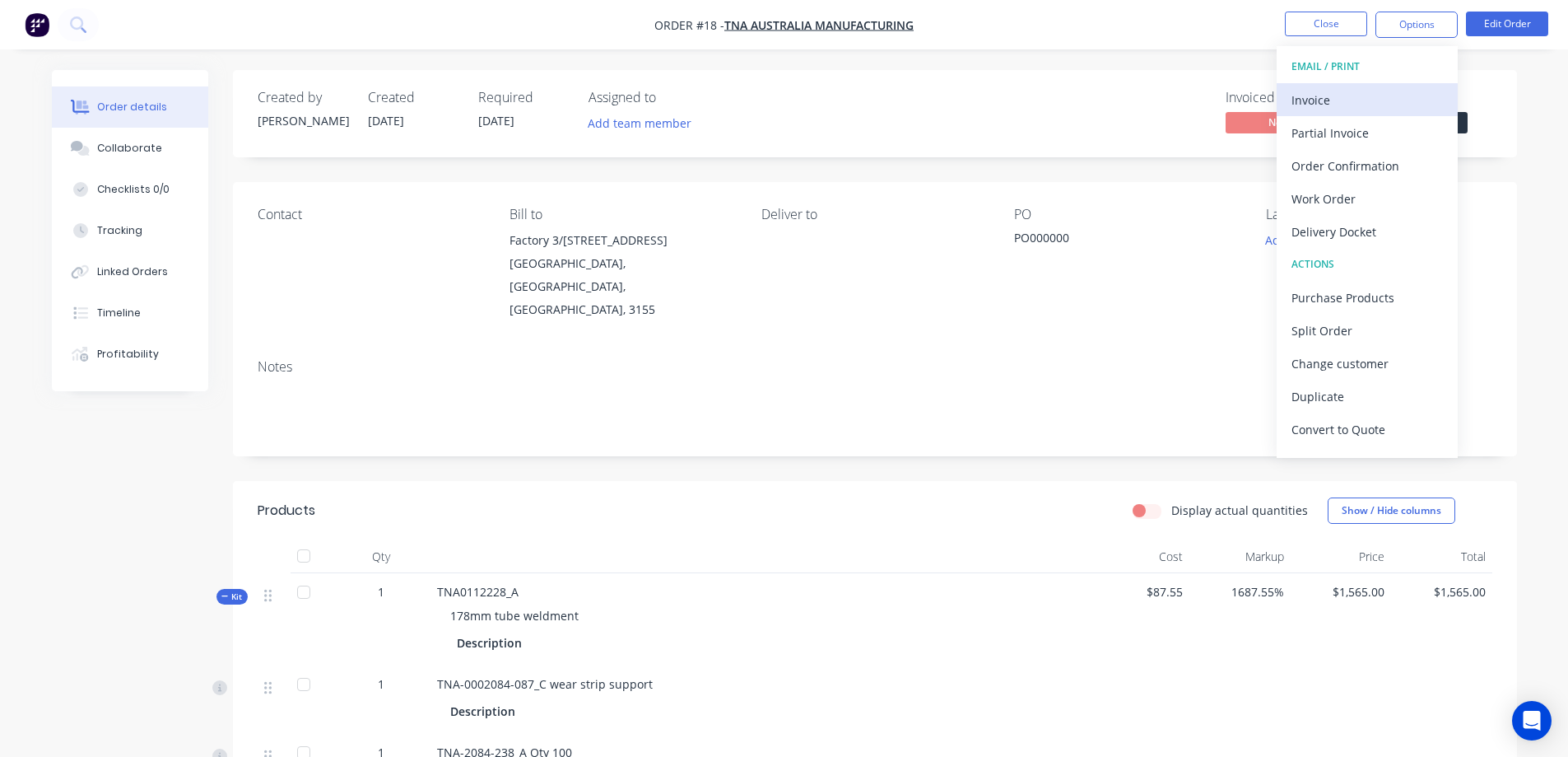
click at [1356, 98] on div "Invoice" at bounding box center [1367, 100] width 151 height 24
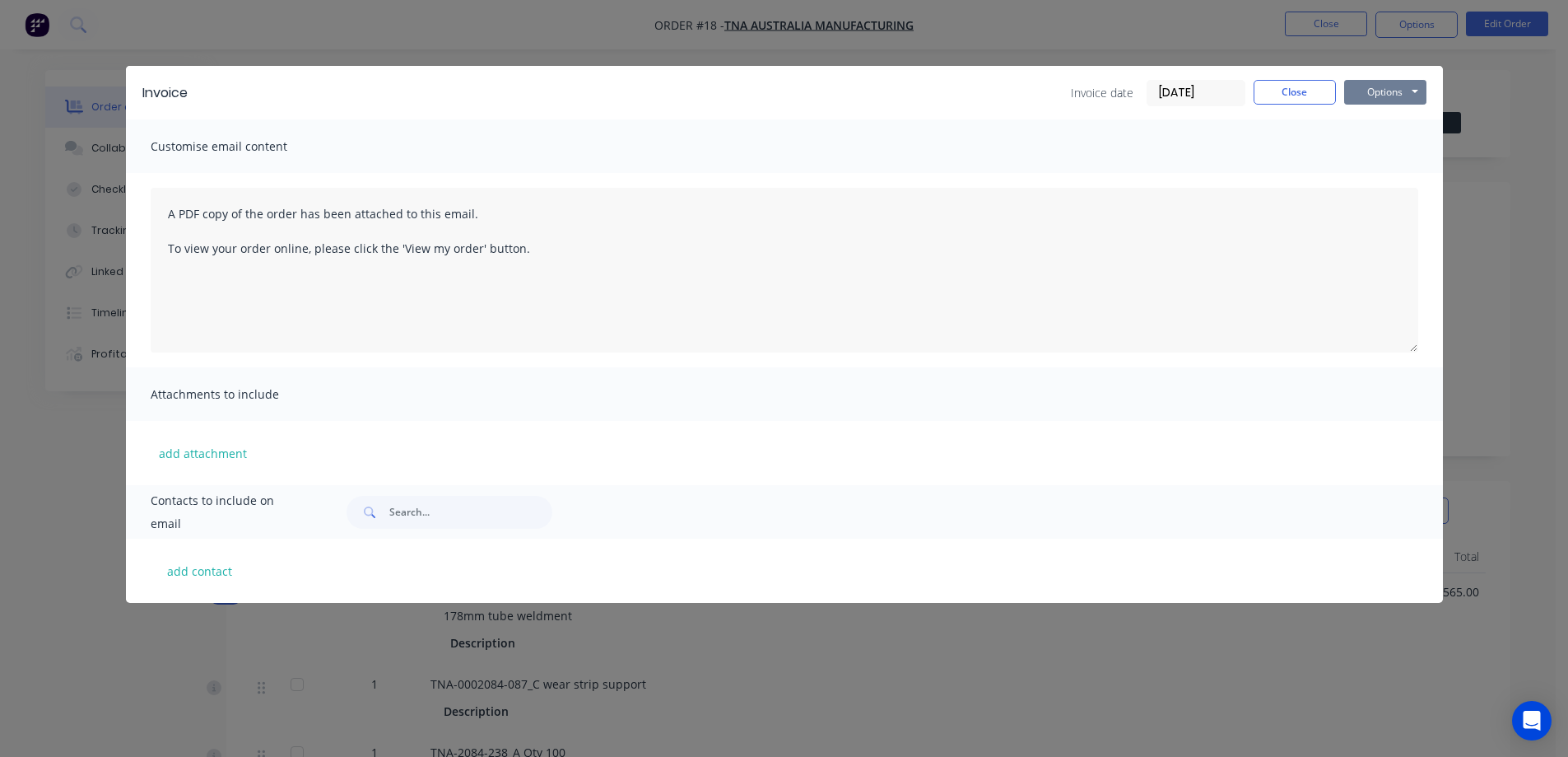
click at [1363, 87] on button "Options" at bounding box center [1384, 92] width 82 height 25
click at [1385, 116] on button "Preview" at bounding box center [1396, 121] width 105 height 27
click at [1291, 93] on button "Close" at bounding box center [1294, 92] width 82 height 25
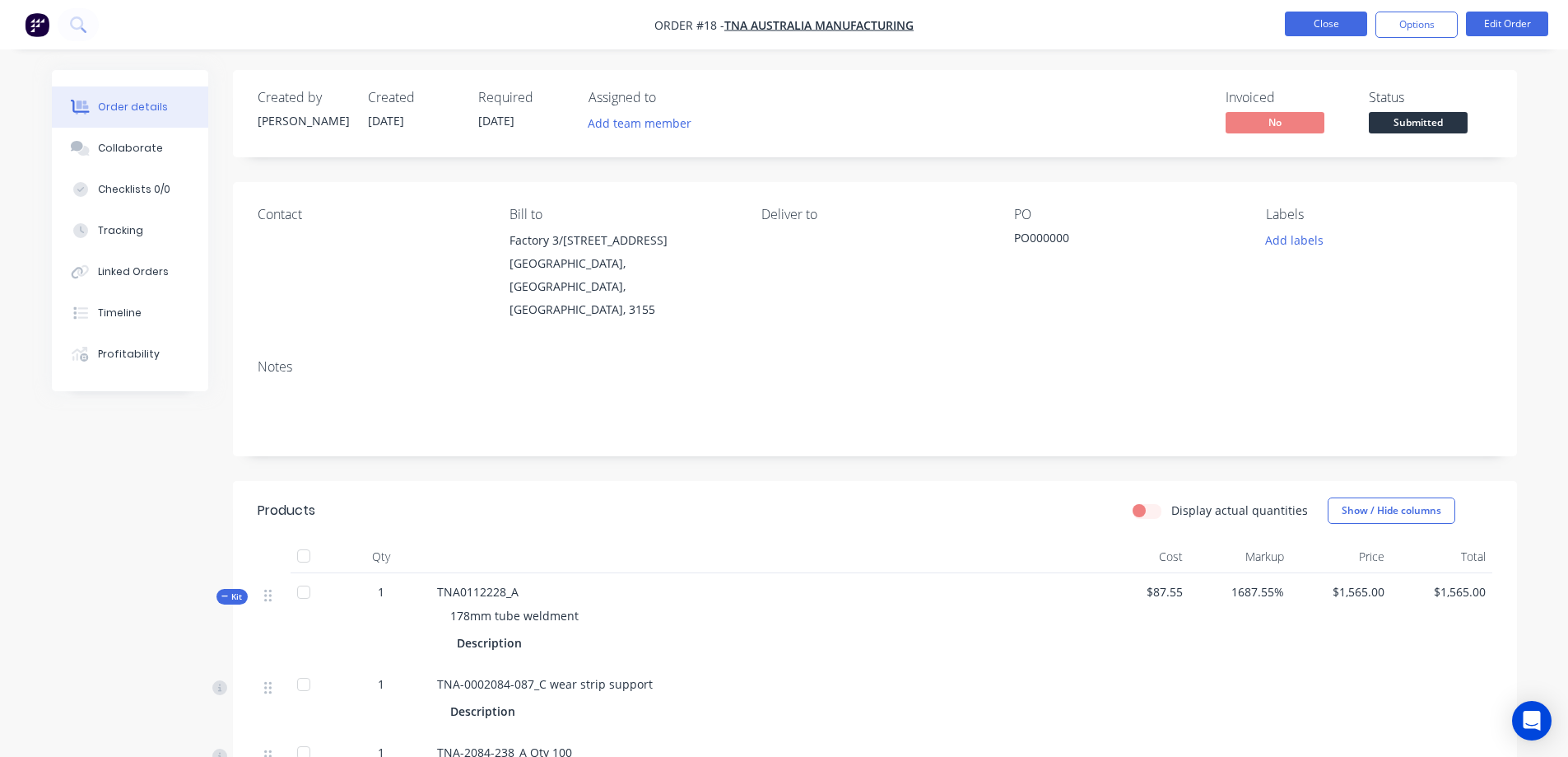
click at [1321, 25] on button "Close" at bounding box center [1325, 24] width 82 height 25
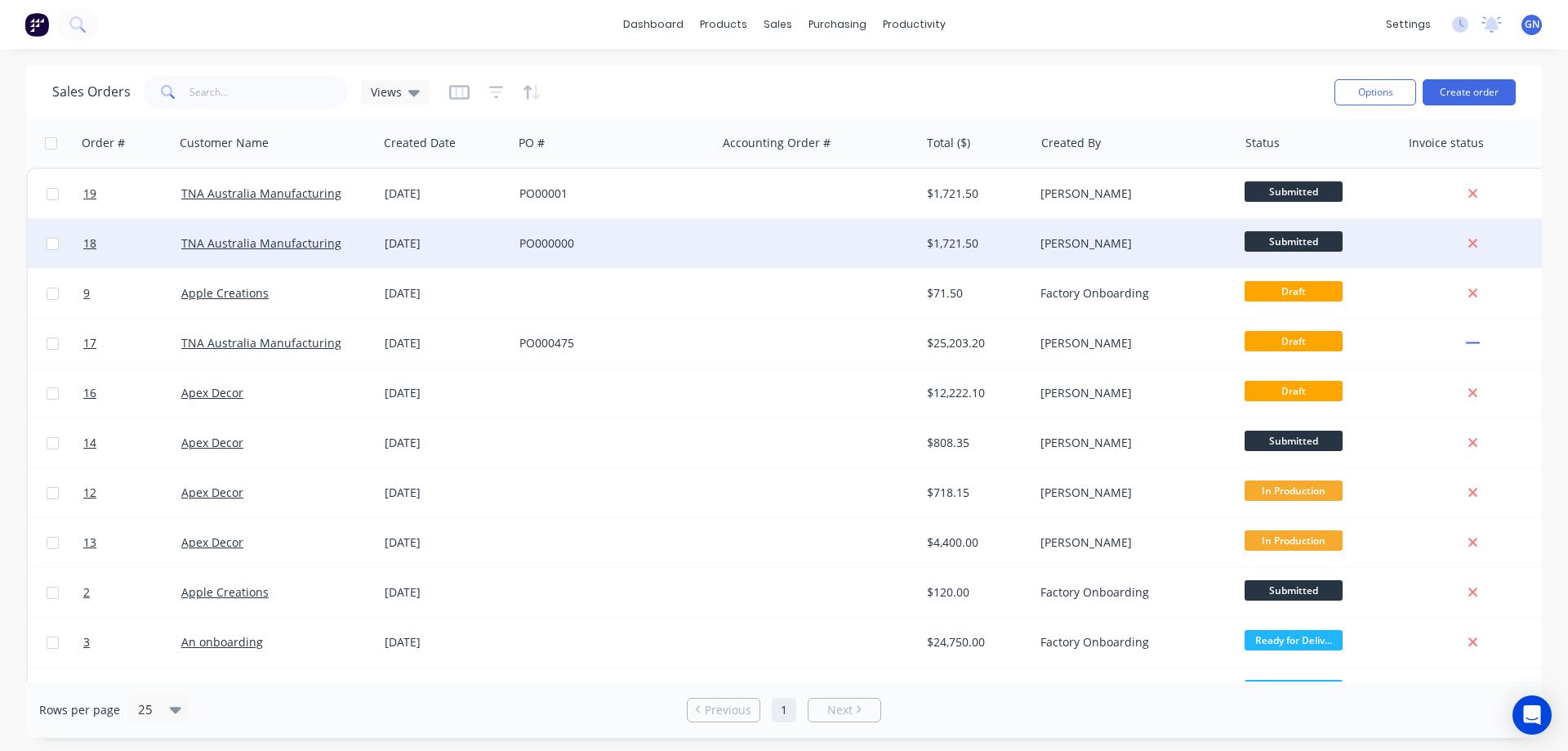
click at [714, 248] on div "PO000000" at bounding box center [614, 243] width 204 height 49
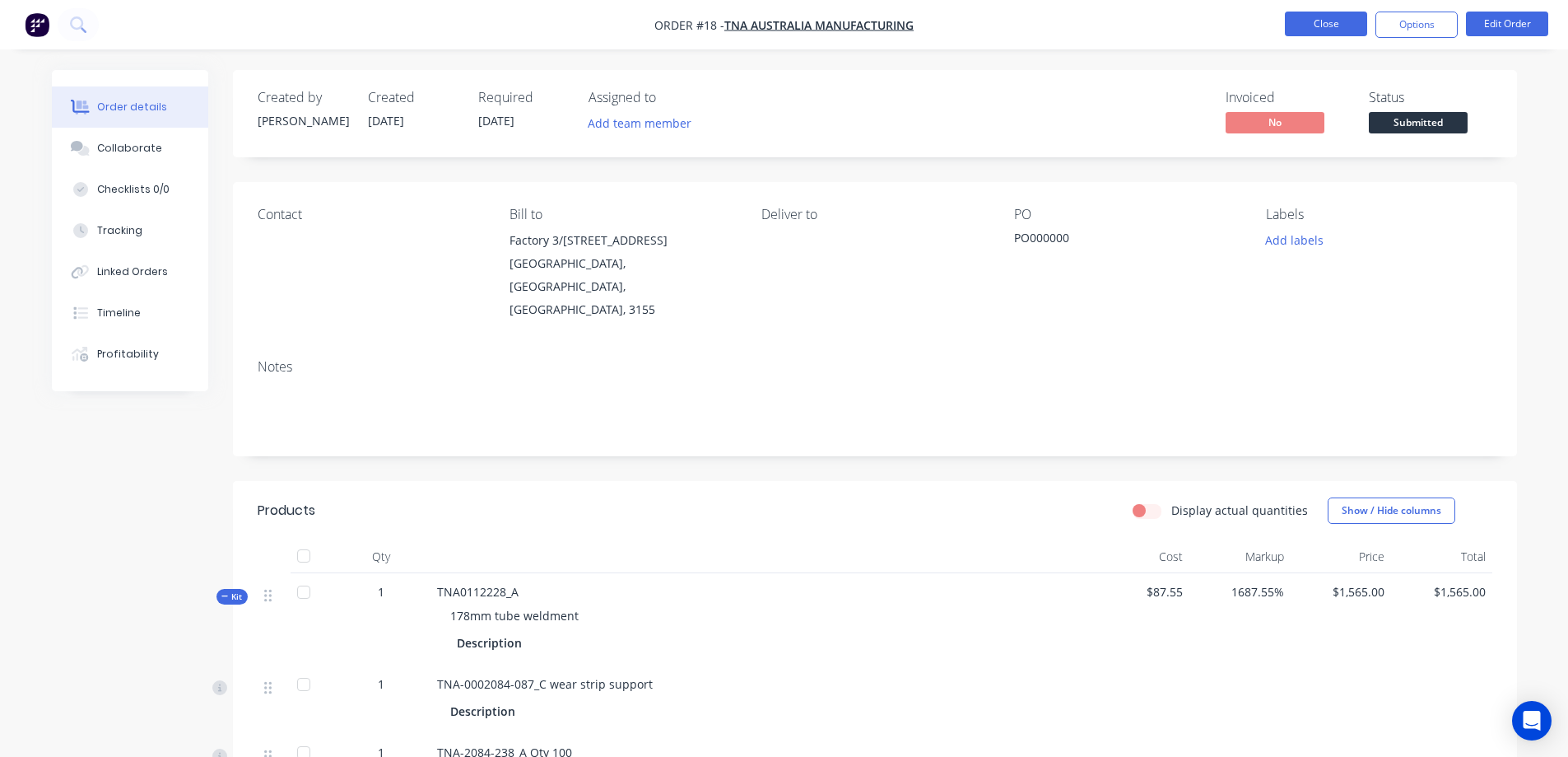
click at [1321, 24] on button "Close" at bounding box center [1325, 24] width 82 height 25
